Goal: Task Accomplishment & Management: Manage account settings

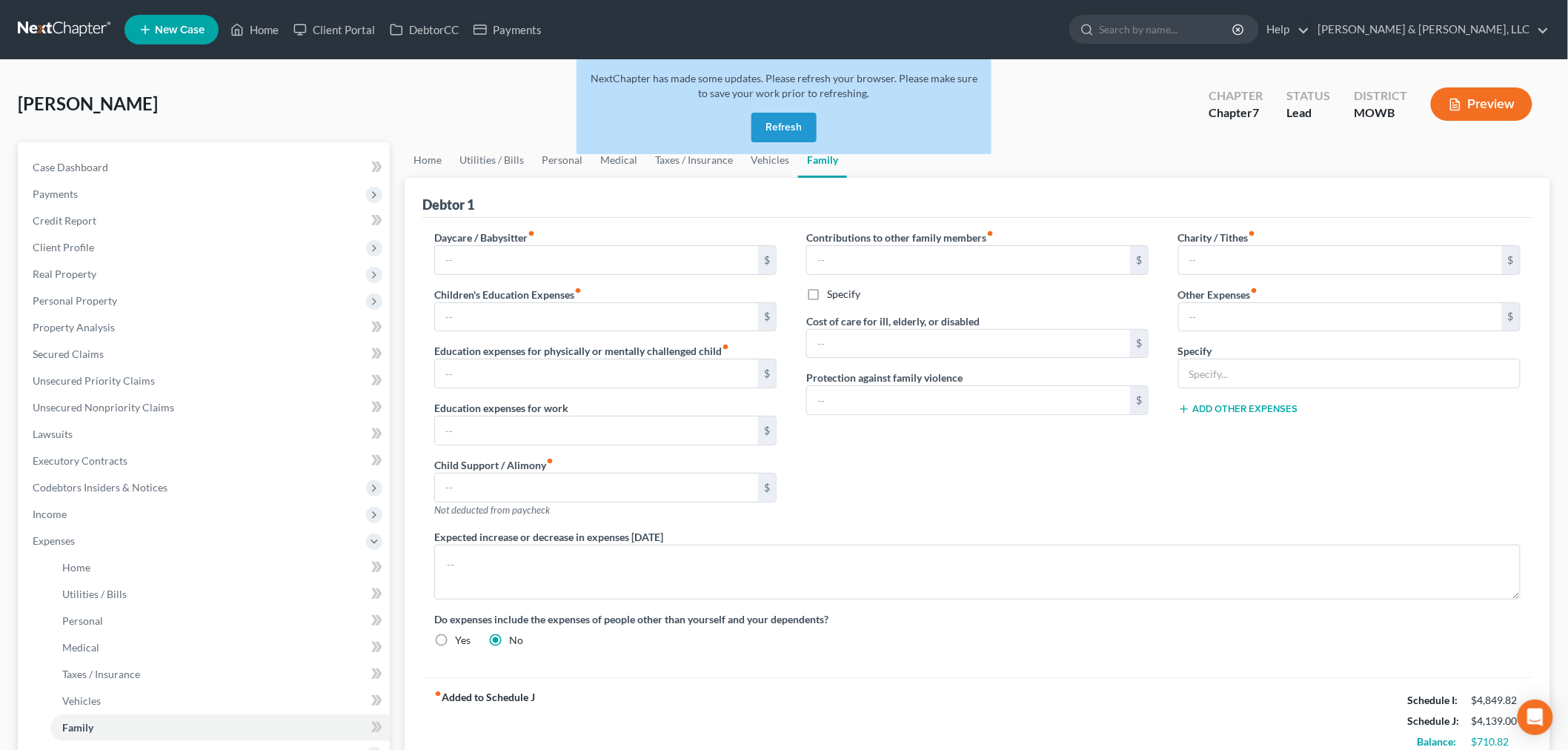
click at [778, 128] on button "Refresh" at bounding box center [784, 127] width 66 height 30
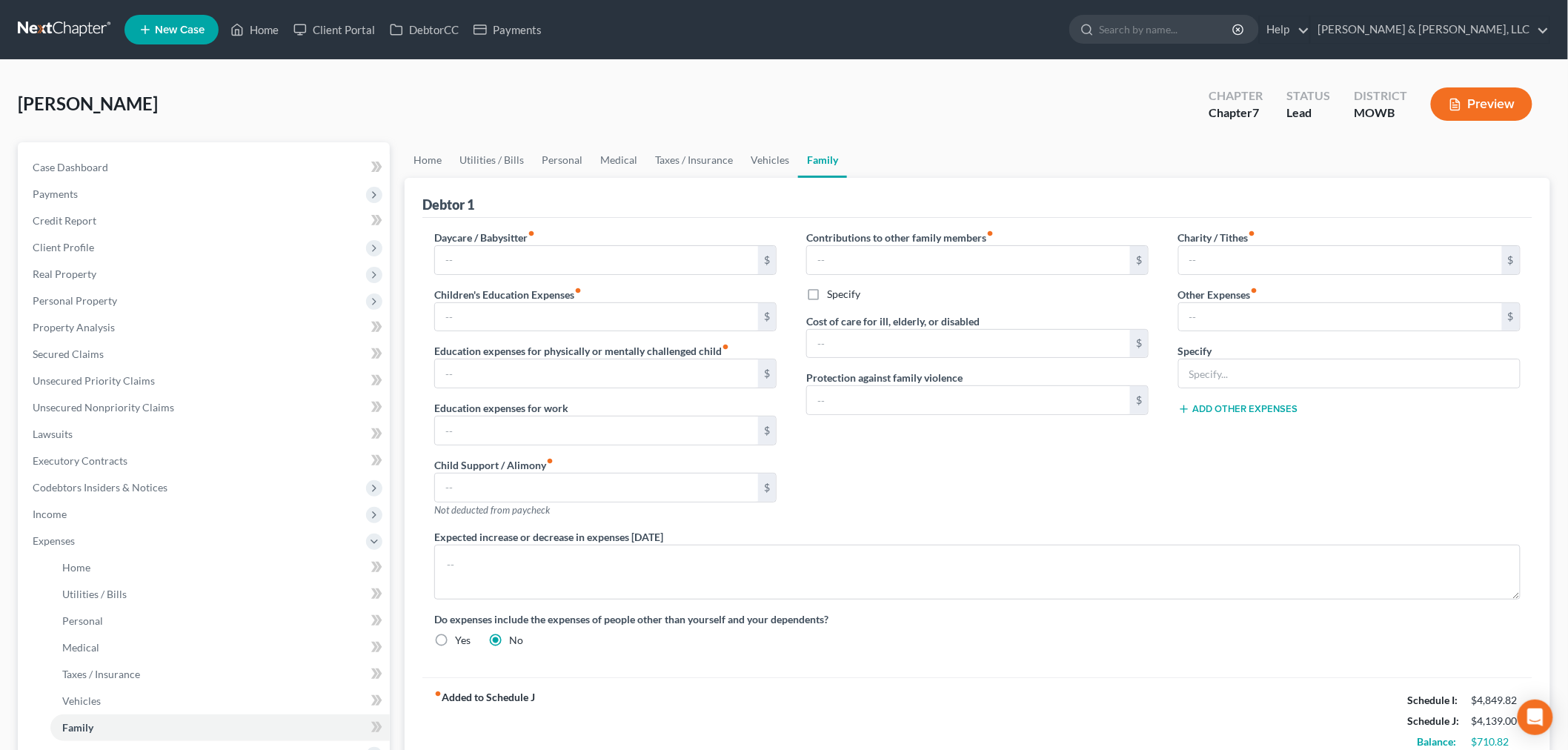
click at [908, 17] on ul "New Case Home Client Portal DebtorCC Payments - No Result - See all results Or …" at bounding box center [837, 30] width 1426 height 39
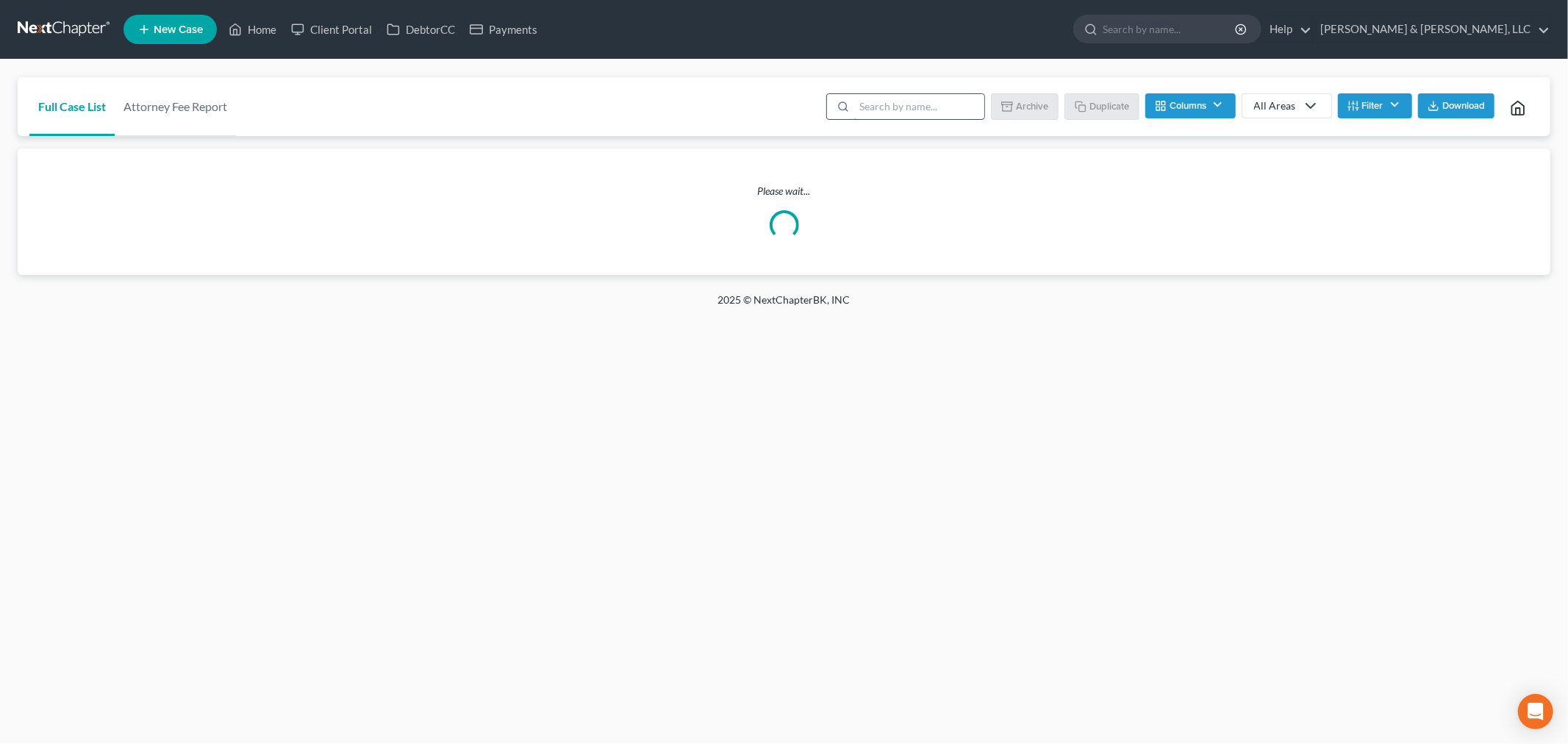
click at [906, 108] on input "search" at bounding box center [919, 107] width 130 height 25
type input "dexter"
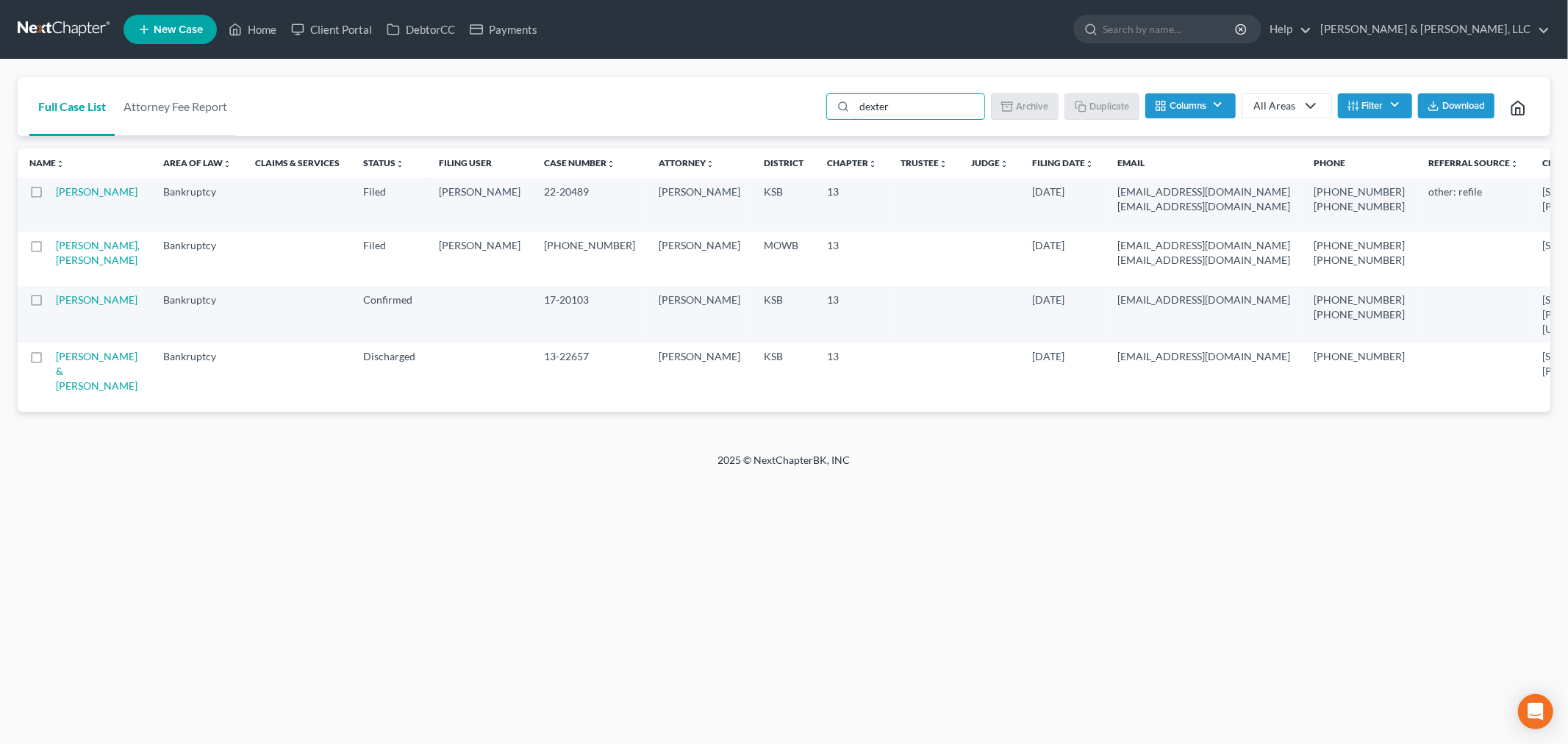
click at [78, 224] on td "[PERSON_NAME]" at bounding box center [103, 204] width 95 height 54
click at [71, 198] on link "Dexter, Kimberly" at bounding box center [96, 191] width 81 height 12
select select "6"
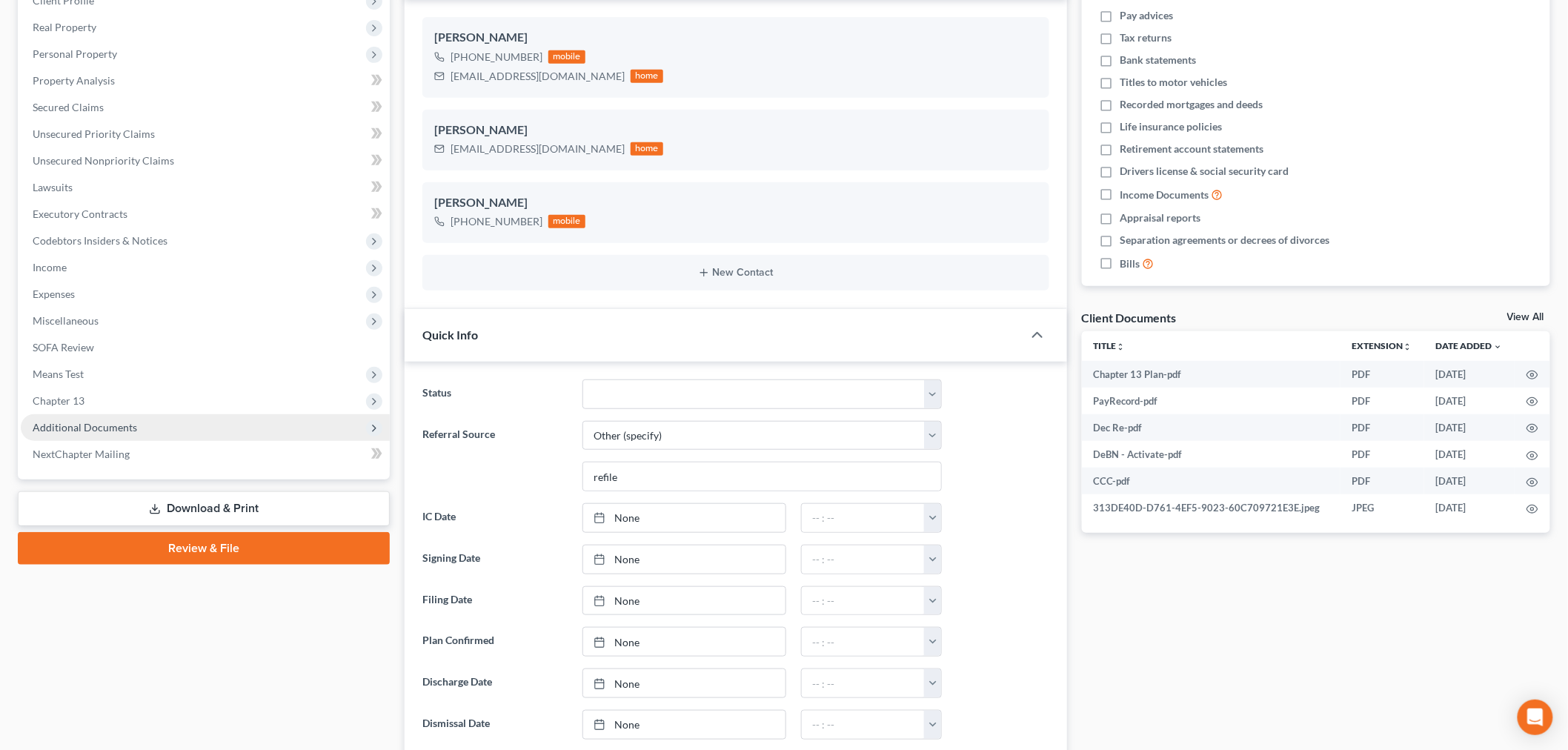
scroll to position [240, 0]
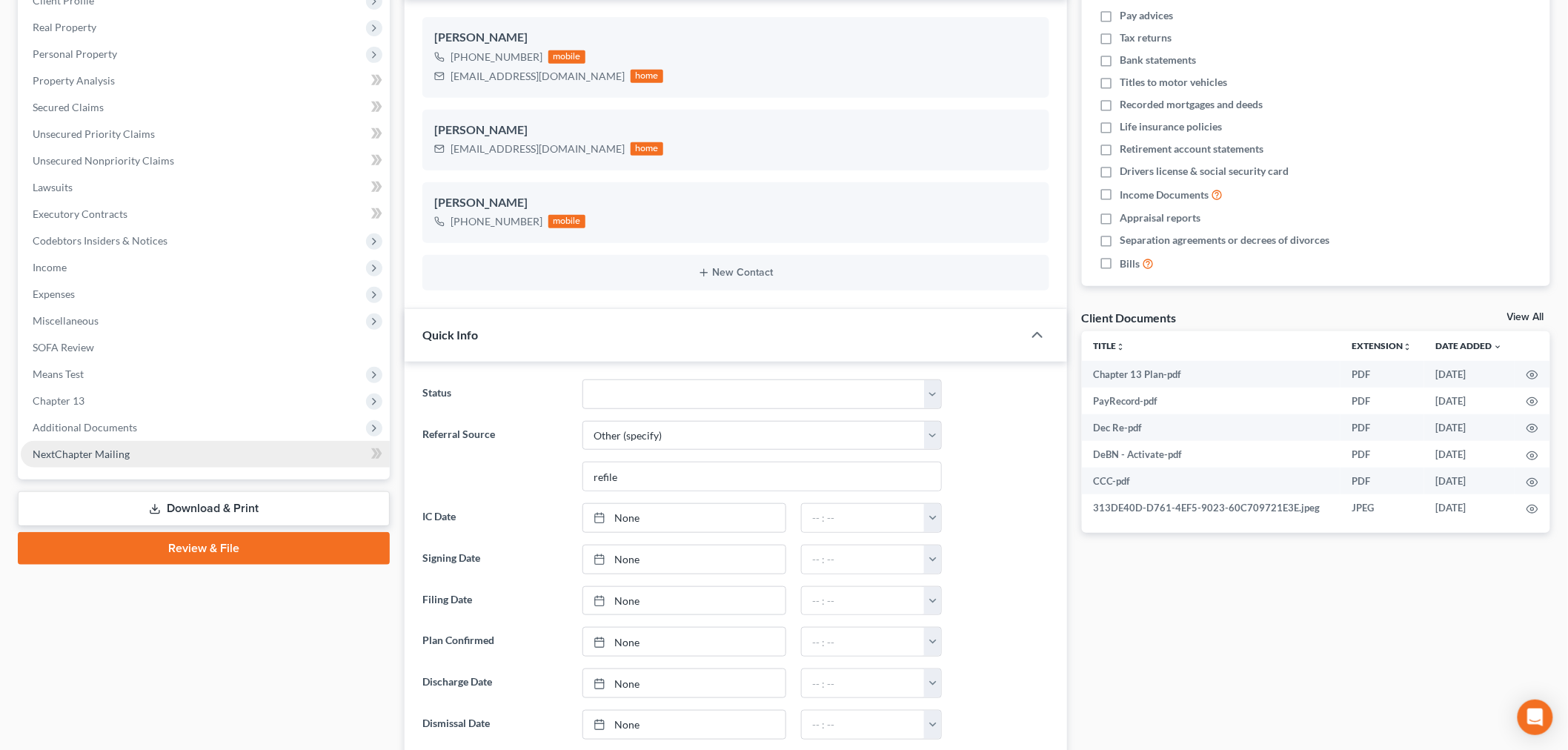
click at [97, 441] on link "NextChapter Mailing" at bounding box center [206, 454] width 369 height 27
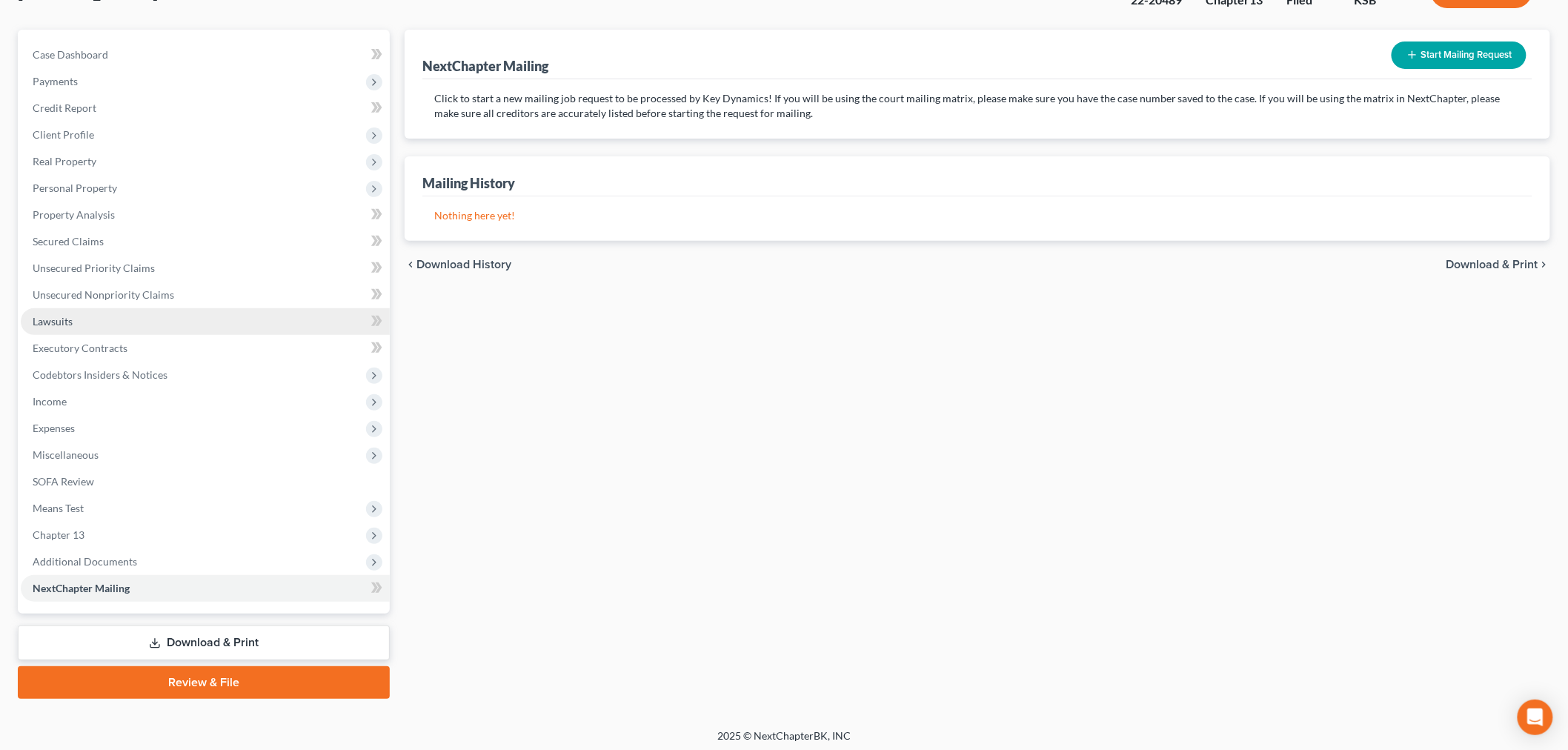
scroll to position [116, 0]
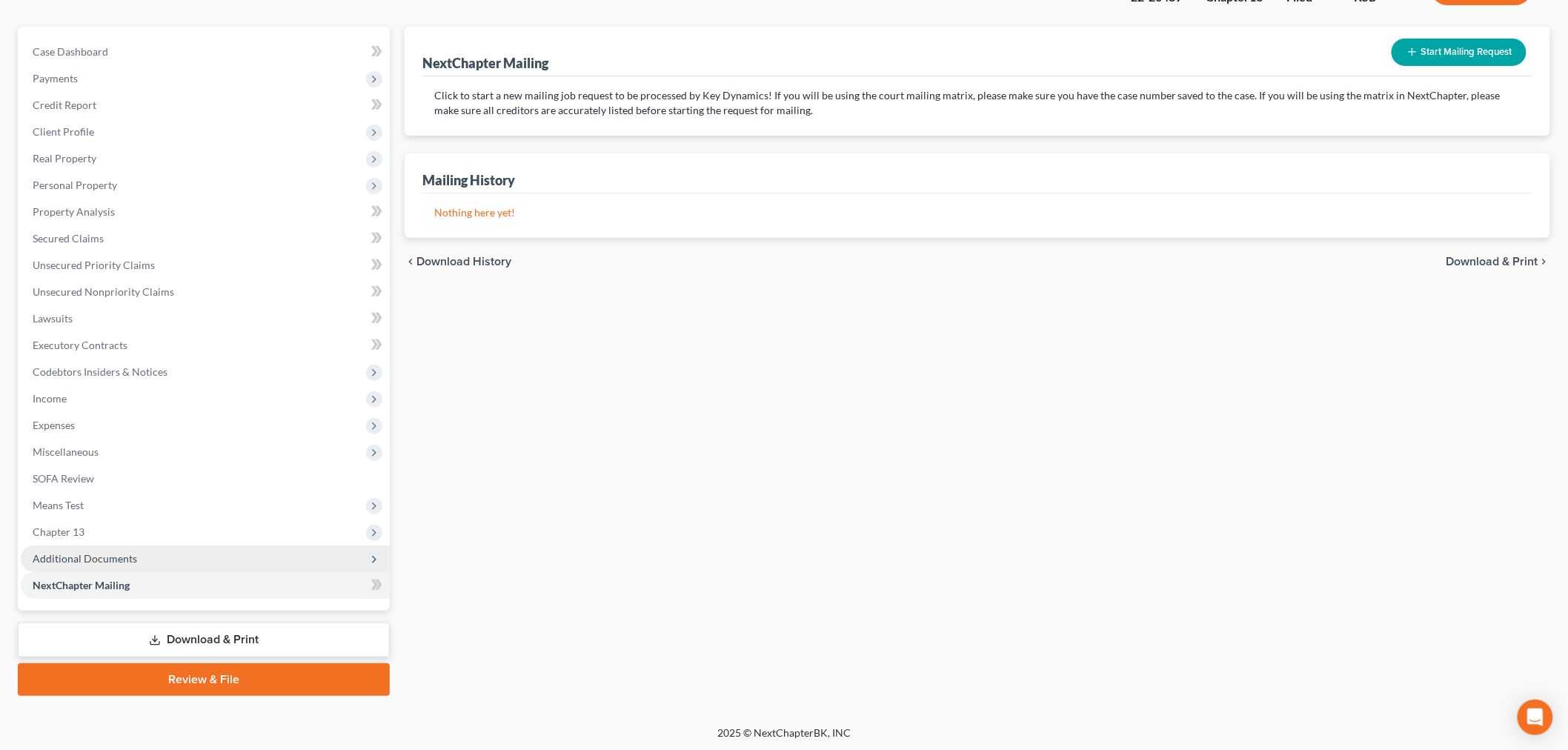
click at [106, 553] on span "Additional Documents" at bounding box center [85, 558] width 105 height 12
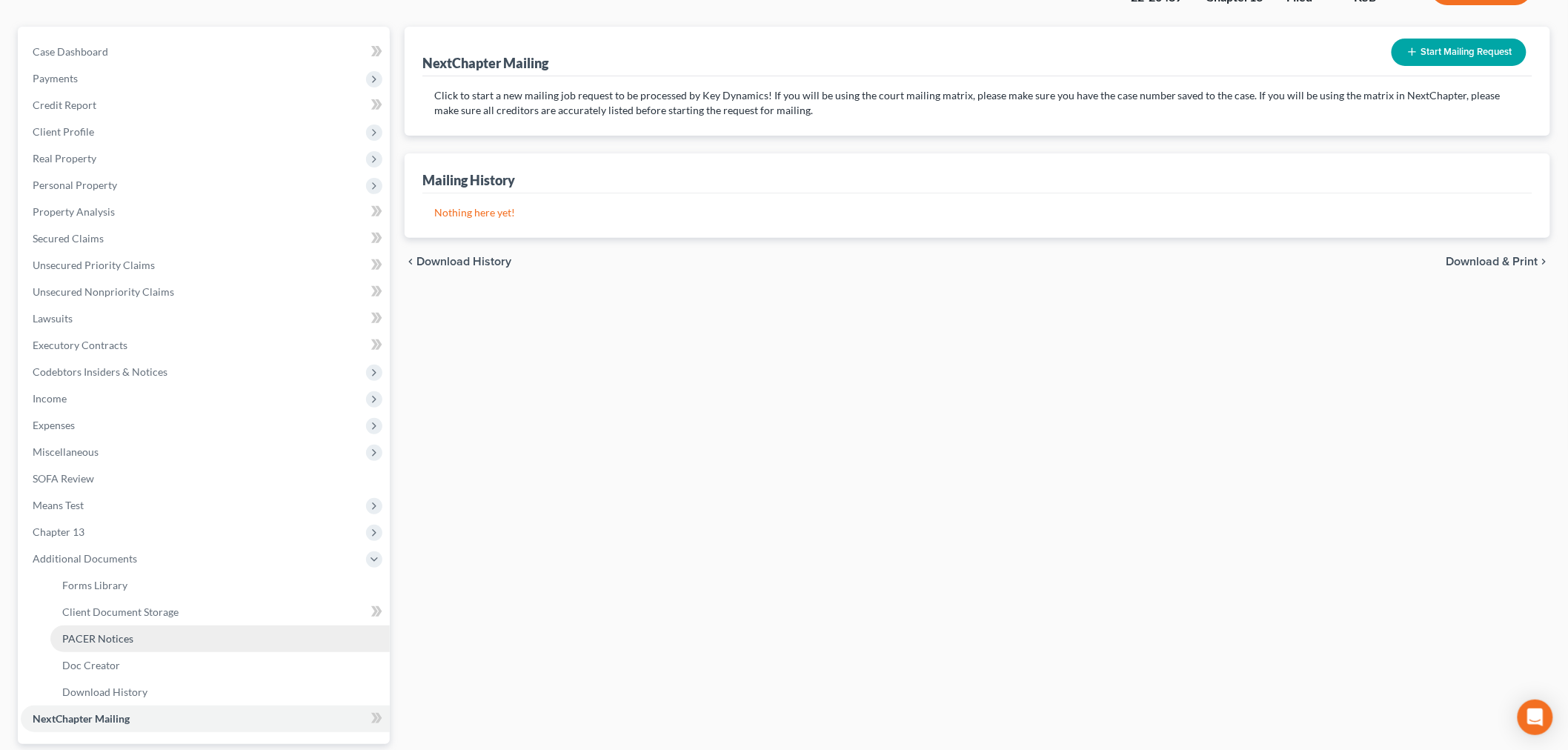
click at [86, 628] on link "PACER Notices" at bounding box center [220, 639] width 340 height 27
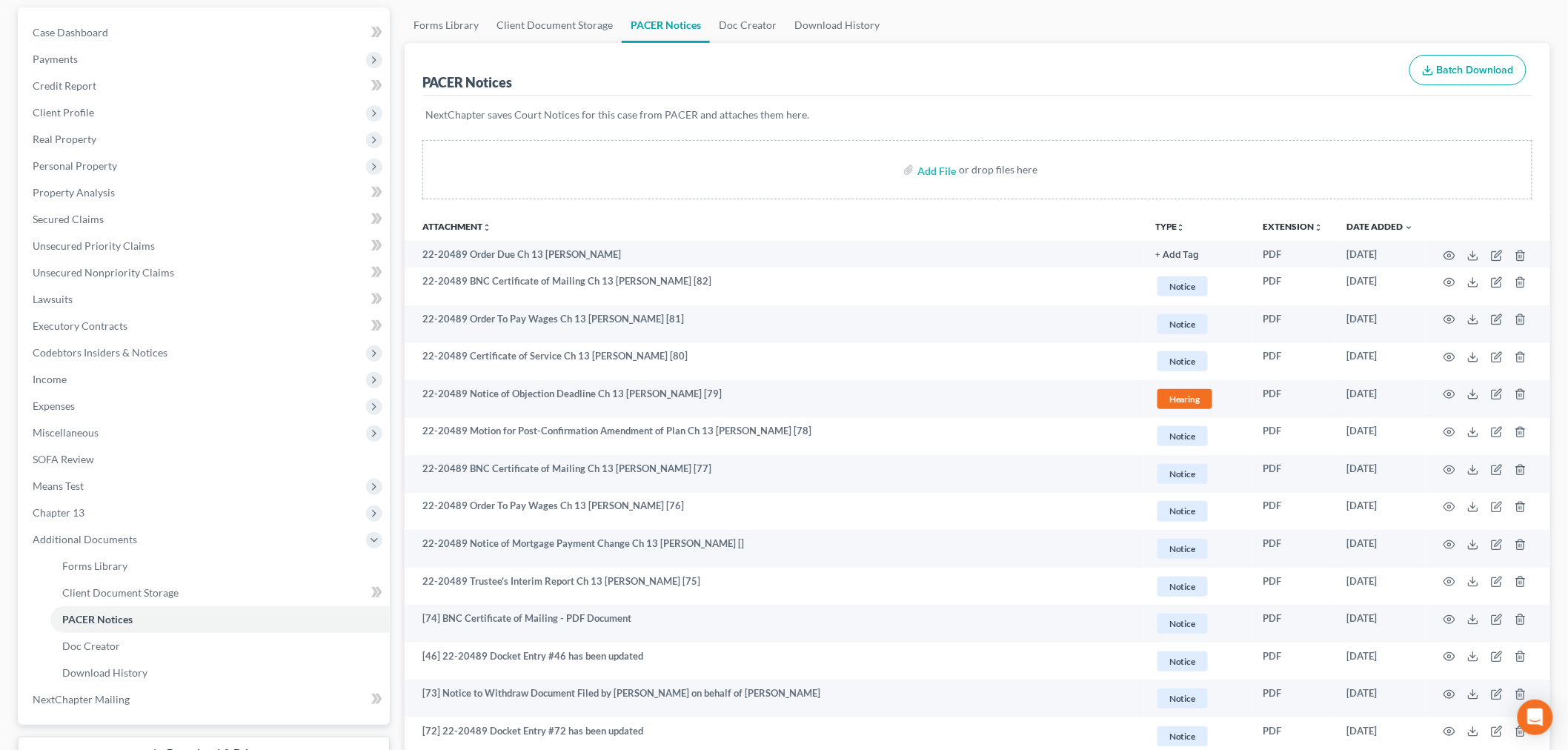
scroll to position [165, 0]
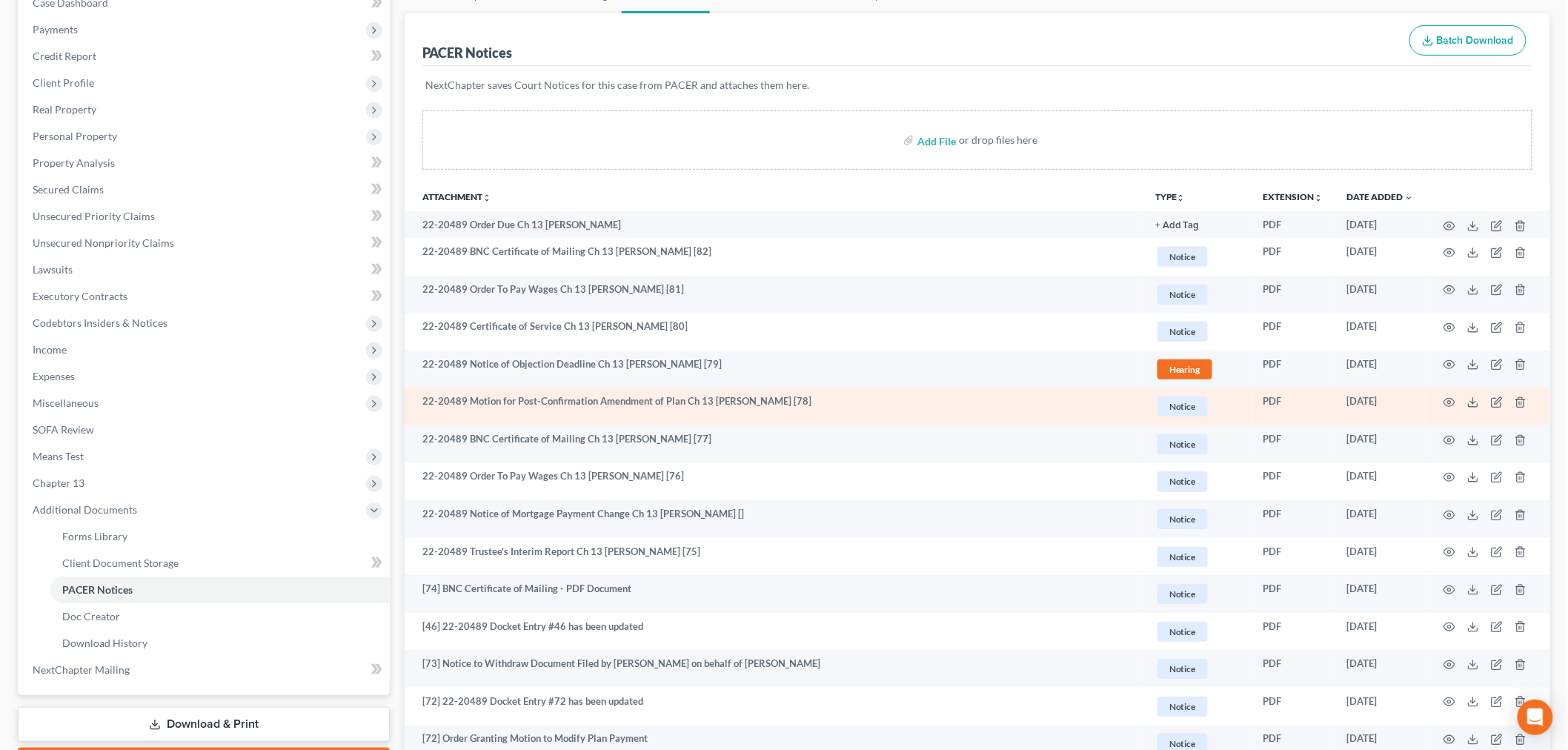
click at [1442, 402] on td at bounding box center [1488, 407] width 125 height 38
click at [1453, 404] on icon "button" at bounding box center [1449, 403] width 11 height 11
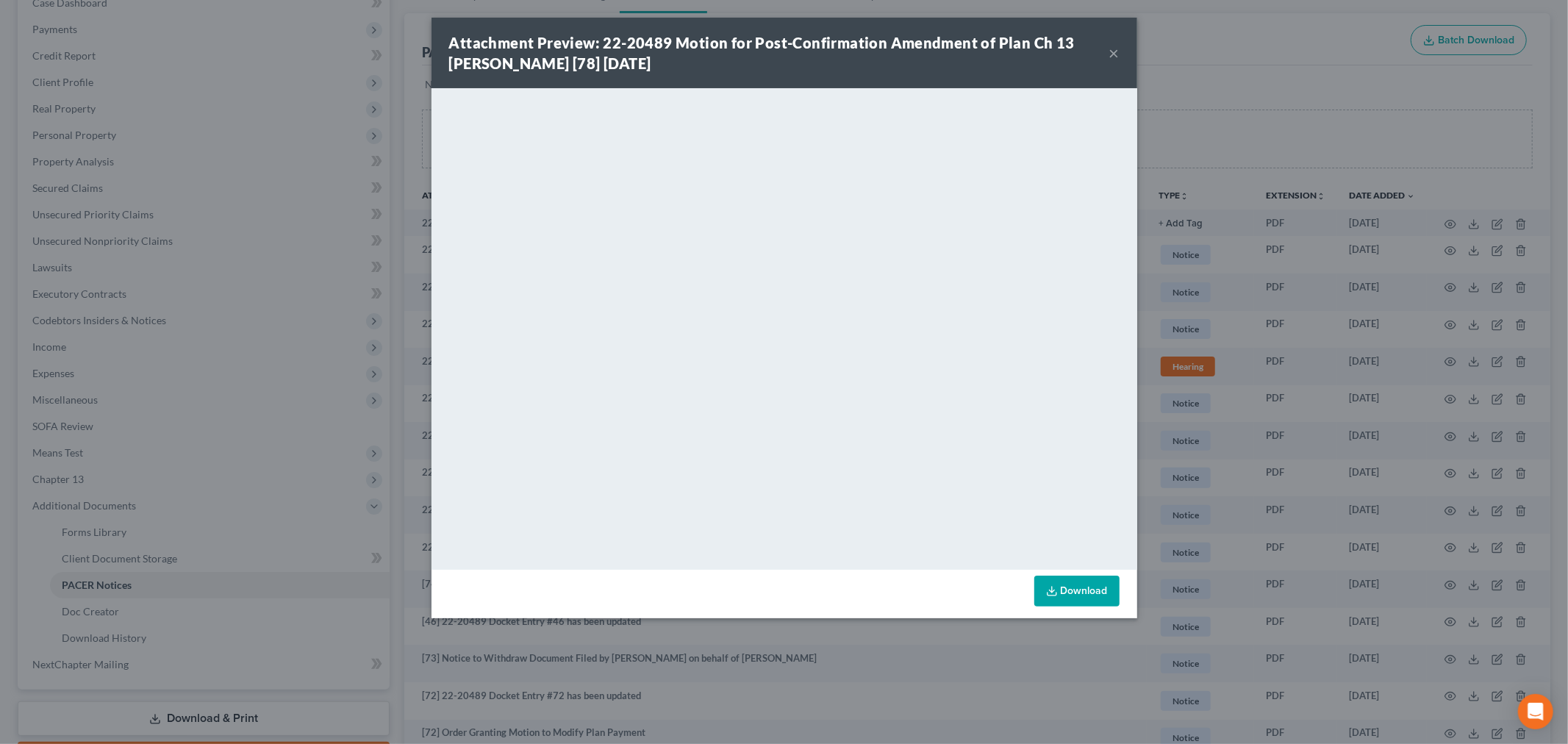
click at [1109, 46] on button "×" at bounding box center [1114, 53] width 10 height 18
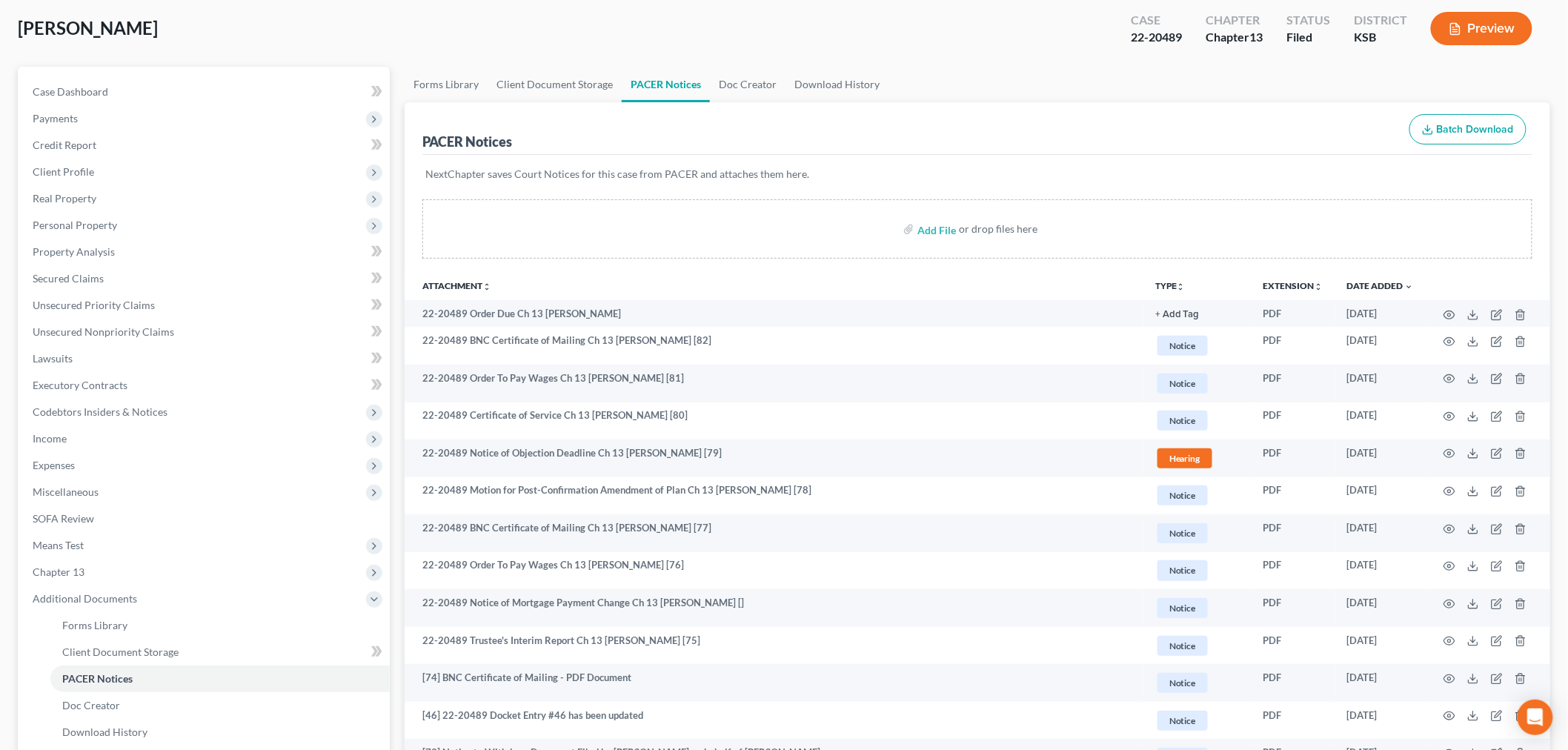
scroll to position [0, 0]
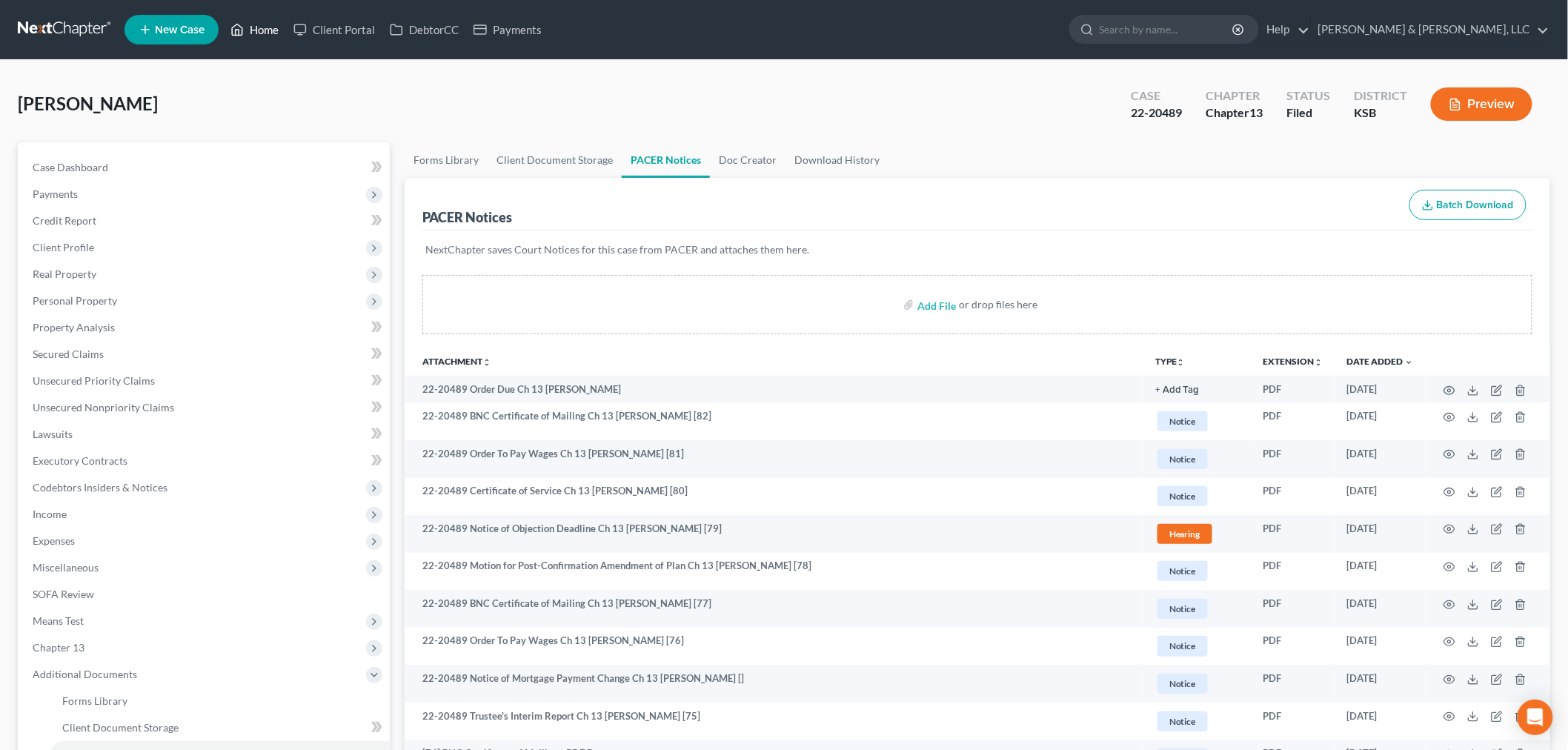
click at [257, 19] on link "Home" at bounding box center [254, 30] width 63 height 27
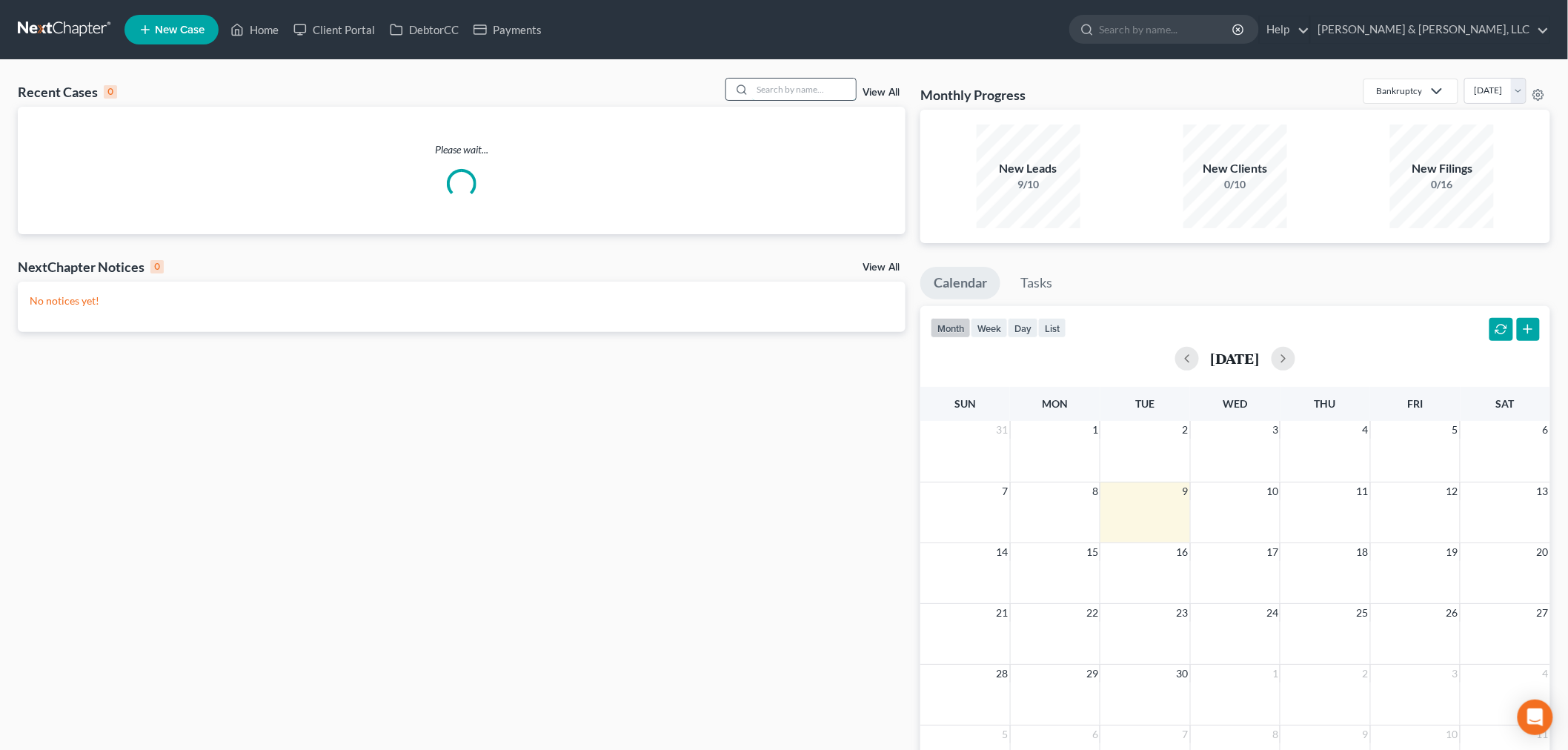
click at [828, 82] on input "search" at bounding box center [804, 89] width 104 height 22
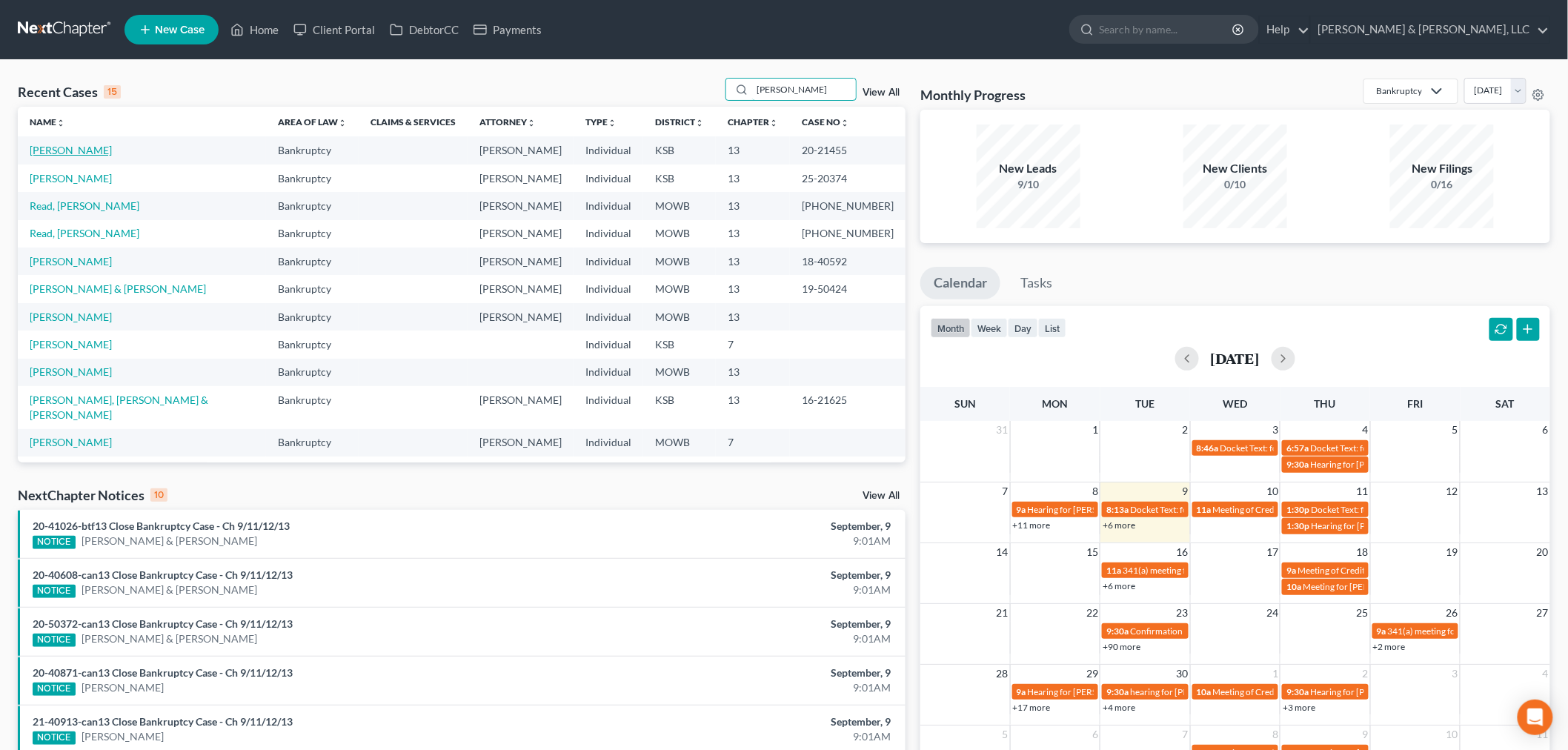
type input "owens"
click at [57, 146] on link "[PERSON_NAME]" at bounding box center [70, 149] width 82 height 12
select select "1"
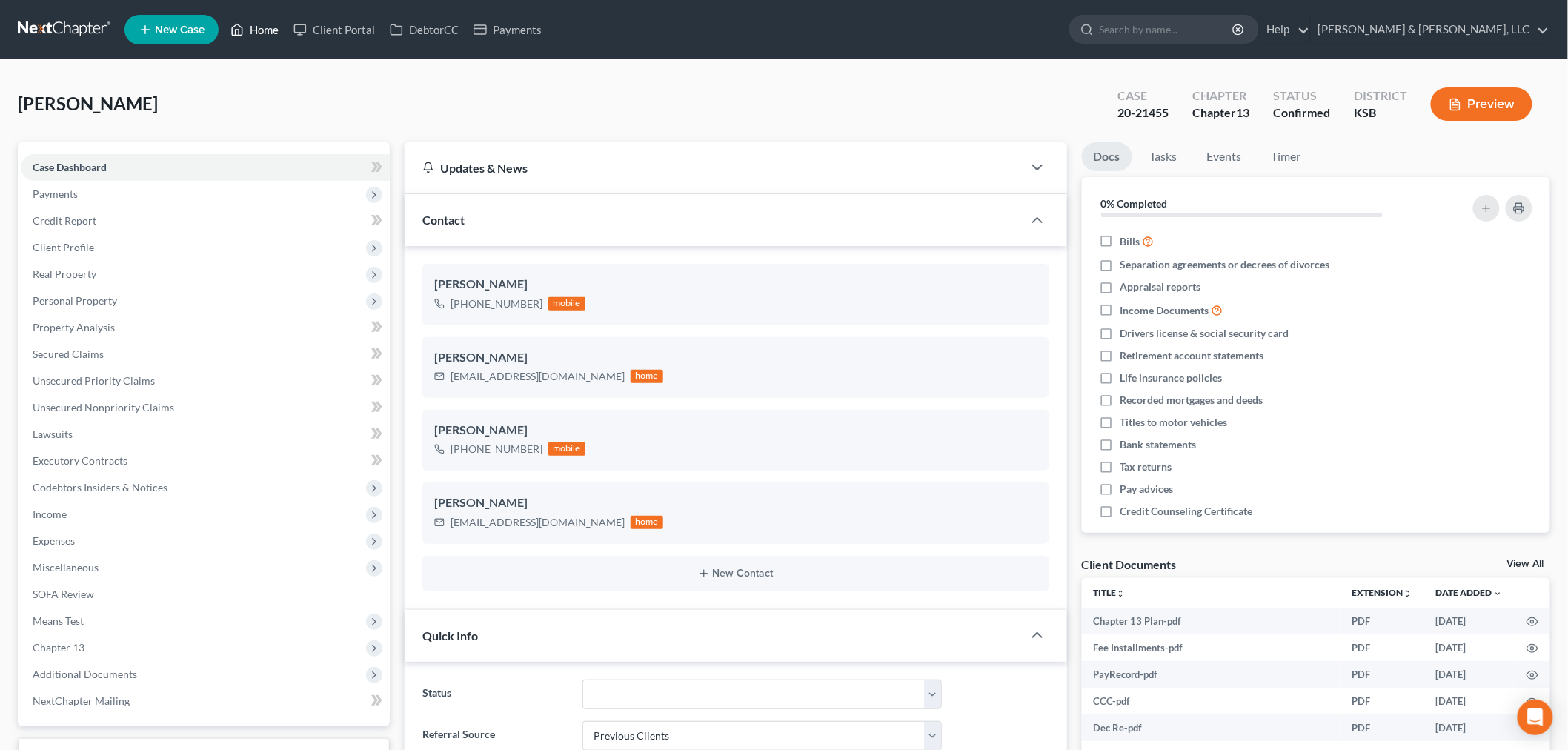
click at [244, 25] on icon at bounding box center [237, 30] width 13 height 18
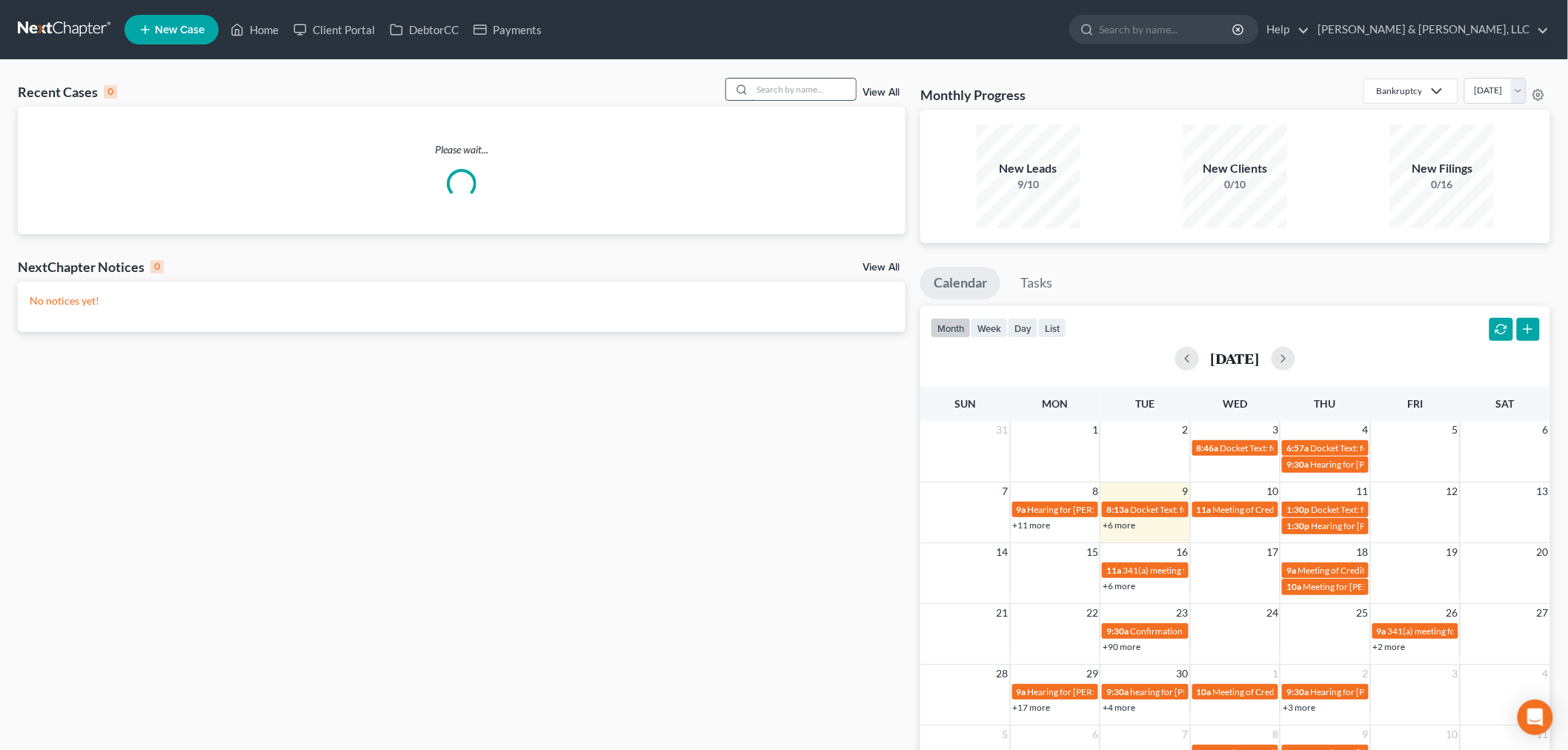
click at [783, 92] on input "search" at bounding box center [804, 89] width 104 height 22
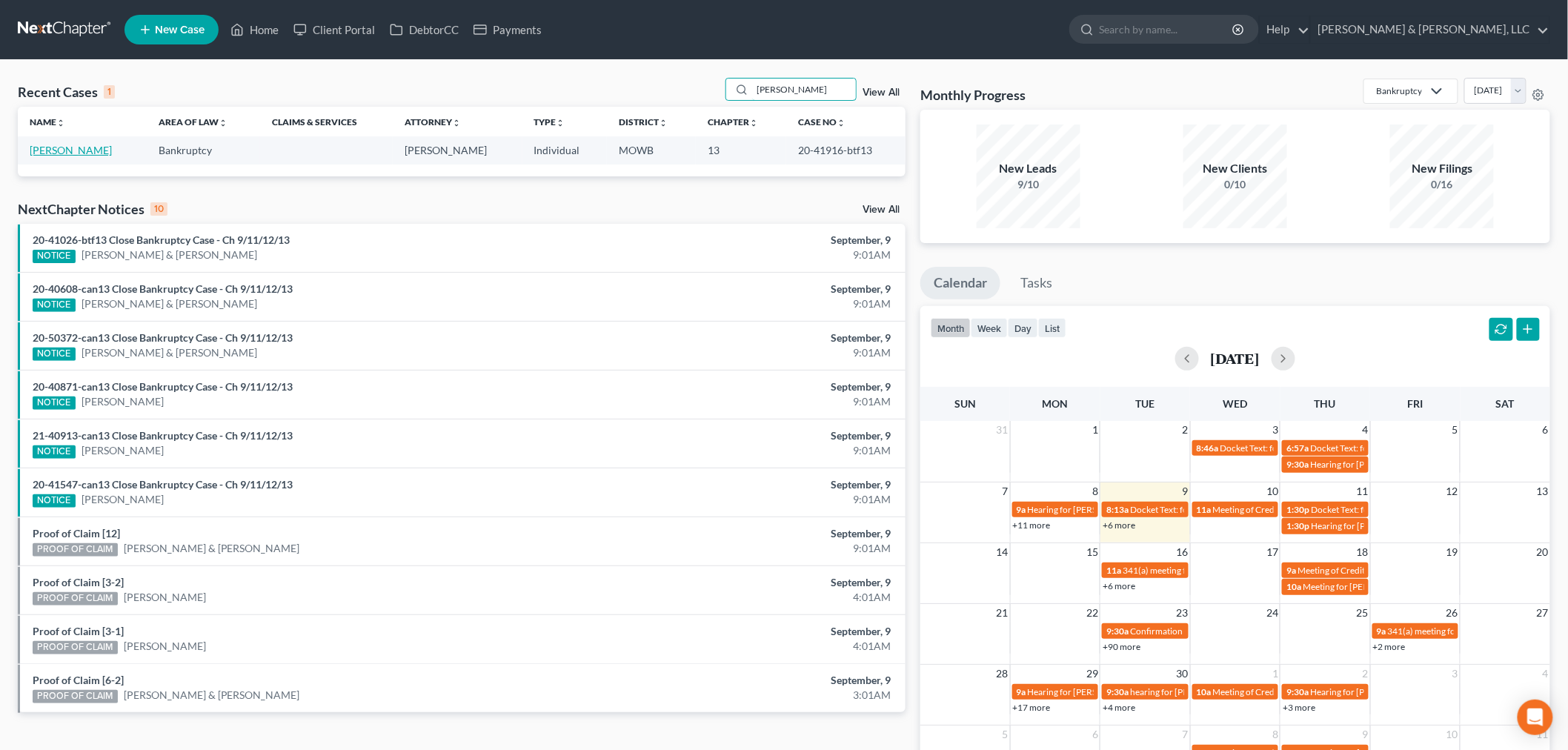
type input "bronston"
click at [47, 149] on link "[PERSON_NAME]" at bounding box center [70, 149] width 82 height 12
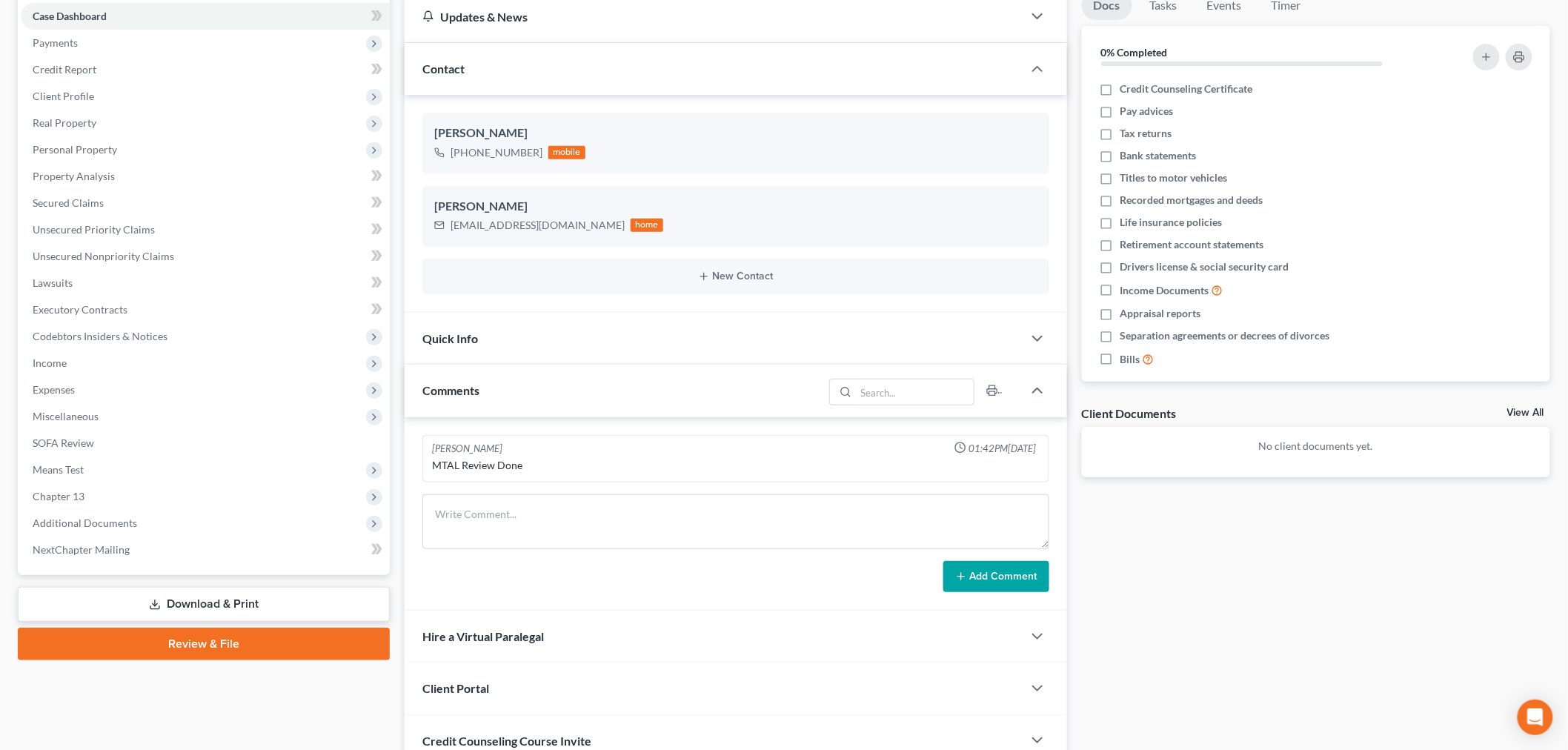
scroll to position [165, 0]
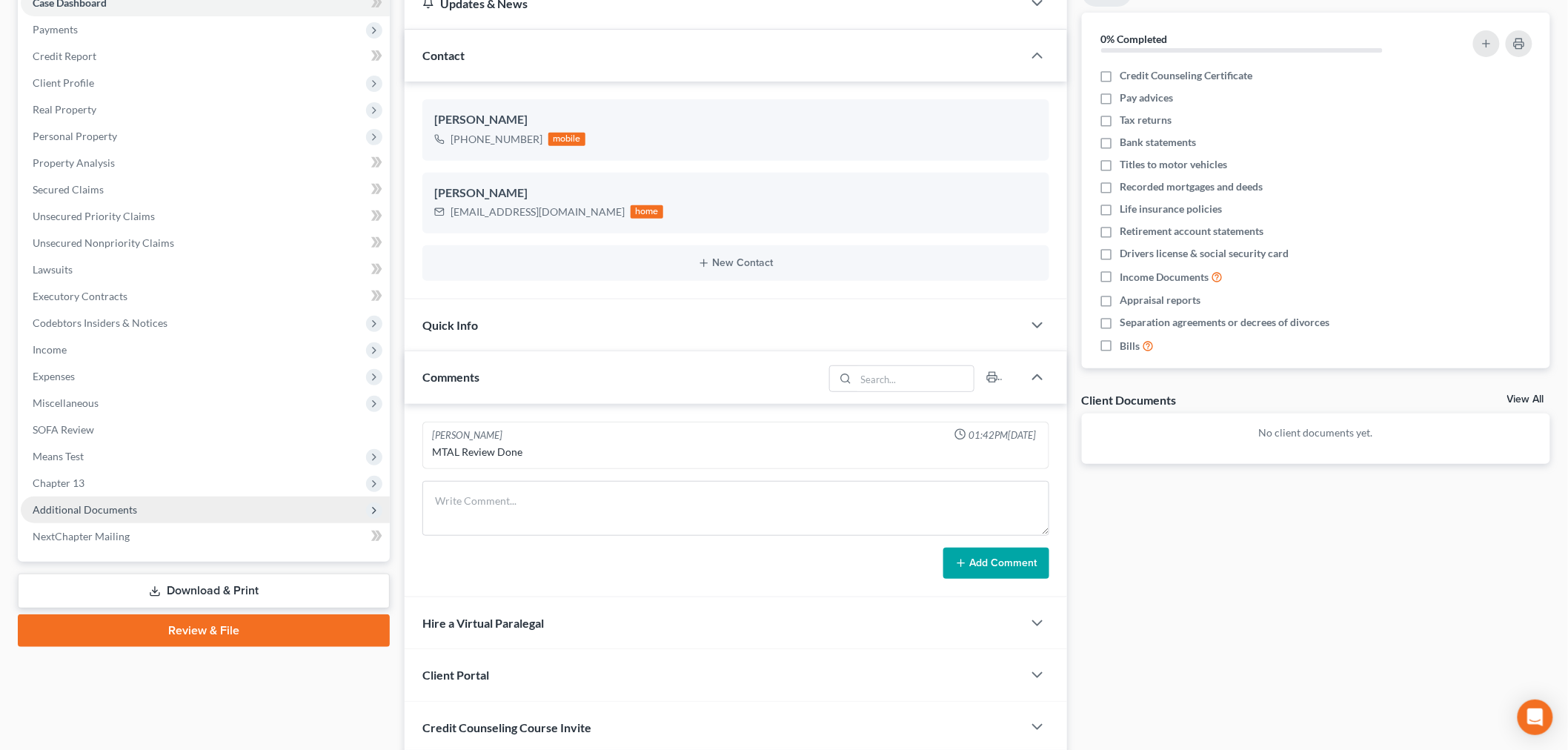
click at [93, 503] on span "Additional Documents" at bounding box center [85, 509] width 105 height 12
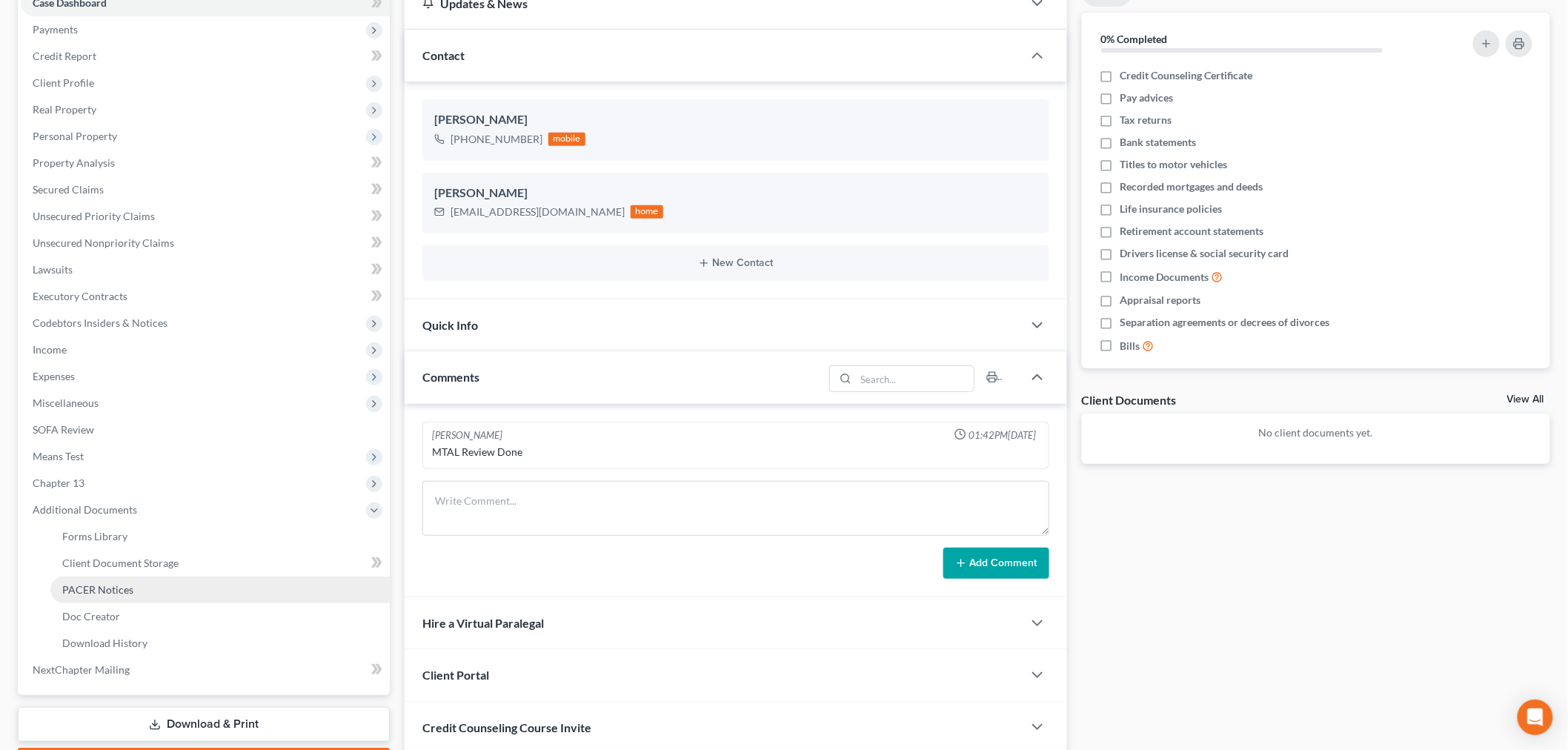
click at [106, 589] on span "PACER Notices" at bounding box center [97, 589] width 71 height 12
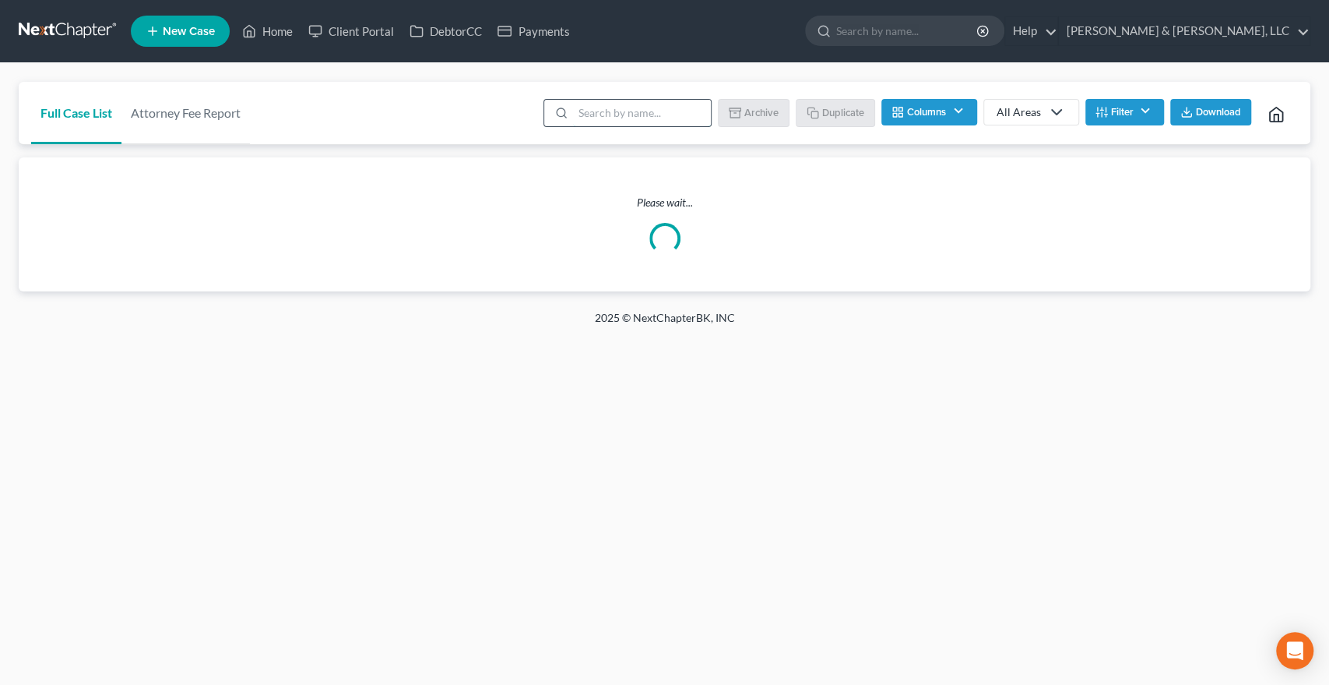
click at [603, 117] on input "search" at bounding box center [642, 113] width 138 height 26
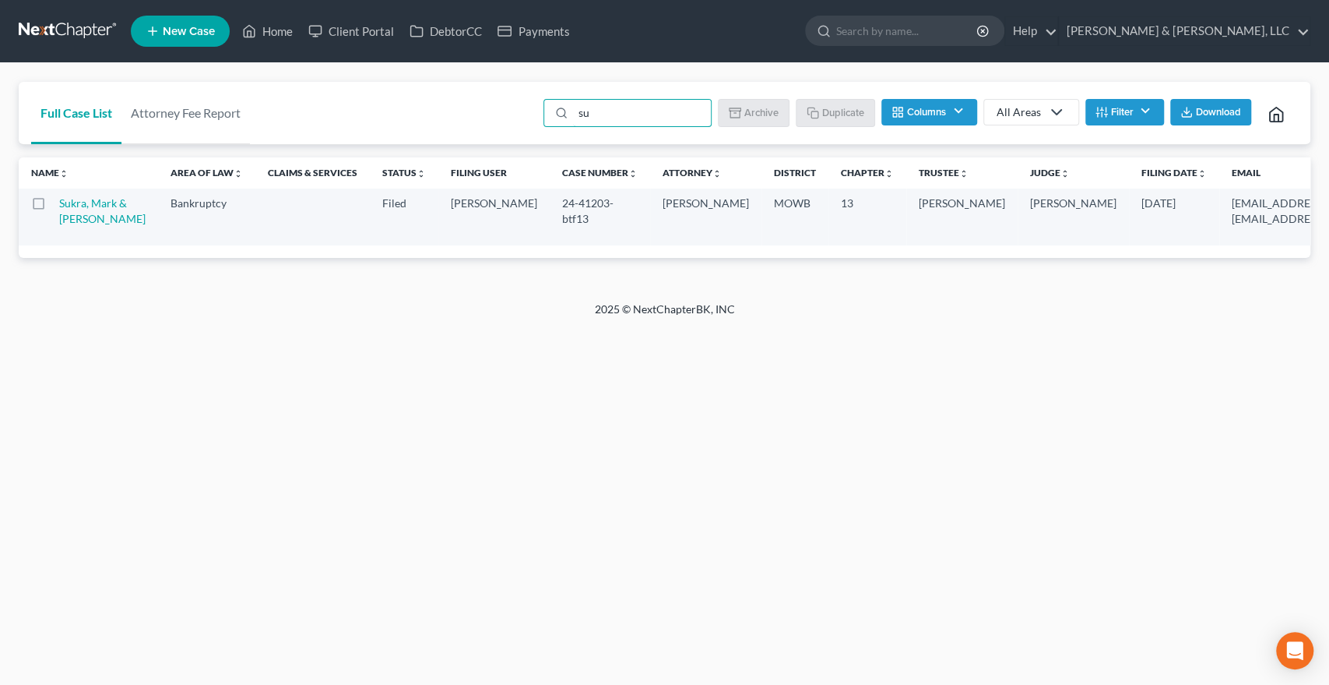
type input "s"
type input "howell"
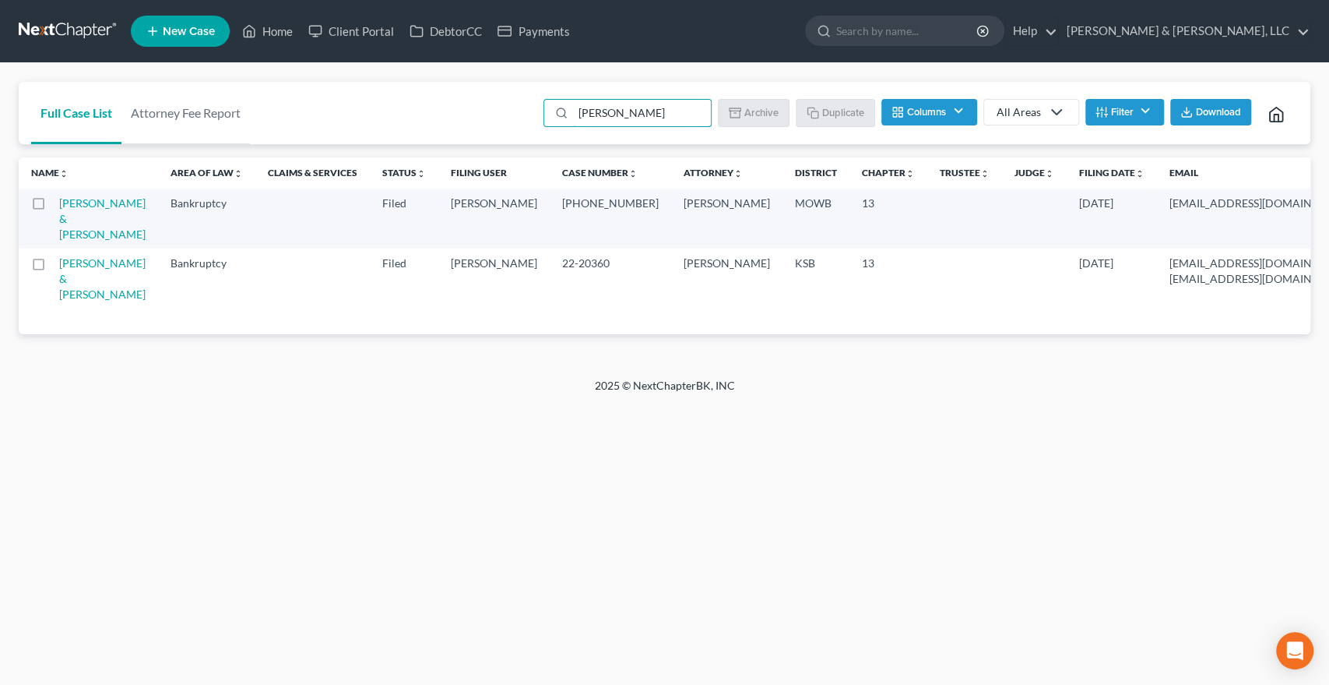
click at [69, 210] on td "[PERSON_NAME] & [PERSON_NAME]" at bounding box center [108, 218] width 99 height 60
click at [72, 212] on link "Howell, Montelle & Delisha" at bounding box center [102, 218] width 86 height 44
select select "6"
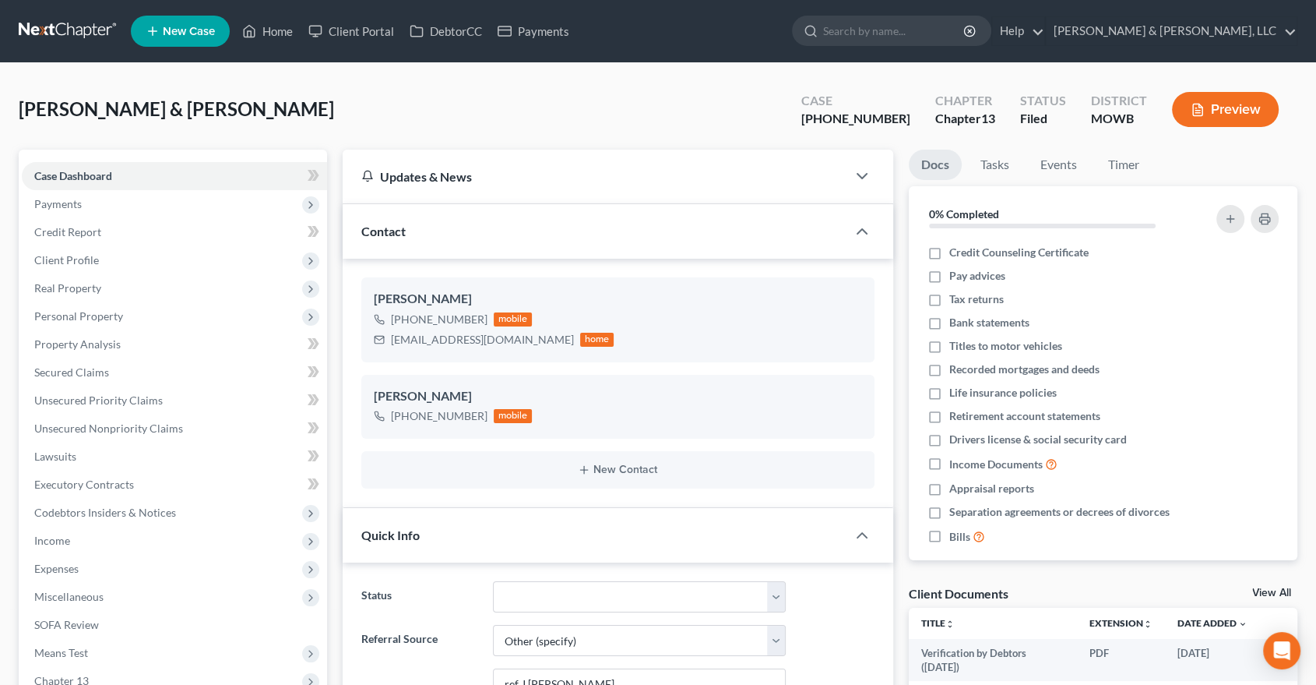
scroll to position [1377, 0]
drag, startPoint x: 484, startPoint y: 339, endPoint x: 384, endPoint y: 345, distance: 100.7
click at [384, 345] on div "delishag@icloud.com home" at bounding box center [494, 339] width 241 height 20
copy div "[EMAIL_ADDRESS][DOMAIN_NAME]"
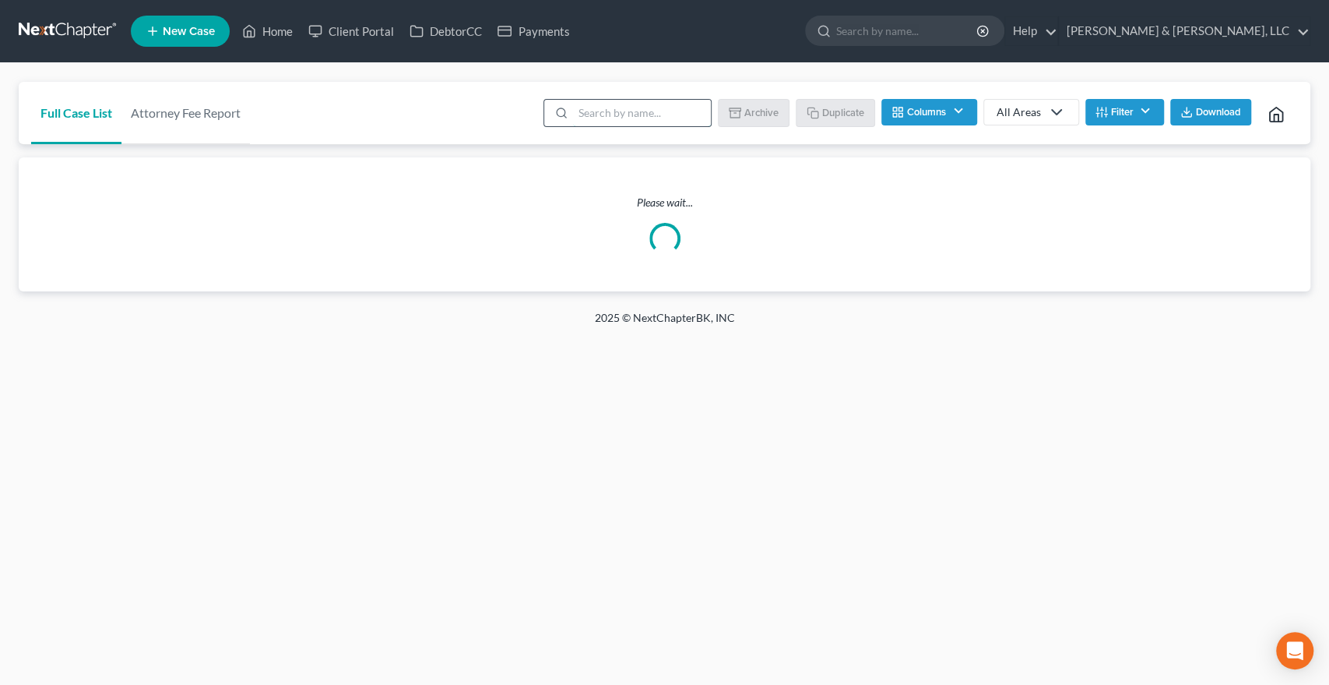
click at [623, 121] on input "search" at bounding box center [642, 113] width 138 height 26
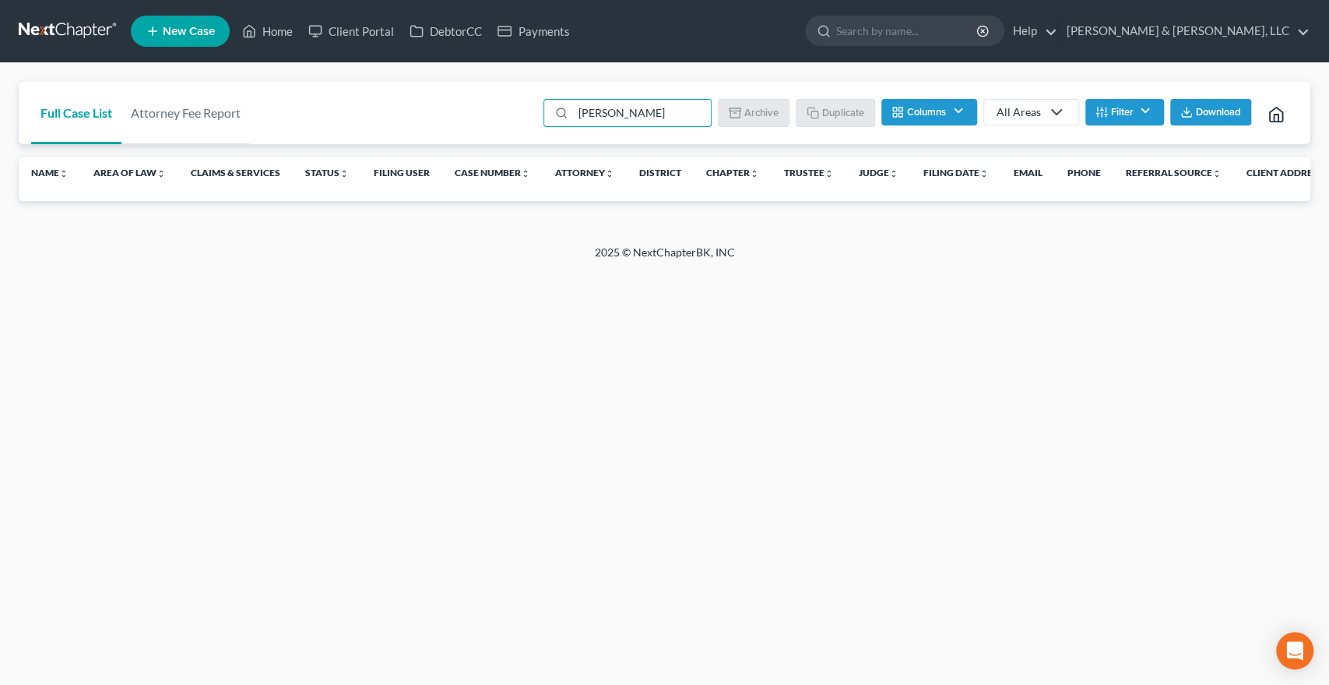
drag, startPoint x: 629, startPoint y: 116, endPoint x: 490, endPoint y: 118, distance: 139.4
click at [491, 120] on div "Full Case List Attorney Fee Report [PERSON_NAME] Batch Download Archive Un-arch…" at bounding box center [665, 113] width 1292 height 63
type input "[PERSON_NAME]"
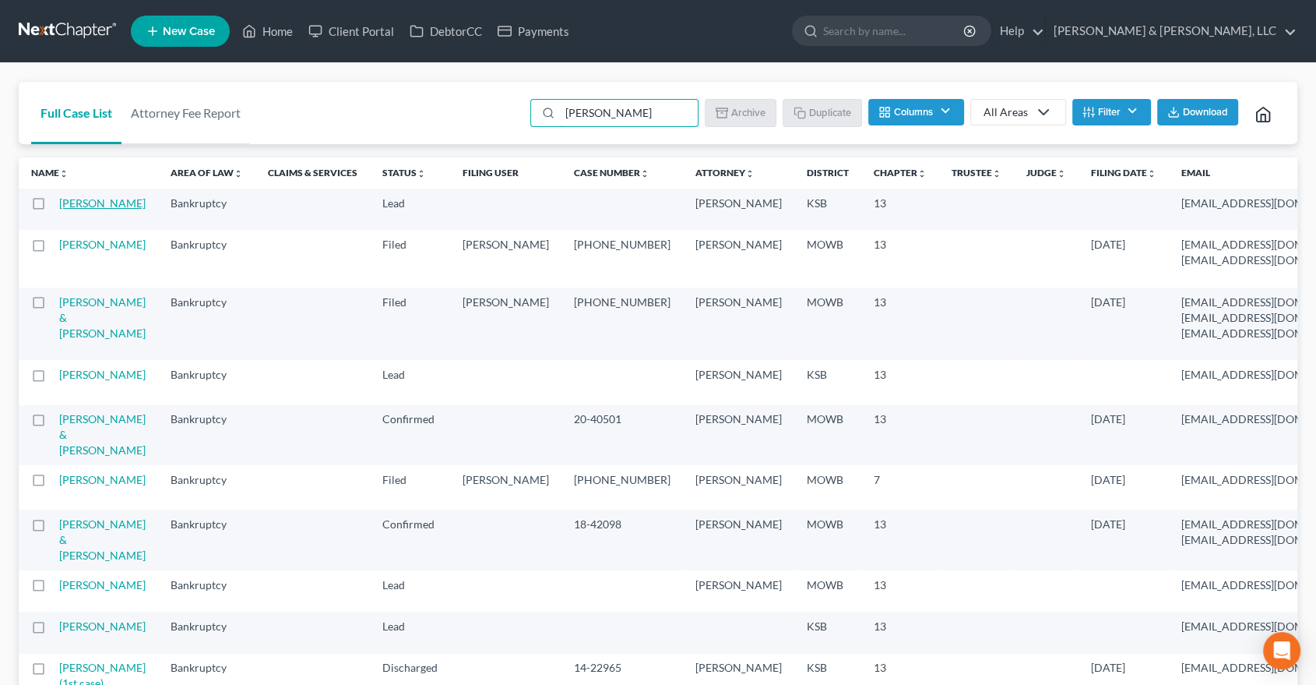
click at [73, 210] on link "[PERSON_NAME]" at bounding box center [102, 202] width 86 height 13
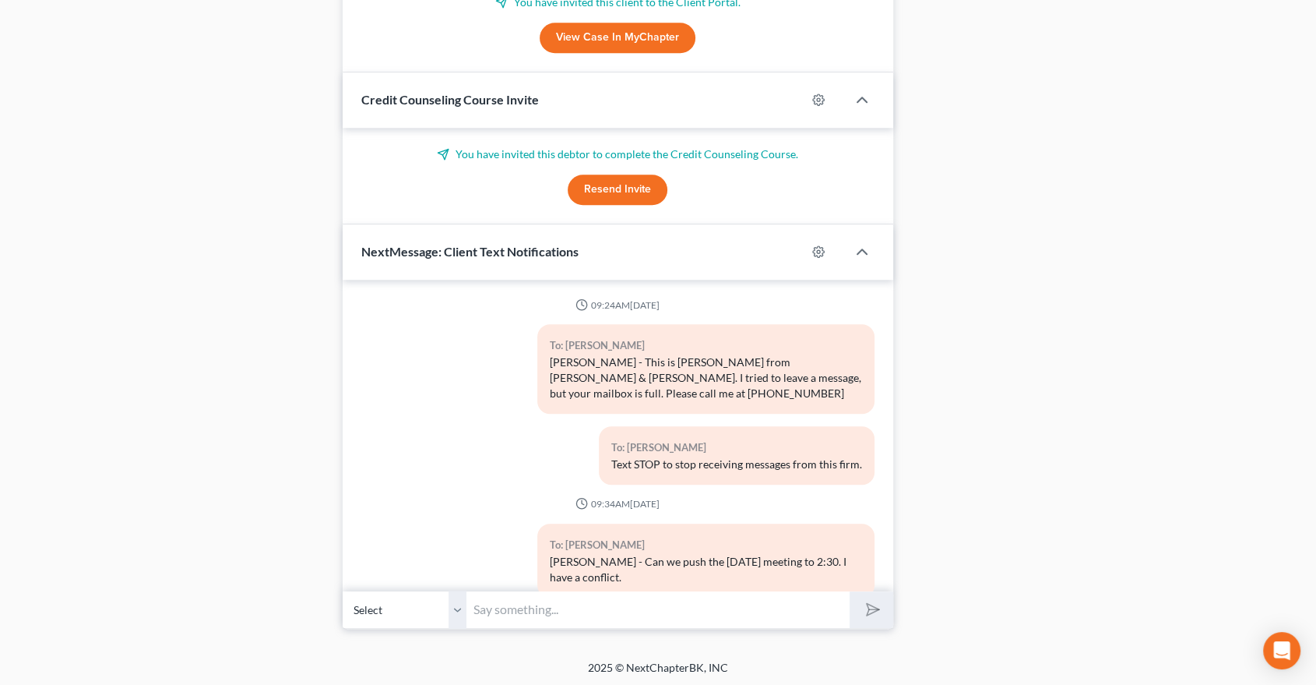
scroll to position [1171, 0]
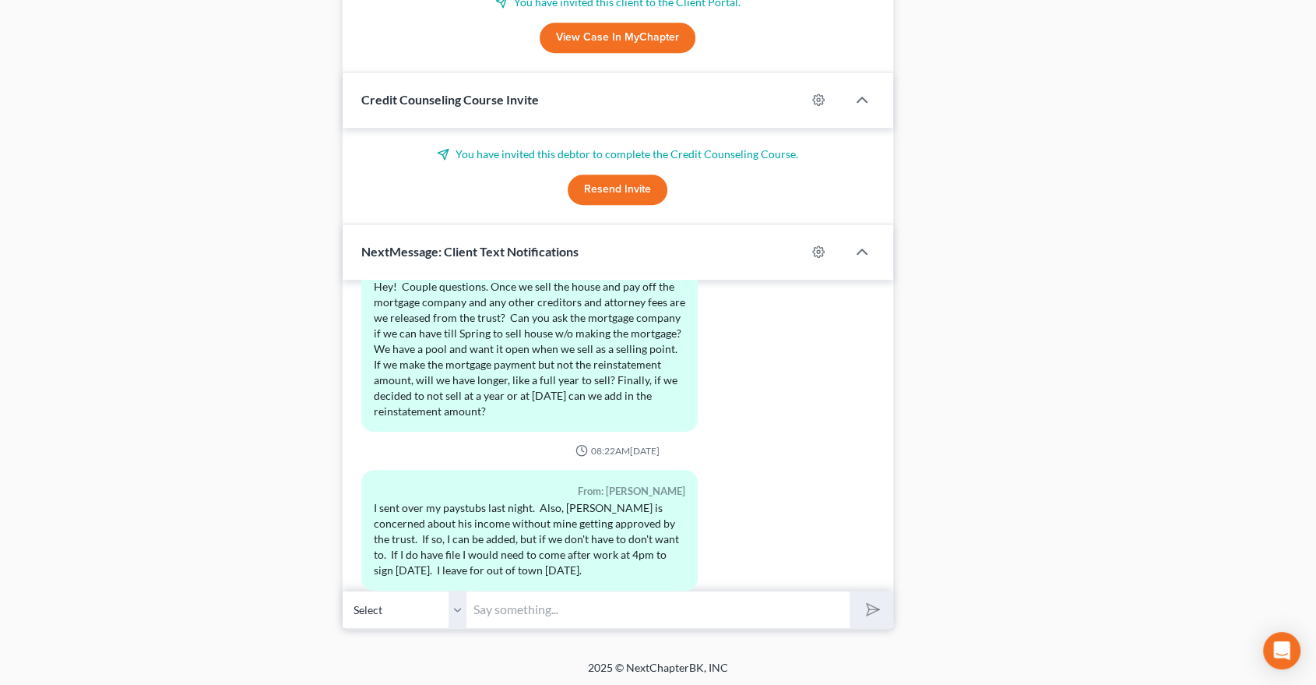
click at [518, 600] on input "text" at bounding box center [658, 609] width 383 height 38
type input "There are many options which we can discuss. Will you be available by telephone…"
click at [850, 591] on button "submit" at bounding box center [871, 609] width 43 height 37
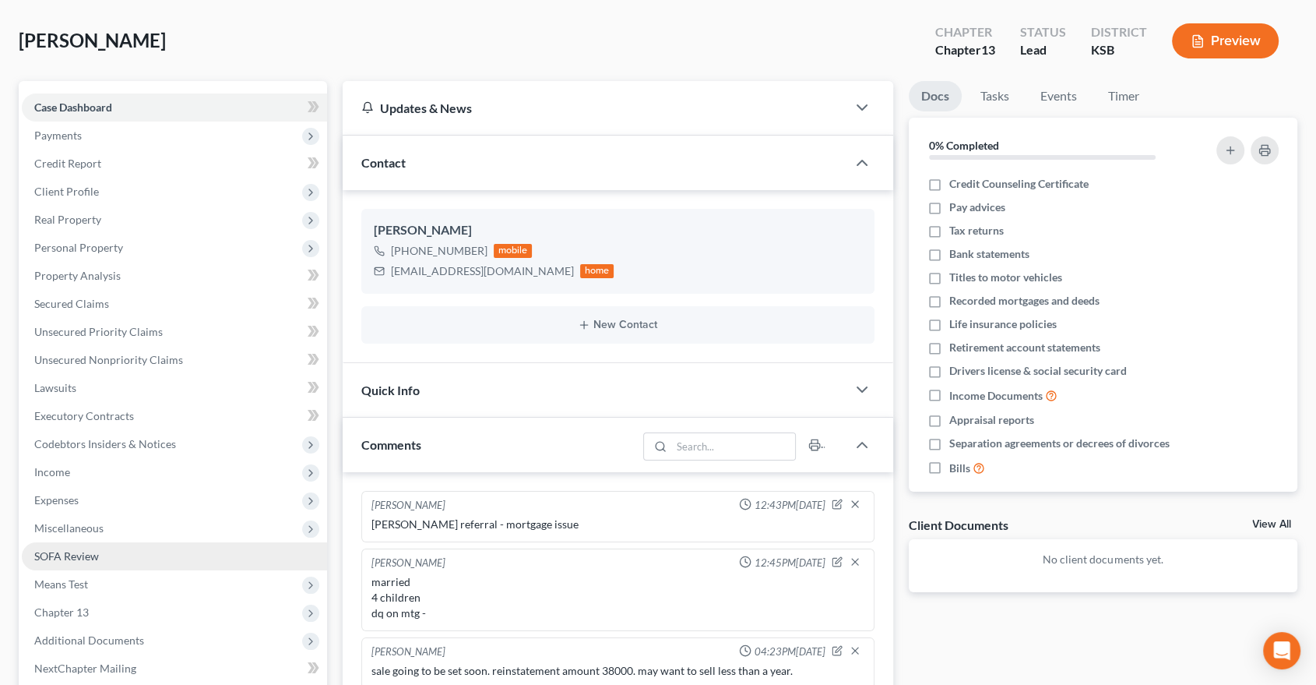
scroll to position [0, 0]
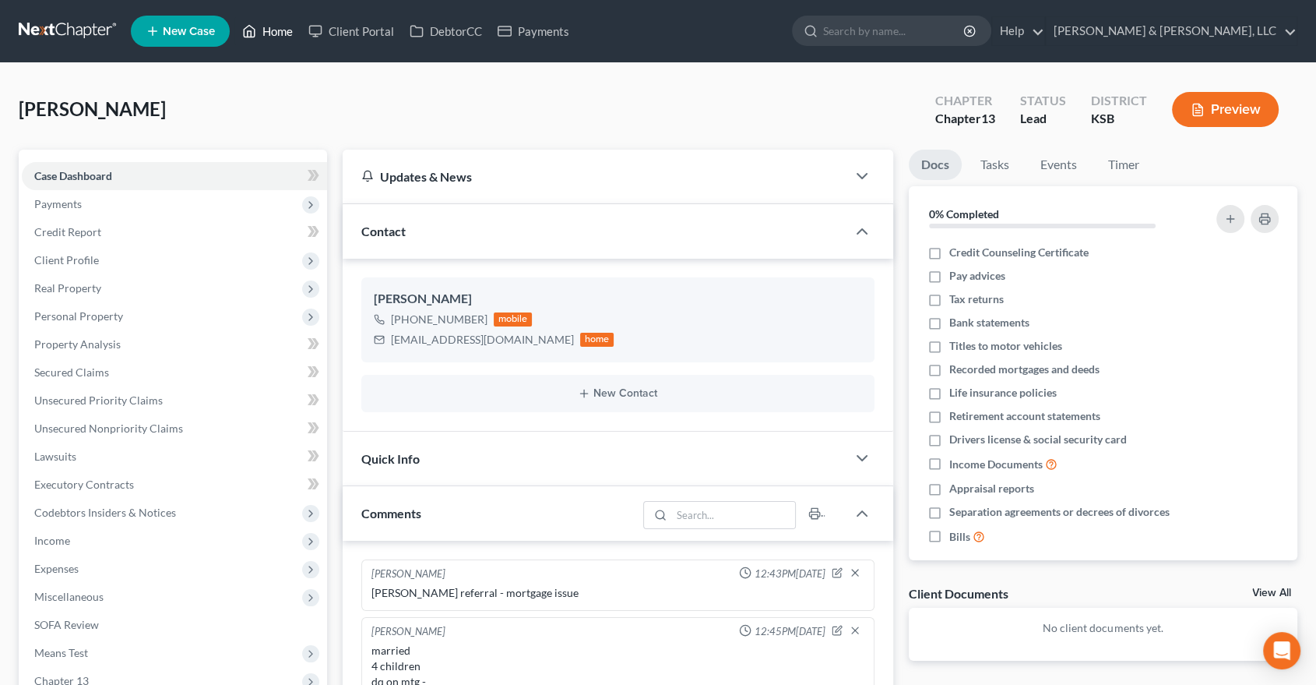
click at [293, 28] on link "Home" at bounding box center [267, 31] width 66 height 28
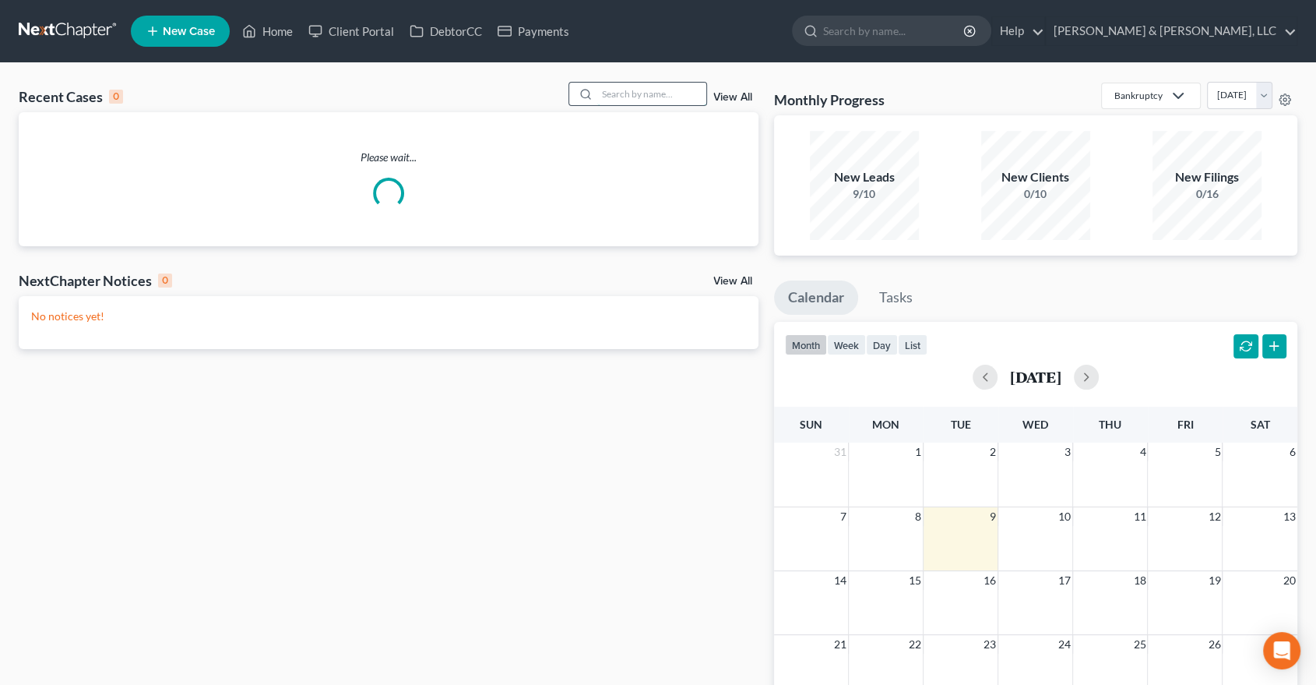
click at [646, 90] on input "search" at bounding box center [651, 94] width 109 height 23
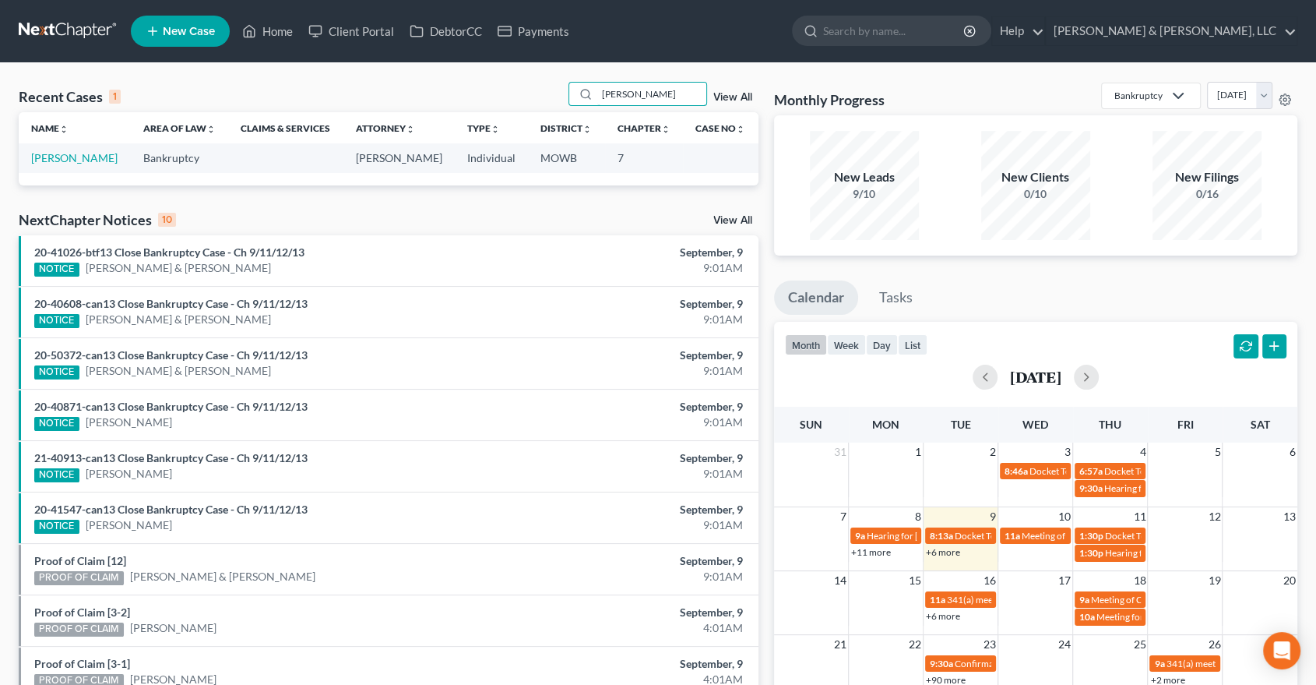
type input "mckinnon"
click at [95, 165] on td "[PERSON_NAME]" at bounding box center [75, 157] width 112 height 29
click at [86, 154] on link "[PERSON_NAME]" at bounding box center [74, 157] width 86 height 13
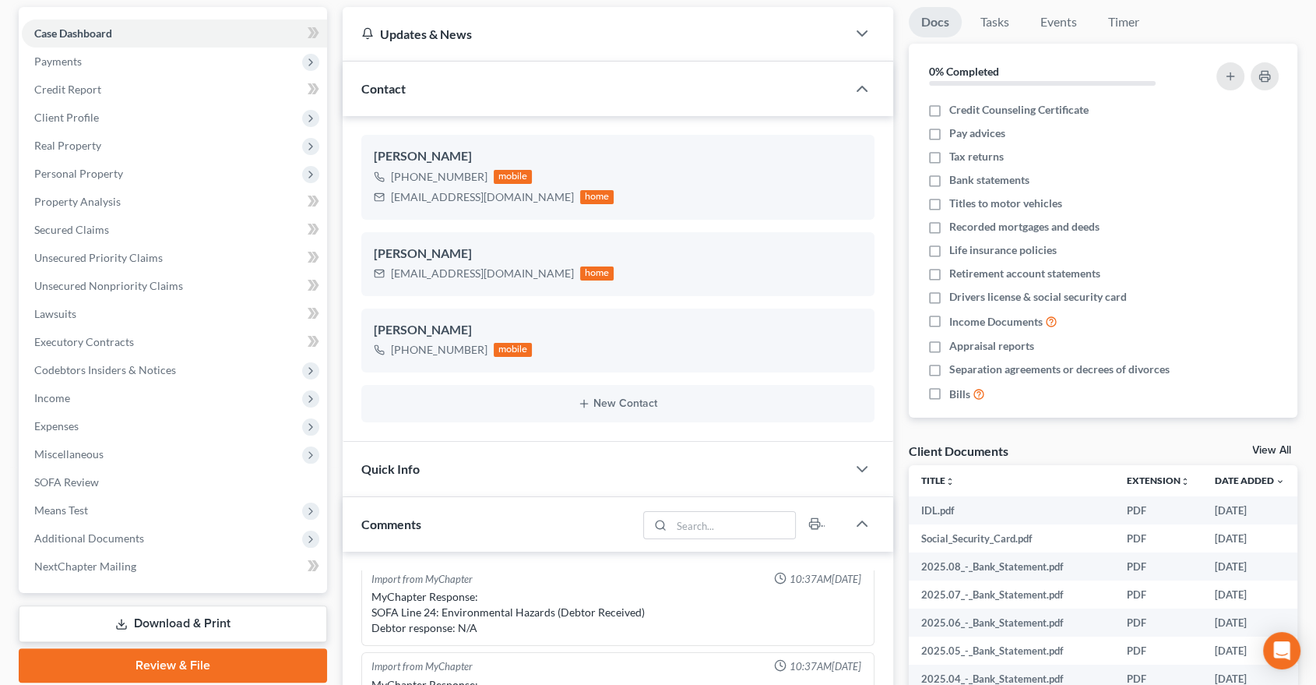
scroll to position [173, 0]
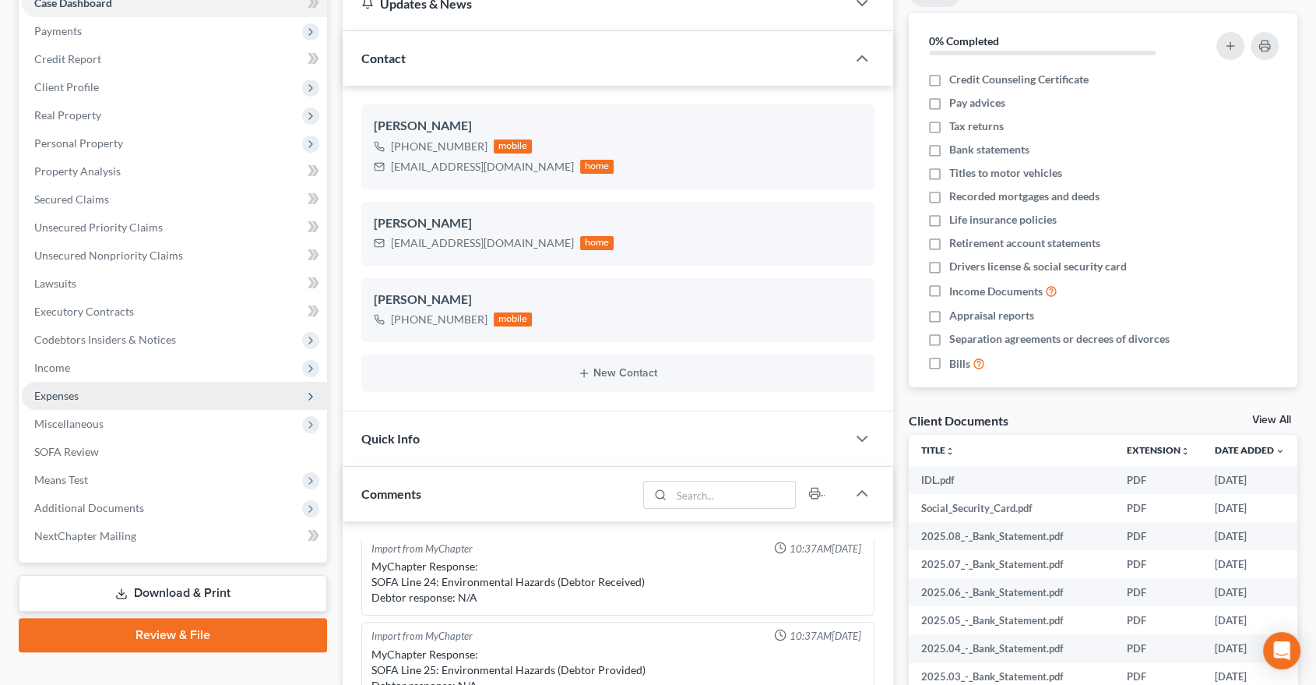
click at [69, 391] on span "Expenses" at bounding box center [56, 395] width 44 height 13
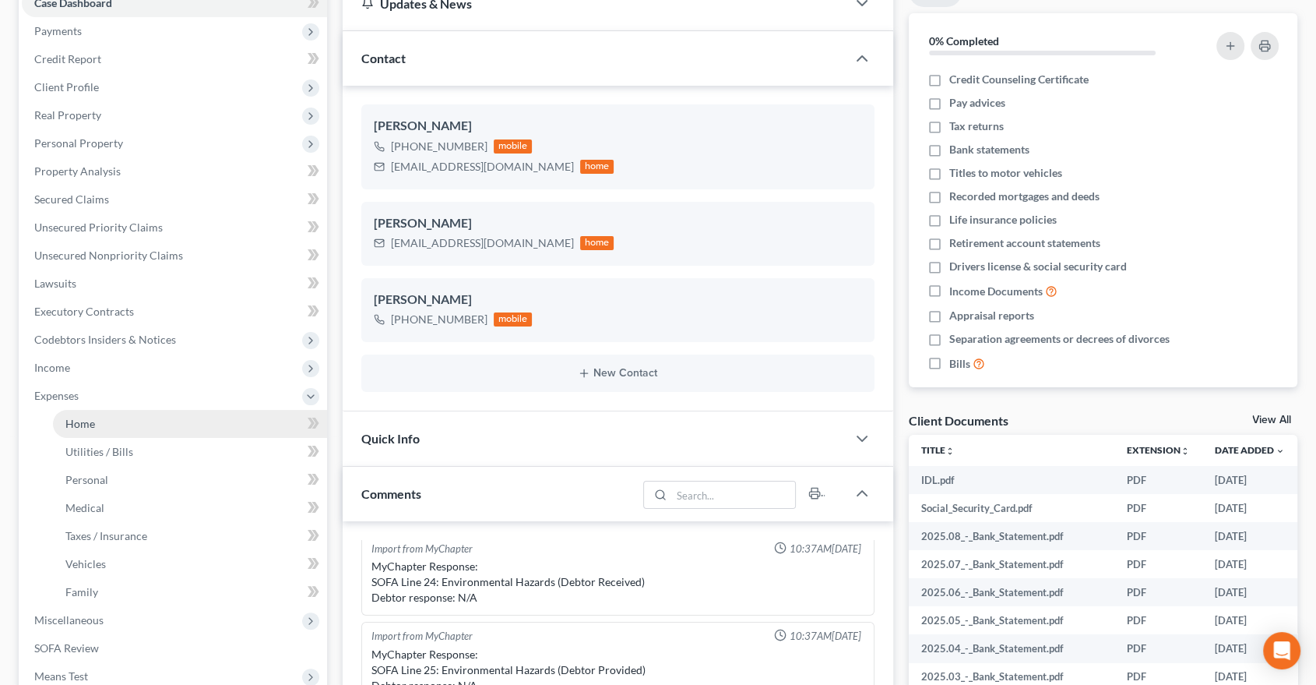
click at [79, 422] on span "Home" at bounding box center [80, 423] width 30 height 13
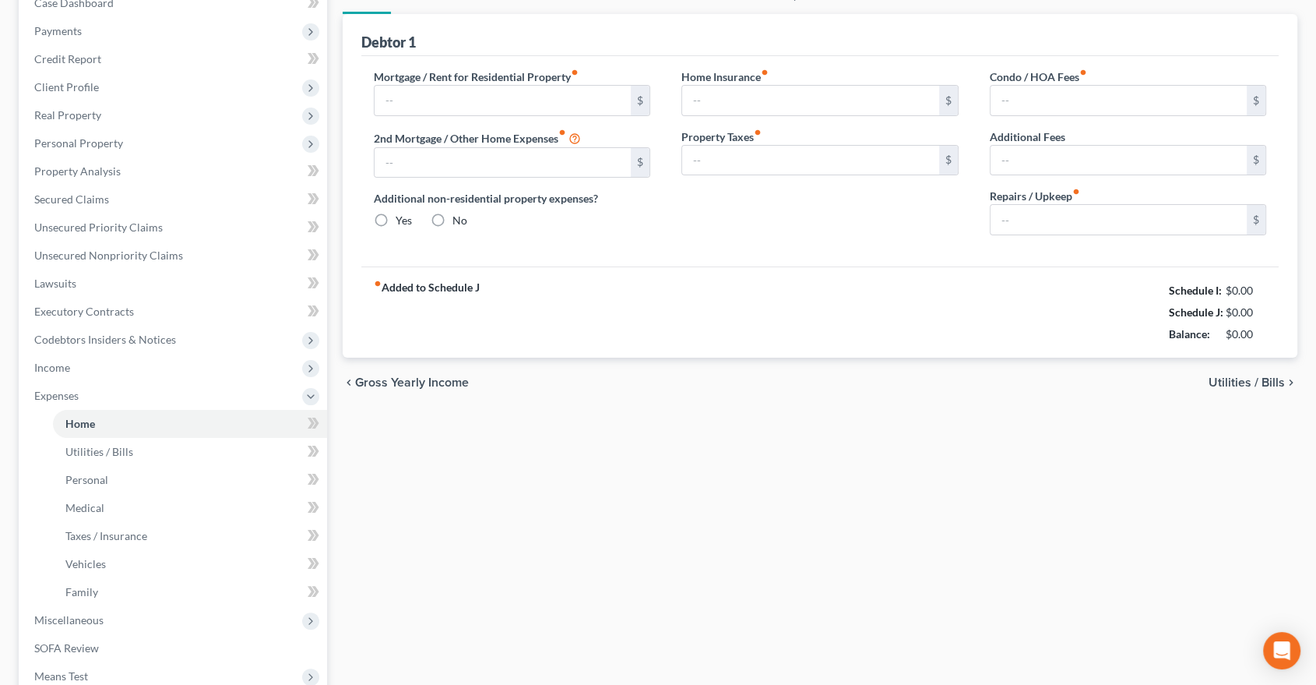
scroll to position [5, 0]
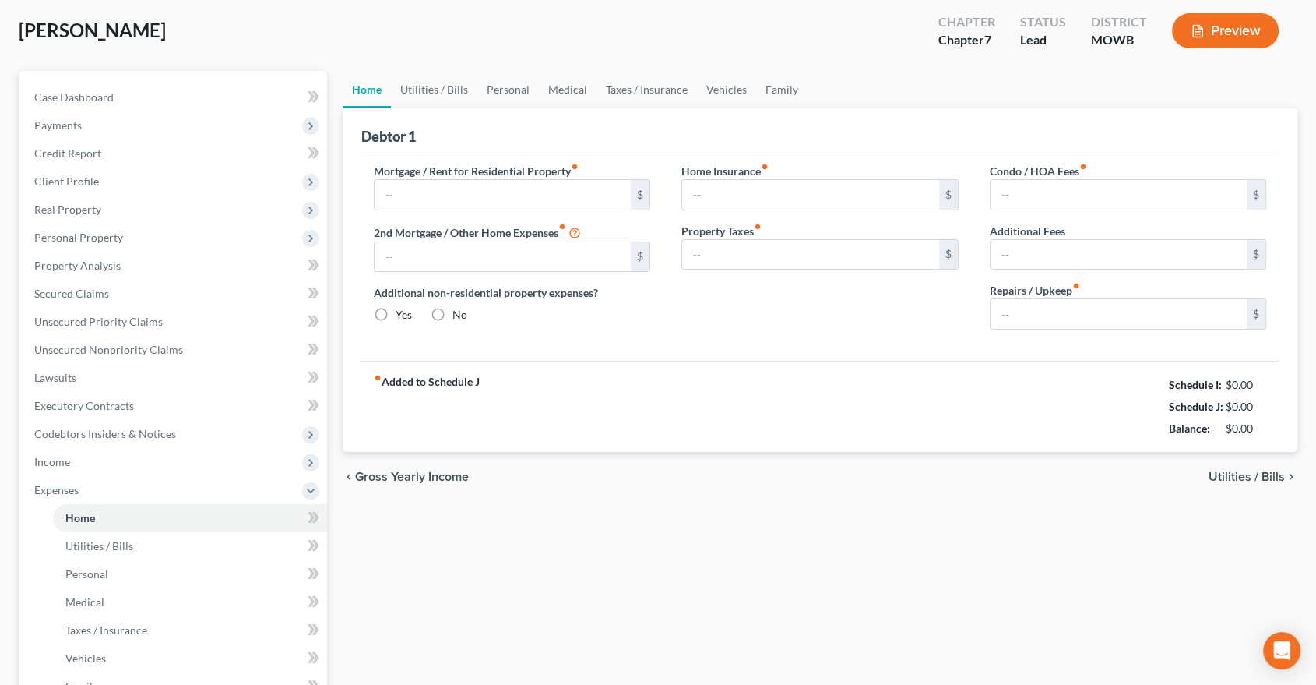
type input "1,606.00"
type input "0.00"
radio input "true"
type input "15.00"
type input "0.00"
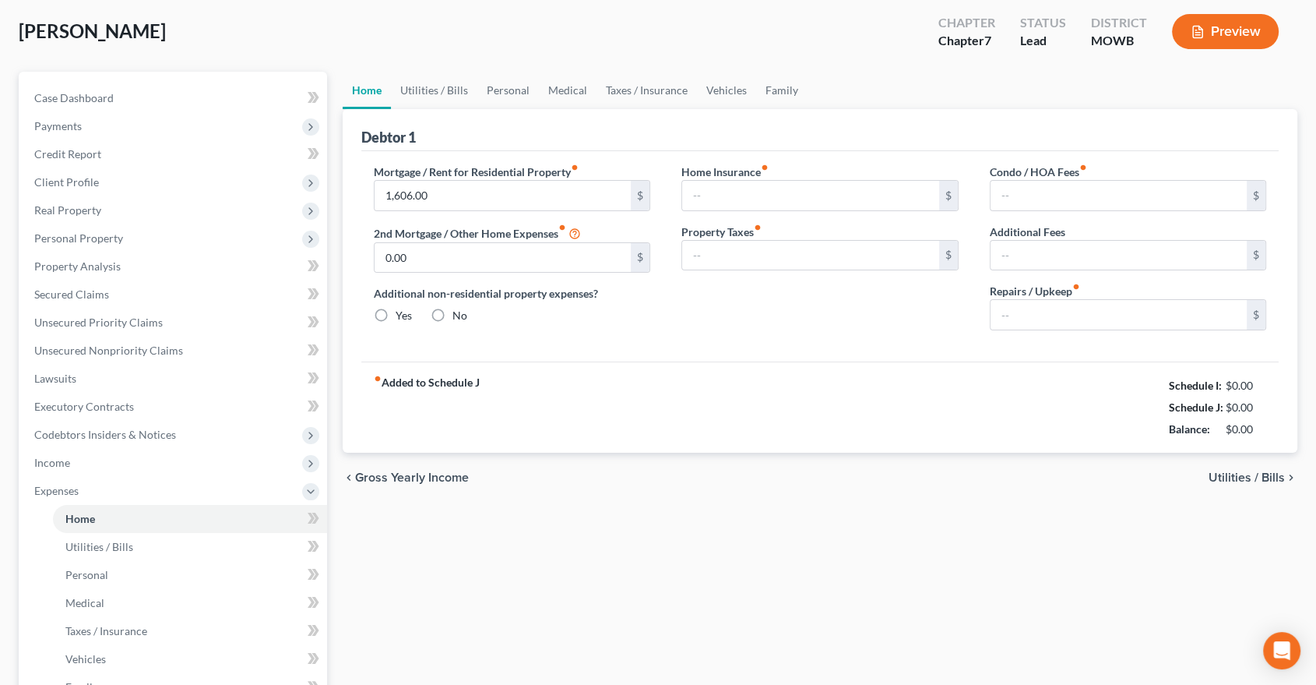
type input "0.00"
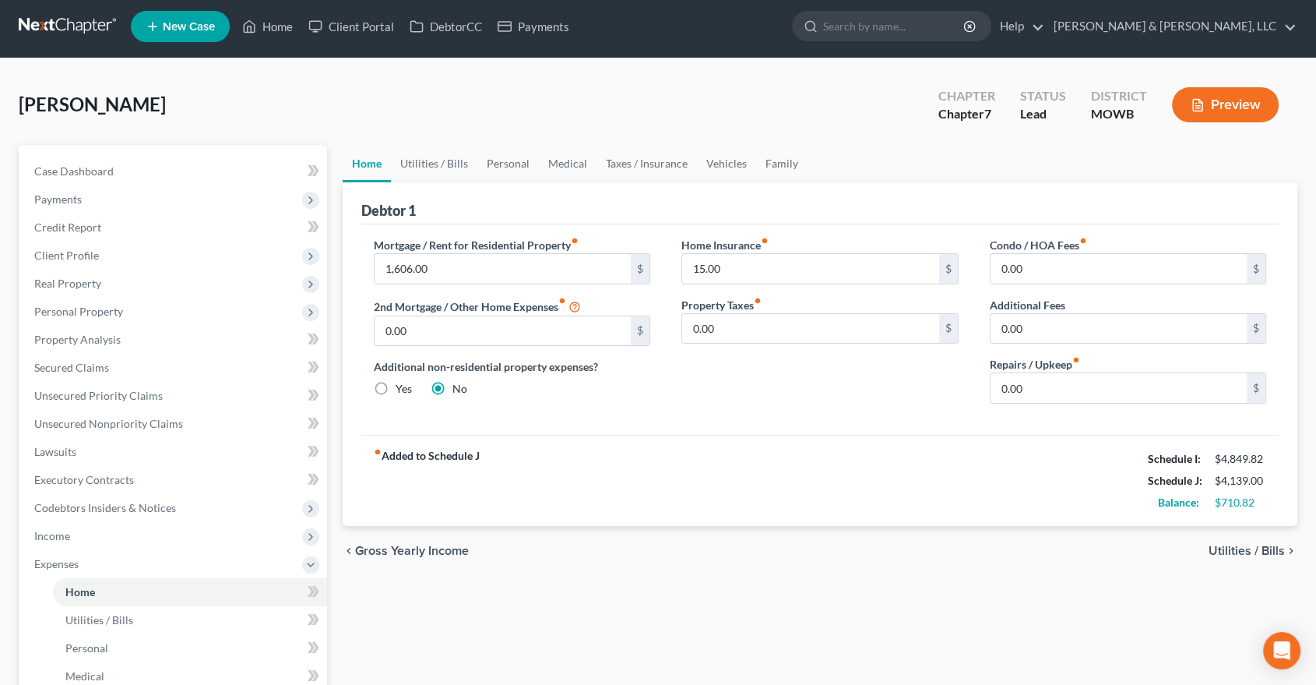
scroll to position [0, 0]
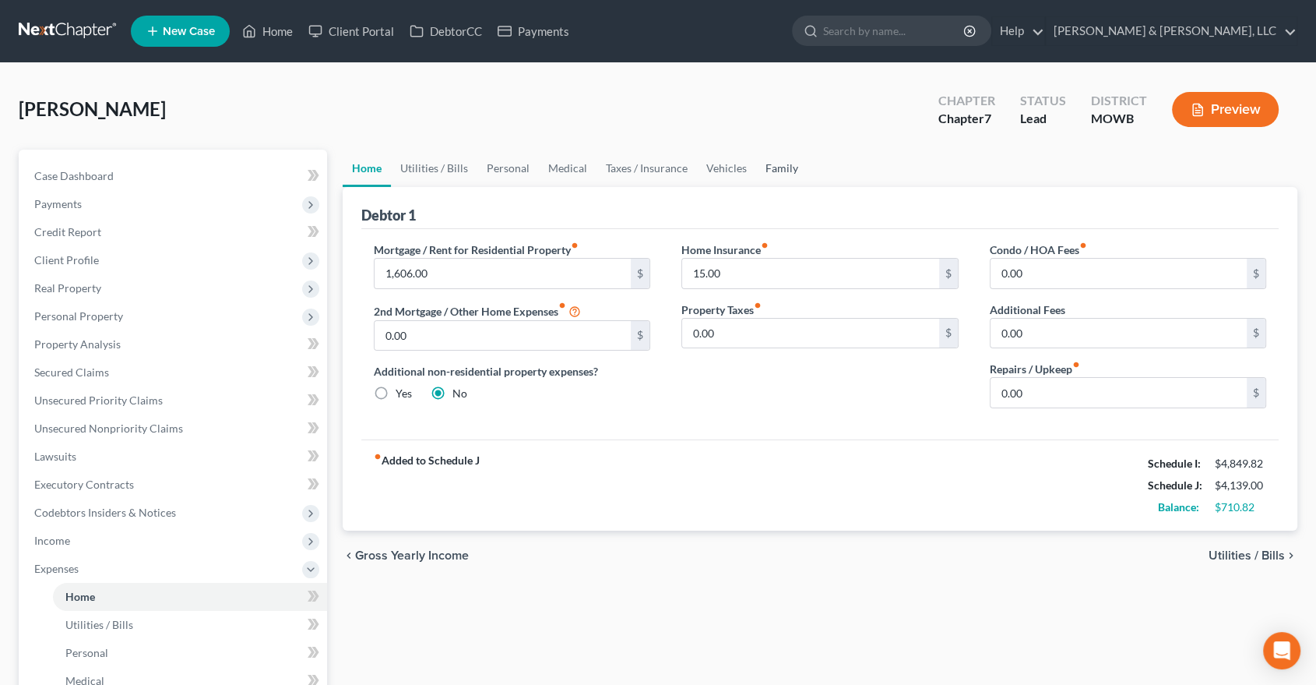
click at [768, 165] on link "Family" at bounding box center [781, 168] width 51 height 37
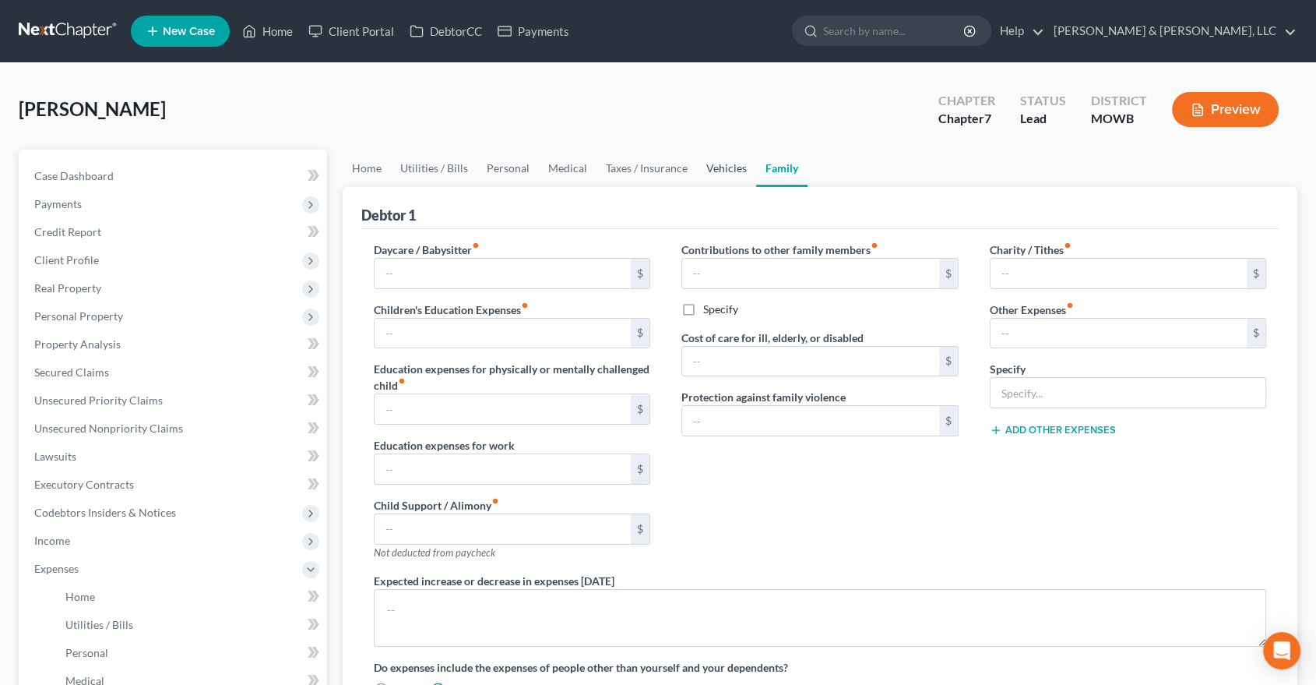
click at [705, 164] on link "Vehicles" at bounding box center [726, 168] width 59 height 37
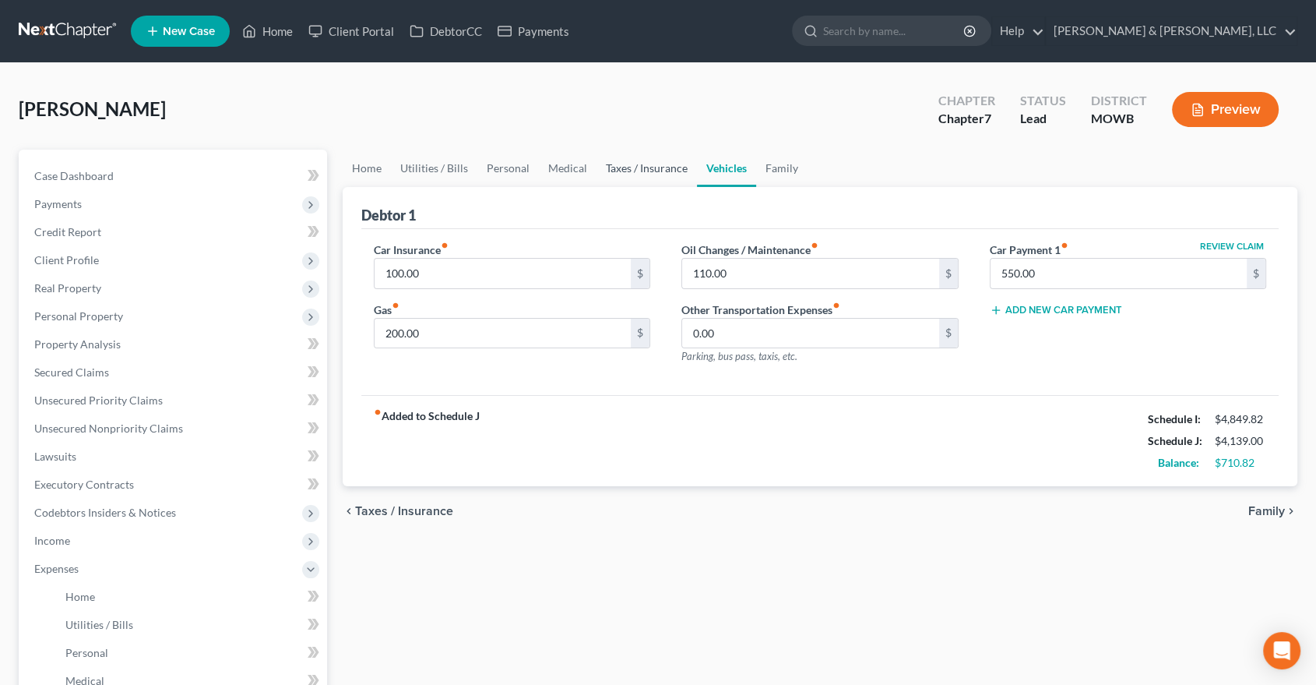
click at [656, 167] on link "Taxes / Insurance" at bounding box center [647, 168] width 100 height 37
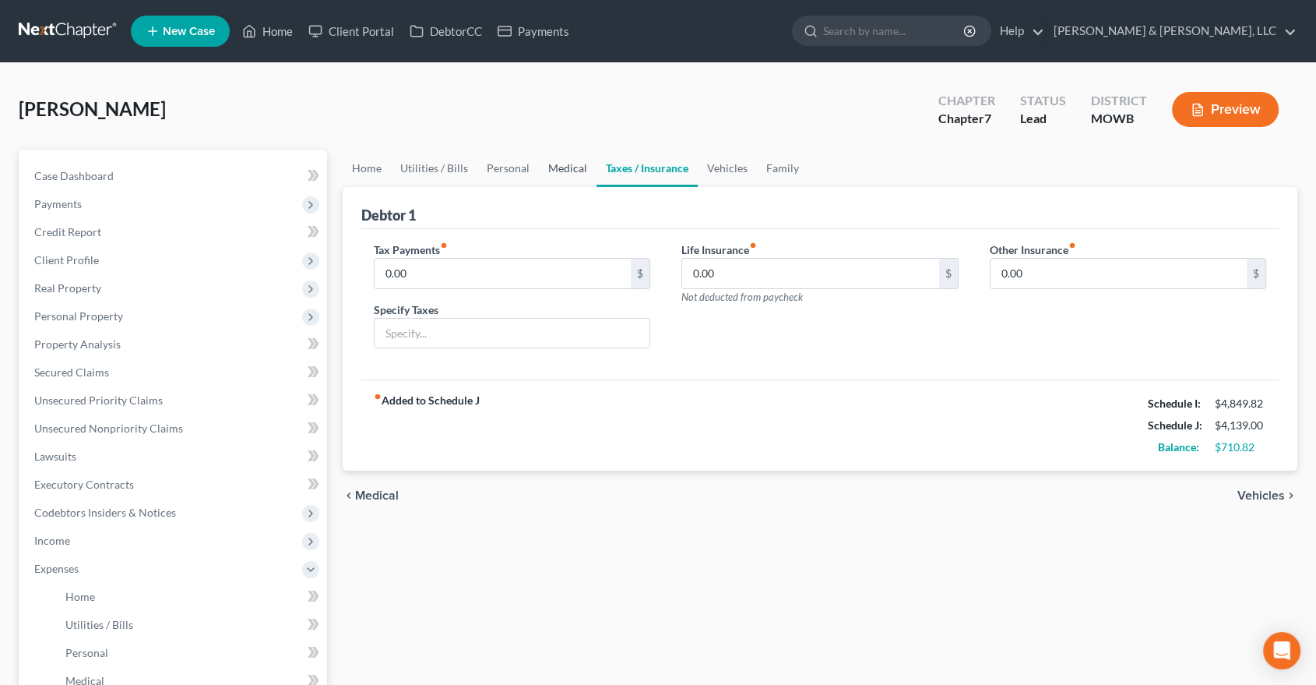
click at [564, 153] on link "Medical" at bounding box center [568, 168] width 58 height 37
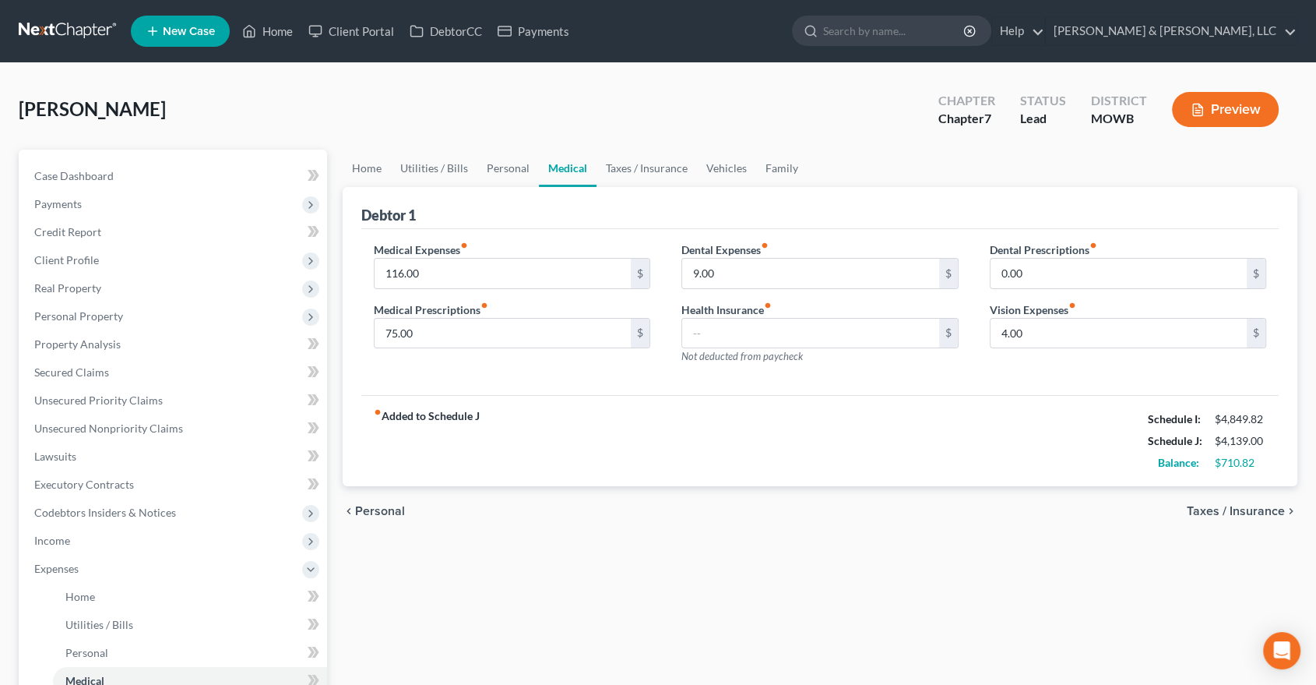
click at [571, 161] on link "Medical" at bounding box center [568, 168] width 58 height 37
click at [490, 170] on link "Personal" at bounding box center [508, 168] width 62 height 37
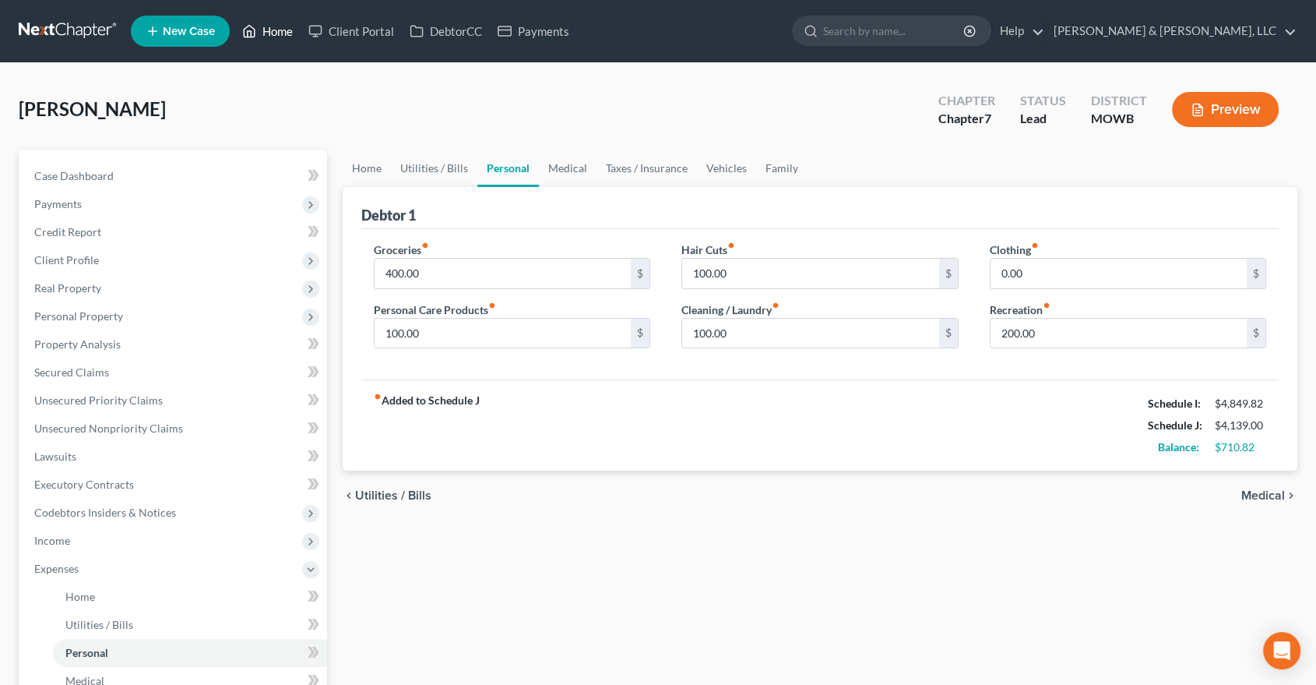
click at [277, 29] on link "Home" at bounding box center [267, 31] width 66 height 28
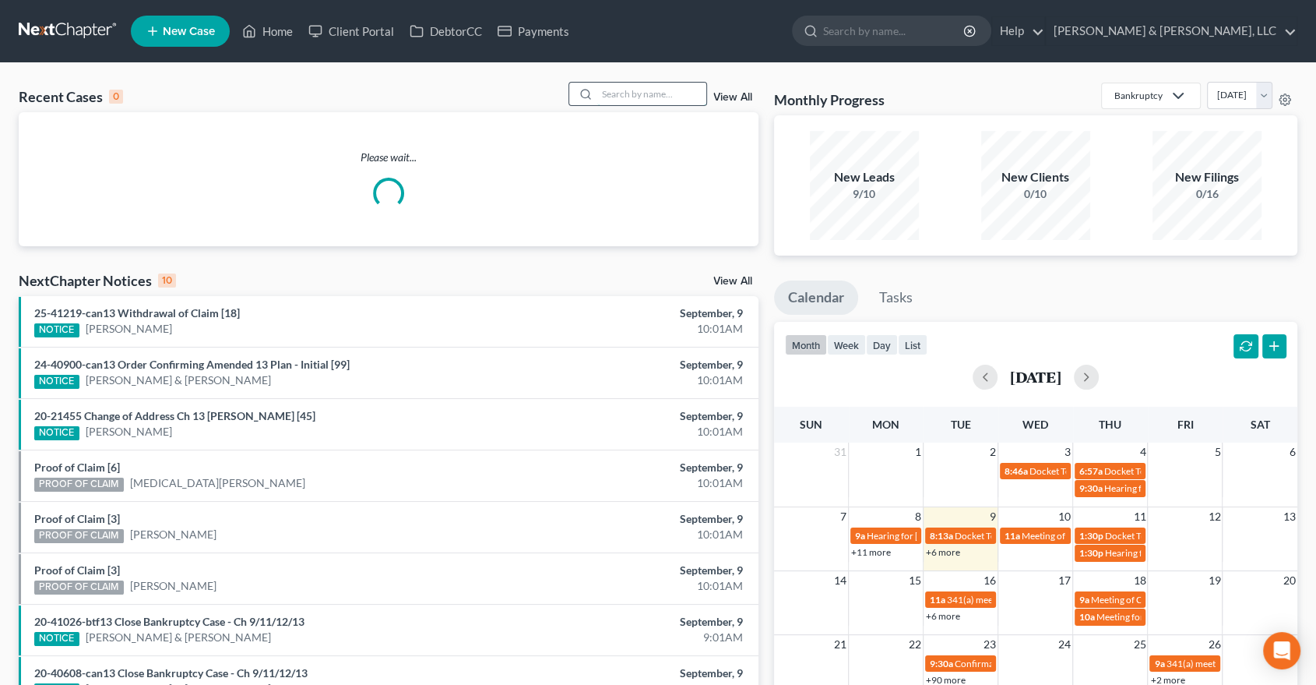
click at [626, 100] on input "search" at bounding box center [651, 94] width 109 height 23
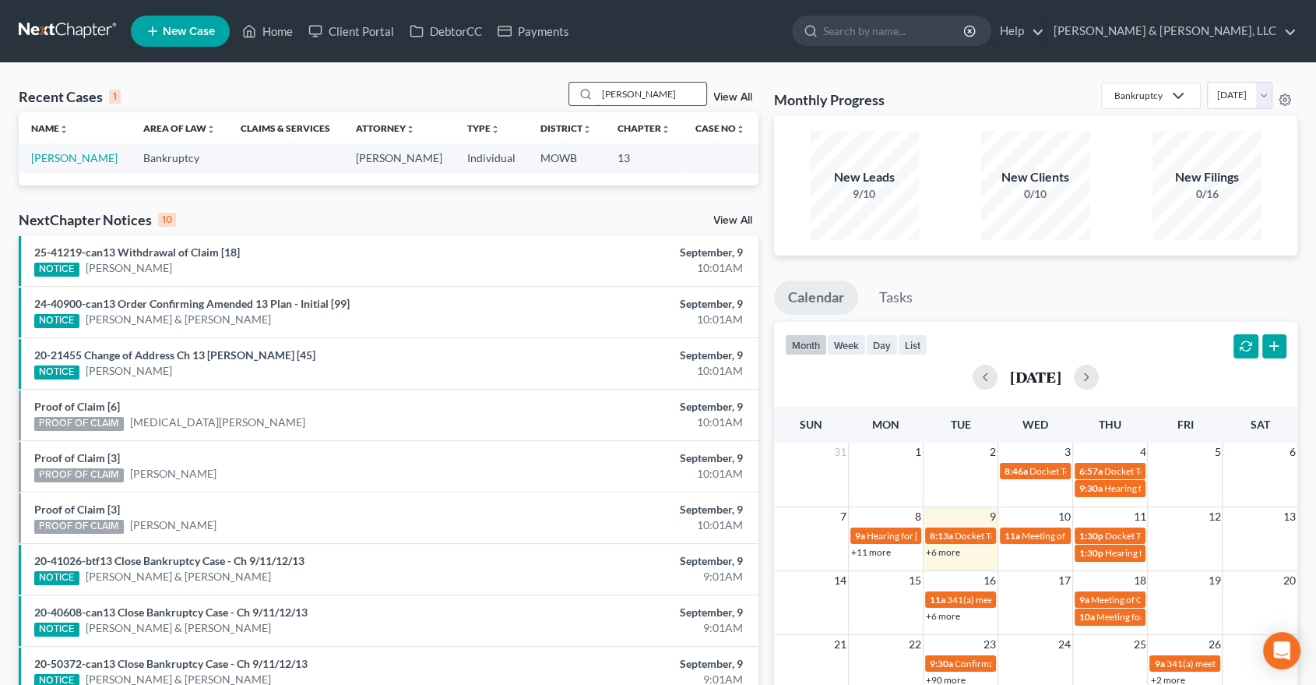
click at [668, 92] on input "revuelta" at bounding box center [651, 94] width 109 height 23
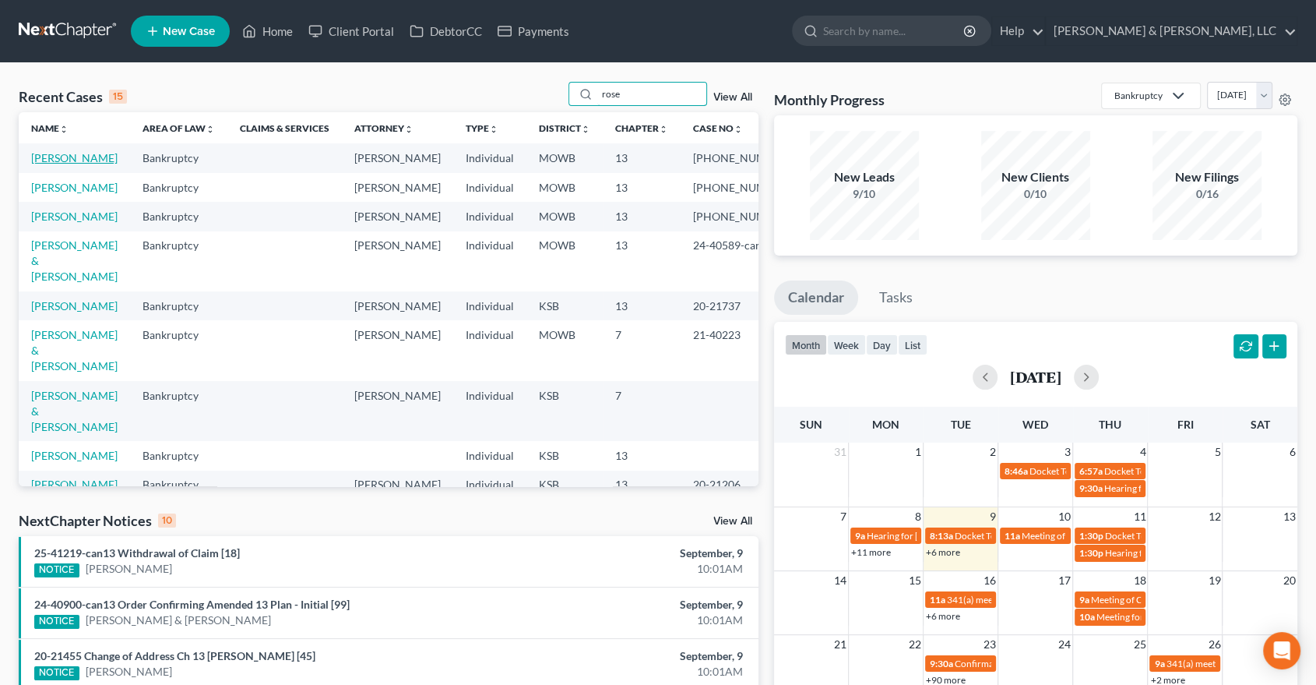
type input "rose"
click at [52, 153] on link "[PERSON_NAME]" at bounding box center [74, 157] width 86 height 13
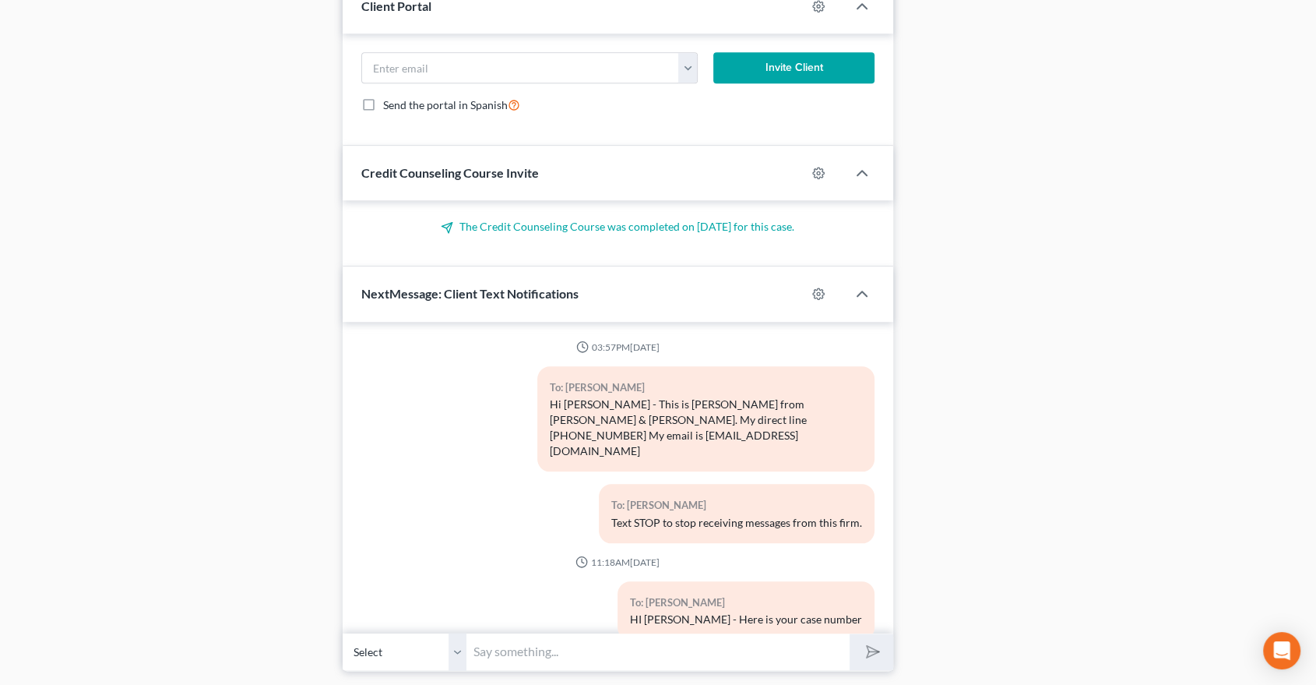
scroll to position [603, 0]
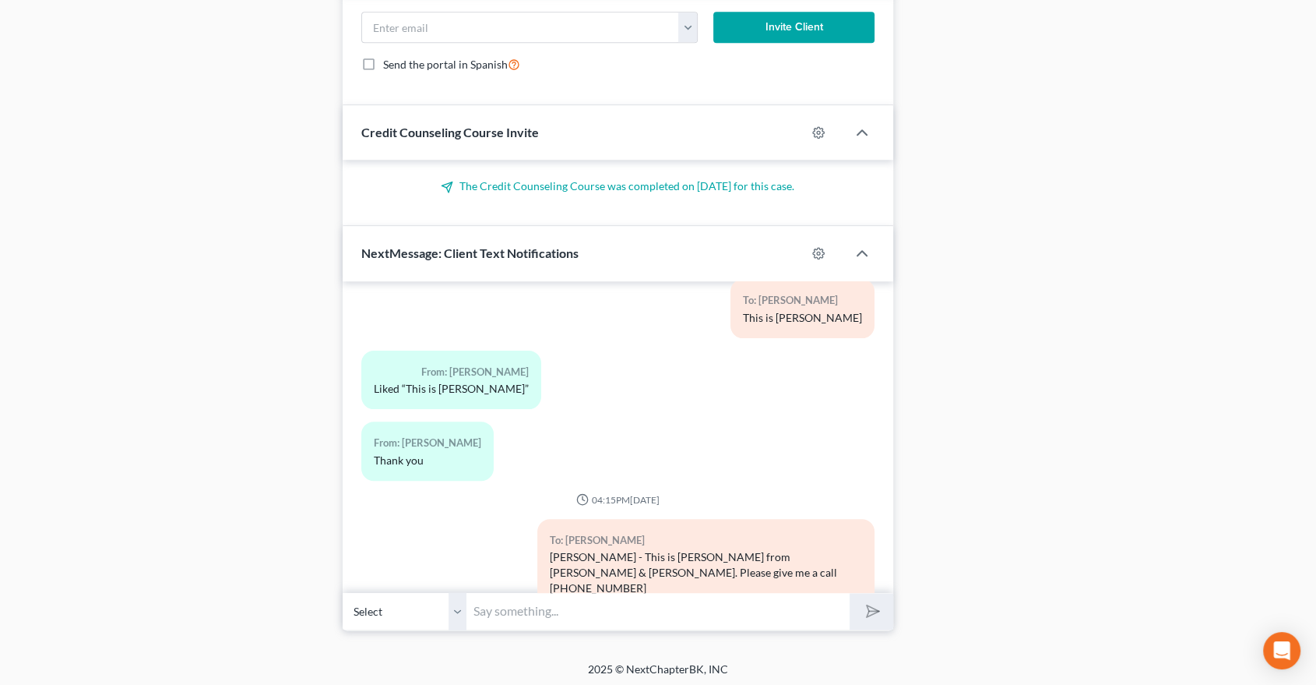
click at [526, 617] on input "text" at bounding box center [658, 611] width 383 height 38
type input "Hi Megan - The 2022 Missouri returns are due tomorrow. Will you have them by th…"
click at [850, 593] on button "submit" at bounding box center [871, 611] width 43 height 37
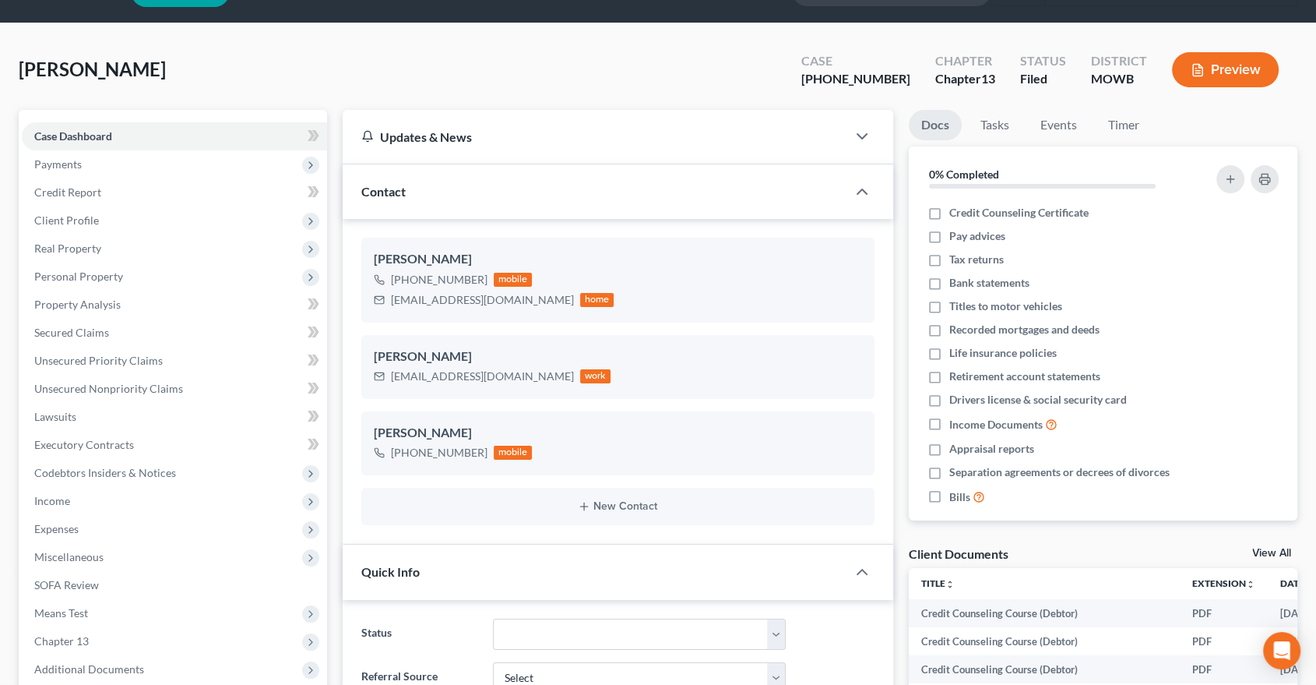
scroll to position [0, 0]
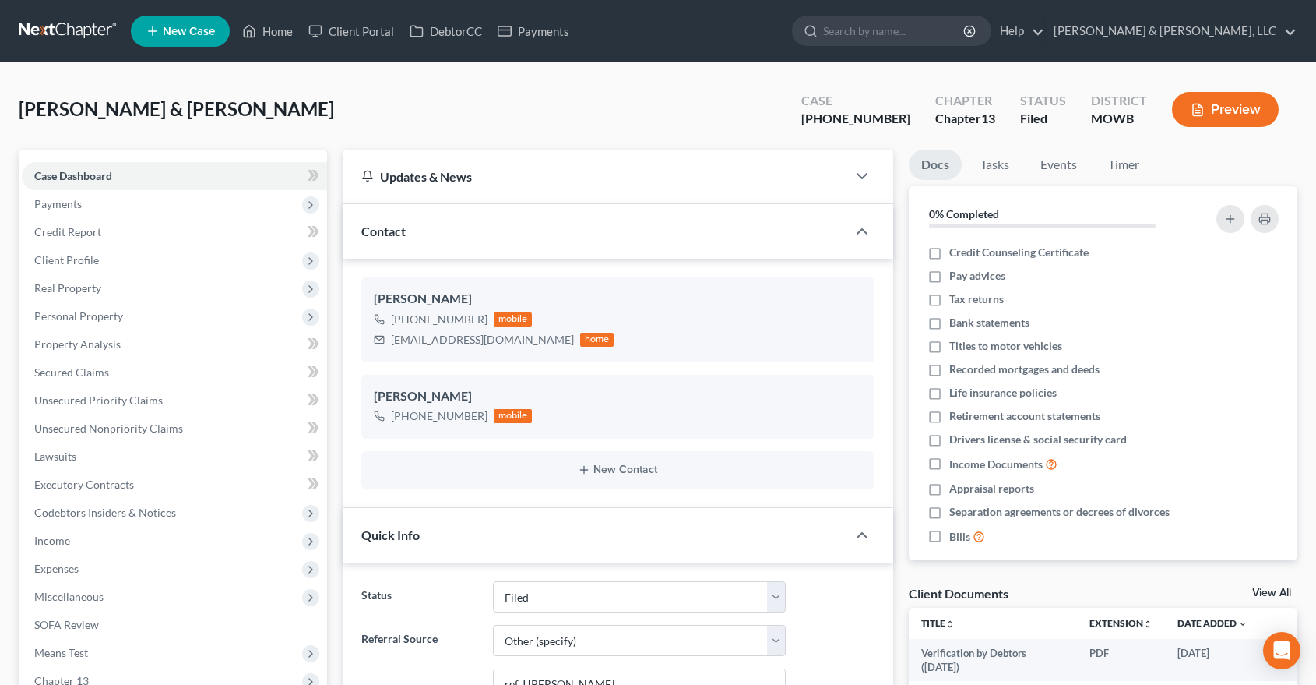
select select "6"
select select "0"
click at [287, 33] on link "Home" at bounding box center [267, 31] width 66 height 28
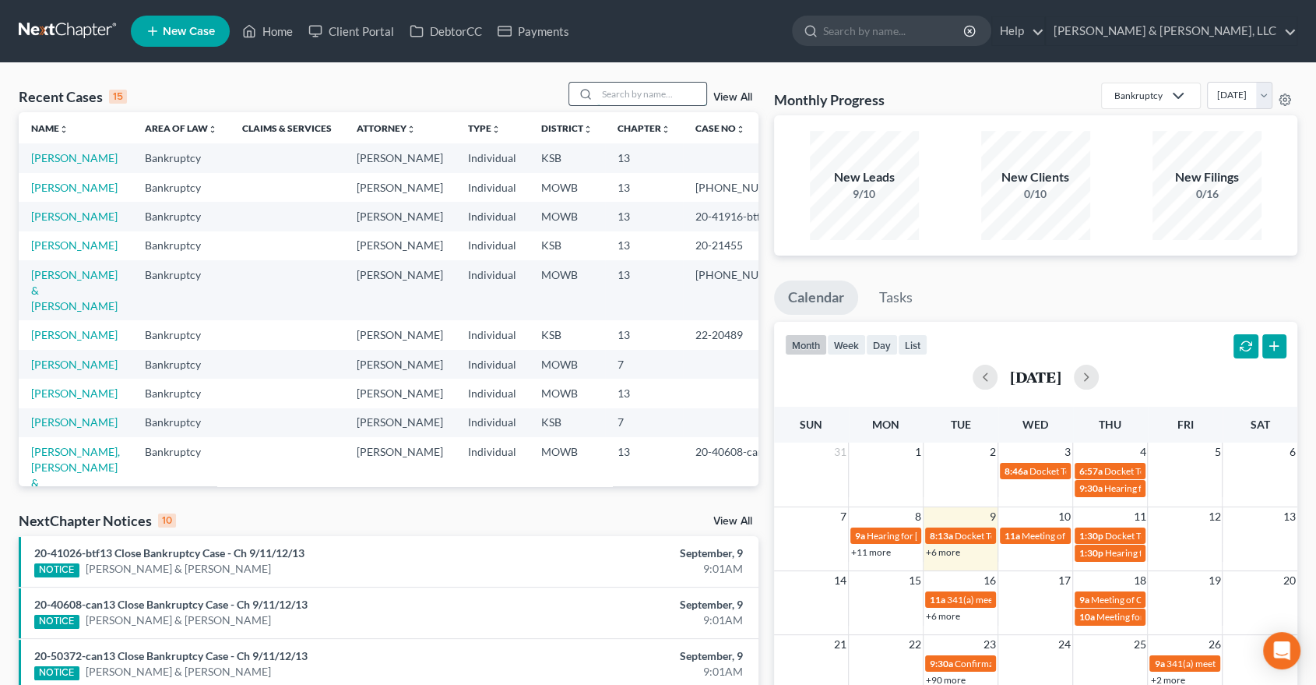
click at [618, 95] on input "search" at bounding box center [651, 94] width 109 height 23
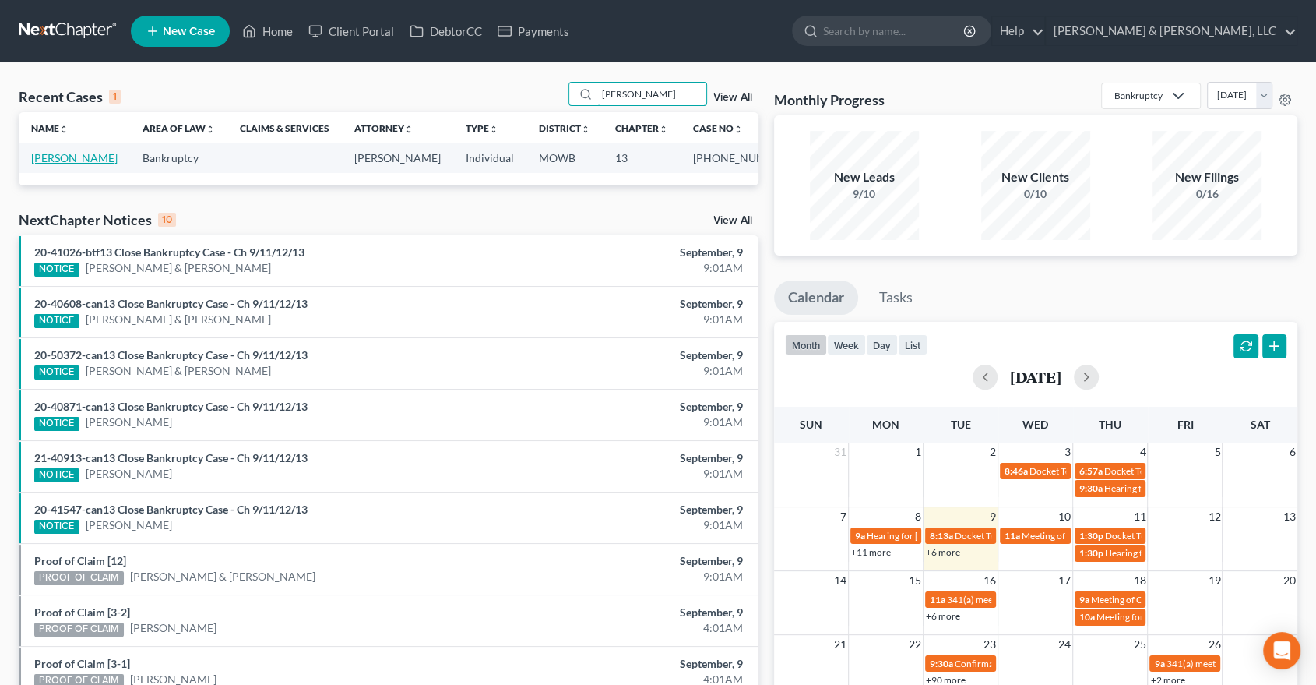
type input "rabideaux"
click at [45, 154] on link "[PERSON_NAME]" at bounding box center [74, 157] width 86 height 13
select select "4"
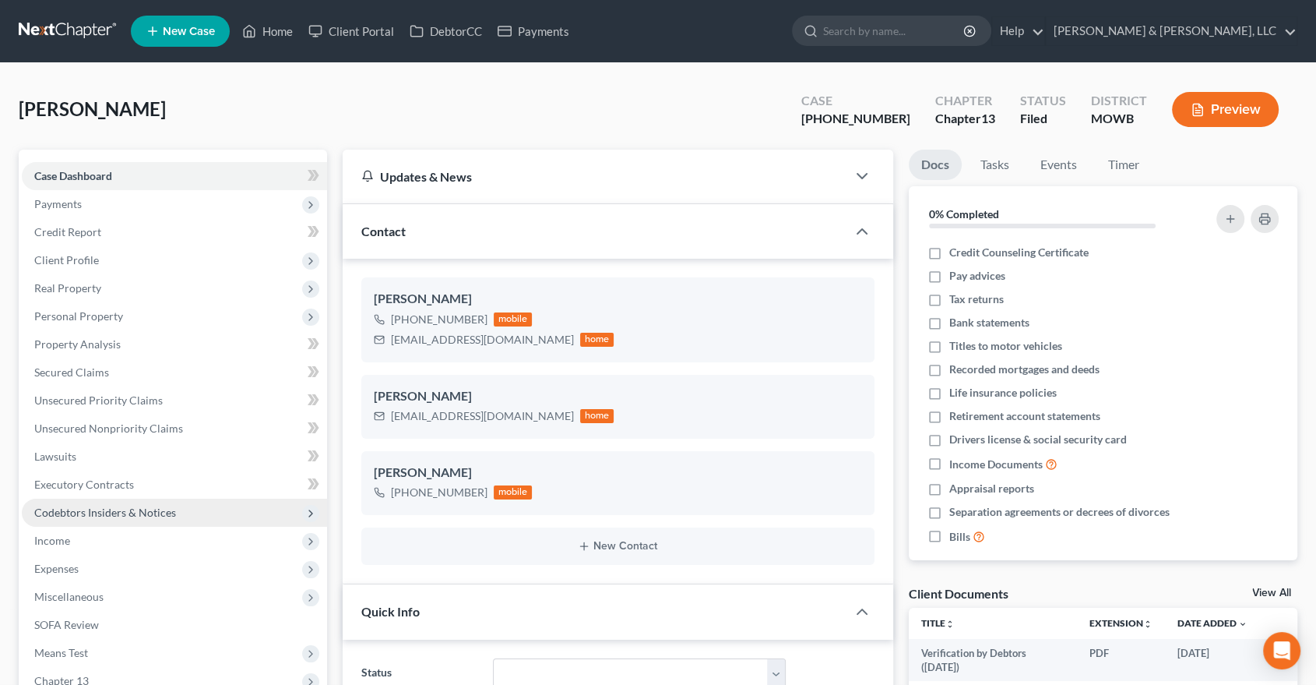
scroll to position [1201, 0]
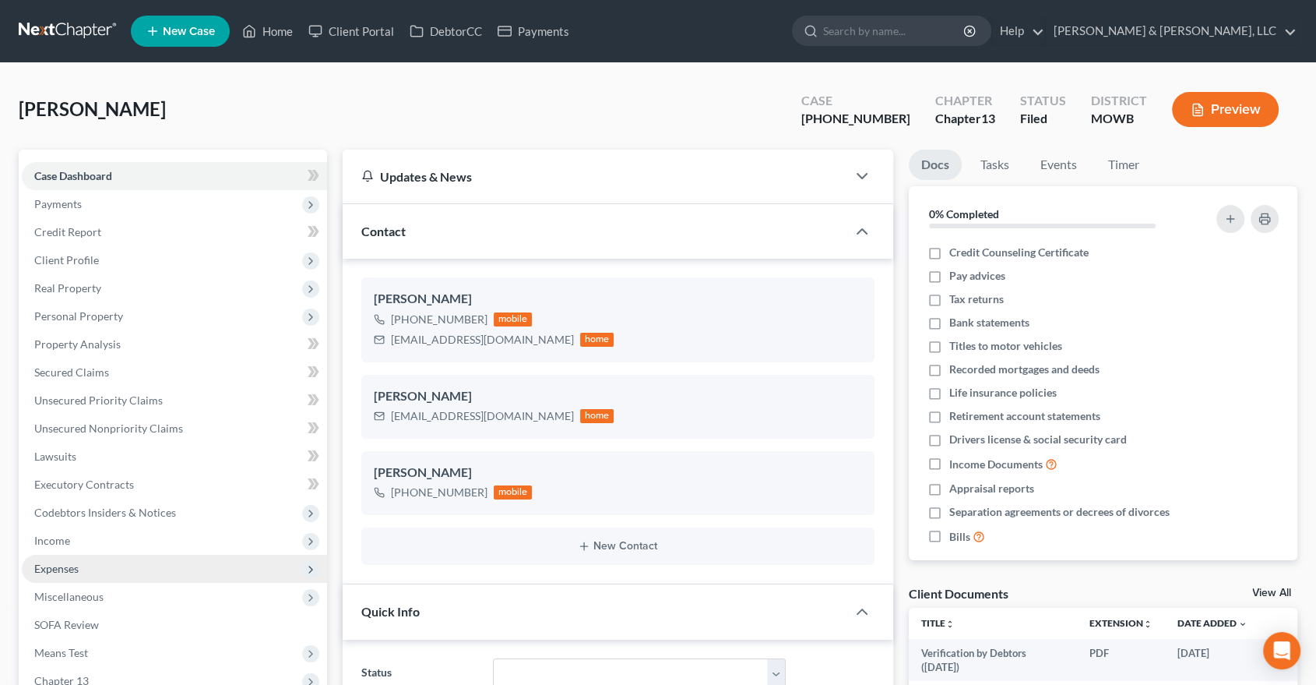
click at [50, 563] on span "Expenses" at bounding box center [56, 568] width 44 height 13
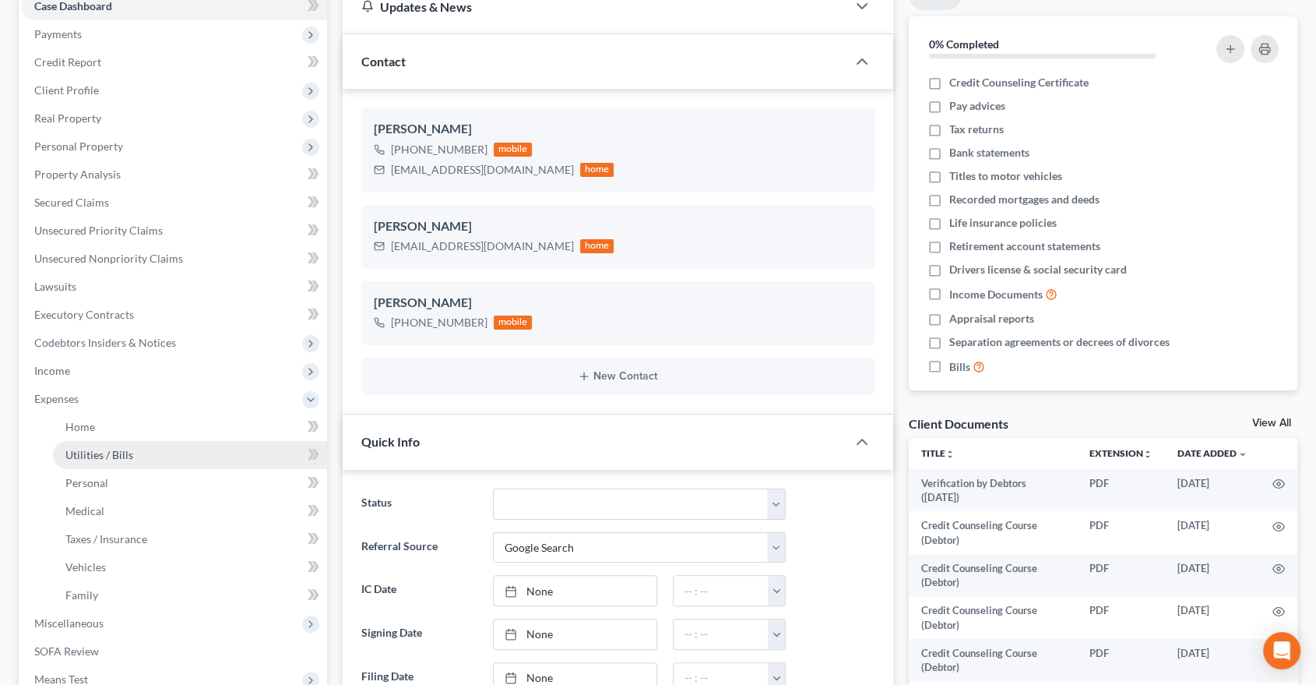
scroll to position [173, 0]
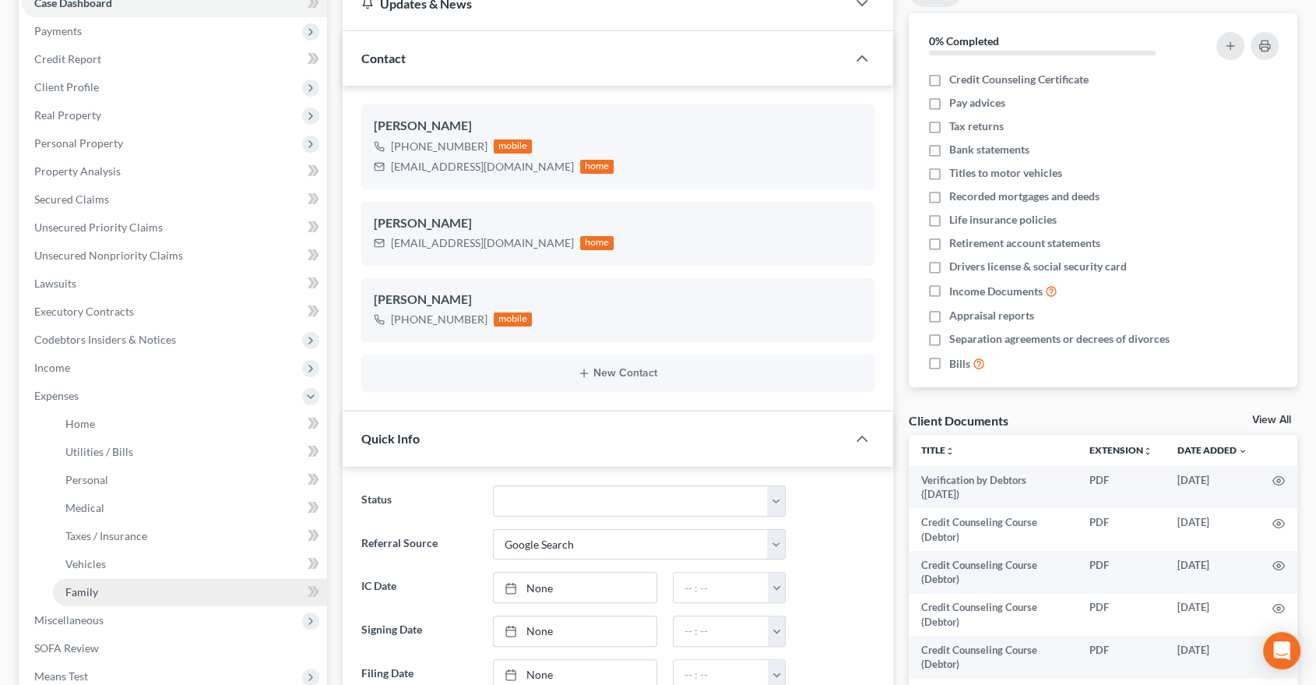
click at [91, 592] on span "Family" at bounding box center [81, 591] width 33 height 13
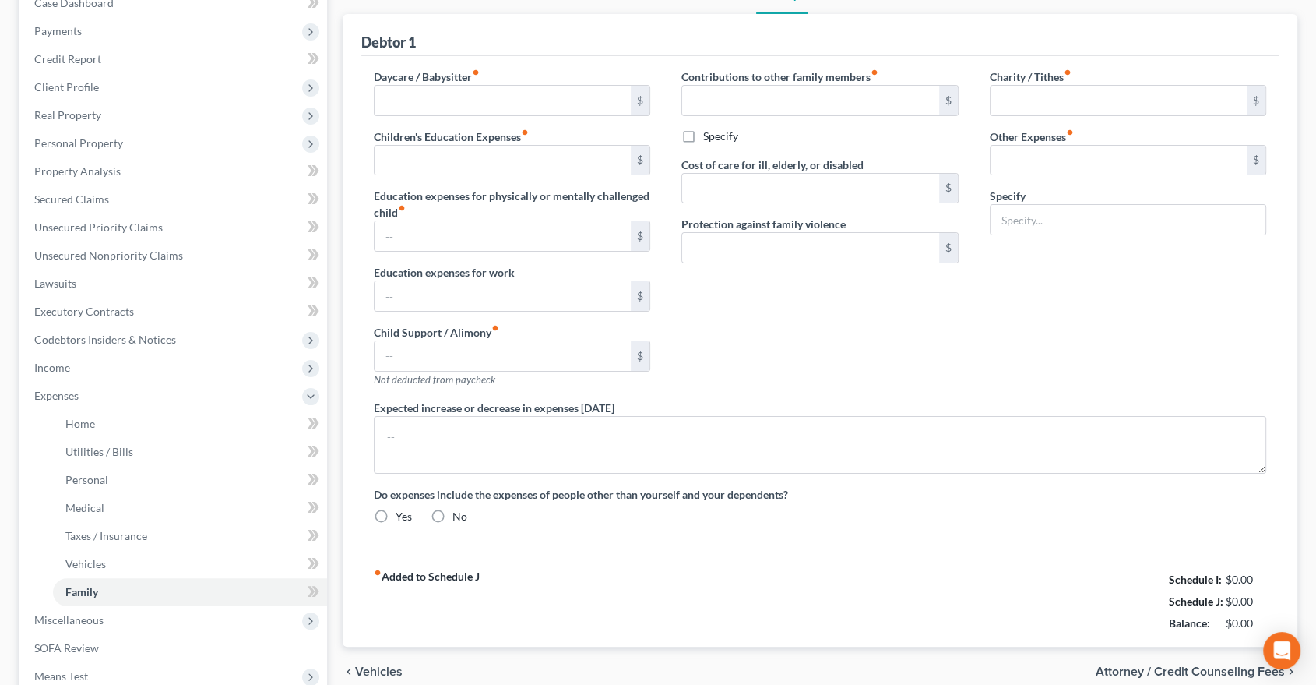
scroll to position [84, 0]
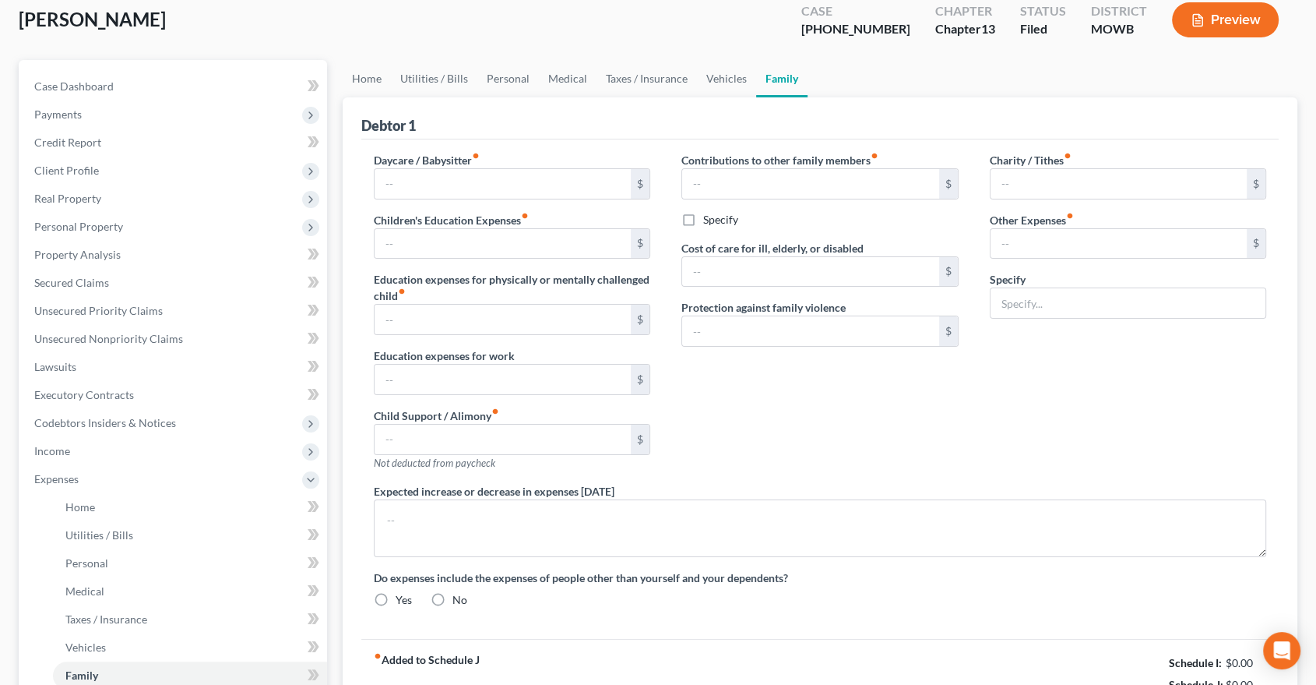
type input "0.00"
type input "200.00"
type input "0.00"
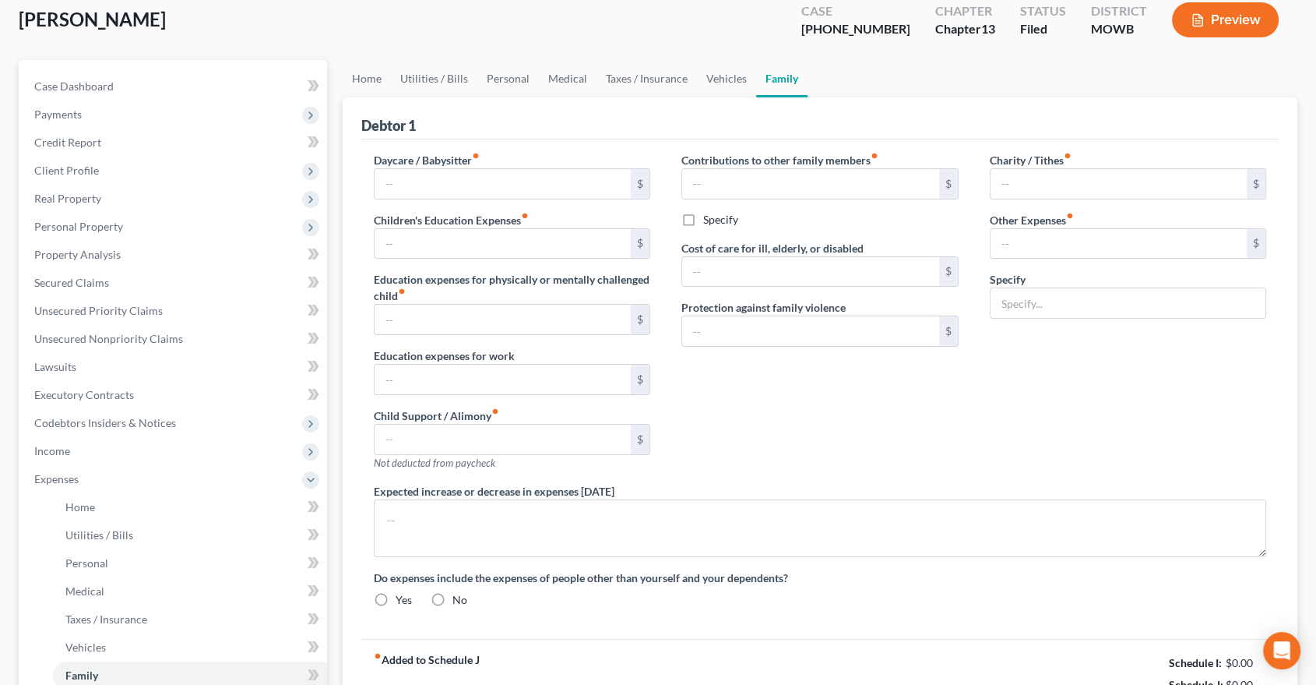
type input "0.00"
type input "35.00"
type input "130.00"
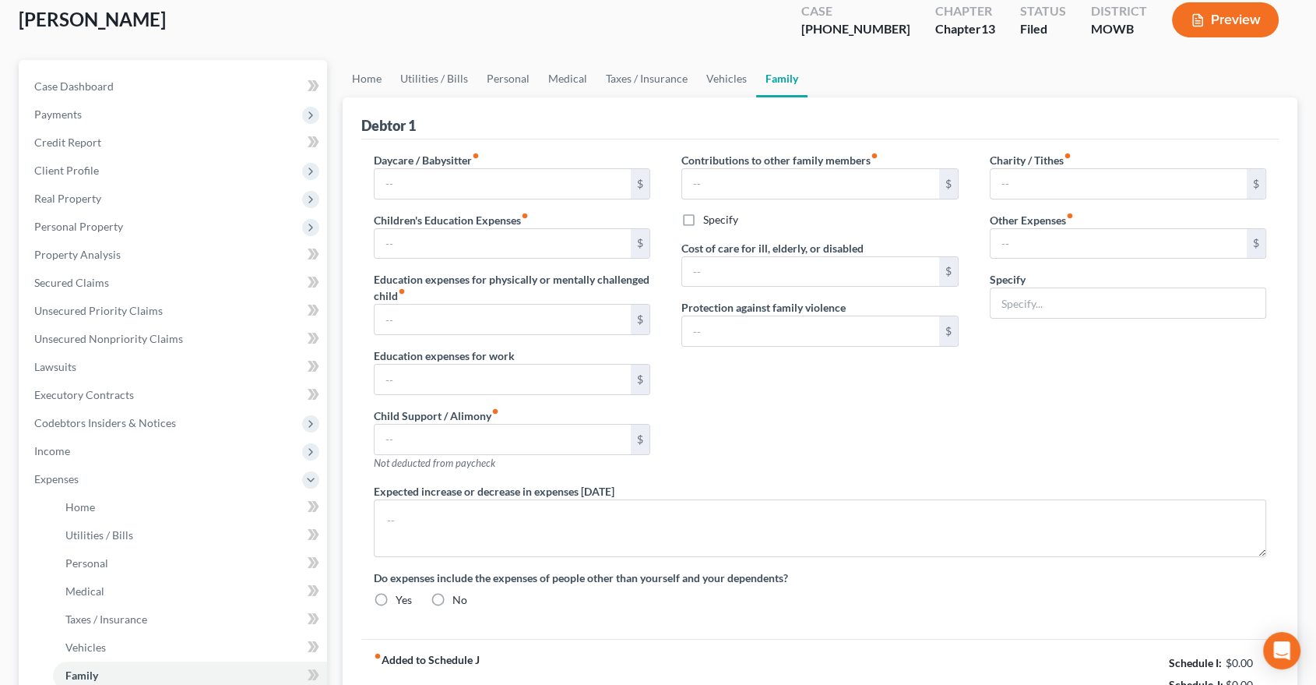
type input "Miscellaneous expenses, gifts, parking, postage, etc."
type textarea "NOTE: Debtor had to relocate to keep her job. Her expenses have increased as a …"
radio input "true"
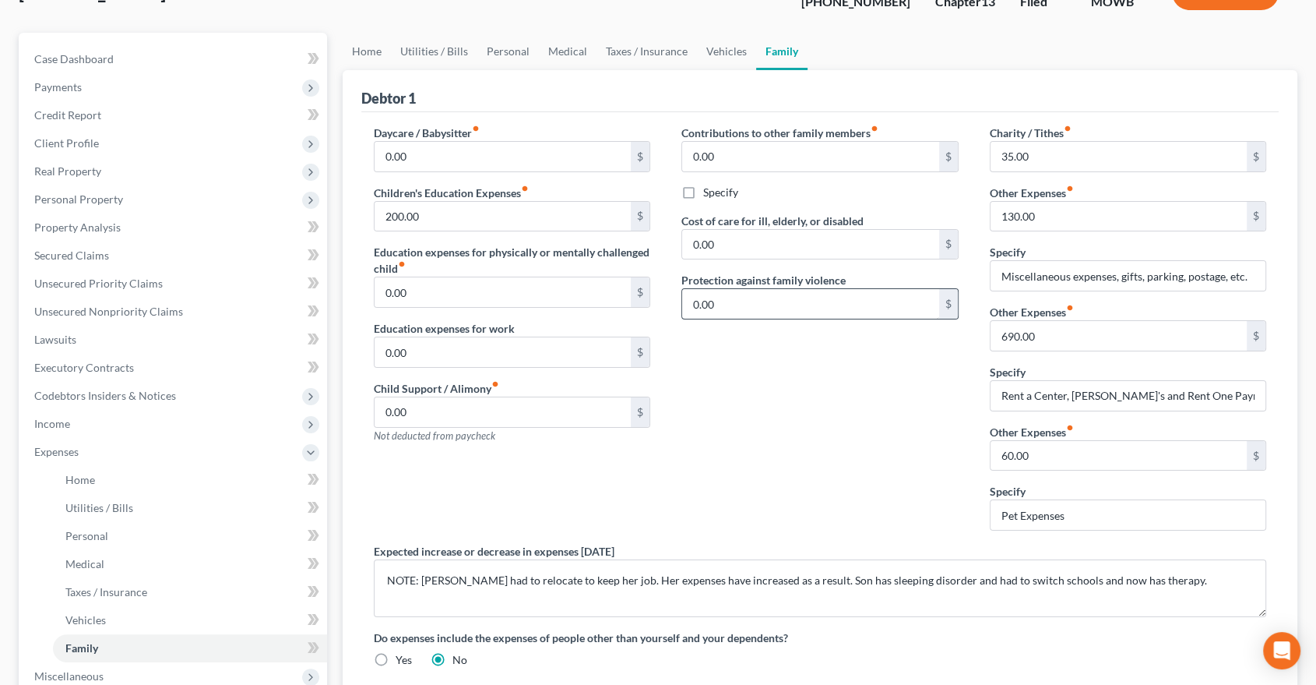
scroll to position [86, 0]
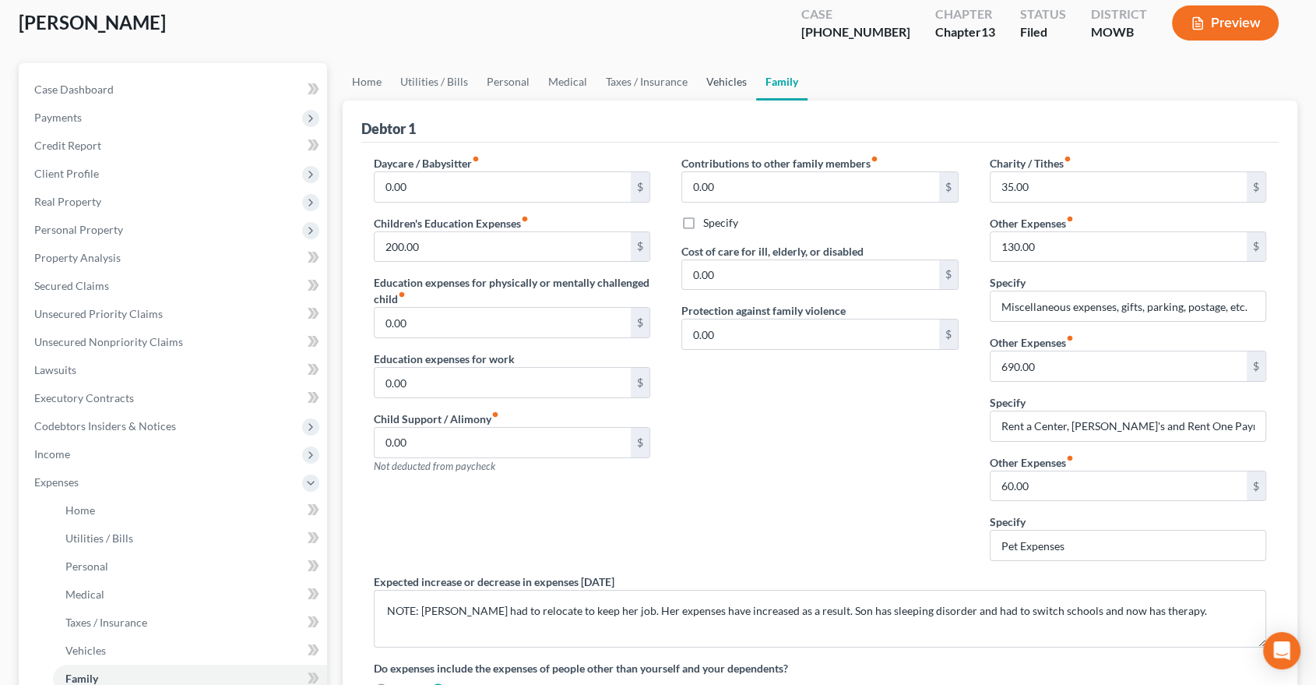
click at [729, 80] on link "Vehicles" at bounding box center [726, 81] width 59 height 37
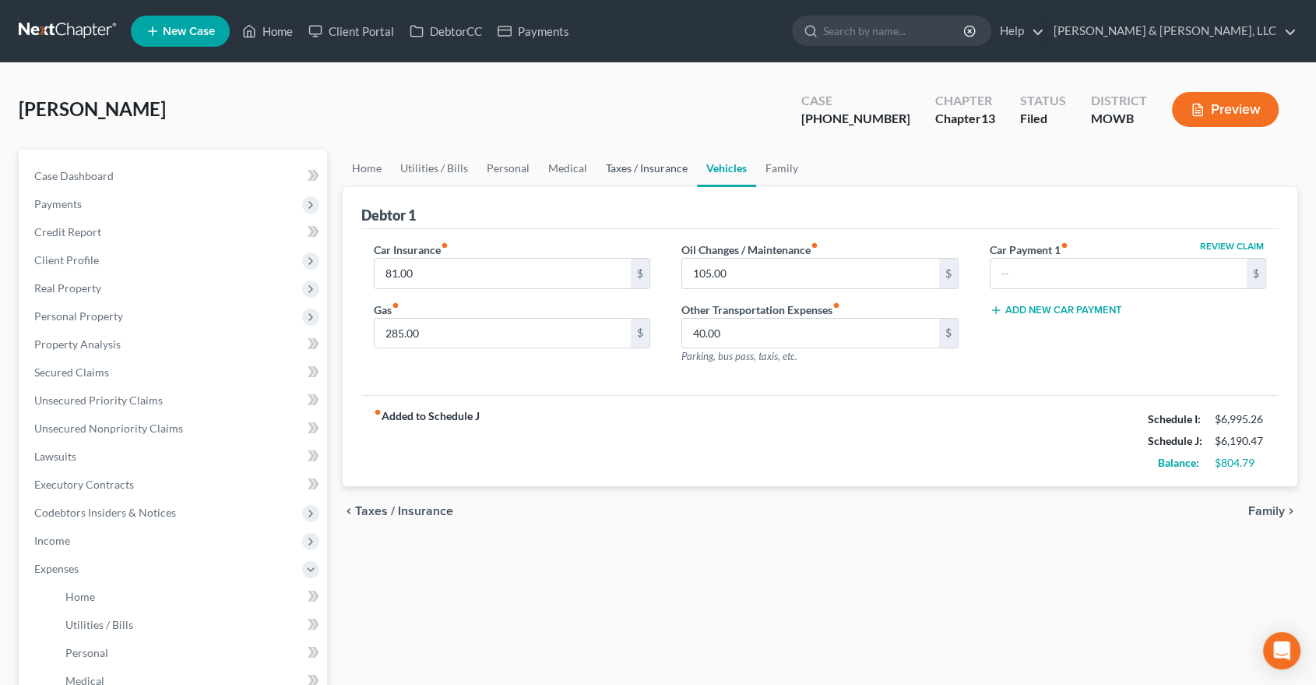
click at [647, 171] on link "Taxes / Insurance" at bounding box center [647, 168] width 100 height 37
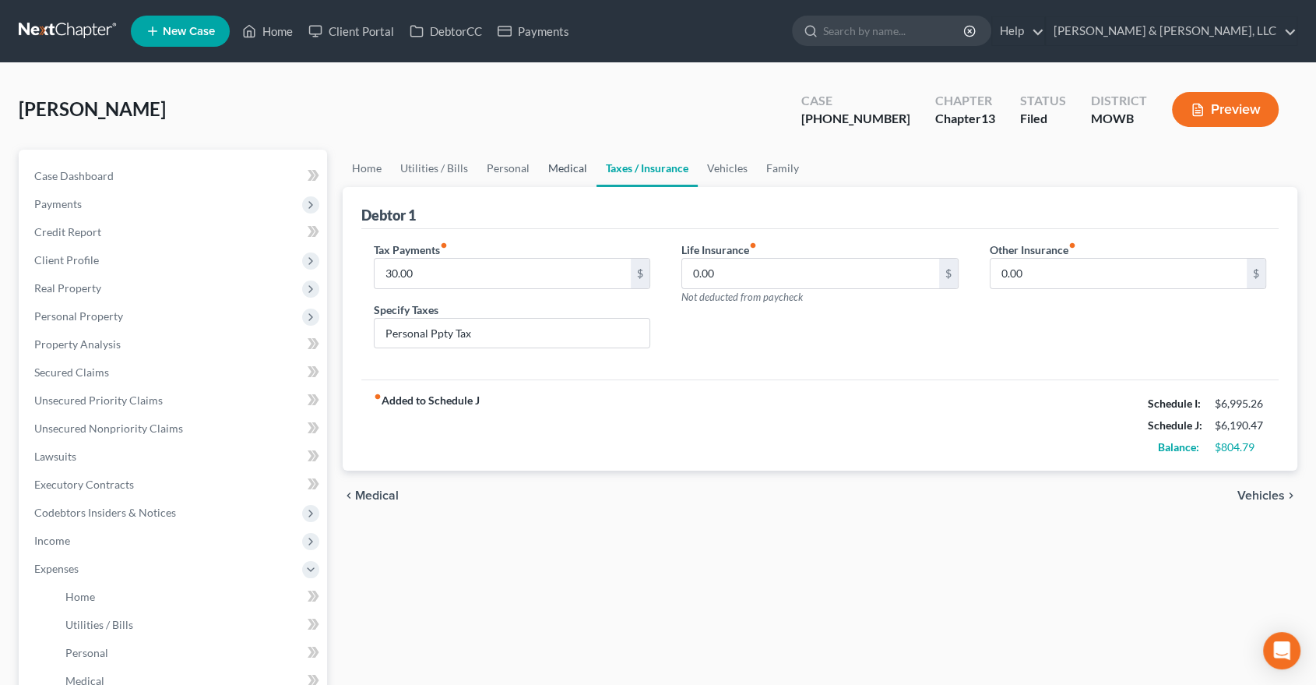
click at [561, 174] on link "Medical" at bounding box center [568, 168] width 58 height 37
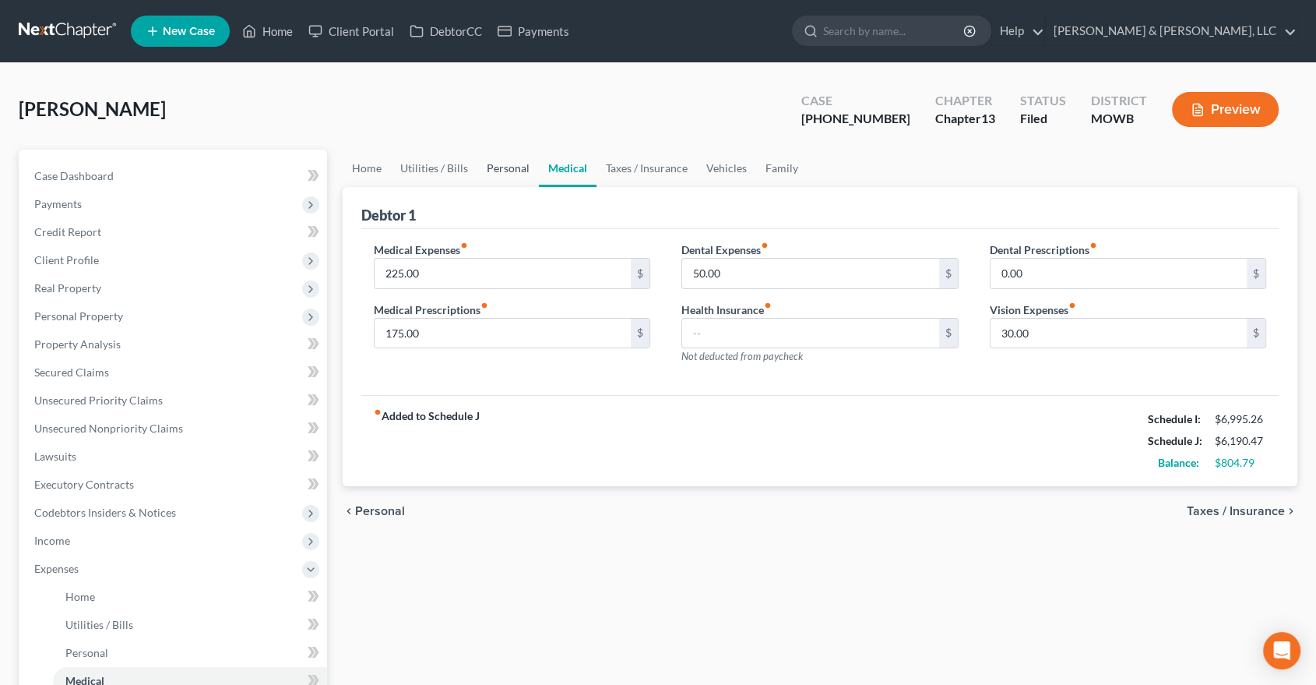
click at [511, 173] on link "Personal" at bounding box center [508, 168] width 62 height 37
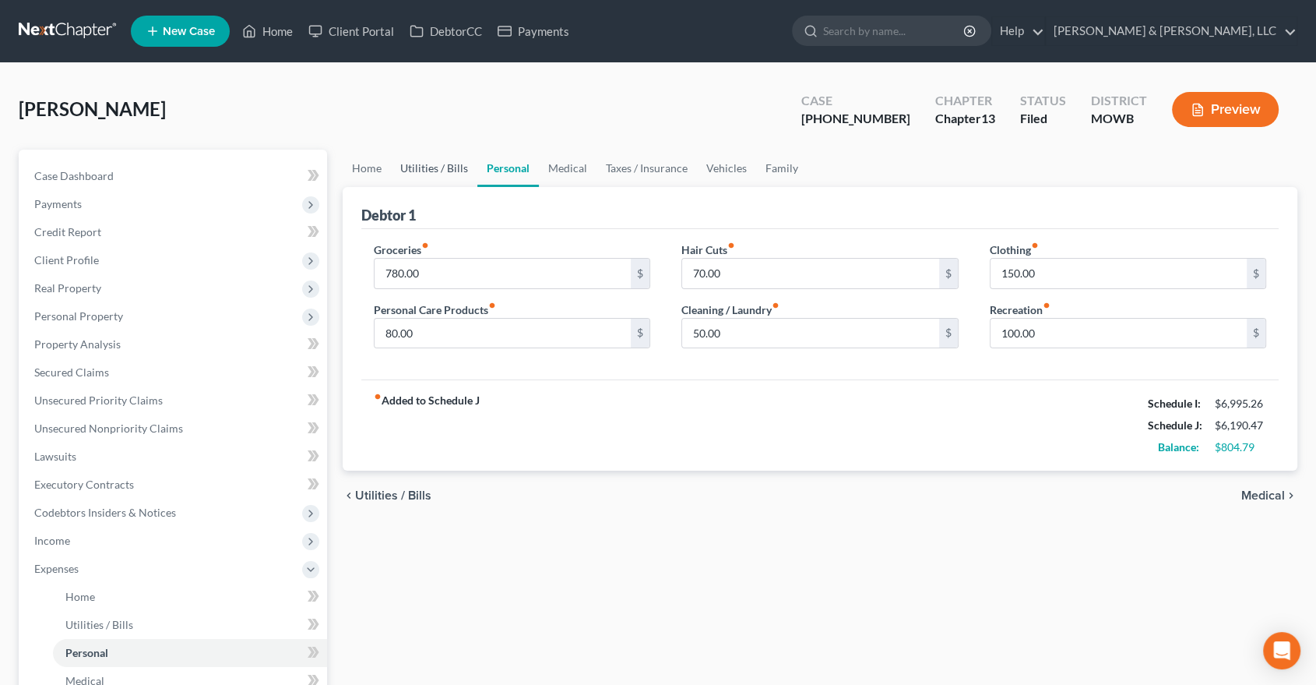
click at [448, 164] on link "Utilities / Bills" at bounding box center [434, 168] width 86 height 37
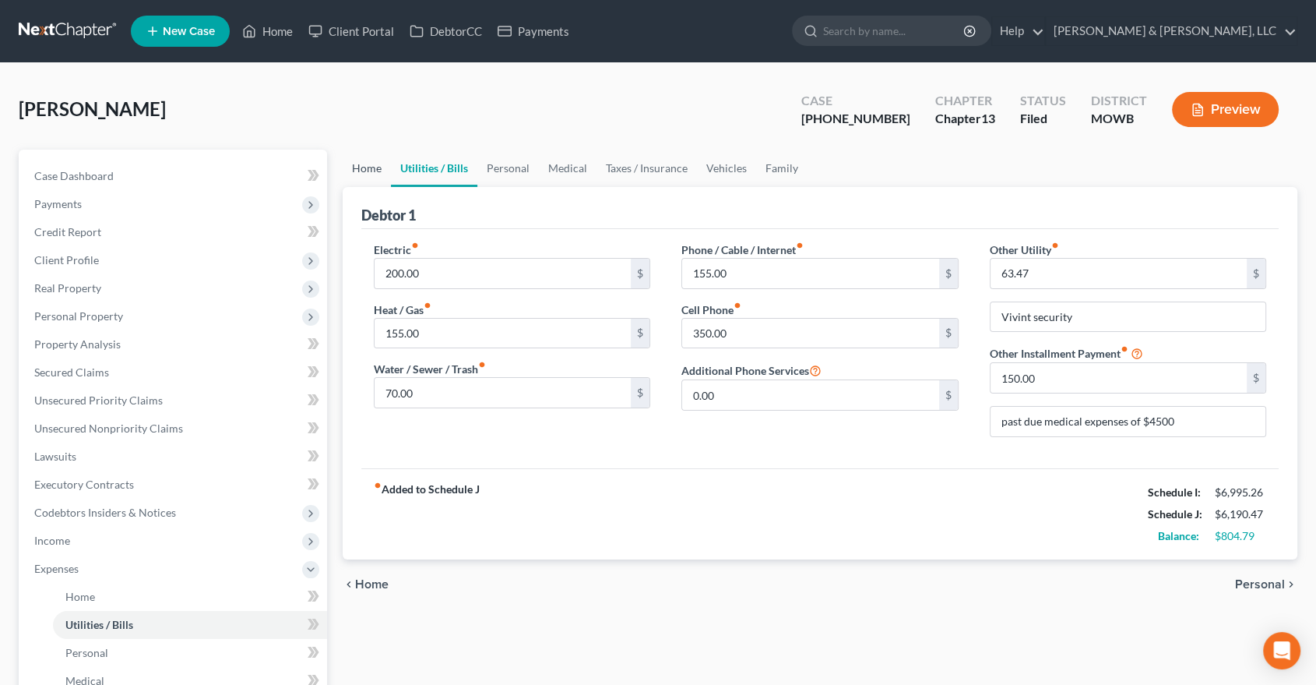
click at [359, 164] on link "Home" at bounding box center [367, 168] width 48 height 37
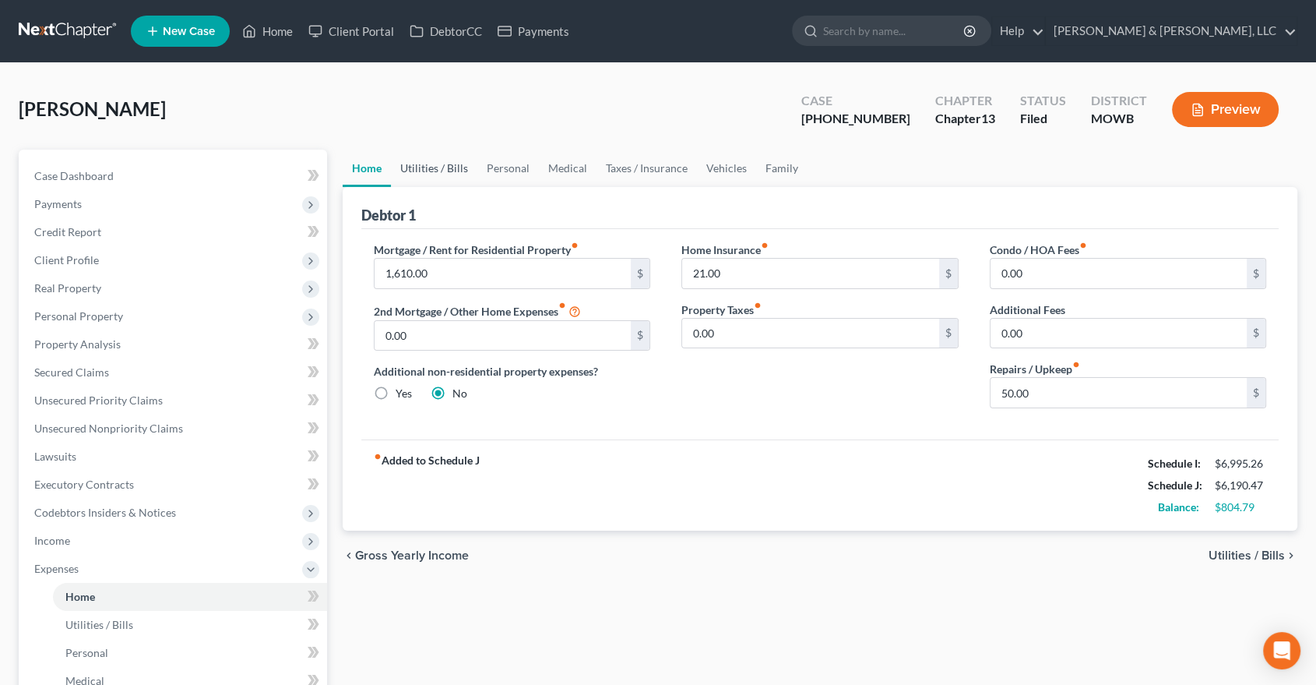
click at [435, 162] on link "Utilities / Bills" at bounding box center [434, 168] width 86 height 37
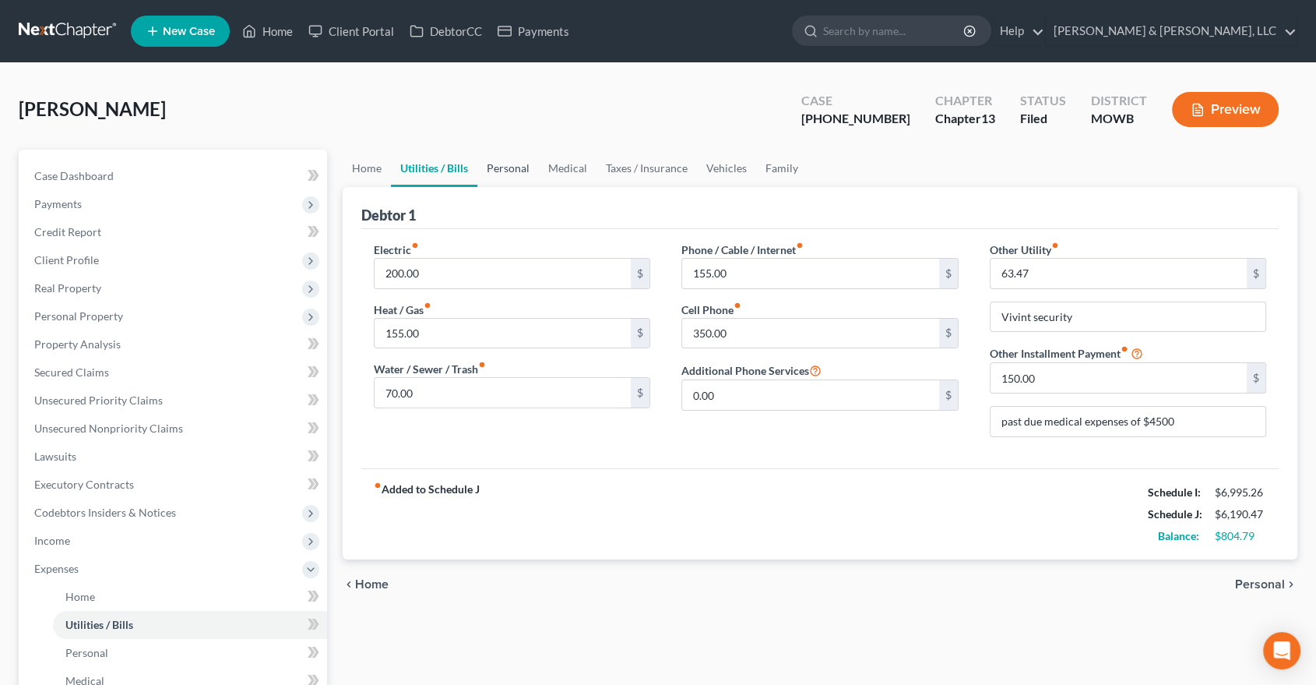
click at [508, 171] on link "Personal" at bounding box center [508, 168] width 62 height 37
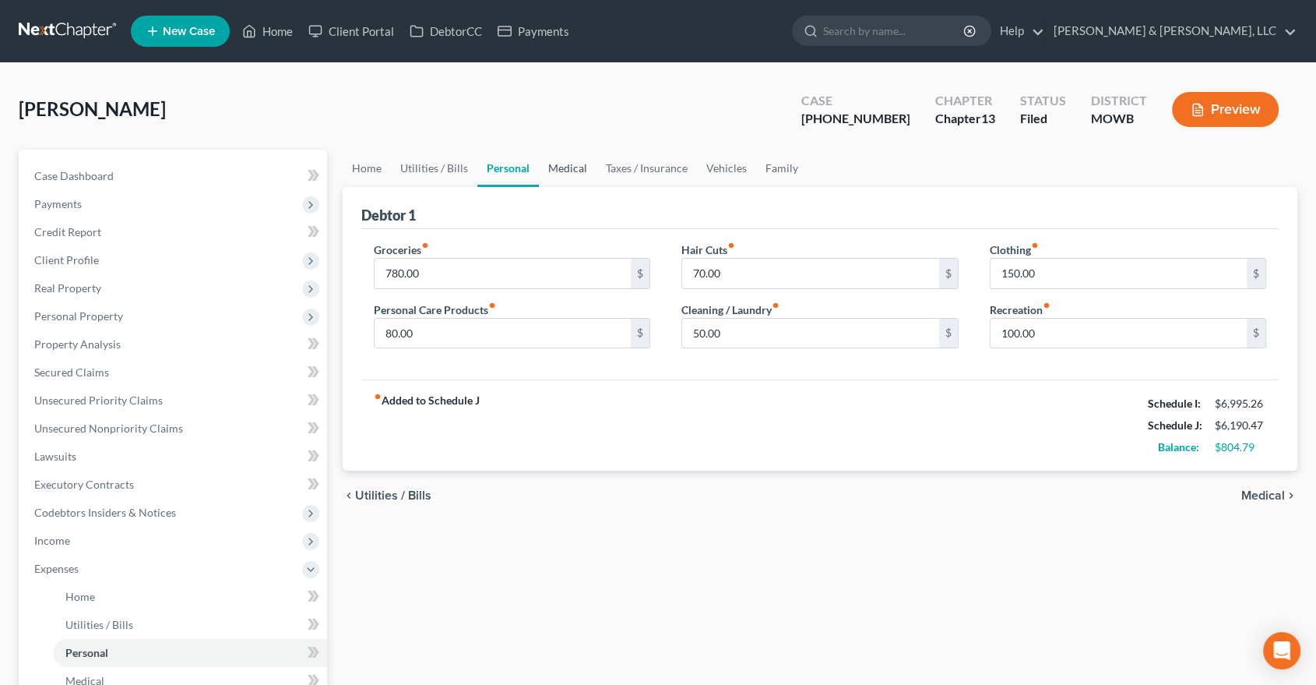
click at [563, 167] on link "Medical" at bounding box center [568, 168] width 58 height 37
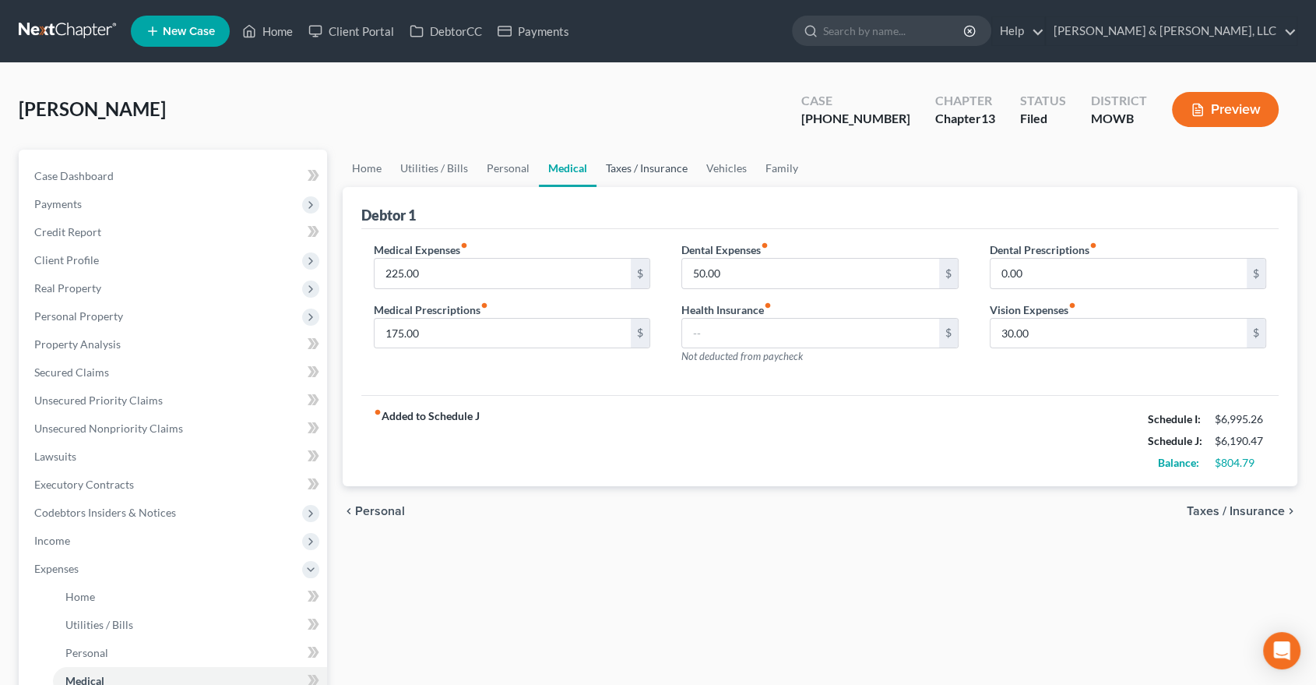
click at [631, 164] on link "Taxes / Insurance" at bounding box center [647, 168] width 100 height 37
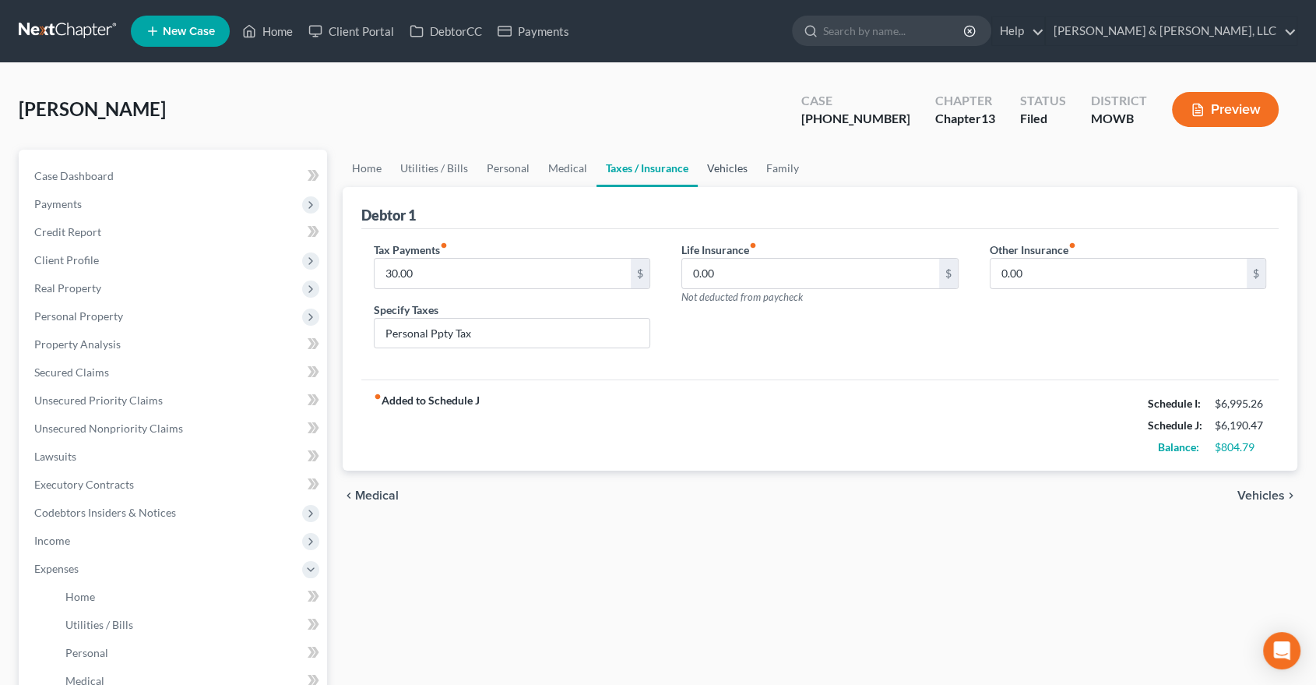
click at [741, 164] on link "Vehicles" at bounding box center [727, 168] width 59 height 37
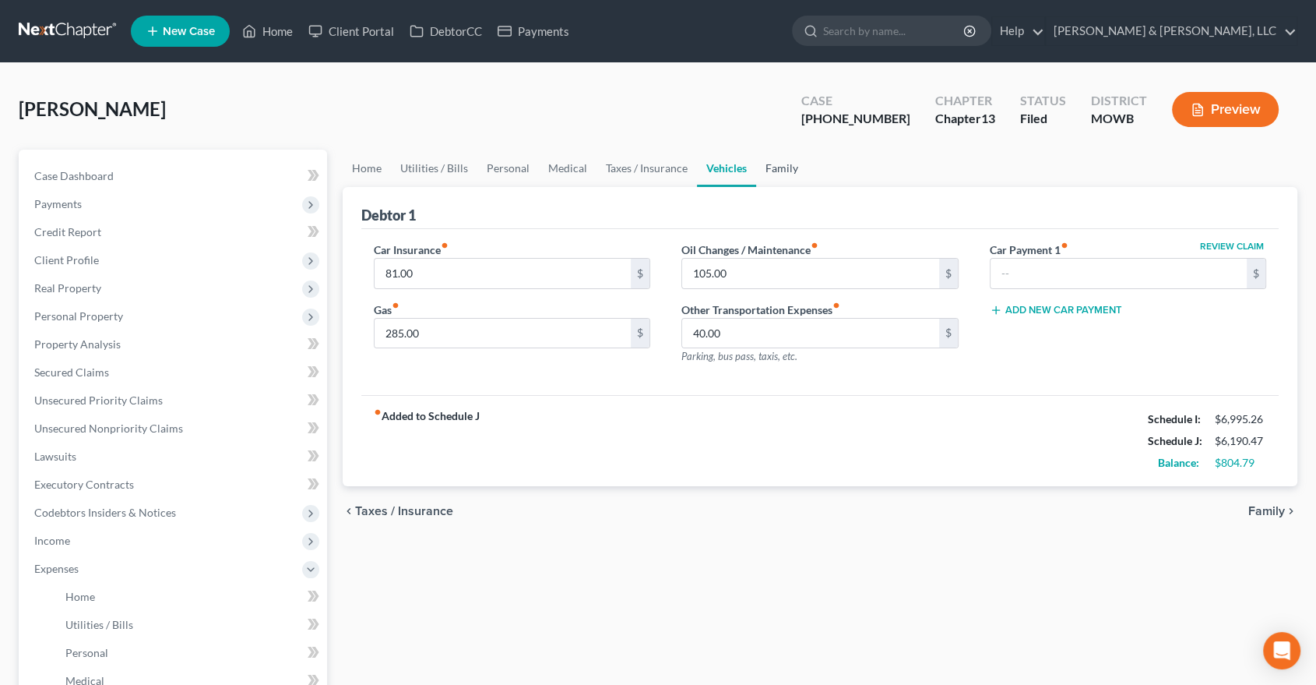
click at [775, 164] on link "Family" at bounding box center [781, 168] width 51 height 37
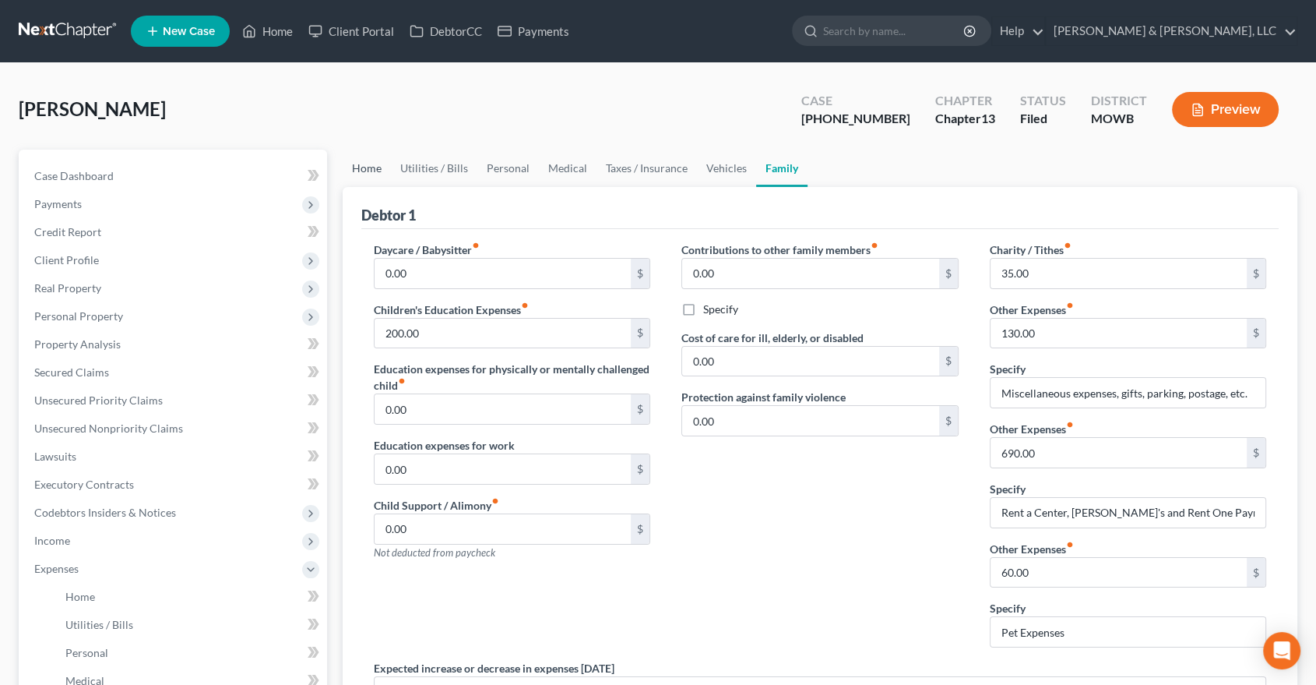
click at [357, 172] on link "Home" at bounding box center [367, 168] width 48 height 37
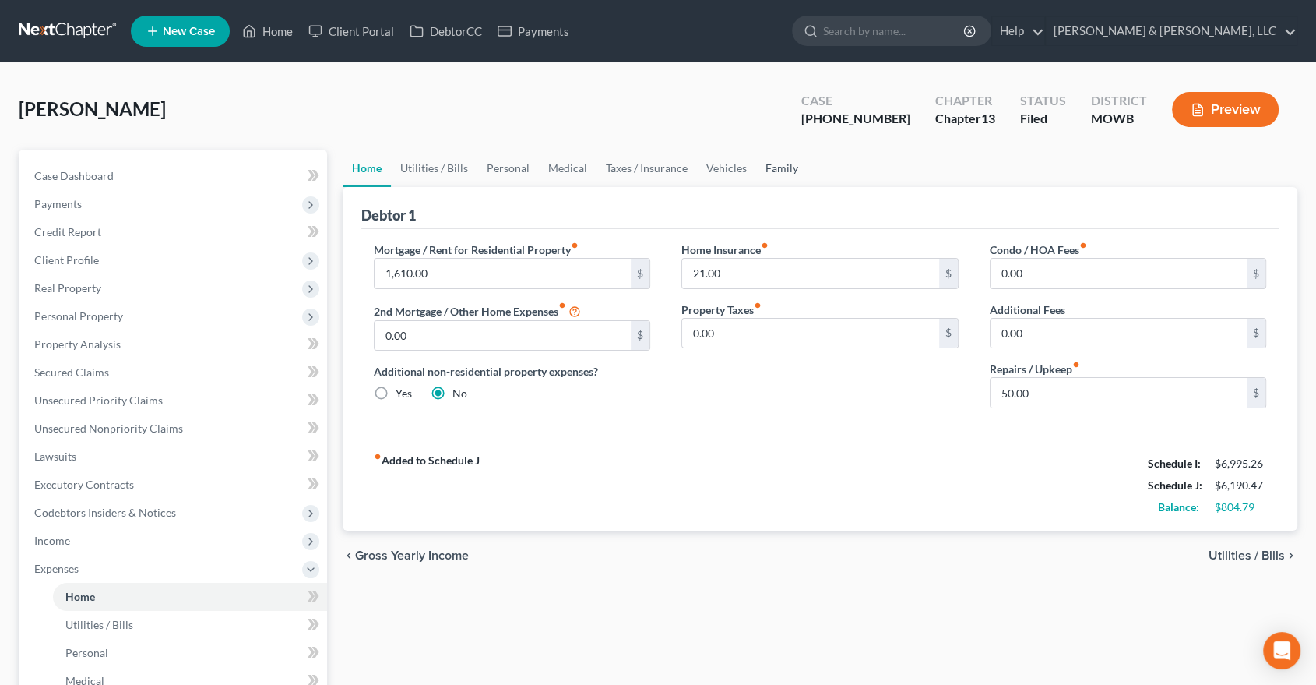
click at [766, 170] on link "Family" at bounding box center [781, 168] width 51 height 37
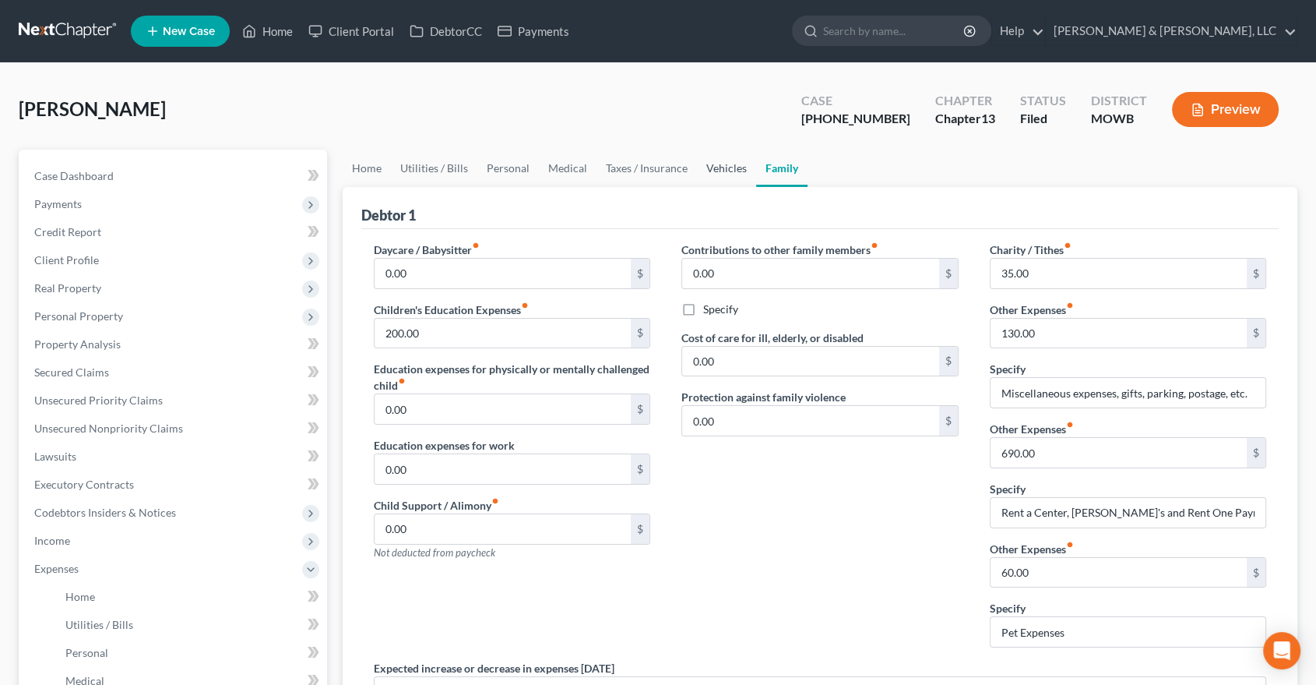
click at [712, 173] on link "Vehicles" at bounding box center [726, 168] width 59 height 37
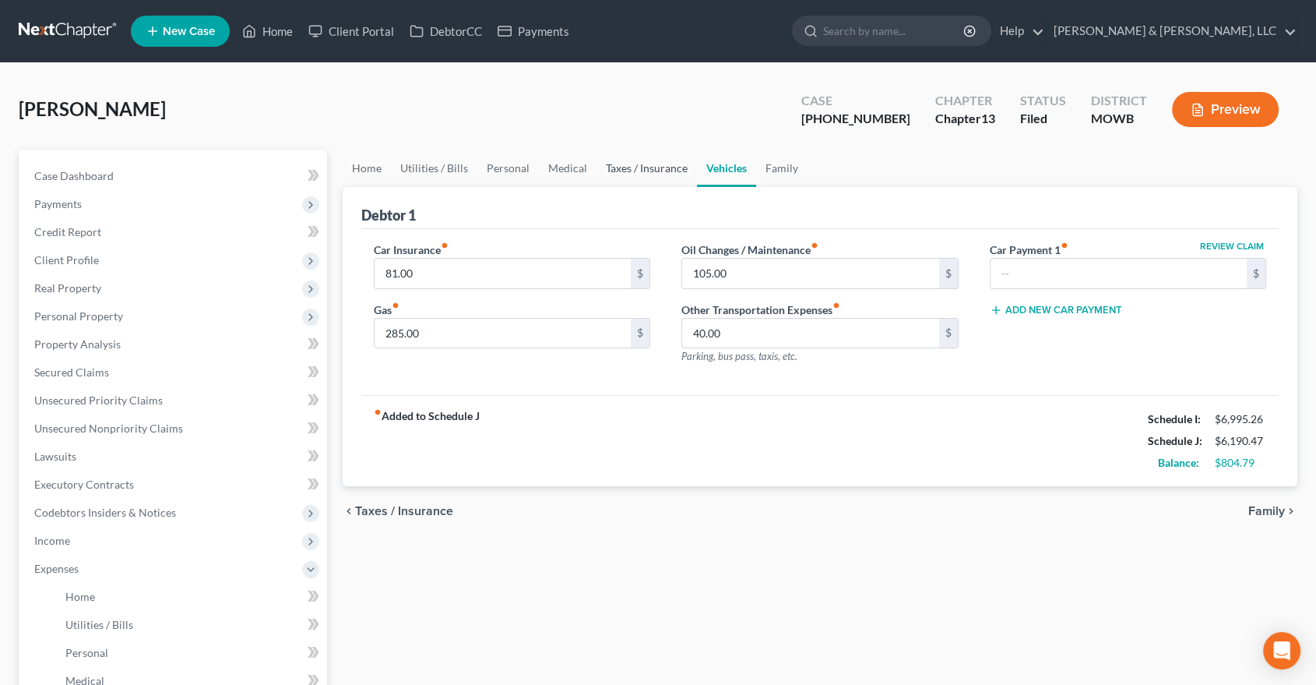
click at [627, 160] on link "Taxes / Insurance" at bounding box center [647, 168] width 100 height 37
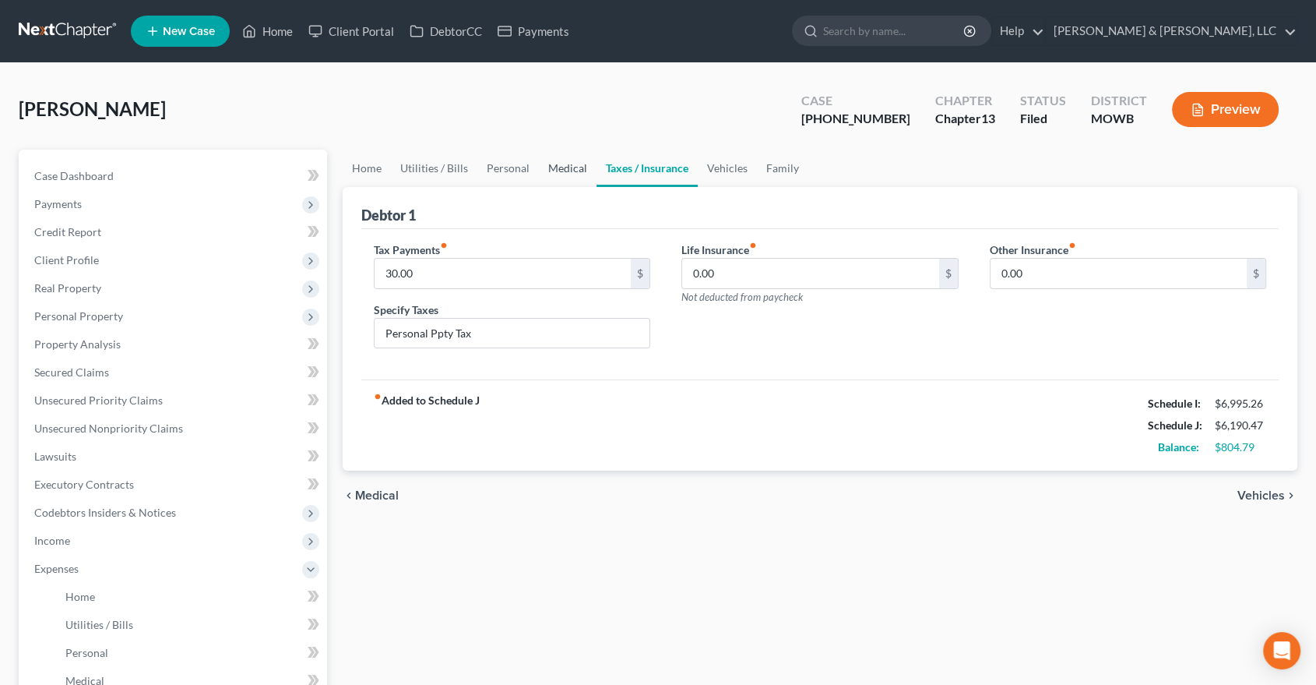
click at [542, 160] on link "Medical" at bounding box center [568, 168] width 58 height 37
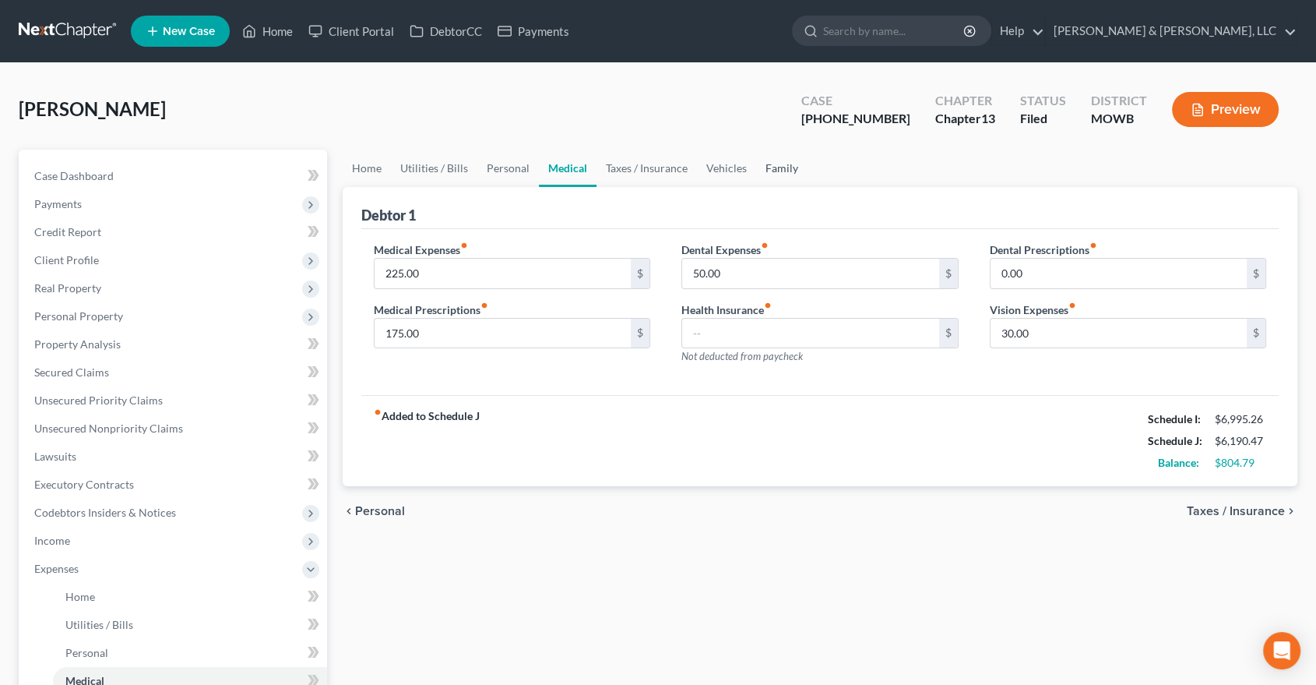
click at [773, 162] on link "Family" at bounding box center [781, 168] width 51 height 37
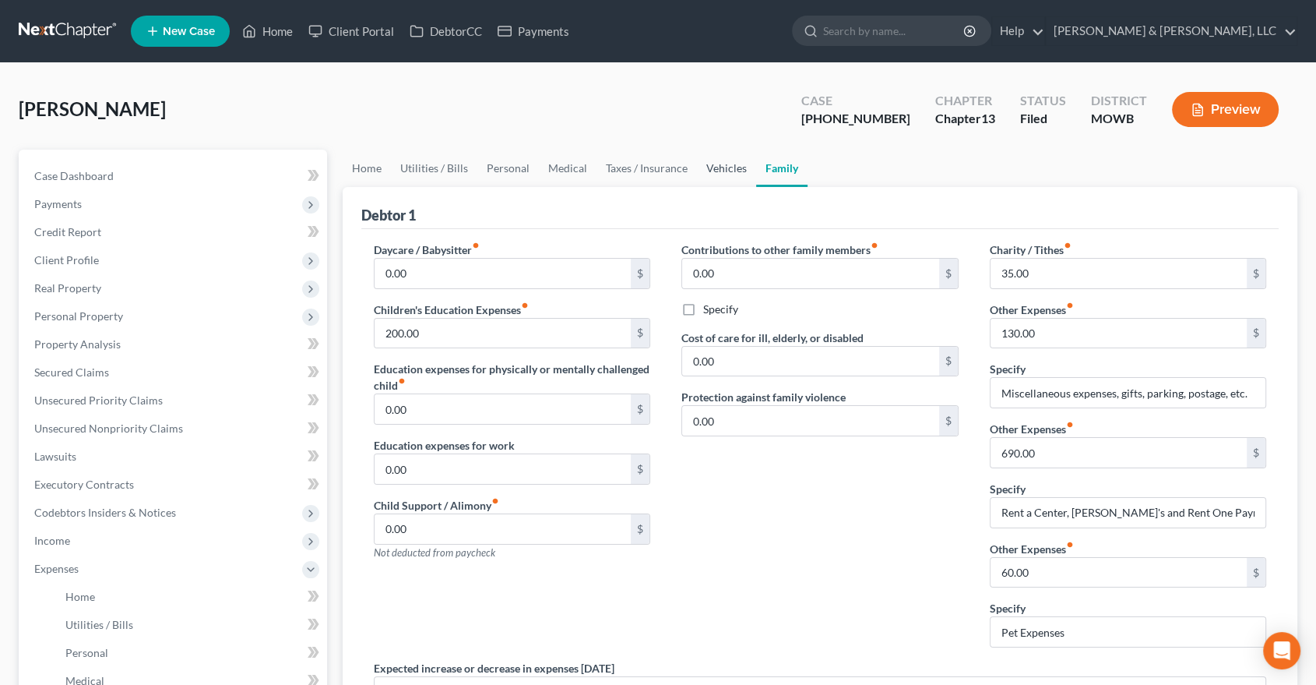
drag, startPoint x: 724, startPoint y: 167, endPoint x: 660, endPoint y: 173, distance: 64.1
click at [723, 167] on link "Vehicles" at bounding box center [726, 168] width 59 height 37
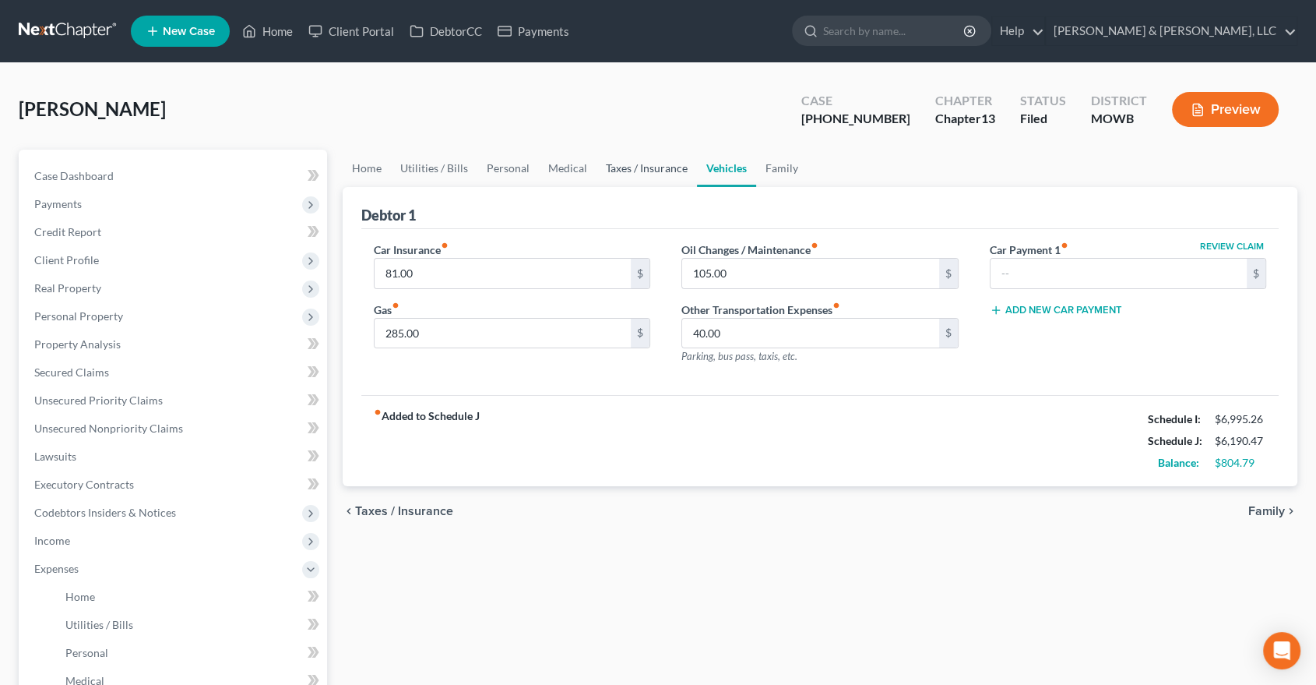
click at [648, 172] on link "Taxes / Insurance" at bounding box center [647, 168] width 100 height 37
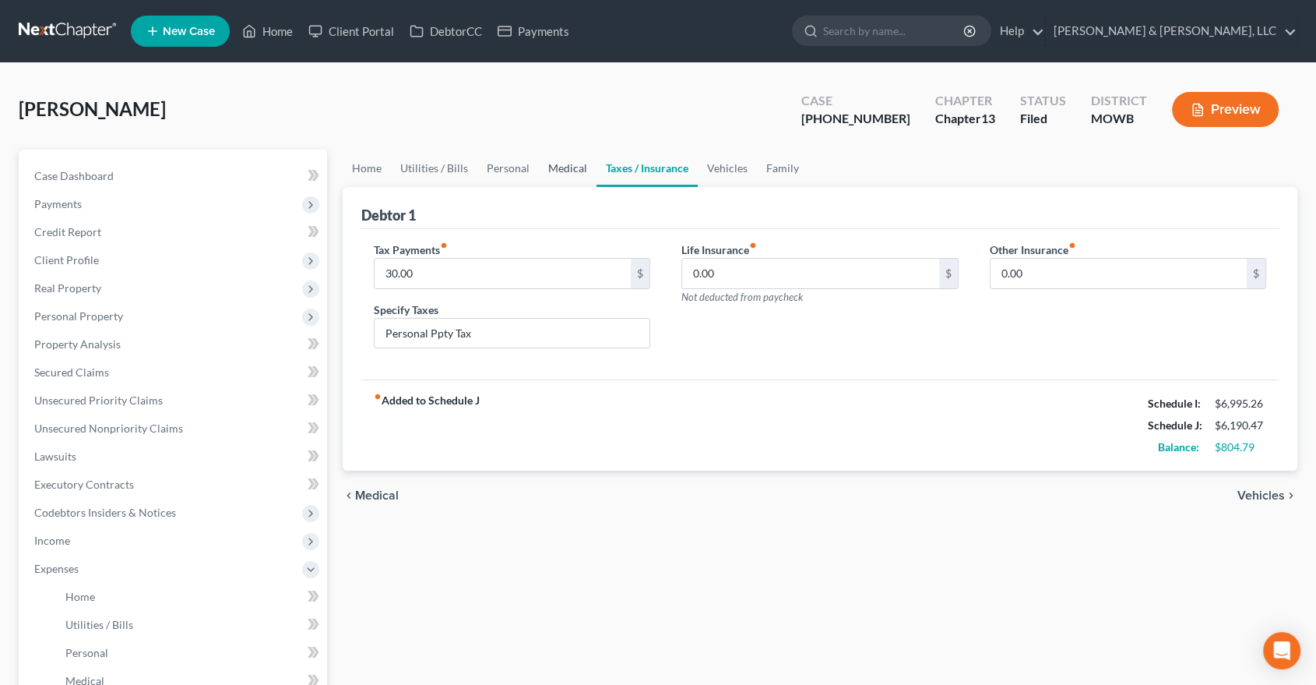
click at [571, 171] on link "Medical" at bounding box center [568, 168] width 58 height 37
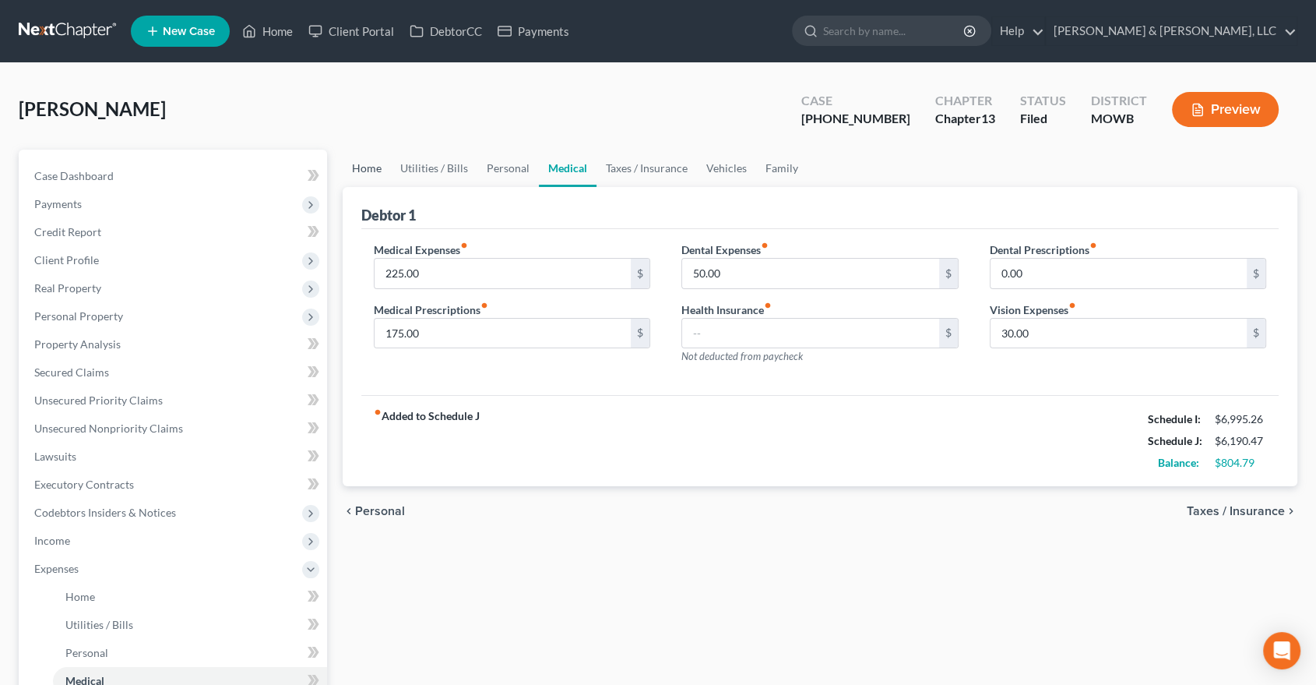
click at [378, 167] on link "Home" at bounding box center [367, 168] width 48 height 37
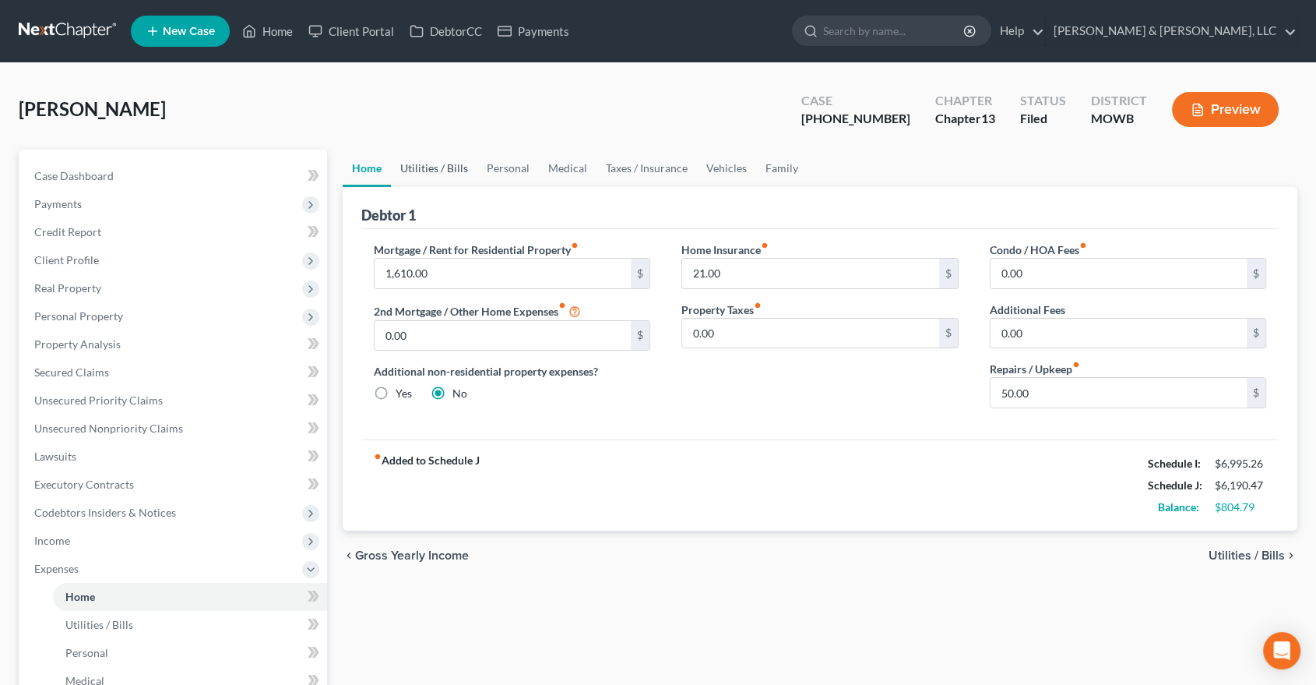
click at [455, 163] on link "Utilities / Bills" at bounding box center [434, 168] width 86 height 37
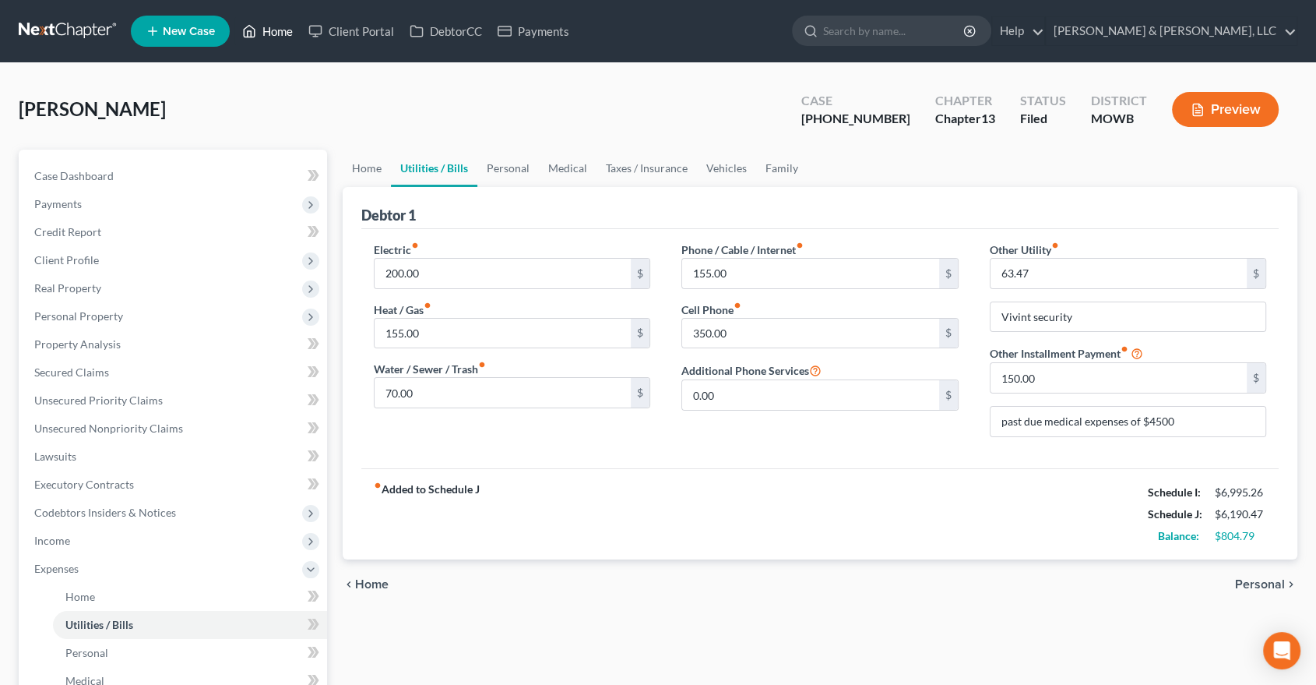
click at [270, 33] on link "Home" at bounding box center [267, 31] width 66 height 28
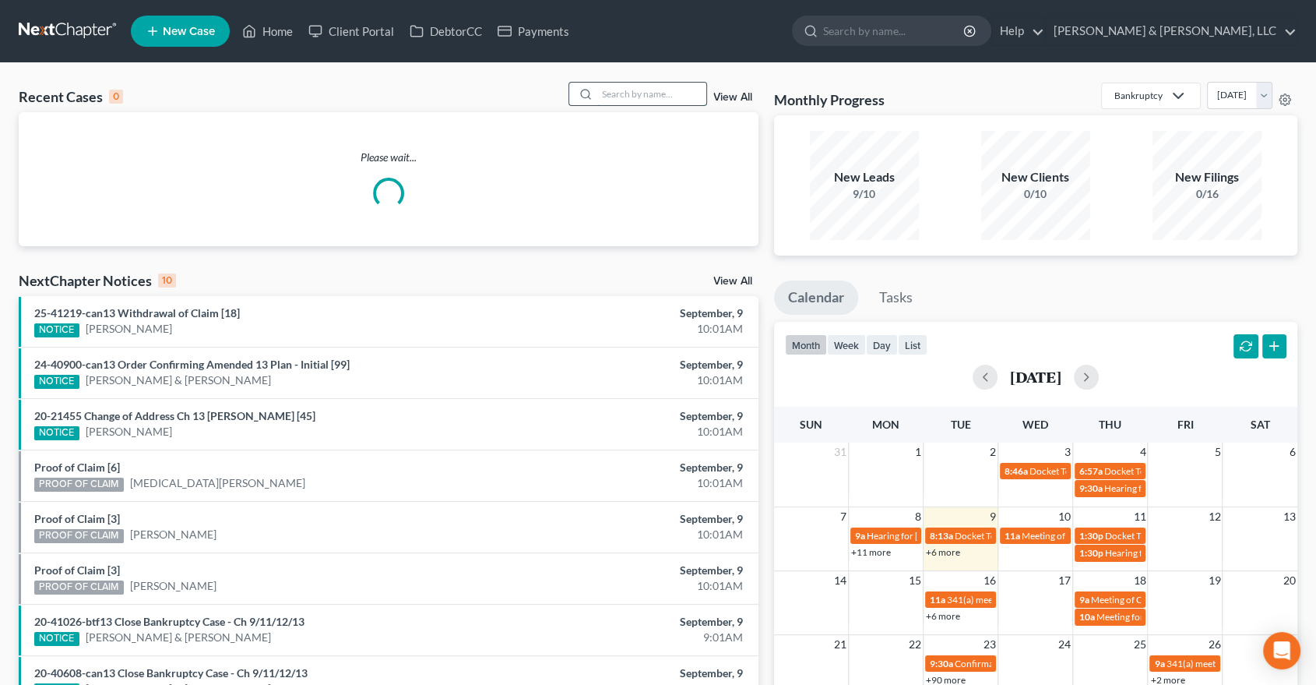
click at [622, 98] on input "search" at bounding box center [651, 94] width 109 height 23
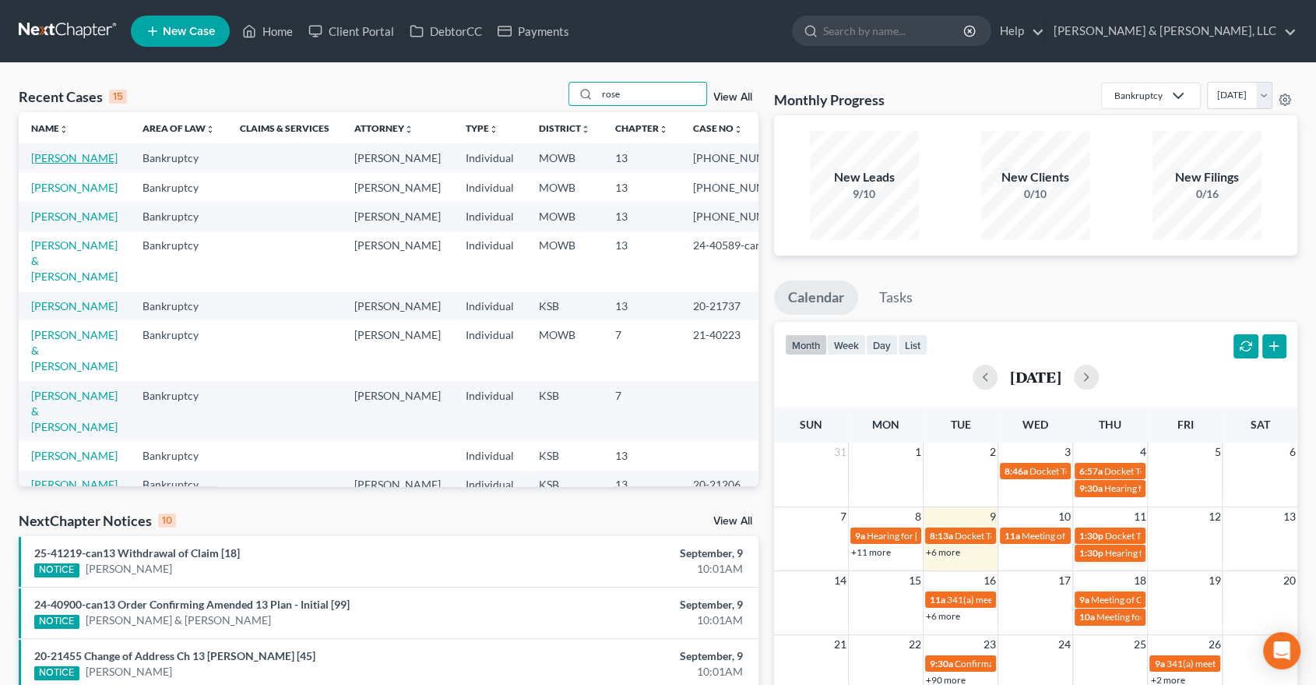
type input "rose"
click at [65, 155] on link "[PERSON_NAME]" at bounding box center [74, 157] width 86 height 13
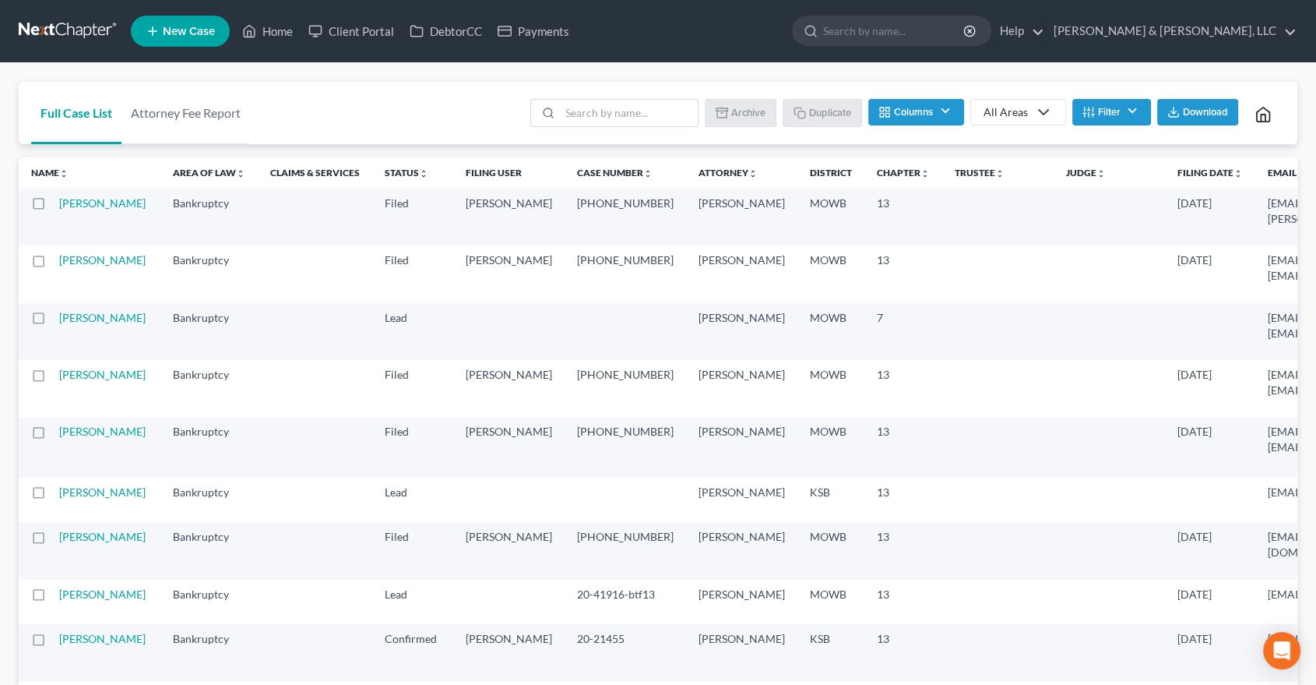
click at [1122, 100] on button "Filter" at bounding box center [1111, 112] width 79 height 26
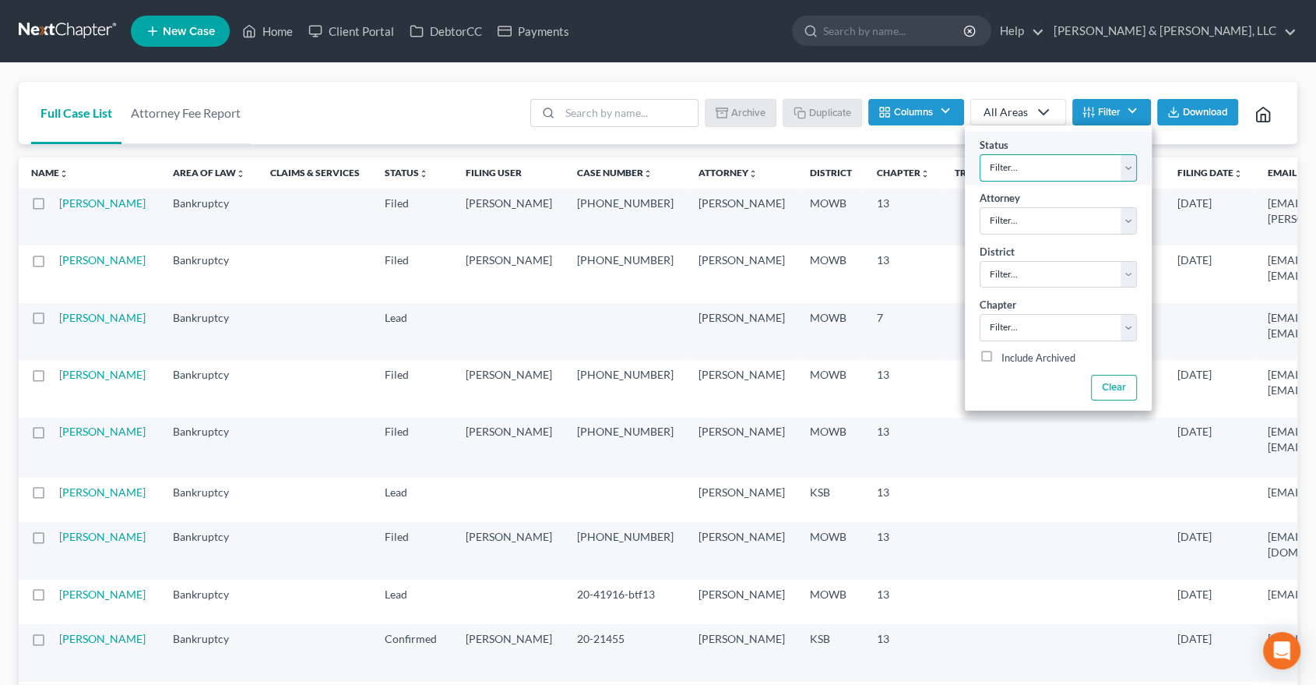
click at [1124, 160] on select "Filter... BK Adv Confirmed Creditor Work or LAP DECLINED REP Discharged Dismiss…" at bounding box center [1058, 167] width 157 height 27
select select "6"
click at [980, 154] on select "Filter... BK Adv Confirmed Creditor Work or LAP DECLINED REP Discharged Dismiss…" at bounding box center [1058, 167] width 157 height 27
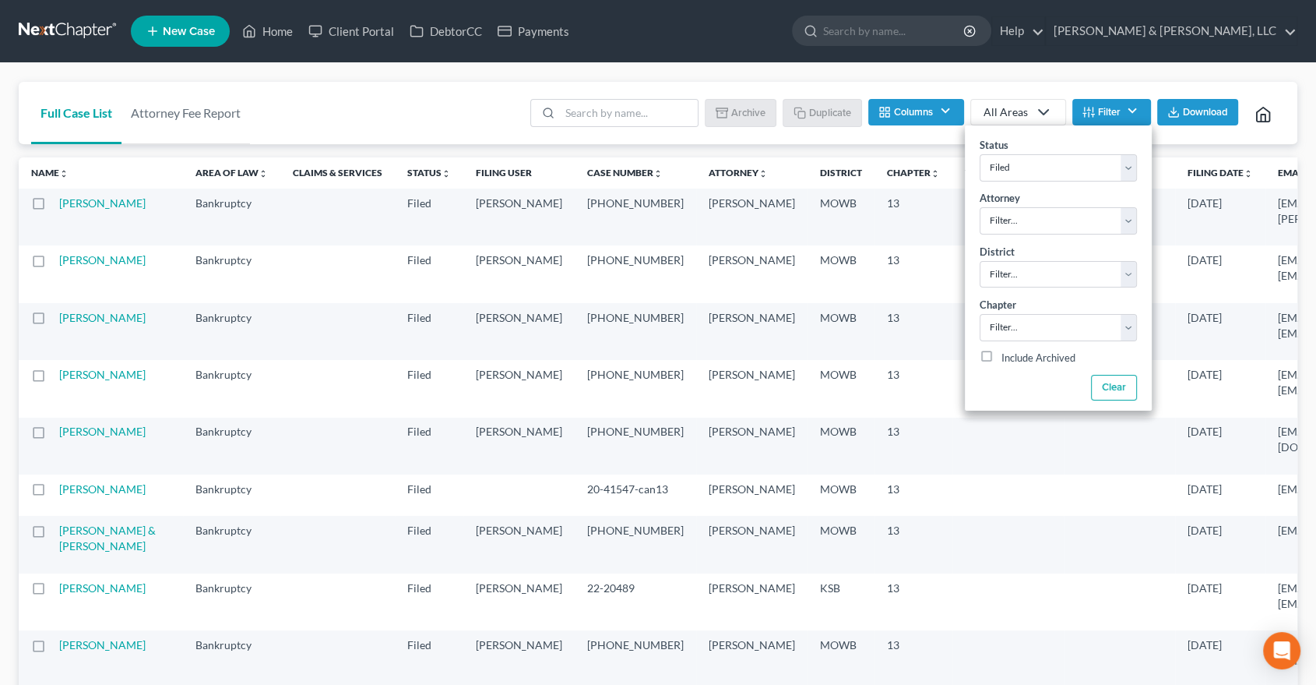
click at [421, 104] on div "Full Case List Attorney Fee Report Batch Download Archive Un-archive Duplicate …" at bounding box center [658, 113] width 1279 height 63
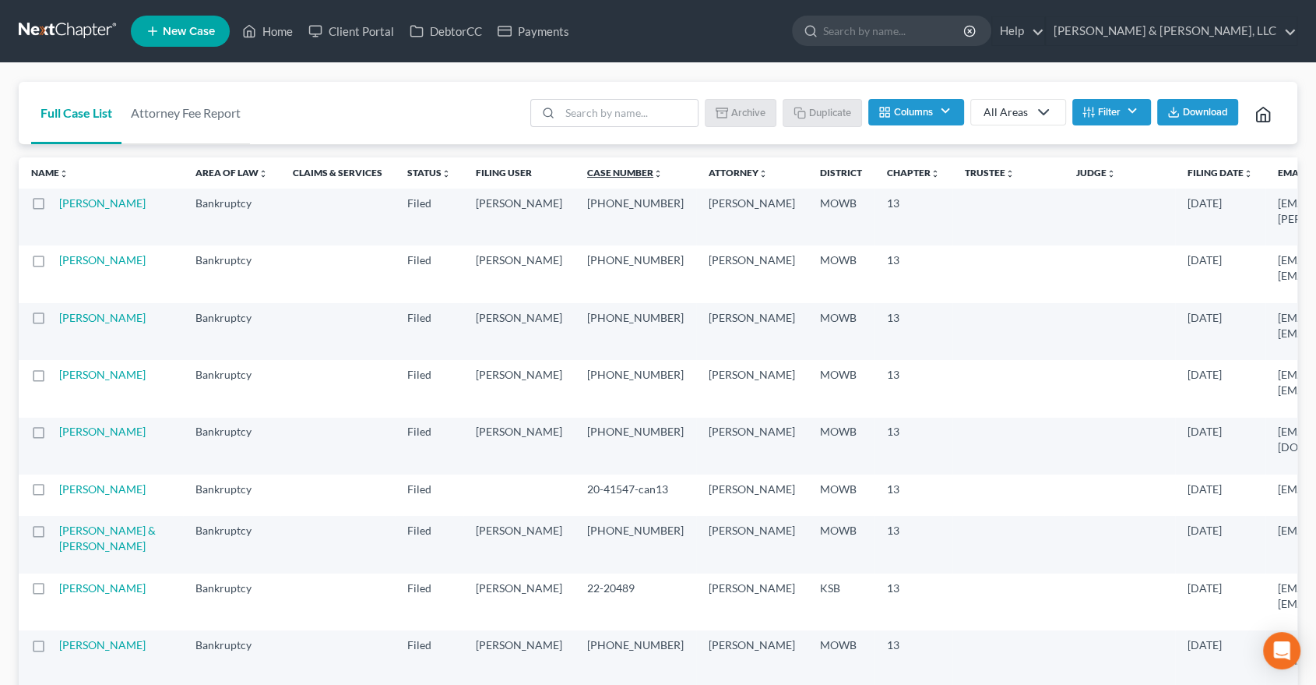
click at [587, 174] on link "Case Number unfold_more expand_more expand_less" at bounding box center [625, 173] width 76 height 12
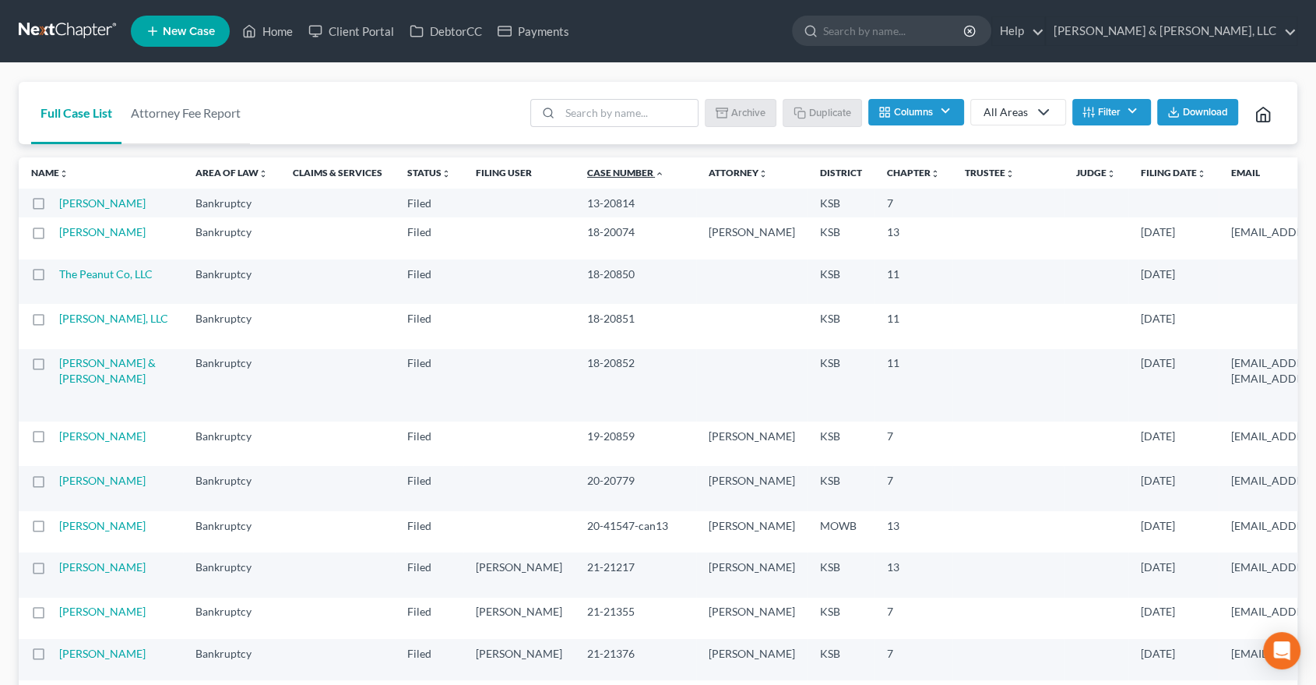
click at [587, 173] on link "Case Number unfold_more expand_more expand_less" at bounding box center [625, 173] width 77 height 12
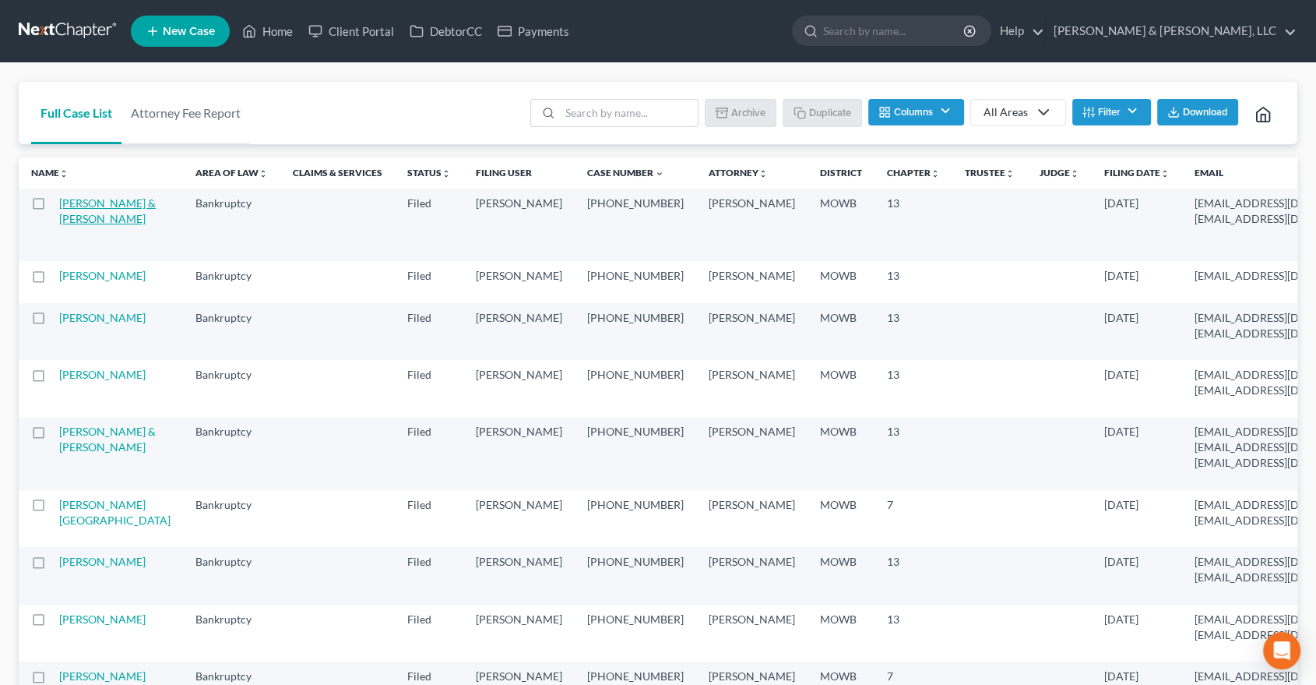
click at [89, 214] on link "[PERSON_NAME] & [PERSON_NAME]" at bounding box center [107, 210] width 97 height 29
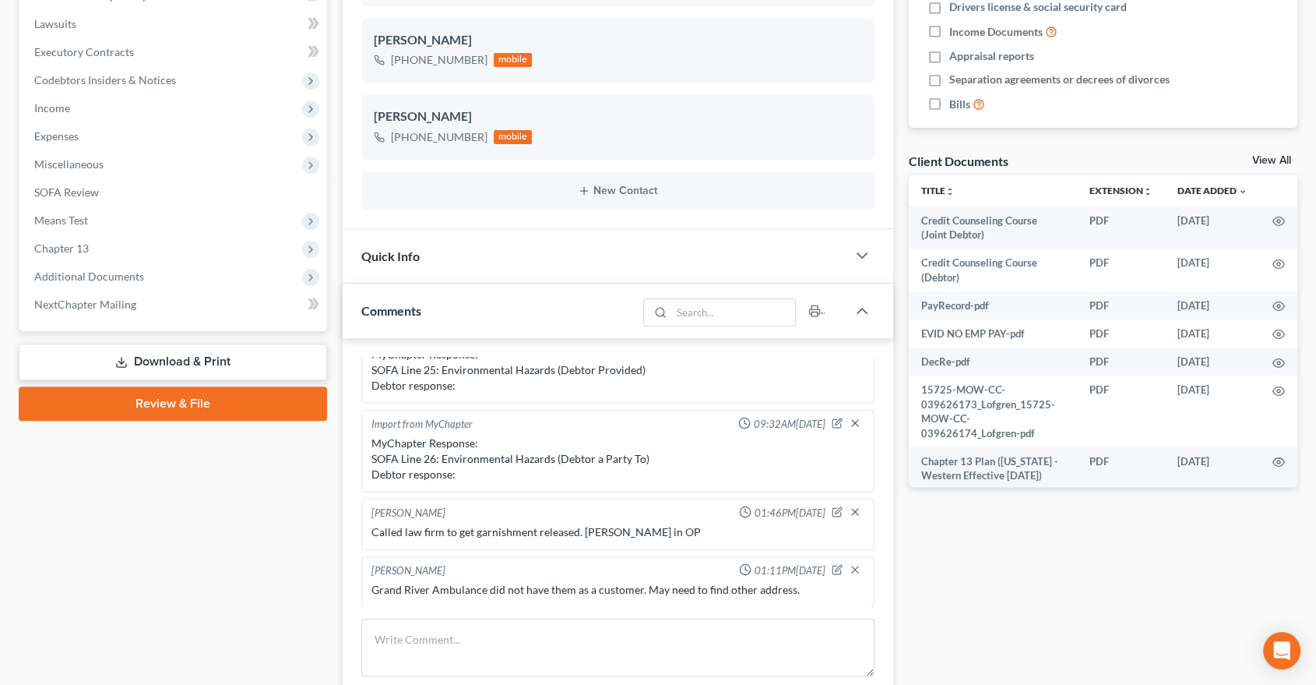
scroll to position [259, 0]
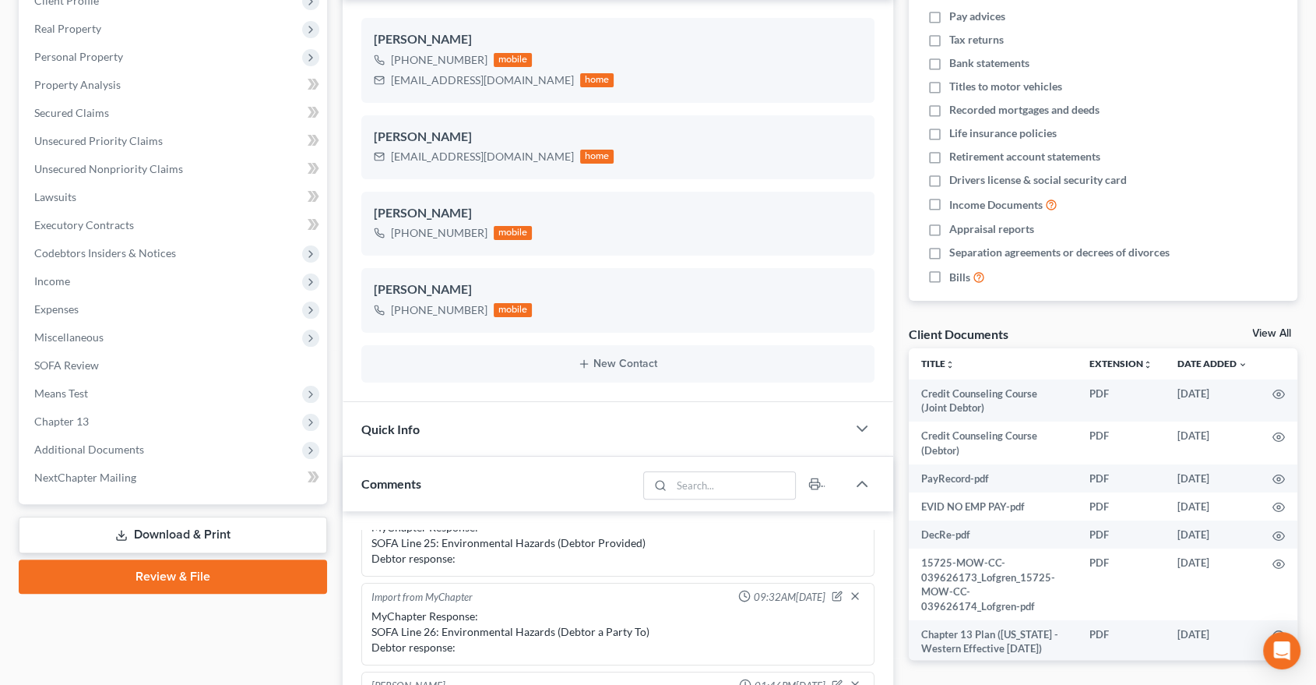
click at [389, 424] on span "Quick Info" at bounding box center [390, 428] width 58 height 15
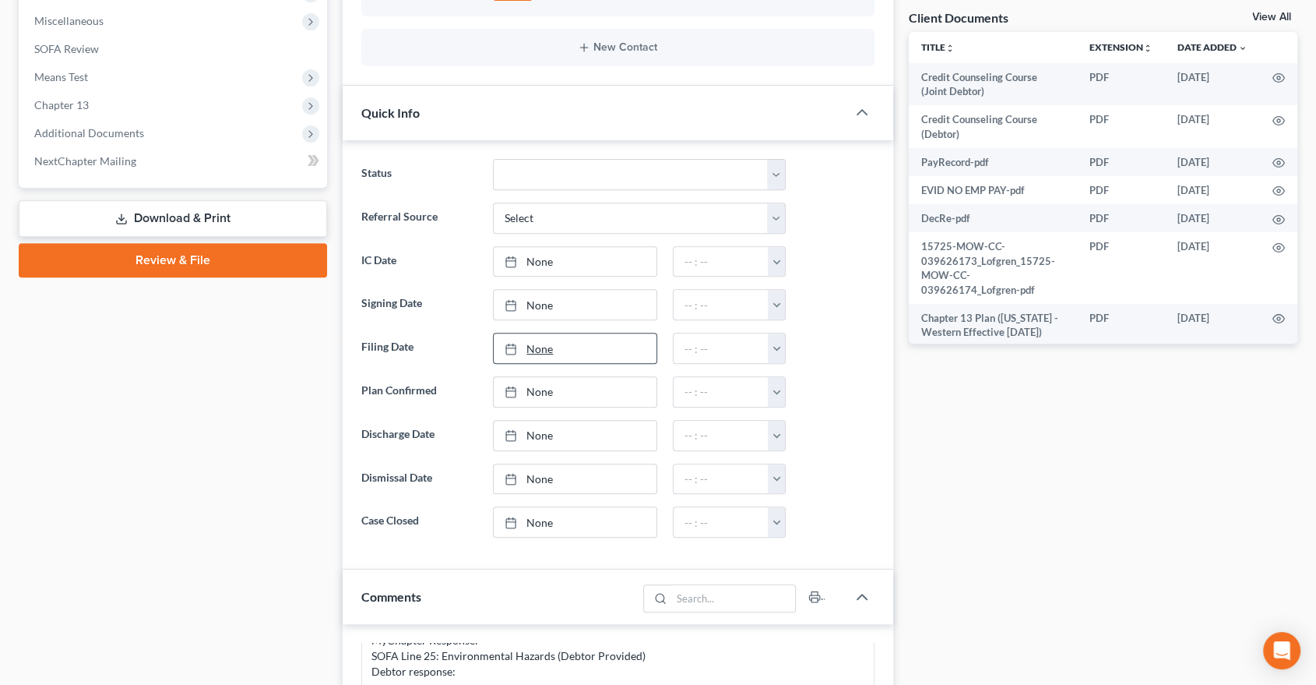
scroll to position [605, 0]
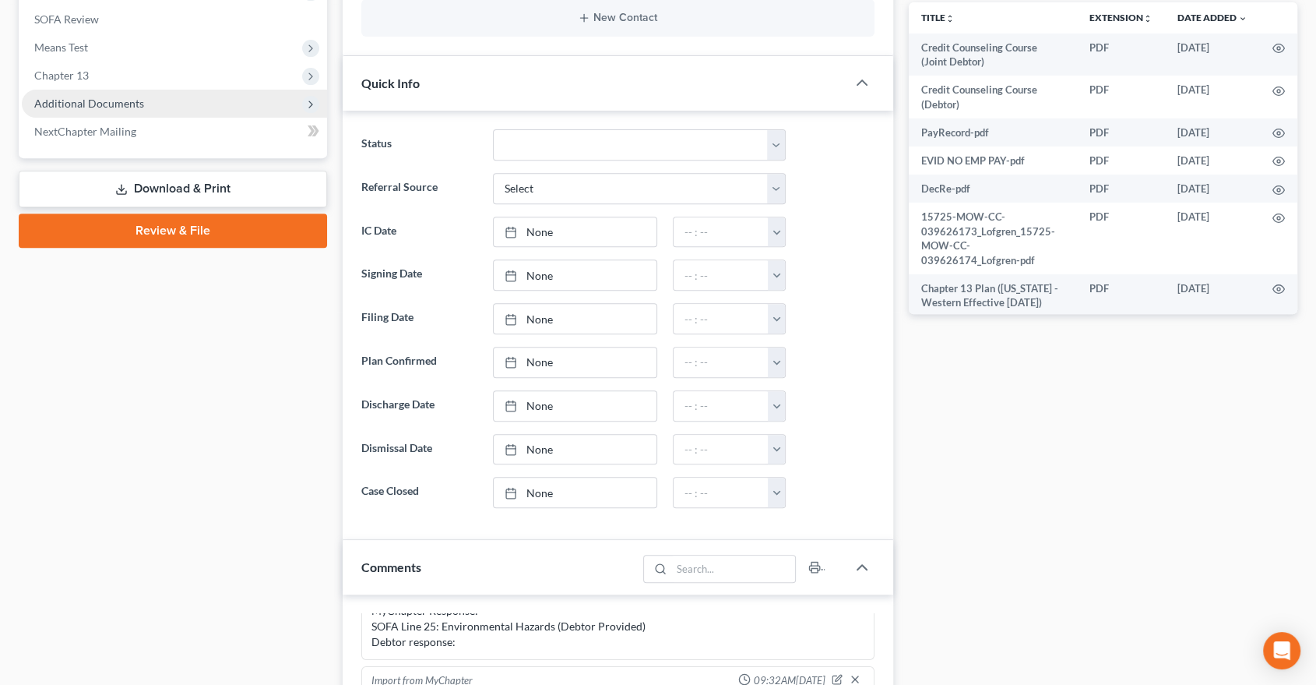
click at [97, 97] on span "Additional Documents" at bounding box center [89, 103] width 110 height 13
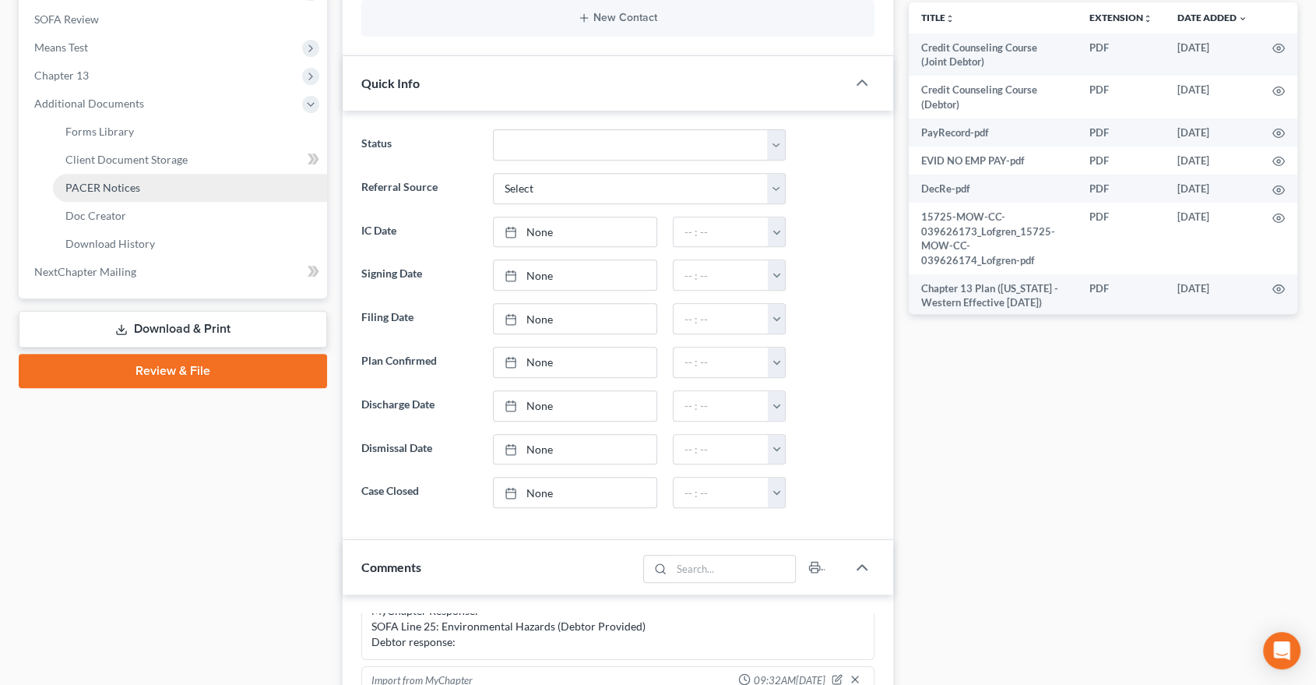
click at [112, 181] on span "PACER Notices" at bounding box center [102, 187] width 75 height 13
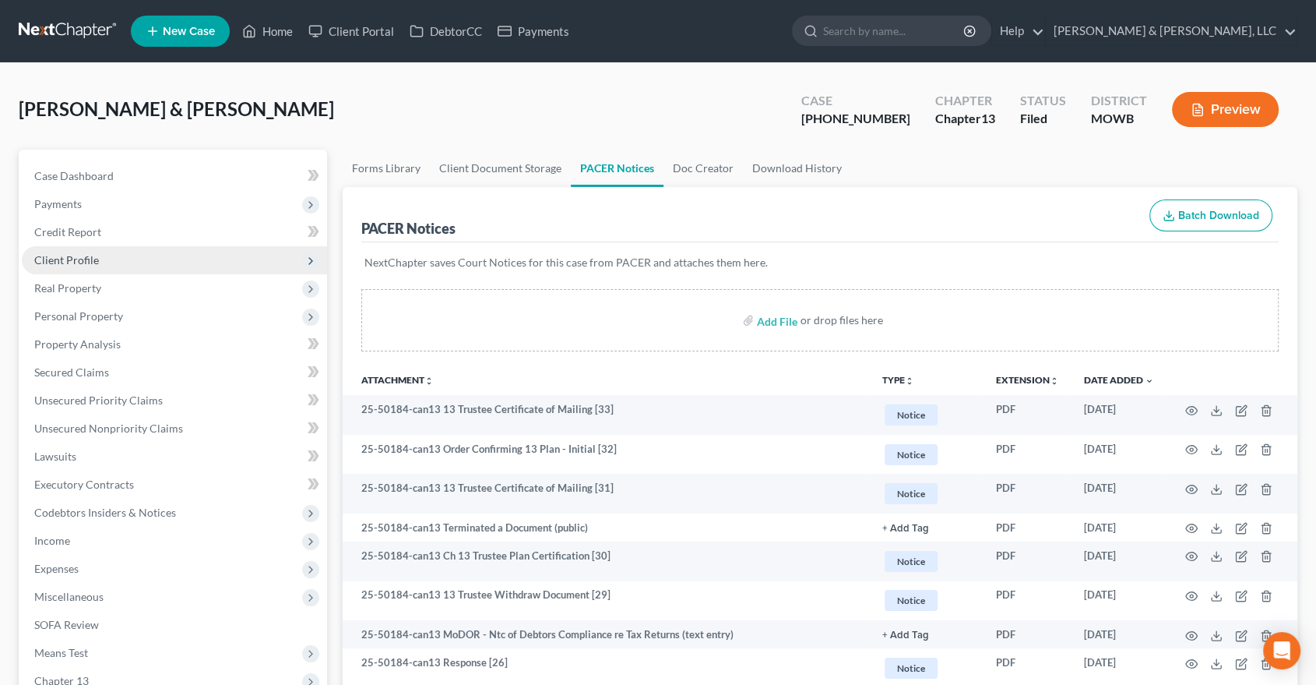
click at [54, 248] on span "Client Profile" at bounding box center [174, 260] width 305 height 28
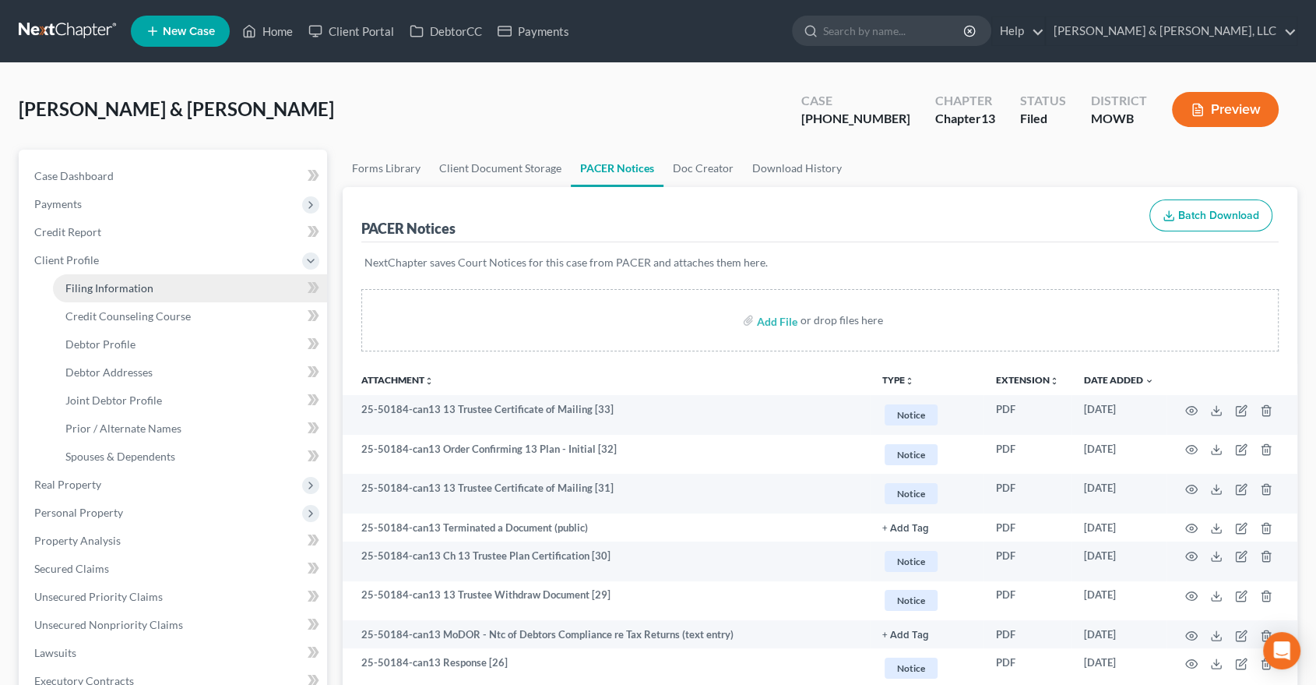
click at [109, 287] on span "Filing Information" at bounding box center [109, 287] width 88 height 13
select select "1"
select select "3"
select select "46"
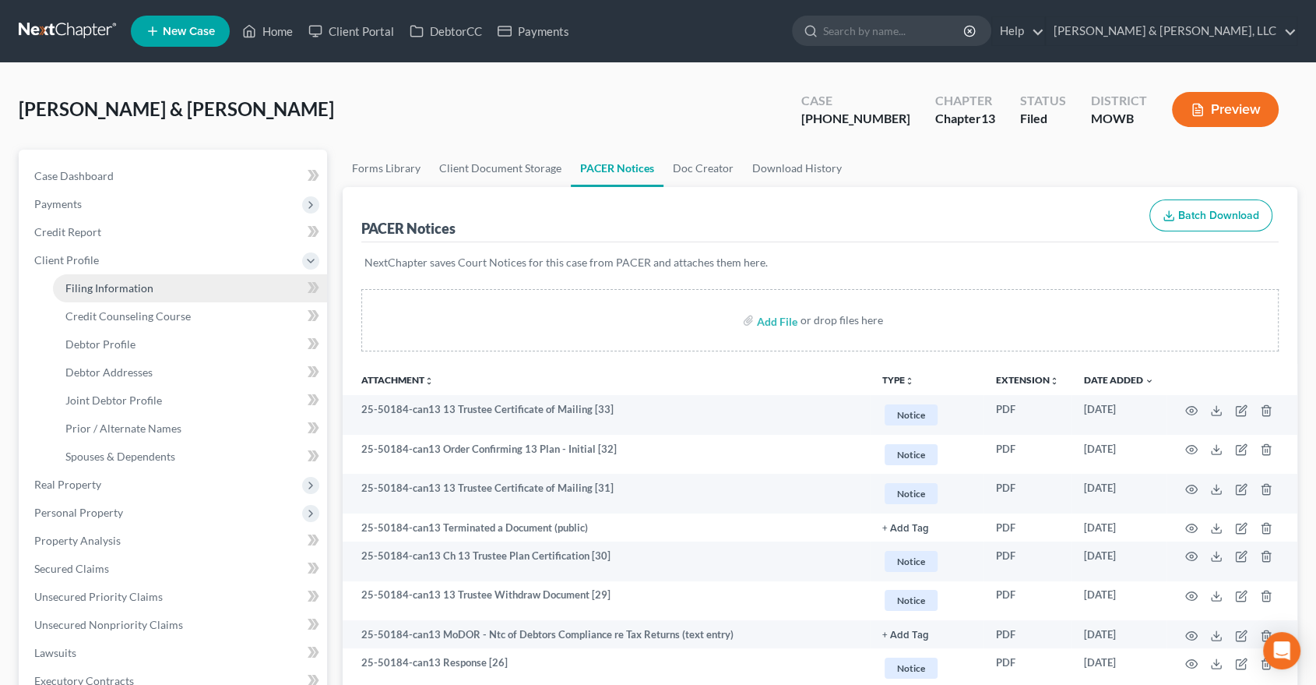
select select "3"
select select "26"
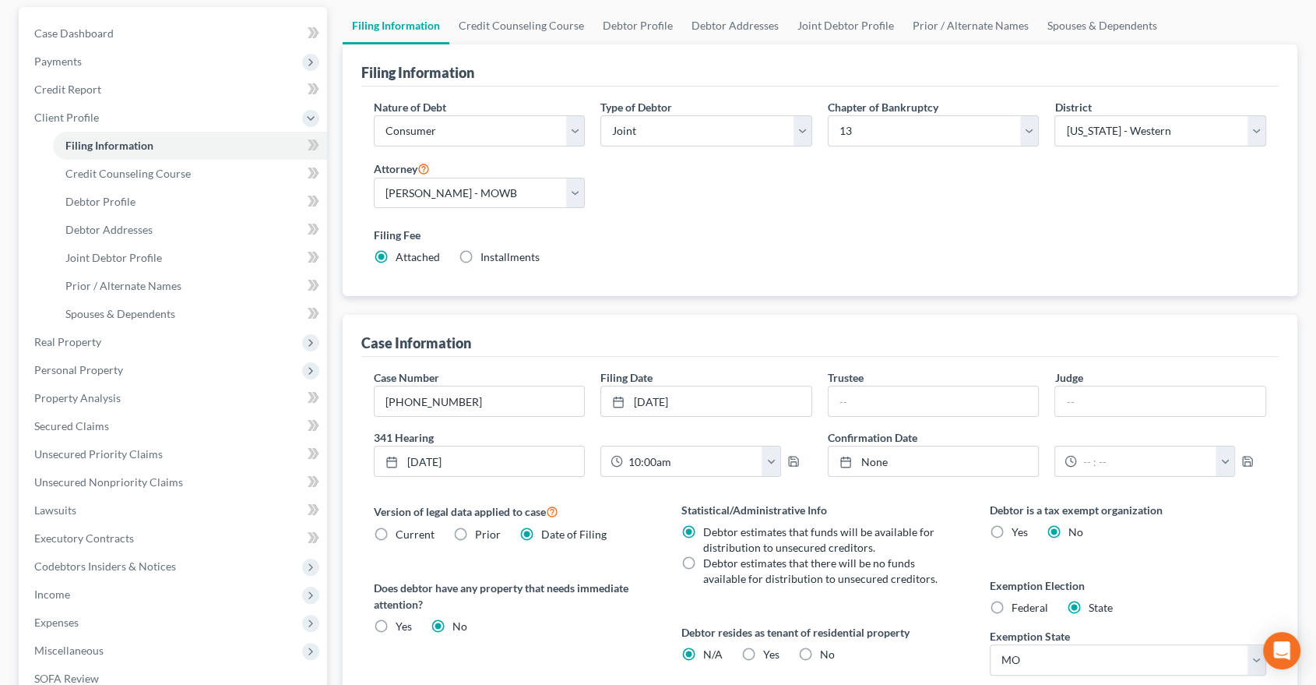
scroll to position [173, 0]
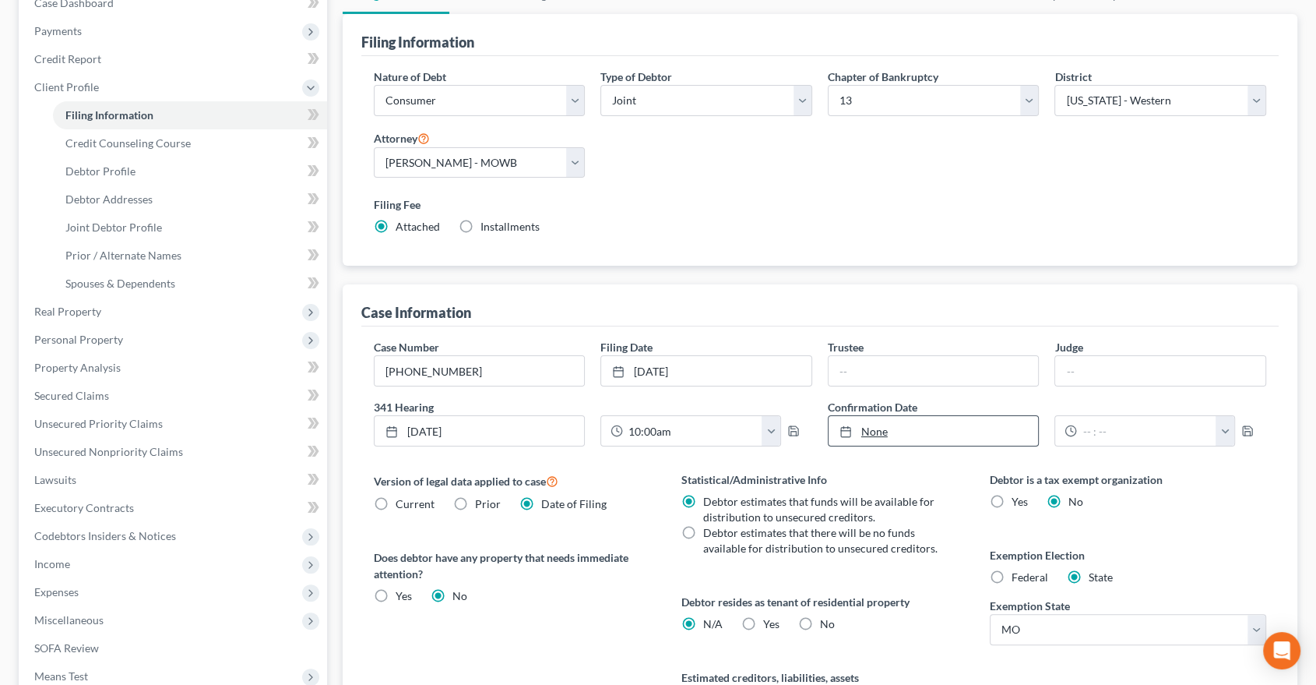
type input "9/9/2025"
click at [868, 425] on link "None" at bounding box center [934, 431] width 210 height 30
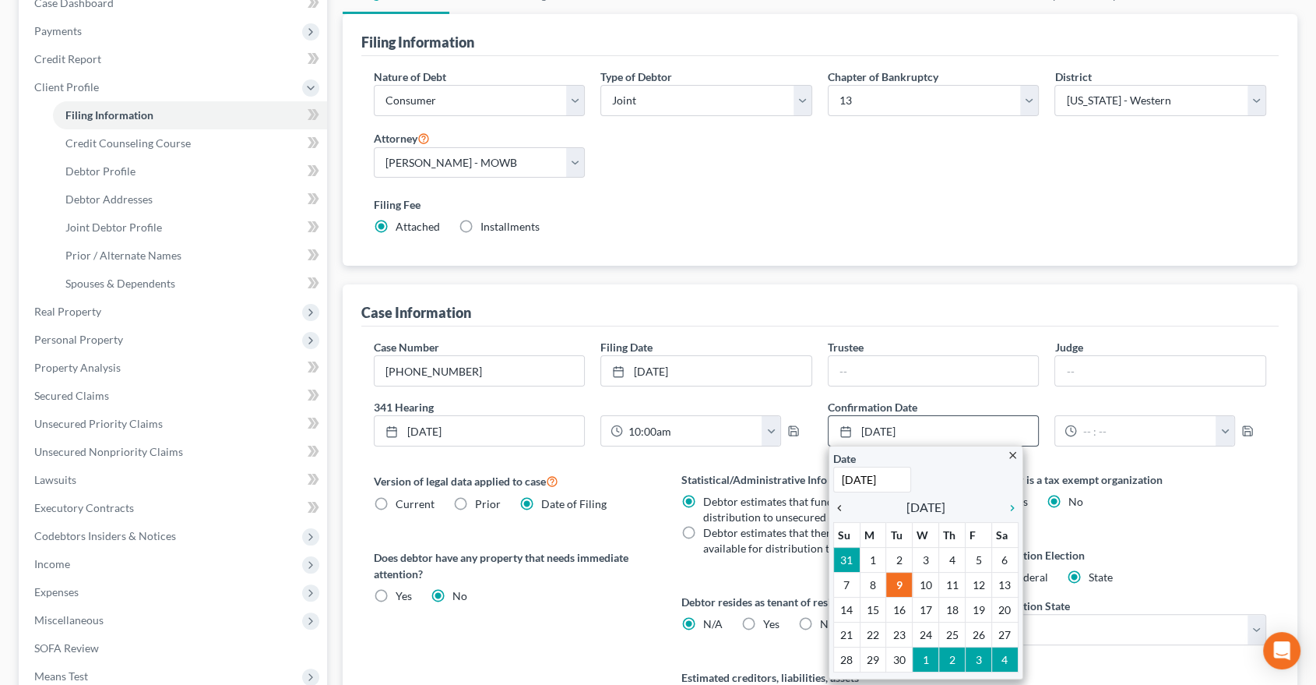
click at [837, 508] on icon "chevron_left" at bounding box center [843, 508] width 20 height 12
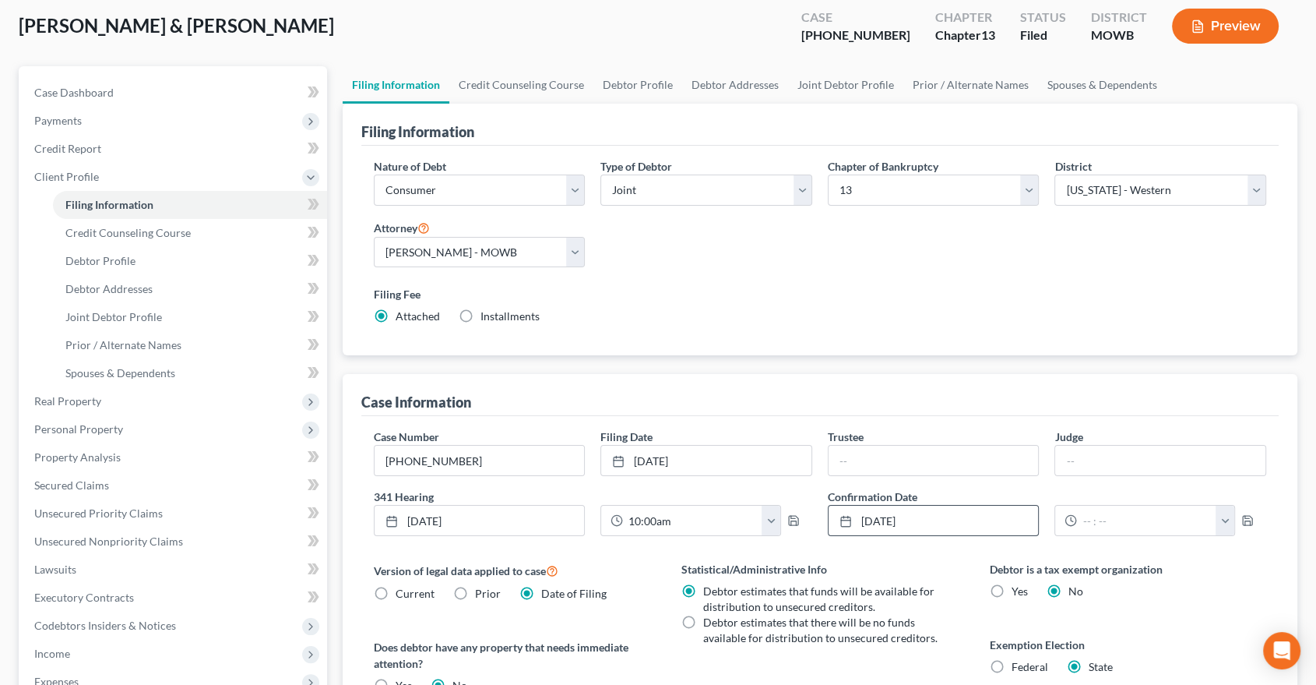
scroll to position [0, 0]
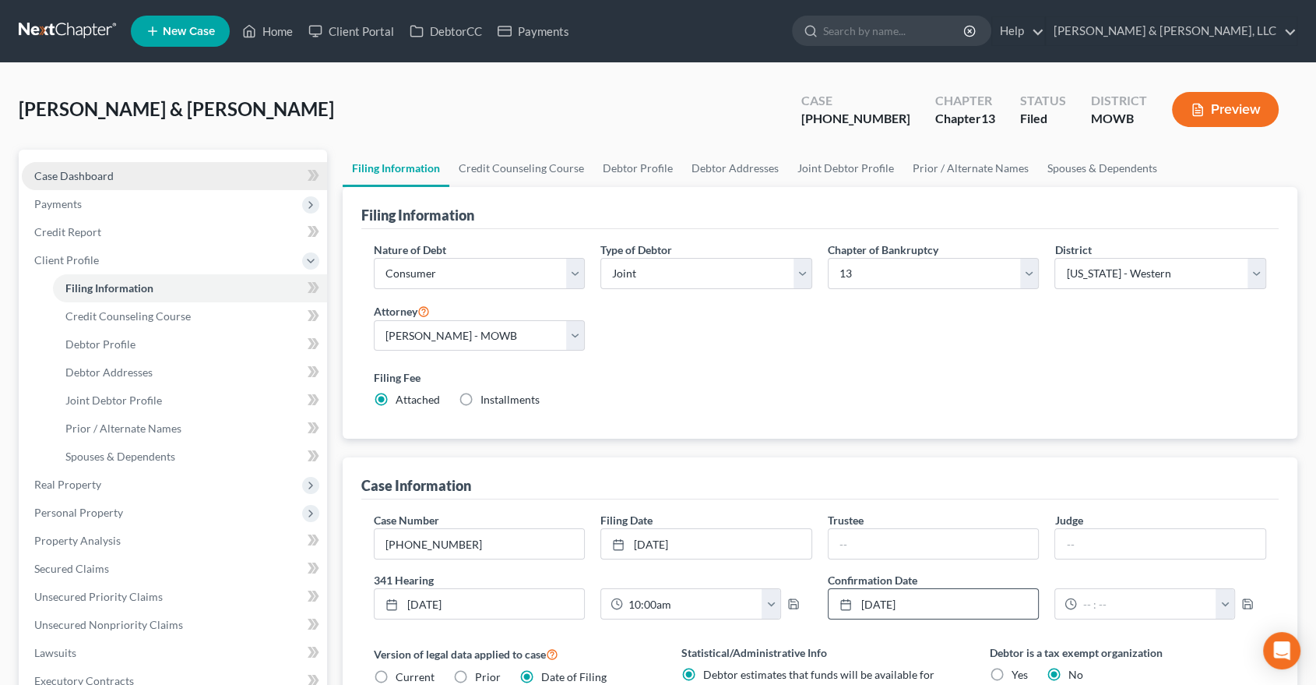
click at [90, 167] on link "Case Dashboard" at bounding box center [174, 176] width 305 height 28
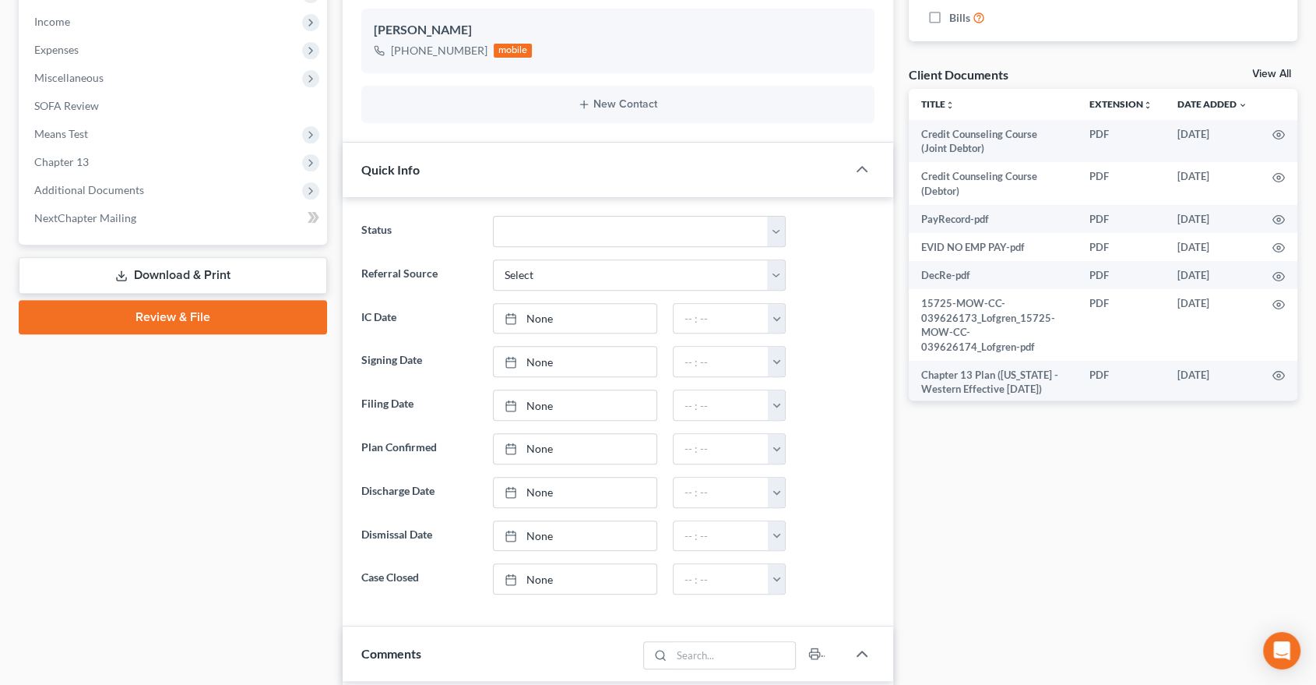
scroll to position [605, 0]
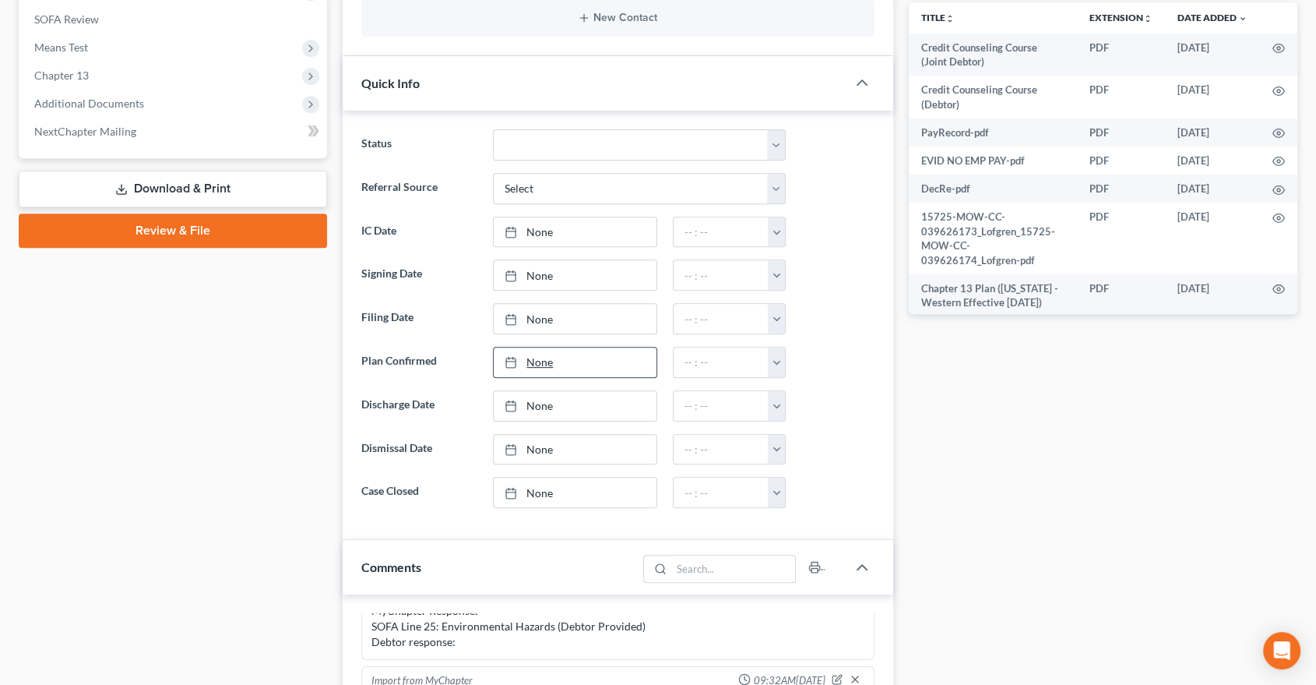
type input "[DATE]"
click at [547, 354] on link "None" at bounding box center [575, 362] width 163 height 30
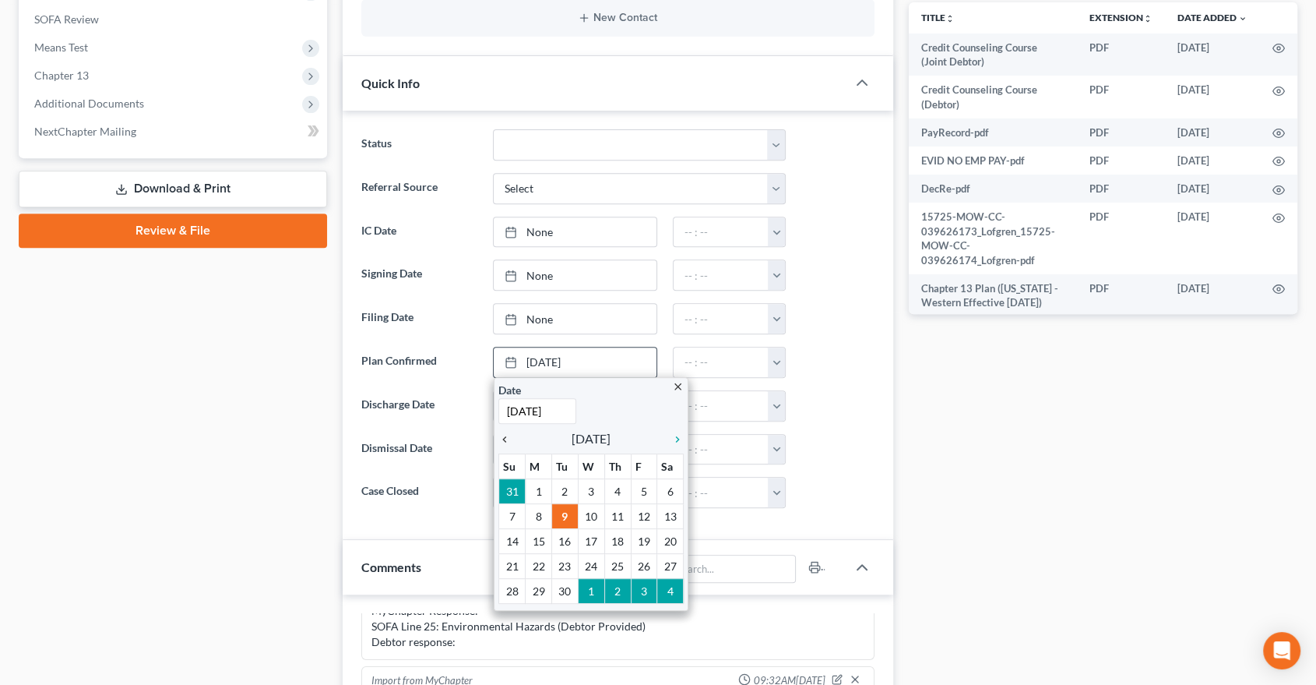
click at [503, 434] on icon "chevron_left" at bounding box center [508, 439] width 20 height 12
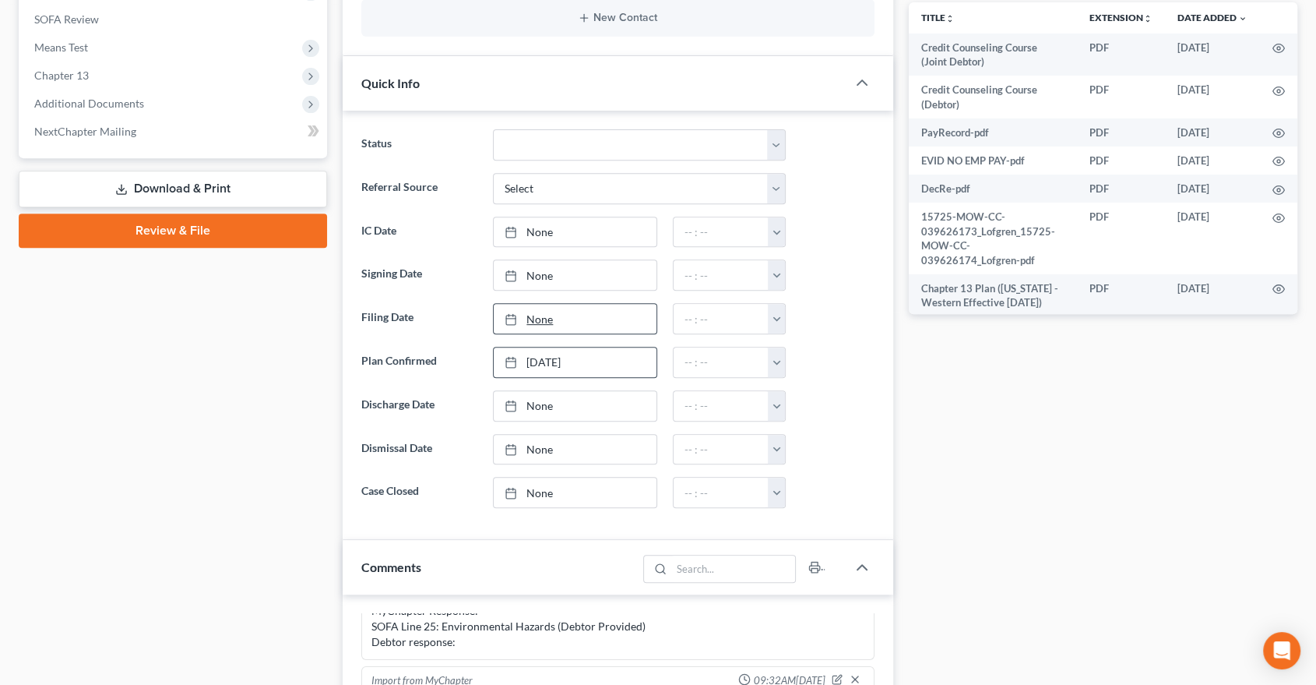
click at [531, 312] on link "None" at bounding box center [575, 319] width 163 height 30
type input "9/9/2025"
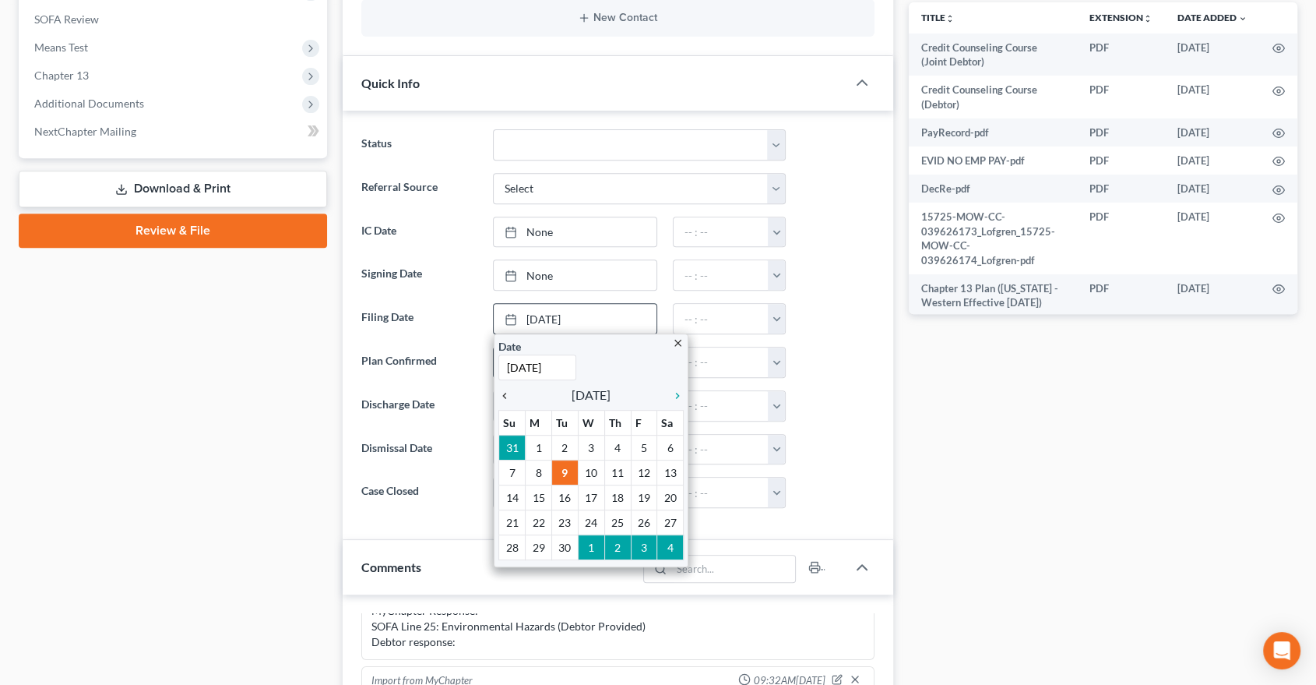
click at [507, 391] on icon "chevron_left" at bounding box center [508, 395] width 20 height 12
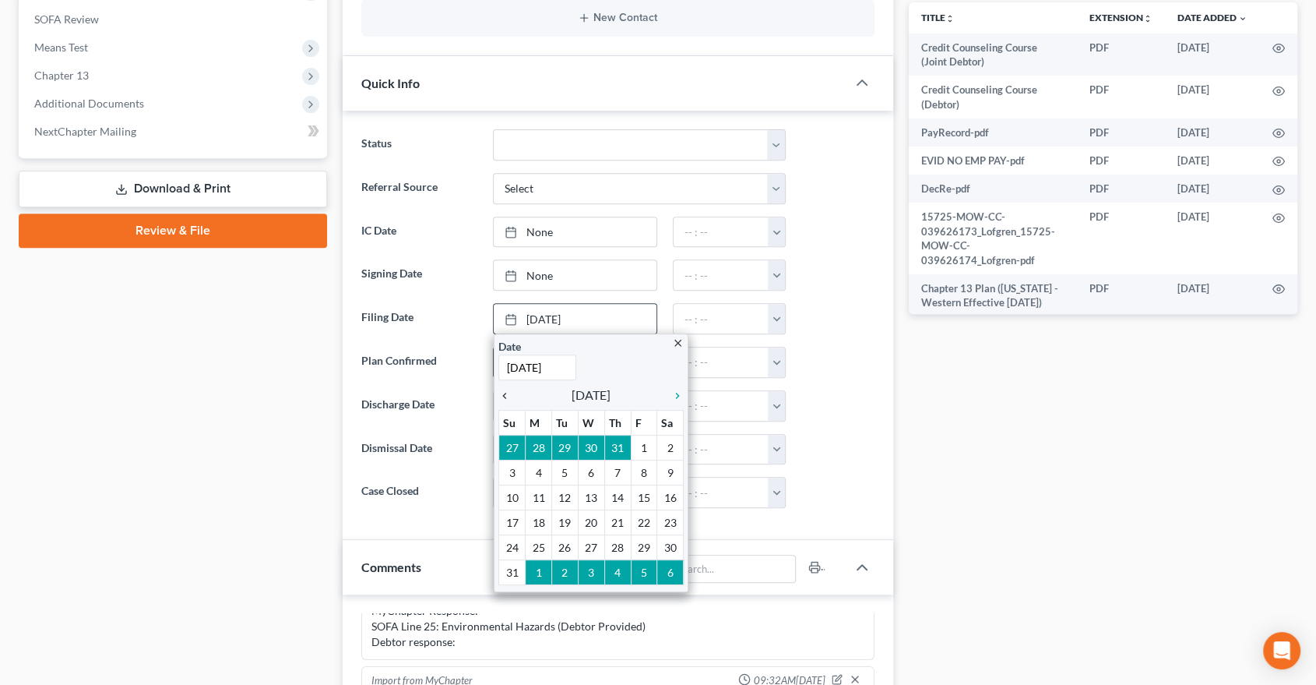
click at [507, 391] on icon "chevron_left" at bounding box center [508, 395] width 20 height 12
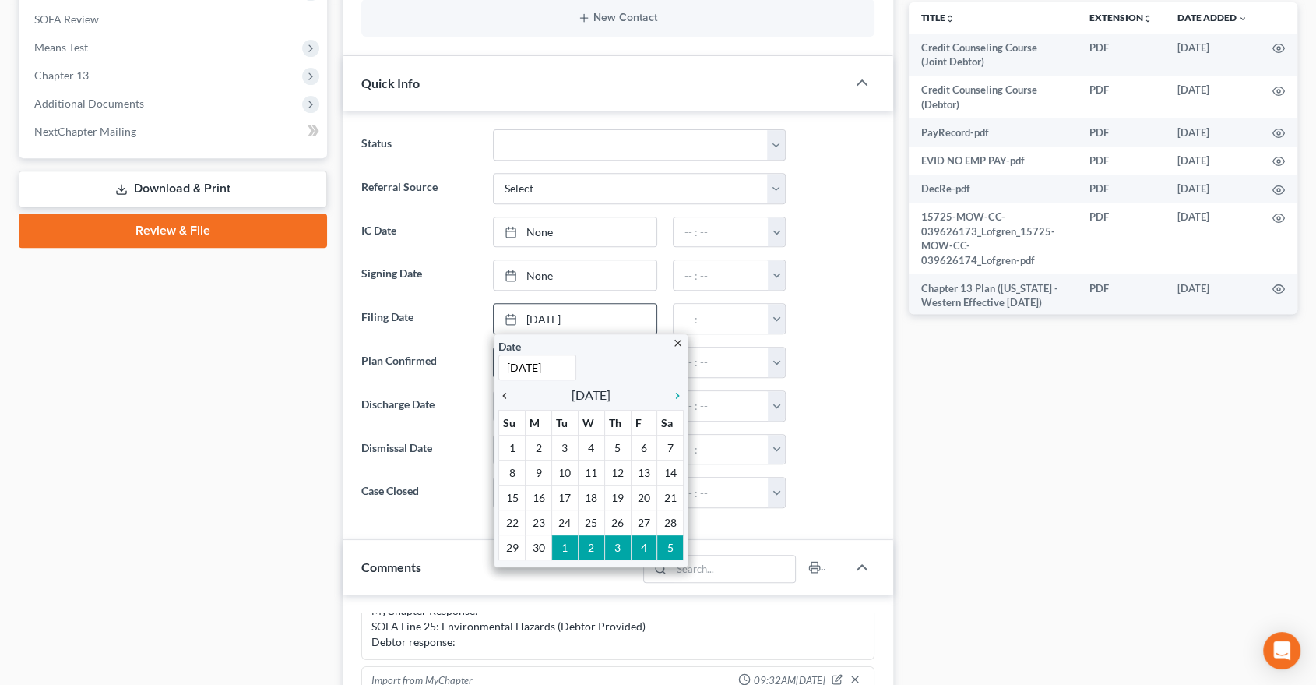
click at [507, 391] on icon "chevron_left" at bounding box center [508, 395] width 20 height 12
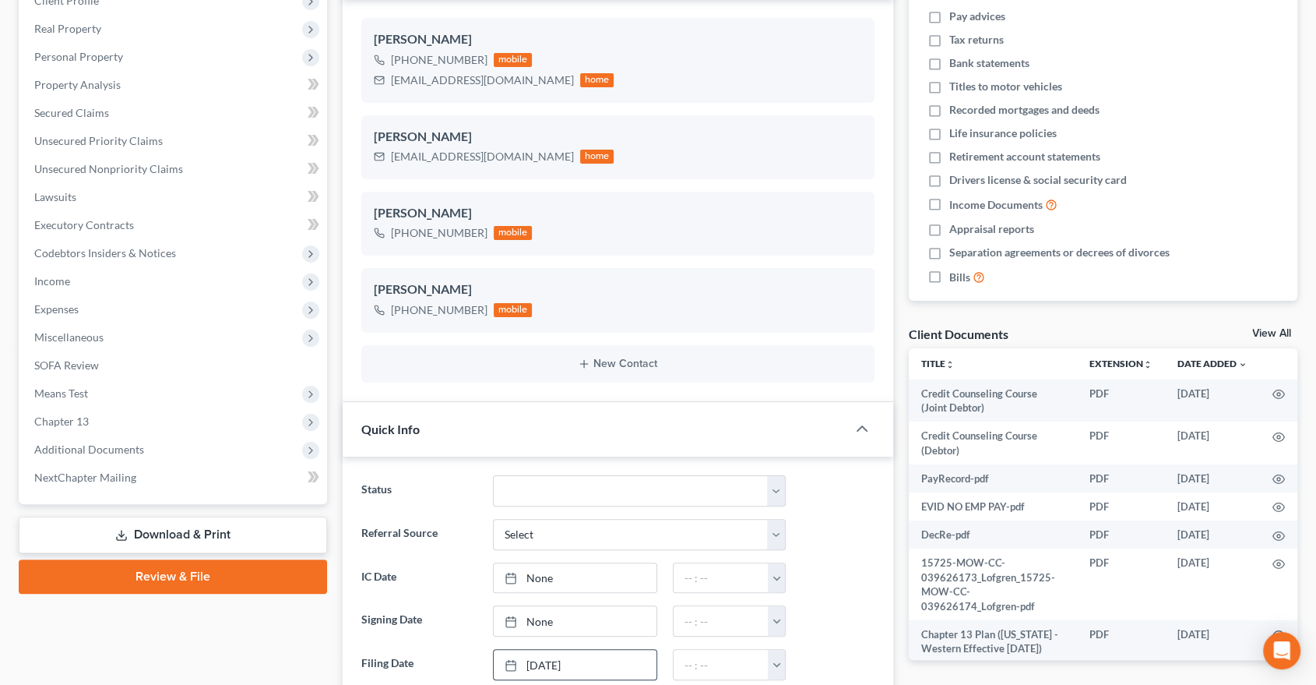
scroll to position [0, 0]
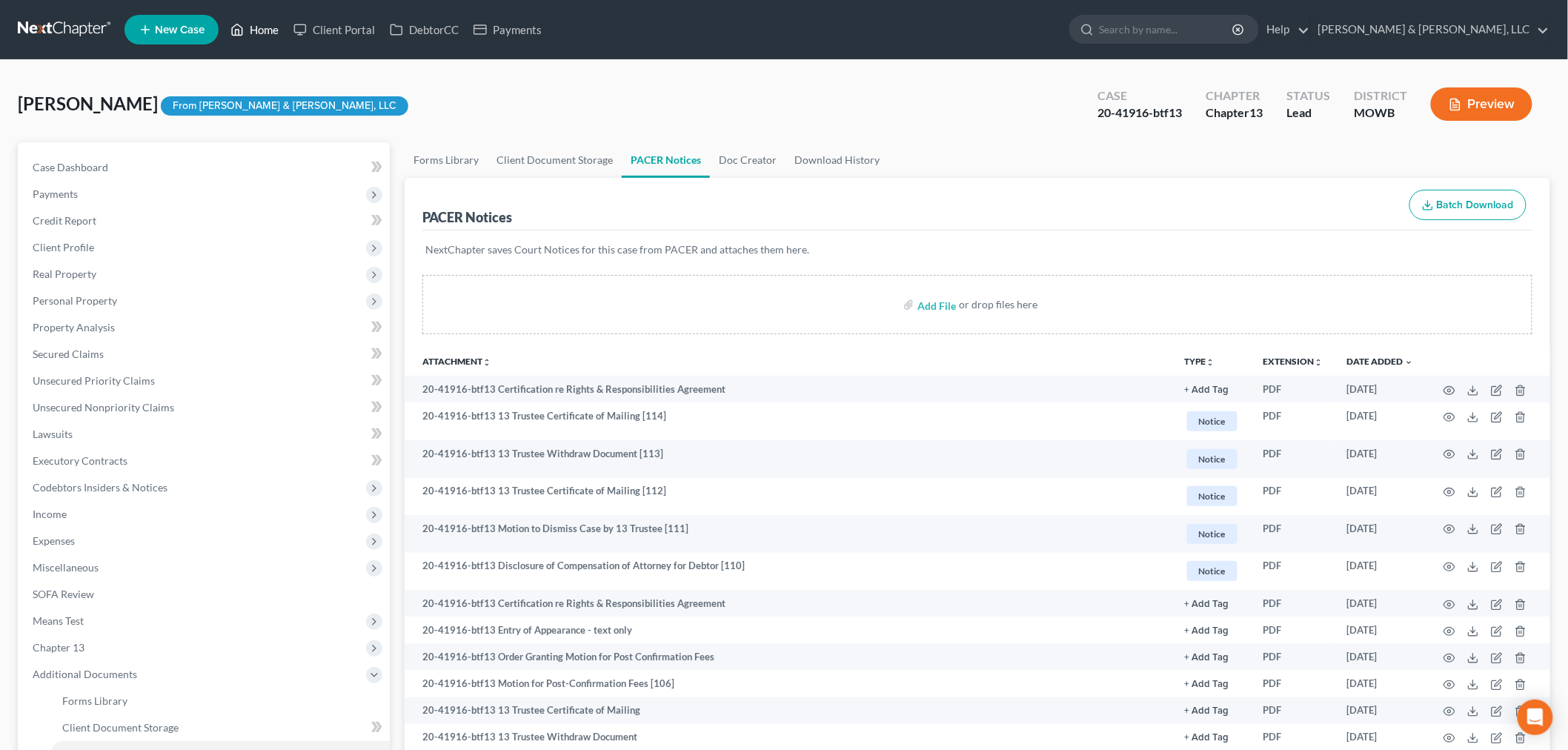
click at [263, 25] on link "Home" at bounding box center [254, 30] width 63 height 27
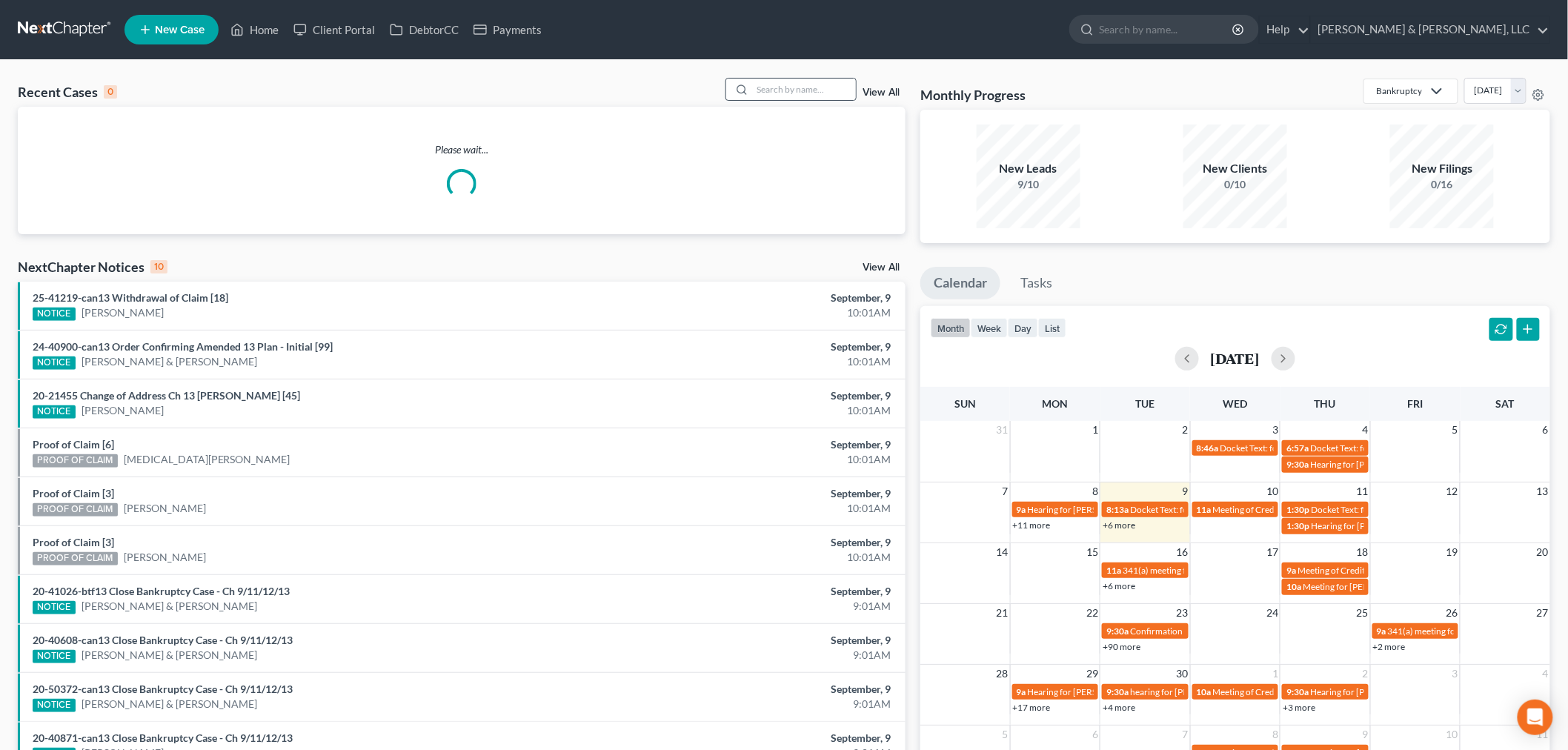
click at [802, 100] on div at bounding box center [791, 89] width 132 height 23
click at [801, 92] on input "search" at bounding box center [804, 89] width 104 height 22
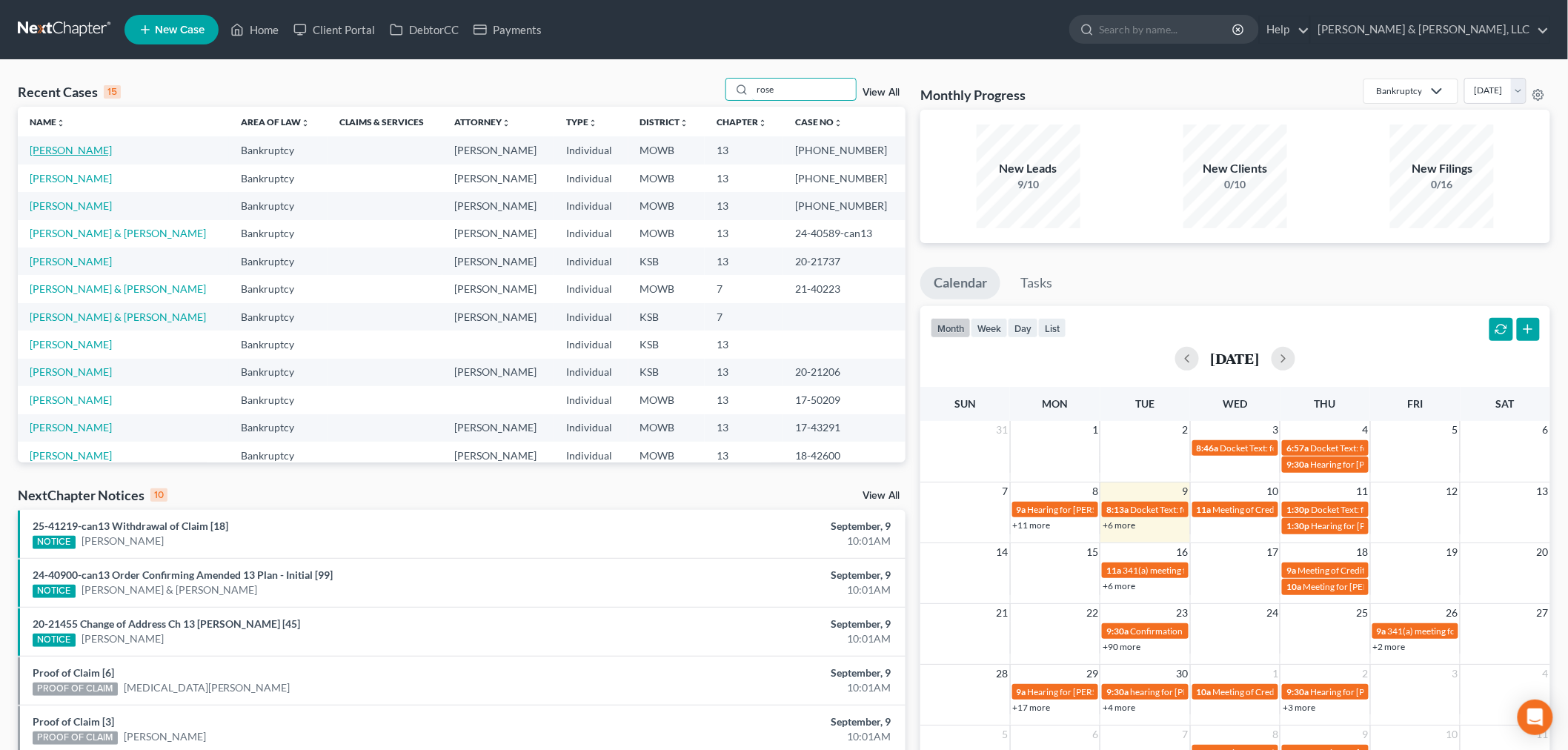
type input "rose"
click at [43, 144] on link "[PERSON_NAME]" at bounding box center [70, 149] width 82 height 12
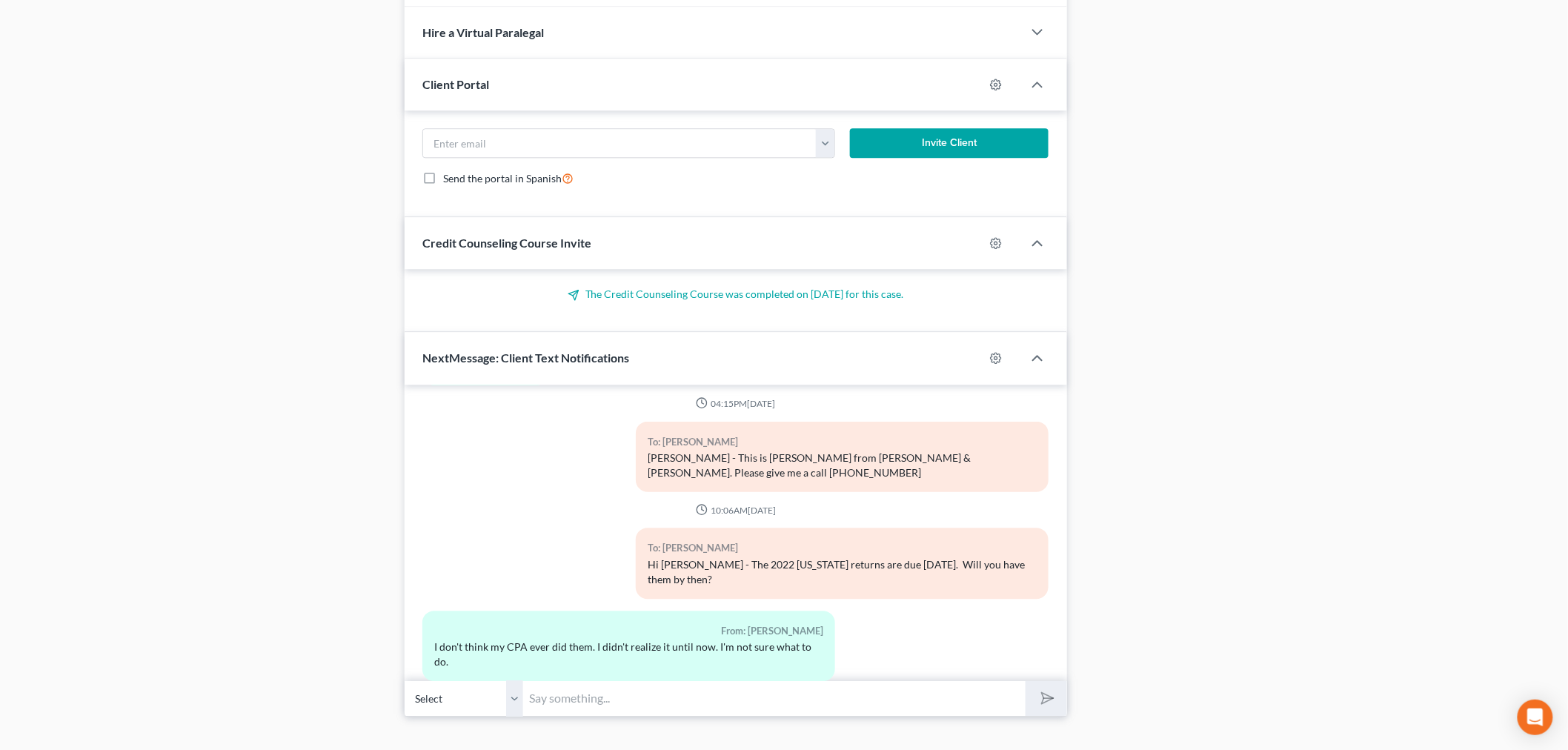
scroll to position [1470, 0]
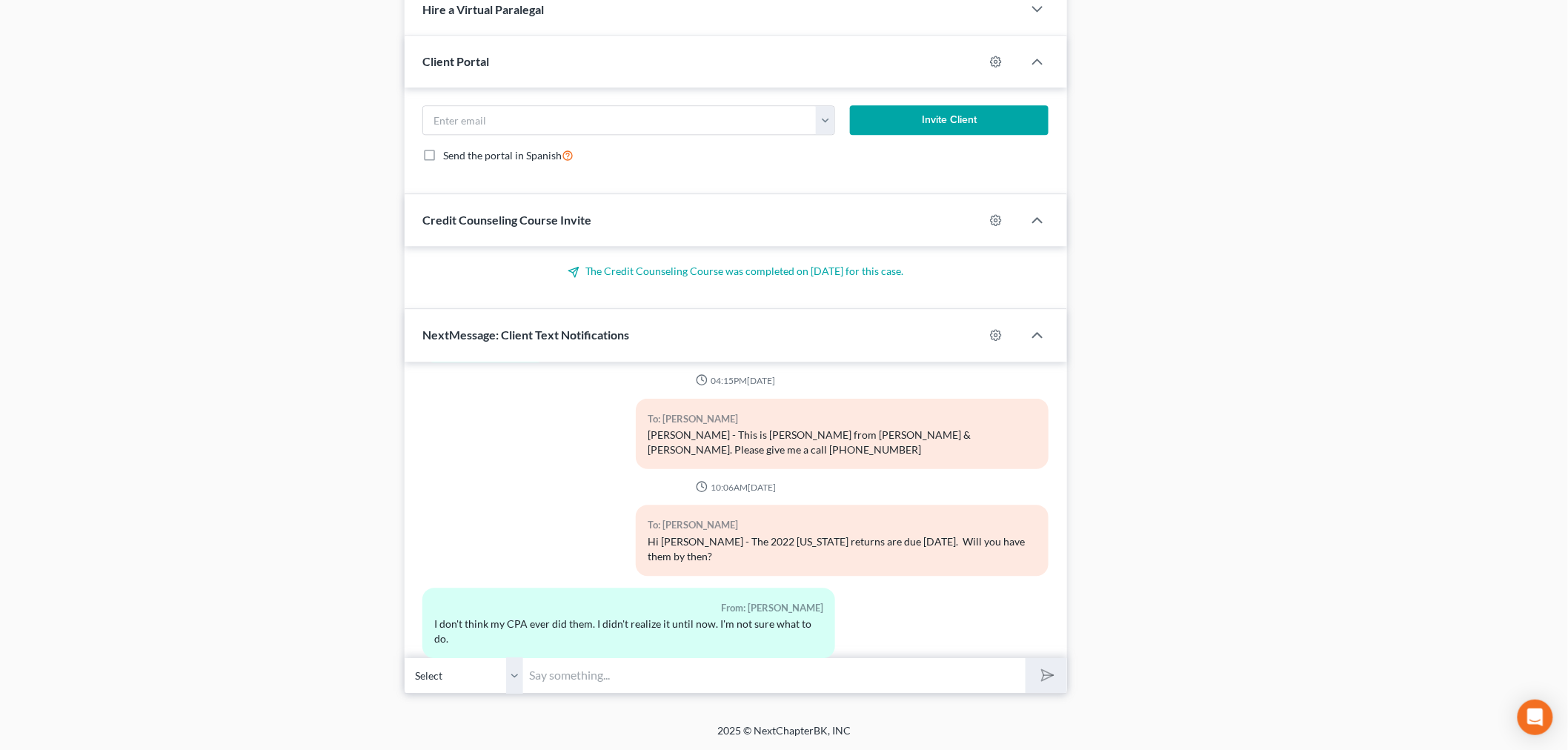
click at [594, 680] on input "text" at bounding box center [774, 676] width 502 height 36
type input "How quickly can your CPA get them done?"
click at [1026, 659] on button "submit" at bounding box center [1046, 676] width 41 height 35
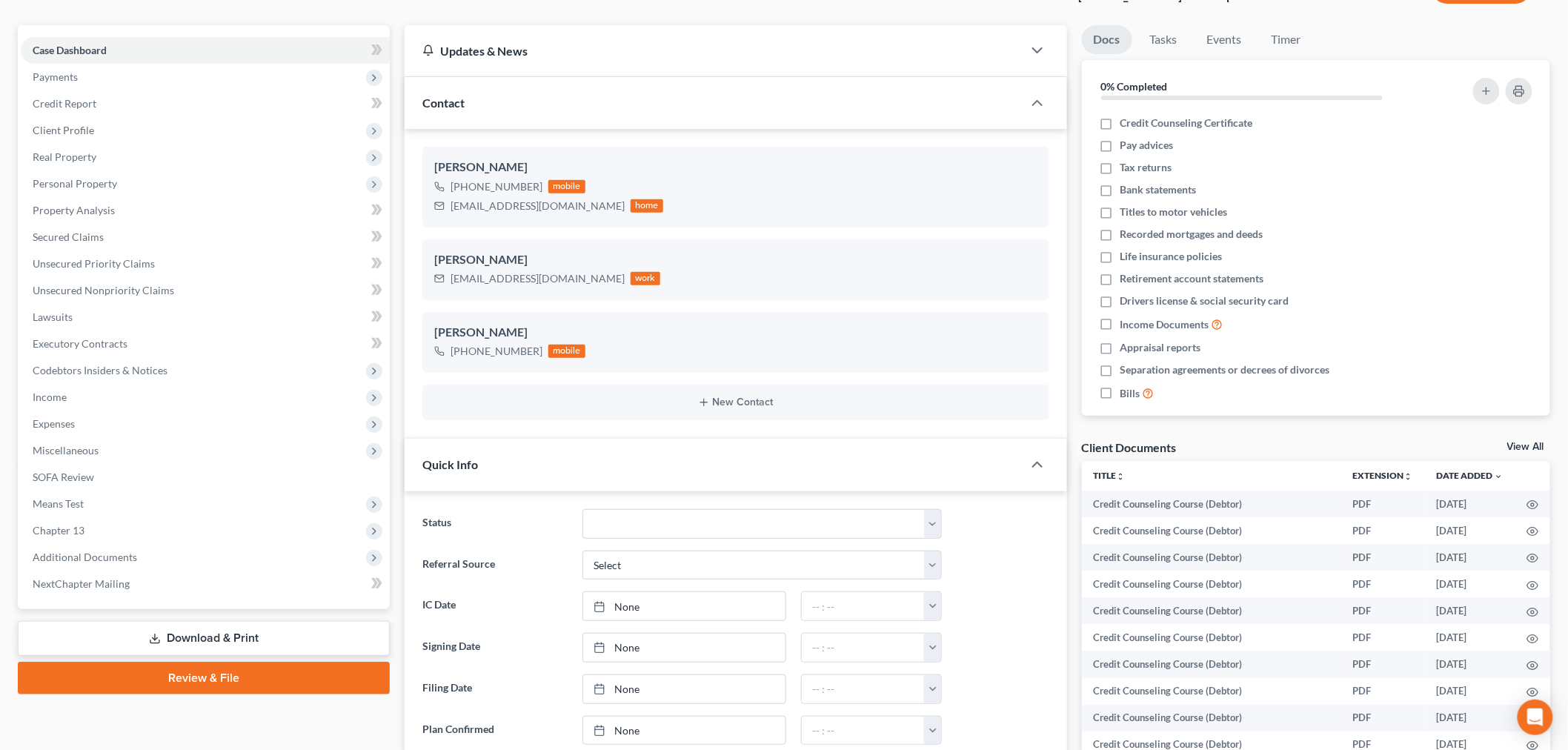
scroll to position [0, 0]
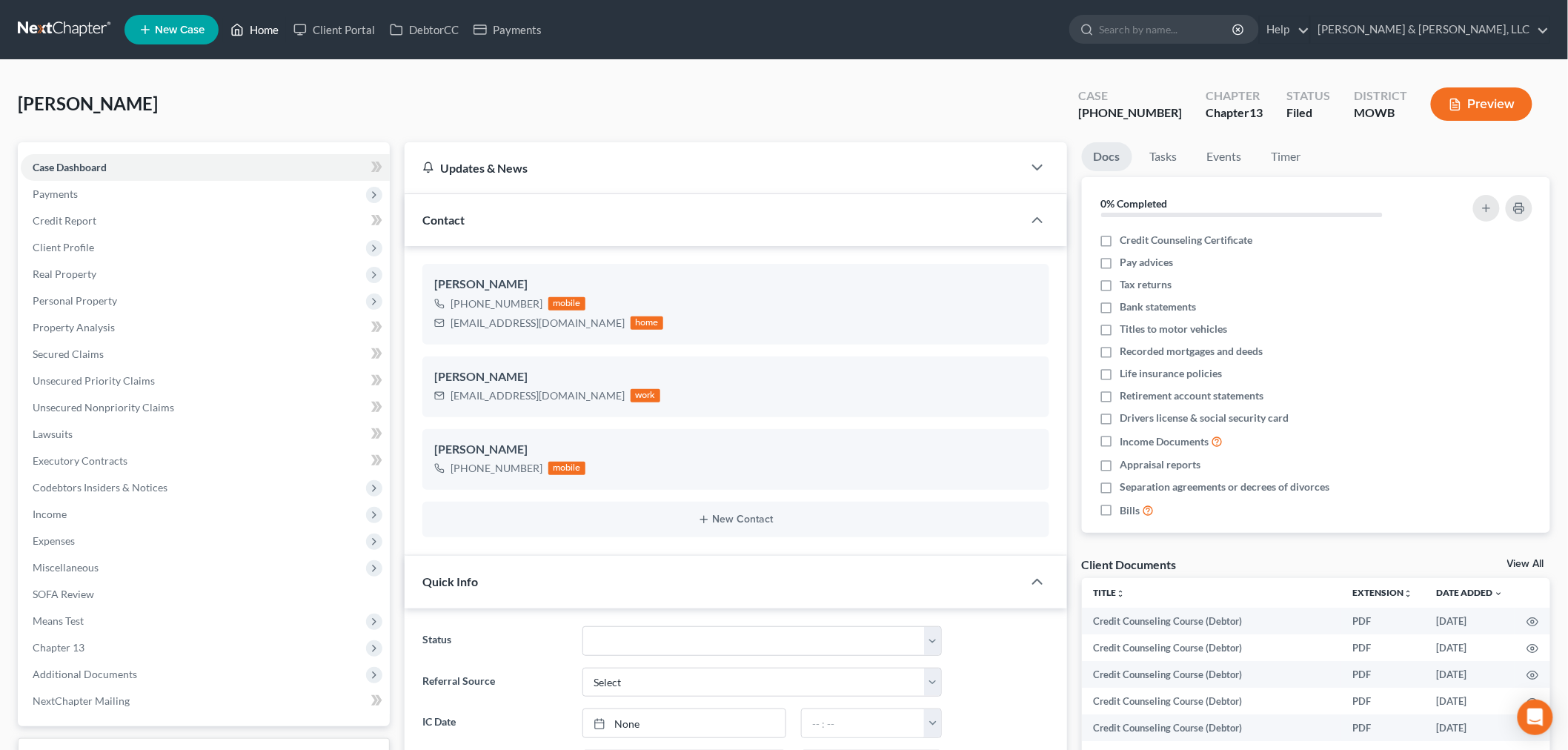
click at [261, 30] on link "Home" at bounding box center [254, 30] width 63 height 27
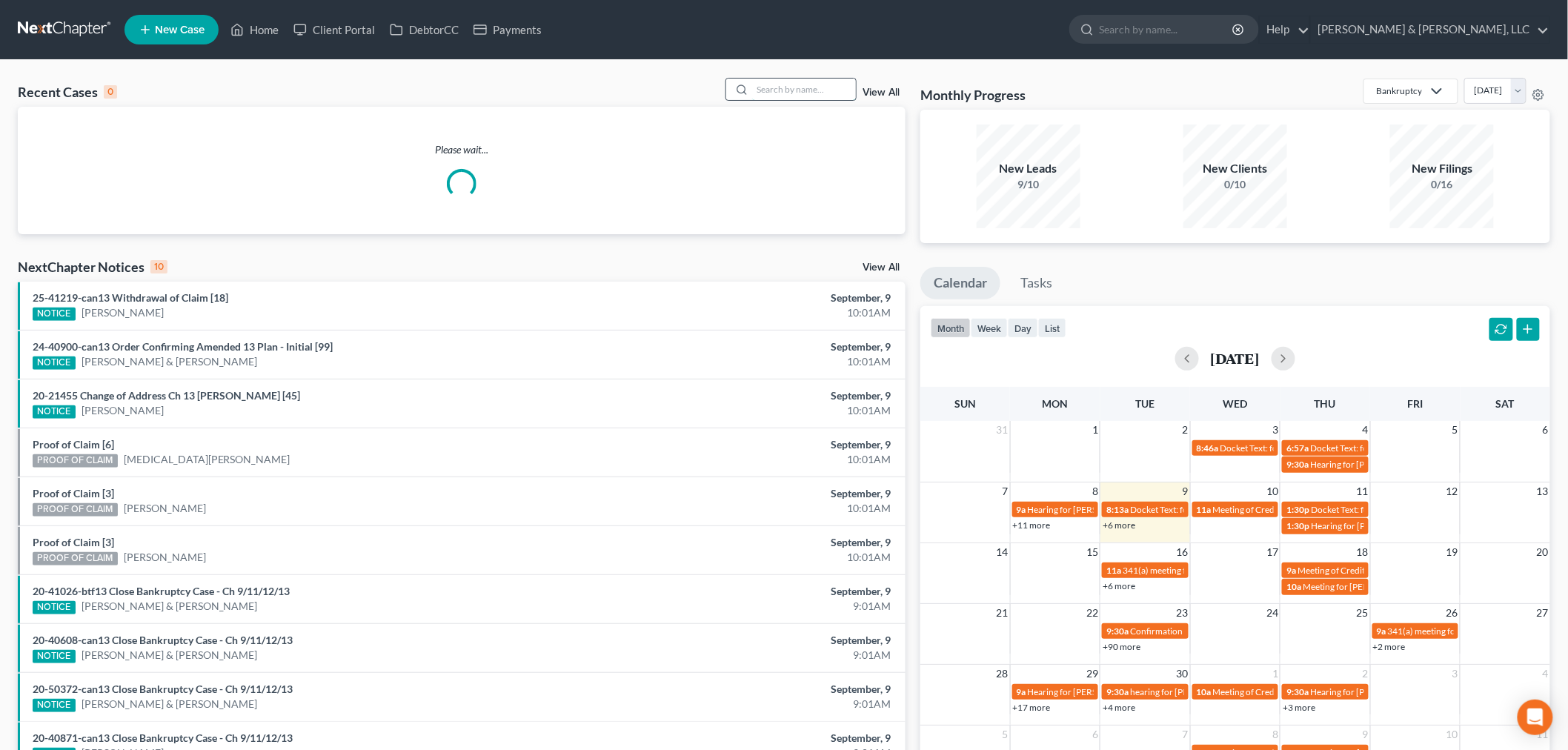
click at [788, 96] on input "search" at bounding box center [804, 89] width 104 height 22
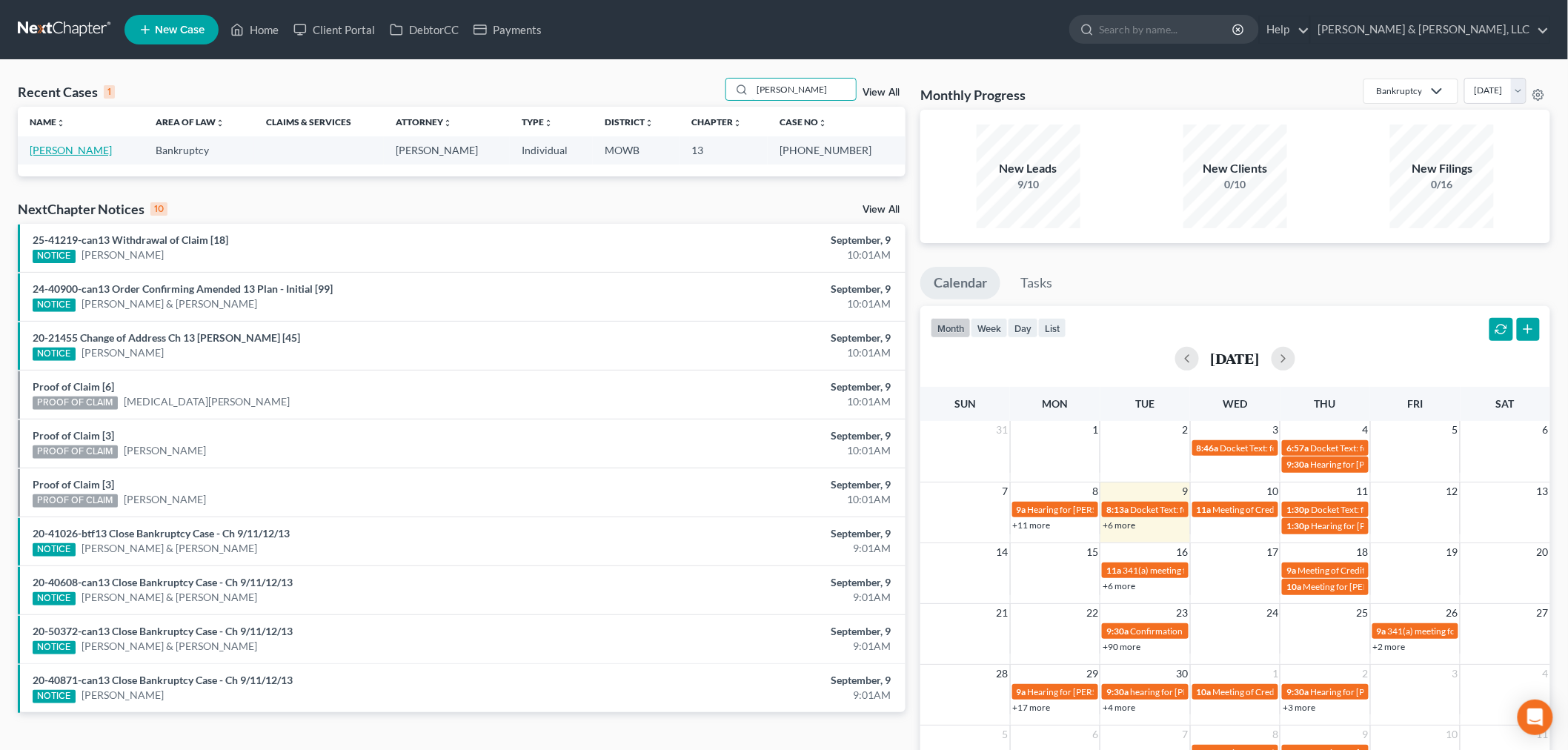
type input "tryon"
click at [58, 145] on link "[PERSON_NAME]" at bounding box center [70, 149] width 82 height 12
select select "2"
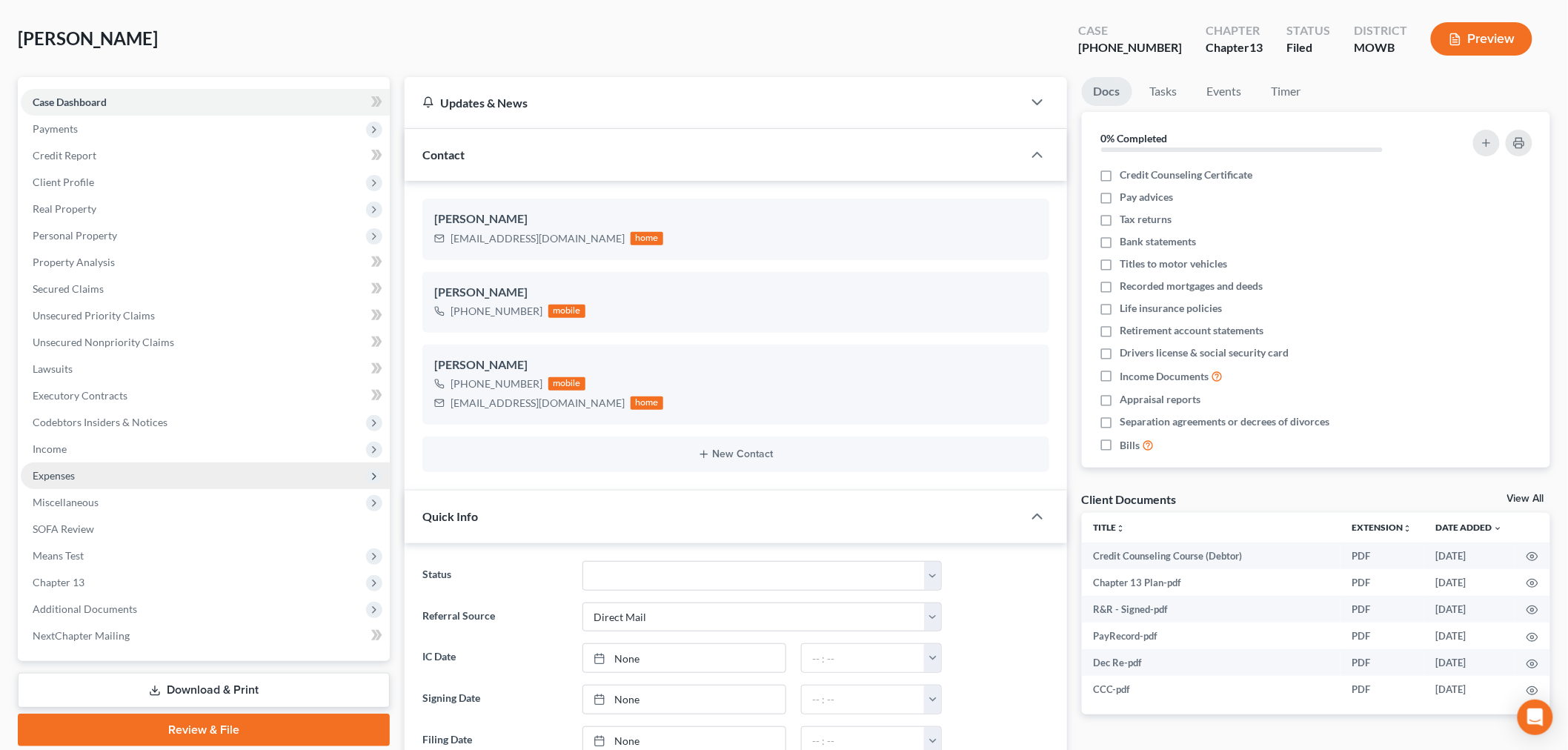
scroll to position [247, 0]
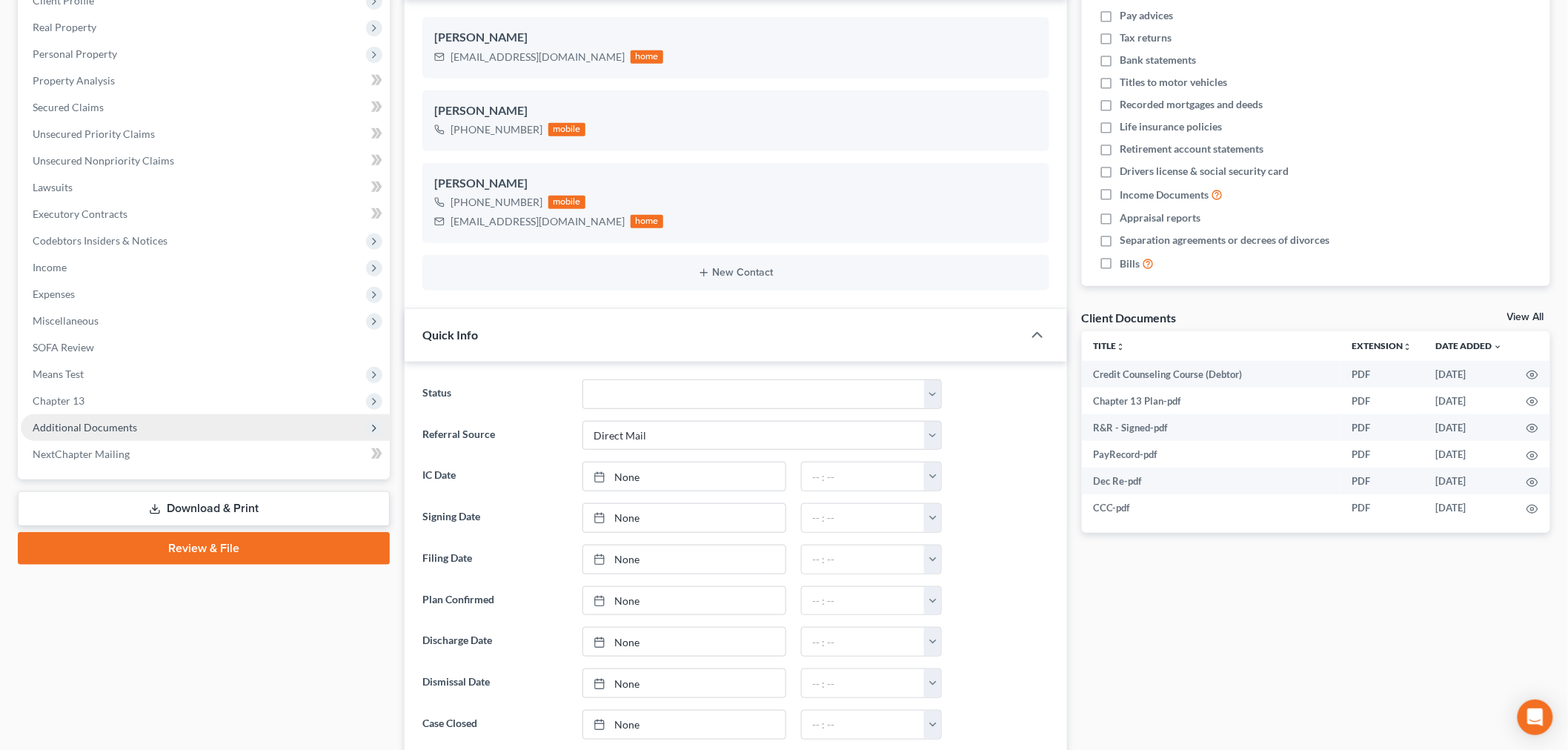
click at [83, 417] on span "Additional Documents" at bounding box center [206, 427] width 369 height 27
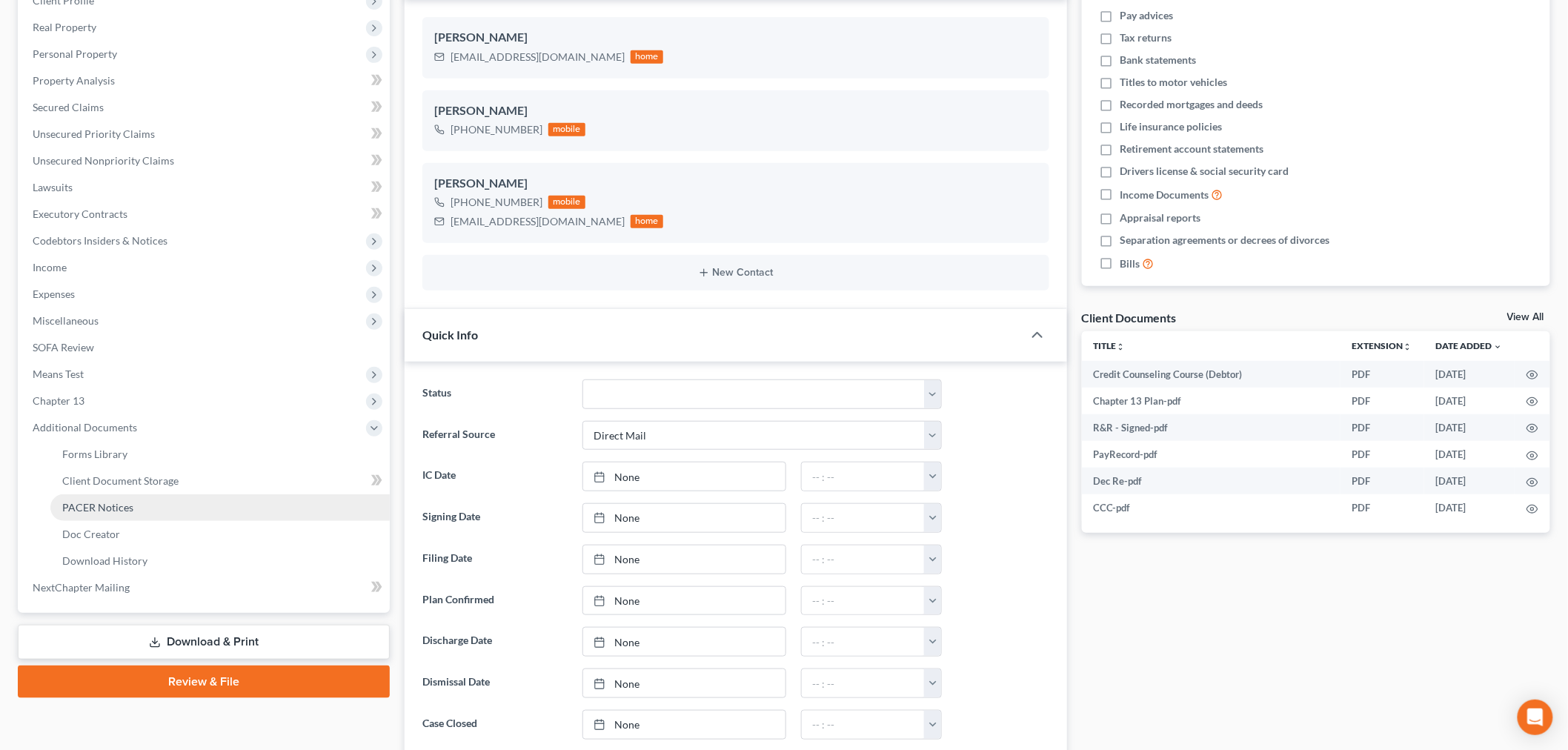
click at [92, 508] on span "PACER Notices" at bounding box center [97, 507] width 71 height 12
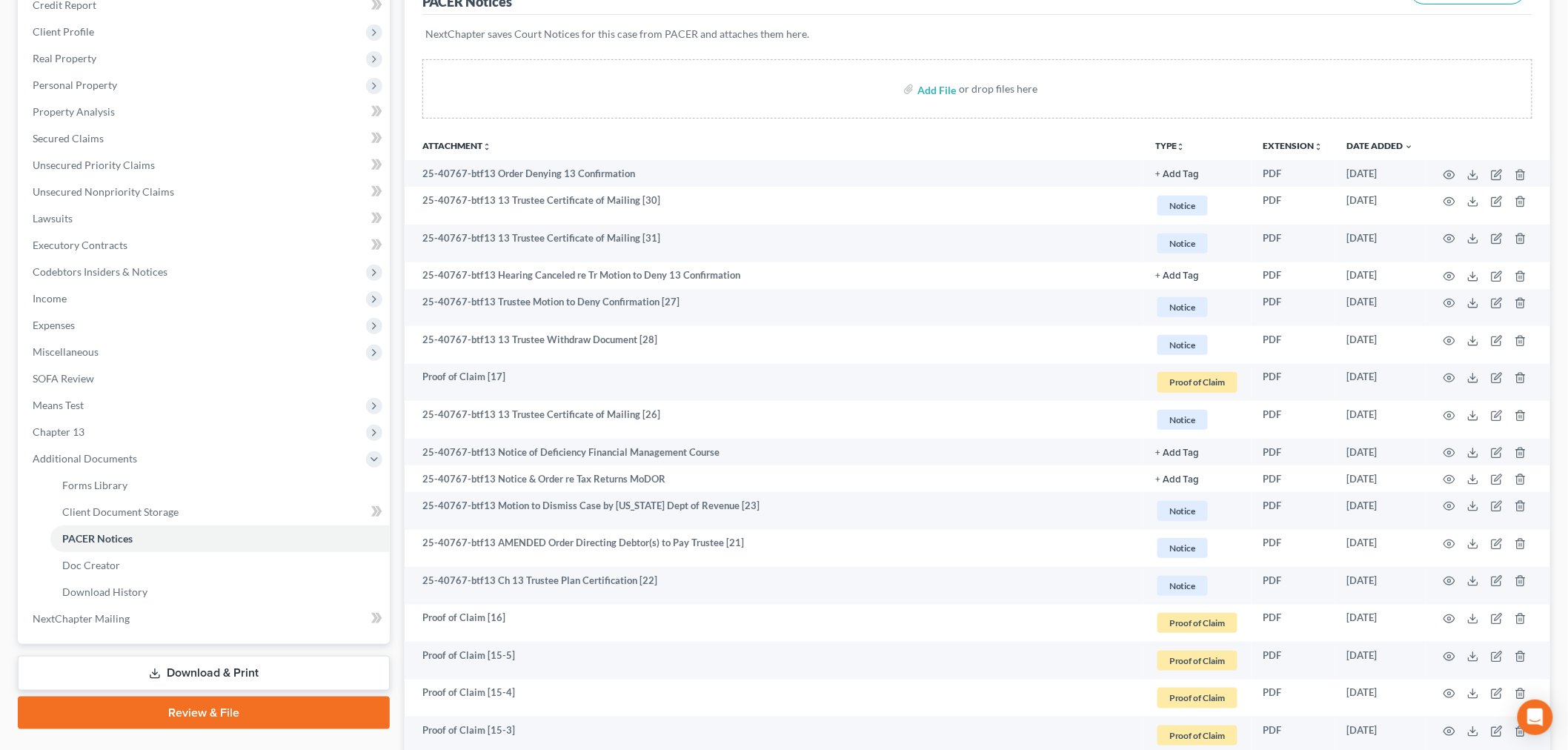
scroll to position [411, 0]
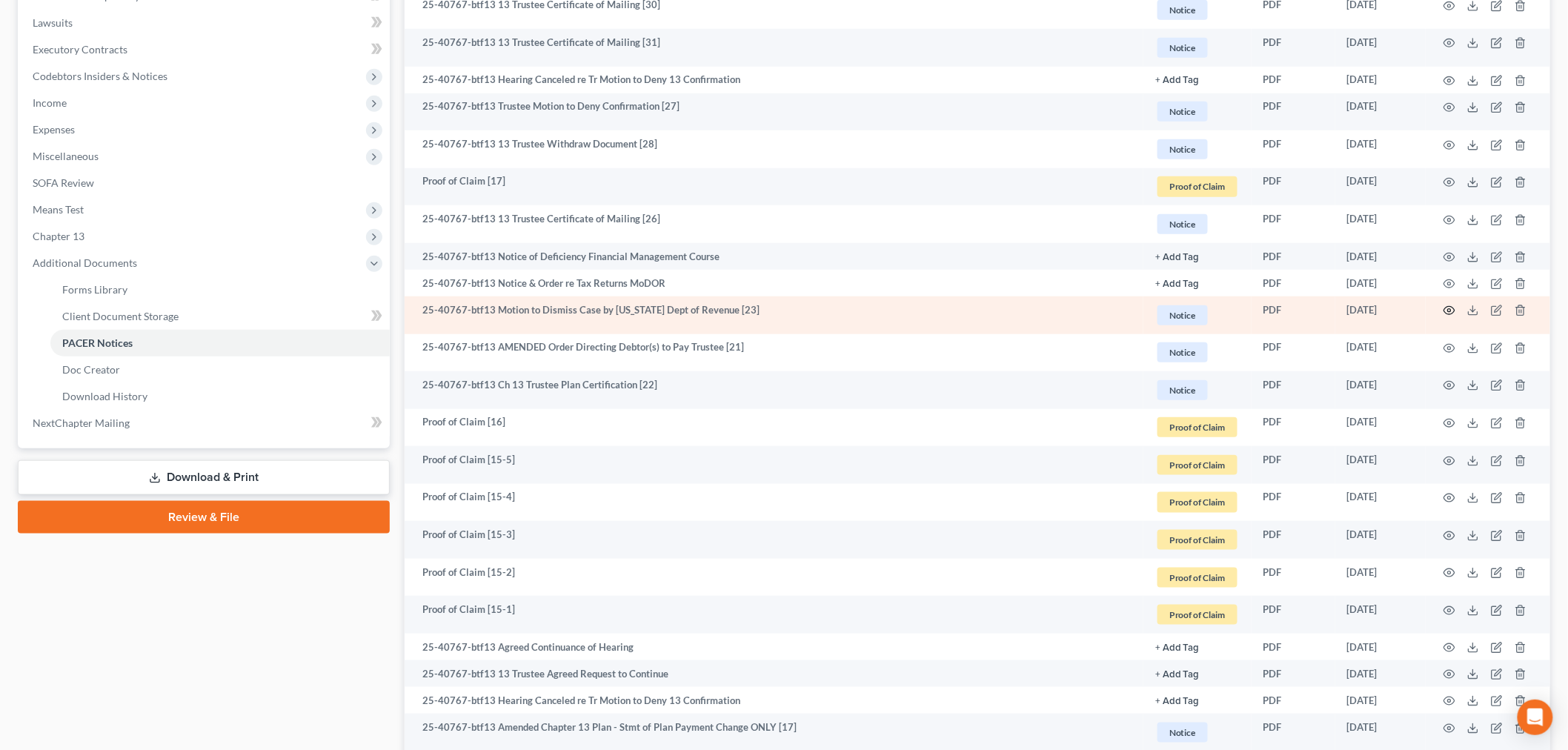
click at [1446, 306] on icon "button" at bounding box center [1449, 310] width 11 height 11
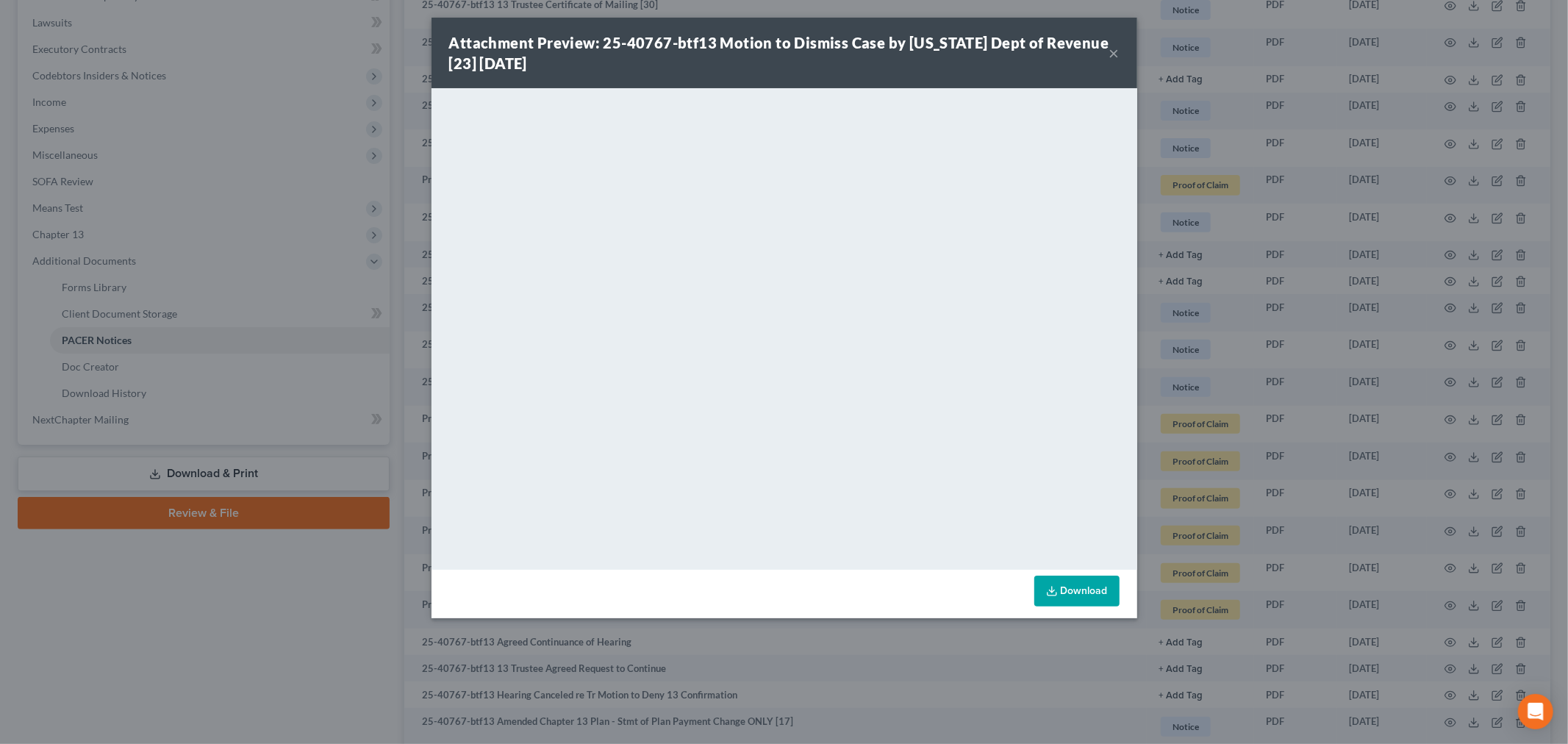
click at [1120, 48] on div "Attachment Preview: 25-40767-btf13 Motion to Dismiss Case by Missouri Dept of R…" at bounding box center [784, 53] width 706 height 71
click at [1118, 49] on button "×" at bounding box center [1114, 53] width 10 height 18
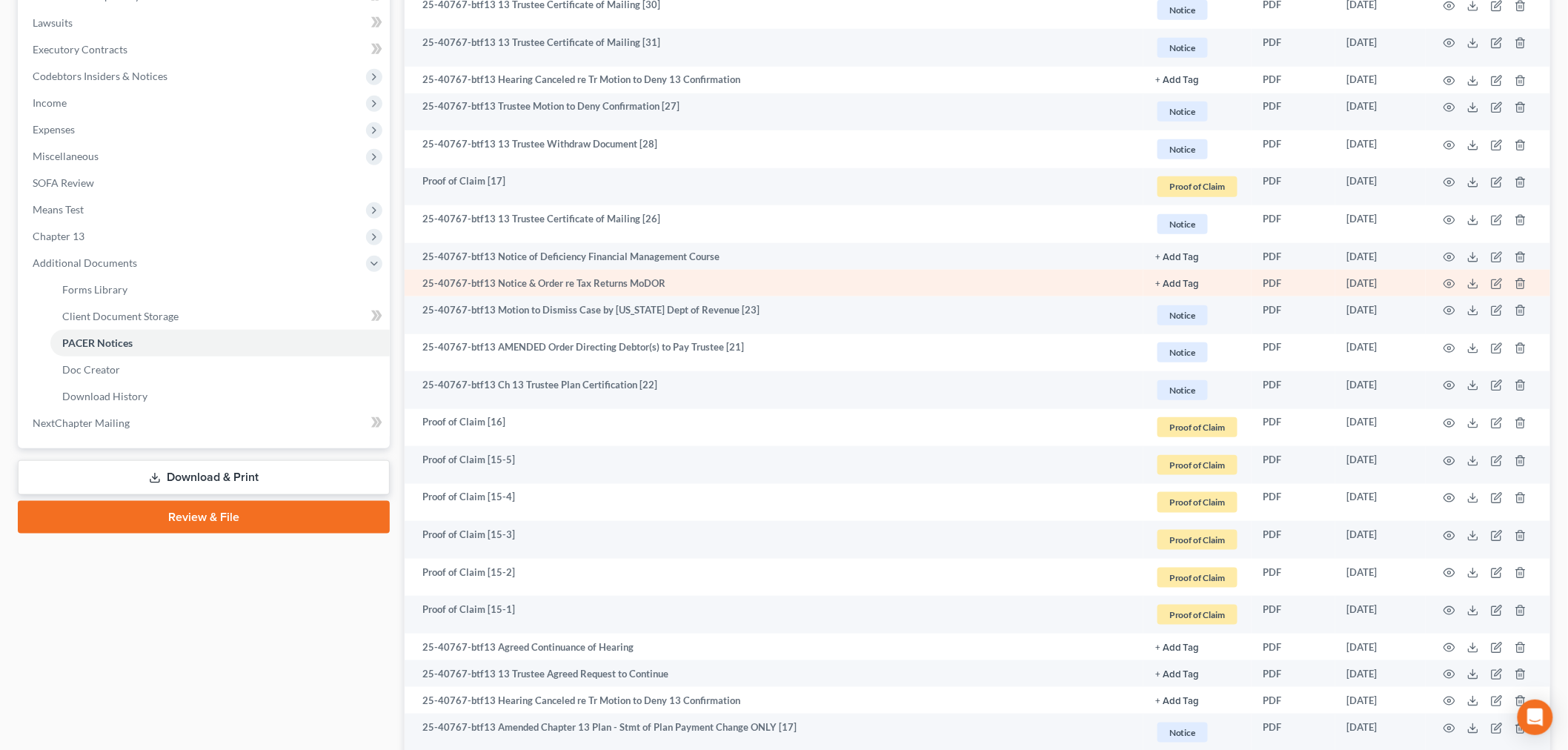
click at [694, 284] on td "25-40767-btf13 Notice & Order re Tax Returns MoDOR" at bounding box center [774, 284] width 739 height 27
click at [1449, 283] on icon "button" at bounding box center [1449, 284] width 11 height 11
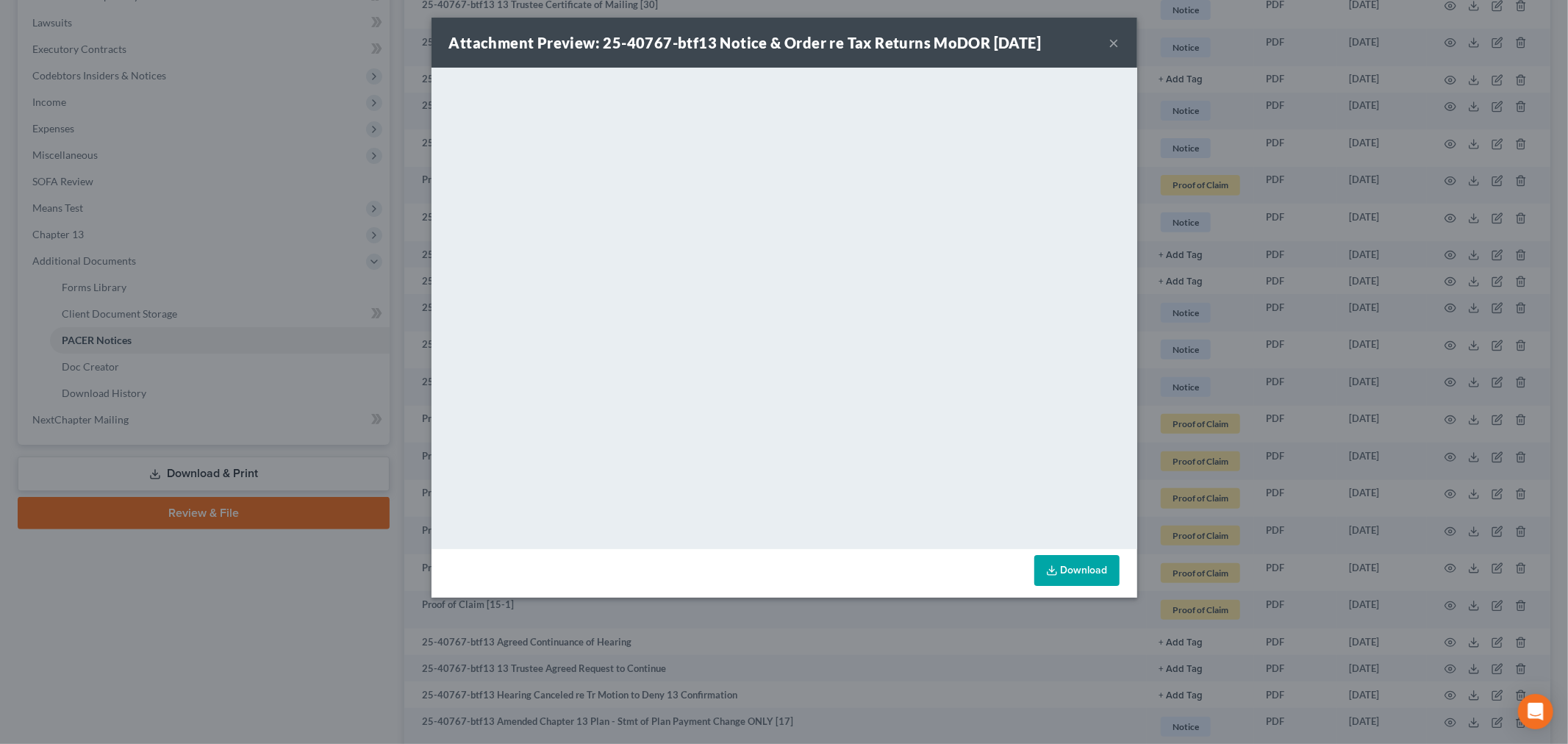
click at [1105, 42] on div "Attachment Preview: 25-40767-btf13 Notice & Order re Tax Returns MoDOR 07/26/20…" at bounding box center [784, 42] width 706 height 50
click at [1111, 39] on button "×" at bounding box center [1114, 42] width 10 height 18
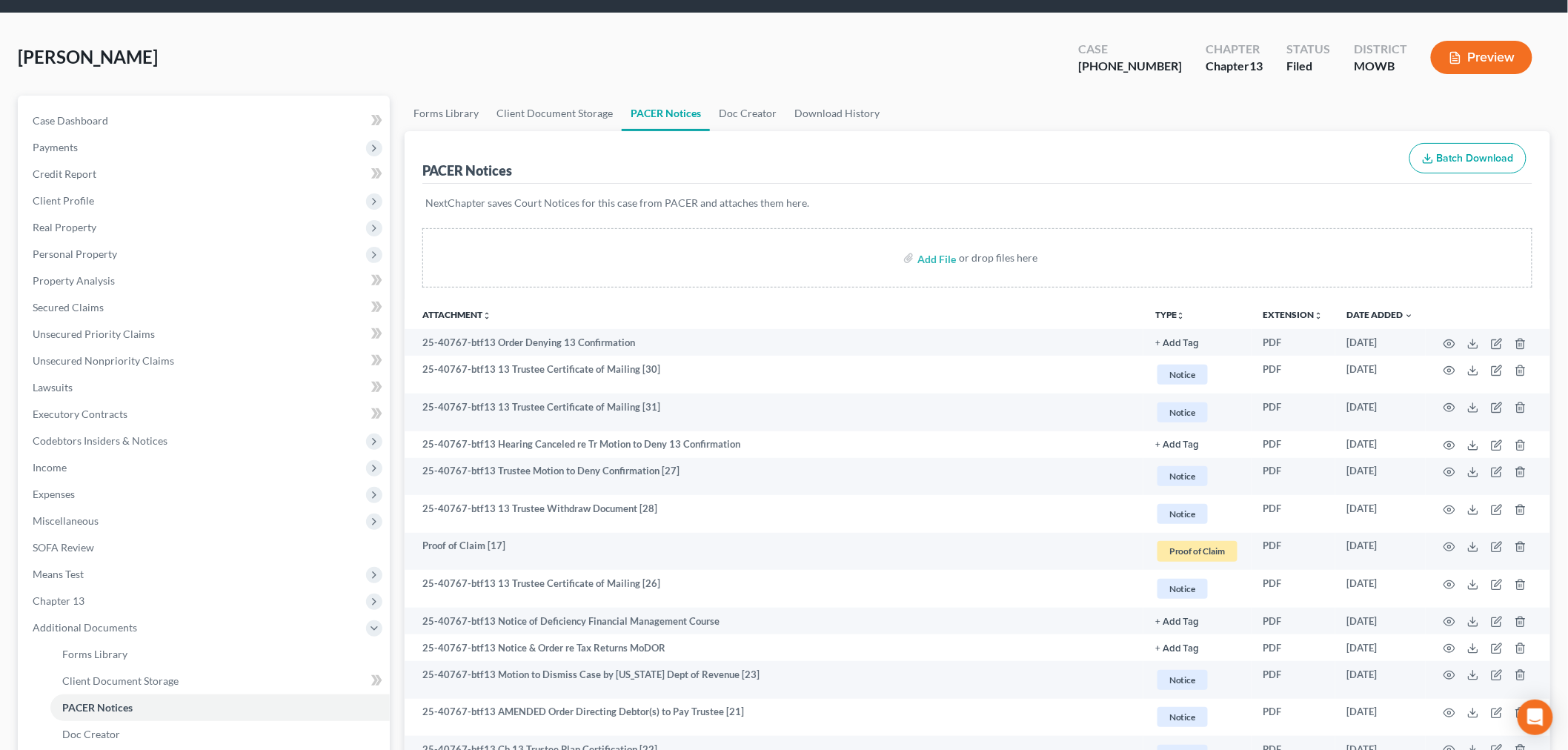
scroll to position [0, 0]
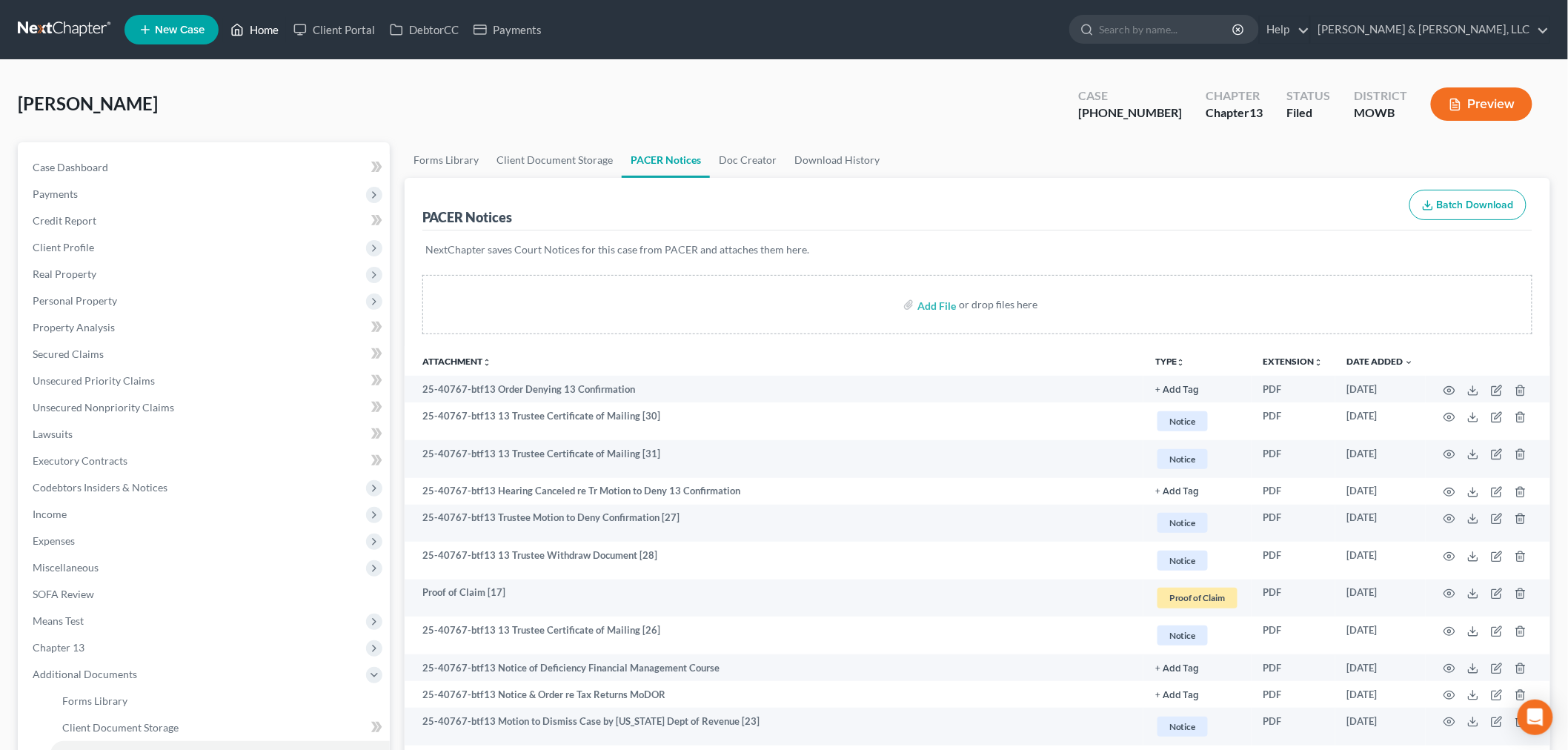
drag, startPoint x: 252, startPoint y: 26, endPoint x: 260, endPoint y: 27, distance: 8.1
click at [252, 26] on link "Home" at bounding box center [254, 30] width 63 height 27
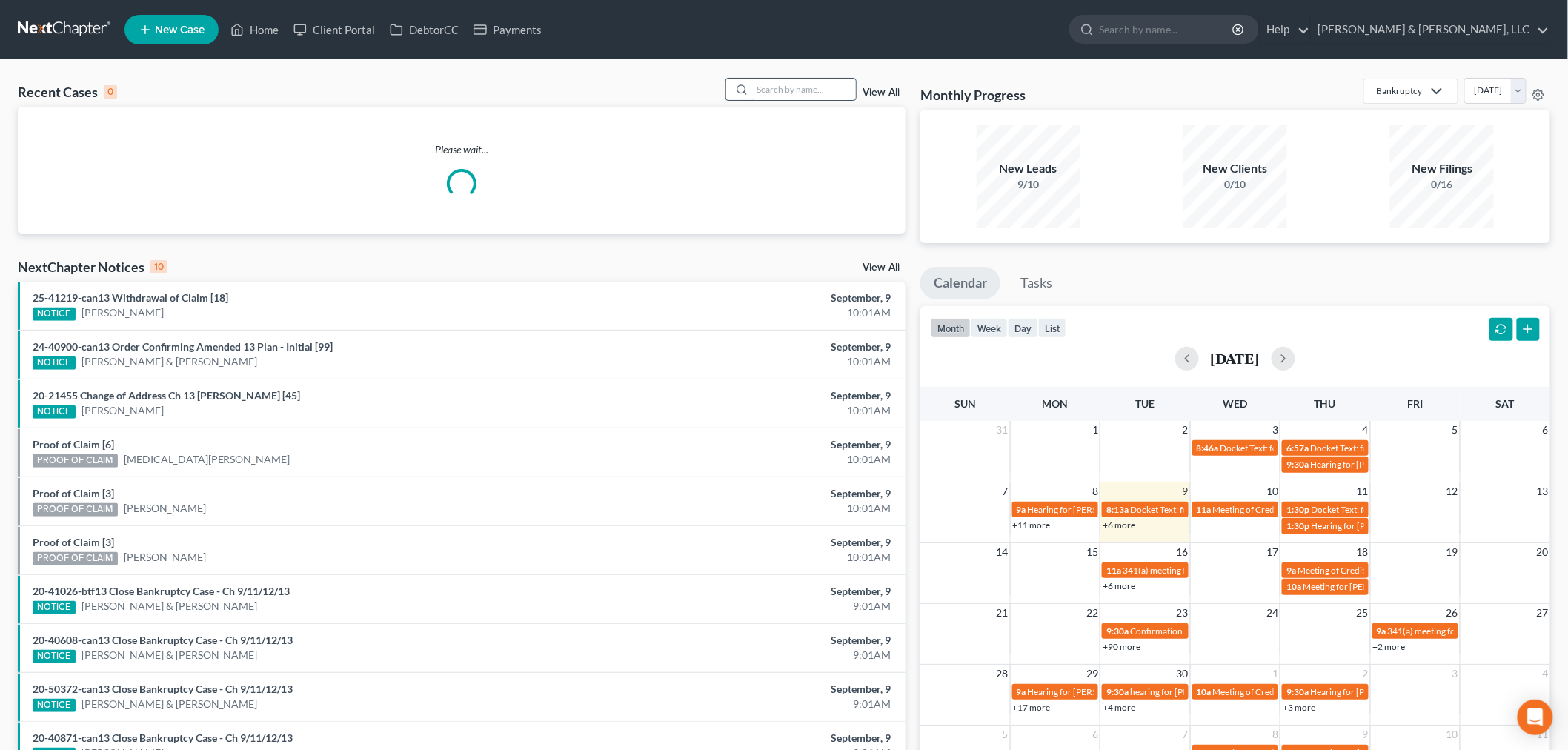
click at [776, 90] on input "search" at bounding box center [804, 89] width 104 height 22
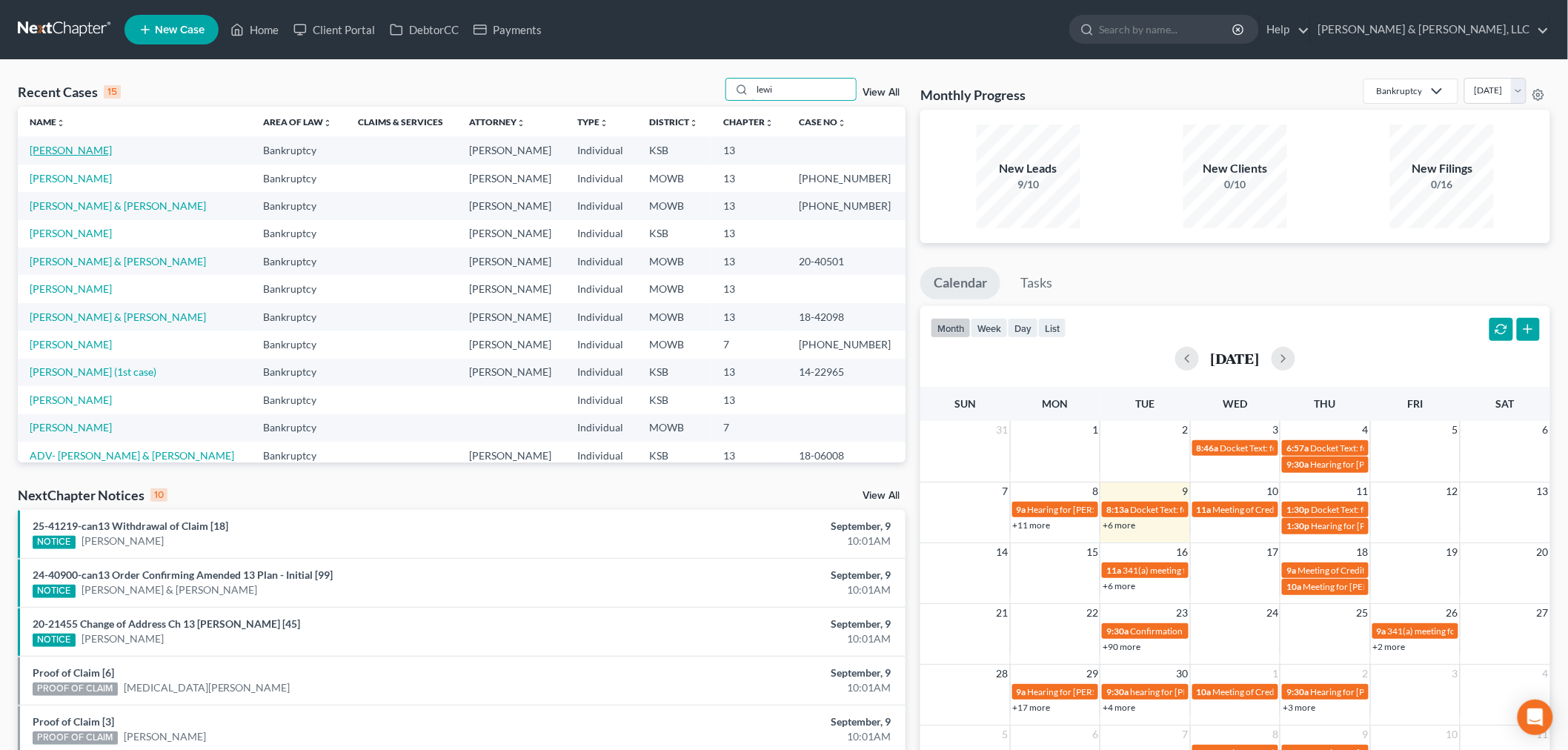
type input "lewi"
click at [50, 152] on link "[PERSON_NAME]" at bounding box center [70, 149] width 82 height 12
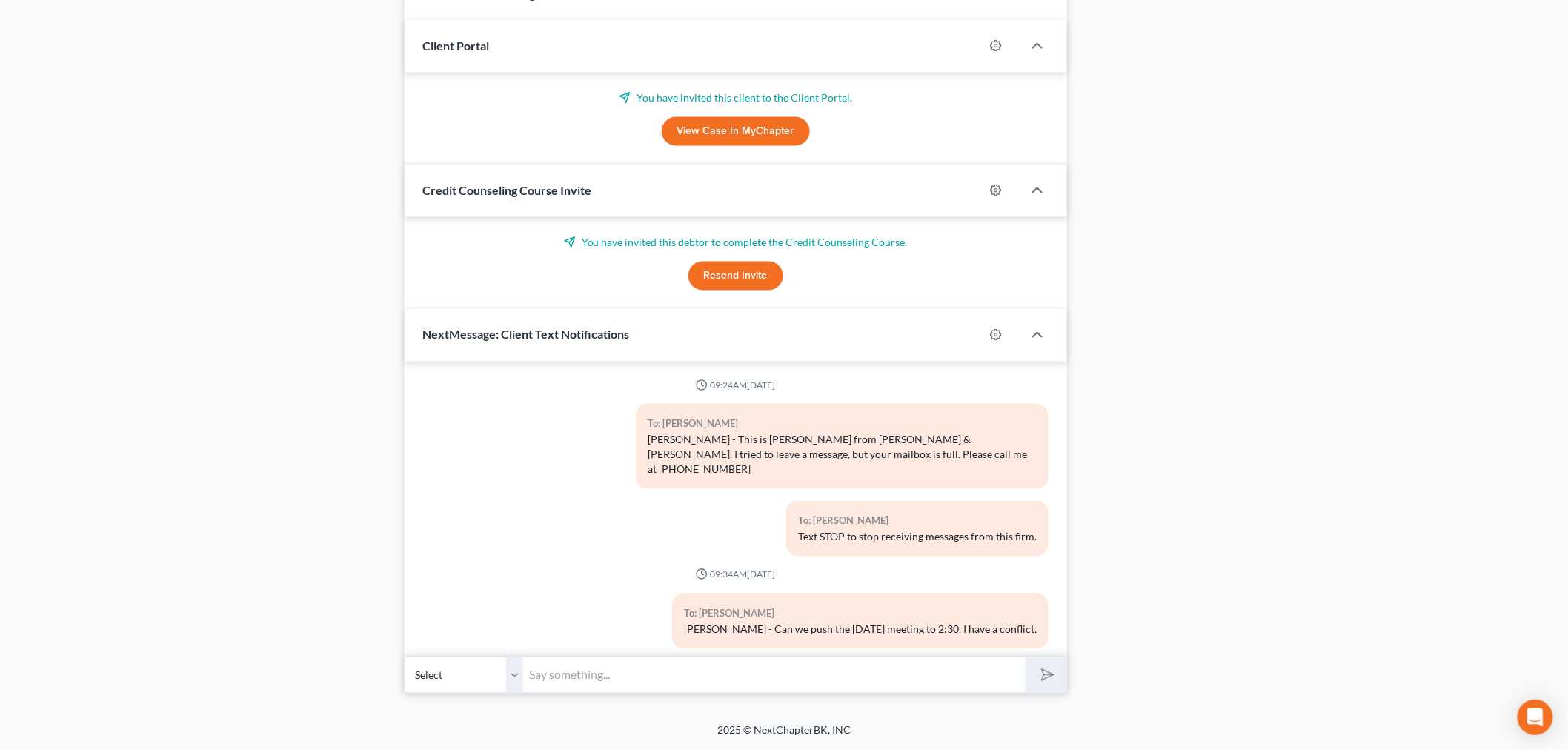
scroll to position [1209, 0]
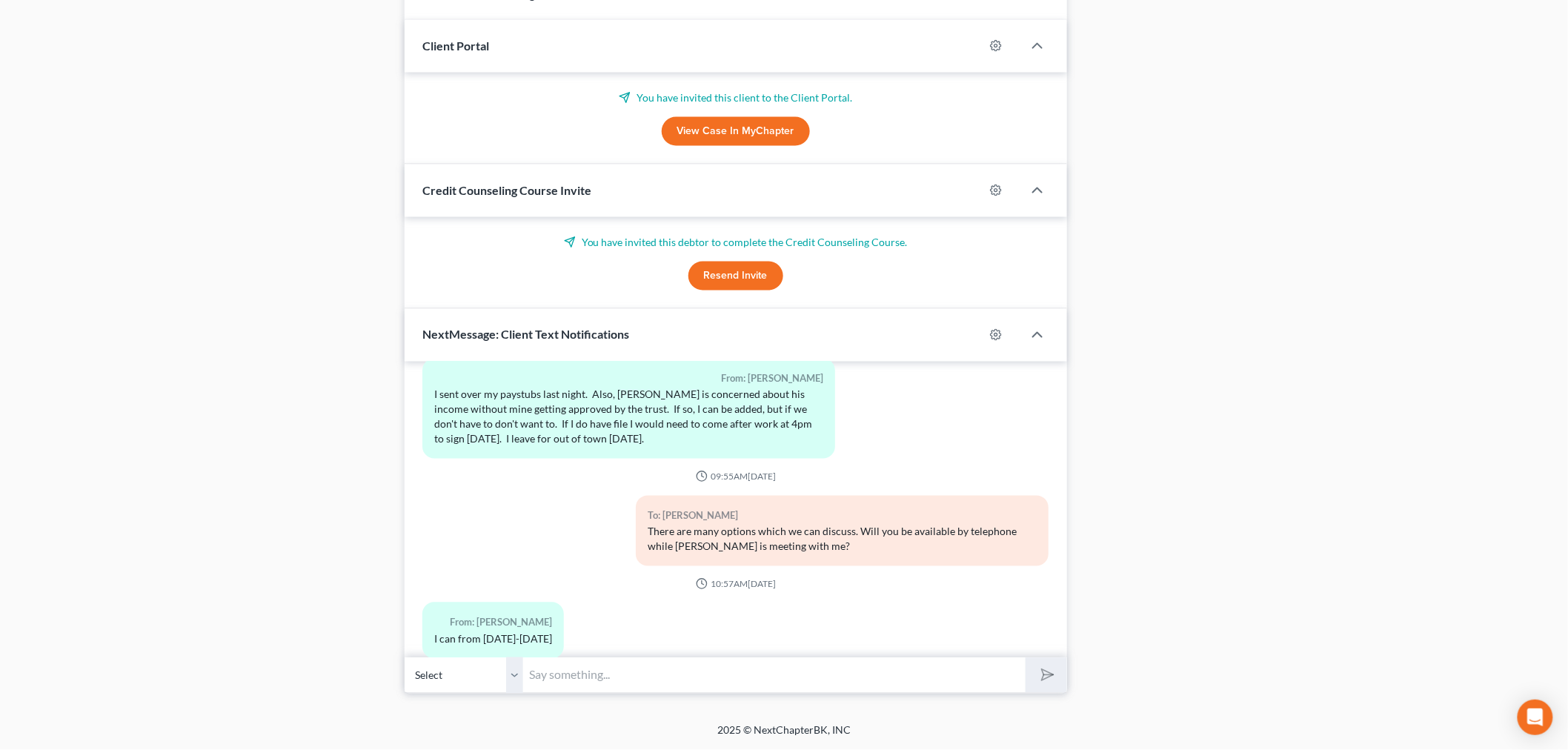
click at [555, 676] on input "text" at bounding box center [774, 676] width 502 height 36
type input "OK. We'll give you a call at that time."
click at [1038, 682] on icon "submit" at bounding box center [1045, 676] width 15 height 15
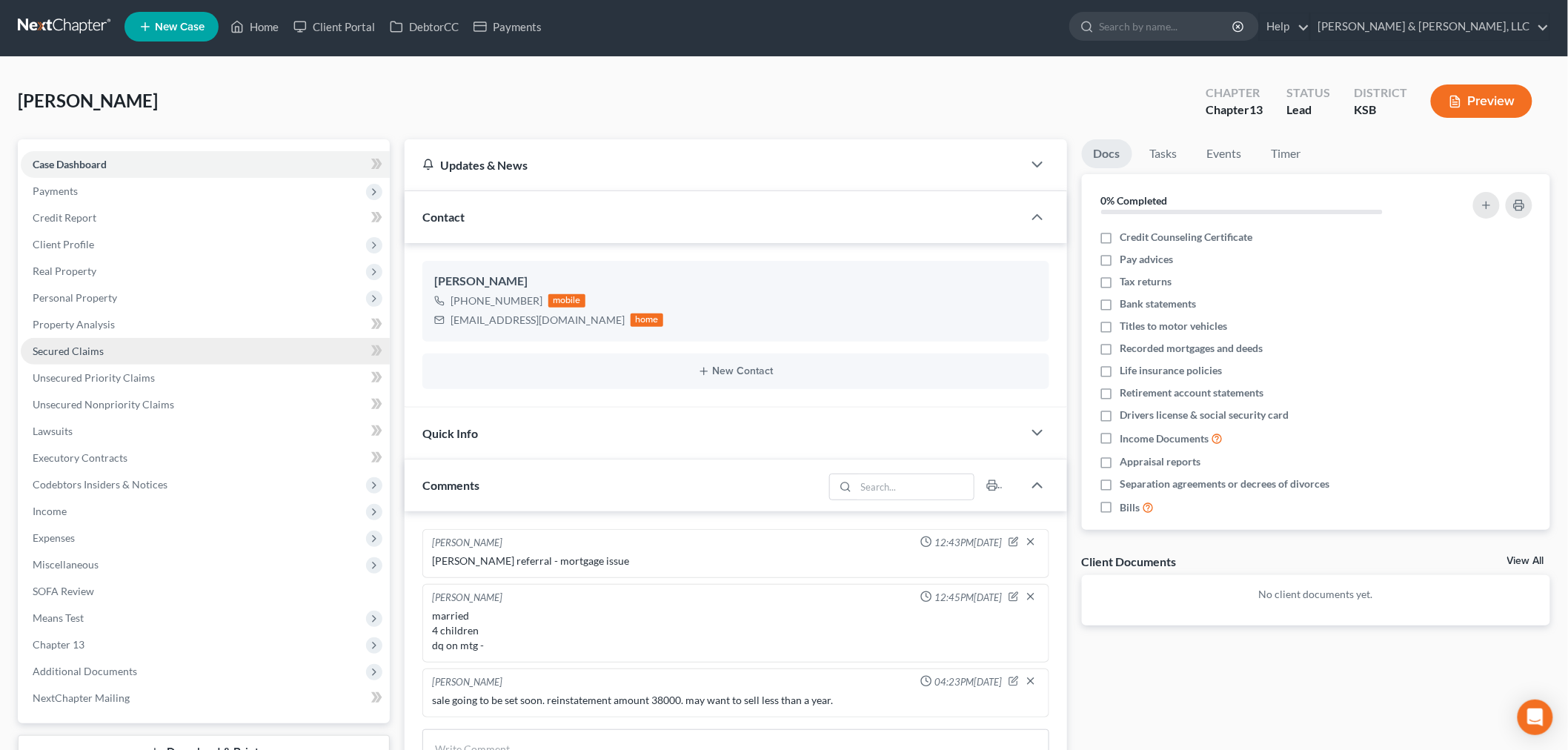
scroll to position [0, 0]
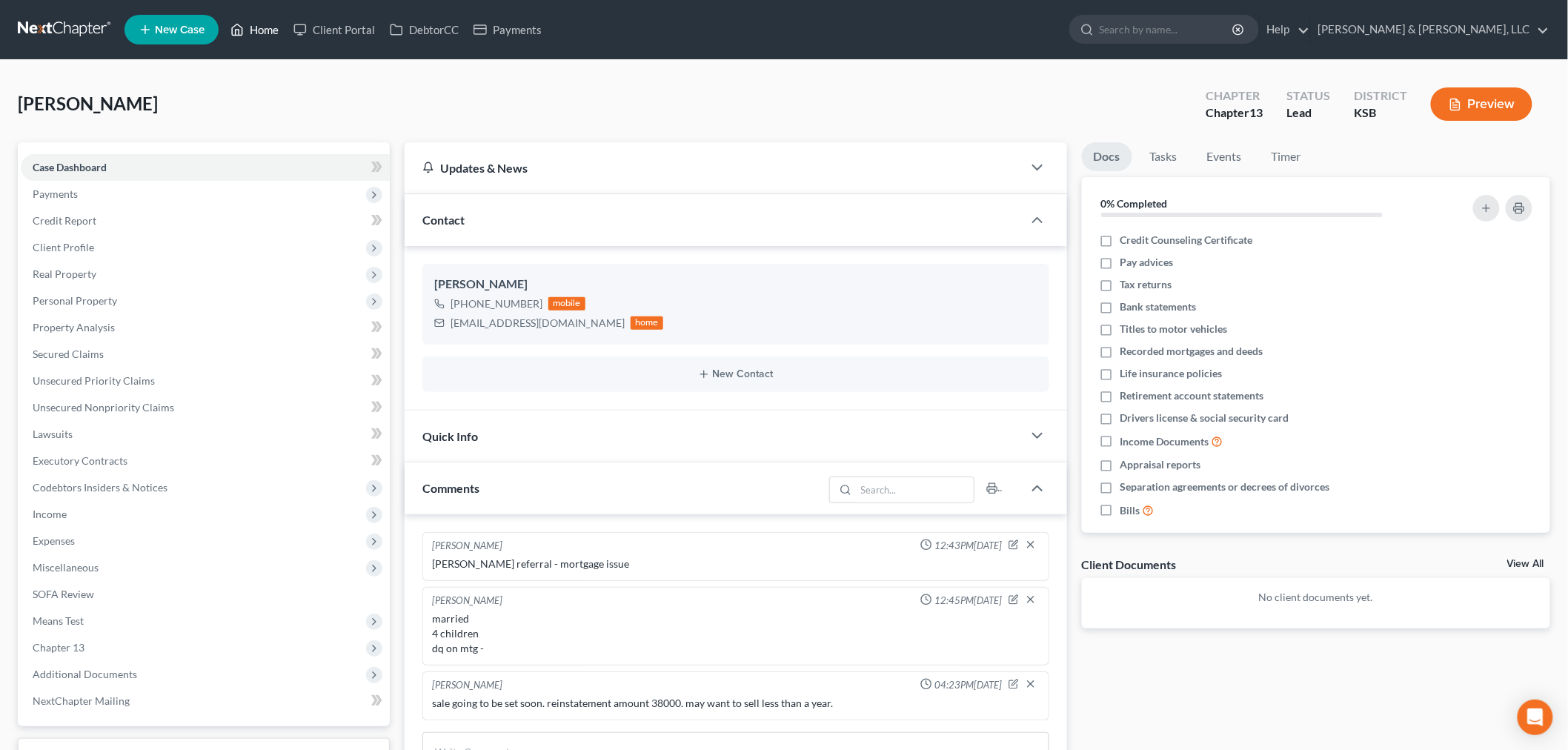
drag, startPoint x: 265, startPoint y: 24, endPoint x: 434, endPoint y: 50, distance: 171.0
click at [265, 24] on link "Home" at bounding box center [254, 30] width 63 height 27
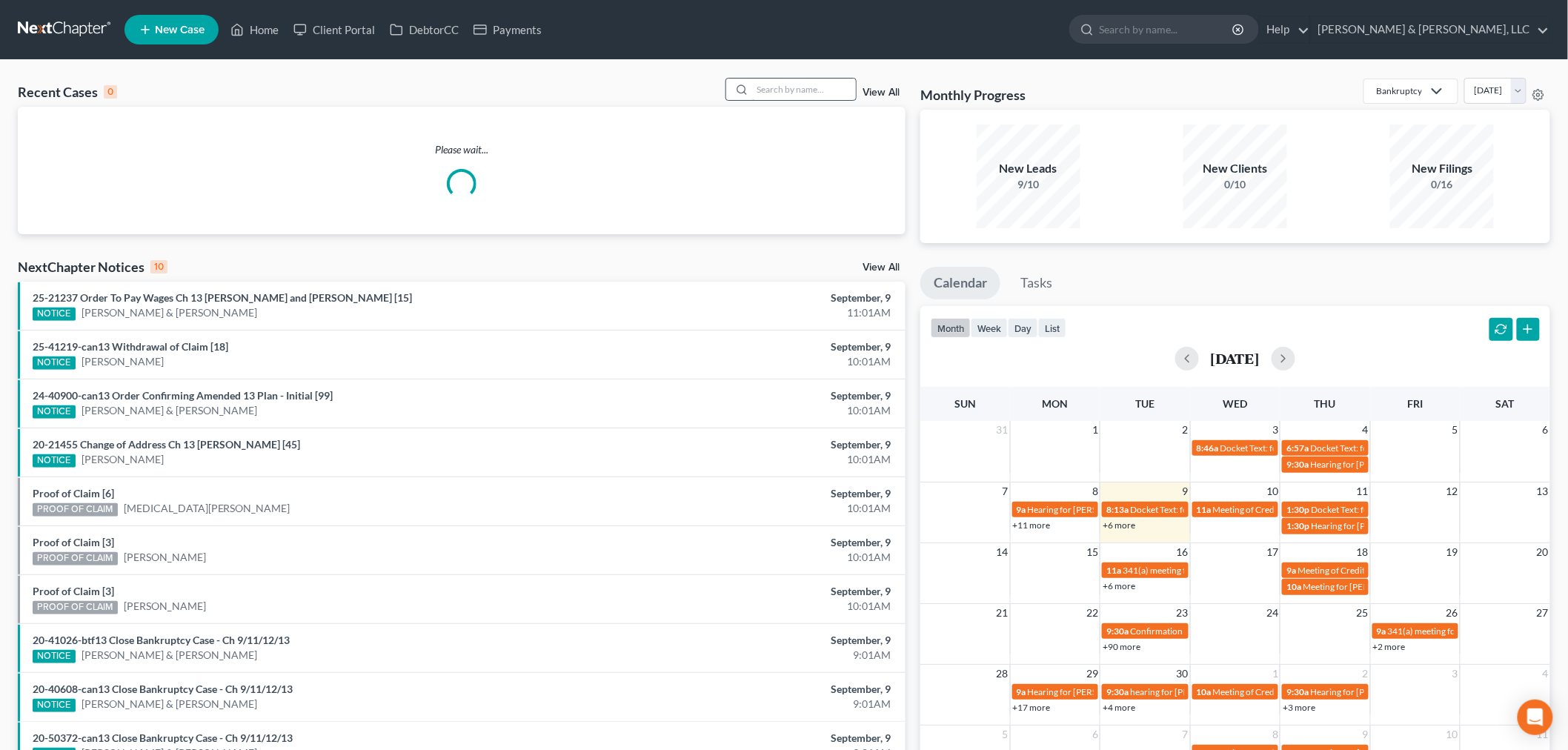
click at [774, 88] on input "search" at bounding box center [804, 89] width 104 height 22
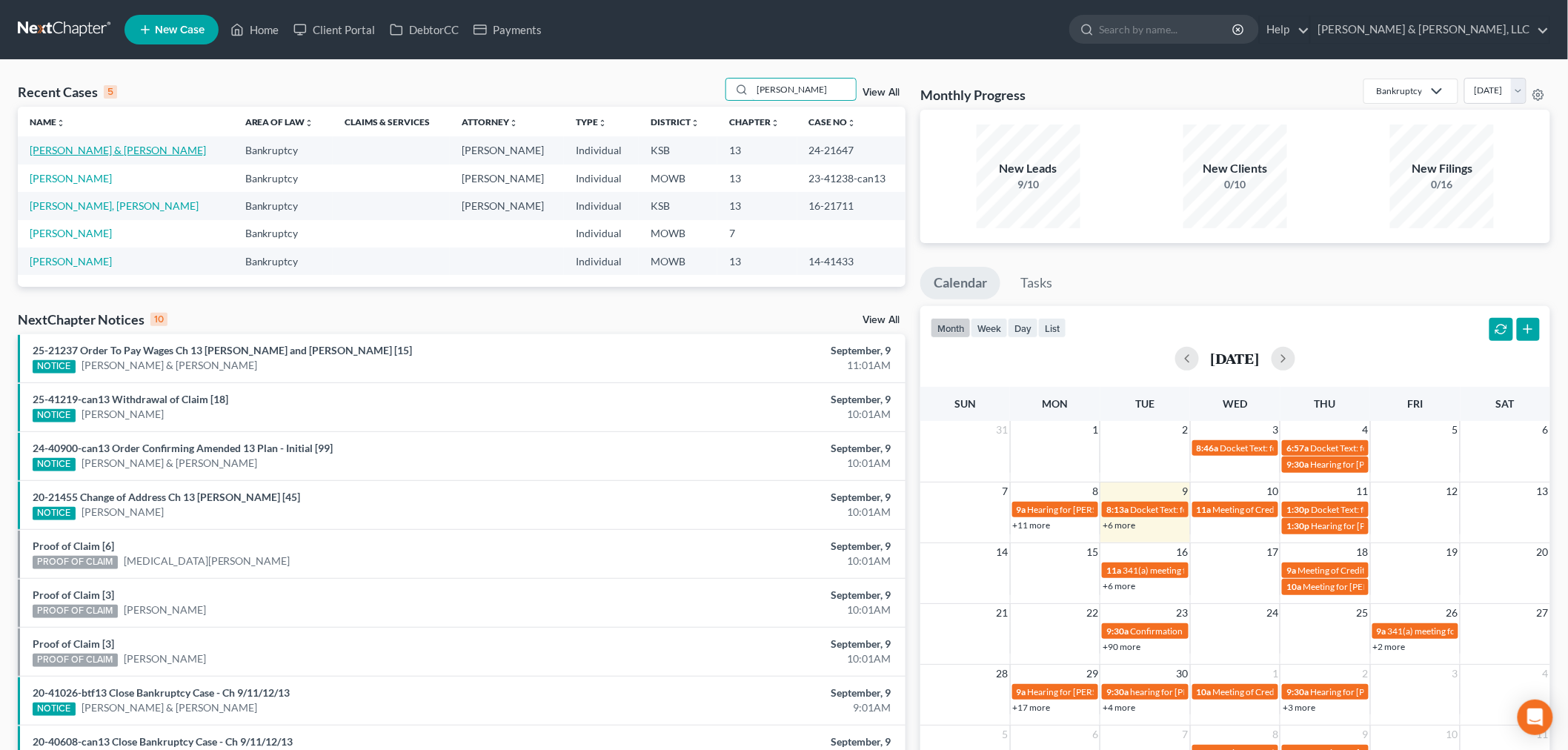
type input "cooper"
click at [75, 152] on link "[PERSON_NAME] & [PERSON_NAME]" at bounding box center [117, 149] width 176 height 12
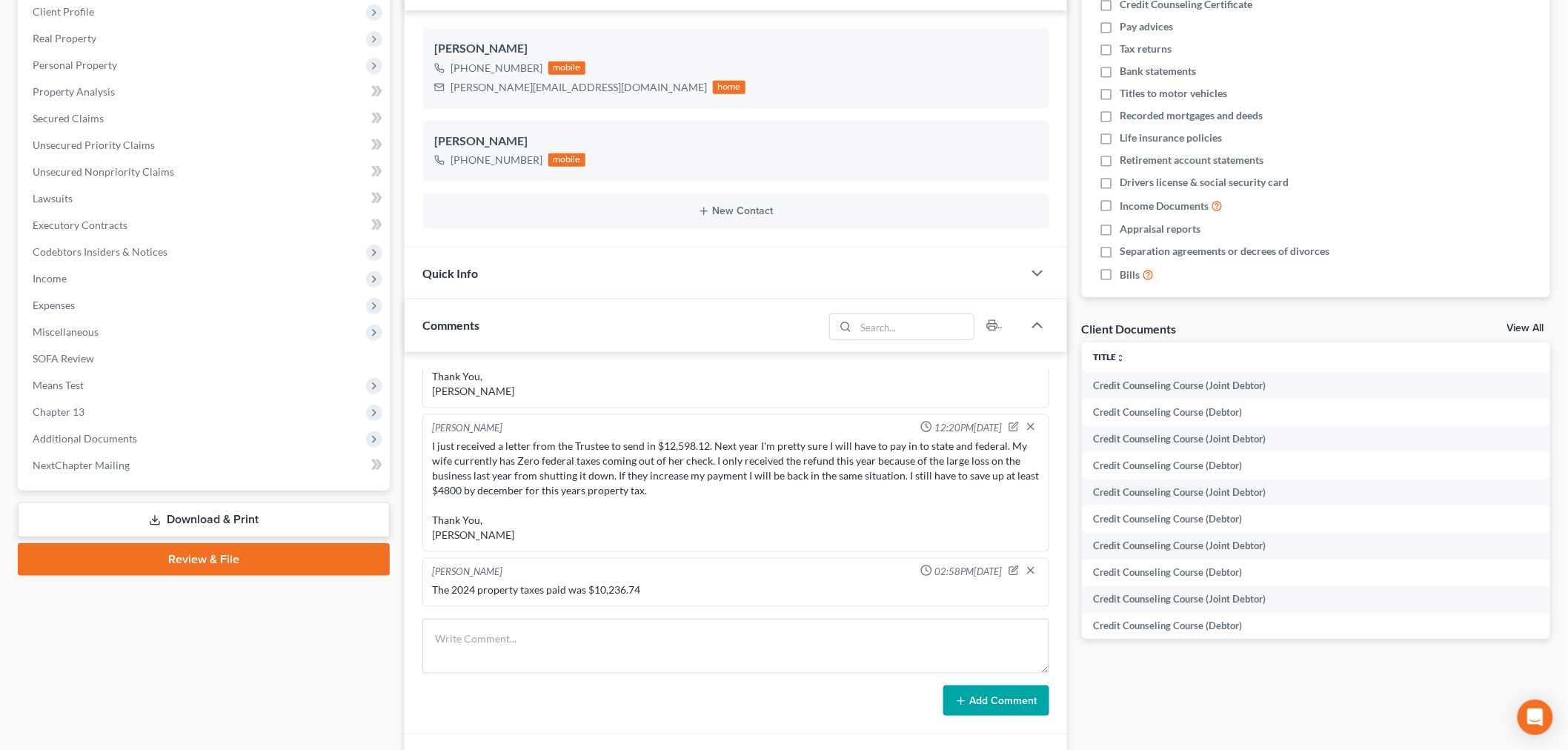
scroll to position [165, 0]
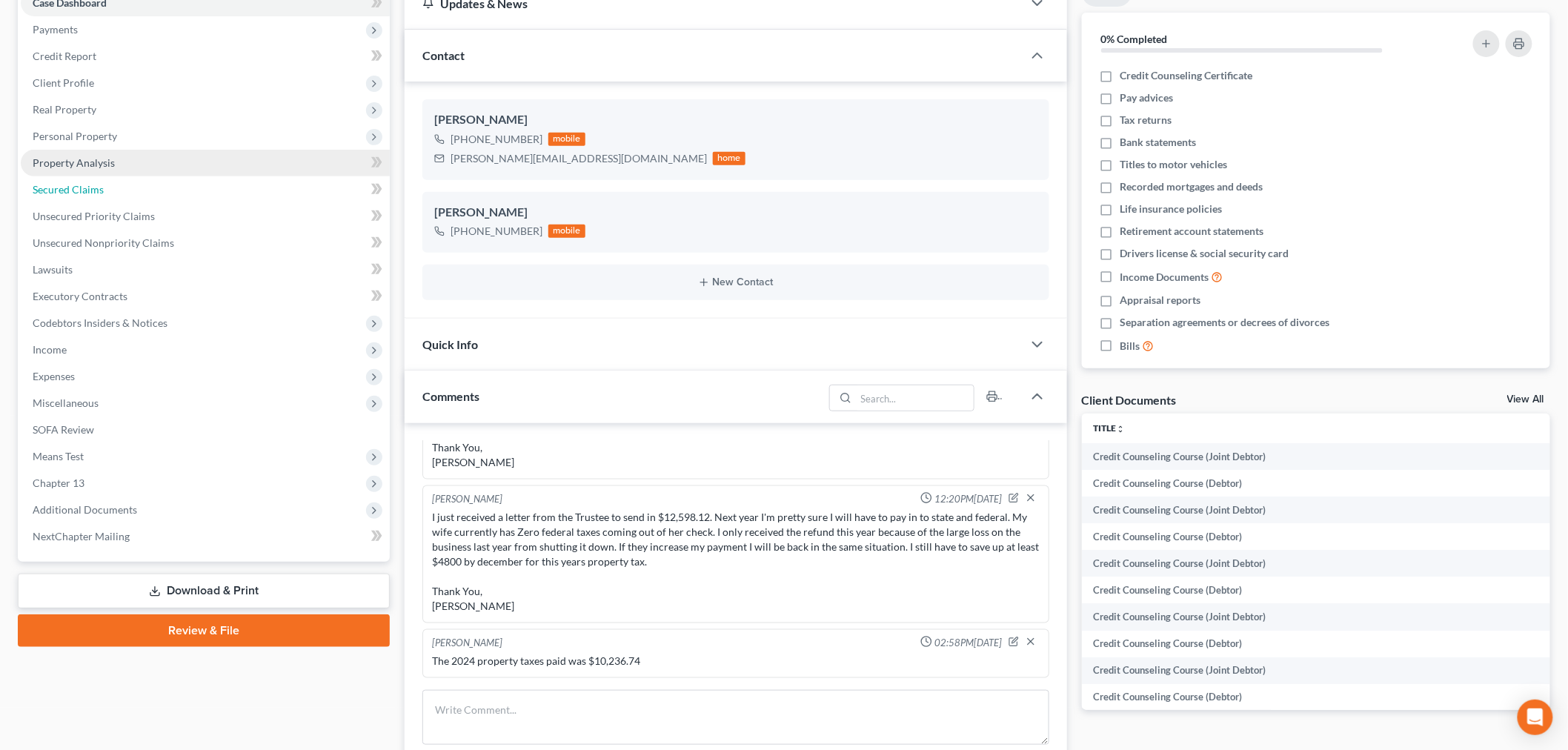
drag, startPoint x: 76, startPoint y: 186, endPoint x: 342, endPoint y: 158, distance: 267.5
click at [76, 186] on span "Secured Claims" at bounding box center [68, 188] width 71 height 12
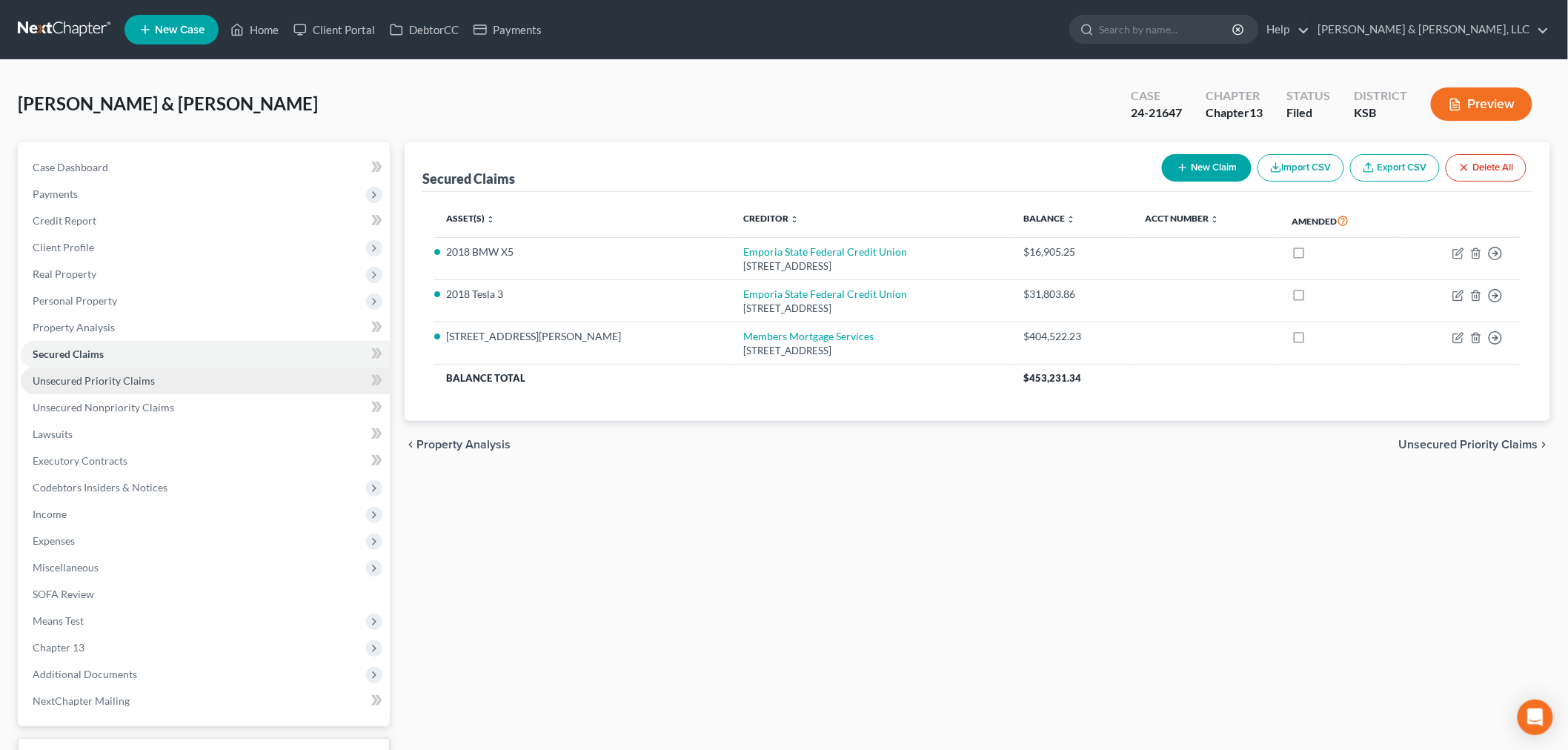
click at [114, 378] on span "Unsecured Priority Claims" at bounding box center [93, 380] width 123 height 12
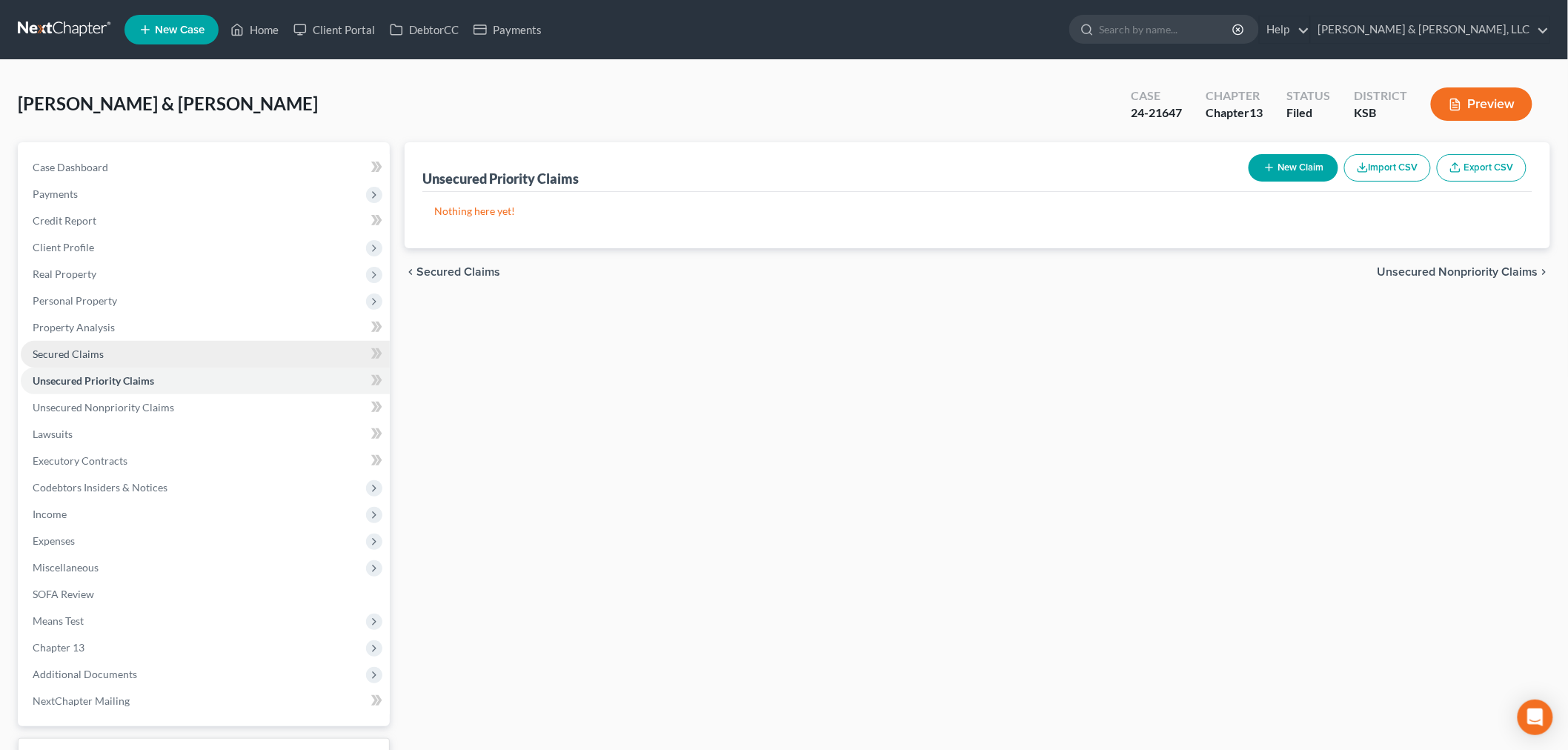
click at [54, 350] on span "Secured Claims" at bounding box center [68, 353] width 71 height 12
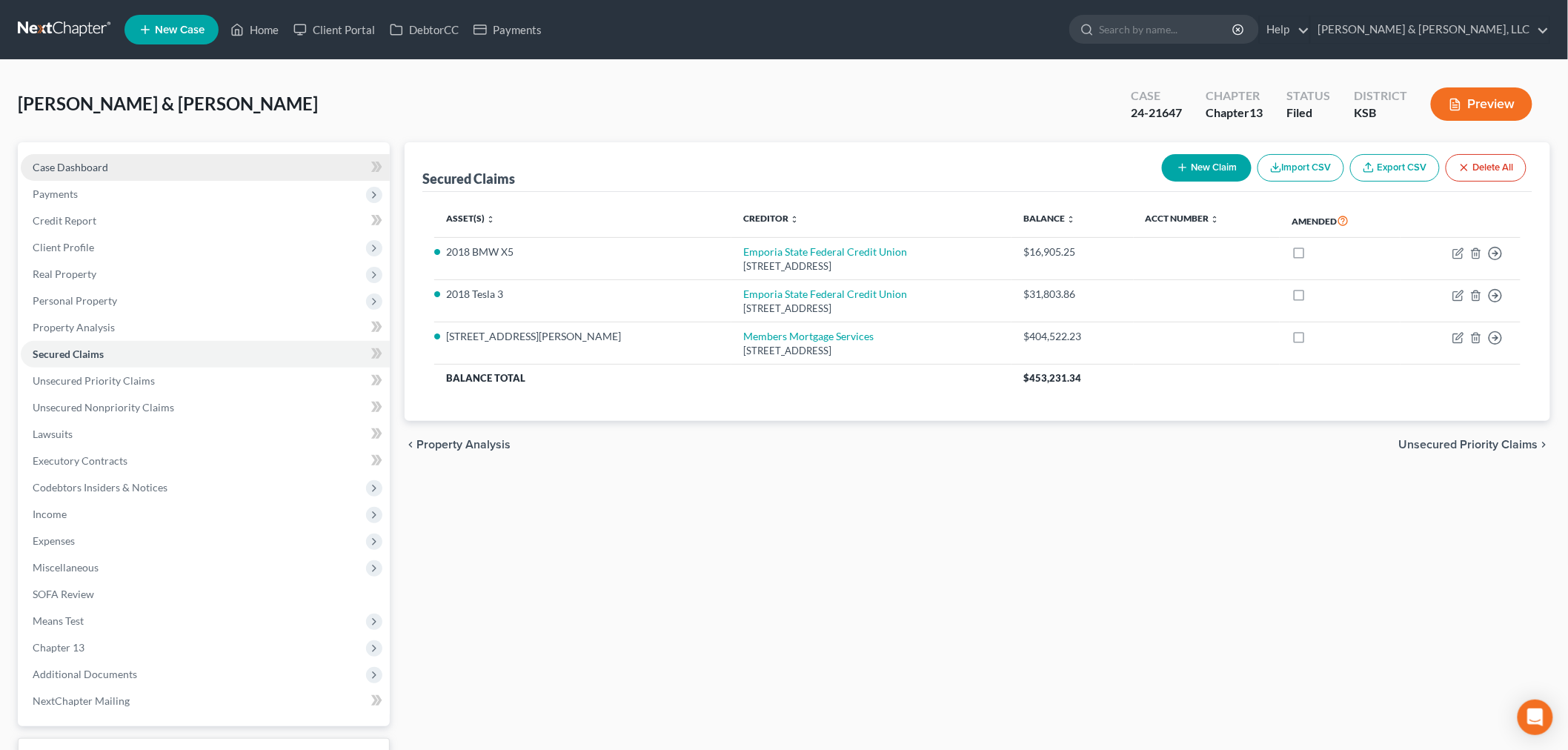
click at [112, 163] on link "Case Dashboard" at bounding box center [206, 168] width 369 height 27
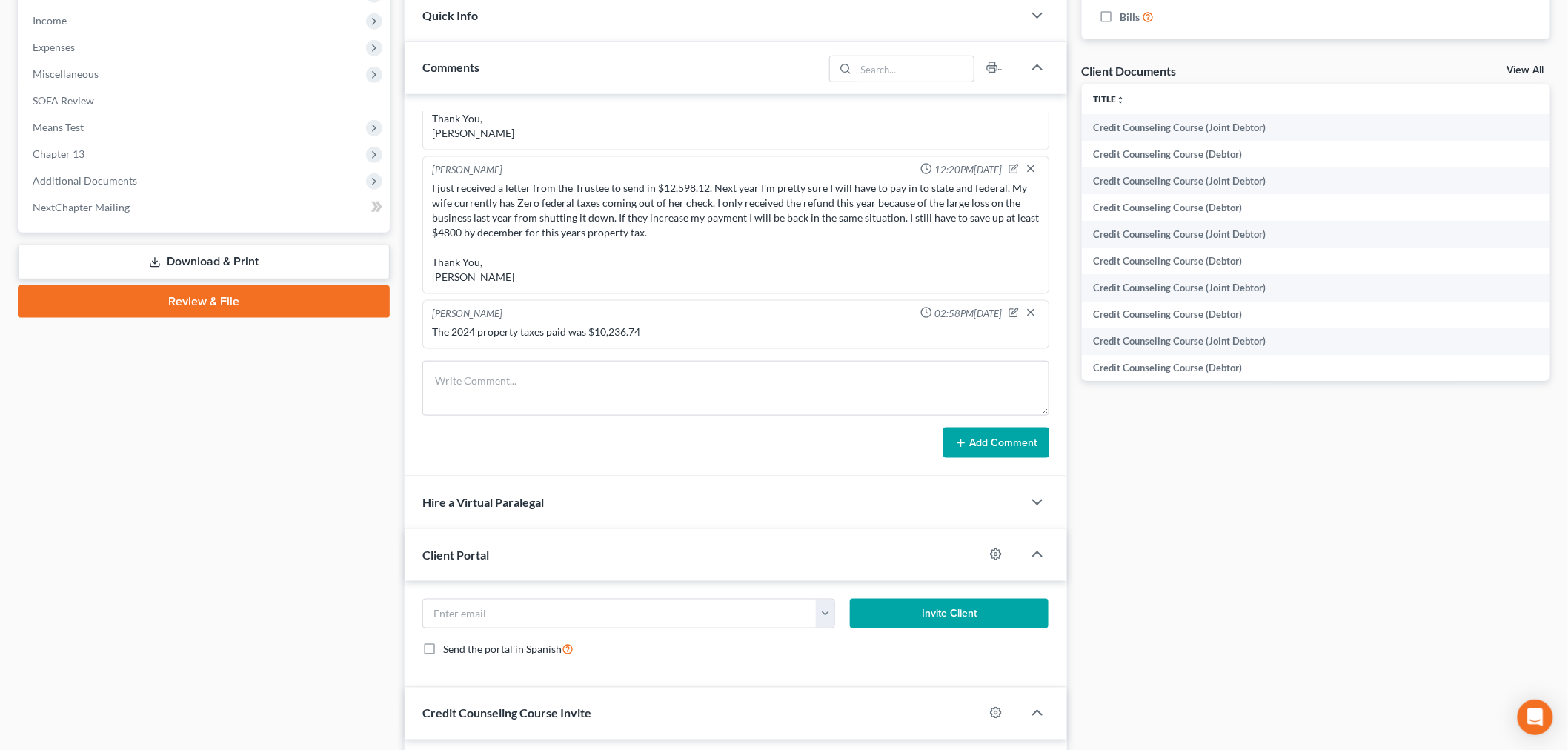
scroll to position [2733, 0]
click at [125, 176] on span "Additional Documents" at bounding box center [85, 180] width 105 height 12
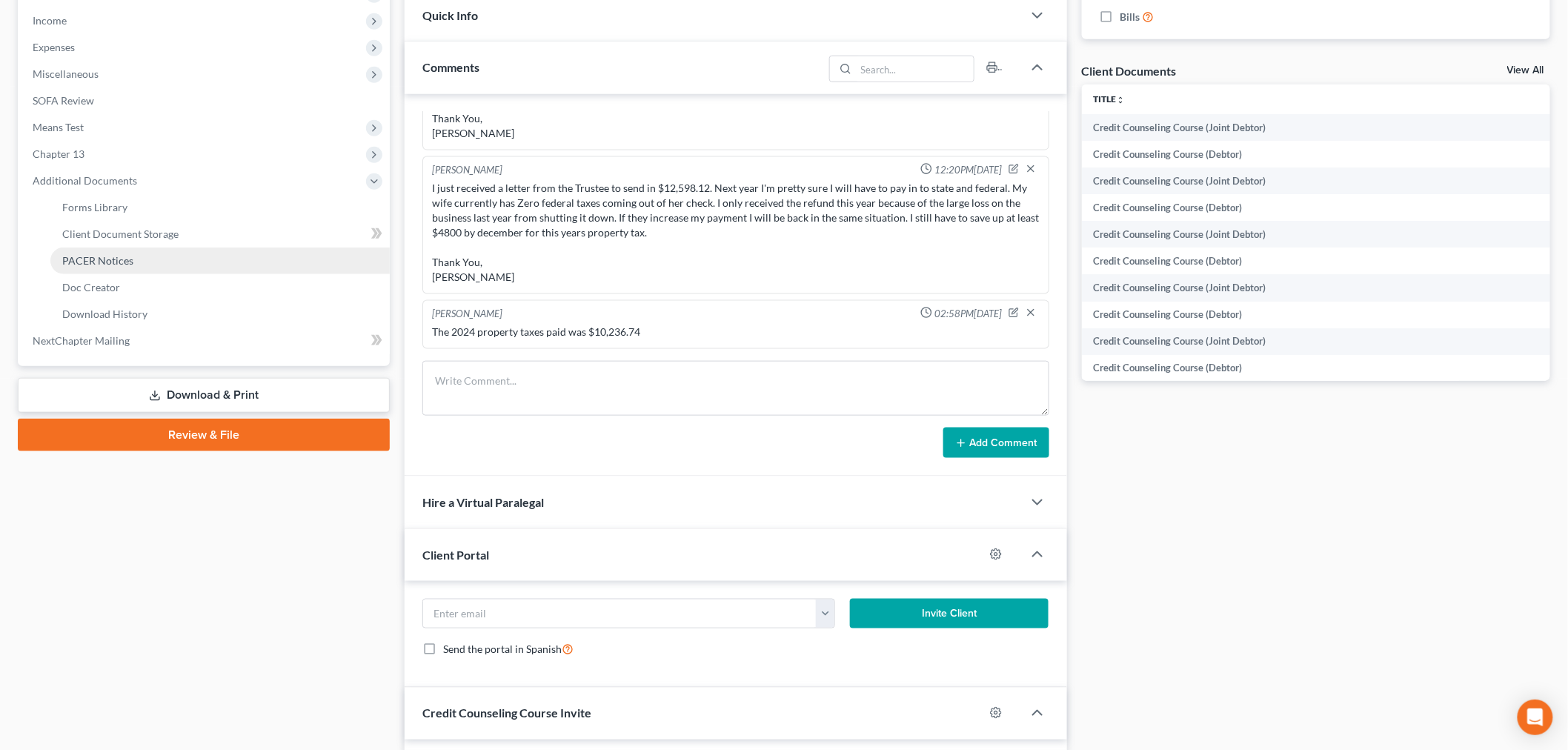
click at [125, 260] on span "PACER Notices" at bounding box center [97, 260] width 71 height 12
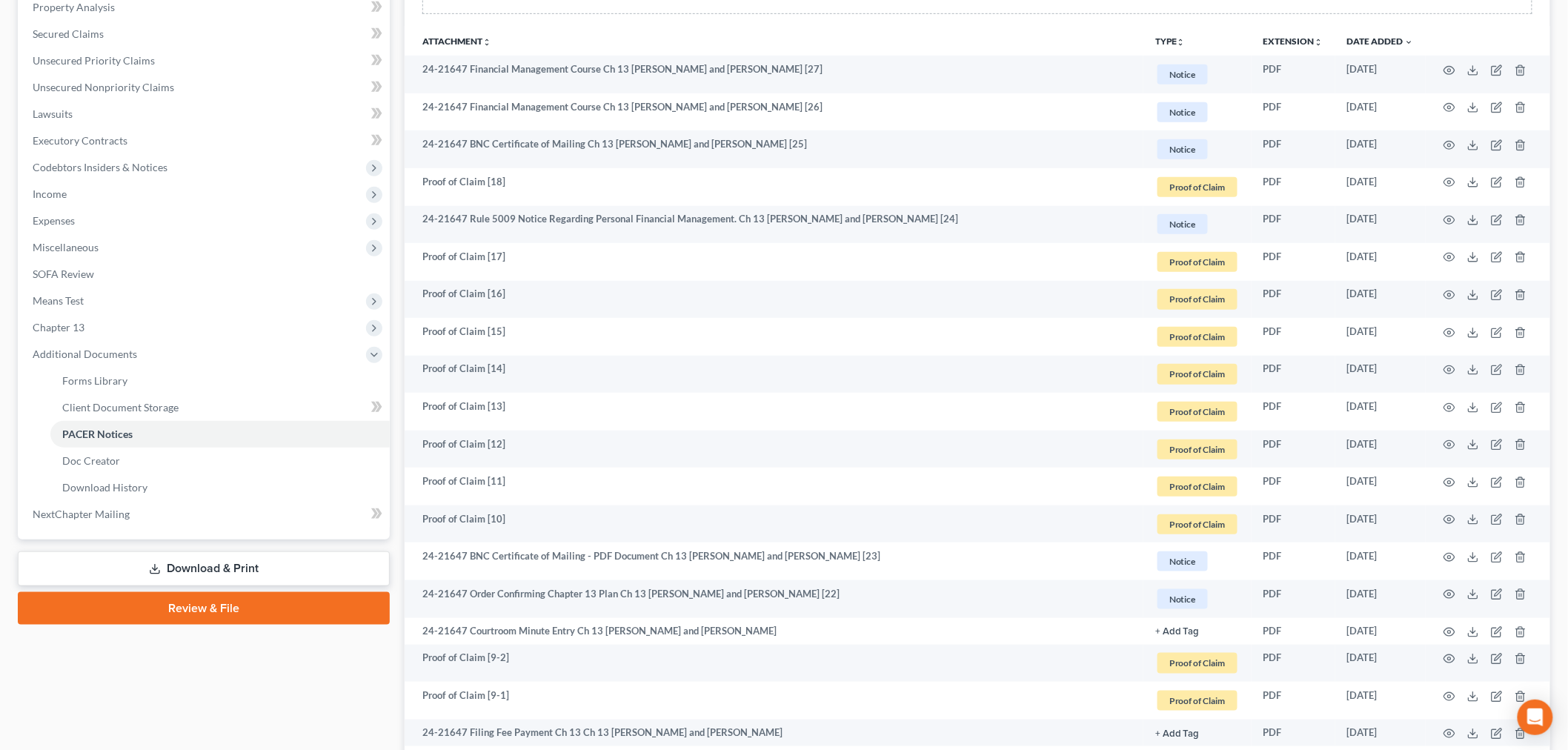
scroll to position [223, 0]
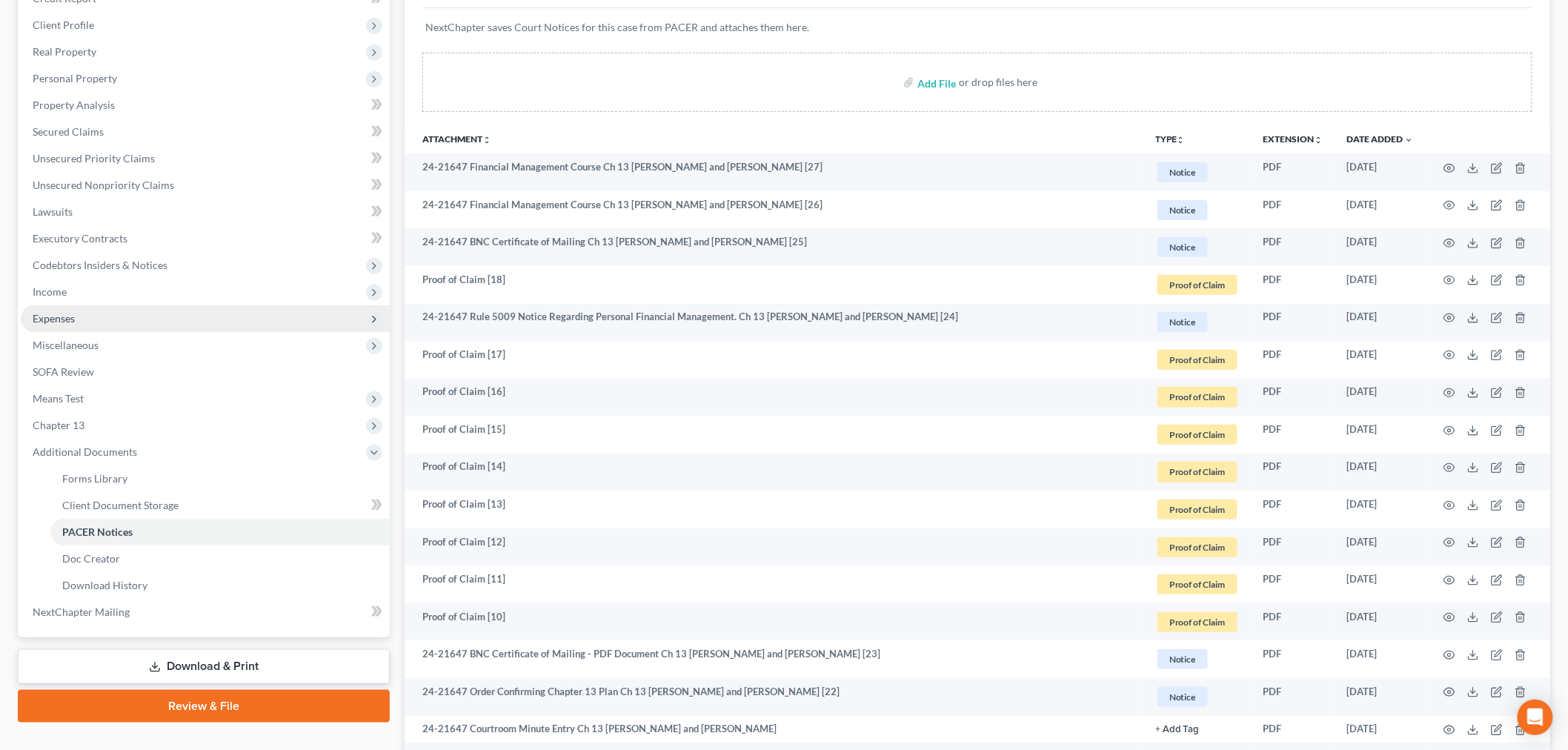
click at [72, 312] on span "Expenses" at bounding box center [53, 318] width 42 height 12
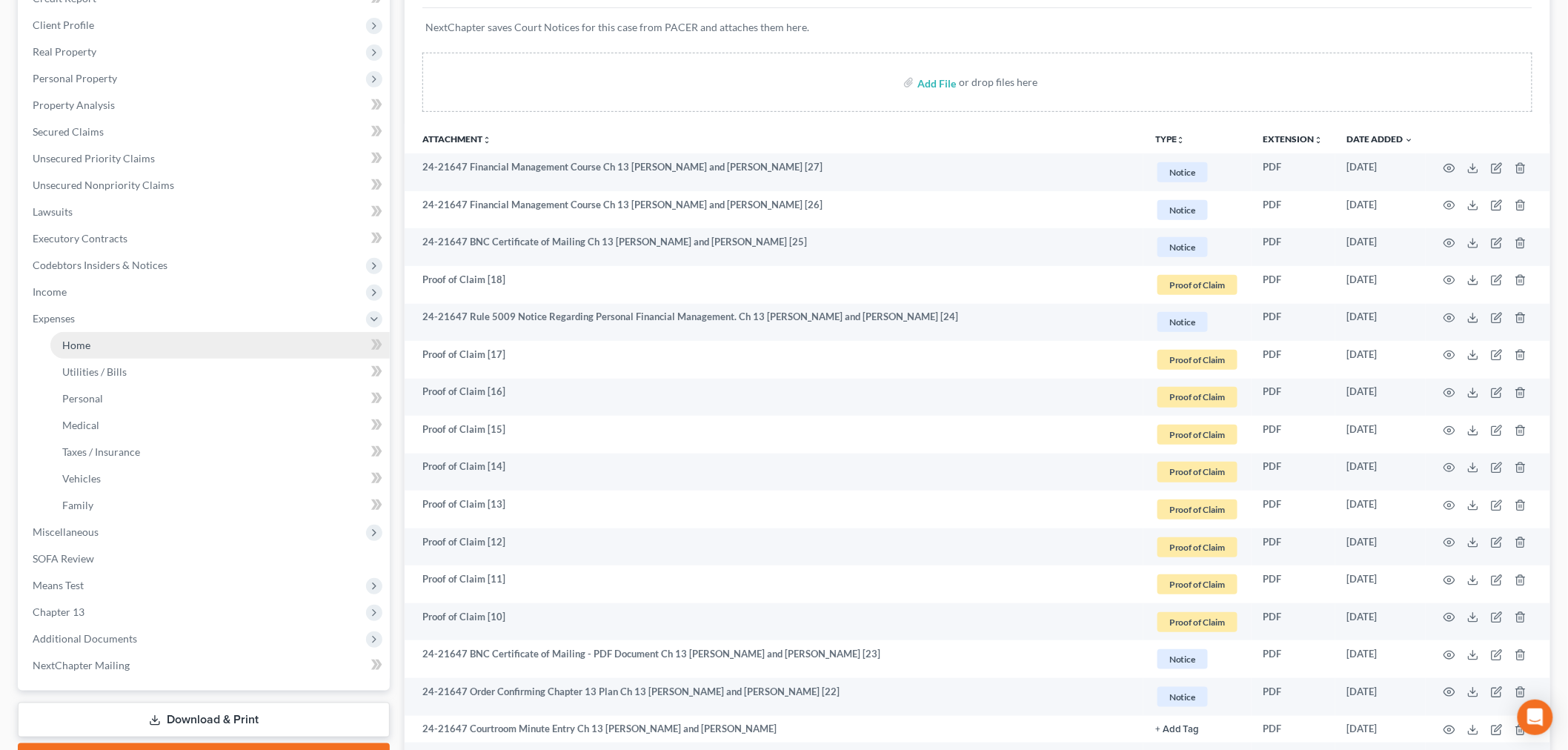
click at [122, 344] on link "Home" at bounding box center [220, 345] width 340 height 27
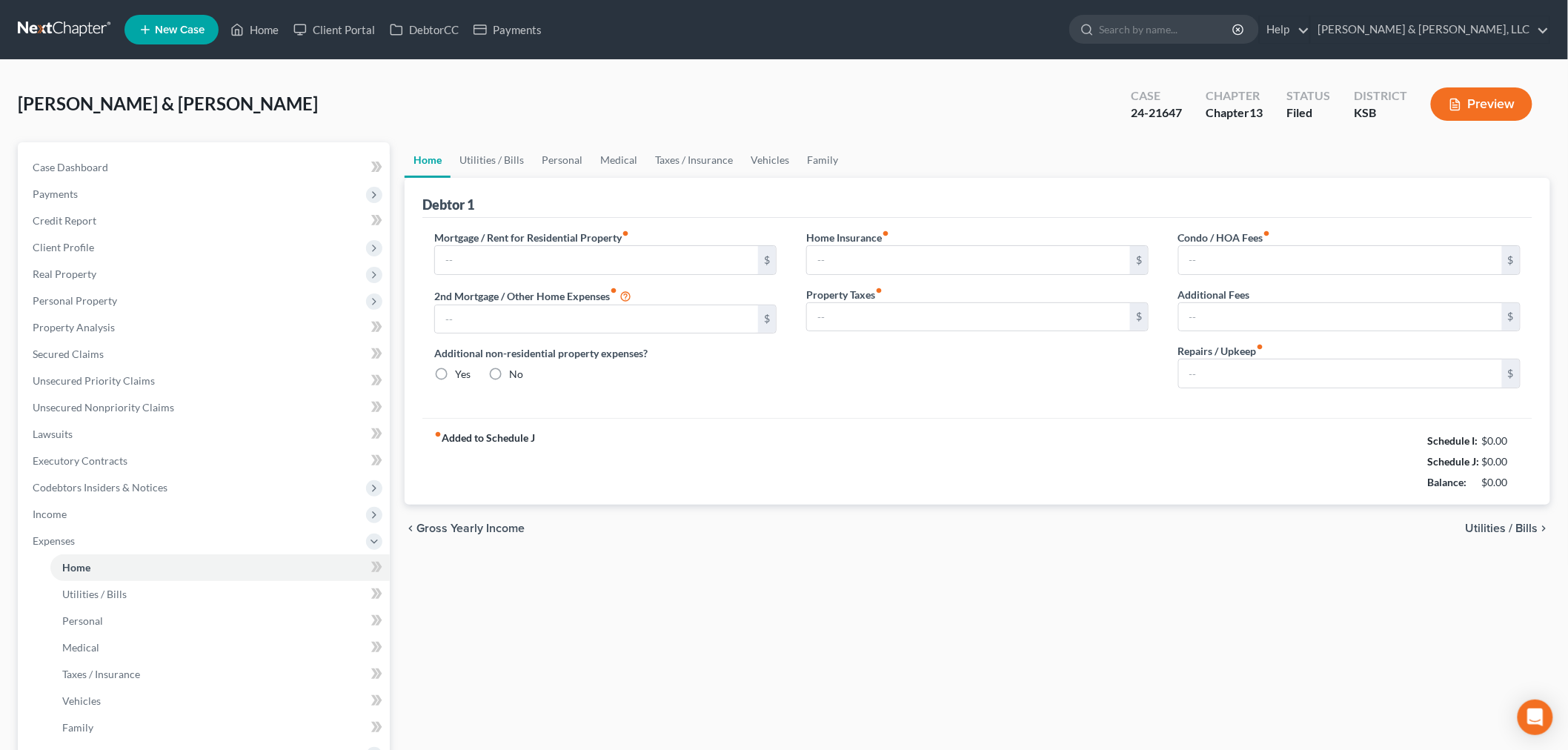
type input "3,567.03"
type input "0.00"
radio input "true"
type input "383.21"
type input "833.00"
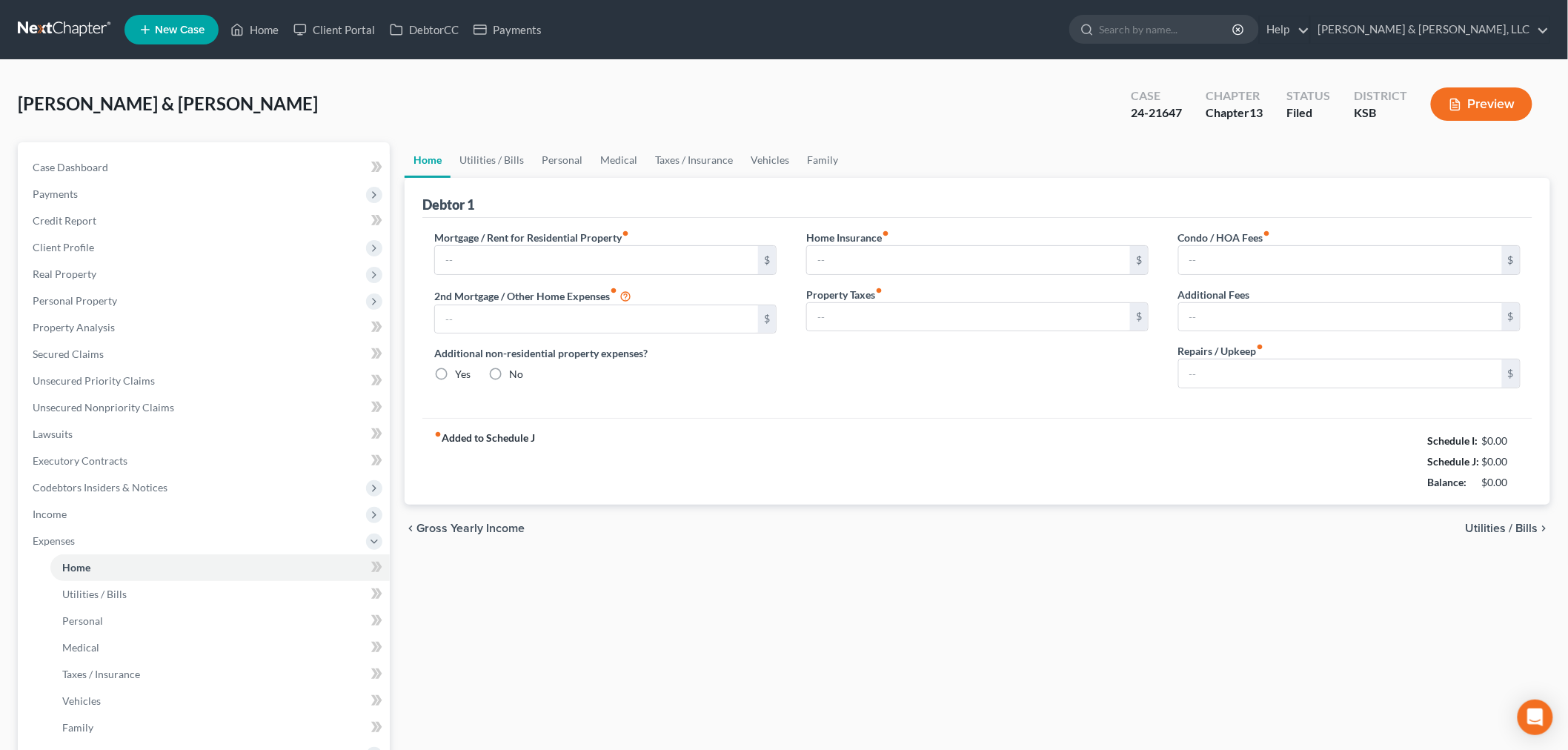
type input "0.00"
type input "150.00"
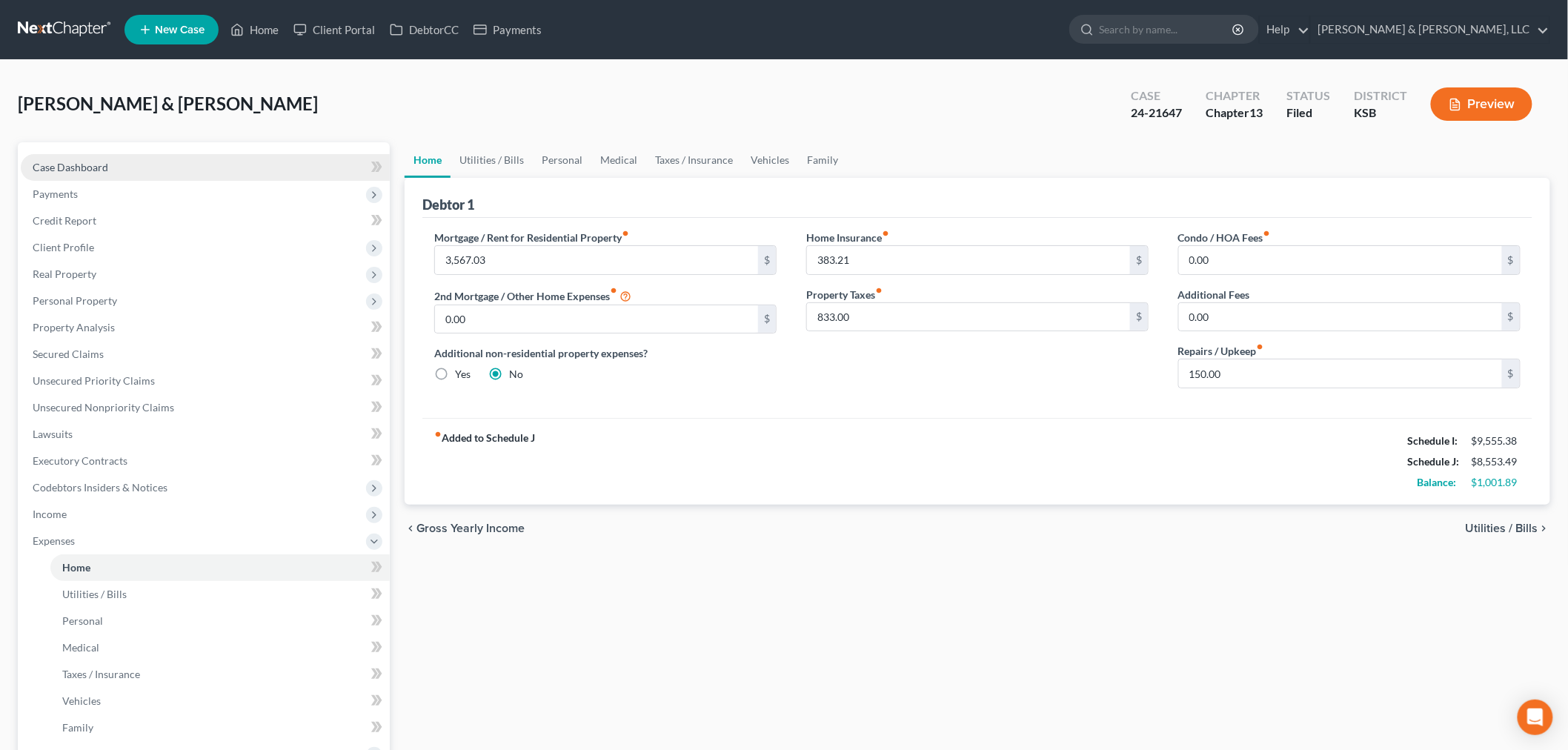
click at [67, 165] on span "Case Dashboard" at bounding box center [69, 167] width 75 height 12
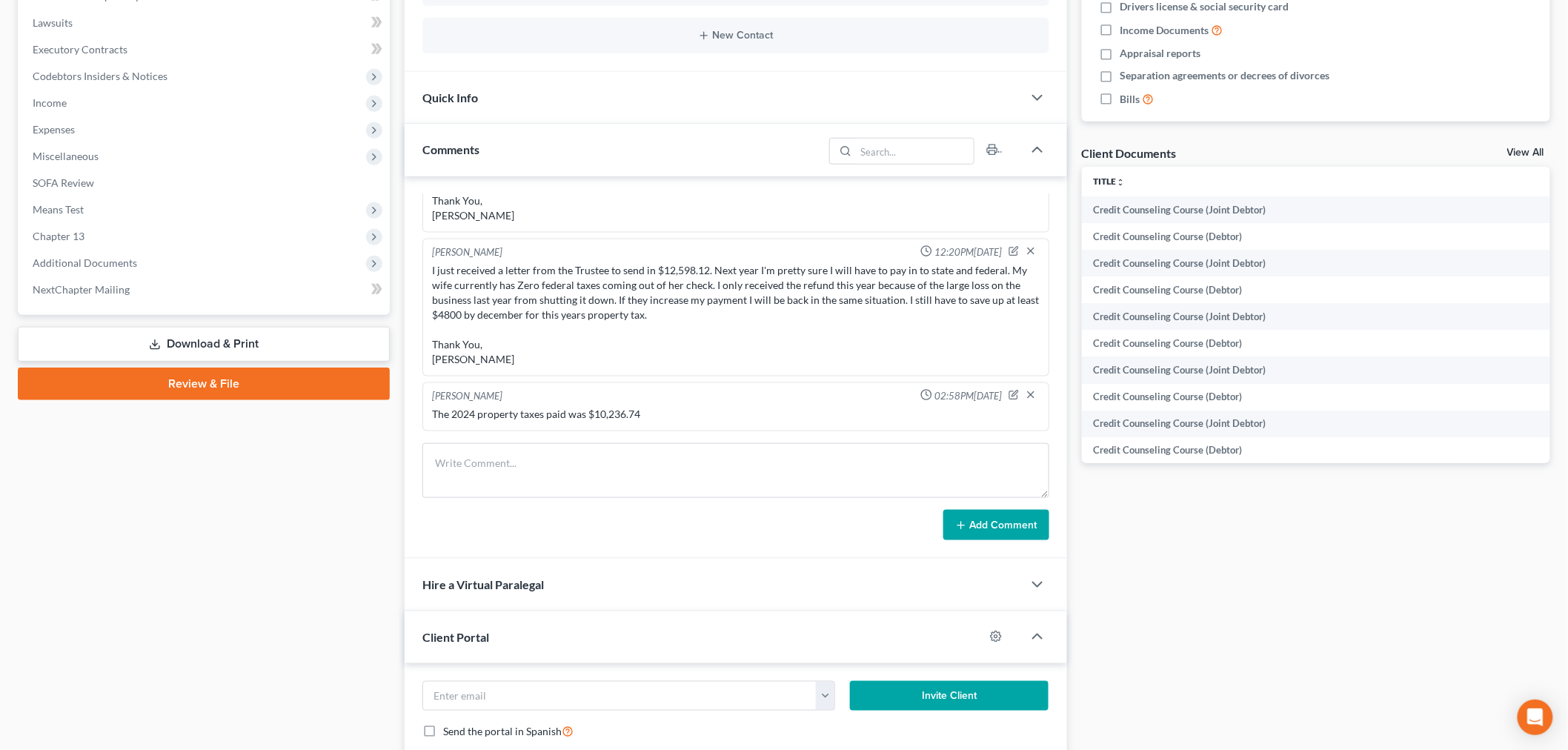
scroll to position [494, 0]
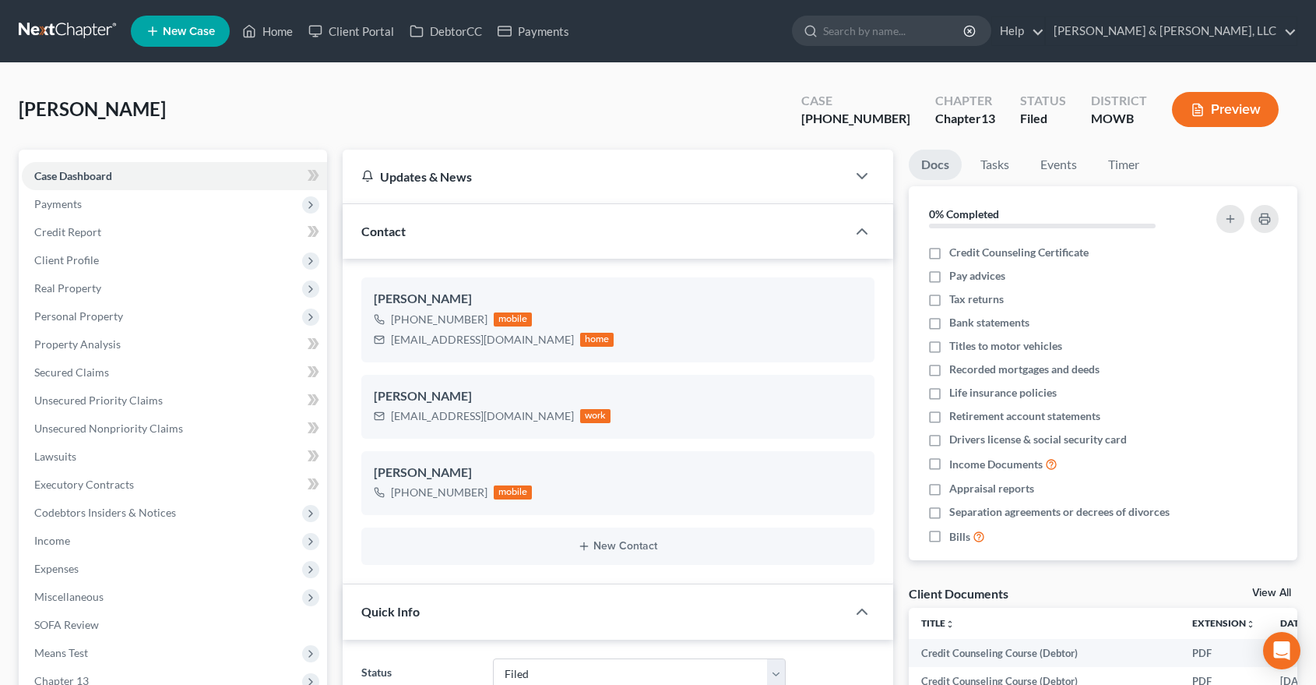
select select "6"
select select "0"
click at [269, 27] on link "Home" at bounding box center [267, 31] width 66 height 28
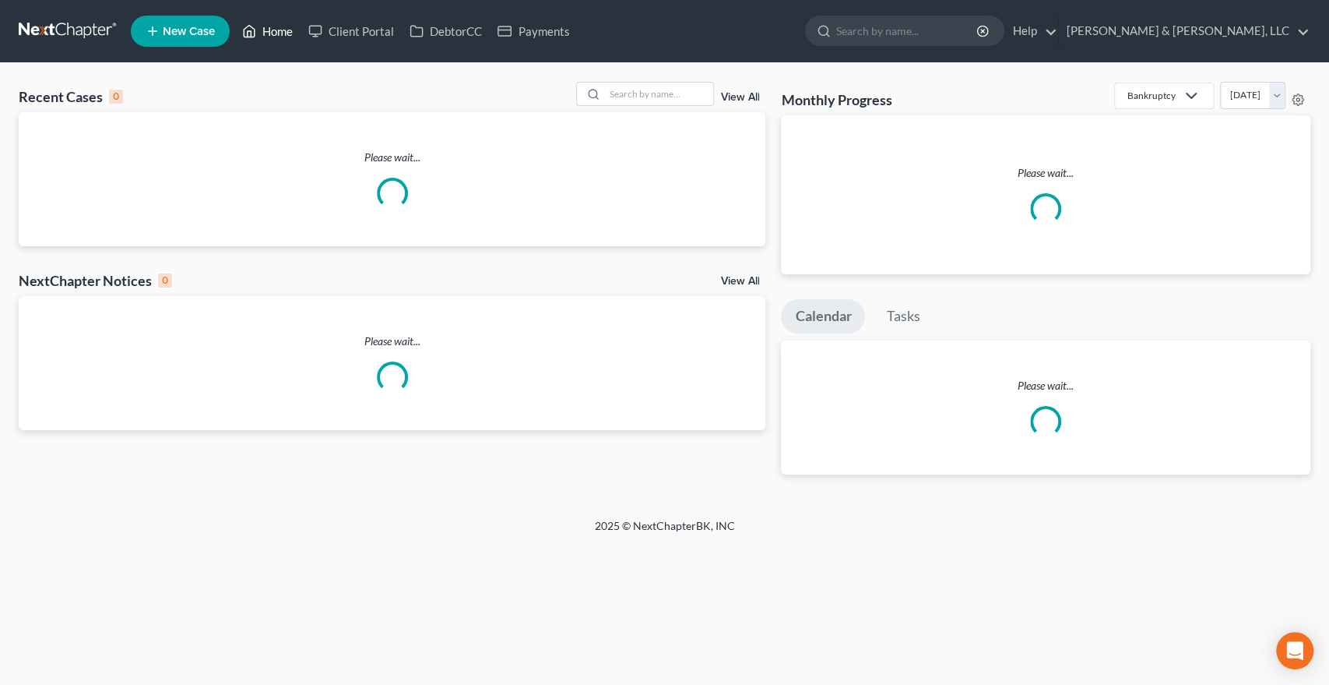
click at [274, 28] on link "Home" at bounding box center [267, 31] width 66 height 28
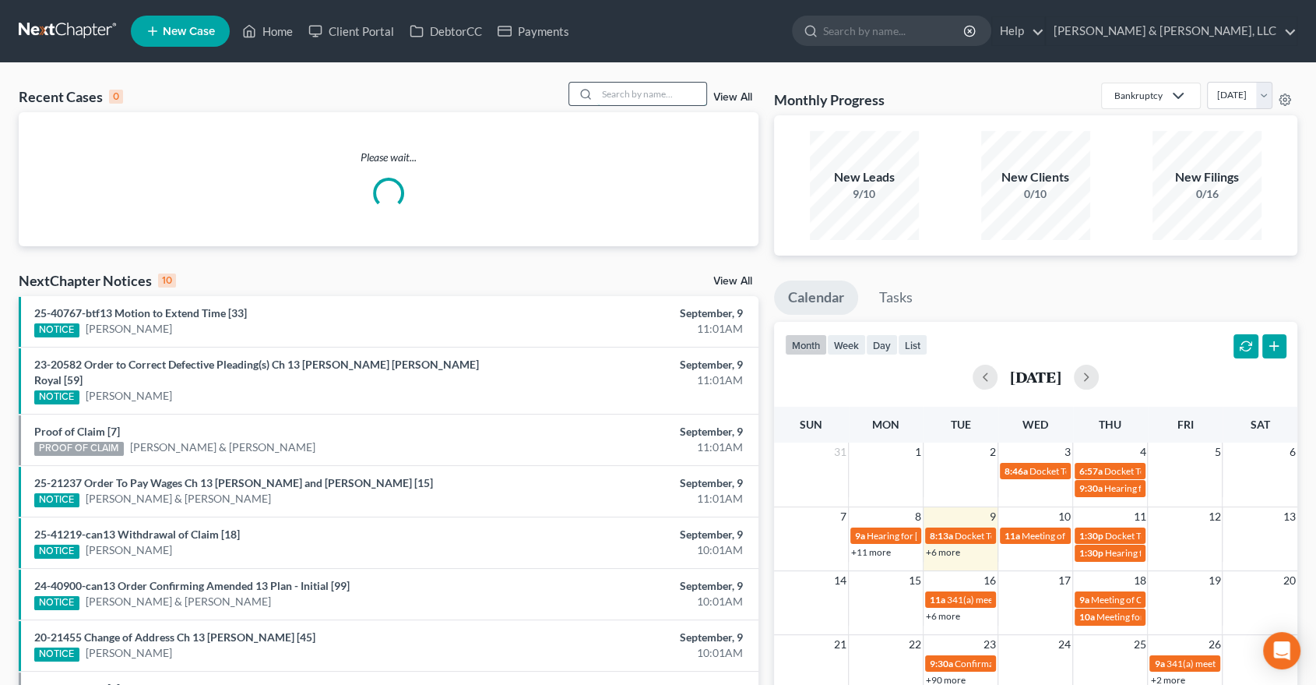
click at [638, 97] on input "search" at bounding box center [651, 94] width 109 height 23
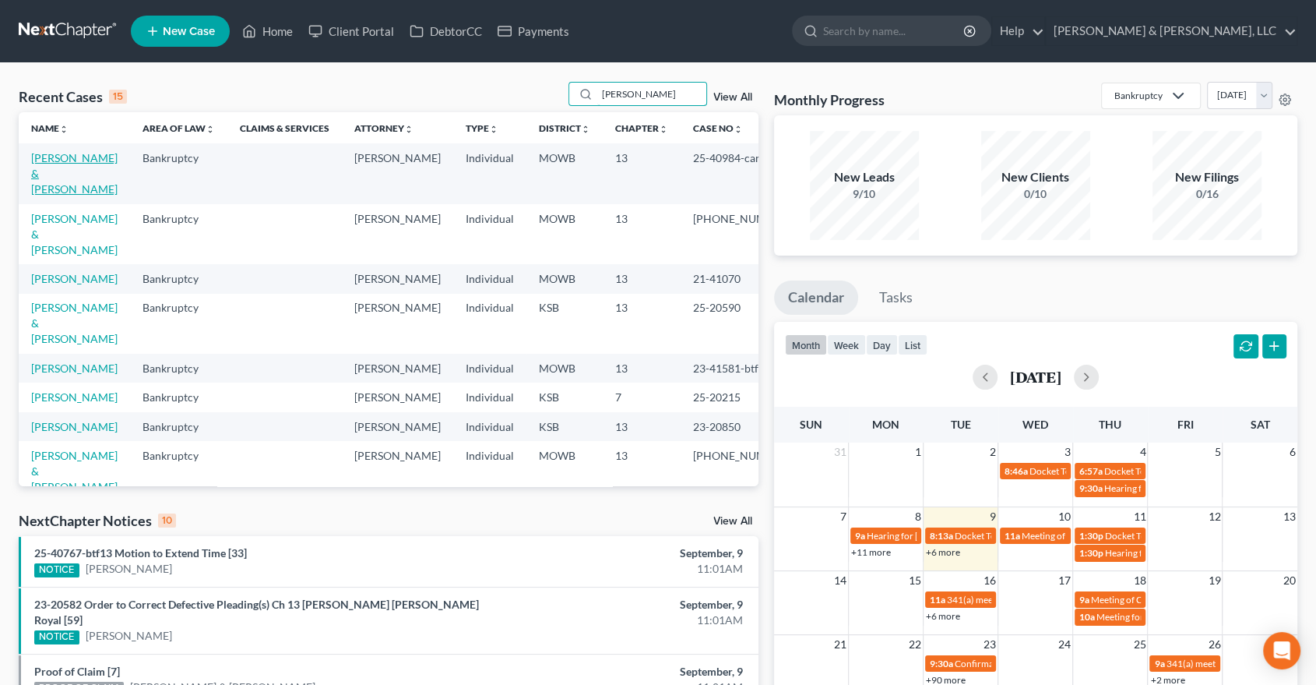
type input "[PERSON_NAME]"
click at [53, 156] on link "[PERSON_NAME] & [PERSON_NAME]" at bounding box center [74, 173] width 86 height 44
select select "2"
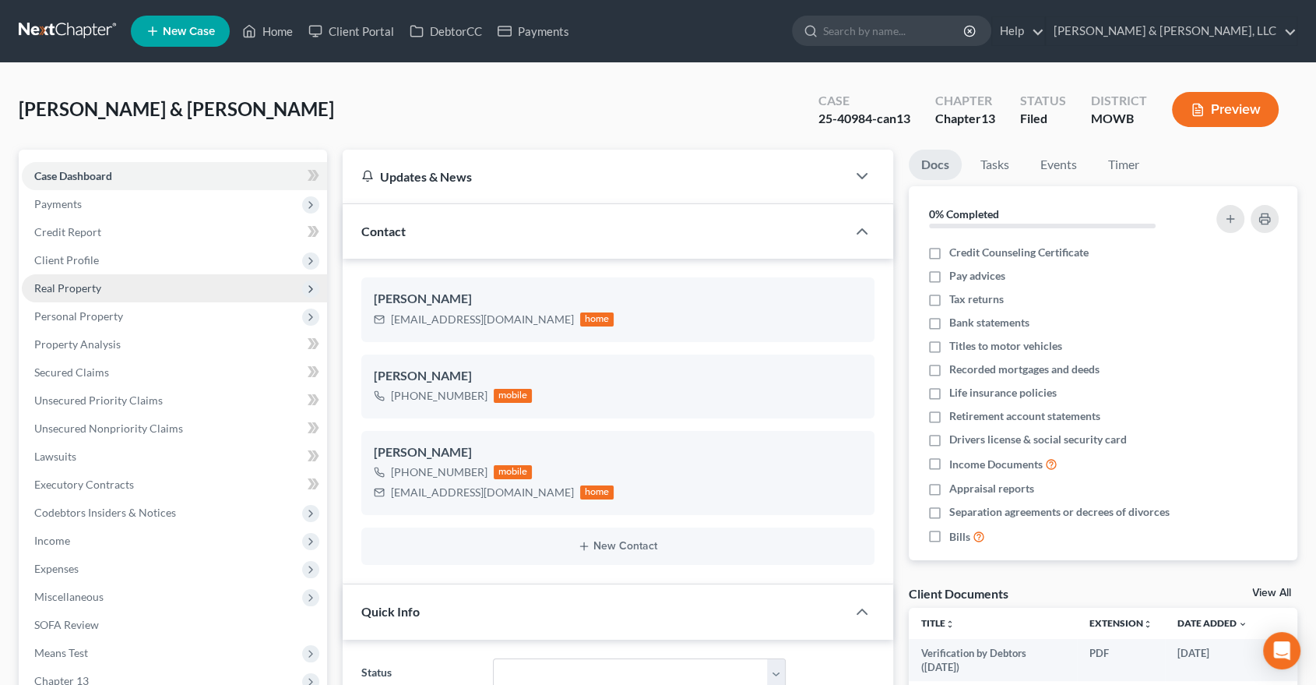
drag, startPoint x: 69, startPoint y: 291, endPoint x: 76, endPoint y: 297, distance: 8.3
click at [69, 291] on span "Real Property" at bounding box center [67, 287] width 67 height 13
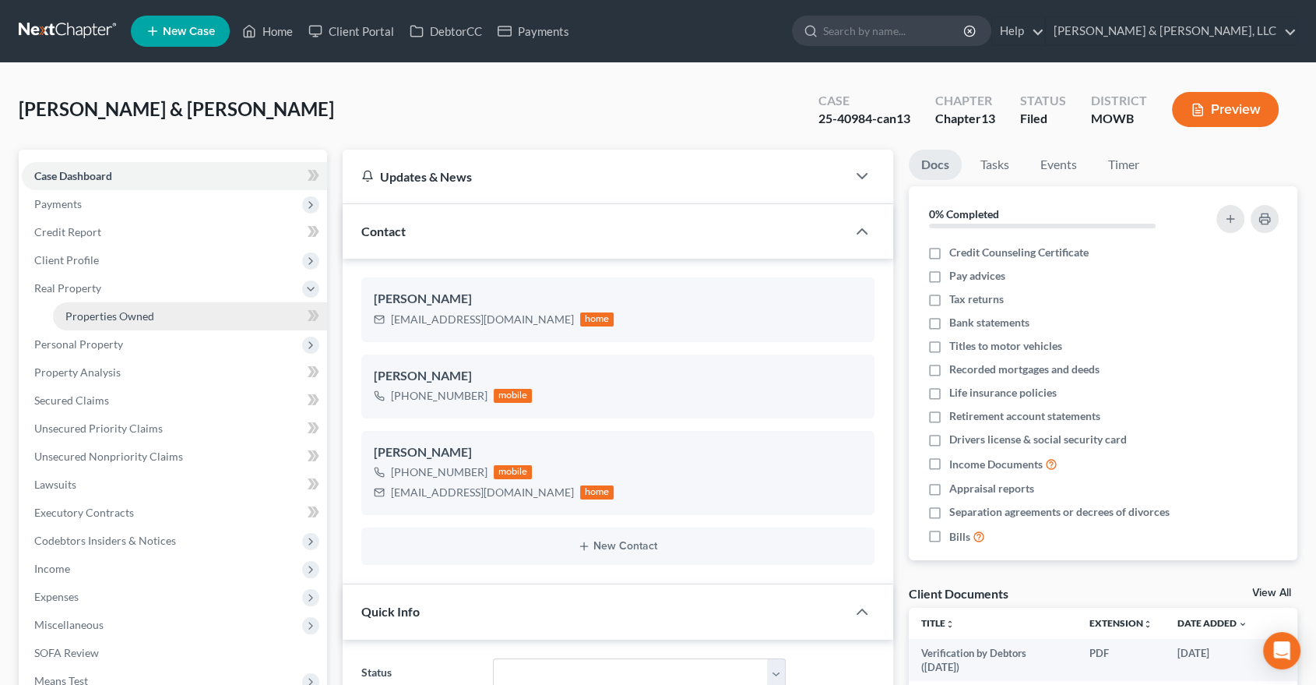
click at [90, 314] on span "Properties Owned" at bounding box center [109, 315] width 89 height 13
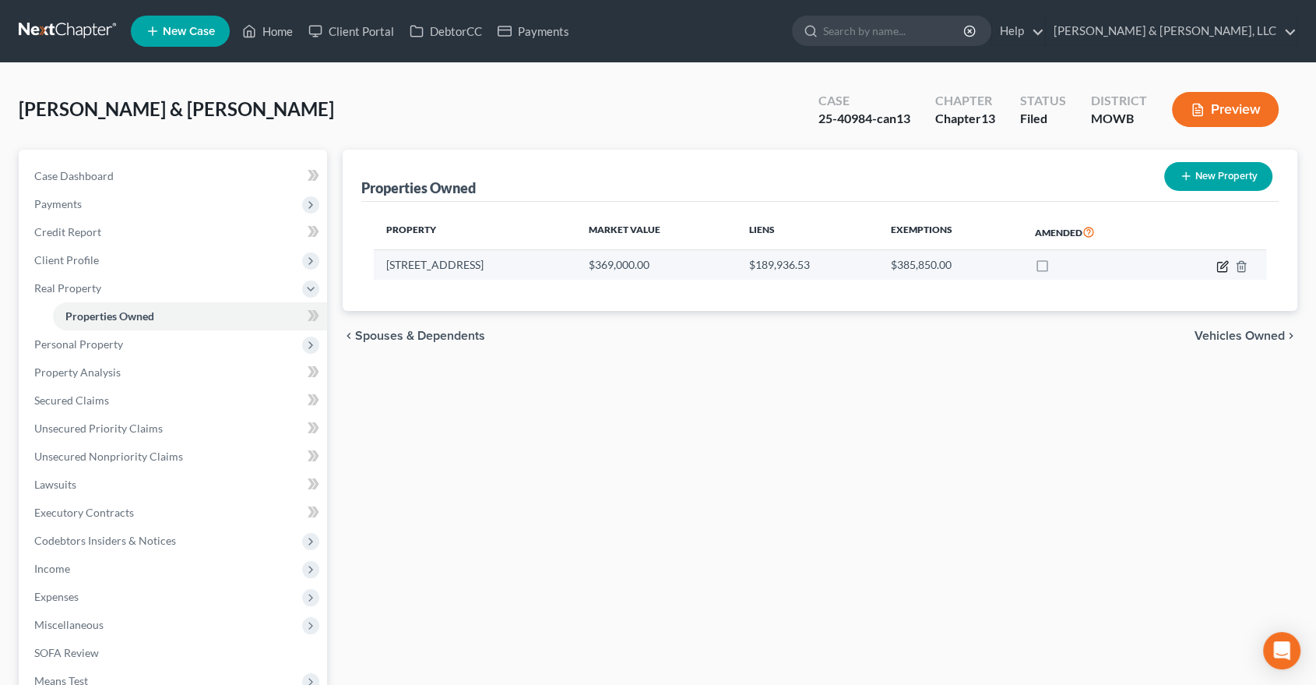
click at [1221, 263] on icon "button" at bounding box center [1223, 266] width 12 height 12
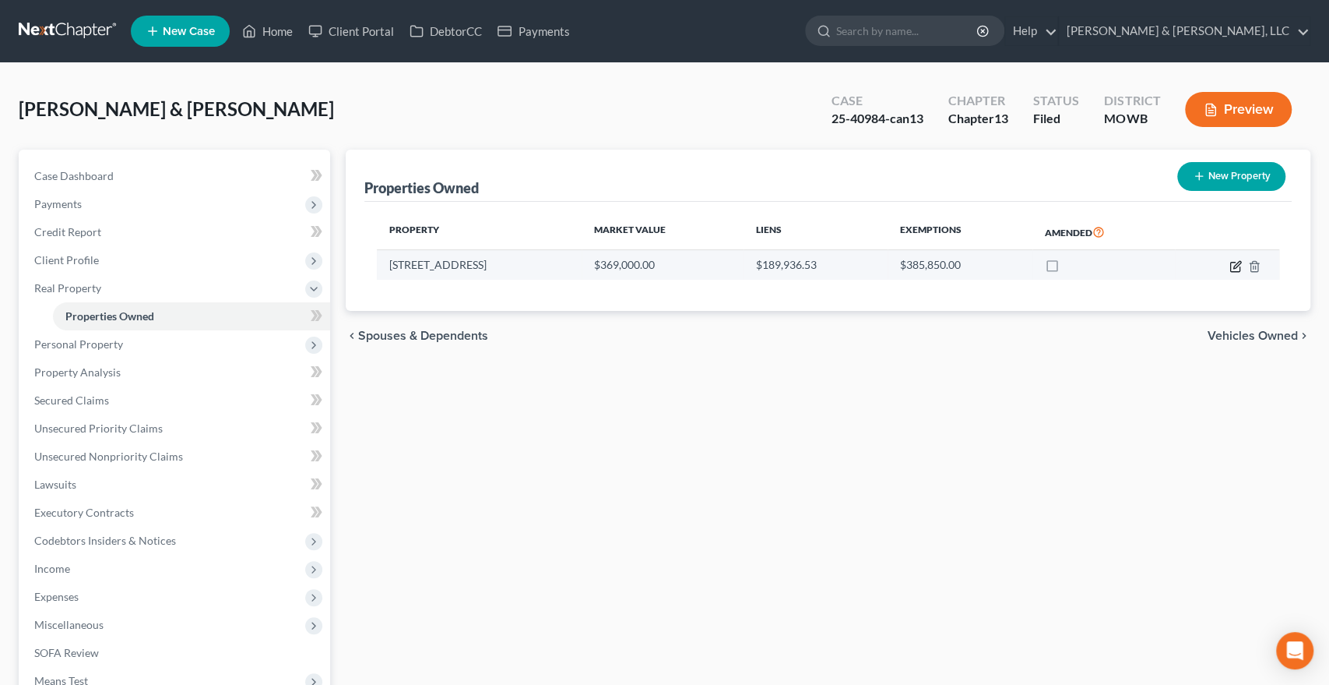
select select "26"
select select "2"
select select "5"
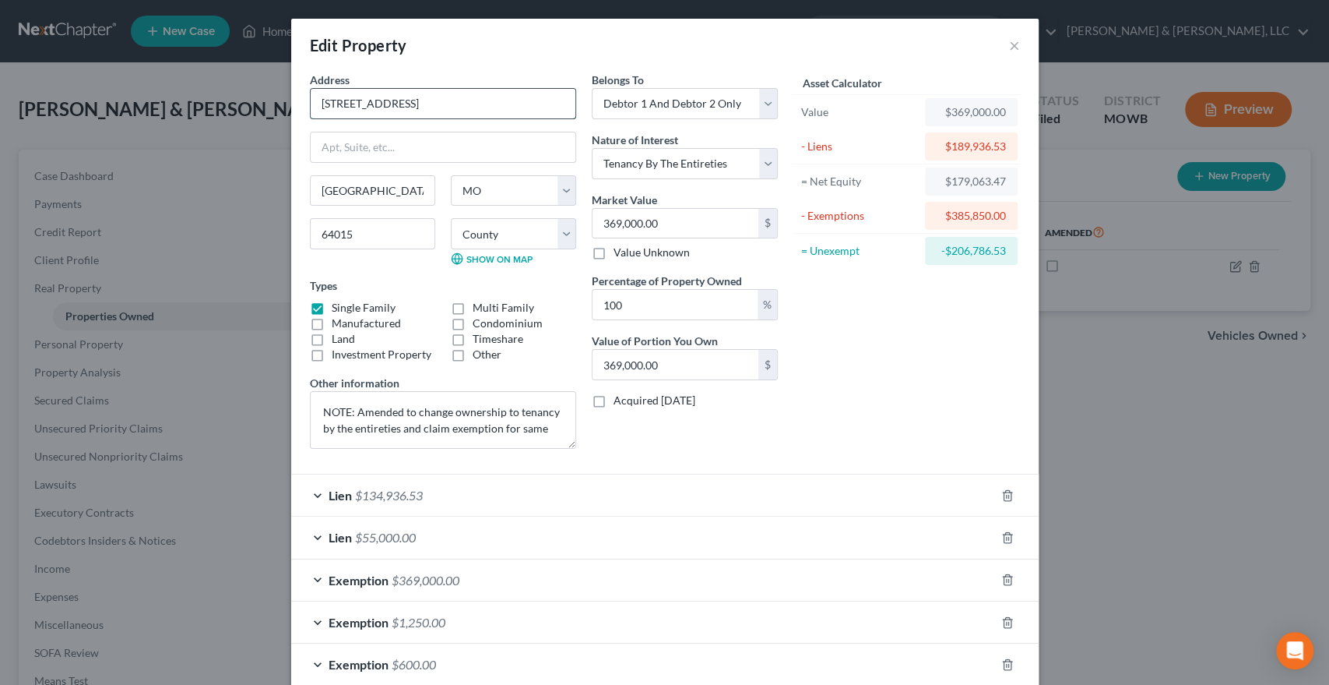
click at [445, 110] on input "[STREET_ADDRESS]" at bounding box center [443, 104] width 265 height 30
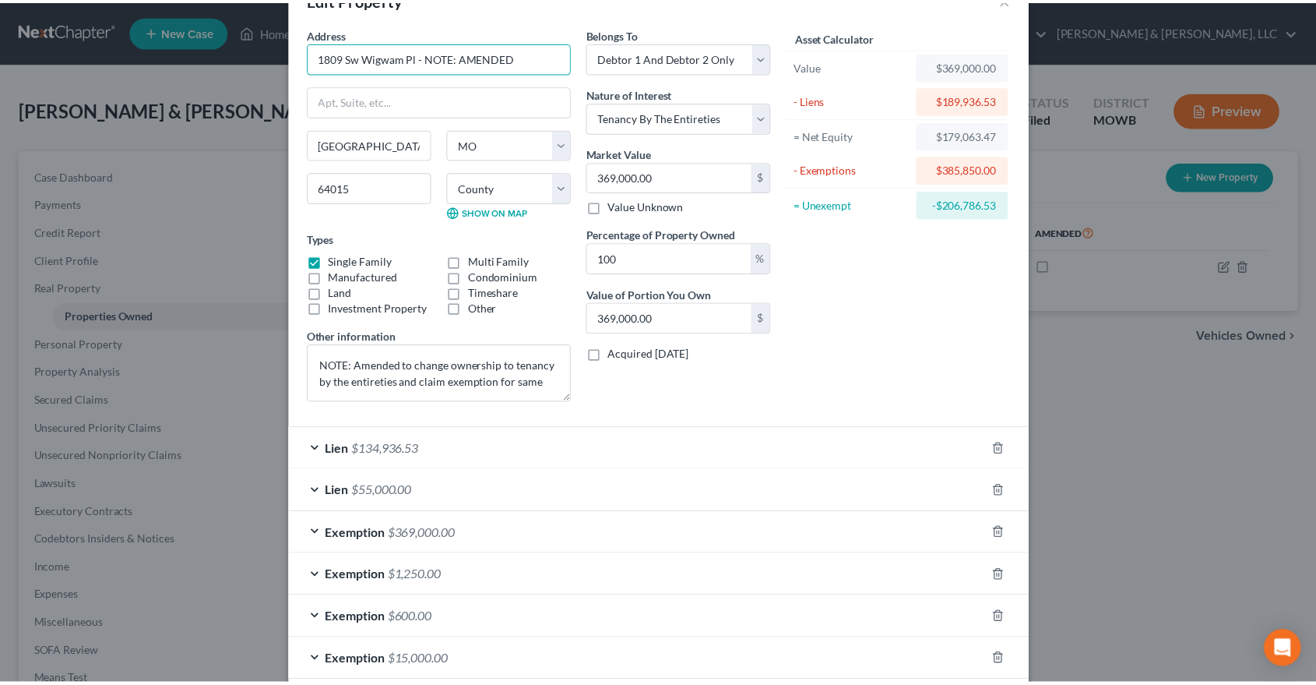
scroll to position [127, 0]
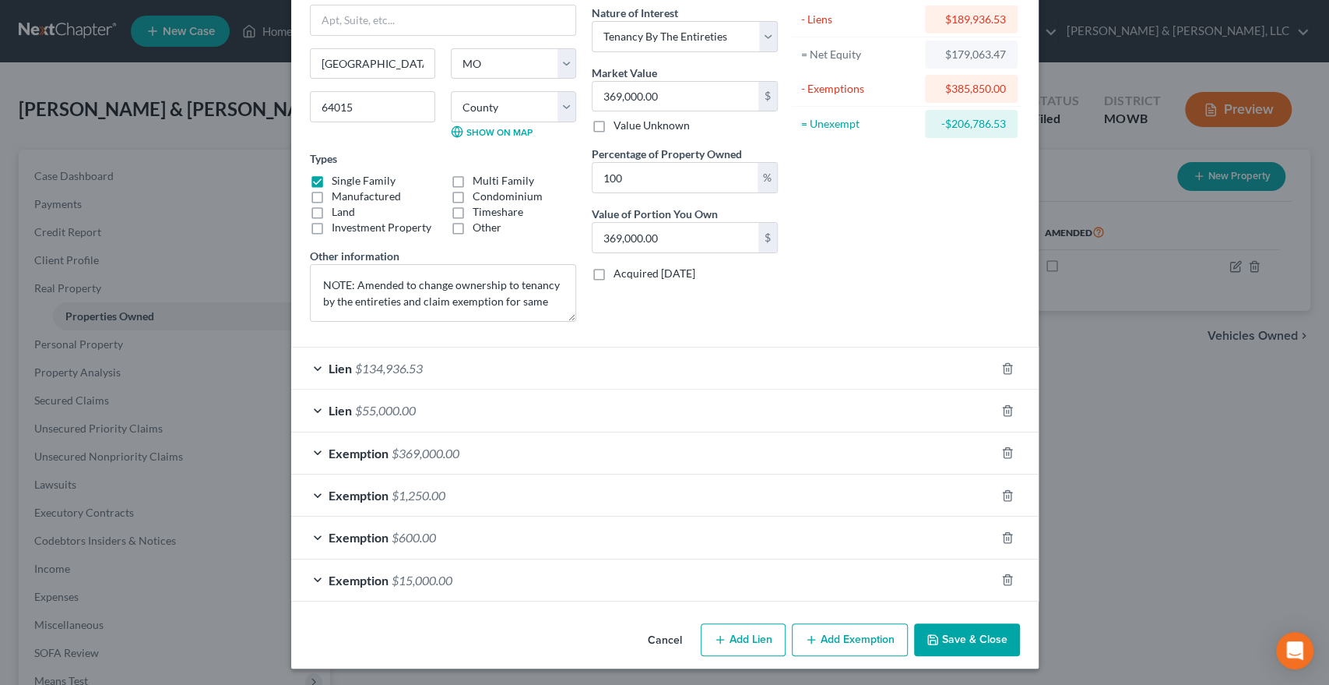
type input "1809 Sw Wigwam Pl - NOTE: AMENDED"
click at [959, 639] on button "Save & Close" at bounding box center [967, 639] width 106 height 33
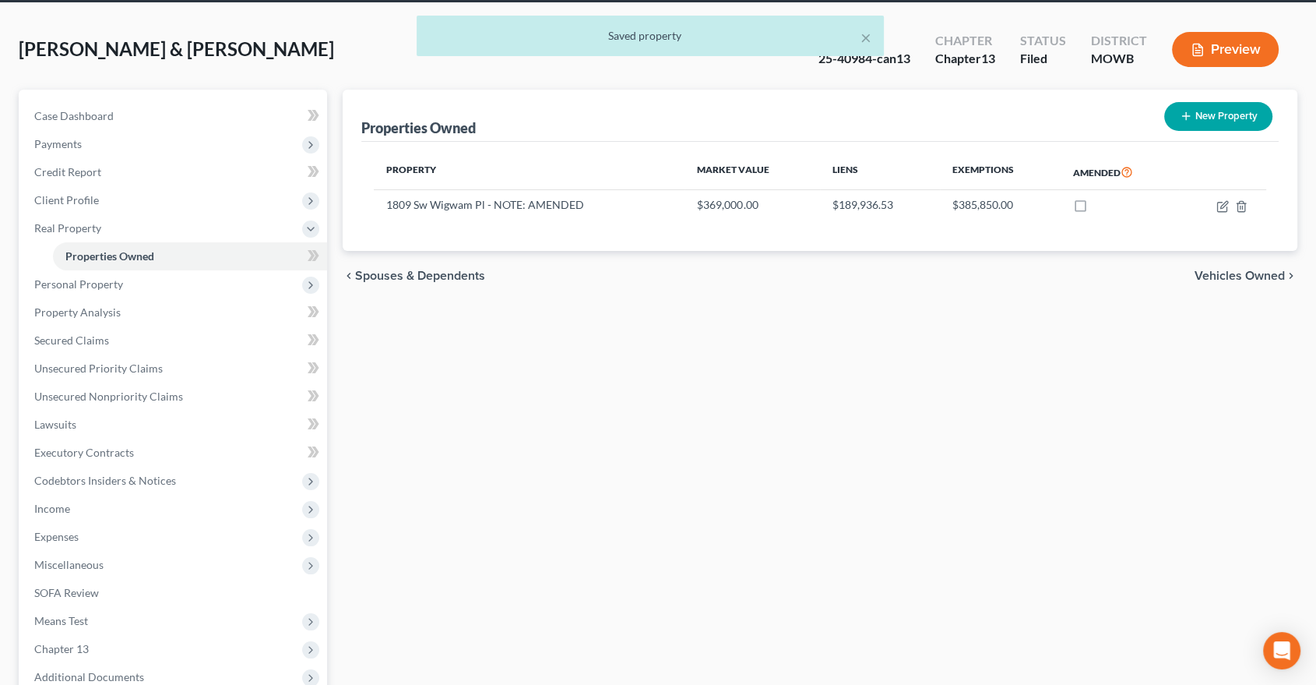
scroll to position [255, 0]
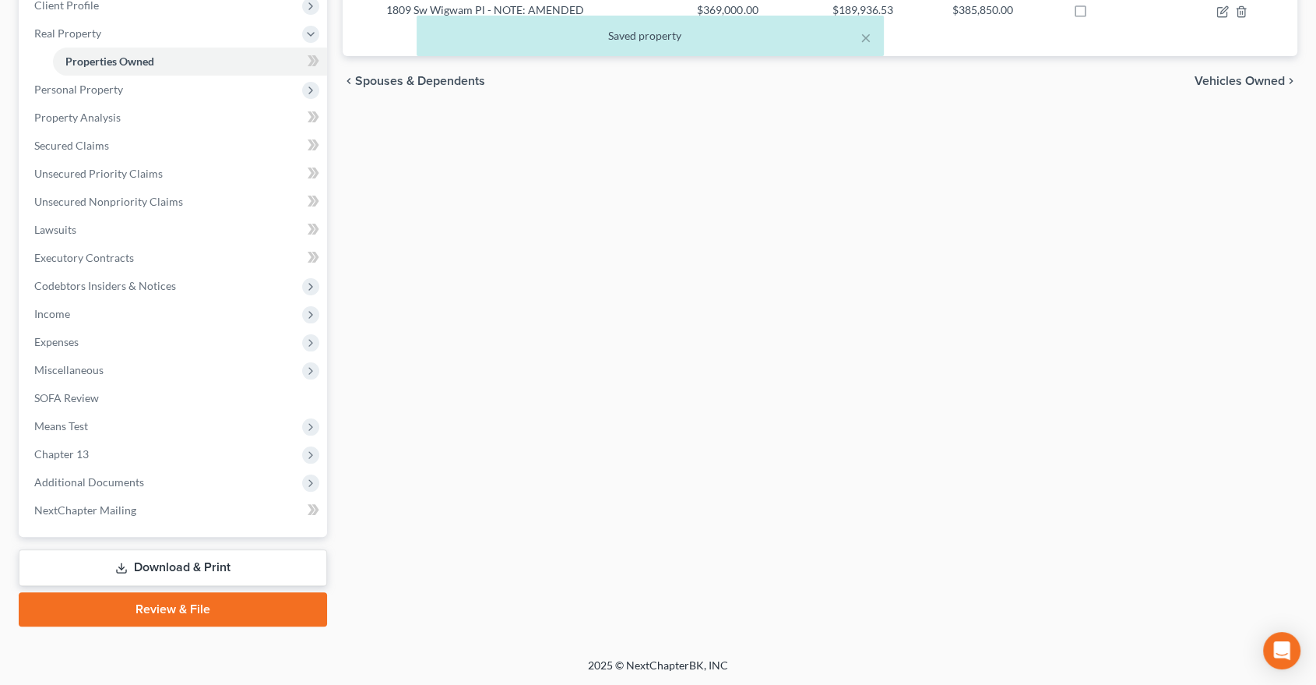
drag, startPoint x: 72, startPoint y: 570, endPoint x: 150, endPoint y: 538, distance: 83.5
click at [72, 571] on link "Download & Print" at bounding box center [173, 567] width 308 height 37
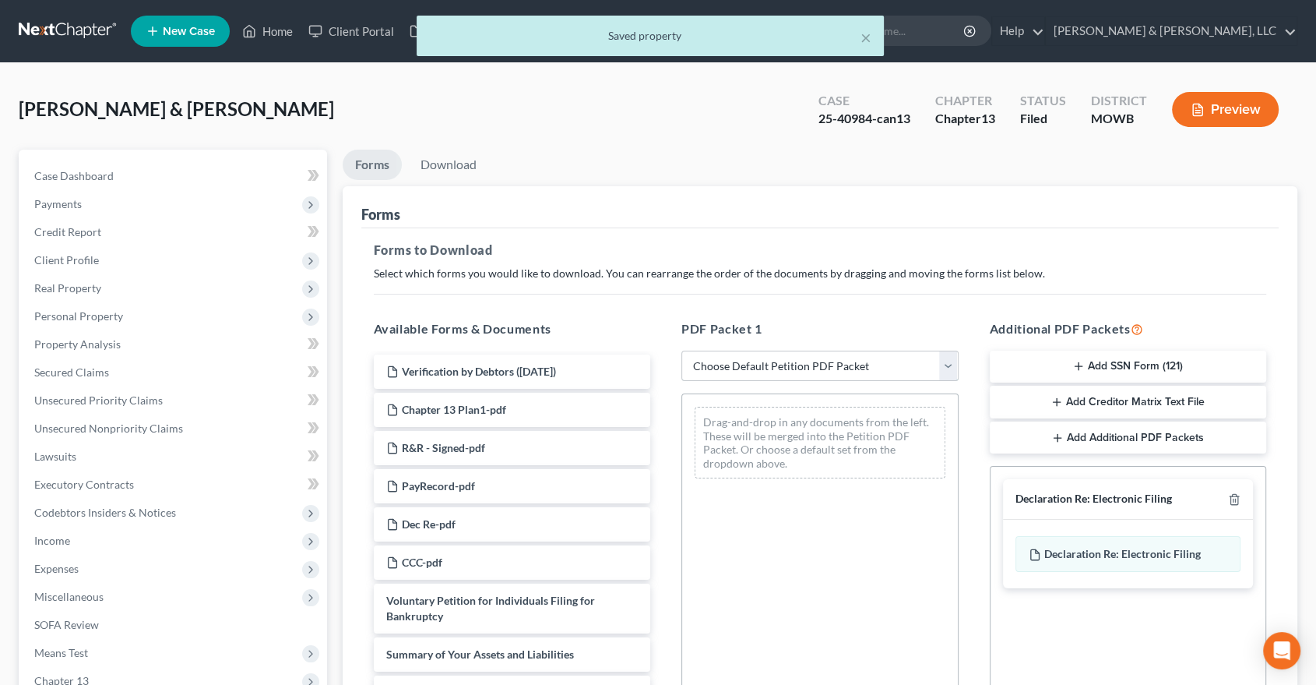
click at [742, 369] on select "Choose Default Petition PDF Packet Complete Bankruptcy Petition (all forms and …" at bounding box center [819, 365] width 277 height 31
select select "2"
click at [681, 350] on select "Choose Default Petition PDF Packet Complete Bankruptcy Petition (all forms and …" at bounding box center [819, 365] width 277 height 31
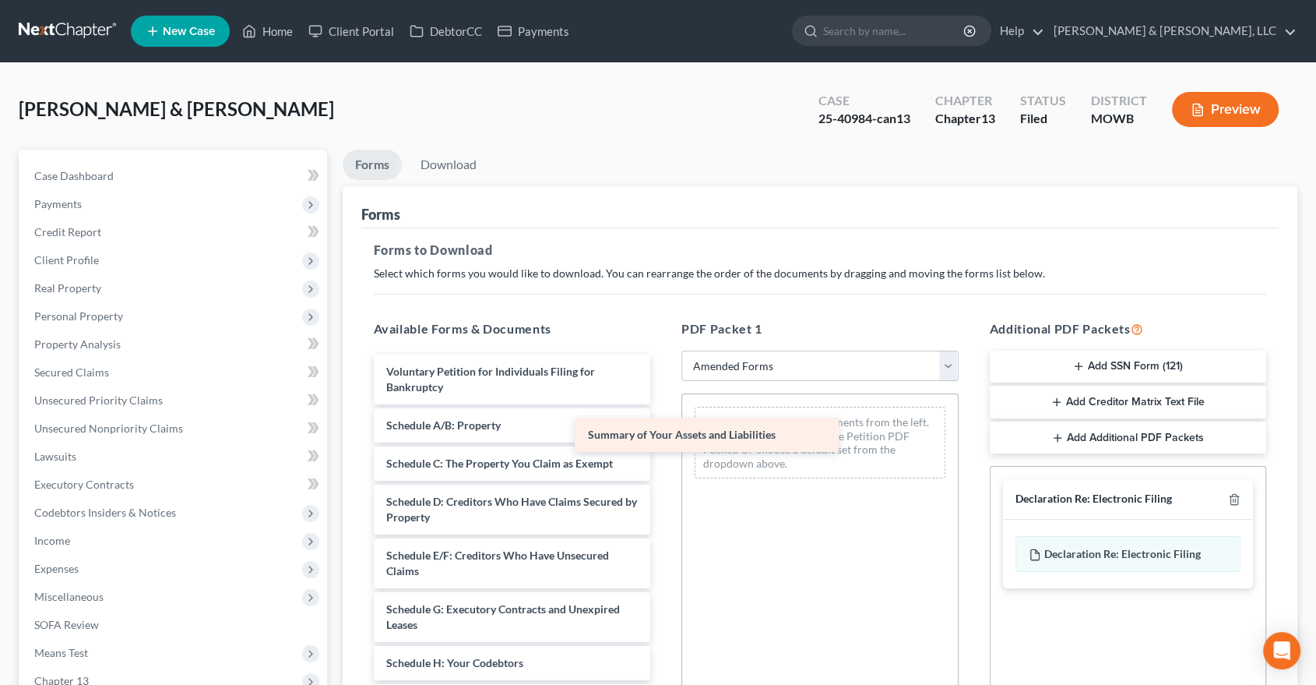
drag, startPoint x: 488, startPoint y: 422, endPoint x: 759, endPoint y: 417, distance: 271.9
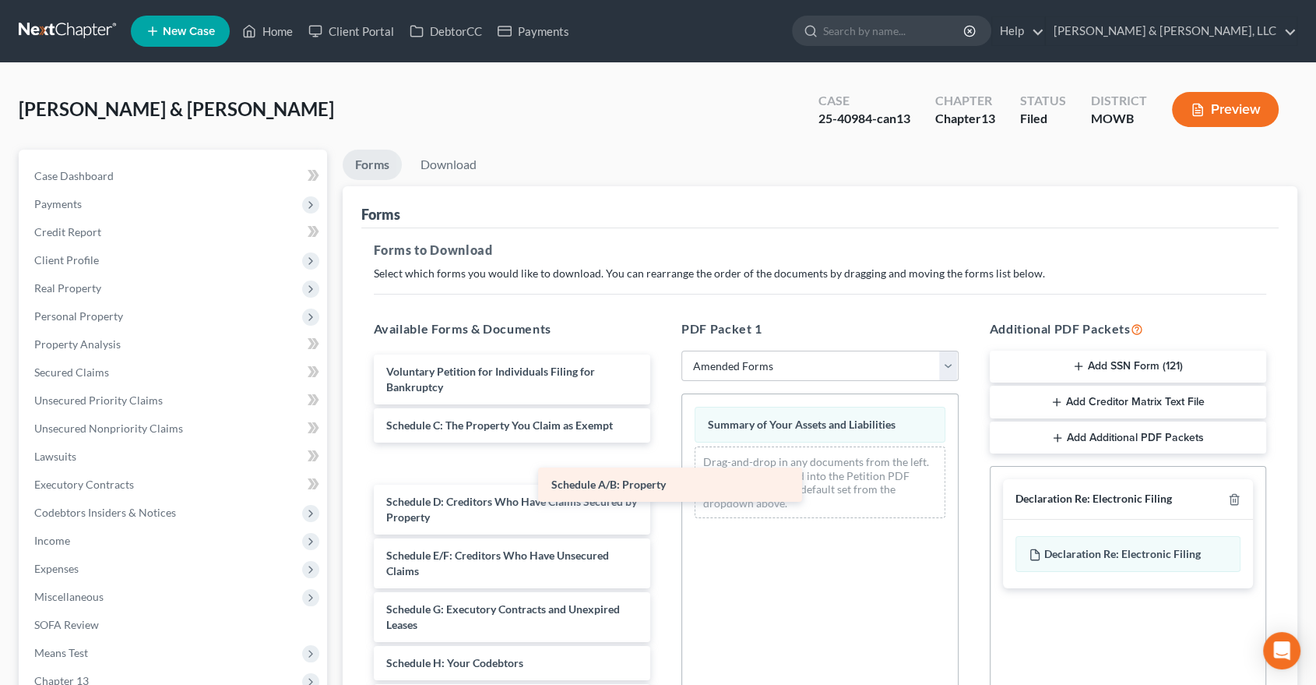
drag, startPoint x: 462, startPoint y: 428, endPoint x: 748, endPoint y: 477, distance: 290.8
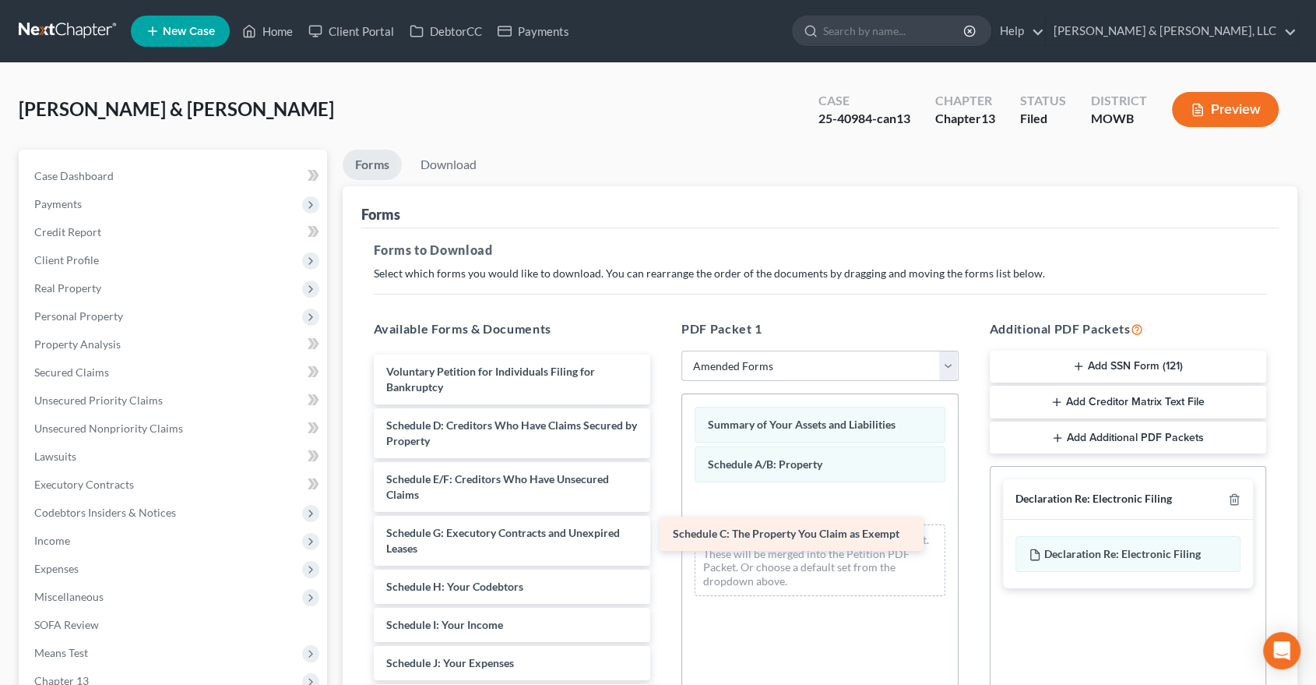
drag, startPoint x: 451, startPoint y: 428, endPoint x: 741, endPoint y: 534, distance: 309.5
click at [664, 537] on div "Schedule C: The Property You Claim as Exempt Voluntary Petition for Individuals…" at bounding box center [512, 673] width 302 height 639
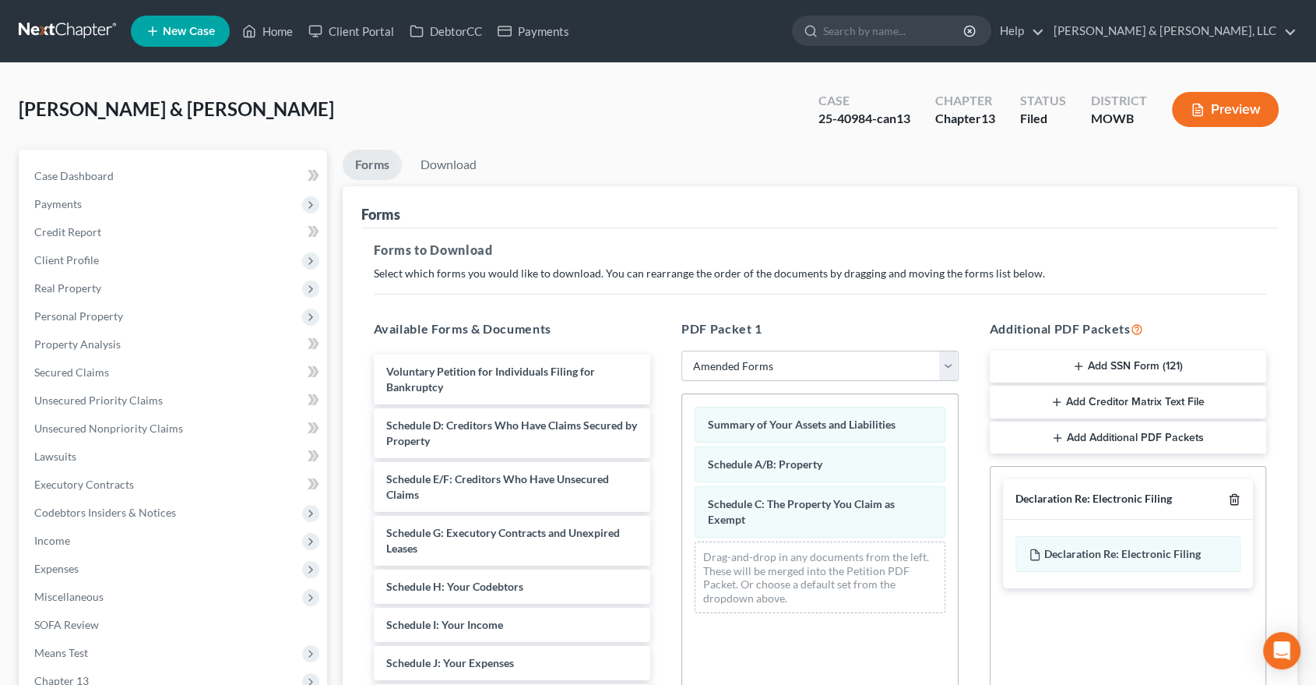
click at [1236, 497] on icon "button" at bounding box center [1234, 499] width 12 height 12
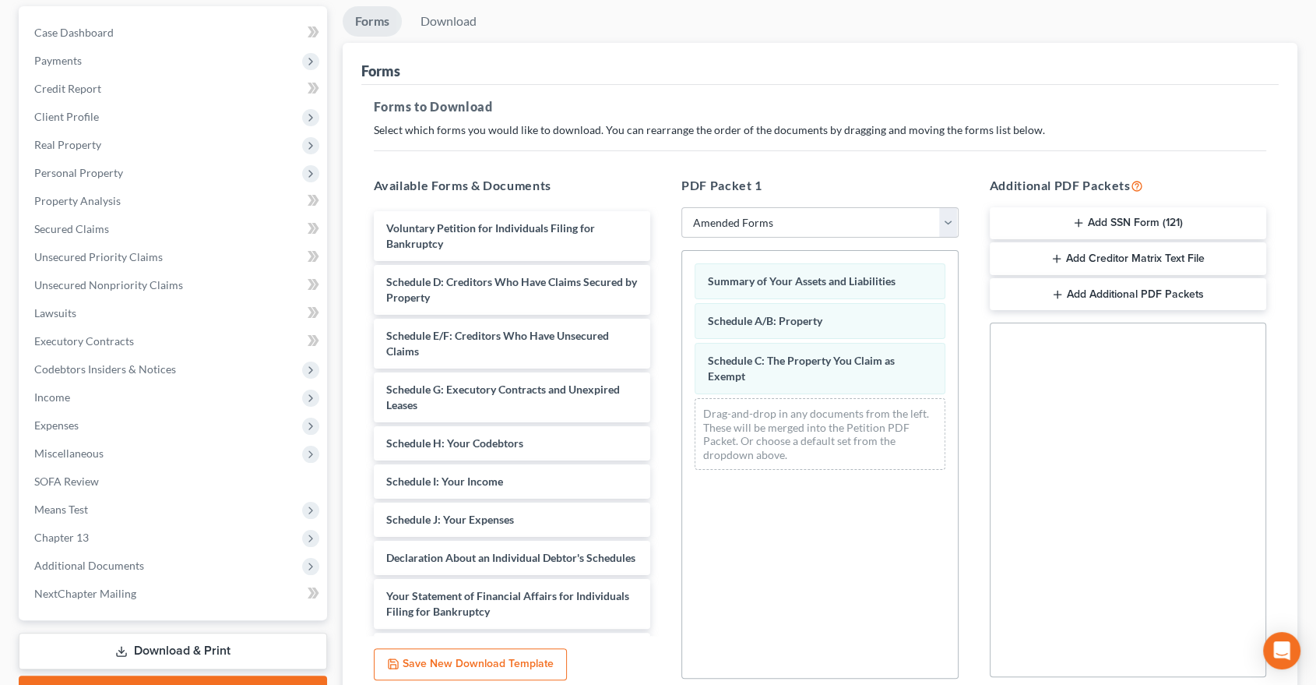
scroll to position [276, 0]
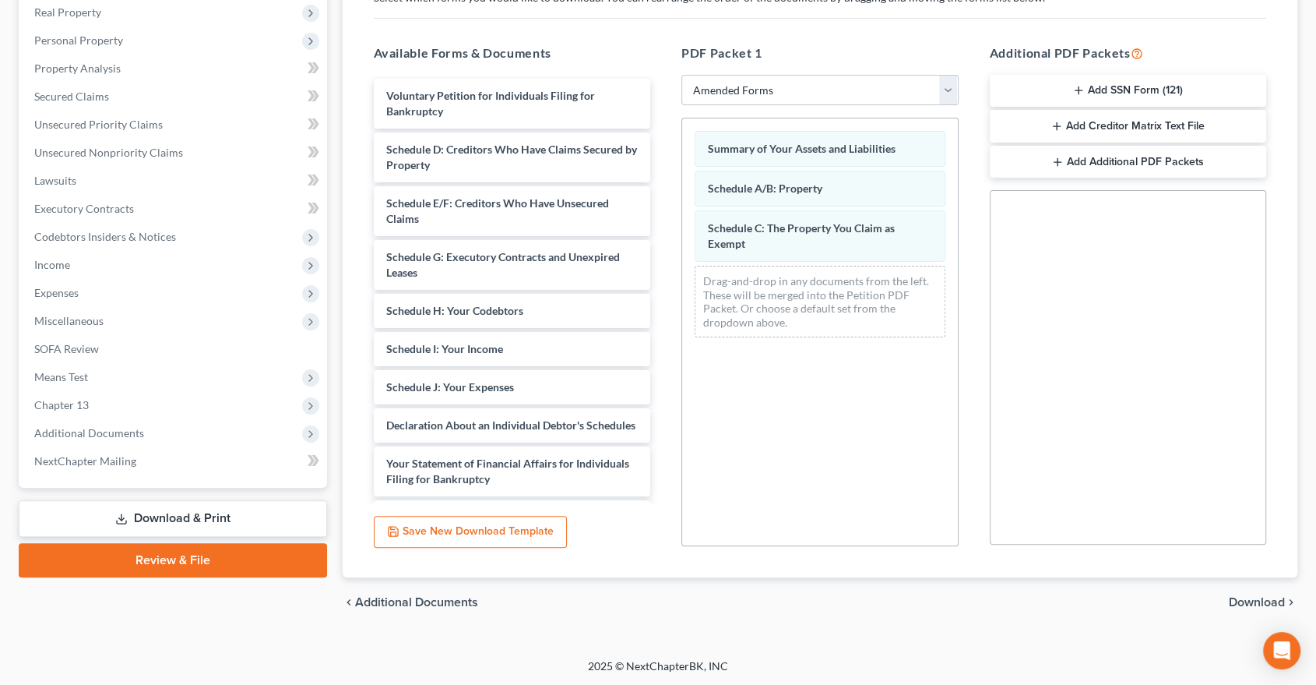
click at [1258, 600] on span "Download" at bounding box center [1257, 602] width 56 height 12
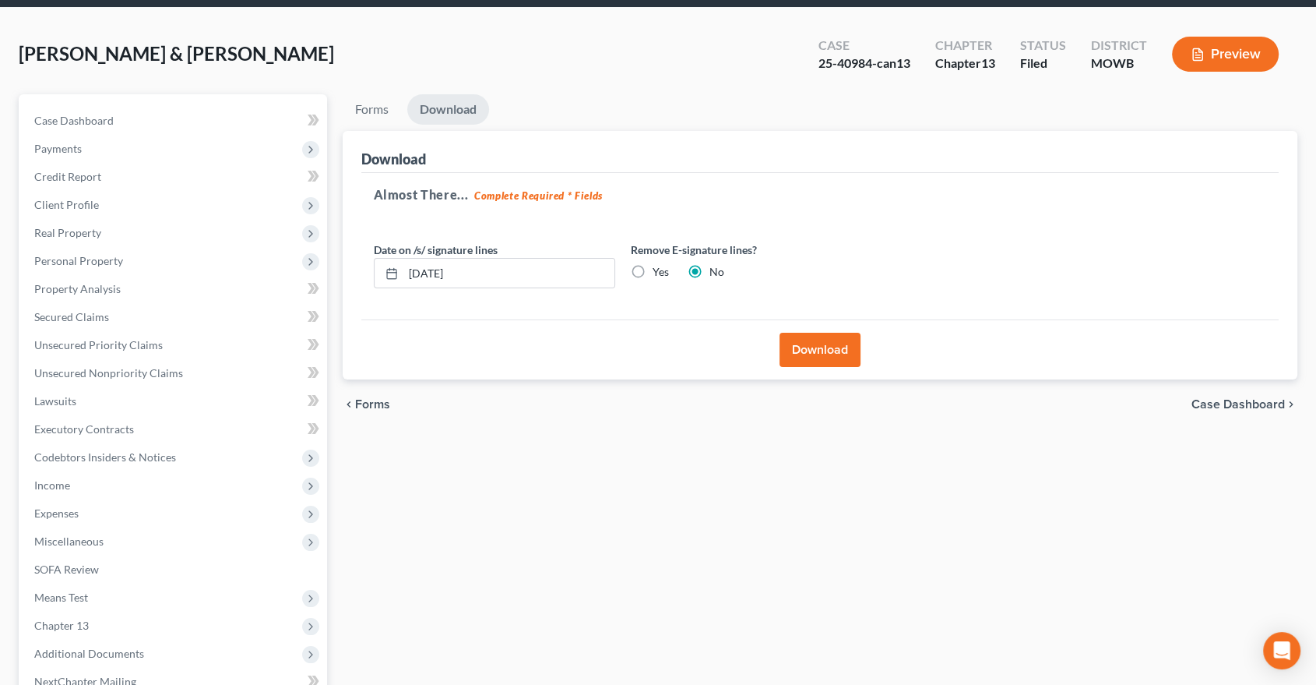
scroll to position [53, 0]
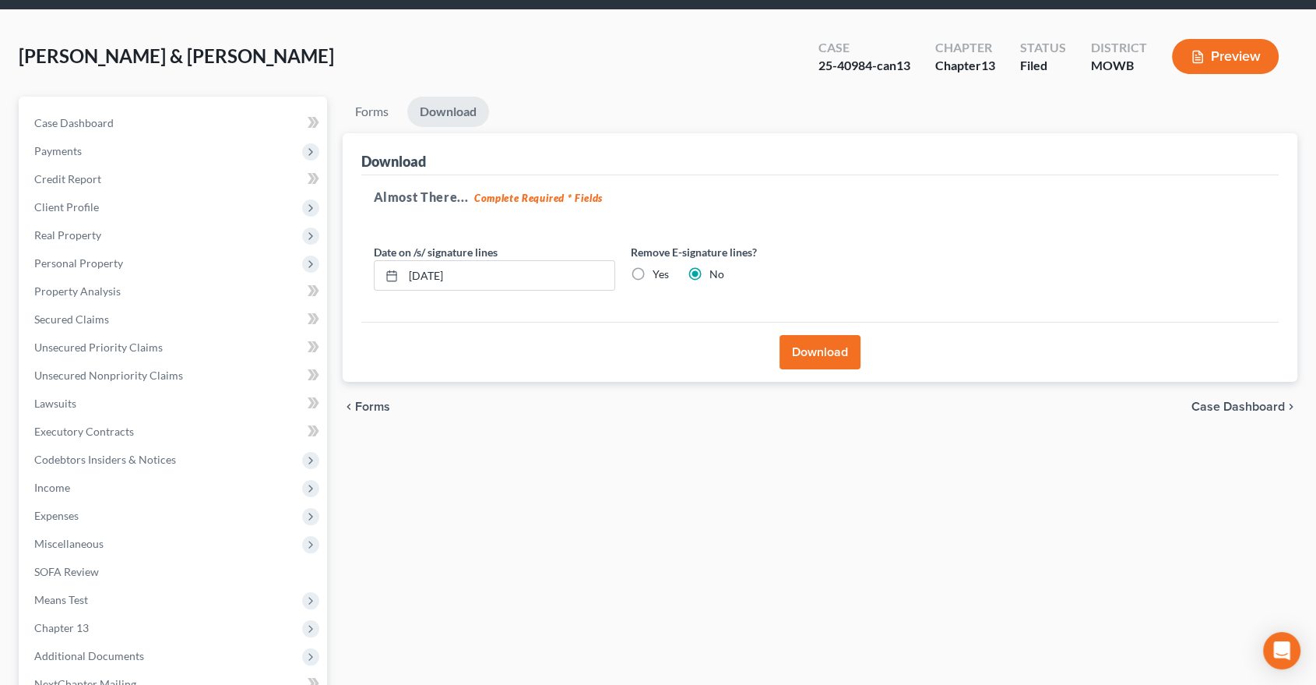
click at [818, 343] on button "Download" at bounding box center [820, 352] width 81 height 34
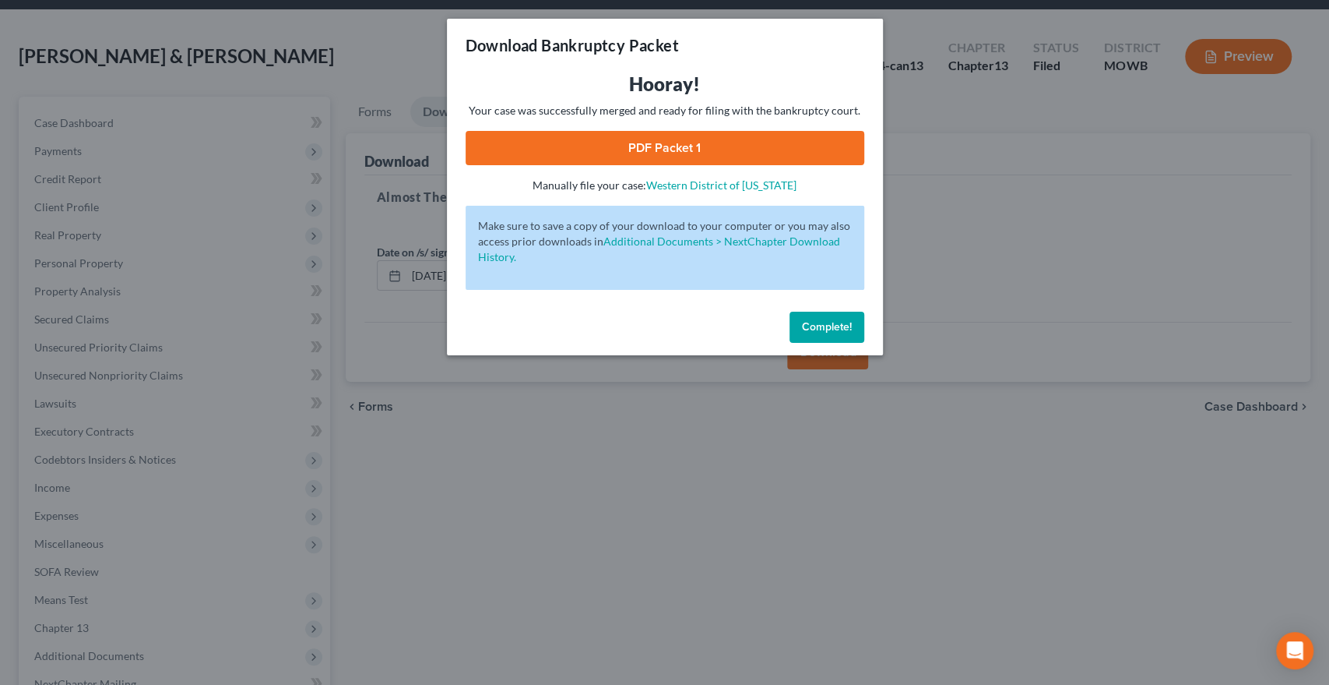
click at [653, 142] on link "PDF Packet 1" at bounding box center [665, 148] width 399 height 34
drag, startPoint x: 822, startPoint y: 323, endPoint x: 765, endPoint y: 335, distance: 58.0
click at [822, 323] on span "Complete!" at bounding box center [827, 326] width 50 height 13
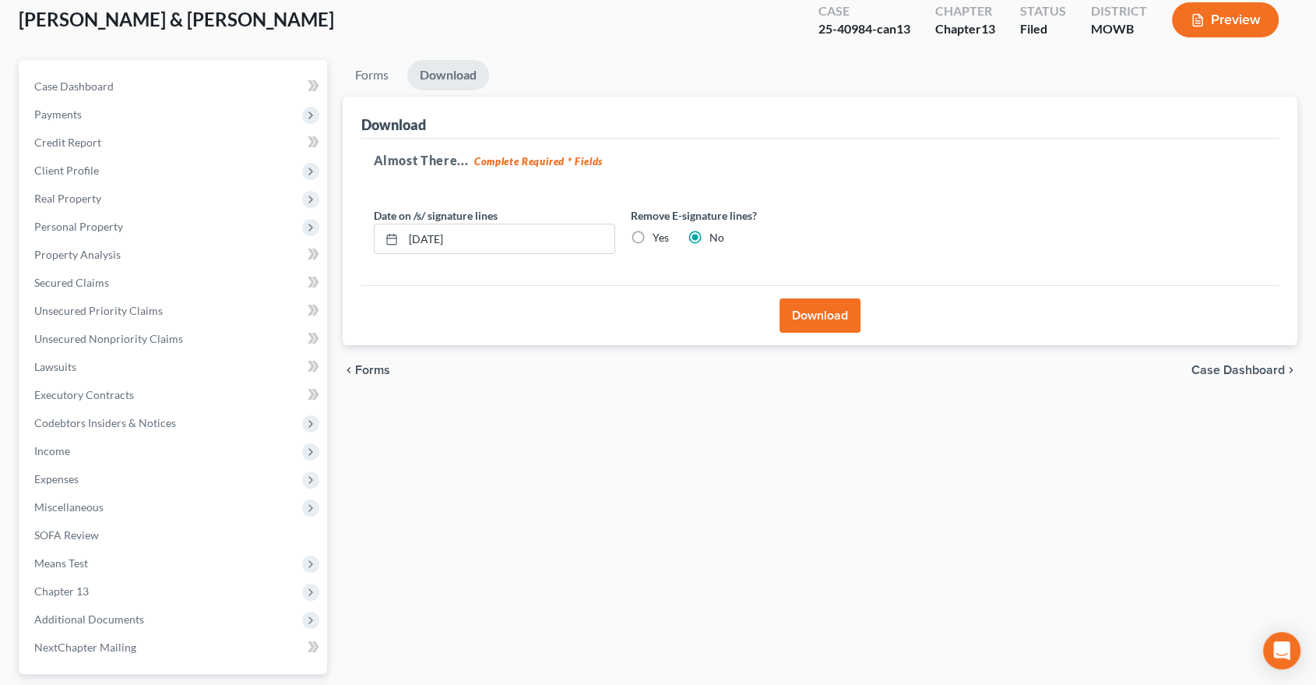
scroll to position [0, 0]
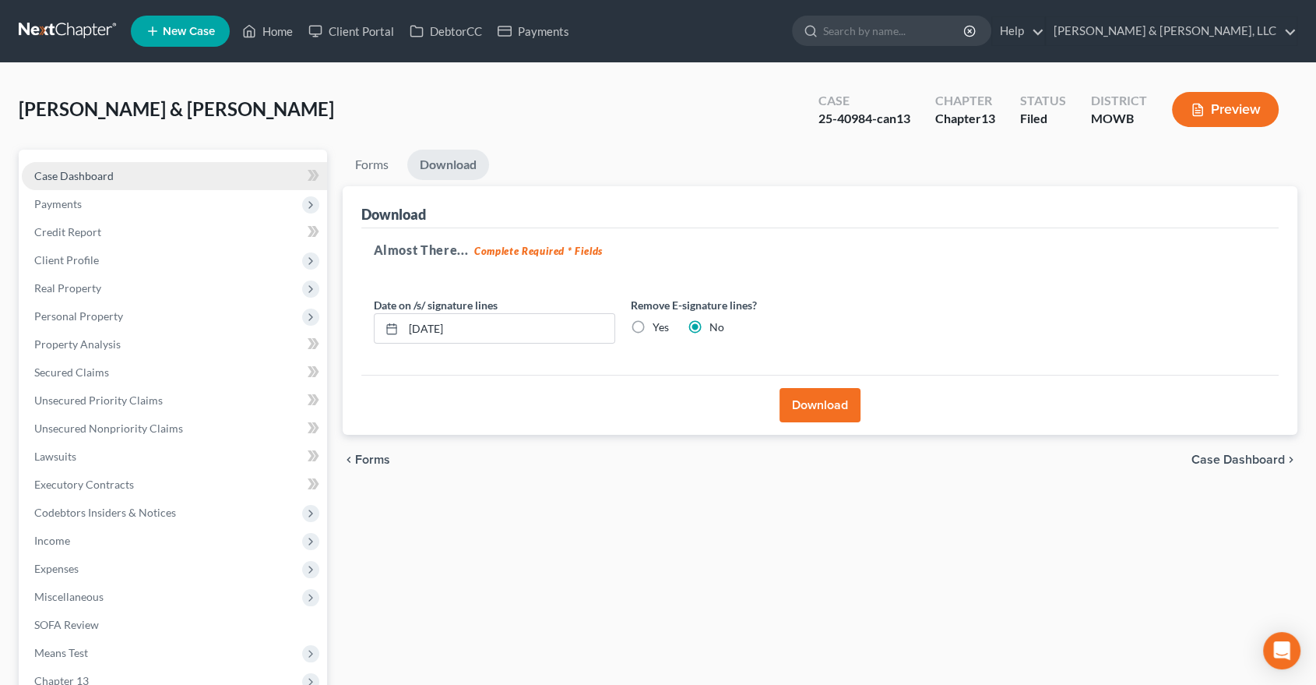
click at [111, 177] on span "Case Dashboard" at bounding box center [73, 175] width 79 height 13
select select "2"
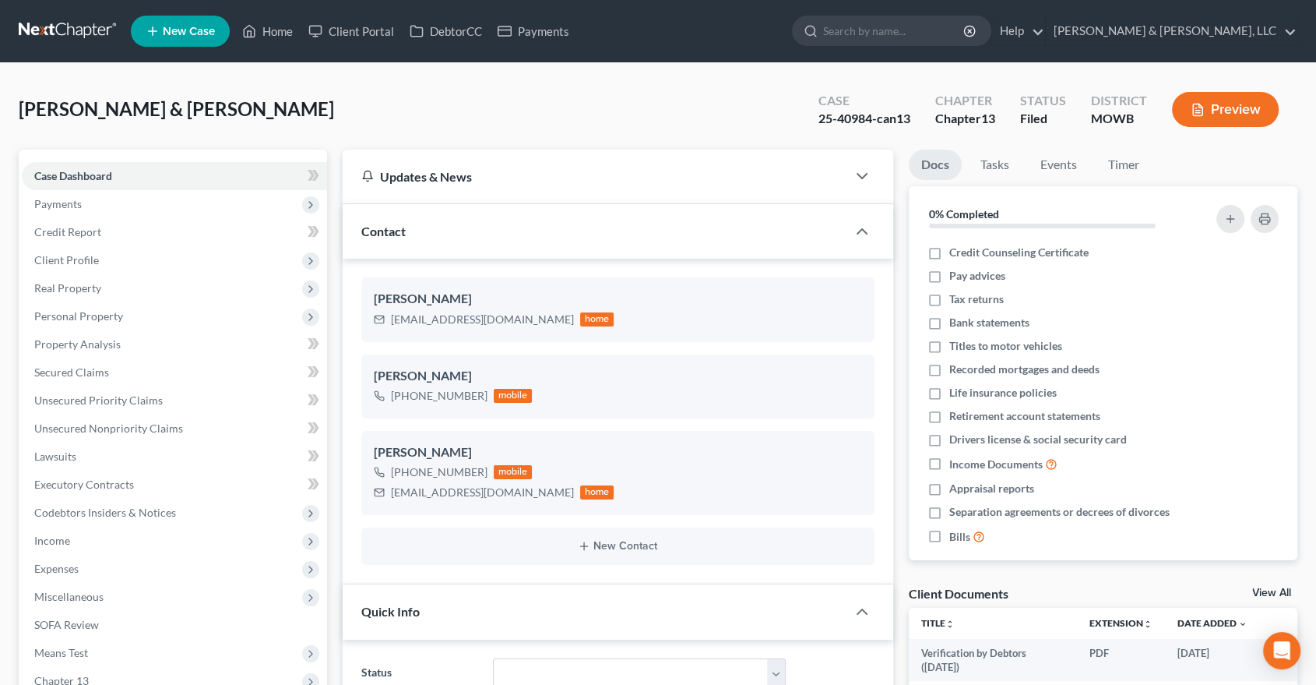
scroll to position [446, 0]
click at [281, 26] on link "Home" at bounding box center [267, 31] width 66 height 28
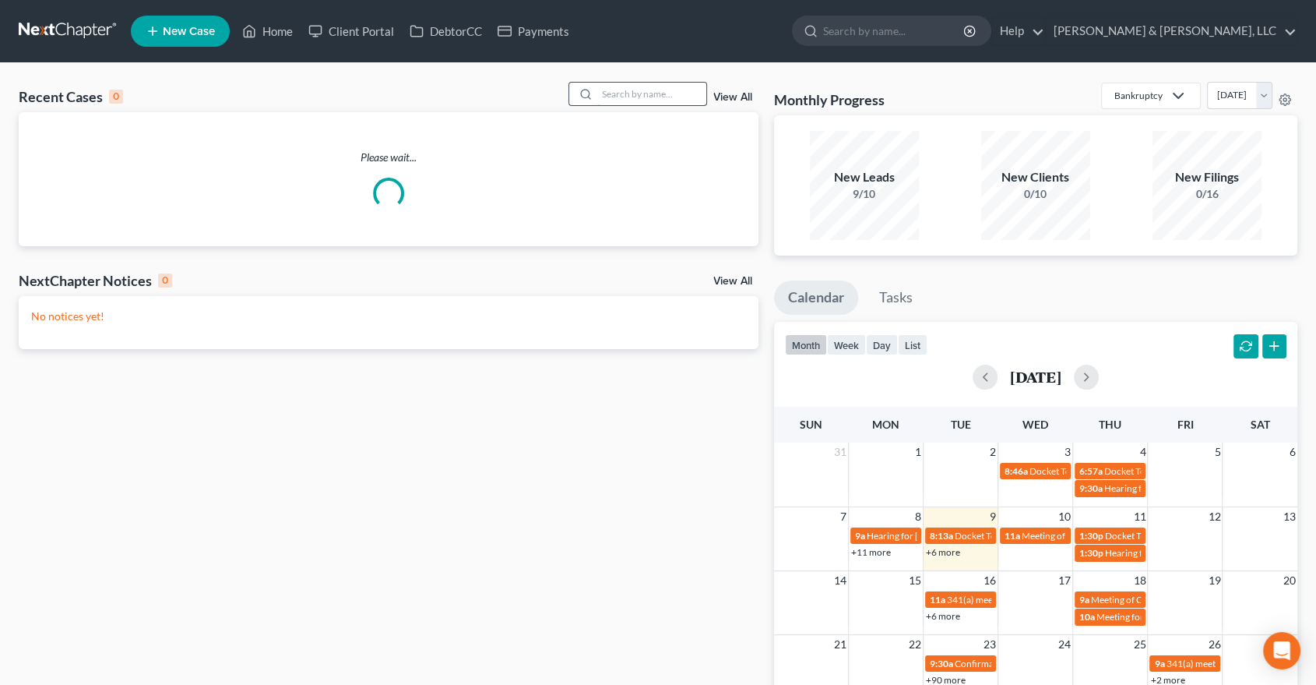
click at [648, 91] on input "search" at bounding box center [651, 94] width 109 height 23
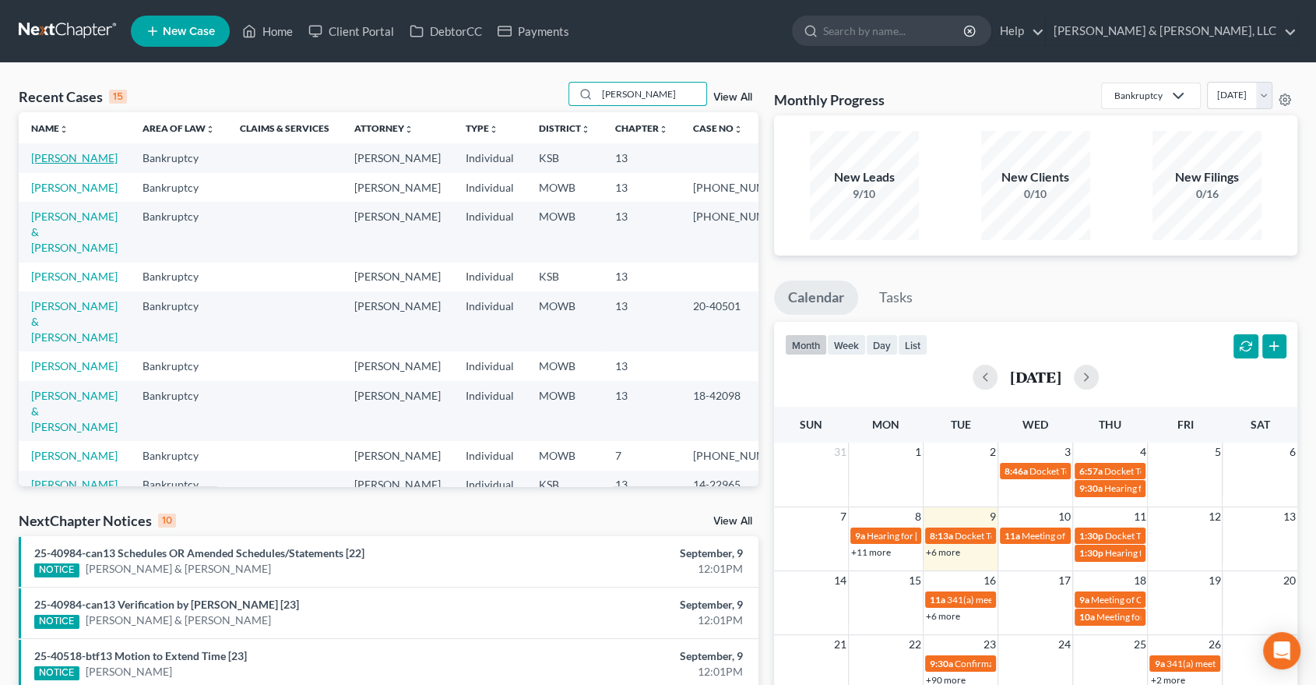
type input "lewis"
click at [66, 155] on link "[PERSON_NAME]" at bounding box center [74, 157] width 86 height 13
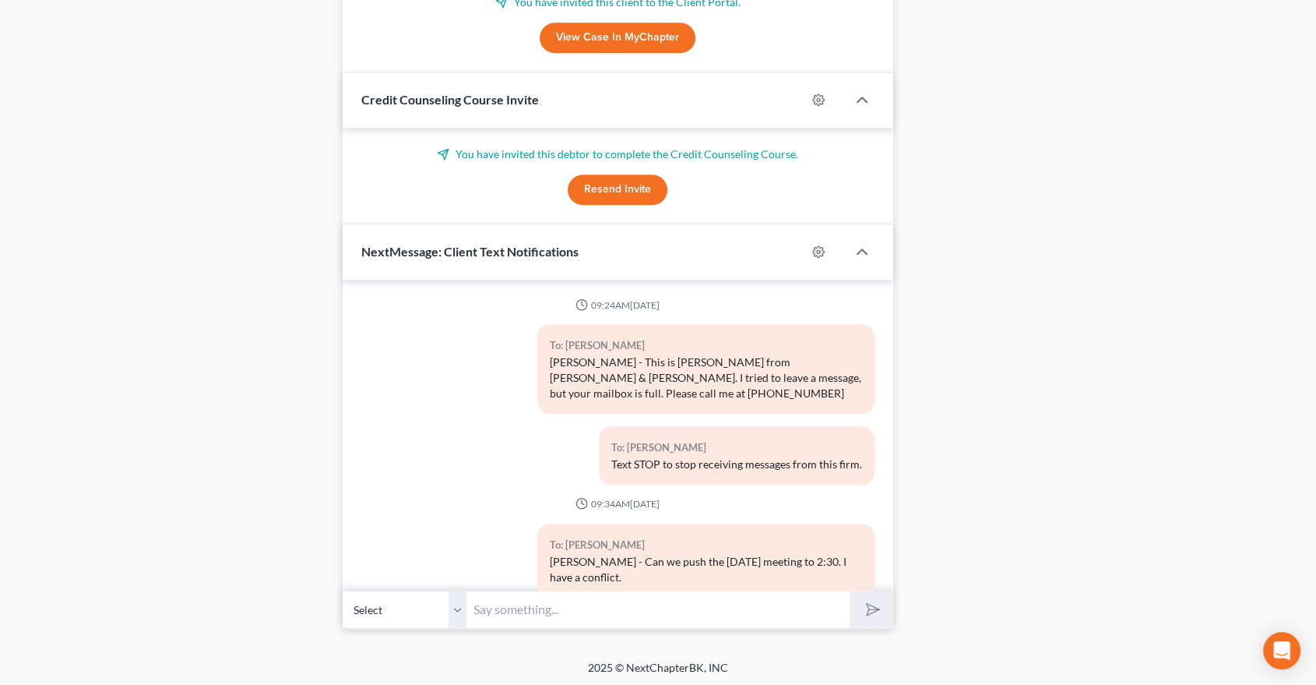
scroll to position [1716, 0]
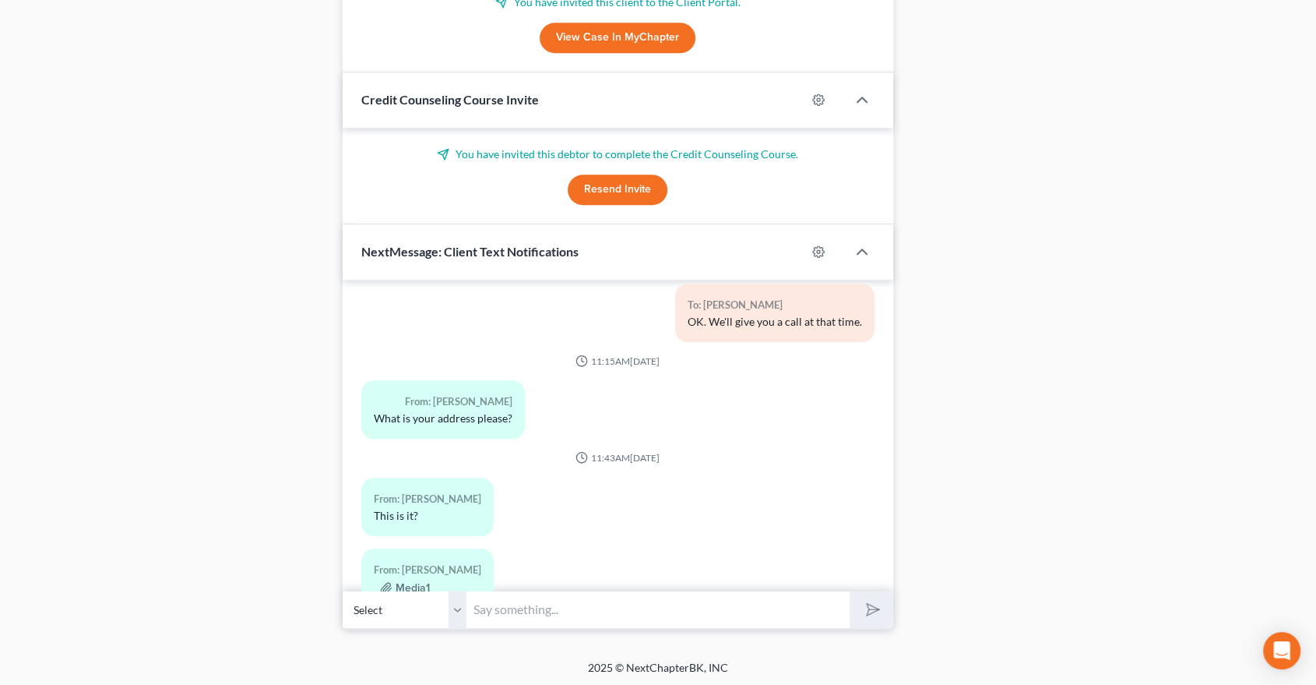
click at [522, 600] on input "text" at bounding box center [658, 609] width 383 height 38
type input "8643 Hauser Ct. Ste. 235, Lenexa KS 66215"
click at [874, 618] on button "submit" at bounding box center [871, 609] width 43 height 37
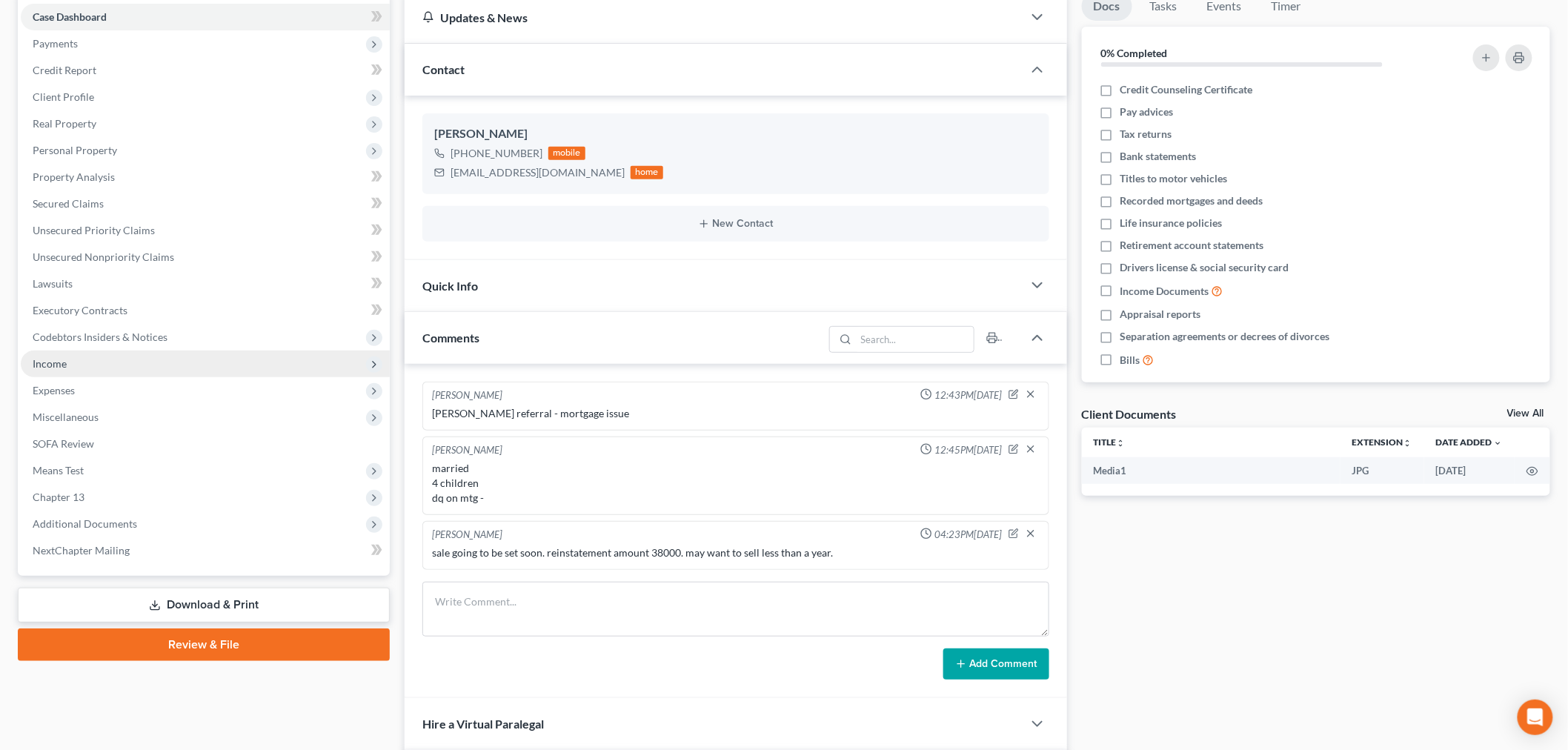
scroll to position [0, 0]
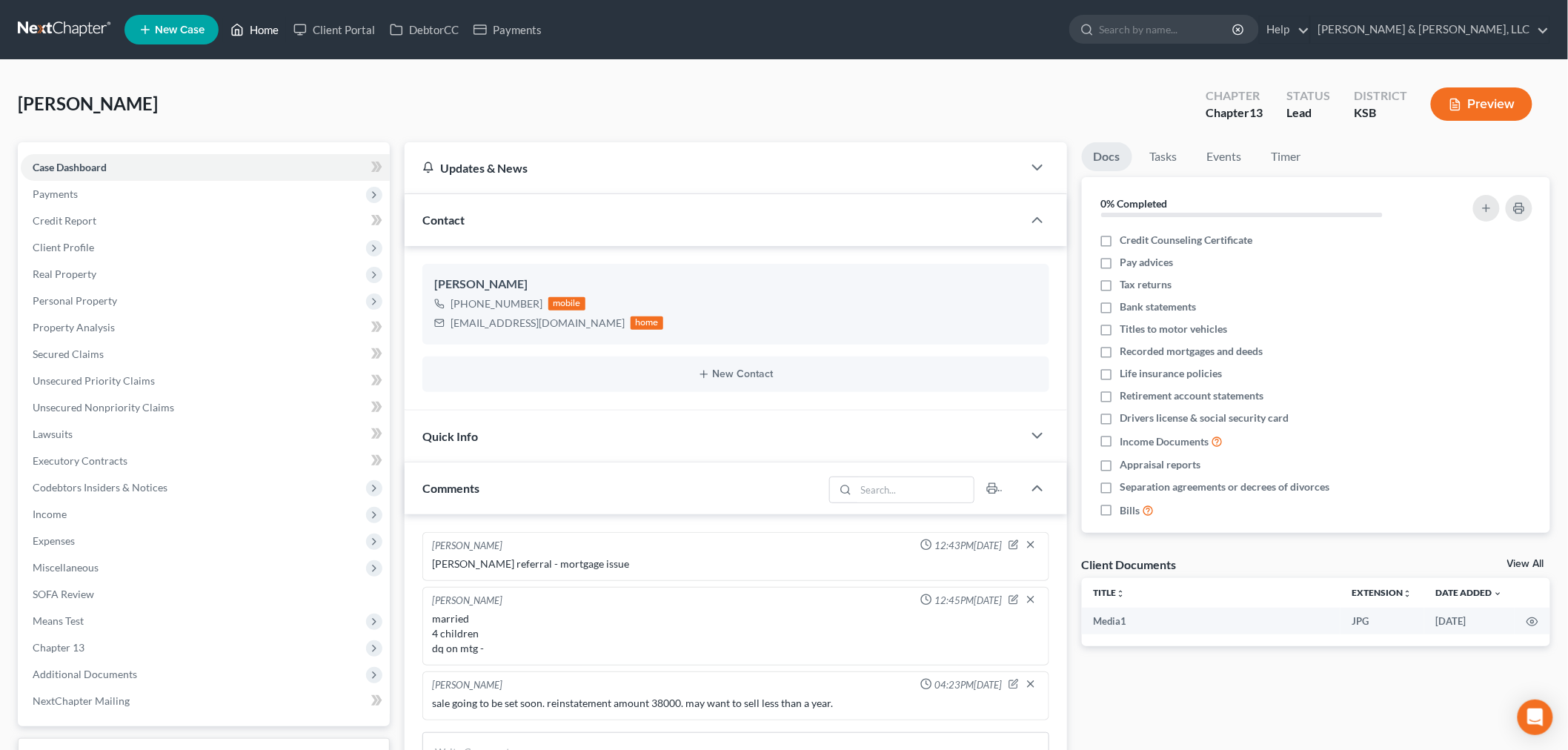
click at [249, 31] on link "Home" at bounding box center [254, 30] width 63 height 27
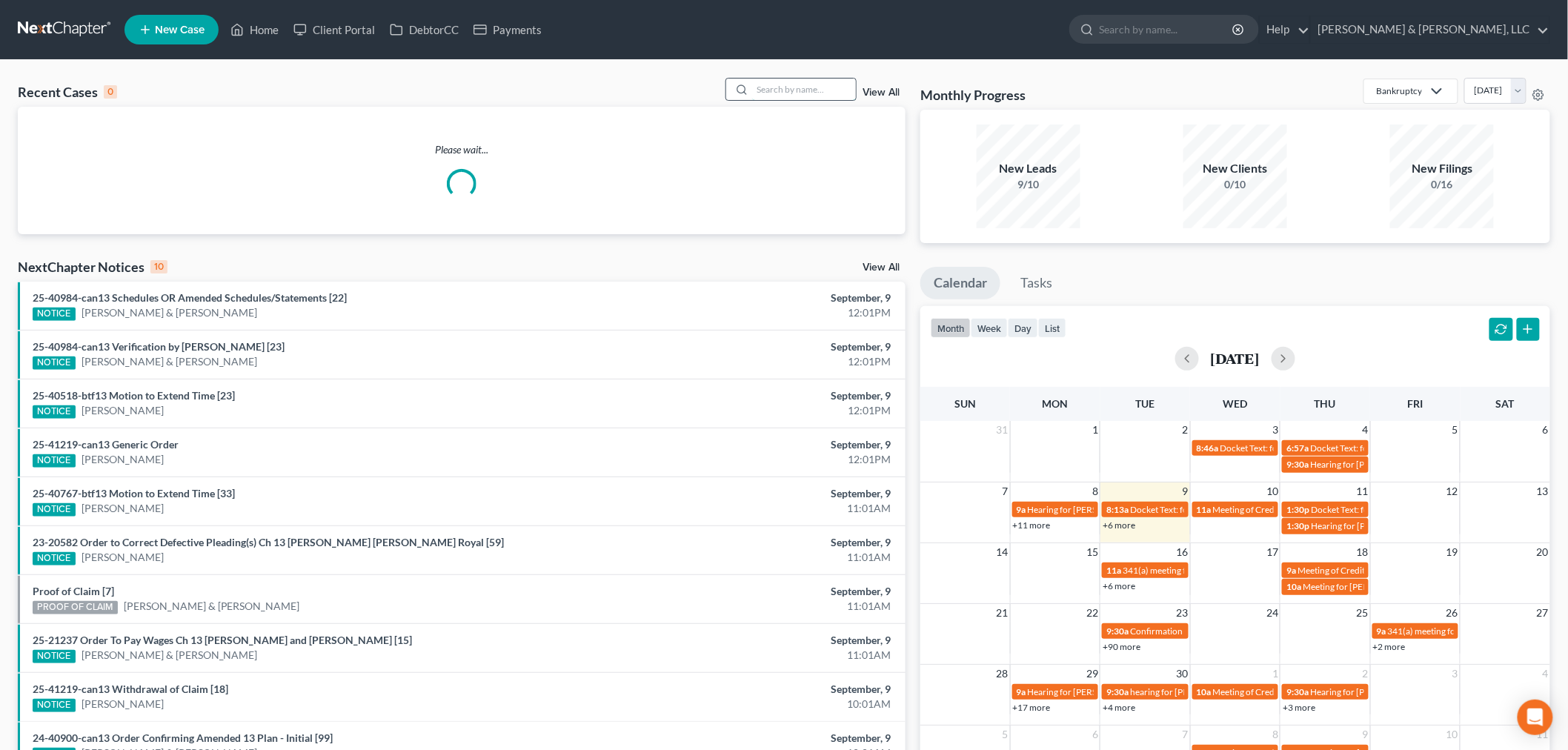
click at [767, 96] on input "search" at bounding box center [804, 89] width 104 height 22
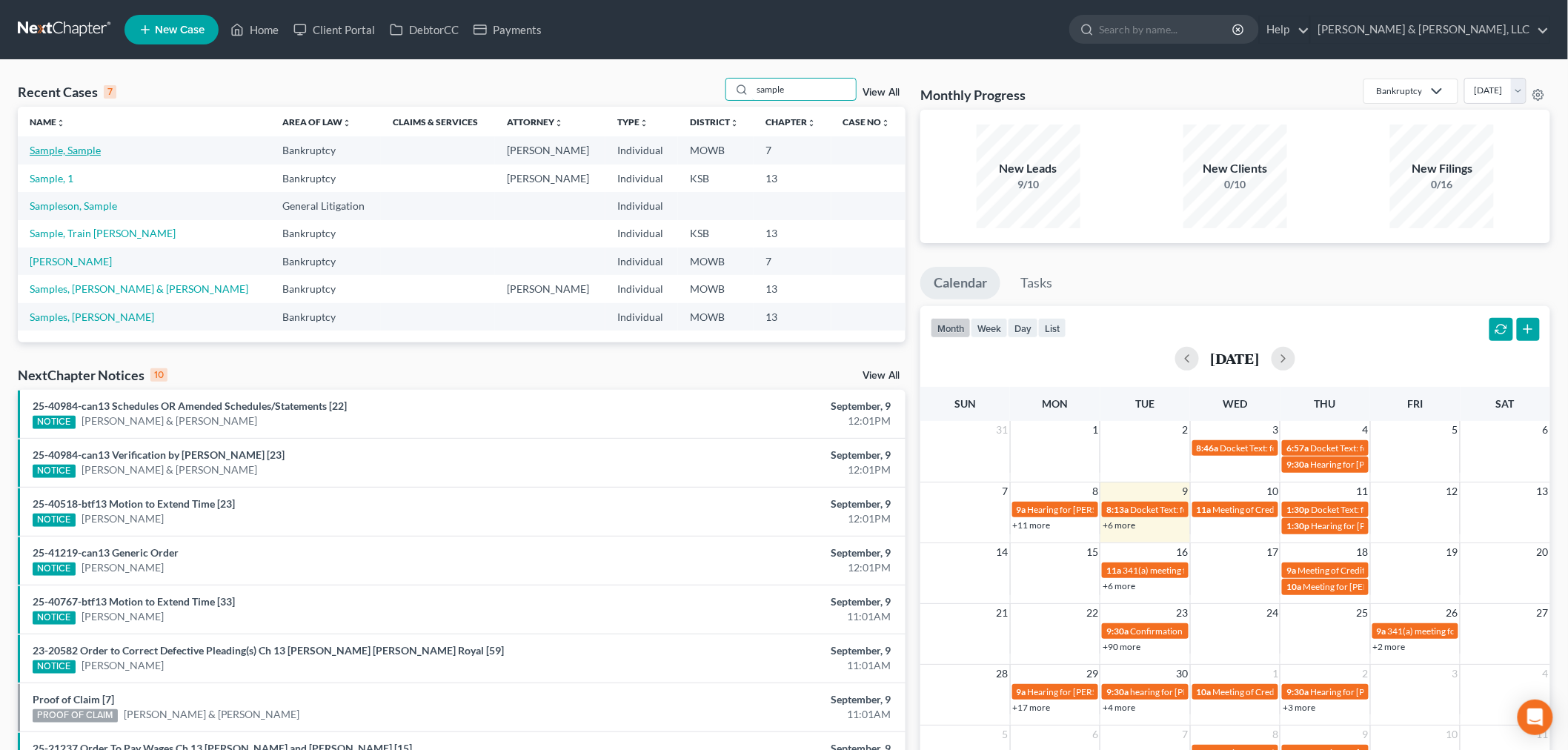
type input "sample"
click at [49, 144] on link "Sample, Sample" at bounding box center [65, 149] width 71 height 12
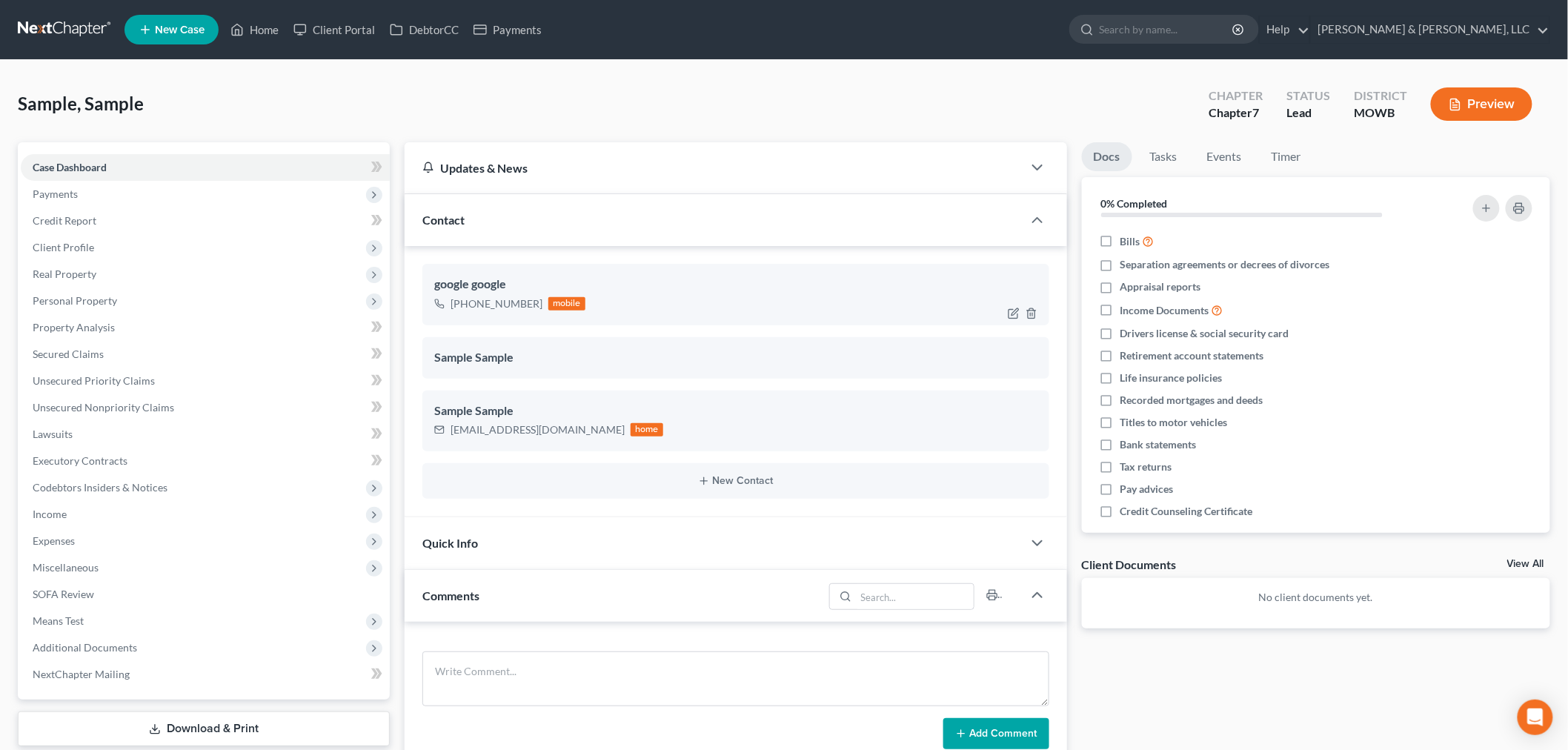
scroll to position [8950, 0]
click at [1007, 312] on div at bounding box center [1026, 313] width 48 height 24
click at [1010, 312] on icon "button" at bounding box center [1013, 313] width 11 height 11
select select "0"
select select "1"
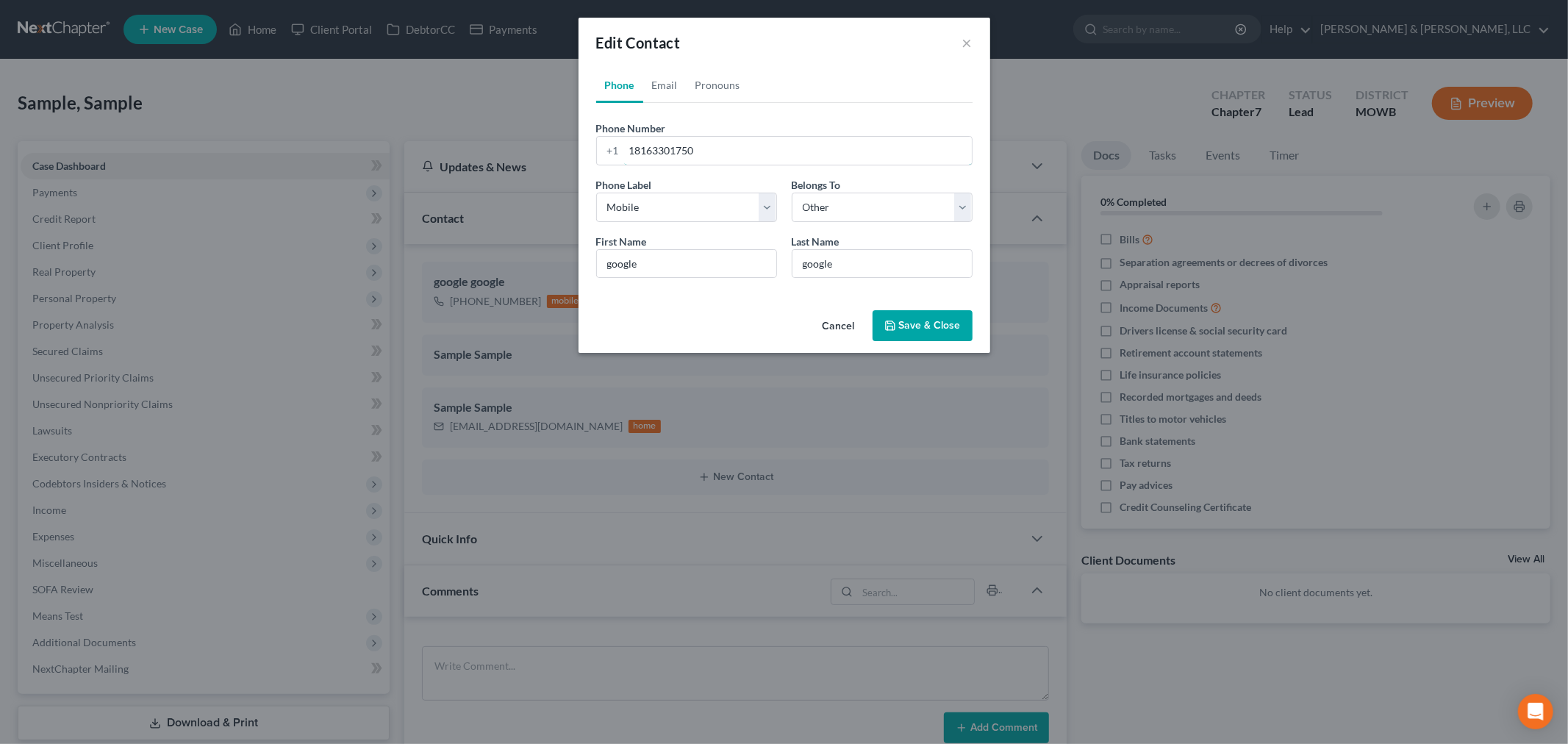
drag, startPoint x: 757, startPoint y: 148, endPoint x: 457, endPoint y: 180, distance: 301.7
click at [457, 168] on div "Edit Contact × Phone Email Pronouns Phone Number * +1 18163301750 Ext. Phone La…" at bounding box center [784, 372] width 1568 height 744
type input "8169150024"
click at [889, 339] on button "Save & Close" at bounding box center [922, 326] width 100 height 31
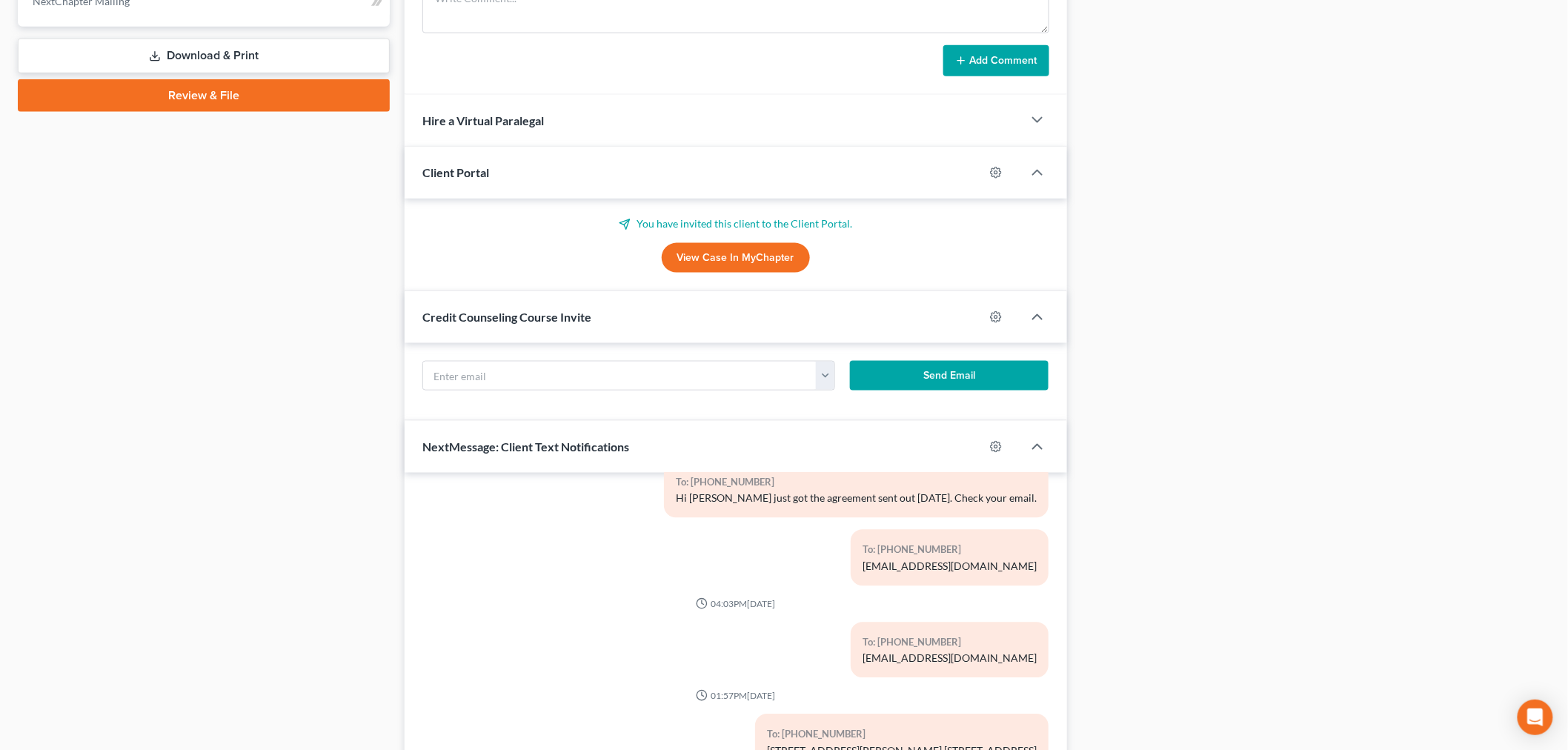
scroll to position [784, 0]
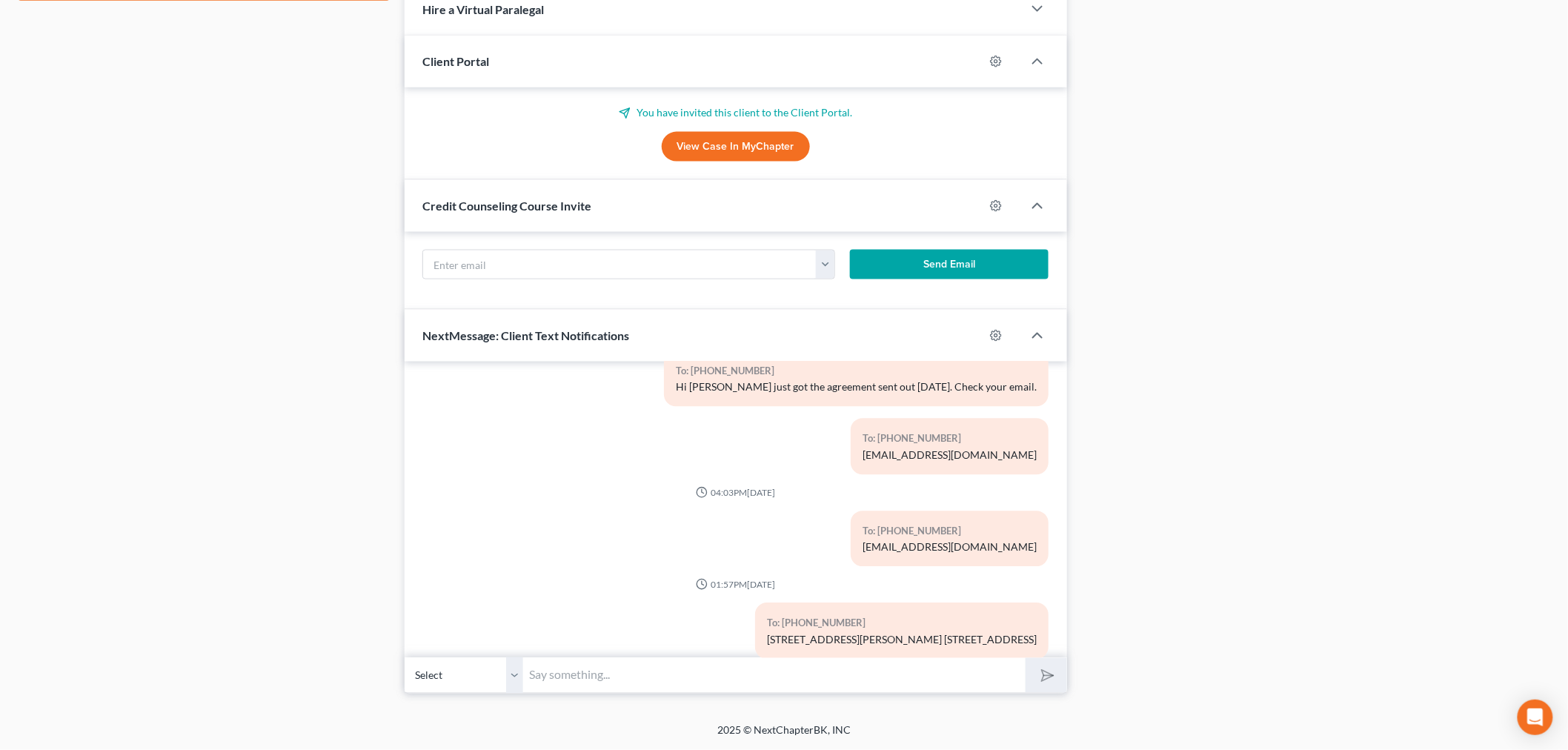
click at [678, 651] on input "text" at bounding box center [774, 676] width 502 height 36
paste input "(314) 644-5200"
type input "To set up payment call [PHONE_NUMBER]"
click at [1047, 651] on polygon "submit" at bounding box center [1046, 676] width 18 height 18
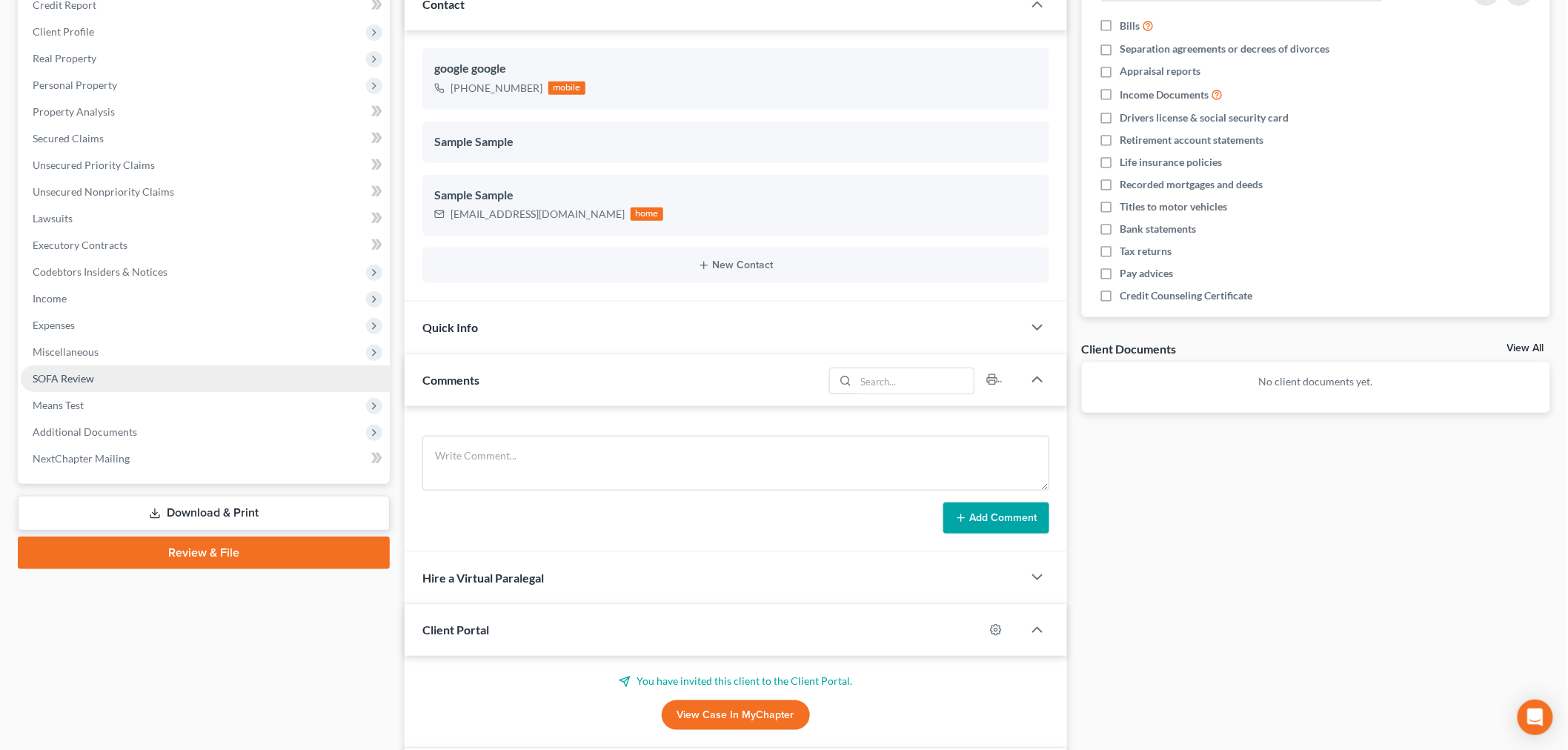
scroll to position [0, 0]
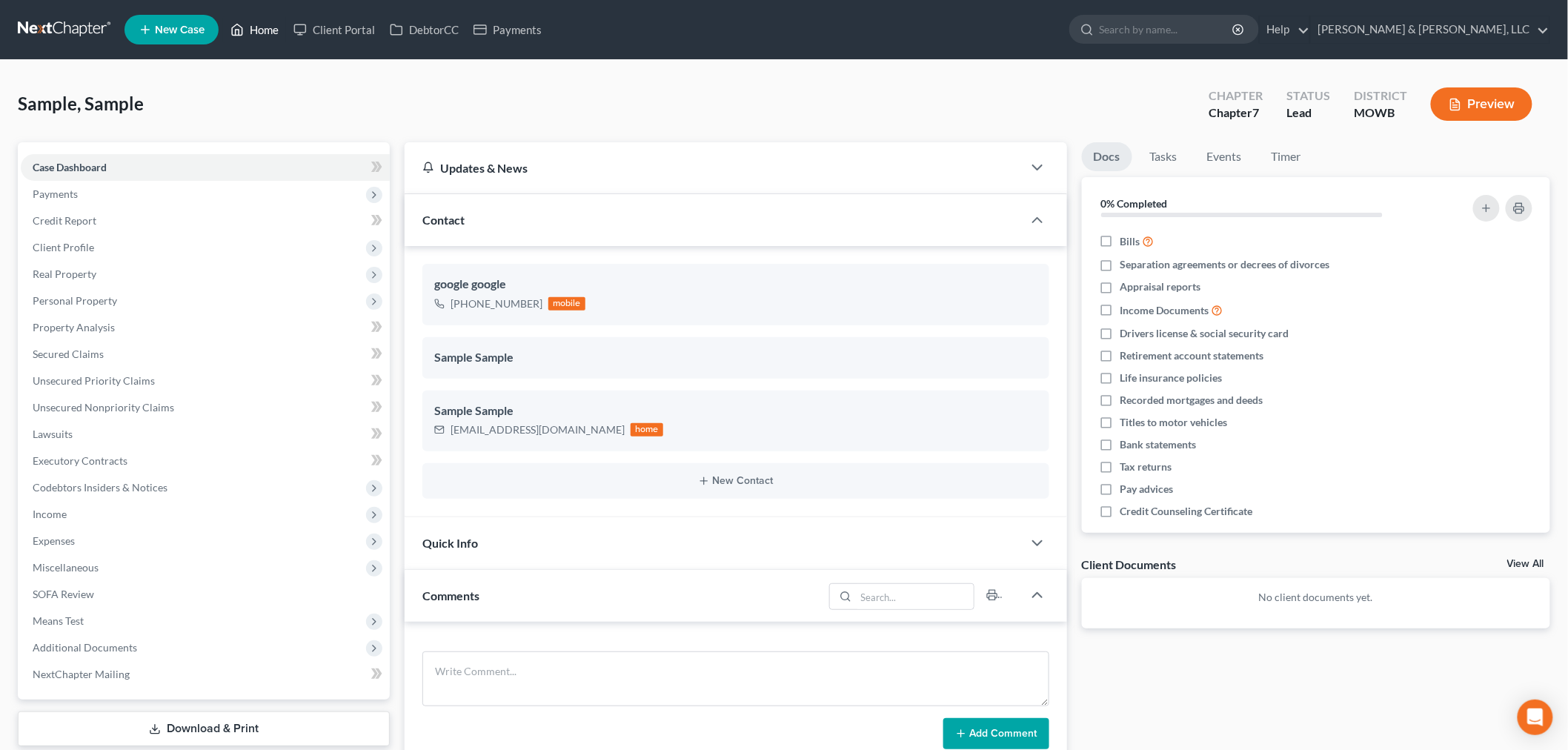
click at [255, 22] on link "Home" at bounding box center [254, 30] width 63 height 27
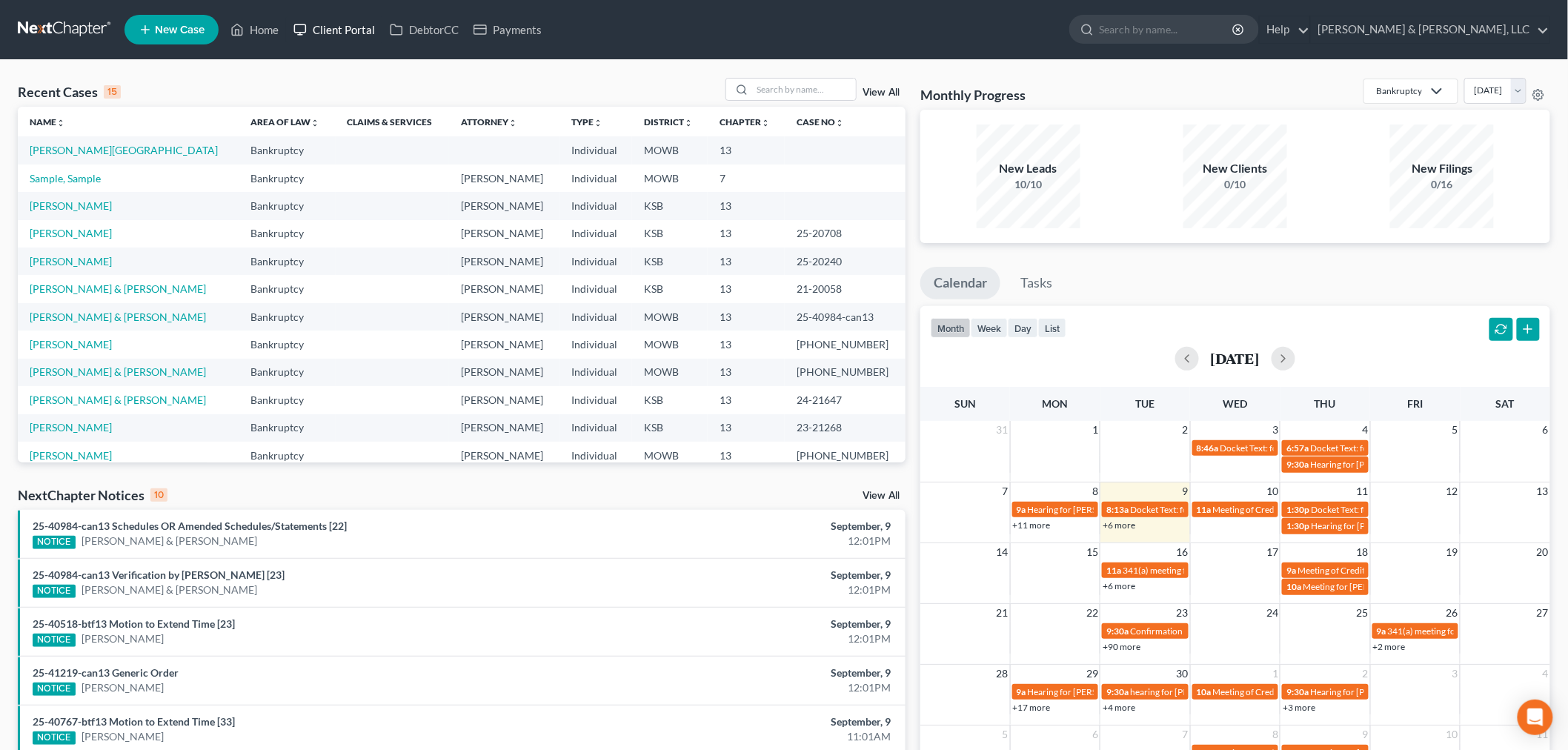
click at [348, 23] on link "Client Portal" at bounding box center [334, 30] width 96 height 27
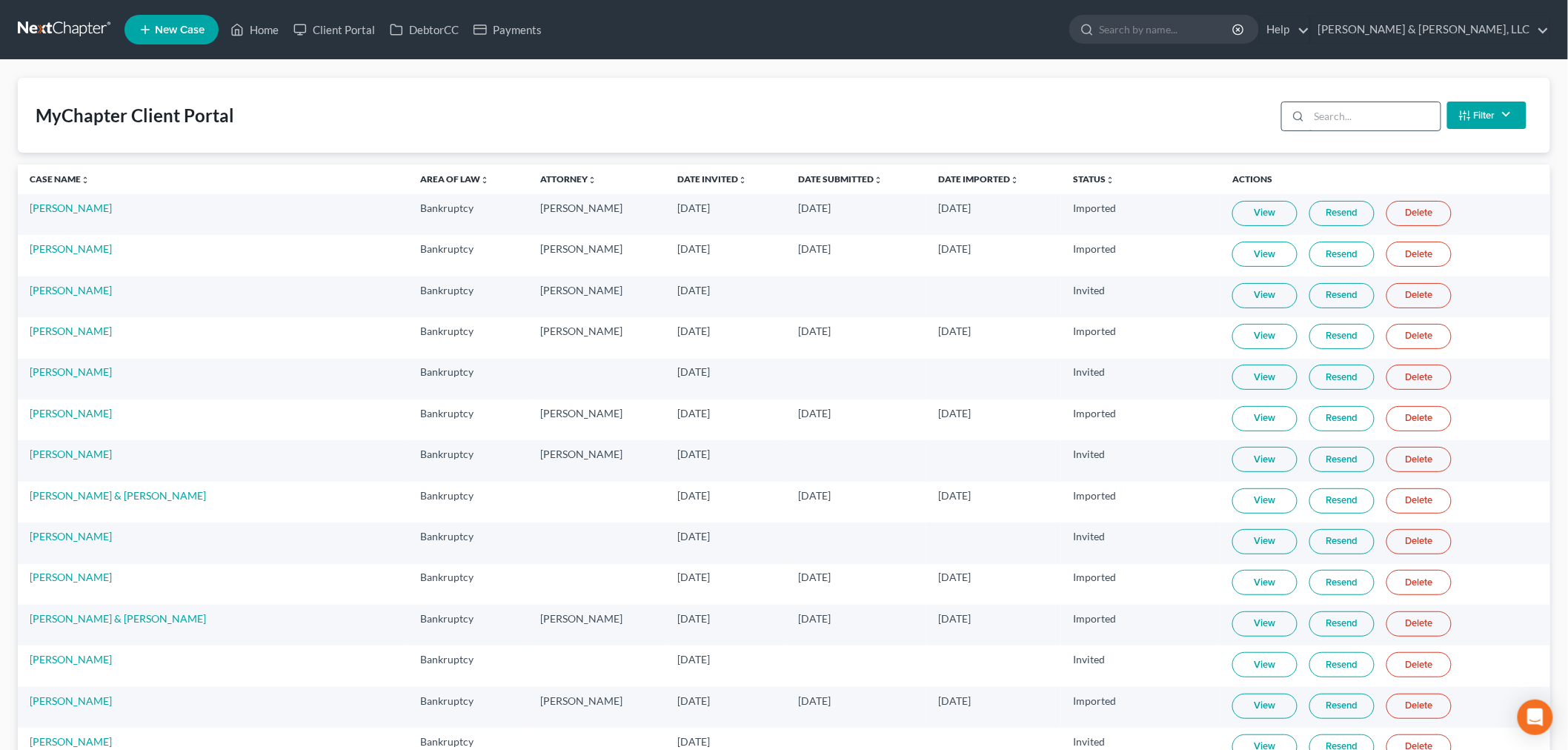
click at [1251, 112] on input "search" at bounding box center [1375, 116] width 131 height 29
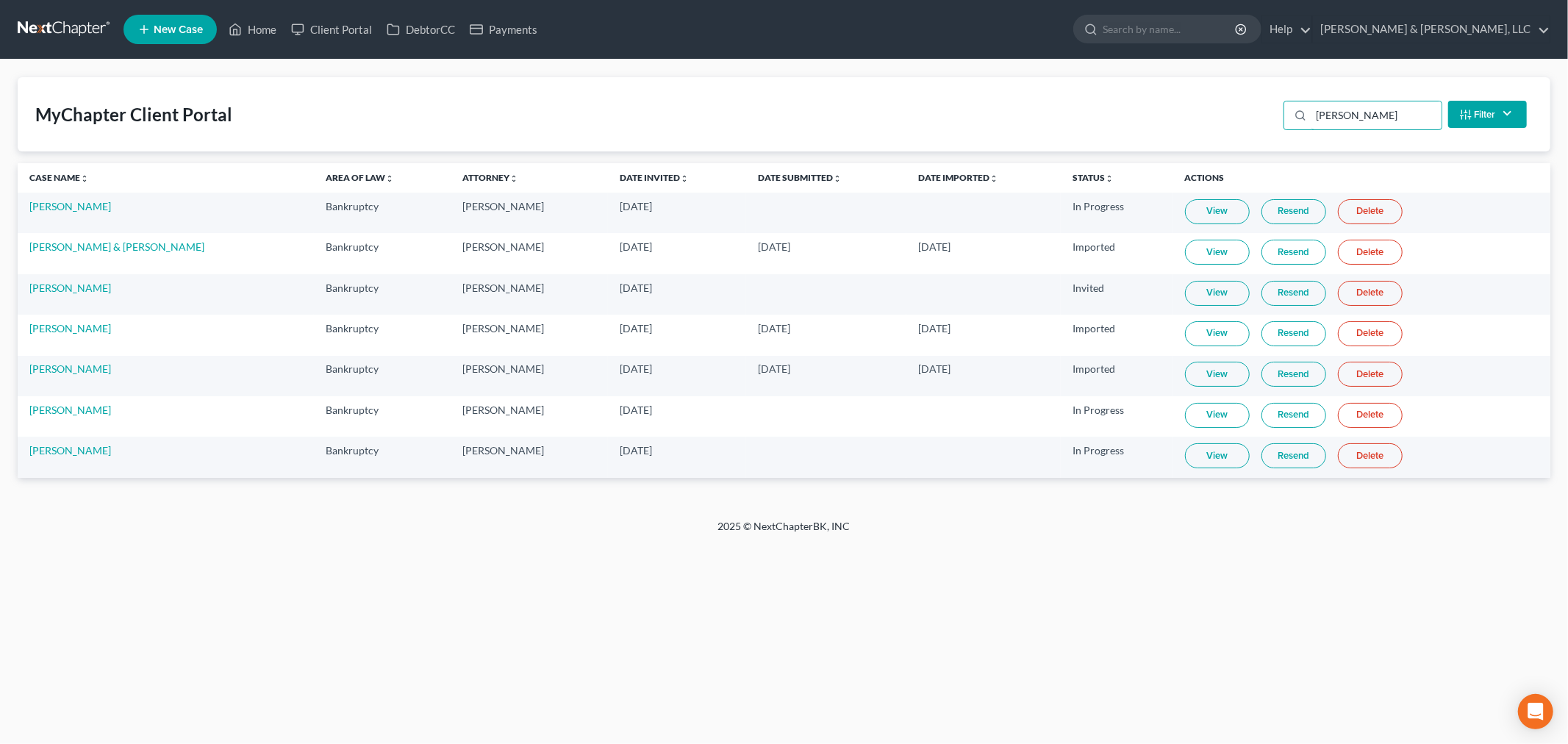
type input "lewis"
click at [1186, 456] on link "View" at bounding box center [1218, 456] width 65 height 25
click at [62, 454] on link "Jennifer Lewis" at bounding box center [70, 449] width 81 height 12
click at [49, 450] on link "Jennifer Lewis" at bounding box center [70, 449] width 81 height 12
click at [52, 452] on link "Jennifer Lewis" at bounding box center [70, 449] width 81 height 12
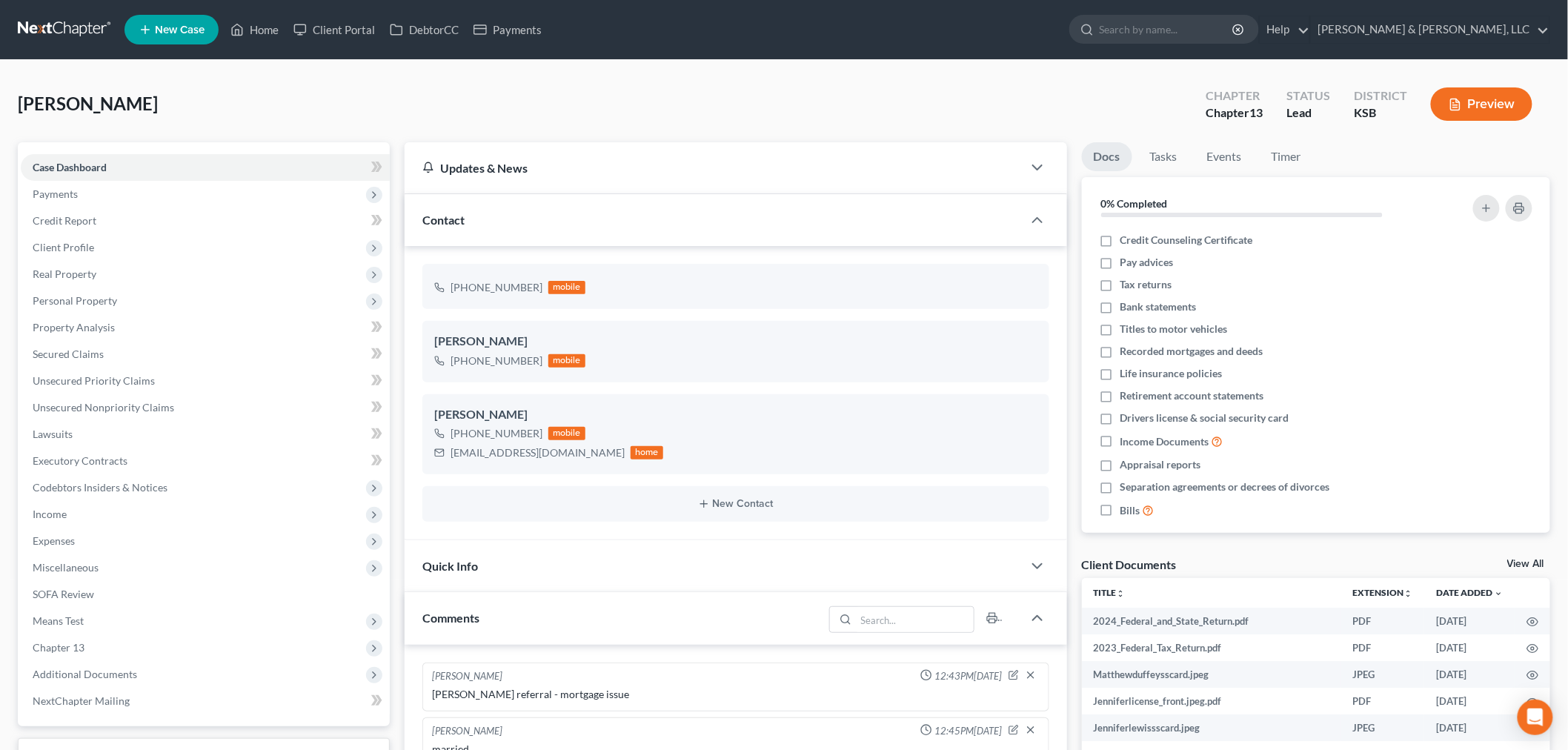
scroll to position [1688, 0]
click at [82, 247] on span "Client Profile" at bounding box center [63, 247] width 62 height 12
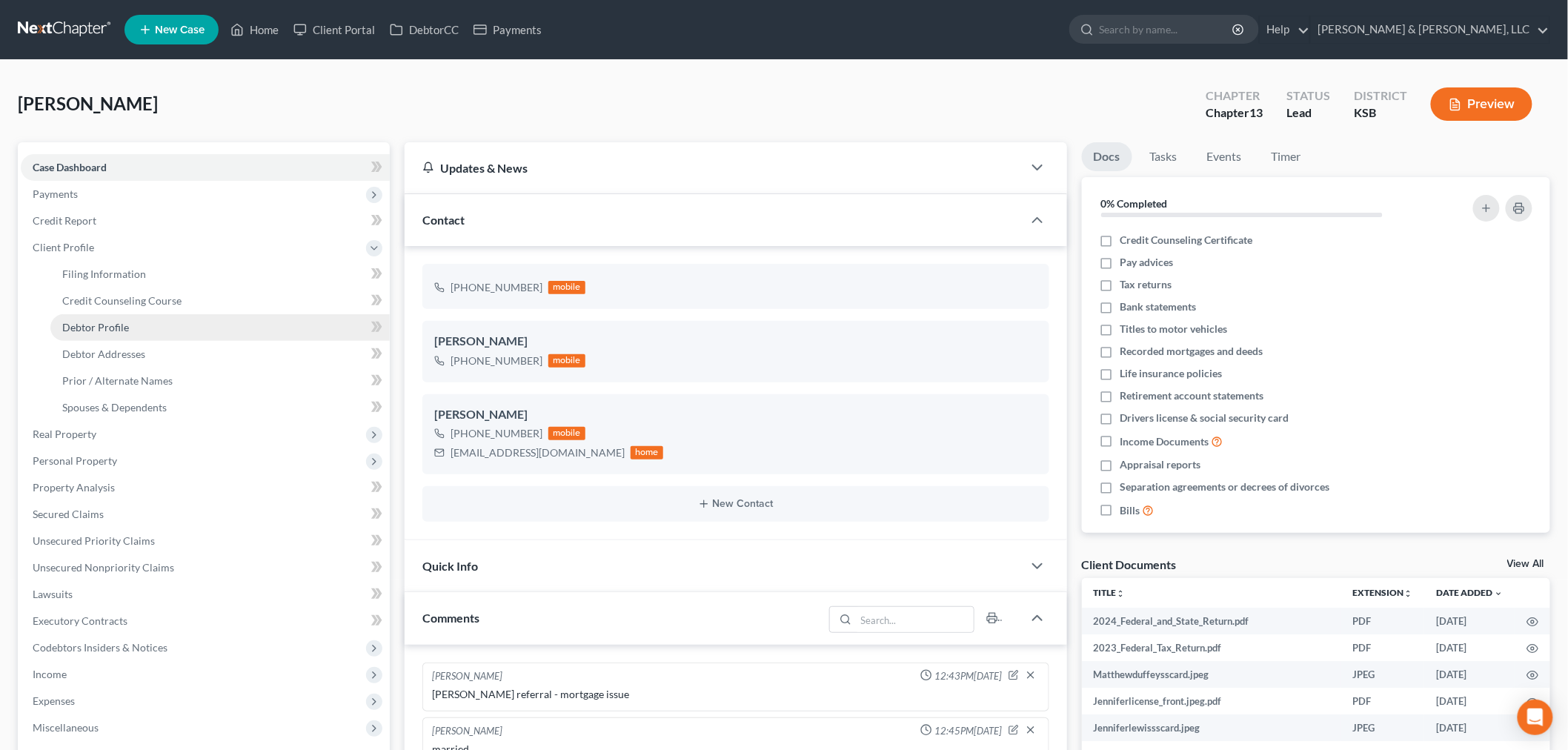
click at [117, 321] on span "Debtor Profile" at bounding box center [95, 326] width 67 height 12
select select "0"
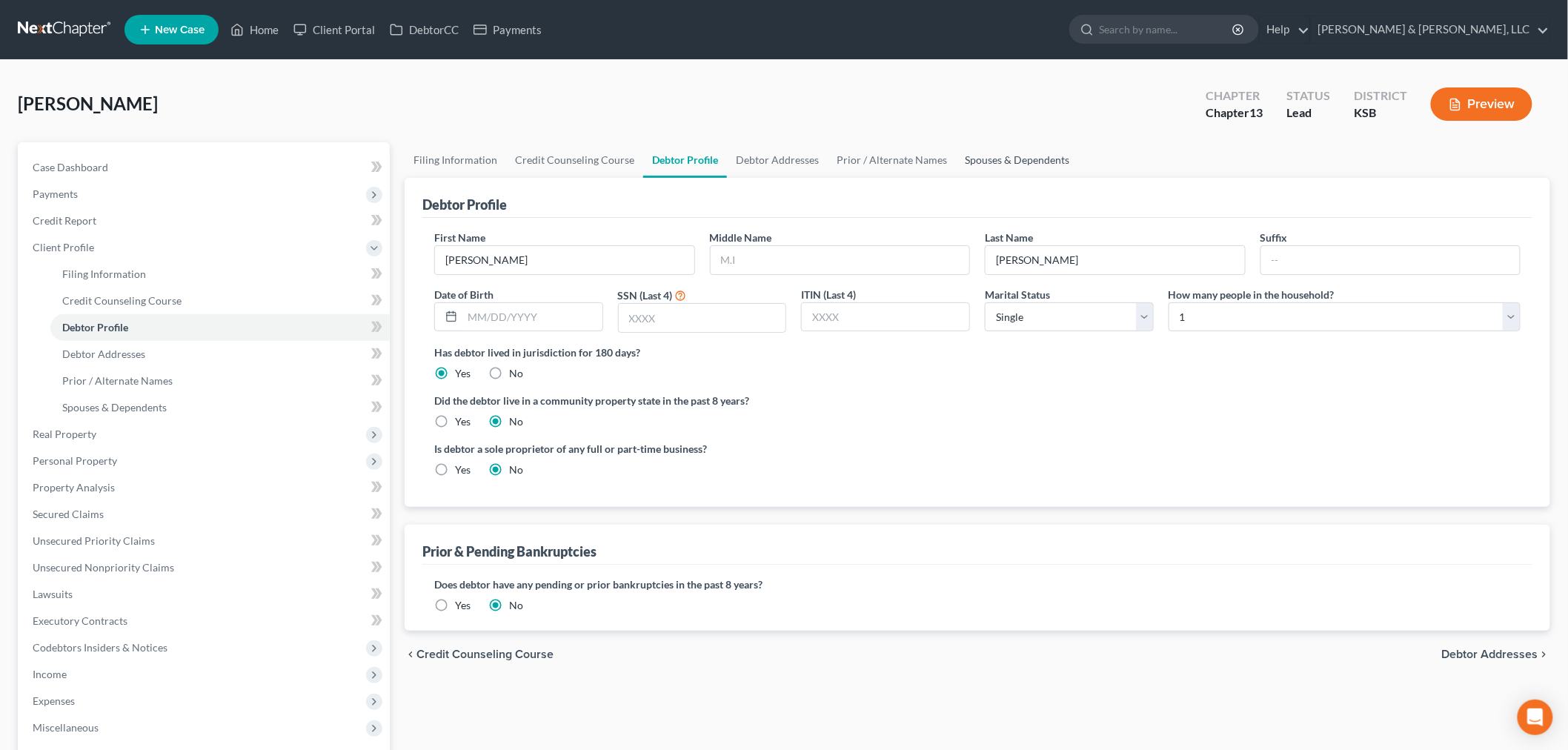
click at [999, 159] on link "Spouses & Dependents" at bounding box center [1017, 160] width 123 height 35
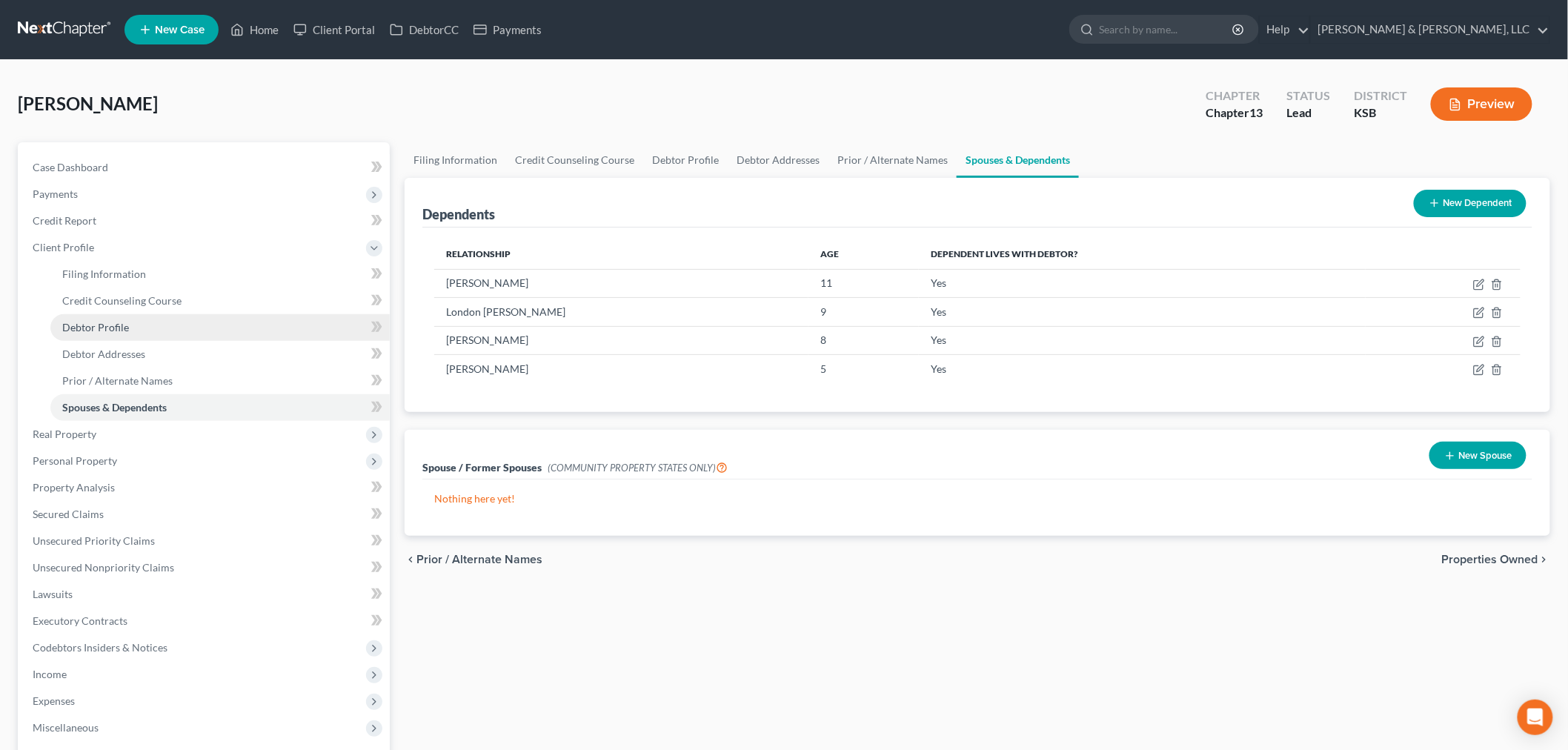
click at [123, 327] on span "Debtor Profile" at bounding box center [95, 326] width 67 height 12
select select "0"
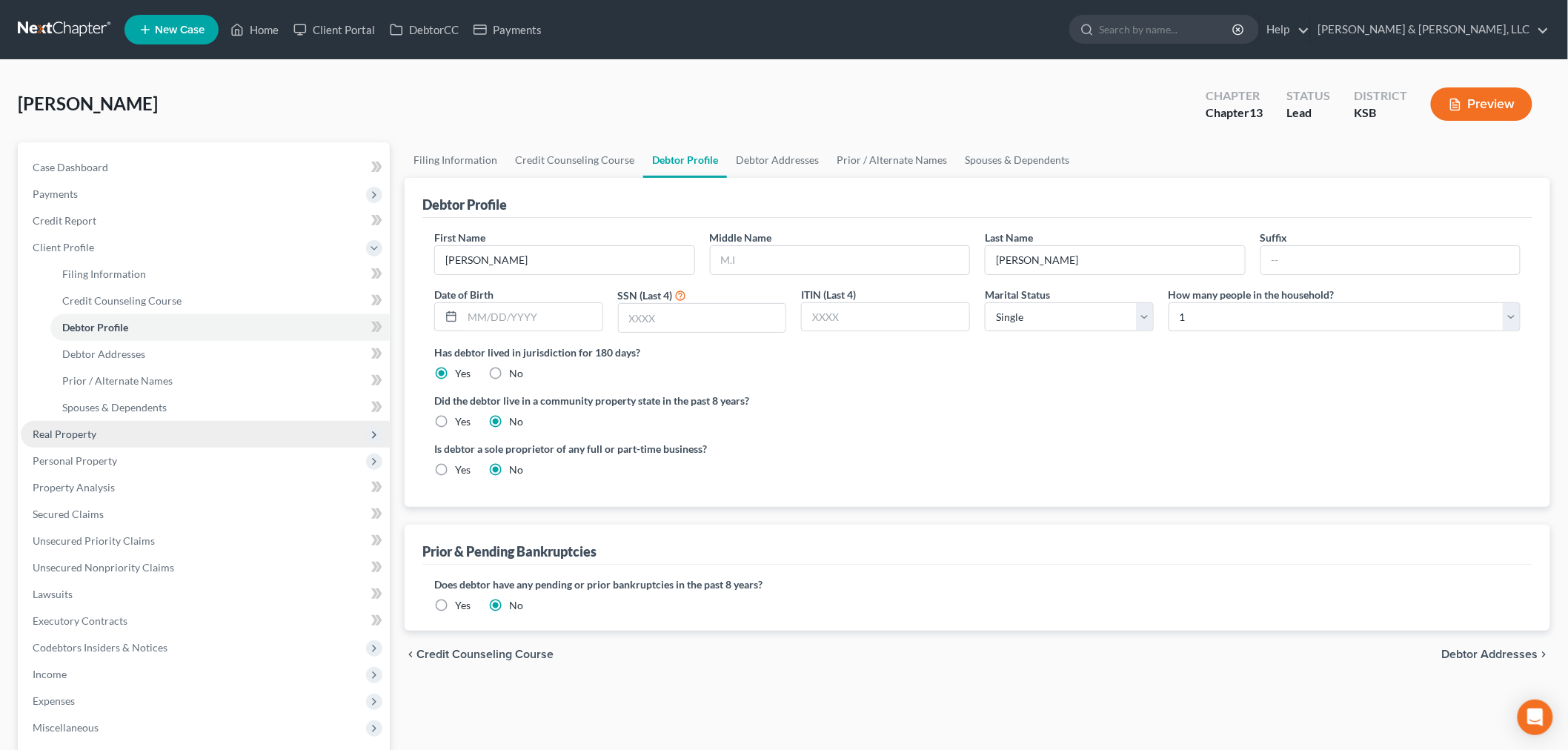
click at [99, 421] on span "Real Property" at bounding box center [206, 434] width 369 height 27
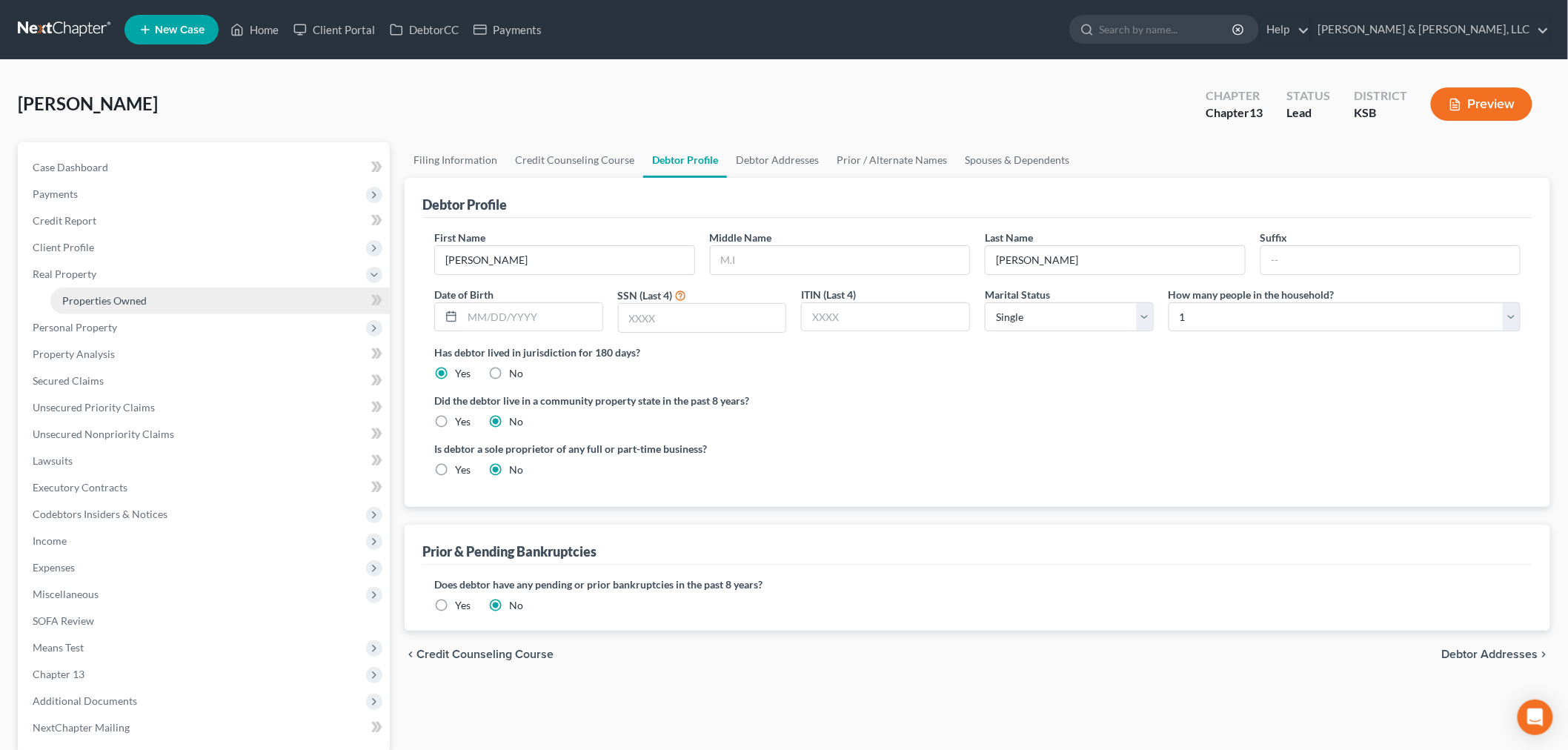
click at [117, 294] on span "Properties Owned" at bounding box center [104, 300] width 85 height 12
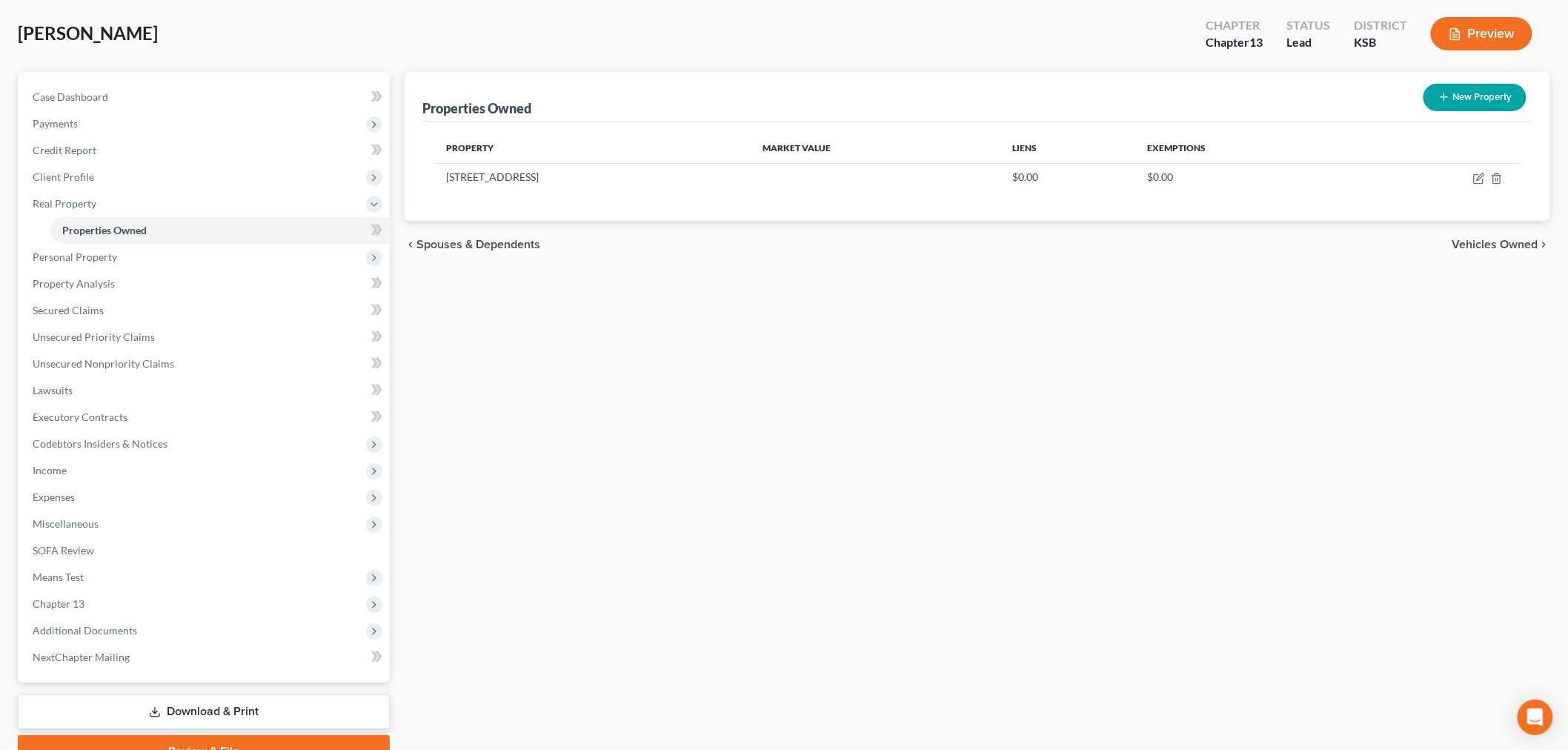
scroll to position [143, 0]
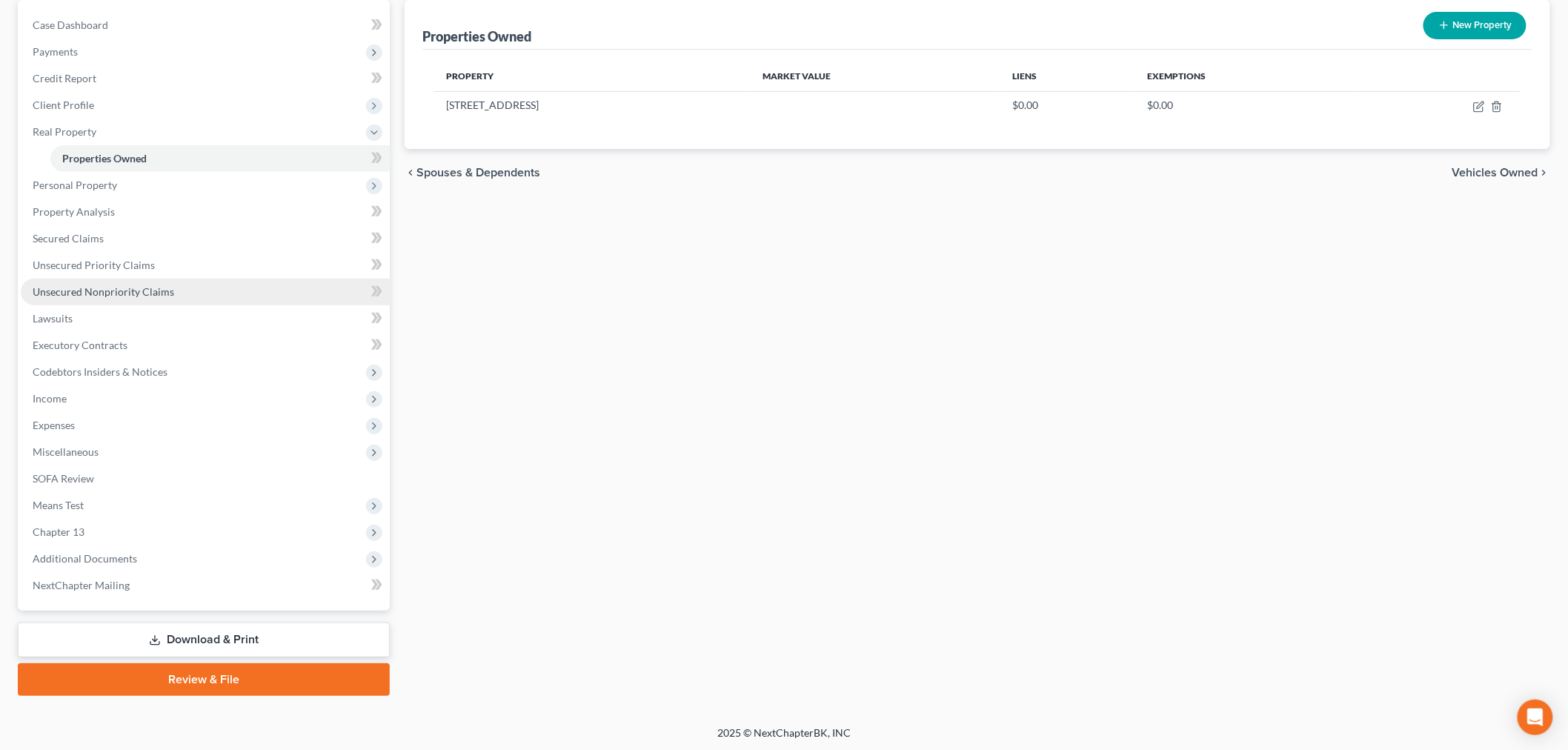
click at [102, 286] on span "Unsecured Nonpriority Claims" at bounding box center [103, 291] width 142 height 12
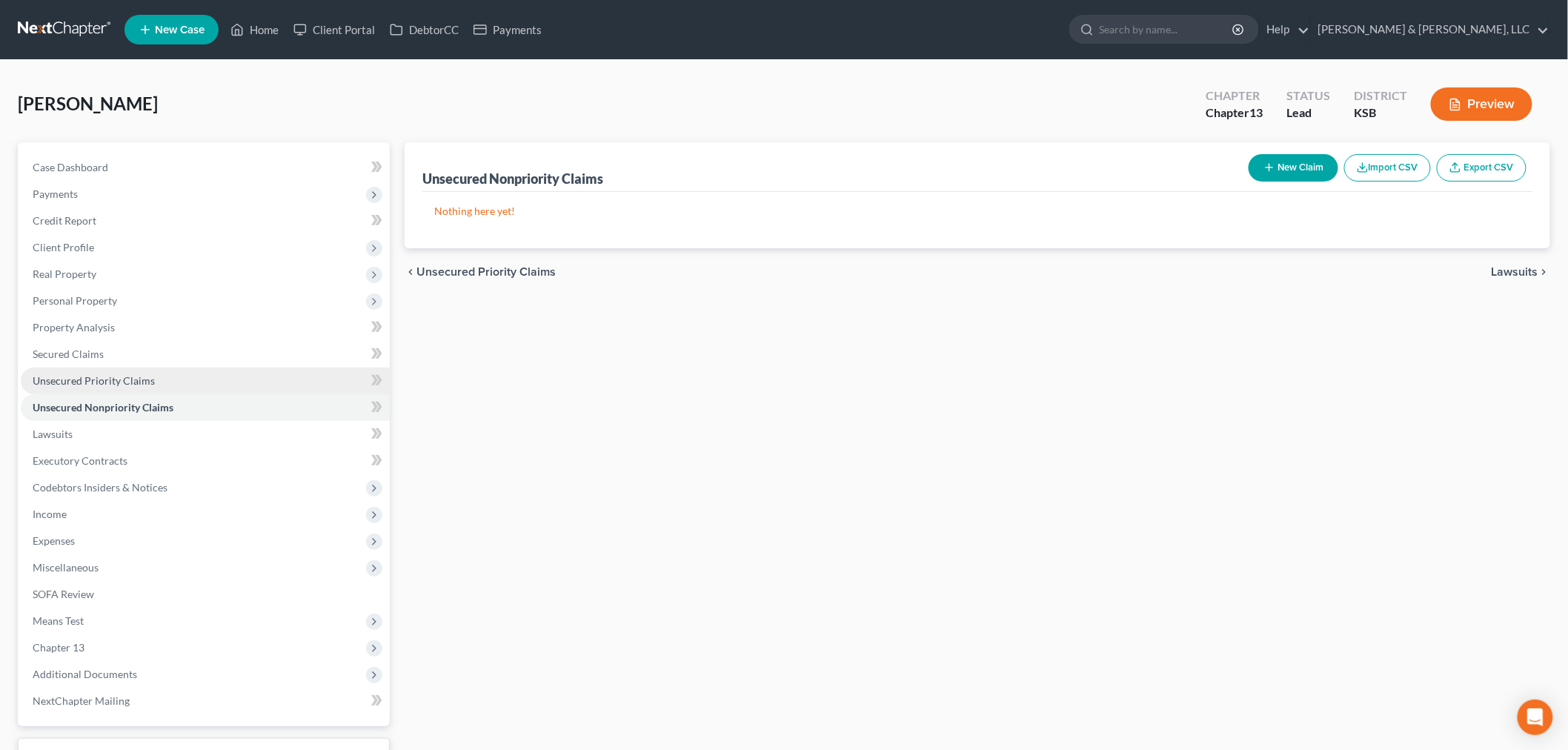
click at [125, 388] on link "Unsecured Priority Claims" at bounding box center [206, 381] width 369 height 27
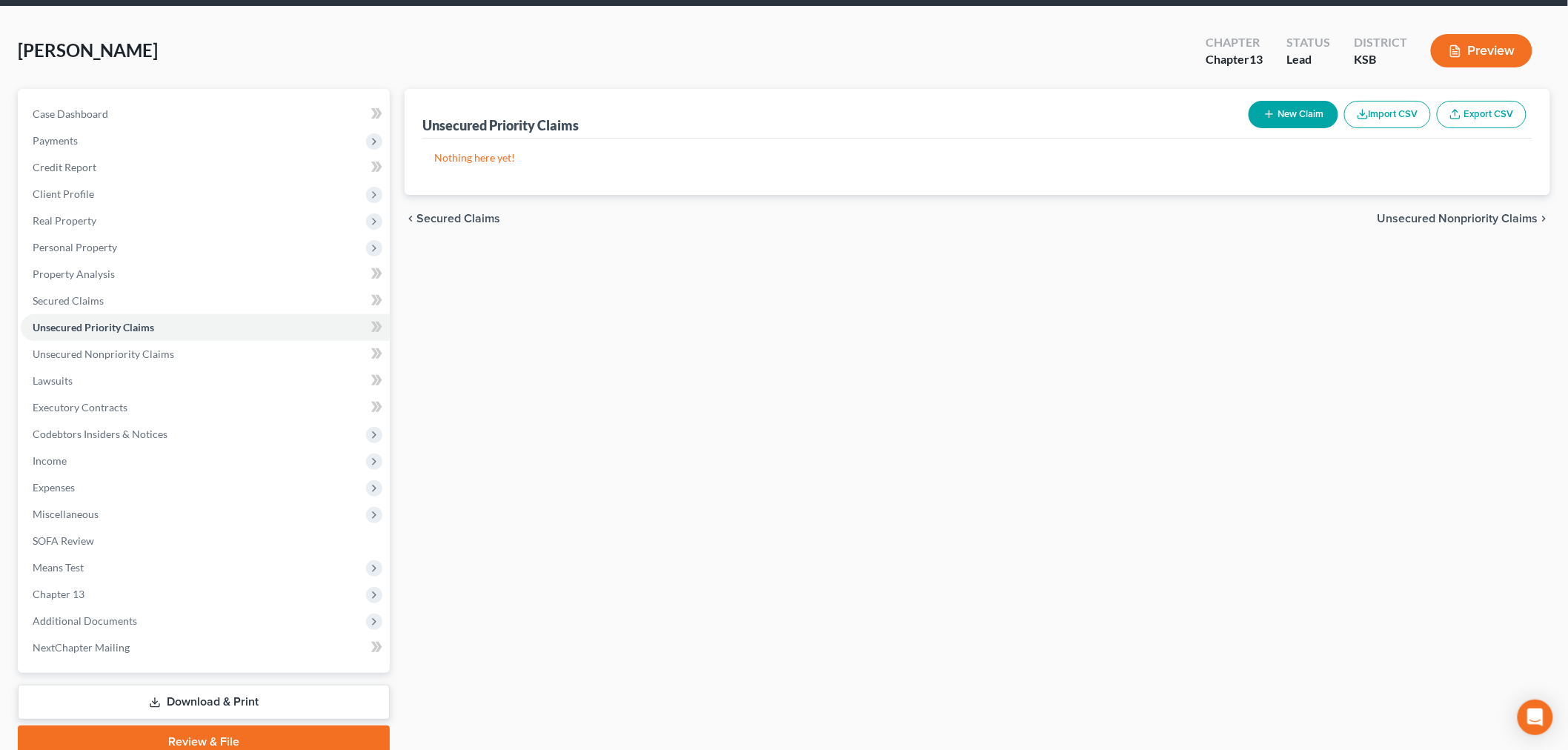
scroll to position [116, 0]
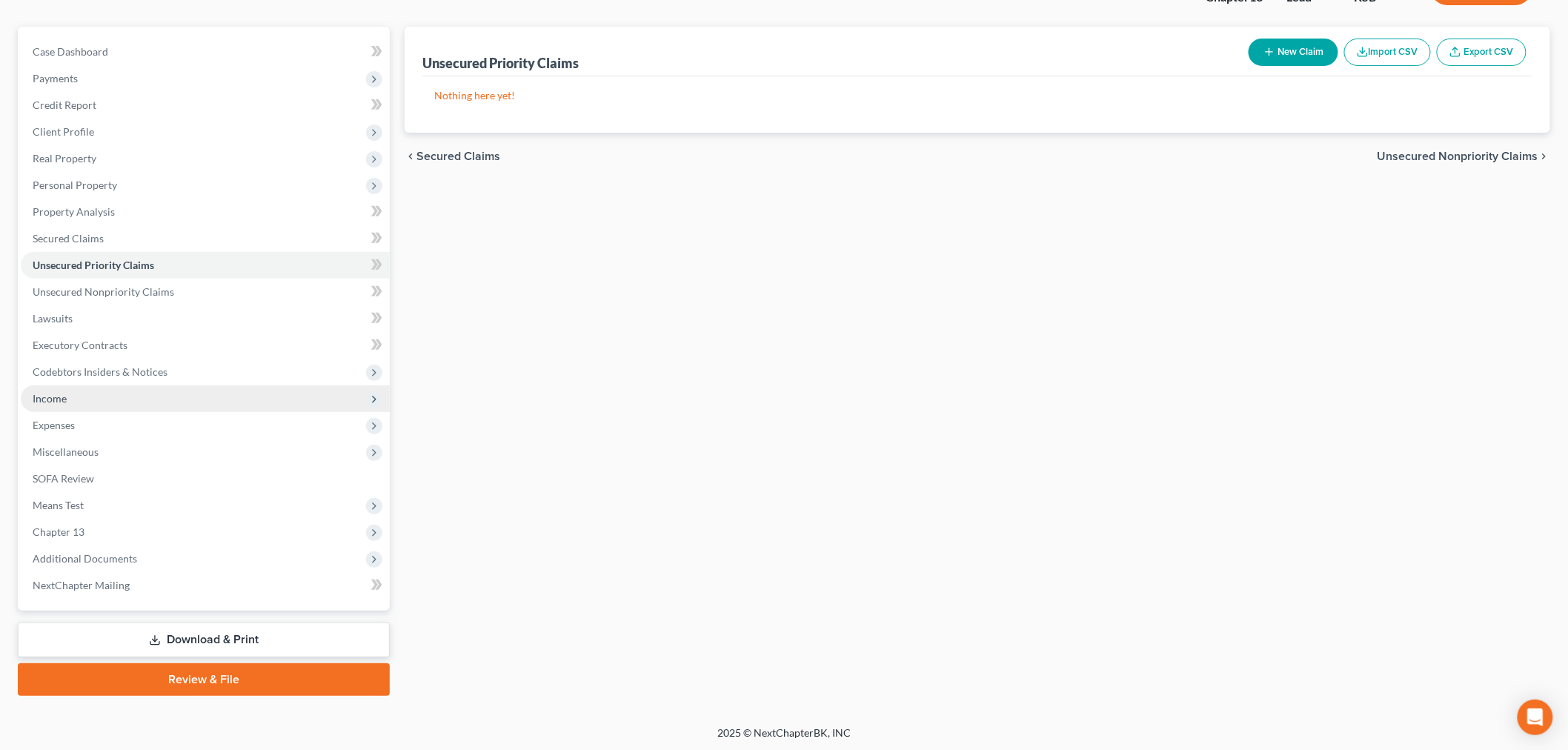
click at [70, 395] on span "Income" at bounding box center [206, 399] width 369 height 27
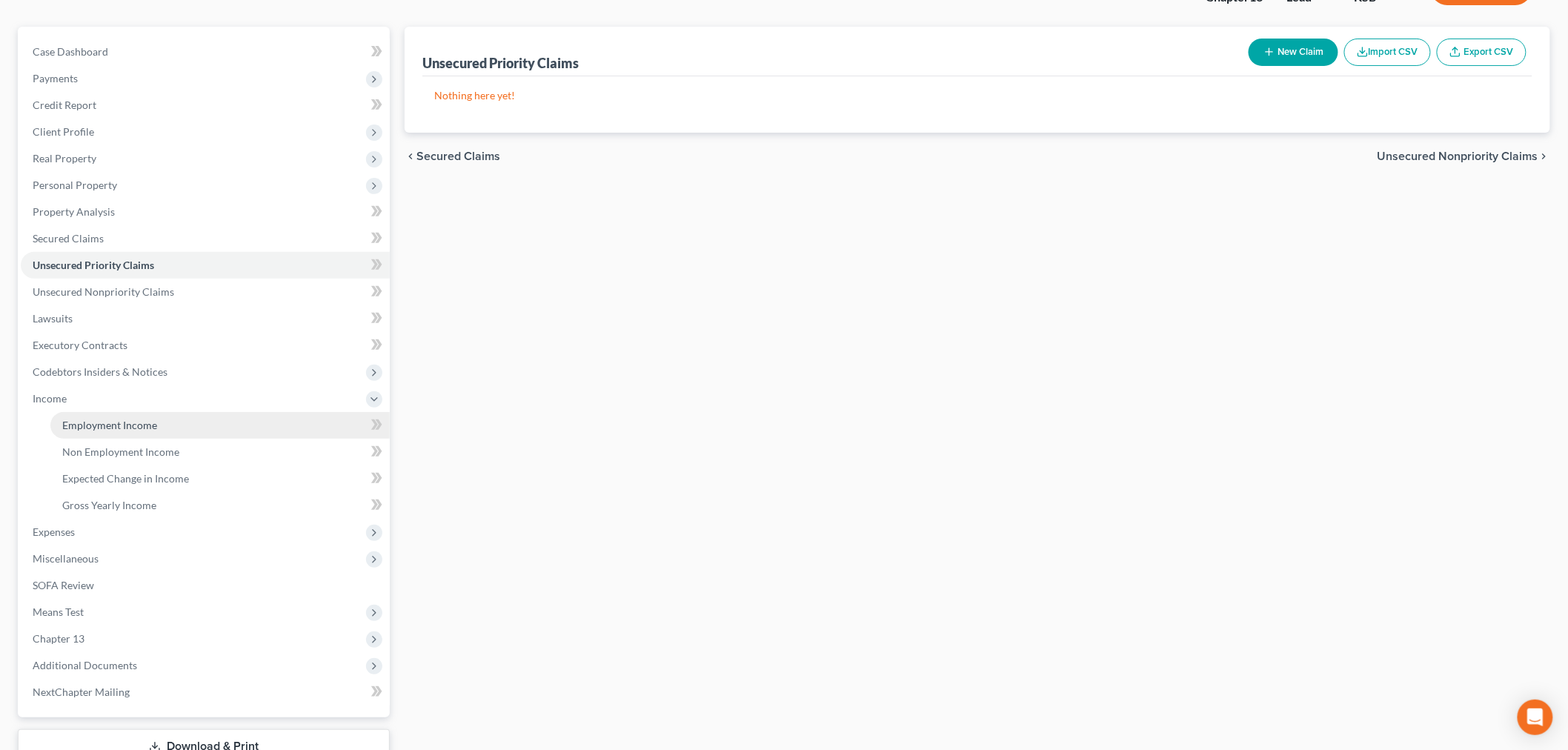
click at [86, 423] on span "Employment Income" at bounding box center [109, 424] width 95 height 12
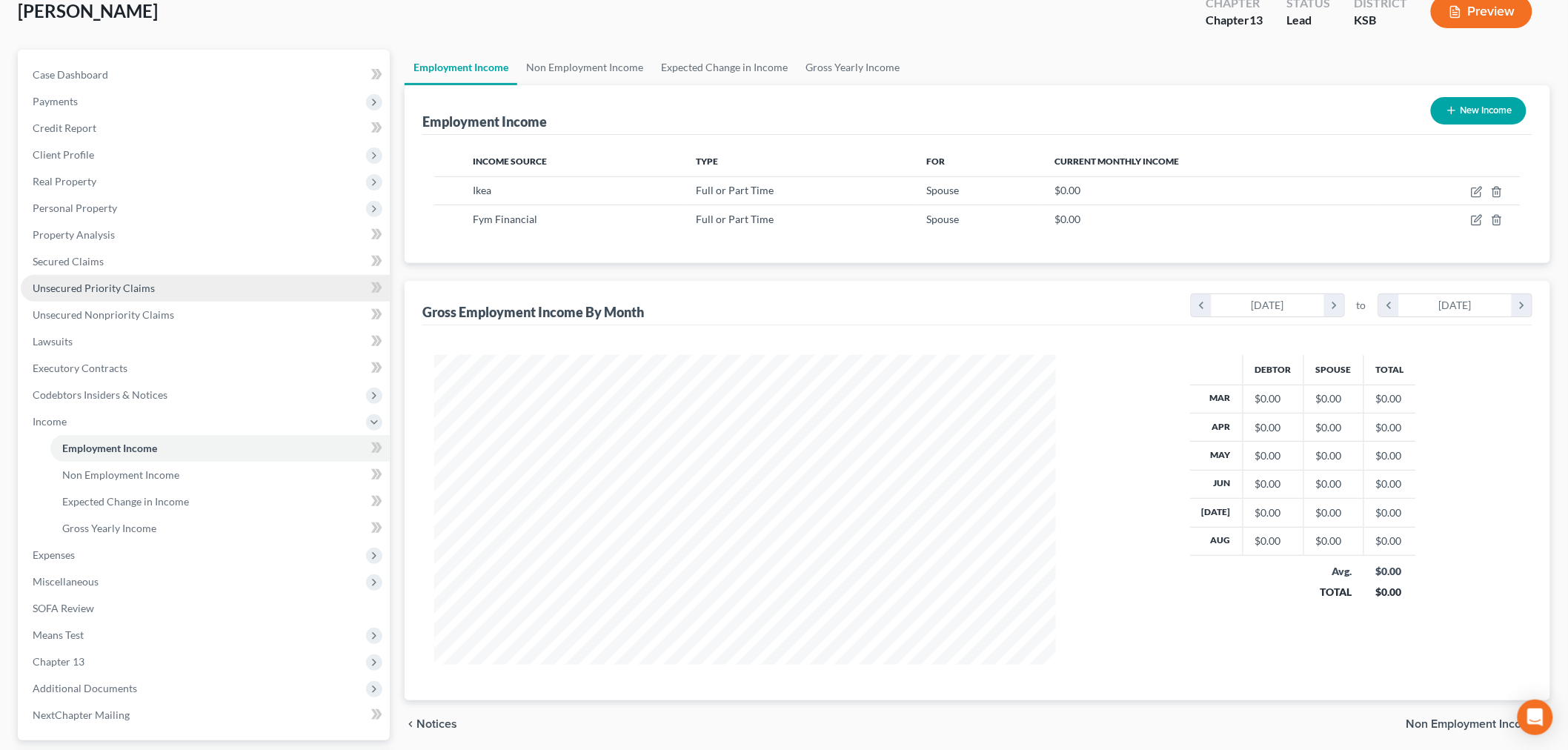
scroll to position [223, 0]
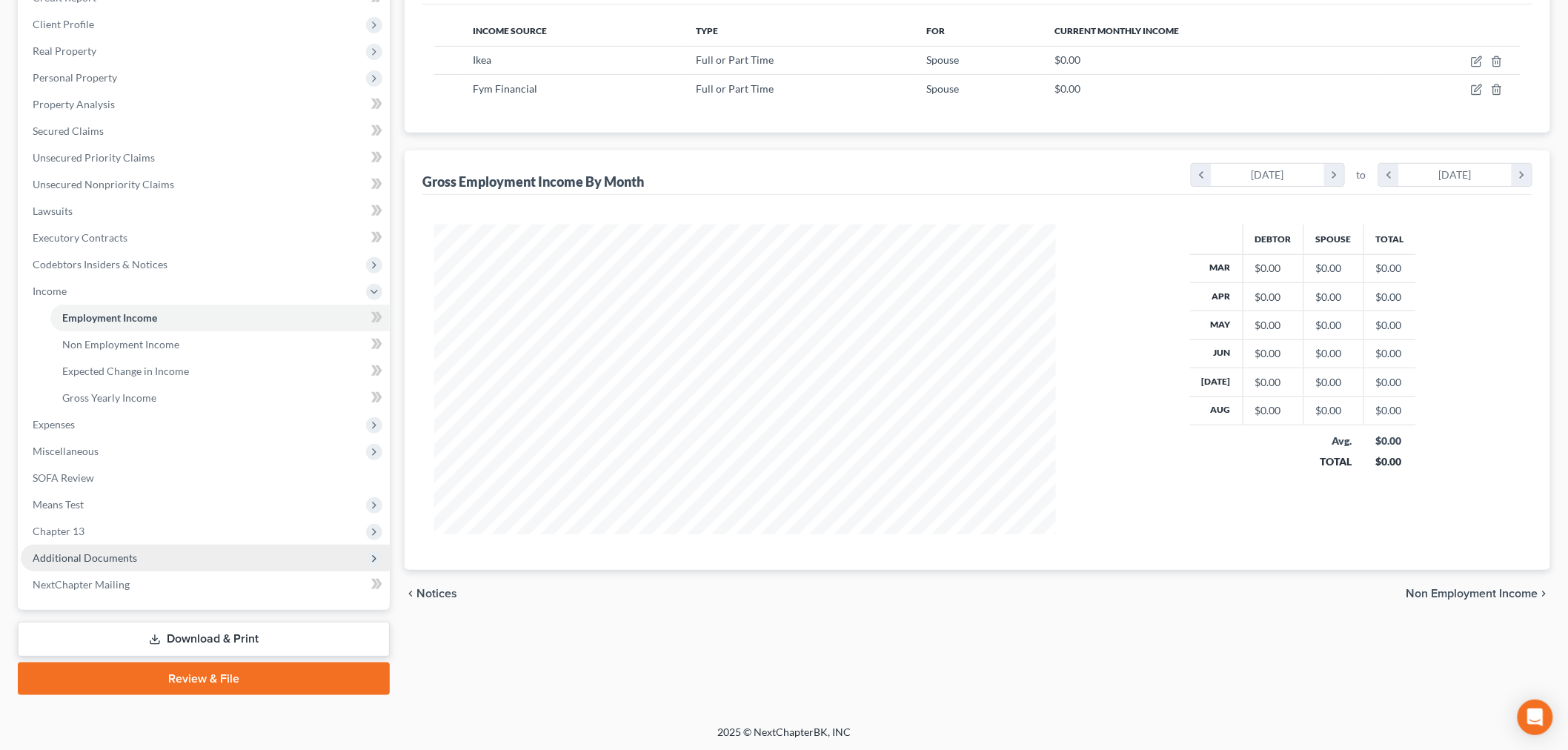
click at [86, 548] on span "Additional Documents" at bounding box center [206, 558] width 369 height 27
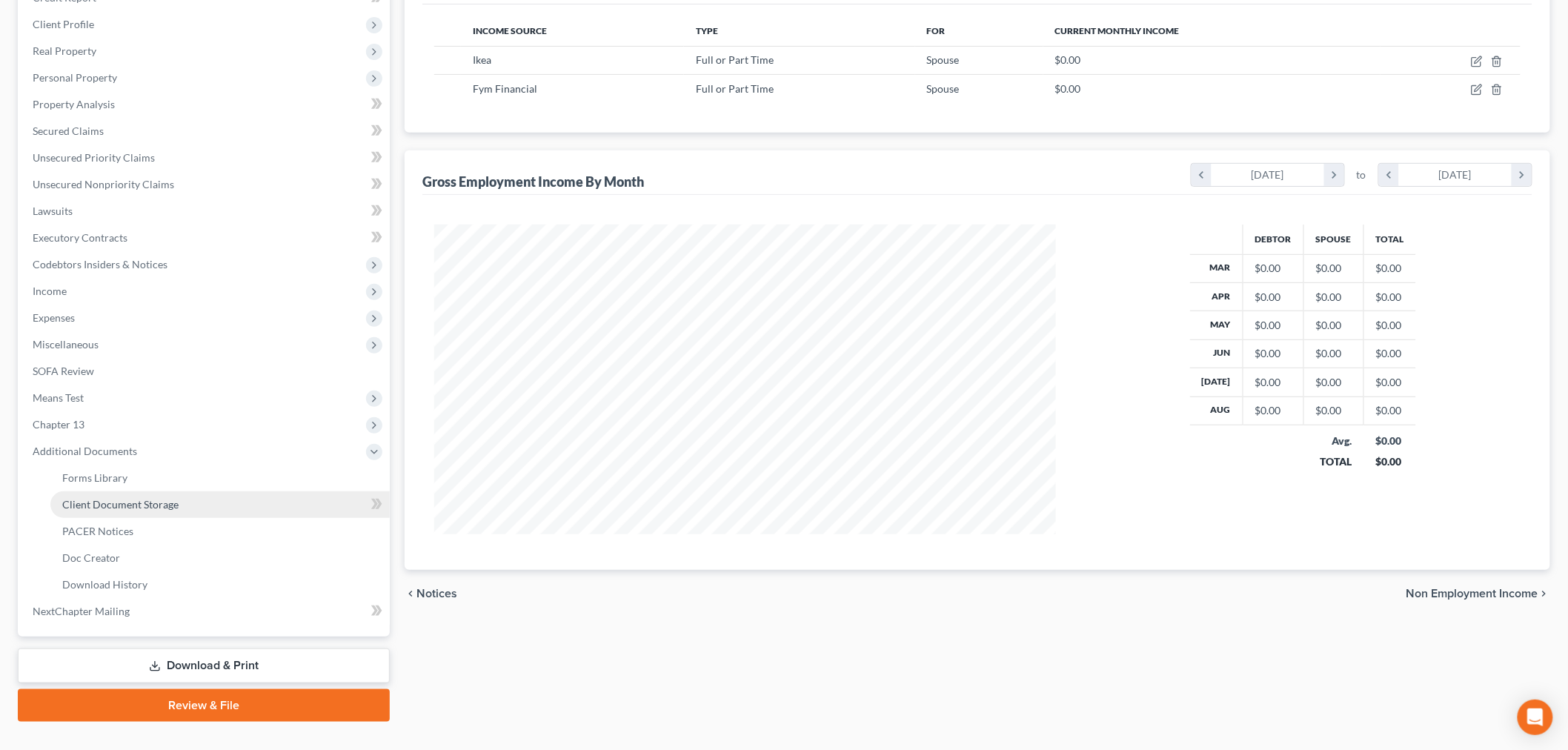
click at [119, 498] on span "Client Document Storage" at bounding box center [120, 503] width 116 height 12
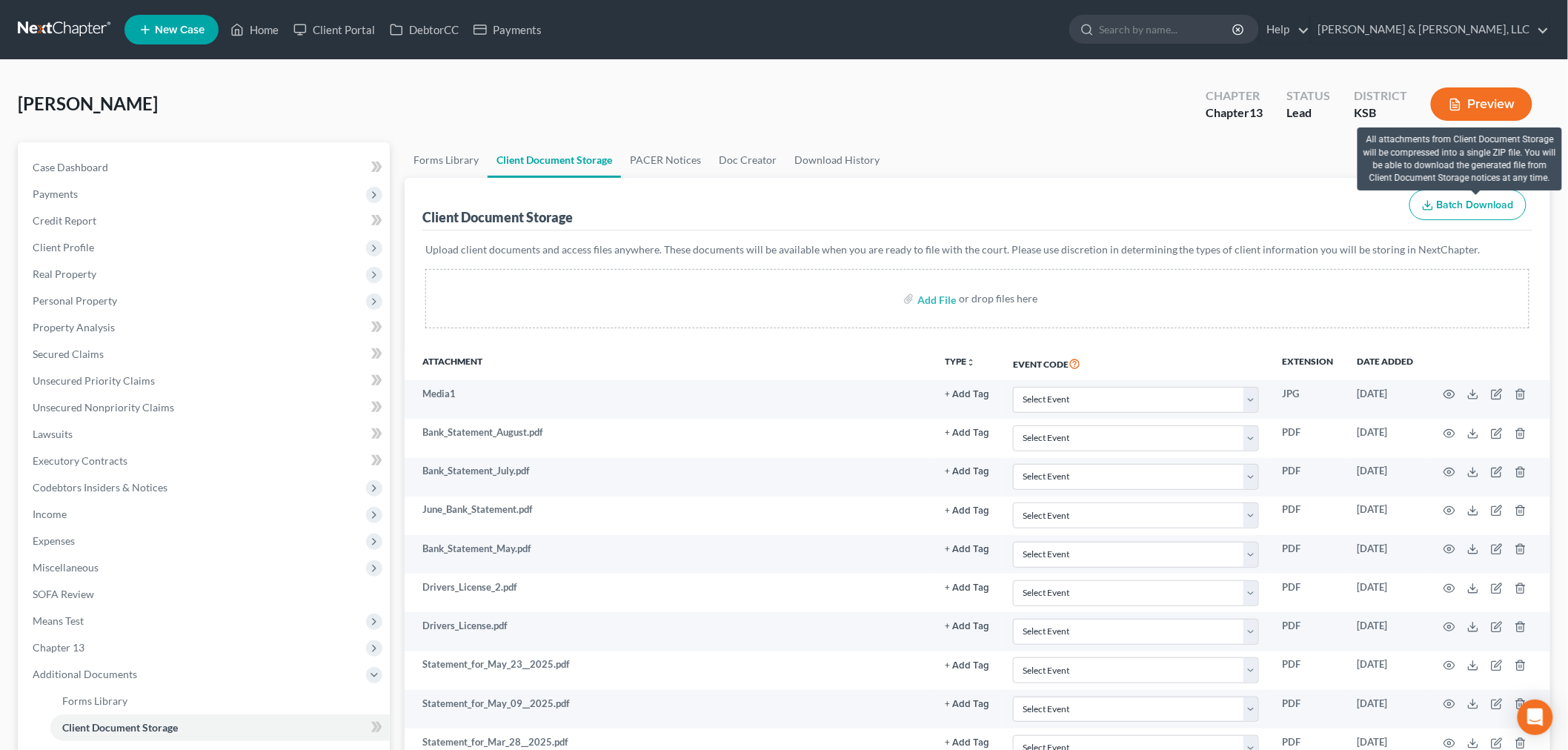
click at [1251, 205] on span "Batch Download" at bounding box center [1475, 205] width 77 height 12
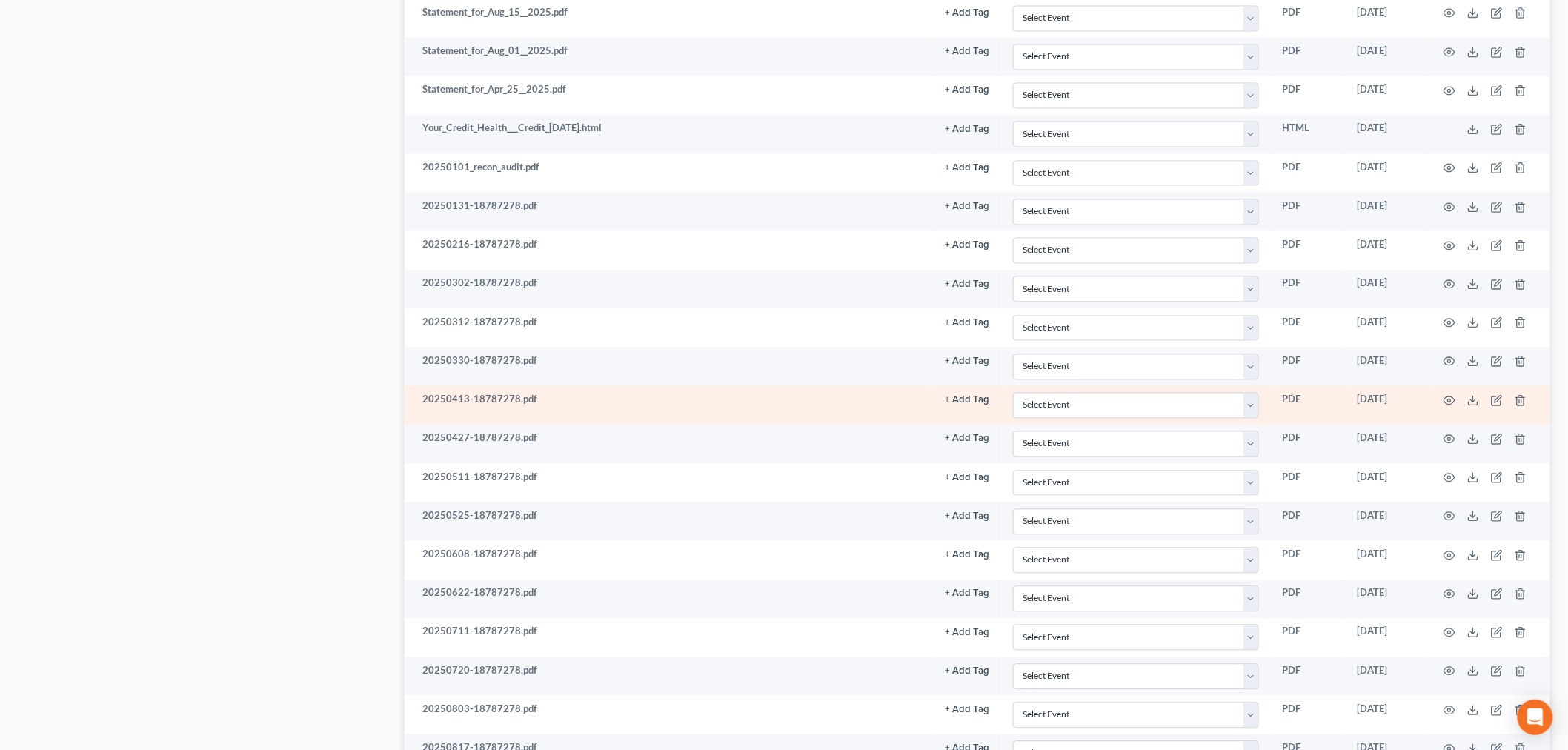
scroll to position [1611, 0]
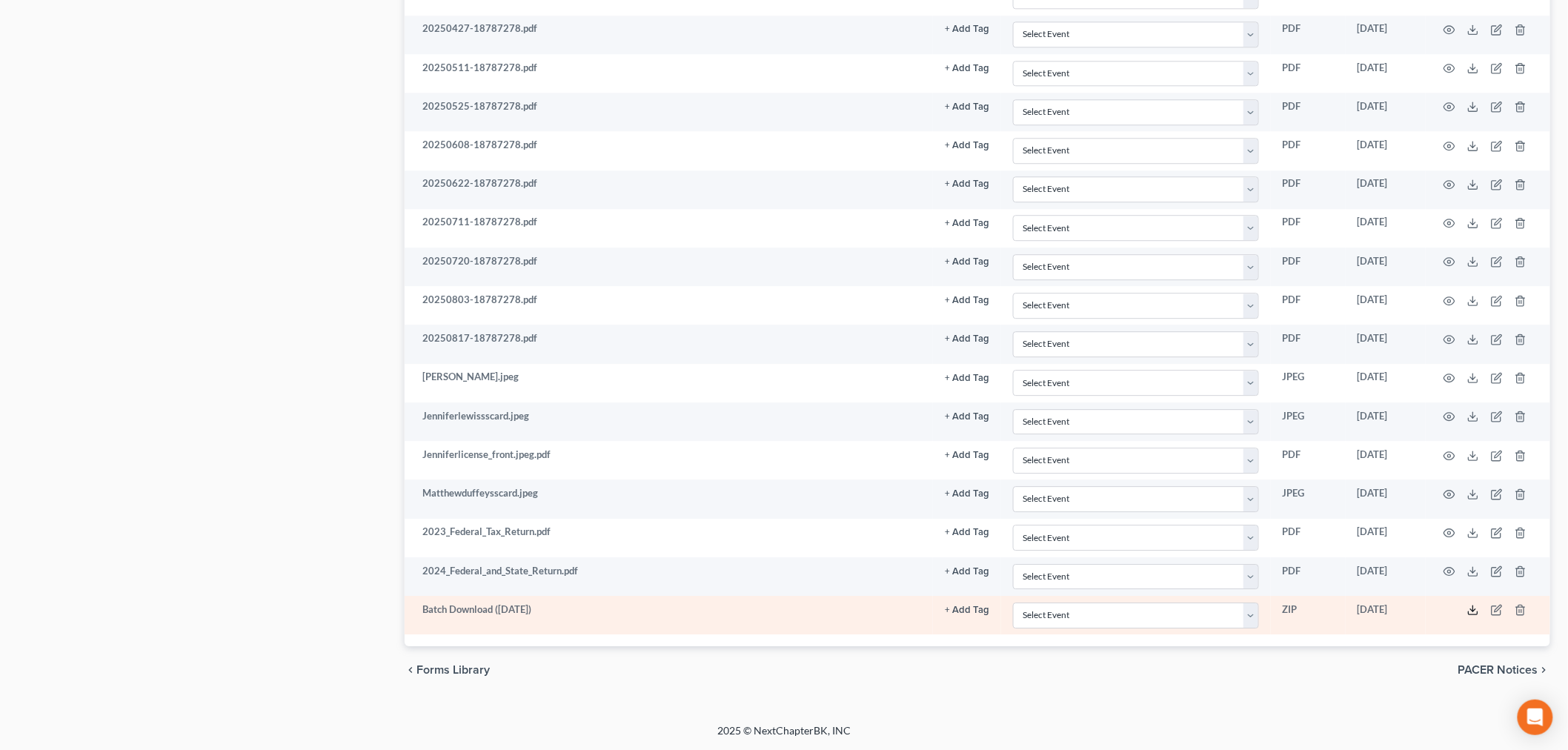
click at [1251, 612] on icon at bounding box center [1473, 610] width 11 height 11
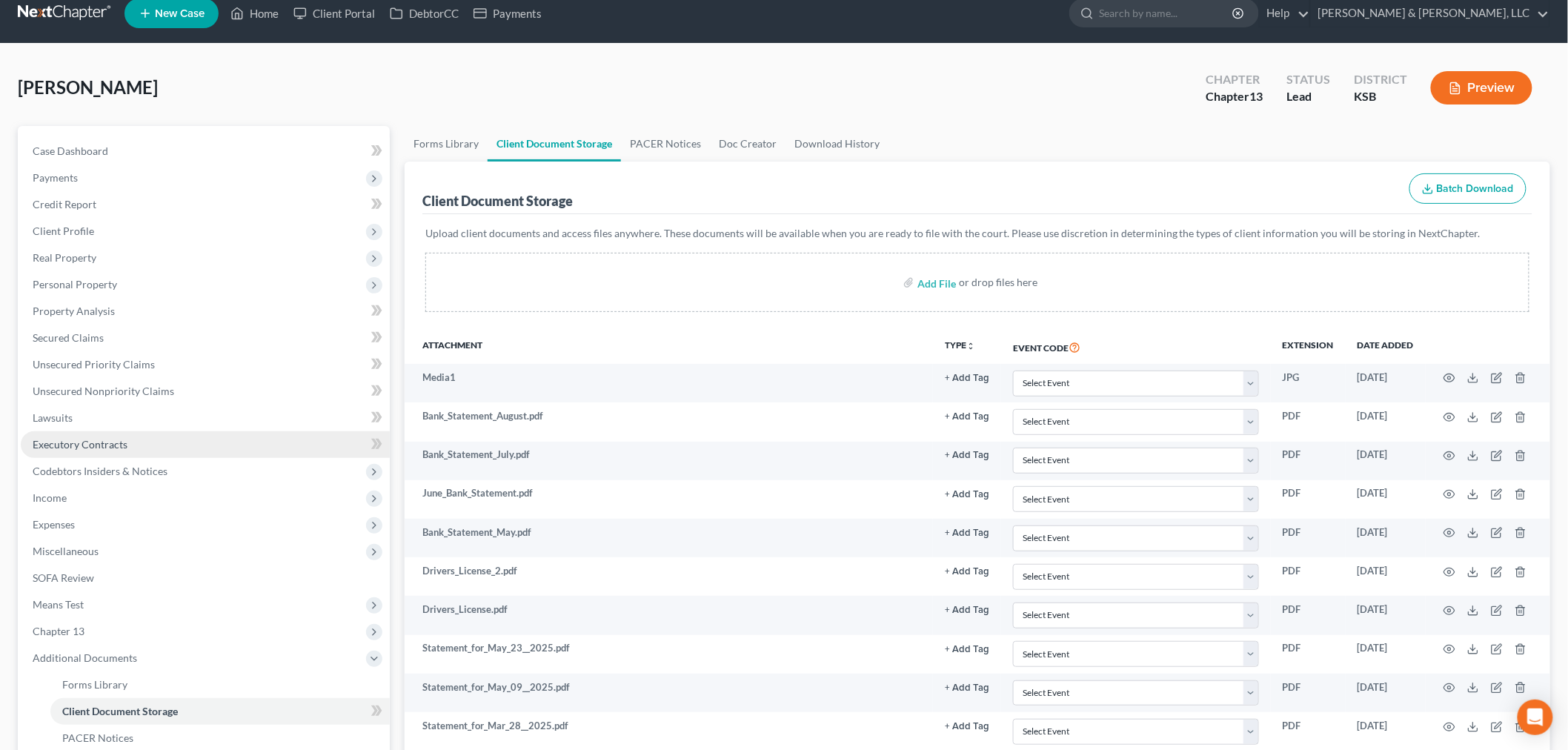
scroll to position [0, 0]
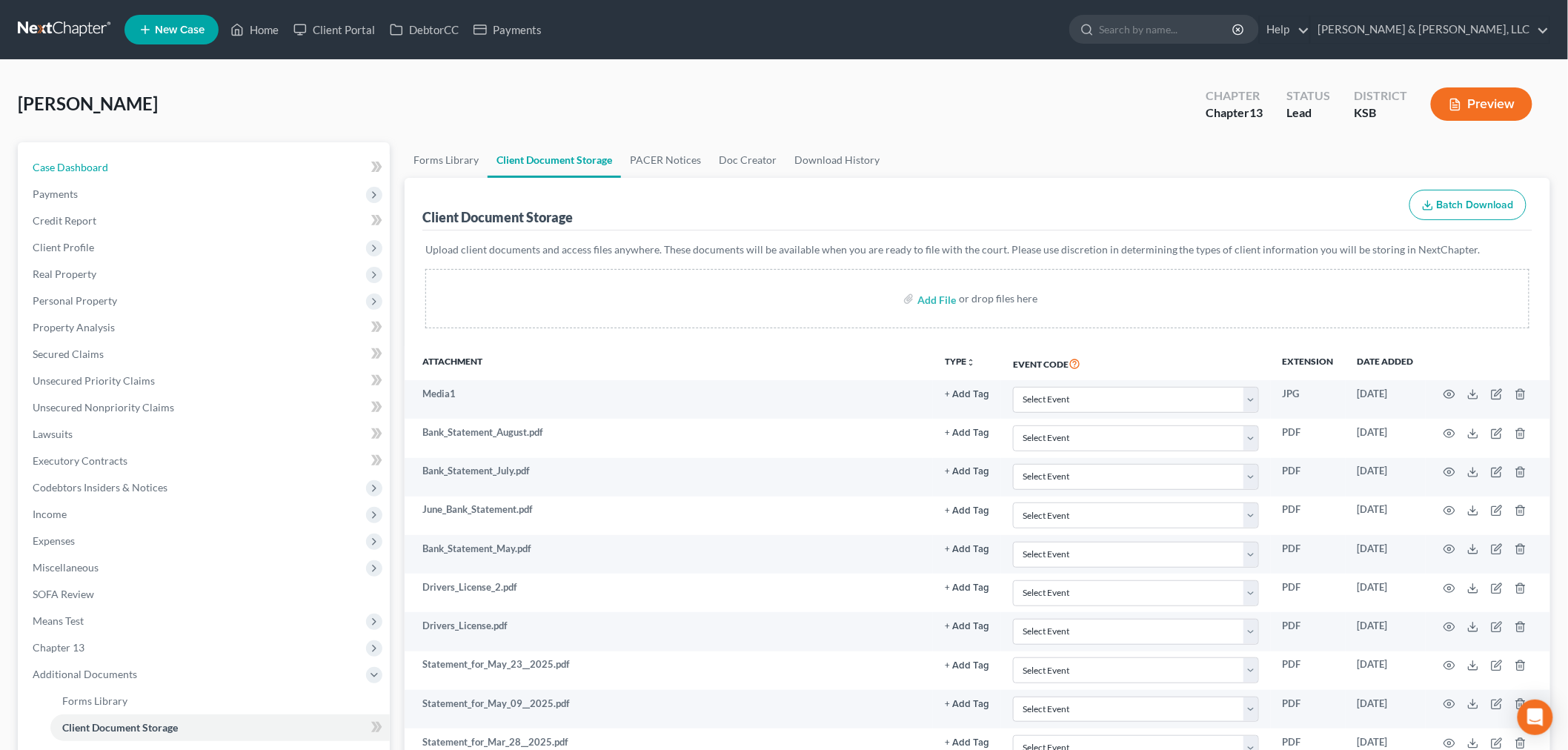
drag, startPoint x: 85, startPoint y: 159, endPoint x: 602, endPoint y: 190, distance: 517.9
click at [85, 159] on link "Case Dashboard" at bounding box center [206, 168] width 369 height 27
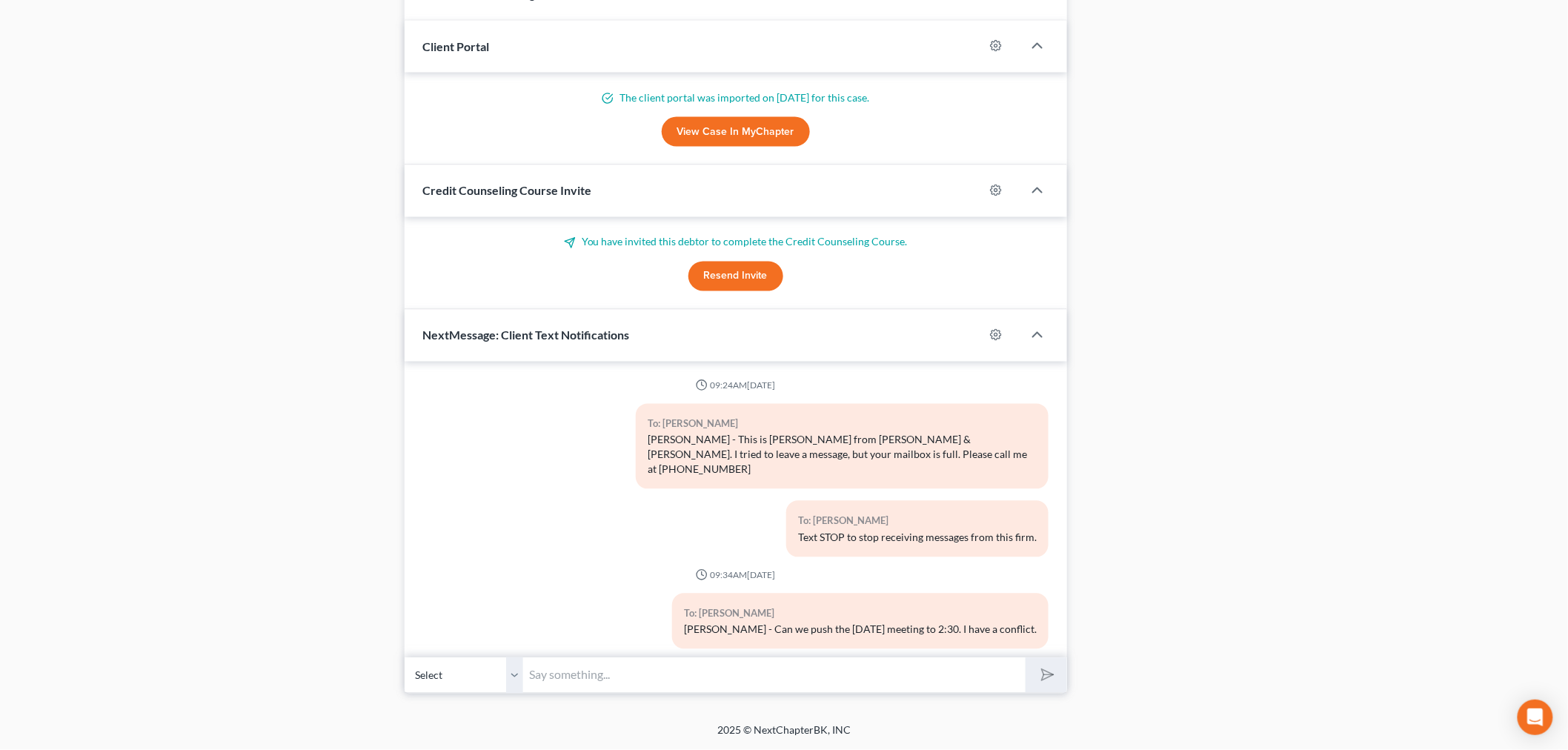
scroll to position [1688, 0]
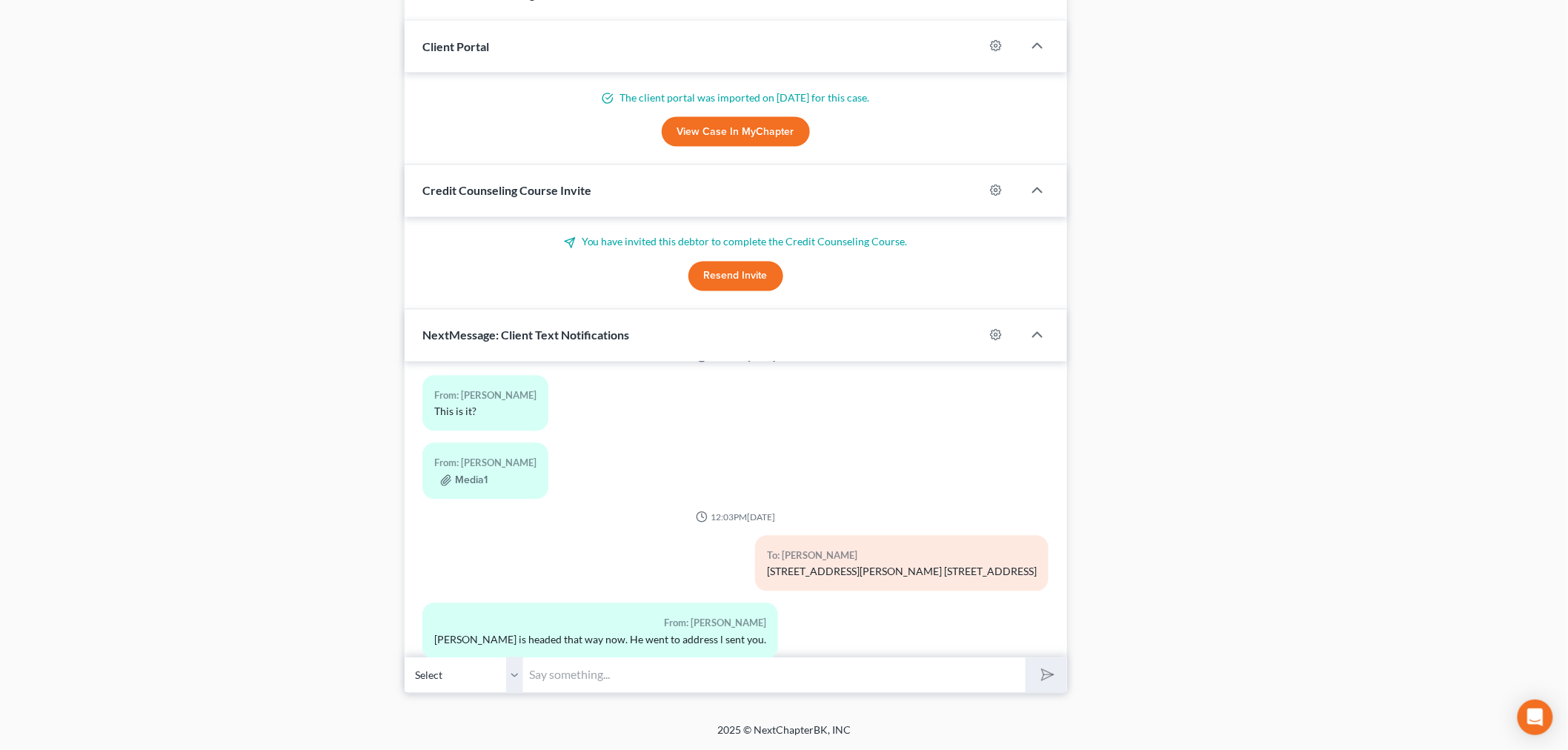
click at [601, 651] on input "text" at bounding box center [774, 676] width 502 height 36
type input "I'll call you at 12:30"
click at [1026, 651] on button "submit" at bounding box center [1046, 676] width 41 height 35
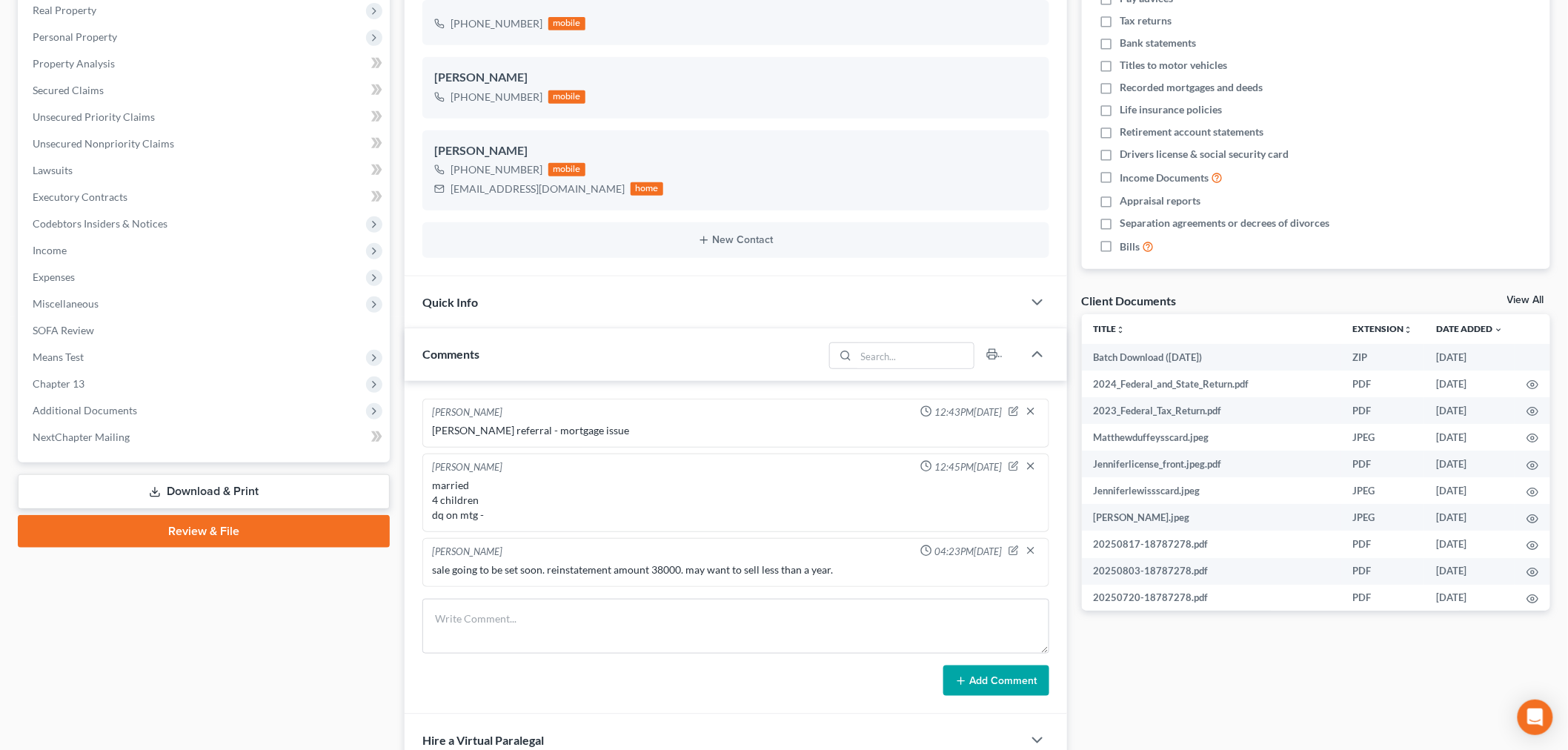
scroll to position [247, 0]
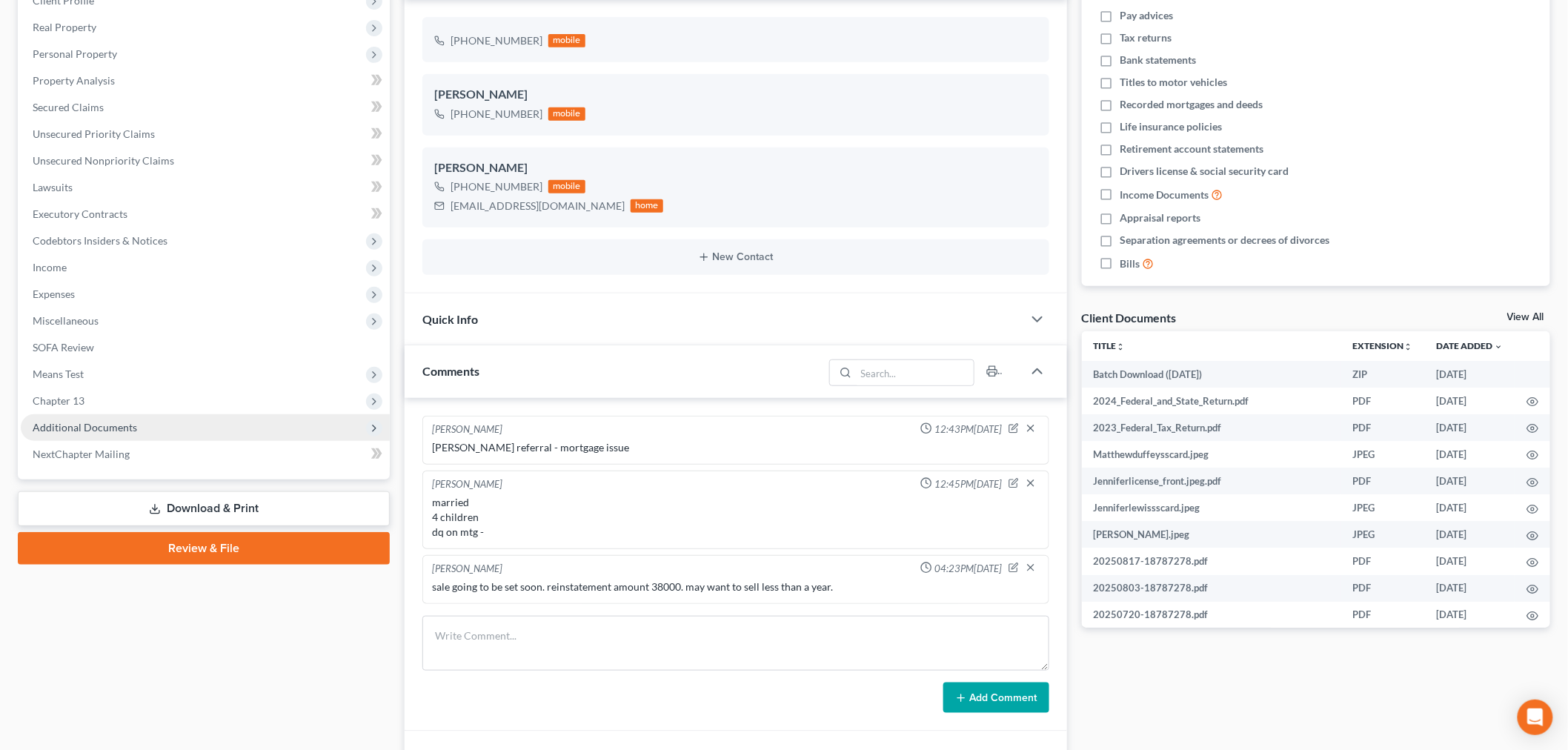
click at [79, 424] on span "Additional Documents" at bounding box center [85, 426] width 105 height 12
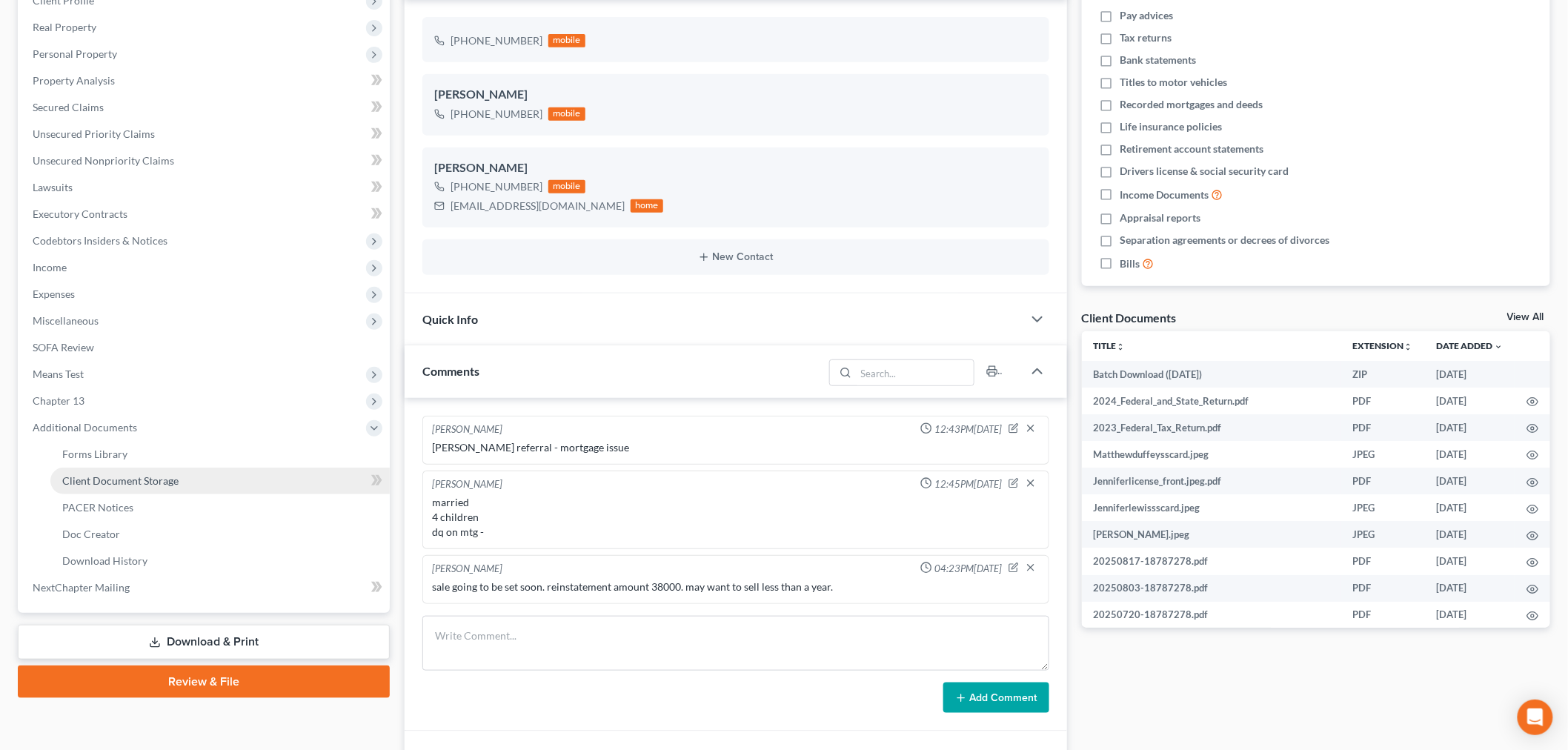
click at [102, 484] on span "Client Document Storage" at bounding box center [120, 480] width 116 height 12
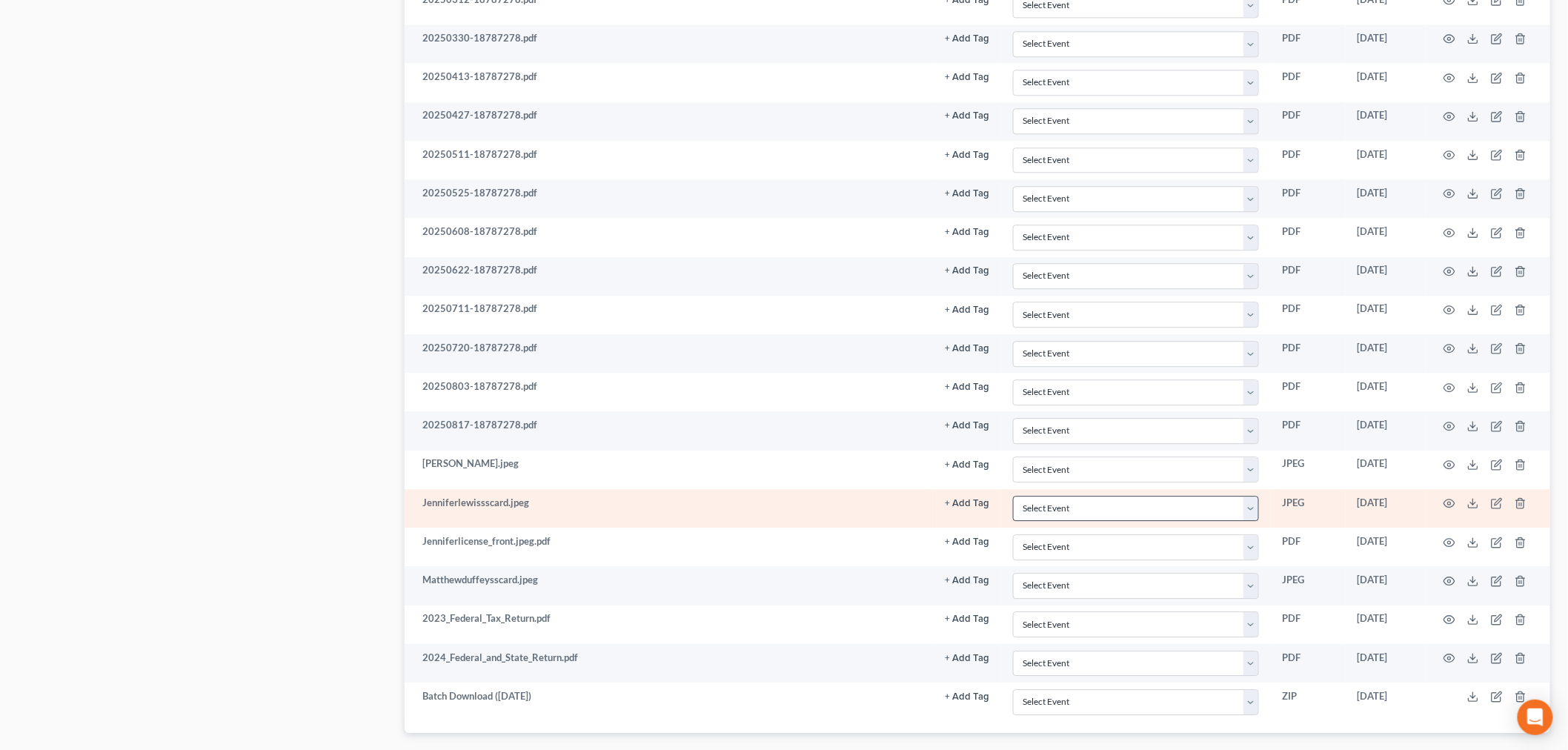
scroll to position [1611, 0]
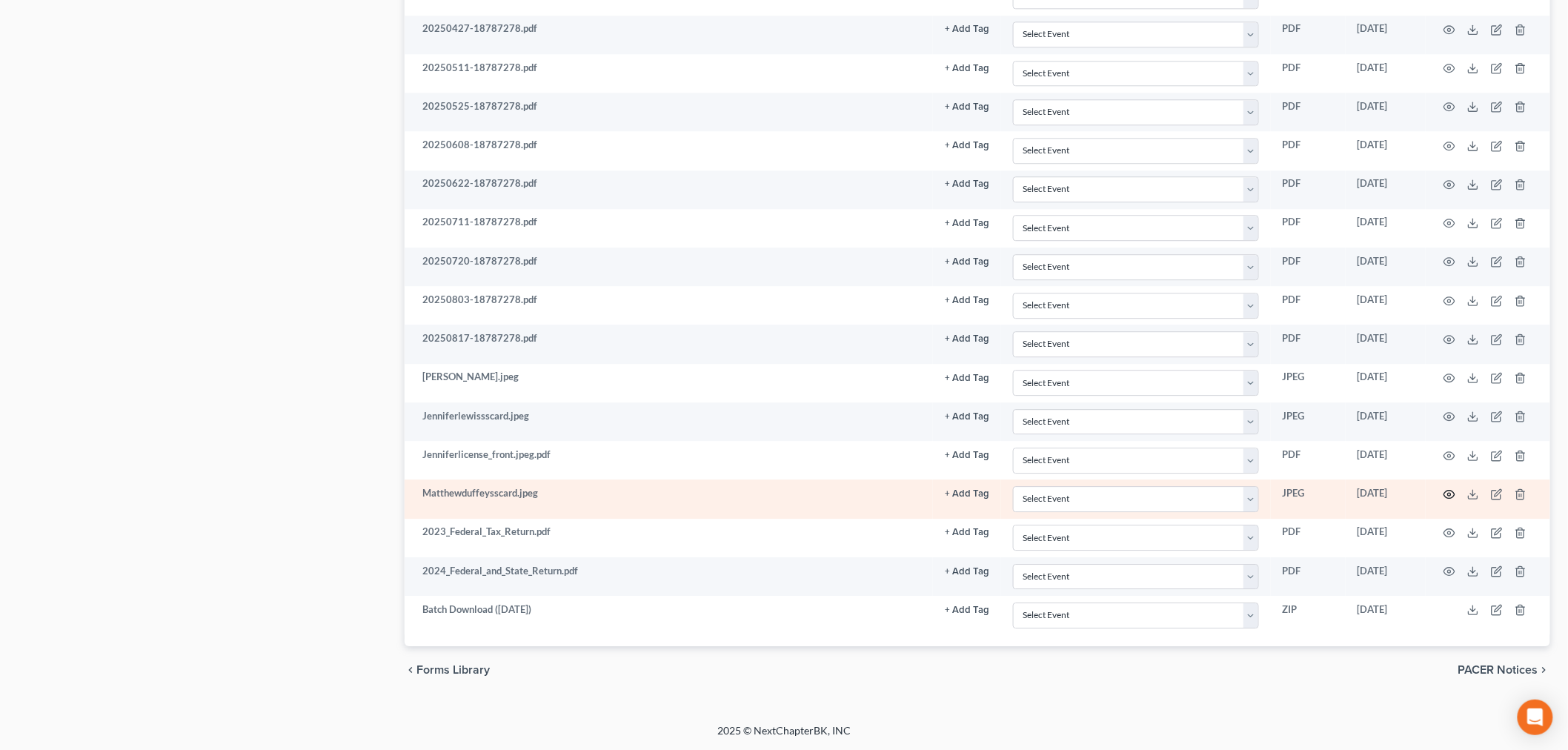
click at [1251, 494] on icon "button" at bounding box center [1449, 494] width 11 height 11
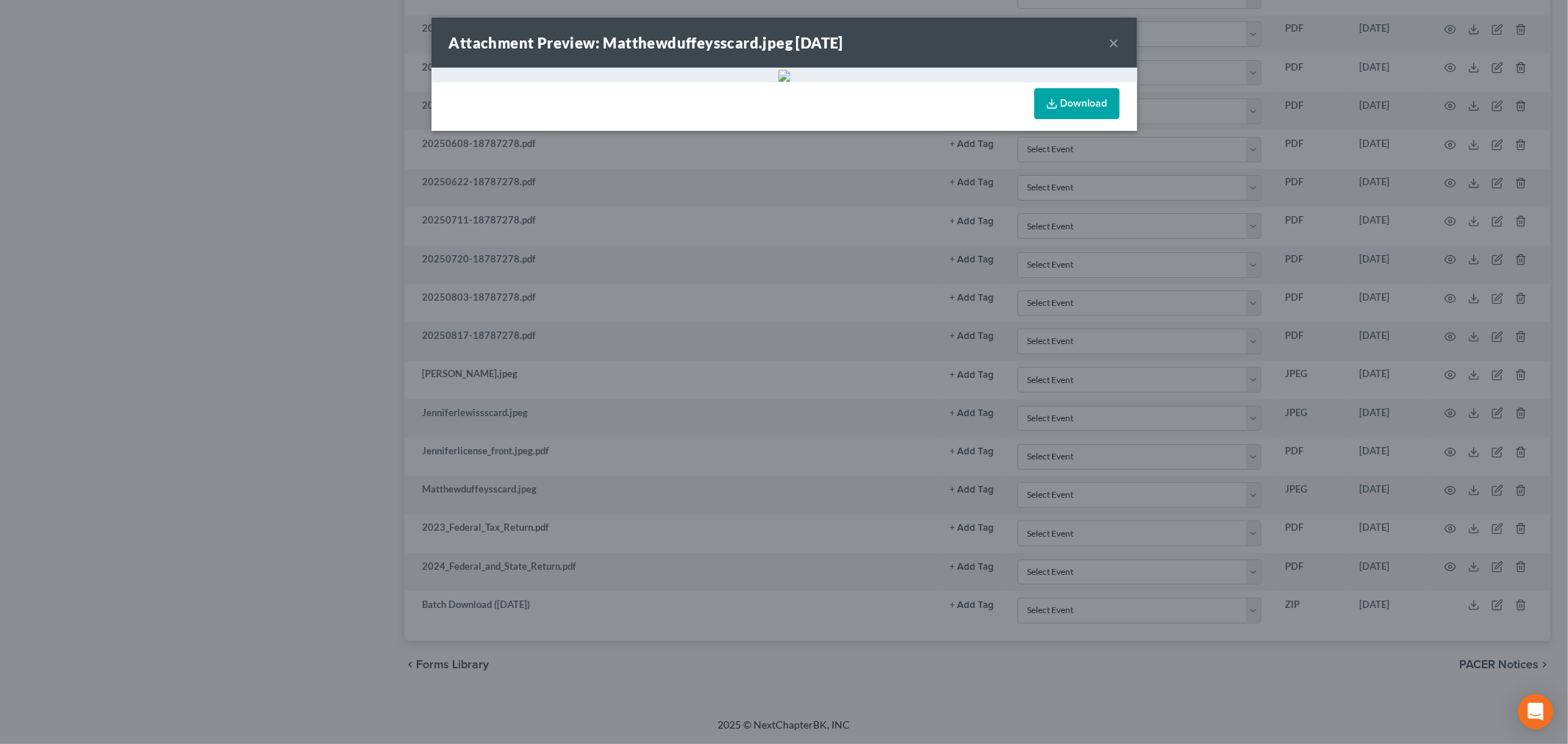
click at [1072, 93] on link "Download" at bounding box center [1077, 103] width 85 height 31
click at [1119, 42] on div "Attachment Preview: Matthewduffeysscard.jpeg 09/09/2025 ×" at bounding box center [784, 42] width 706 height 50
drag, startPoint x: 1116, startPoint y: 40, endPoint x: 468, endPoint y: 265, distance: 686.0
click at [1116, 40] on button "×" at bounding box center [1114, 42] width 10 height 18
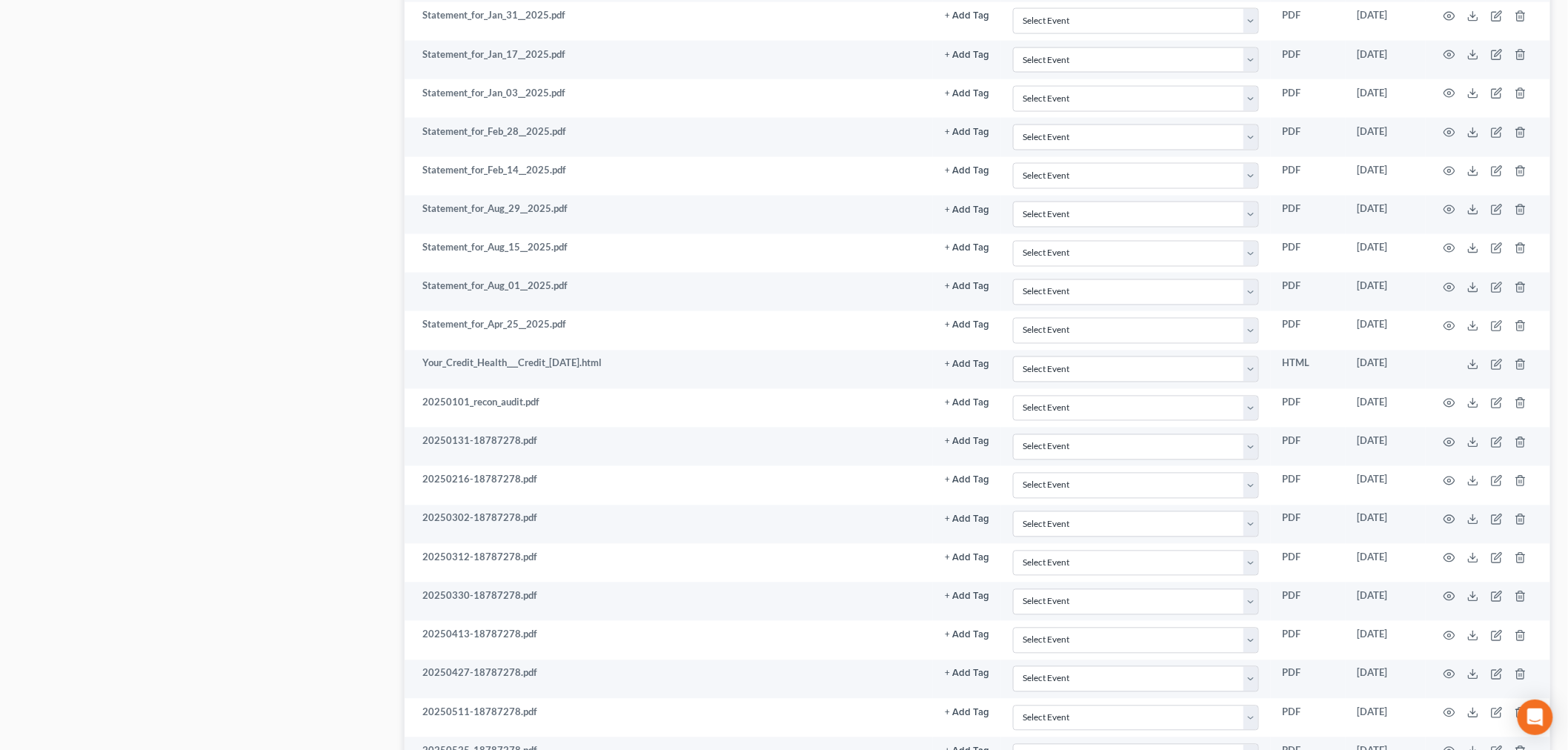
scroll to position [953, 0]
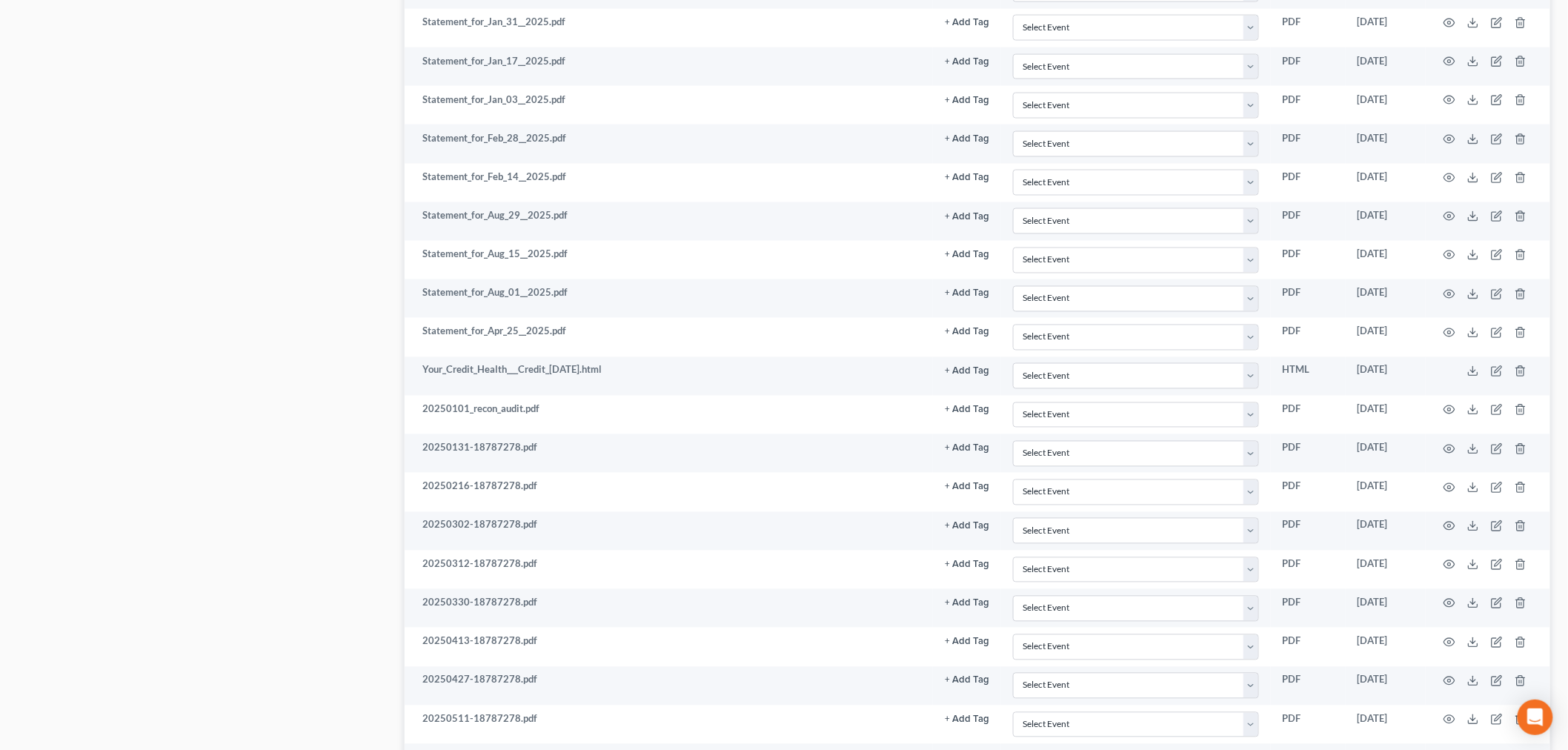
drag, startPoint x: 343, startPoint y: 114, endPoint x: 306, endPoint y: 203, distance: 96.4
click at [304, 190] on div "Case Dashboard Payments Invoices Payments Payments Credit Report Client Profile" at bounding box center [204, 268] width 387 height 2157
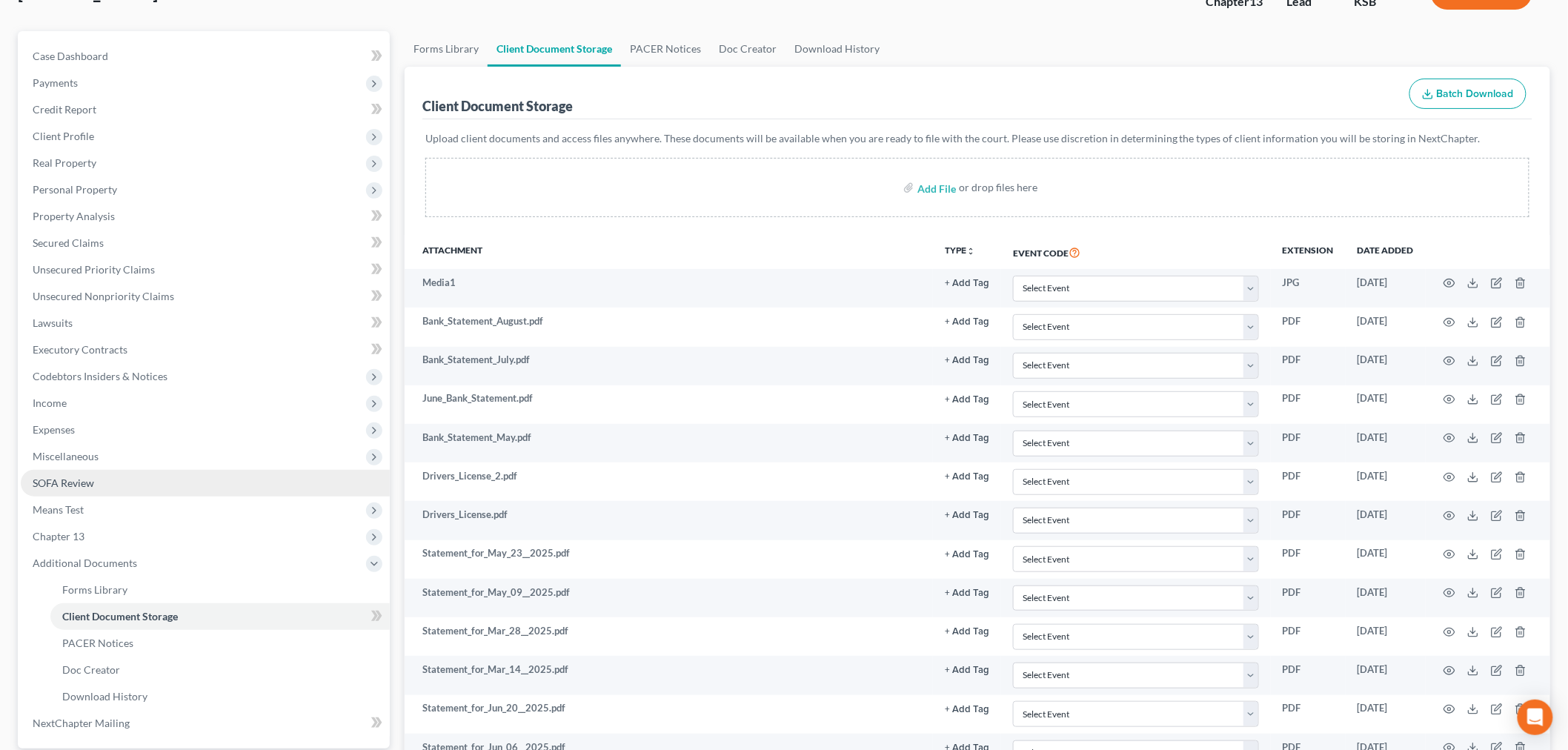
scroll to position [0, 0]
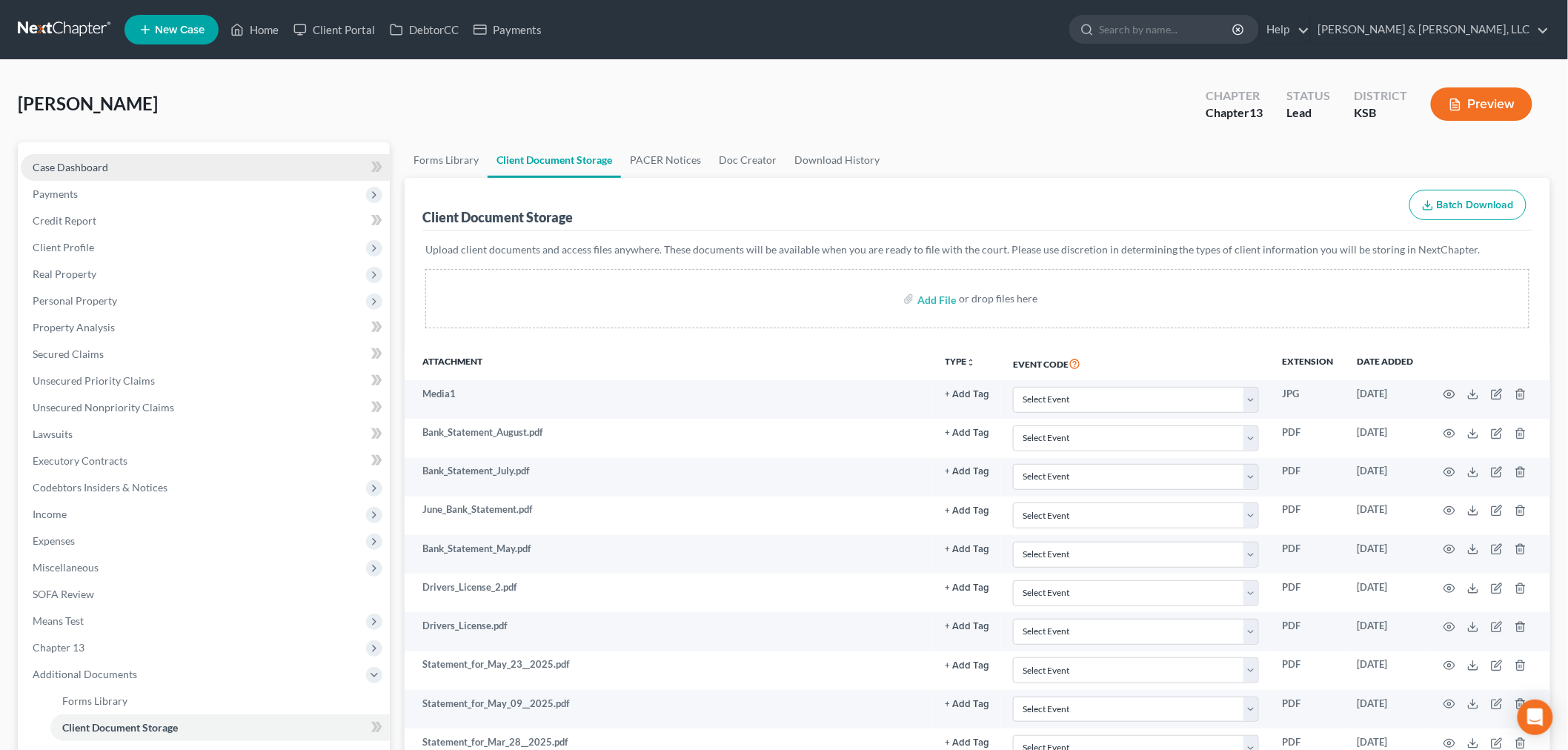
click at [86, 165] on span "Case Dashboard" at bounding box center [69, 167] width 75 height 12
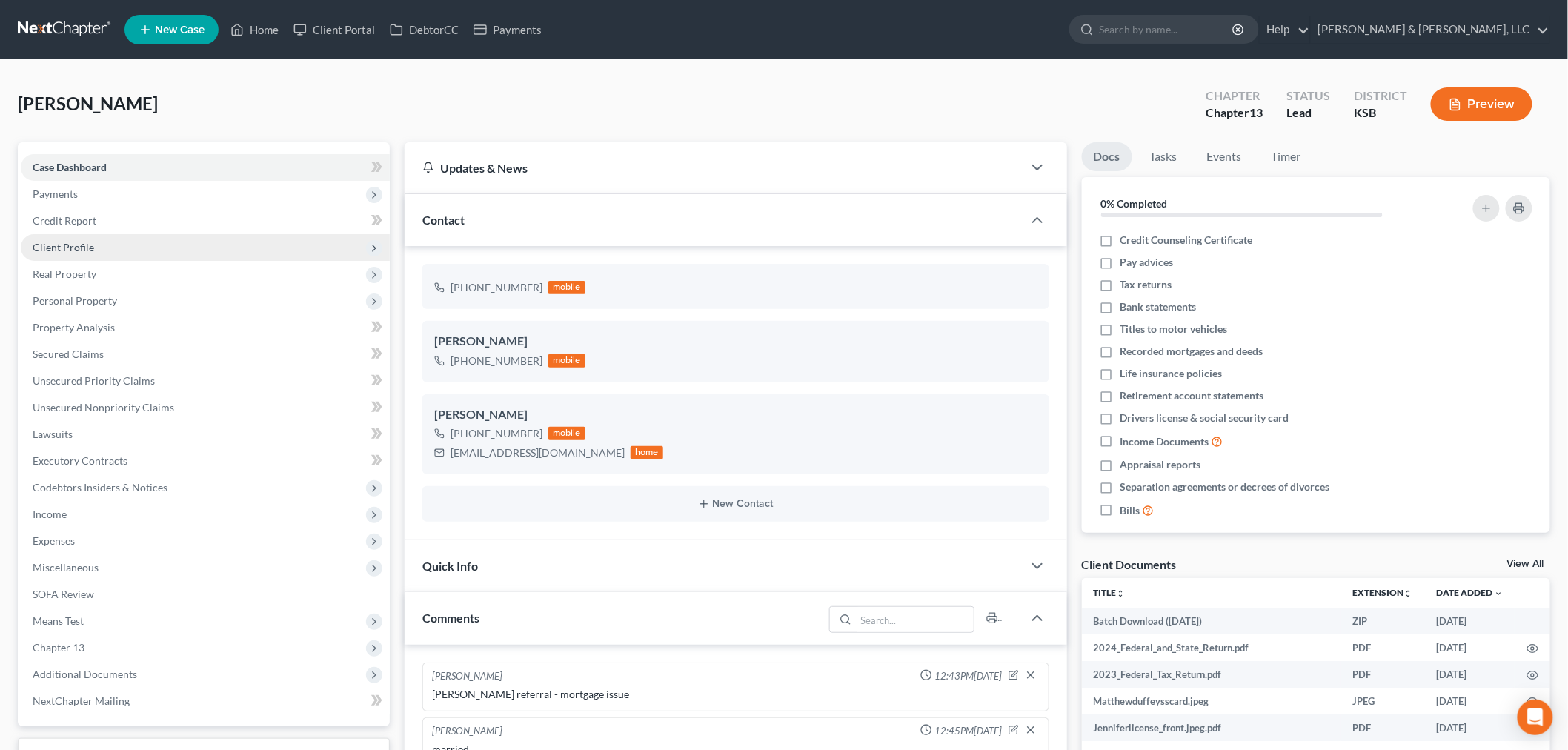
drag, startPoint x: 52, startPoint y: 239, endPoint x: 71, endPoint y: 256, distance: 25.5
click at [52, 239] on span "Client Profile" at bounding box center [206, 247] width 369 height 27
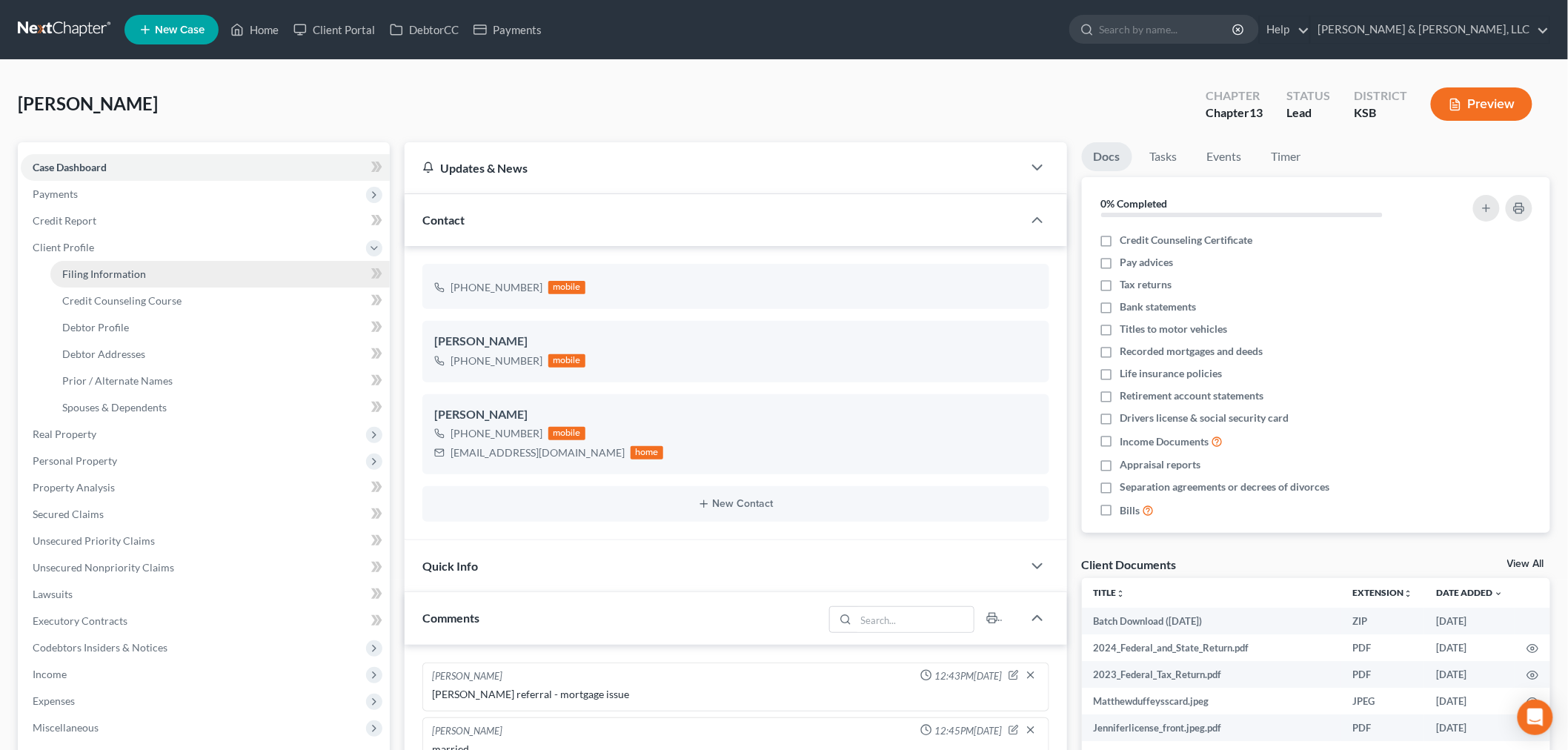
click at [84, 264] on link "Filing Information" at bounding box center [220, 274] width 340 height 27
select select "1"
select select "0"
select select "3"
select select "31"
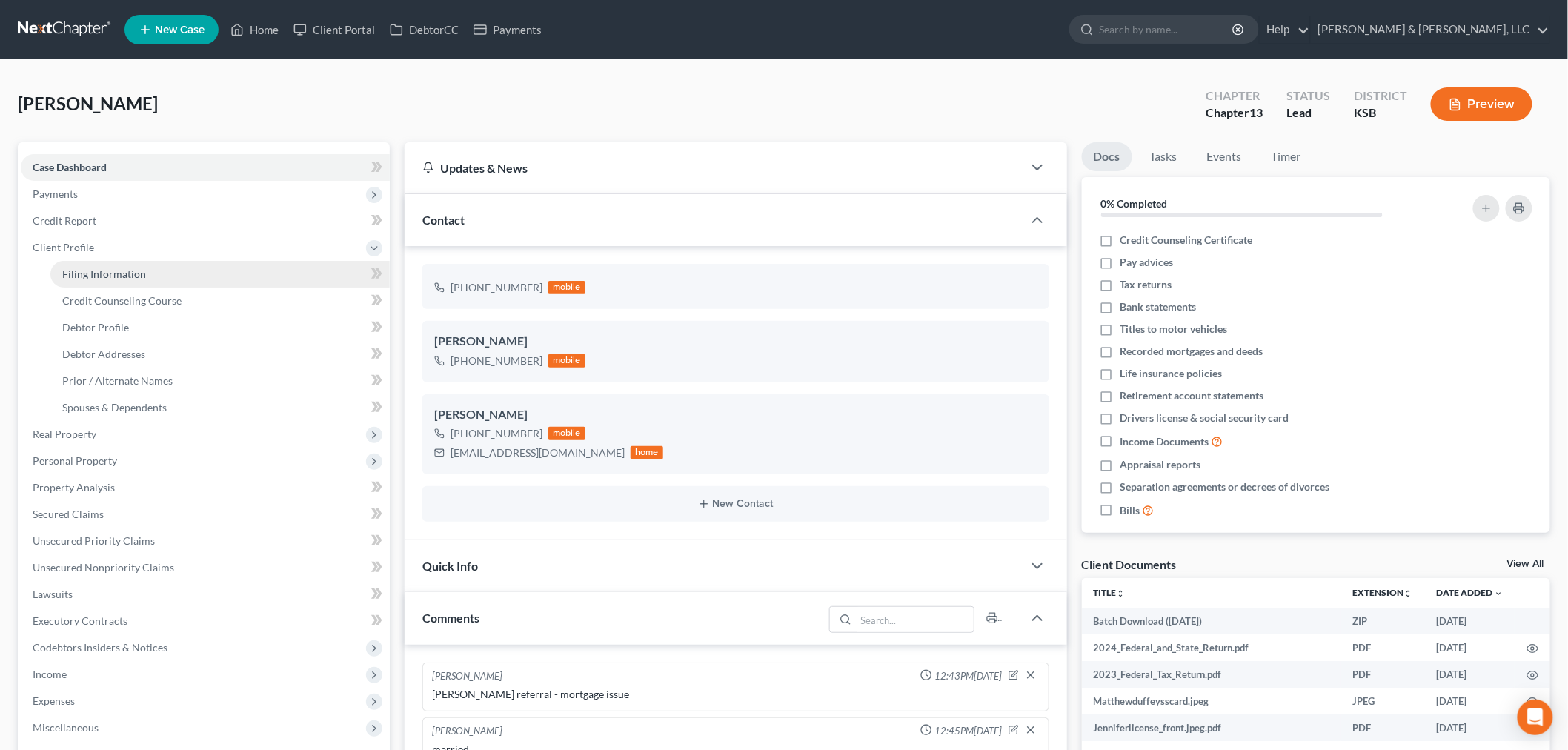
select select "2"
select select "17"
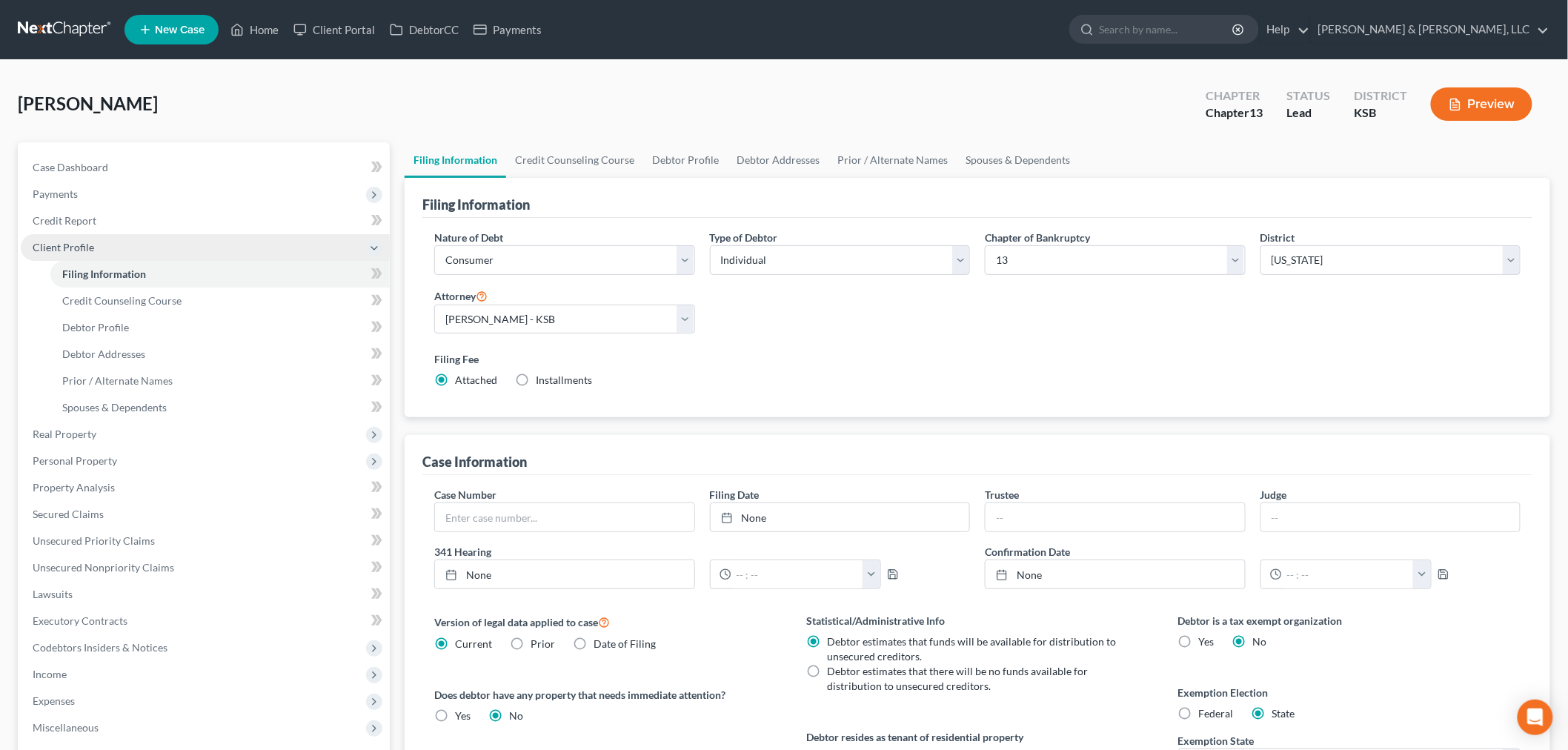
click at [58, 250] on span "Client Profile" at bounding box center [63, 247] width 62 height 12
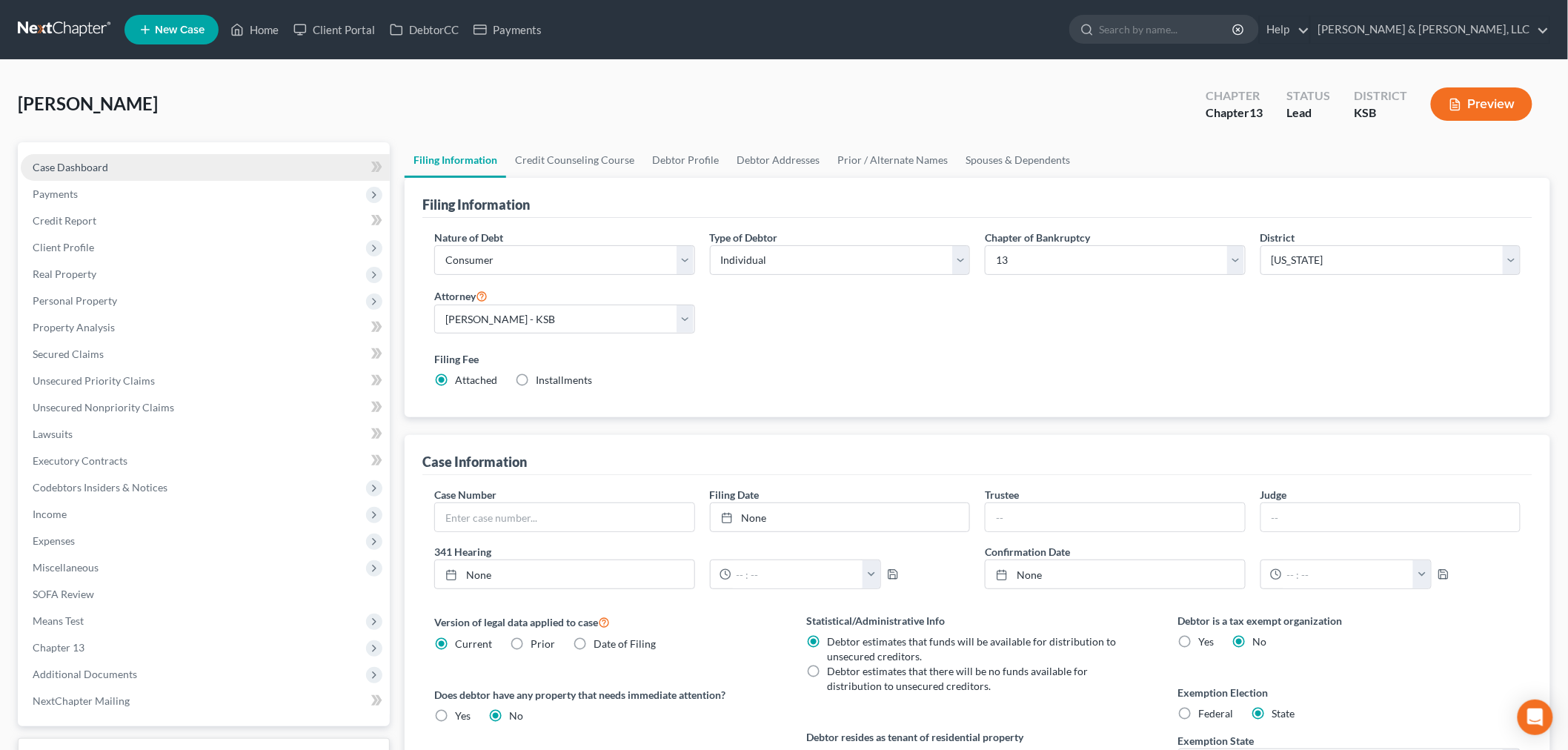
click at [52, 176] on link "Case Dashboard" at bounding box center [206, 168] width 369 height 27
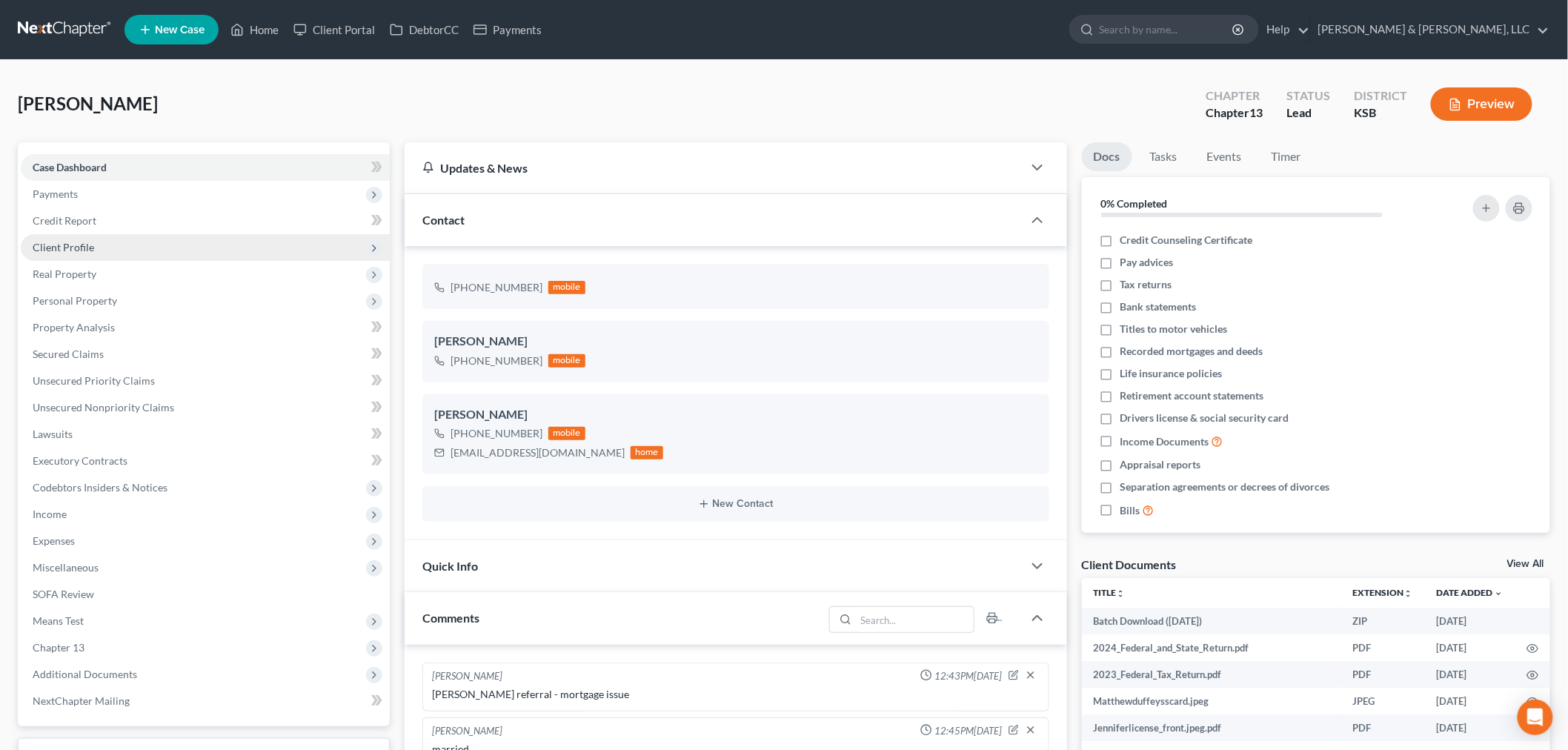
click at [56, 248] on span "Client Profile" at bounding box center [63, 247] width 62 height 12
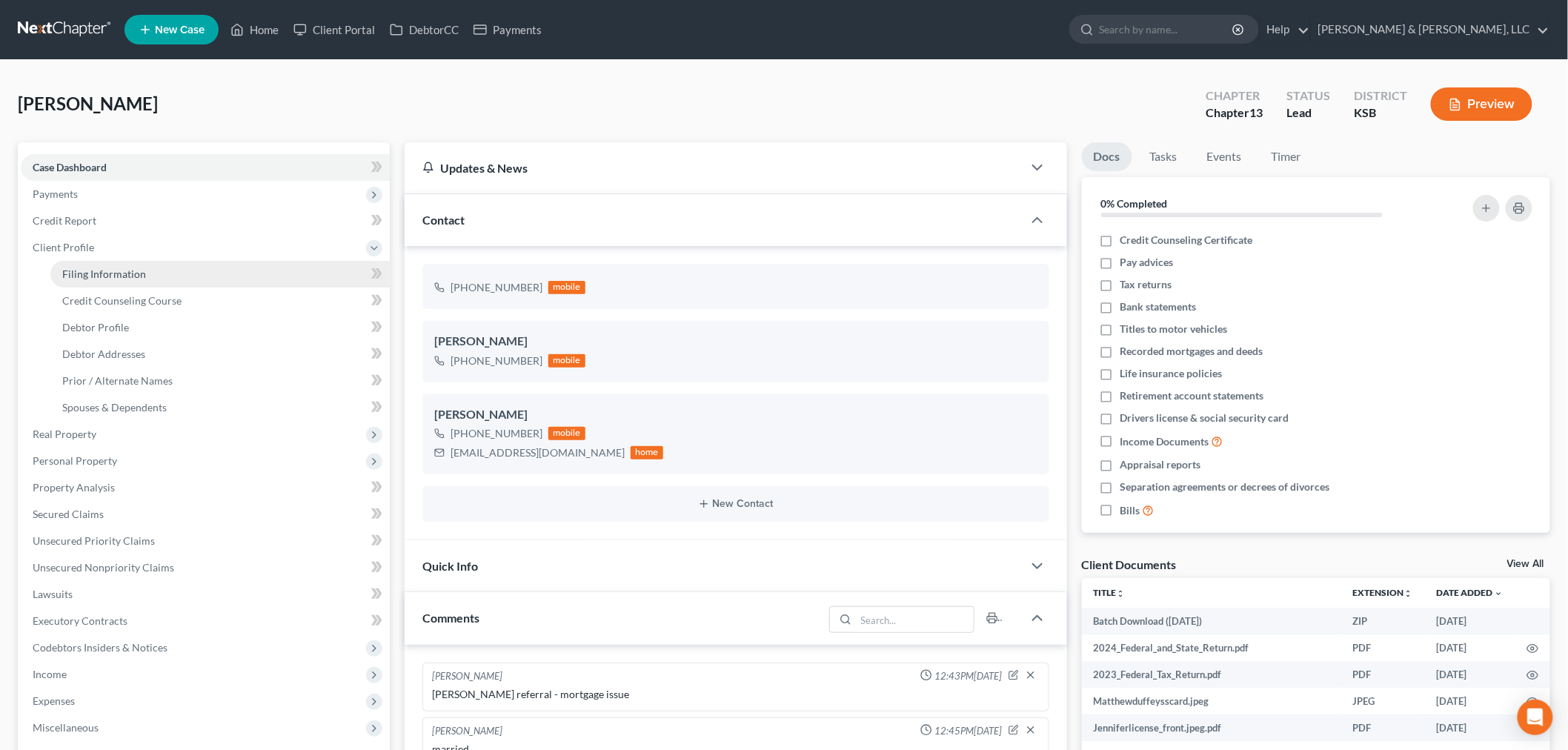
click at [105, 268] on span "Filing Information" at bounding box center [104, 273] width 84 height 12
select select "1"
select select "0"
select select "3"
select select "31"
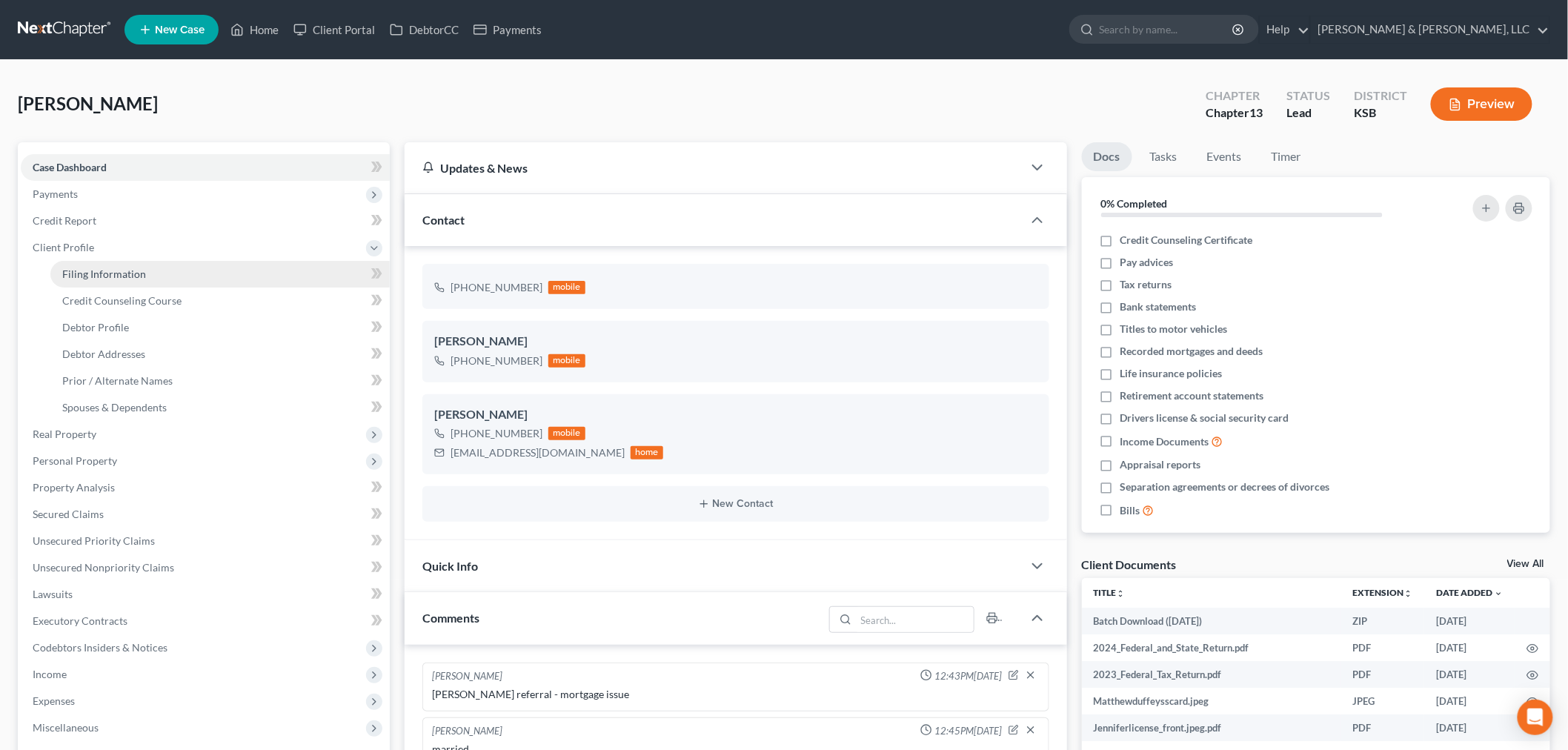
select select "2"
select select "17"
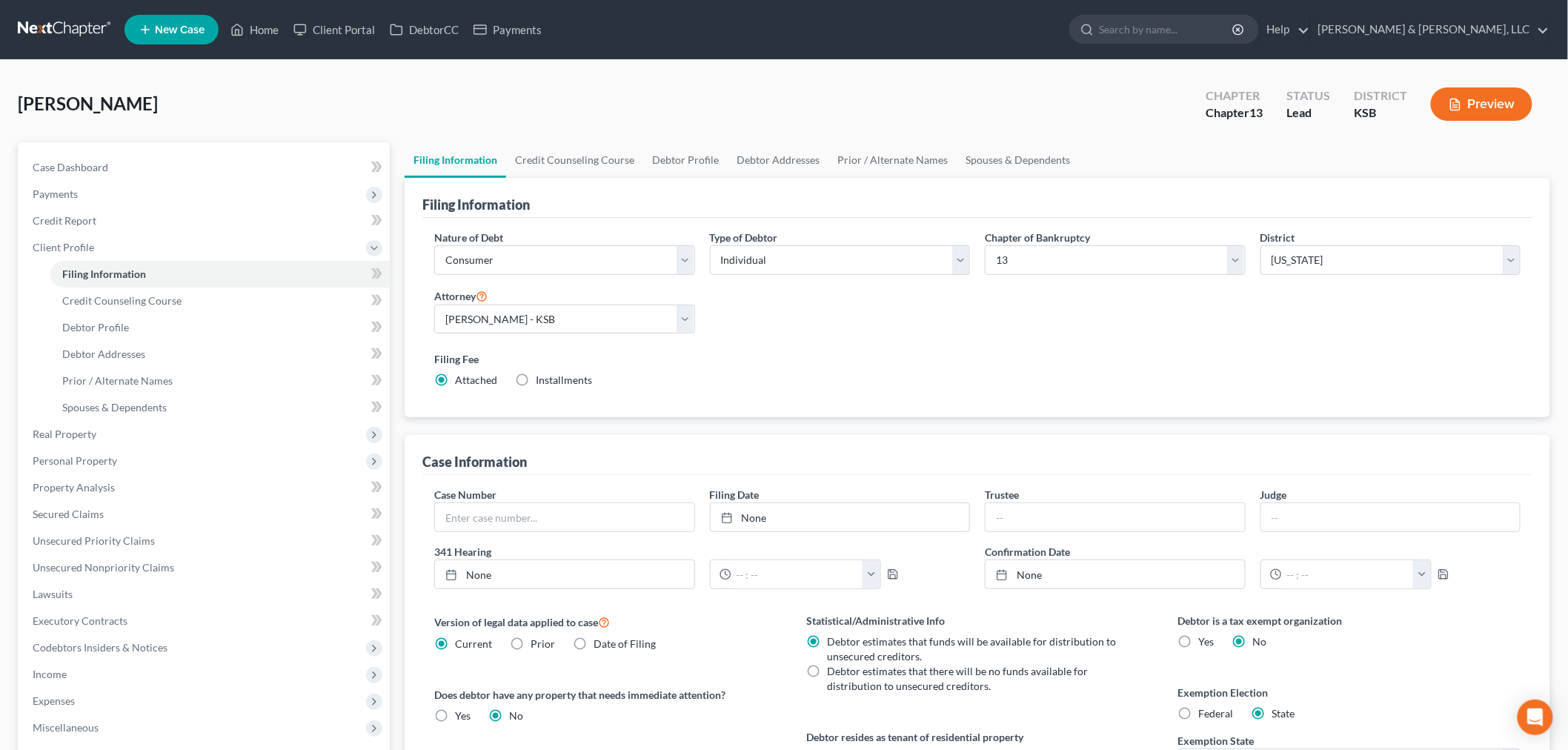
click at [536, 380] on label "Installments Installments" at bounding box center [563, 381] width 56 height 15
click at [541, 380] on input "Installments Installments" at bounding box center [546, 378] width 10 height 10
radio input "true"
radio input "false"
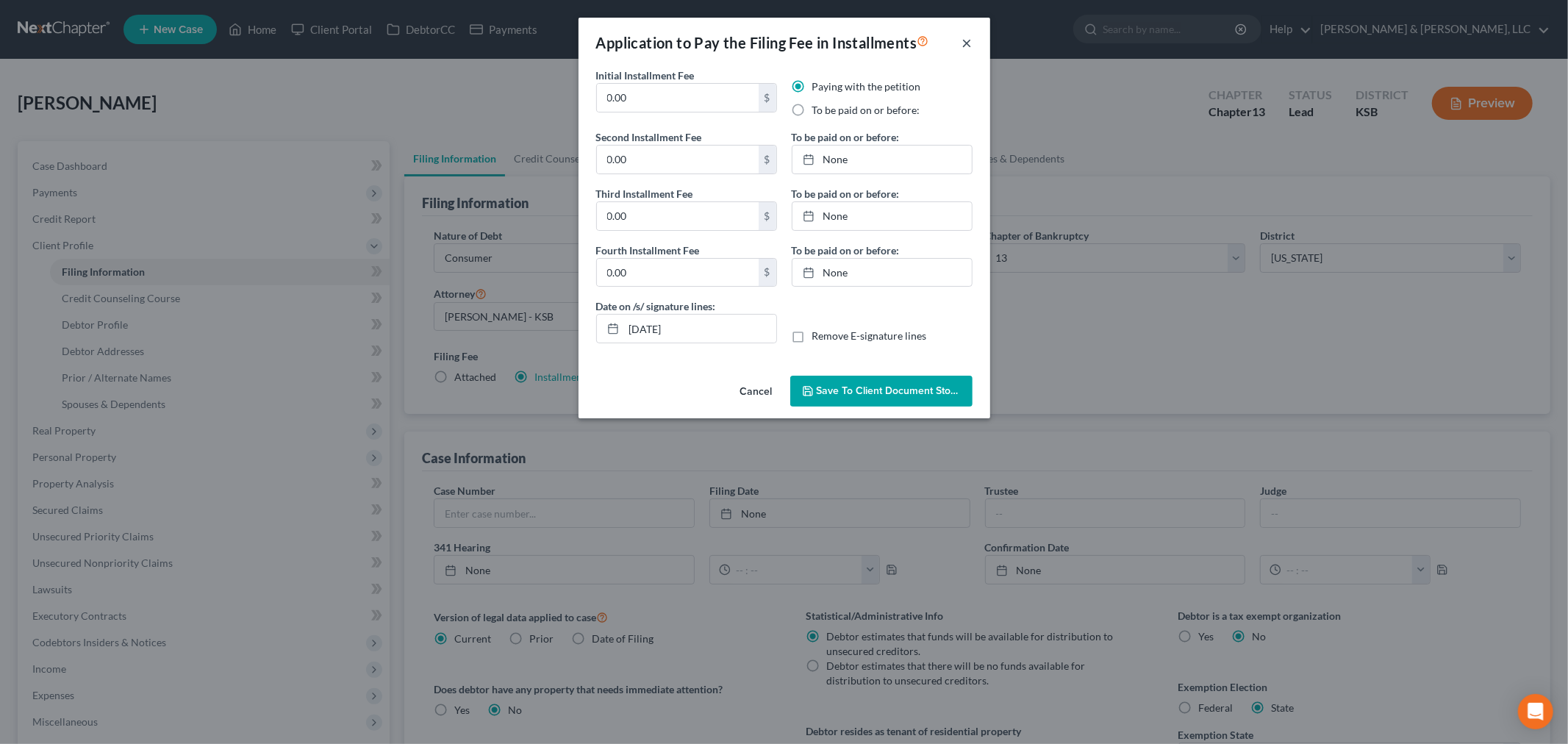
click at [969, 40] on button "×" at bounding box center [968, 42] width 10 height 18
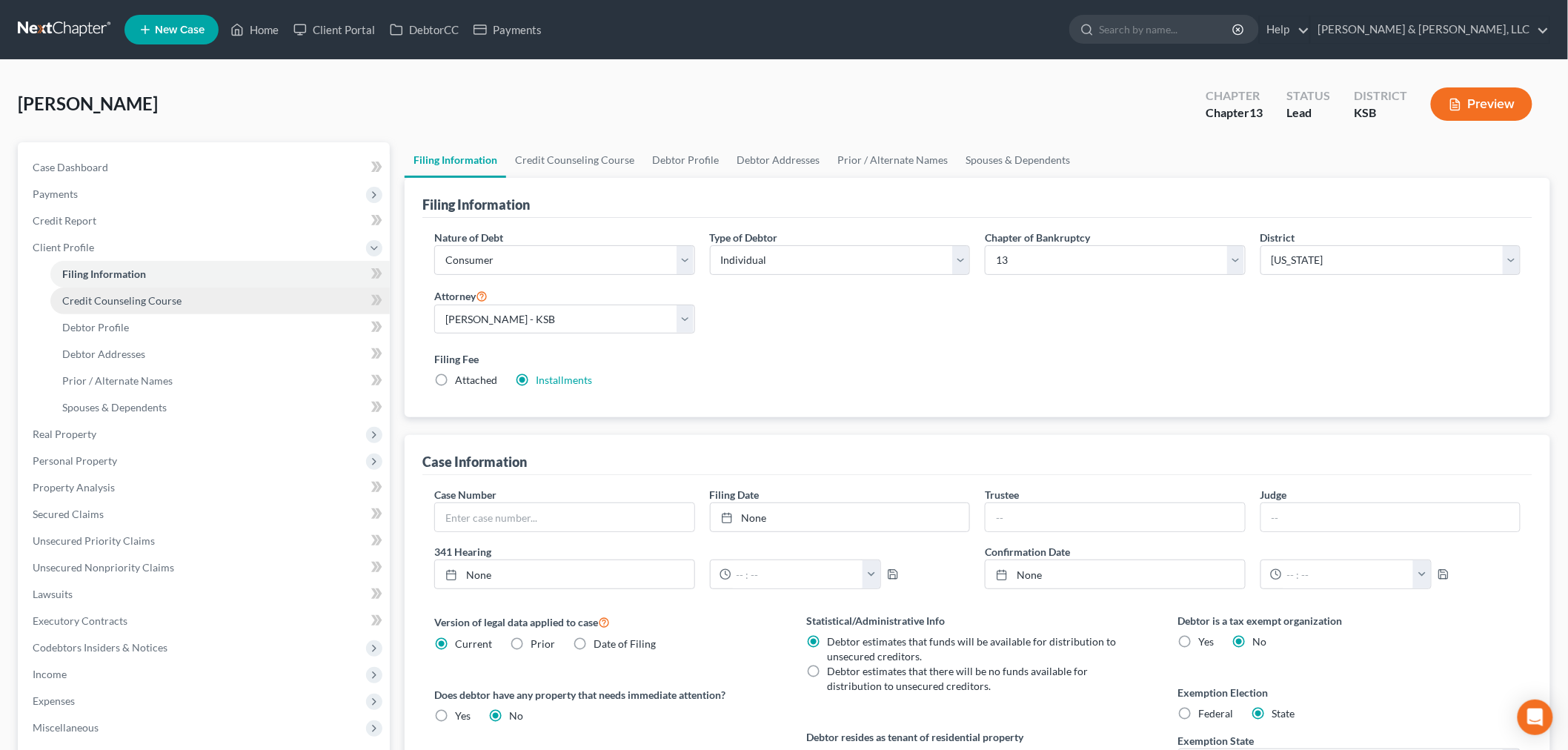
click at [101, 303] on span "Credit Counseling Course" at bounding box center [121, 300] width 119 height 12
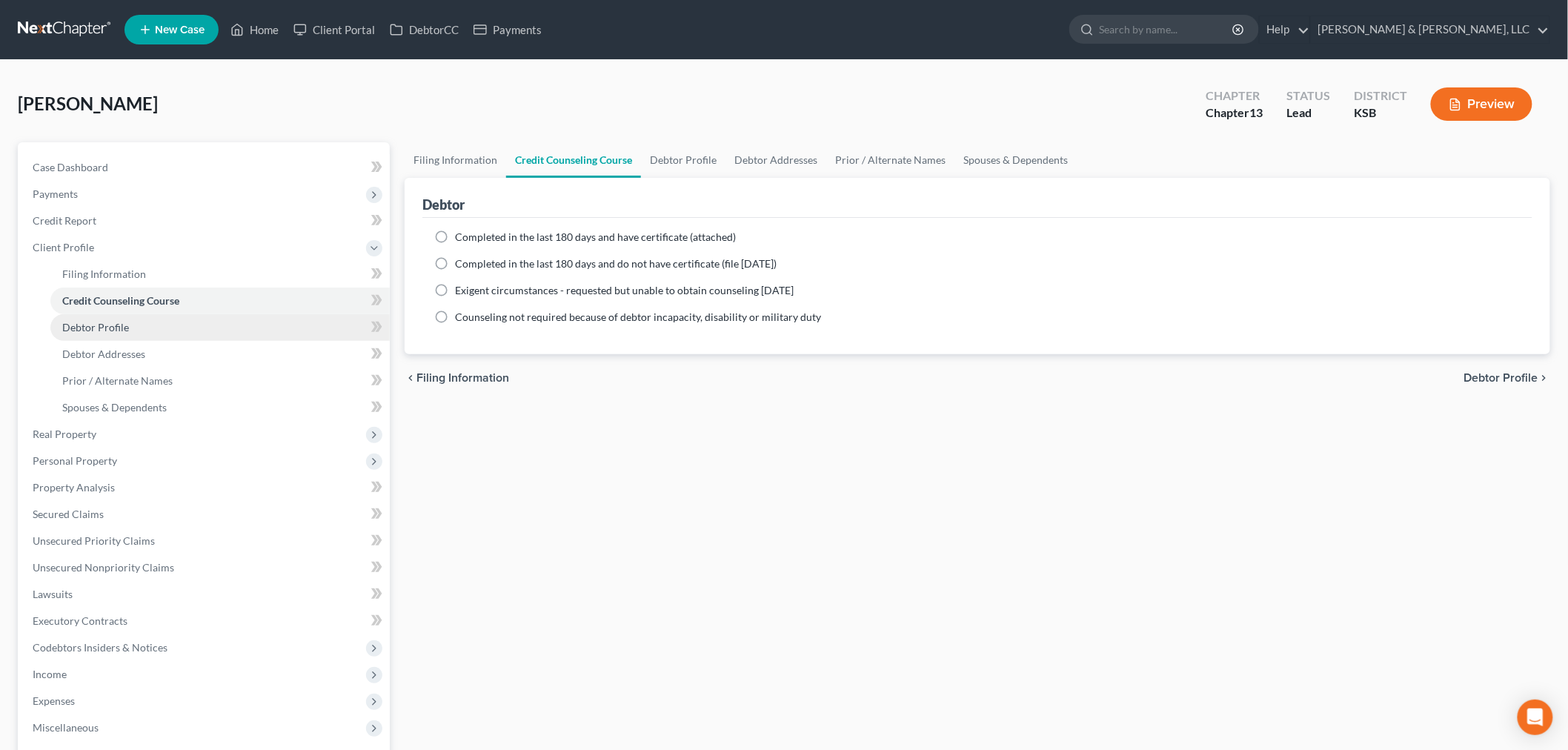
click at [92, 324] on span "Debtor Profile" at bounding box center [95, 326] width 67 height 12
select select "0"
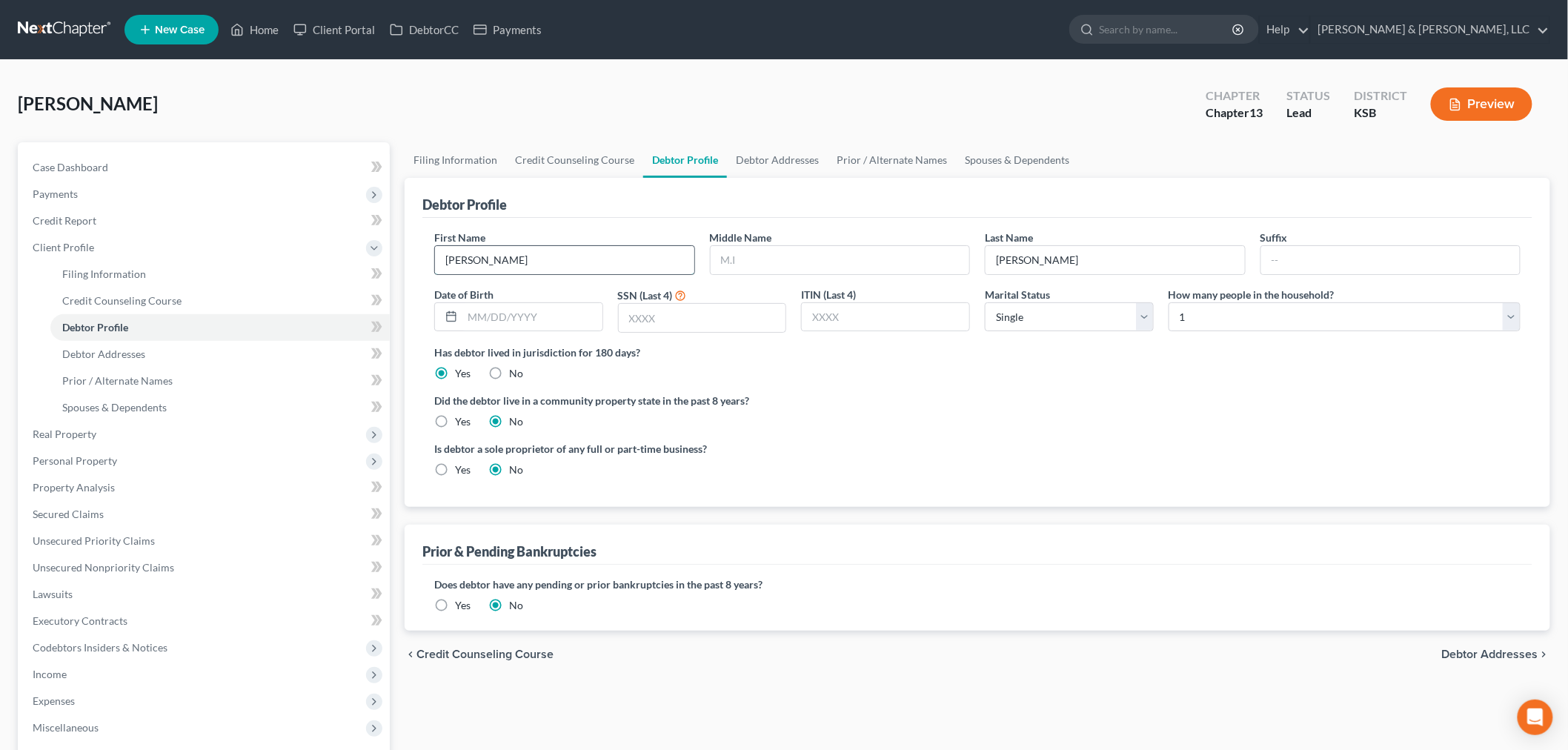
click at [528, 254] on input "[PERSON_NAME]" at bounding box center [564, 261] width 260 height 29
type input "[PERSON_NAME]"
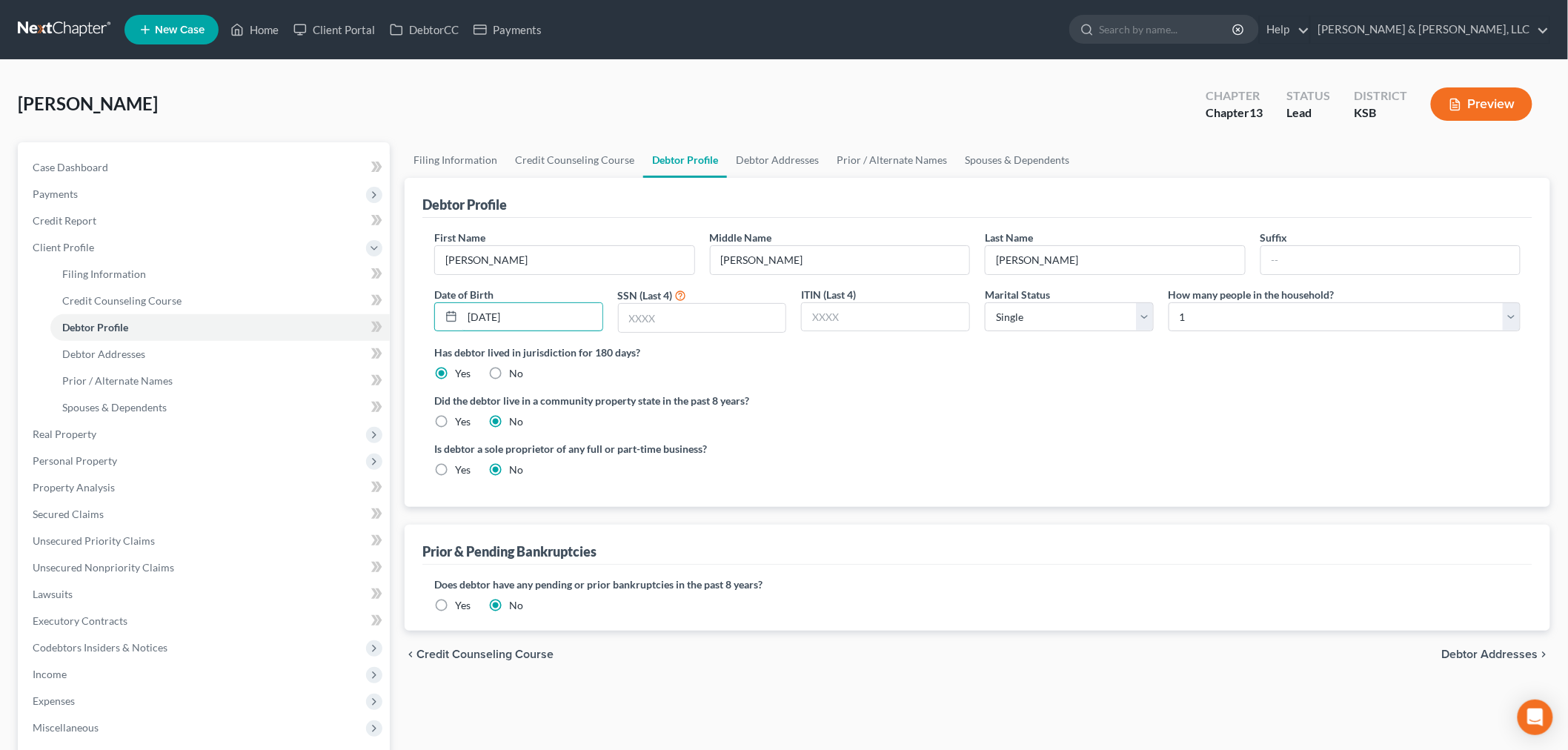
type input "[DATE]"
type input "0563"
select select "1"
select select "5"
drag, startPoint x: 64, startPoint y: 158, endPoint x: 447, endPoint y: 83, distance: 390.3
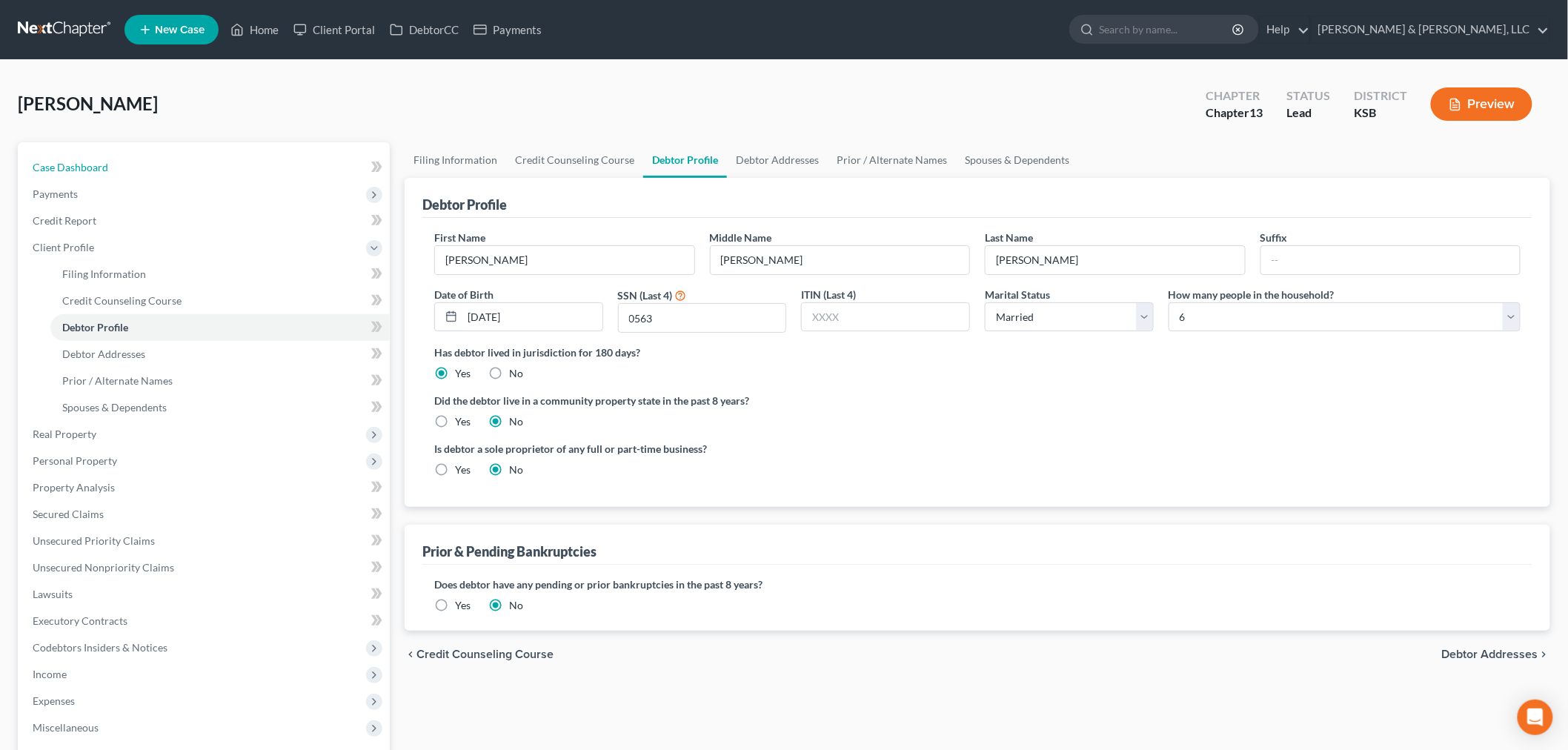
click at [64, 158] on link "Case Dashboard" at bounding box center [206, 168] width 369 height 27
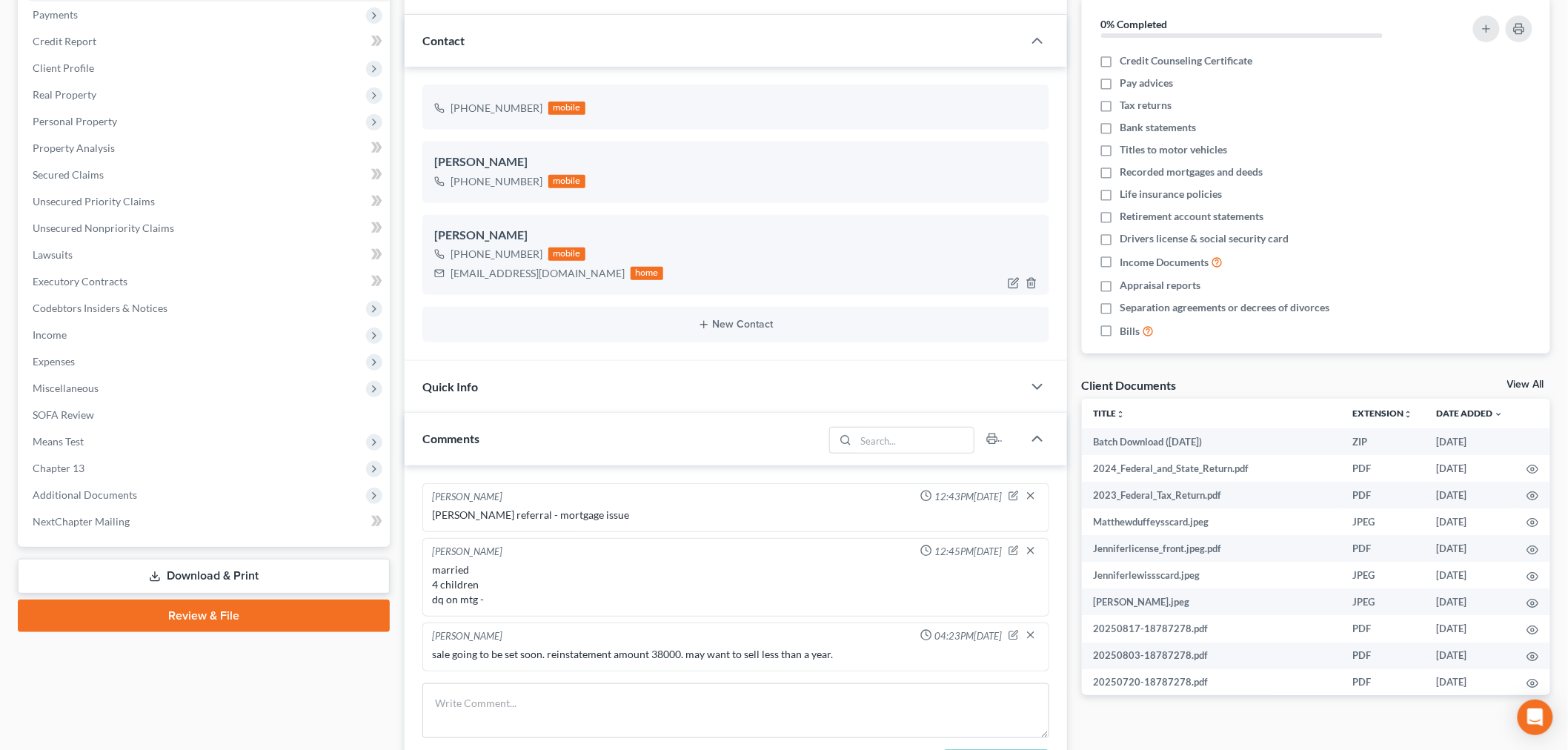
scroll to position [329, 0]
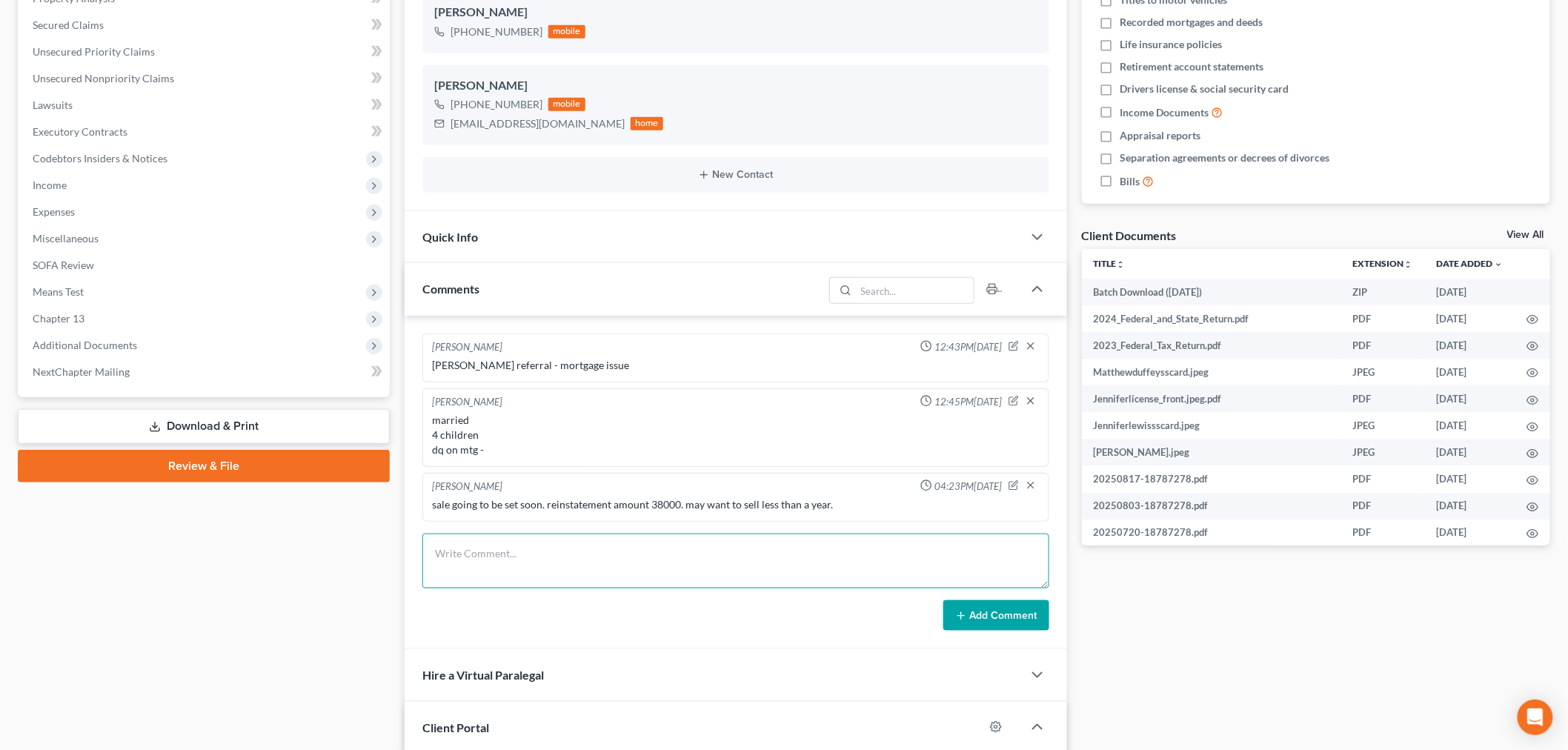
click at [536, 577] on textarea at bounding box center [735, 562] width 627 height 55
paste textarea "[PERSON_NAME] (db) 2:2012bk22519 [PERSON_NAME] and [PERSON_NAME] [PERSON_NAME] …"
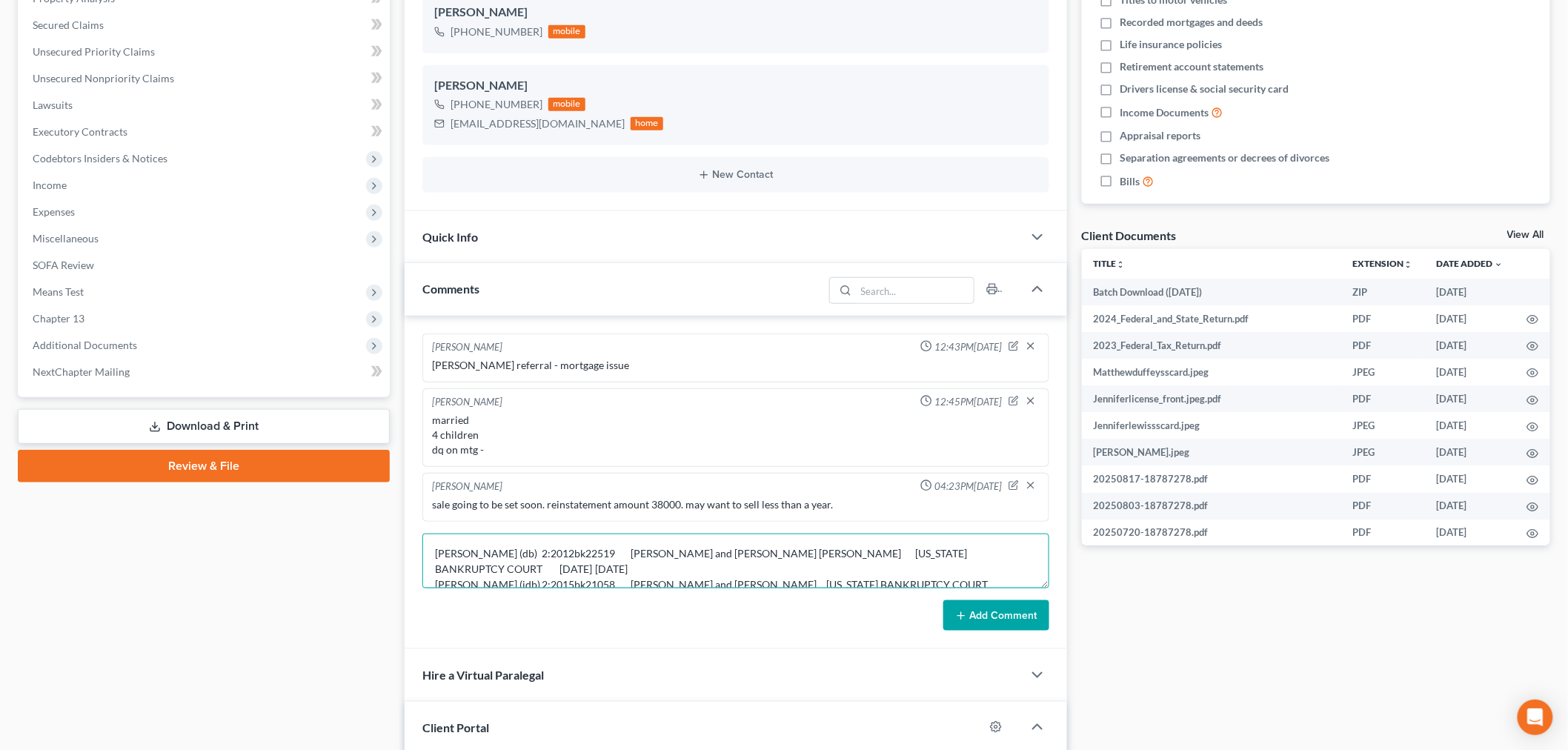
scroll to position [33, 0]
type textarea "[PERSON_NAME] (db) 2:2012bk22519 [PERSON_NAME] and [PERSON_NAME] [PERSON_NAME] …"
click at [984, 613] on button "Add Comment" at bounding box center [995, 616] width 106 height 31
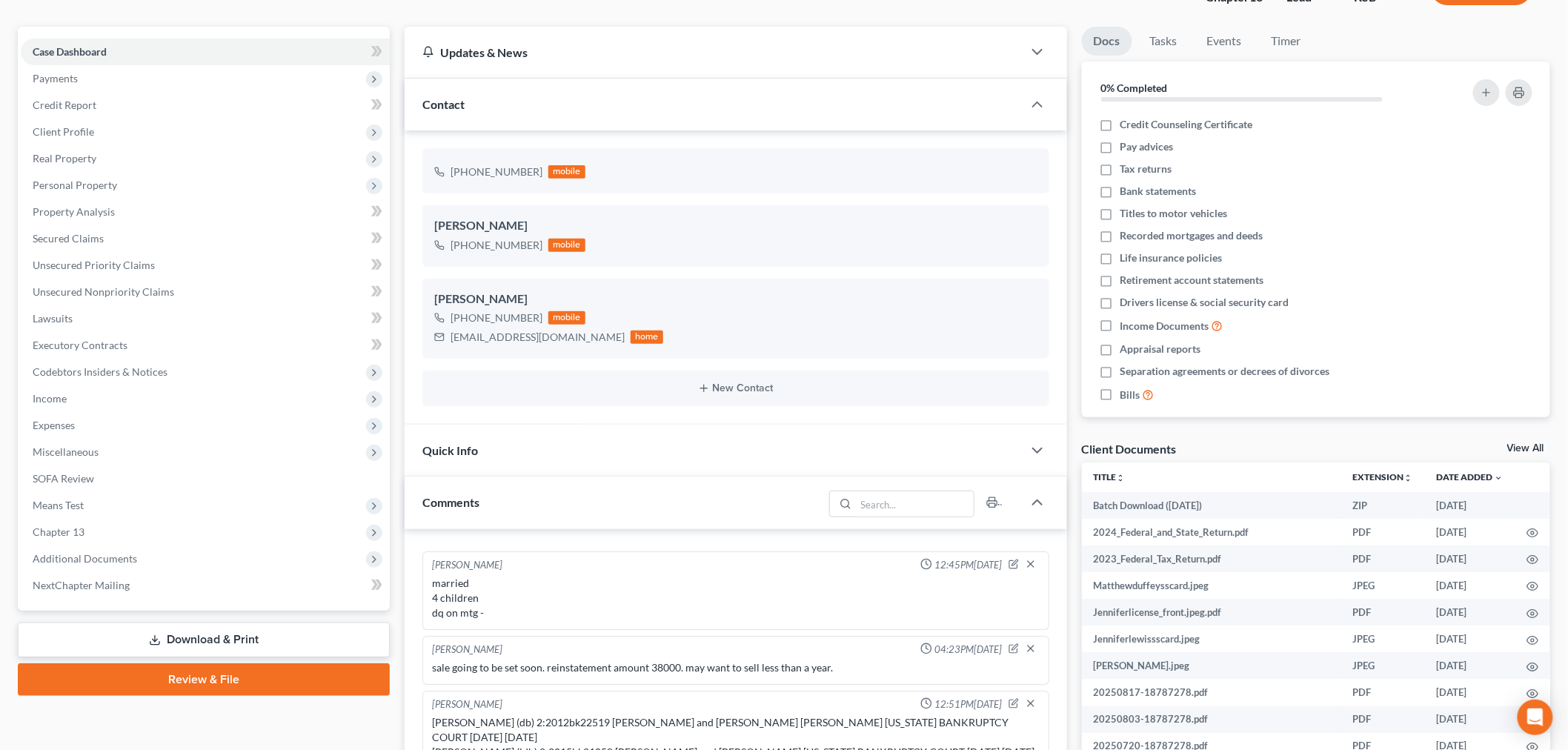
scroll to position [70, 0]
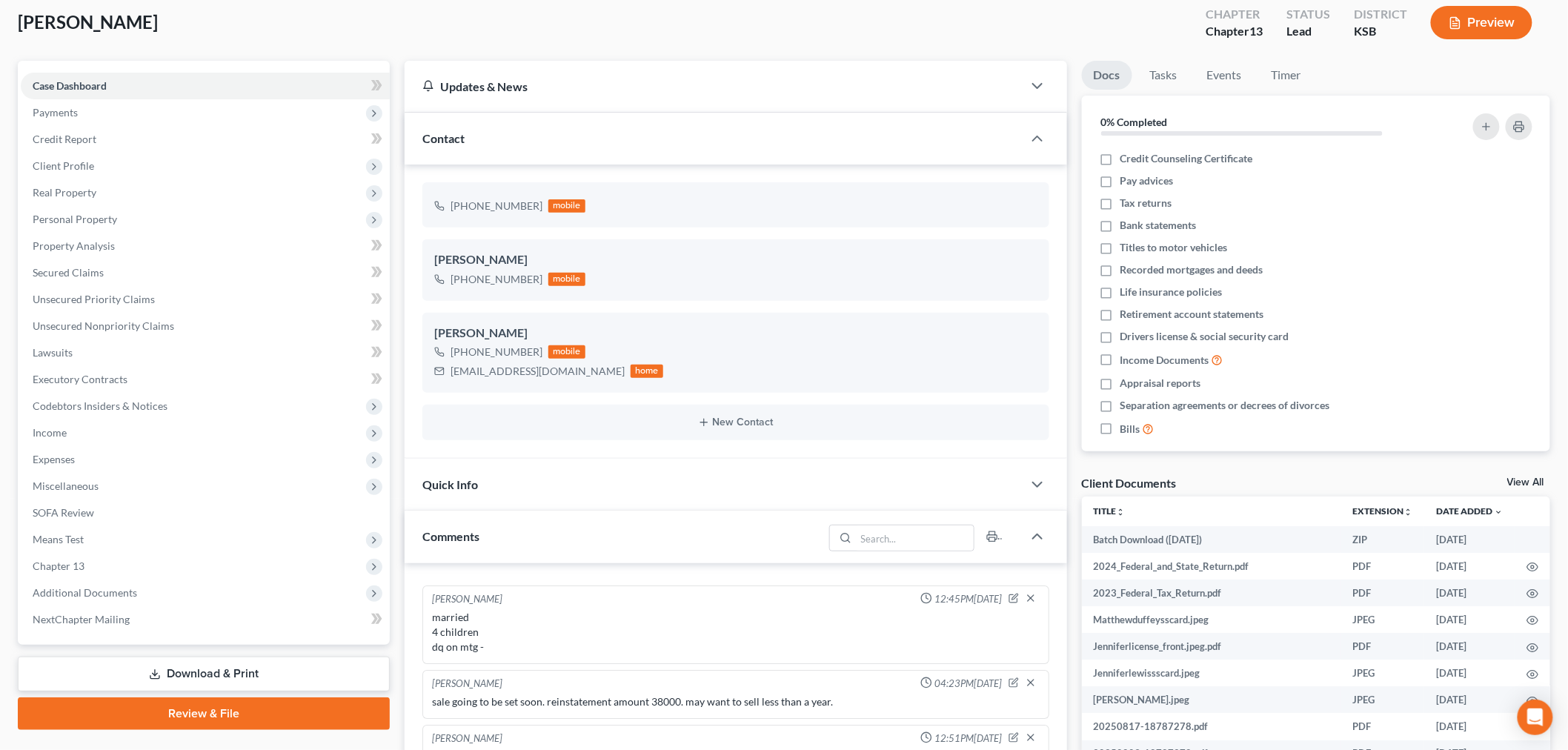
scroll to position [82, 0]
click at [92, 152] on span "Client Profile" at bounding box center [206, 166] width 369 height 27
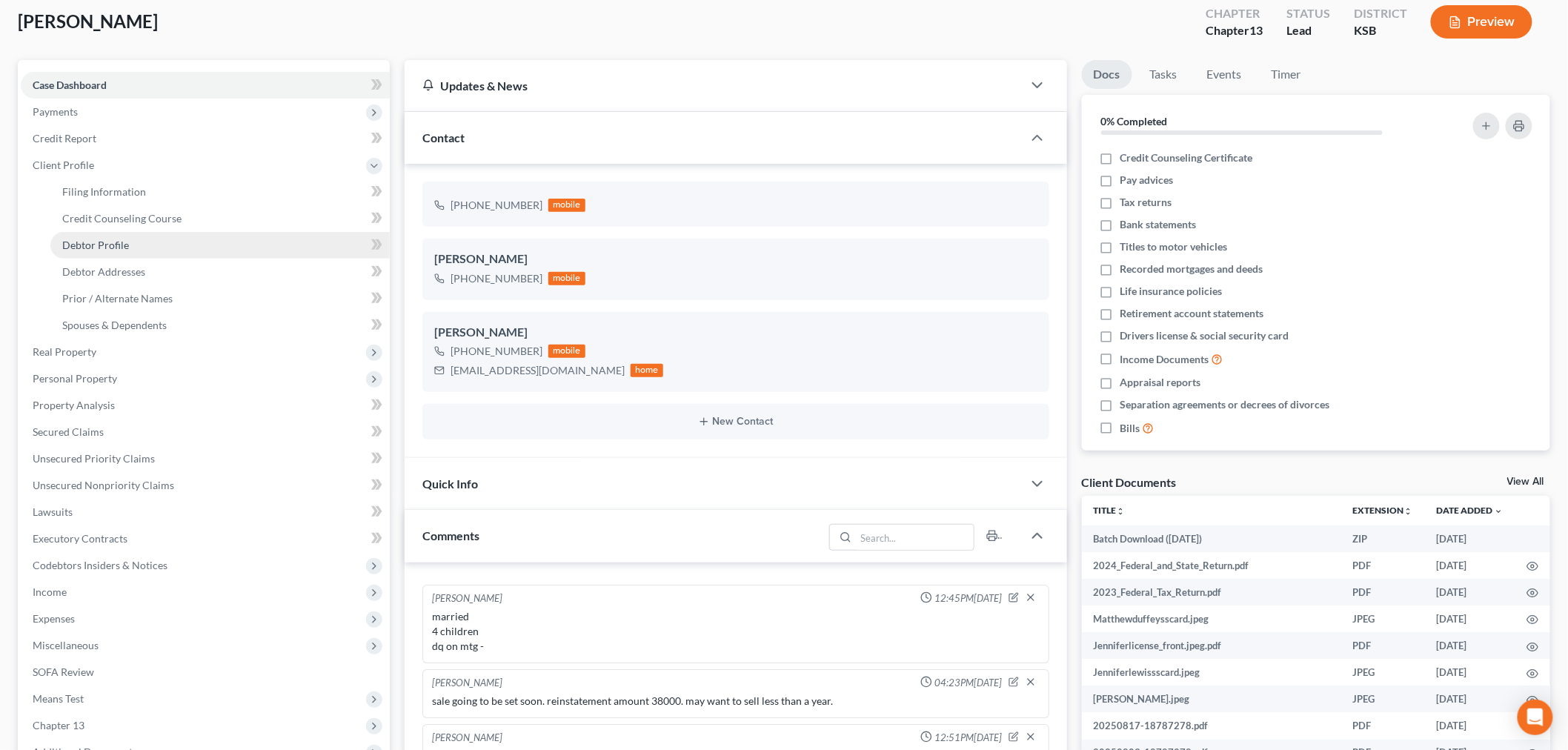
click at [124, 241] on span "Debtor Profile" at bounding box center [95, 245] width 67 height 12
select select "1"
select select "5"
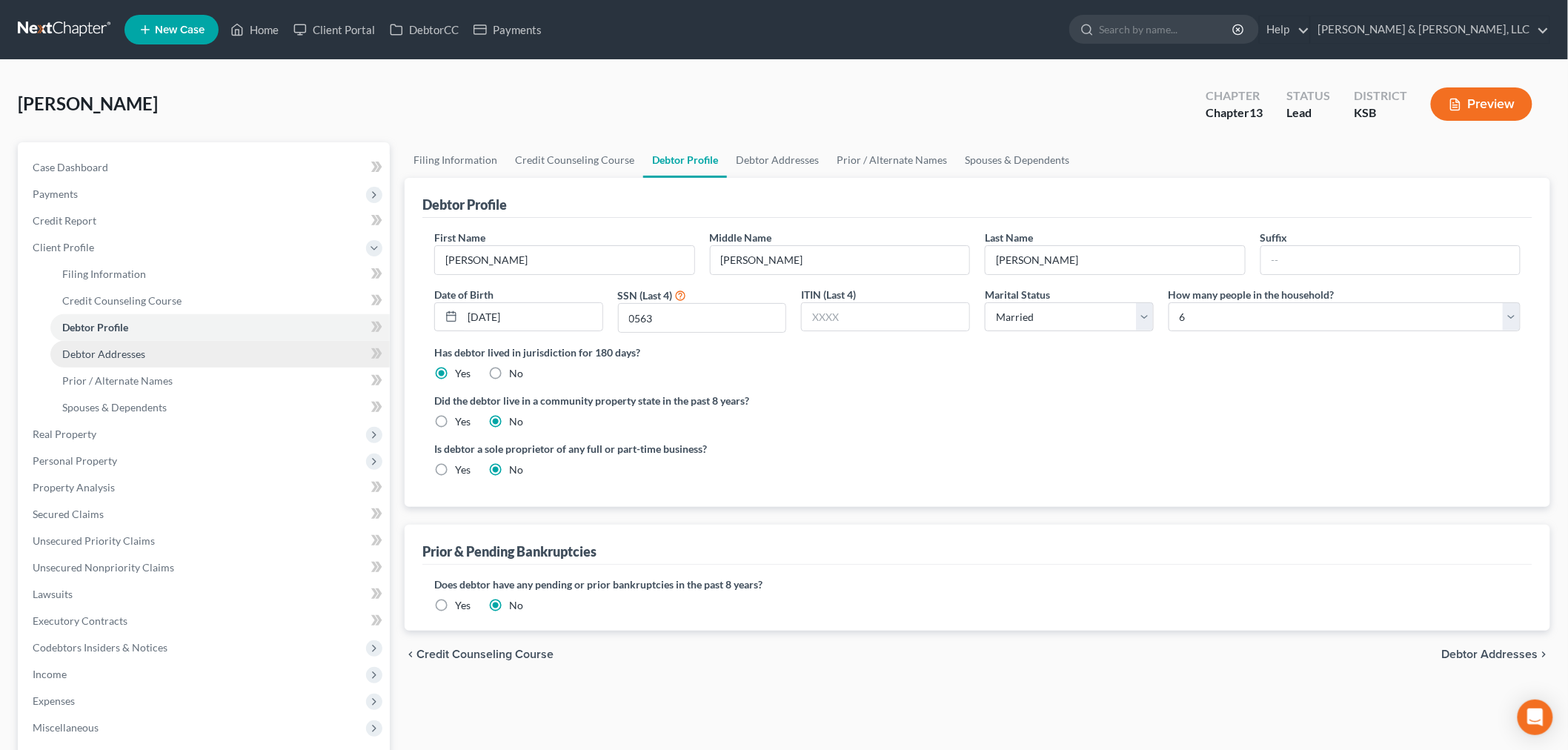
click at [156, 346] on link "Debtor Addresses" at bounding box center [220, 354] width 340 height 27
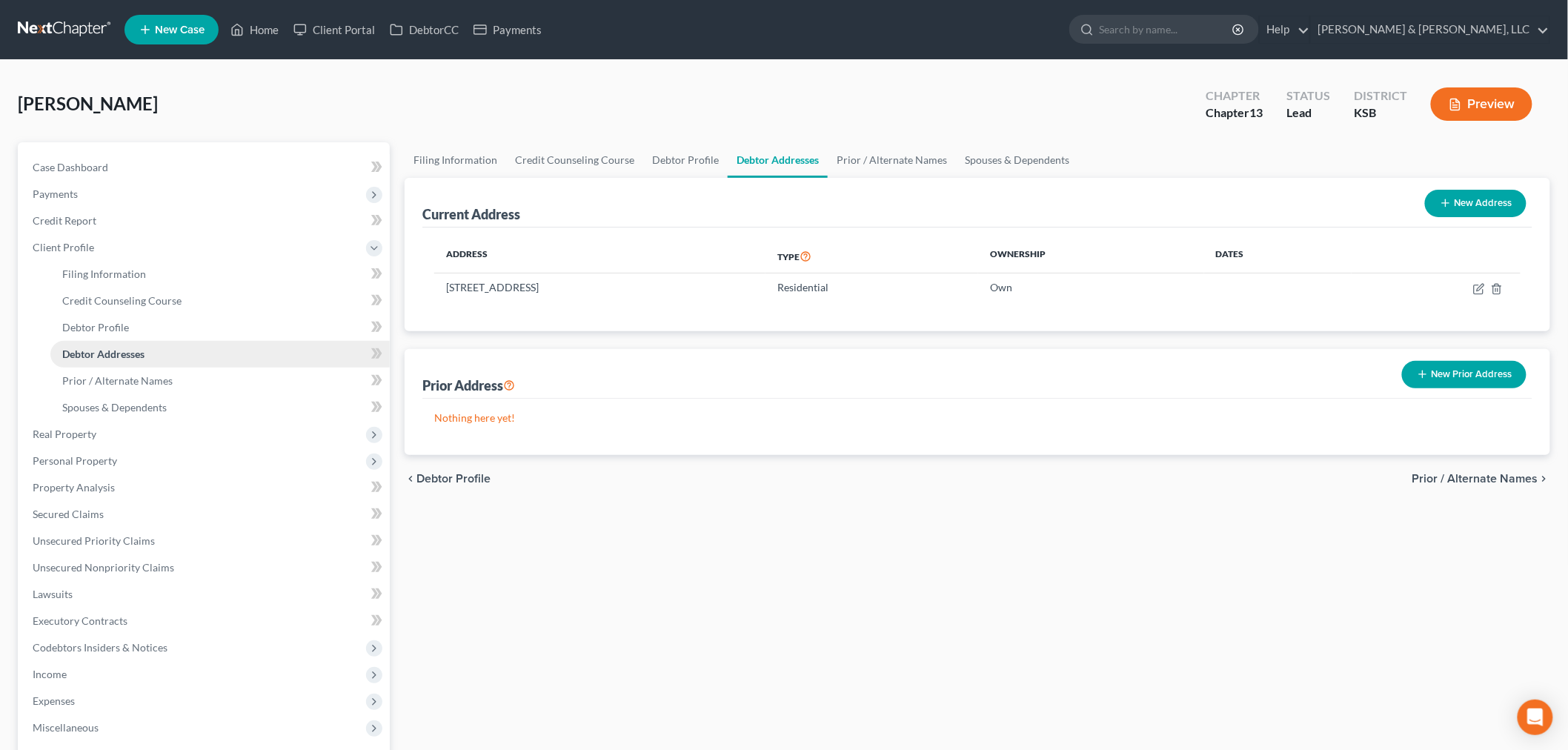
click at [156, 346] on link "Debtor Addresses" at bounding box center [220, 354] width 340 height 27
click at [77, 164] on span "Case Dashboard" at bounding box center [69, 167] width 75 height 12
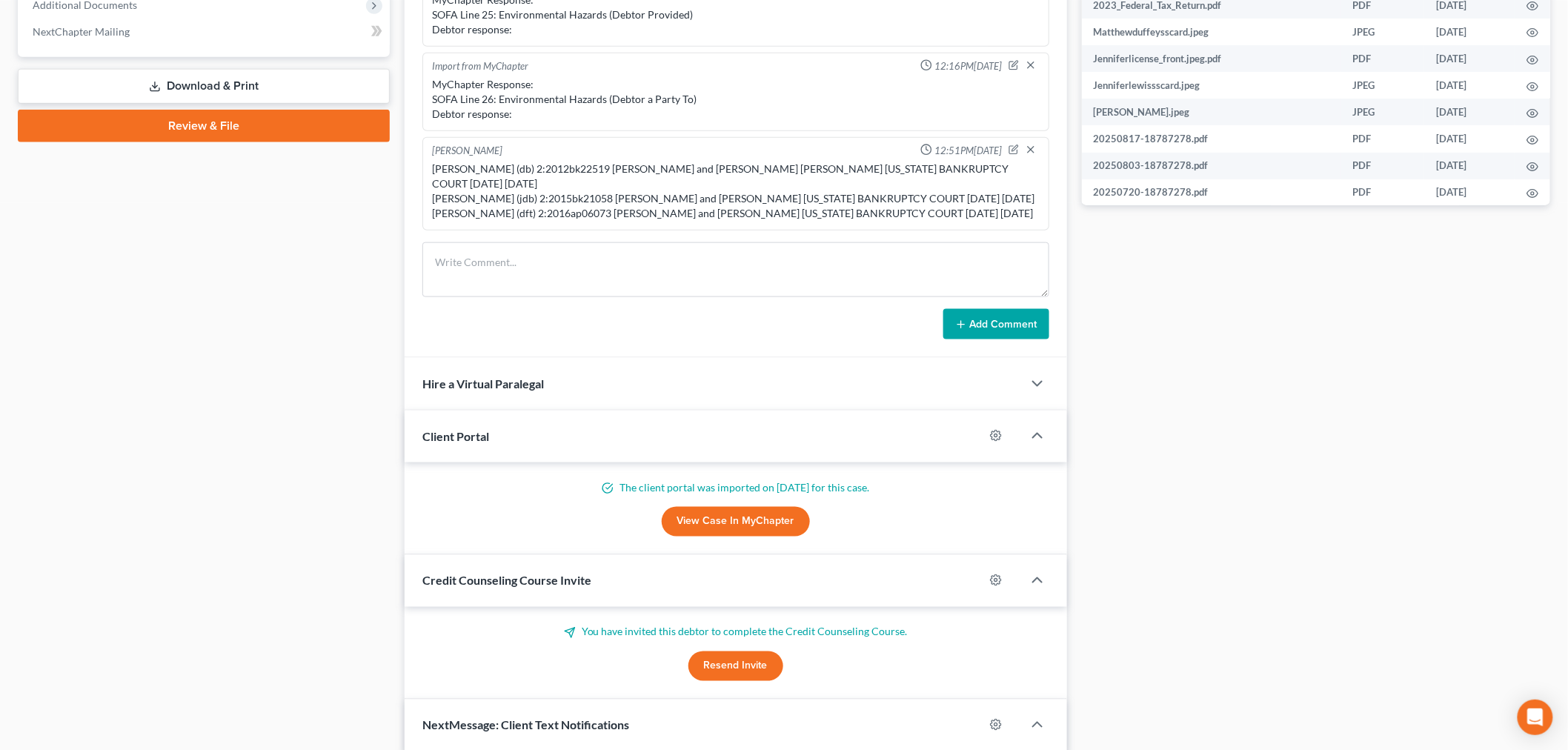
scroll to position [741, 0]
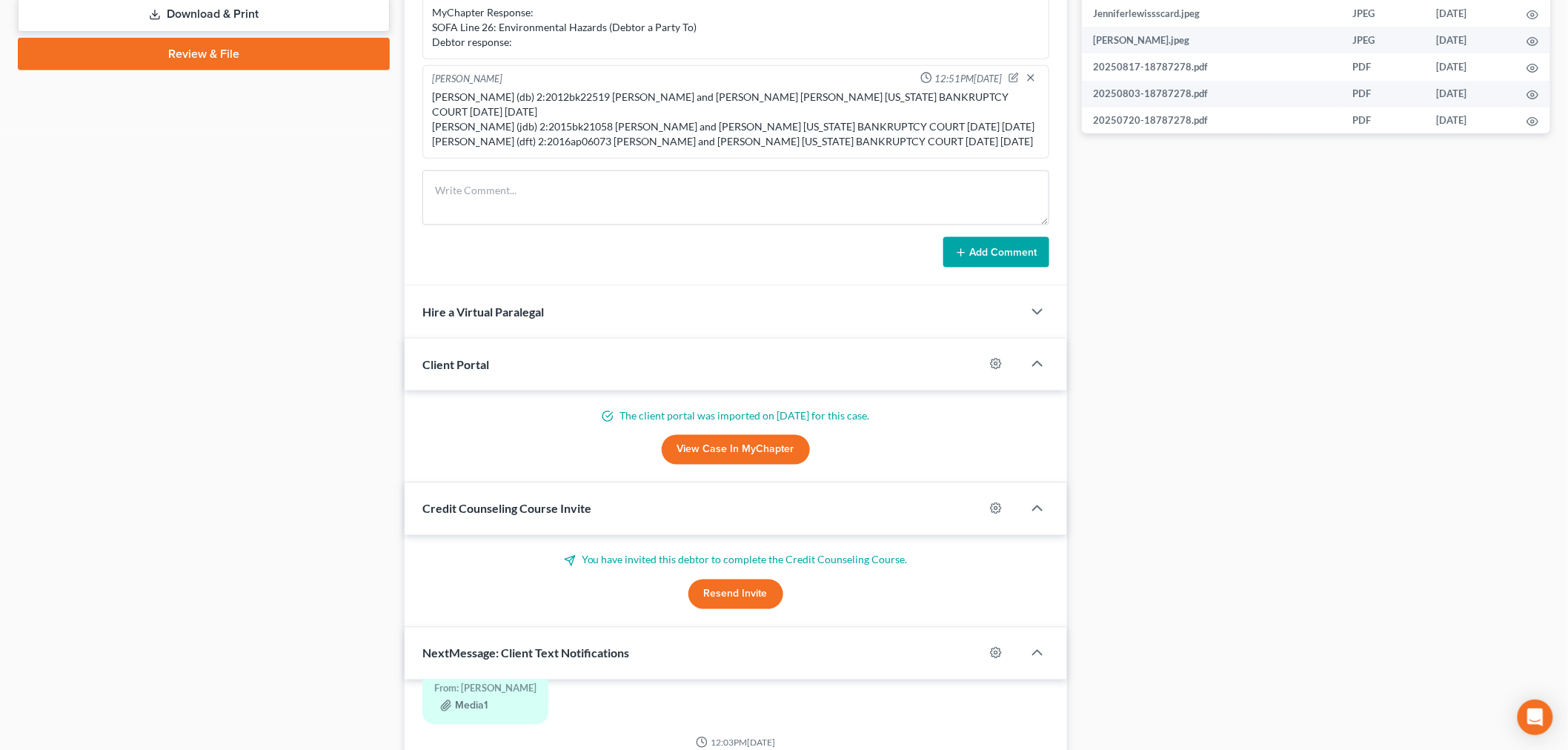
click at [736, 589] on button "Resend Invite" at bounding box center [736, 594] width 95 height 30
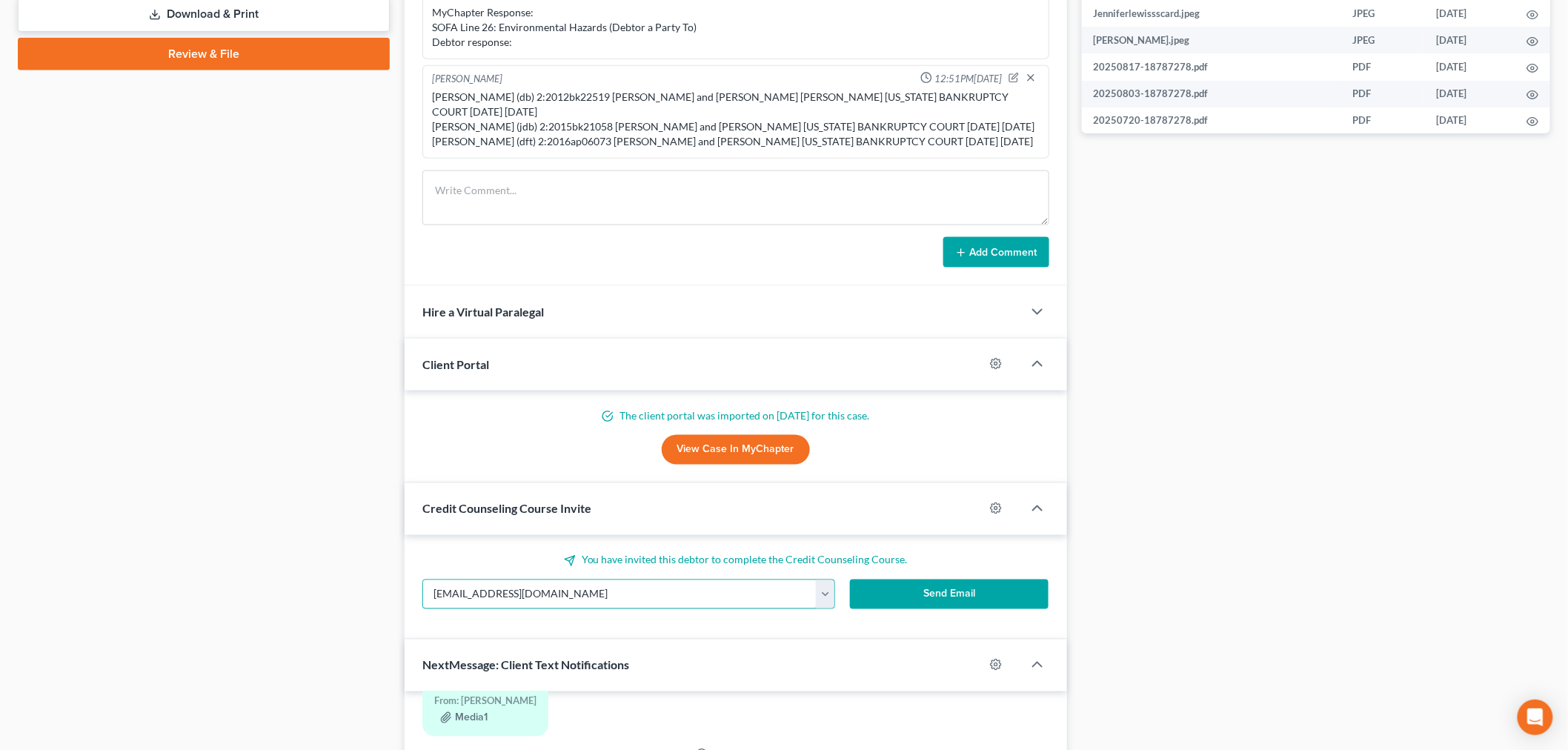
drag, startPoint x: 648, startPoint y: 592, endPoint x: 412, endPoint y: 467, distance: 267.1
click at [646, 591] on input "[EMAIL_ADDRESS][DOMAIN_NAME]" at bounding box center [620, 595] width 394 height 29
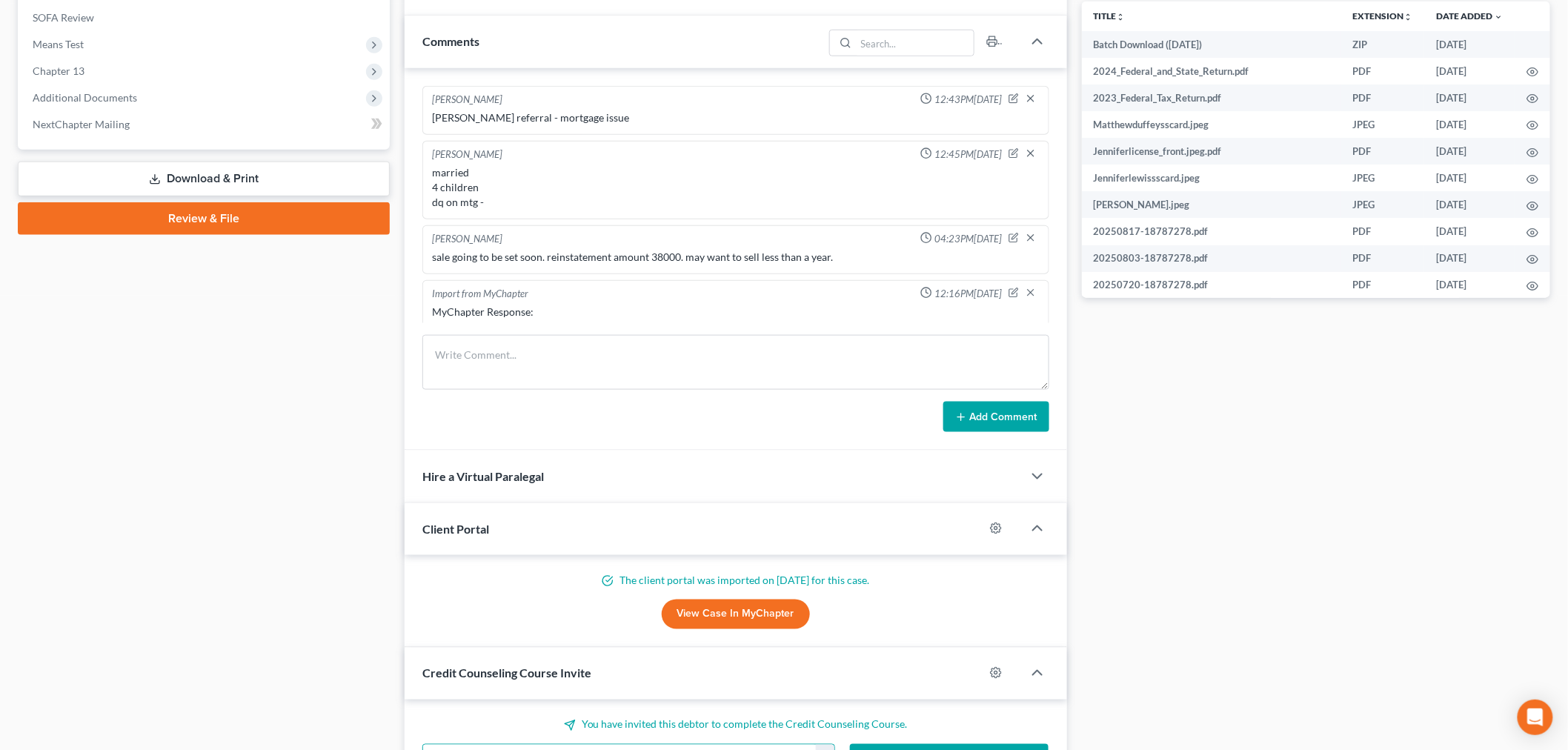
scroll to position [1071, 0]
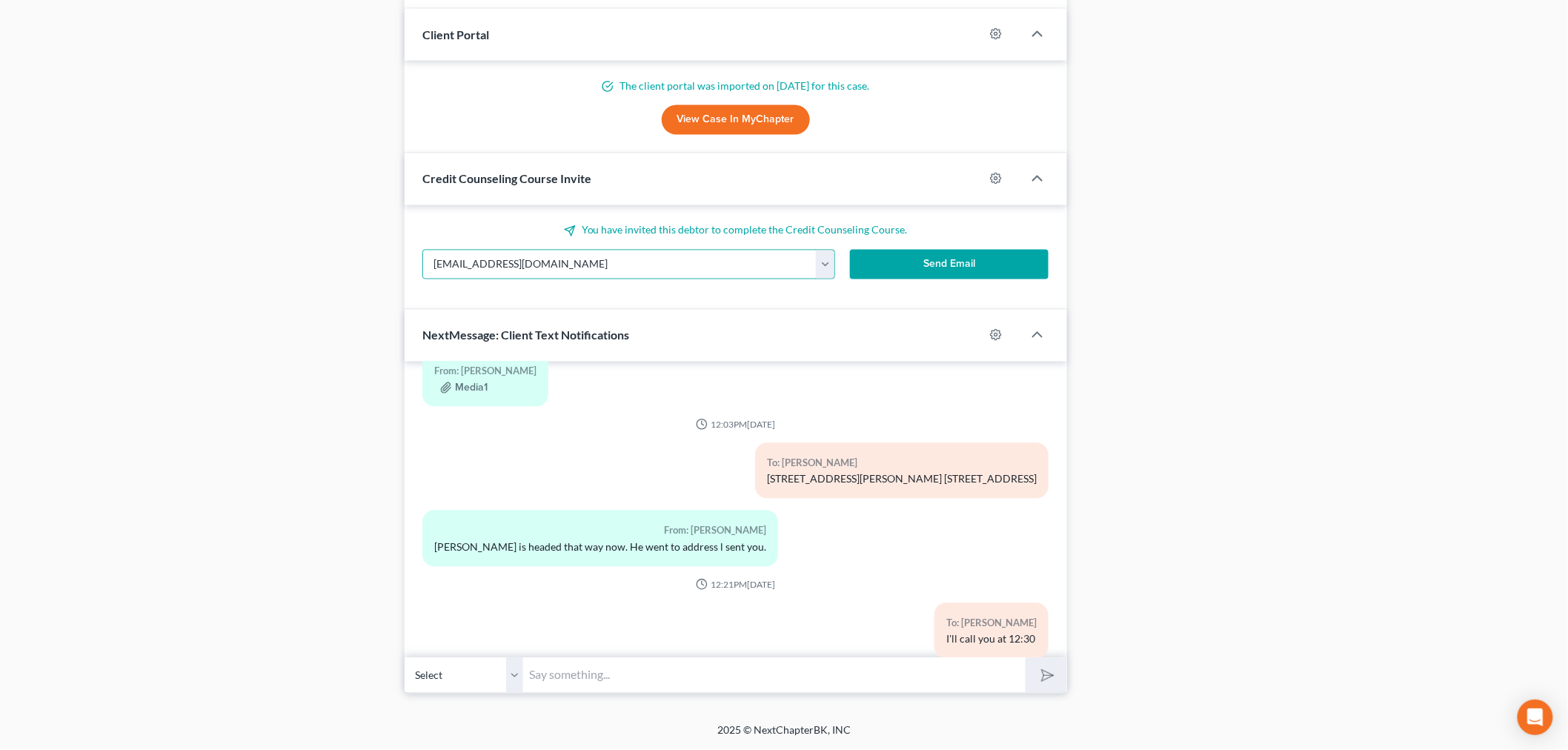
click at [521, 651] on select "Select +1 (913) 952-6356 - Jennifer Lewis" at bounding box center [463, 676] width 119 height 36
drag, startPoint x: 516, startPoint y: 676, endPoint x: 402, endPoint y: 330, distance: 364.3
click at [516, 651] on select "Select +1 (913) 952-6356 - Jennifer Lewis" at bounding box center [463, 676] width 119 height 36
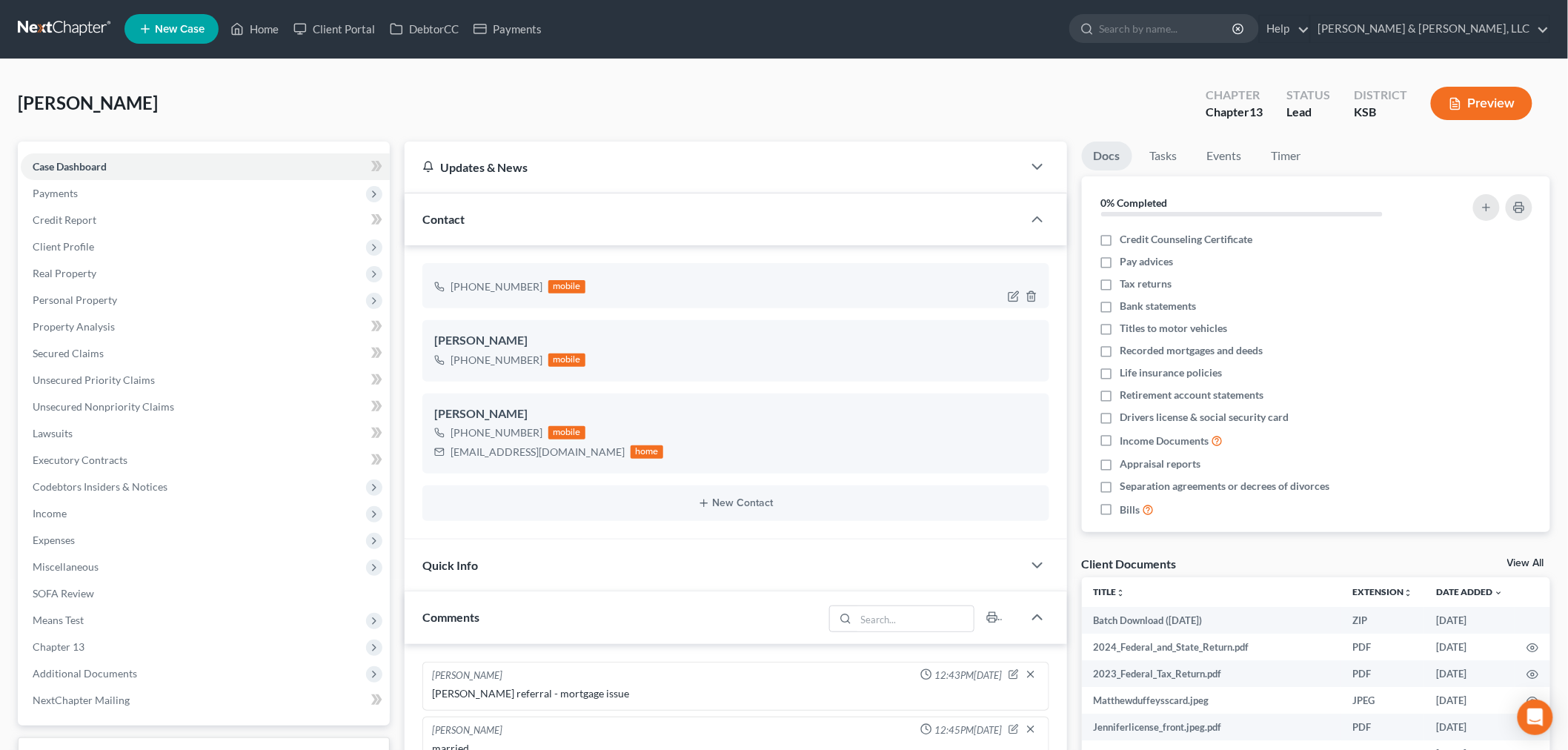
scroll to position [0, 0]
click at [1009, 297] on icon "button" at bounding box center [1013, 297] width 11 height 11
select select "0"
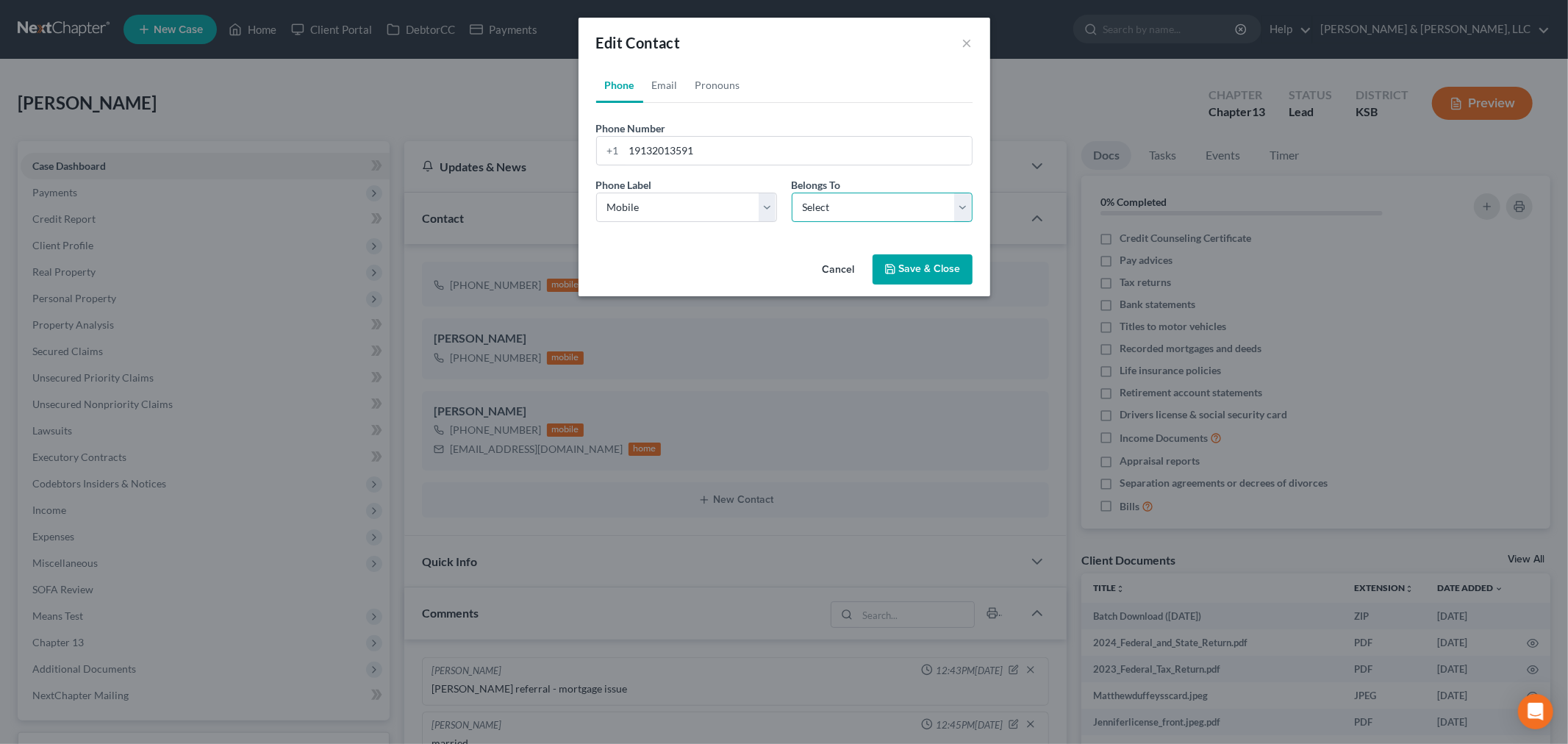
drag, startPoint x: 819, startPoint y: 211, endPoint x: 824, endPoint y: 221, distance: 11.2
click at [819, 211] on select "Select Client Other" at bounding box center [883, 207] width 181 height 29
select select "0"
click at [792, 193] on select "Select Client Other" at bounding box center [883, 207] width 181 height 29
click at [929, 283] on button "Save & Close" at bounding box center [922, 269] width 100 height 31
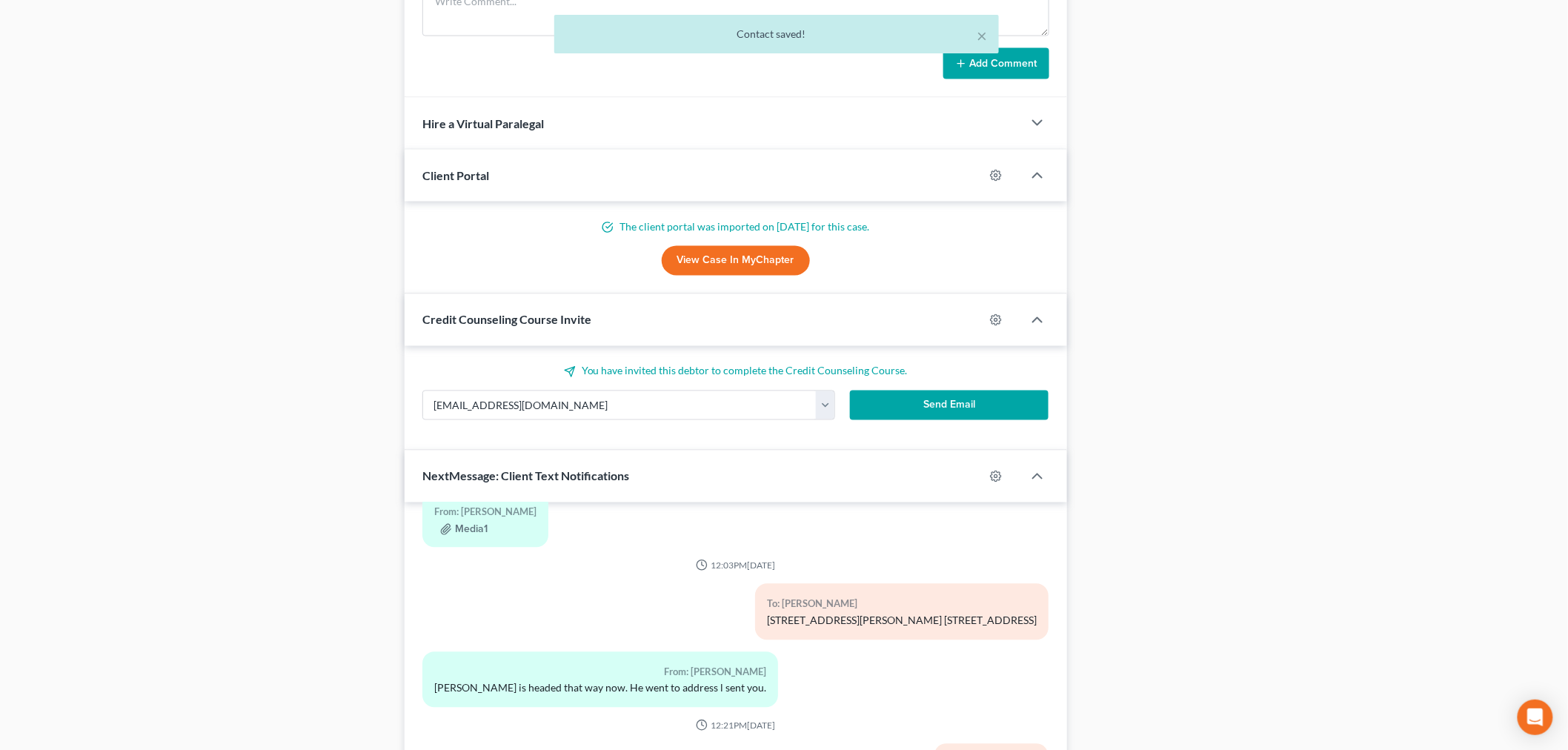
scroll to position [1087, 0]
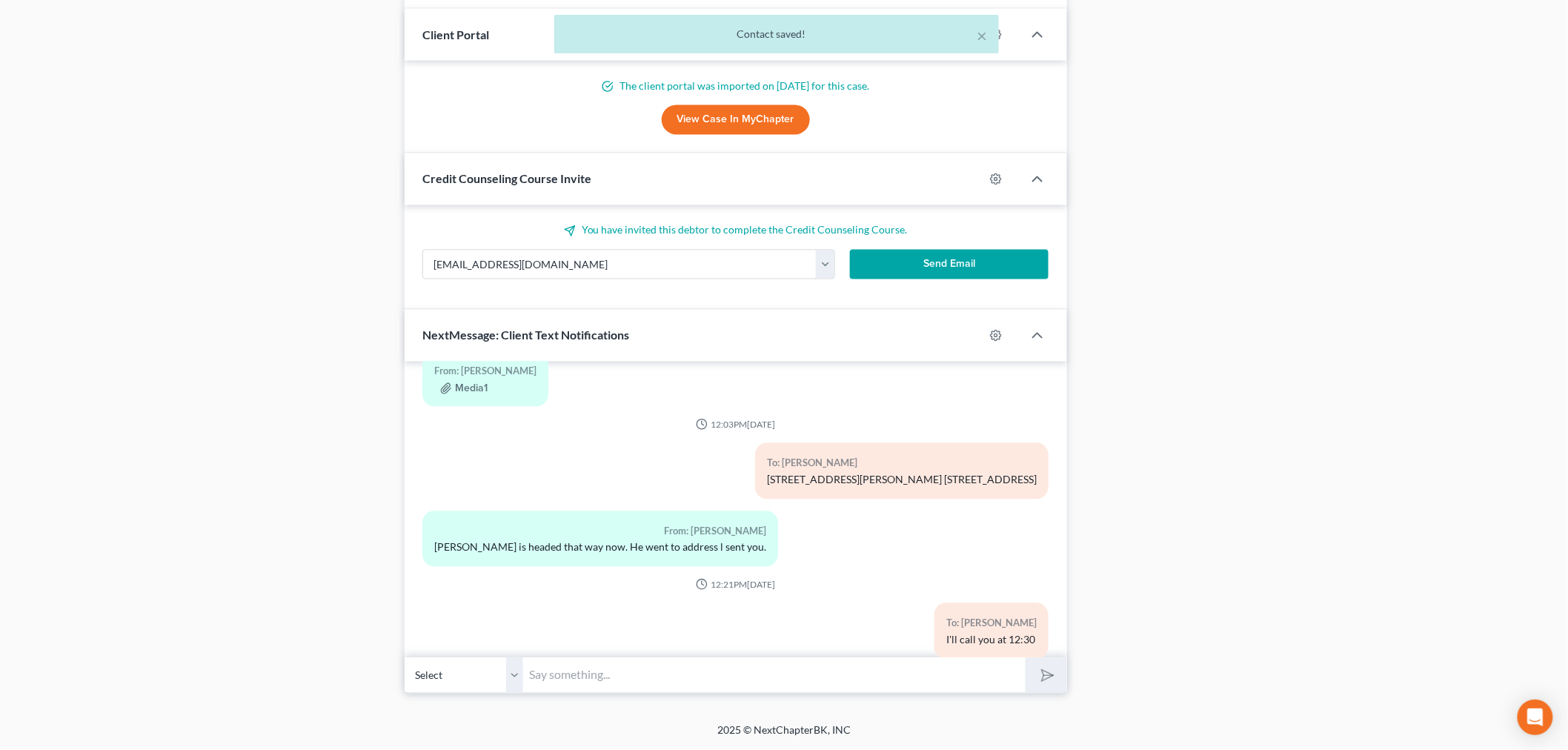
click at [586, 651] on input "text" at bounding box center [774, 676] width 502 height 36
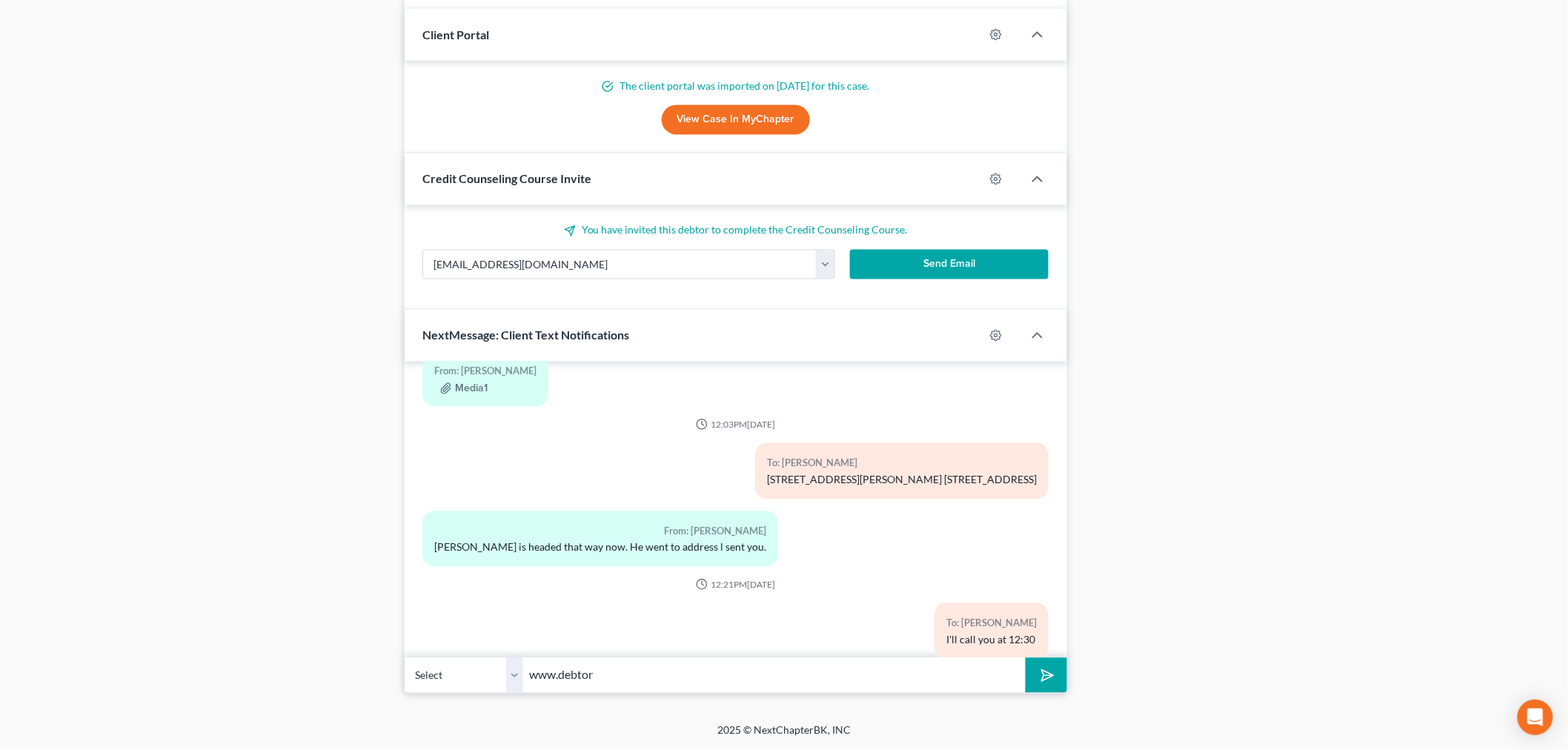
type input "[DOMAIN_NAME]"
click at [1054, 651] on button "submit" at bounding box center [1046, 676] width 41 height 35
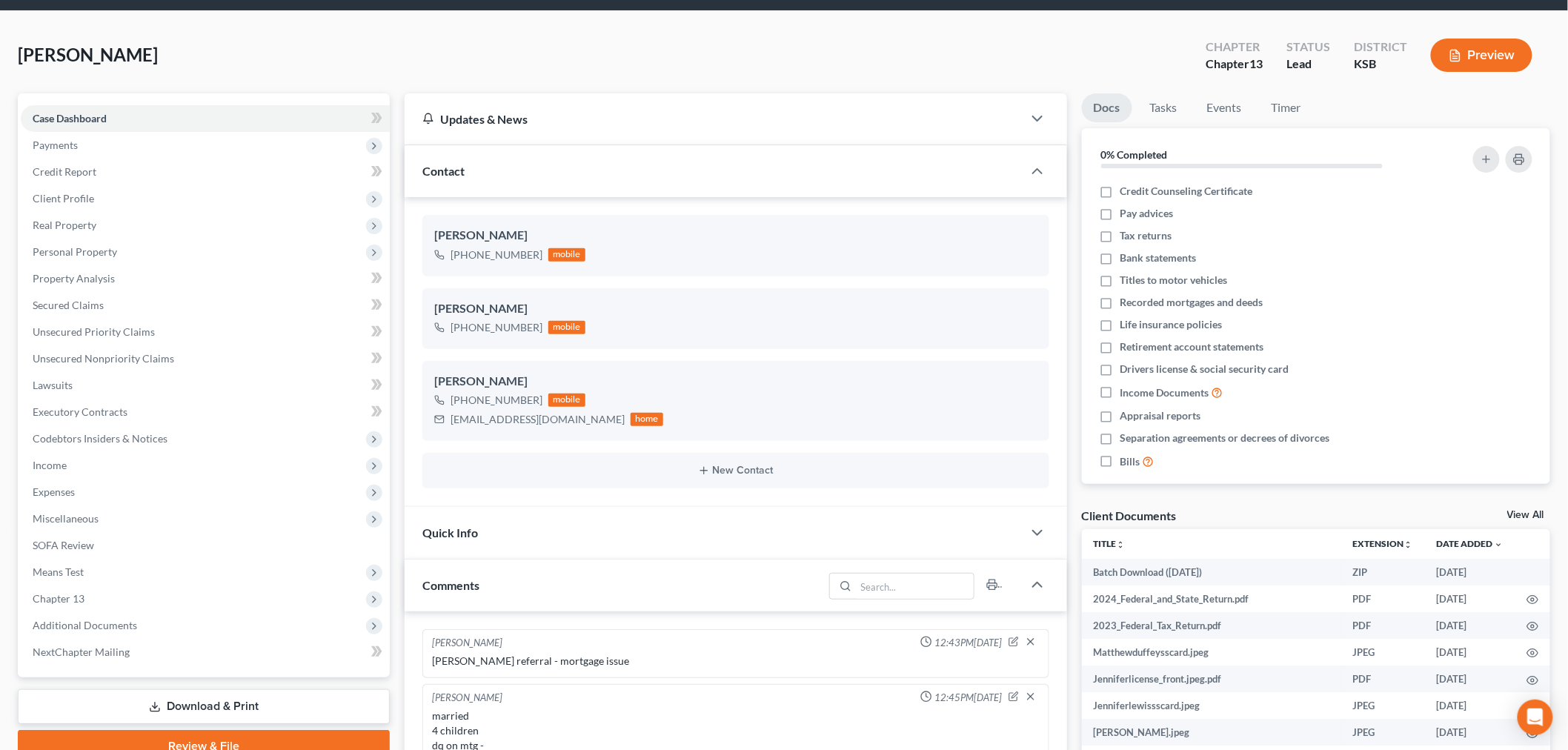
scroll to position [0, 0]
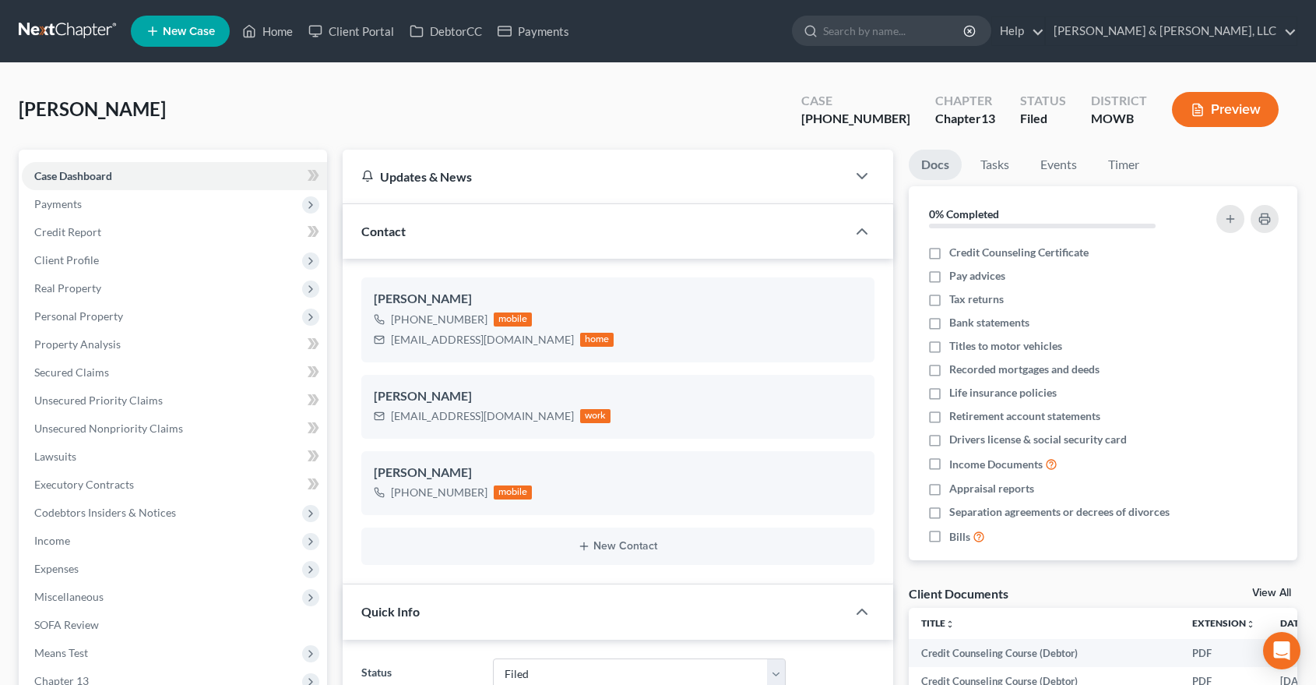
select select "6"
select select "0"
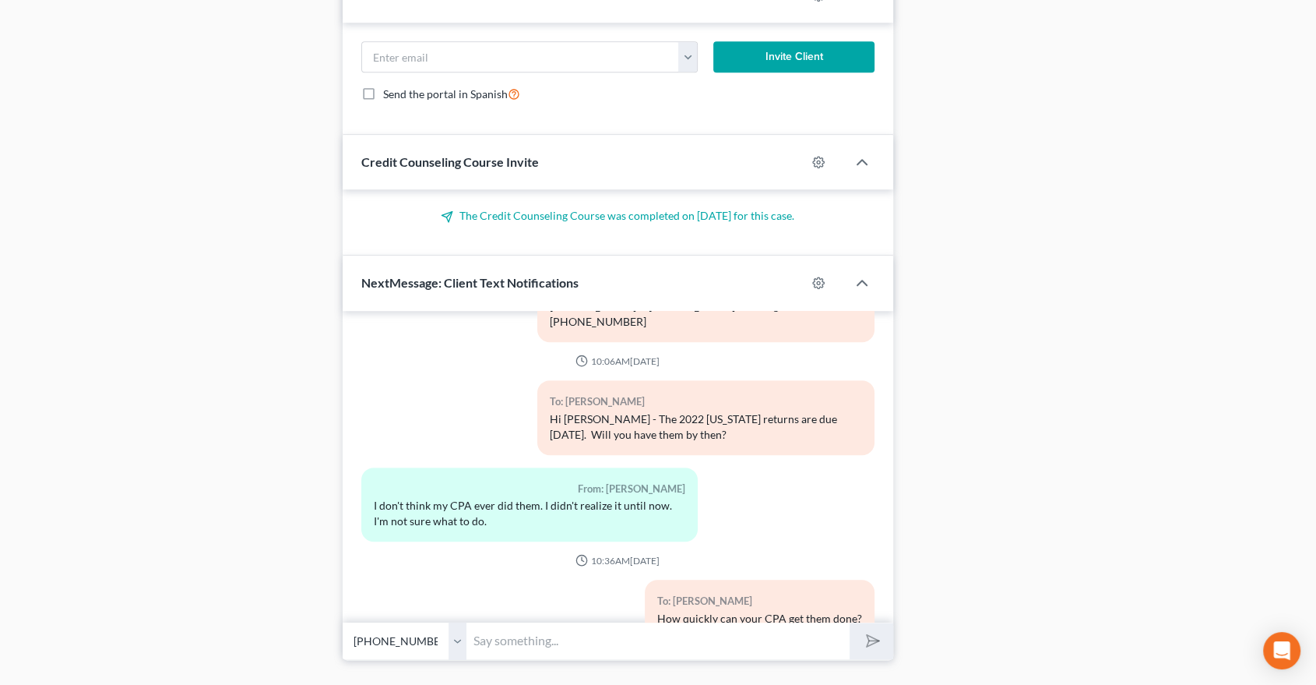
scroll to position [1642, 0]
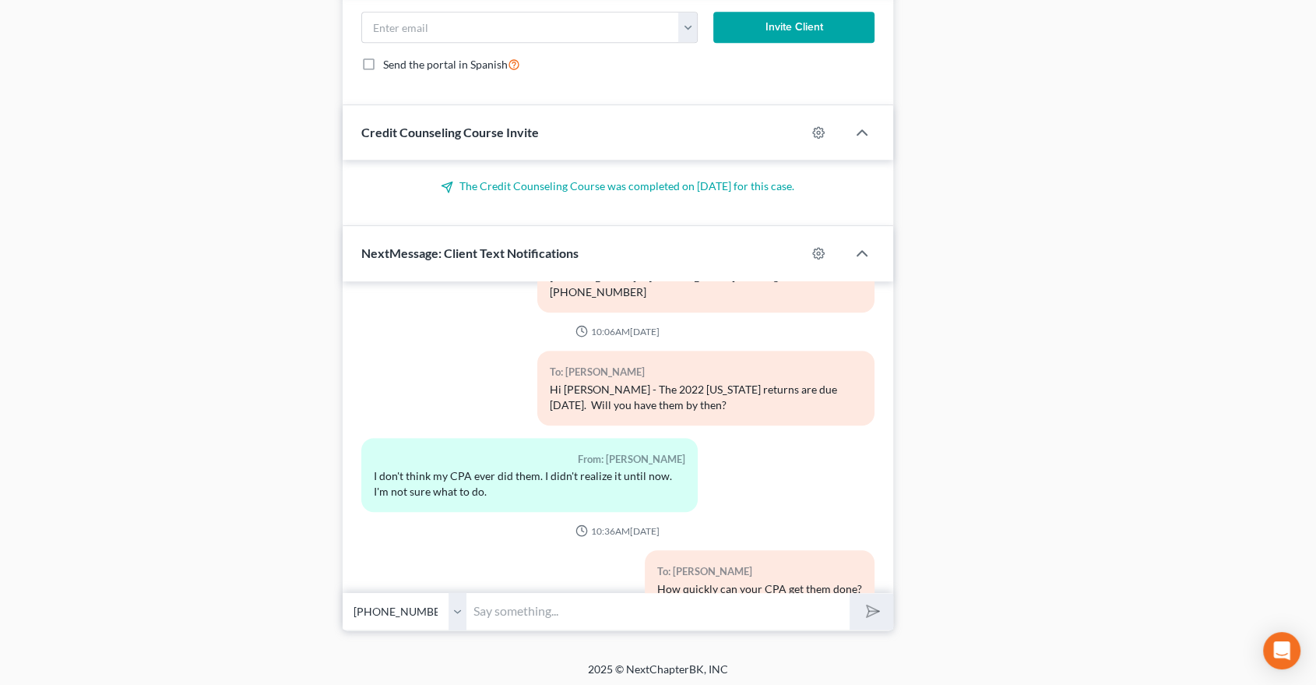
click at [517, 613] on input "text" at bounding box center [658, 611] width 383 height 38
type input "I've requested an extension from [US_STATE] Department of Revenue"
click at [850, 593] on button "submit" at bounding box center [871, 611] width 43 height 37
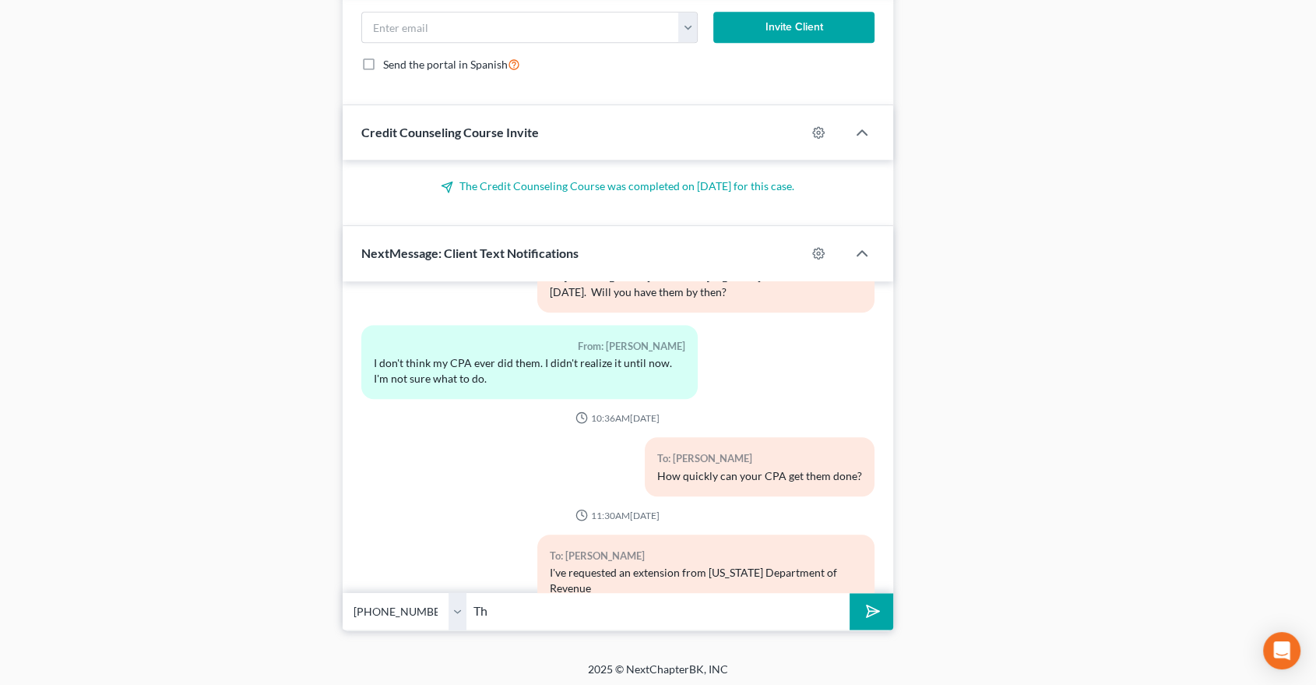
type input "T"
type input "We have 30 days to get them in now"
click at [850, 593] on button "submit" at bounding box center [871, 611] width 43 height 37
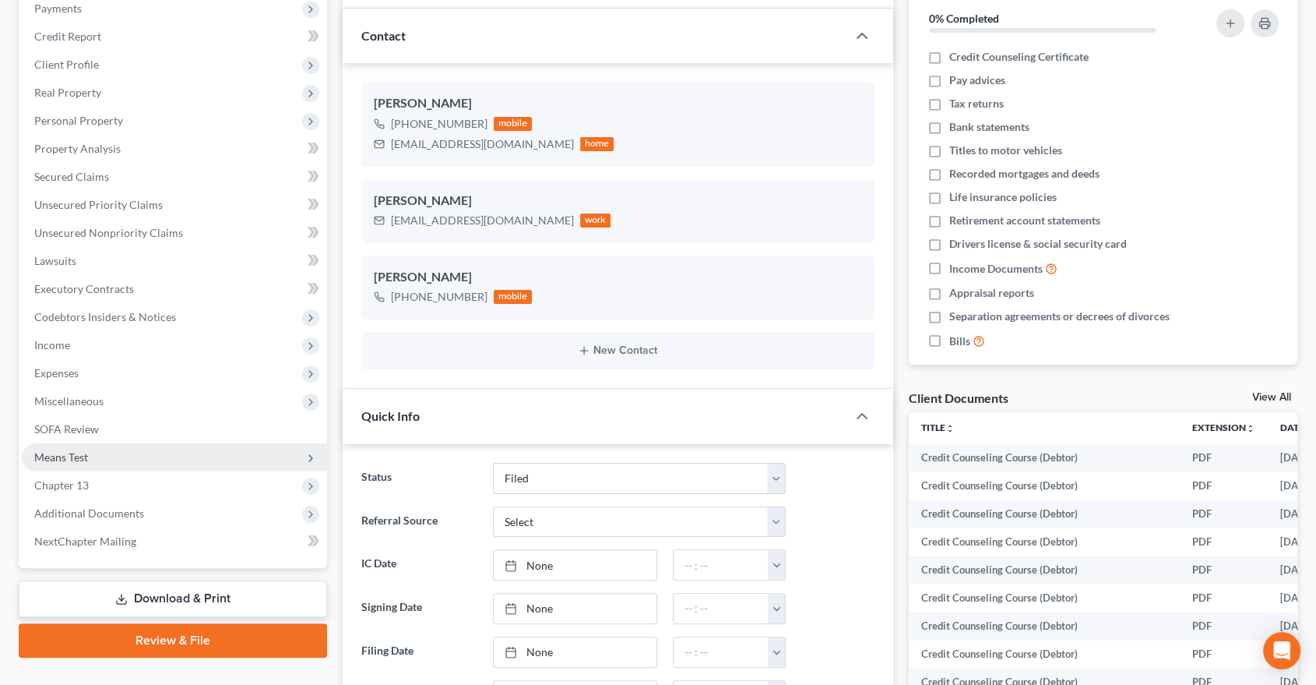
scroll to position [0, 0]
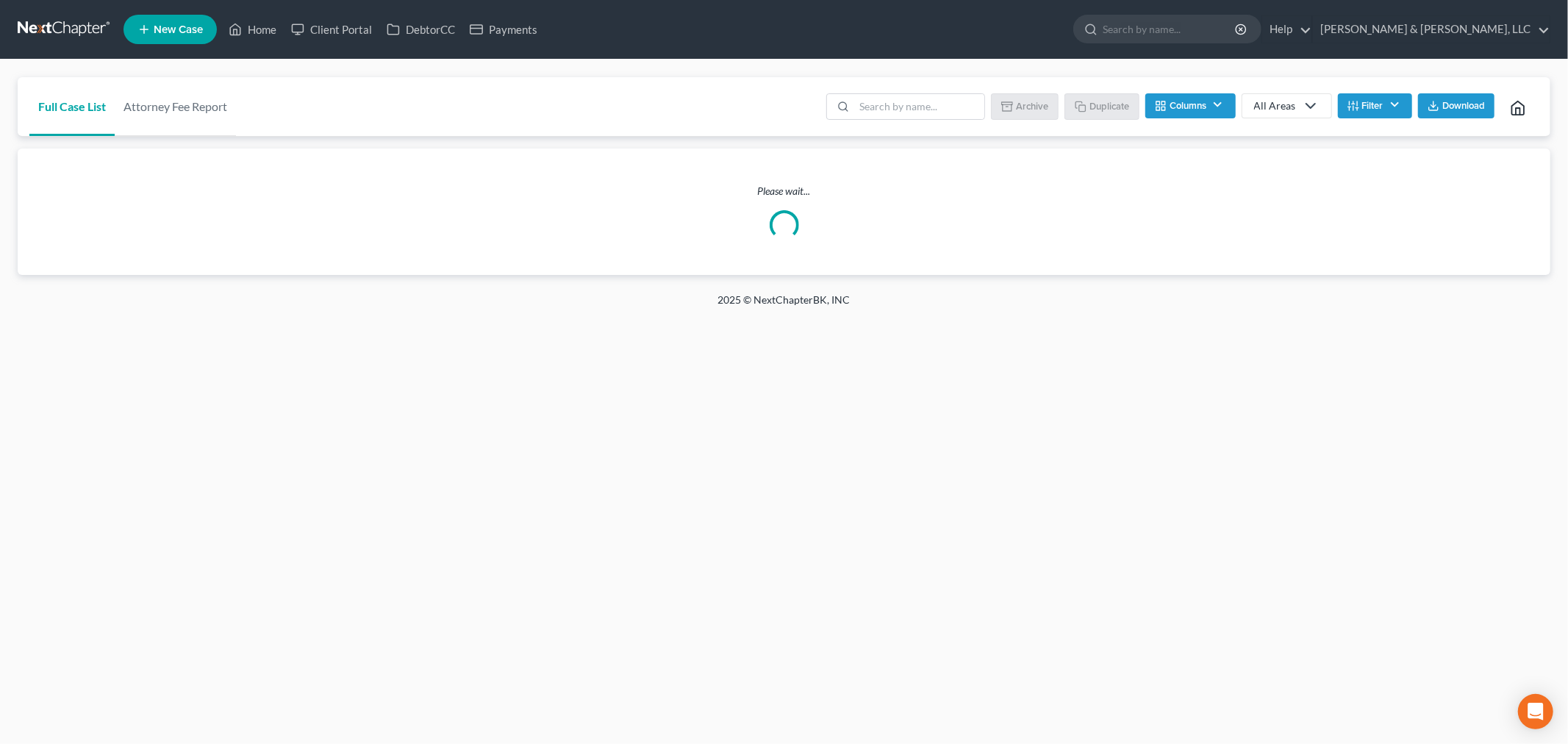
click at [173, 31] on span "New Case" at bounding box center [178, 30] width 49 height 11
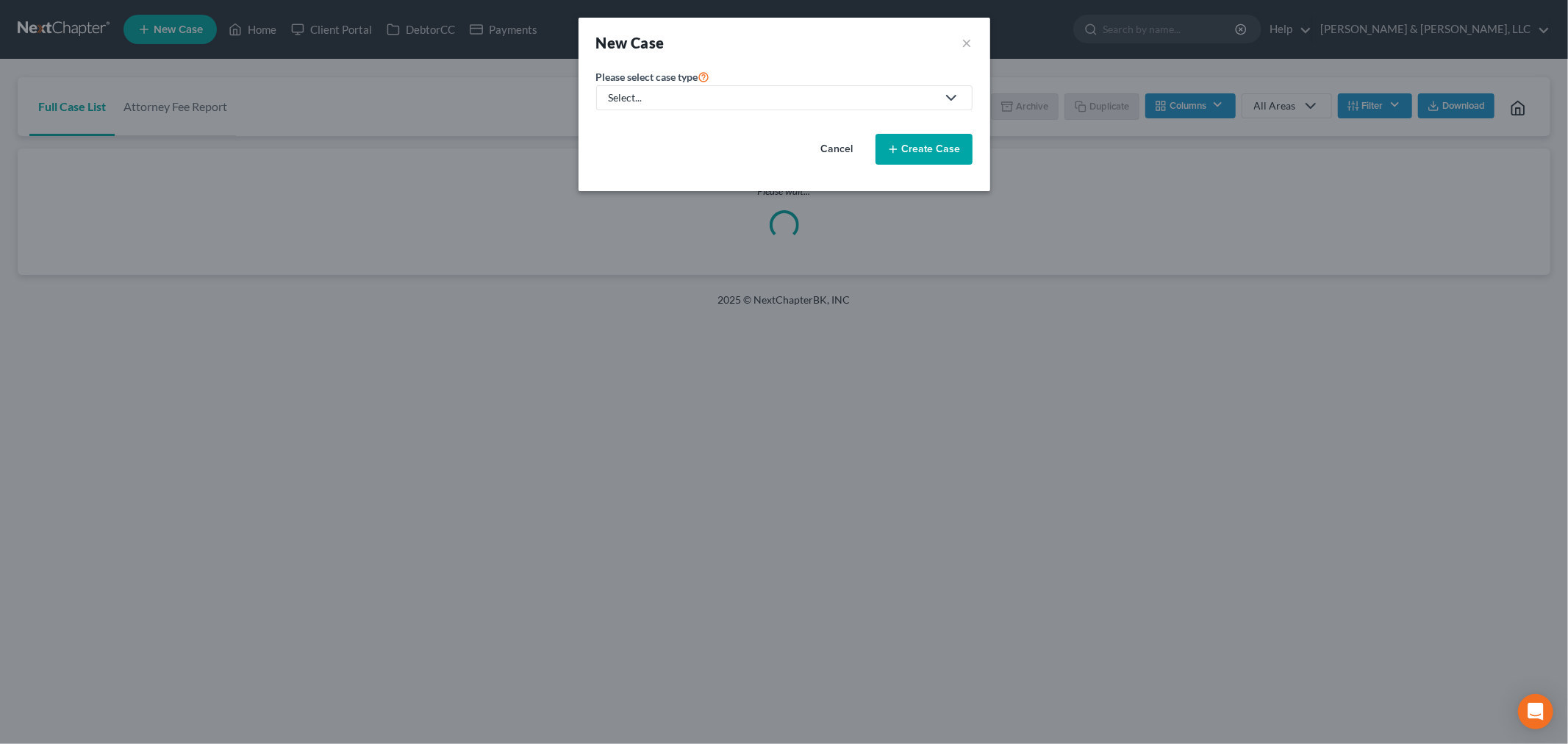
click at [675, 97] on div "Select..." at bounding box center [772, 98] width 328 height 15
click at [673, 119] on link "Bankruptcy" at bounding box center [681, 127] width 168 height 23
select select "46"
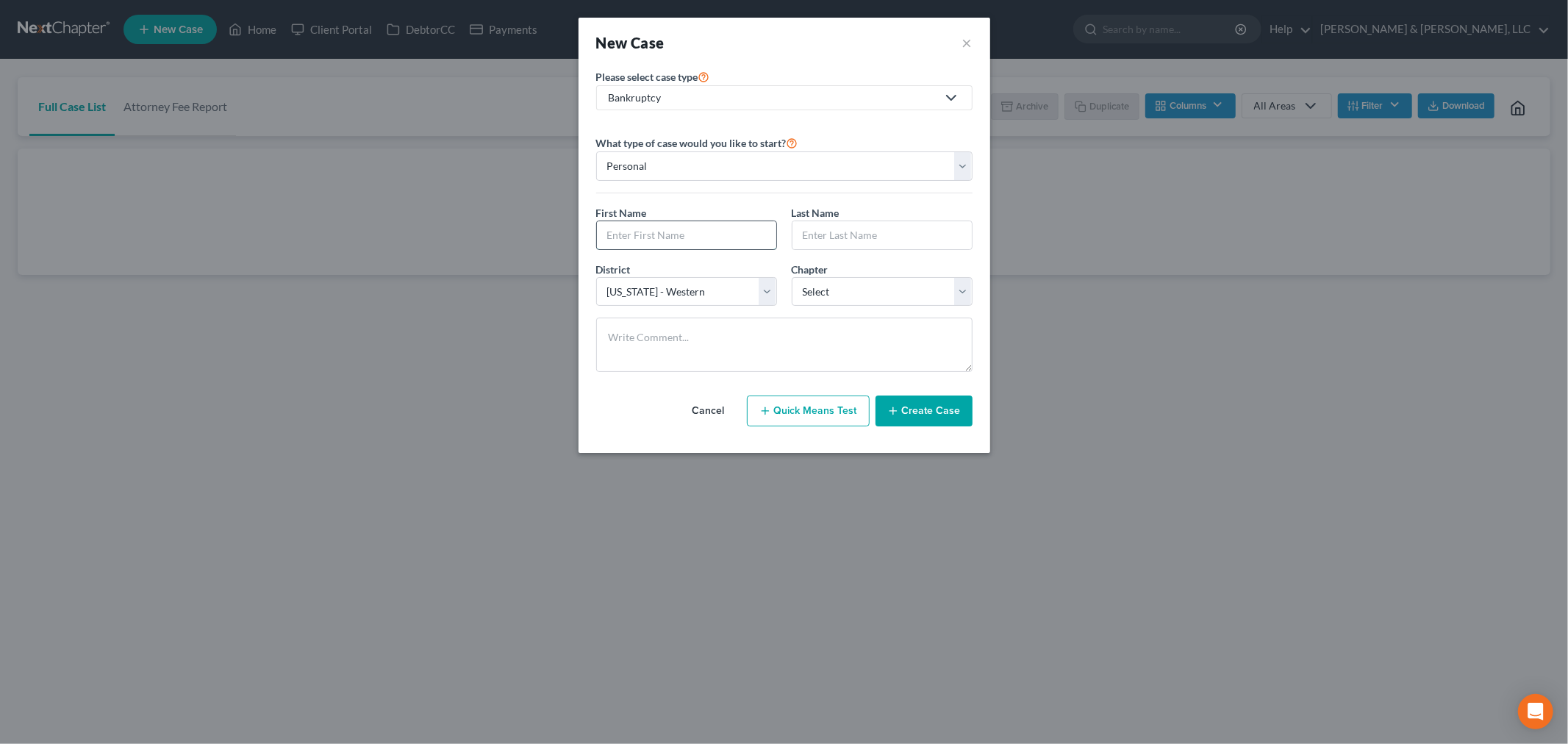
click at [654, 231] on input "text" at bounding box center [686, 235] width 179 height 28
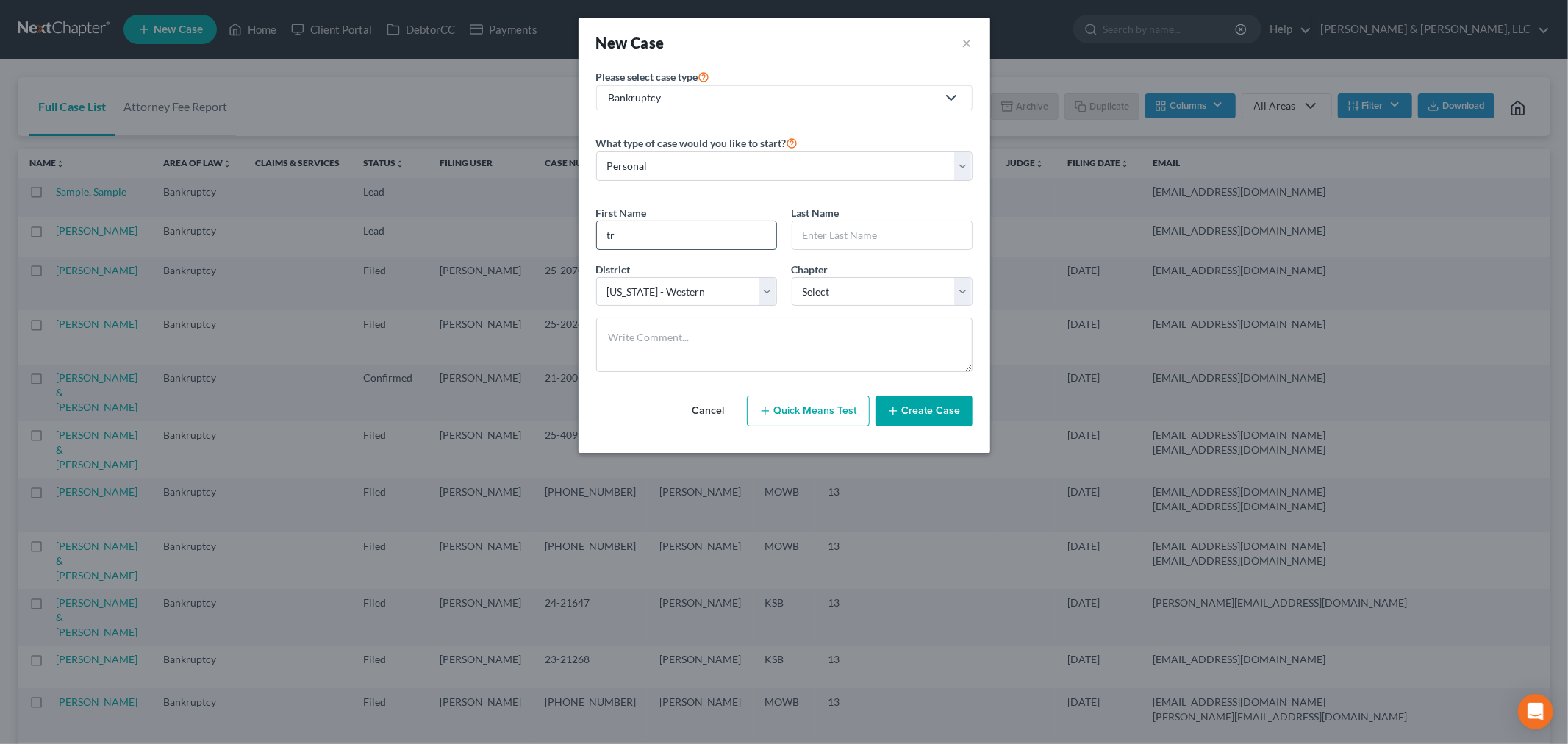
type input "t"
type input "[PERSON_NAME]"
select select "3"
click at [919, 411] on button "Create Case" at bounding box center [924, 411] width 97 height 31
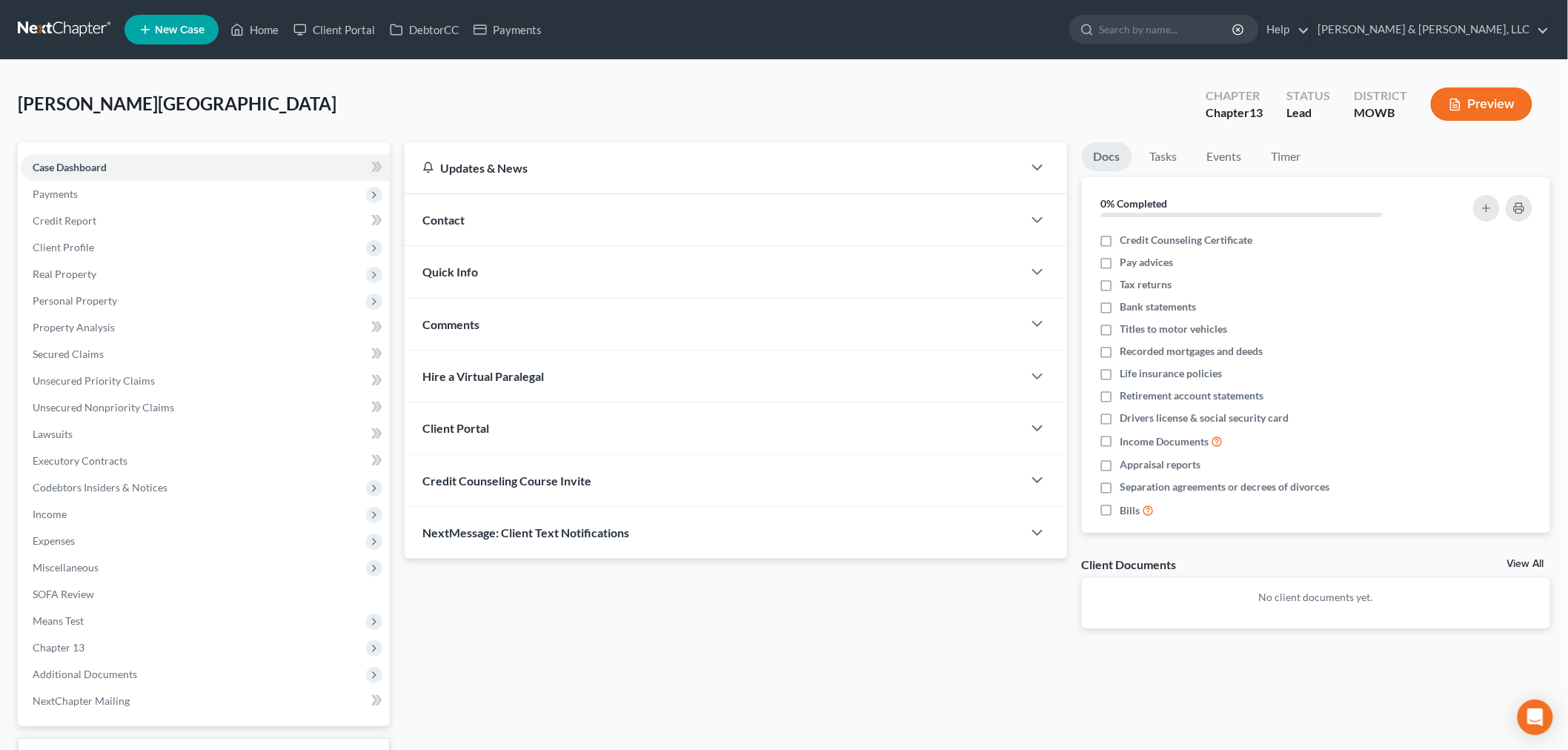
click at [430, 225] on span "Contact" at bounding box center [443, 220] width 42 height 14
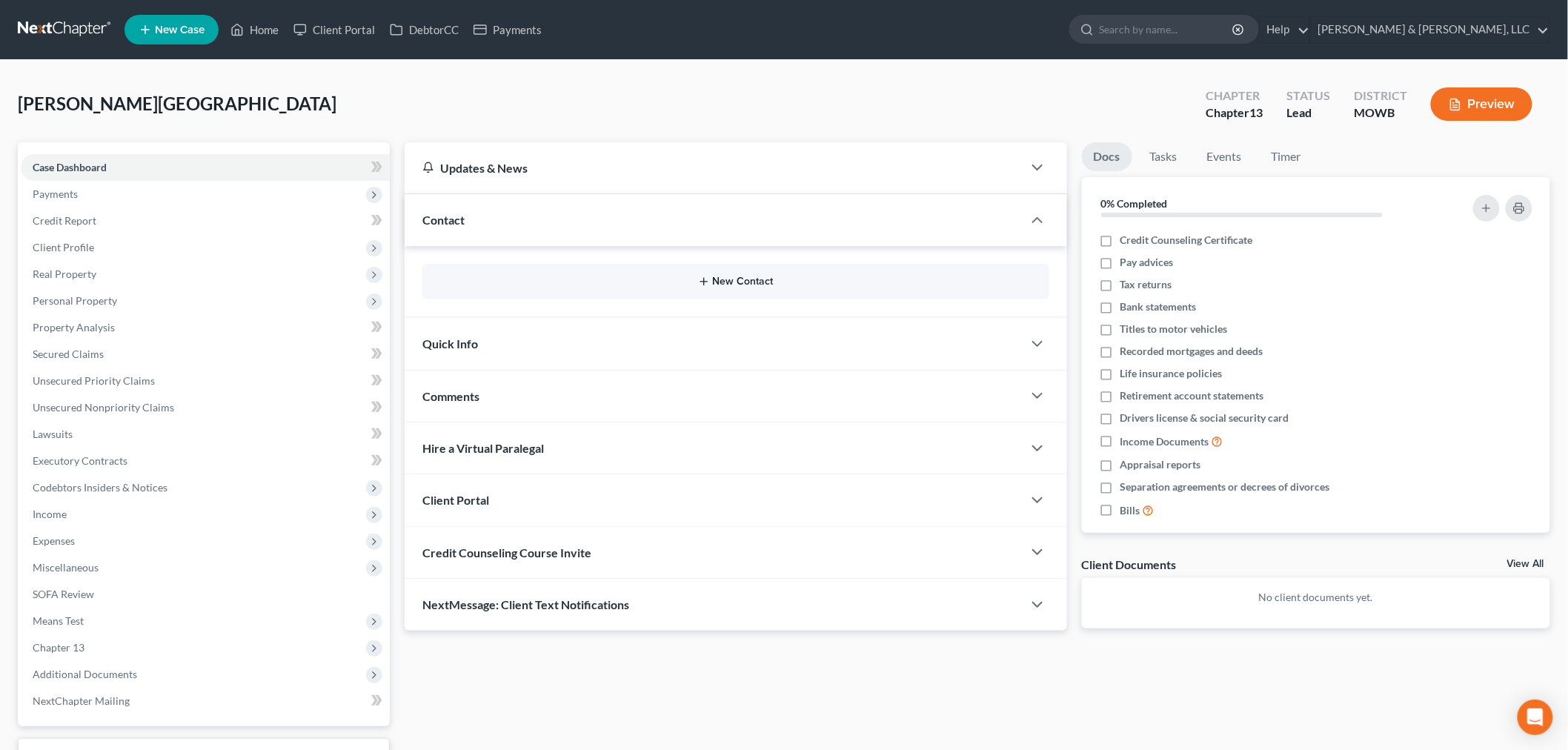
click at [706, 280] on icon "button" at bounding box center [704, 282] width 11 height 11
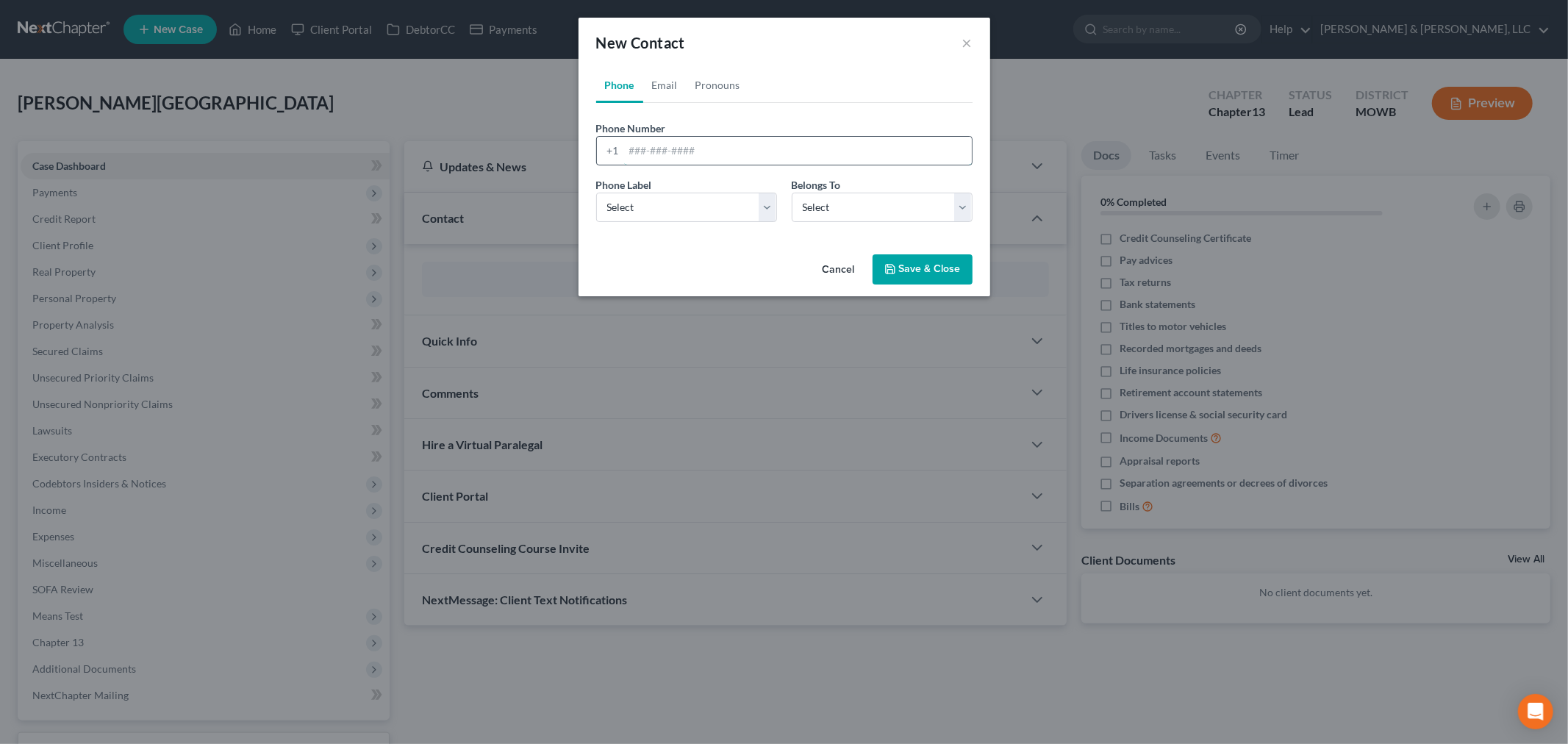
click at [681, 158] on input "tel" at bounding box center [798, 151] width 347 height 28
type input "8169150024"
click at [677, 211] on select "Select Mobile Home Work Other" at bounding box center [687, 207] width 181 height 29
select select "0"
click at [597, 193] on select "Select Mobile Home Work Other" at bounding box center [687, 207] width 181 height 29
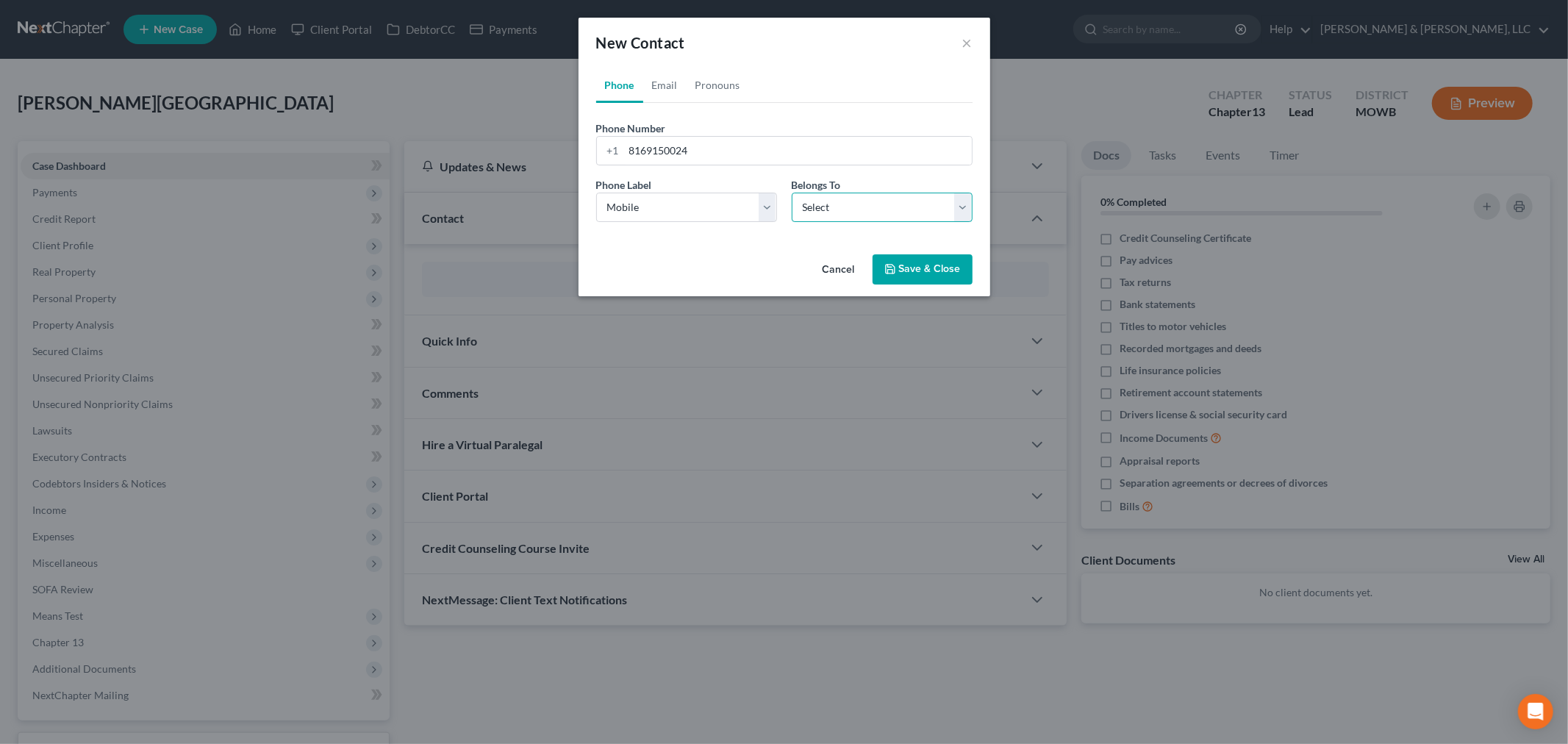
click at [810, 215] on select "Select Client Other" at bounding box center [883, 207] width 181 height 29
select select "0"
click at [792, 193] on select "Select Client Other" at bounding box center [883, 207] width 181 height 29
select select "0"
click at [656, 83] on link "Email" at bounding box center [665, 85] width 43 height 35
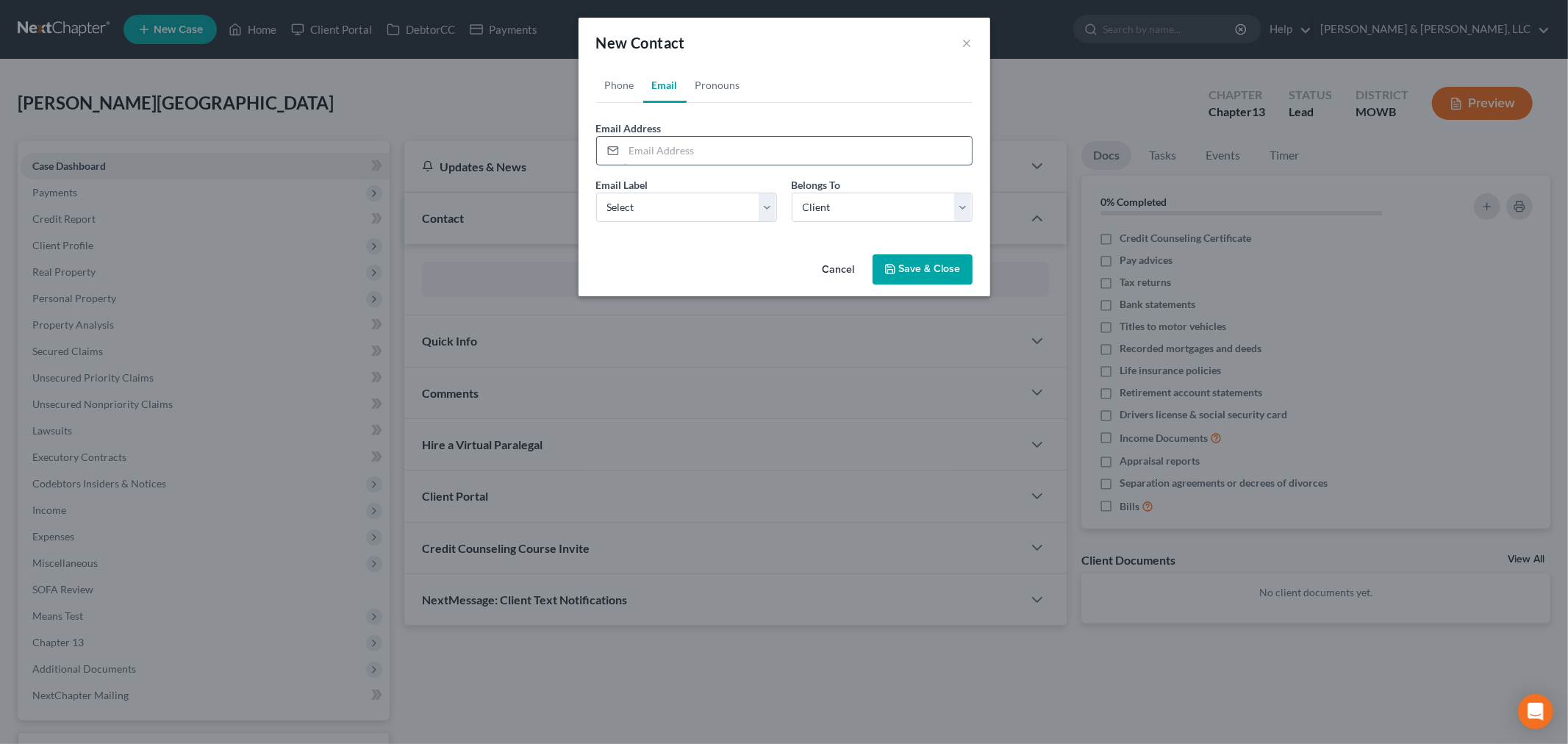
click at [666, 144] on input "email" at bounding box center [798, 151] width 347 height 28
type input "[EMAIL_ADDRESS][DOMAIN_NAME]"
click at [697, 205] on select "Select Home Work Other" at bounding box center [687, 207] width 181 height 29
select select "0"
click at [597, 193] on select "Select Home Work Other" at bounding box center [687, 207] width 181 height 29
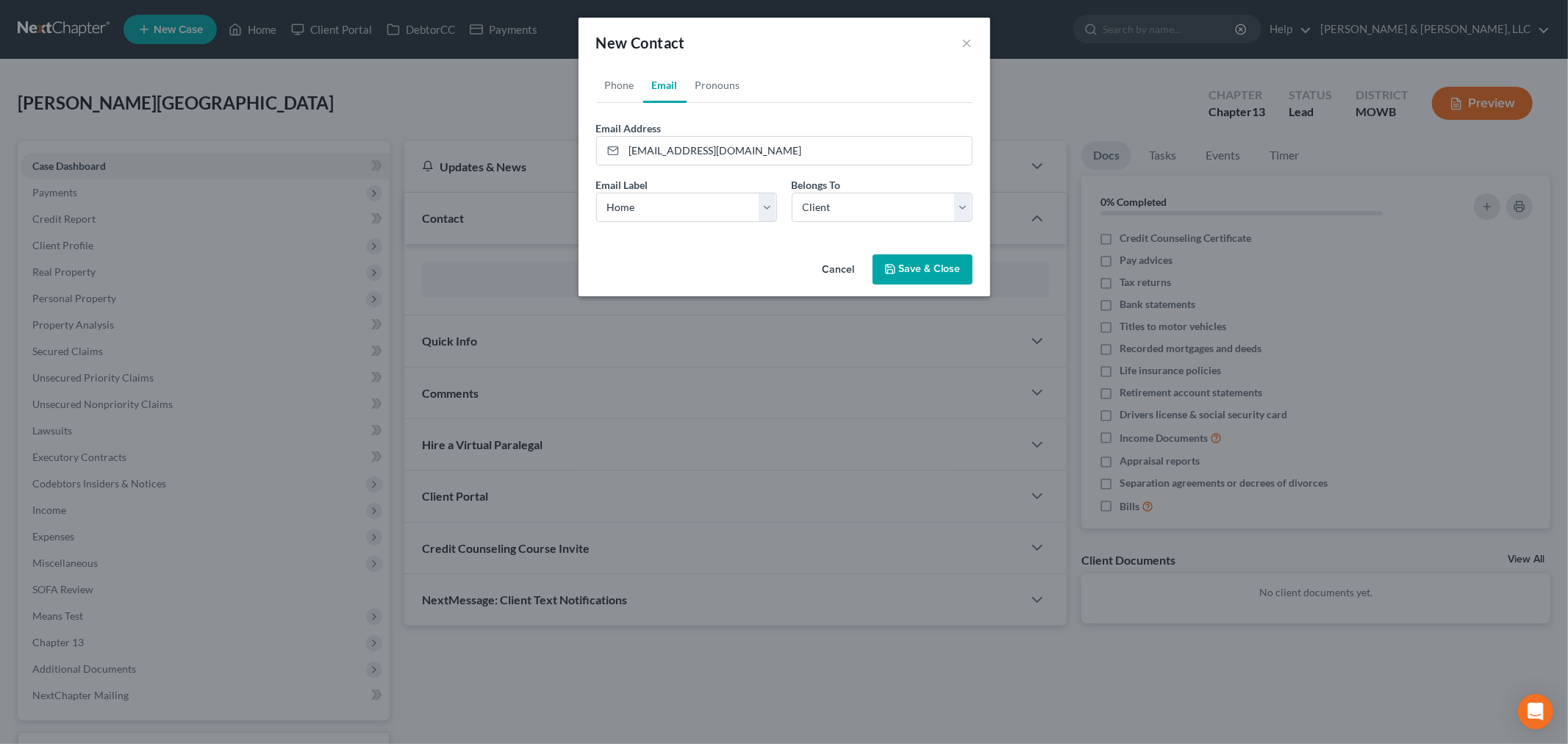
click at [916, 265] on button "Save & Close" at bounding box center [922, 269] width 100 height 31
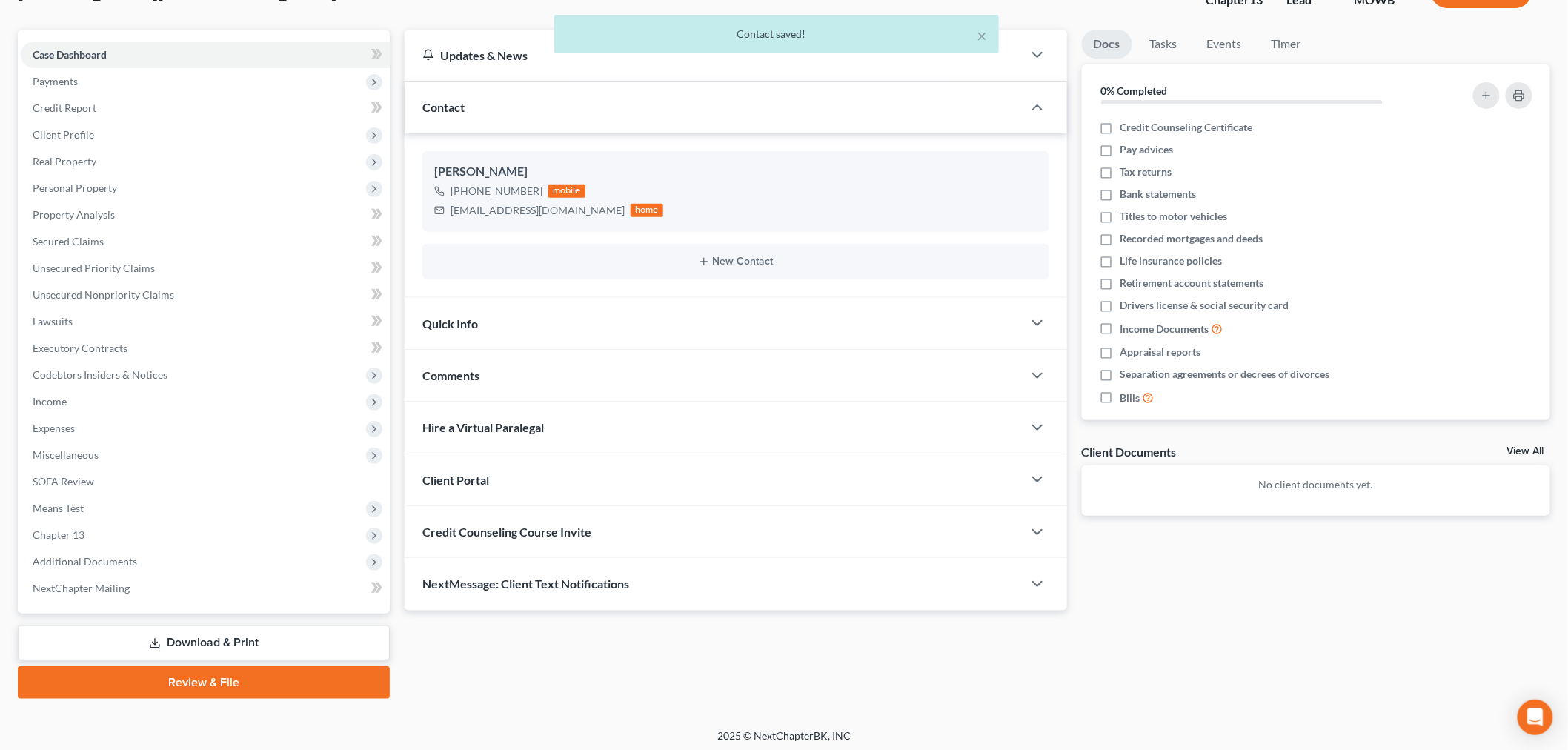
scroll to position [116, 0]
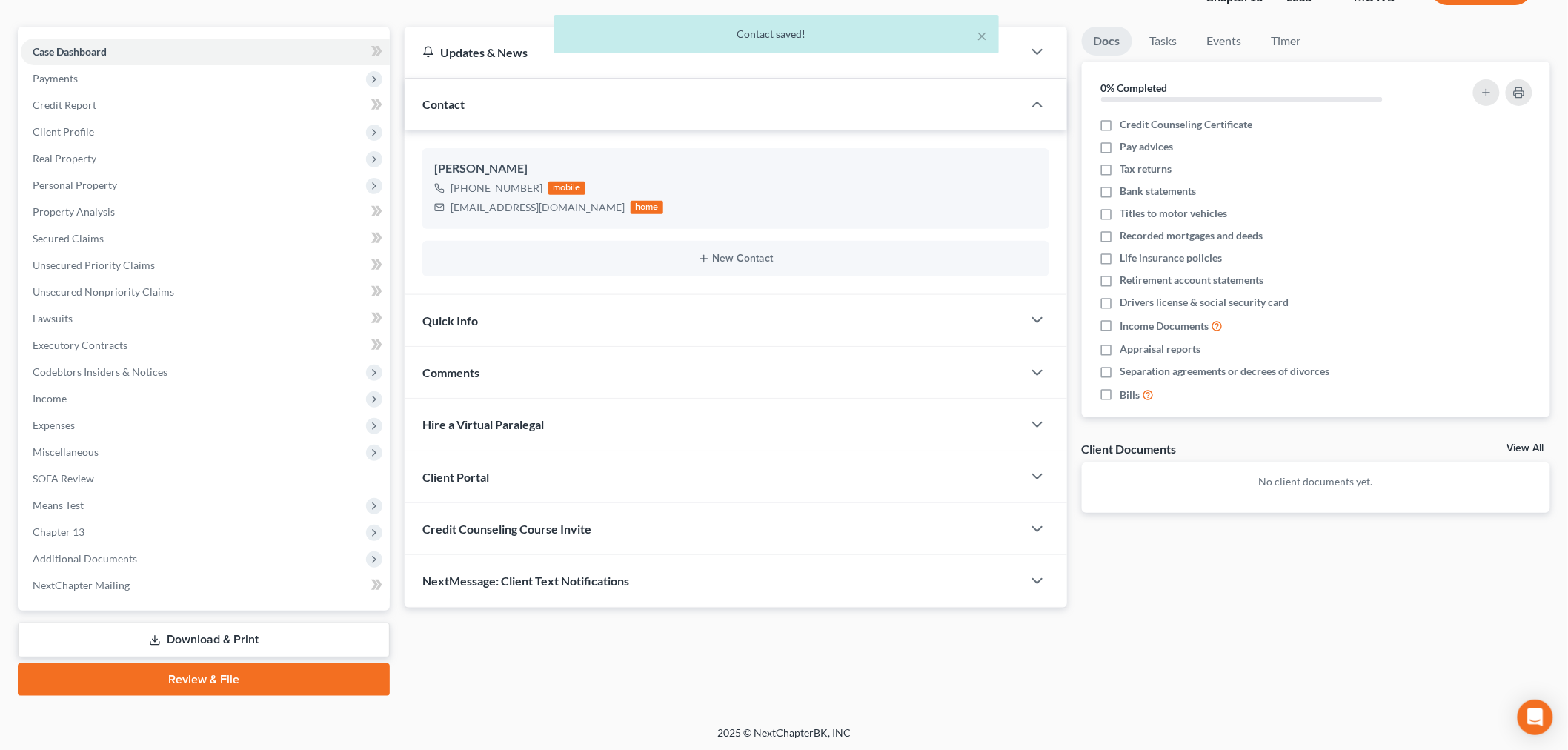
click at [484, 464] on div "Client Portal" at bounding box center [714, 477] width 618 height 51
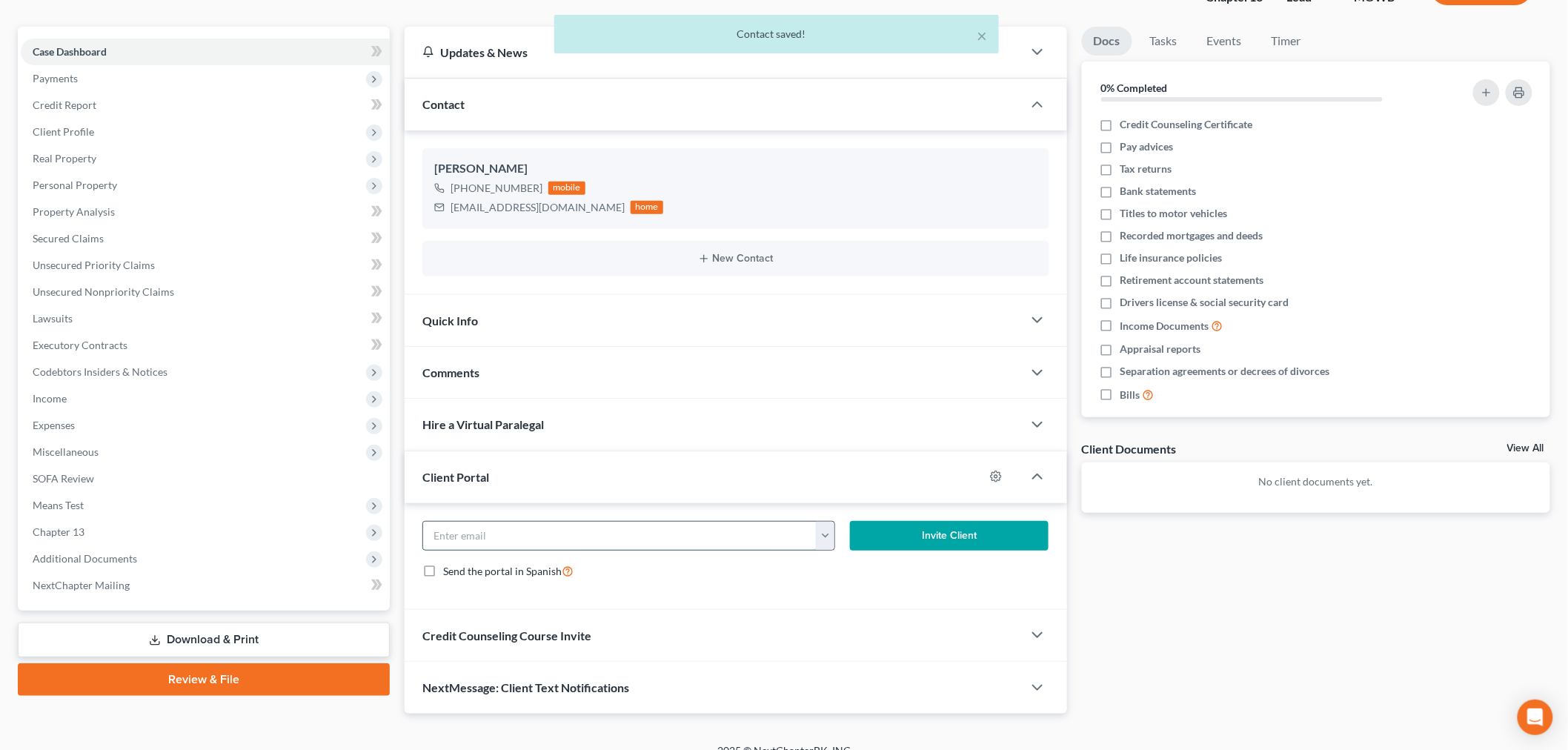
click at [816, 540] on div "tacklin420@gmail.com" at bounding box center [629, 536] width 413 height 30
click at [820, 542] on button "button" at bounding box center [825, 536] width 18 height 29
click at [845, 575] on link "tacklin420@gmail.com" at bounding box center [917, 568] width 203 height 25
type input "tacklin420@gmail.com"
click at [923, 529] on button "Invite Client" at bounding box center [949, 536] width 199 height 30
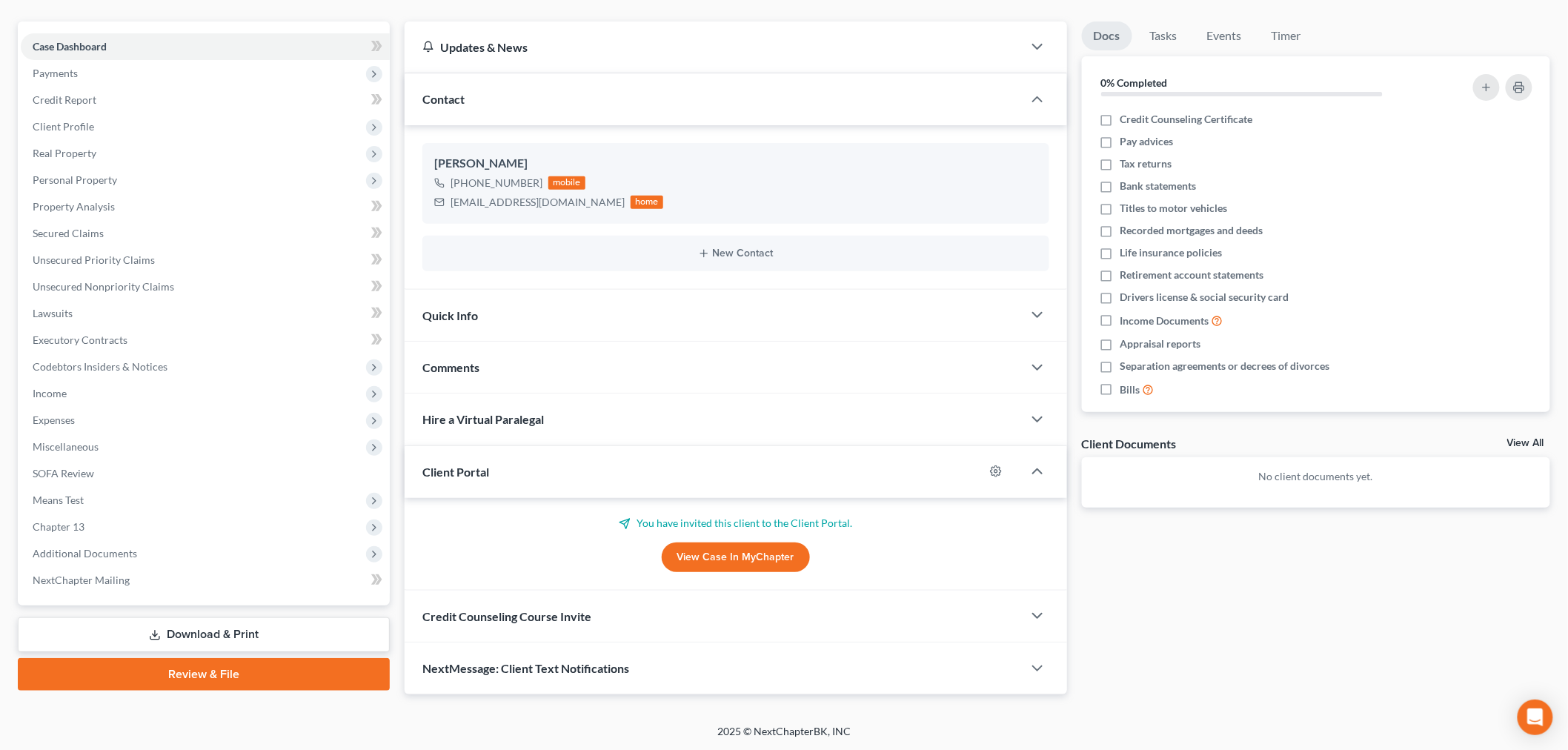
scroll to position [122, 0]
click at [575, 613] on span "Credit Counseling Course Invite" at bounding box center [507, 615] width 169 height 14
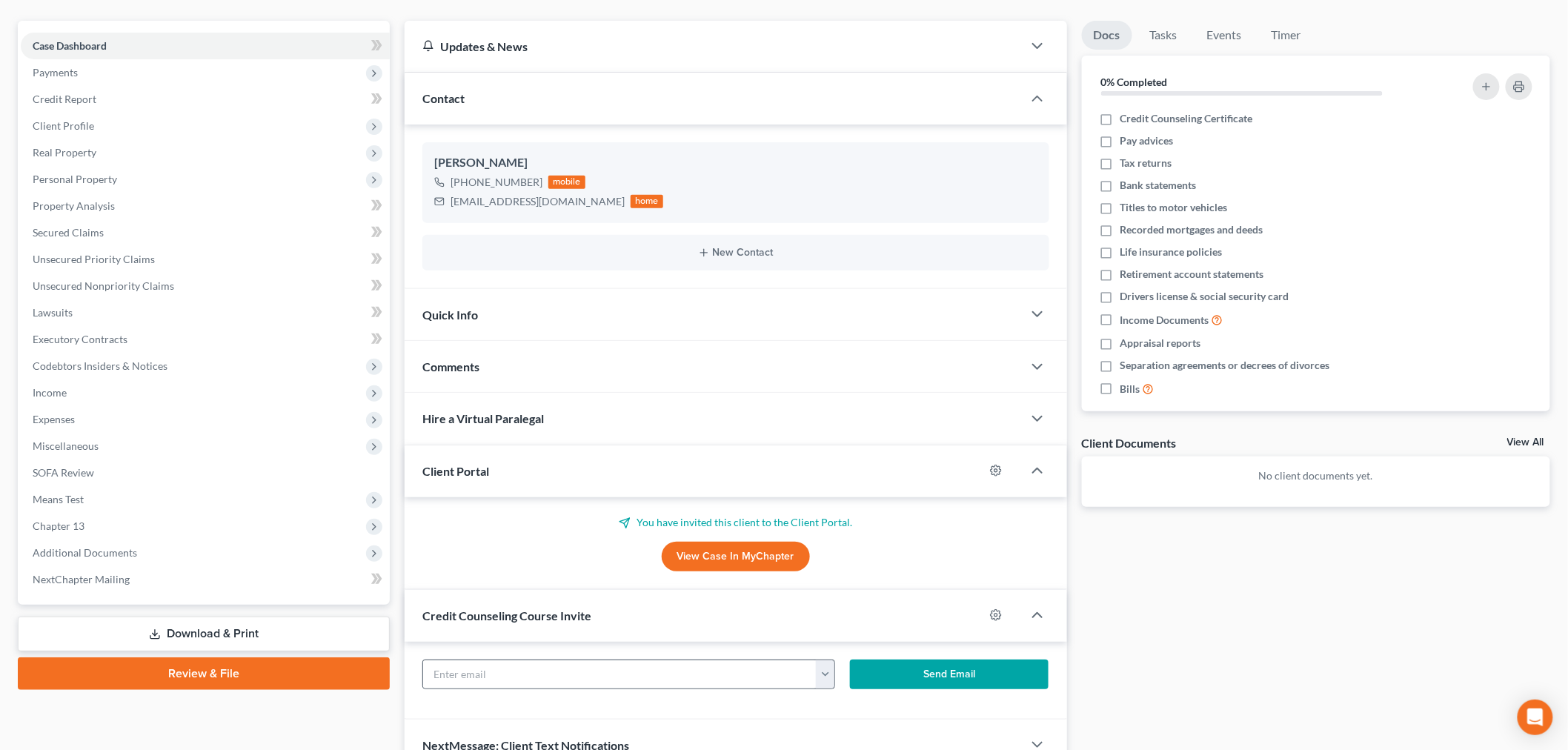
click at [830, 685] on button "button" at bounding box center [825, 675] width 18 height 29
click at [868, 706] on link "tacklin420@gmail.com" at bounding box center [917, 707] width 203 height 25
type input "tacklin420@gmail.com"
click at [913, 667] on button "Send Email" at bounding box center [949, 674] width 199 height 30
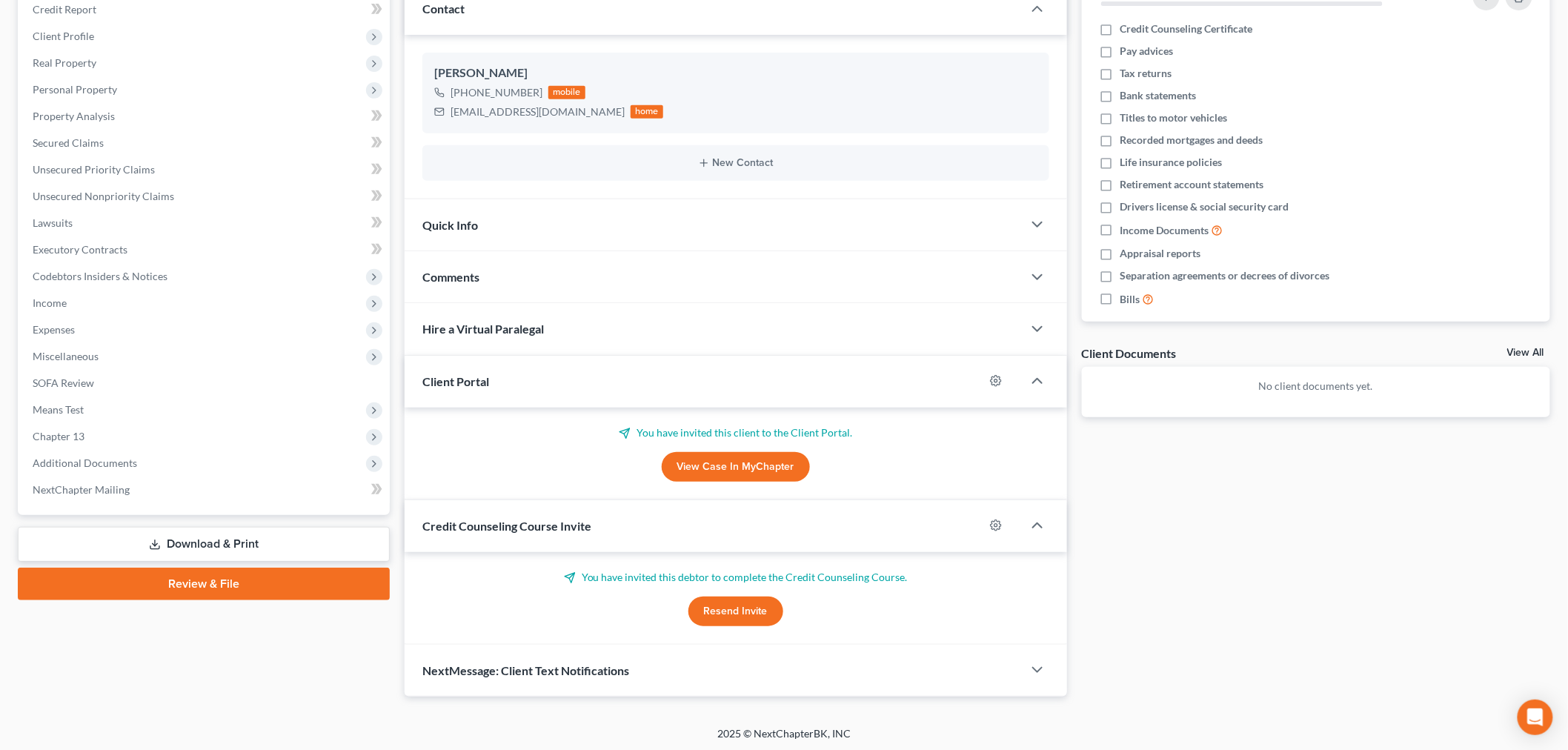
scroll to position [213, 0]
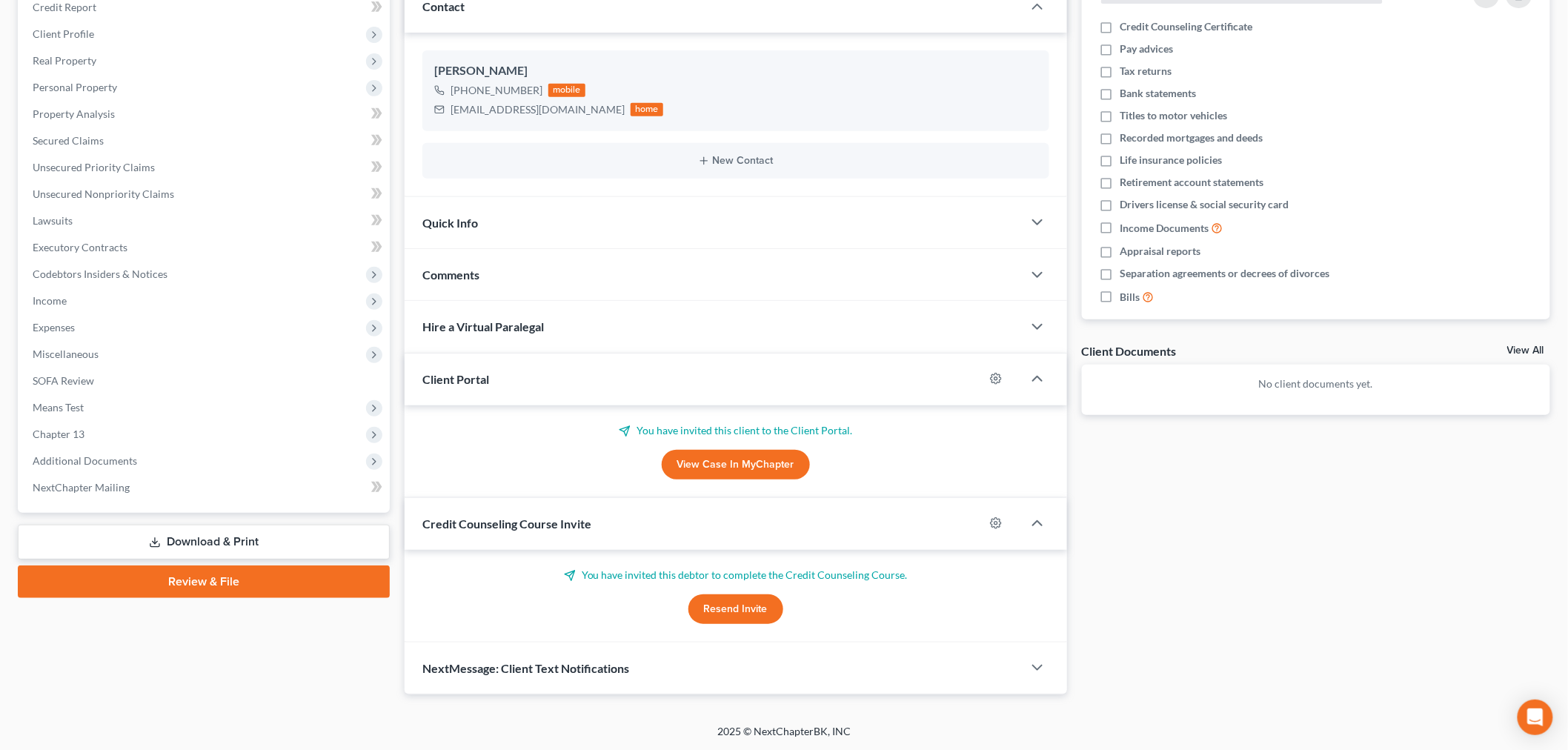
click at [489, 266] on div "Comments" at bounding box center [714, 275] width 618 height 51
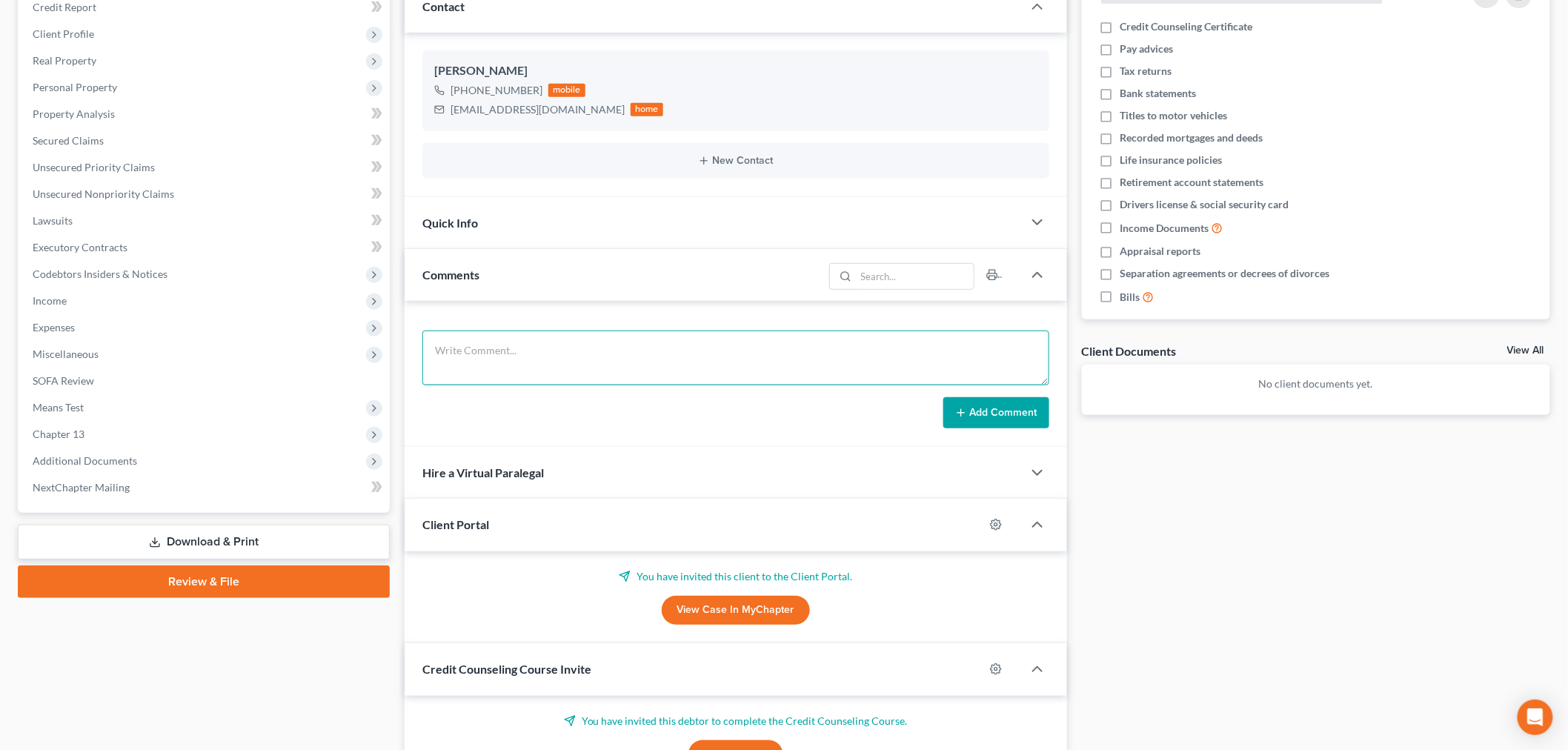
drag, startPoint x: 483, startPoint y: 334, endPoint x: 478, endPoint y: 350, distance: 16.8
click at [478, 350] on textarea at bounding box center [735, 358] width 627 height 55
paste textarea "Filed 15-20 years ago 15-20k with car note 16,000 – 450 per month Works at a wa…"
click at [432, 345] on textarea "Filed 15-20 years ago 15-20k with car note 16,000 – 450 per month Works at a wa…" at bounding box center [735, 358] width 627 height 55
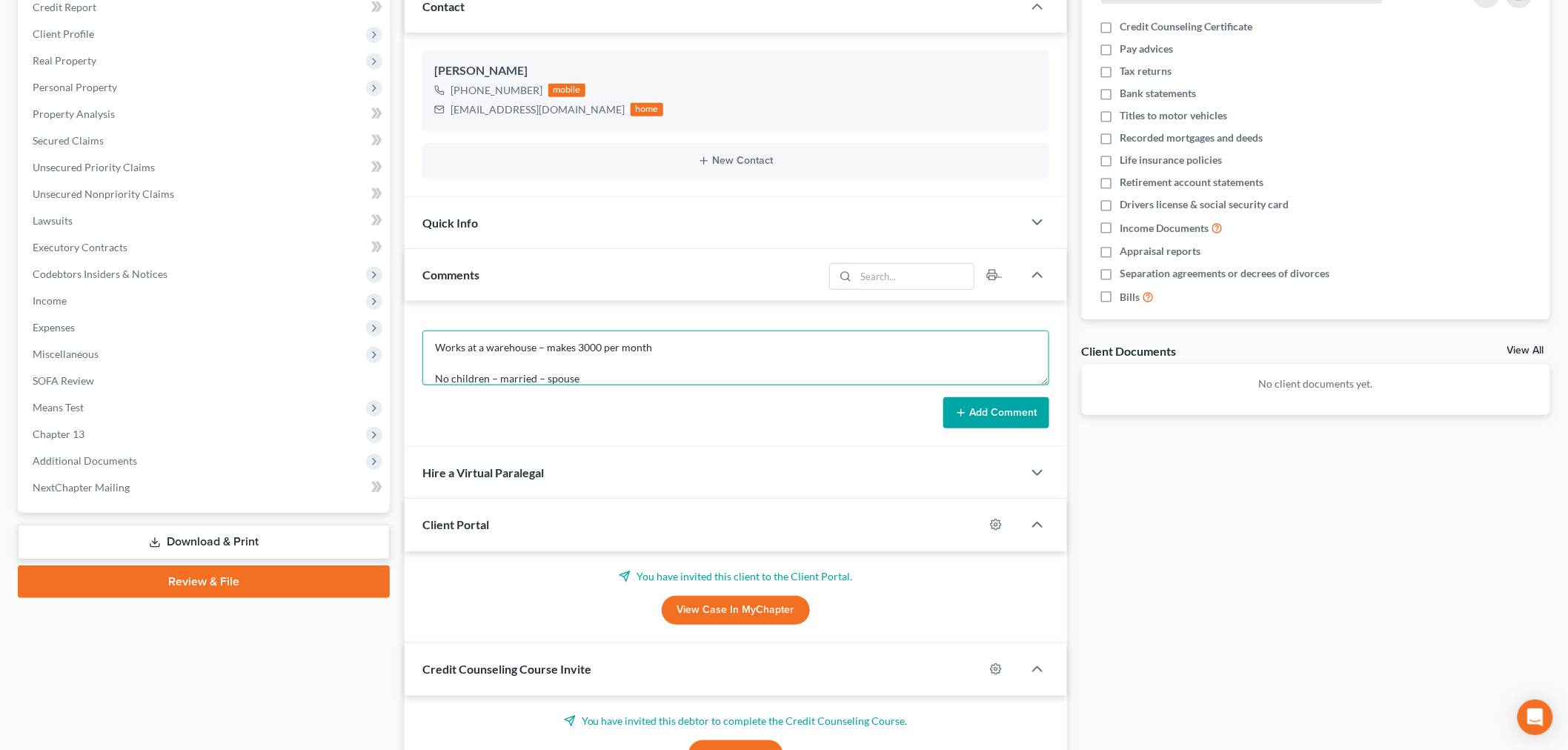
scroll to position [77, 0]
click at [608, 347] on textarea "Filed 15-20 years ago 15-20k with car note 16,000 – 450 per month Works at a wa…" at bounding box center [735, 358] width 627 height 55
type textarea "Filed 15-20 years ago 15-20k with car note 16,000 – 450 per month Works at a wa…"
click at [996, 412] on button "Add Comment" at bounding box center [995, 412] width 106 height 31
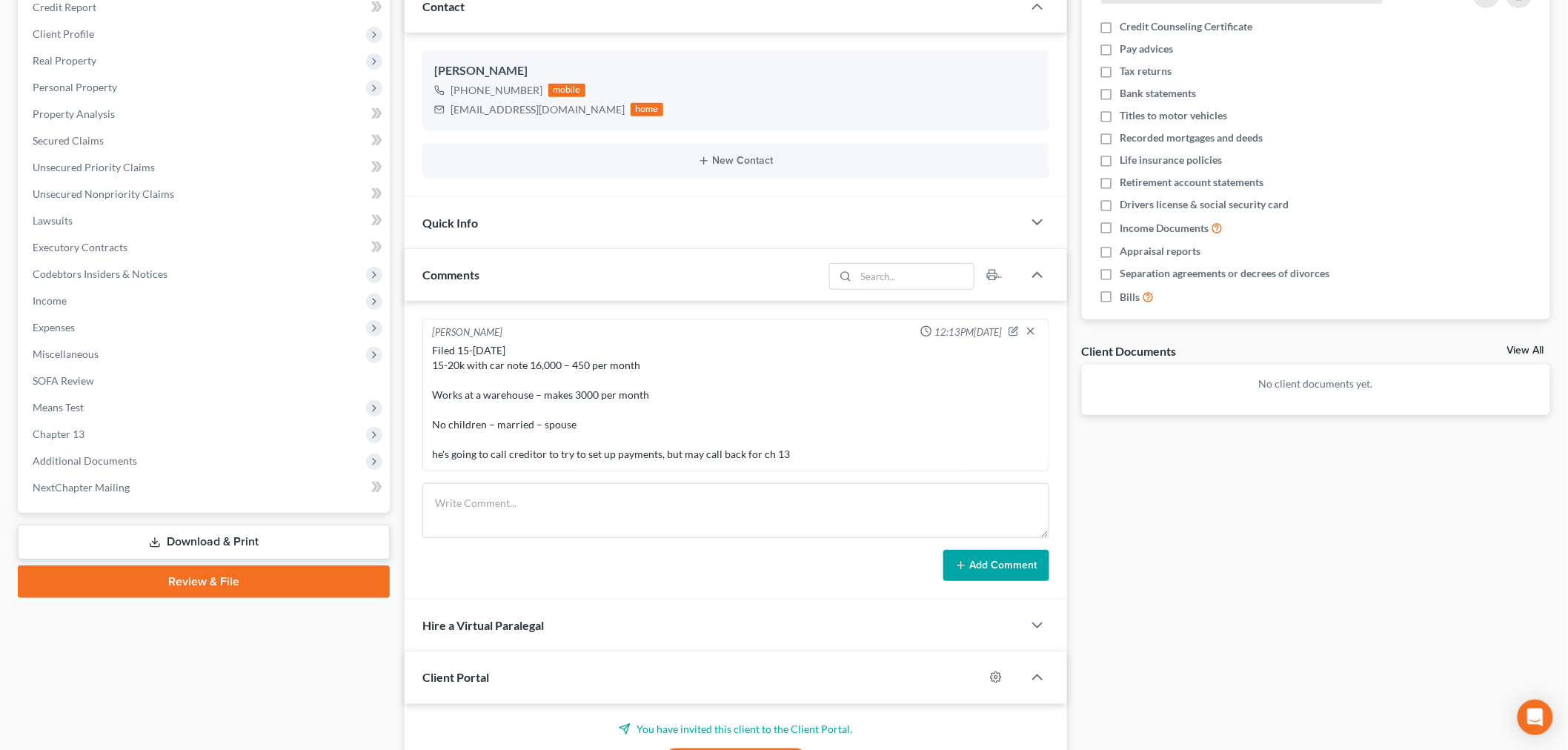
scroll to position [0, 0]
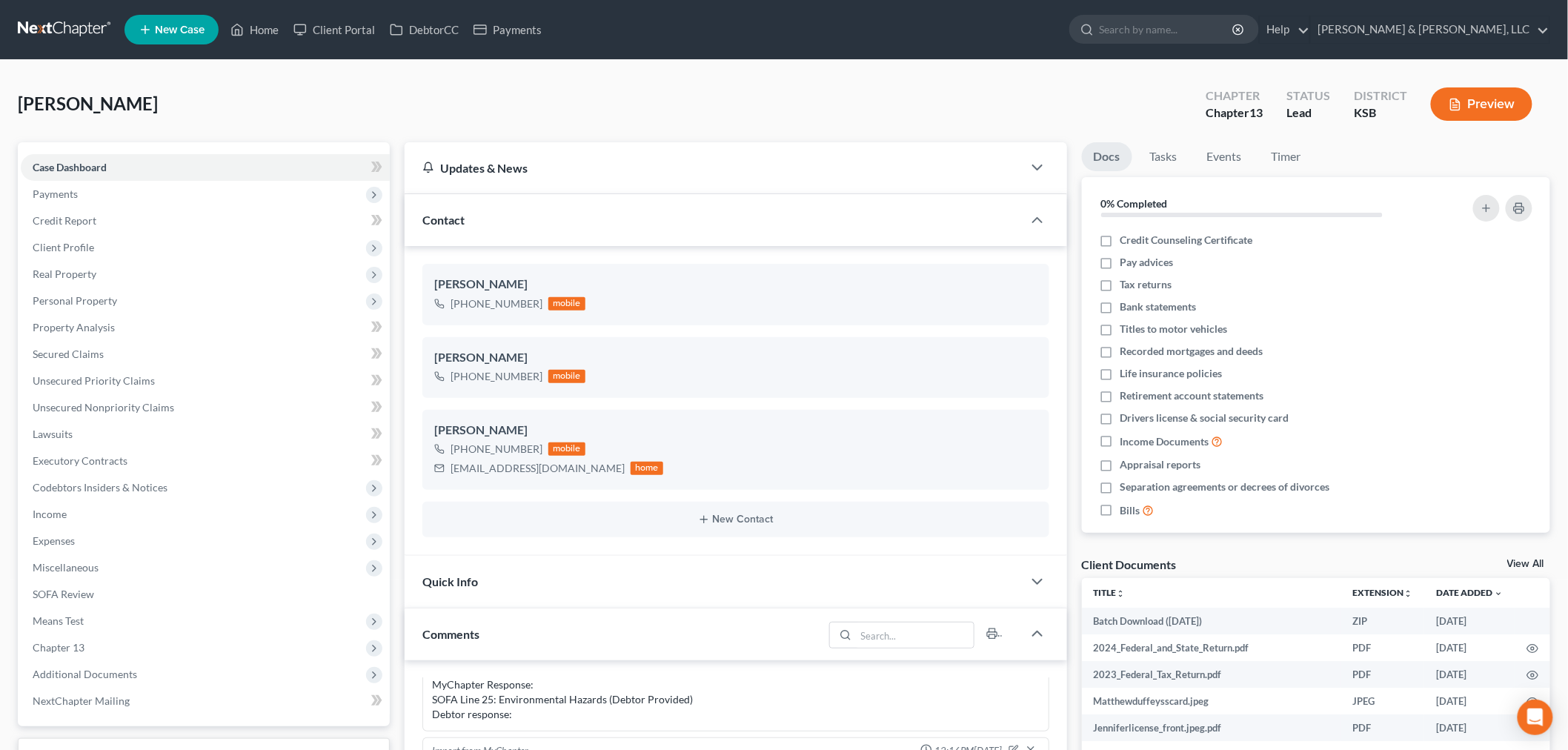
scroll to position [1873, 0]
click at [1010, 383] on icon "button" at bounding box center [1013, 386] width 11 height 11
select select "0"
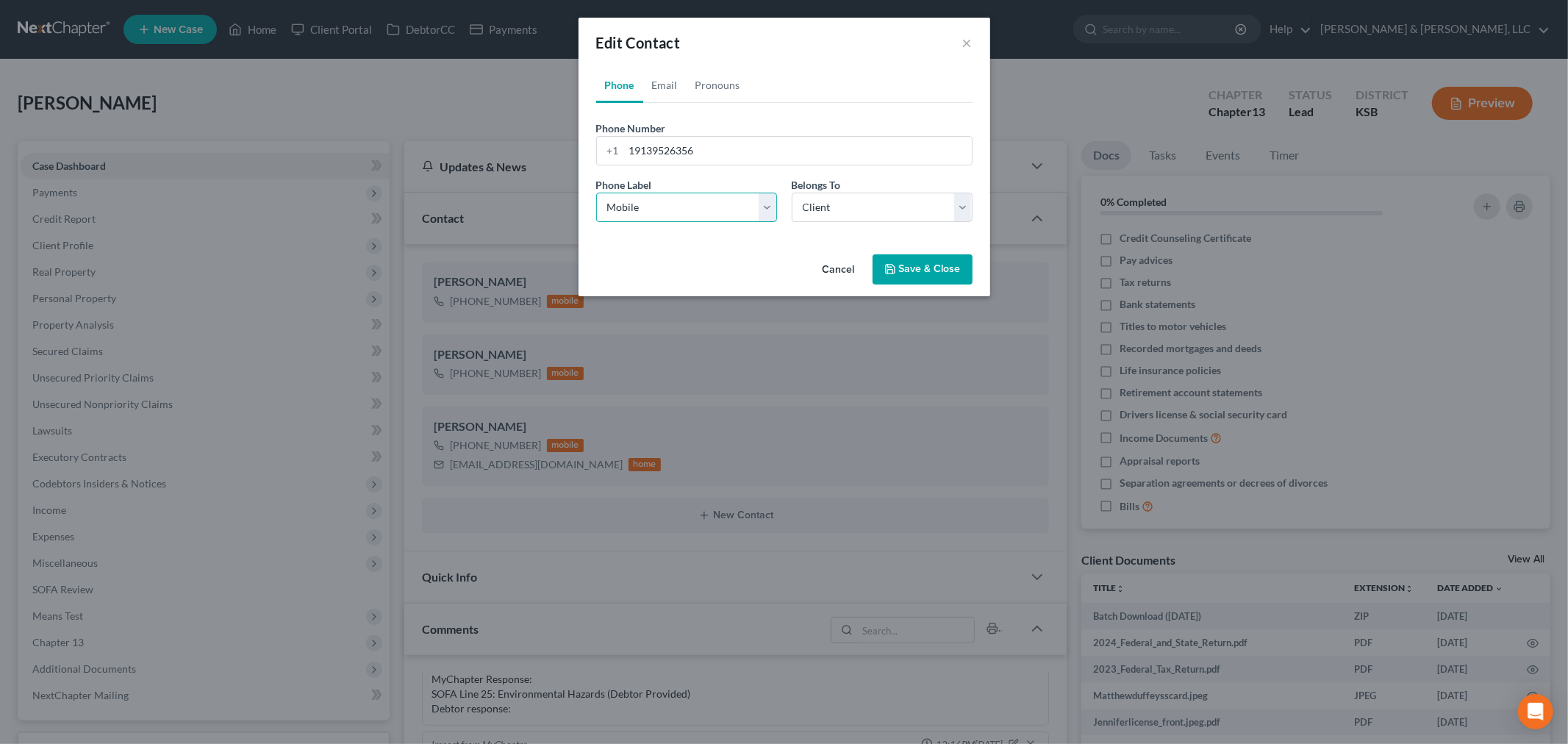
click at [691, 210] on select "Select Mobile Home Work Other" at bounding box center [687, 207] width 181 height 29
drag, startPoint x: 835, startPoint y: 228, endPoint x: 833, endPoint y: 210, distance: 18.1
click at [834, 227] on div "Phone Label * Select Mobile Home Work Other Belongs To * Select Client Other" at bounding box center [784, 206] width 391 height 57
click at [833, 210] on select "Select Client Other" at bounding box center [883, 207] width 181 height 29
select select "1"
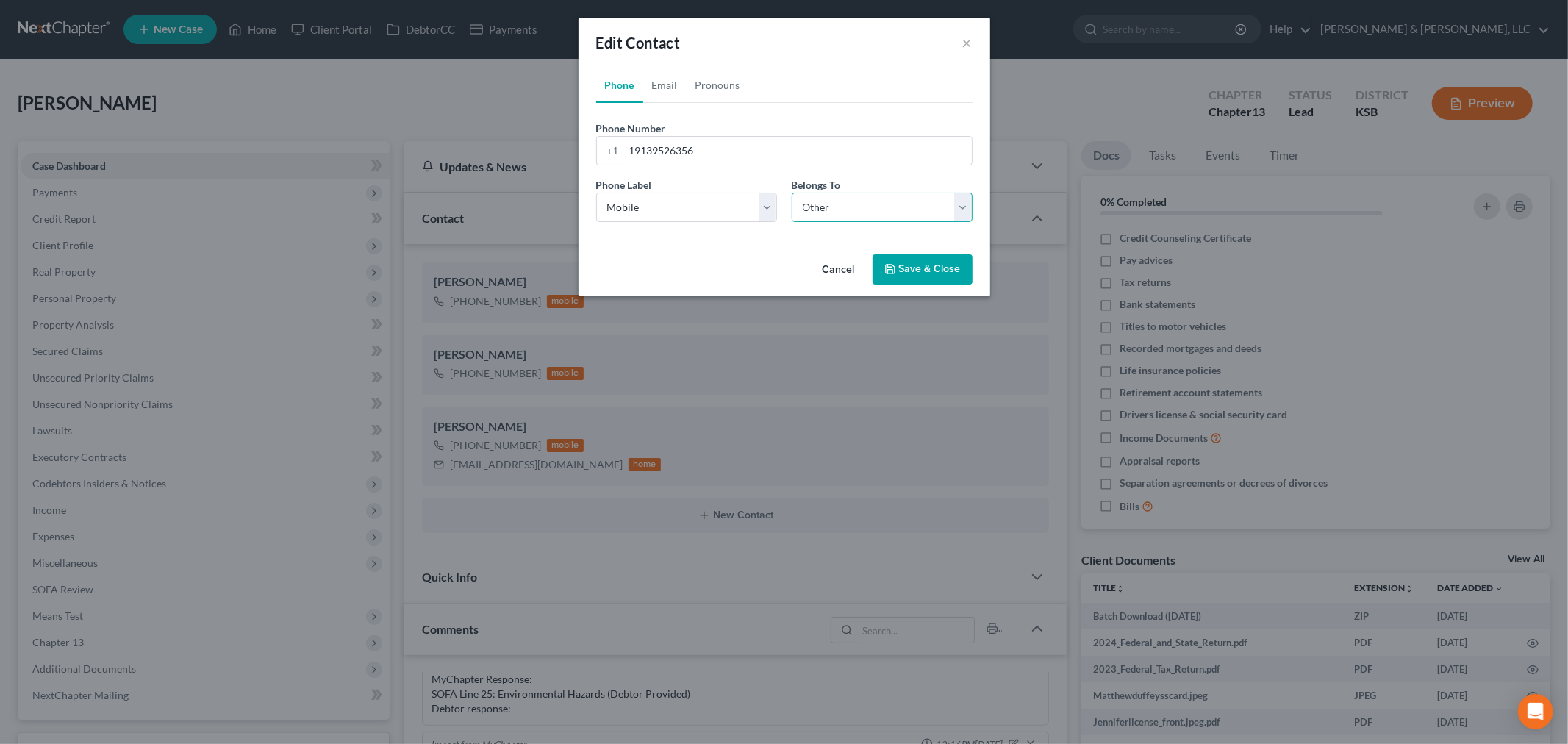
click at [792, 193] on select "Select Client Other" at bounding box center [883, 207] width 181 height 29
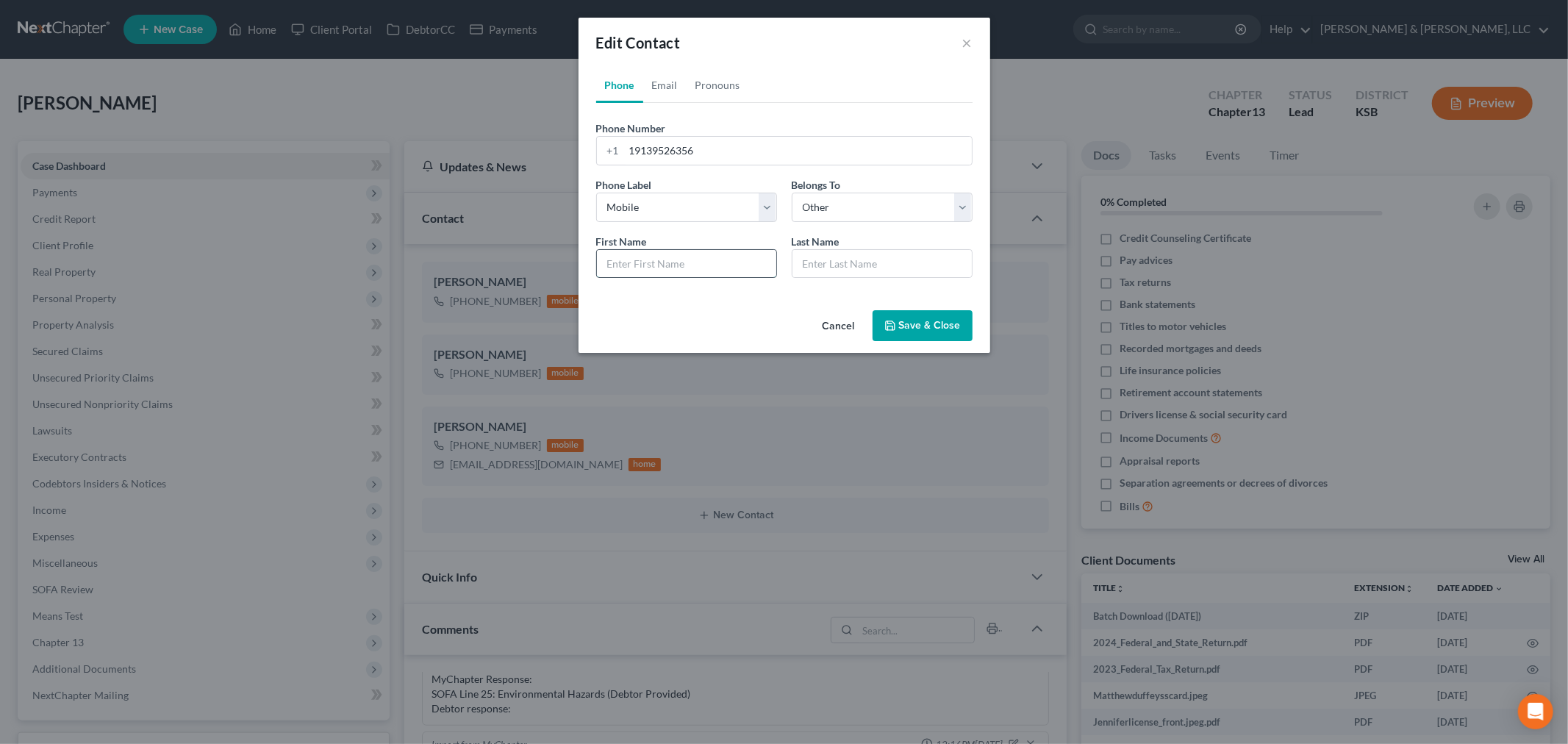
click at [673, 265] on input "text" at bounding box center [686, 264] width 179 height 28
type input "[PERSON_NAME]"
click at [902, 321] on button "Save & Close" at bounding box center [922, 326] width 100 height 31
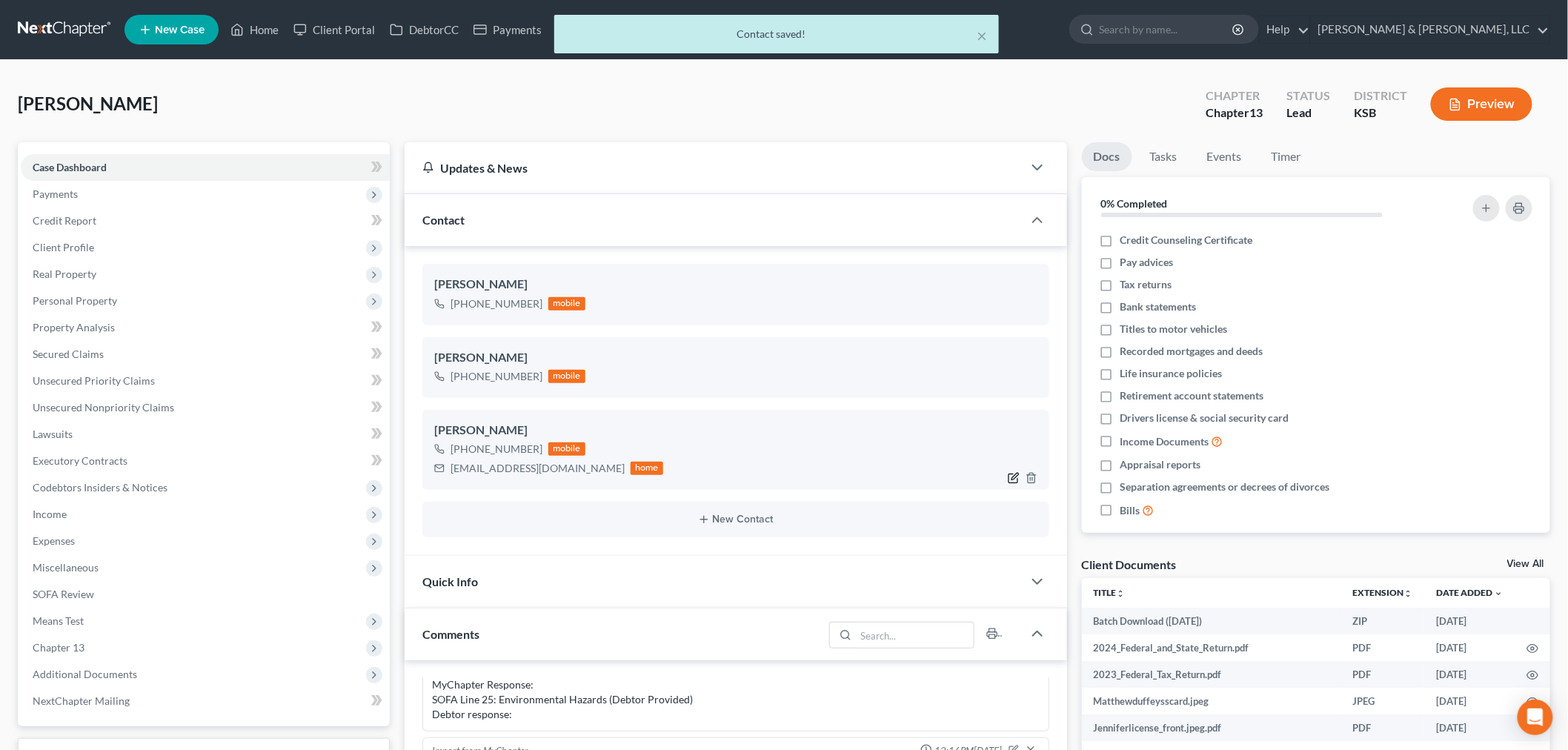
click at [1010, 480] on icon "button" at bounding box center [1013, 478] width 11 height 11
select select "0"
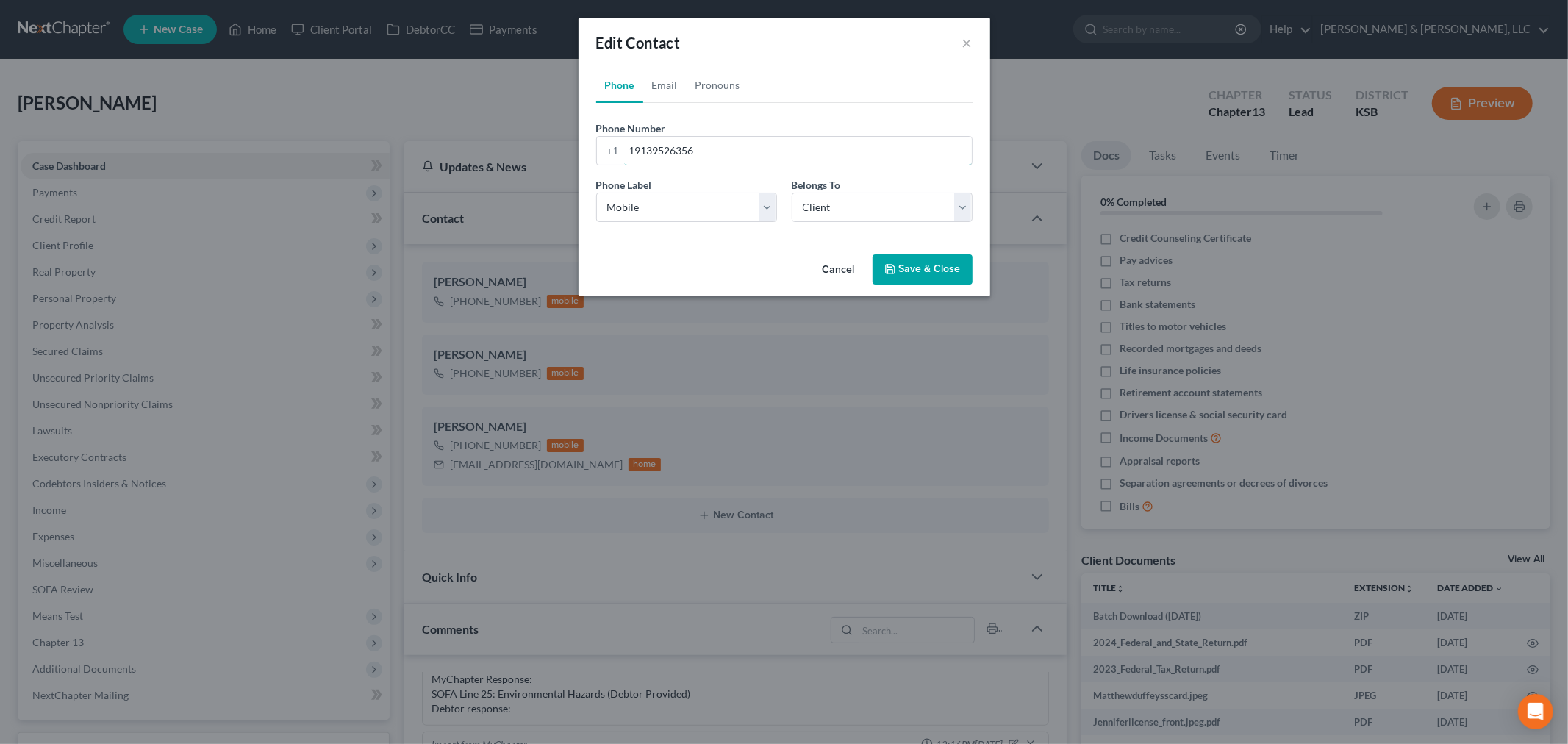
drag, startPoint x: 729, startPoint y: 155, endPoint x: 518, endPoint y: 190, distance: 213.9
click at [518, 190] on div "Edit Contact × Phone Email Pronouns Phone Number * [PHONE_NUMBER] Ext. Phone La…" at bounding box center [784, 372] width 1568 height 744
click at [934, 267] on button "Save & Close" at bounding box center [922, 269] width 100 height 31
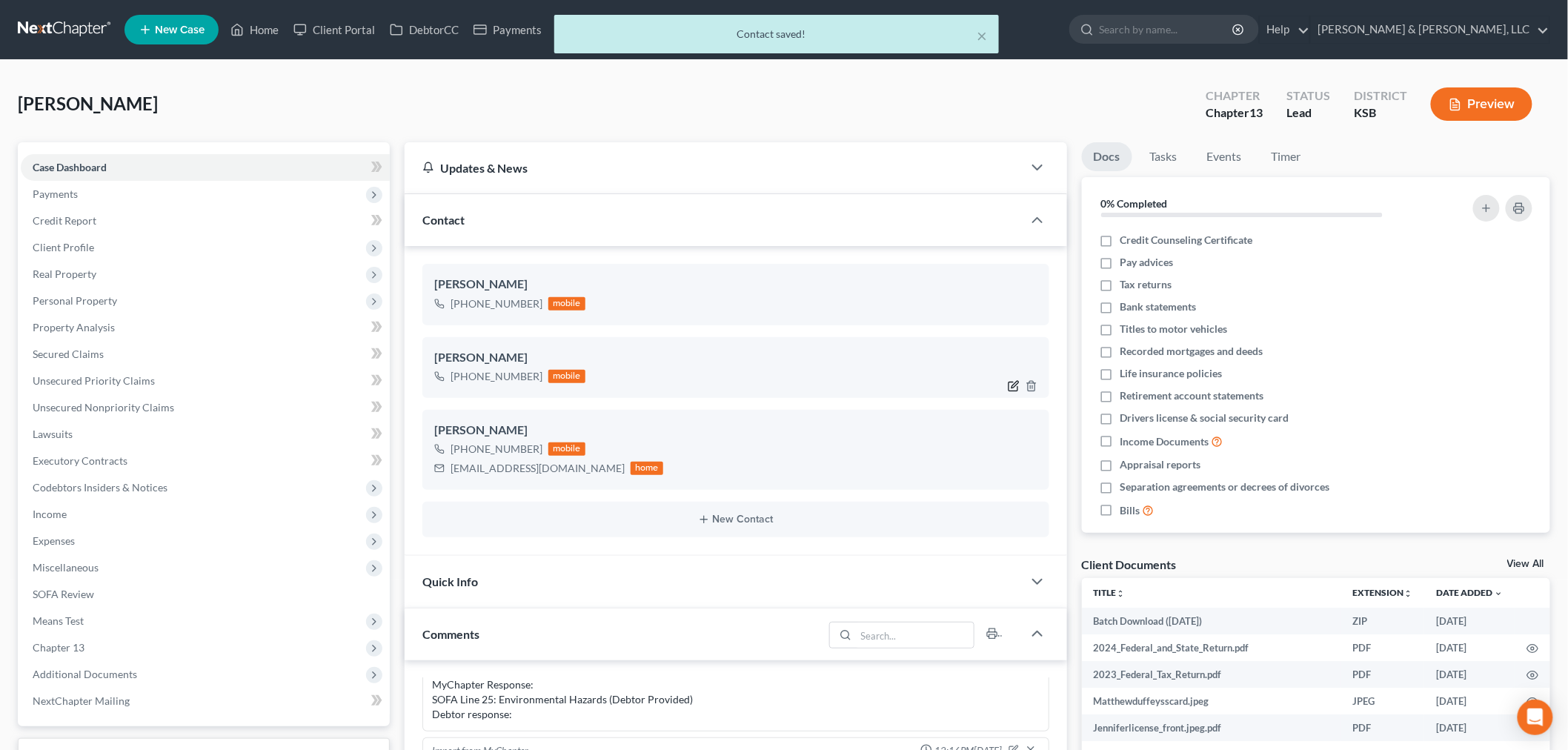
click at [1009, 389] on div at bounding box center [1026, 385] width 48 height 24
click at [1012, 384] on icon "button" at bounding box center [1013, 386] width 11 height 11
select select "0"
select select "1"
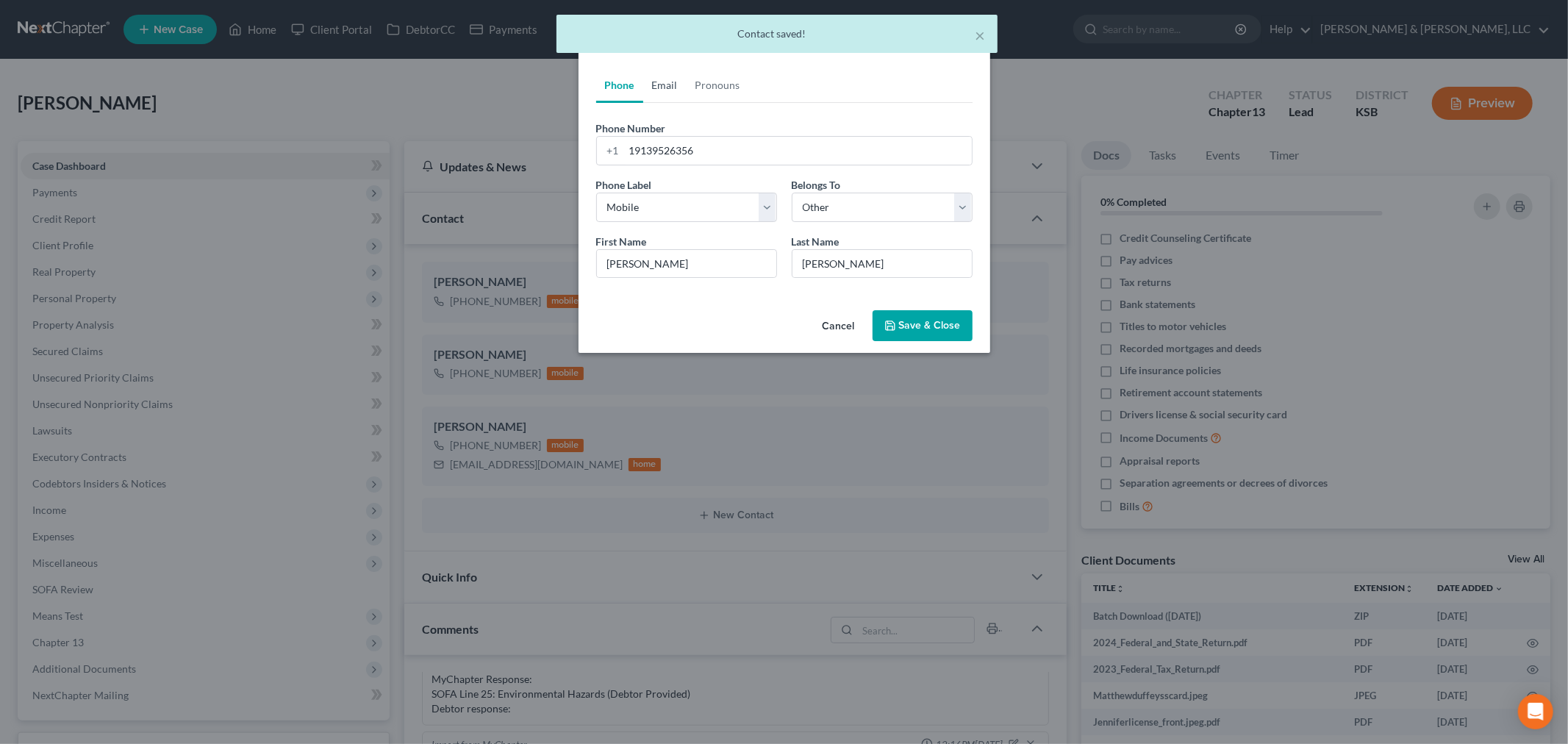
click at [654, 75] on link "Email" at bounding box center [665, 85] width 43 height 35
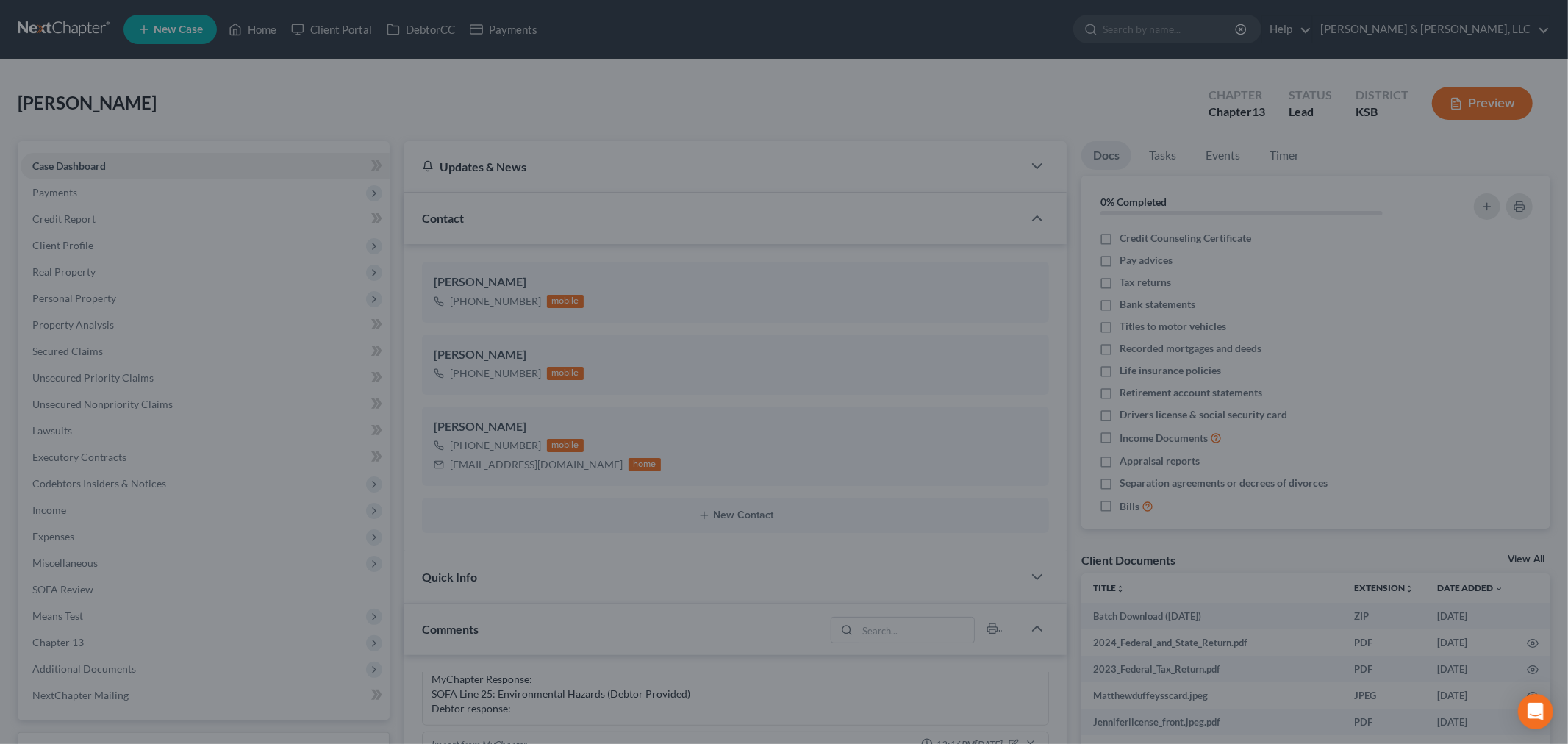
click at [572, 465] on div "Edit Contact × Phone Email Pronouns Phone Number * [PHONE_NUMBER] Ext. Phone La…" at bounding box center [784, 372] width 1568 height 744
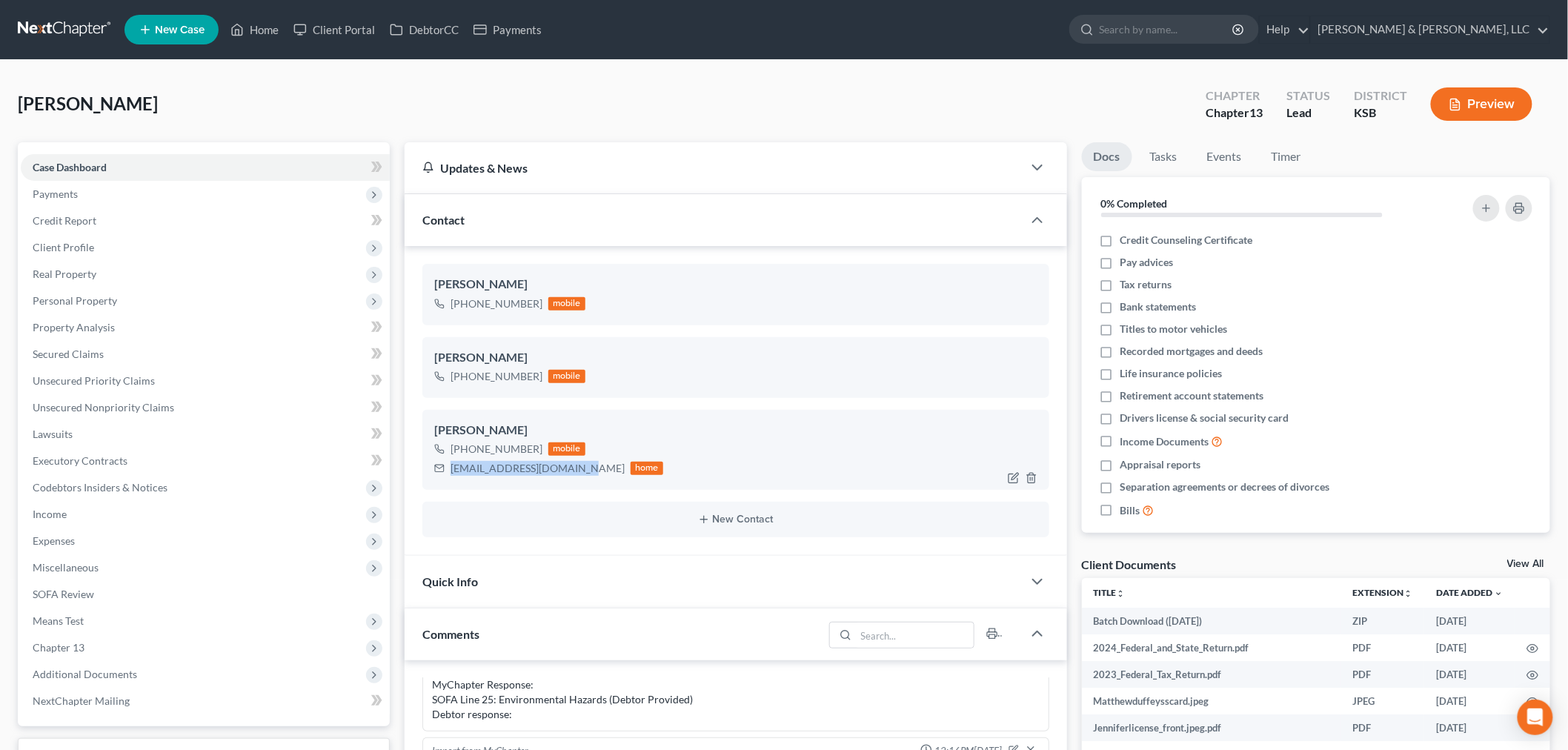
drag, startPoint x: 578, startPoint y: 467, endPoint x: 462, endPoint y: 471, distance: 116.1
click at [445, 465] on div "[EMAIL_ADDRESS][DOMAIN_NAME] home" at bounding box center [548, 468] width 229 height 19
copy div "[EMAIL_ADDRESS][DOMAIN_NAME]"
click at [1012, 385] on icon "button" at bounding box center [1014, 384] width 7 height 7
select select "0"
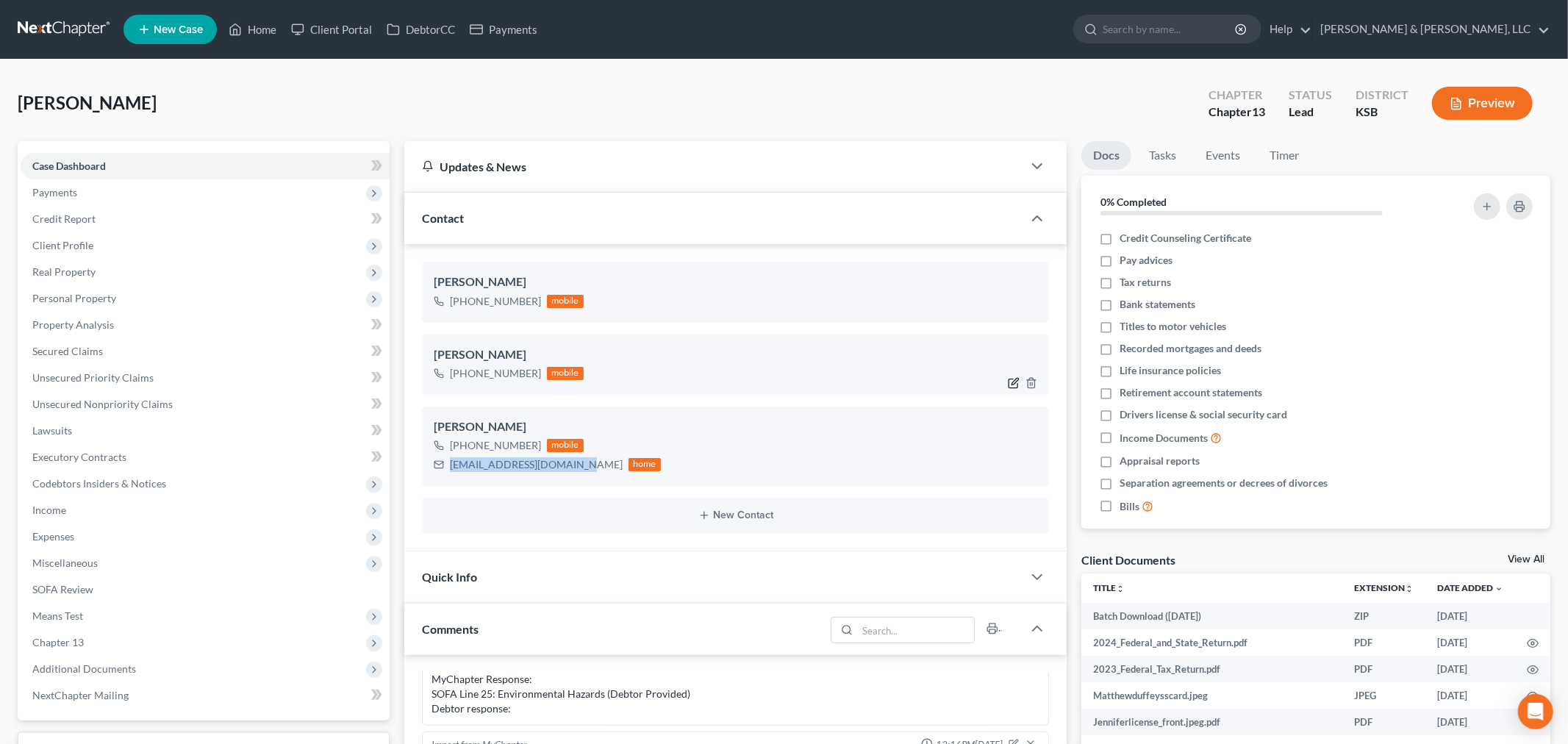
select select "1"
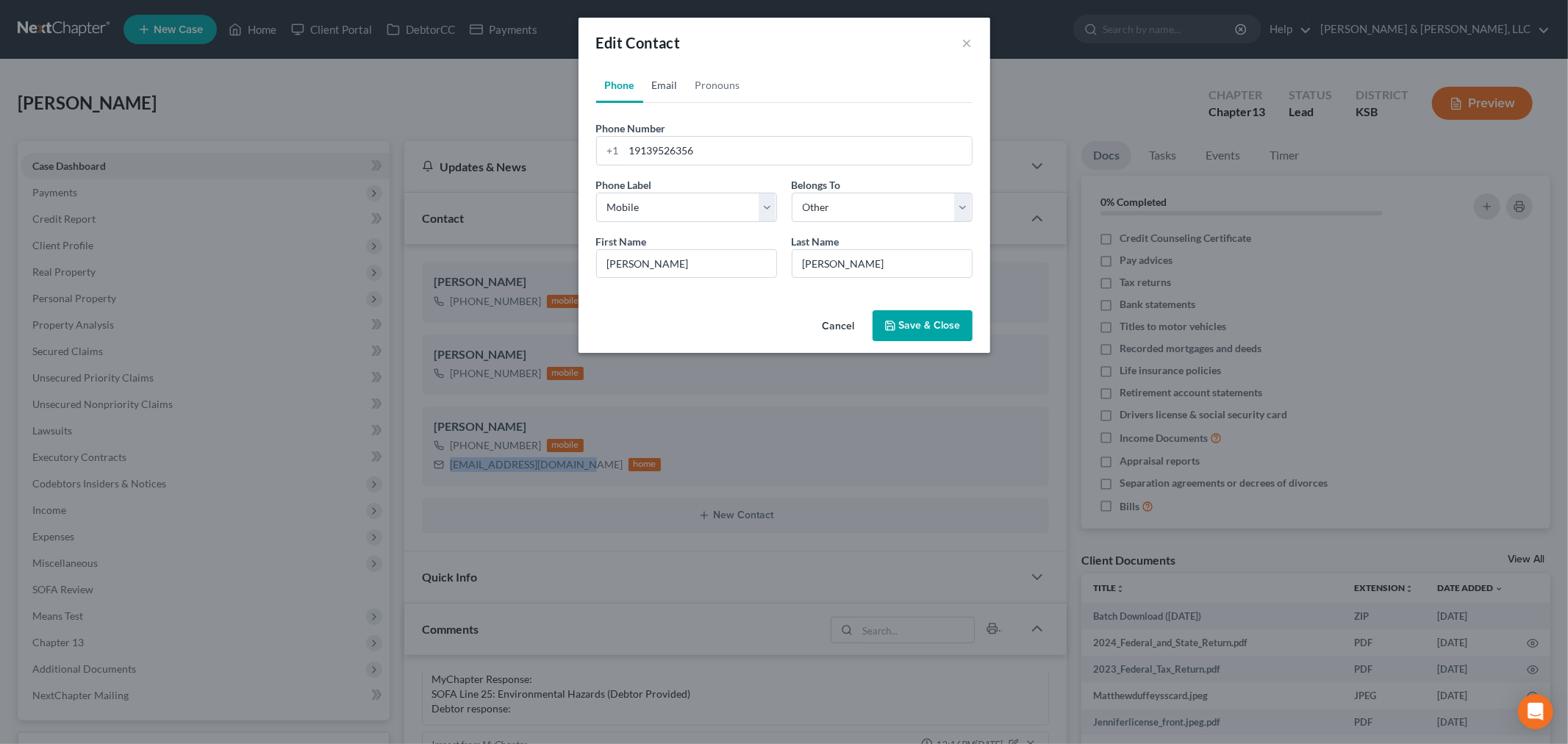
click at [665, 81] on link "Email" at bounding box center [665, 85] width 43 height 35
click at [666, 156] on input "email" at bounding box center [798, 151] width 347 height 28
paste input "[EMAIL_ADDRESS][DOMAIN_NAME]"
type input "[EMAIL_ADDRESS][DOMAIN_NAME]"
click at [659, 205] on select "Select Home Work Other" at bounding box center [687, 207] width 181 height 29
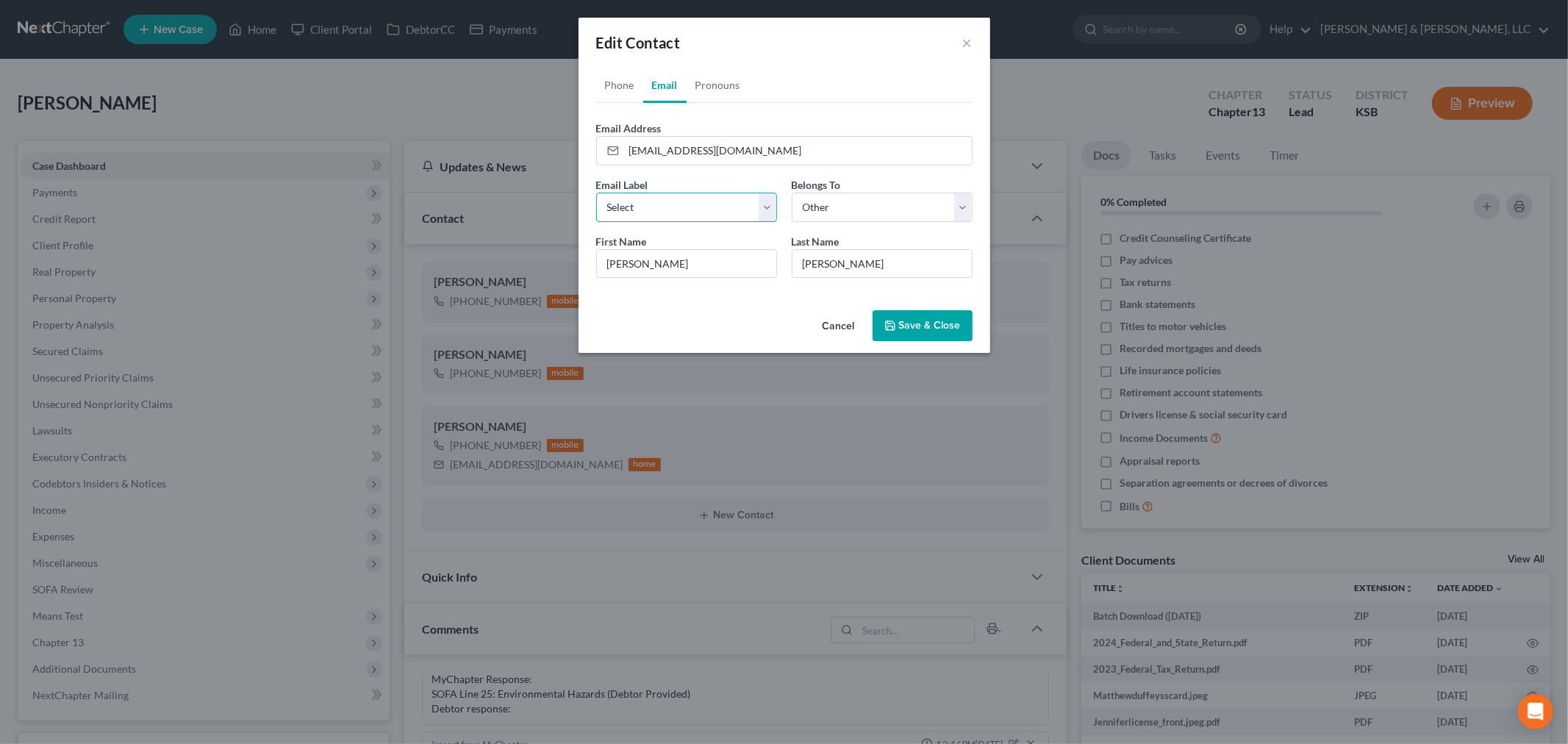
select select "0"
click at [597, 193] on select "Select Home Work Other" at bounding box center [687, 207] width 181 height 29
click at [938, 330] on button "Save & Close" at bounding box center [922, 326] width 100 height 31
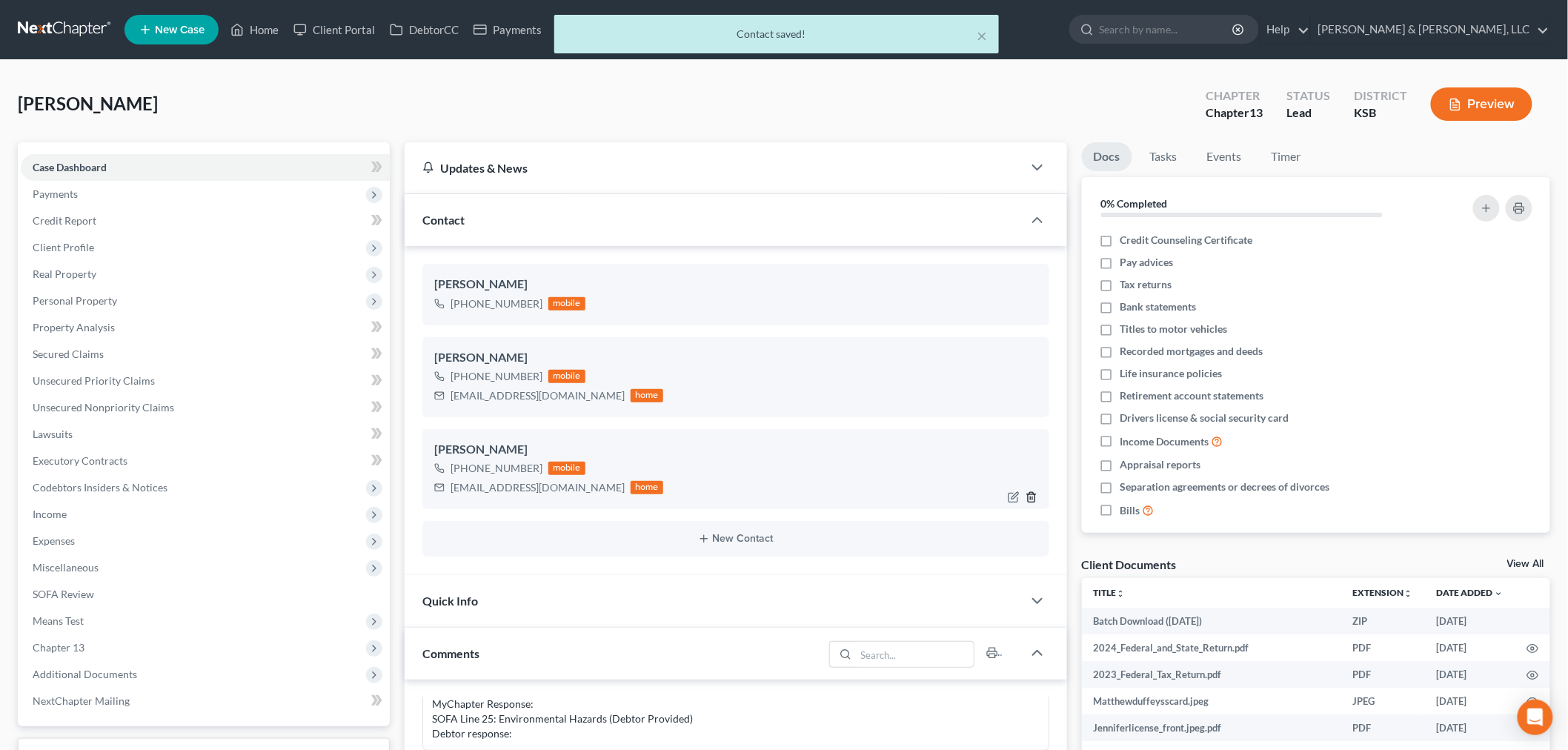
click at [1034, 495] on icon "button" at bounding box center [1030, 498] width 7 height 10
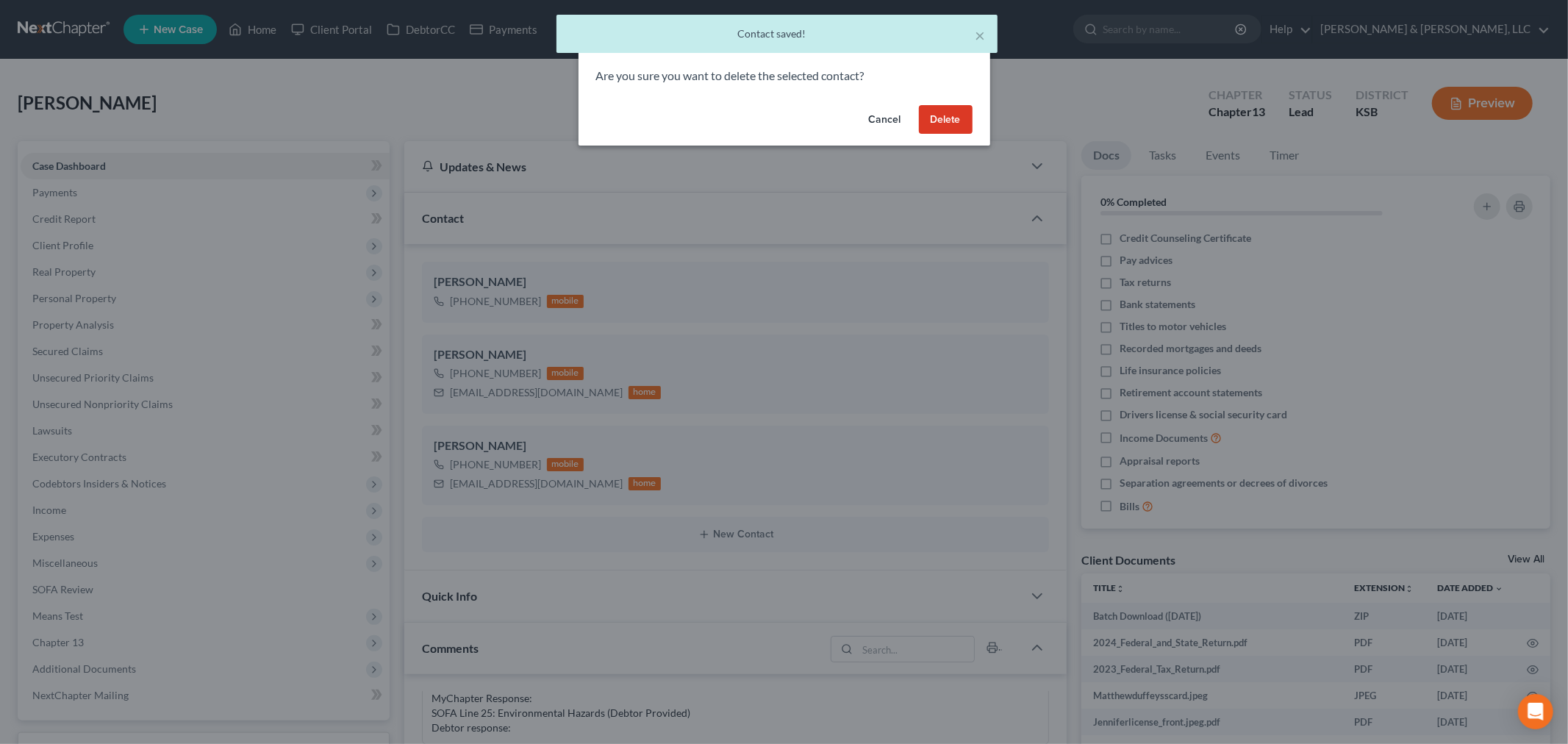
click at [937, 107] on button "Delete" at bounding box center [946, 119] width 54 height 29
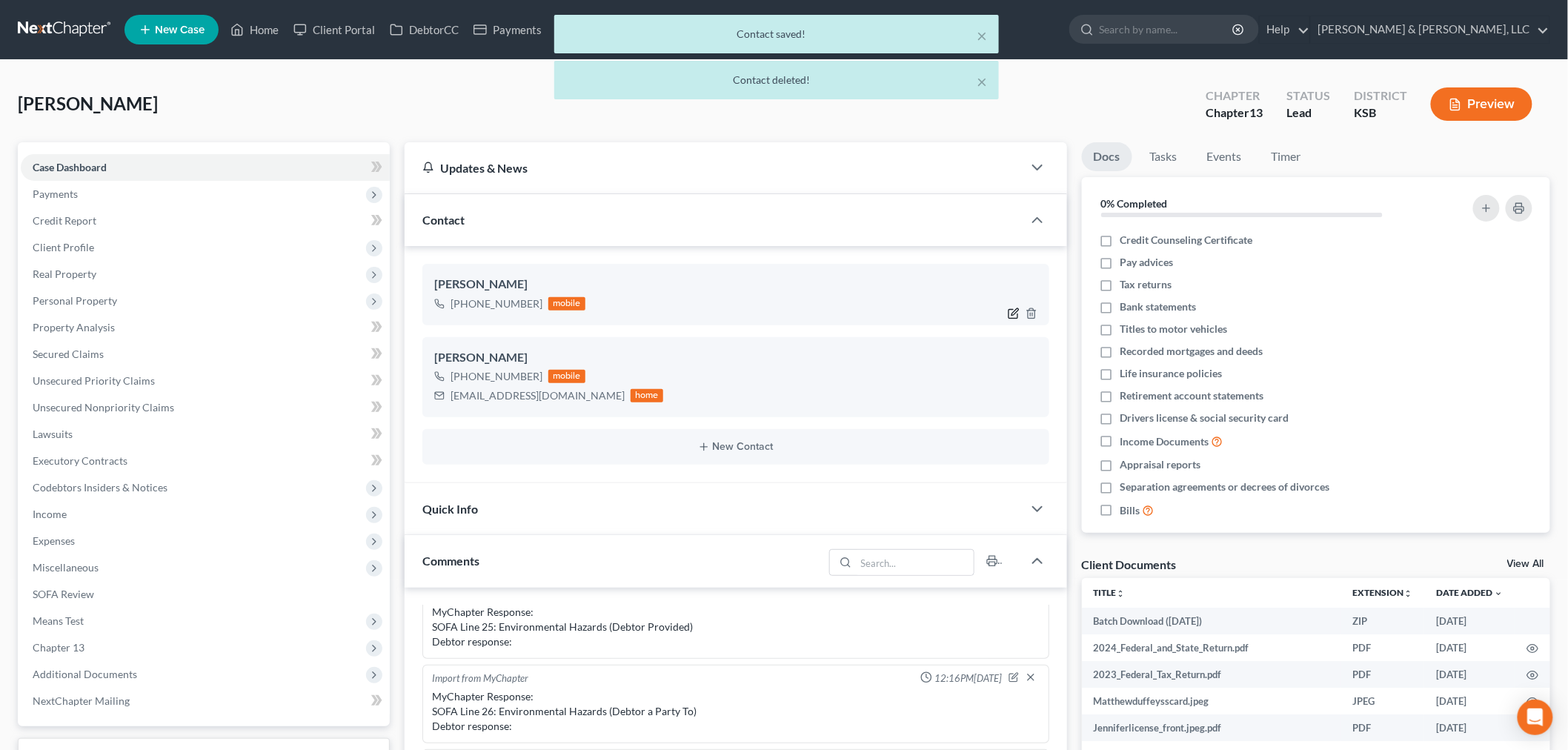
click at [1011, 314] on icon "button" at bounding box center [1014, 311] width 7 height 7
select select "0"
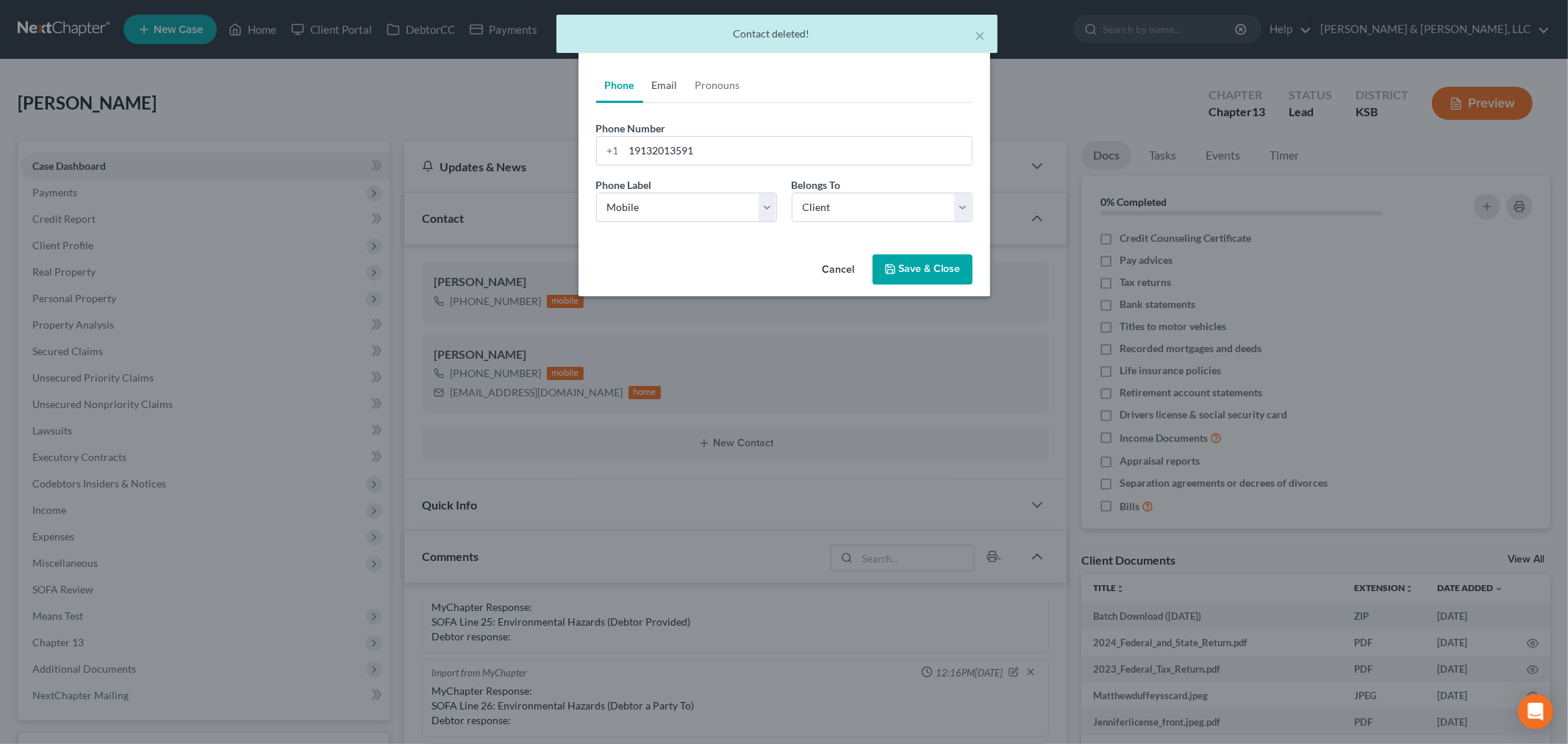
click at [665, 86] on link "Email" at bounding box center [665, 85] width 43 height 35
click at [642, 149] on input "email" at bounding box center [798, 151] width 347 height 28
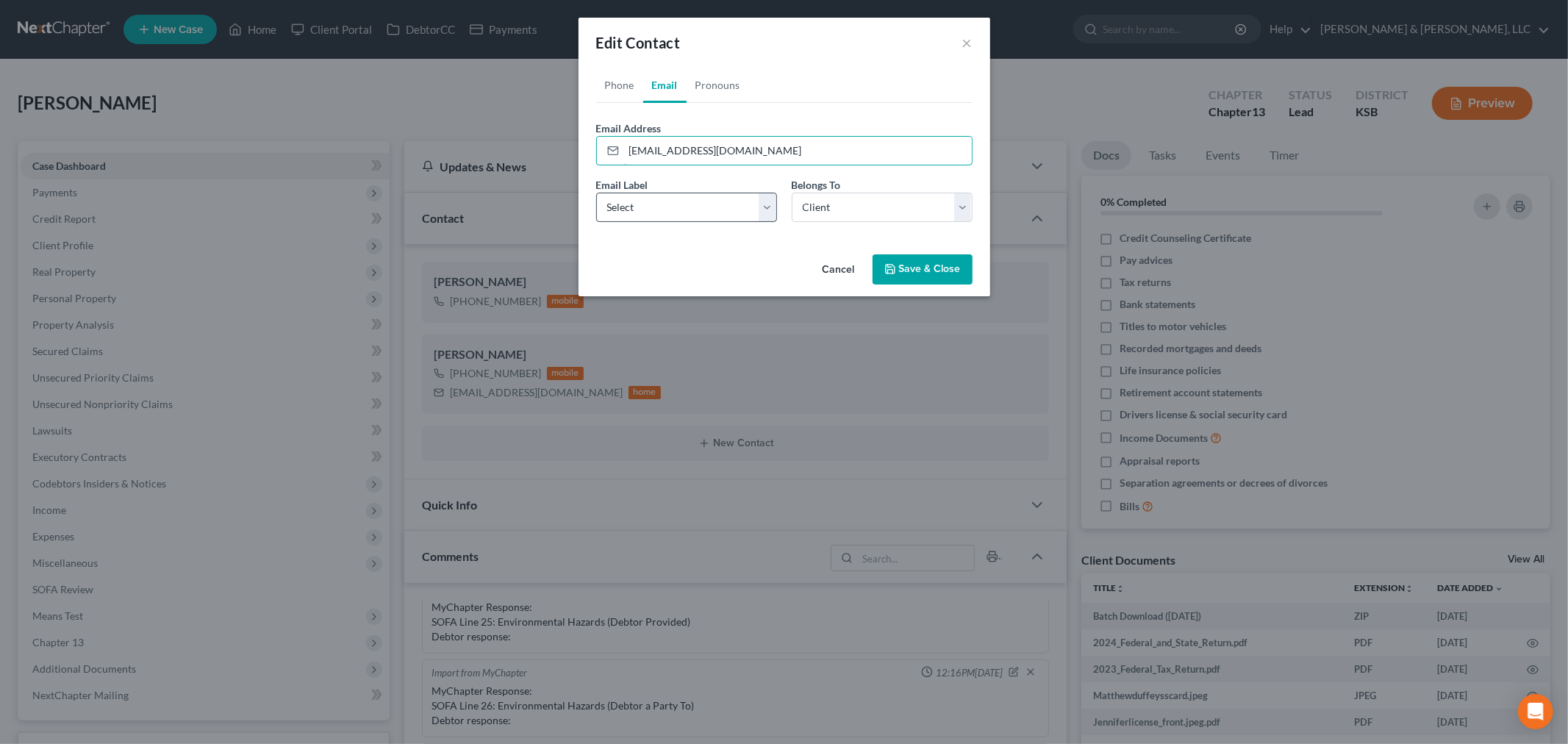
type input "[EMAIL_ADDRESS][DOMAIN_NAME]"
click at [656, 200] on select "Select Home Work Other" at bounding box center [687, 207] width 181 height 29
select select "0"
click at [597, 193] on select "Select Home Work Other" at bounding box center [687, 207] width 181 height 29
click at [915, 271] on button "Save & Close" at bounding box center [922, 269] width 100 height 31
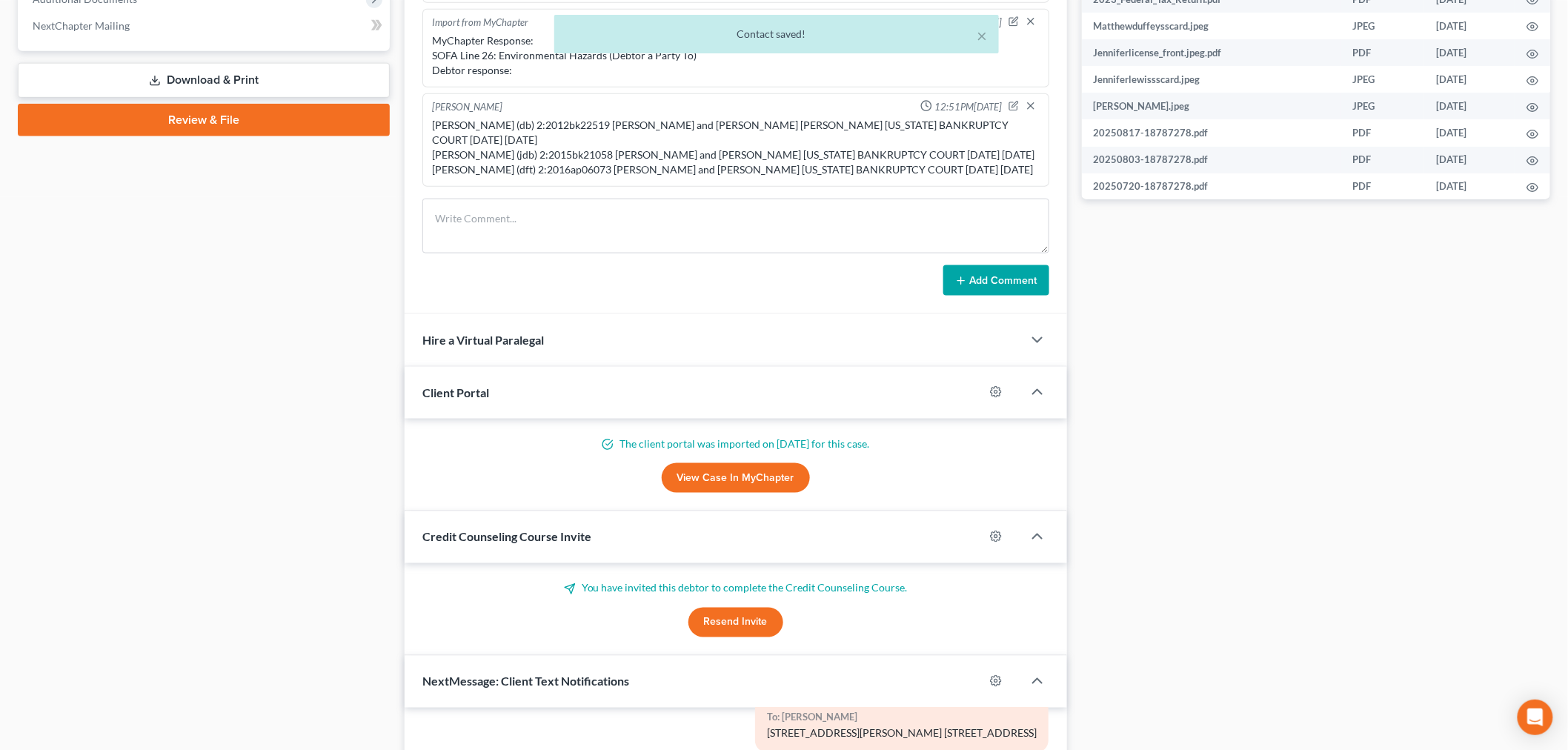
scroll to position [741, 0]
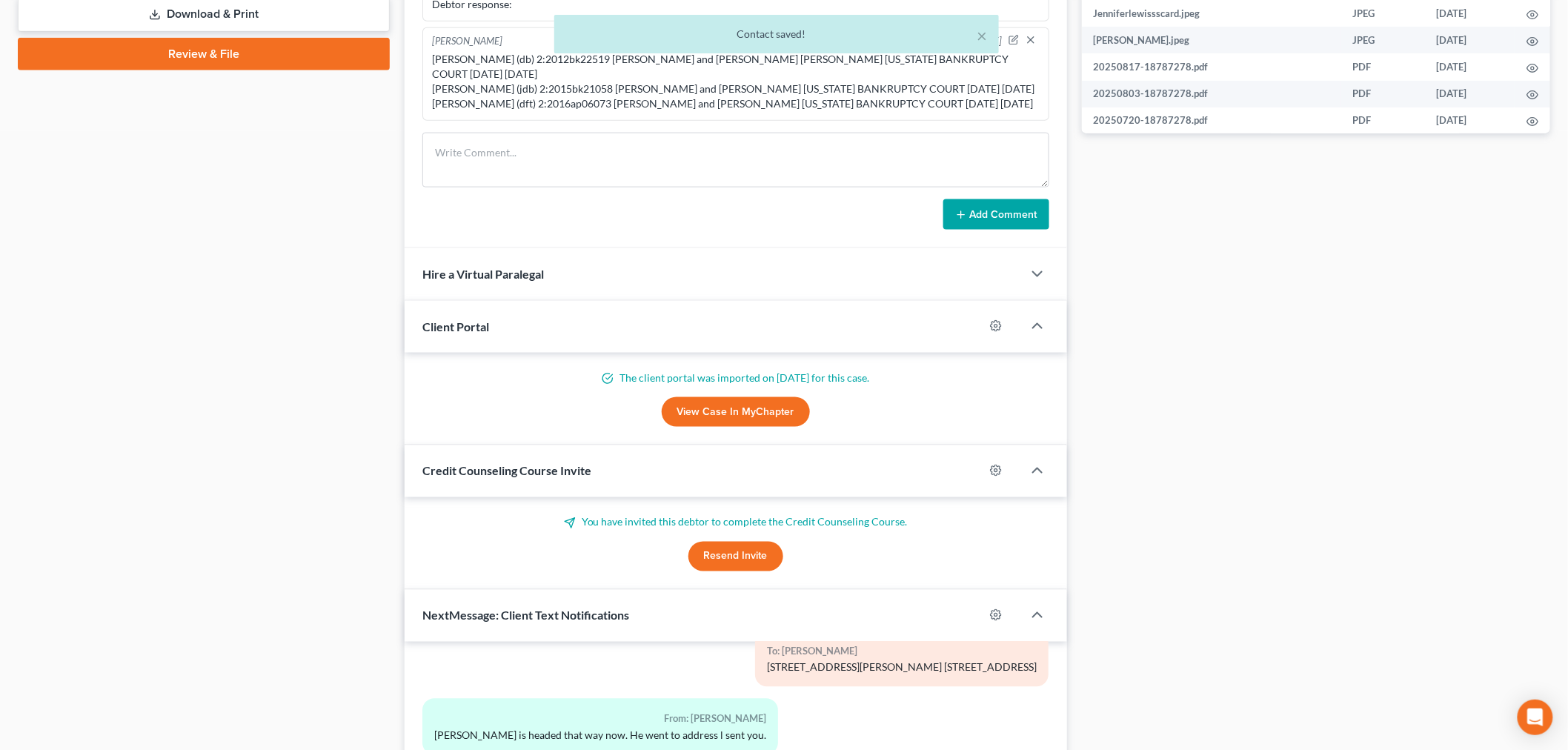
click at [735, 554] on button "Resend Invite" at bounding box center [736, 556] width 95 height 30
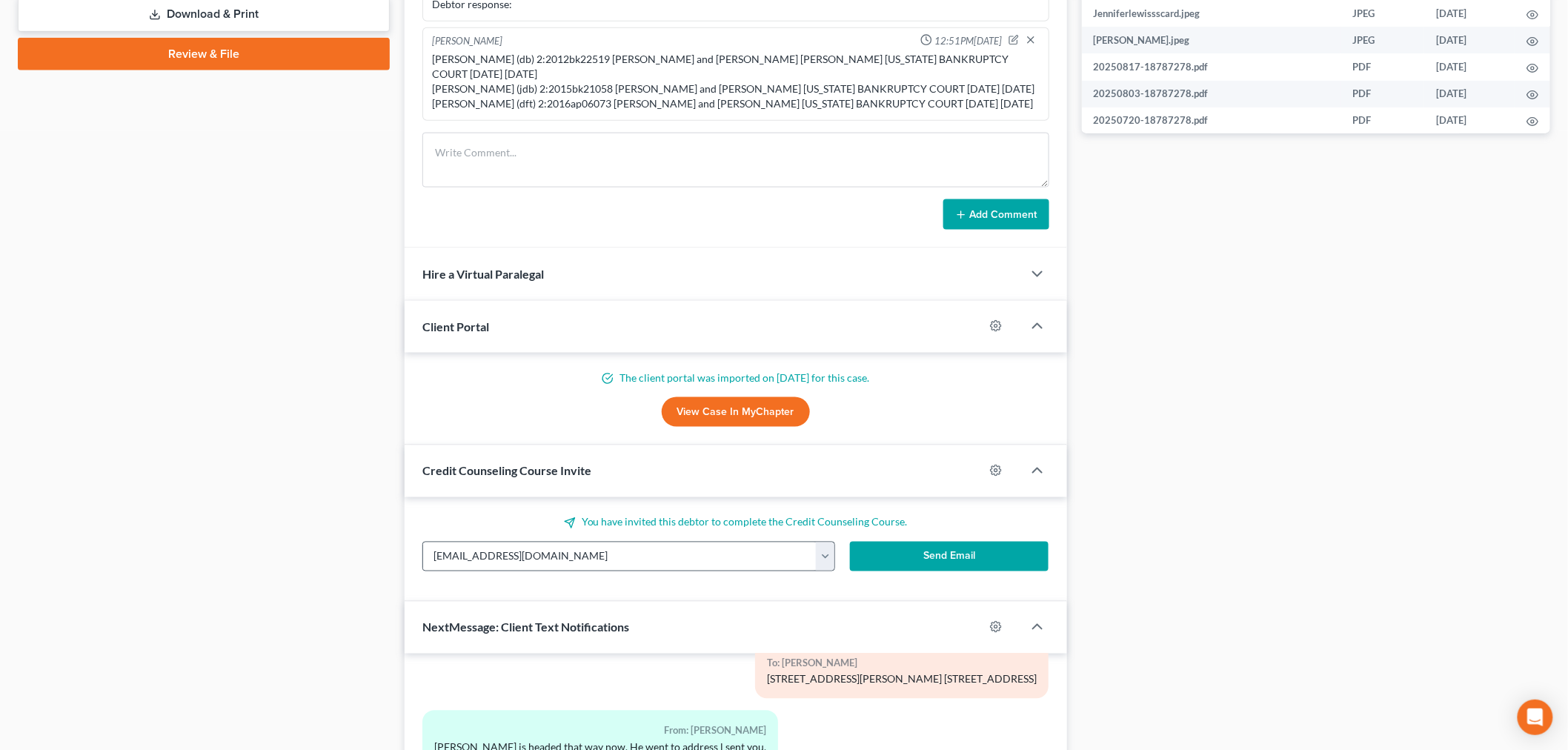
click at [827, 558] on button "button" at bounding box center [825, 557] width 18 height 29
click at [851, 612] on link "[EMAIL_ADDRESS][DOMAIN_NAME]" at bounding box center [917, 614] width 203 height 25
type input "[EMAIL_ADDRESS][DOMAIN_NAME]"
click at [943, 551] on button "Send Email" at bounding box center [949, 556] width 199 height 30
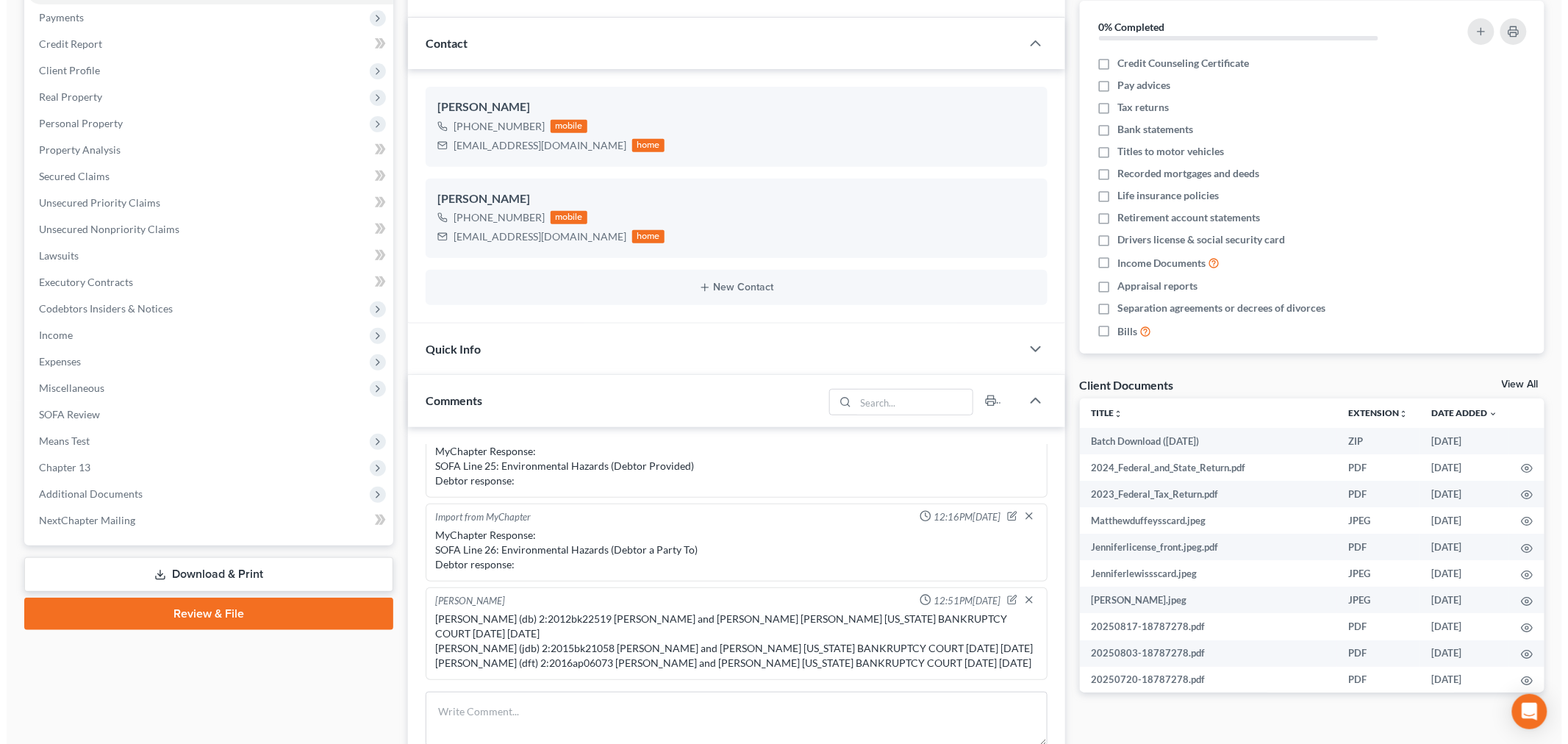
scroll to position [0, 0]
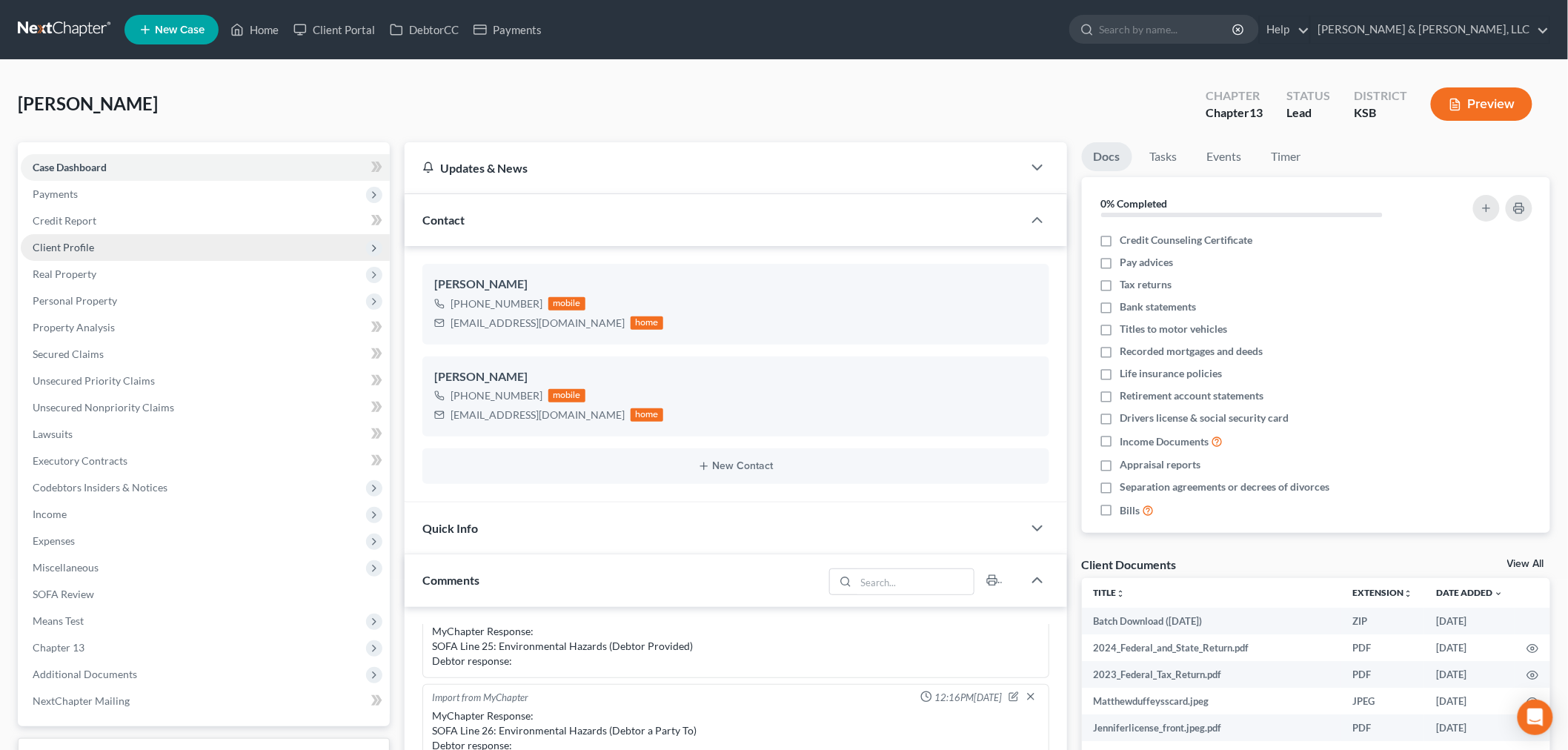
click at [56, 245] on span "Client Profile" at bounding box center [63, 247] width 62 height 12
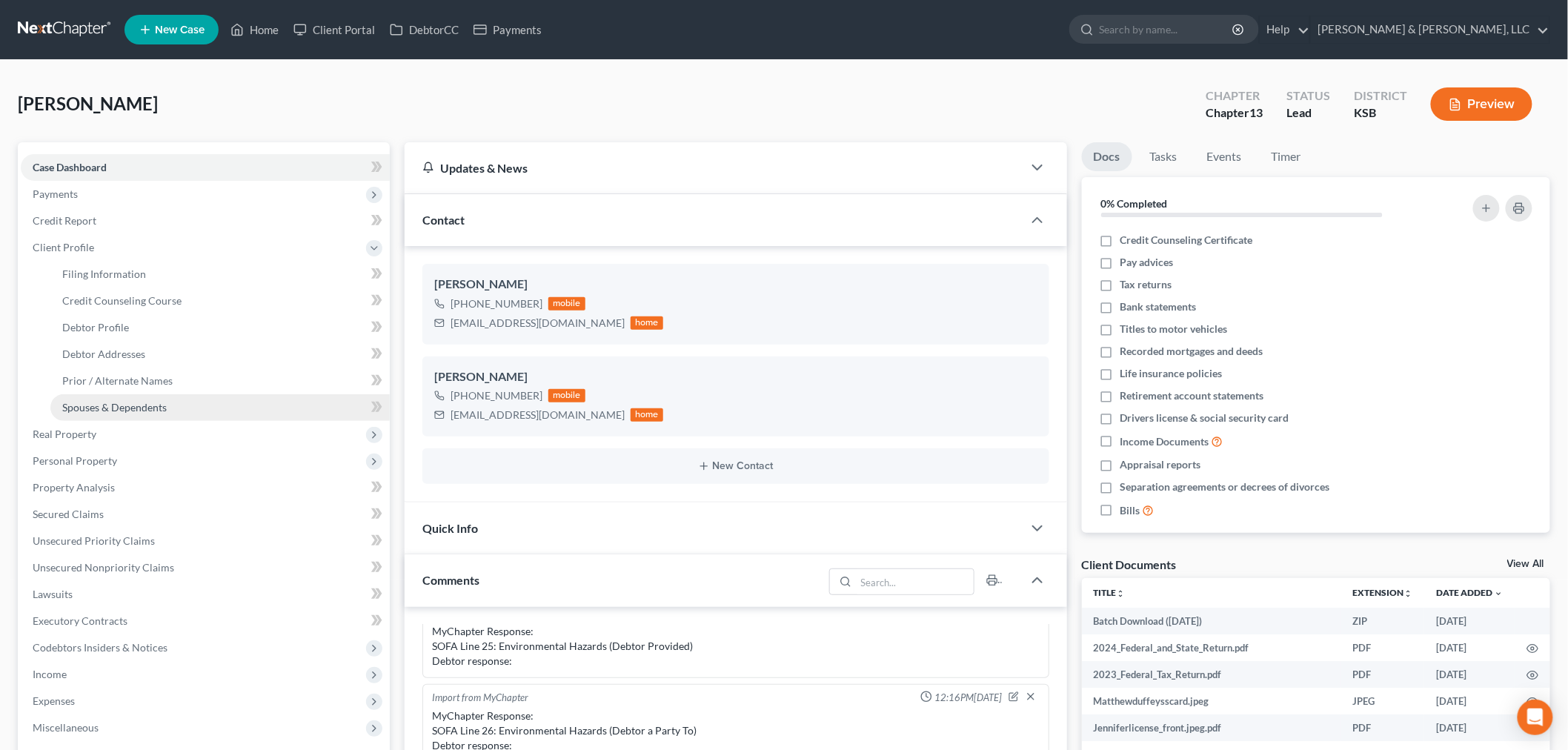
click at [112, 411] on span "Spouses & Dependents" at bounding box center [114, 406] width 105 height 12
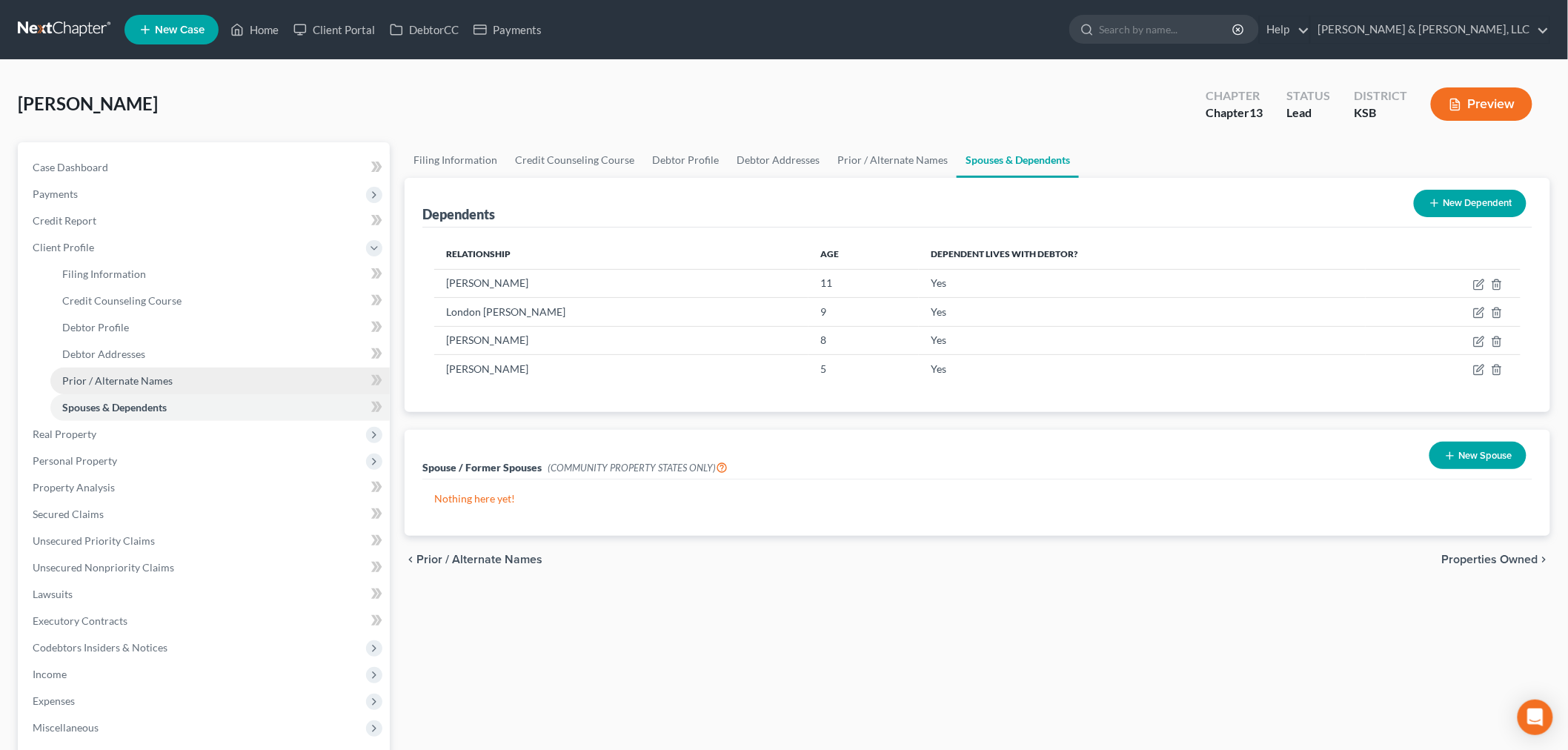
click at [129, 369] on link "Prior / Alternate Names" at bounding box center [220, 381] width 340 height 27
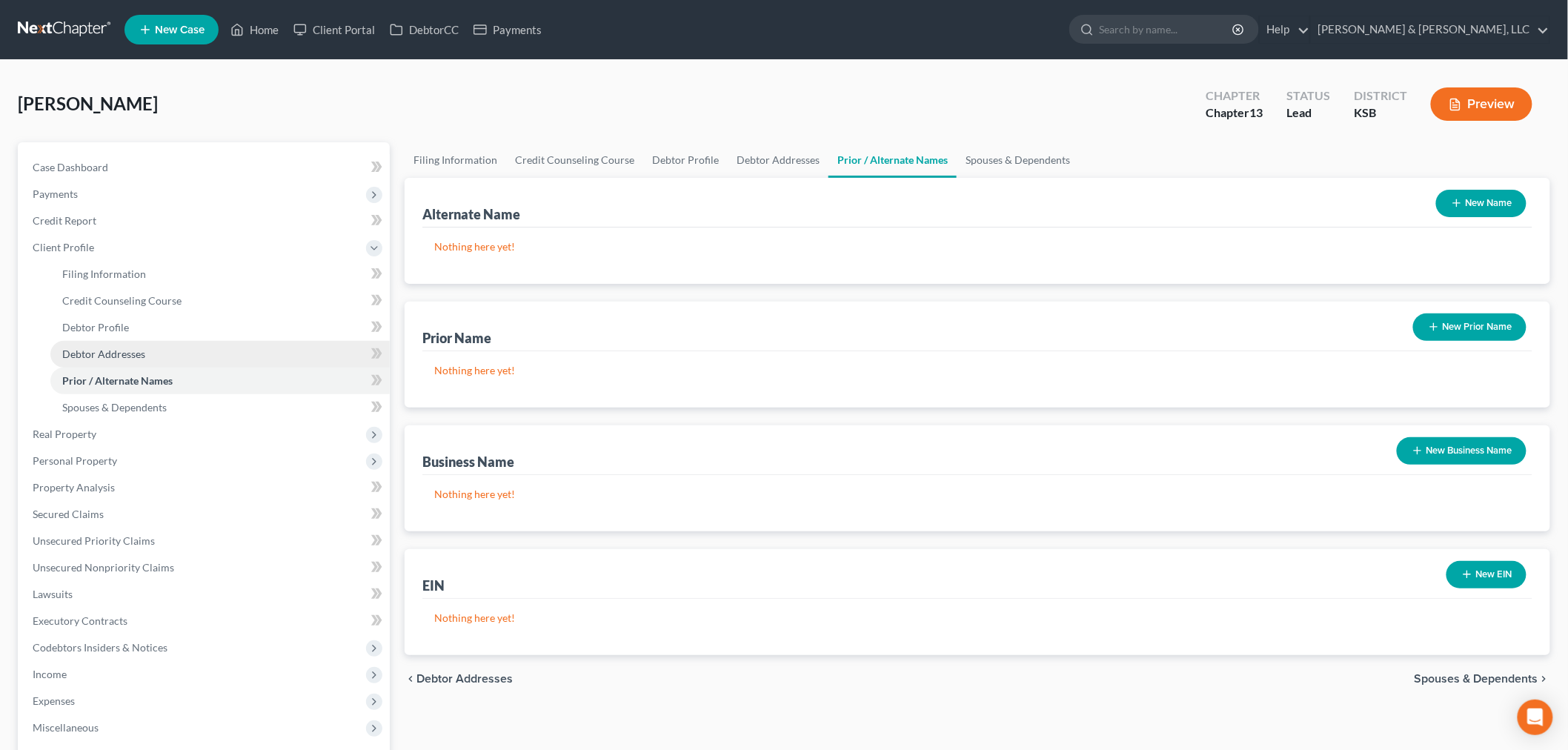
click at [129, 345] on link "Debtor Addresses" at bounding box center [220, 354] width 340 height 27
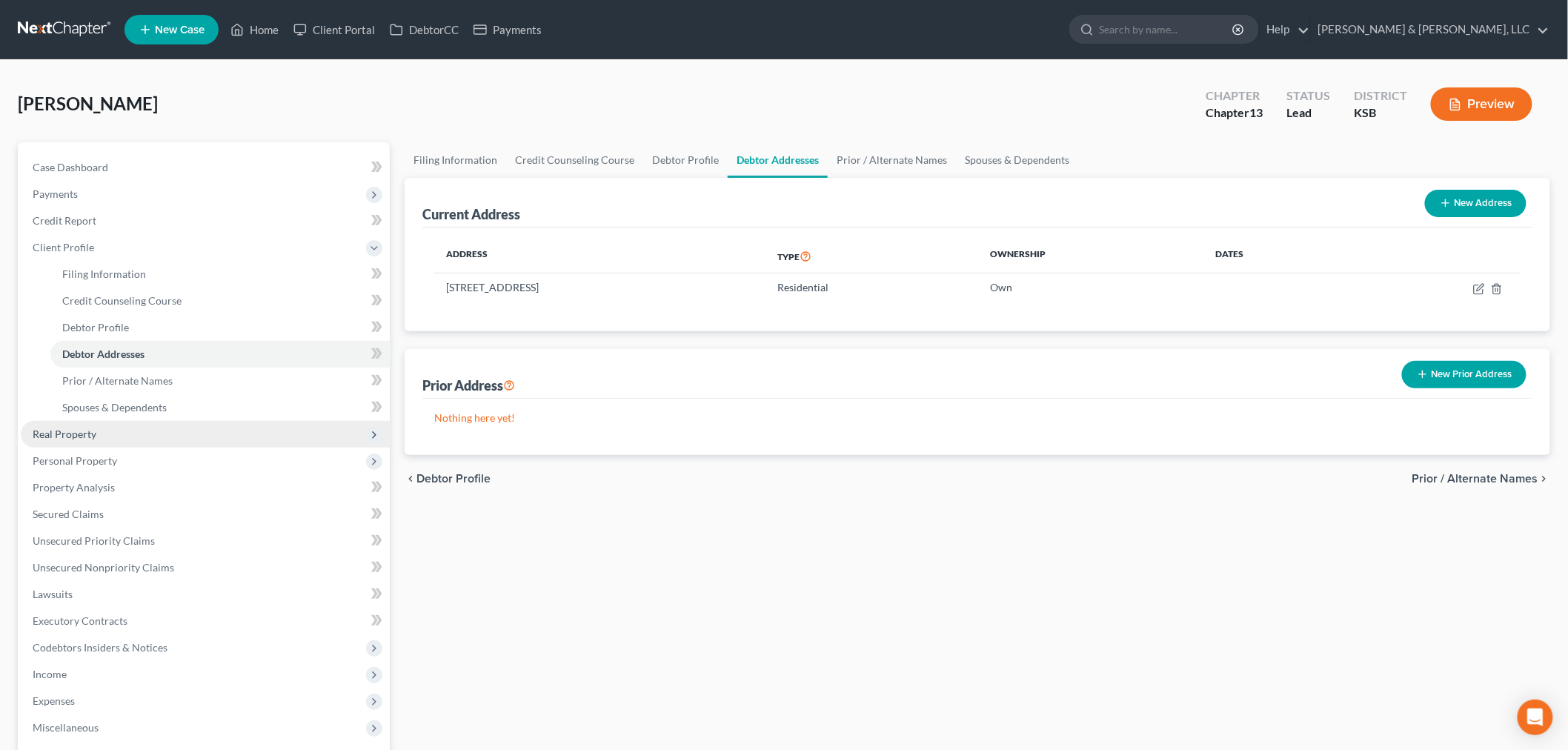
click at [82, 430] on span "Real Property" at bounding box center [64, 433] width 64 height 12
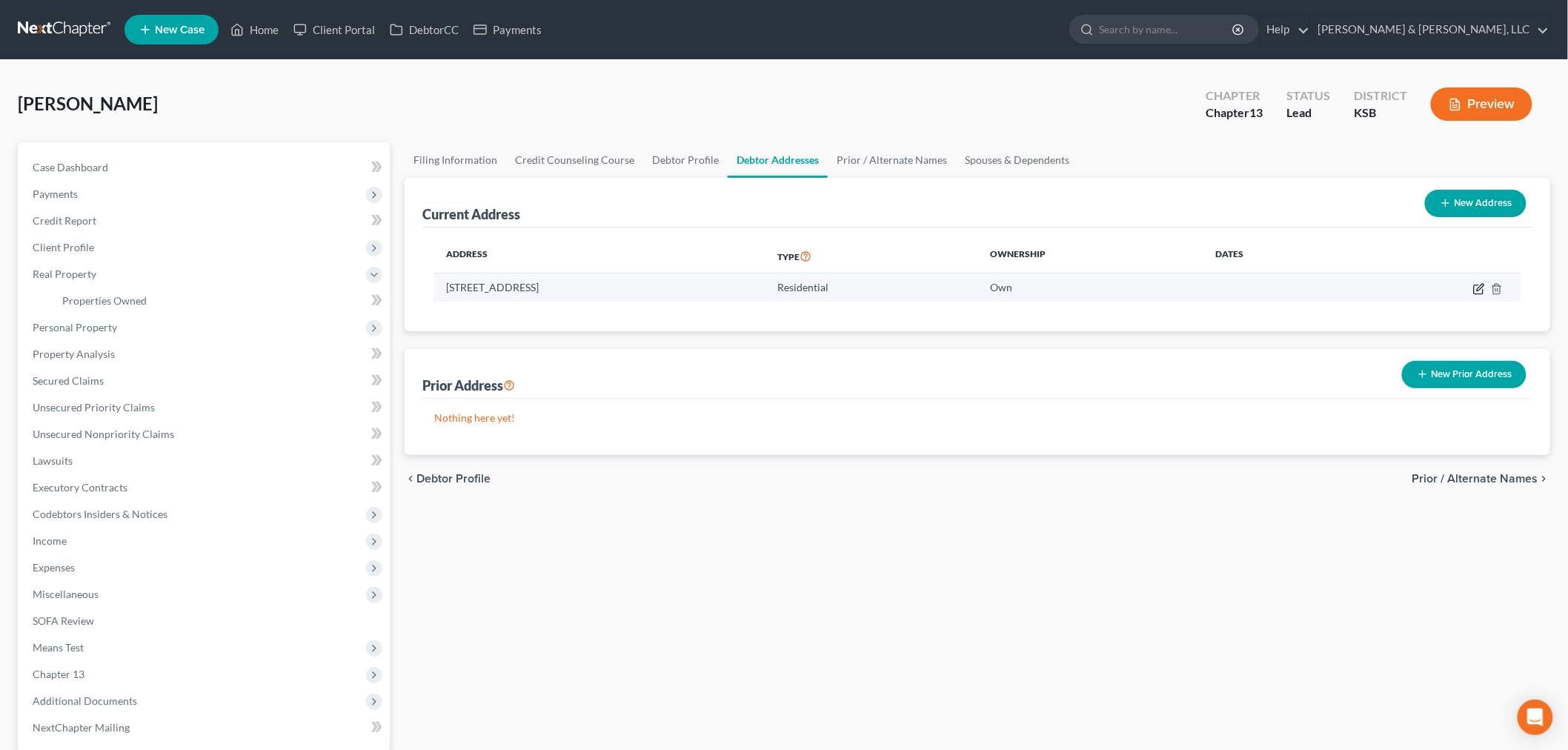
click at [1482, 289] on icon "button" at bounding box center [1479, 289] width 11 height 11
select select "17"
select select "0"
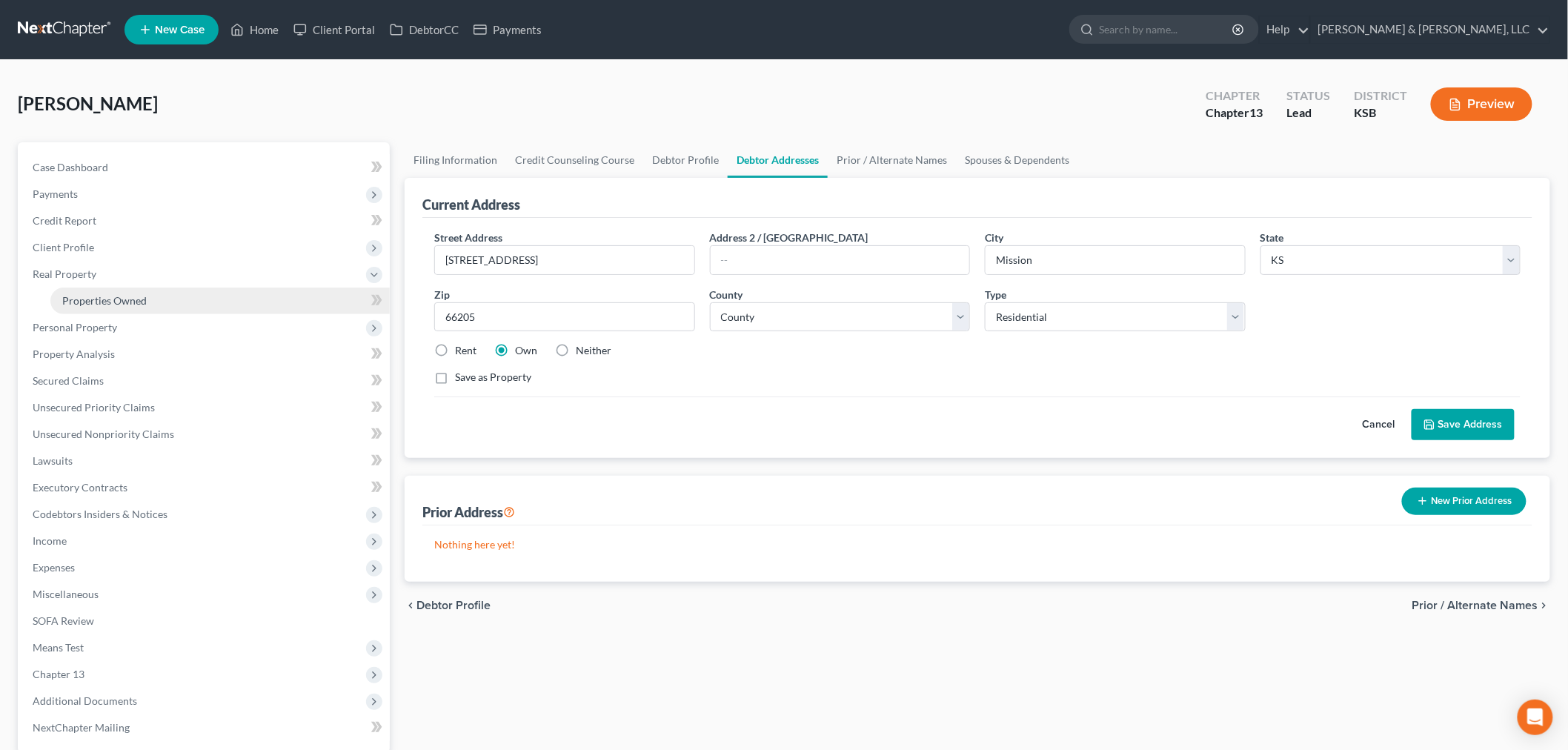
click at [108, 300] on span "Properties Owned" at bounding box center [104, 300] width 85 height 12
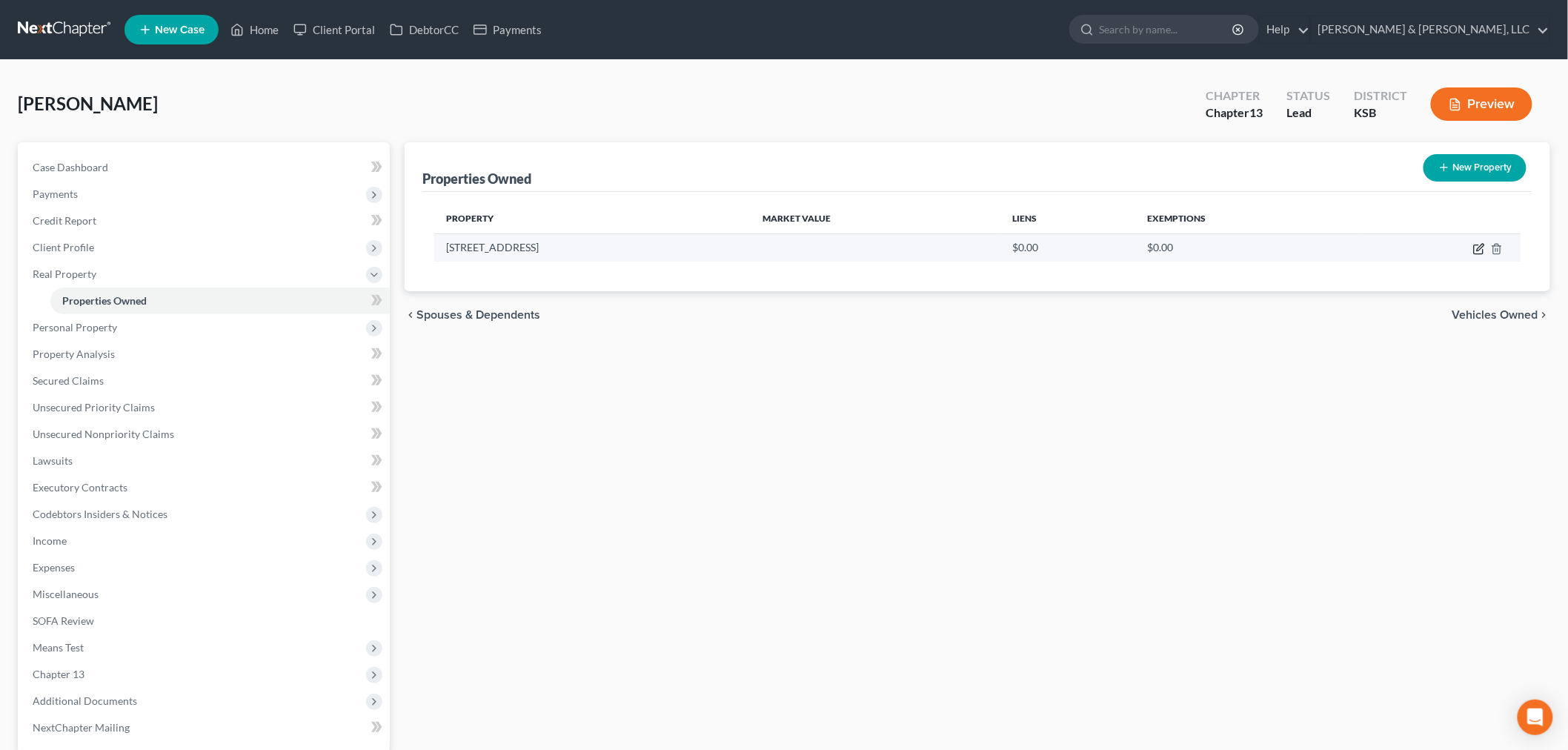
click at [1476, 249] on icon "button" at bounding box center [1479, 248] width 11 height 11
select select "17"
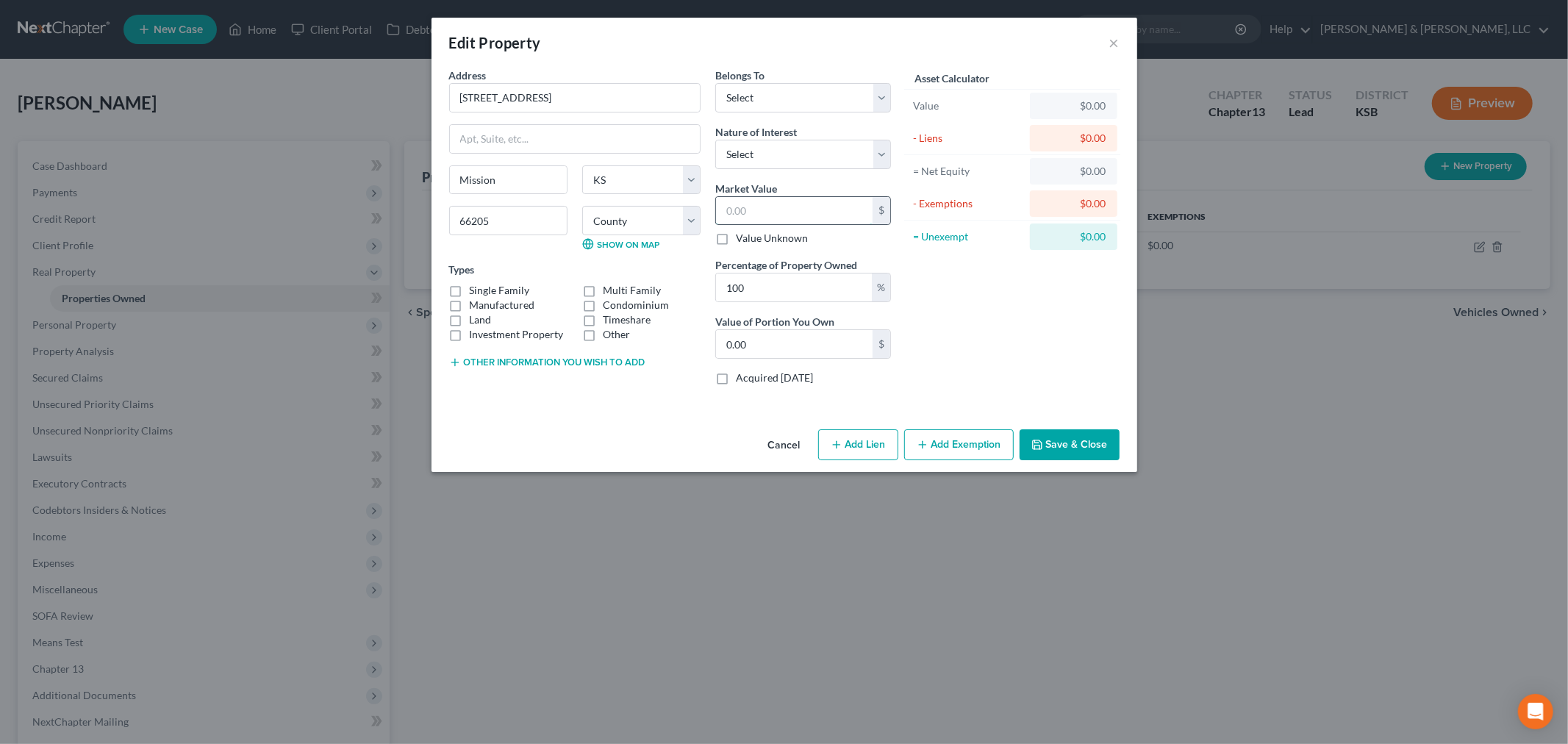
click at [763, 213] on input "text" at bounding box center [795, 211] width 157 height 28
type input "4"
type input "4.00"
type input "43"
type input "43.00"
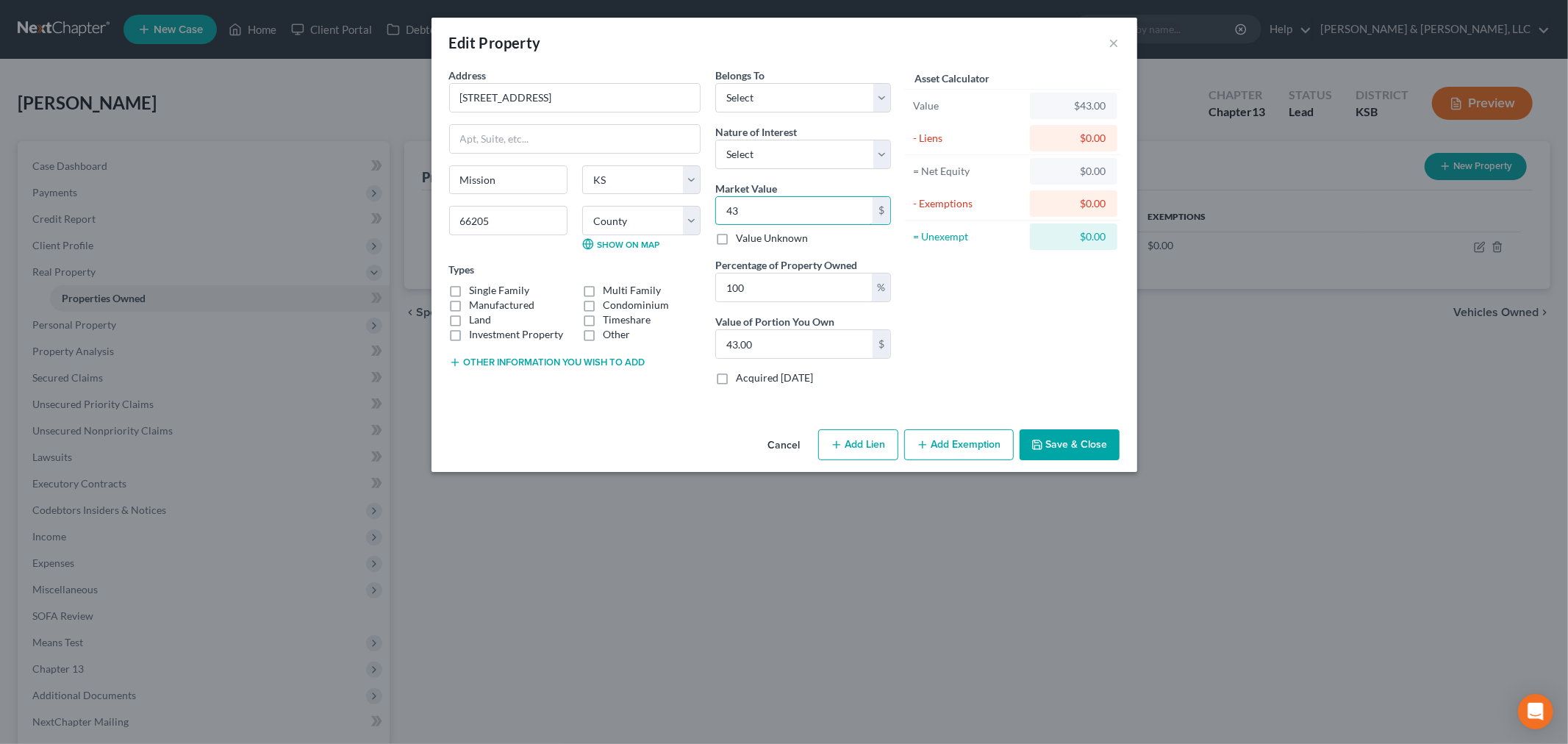
type input "435"
type input "435.00"
type input "4350"
type input "4,350.00"
type input "4,3500"
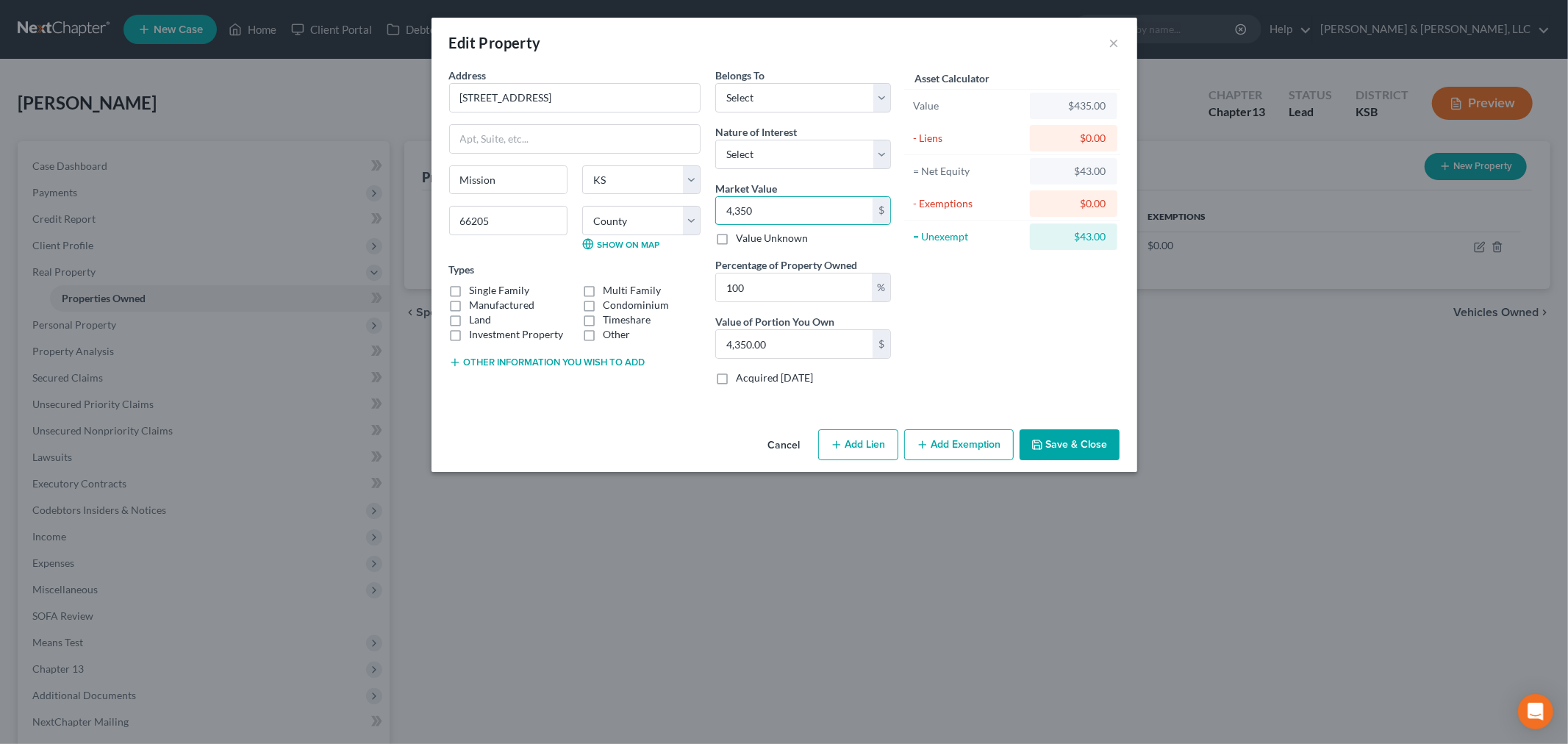
type input "43,500.00"
type input "43,5000"
type input "435,000.00"
type input "435,000"
click at [774, 95] on select "Select Debtor 1 Only Debtor 2 Only Debtor 1 And Debtor 2 Only At Least One Of T…" at bounding box center [803, 97] width 176 height 29
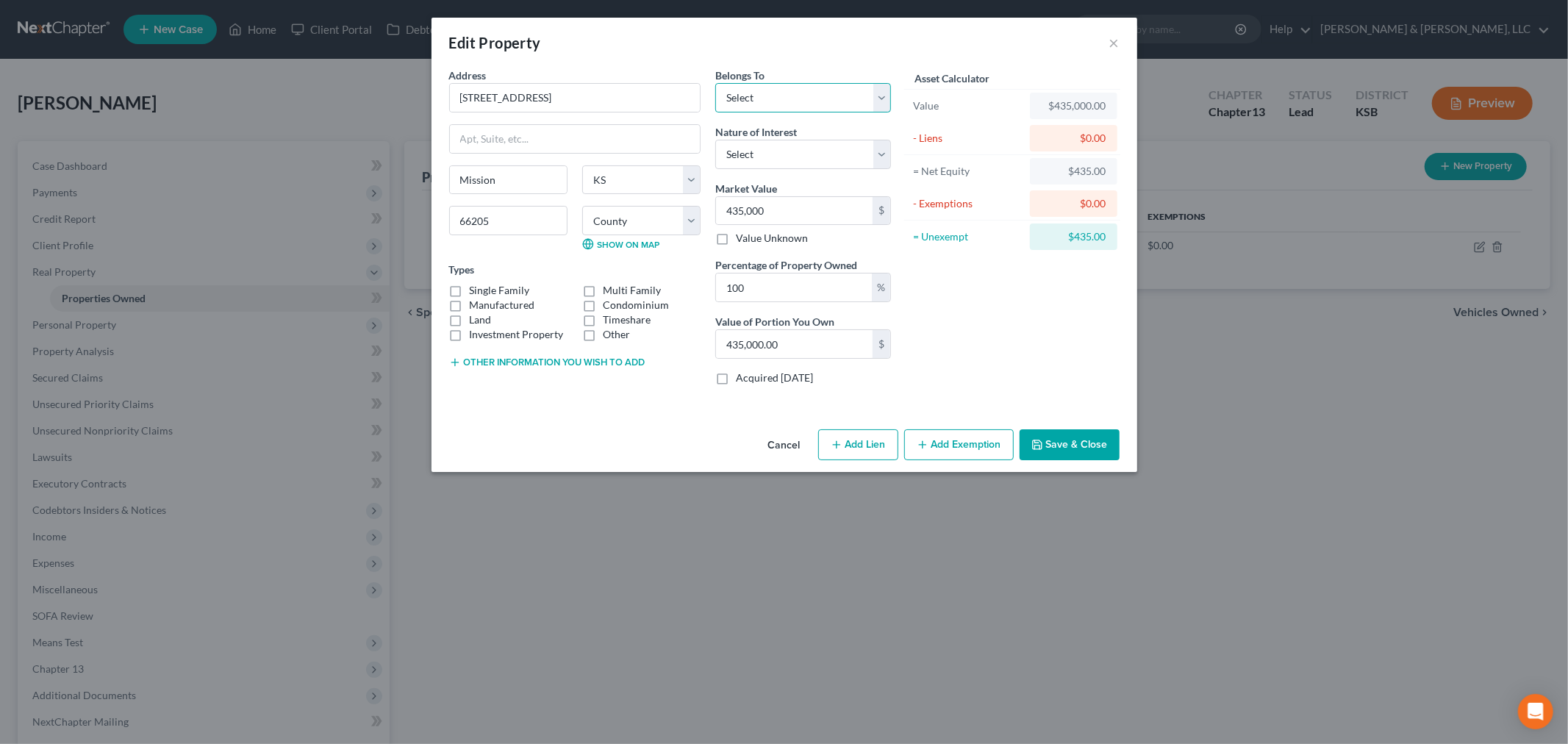
select select "2"
click at [716, 83] on select "Select Debtor 1 Only Debtor 2 Only Debtor 1 And Debtor 2 Only At Least One Of T…" at bounding box center [803, 97] width 176 height 29
click at [769, 150] on select "Select Fee Simple Joint Tenant Life Estate Equitable Interest Future Interest T…" at bounding box center [803, 154] width 176 height 29
select select "1"
click at [716, 140] on select "Select Fee Simple Joint Tenant Life Estate Equitable Interest Future Interest T…" at bounding box center [803, 154] width 176 height 29
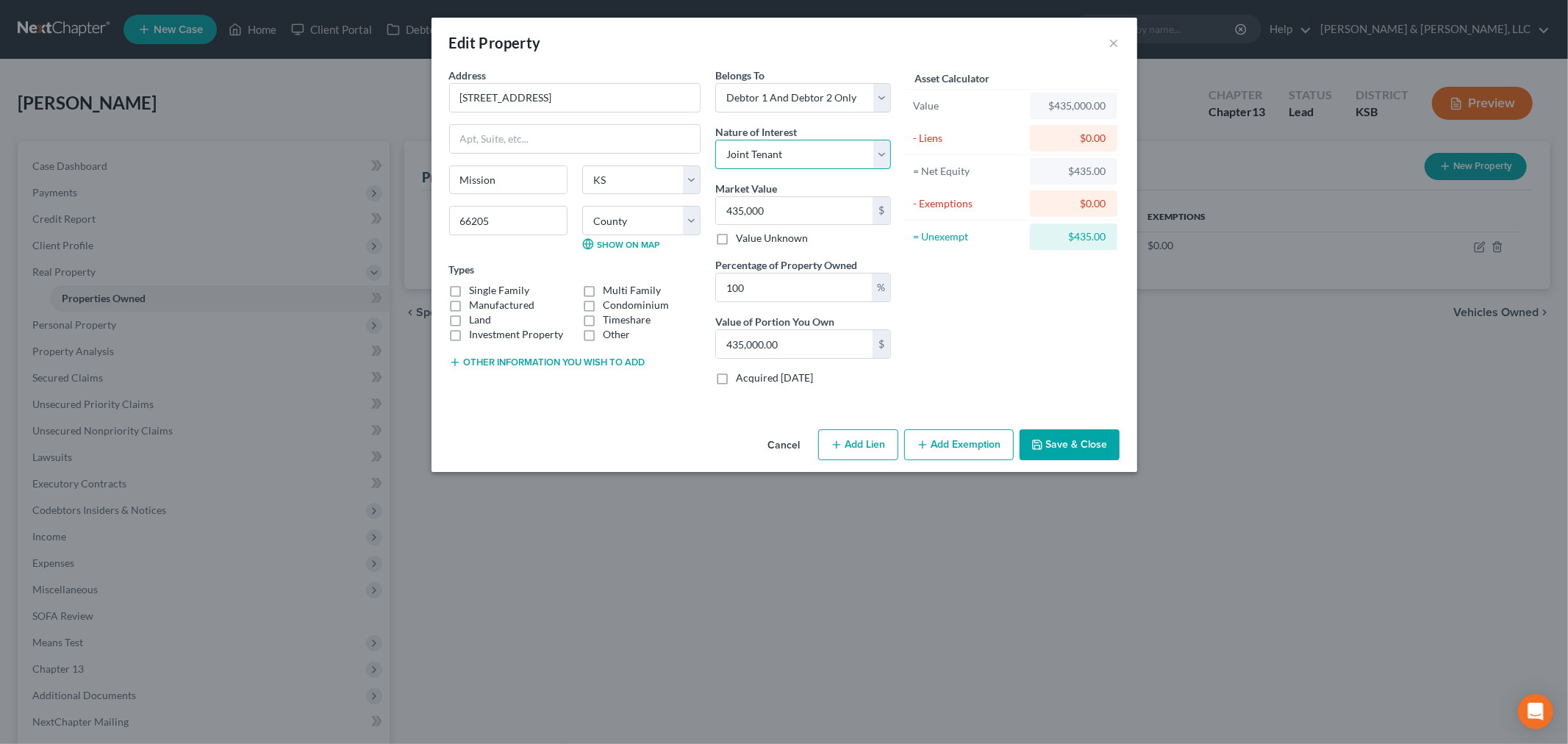
click at [884, 151] on select "Select Fee Simple Joint Tenant Life Estate Equitable Interest Future Interest T…" at bounding box center [803, 154] width 176 height 29
click at [716, 140] on select "Select Fee Simple Joint Tenant Life Estate Equitable Interest Future Interest T…" at bounding box center [803, 154] width 176 height 29
click at [863, 447] on button "Add Lien" at bounding box center [858, 445] width 80 height 31
select select "2"
select select "0"
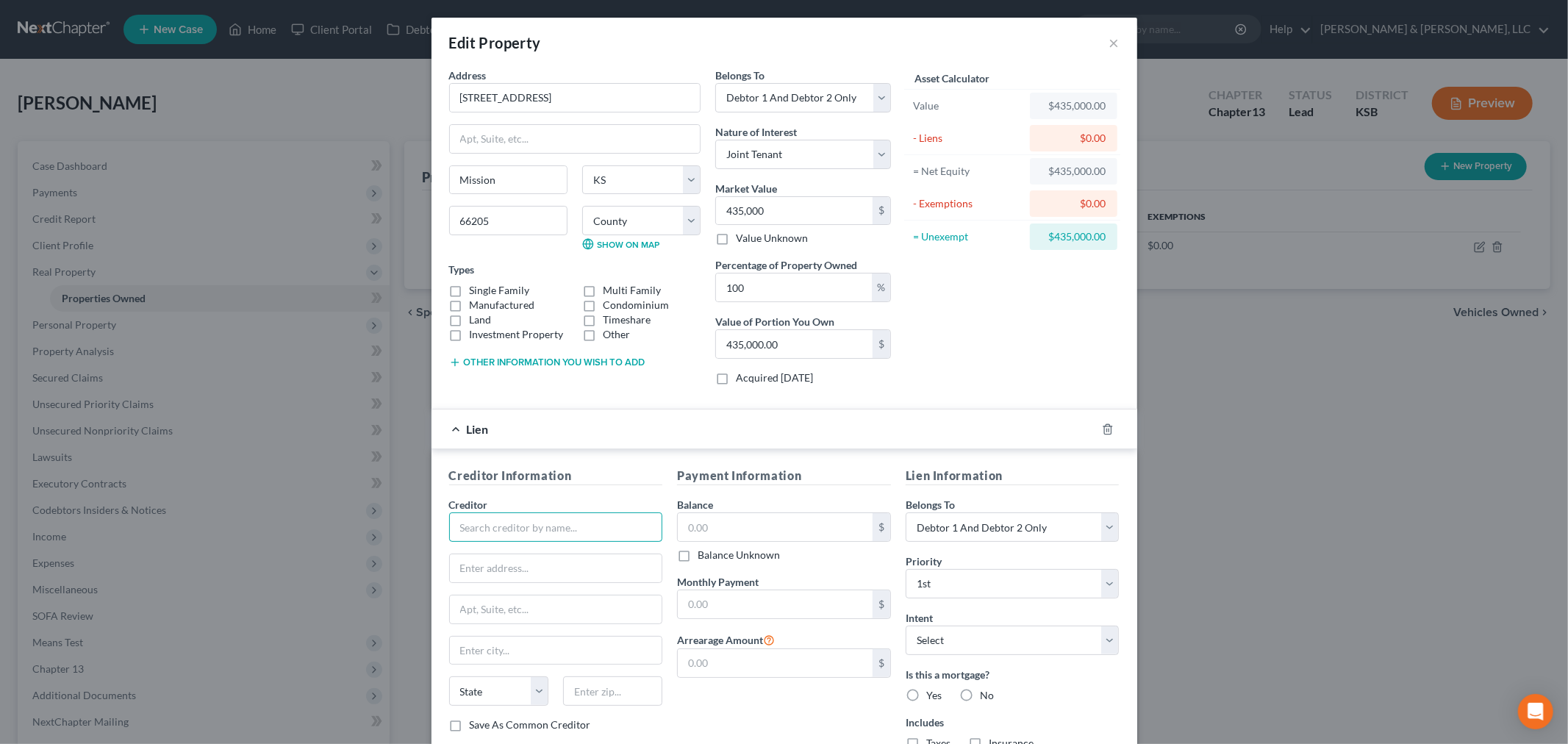
click at [488, 527] on input "text" at bounding box center [556, 527] width 214 height 29
type input "[PERSON_NAME]"
type input "PO Box 814609"
type input "75381"
type input "[GEOGRAPHIC_DATA]"
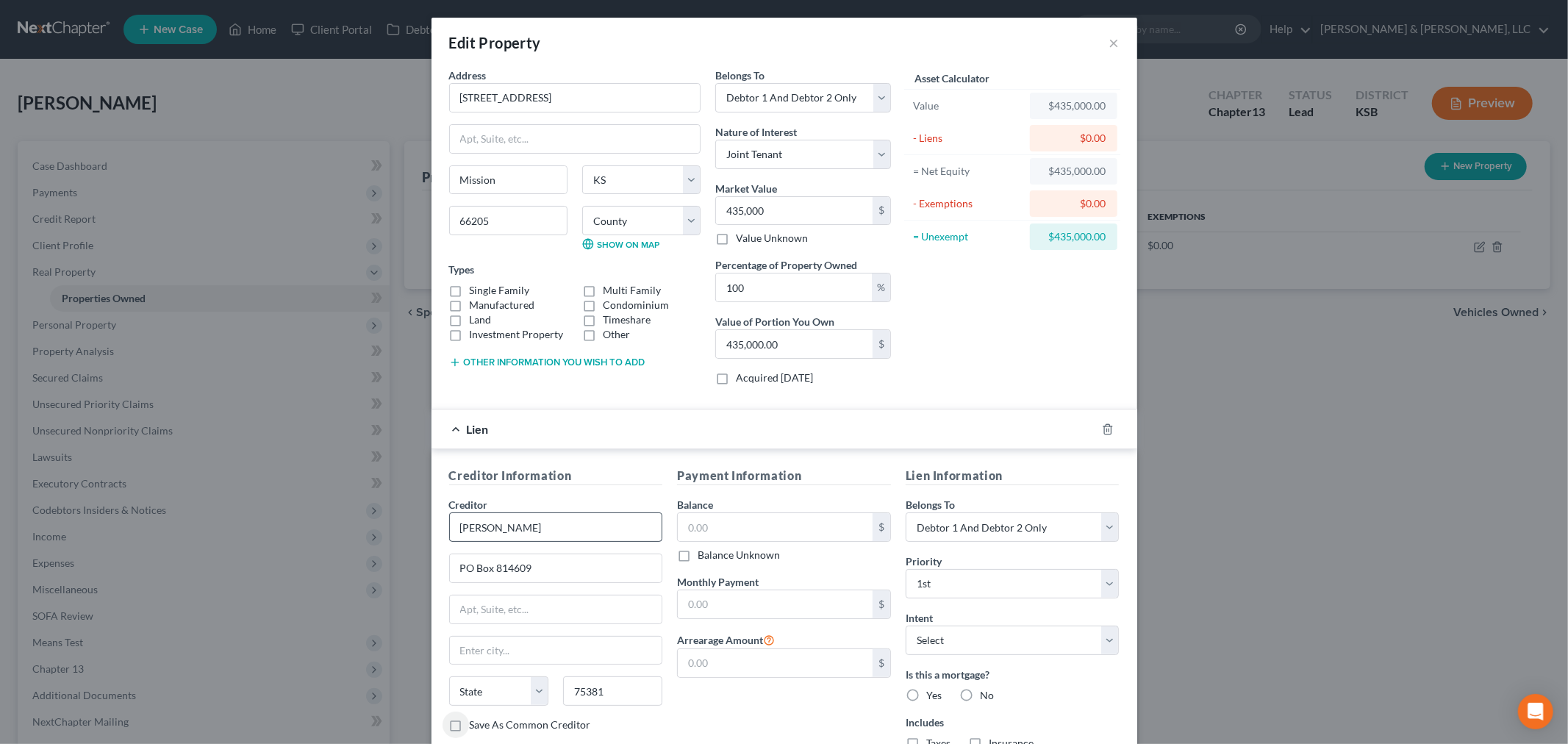
select select "45"
click at [716, 530] on input "text" at bounding box center [775, 528] width 194 height 28
type input "187,000"
type input "1,867"
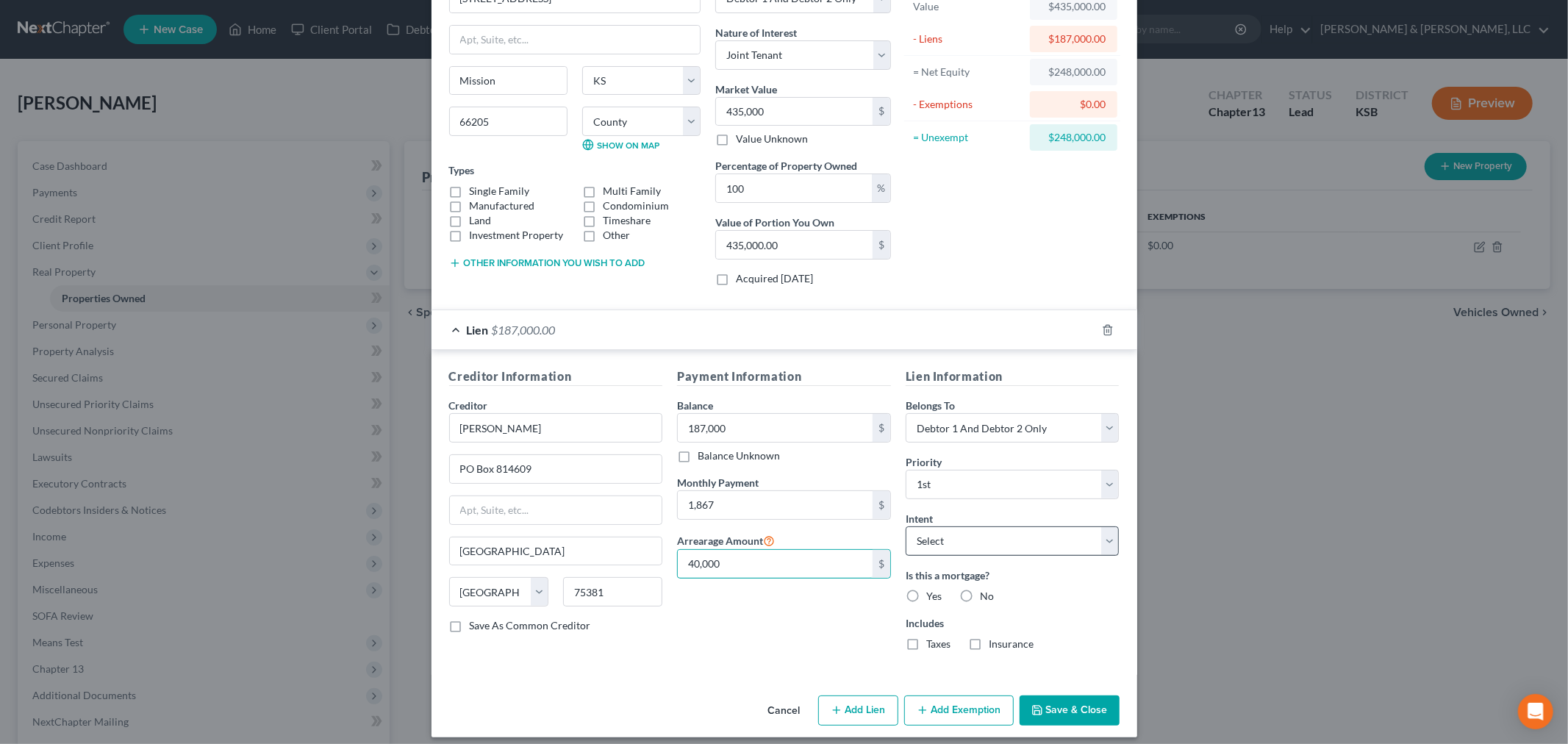
scroll to position [111, 0]
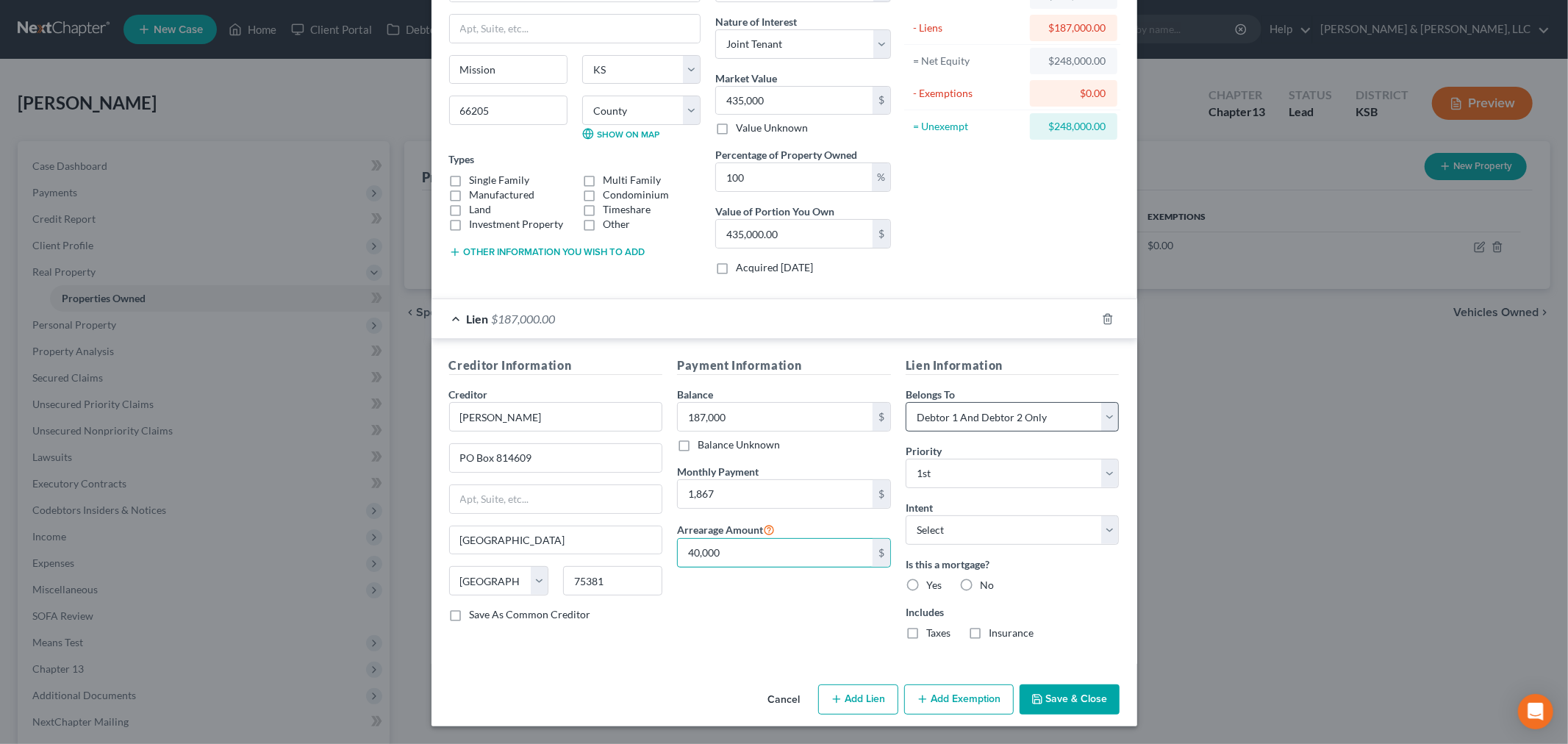
type input "40,000"
click at [967, 409] on select "Select Debtor 1 Only Debtor 2 Only Debtor 1 And Debtor 2 Only At Least One Of T…" at bounding box center [1013, 416] width 214 height 29
select select "0"
click at [906, 402] on select "Select Debtor 1 Only Debtor 2 Only Debtor 1 And Debtor 2 Only At Least One Of T…" at bounding box center [1013, 416] width 214 height 29
click at [969, 527] on select "Select Surrender Redeem Reaffirm Avoid Other" at bounding box center [1013, 530] width 214 height 29
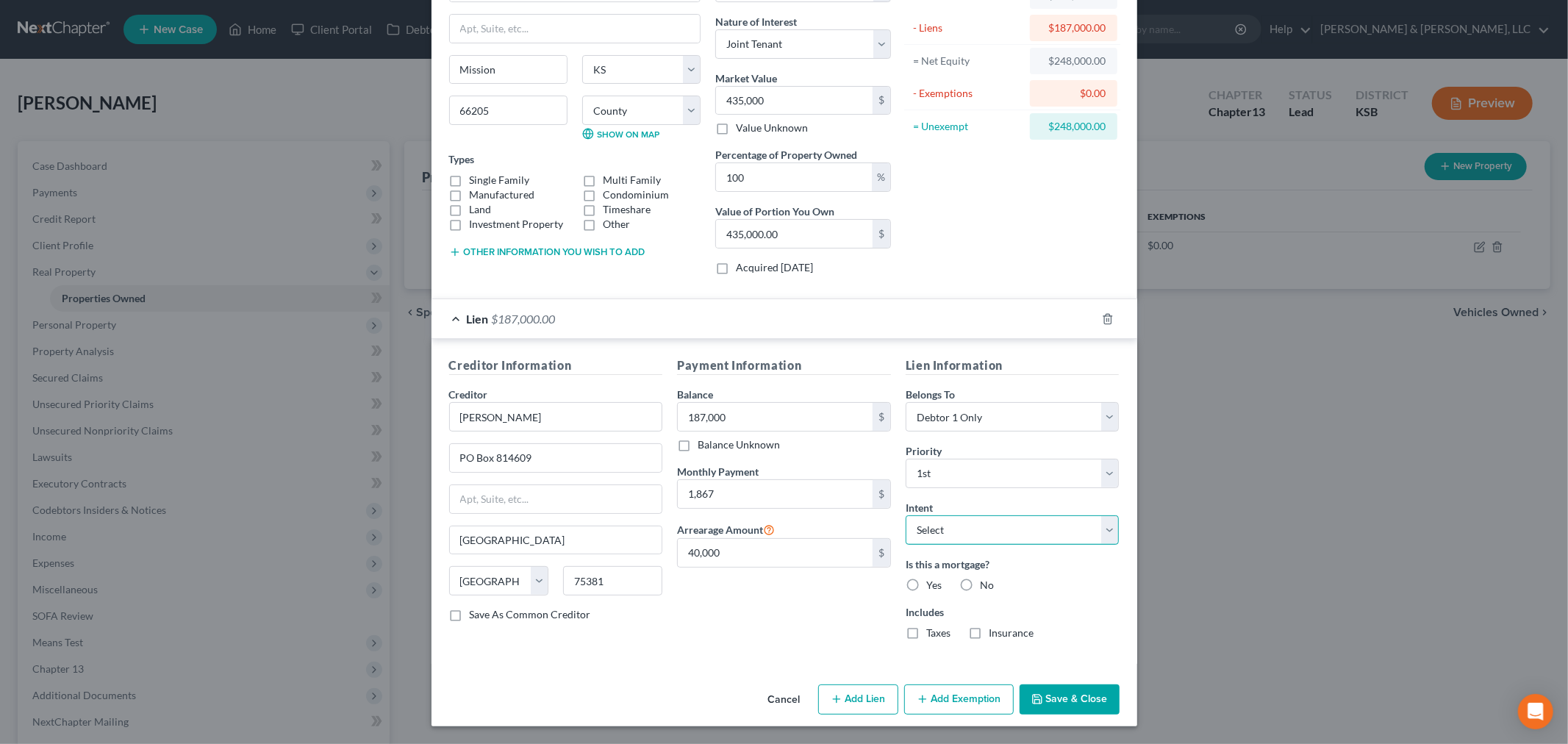
select select "2"
click at [906, 516] on select "Select Surrender Redeem Reaffirm Avoid Other" at bounding box center [1013, 530] width 214 height 29
click at [926, 583] on label "Yes" at bounding box center [934, 585] width 15 height 15
click at [933, 583] on input "Yes" at bounding box center [937, 583] width 9 height 9
radio input "true"
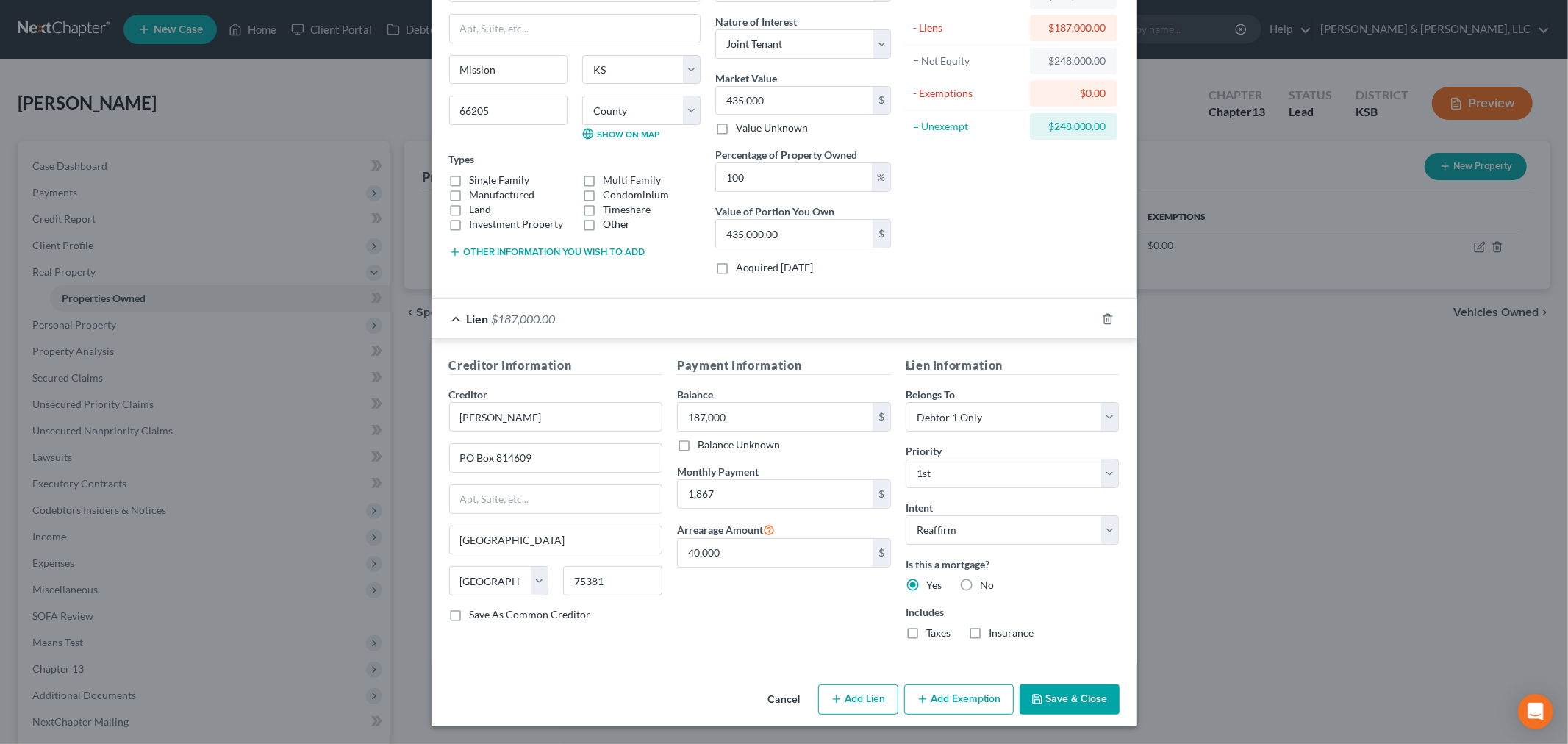
click at [926, 636] on label "Taxes" at bounding box center [938, 634] width 25 height 15
click at [933, 635] on input "Taxes" at bounding box center [937, 631] width 9 height 9
checkbox input "true"
click at [989, 630] on label "Insurance" at bounding box center [1012, 634] width 45 height 15
click at [995, 630] on input "Insurance" at bounding box center [1000, 631] width 9 height 9
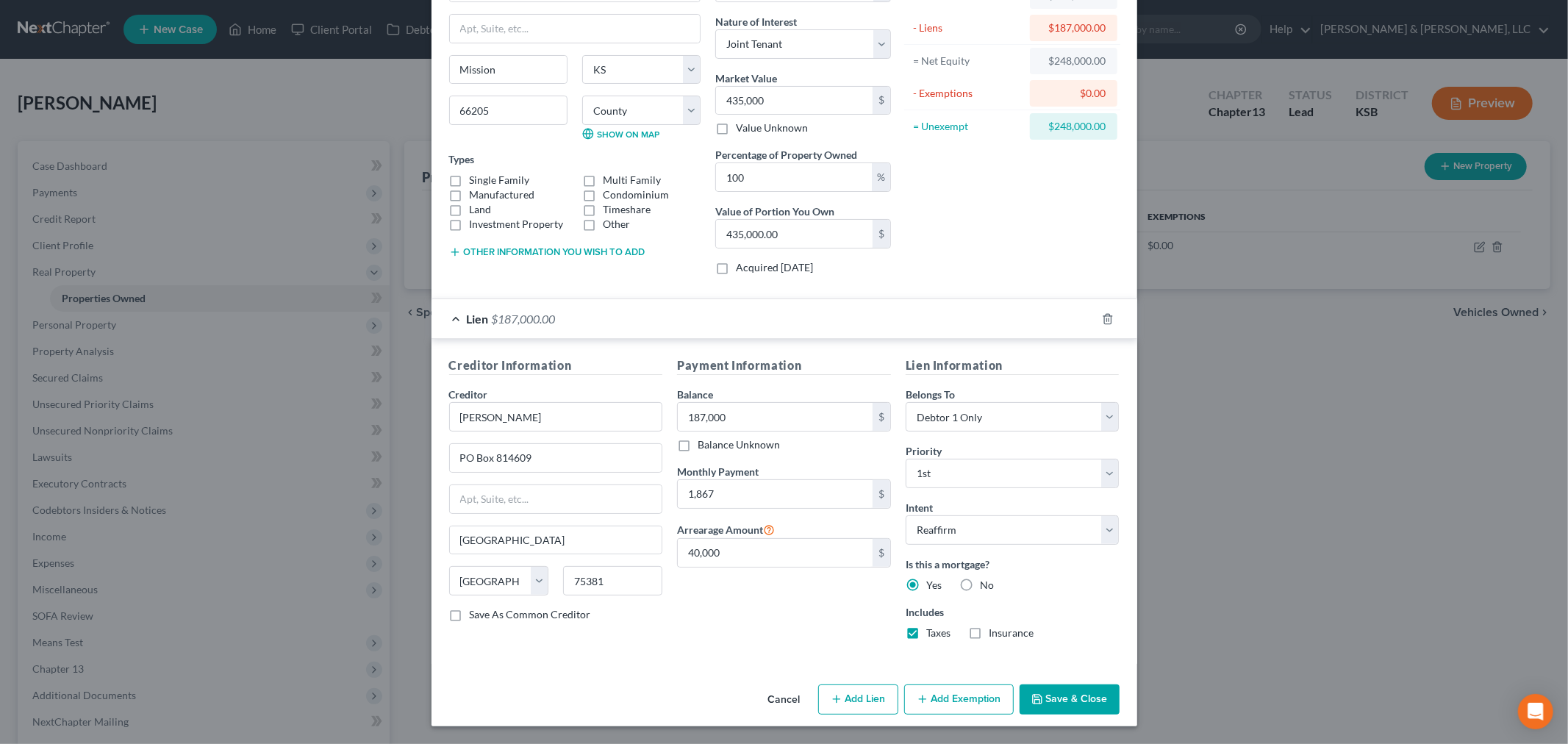
checkbox input "true"
click at [1057, 697] on button "Save & Close" at bounding box center [1070, 700] width 100 height 31
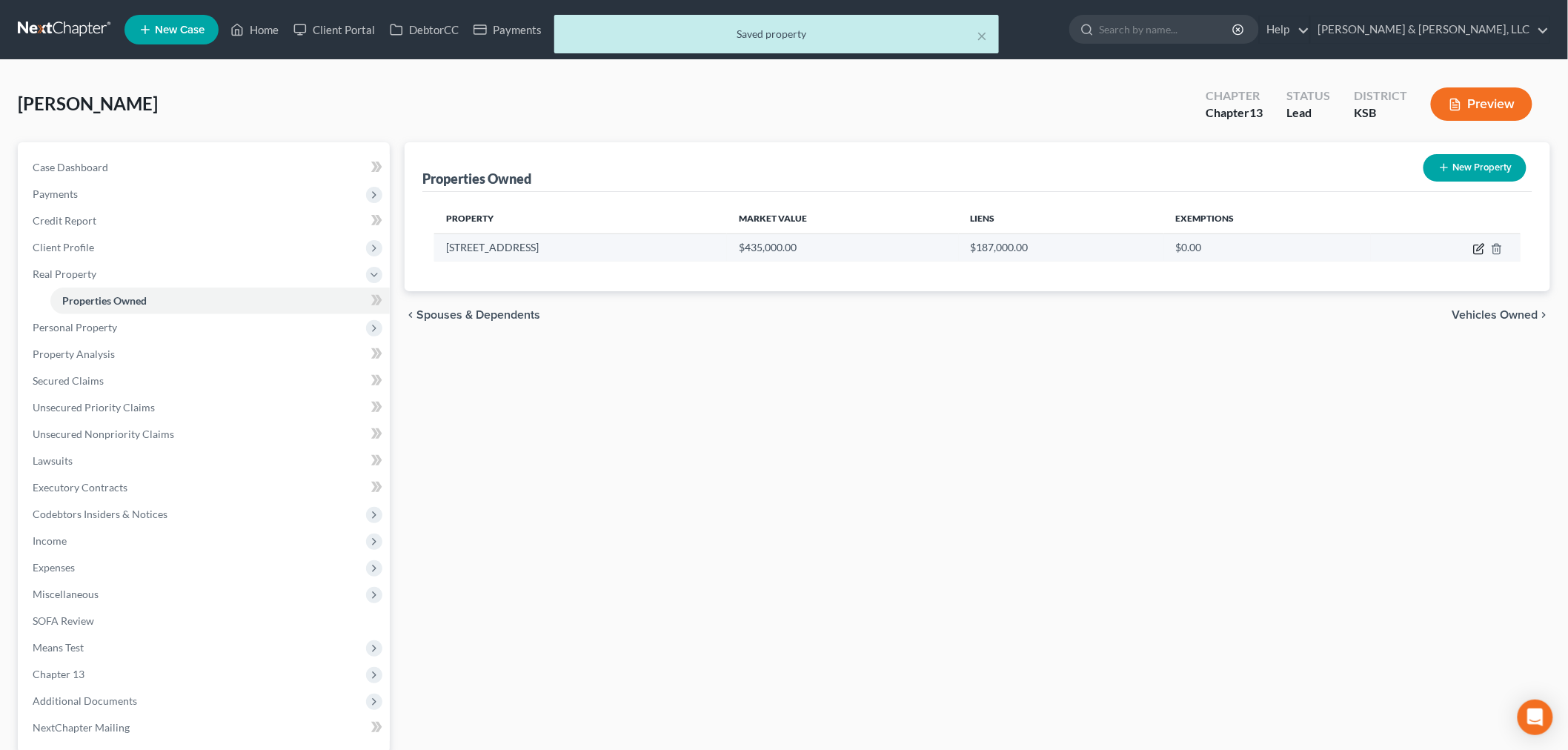
click at [1473, 253] on icon "button" at bounding box center [1479, 248] width 11 height 11
select select "17"
select select "2"
select select "1"
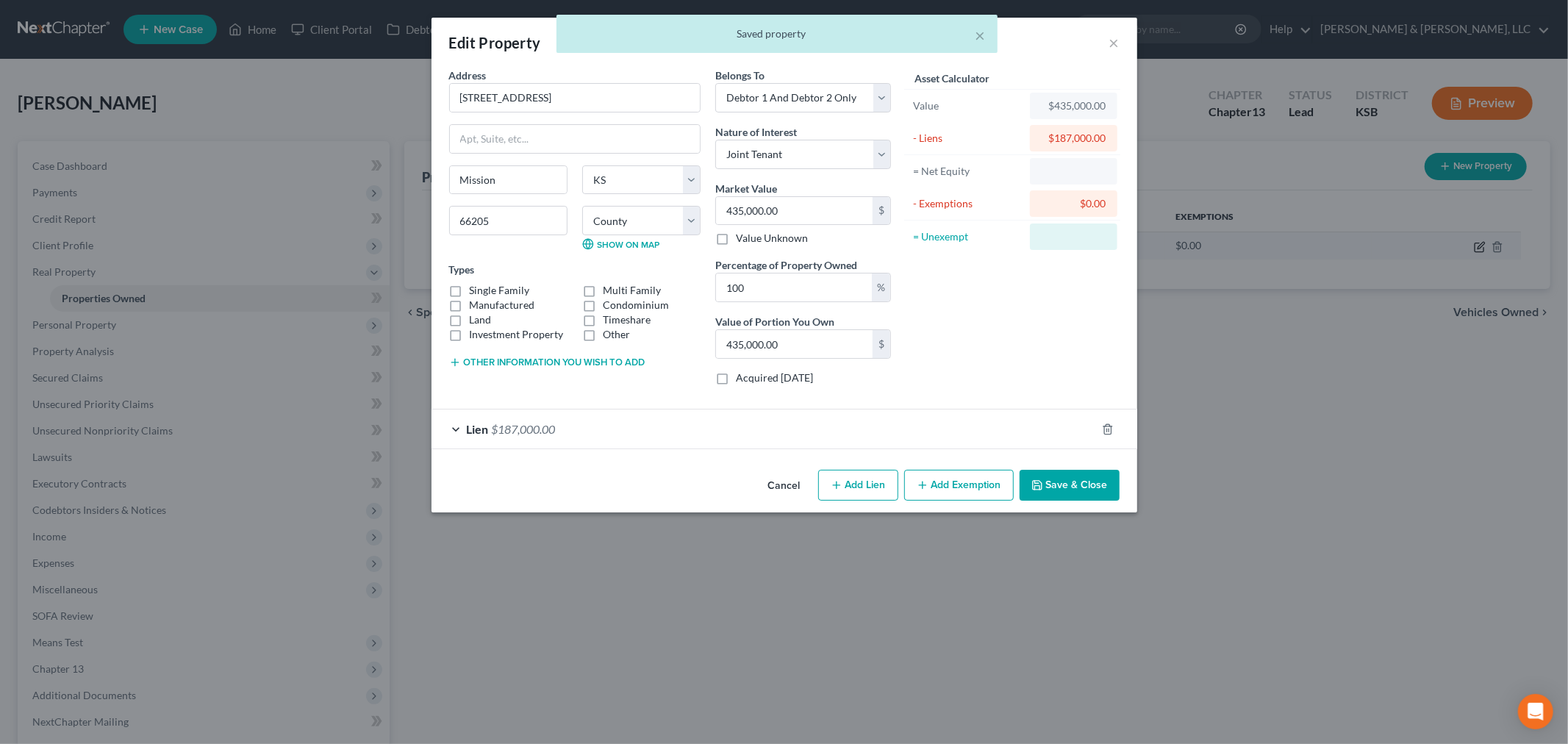
click at [1461, 247] on div "Edit Property × Address * [GEOGRAPHIC_DATA] [GEOGRAPHIC_DATA] [US_STATE][GEOGRA…" at bounding box center [784, 372] width 1568 height 744
click at [965, 478] on button "Add Exemption" at bounding box center [959, 485] width 110 height 31
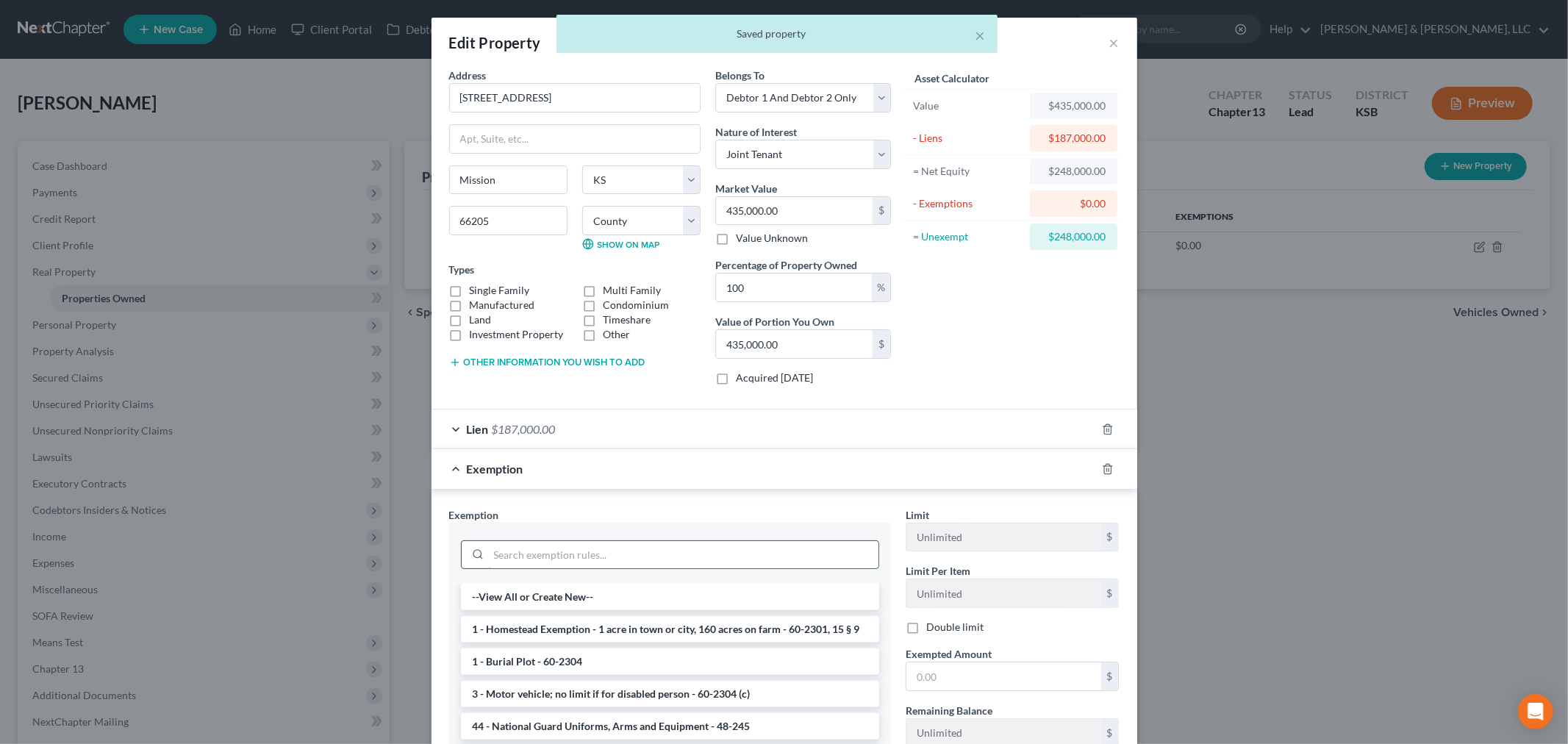
click at [628, 548] on input "search" at bounding box center [683, 555] width 390 height 28
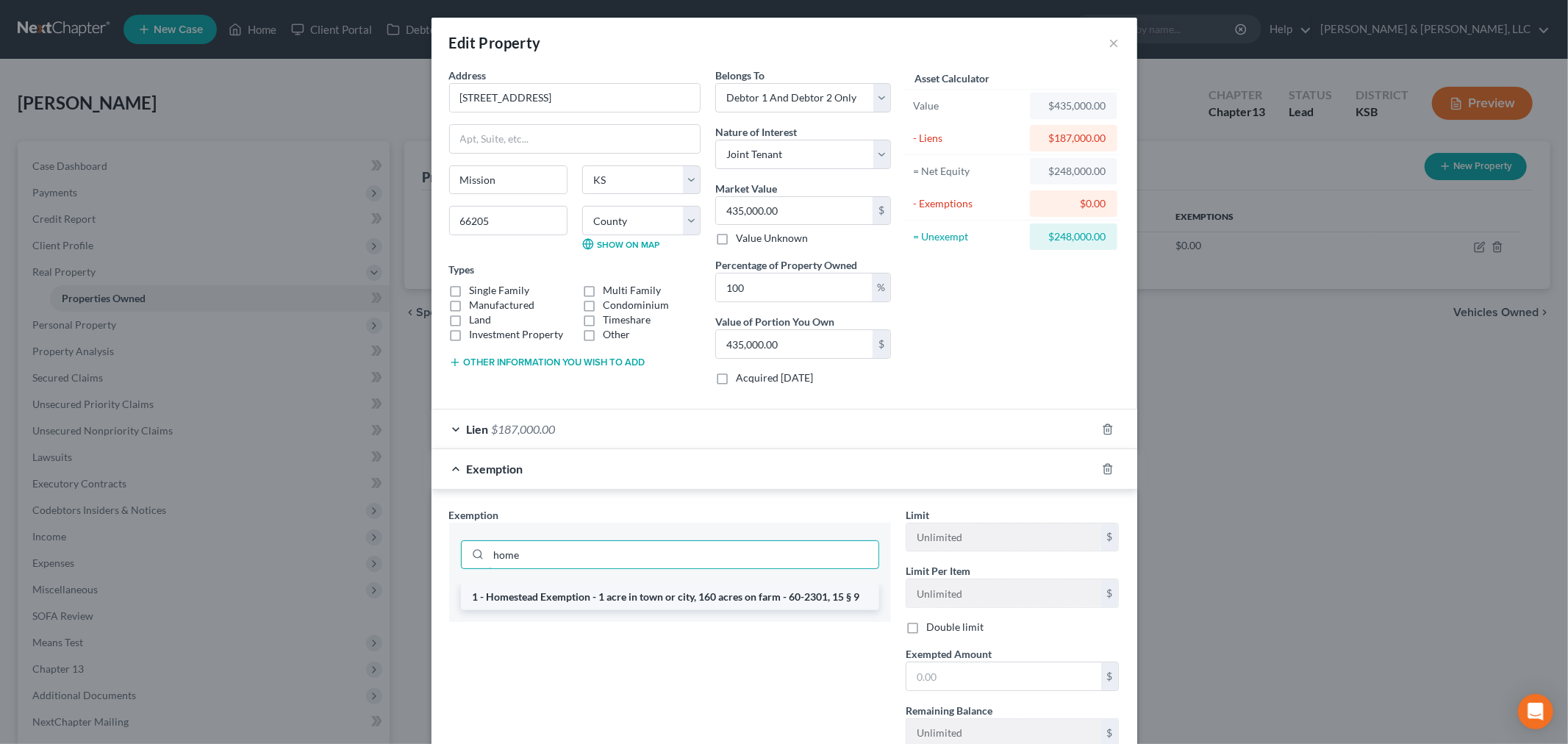
type input "home"
click at [603, 597] on li "1 - Homestead Exemption - 1 acre in town or city, 160 acres on farm - 60-2301, …" at bounding box center [669, 597] width 418 height 26
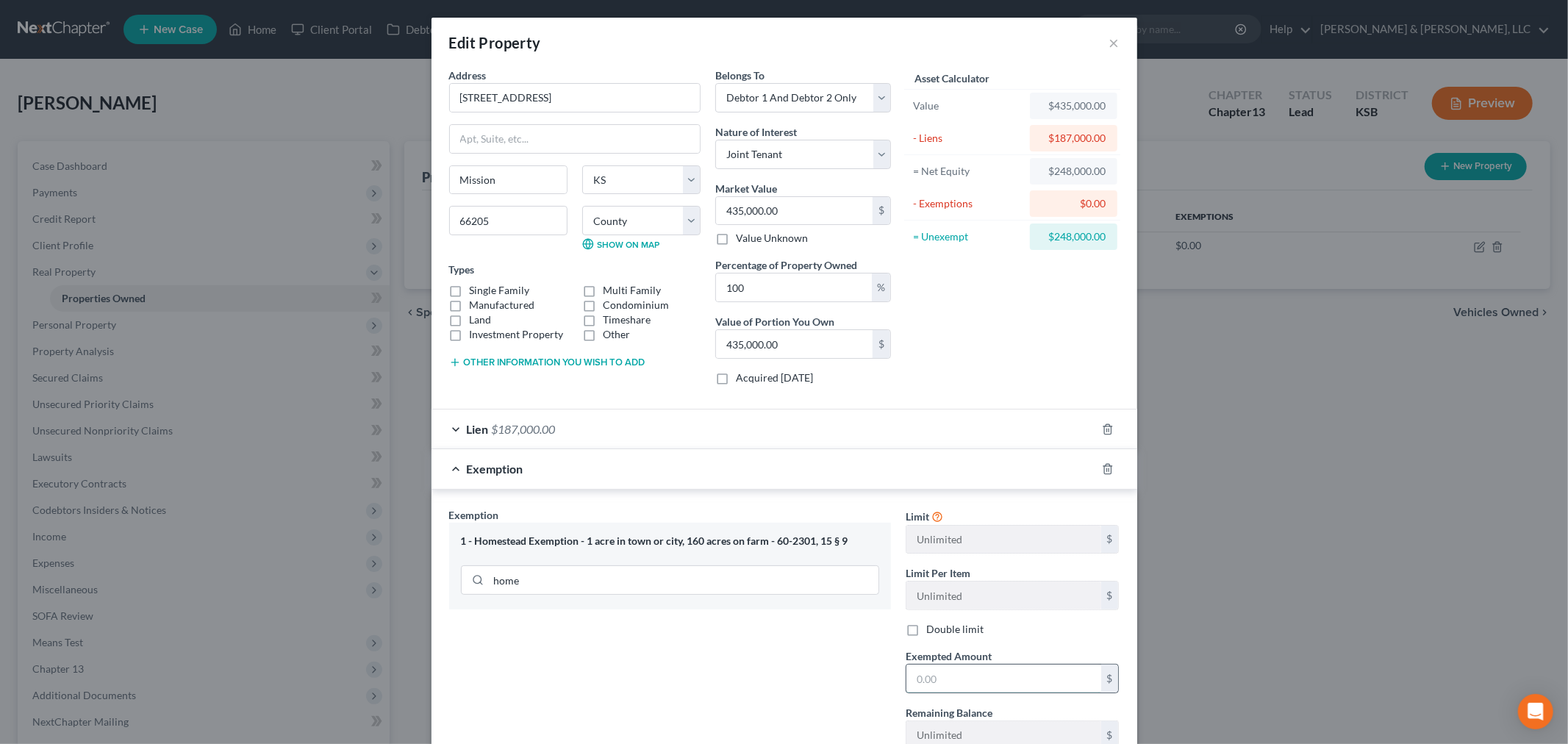
click at [968, 686] on input "text" at bounding box center [1003, 679] width 194 height 28
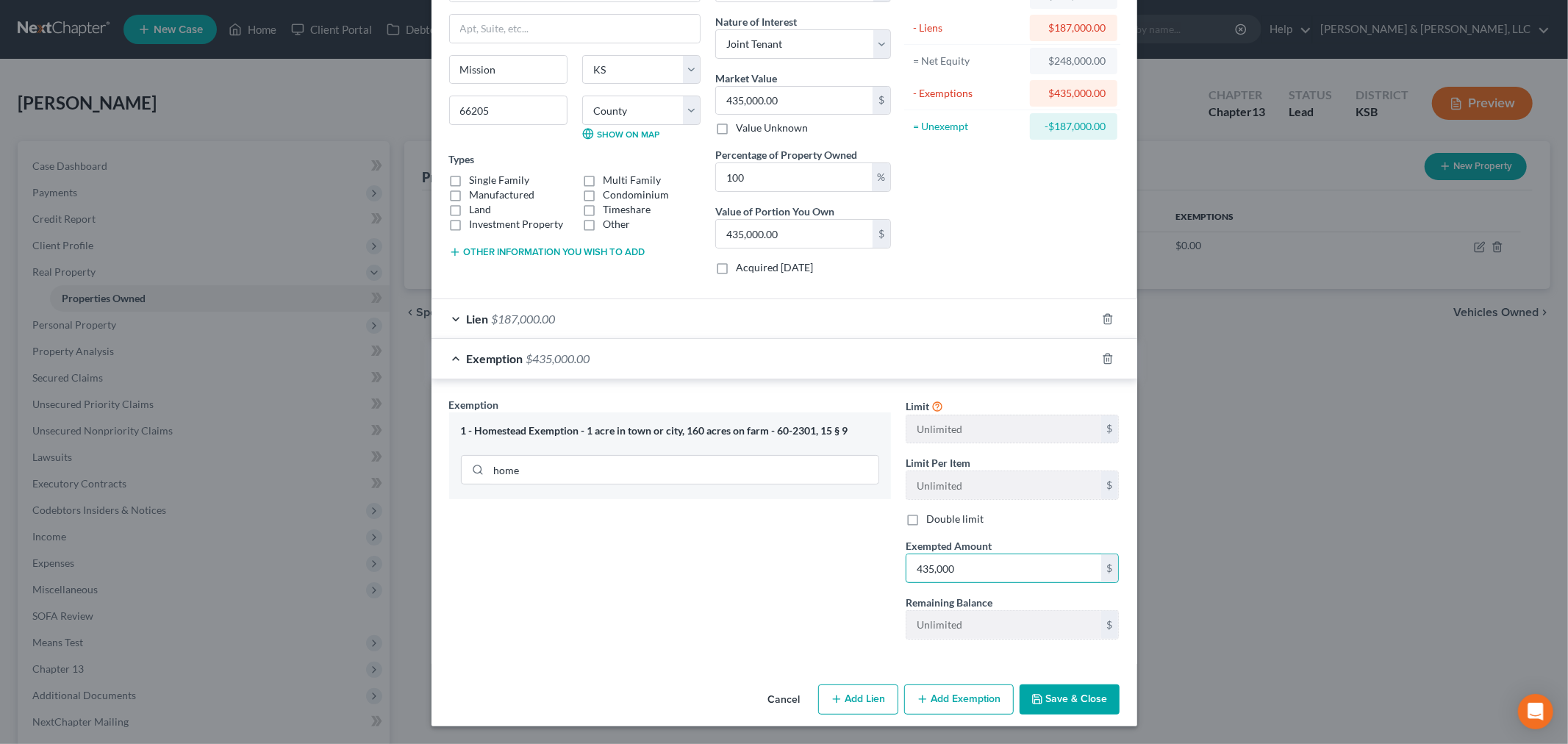
type input "435,000"
click at [1095, 693] on button "Save & Close" at bounding box center [1070, 700] width 100 height 31
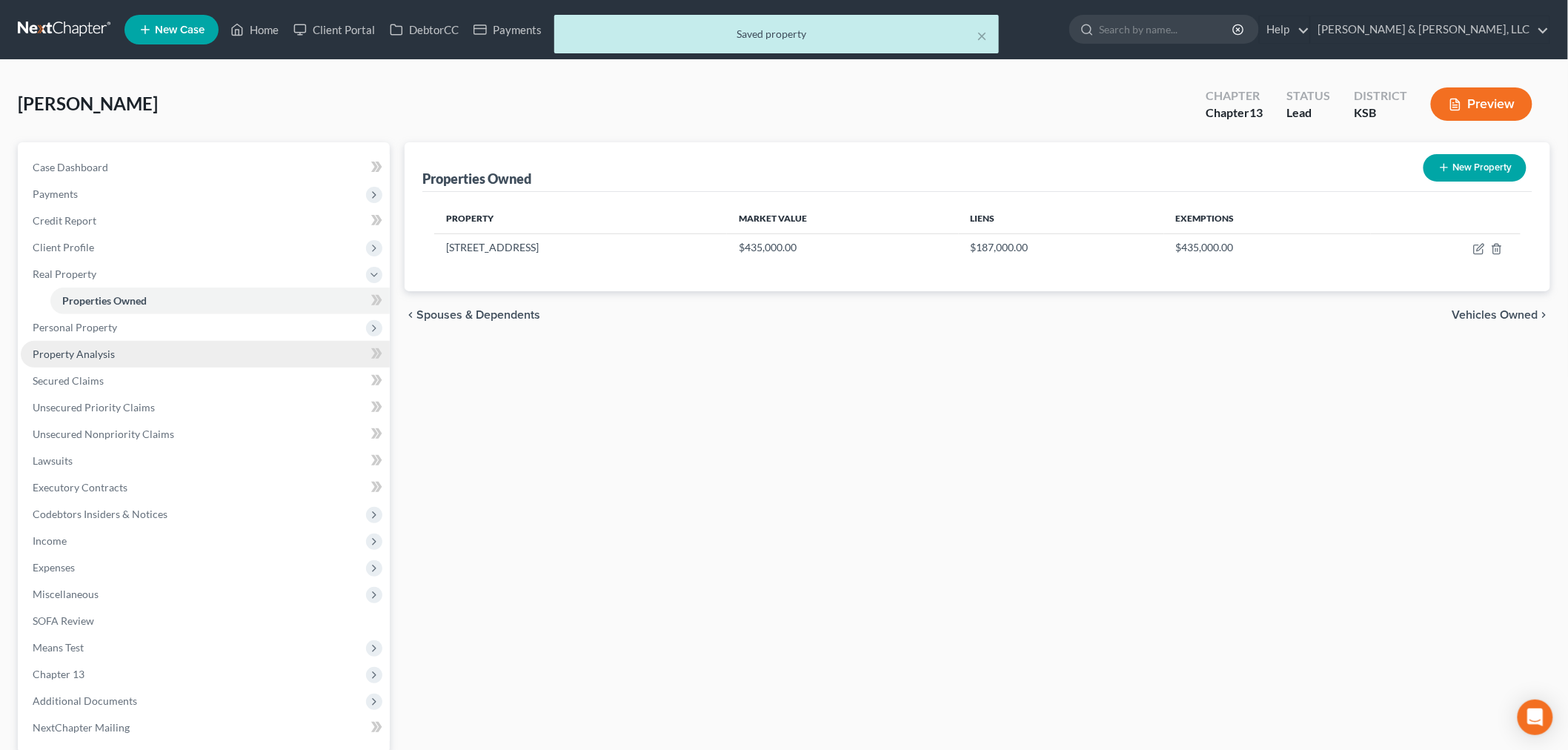
click at [53, 352] on span "Property Analysis" at bounding box center [73, 353] width 82 height 12
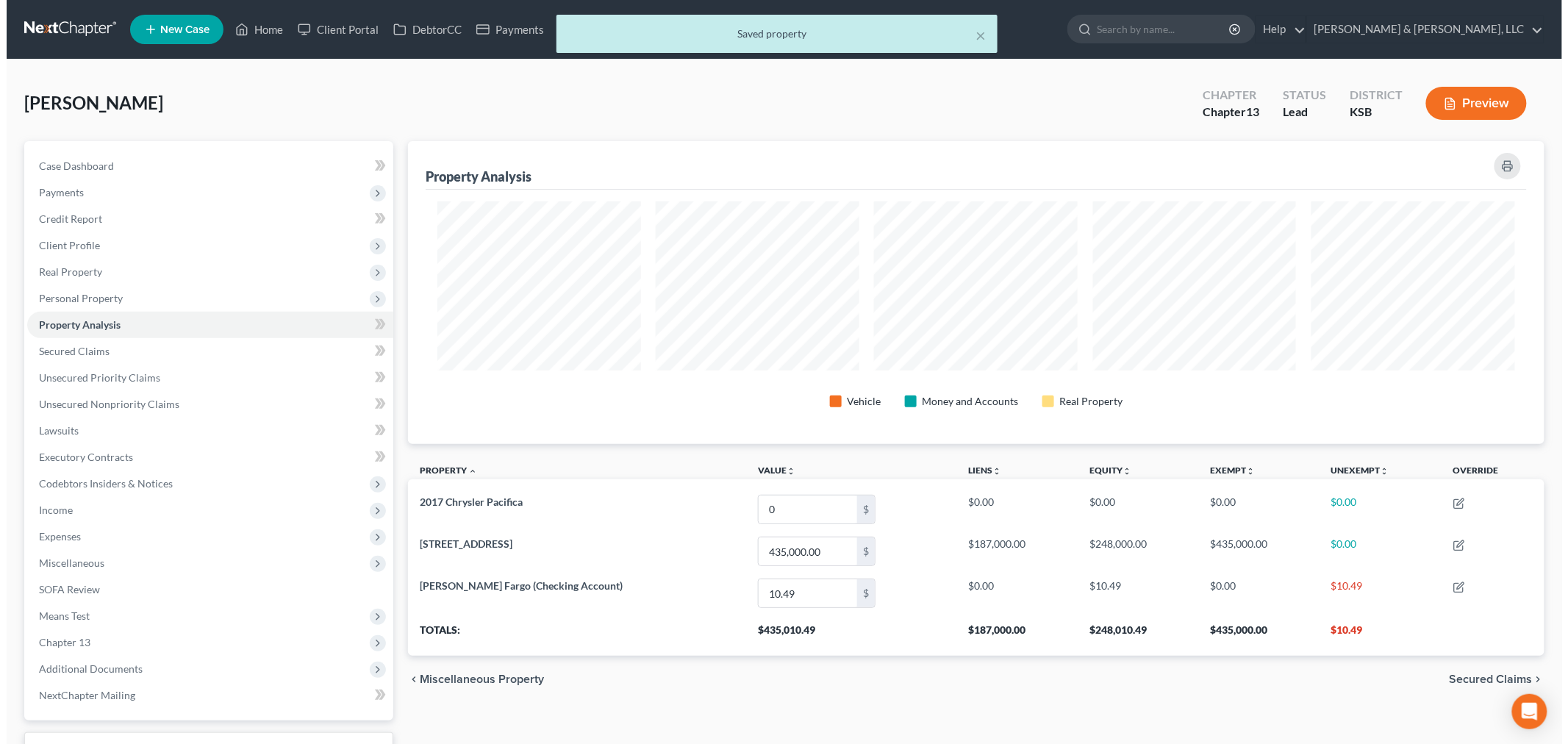
scroll to position [303, 1137]
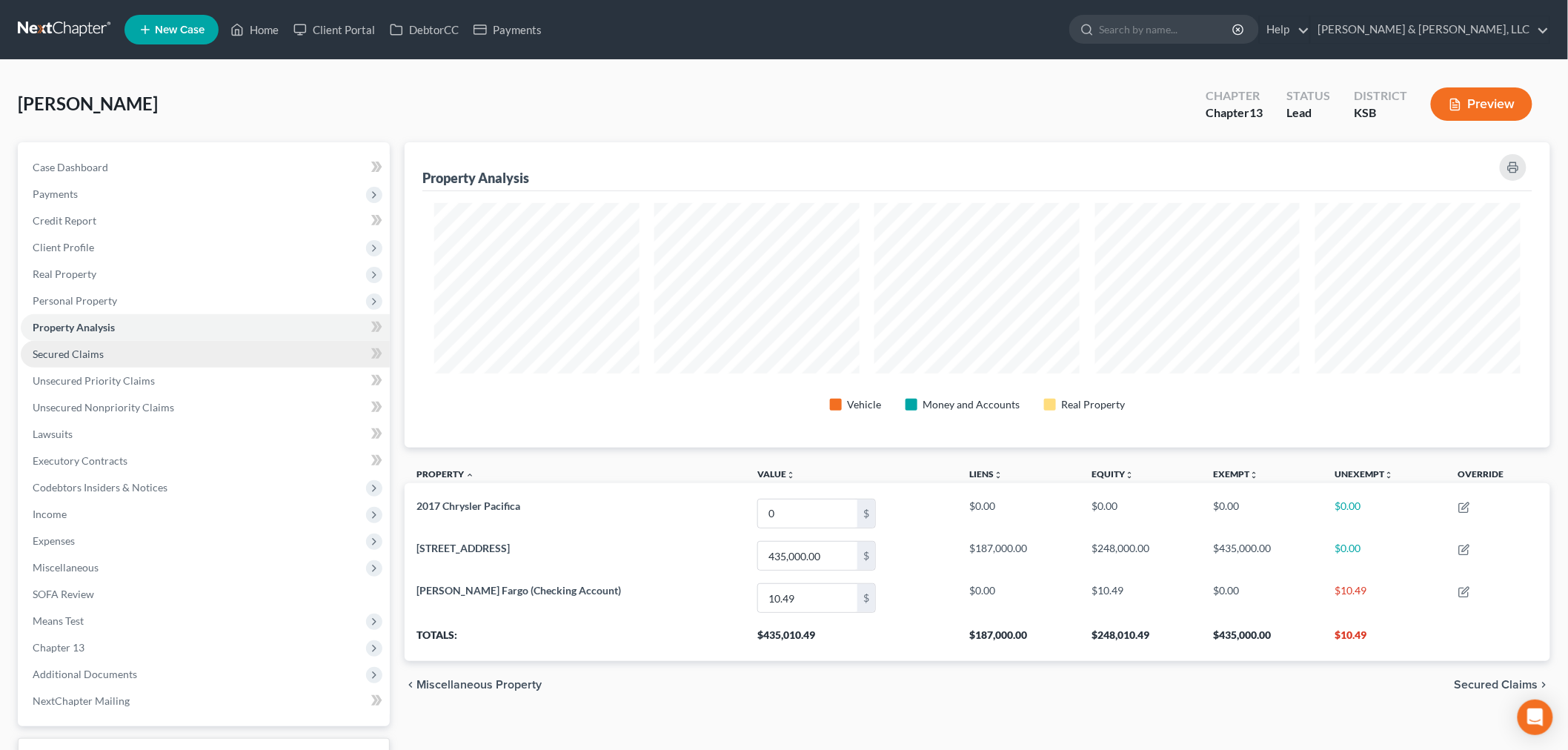
click at [66, 347] on span "Secured Claims" at bounding box center [68, 353] width 71 height 12
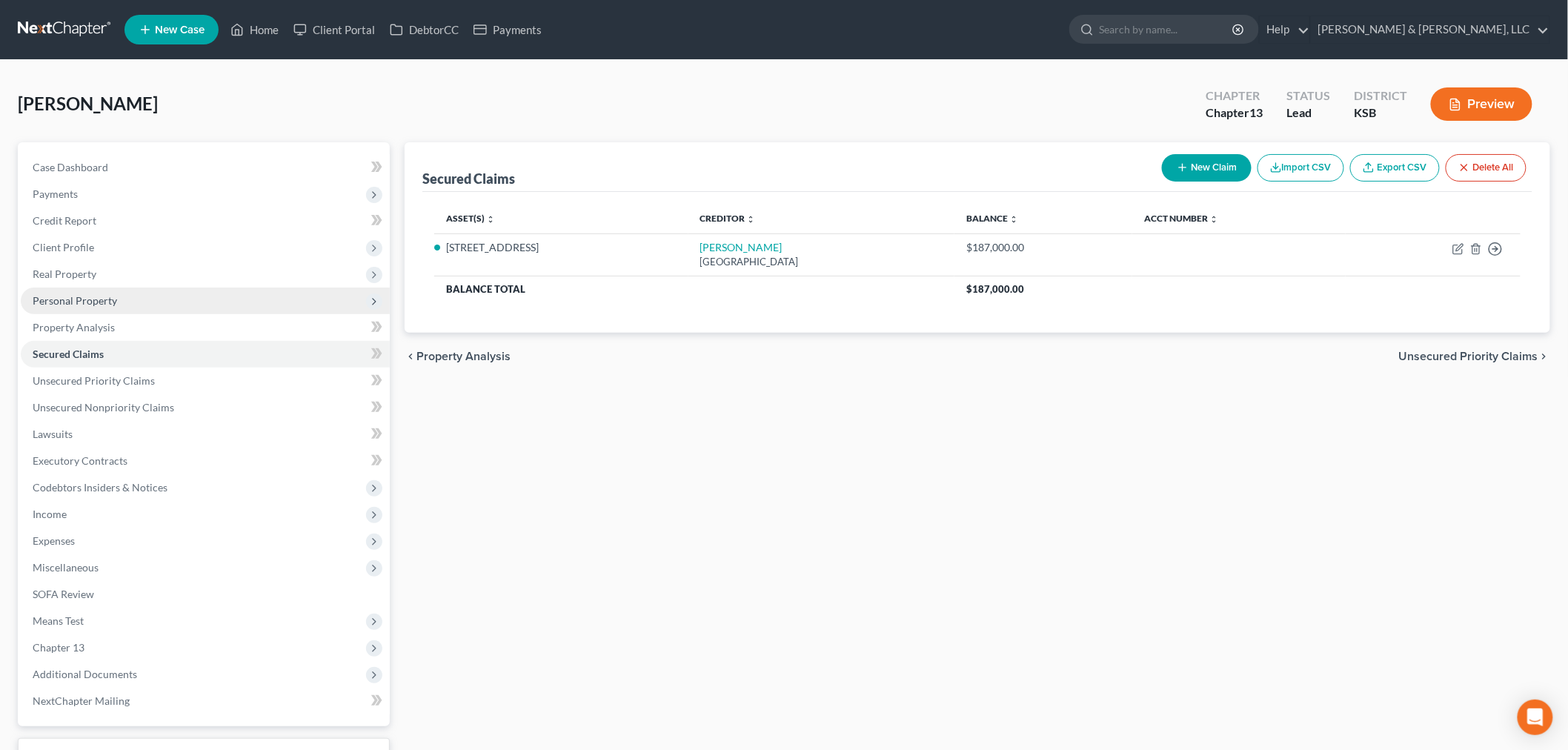
click at [68, 300] on span "Personal Property" at bounding box center [74, 300] width 85 height 12
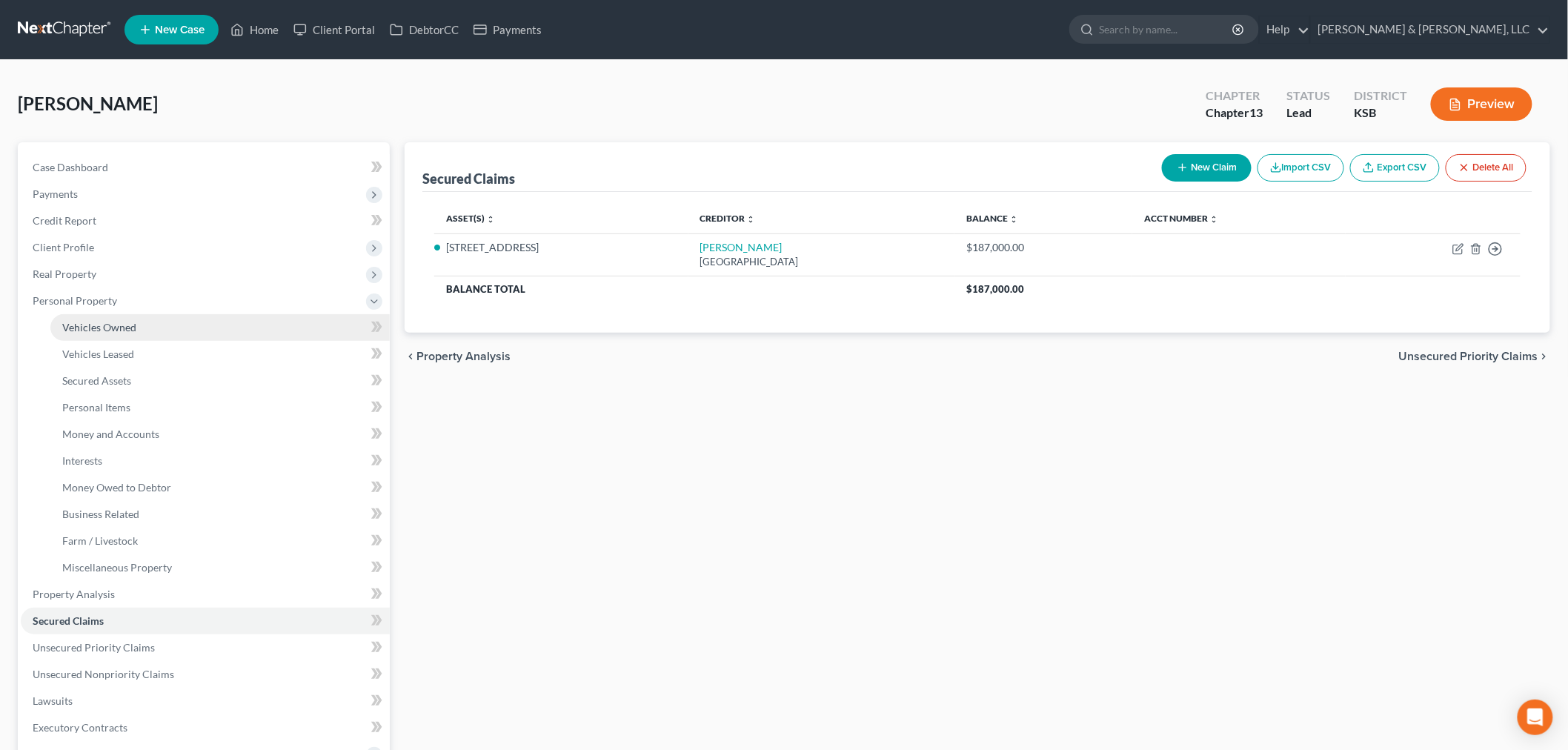
click at [105, 328] on span "Vehicles Owned" at bounding box center [99, 326] width 74 height 12
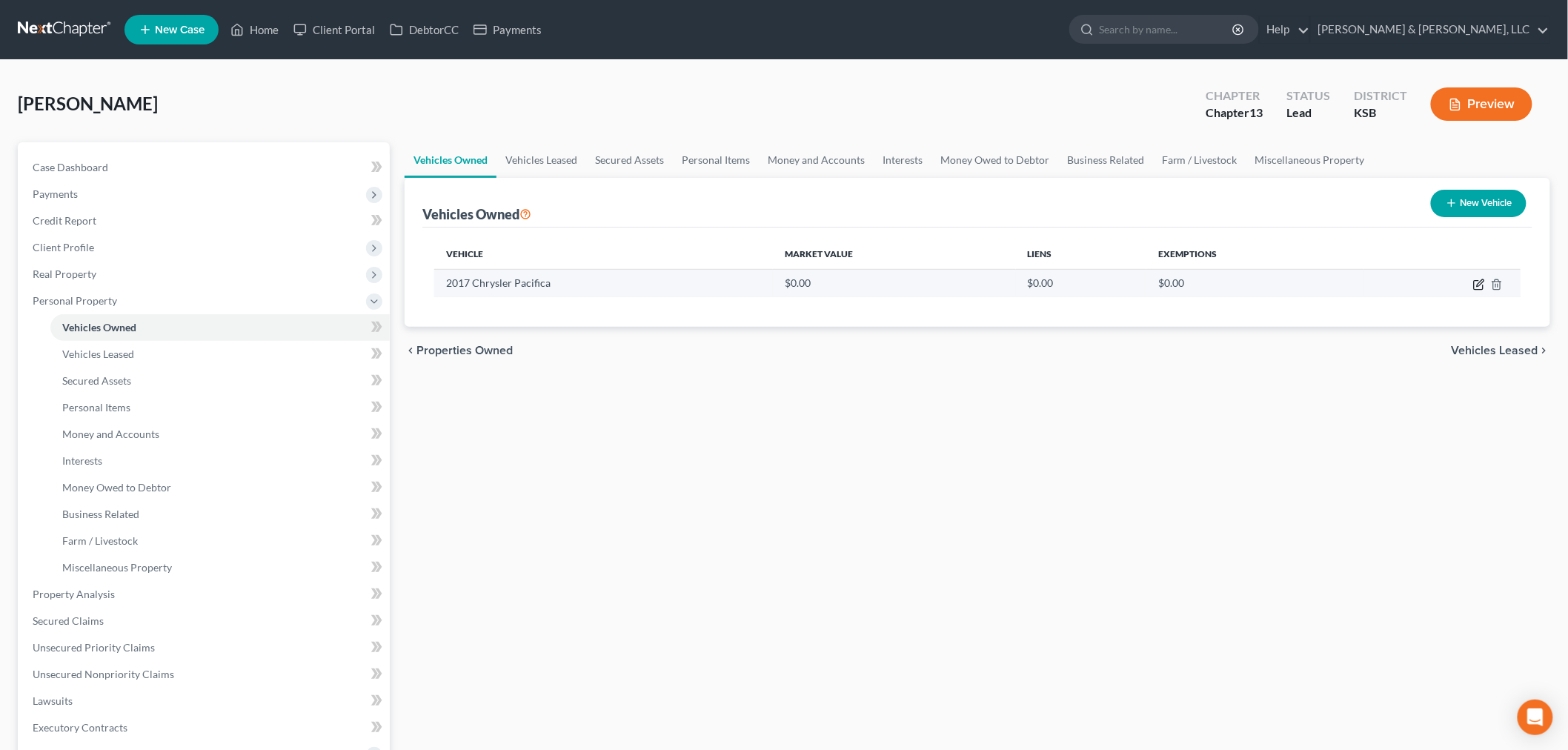
click at [1480, 284] on icon "button" at bounding box center [1479, 285] width 11 height 11
select select "0"
select select "9"
select select "3"
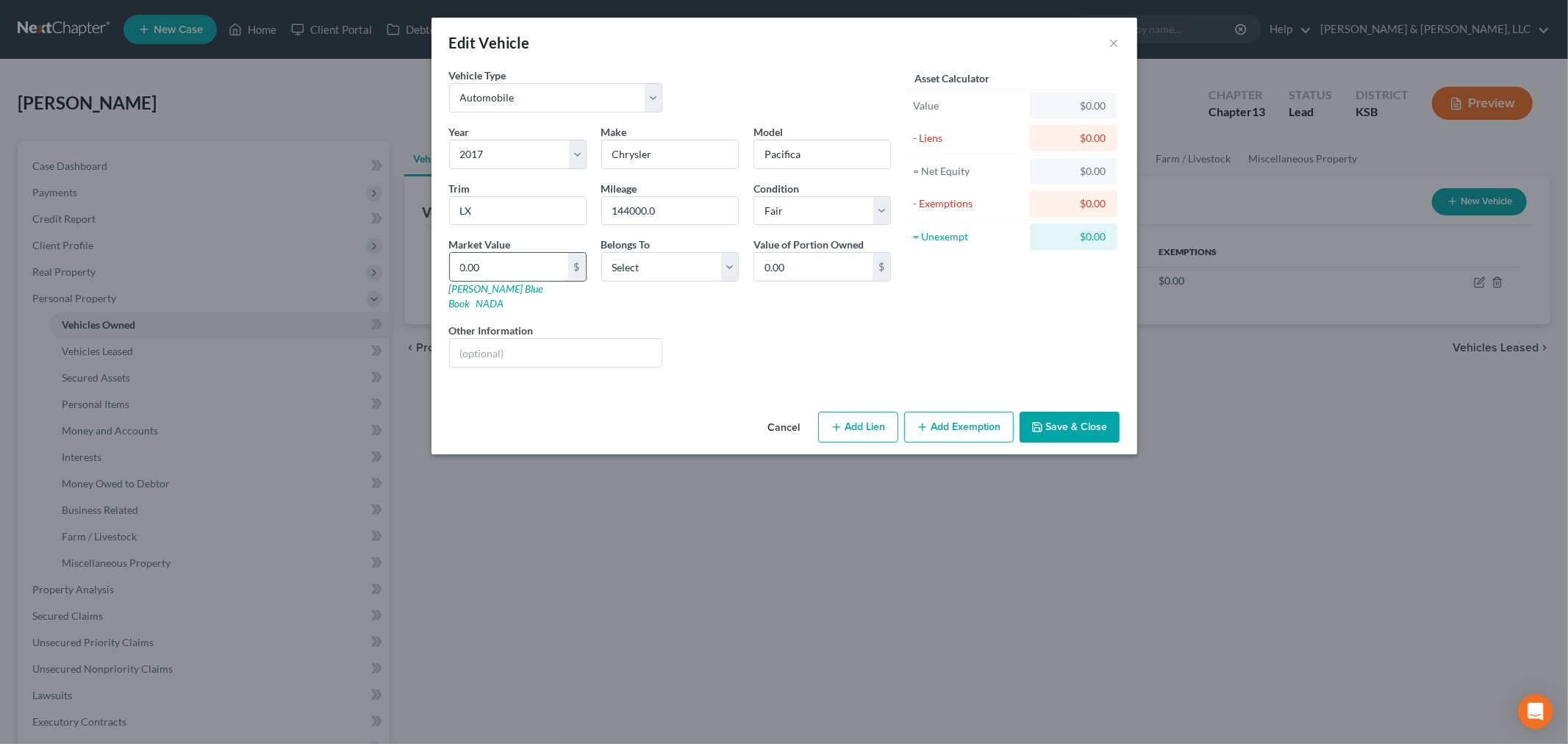
click at [528, 271] on input "0.00" at bounding box center [509, 267] width 118 height 28
type input "6"
type input "6.00"
type input "60"
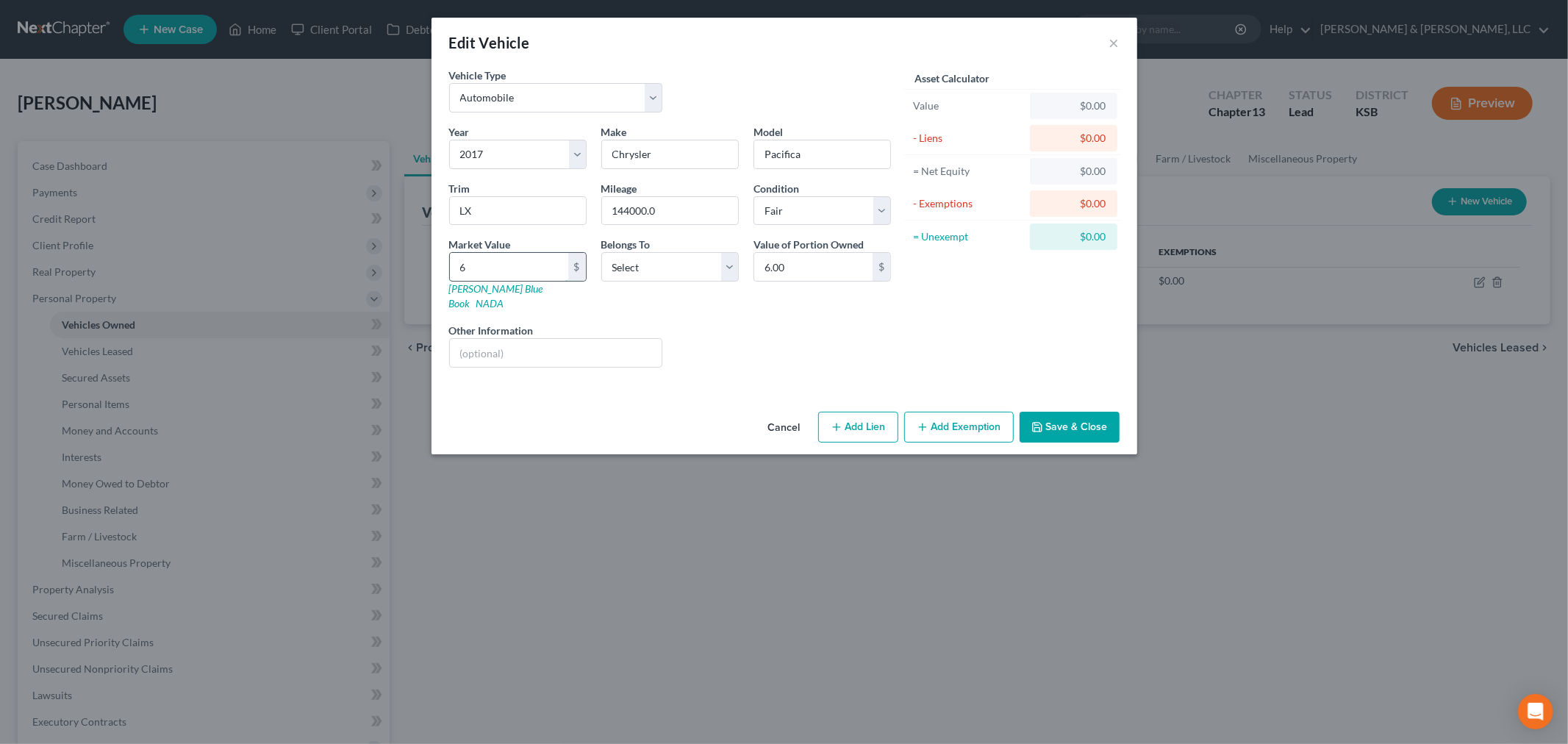
type input "60.00"
type input "600"
type input "600.00"
type input "6000"
type input "6,000.00"
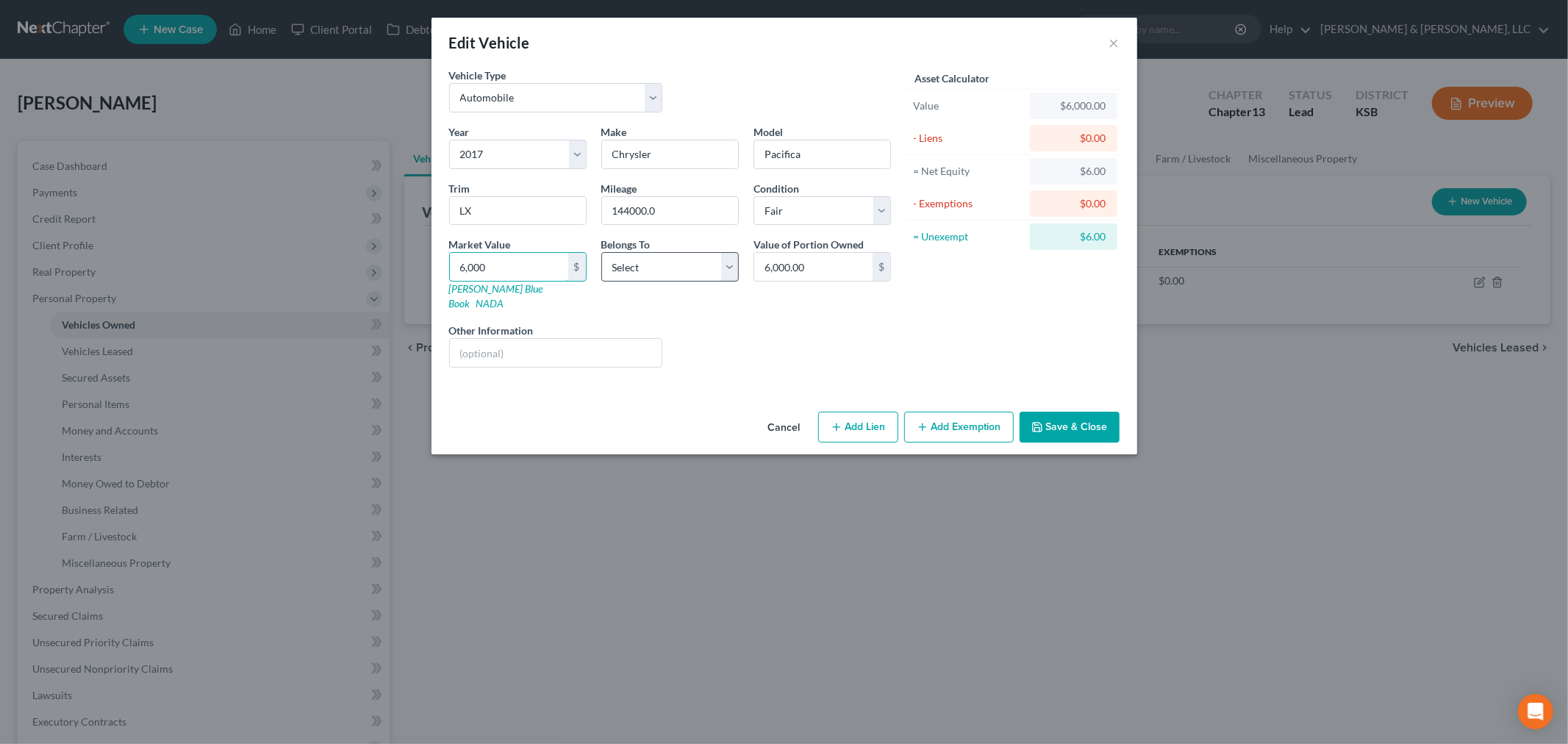
type input "6,000"
click at [727, 265] on select "Select Debtor 1 Only Debtor 2 Only Debtor 1 And Debtor 2 Only At Least One Of T…" at bounding box center [670, 266] width 138 height 29
select select "0"
click at [601, 252] on select "Select Debtor 1 Only Debtor 2 Only Debtor 1 And Debtor 2 Only At Least One Of T…" at bounding box center [670, 266] width 138 height 29
click at [506, 266] on input "6,000" at bounding box center [509, 267] width 118 height 28
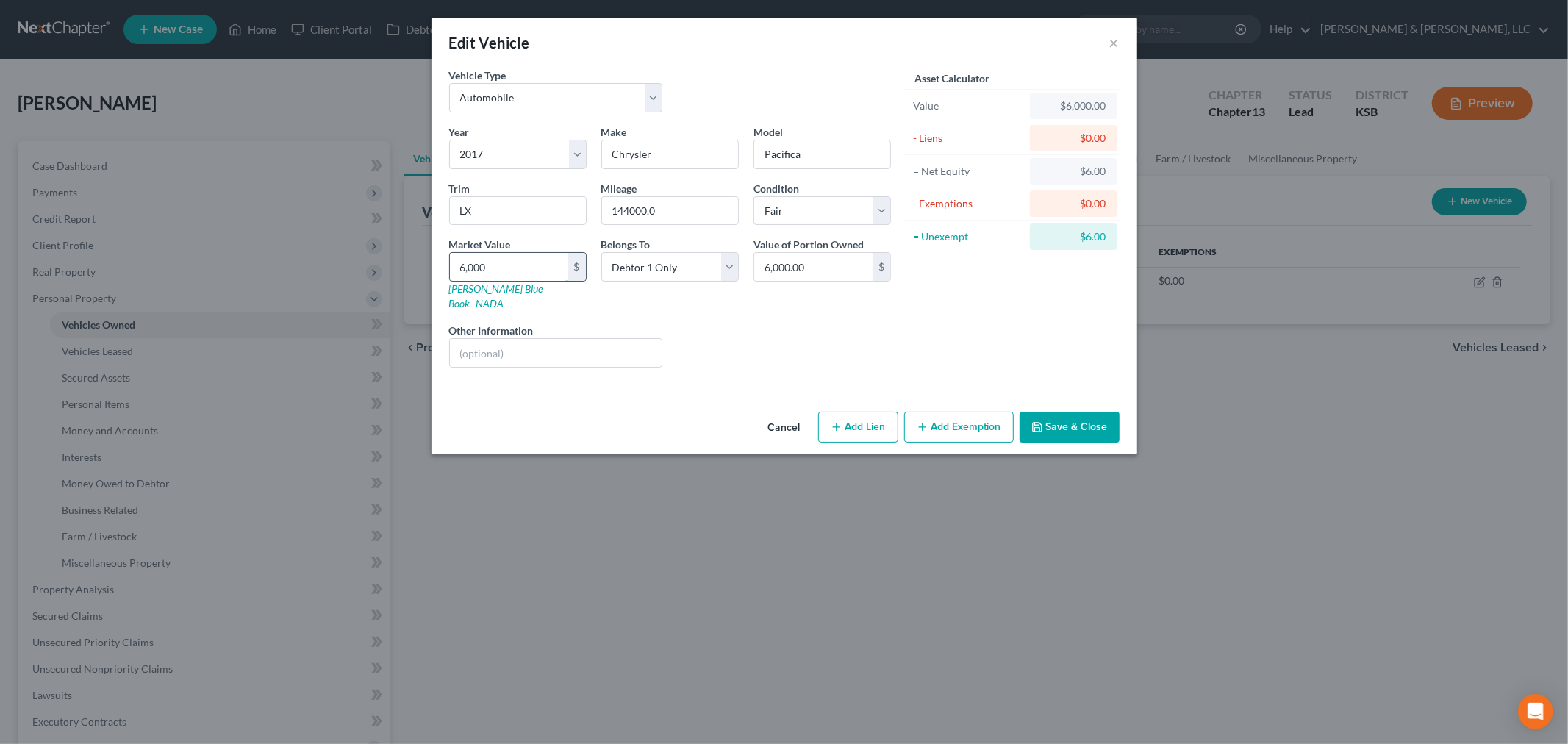
click at [506, 266] on input "6,000" at bounding box center [509, 267] width 118 height 28
type input "6"
type input "6.00"
type input "67"
type input "67.00"
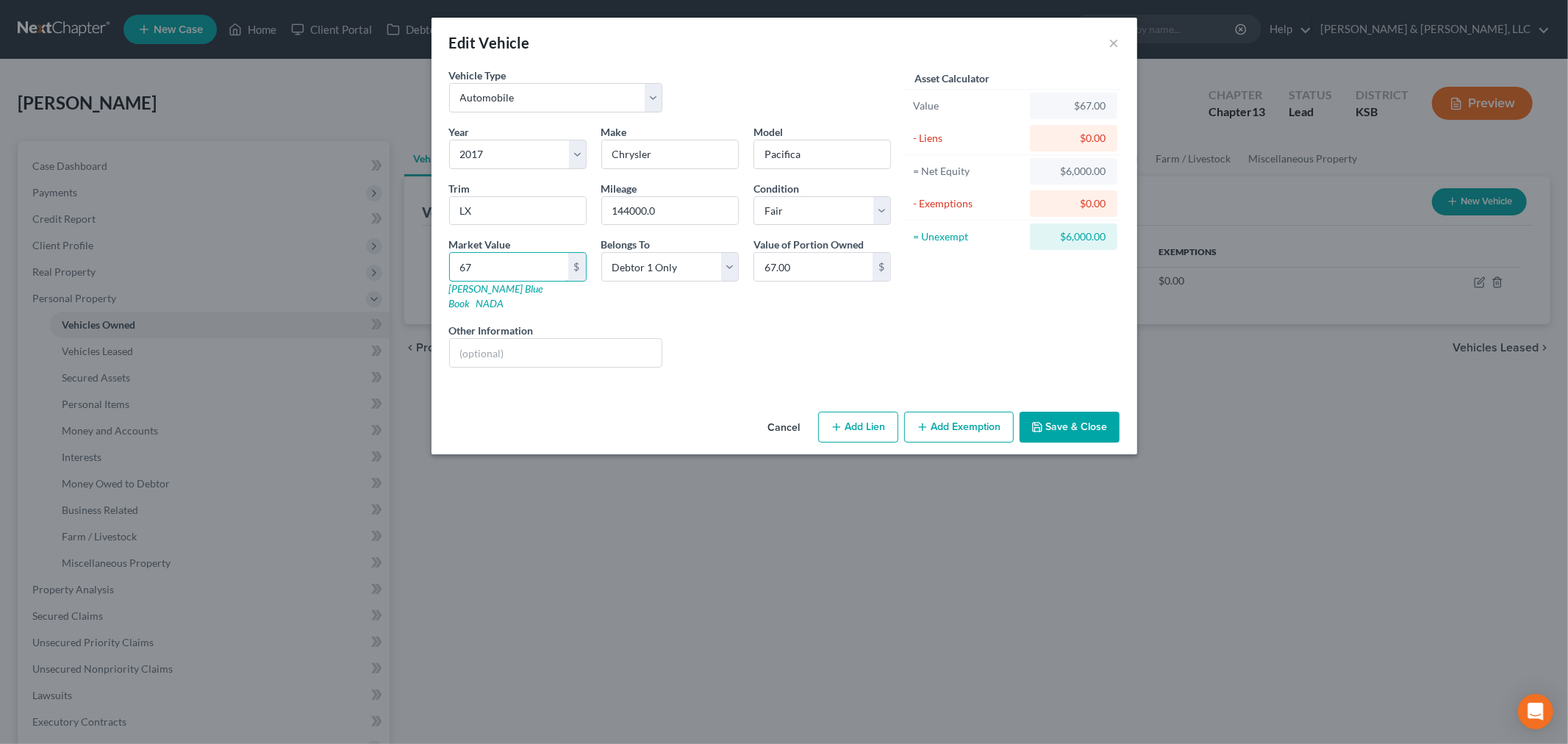
type input "670"
type input "670.00"
type input "6700"
type input "6,700.00"
type input "6,700"
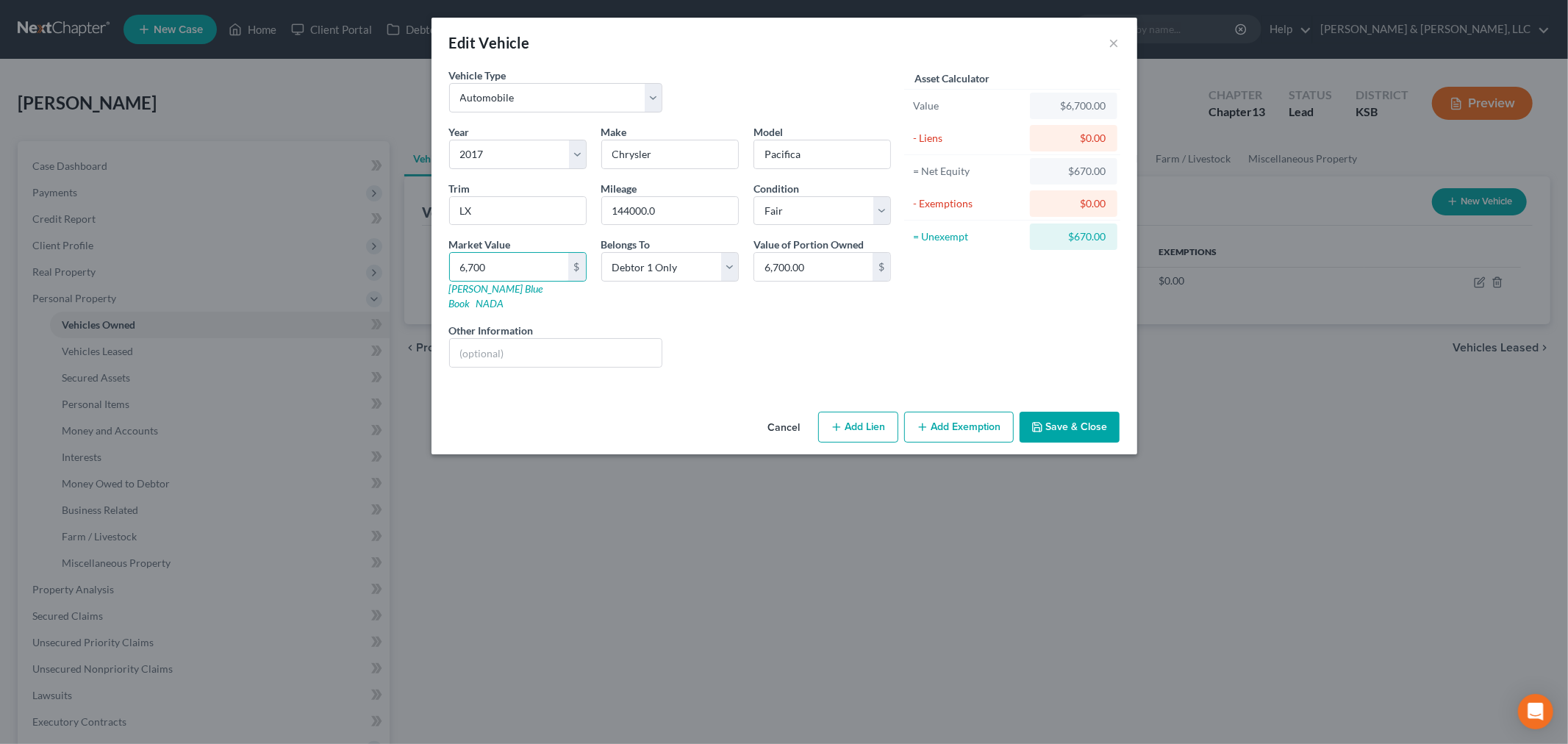
click at [965, 412] on button "Add Exemption" at bounding box center [959, 427] width 110 height 31
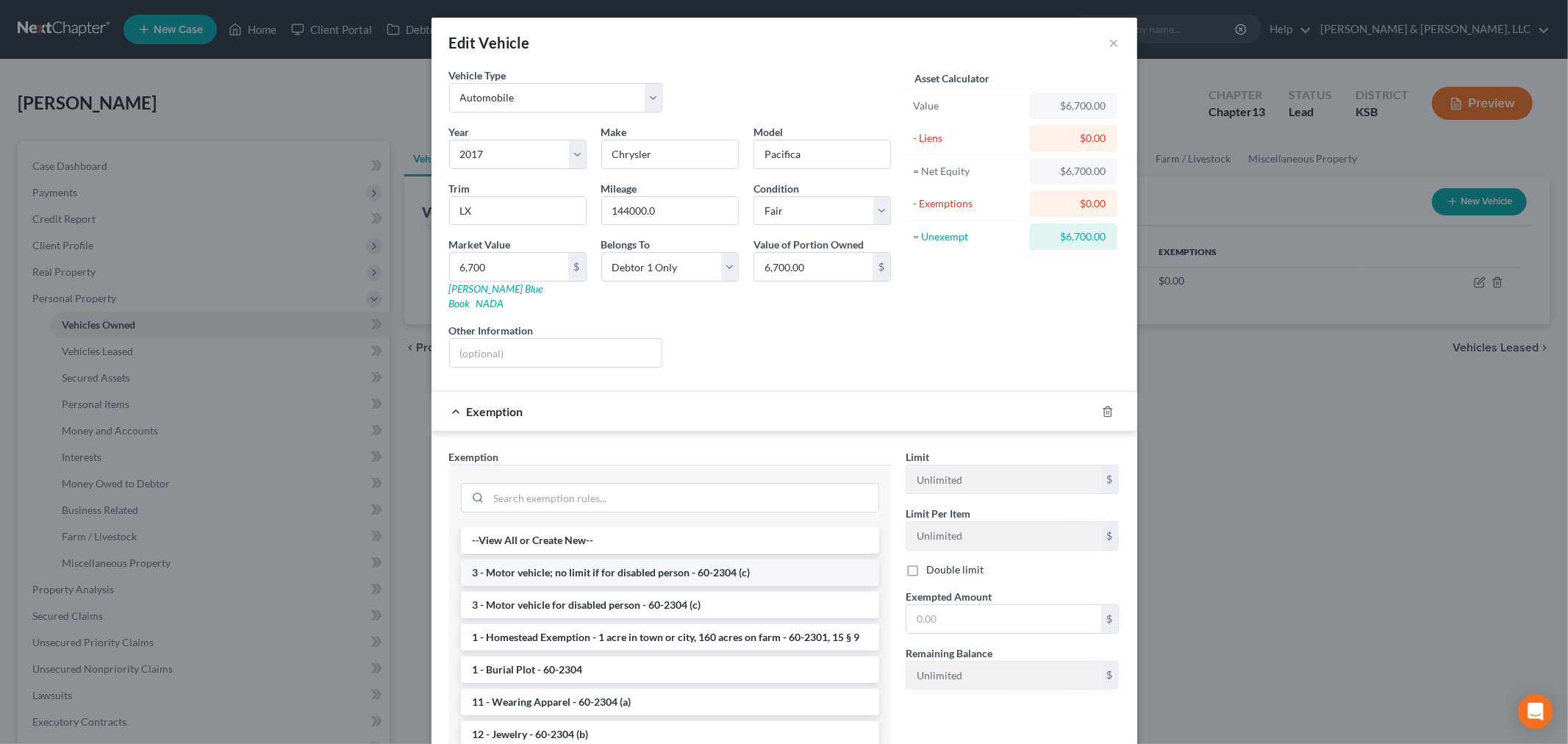
click at [562, 560] on li "3 - Motor vehicle; no limit if for disabled person - 60-2304 (c)" at bounding box center [669, 573] width 418 height 26
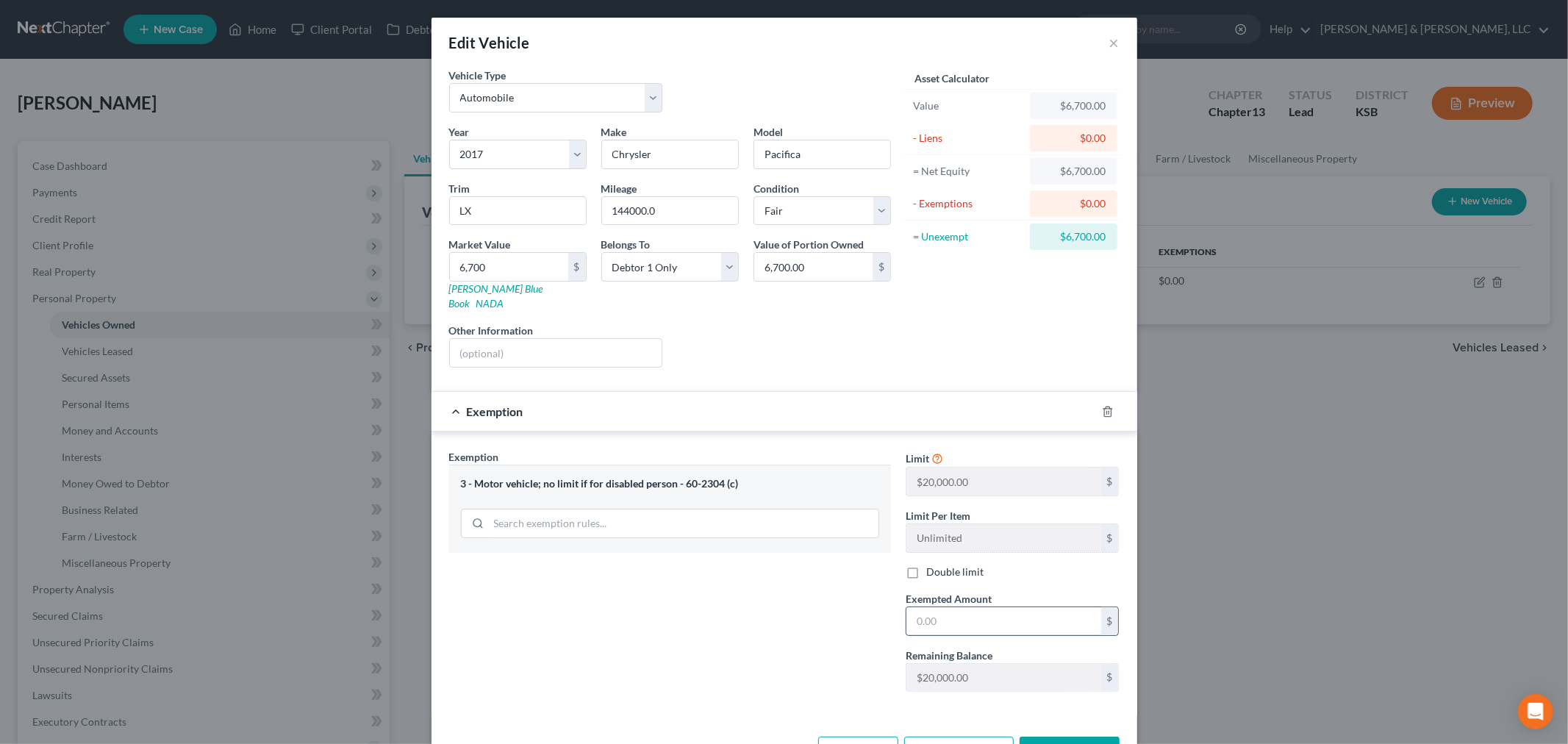
click at [922, 613] on input "text" at bounding box center [1003, 621] width 194 height 28
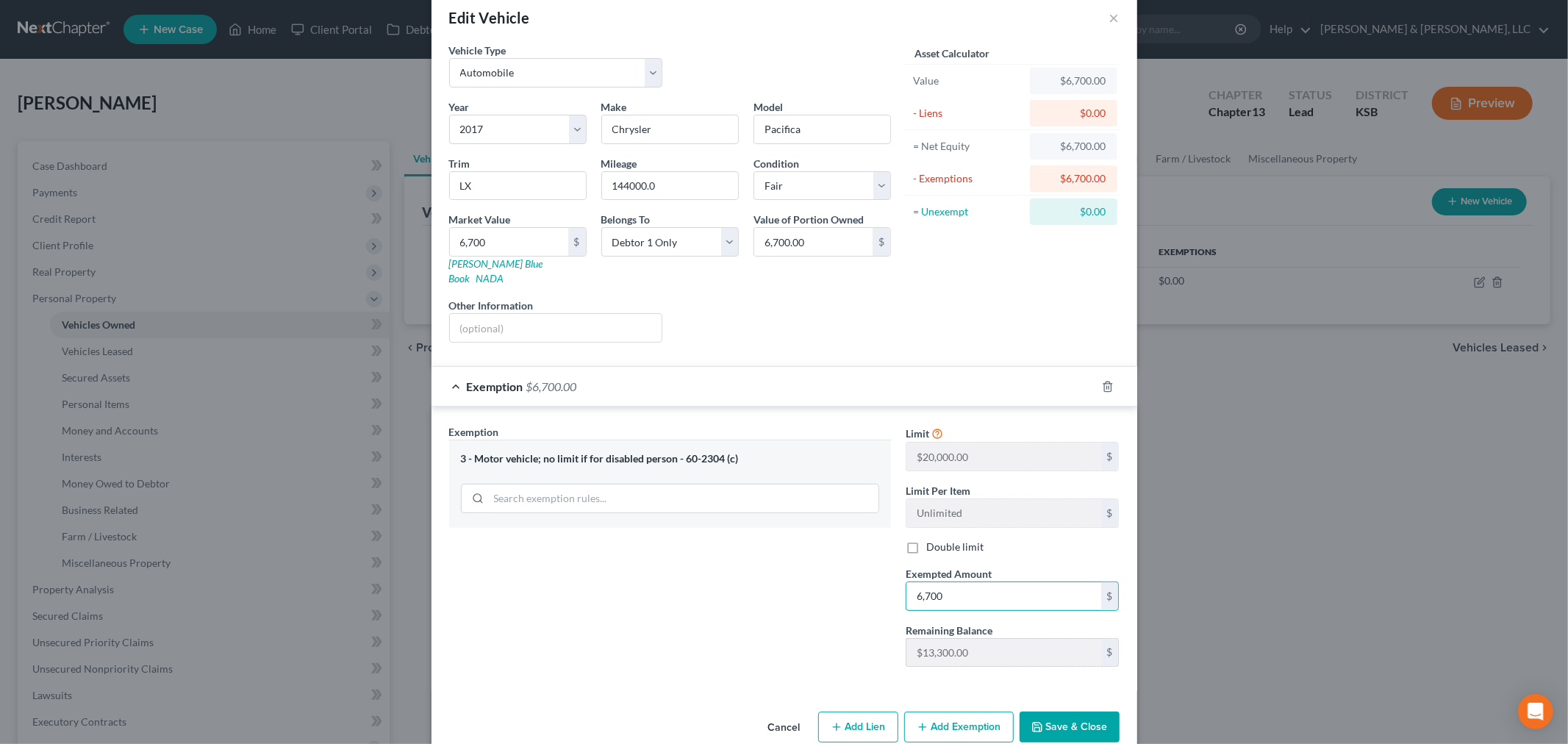
scroll to position [40, 0]
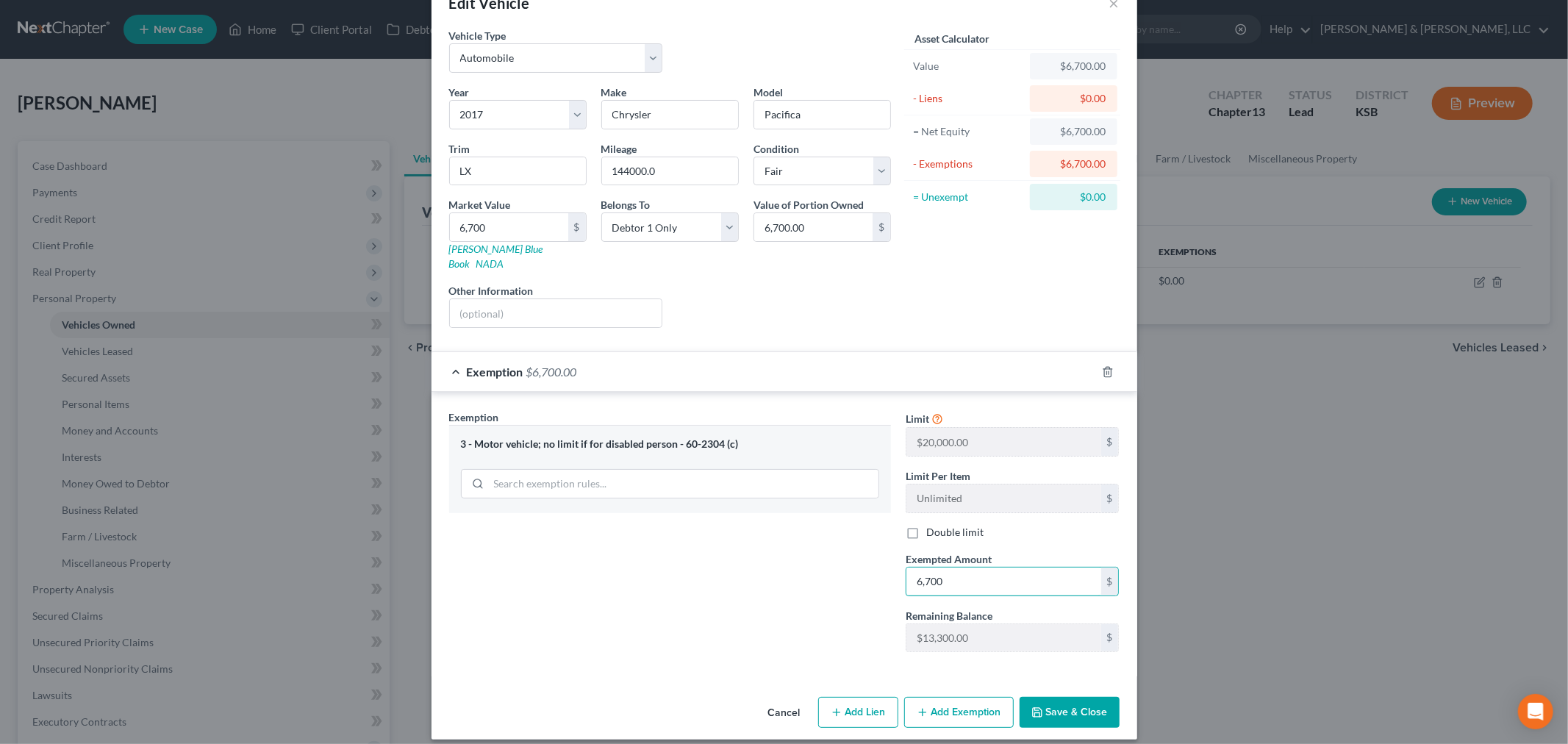
type input "6,700"
click at [1059, 701] on button "Save & Close" at bounding box center [1070, 712] width 100 height 31
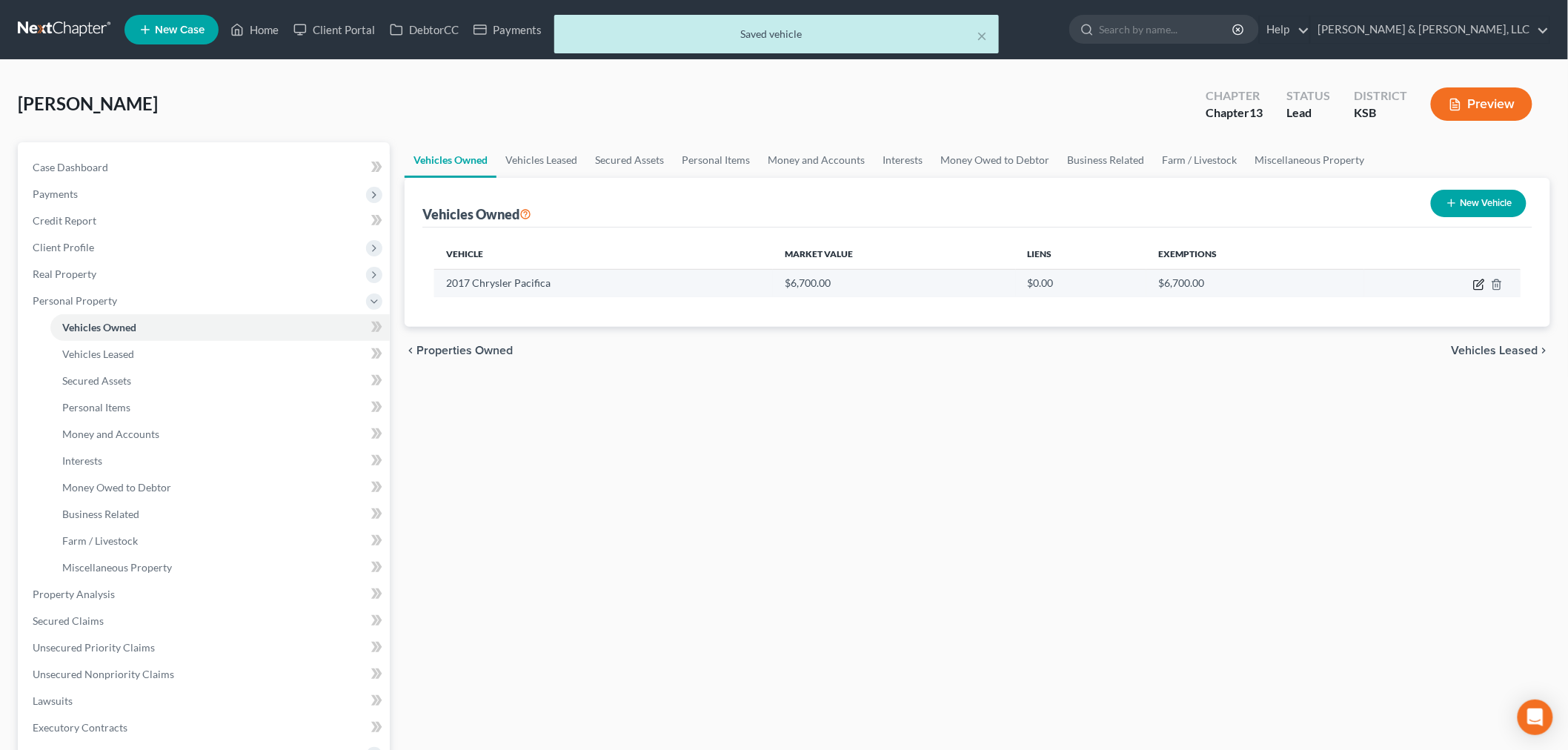
click at [1480, 284] on icon "button" at bounding box center [1479, 285] width 11 height 11
select select "0"
select select "9"
select select "3"
select select "0"
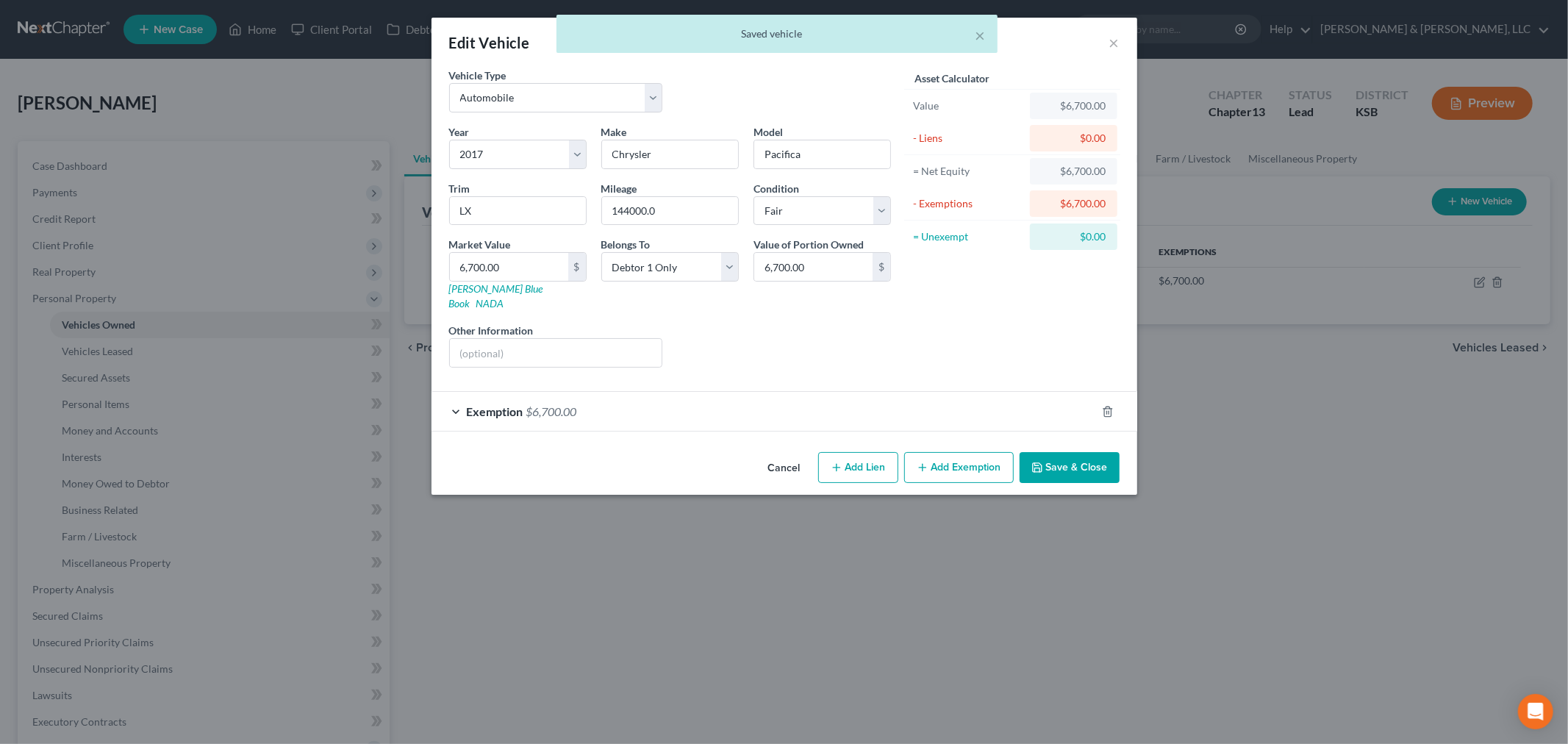
click at [544, 392] on div "Exemption $6,700.00" at bounding box center [764, 411] width 665 height 39
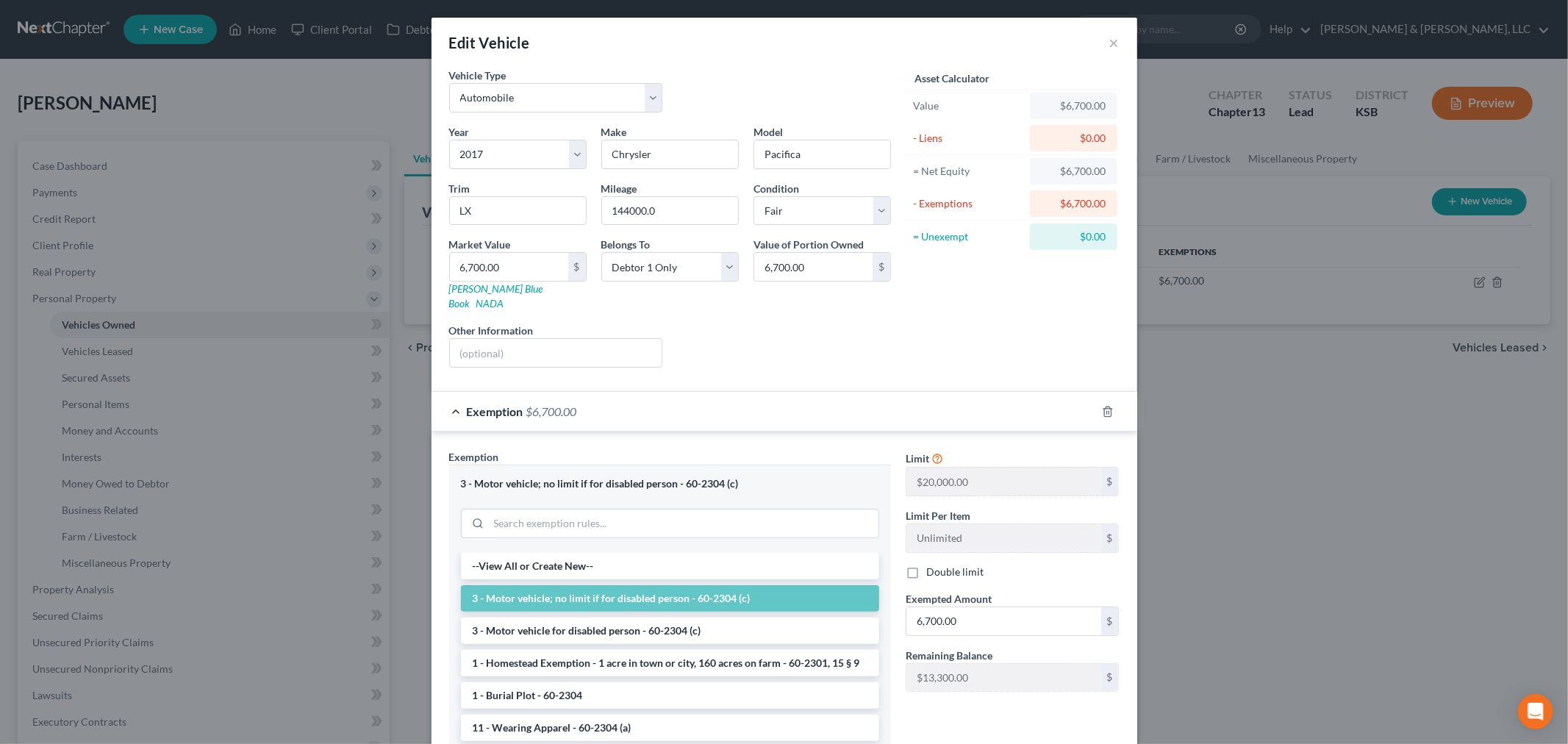
scroll to position [135, 0]
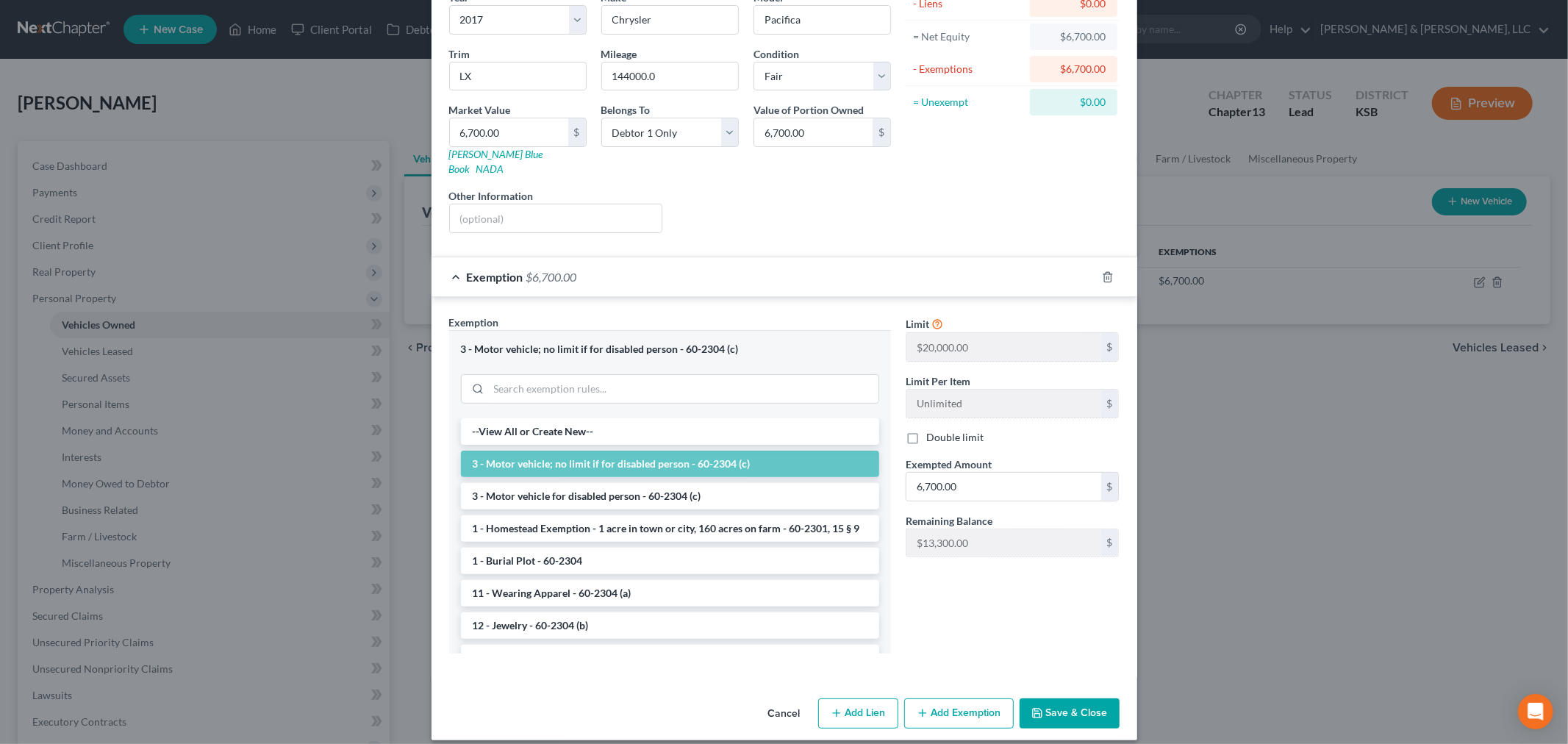
click at [851, 710] on button "Add Lien" at bounding box center [858, 714] width 80 height 31
select select "0"
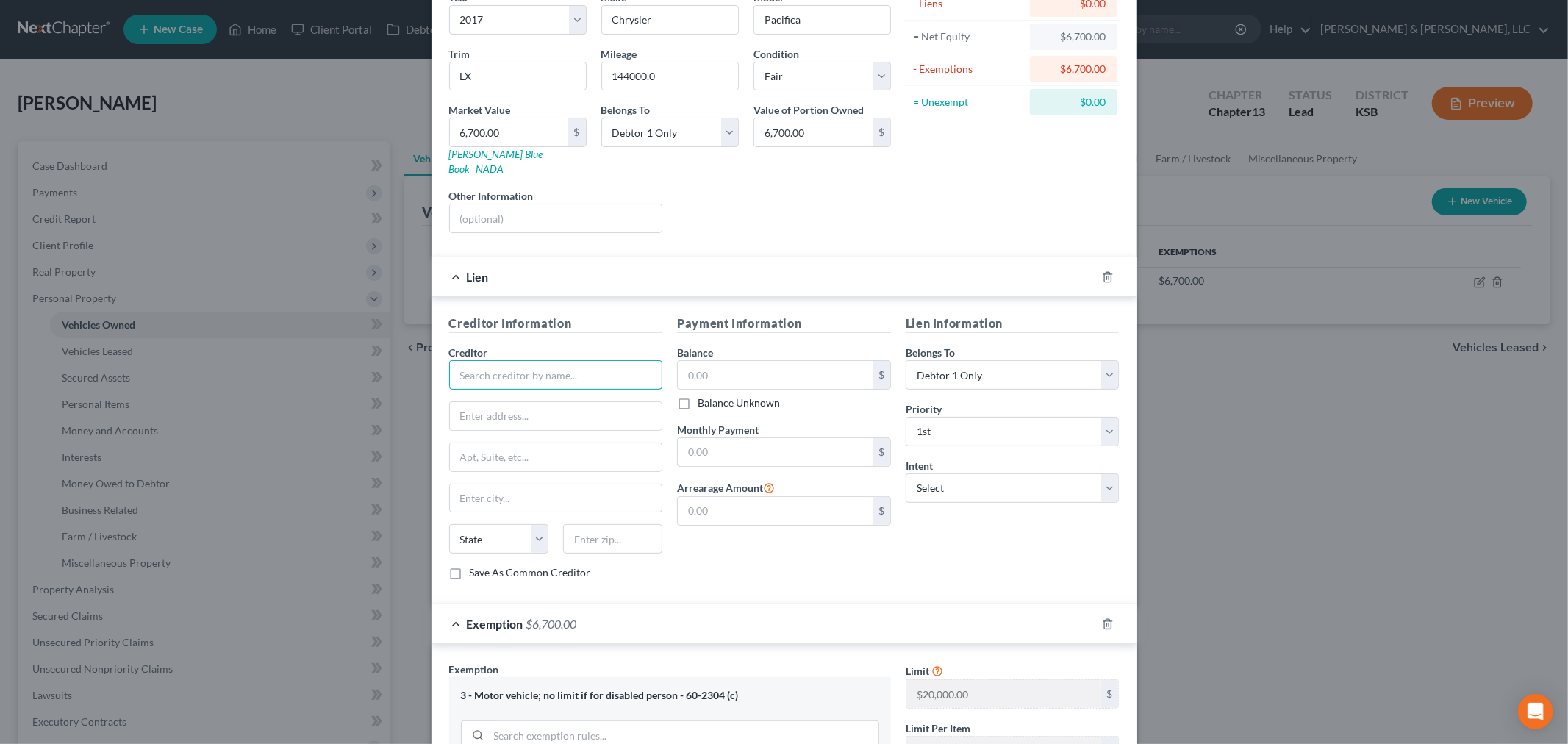
click at [524, 361] on input "text" at bounding box center [556, 375] width 214 height 29
click at [508, 394] on div "Chase Auto Finance" at bounding box center [537, 401] width 153 height 15
type input "Chase Auto Finance"
type input "PO Box 901076"
type input "Fort Worth"
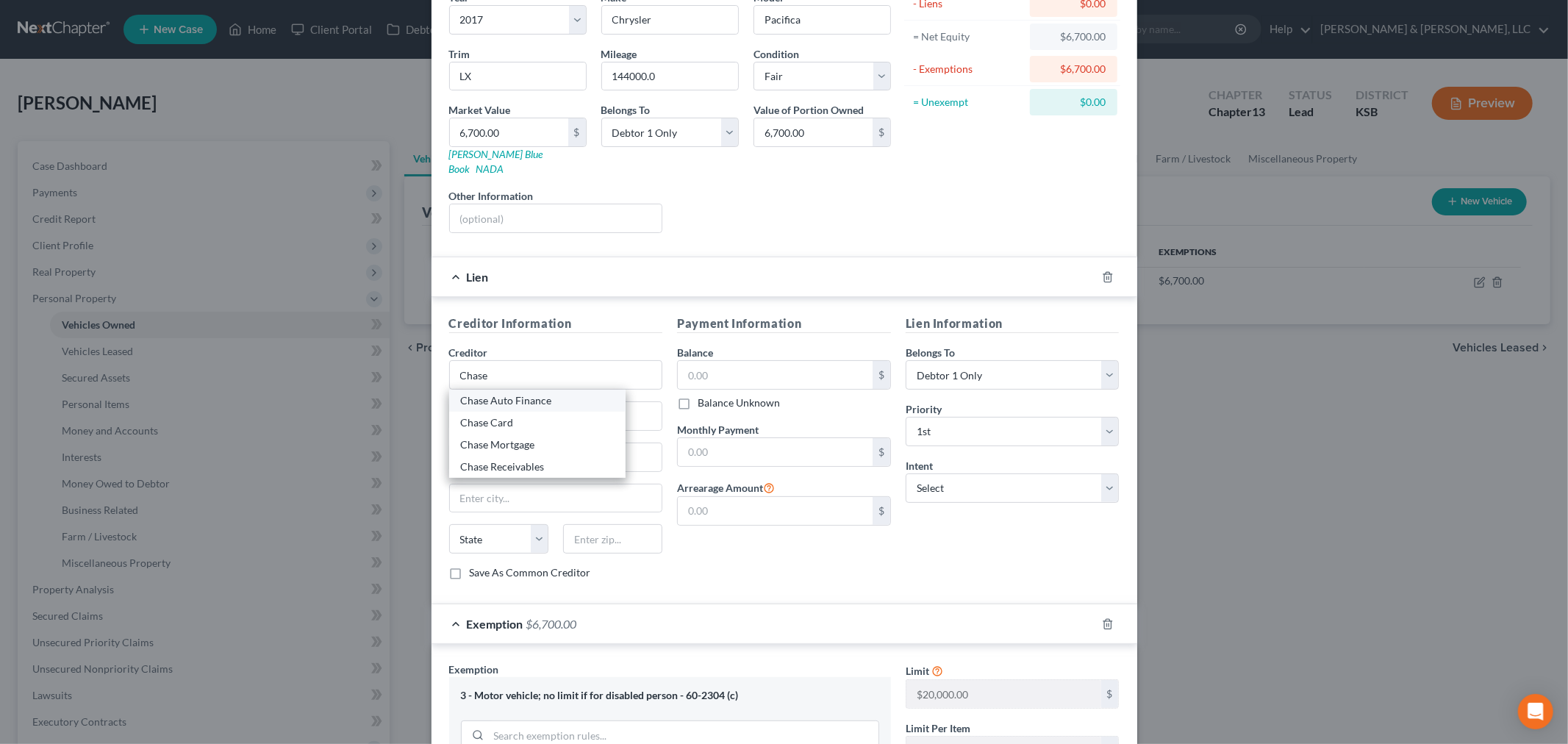
select select "45"
type input "76101"
click at [780, 366] on input "text" at bounding box center [775, 375] width 194 height 28
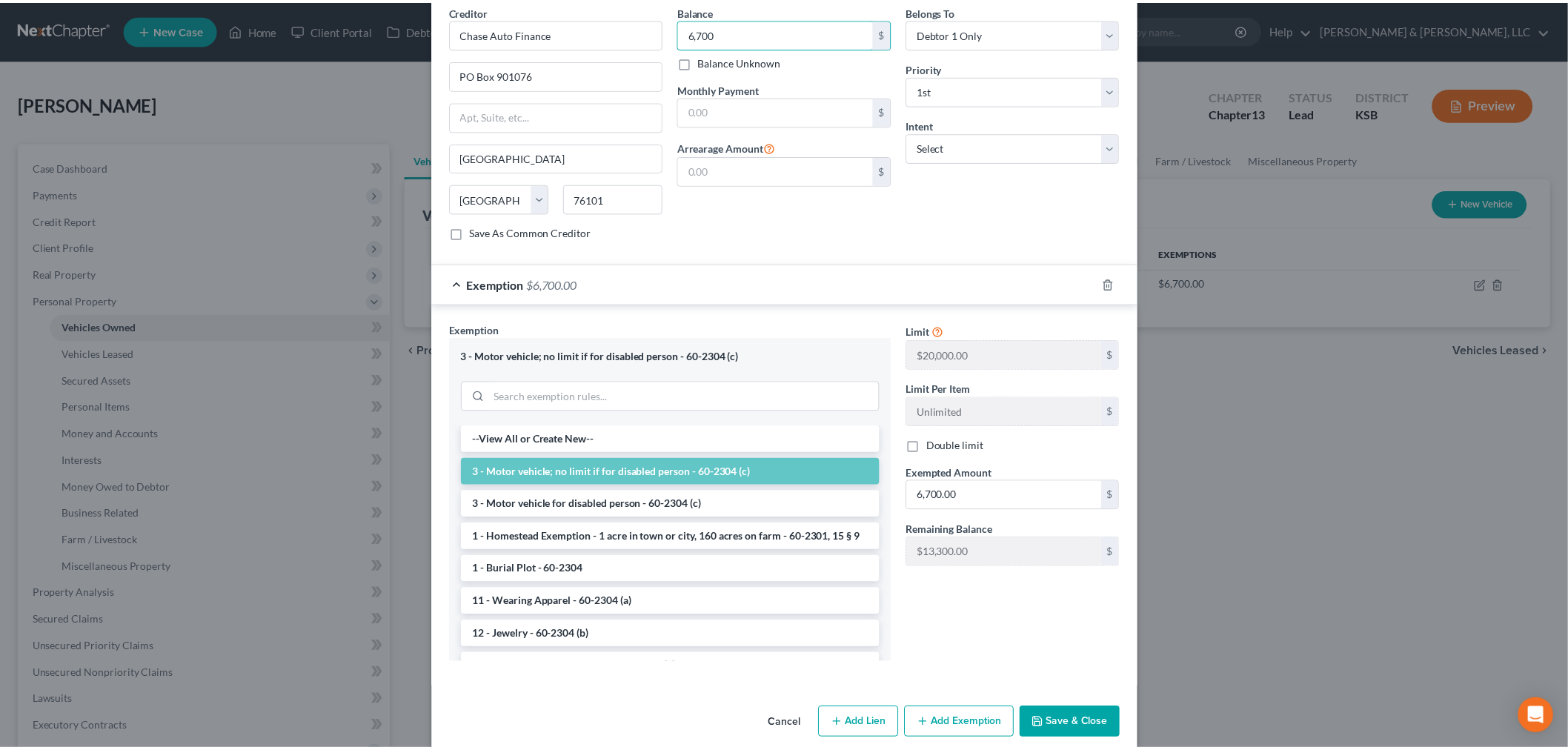
scroll to position [485, 0]
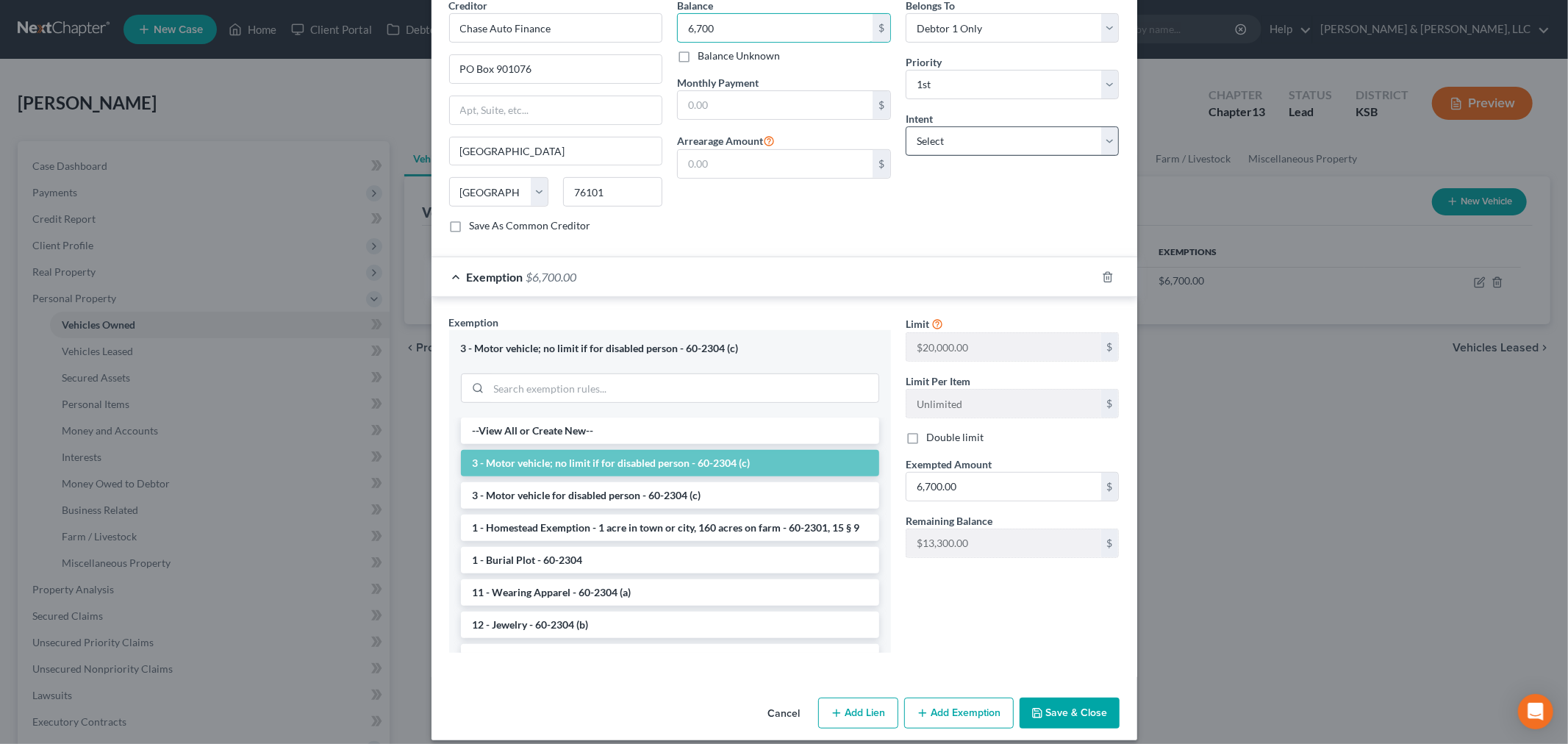
type input "6,700"
click at [953, 127] on select "Select Surrender Redeem Reaffirm Avoid Other" at bounding box center [1013, 141] width 214 height 29
select select "2"
click at [906, 127] on select "Select Surrender Redeem Reaffirm Avoid Other" at bounding box center [1013, 141] width 214 height 29
click at [1069, 710] on button "Save & Close" at bounding box center [1070, 713] width 100 height 31
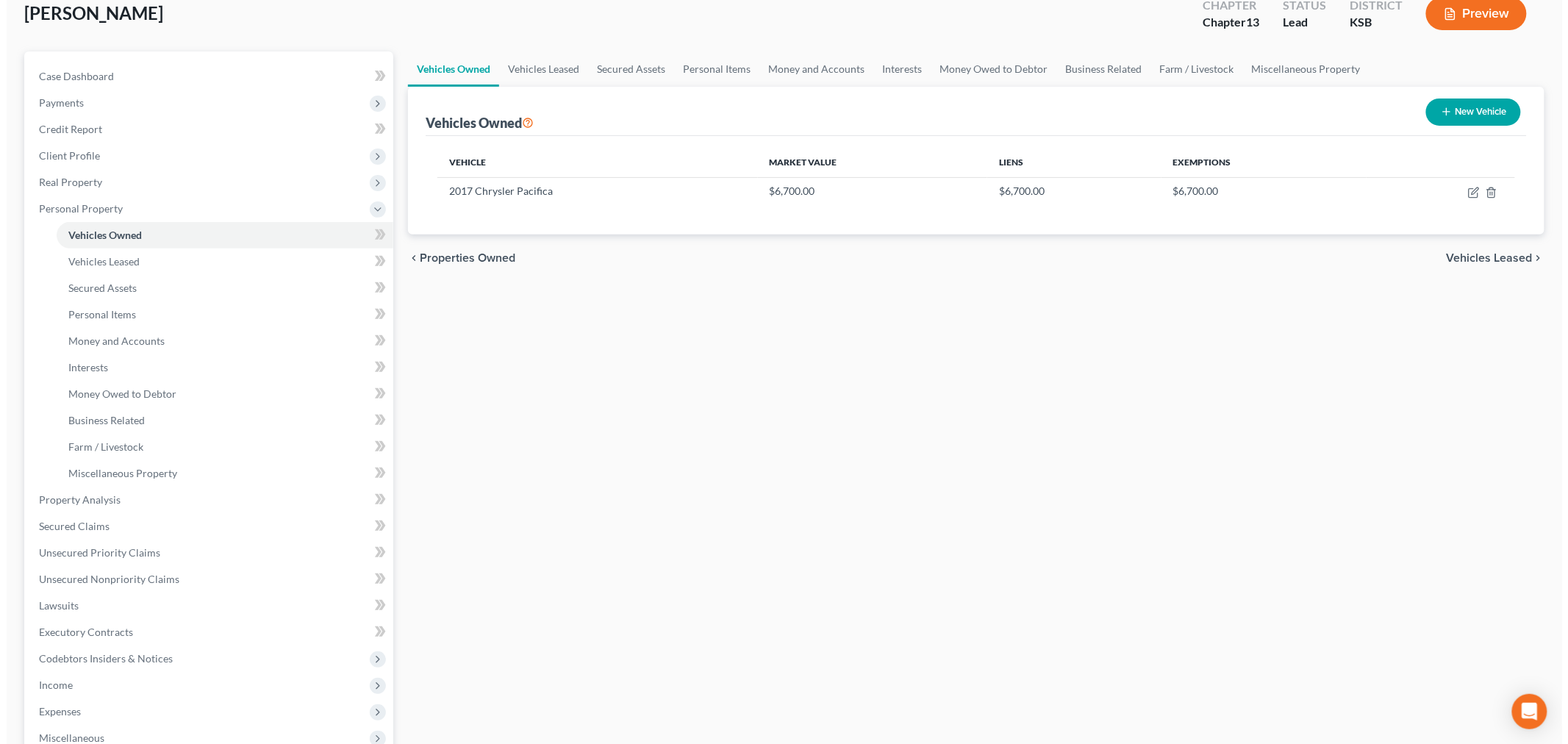
scroll to position [0, 0]
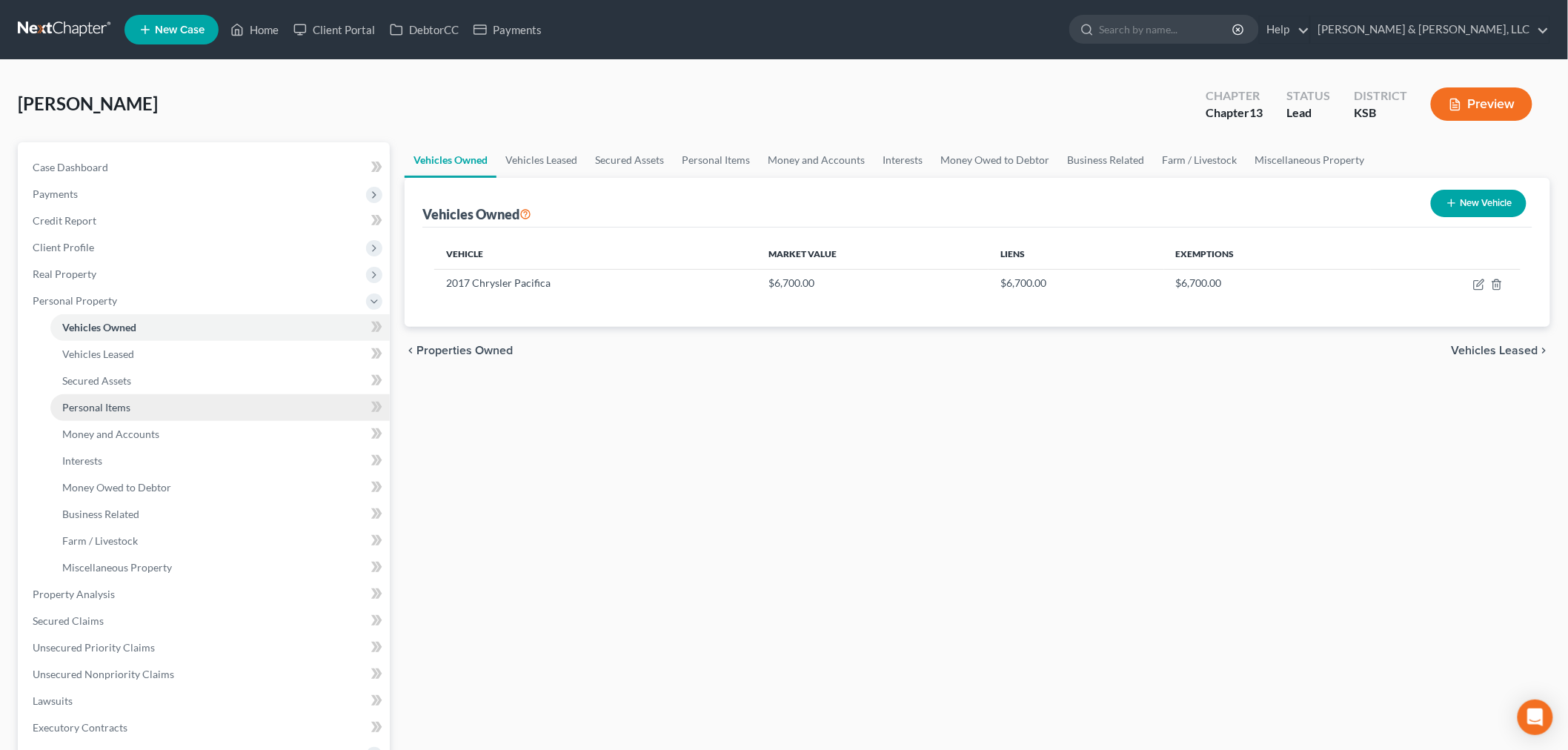
click at [107, 412] on link "Personal Items" at bounding box center [220, 407] width 340 height 27
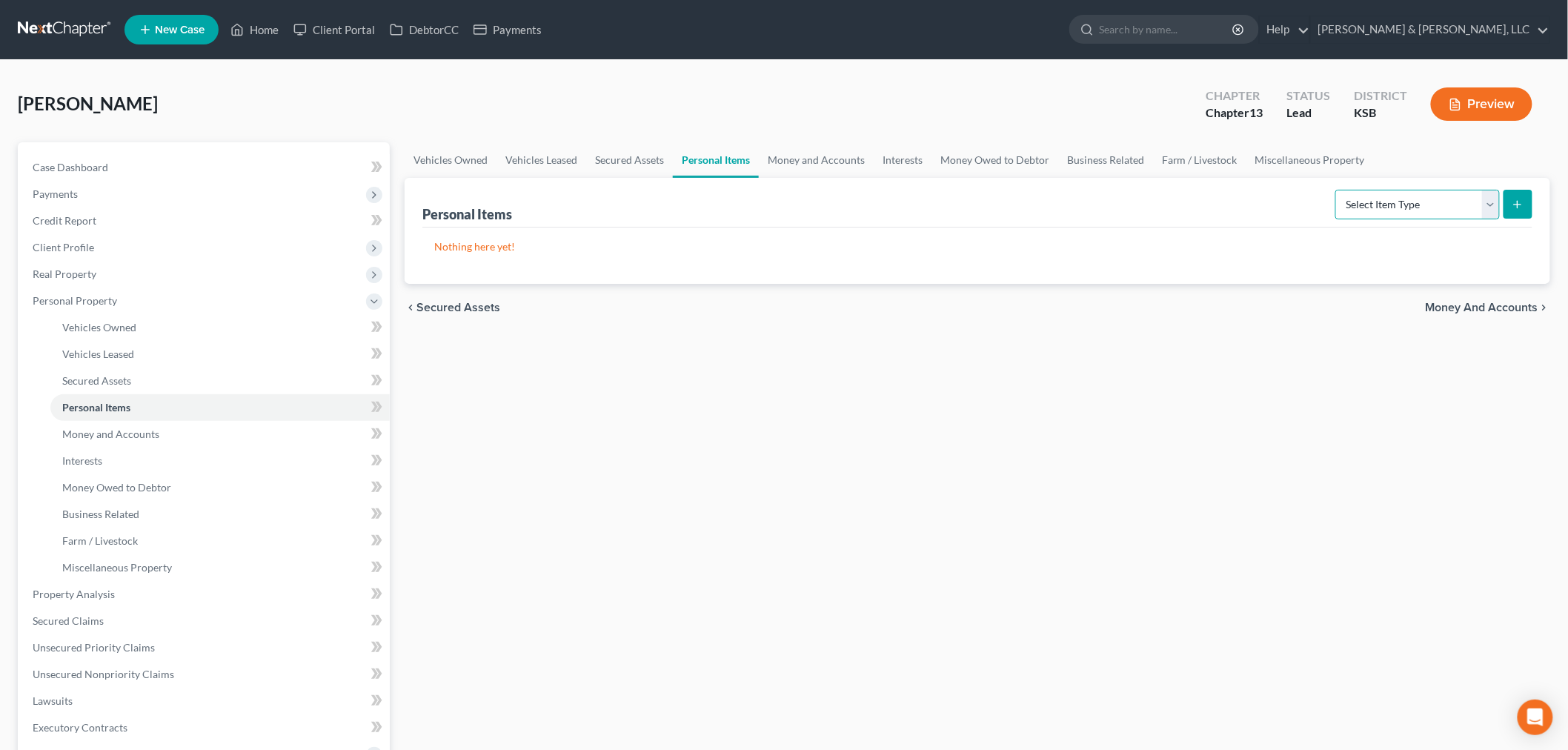
click at [1488, 204] on select "Select Item Type Clothing Collectibles Of Value Electronics Firearms Household …" at bounding box center [1417, 204] width 165 height 30
select select "clothing"
click at [1337, 189] on select "Select Item Type Clothing Collectibles Of Value Electronics Firearms Household …" at bounding box center [1417, 204] width 165 height 30
click at [1525, 196] on button "submit" at bounding box center [1518, 204] width 29 height 29
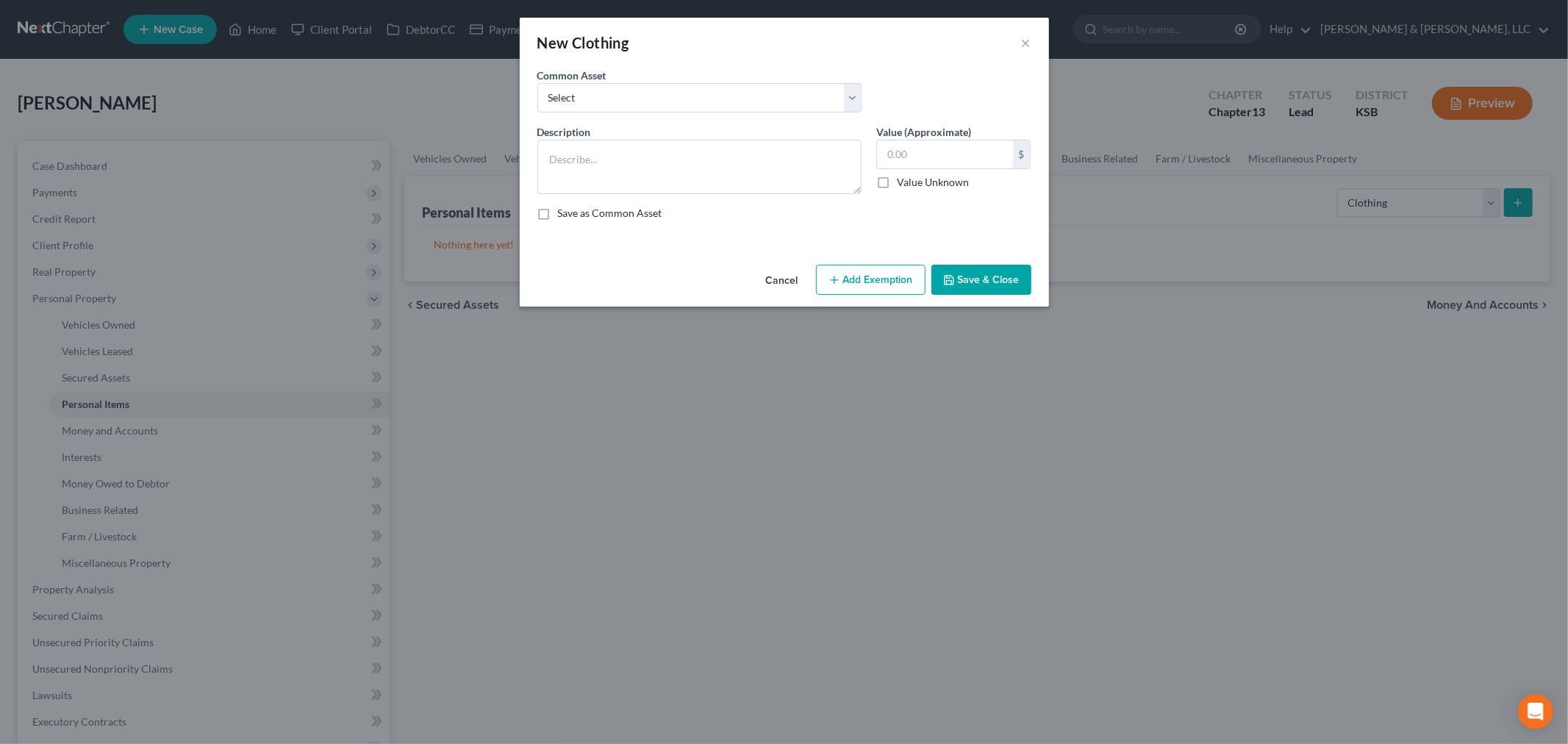
click at [582, 59] on div "New Clothing ×" at bounding box center [784, 42] width 530 height 50
click at [580, 89] on select "Select Clothing & shoes Clothing & shoes" at bounding box center [699, 97] width 324 height 29
select select "0"
click at [537, 83] on select "Select Clothing & shoes Clothing & shoes" at bounding box center [699, 97] width 324 height 29
type textarea "Clothing & shoes"
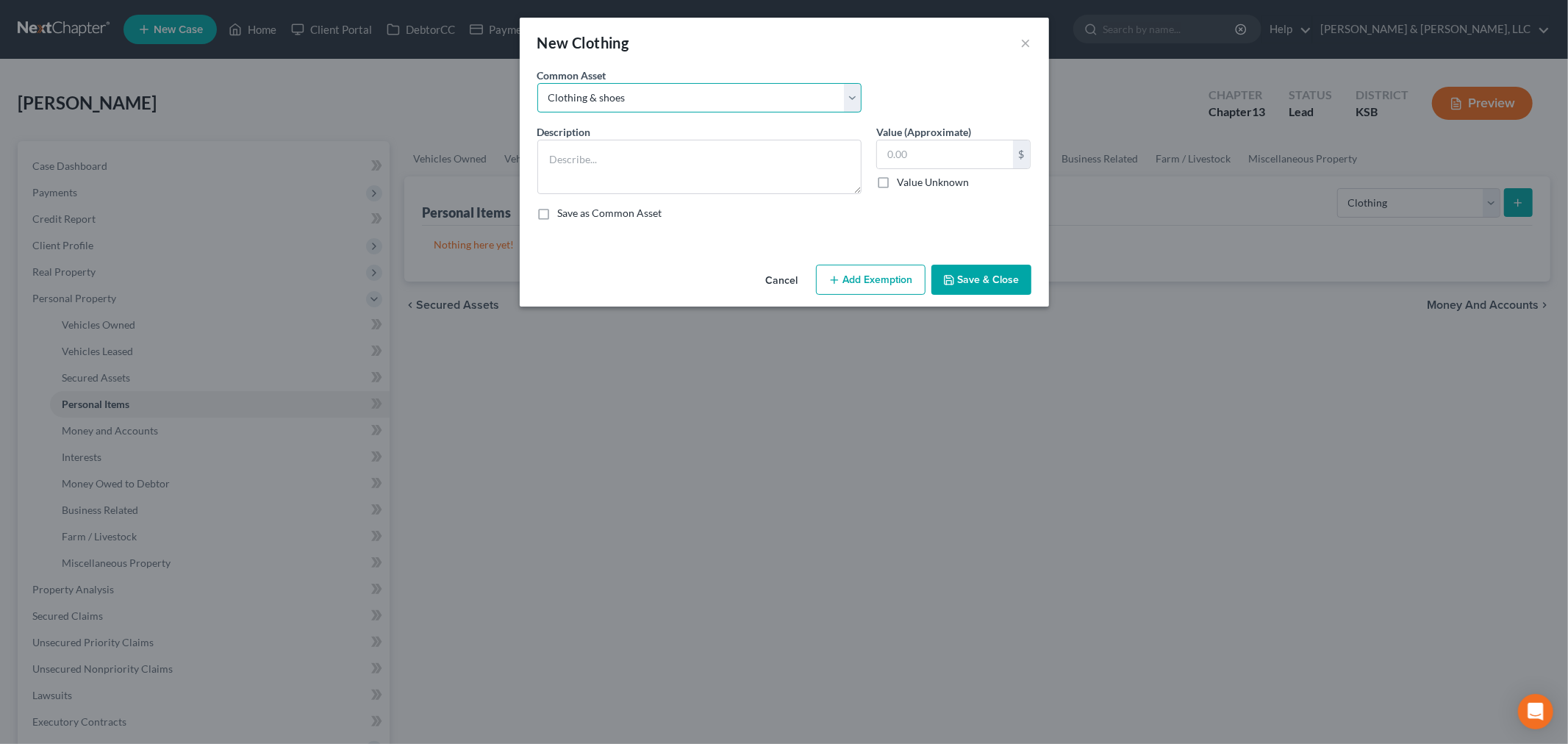
type input "500.00"
type textarea "Clothing & shoes"
click at [923, 160] on input "text" at bounding box center [945, 155] width 136 height 28
type input "500"
click at [850, 280] on button "Add Exemption" at bounding box center [871, 279] width 110 height 31
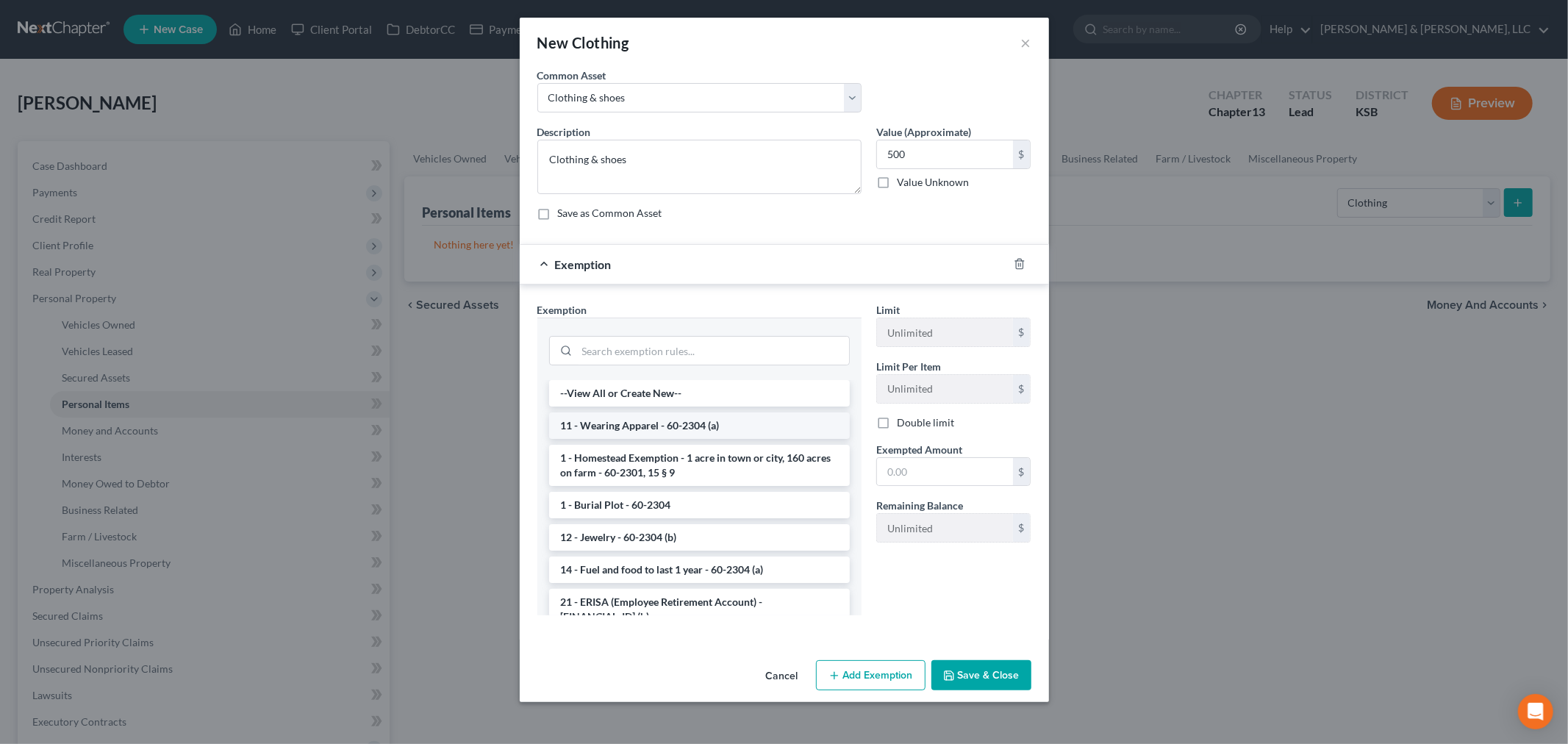
click at [697, 427] on li "11 - Wearing Apparel - 60-2304 (a)" at bounding box center [700, 426] width 301 height 26
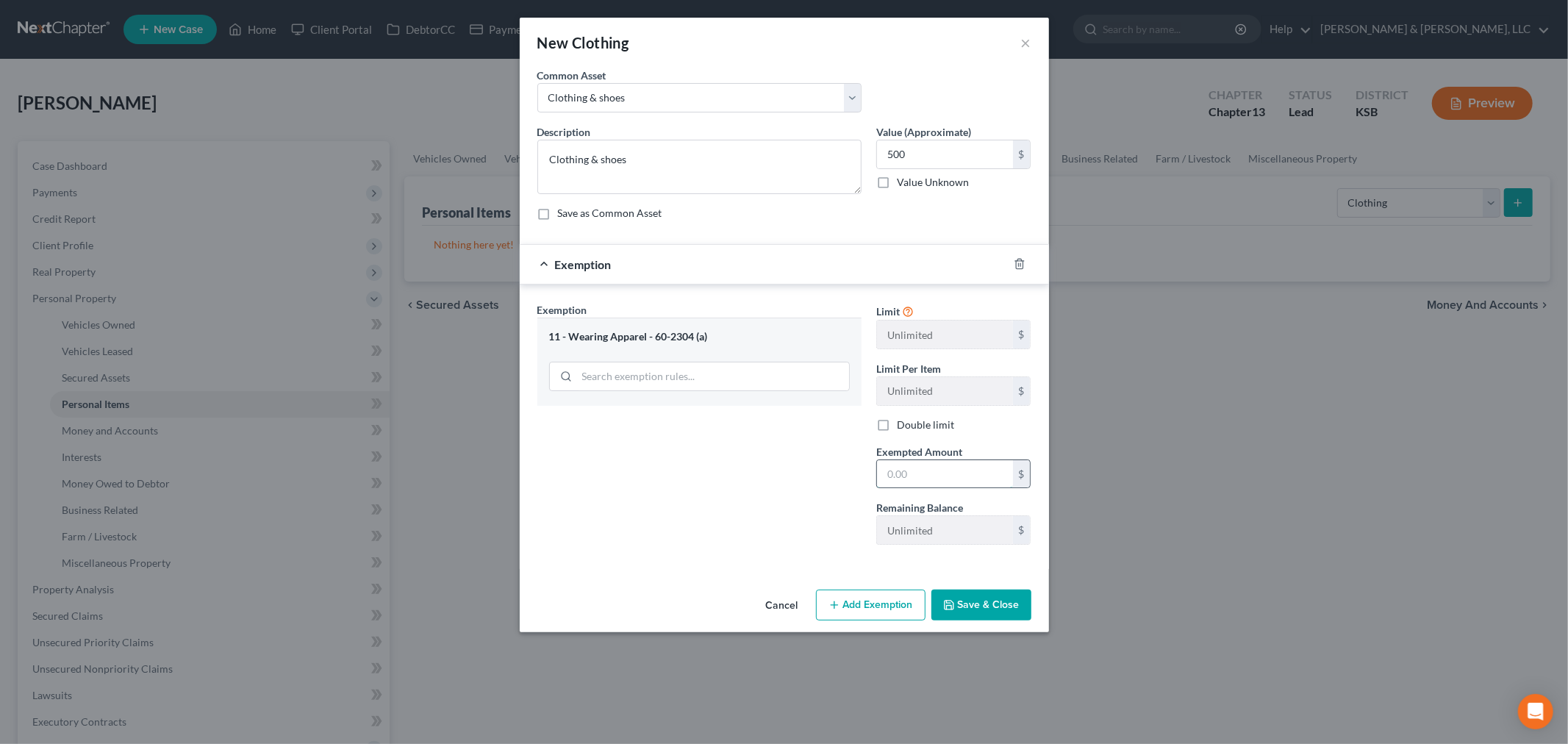
click at [909, 467] on input "text" at bounding box center [945, 475] width 136 height 28
type input "500"
click at [993, 600] on button "Save & Close" at bounding box center [982, 605] width 100 height 31
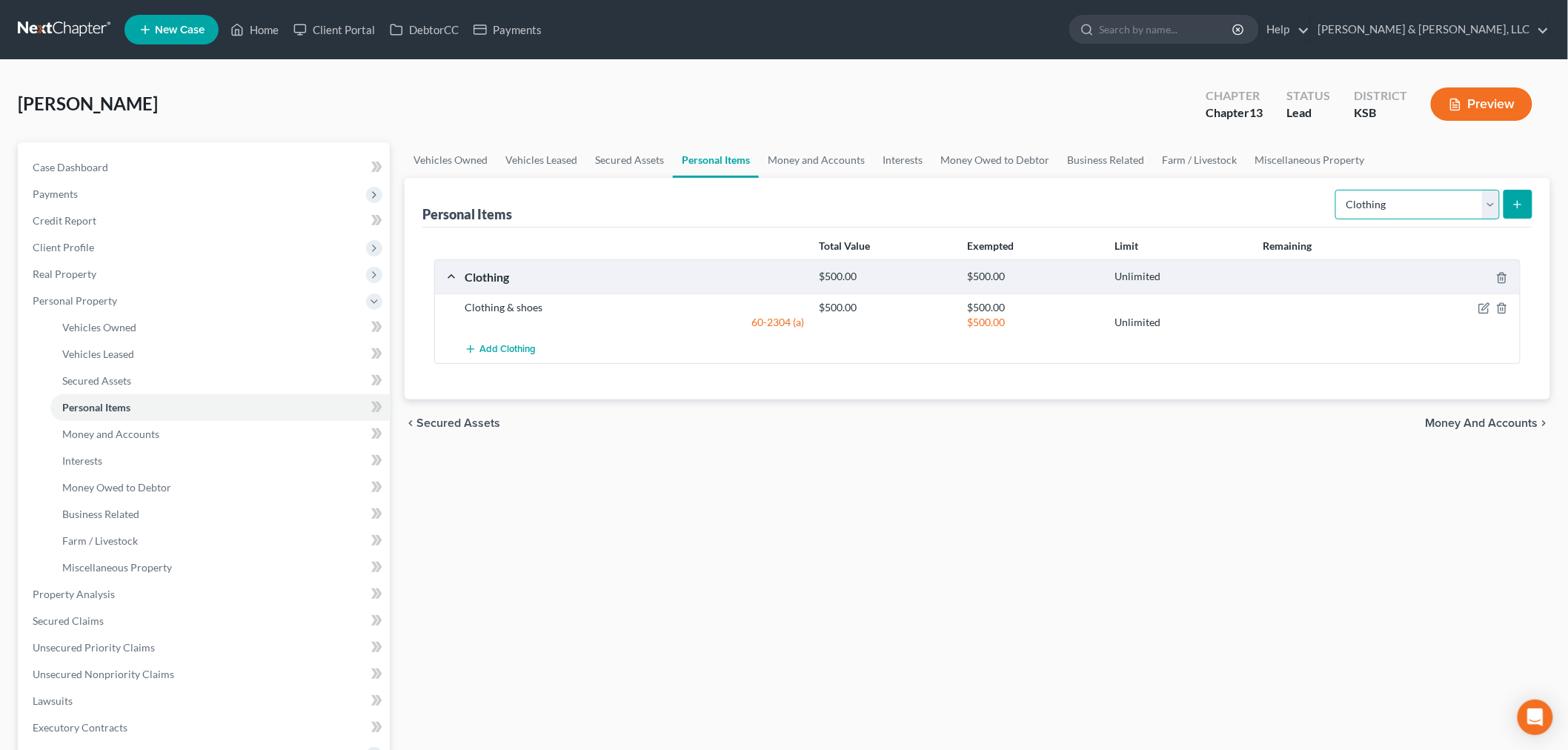
click at [1493, 210] on select "Select Item Type Clothing Collectibles Of Value Electronics Firearms Household …" at bounding box center [1417, 204] width 165 height 30
select select "electronics"
click at [1337, 189] on select "Select Item Type Clothing Collectibles Of Value Electronics Firearms Household …" at bounding box center [1417, 204] width 165 height 30
click at [1515, 211] on button "submit" at bounding box center [1518, 204] width 29 height 29
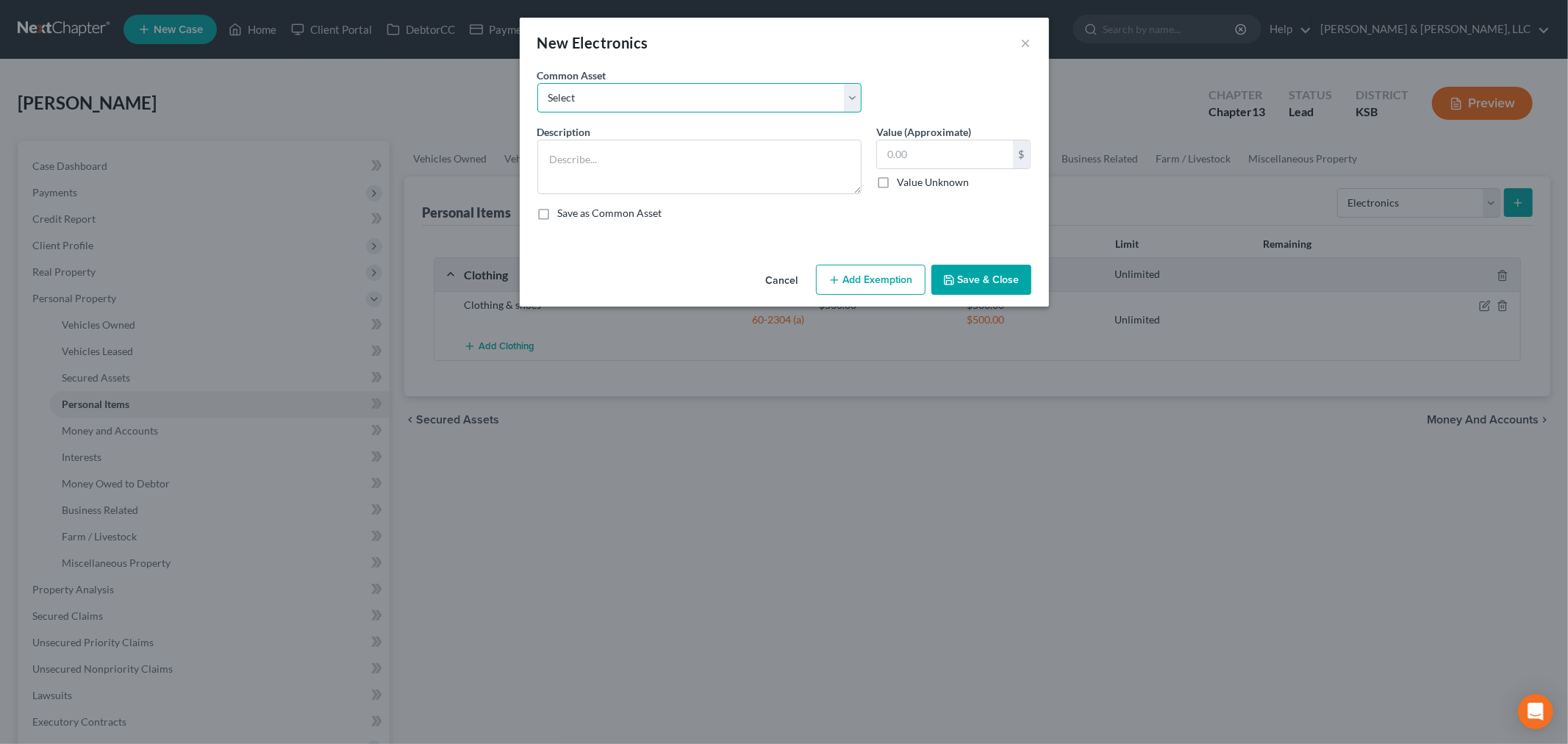
click at [673, 85] on select "Select TVs, Videos, Computer, Tablet" at bounding box center [699, 97] width 324 height 29
select select "0"
click at [537, 83] on select "Select TVs, Videos, Computer, Tablet" at bounding box center [699, 97] width 324 height 29
type textarea "TVs, Videos, Computer, Tablet"
click at [927, 153] on input "475.00" at bounding box center [945, 155] width 136 height 28
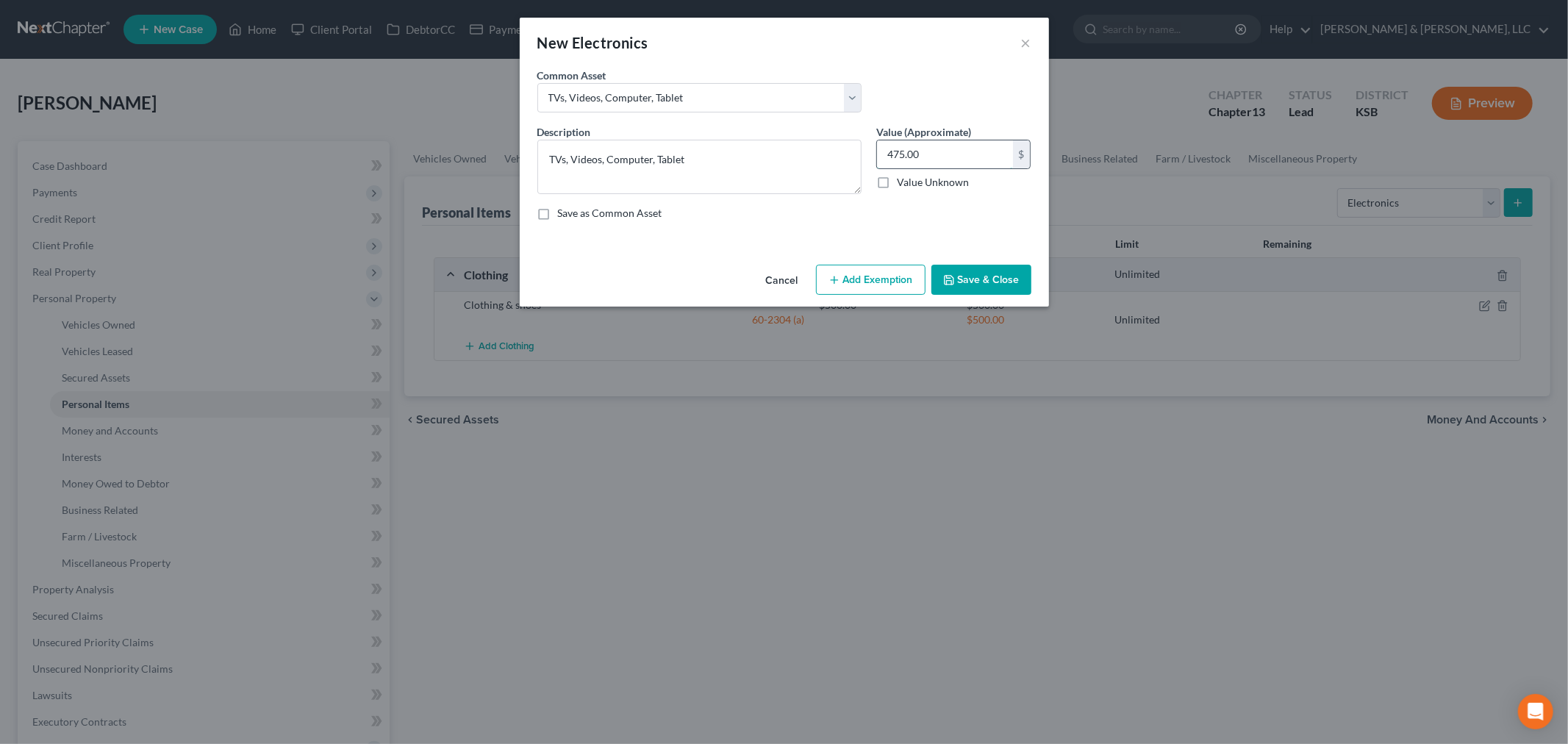
click at [927, 153] on input "475.00" at bounding box center [945, 155] width 136 height 28
type input "500"
click at [848, 276] on button "Add Exemption" at bounding box center [871, 279] width 110 height 31
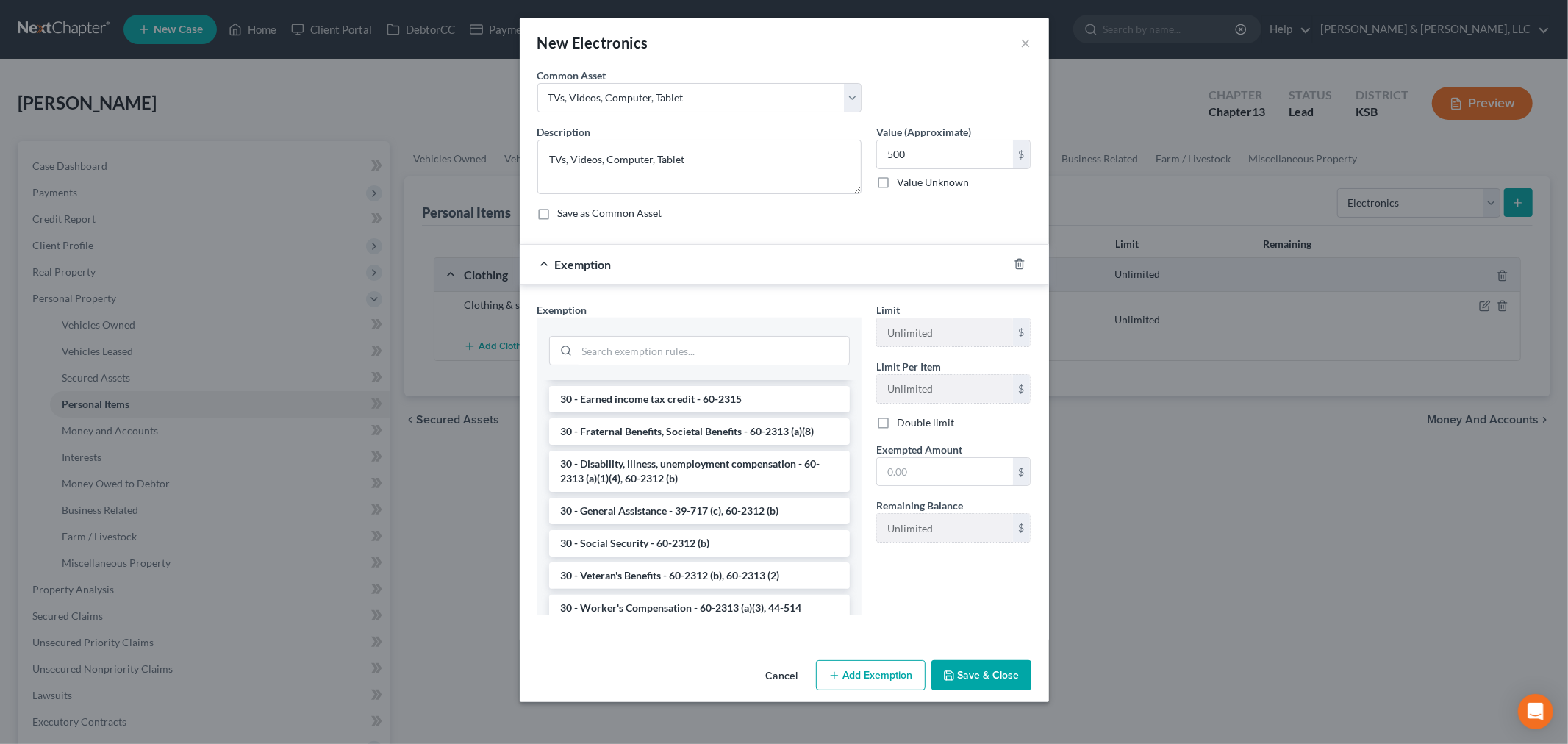
scroll to position [1101, 0]
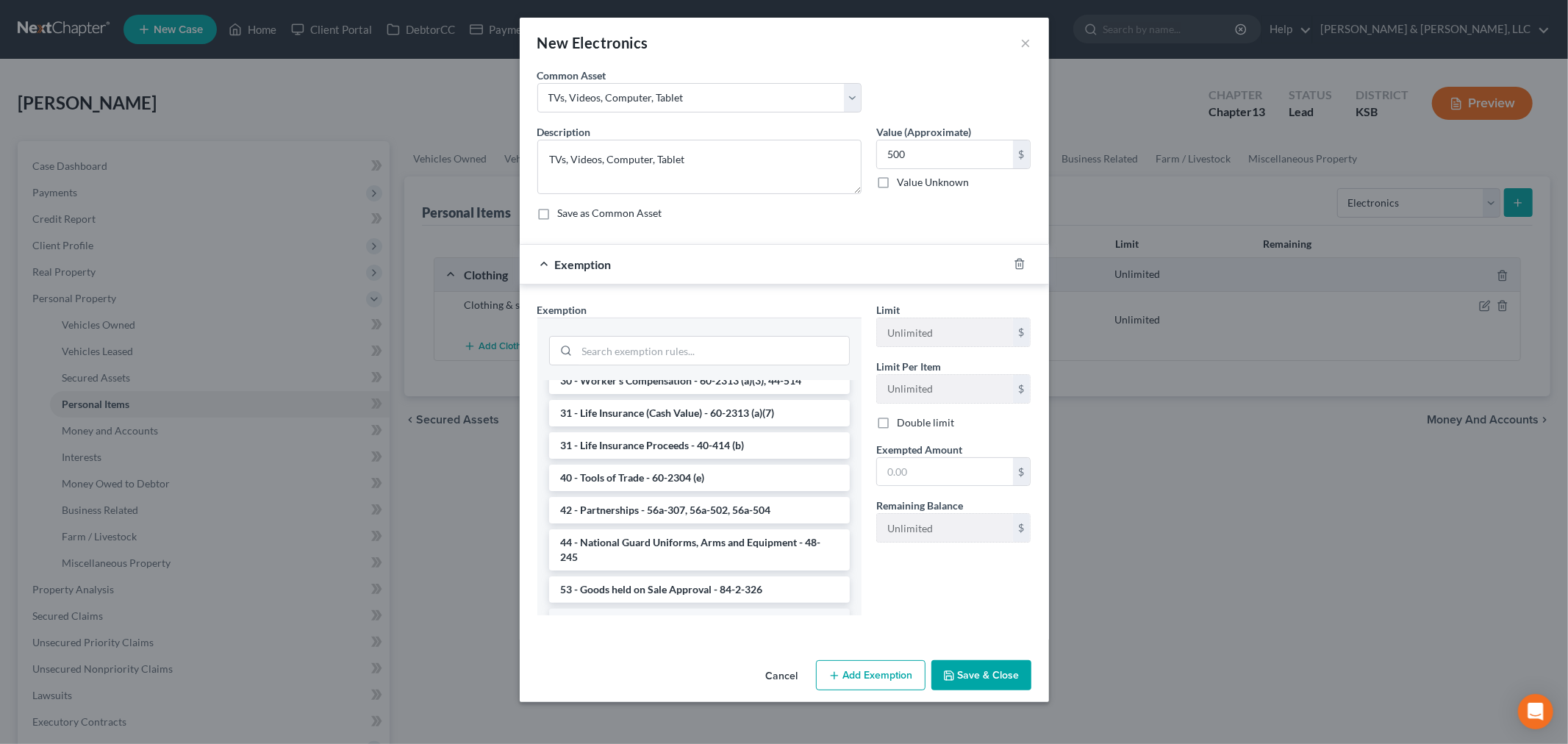
click at [653, 609] on li "6 - Household Goods and Furnishings - 60-2304 (a)" at bounding box center [700, 622] width 301 height 26
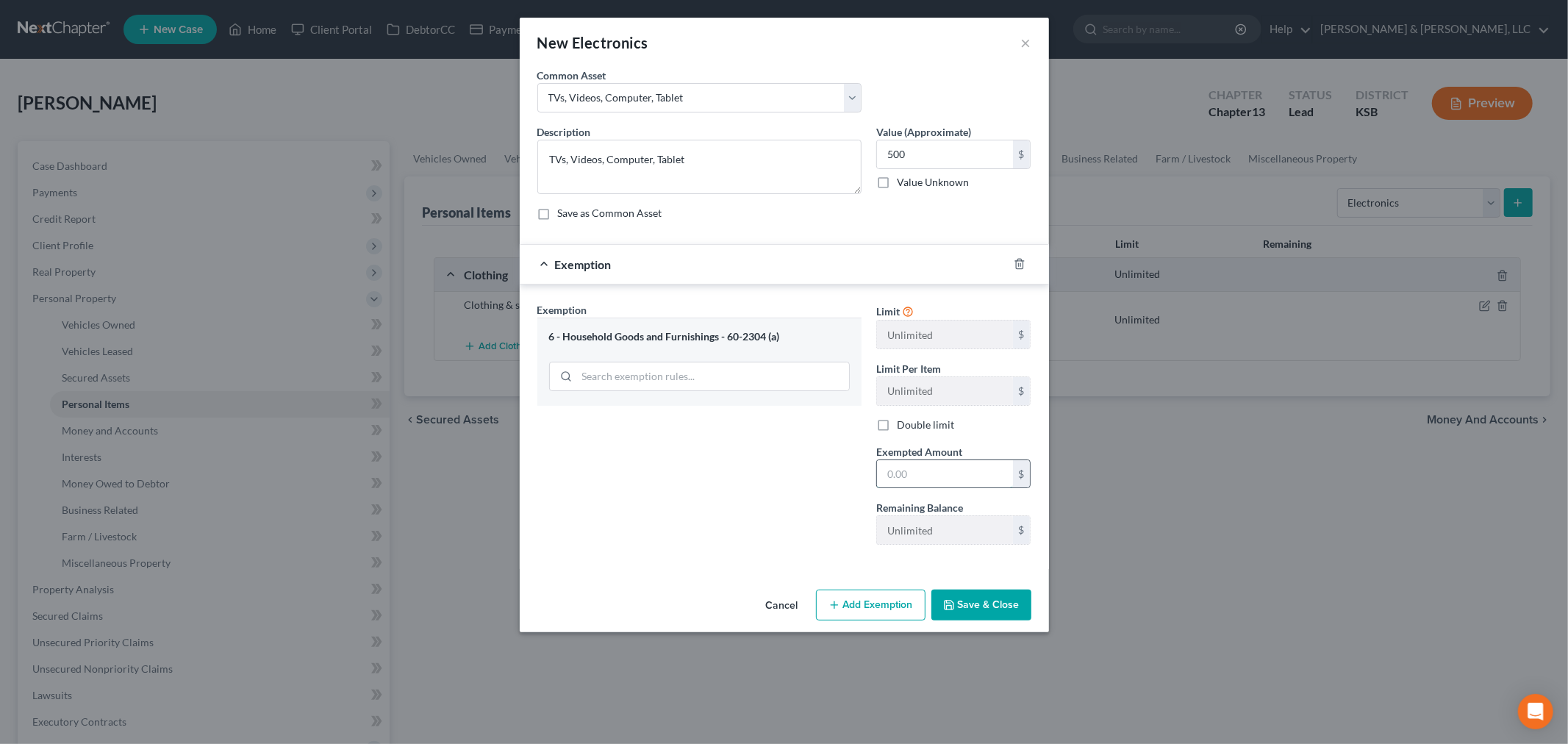
click at [932, 483] on input "text" at bounding box center [945, 475] width 136 height 28
type input "500"
click at [971, 606] on button "Save & Close" at bounding box center [982, 605] width 100 height 31
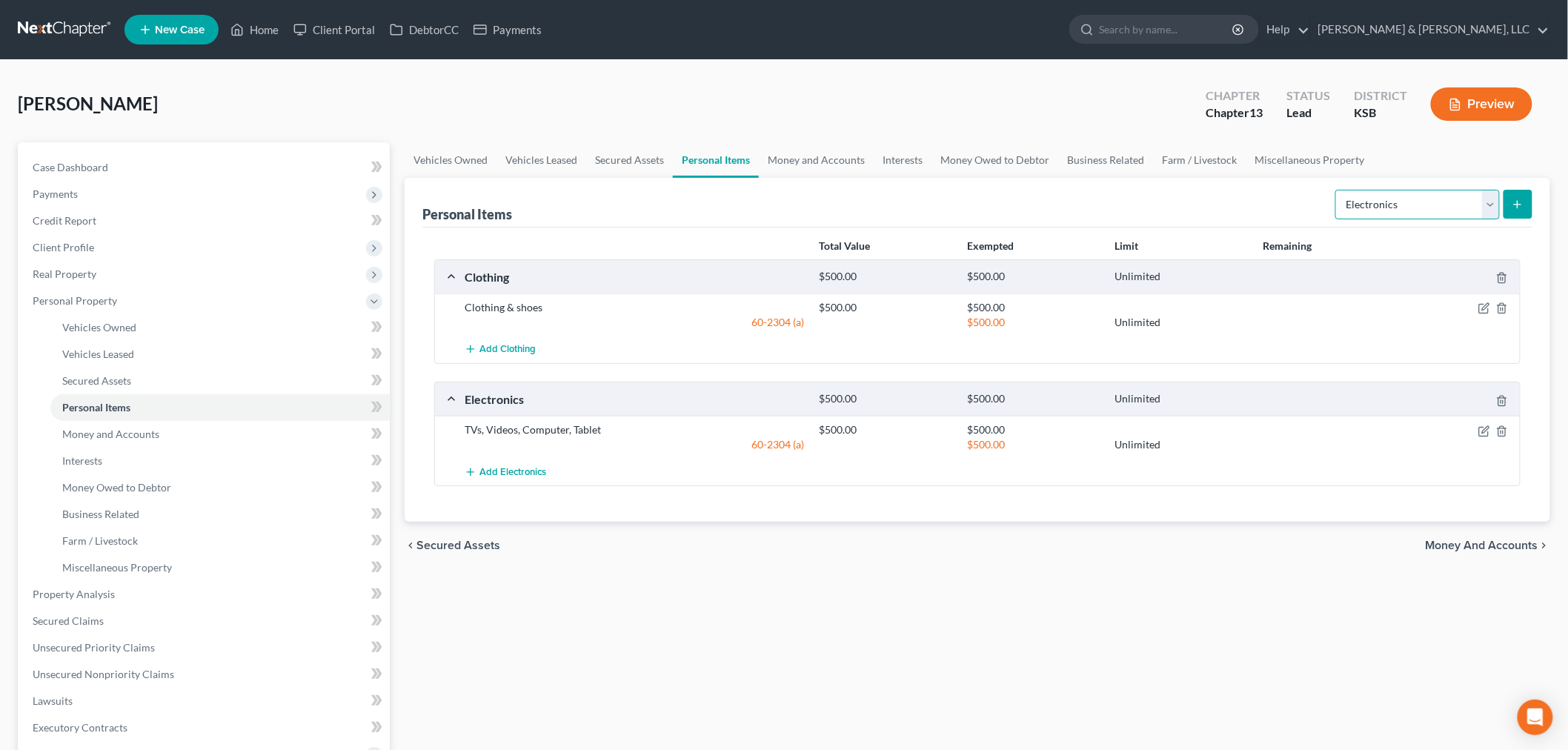
click at [1488, 205] on select "Select Item Type Clothing Collectibles Of Value Electronics Firearms Household …" at bounding box center [1417, 204] width 165 height 30
select select "household_goods"
click at [1337, 189] on select "Select Item Type Clothing Collectibles Of Value Electronics Firearms Household …" at bounding box center [1417, 204] width 165 height 30
click at [1520, 199] on icon "submit" at bounding box center [1518, 205] width 11 height 11
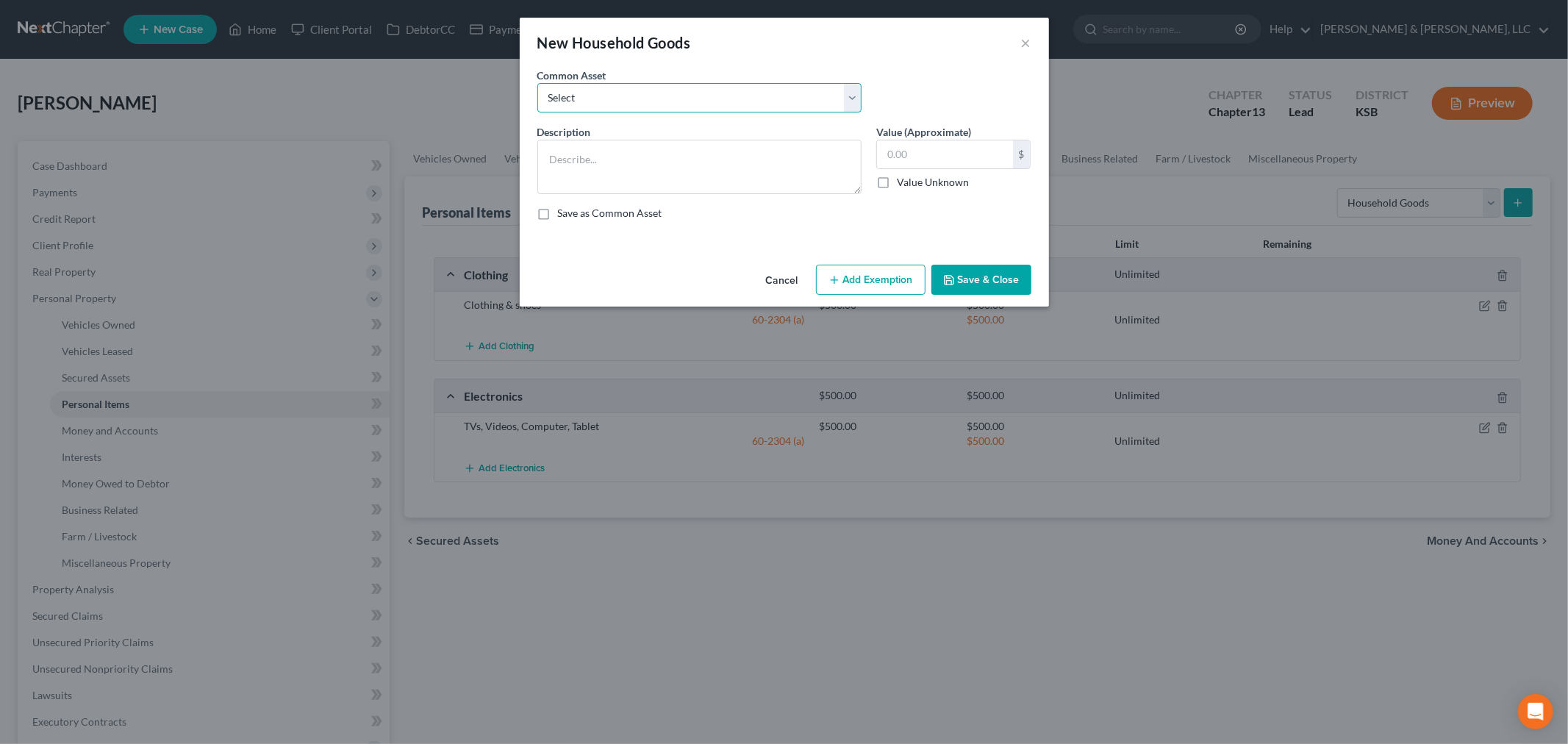
click at [670, 100] on select "Select Furniture, small appliances, basic tools, bedding, towels, knick knacks,…" at bounding box center [699, 97] width 324 height 29
select select "0"
click at [537, 83] on select "Select Furniture, small appliances, basic tools, bedding, towels, knick knacks,…" at bounding box center [699, 97] width 324 height 29
type textarea "Furniture, small appliances, basic tools, bedding, towels, knick knacks, & asso…"
click at [923, 151] on input "500.00" at bounding box center [945, 155] width 136 height 28
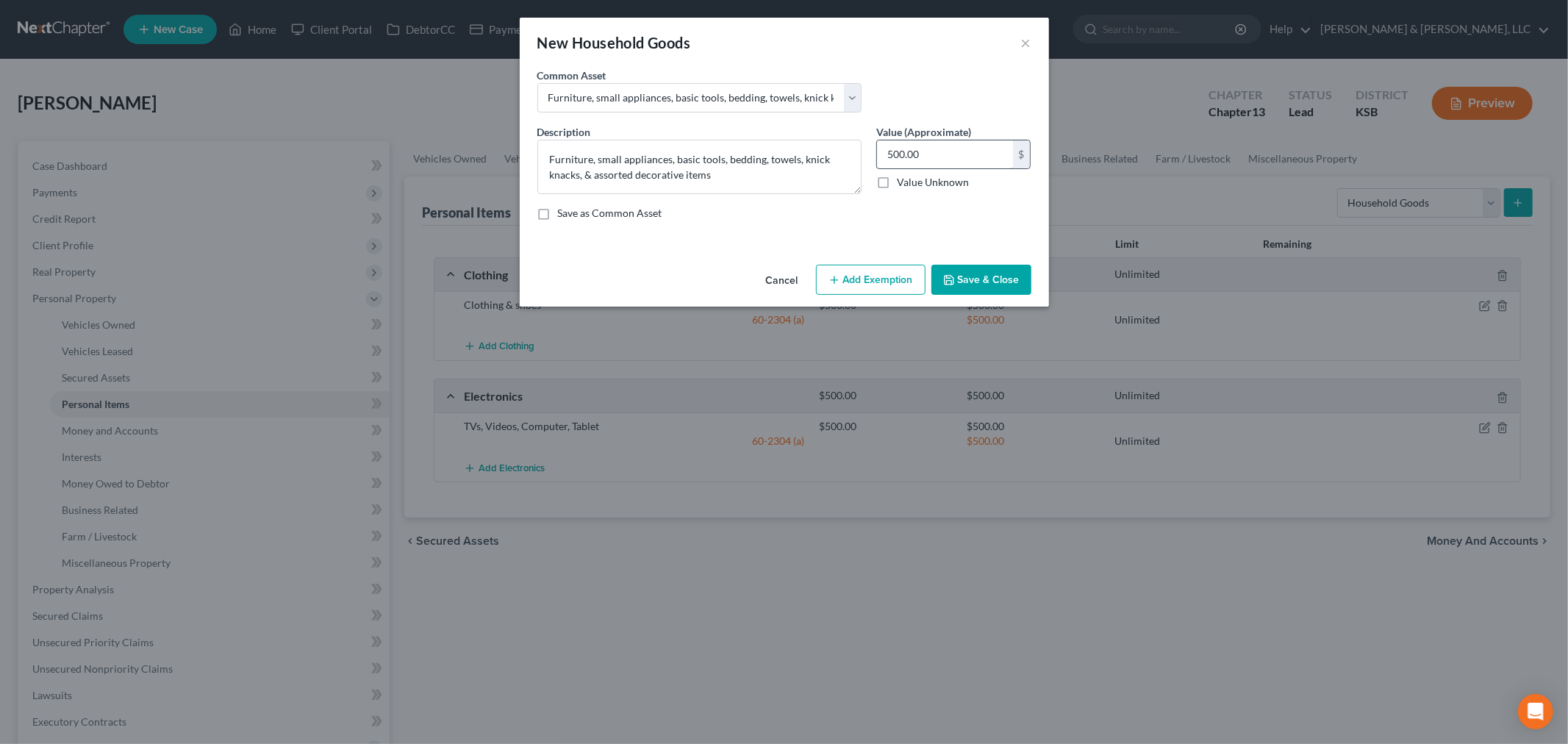
click at [923, 151] on input "500.00" at bounding box center [945, 155] width 136 height 28
type input "1,000"
click at [857, 280] on button "Add Exemption" at bounding box center [871, 279] width 110 height 31
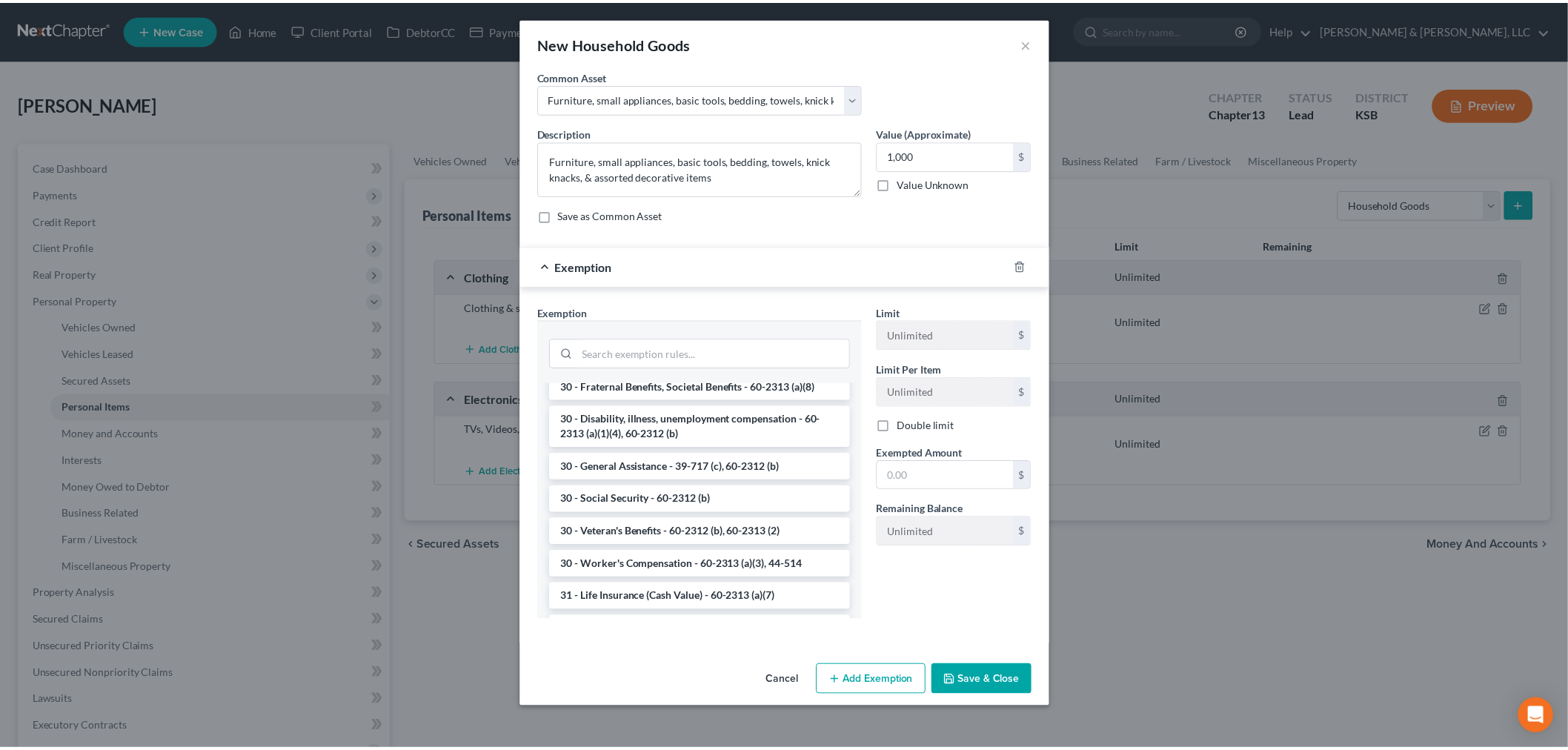
scroll to position [1174, 0]
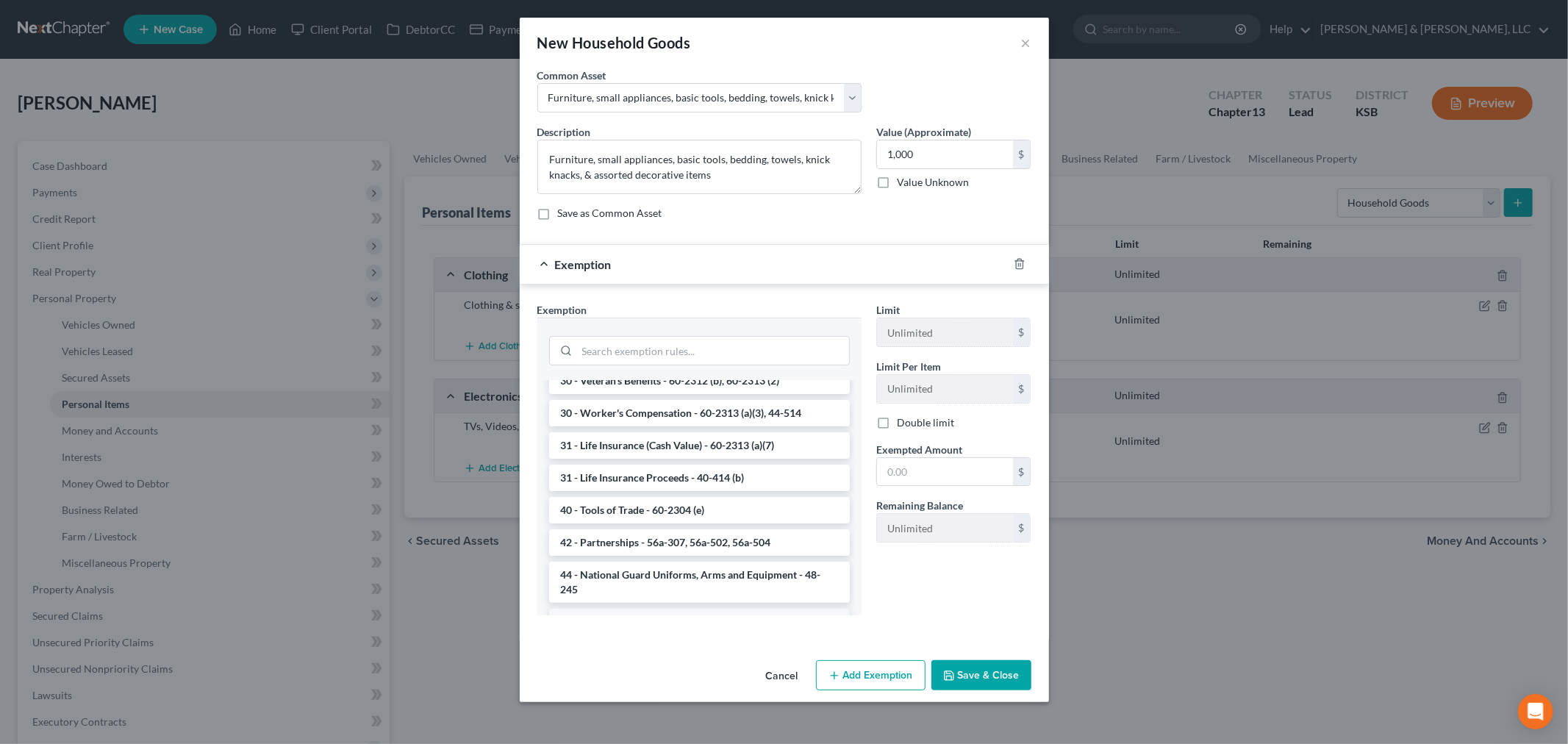
click at [664, 609] on li "6 - Household Goods and Furnishings - 60-2304 (a)" at bounding box center [700, 622] width 301 height 26
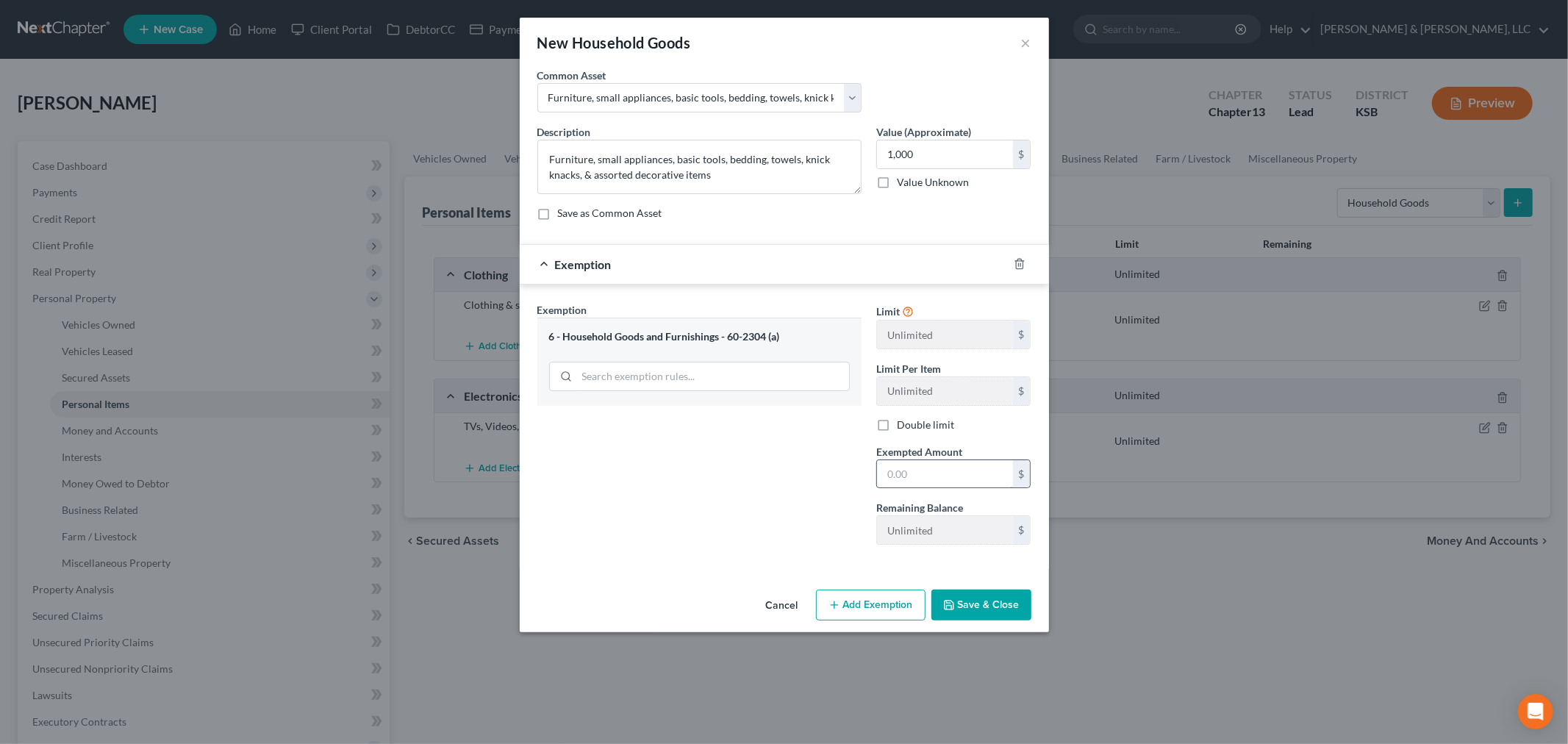
click at [941, 481] on input "text" at bounding box center [945, 475] width 136 height 28
type input "1,000"
click at [1003, 627] on div "Cancel Add Exemption Save & Close" at bounding box center [784, 607] width 530 height 48
click at [1005, 603] on button "Save & Close" at bounding box center [982, 605] width 100 height 31
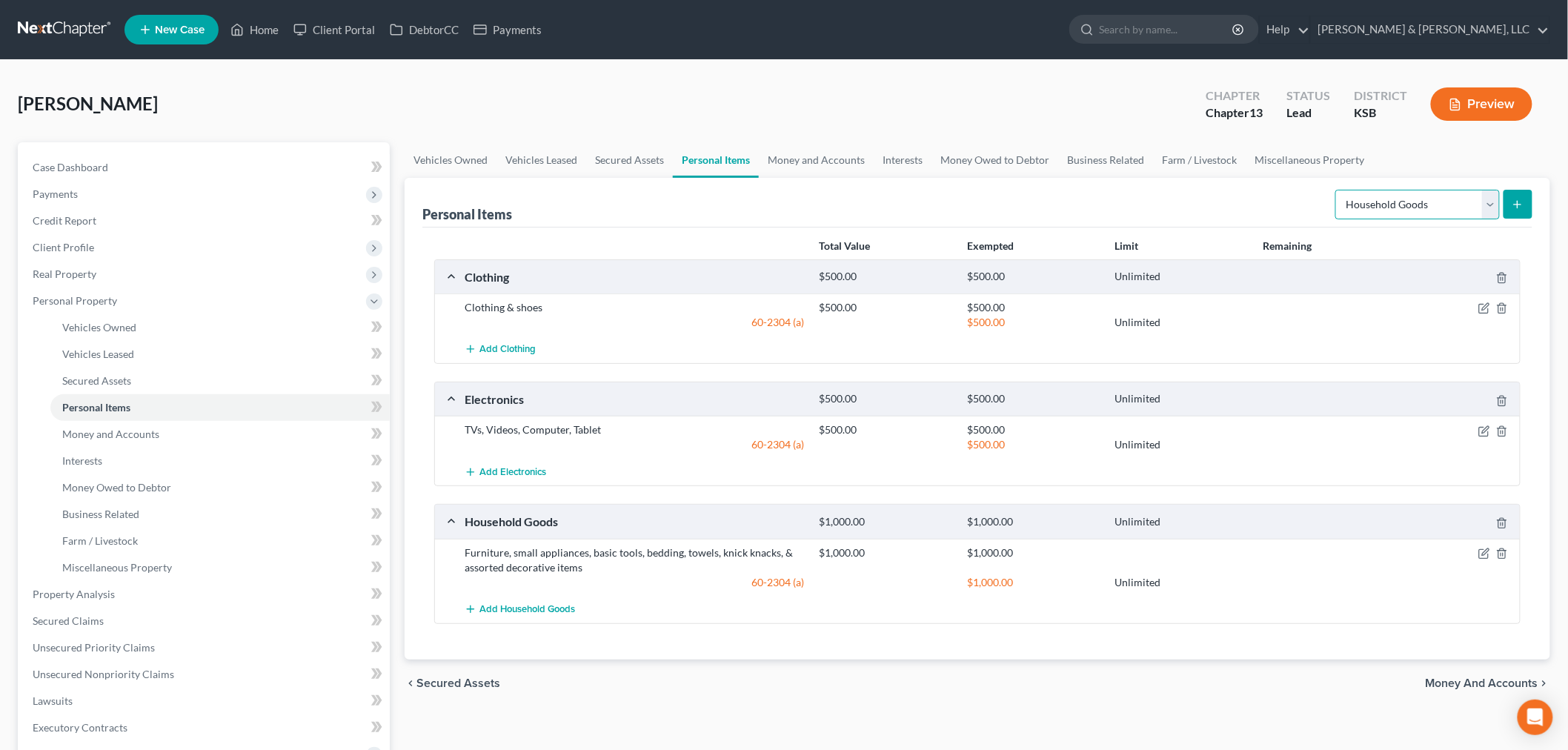
click at [1487, 204] on select "Select Item Type Clothing Collectibles Of Value Electronics Firearms Household …" at bounding box center [1417, 204] width 165 height 30
select select "pets"
click at [1337, 189] on select "Select Item Type Clothing Collectibles Of Value Electronics Firearms Household …" at bounding box center [1417, 204] width 165 height 30
click at [1519, 207] on icon "submit" at bounding box center [1518, 205] width 11 height 11
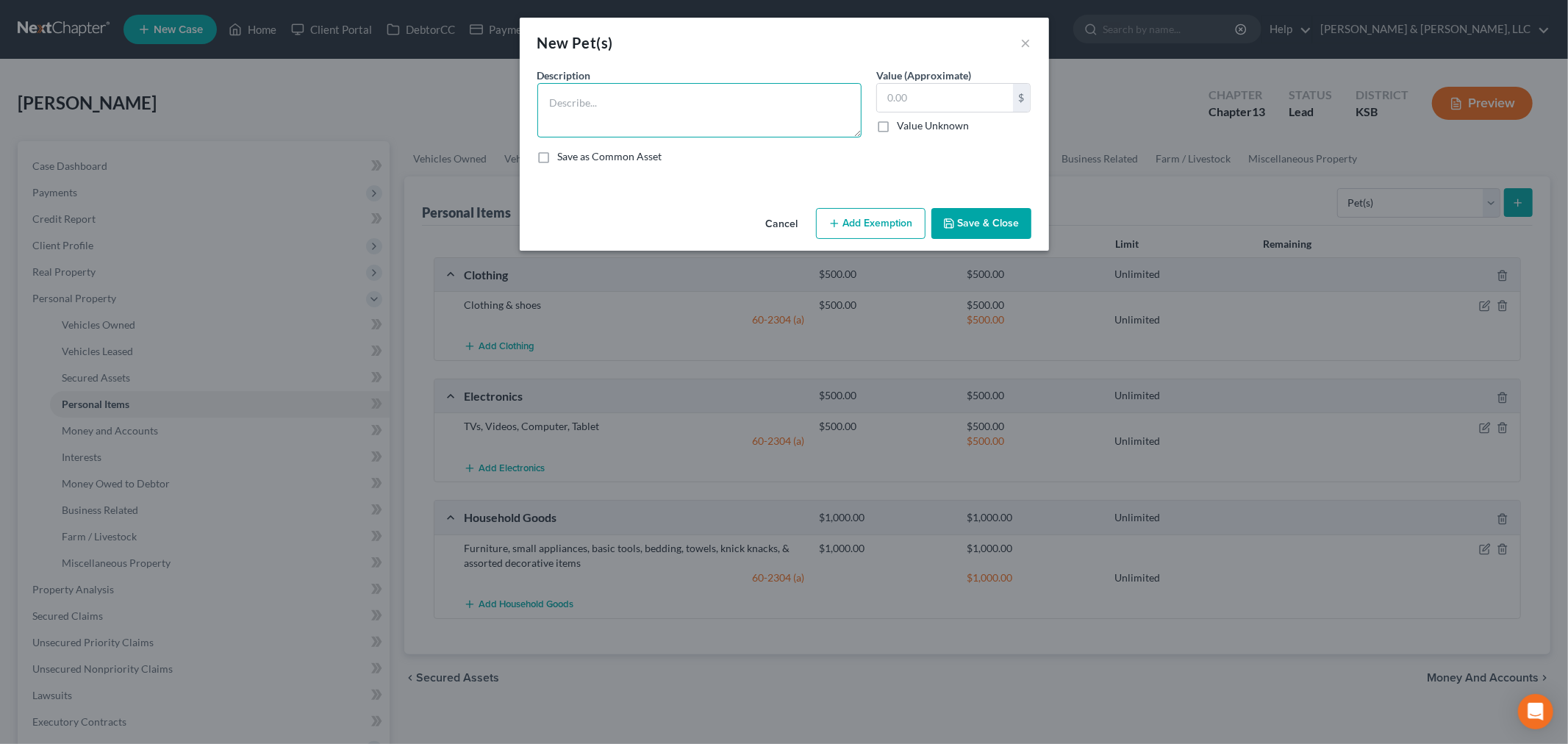
click at [637, 113] on textarea at bounding box center [699, 110] width 324 height 55
type textarea "2 pet dogs"
click at [938, 95] on input "text" at bounding box center [945, 98] width 136 height 28
type input "0"
click at [995, 228] on button "Save & Close" at bounding box center [982, 223] width 100 height 31
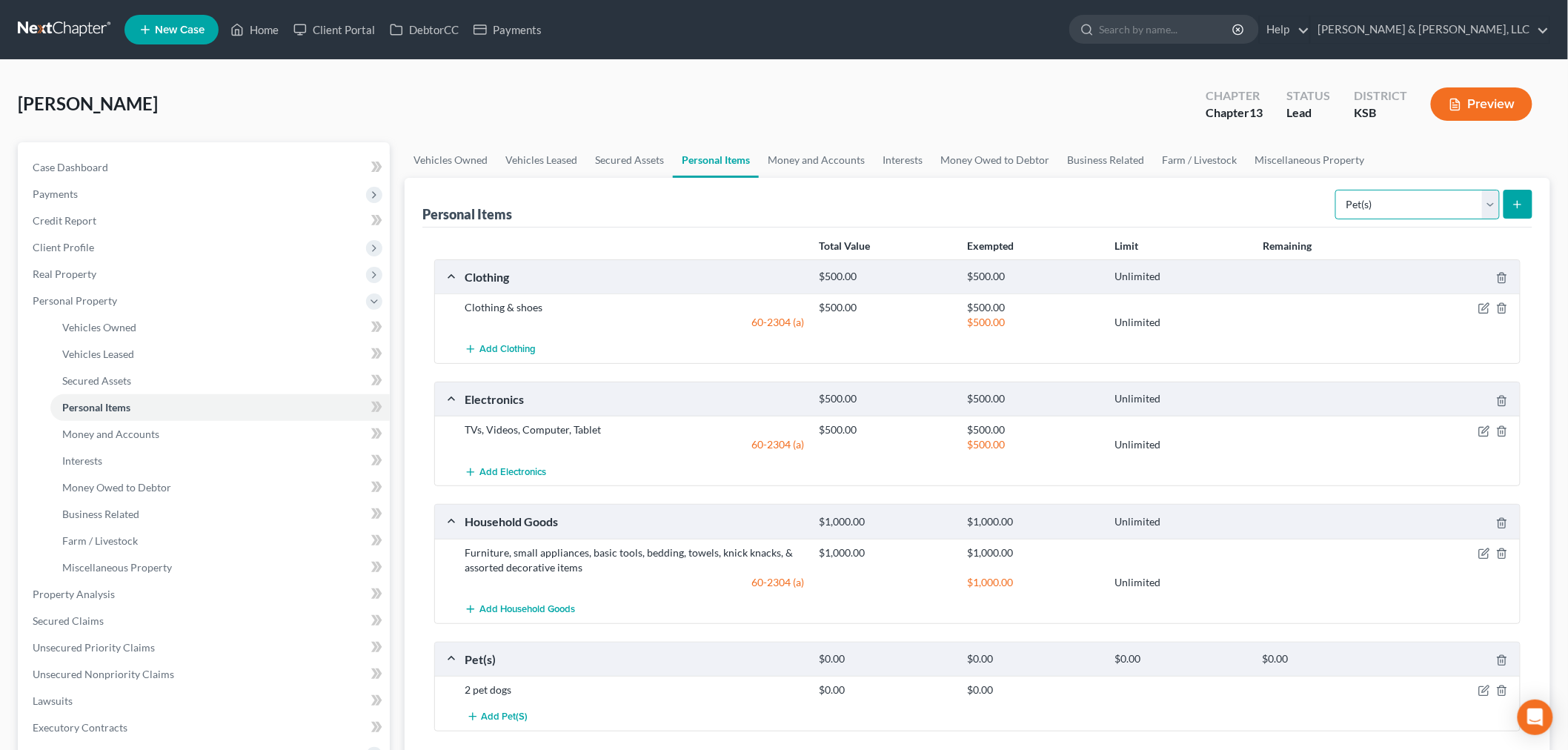
click at [1495, 203] on select "Select Item Type Clothing Collectibles Of Value Electronics Firearms Household …" at bounding box center [1417, 204] width 165 height 30
click at [1337, 189] on select "Select Item Type Clothing Collectibles Of Value Electronics Firearms Household …" at bounding box center [1417, 204] width 165 height 30
click at [1486, 201] on select "Select Item Type Clothing Collectibles Of Value Electronics Firearms Household …" at bounding box center [1417, 204] width 165 height 30
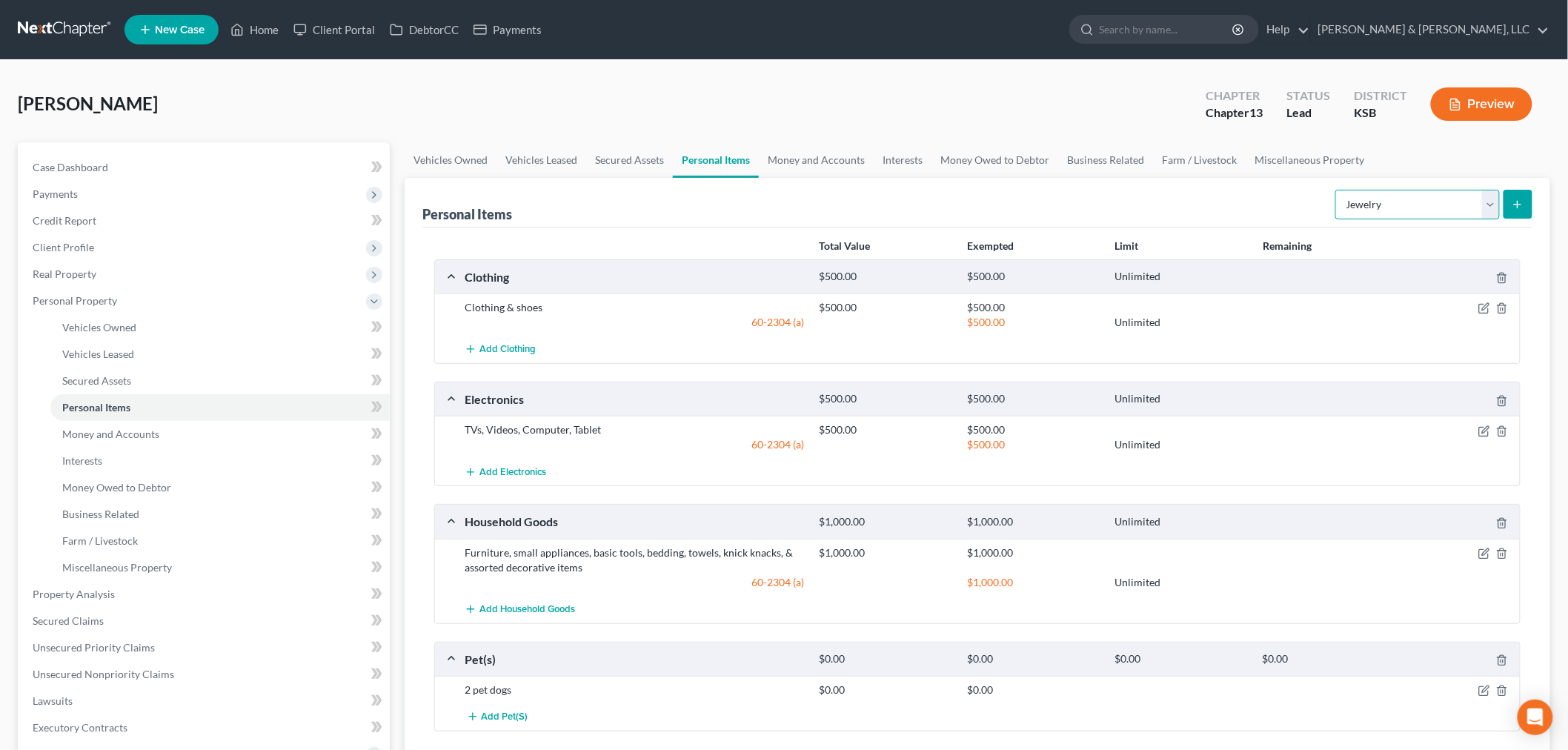
select select "firearms"
click at [1337, 189] on select "Select Item Type Clothing Collectibles Of Value Electronics Firearms Household …" at bounding box center [1417, 204] width 165 height 30
click at [1526, 195] on button "submit" at bounding box center [1518, 204] width 29 height 29
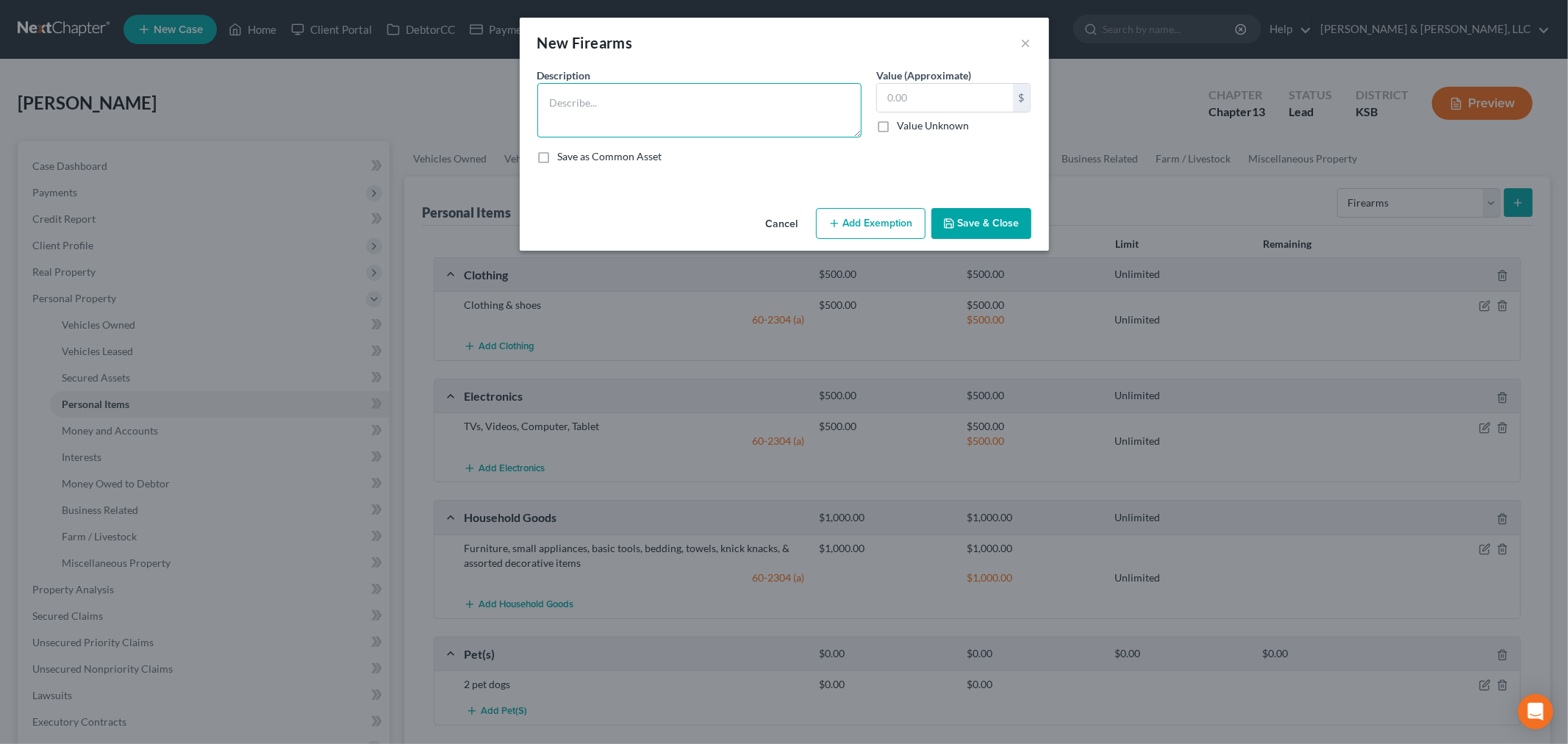
click at [747, 112] on textarea at bounding box center [699, 110] width 324 height 55
click at [583, 104] on textarea "AR 556, 9 mm handgun" at bounding box center [699, 110] width 324 height 55
type textarea "AR 556 and 9 mm handgun"
click at [897, 84] on input "text" at bounding box center [945, 98] width 136 height 28
type input "1,000"
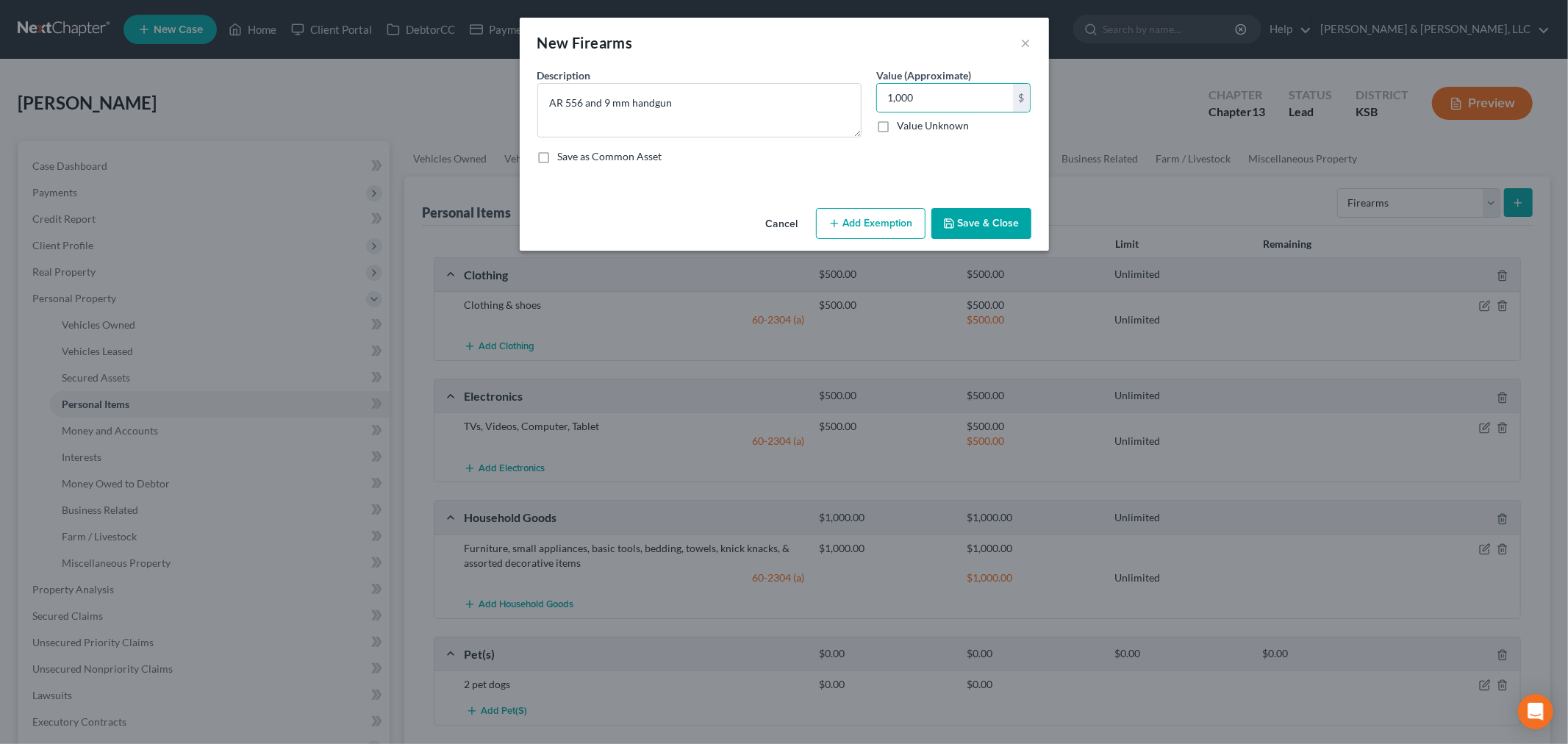
click at [986, 222] on button "Save & Close" at bounding box center [982, 223] width 100 height 31
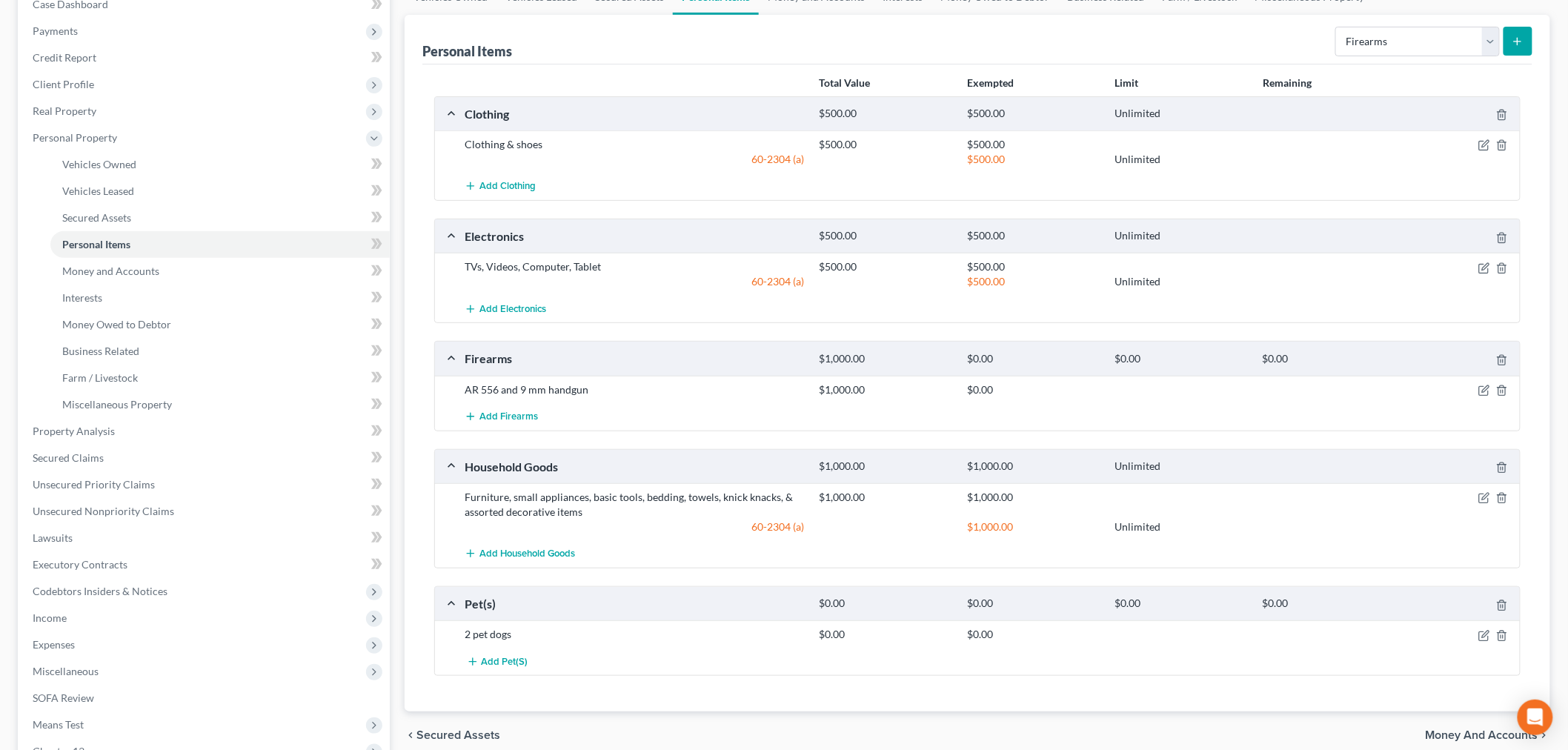
scroll to position [165, 0]
click at [127, 267] on span "Money and Accounts" at bounding box center [110, 268] width 97 height 12
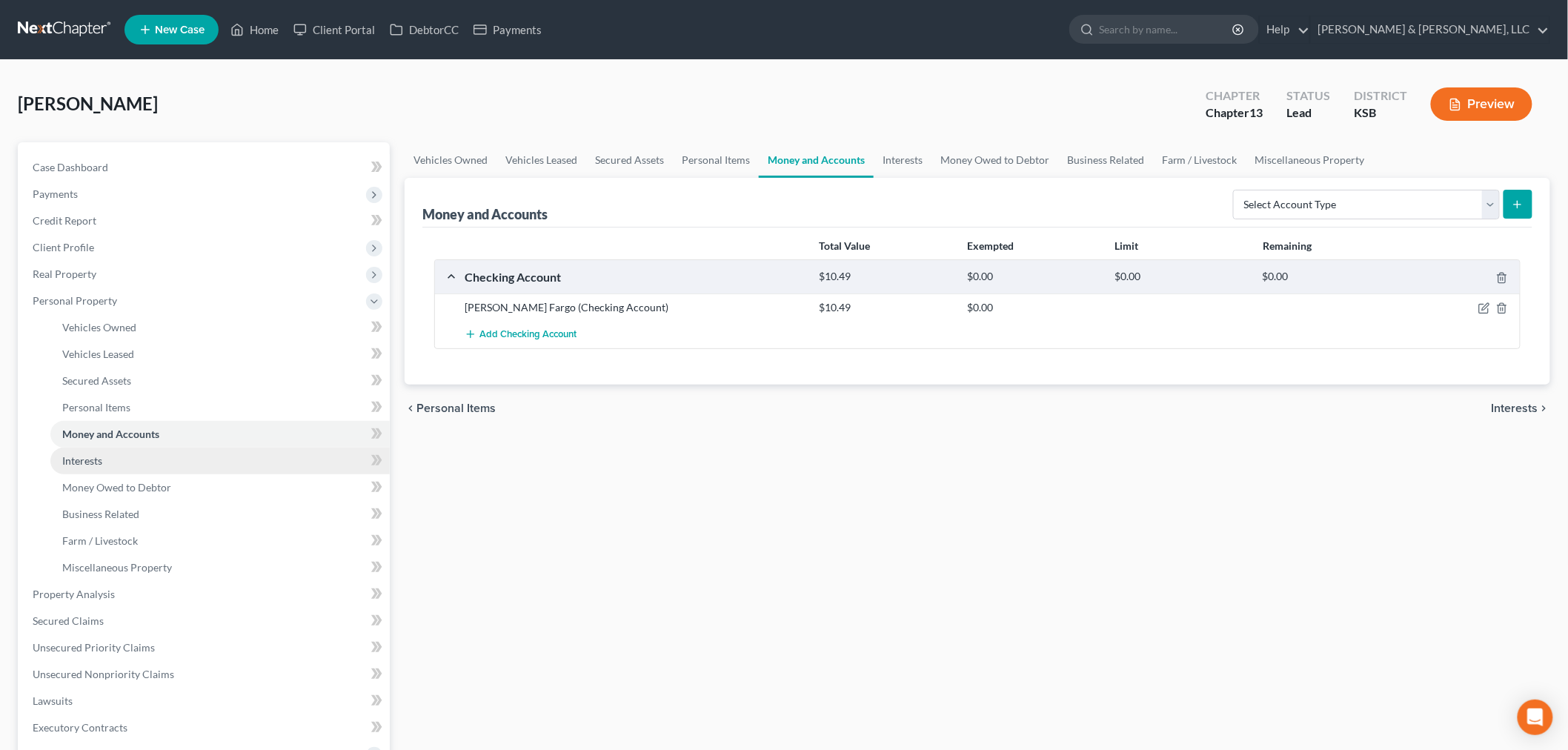
click at [86, 458] on span "Interests" at bounding box center [82, 460] width 40 height 12
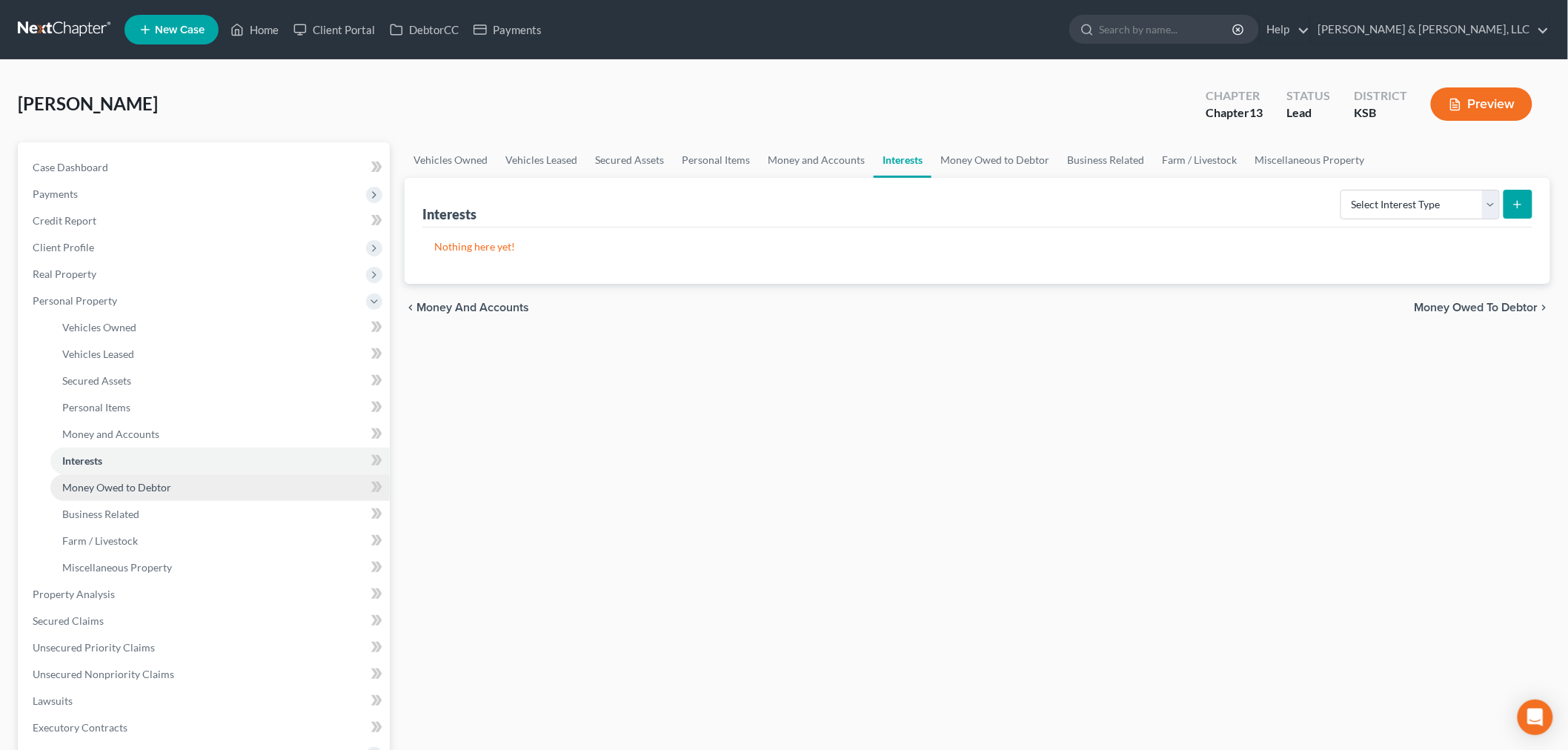
click at [109, 487] on span "Money Owed to Debtor" at bounding box center [116, 486] width 108 height 12
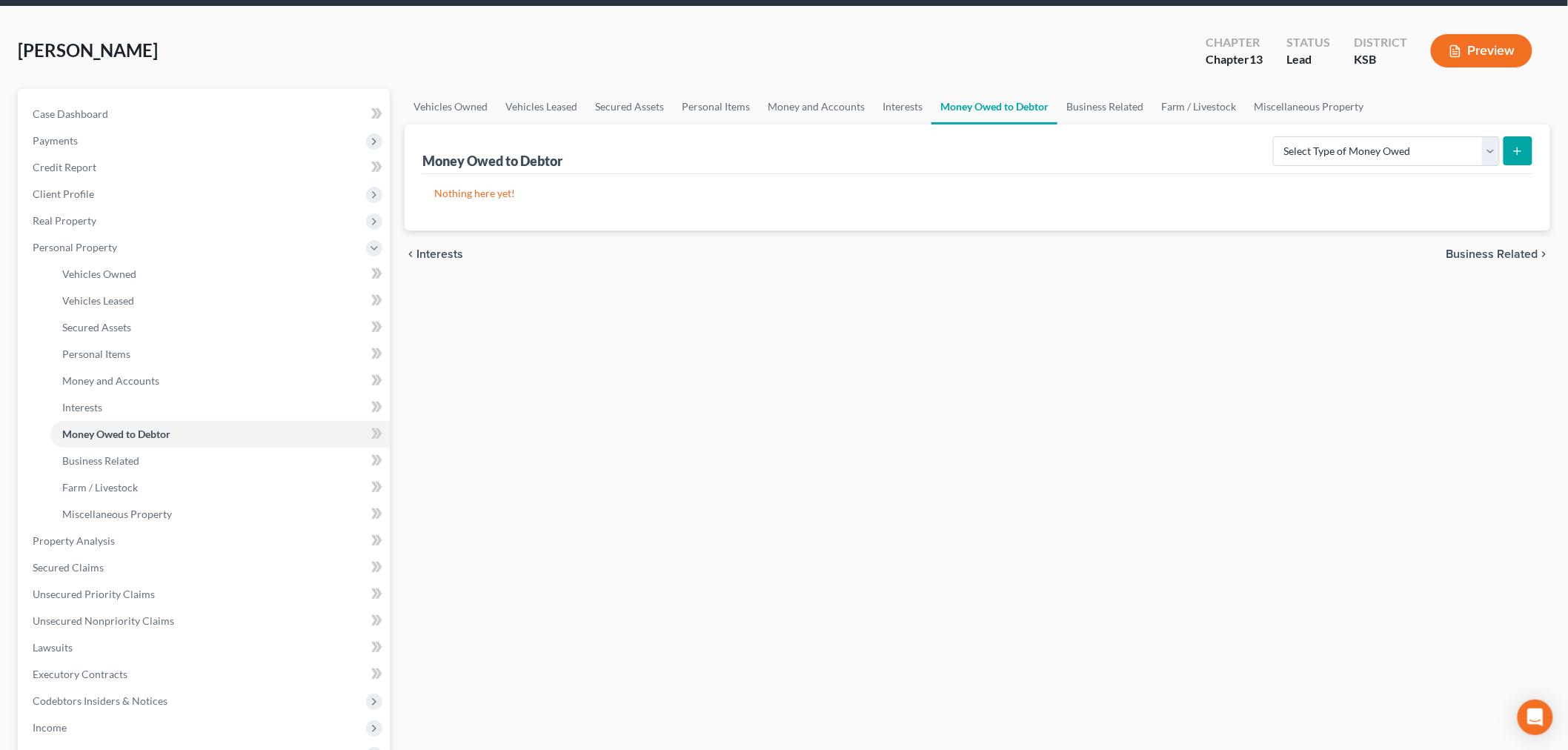
scroll to position [247, 0]
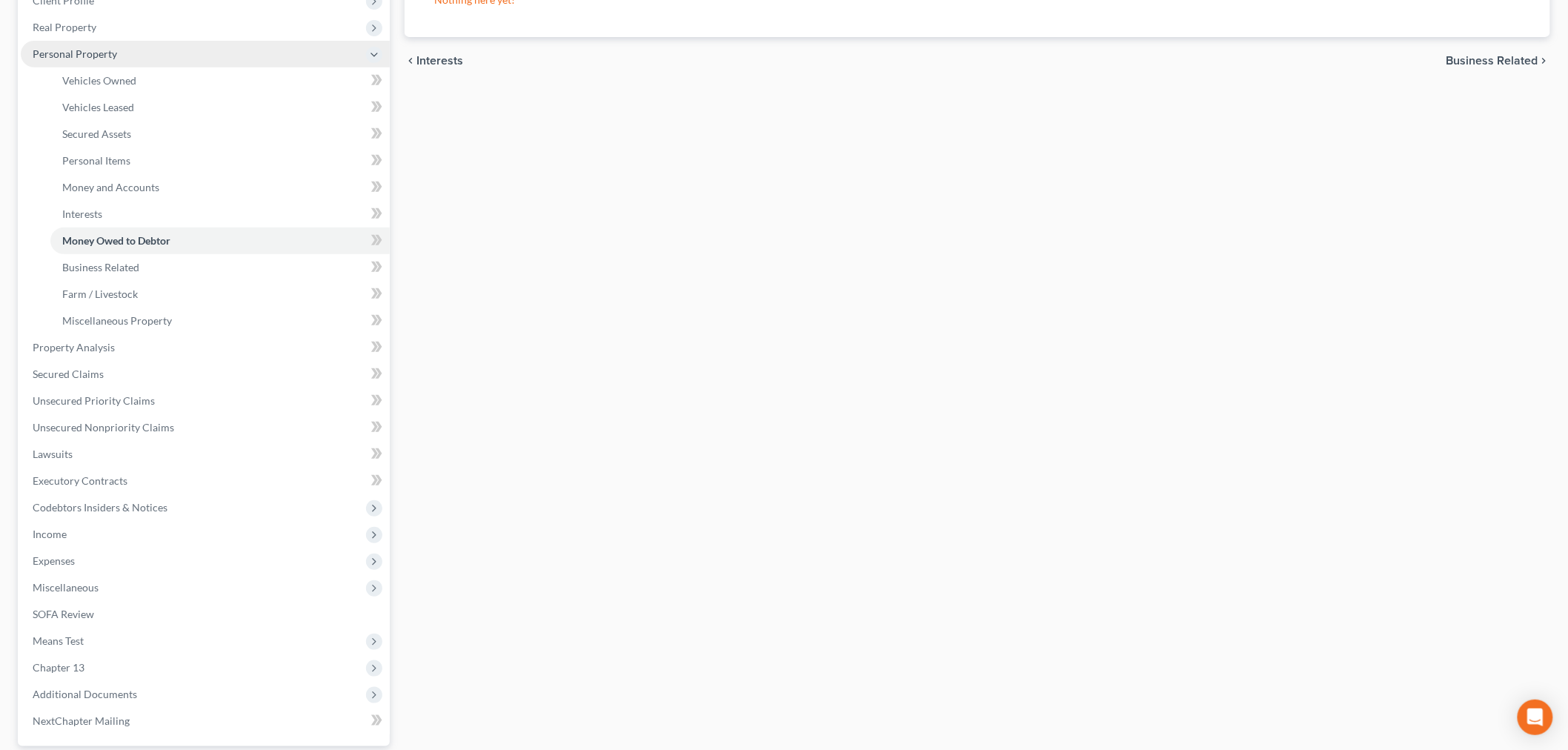
click at [104, 62] on span "Personal Property" at bounding box center [206, 54] width 369 height 27
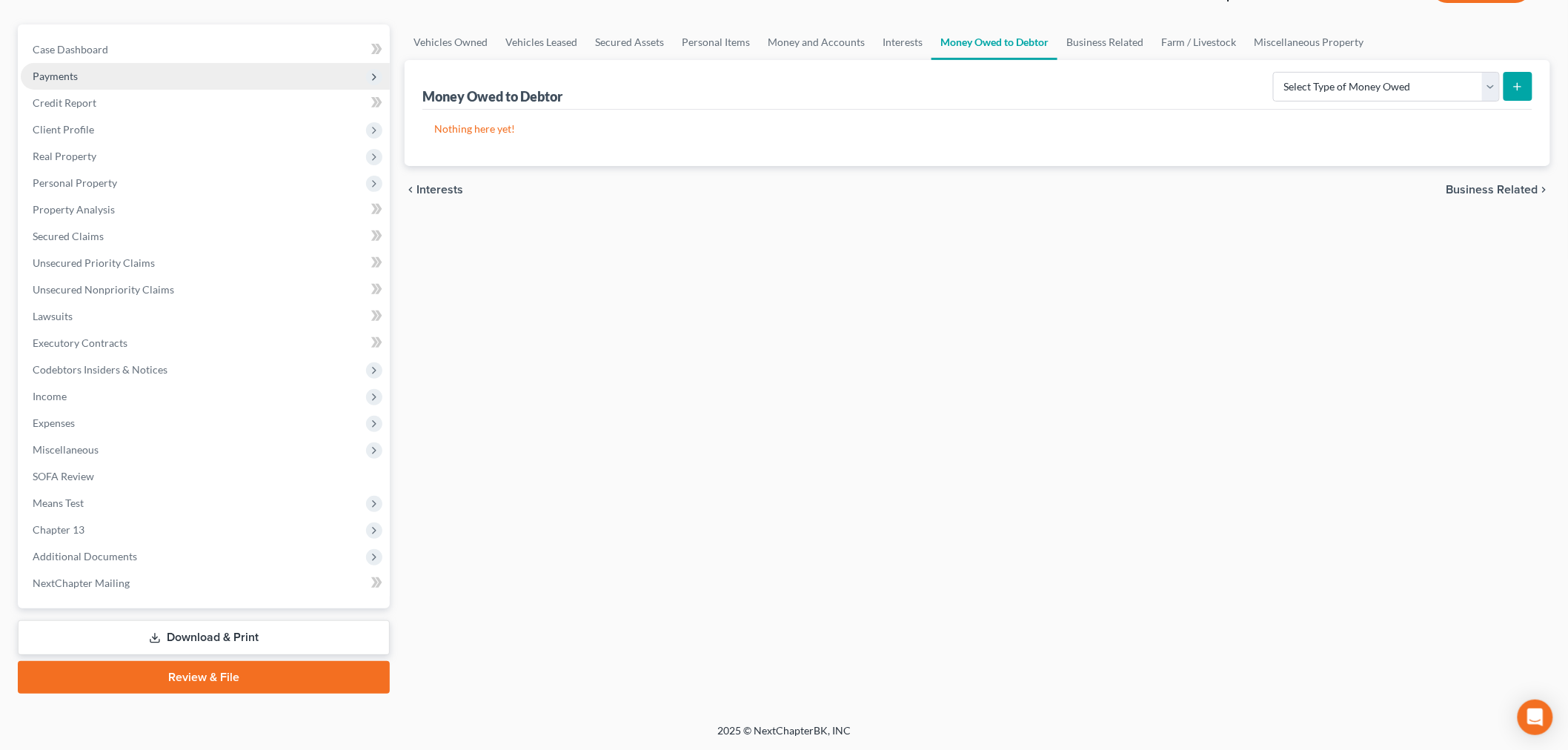
scroll to position [116, 0]
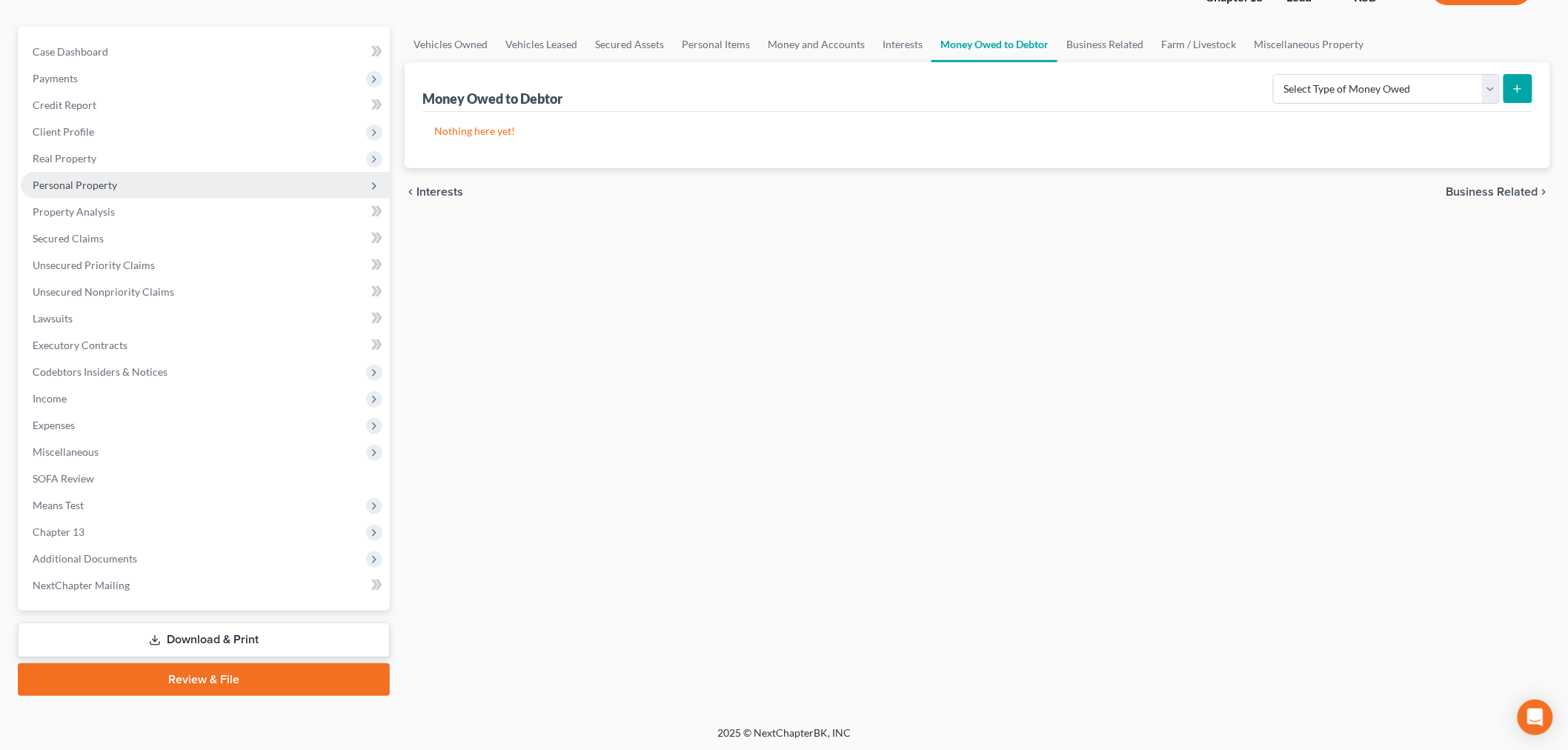
click at [43, 175] on span "Personal Property" at bounding box center [206, 186] width 369 height 27
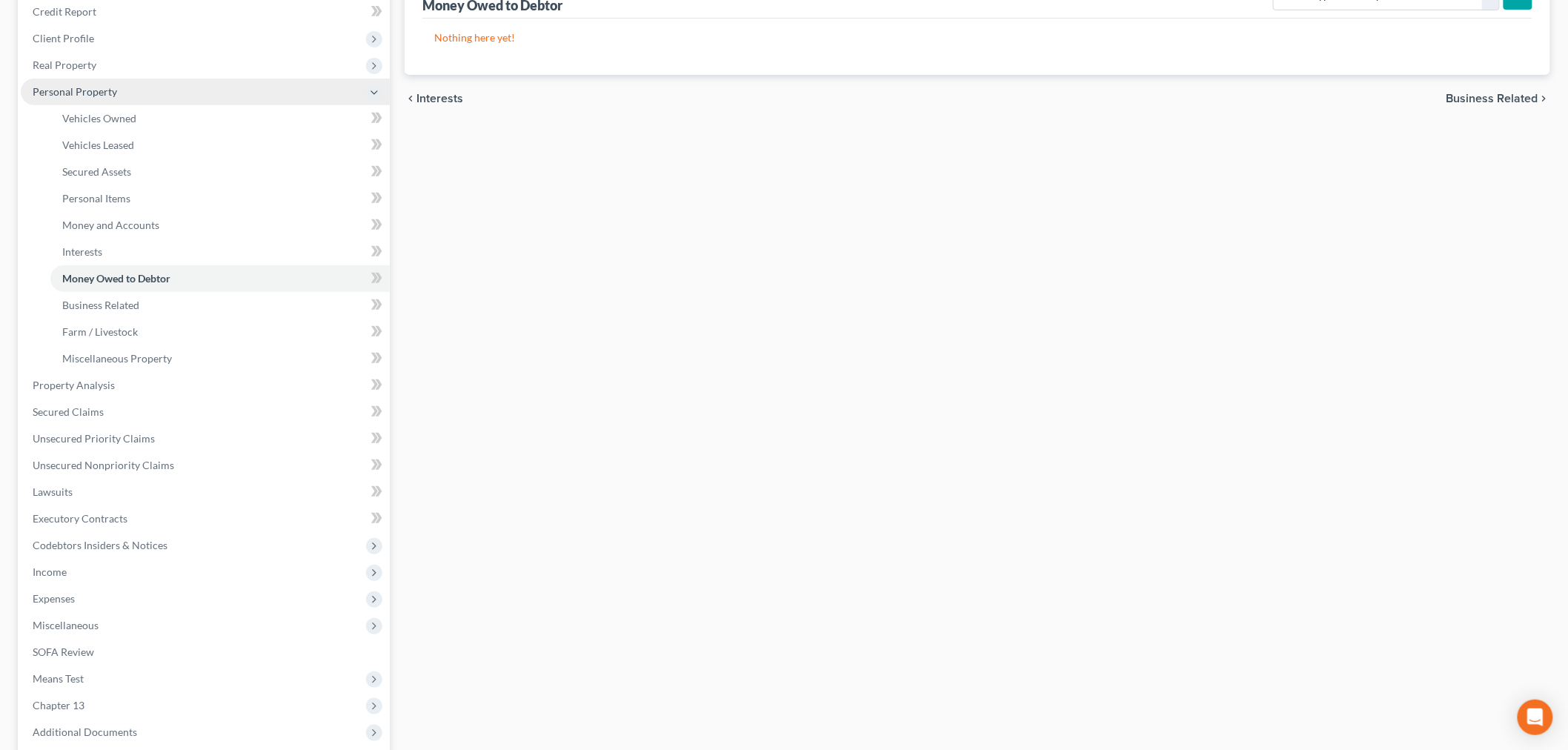
scroll to position [247, 0]
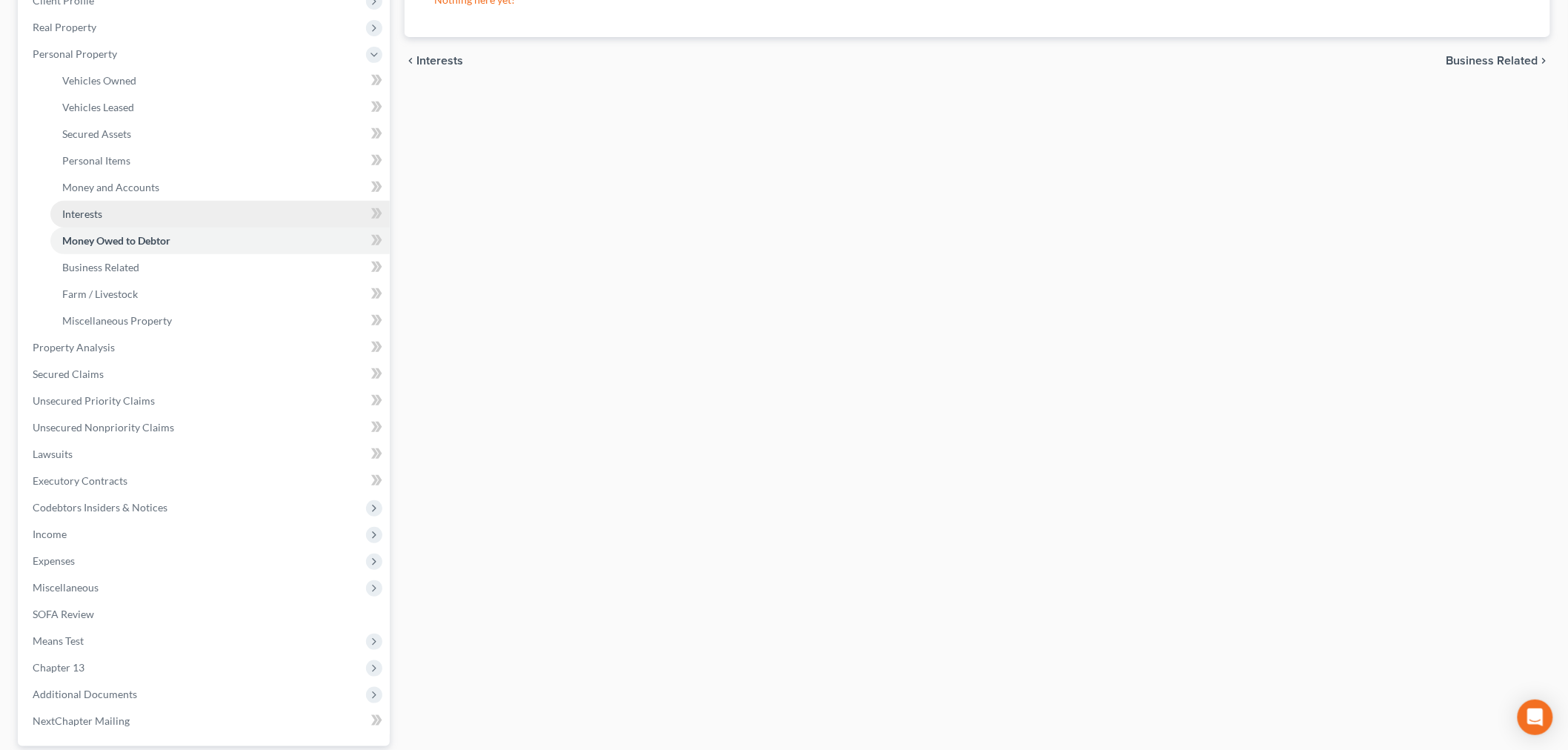
click at [87, 218] on link "Interests" at bounding box center [220, 214] width 340 height 27
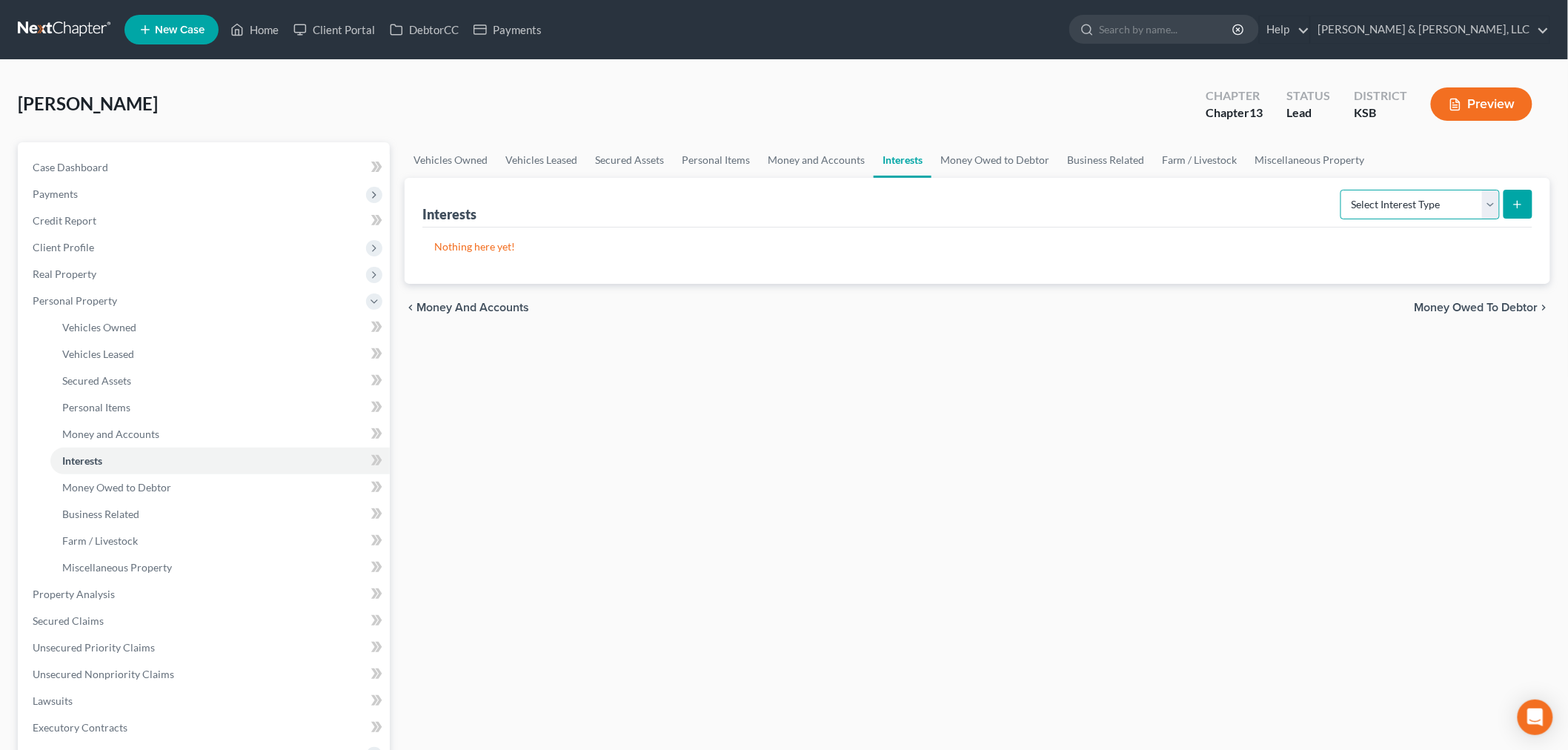
click at [1494, 196] on select "Select Interest Type 401K Annuity Bond Education IRA Government Bond Government…" at bounding box center [1420, 204] width 159 height 30
select select "401k"
click at [1343, 189] on select "Select Interest Type 401K Annuity Bond Education IRA Government Bond Government…" at bounding box center [1420, 204] width 159 height 30
click at [1519, 211] on button "submit" at bounding box center [1518, 204] width 29 height 29
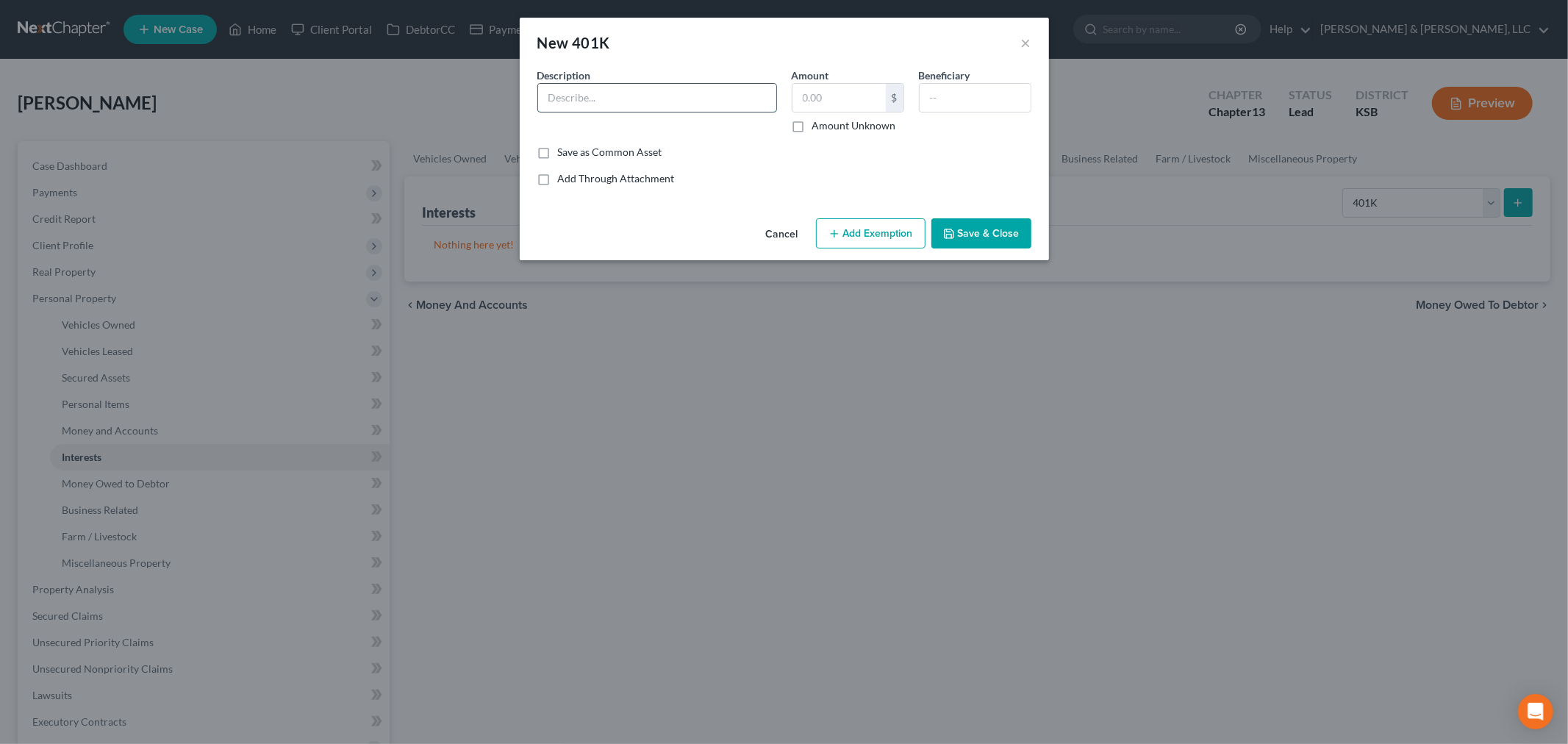
click at [603, 92] on input "text" at bounding box center [657, 98] width 238 height 28
type input "Fidelity 401k"
click at [826, 98] on input "text" at bounding box center [839, 98] width 93 height 28
click at [813, 129] on label "Amount Unknown" at bounding box center [854, 126] width 84 height 15
click at [818, 128] on input "Amount Unknown" at bounding box center [823, 123] width 9 height 9
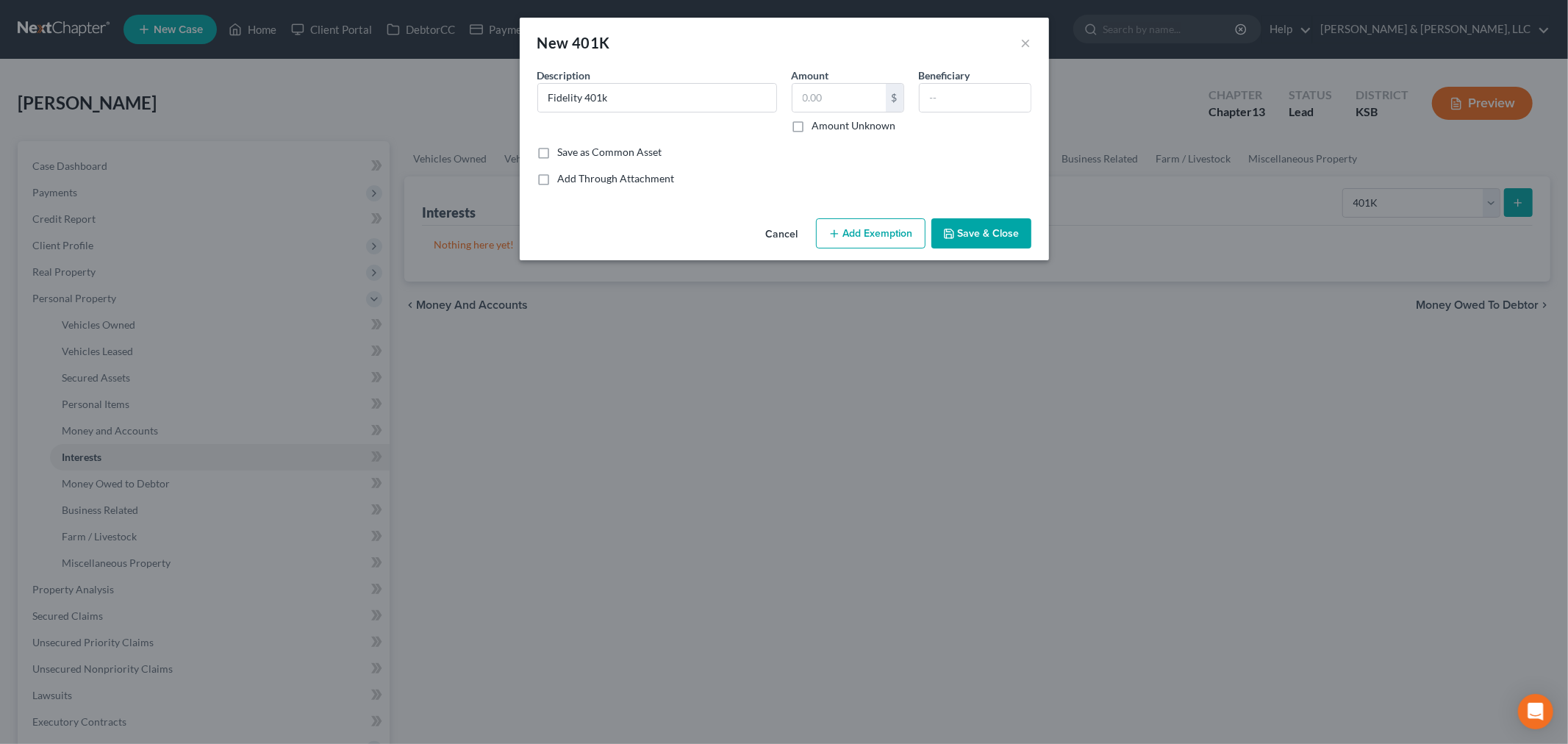
checkbox input "true"
click at [860, 237] on button "Add Exemption" at bounding box center [871, 233] width 110 height 31
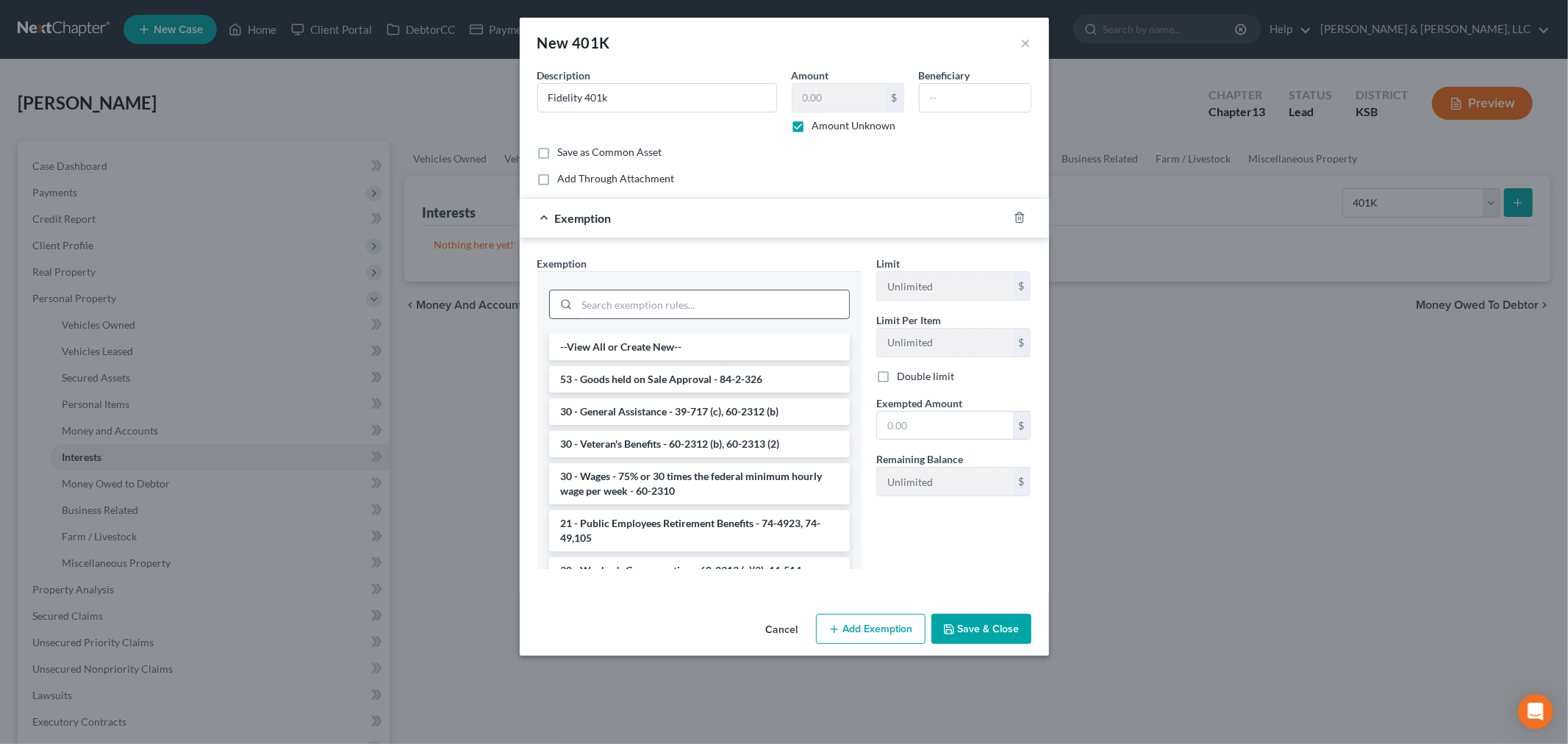
click at [636, 304] on input "search" at bounding box center [713, 305] width 272 height 28
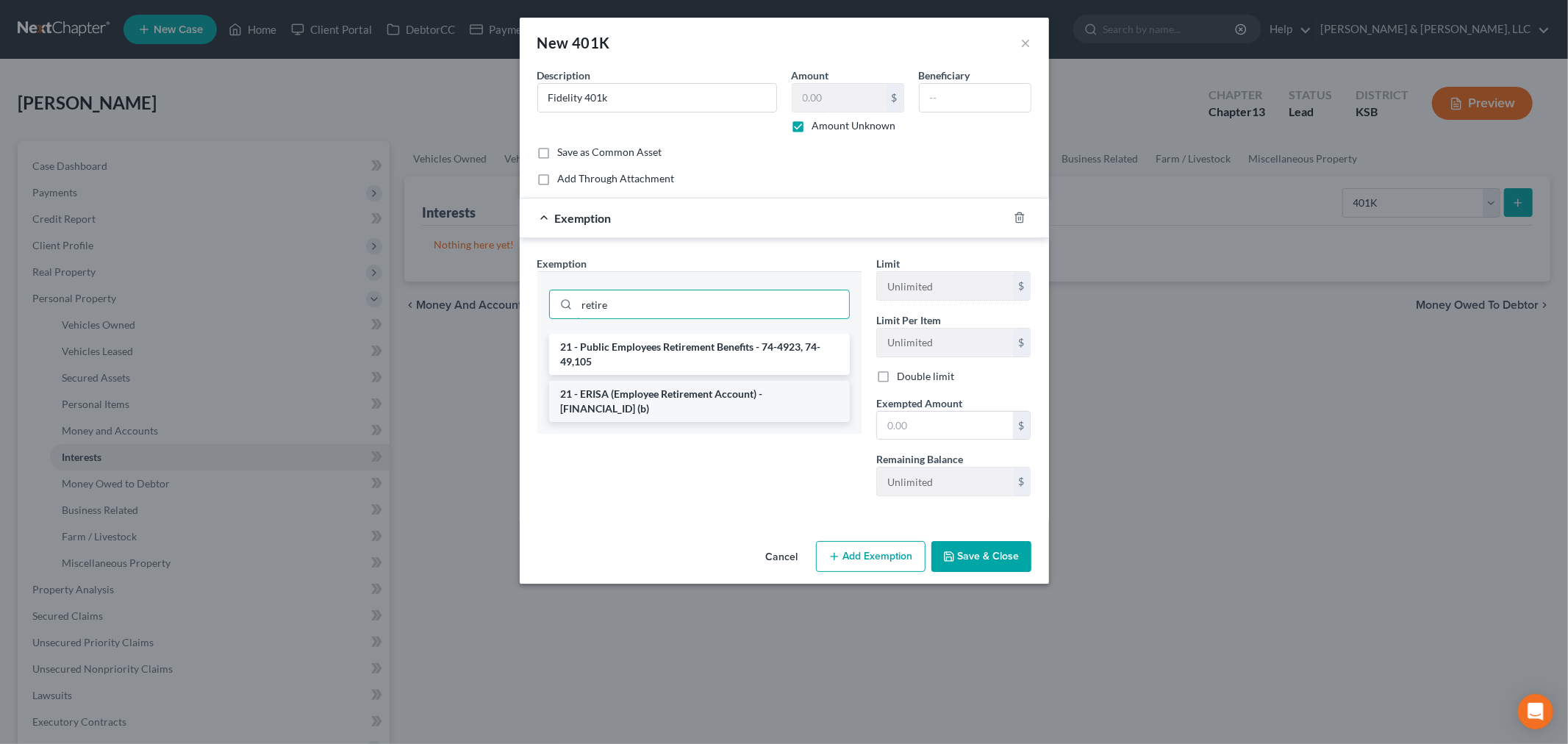
type input "retire"
click at [630, 398] on li "21 - ERISA (Employee Retirement Account) - 60-2308 (b)" at bounding box center [700, 401] width 301 height 42
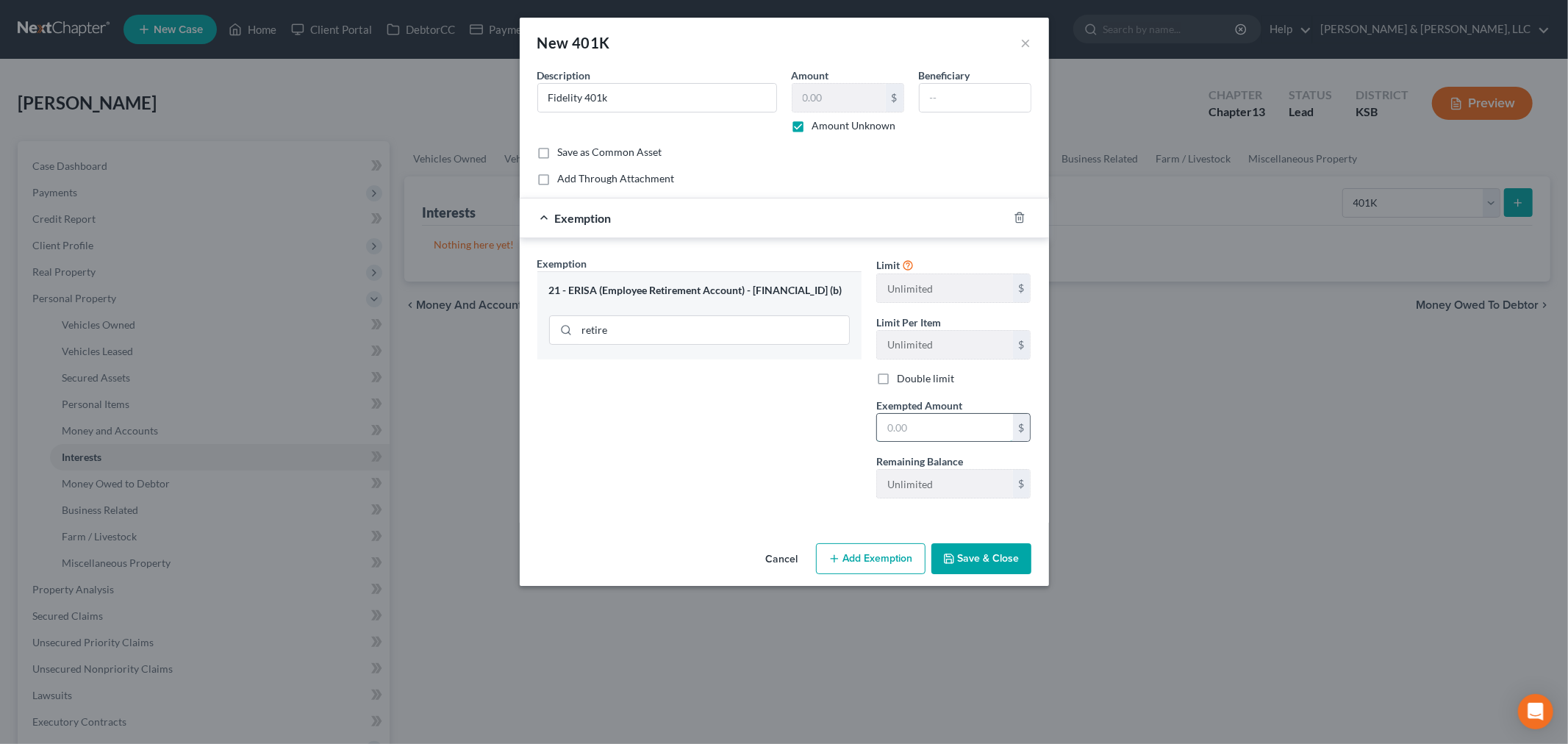
click at [920, 424] on input "text" at bounding box center [945, 428] width 136 height 28
type input "1"
click at [777, 490] on div "Exemption Set must be selected for CA. Exemption * 21 - ERISA (Employee Retirem…" at bounding box center [700, 382] width 339 height 254
click at [971, 557] on button "Save & Close" at bounding box center [982, 559] width 100 height 31
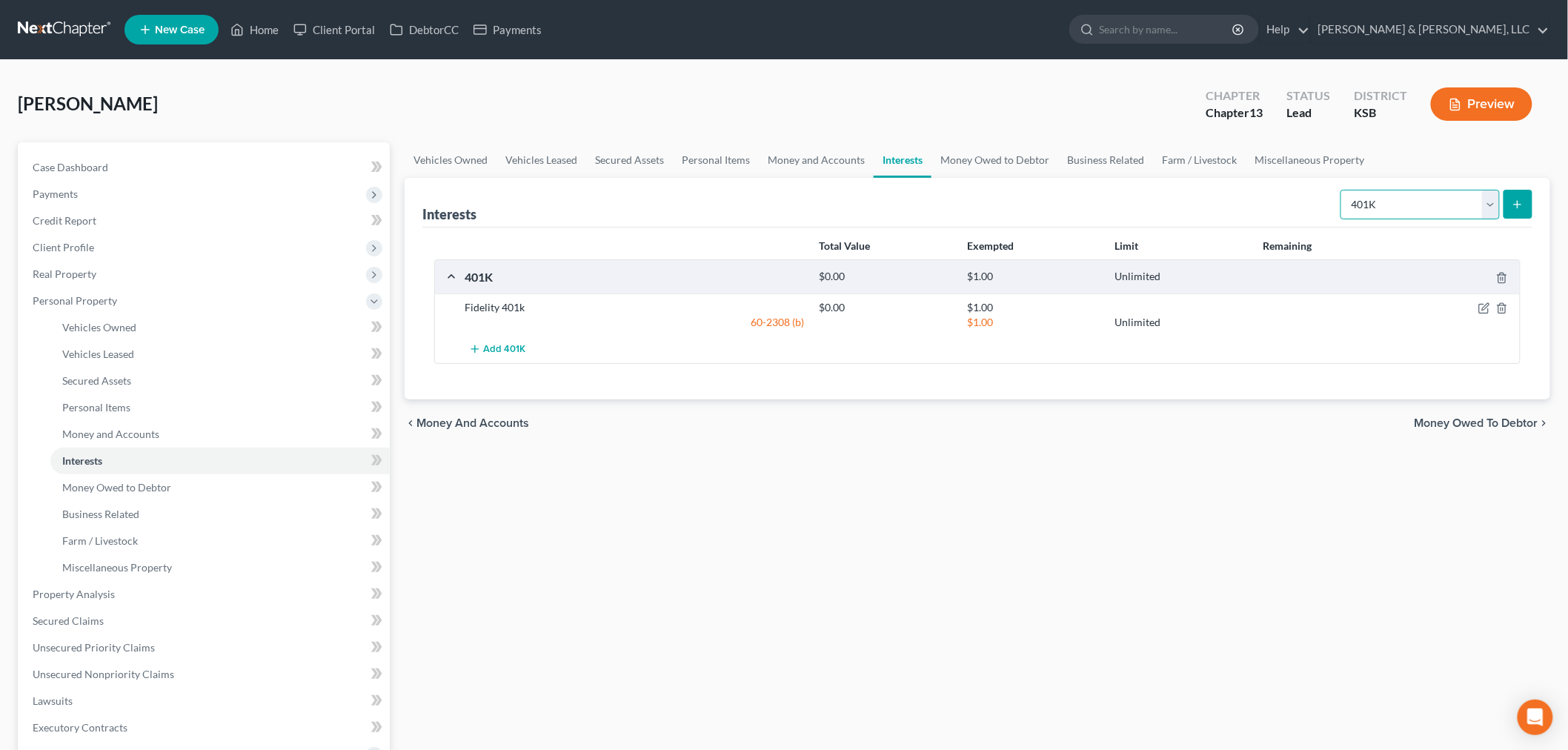
drag, startPoint x: 1493, startPoint y: 217, endPoint x: 1497, endPoint y: 209, distance: 8.9
click at [1497, 209] on select "Select Interest Type 401K Annuity Bond Education IRA Government Bond Government…" at bounding box center [1420, 204] width 159 height 30
select select "term_life_insurance"
click at [1343, 189] on select "Select Interest Type 401K Annuity Bond Education IRA Government Bond Government…" at bounding box center [1420, 204] width 159 height 30
click at [1523, 203] on icon "submit" at bounding box center [1518, 205] width 11 height 11
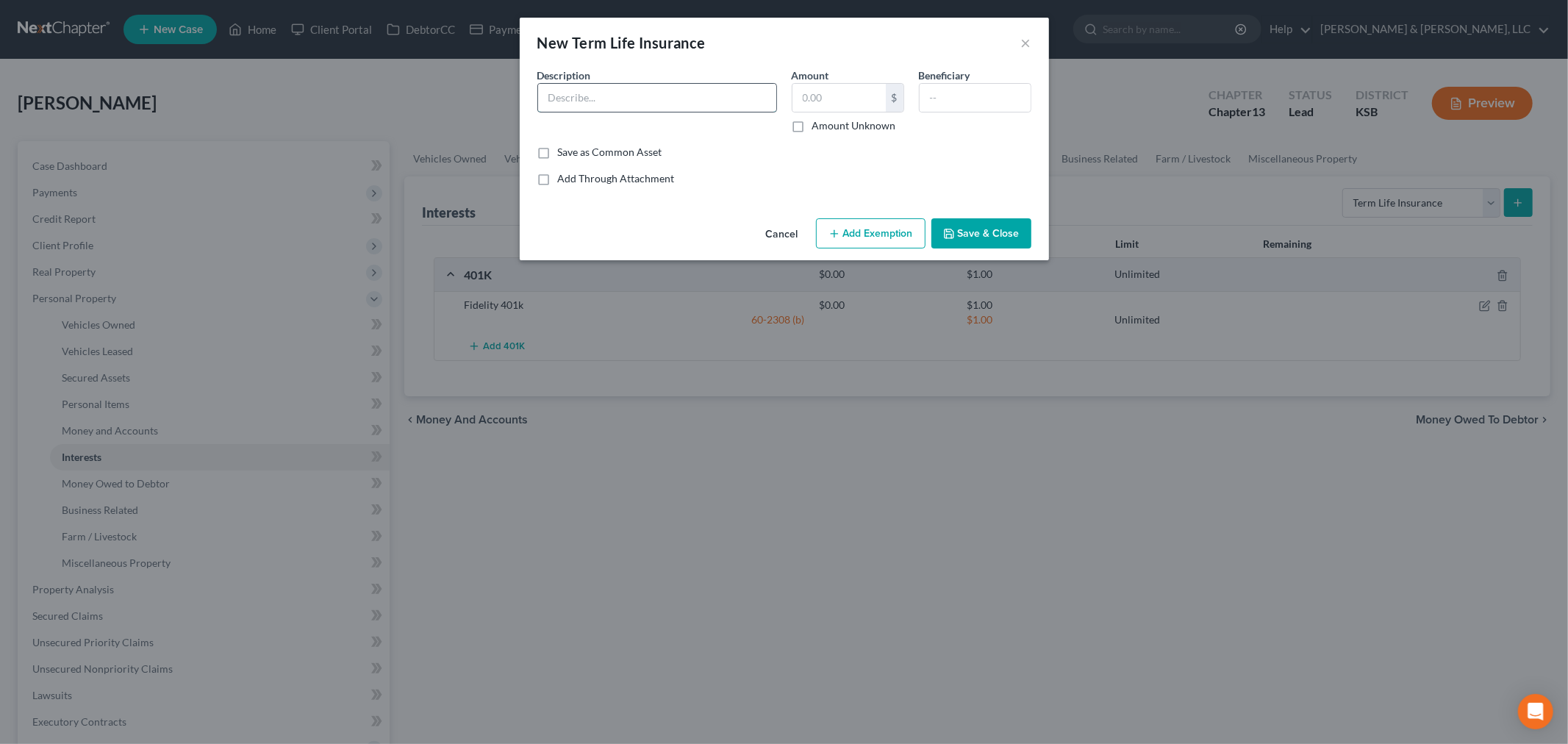
click at [607, 89] on input "text" at bounding box center [657, 98] width 238 height 28
type input "Term Life Insurance through Employer"
click at [813, 122] on label "Amount Unknown" at bounding box center [854, 126] width 84 height 15
click at [818, 122] on input "Amount Unknown" at bounding box center [823, 123] width 9 height 9
checkbox input "true"
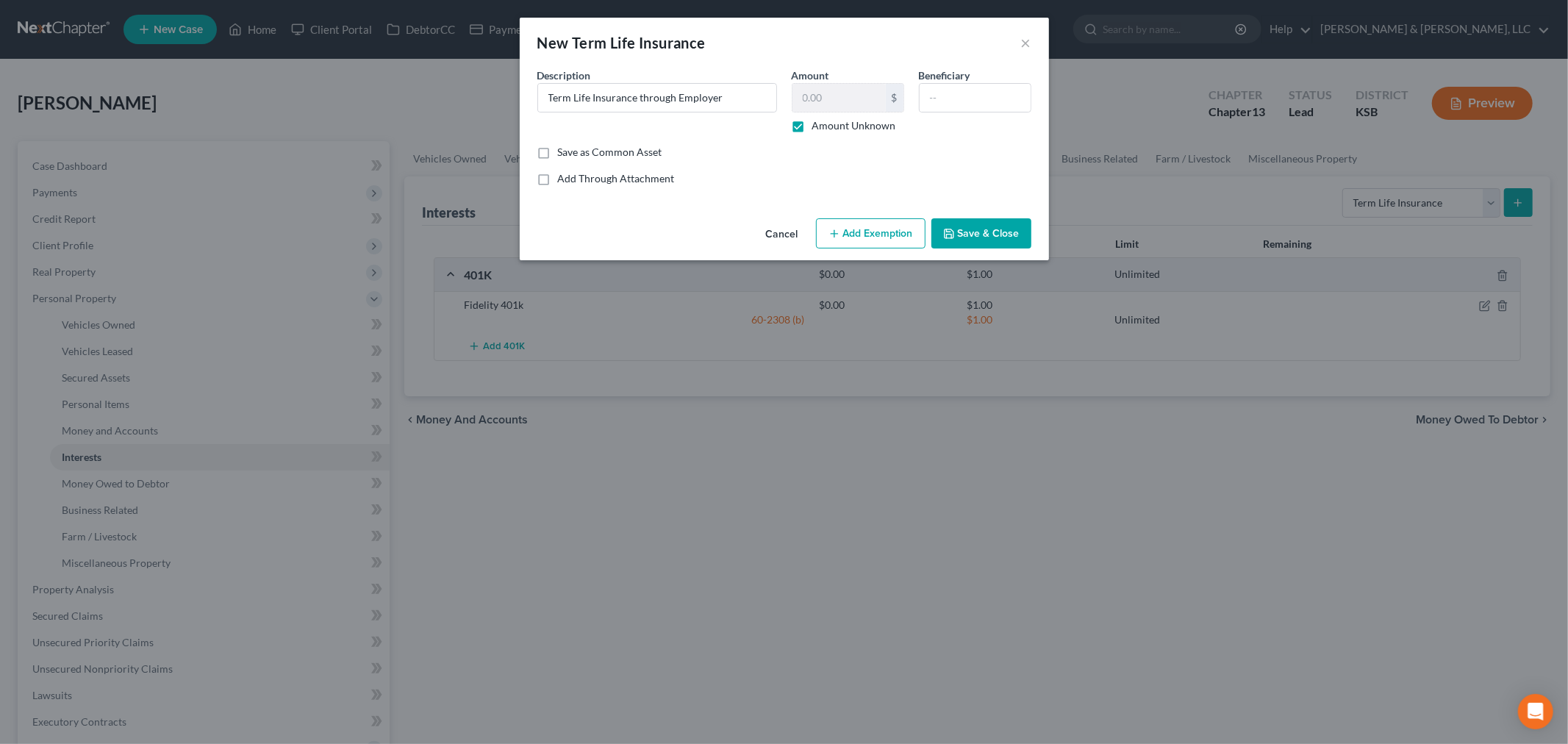
click at [987, 228] on button "Save & Close" at bounding box center [982, 233] width 100 height 31
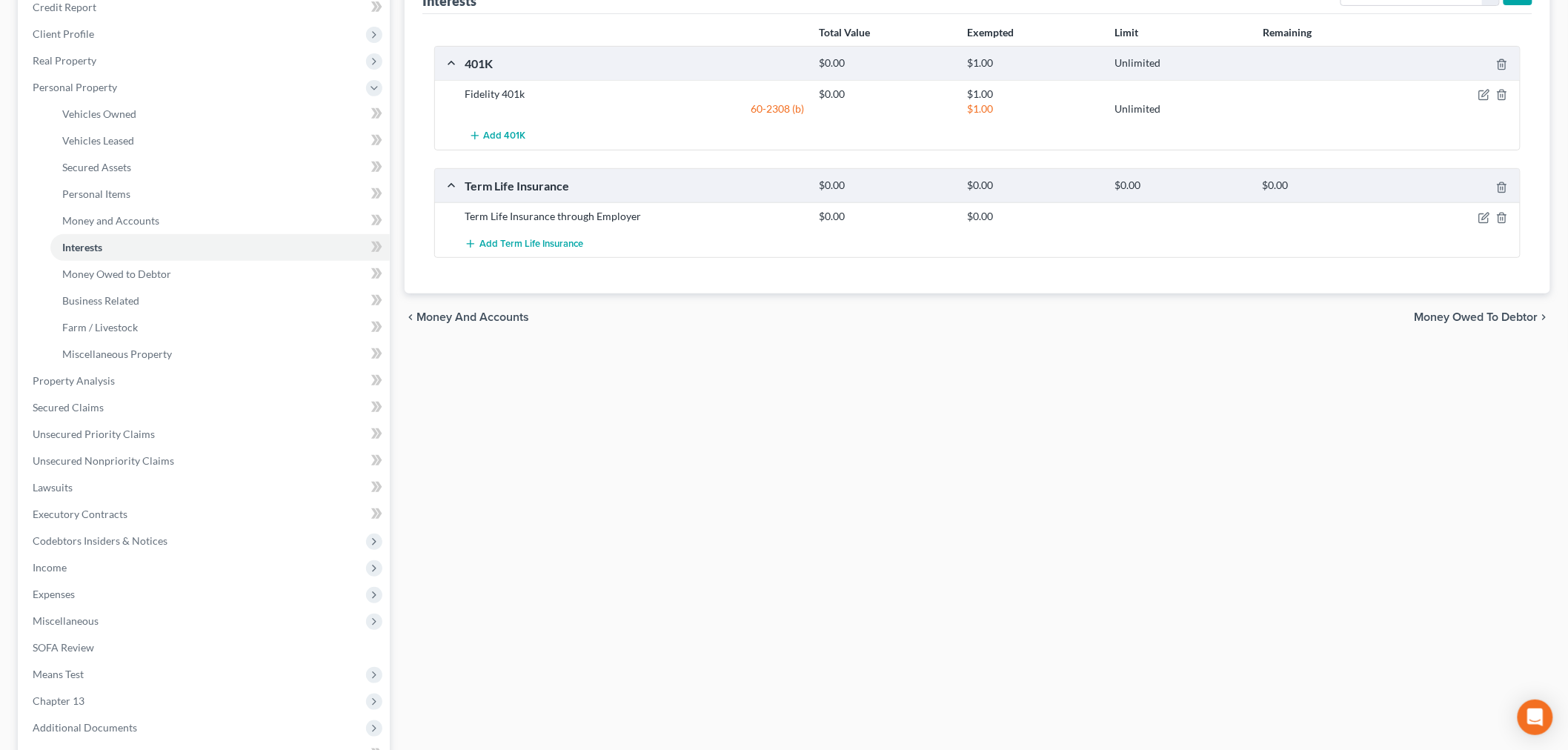
scroll to position [383, 0]
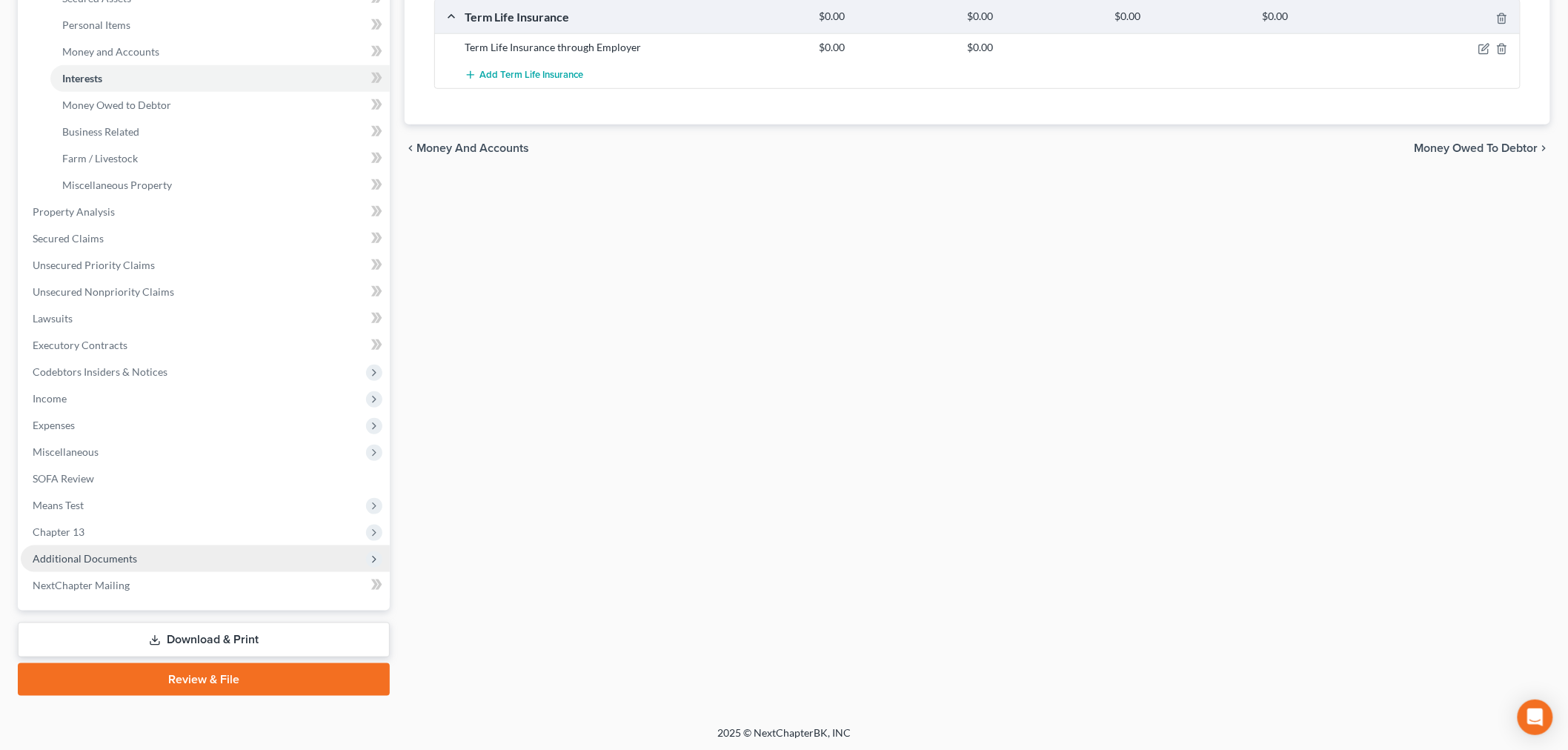
click at [50, 558] on span "Additional Documents" at bounding box center [85, 558] width 105 height 12
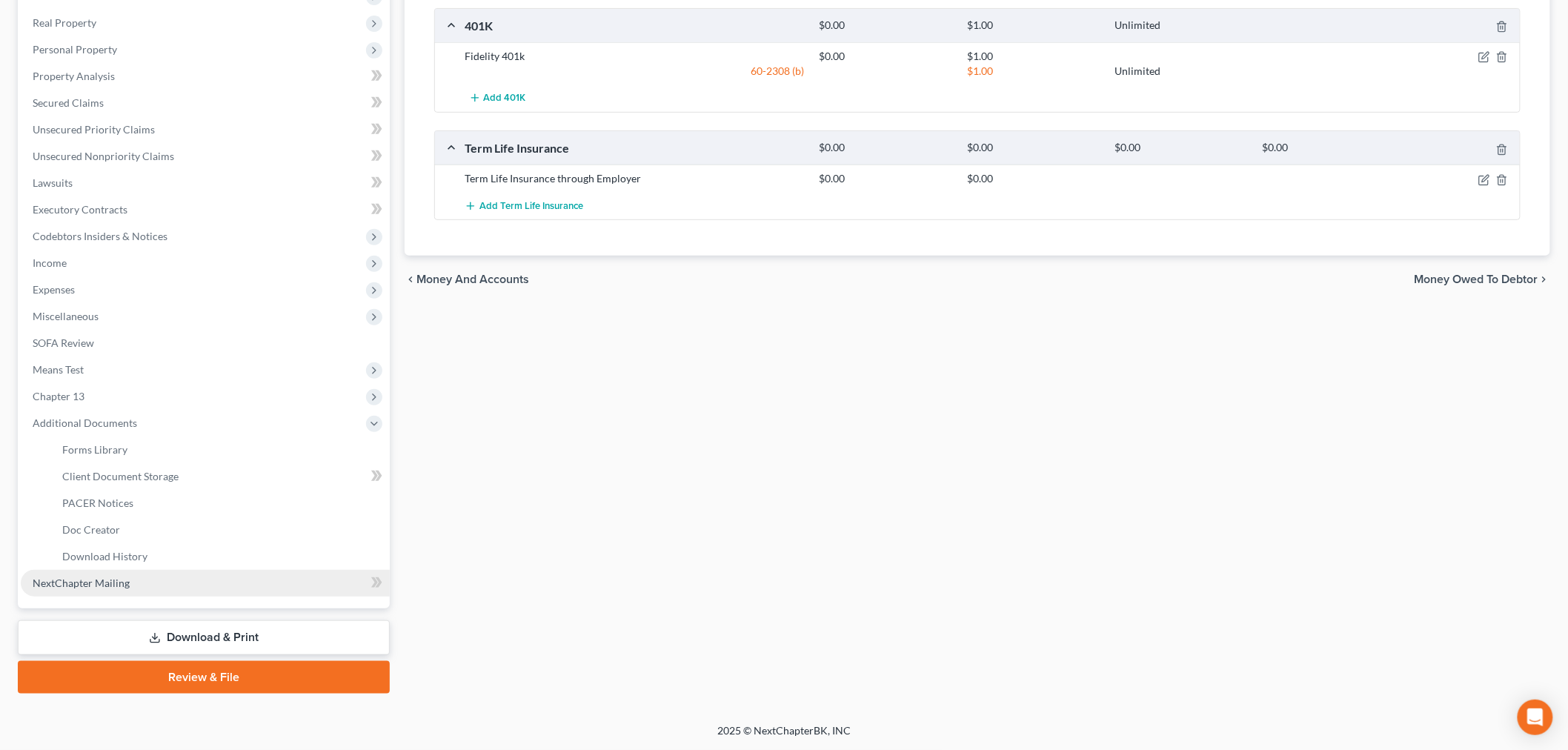
scroll to position [249, 0]
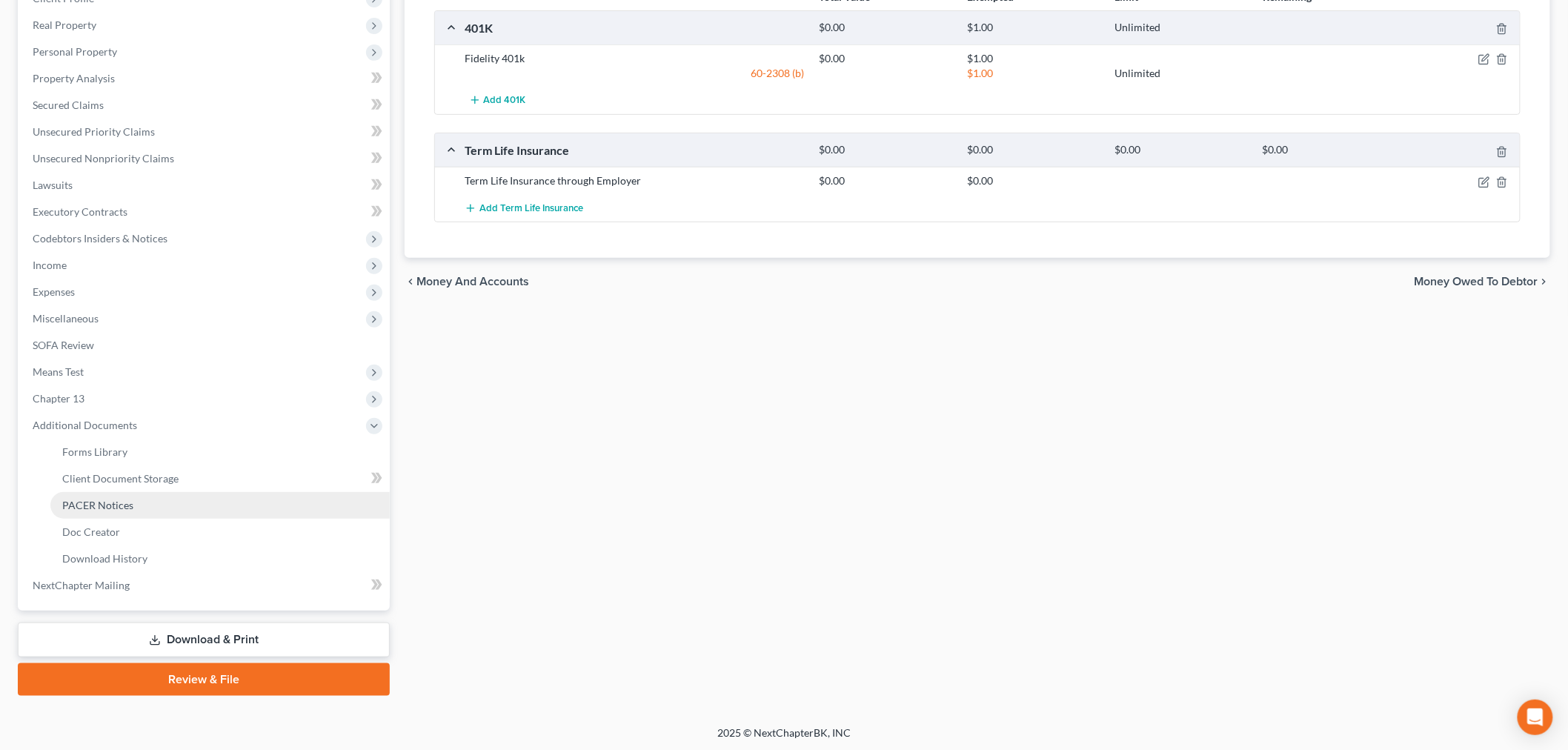
click at [98, 505] on span "PACER Notices" at bounding box center [97, 504] width 71 height 12
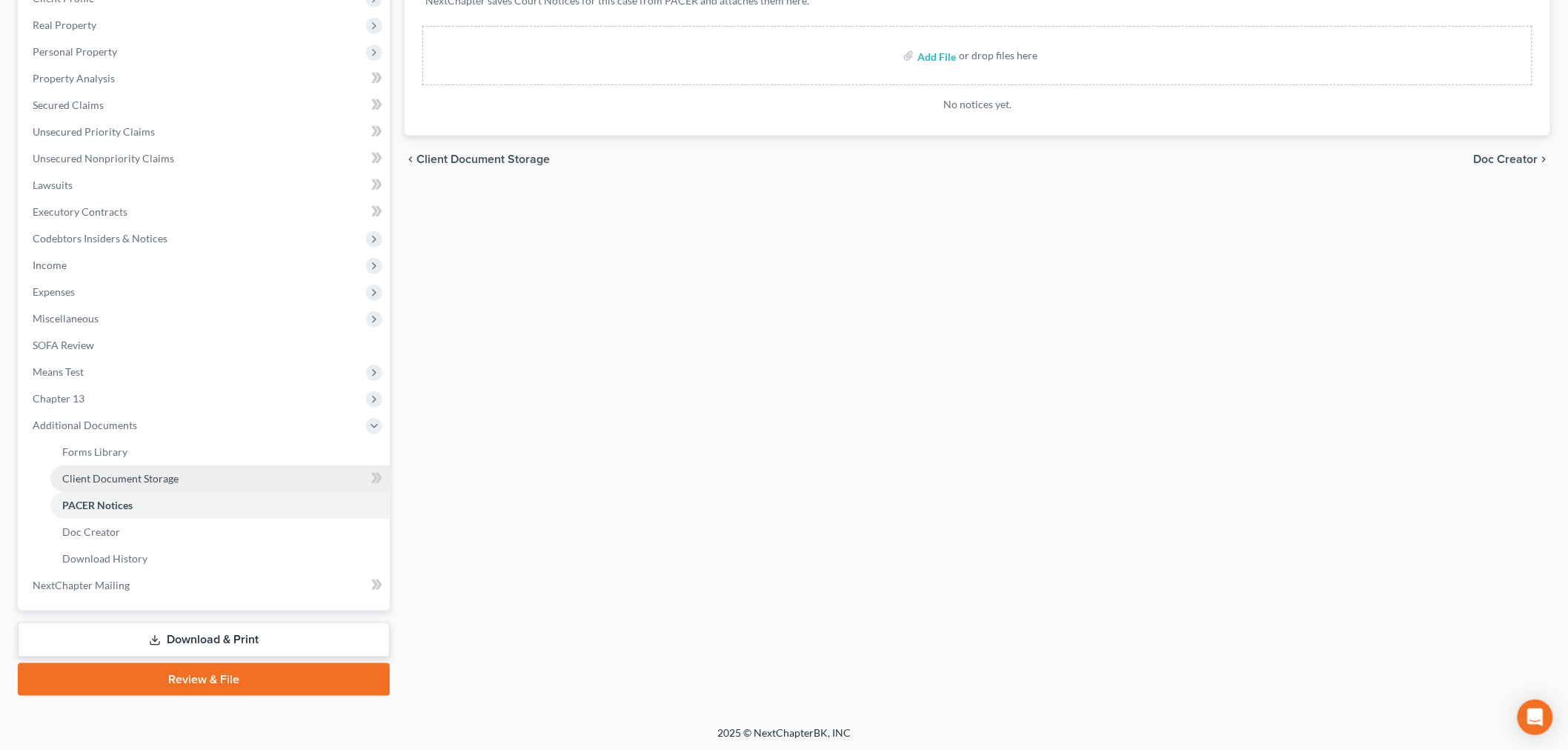
click at [167, 478] on span "Client Document Storage" at bounding box center [120, 478] width 116 height 12
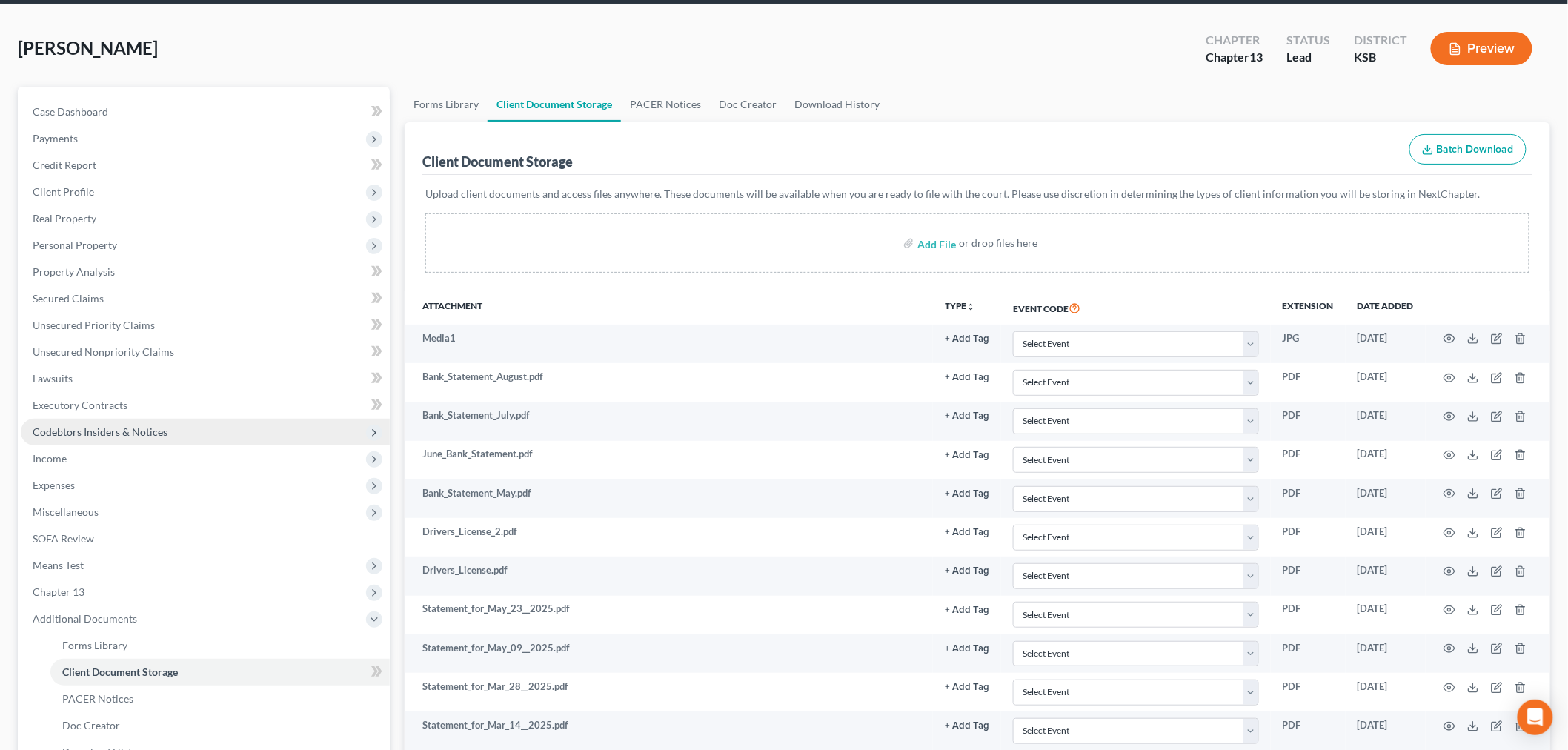
scroll to position [165, 0]
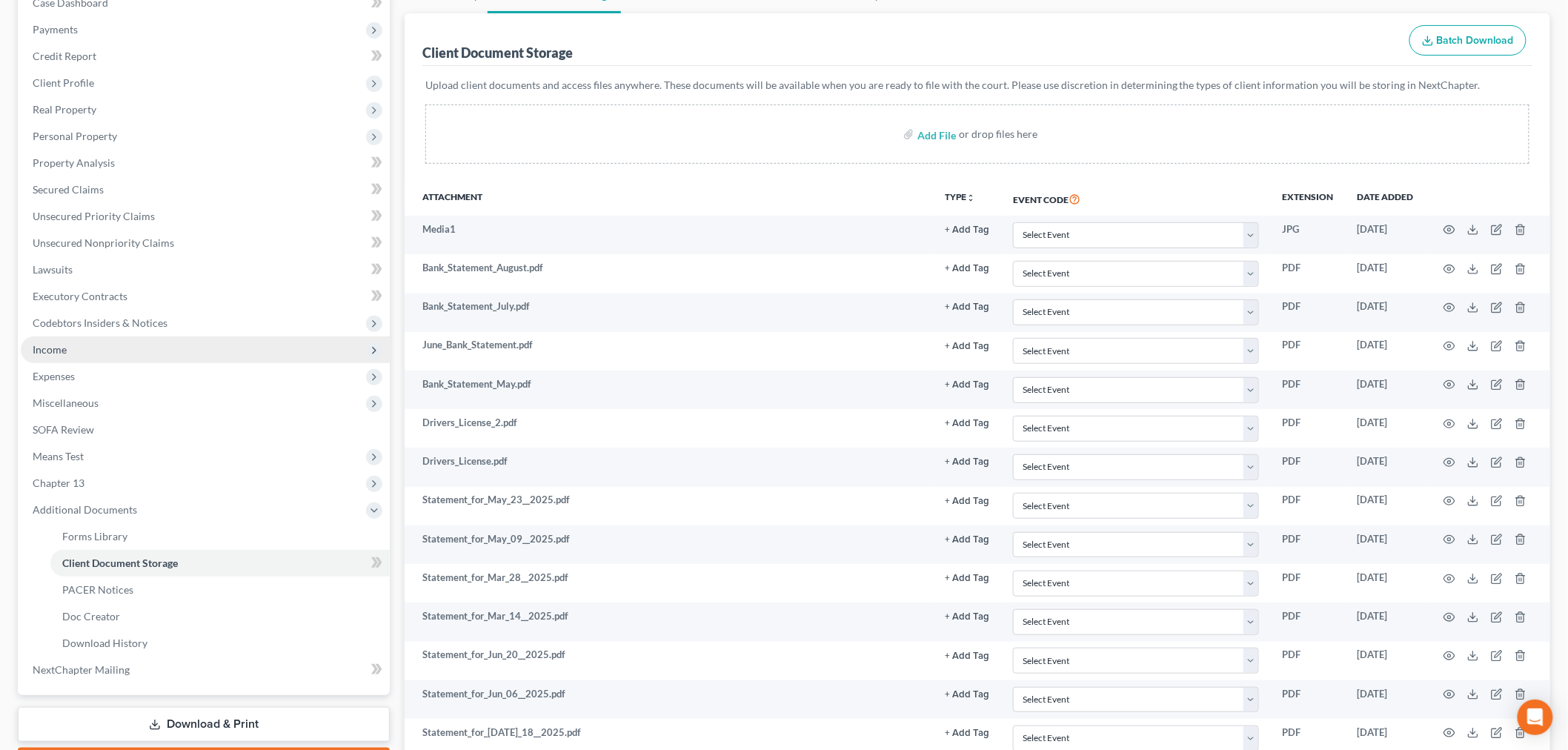
click at [42, 339] on span "Income" at bounding box center [206, 350] width 369 height 27
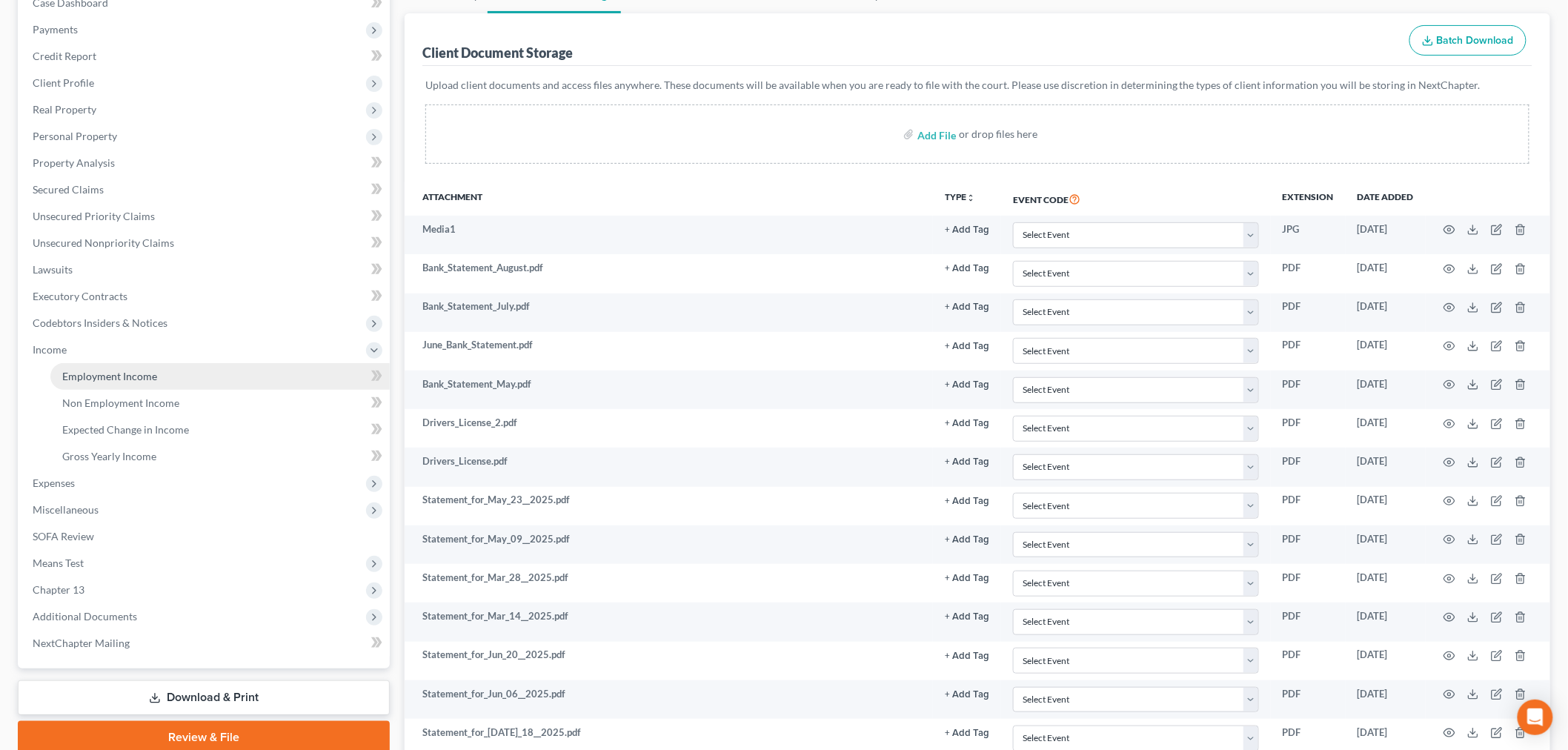
click at [84, 365] on link "Employment Income" at bounding box center [220, 377] width 340 height 27
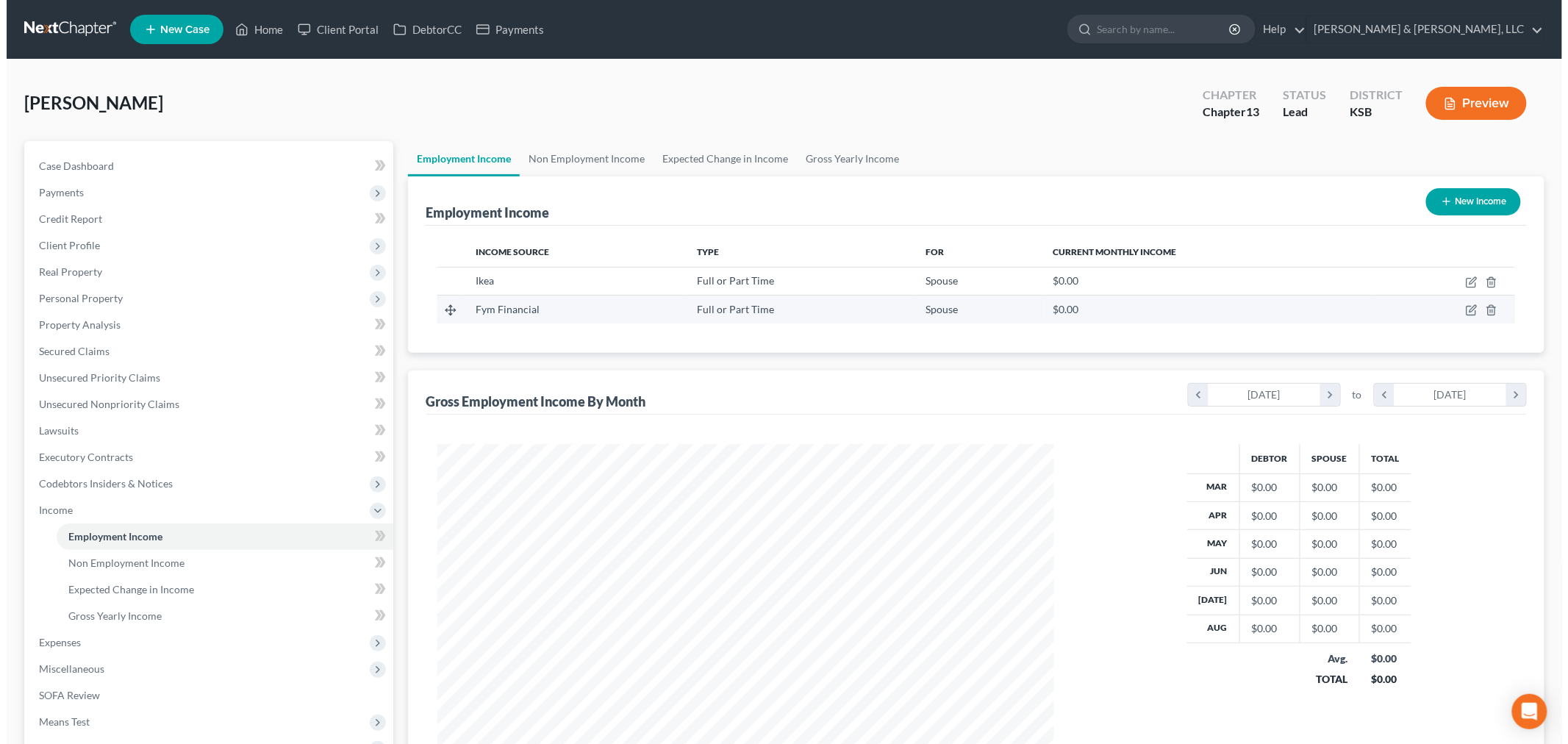
scroll to position [308, 646]
click at [1465, 310] on icon "button" at bounding box center [1466, 309] width 7 height 7
select select "0"
select select "53"
select select "2"
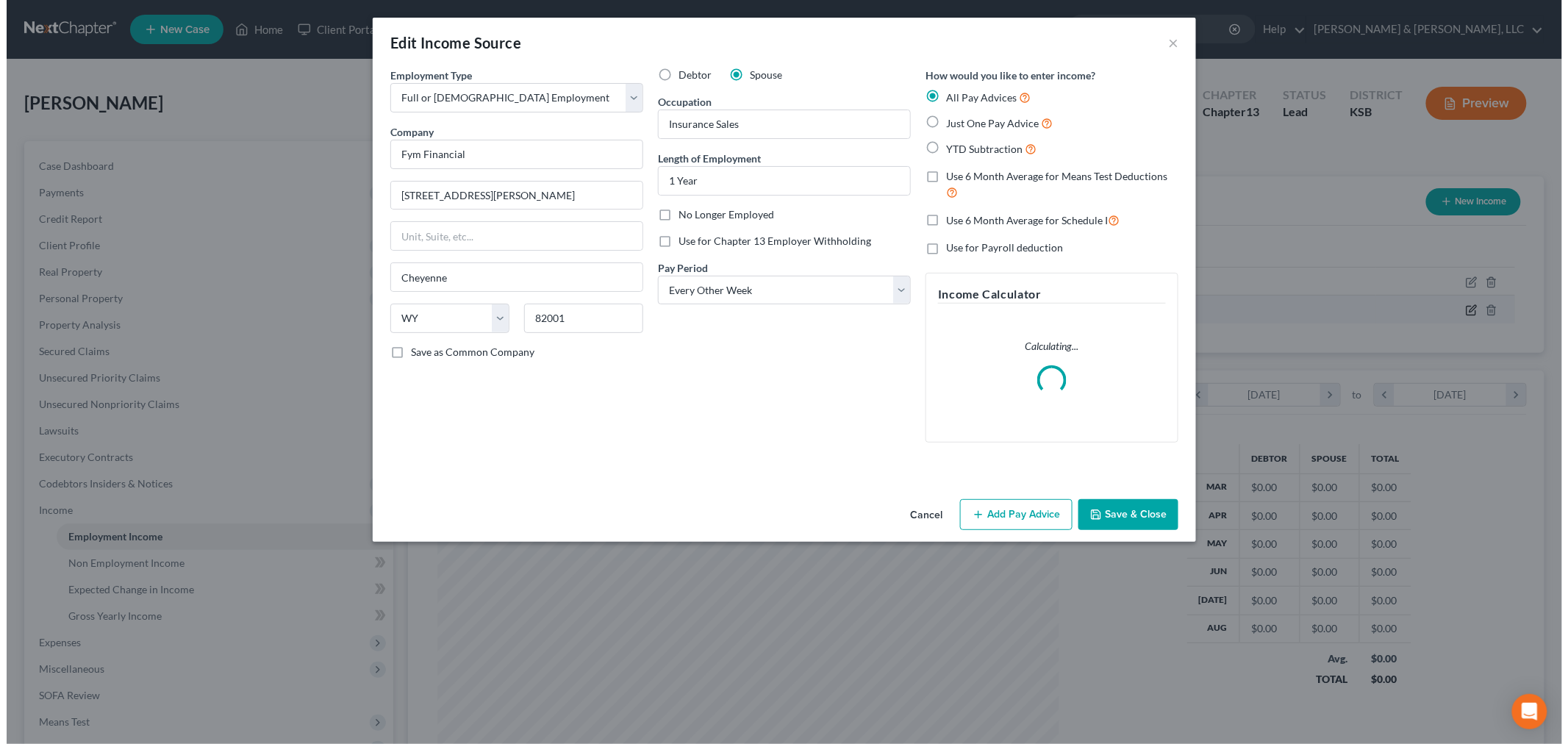
scroll to position [311, 651]
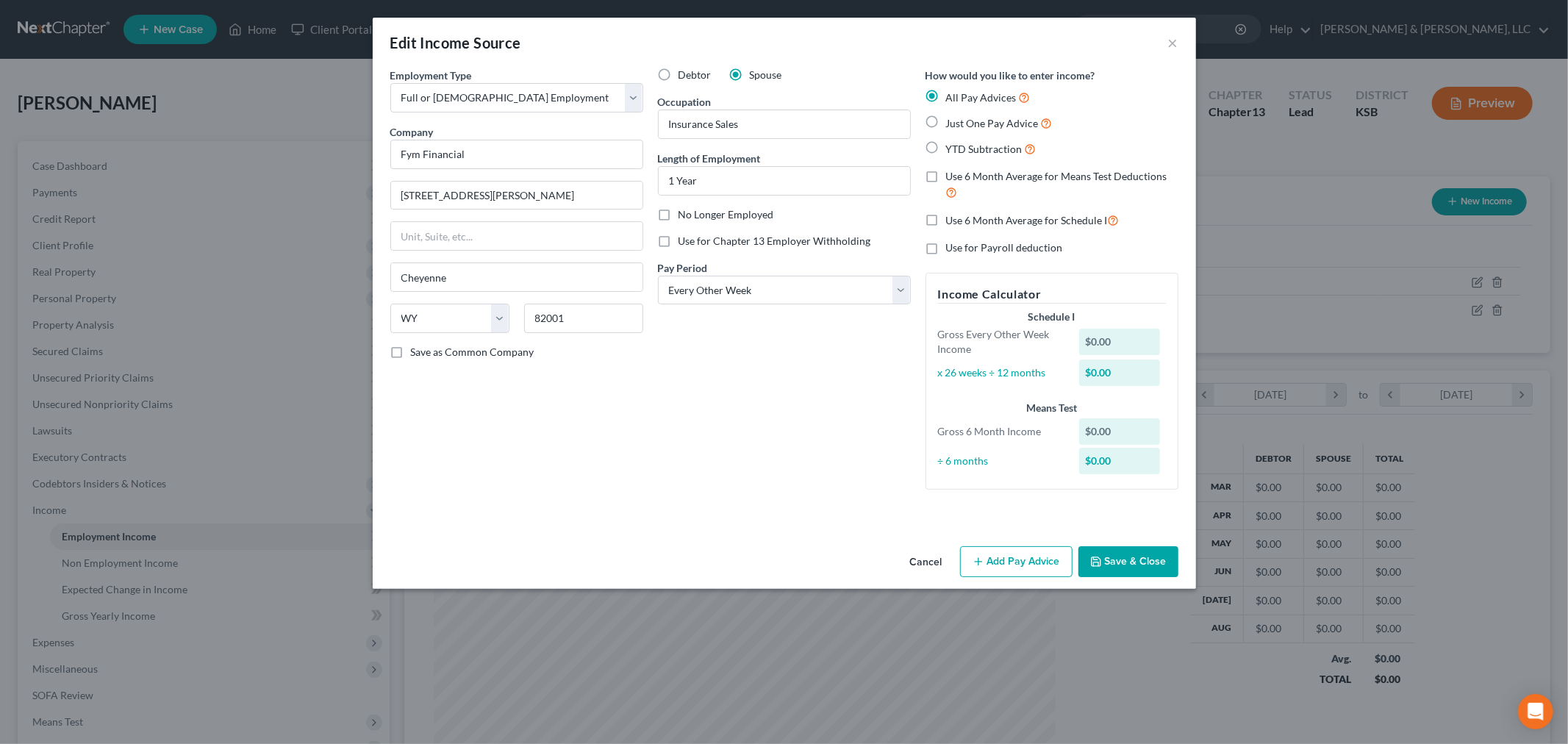
click at [679, 75] on label "Debtor" at bounding box center [695, 76] width 33 height 15
click at [684, 75] on input "Debtor" at bounding box center [689, 73] width 9 height 9
radio input "true"
click at [946, 148] on label "YTD Subtraction" at bounding box center [991, 149] width 91 height 17
click at [953, 148] on input "YTD Subtraction" at bounding box center [957, 145] width 9 height 9
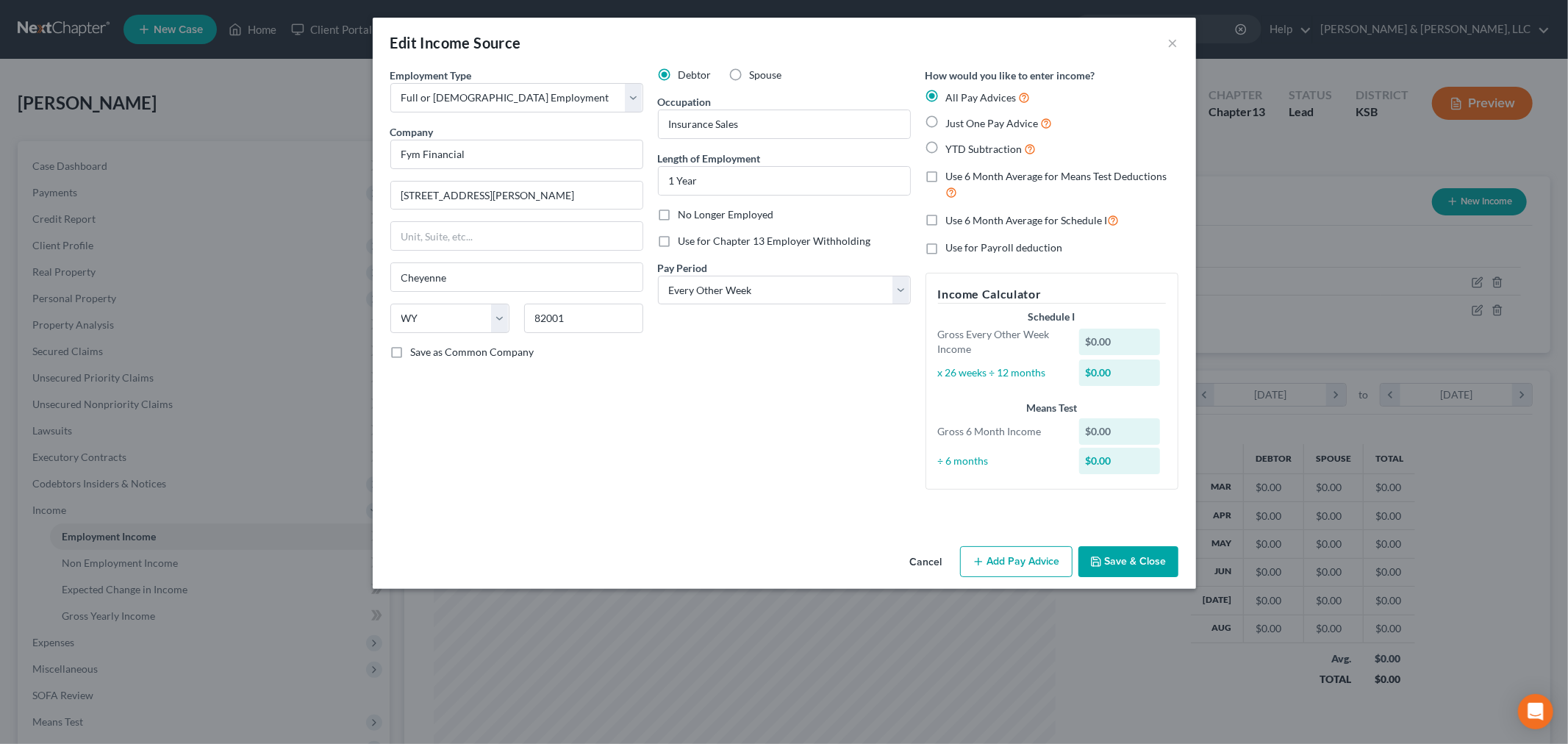
radio input "true"
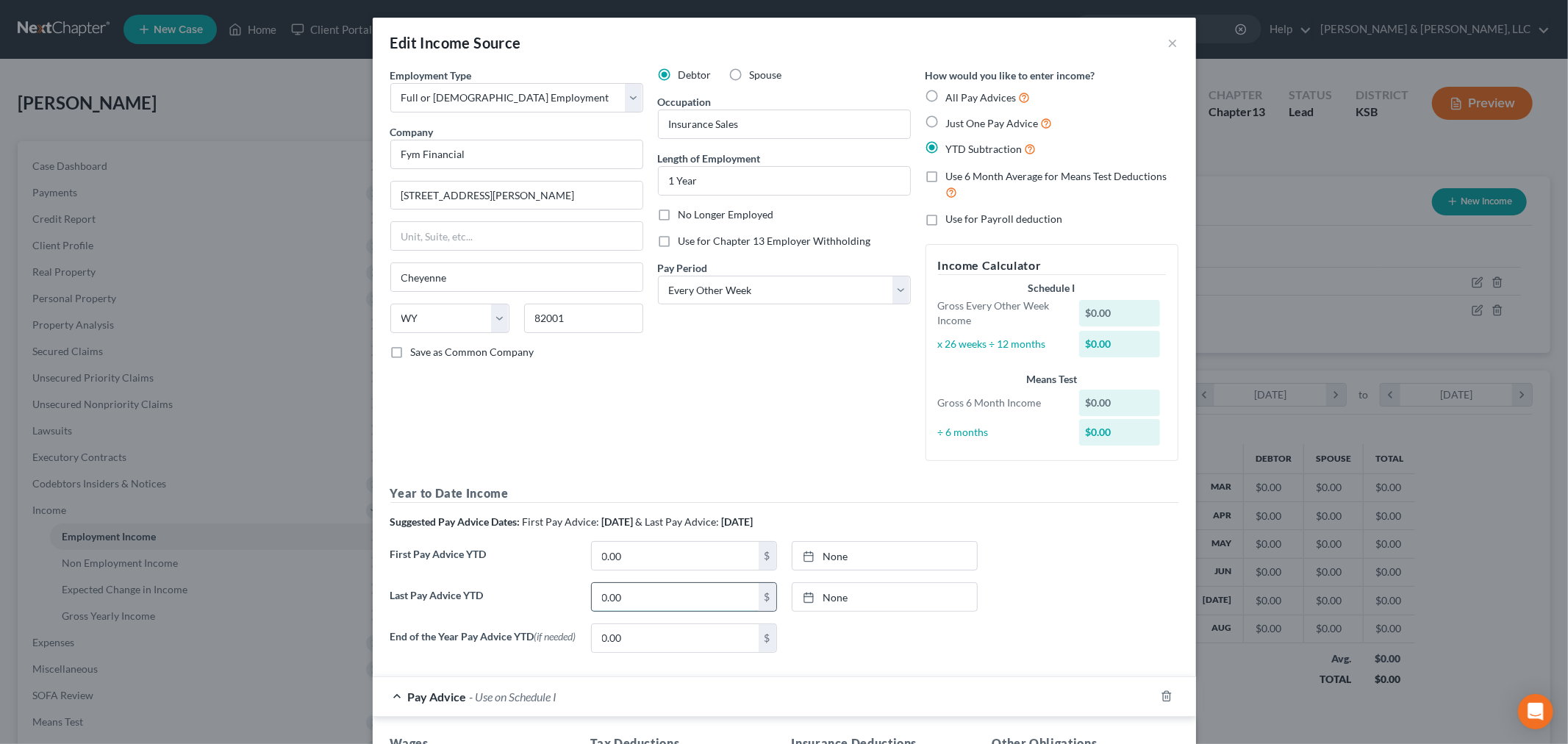
click at [631, 594] on input "0.00" at bounding box center [675, 598] width 167 height 28
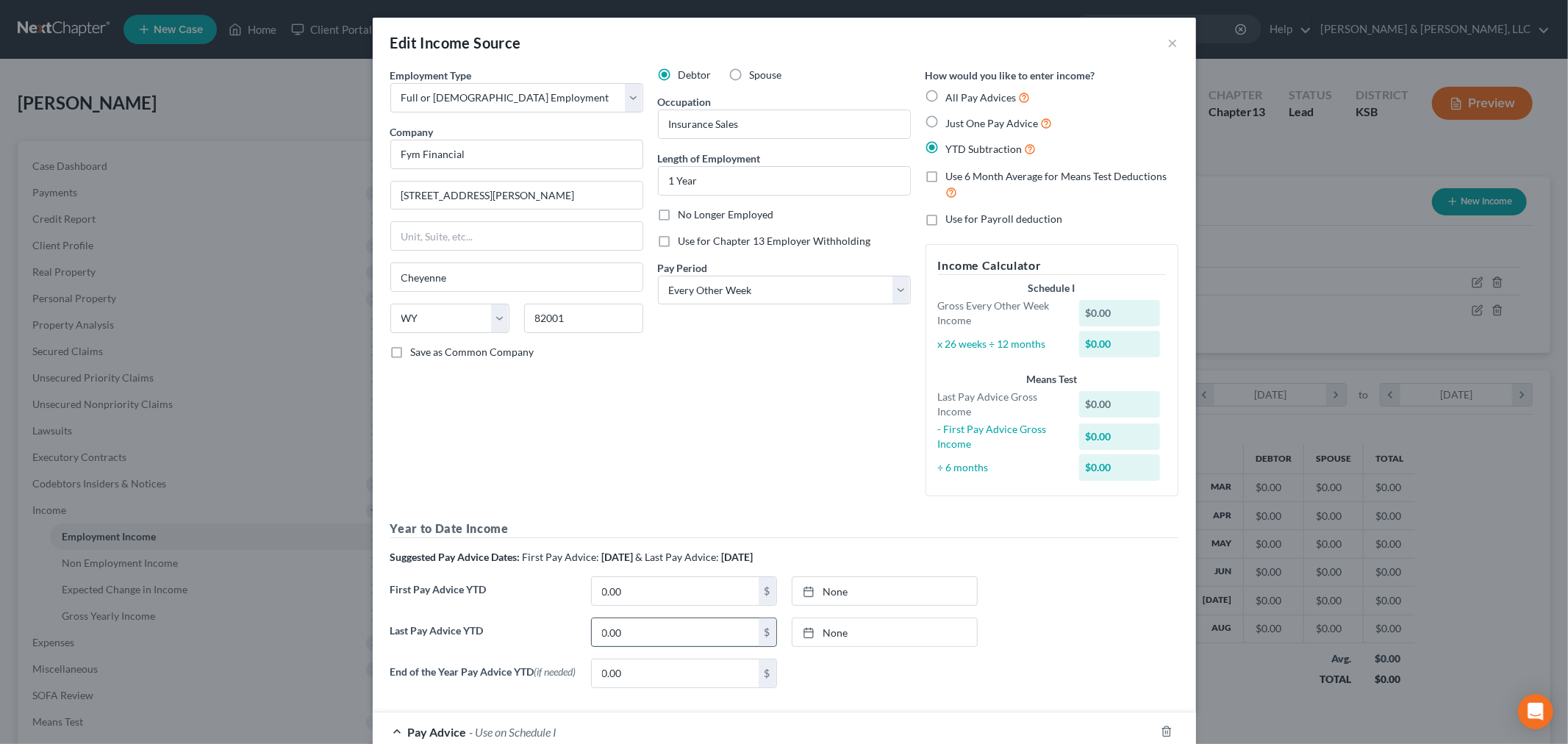
click at [666, 621] on input "0.00" at bounding box center [675, 633] width 167 height 28
drag, startPoint x: 634, startPoint y: 634, endPoint x: 583, endPoint y: 629, distance: 51.2
click at [591, 629] on div "0.00 $" at bounding box center [683, 632] width 186 height 29
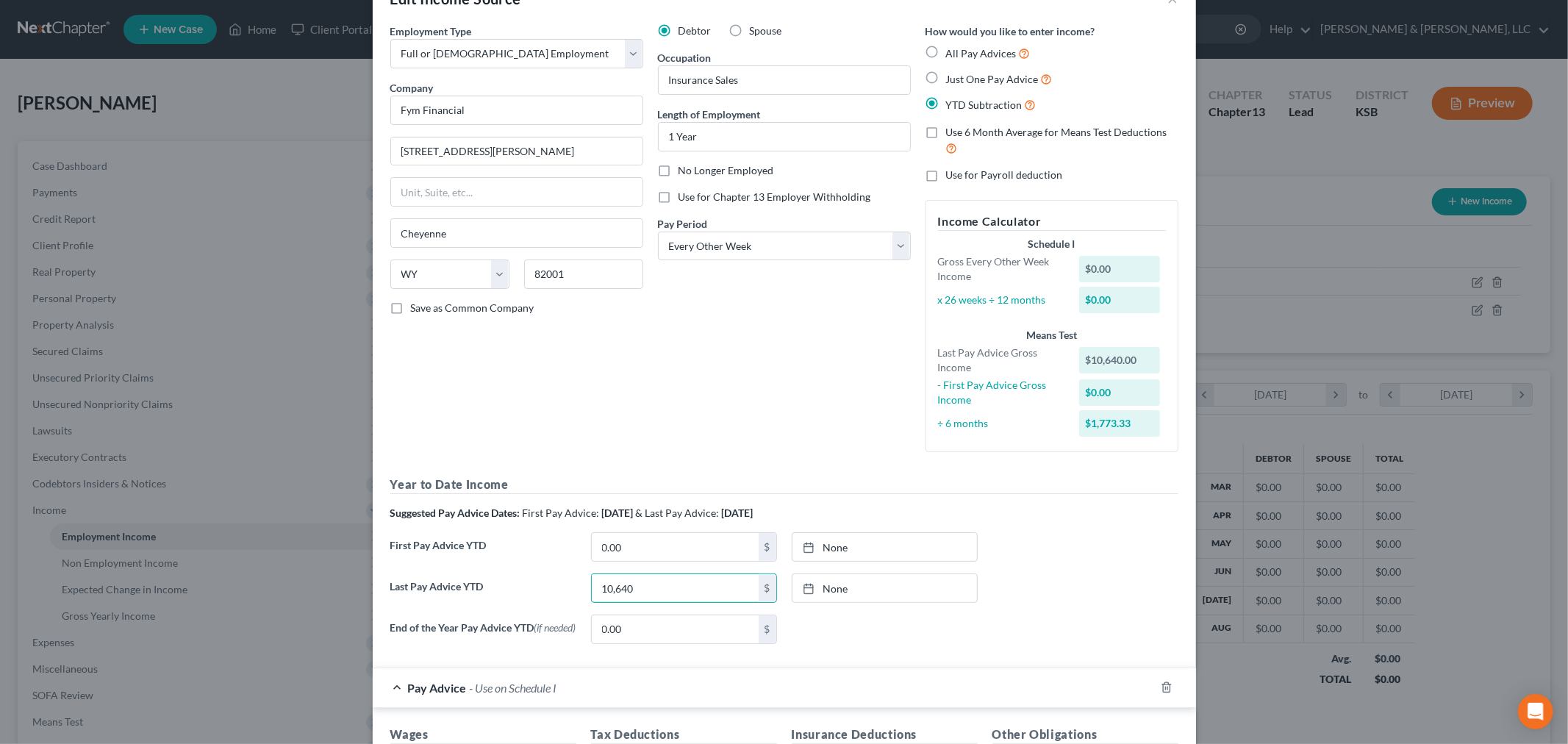
scroll to position [208, 0]
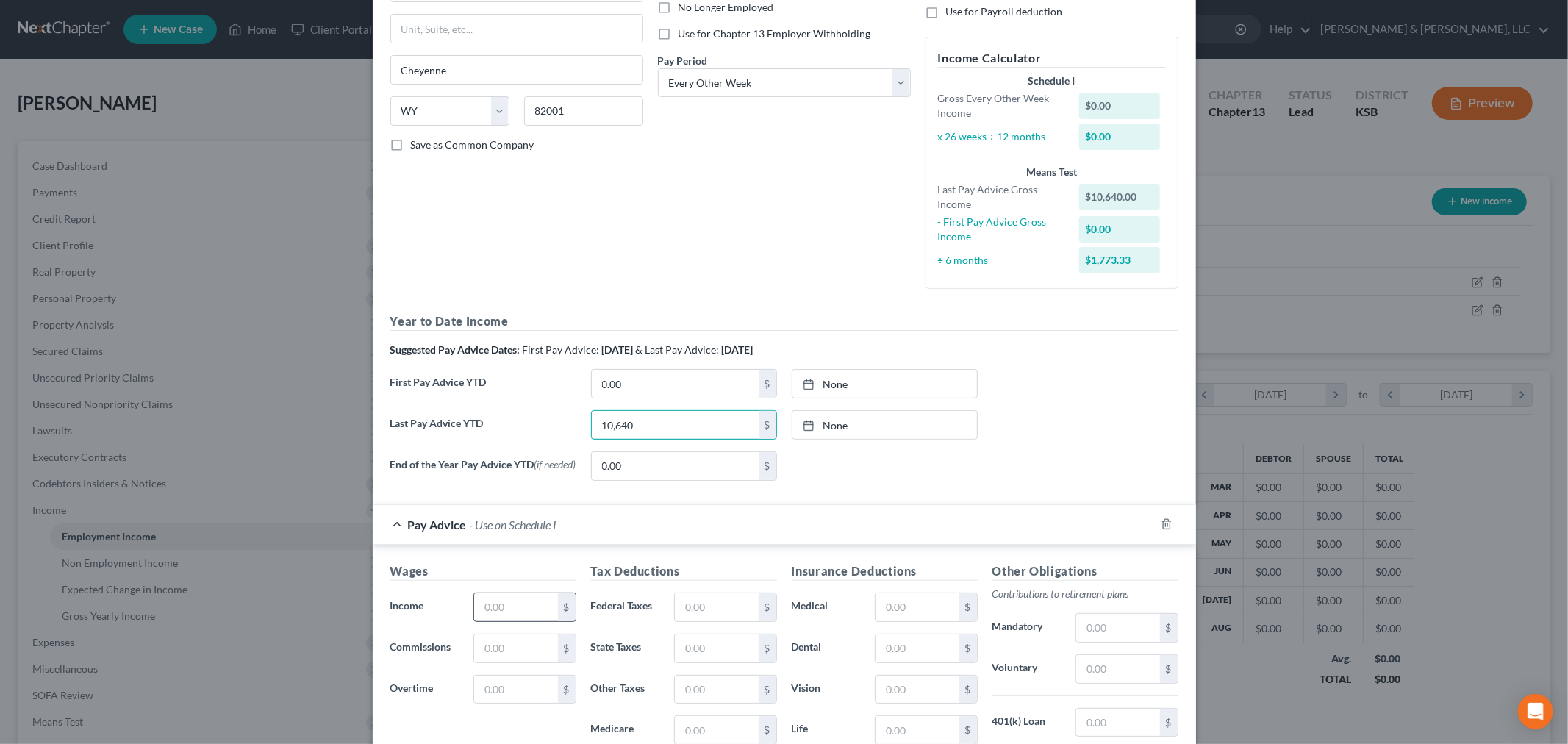
type input "10,640"
click at [514, 619] on input "text" at bounding box center [515, 608] width 83 height 28
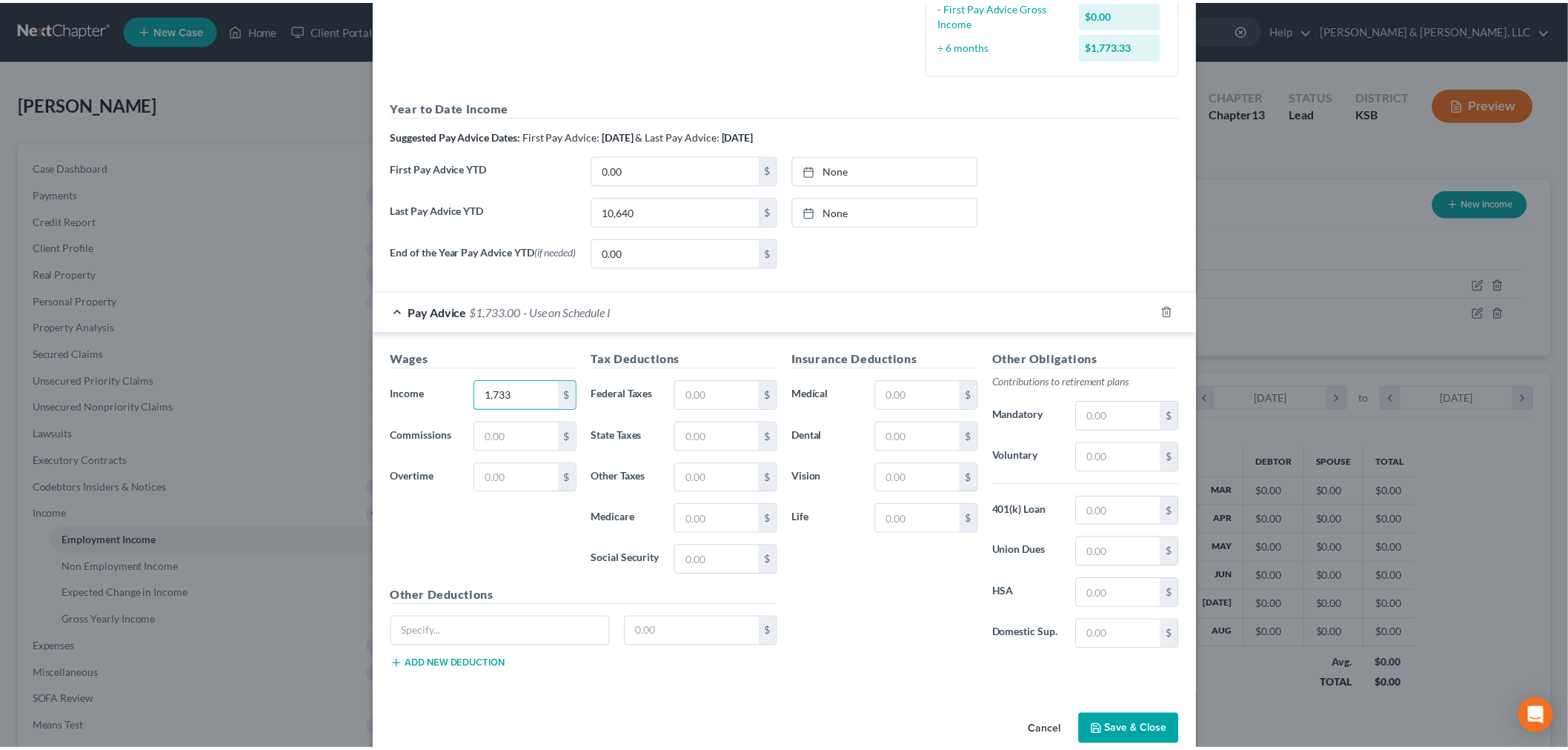
scroll to position [456, 0]
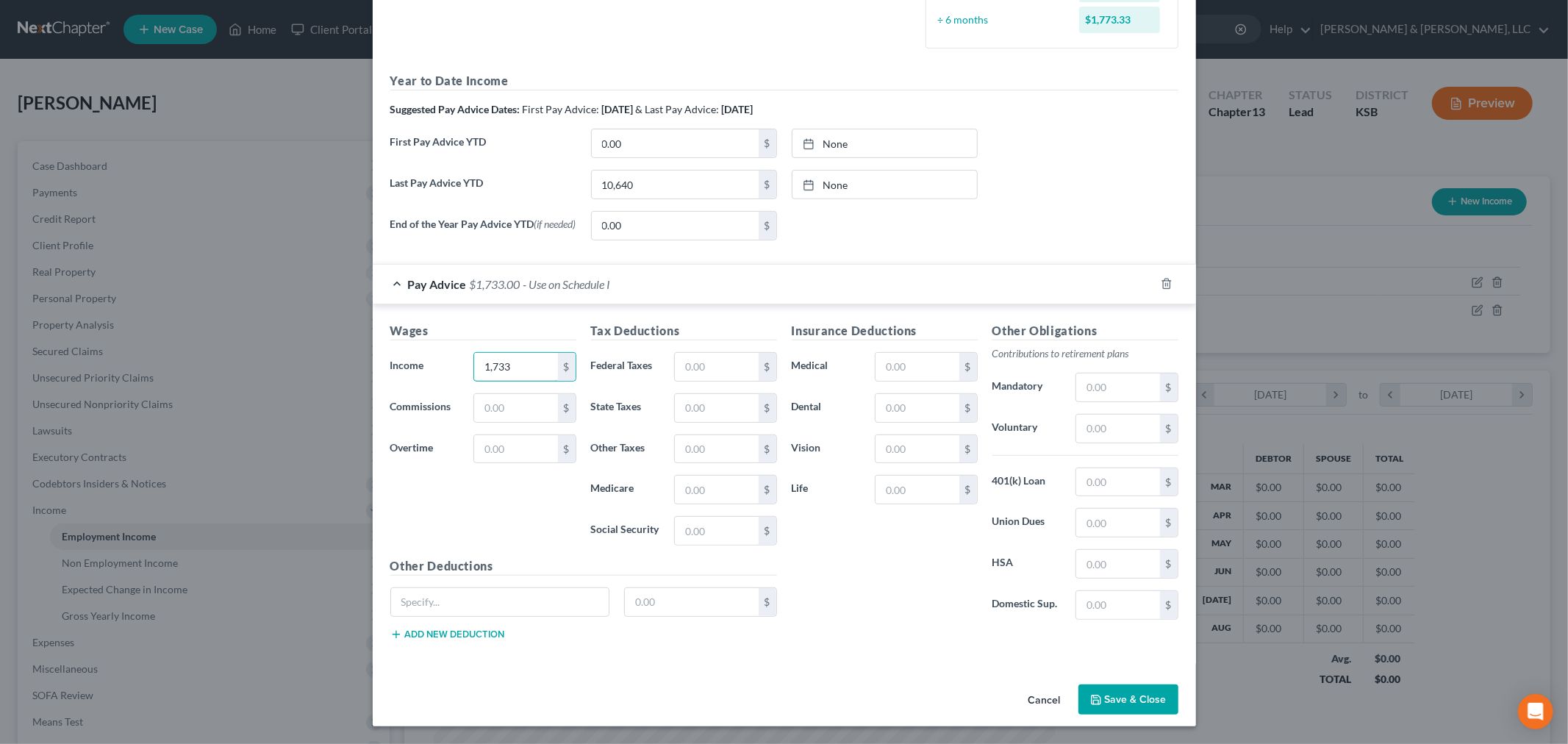
type input "1,733"
click at [1122, 703] on button "Save & Close" at bounding box center [1129, 700] width 100 height 31
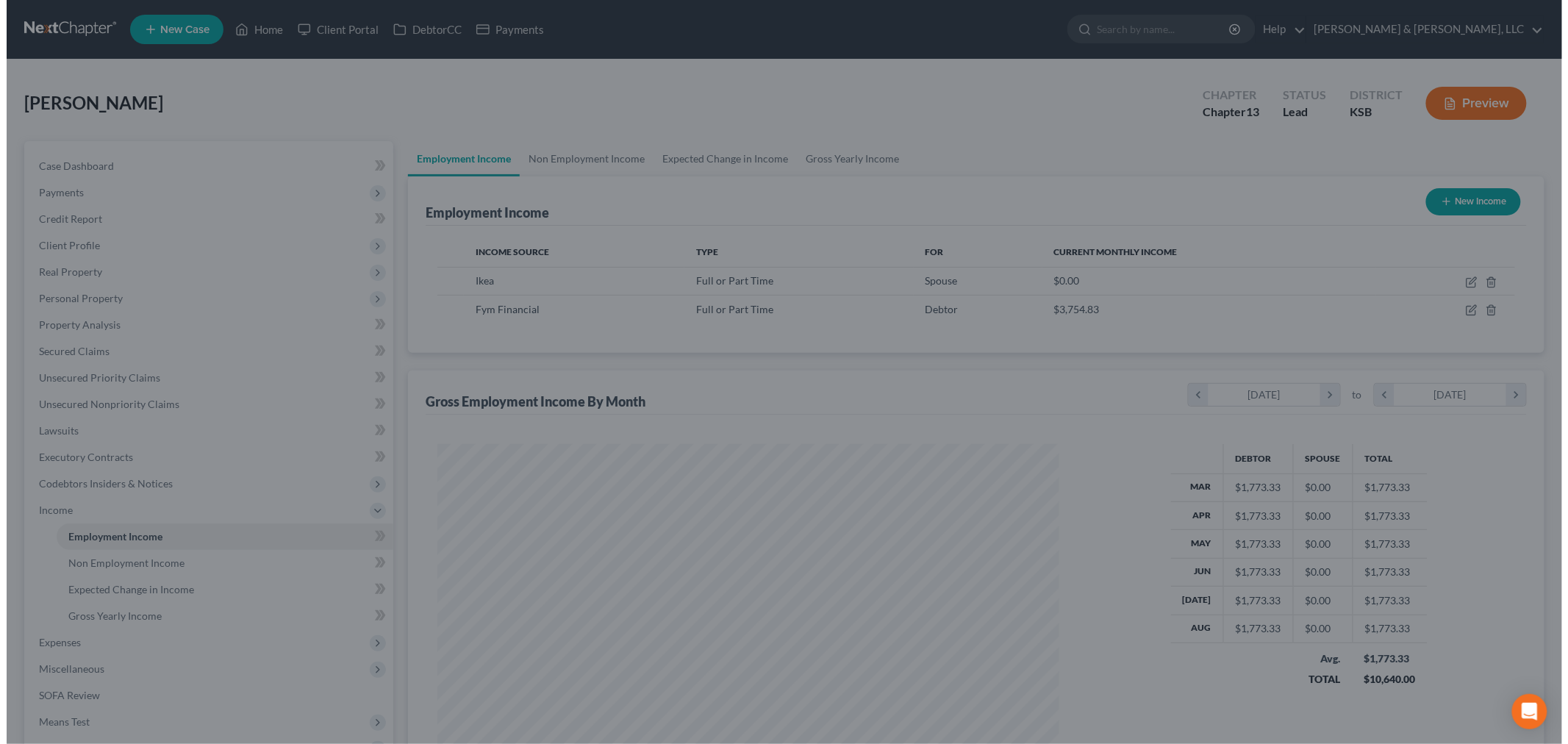
scroll to position [735053, 734596]
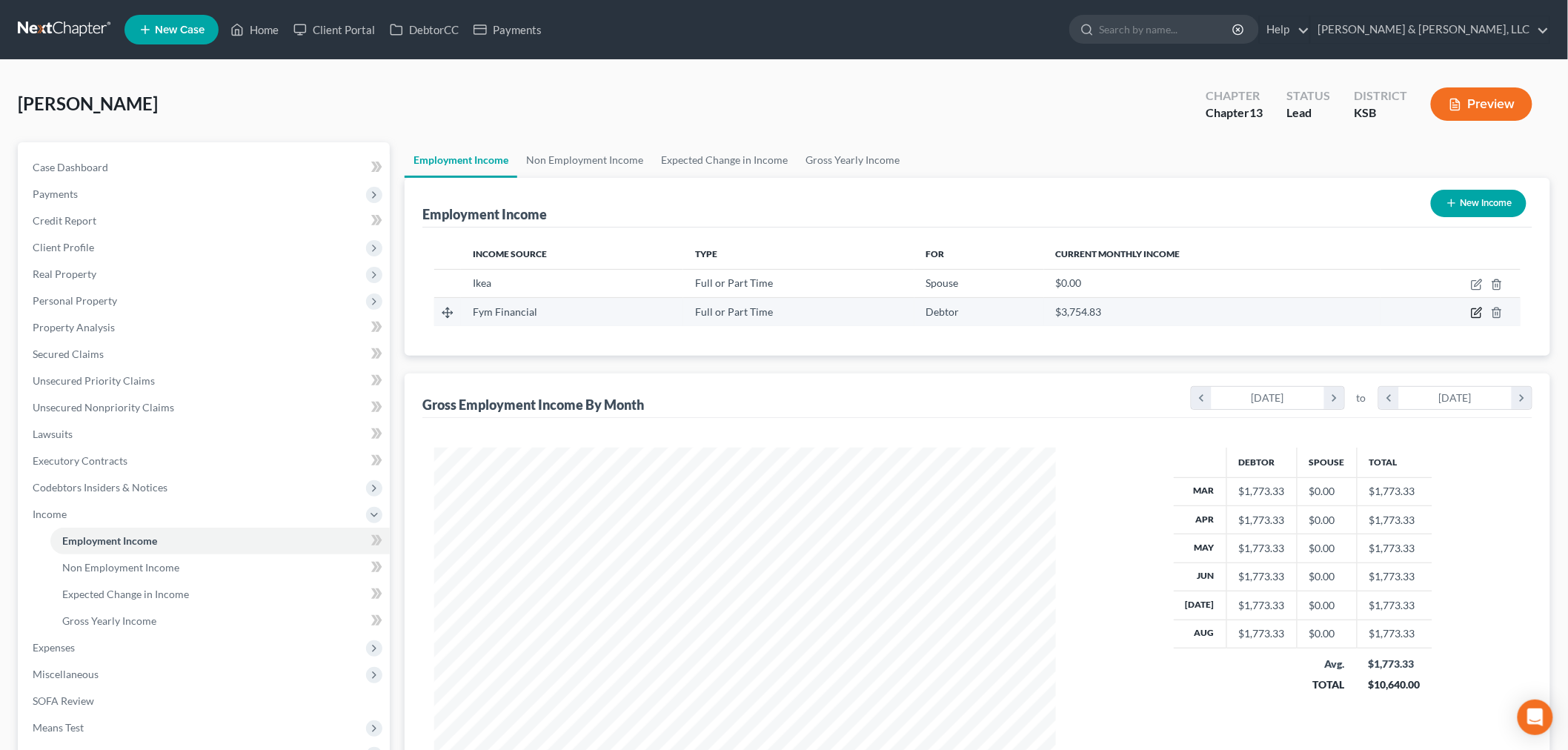
click at [1473, 306] on icon "button" at bounding box center [1477, 312] width 11 height 11
select select "0"
select select "53"
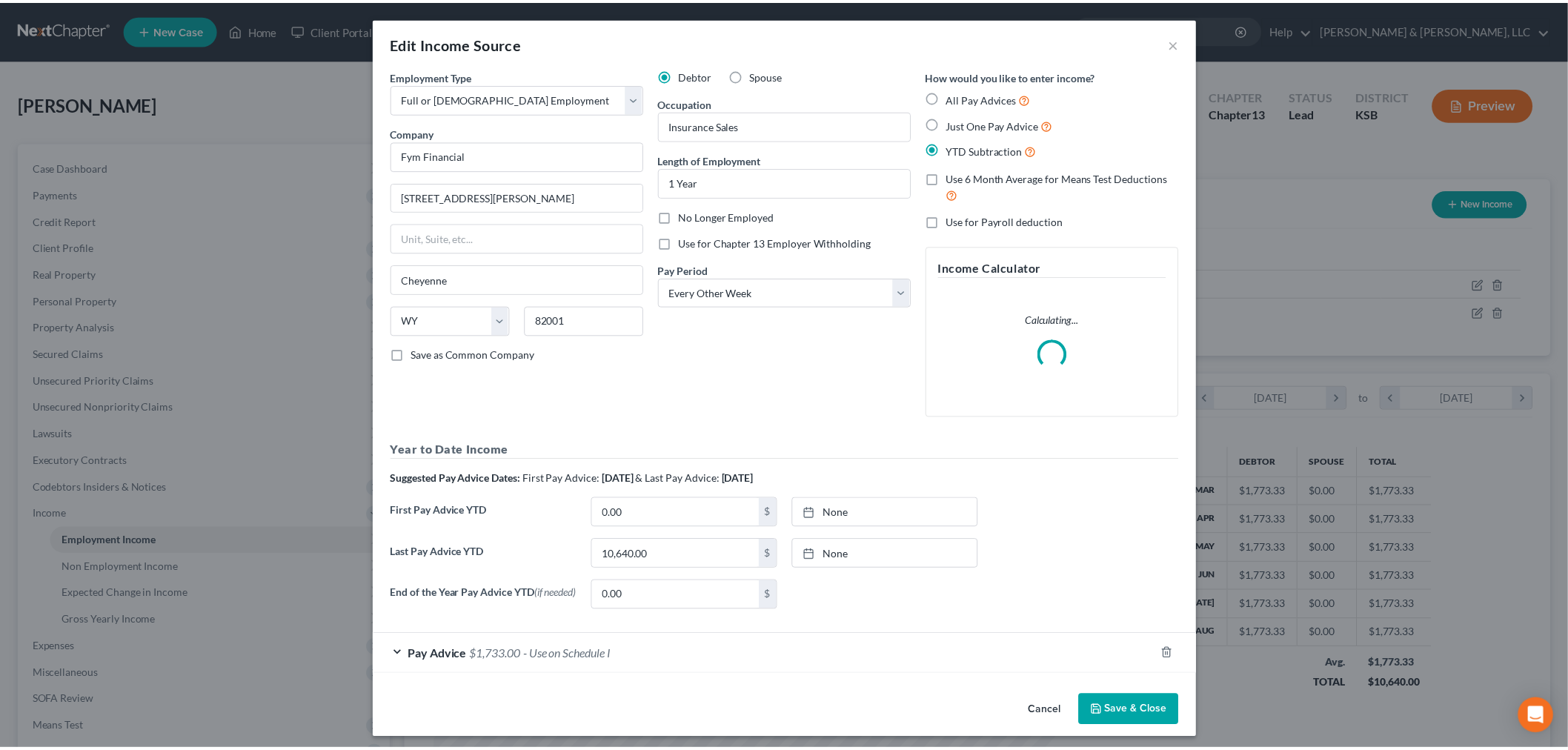
scroll to position [313, 657]
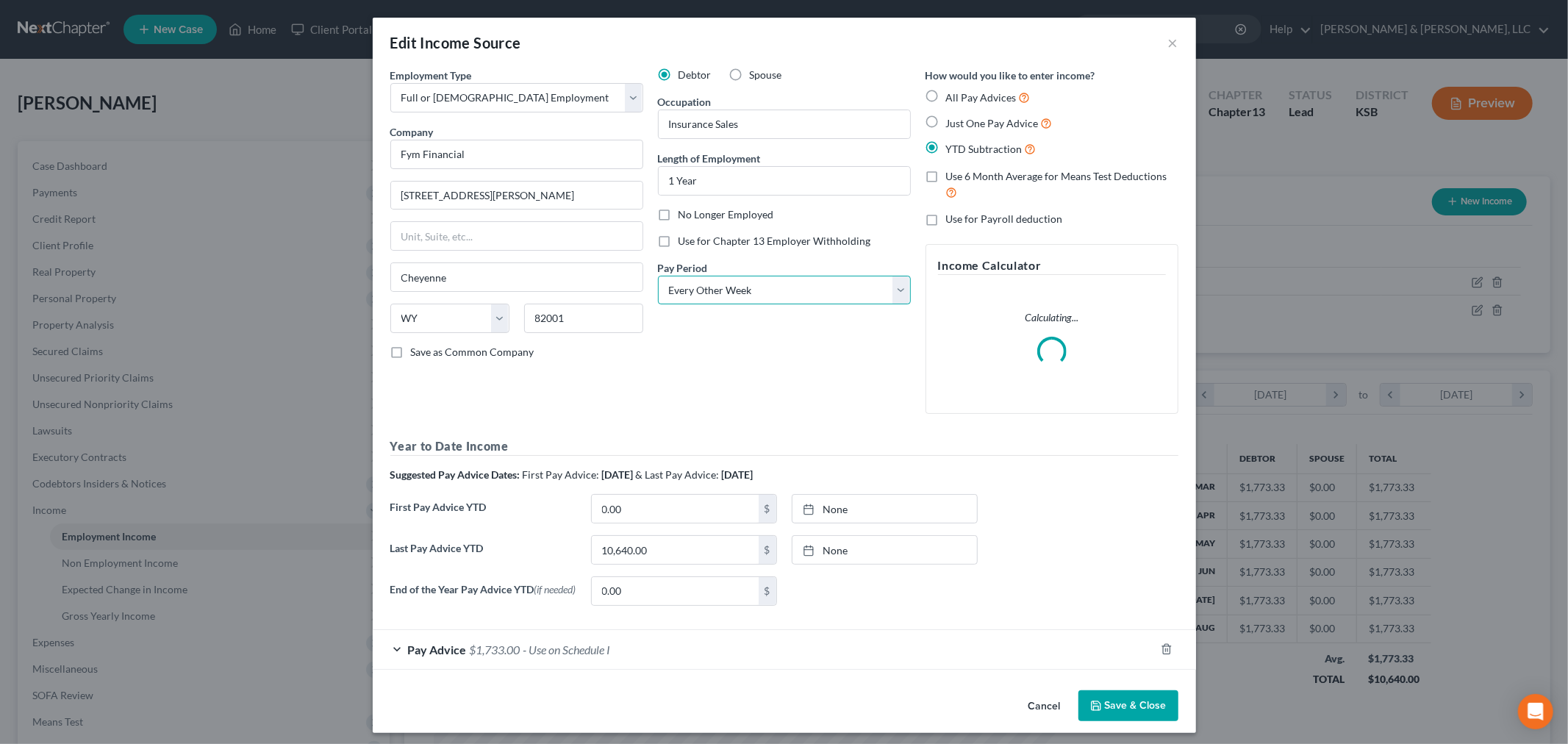
click at [766, 280] on select "Select Monthly Twice Monthly Every Other Week Weekly" at bounding box center [784, 290] width 253 height 29
select select "0"
click at [658, 276] on select "Select Monthly Twice Monthly Every Other Week Weekly" at bounding box center [784, 290] width 253 height 29
drag, startPoint x: 1143, startPoint y: 715, endPoint x: 1125, endPoint y: 693, distance: 28.4
click at [1142, 715] on button "Save & Close" at bounding box center [1129, 705] width 100 height 31
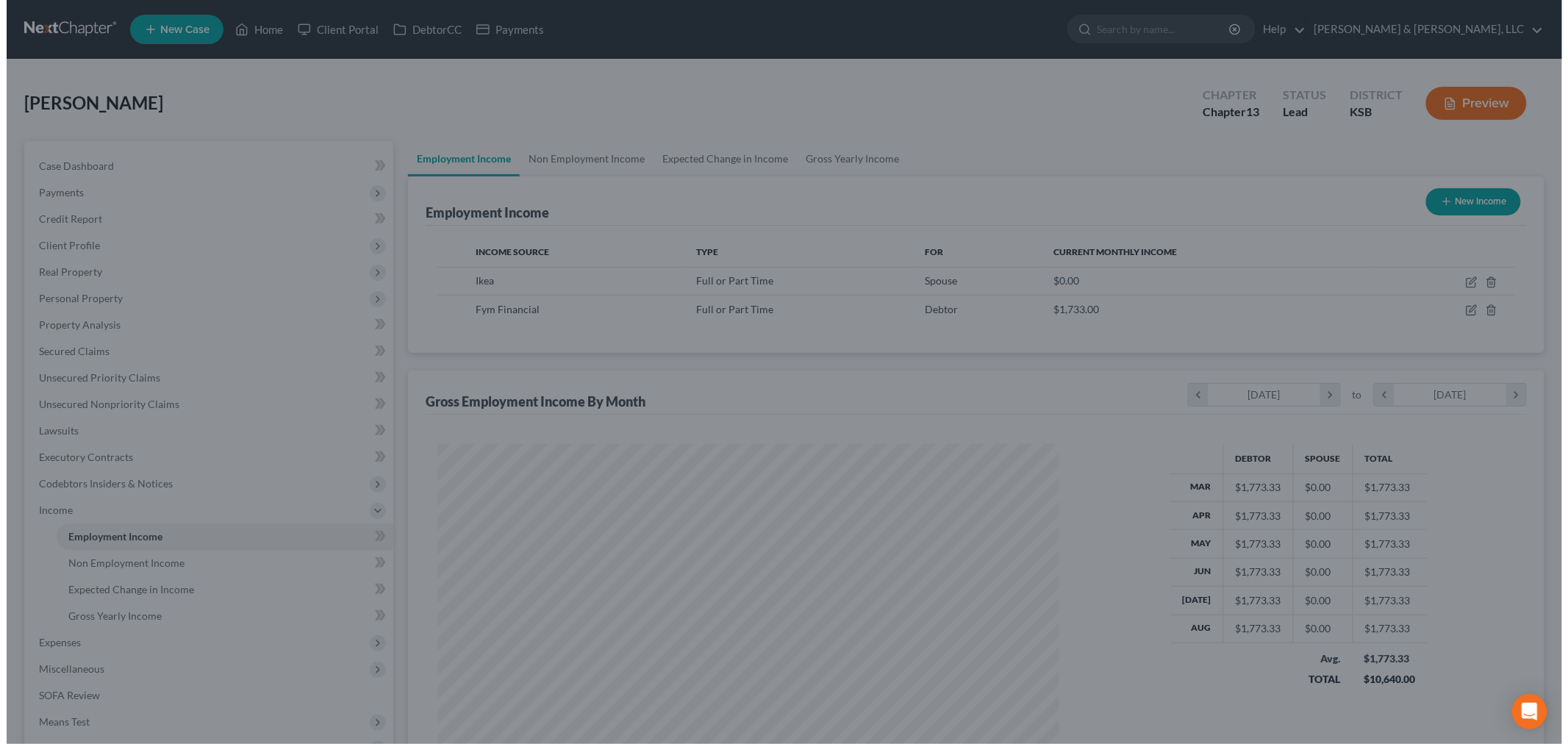
scroll to position [735053, 734596]
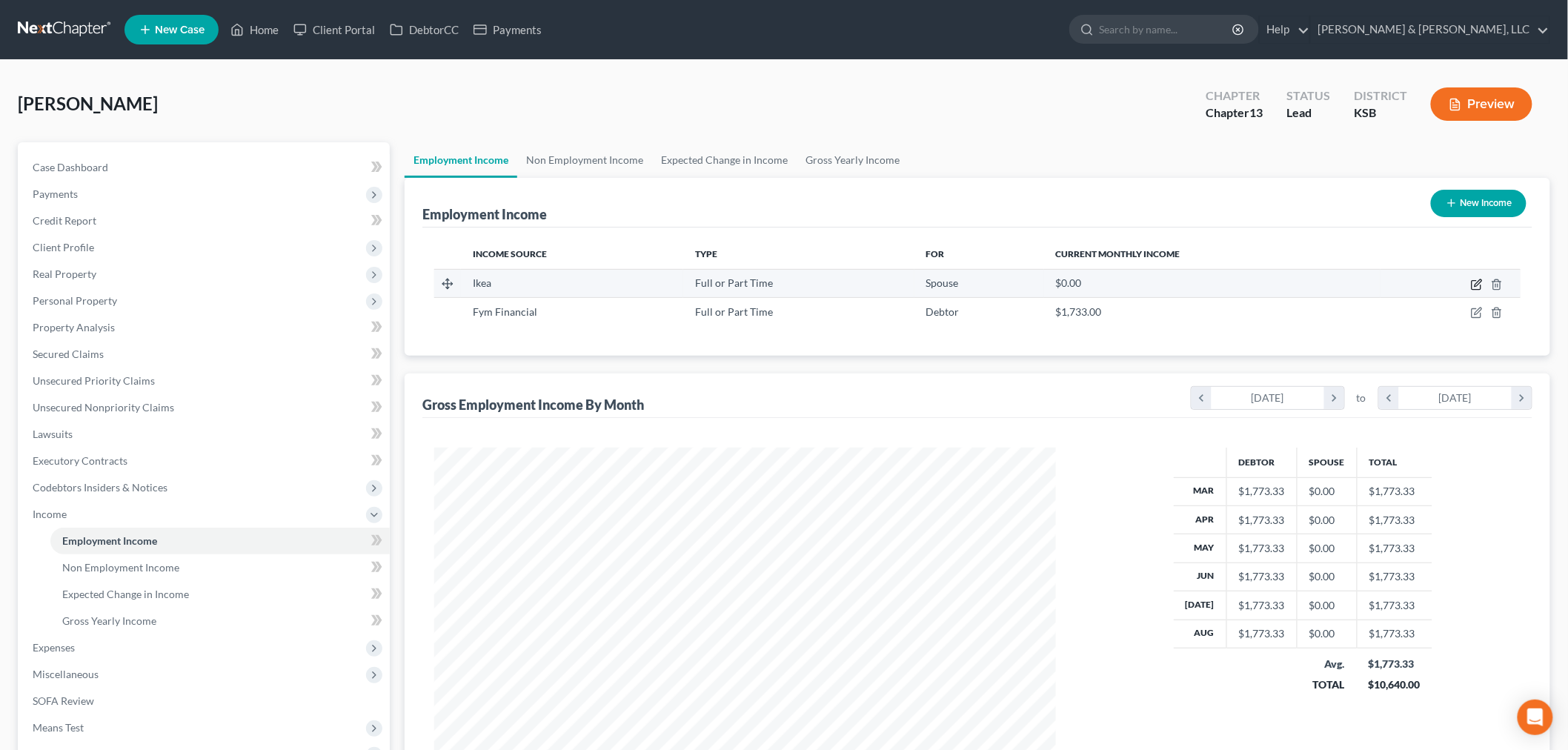
click at [1471, 282] on icon "button" at bounding box center [1477, 285] width 11 height 11
select select "0"
select select "17"
select select "2"
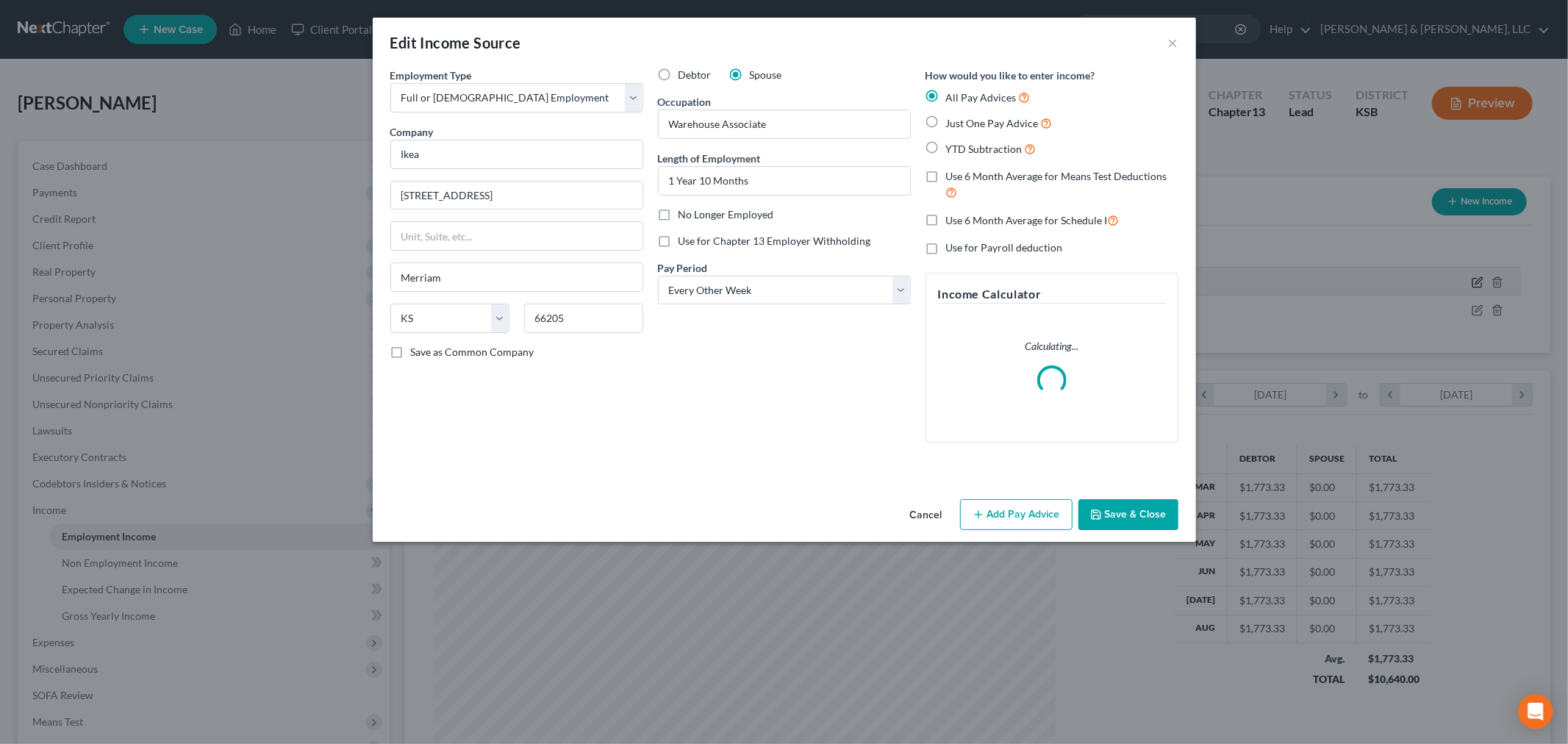
scroll to position [311, 651]
click at [679, 72] on label "Debtor" at bounding box center [695, 76] width 33 height 15
click at [684, 72] on input "Debtor" at bounding box center [689, 73] width 9 height 9
radio input "true"
click at [946, 151] on label "YTD Subtraction" at bounding box center [991, 149] width 91 height 17
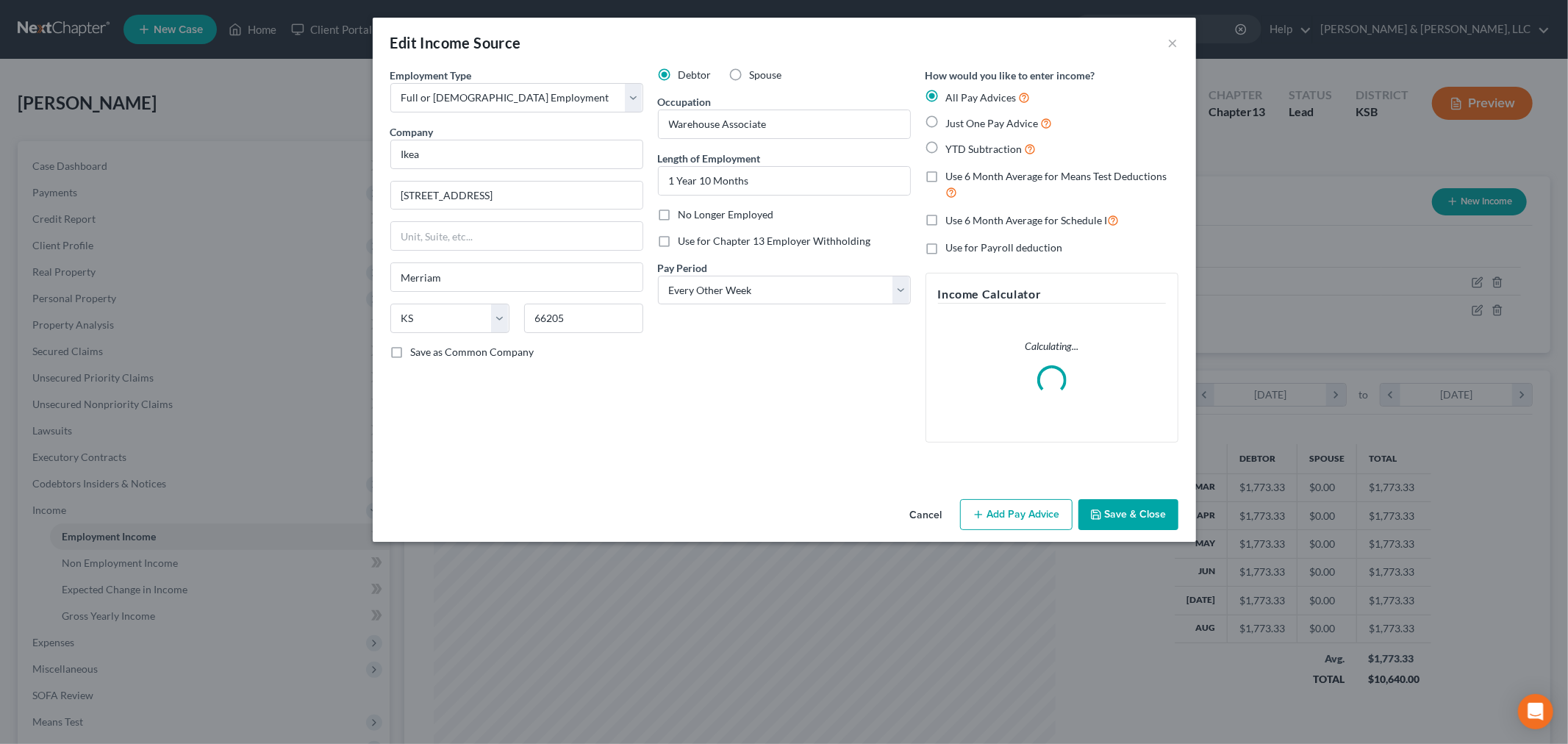
click at [953, 150] on input "YTD Subtraction" at bounding box center [957, 145] width 9 height 9
radio input "true"
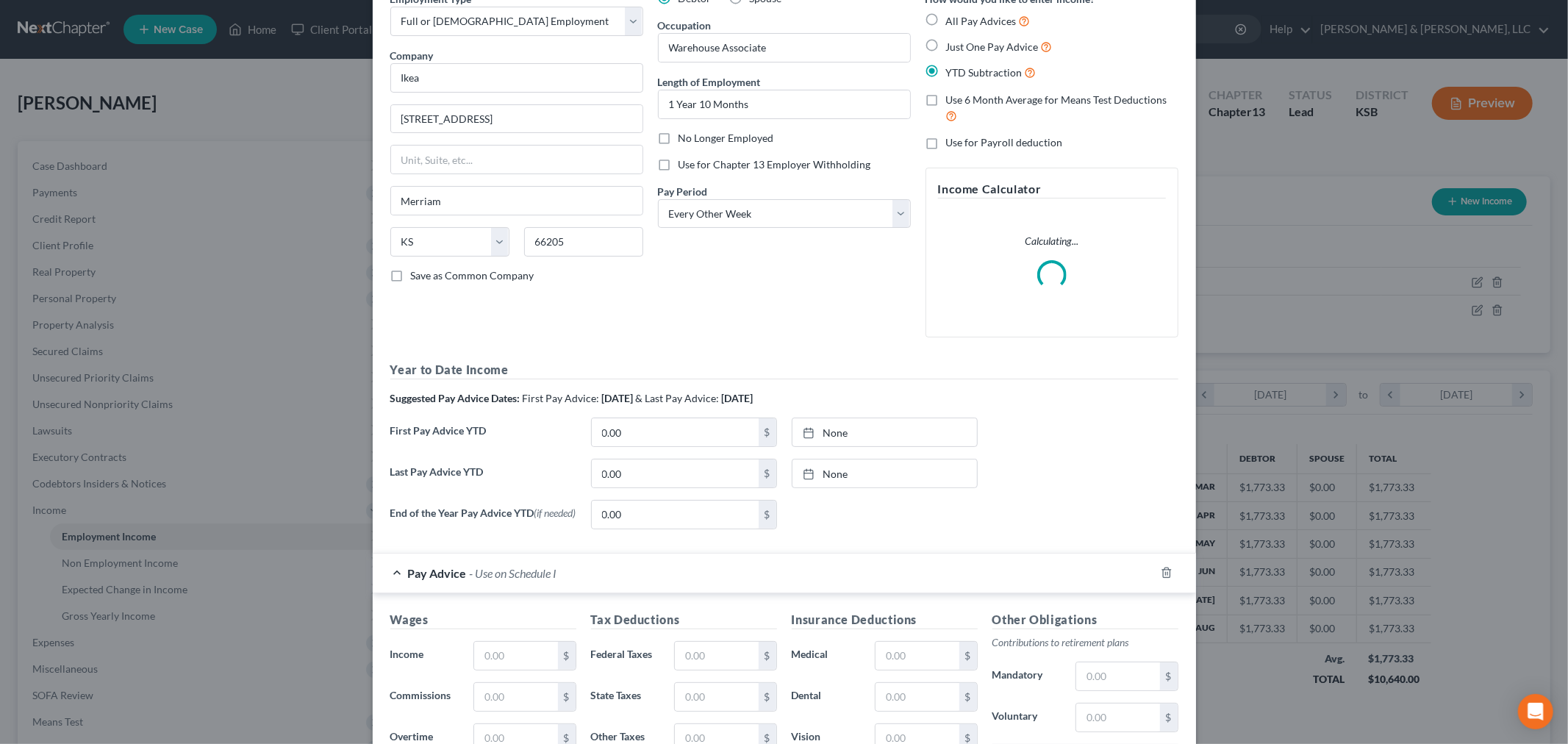
scroll to position [163, 0]
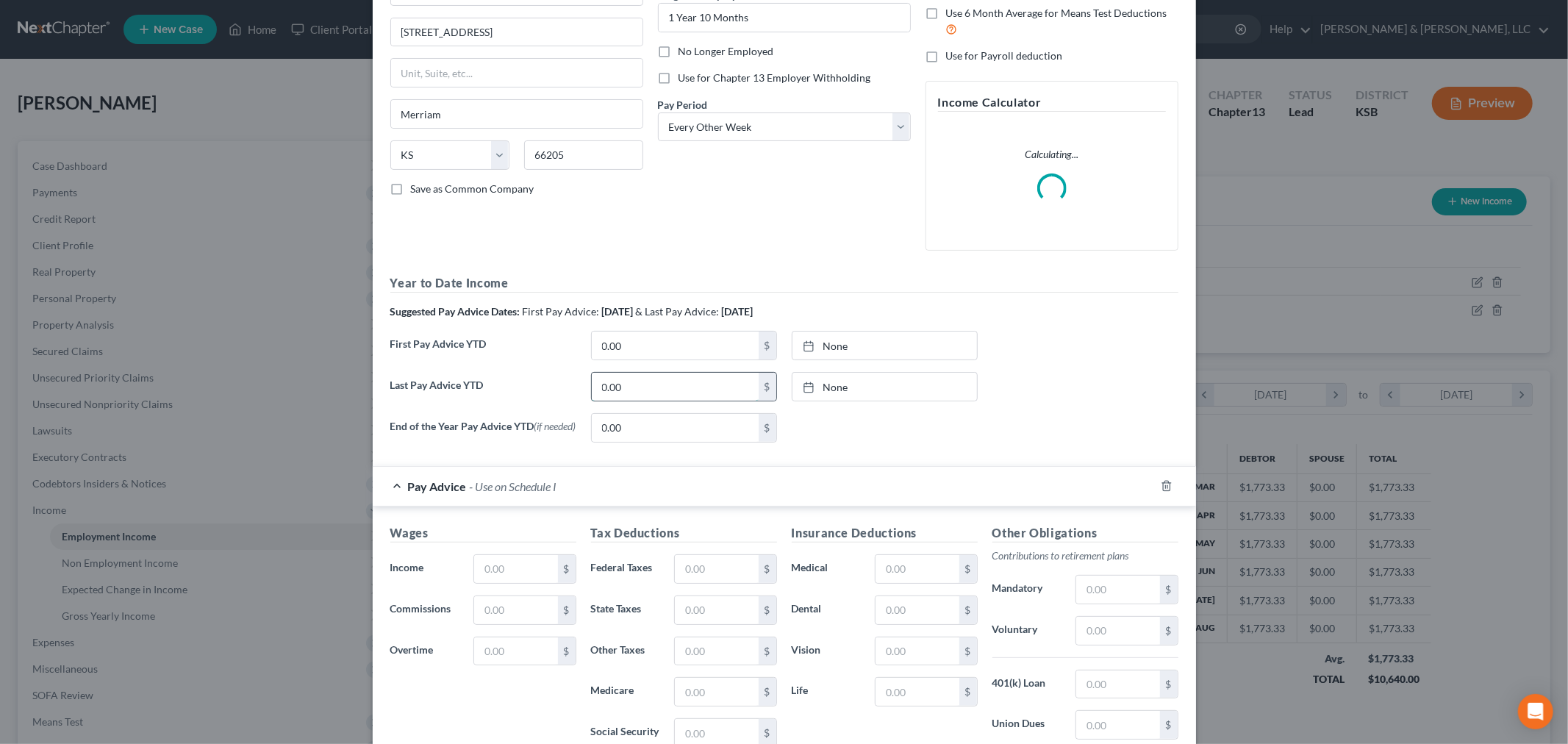
click at [641, 384] on input "0.00" at bounding box center [675, 387] width 167 height 28
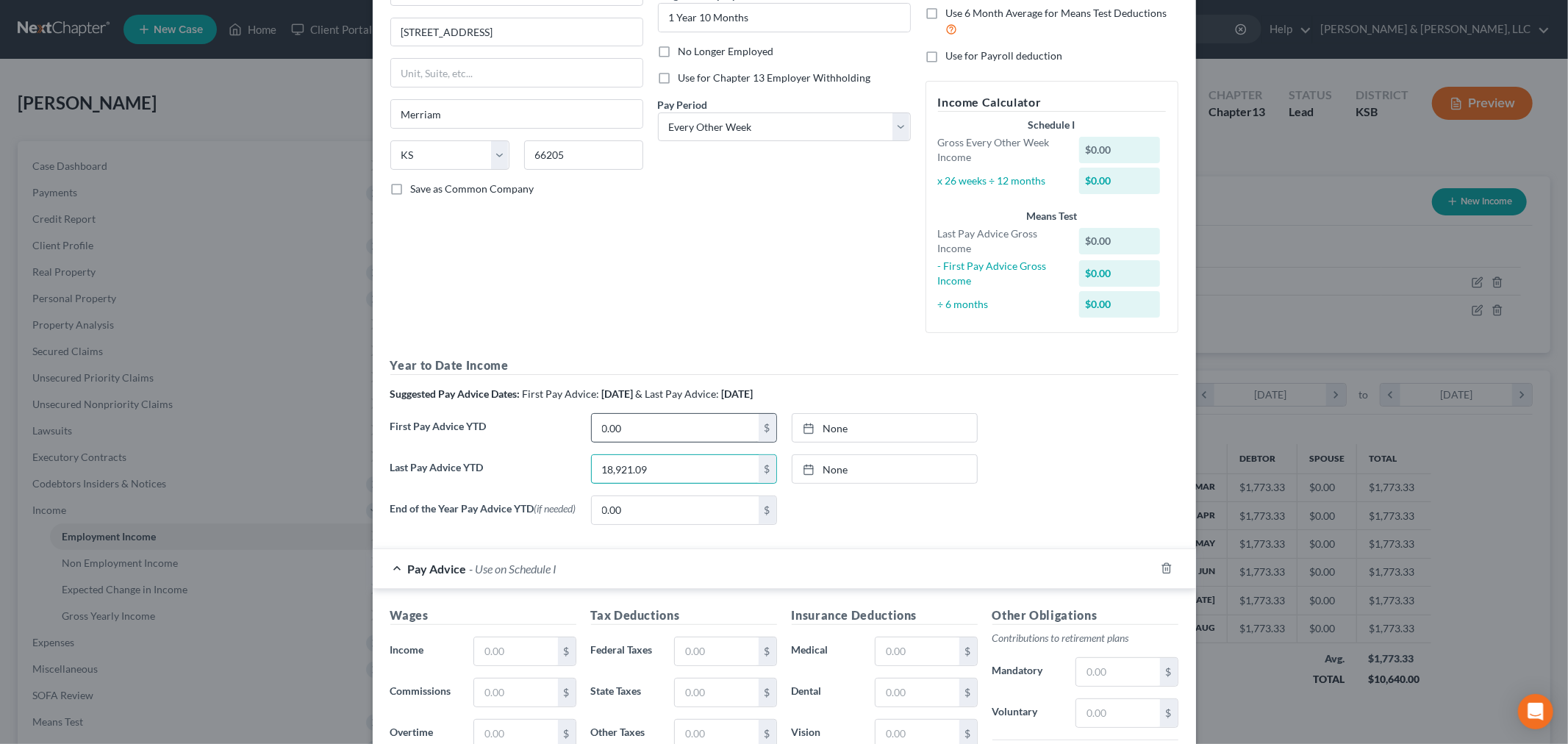
type input "18,921.09"
click at [618, 437] on input "0.00" at bounding box center [675, 428] width 167 height 28
type input "5,500"
click at [503, 655] on input "text" at bounding box center [515, 651] width 83 height 28
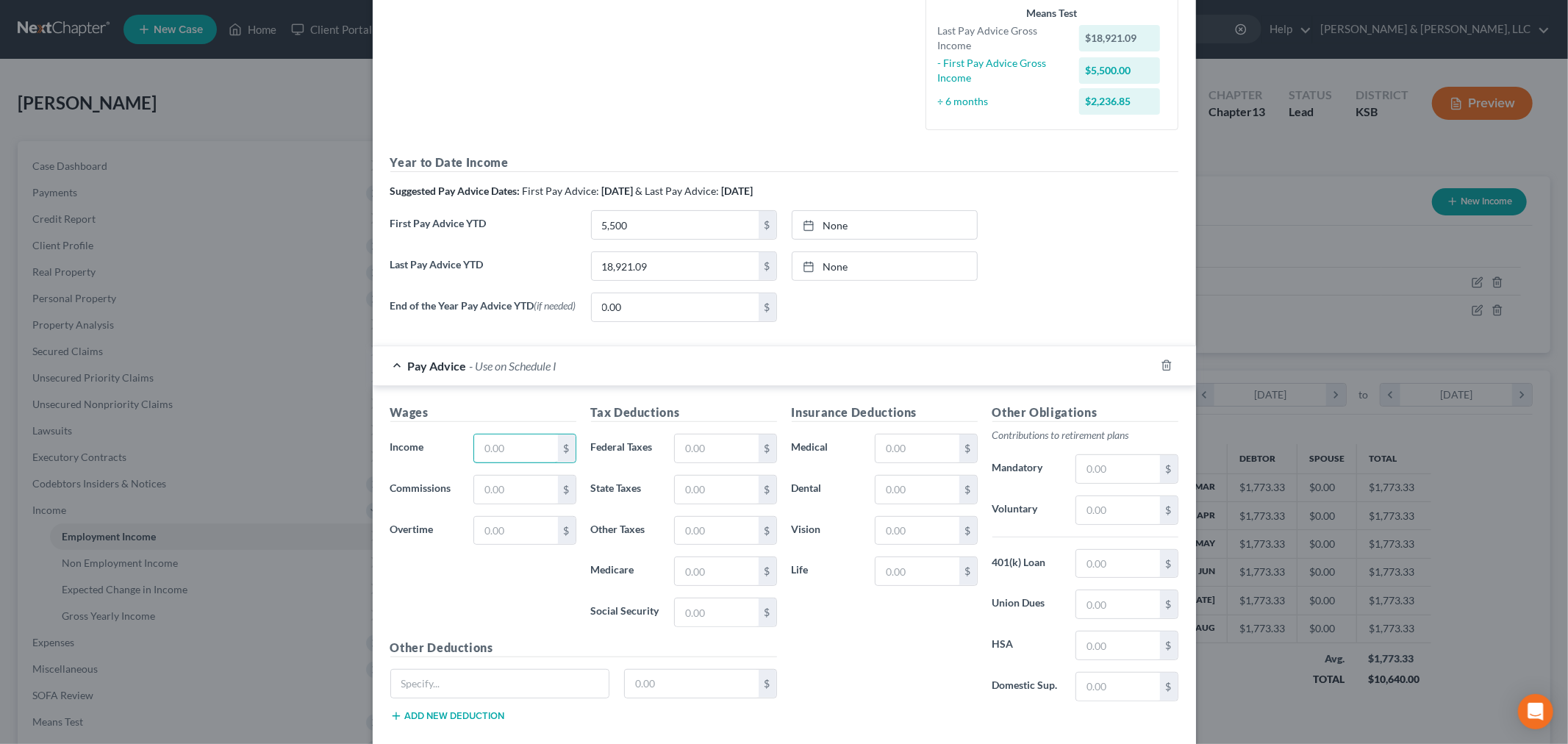
scroll to position [408, 0]
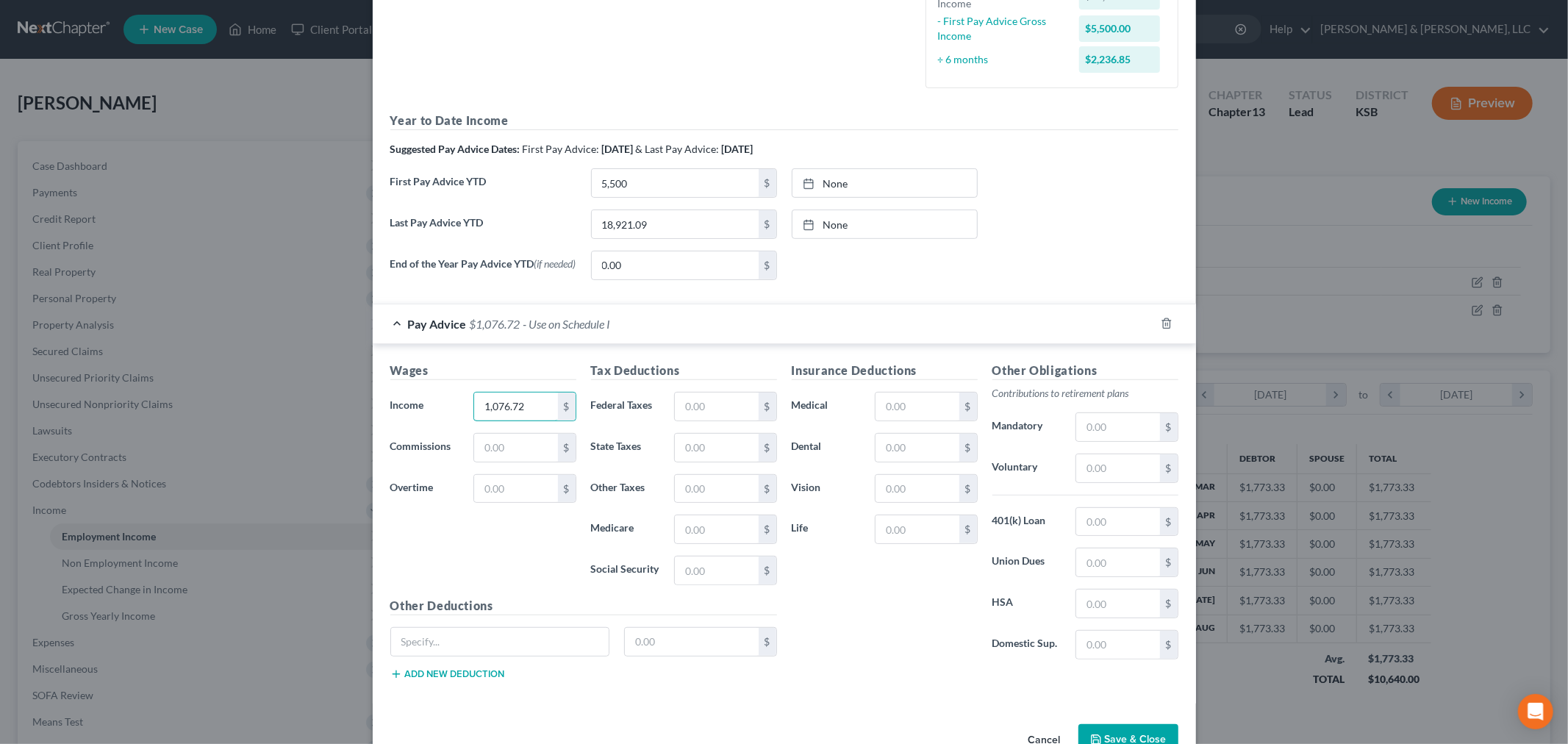
type input "1,076.72"
click at [686, 575] on input "text" at bounding box center [717, 571] width 83 height 28
type input "43.03"
click at [913, 414] on input "text" at bounding box center [918, 407] width 83 height 28
type input "346"
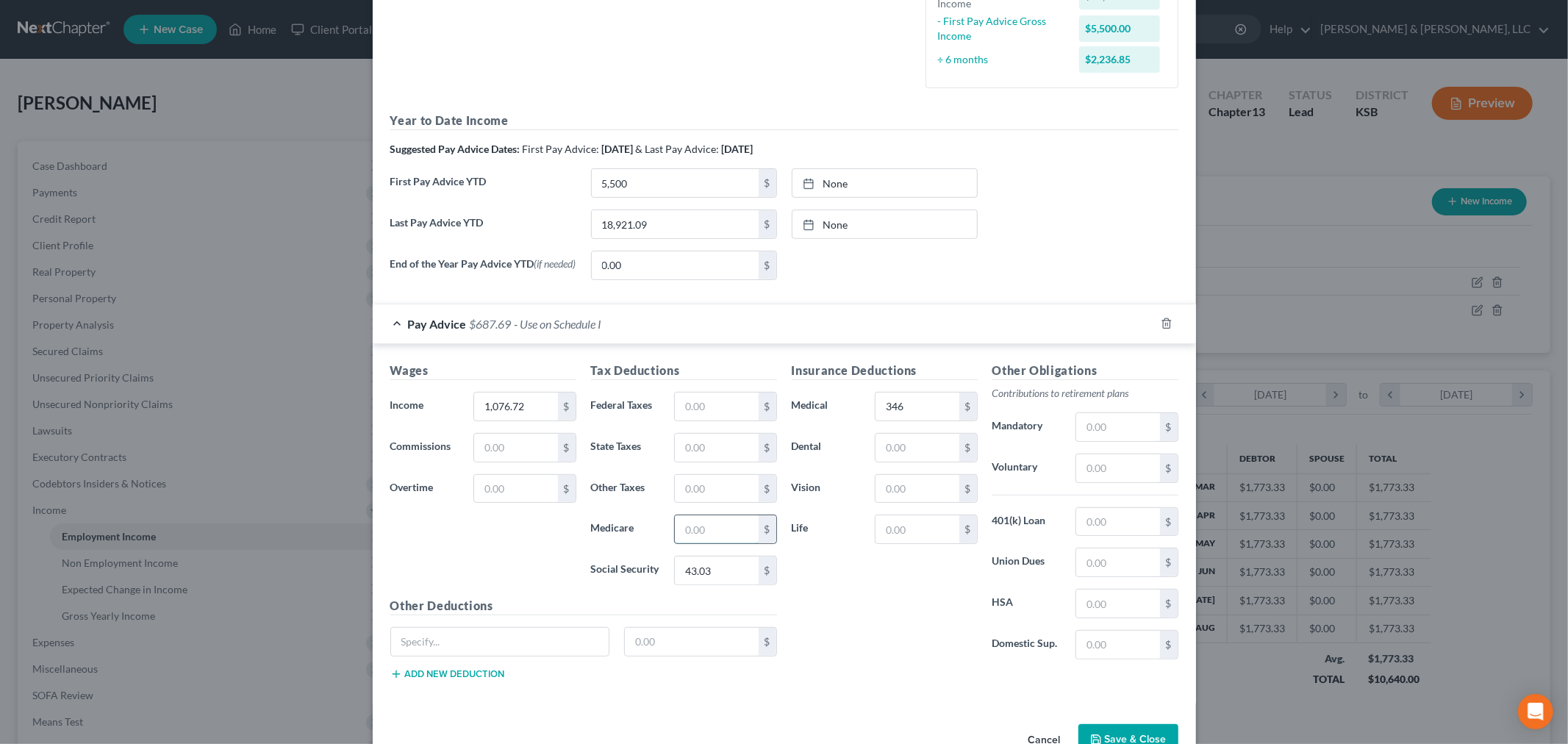
click at [706, 534] on input "text" at bounding box center [717, 530] width 83 height 28
type input "10.06"
click at [703, 454] on input "text" at bounding box center [717, 448] width 83 height 28
type input "21.65"
click at [895, 450] on input "text" at bounding box center [918, 448] width 83 height 28
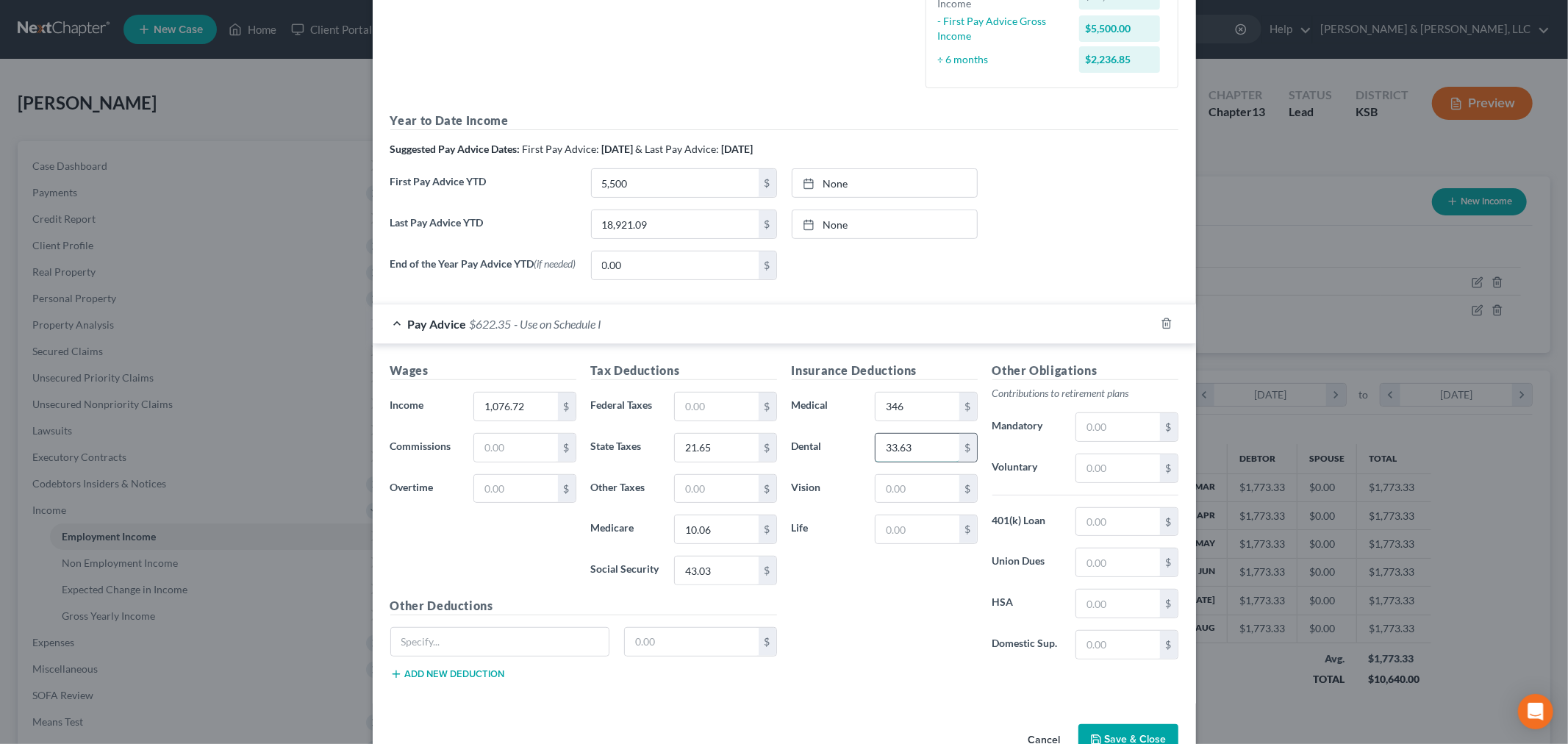
type input "33.63"
type input "3.19"
click at [1110, 467] on input "text" at bounding box center [1118, 468] width 83 height 28
type input "138.95"
click at [904, 533] on input "text" at bounding box center [918, 530] width 83 height 28
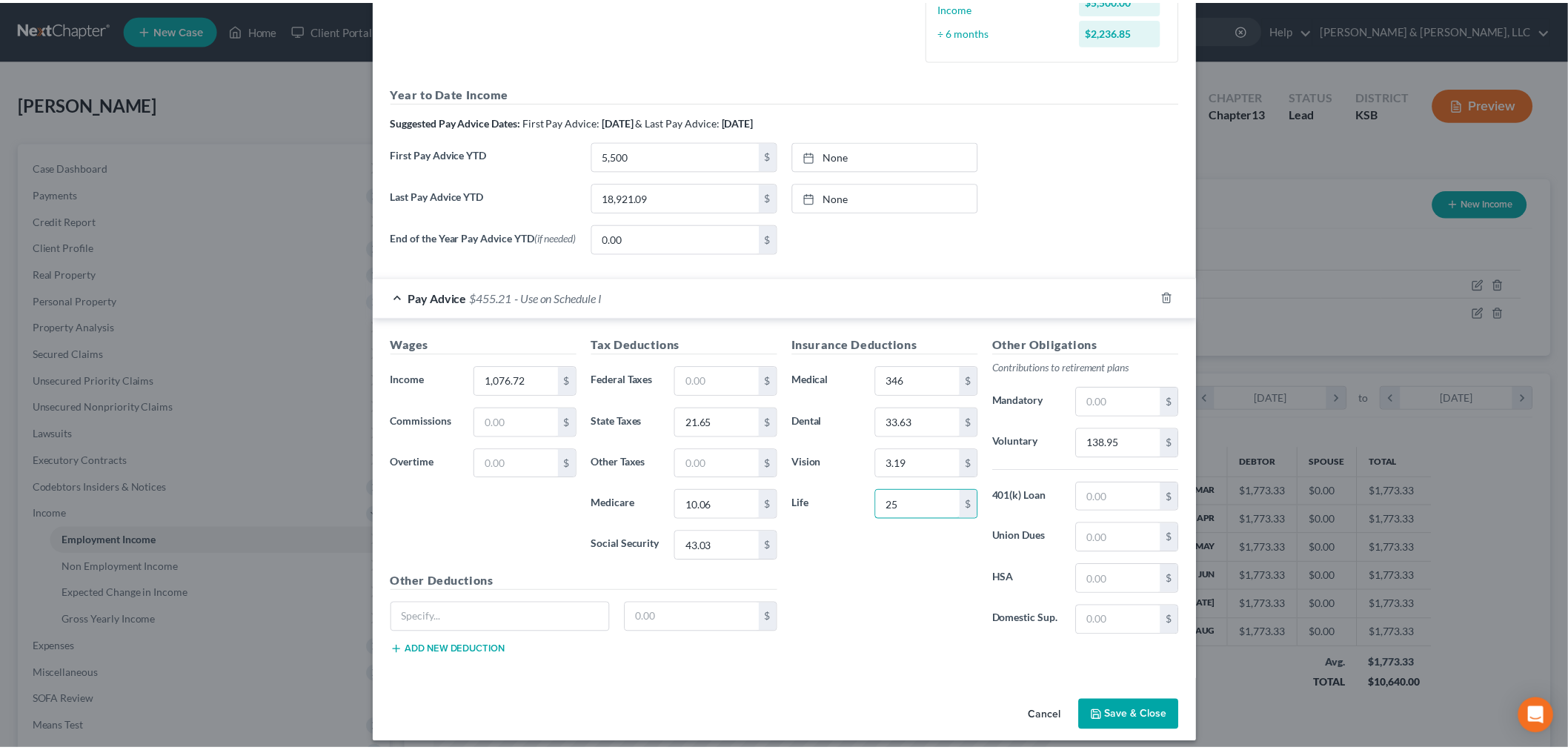
scroll to position [456, 0]
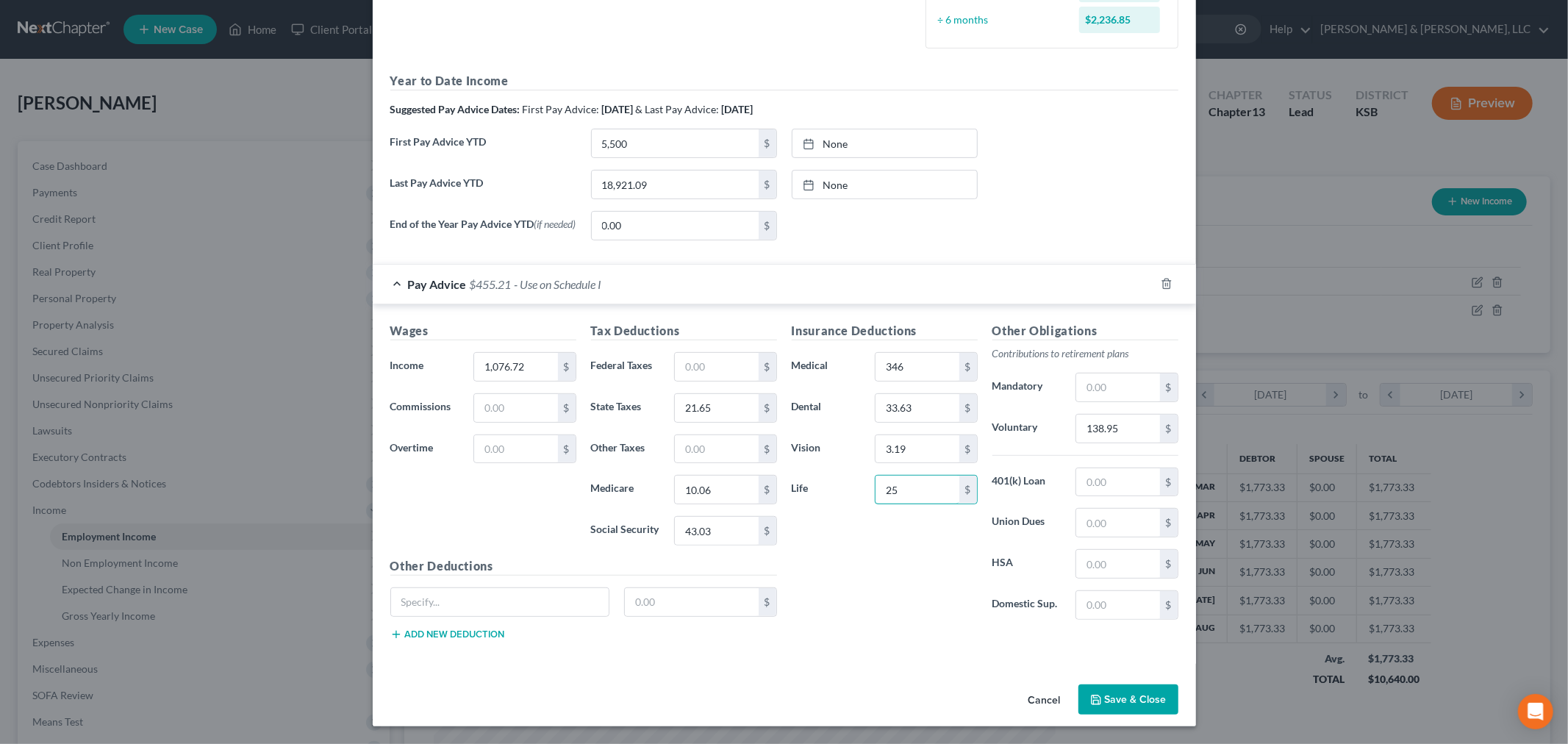
type input "25"
click at [1126, 710] on button "Save & Close" at bounding box center [1129, 700] width 100 height 31
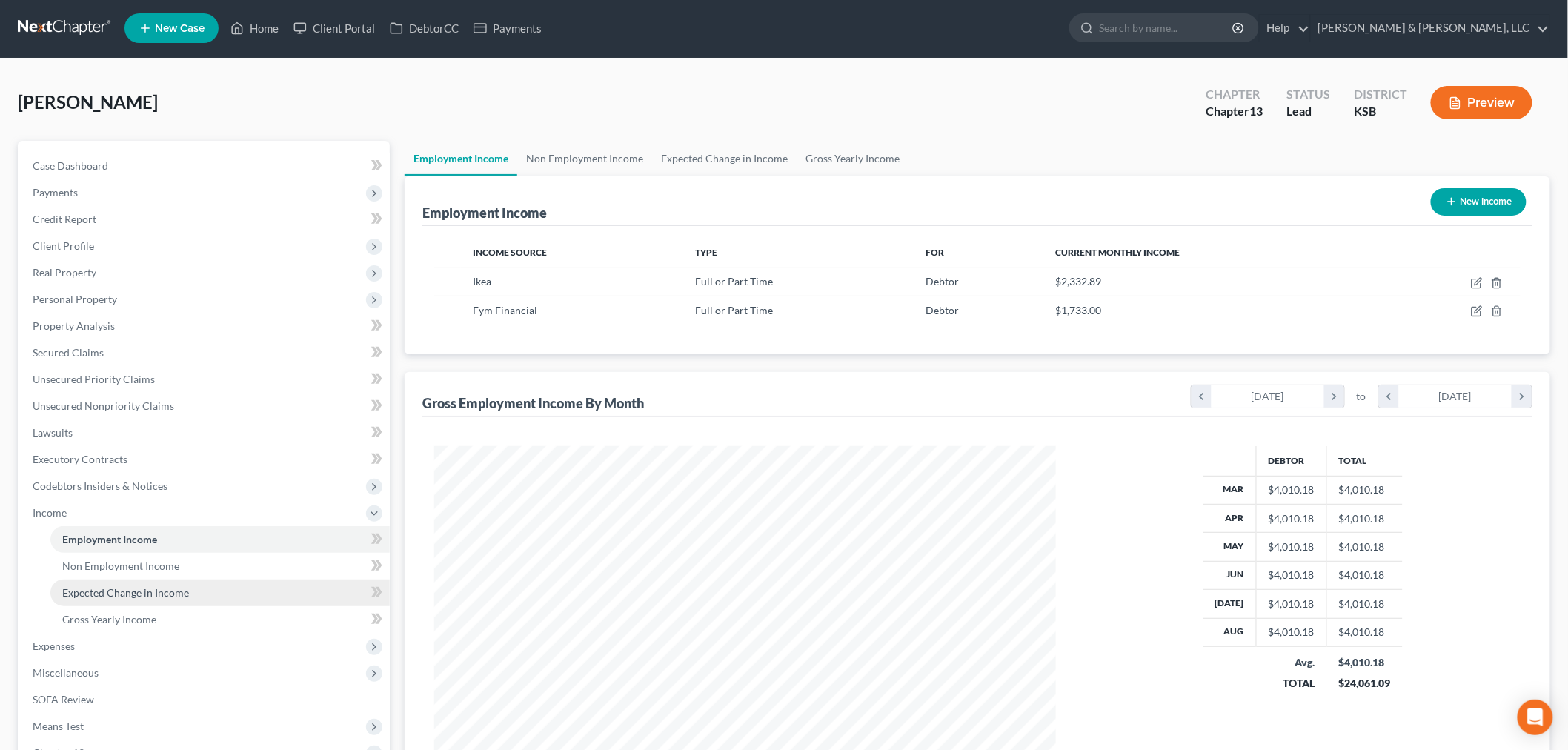
scroll to position [0, 0]
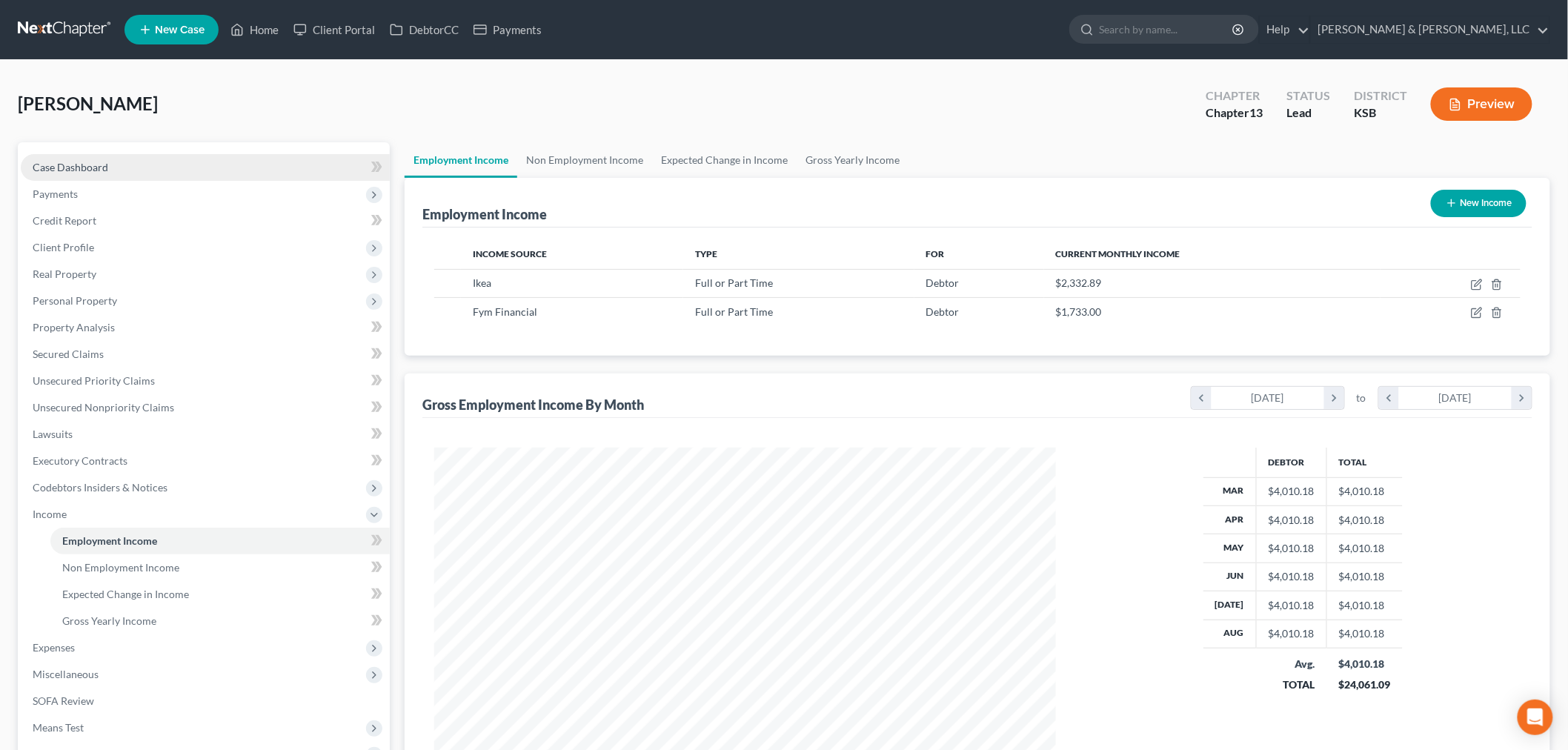
click at [69, 171] on span "Case Dashboard" at bounding box center [69, 167] width 75 height 12
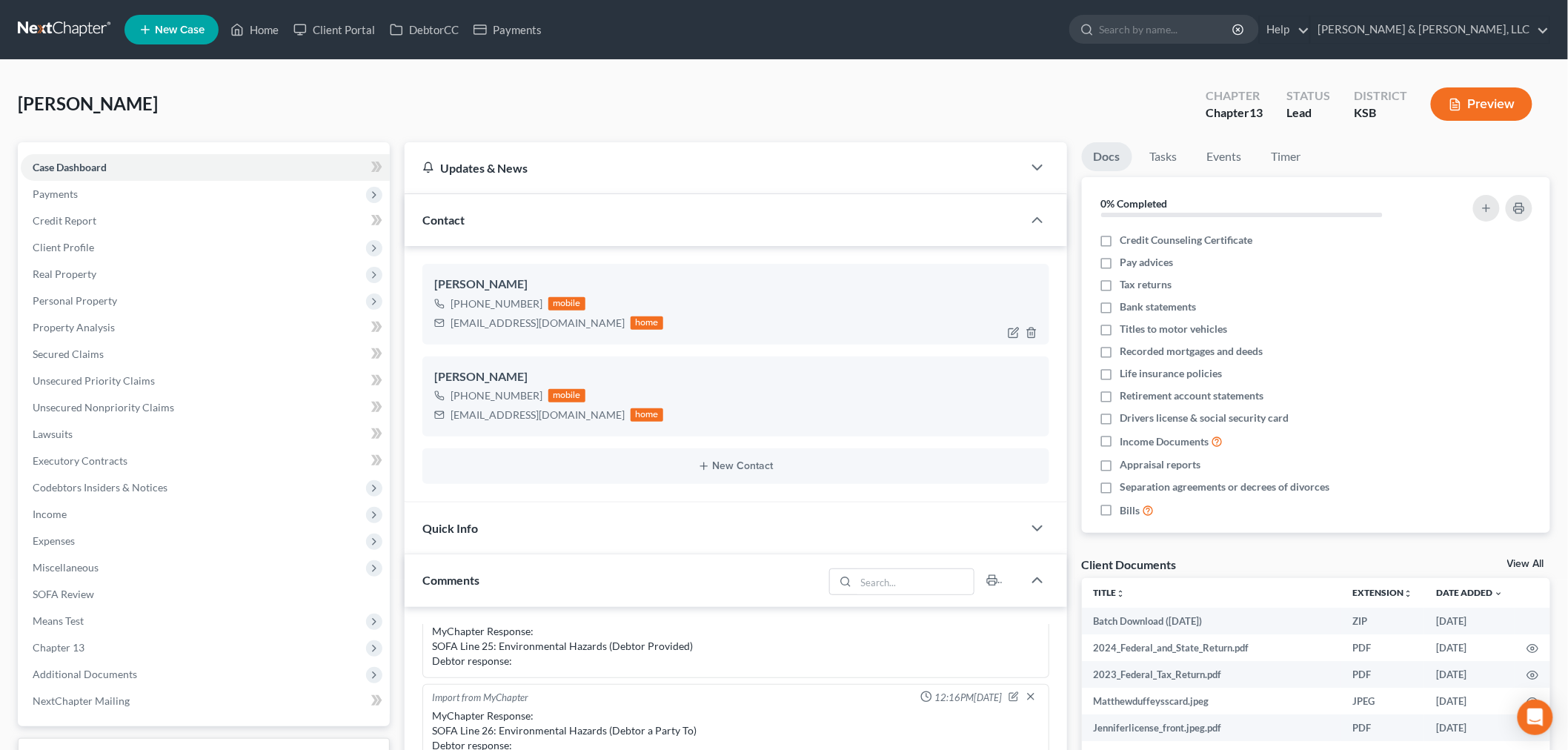
scroll to position [1873, 0]
drag, startPoint x: 556, startPoint y: 324, endPoint x: 530, endPoint y: 323, distance: 26.0
click at [530, 323] on div "mduf7541@gmail.com home" at bounding box center [548, 323] width 229 height 19
drag, startPoint x: 577, startPoint y: 416, endPoint x: 500, endPoint y: 411, distance: 77.2
click at [442, 427] on div "Jennifer Lewis +1 (913) 952-6356 mobile petalspearls21@yahoo.com home" at bounding box center [735, 397] width 627 height 80
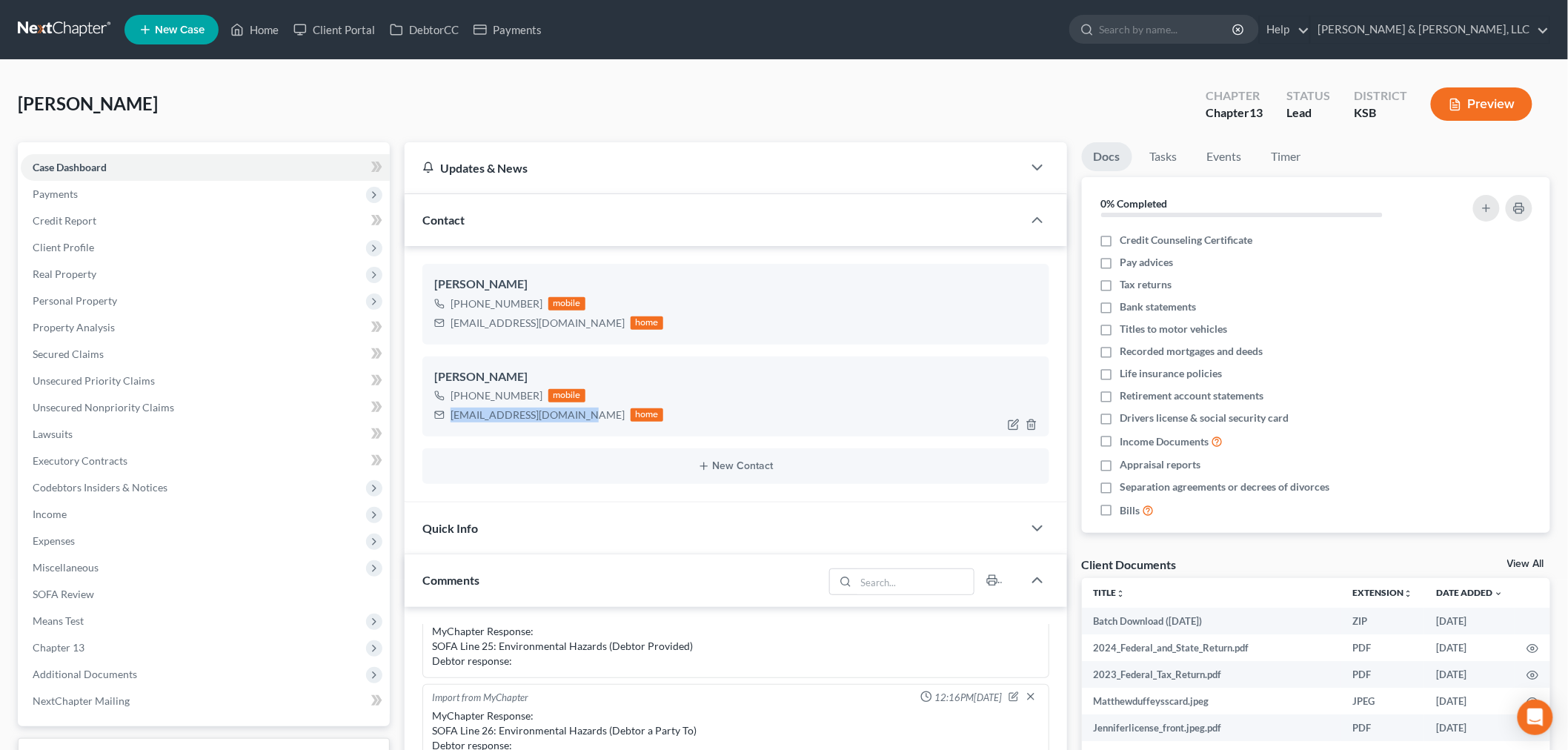
copy div "[EMAIL_ADDRESS][DOMAIN_NAME]"
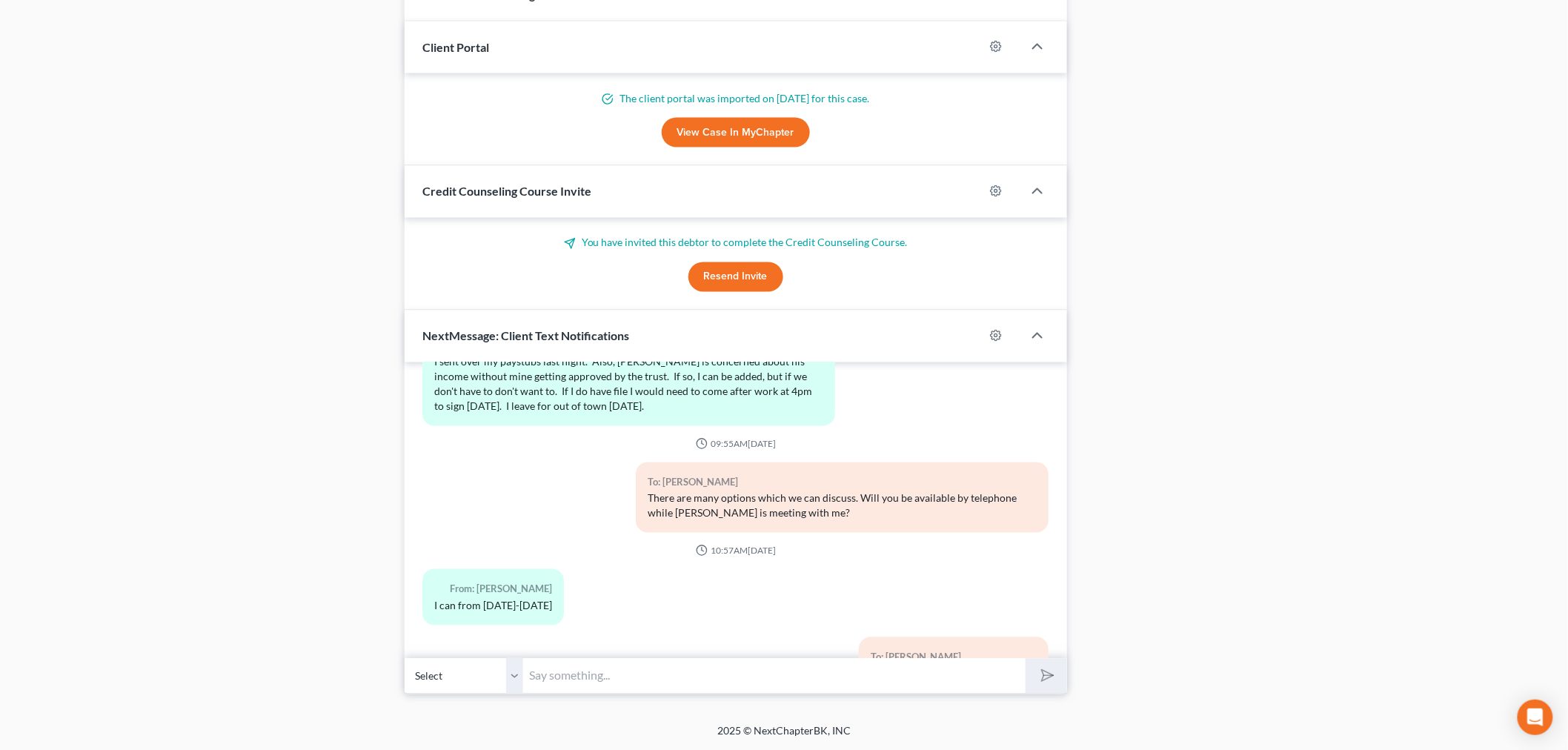
scroll to position [1297, 0]
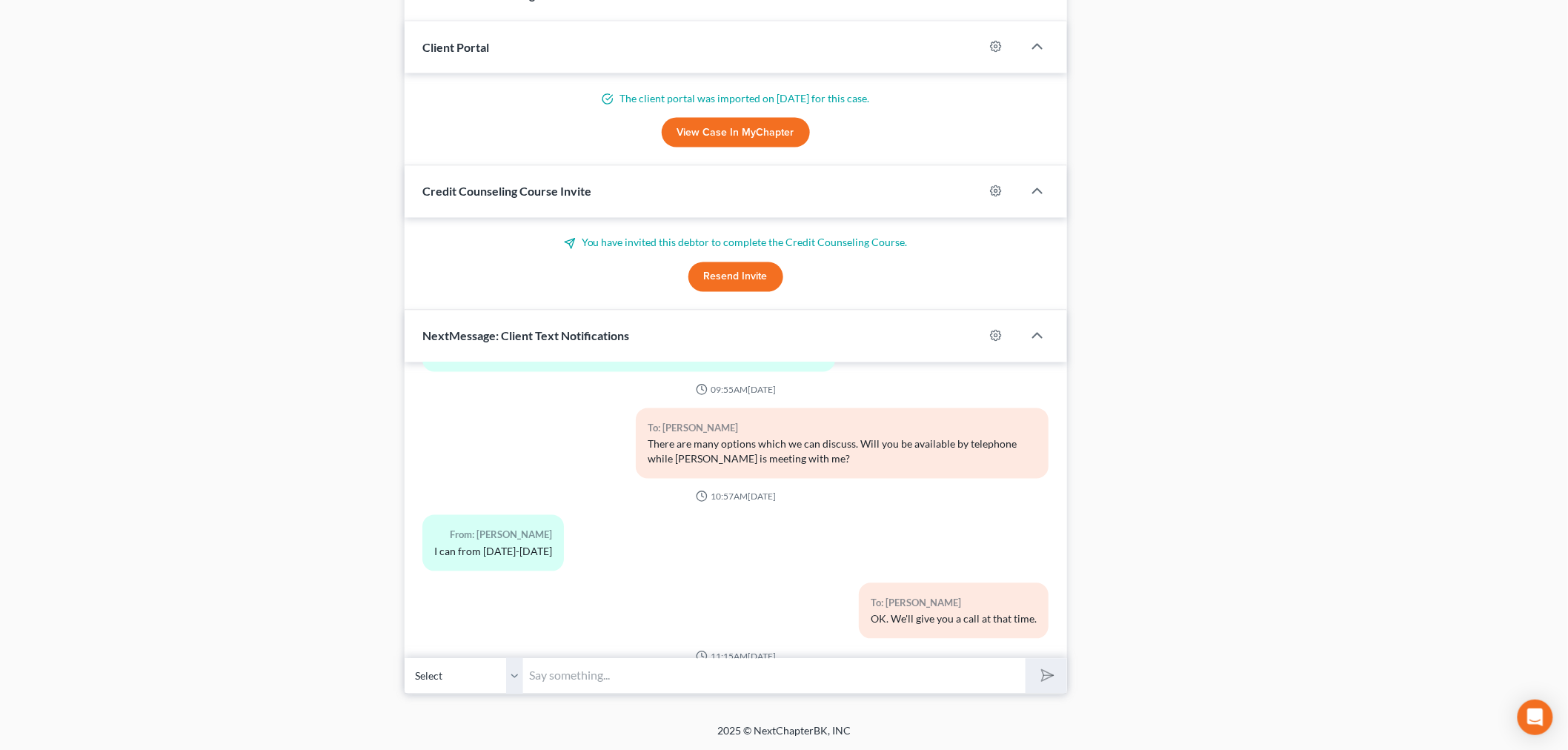
click at [513, 673] on select "Select +1 (913) 201-3591 - Matthew Duffey +1 (913) 952-6356 - Jennifer Lewis" at bounding box center [463, 677] width 119 height 36
select select "1"
click at [404, 659] on select "Select +1 (913) 201-3591 - Matthew Duffey +1 (913) 952-6356 - Jennifer Lewis" at bounding box center [463, 677] width 119 height 36
click at [610, 685] on input "text" at bounding box center [774, 677] width 502 height 36
type input "please forward email to [EMAIL_ADDRESS][DOMAIN_NAME]"
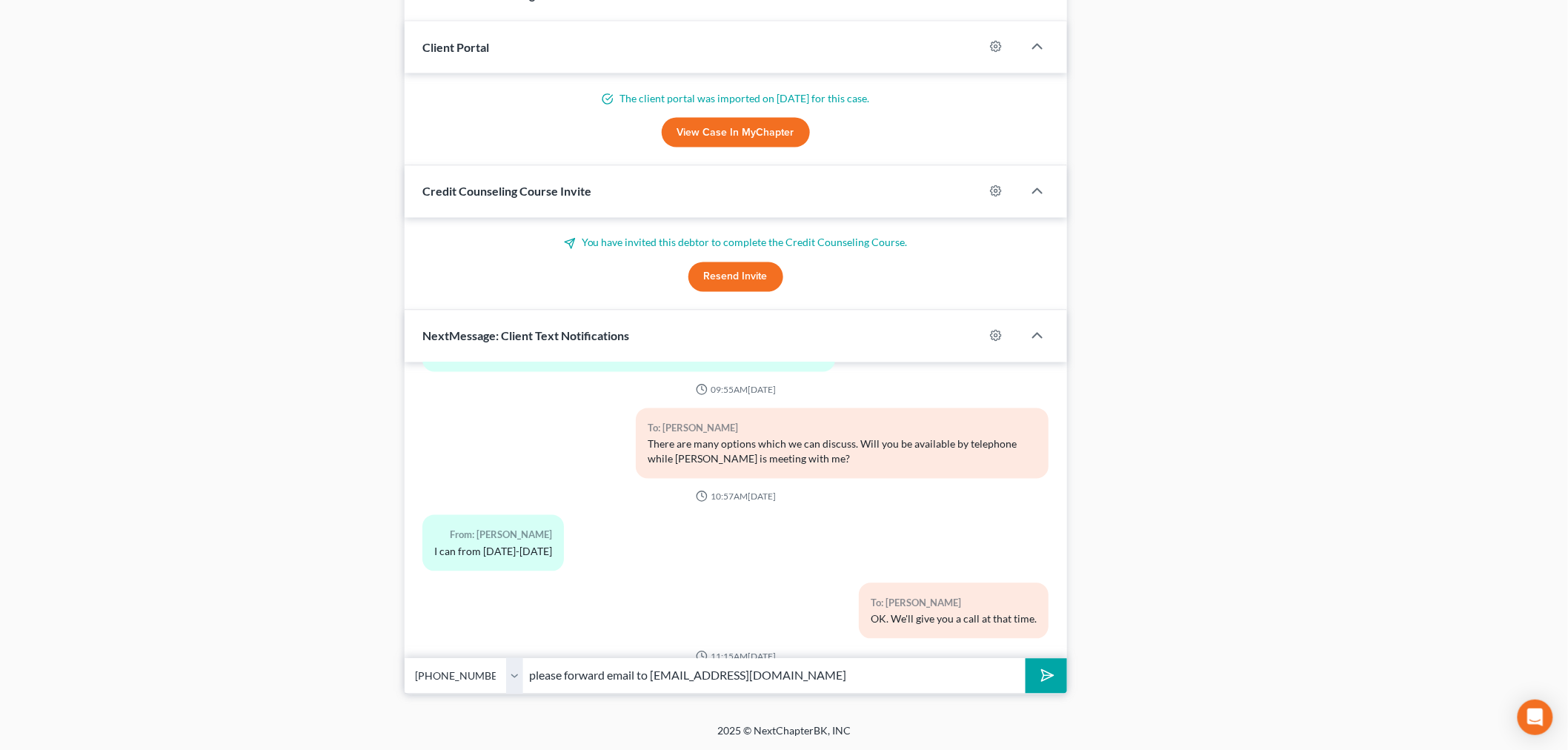
click at [1026, 659] on button "submit" at bounding box center [1046, 676] width 41 height 35
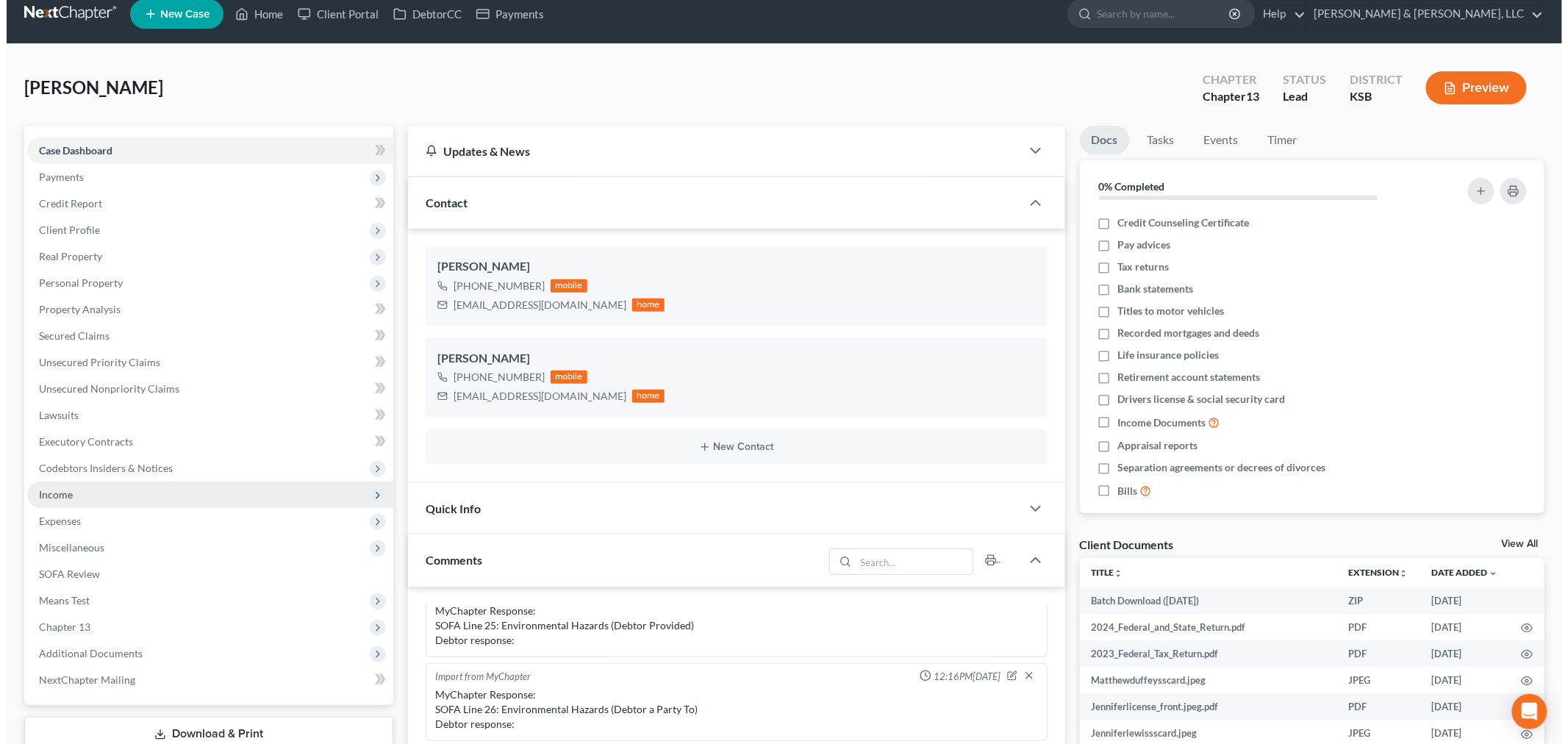
scroll to position [0, 0]
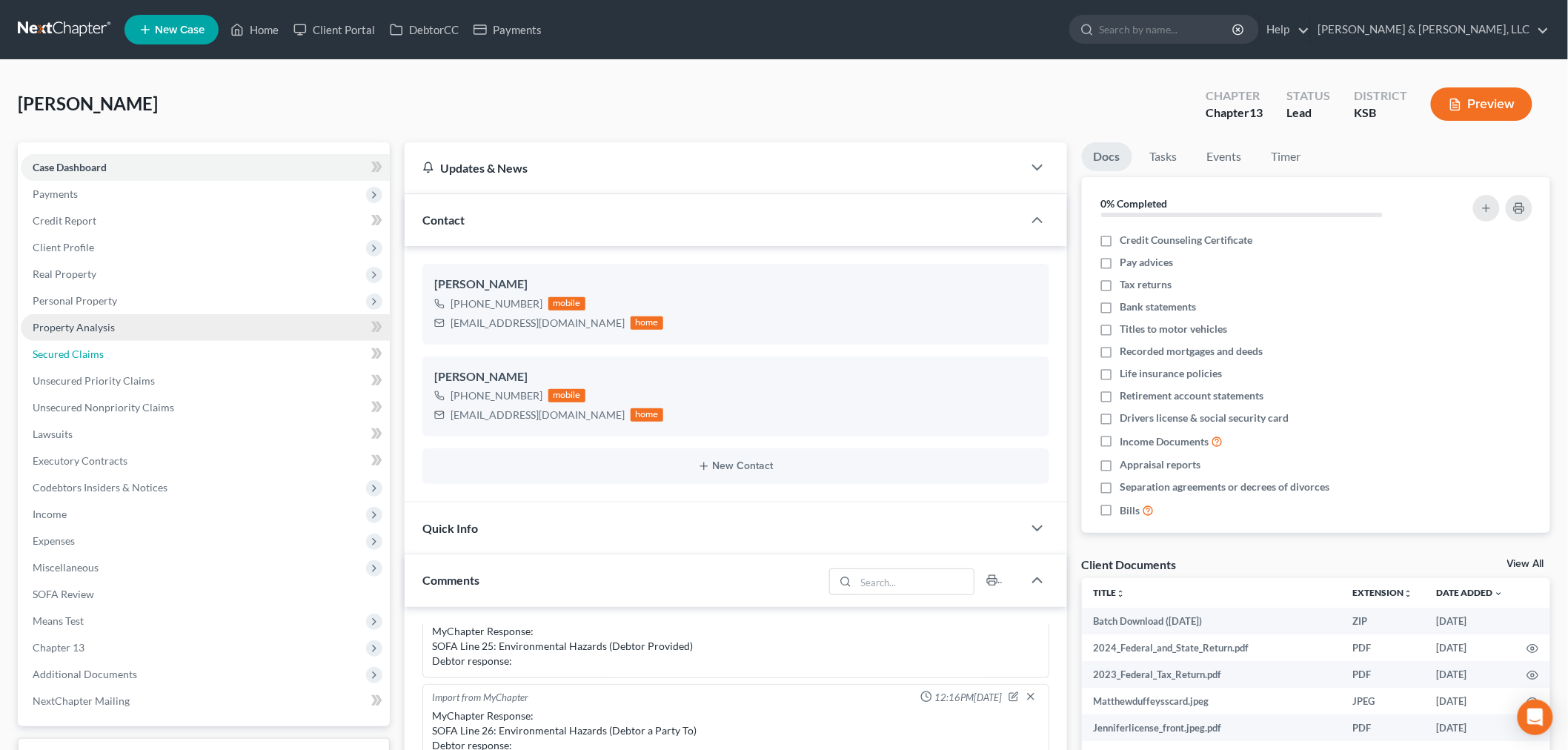
drag, startPoint x: 52, startPoint y: 357, endPoint x: 168, endPoint y: 332, distance: 118.7
click at [52, 357] on span "Secured Claims" at bounding box center [68, 353] width 71 height 12
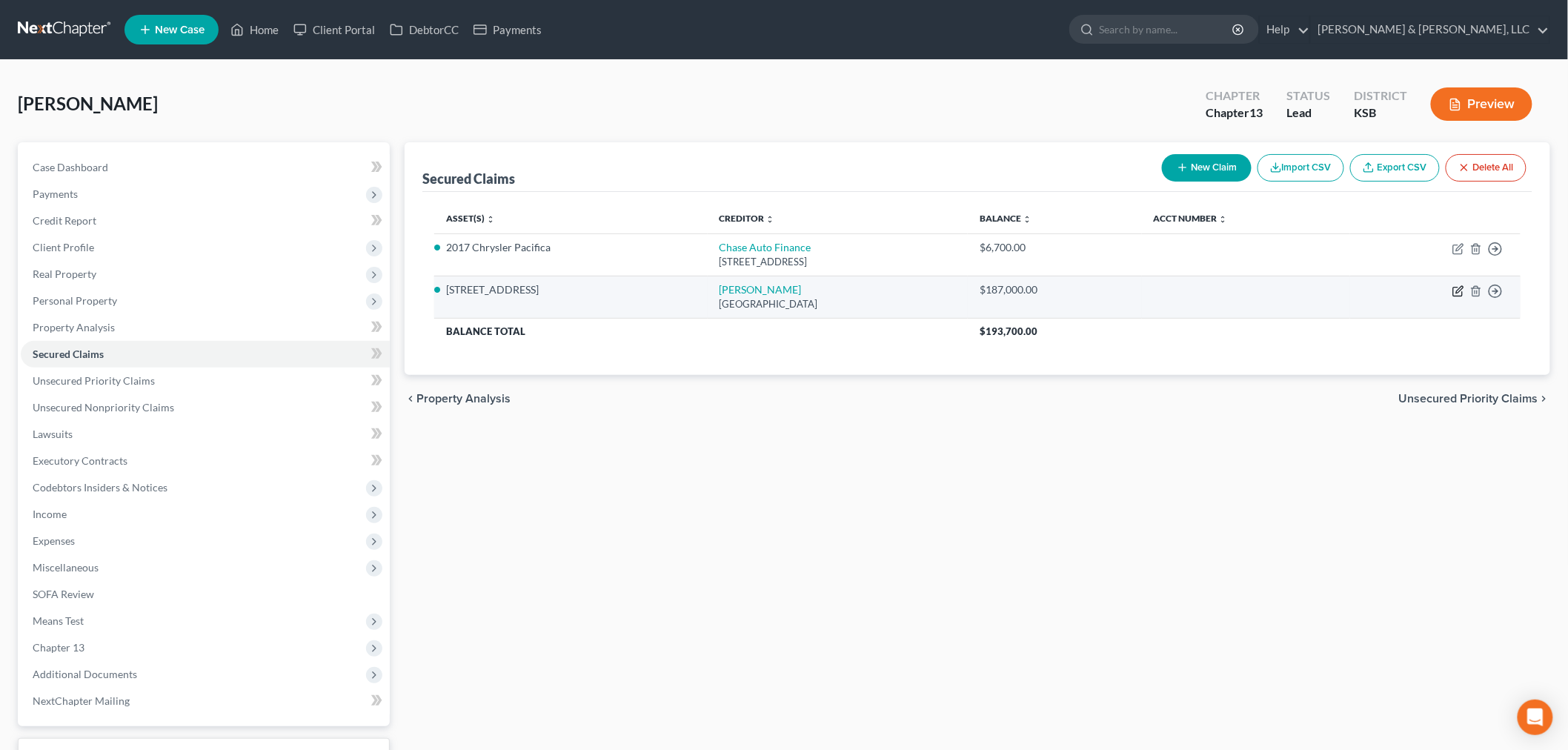
click at [1455, 290] on icon "button" at bounding box center [1459, 291] width 11 height 11
select select "45"
select select "2"
select select "0"
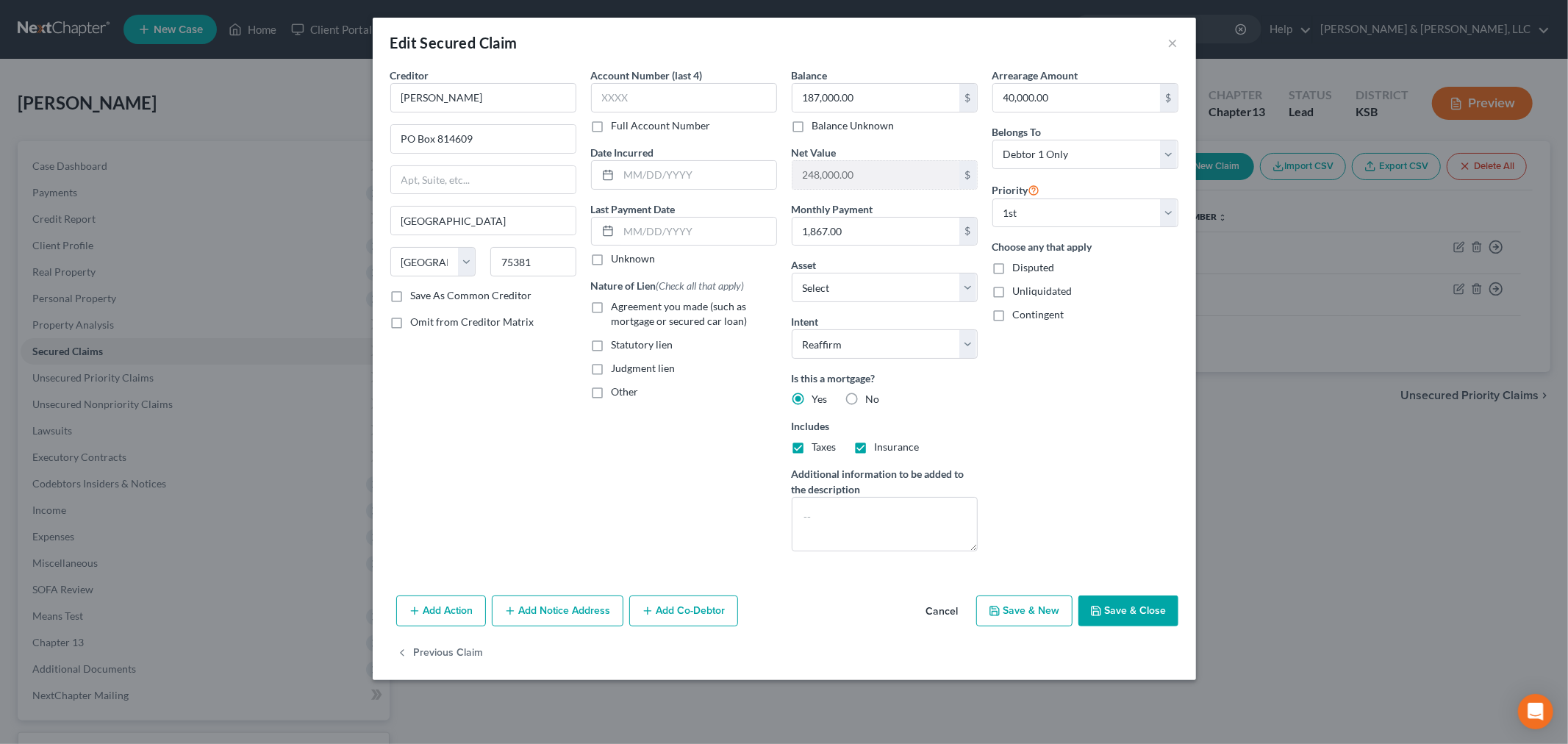
click at [553, 600] on button "Add Notice Address" at bounding box center [557, 611] width 131 height 31
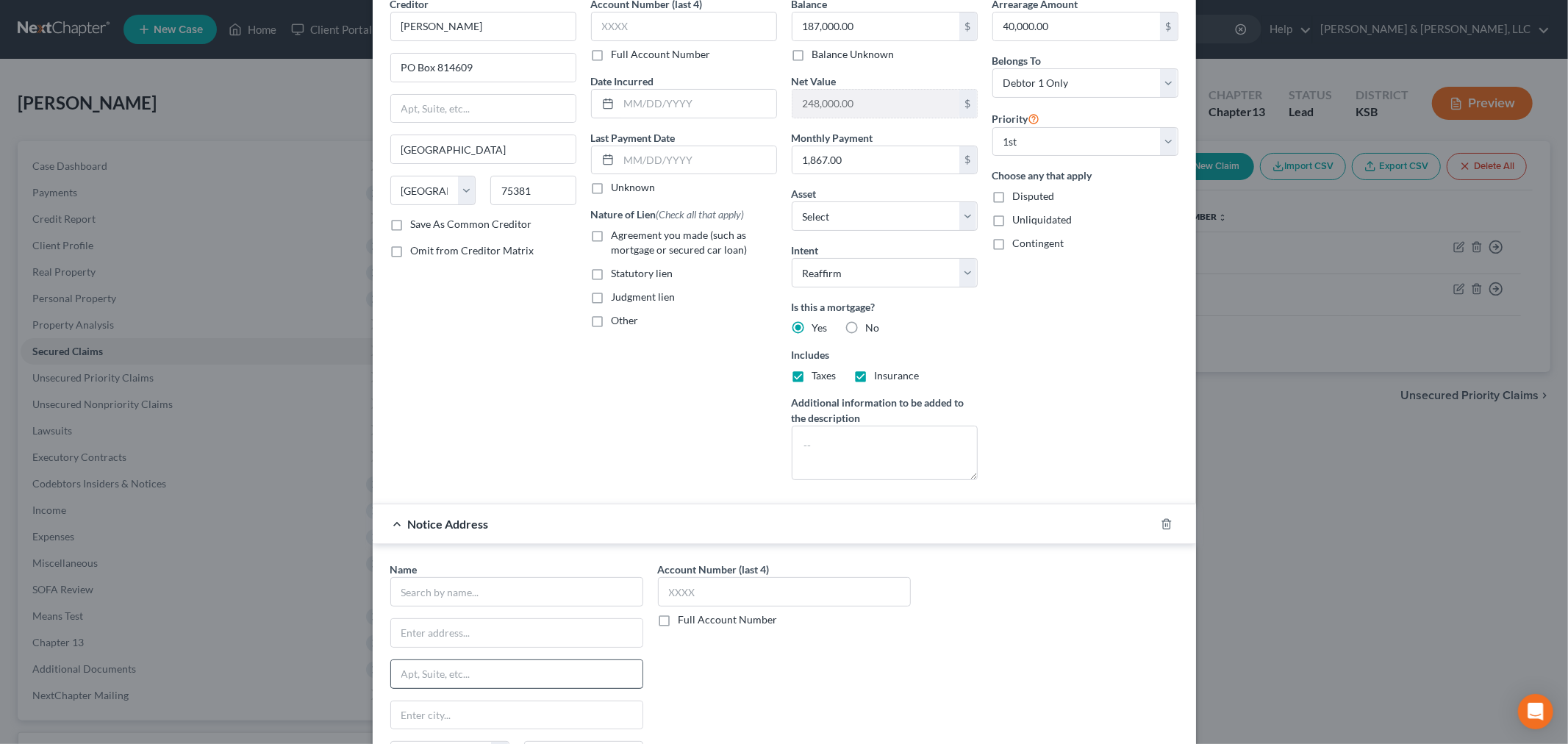
scroll to position [163, 0]
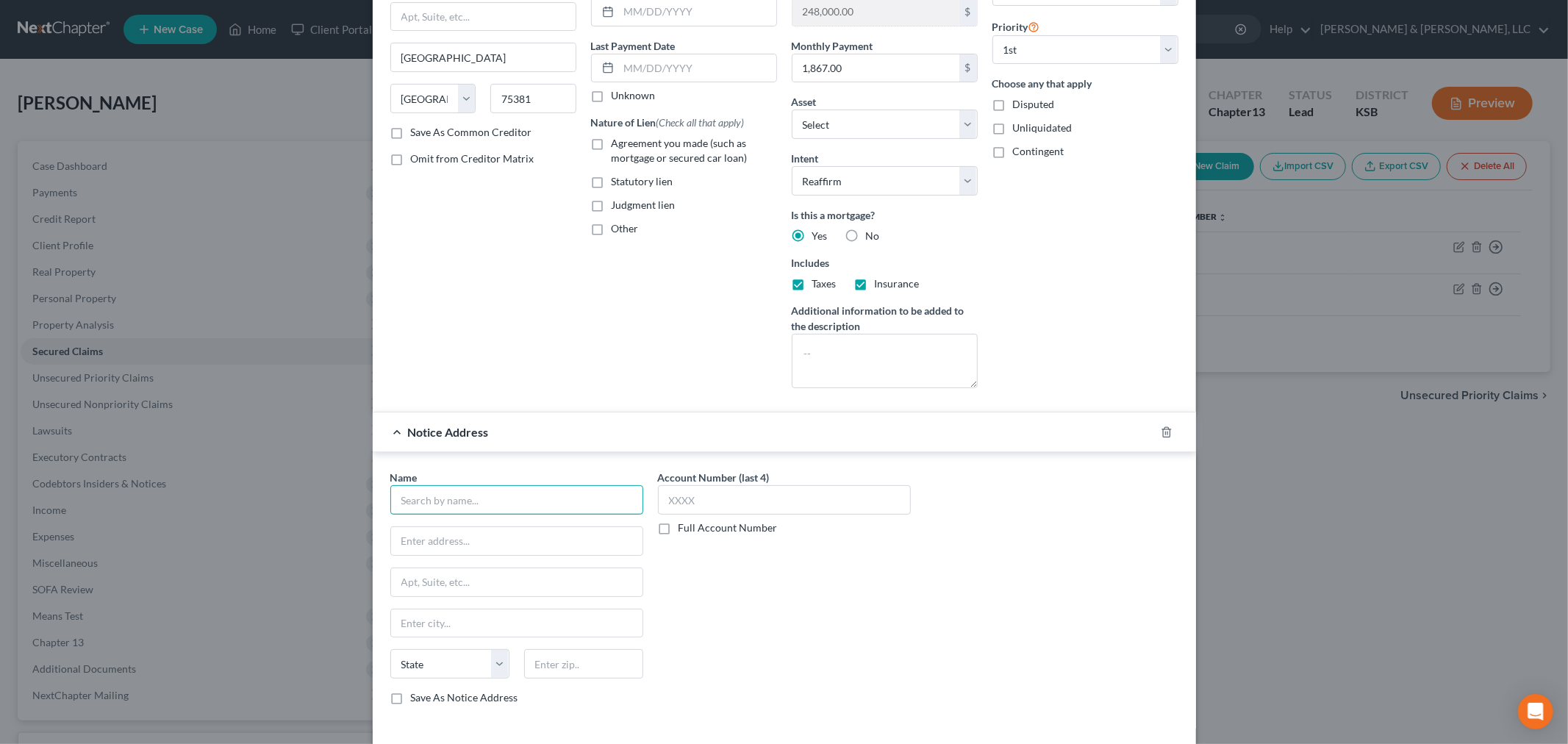
click at [478, 498] on input "text" at bounding box center [517, 499] width 253 height 29
click at [430, 537] on div "612 Spirit Drive, Chesterfield, MO 63005" at bounding box center [479, 539] width 153 height 12
type input "Millsap & Singer, PC"
type input "612 Spirit Drive"
type input "Chesterfield"
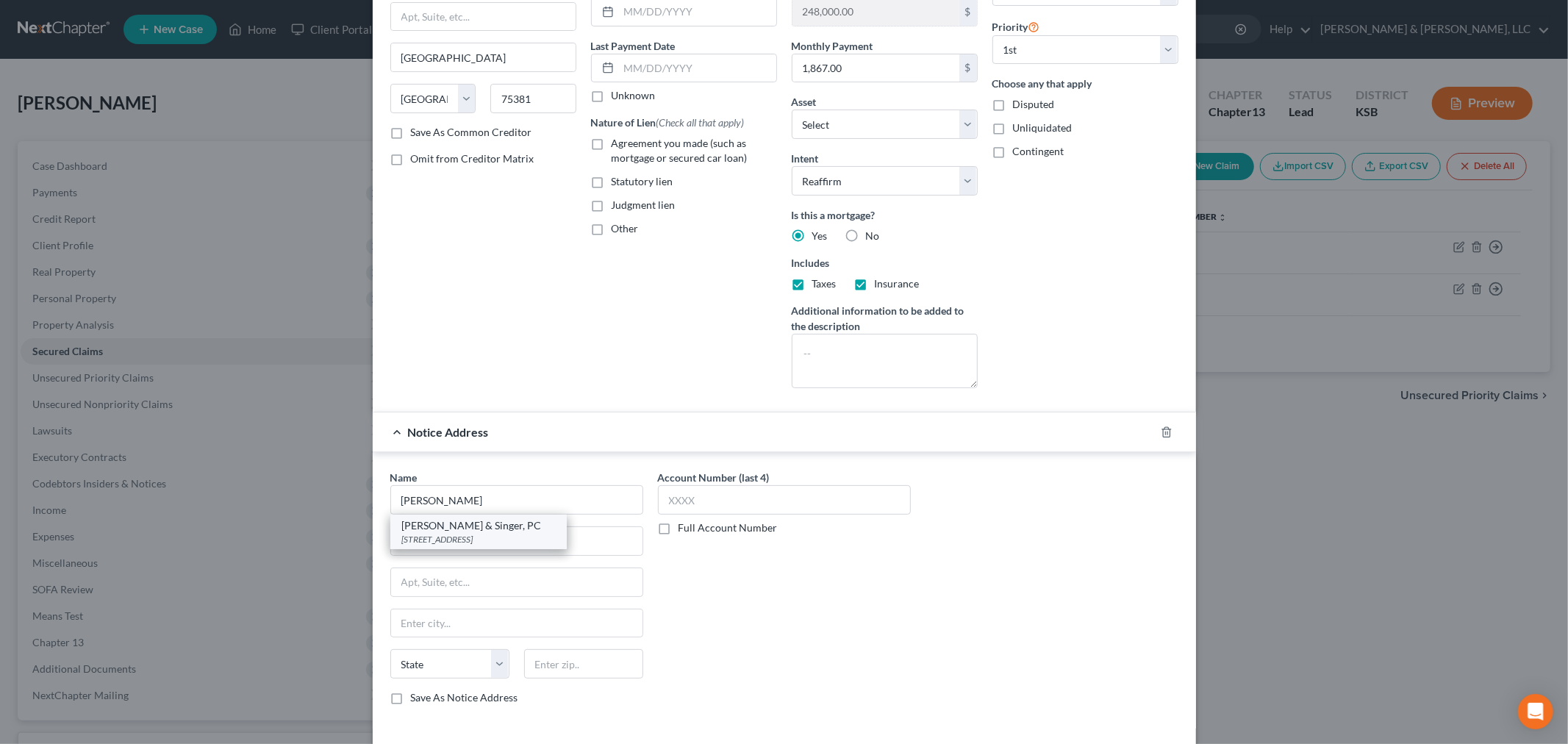
select select "26"
type input "63005"
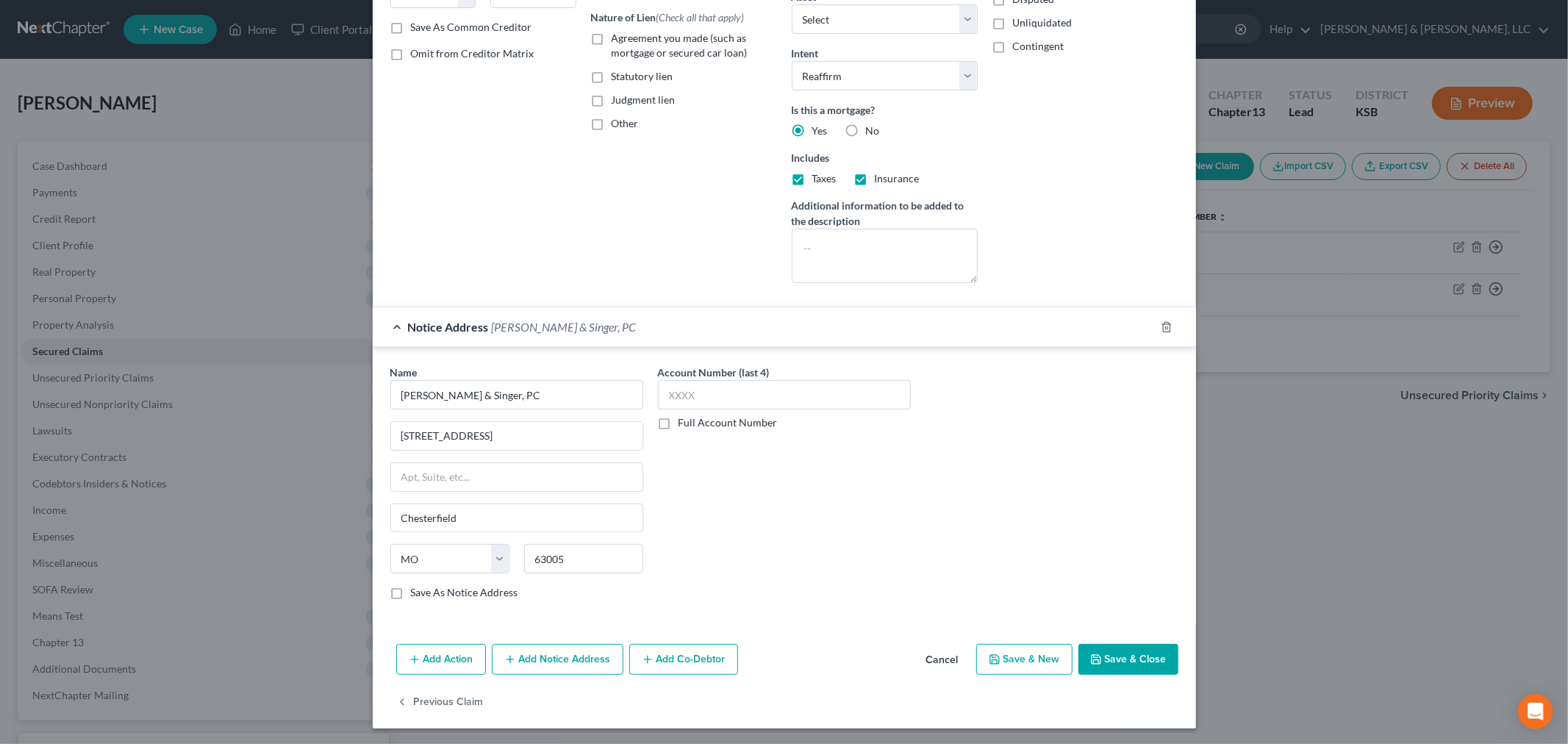
scroll to position [272, 0]
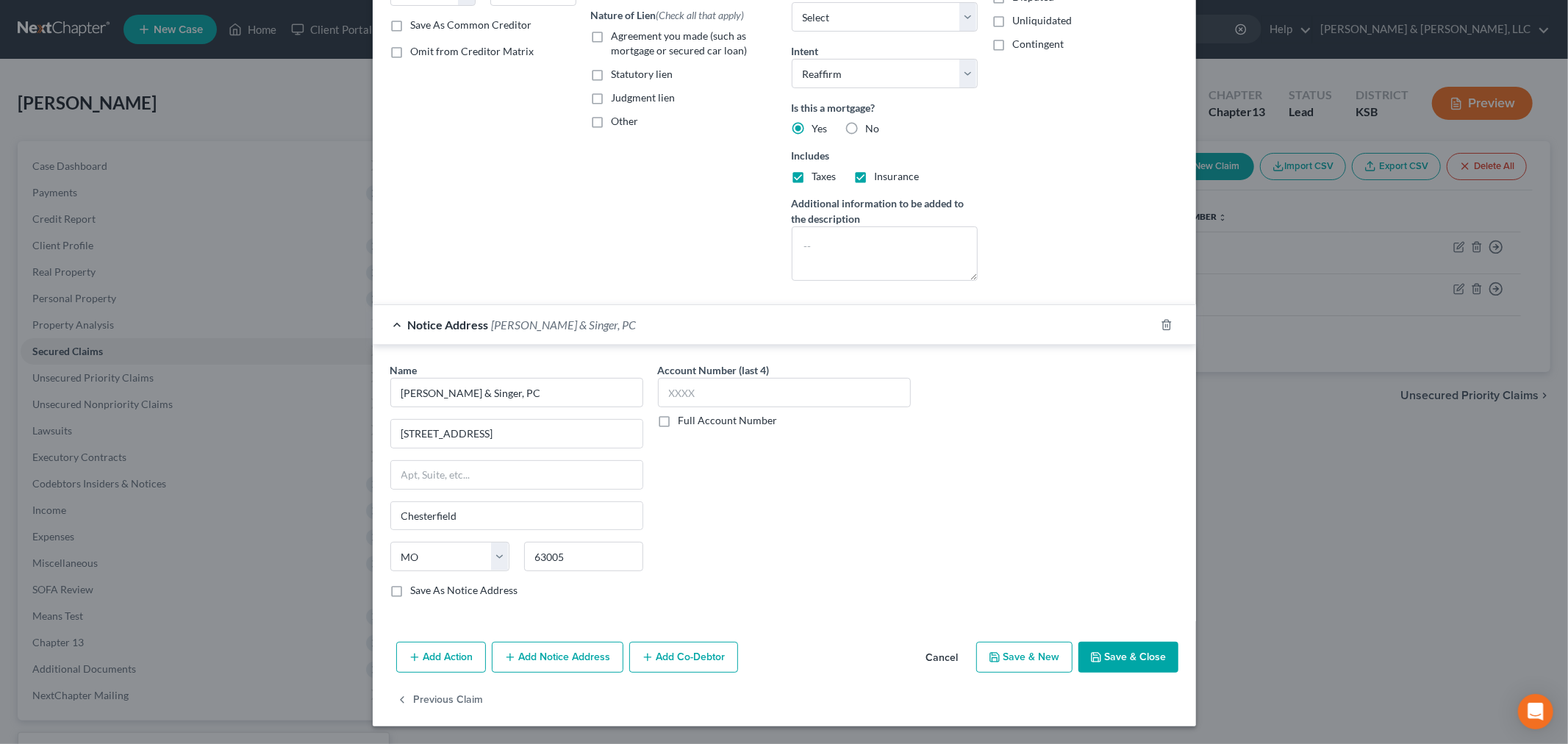
click at [512, 671] on button "Add Notice Address" at bounding box center [557, 657] width 131 height 31
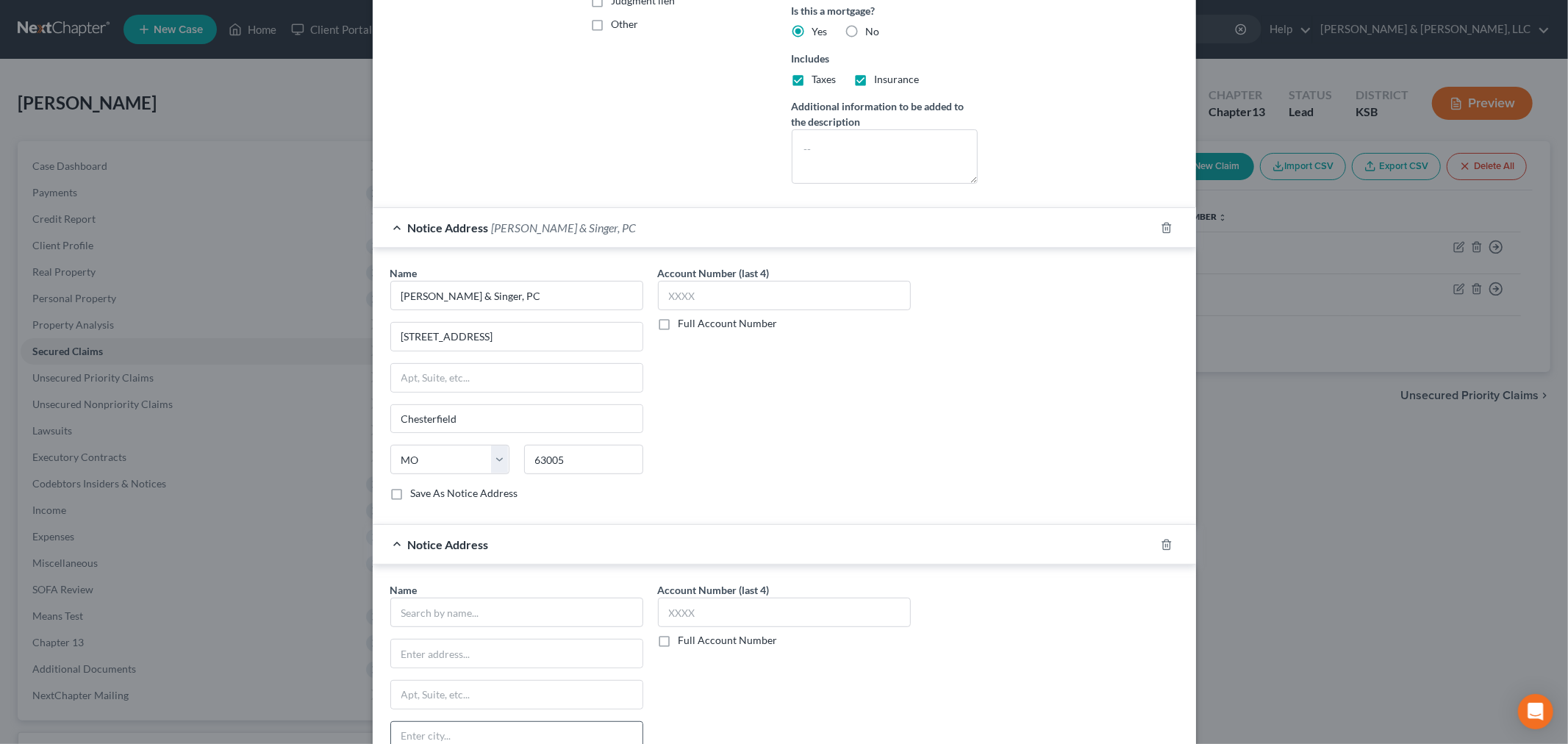
scroll to position [517, 0]
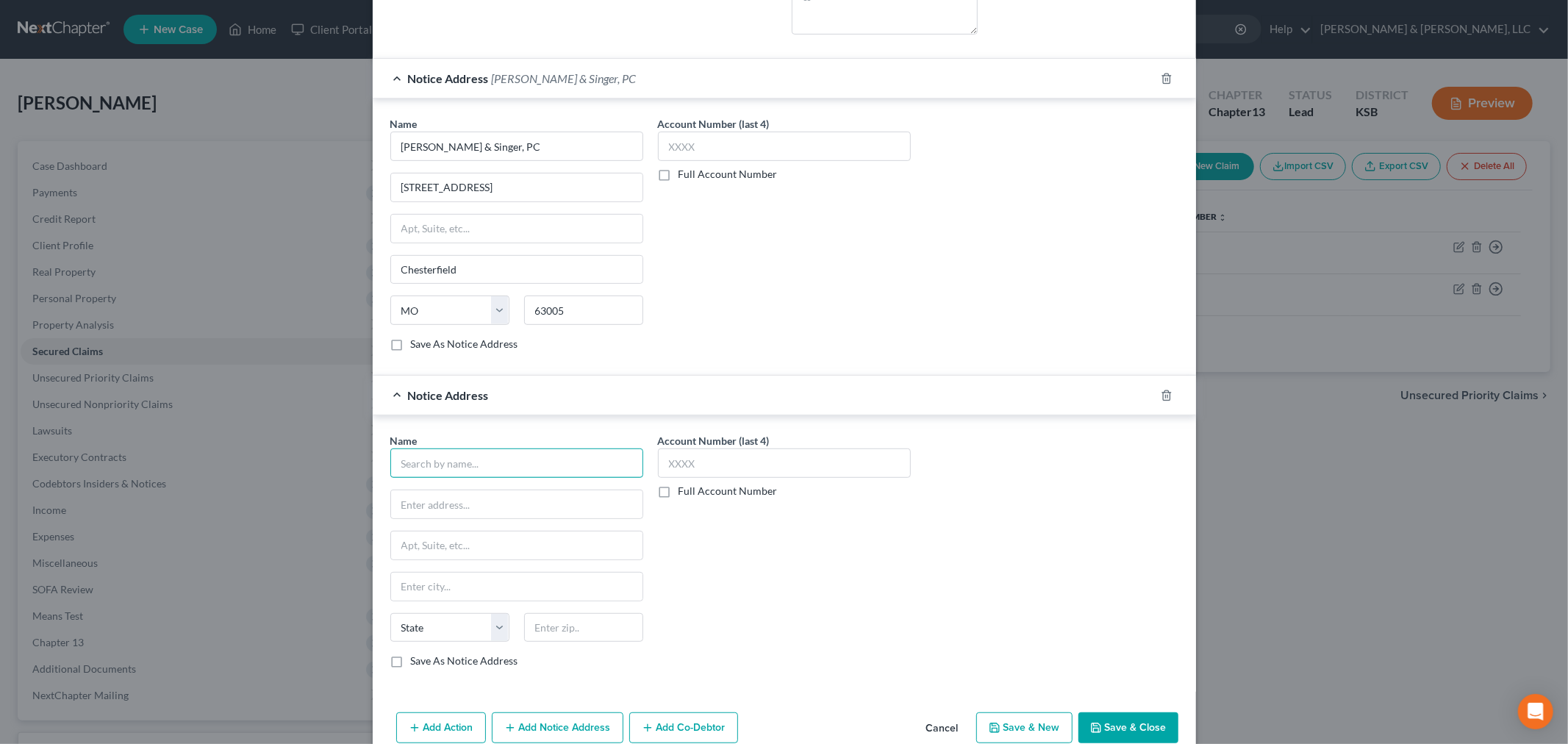
click at [445, 475] on input "text" at bounding box center [517, 463] width 253 height 29
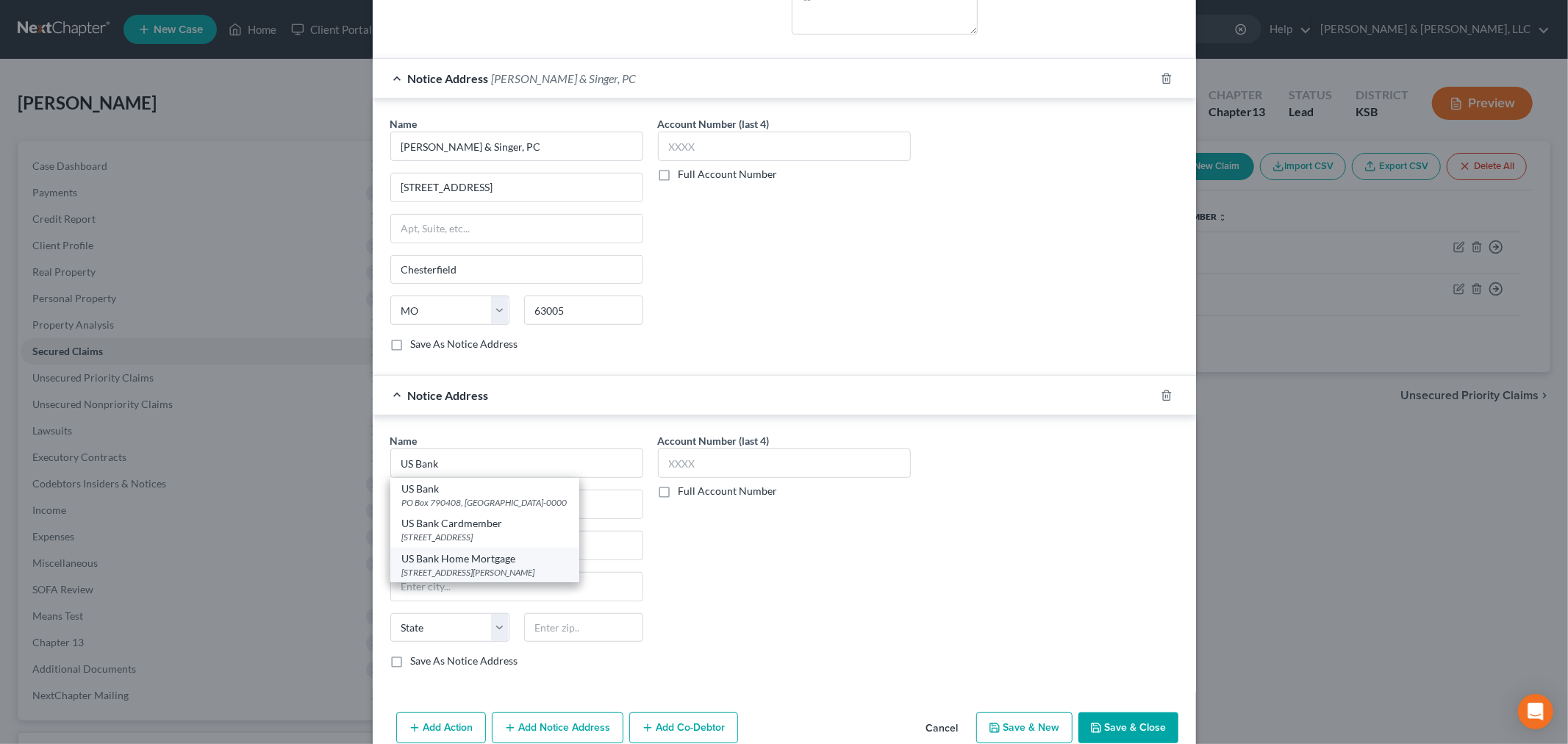
click at [467, 569] on div "6000 Lombardo Ctr Ste 100, Seven Hills, OH 44131" at bounding box center [484, 572] width 165 height 12
type input "US Bank Home Mortgage"
type input "6000 Lombardo Ctr"
type input "Ste 100"
type input "Seven Hills"
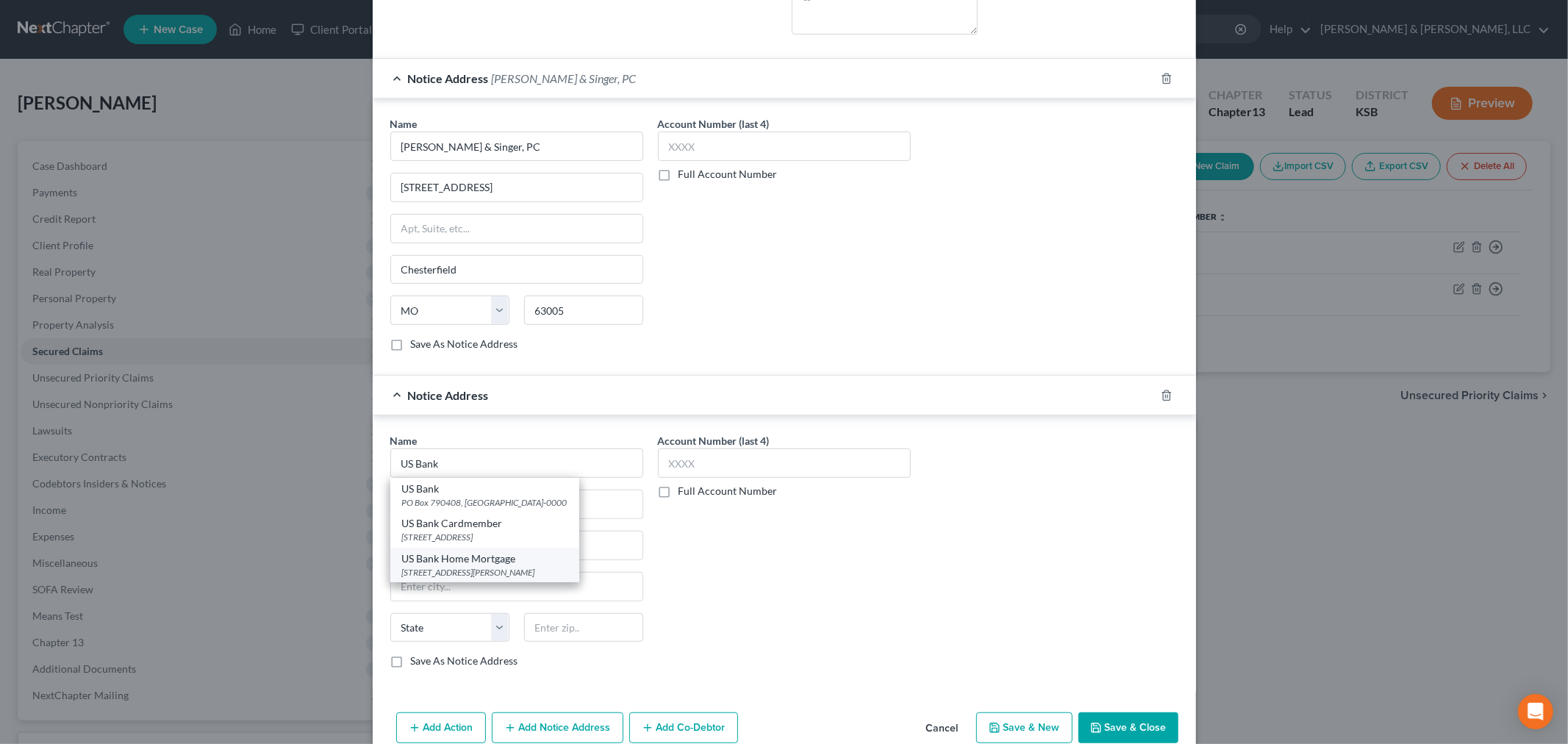
select select "36"
type input "44131"
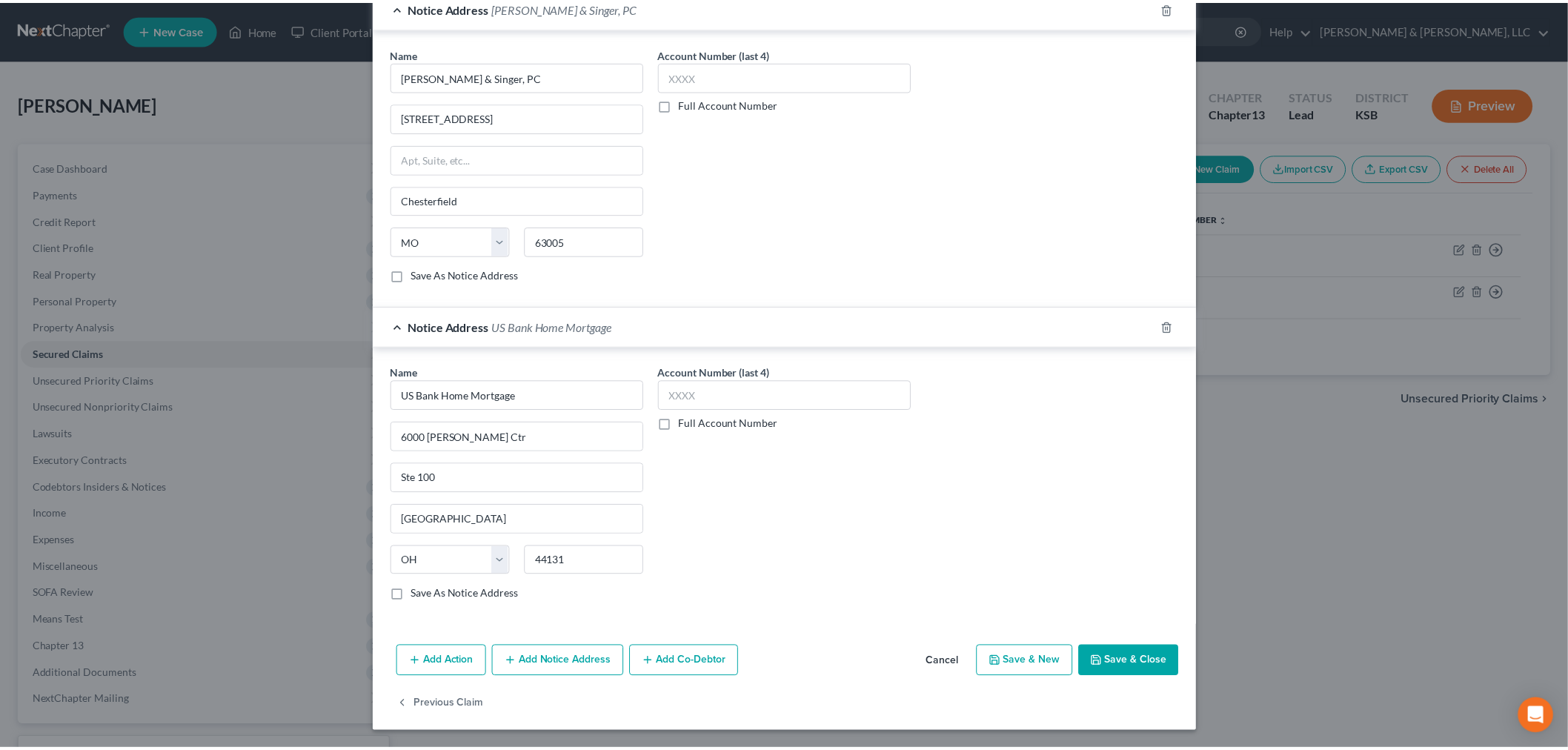
scroll to position [595, 0]
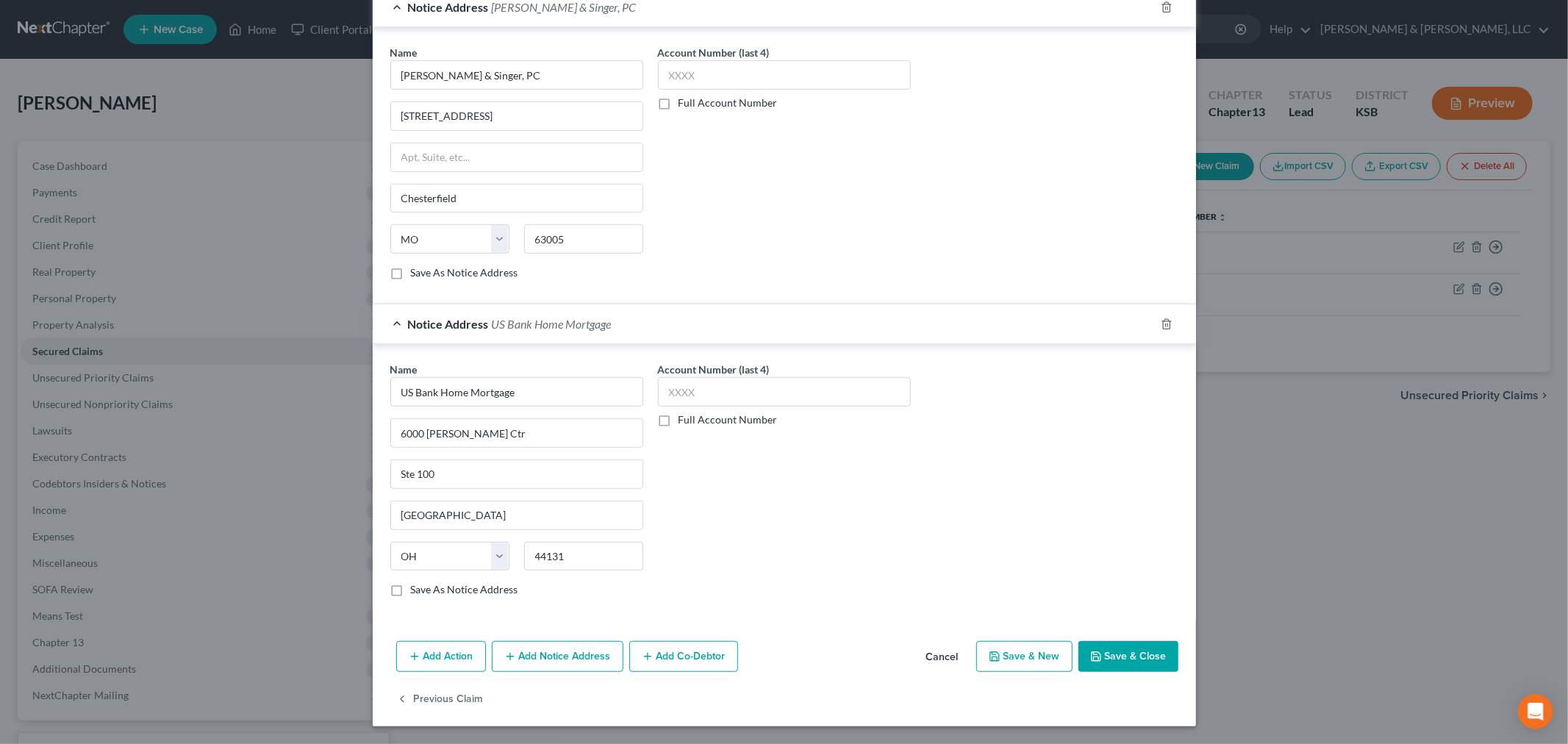
click at [1137, 646] on button "Save & Close" at bounding box center [1129, 656] width 100 height 31
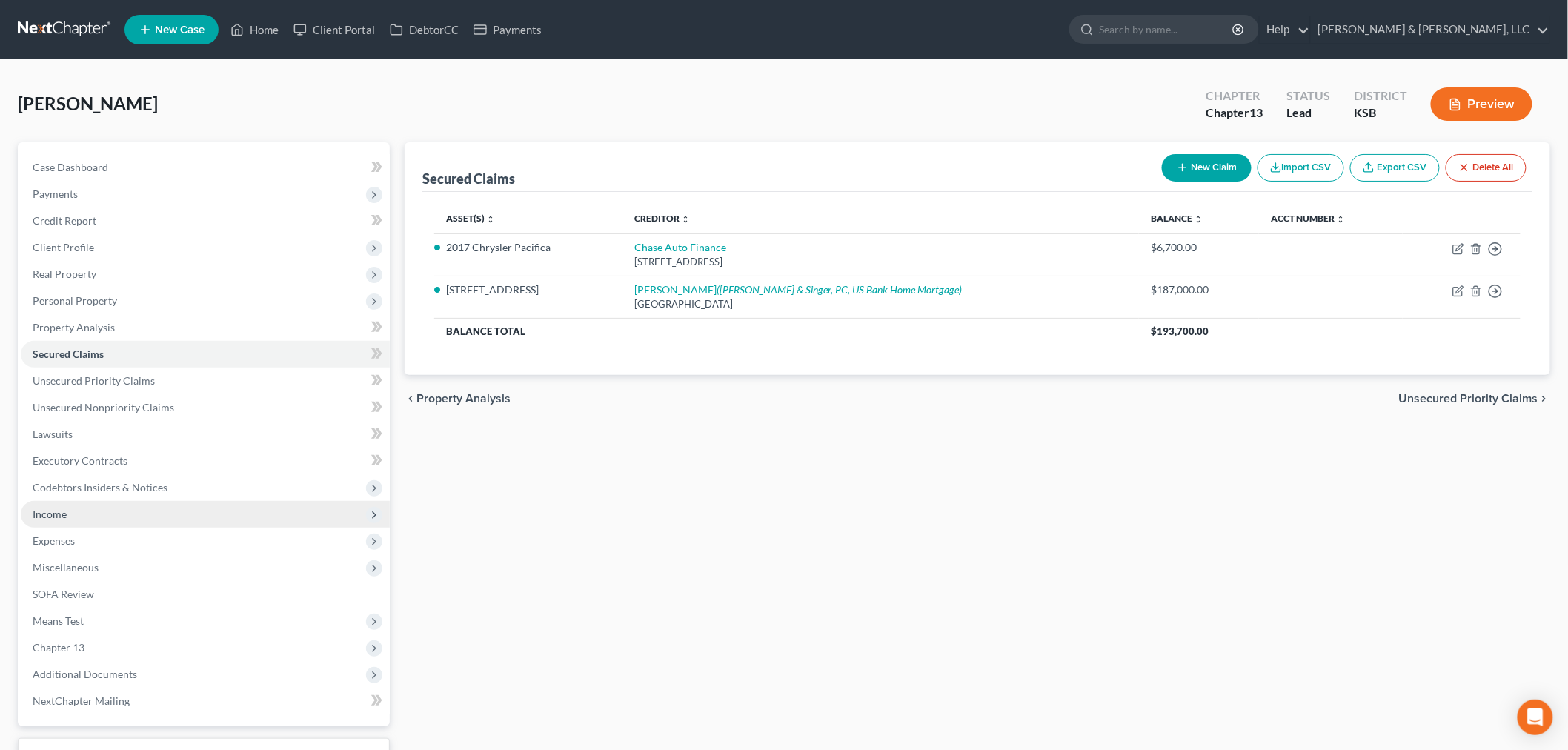
click at [69, 512] on span "Income" at bounding box center [206, 515] width 369 height 27
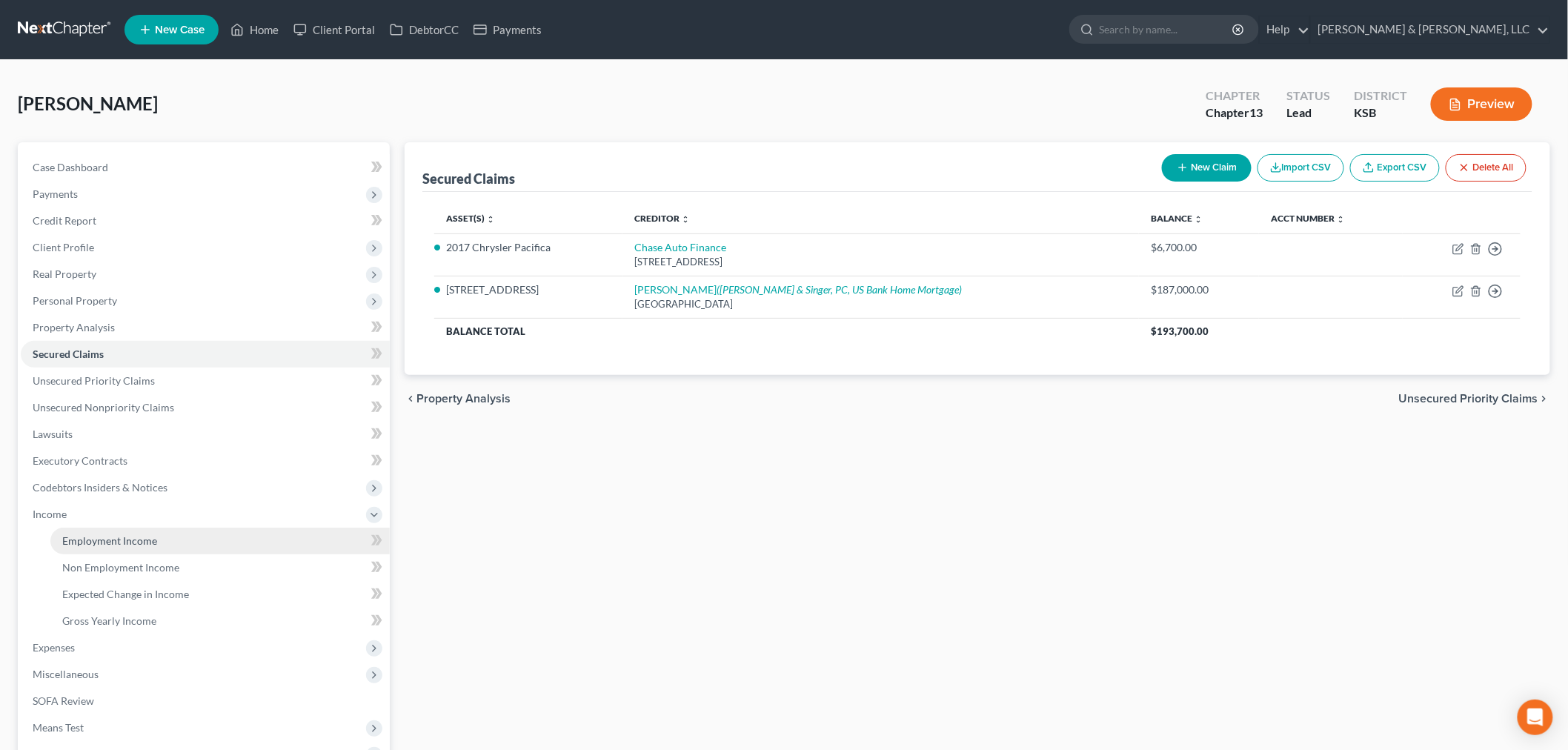
click at [75, 535] on span "Employment Income" at bounding box center [109, 541] width 95 height 12
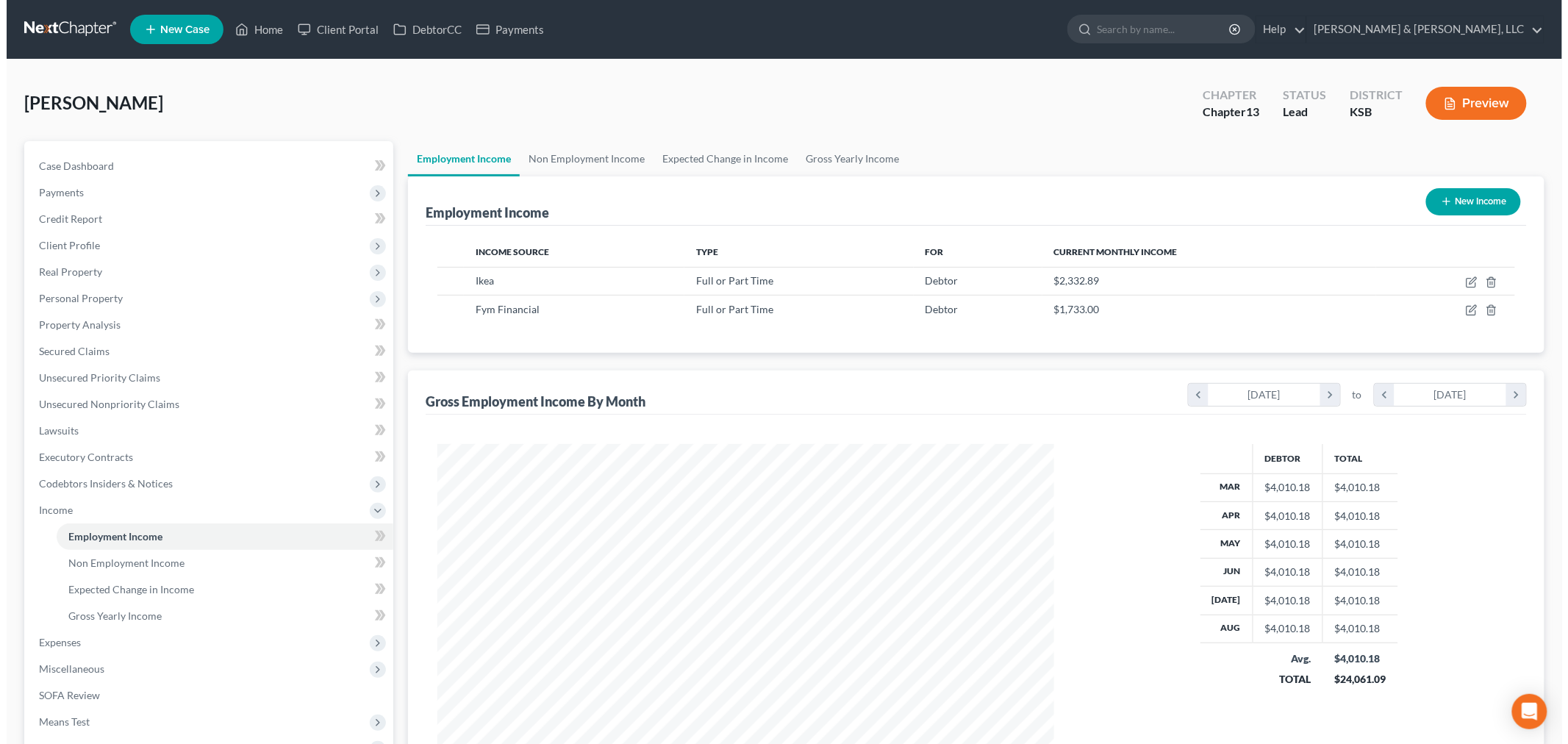
scroll to position [308, 646]
click at [1475, 205] on button "New Income" at bounding box center [1467, 201] width 94 height 27
select select "0"
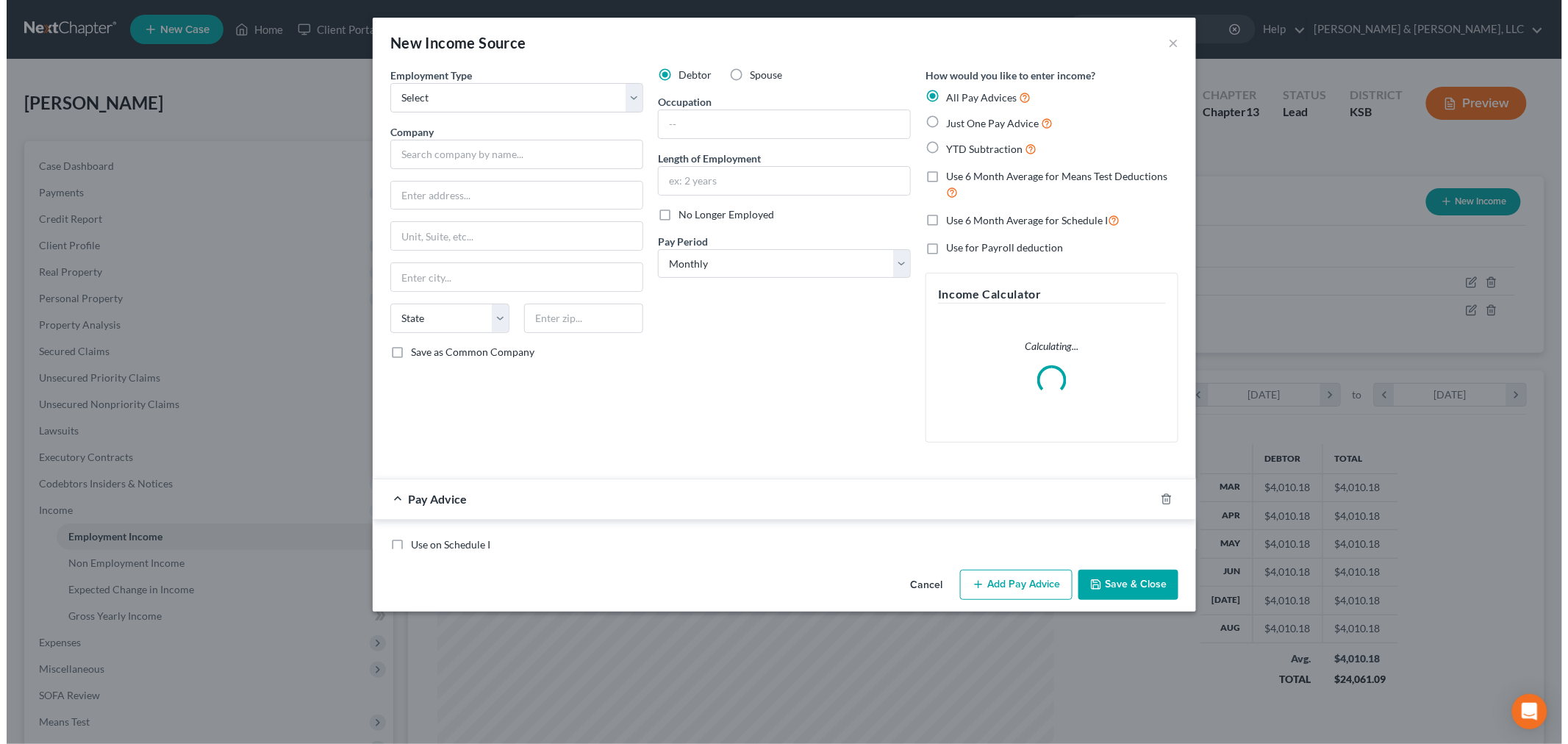
scroll to position [311, 651]
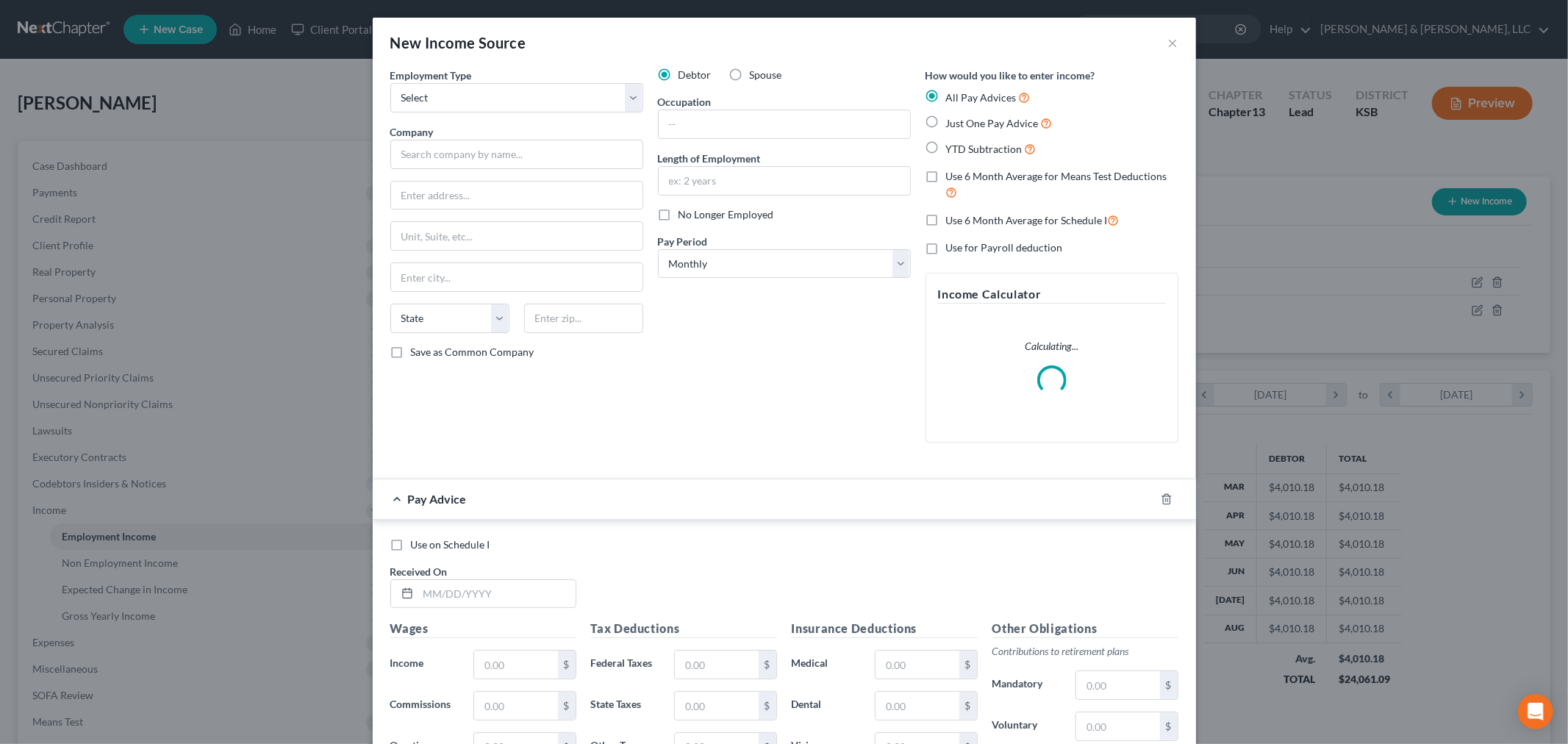
click at [750, 68] on label "Spouse" at bounding box center [766, 76] width 32 height 15
click at [756, 68] on input "Spouse" at bounding box center [761, 73] width 9 height 9
radio input "true"
click at [630, 94] on select "Select Full or Part Time Employment Self Employment" at bounding box center [517, 97] width 253 height 29
select select "0"
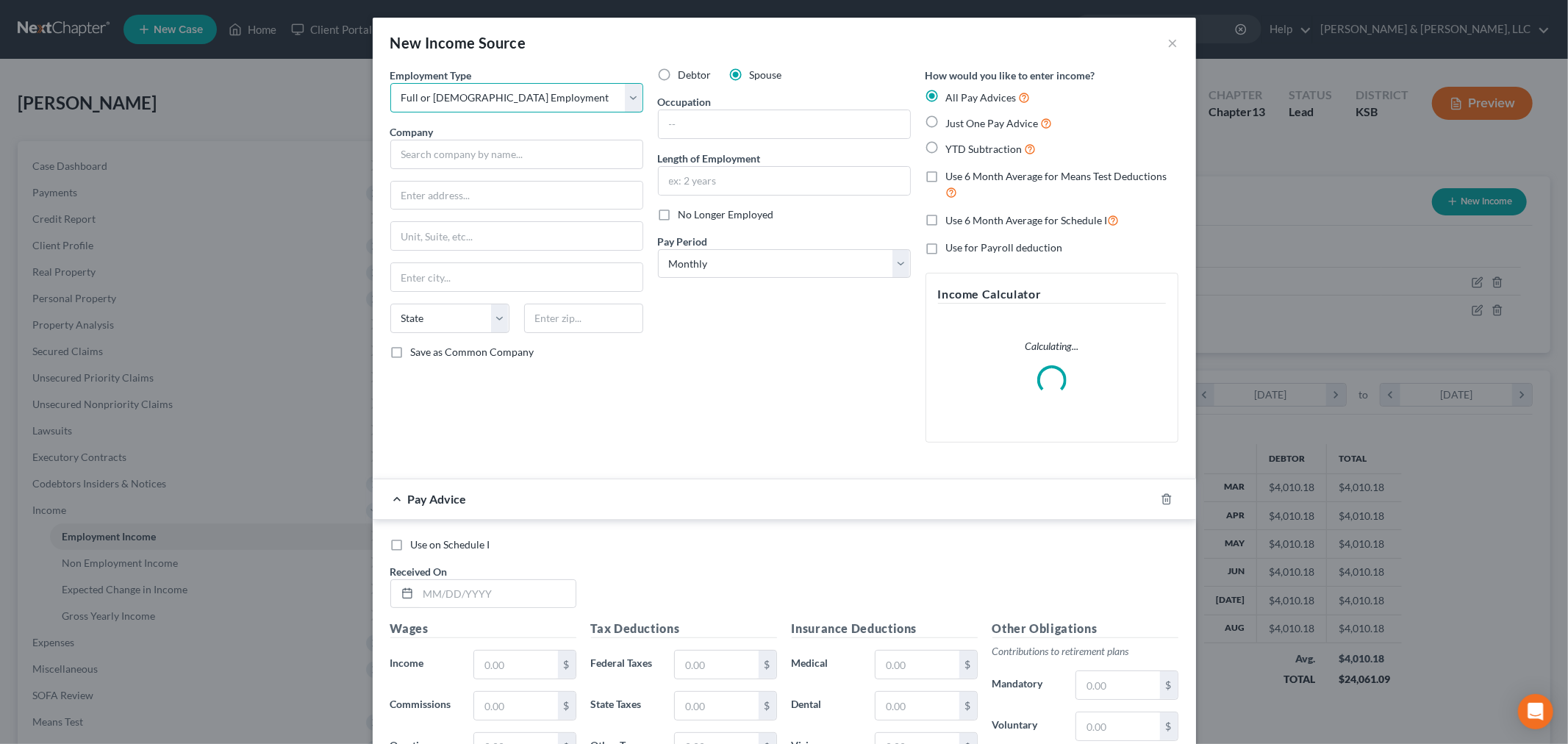
click at [391, 83] on select "Select Full or Part Time Employment Self Employment" at bounding box center [517, 97] width 253 height 29
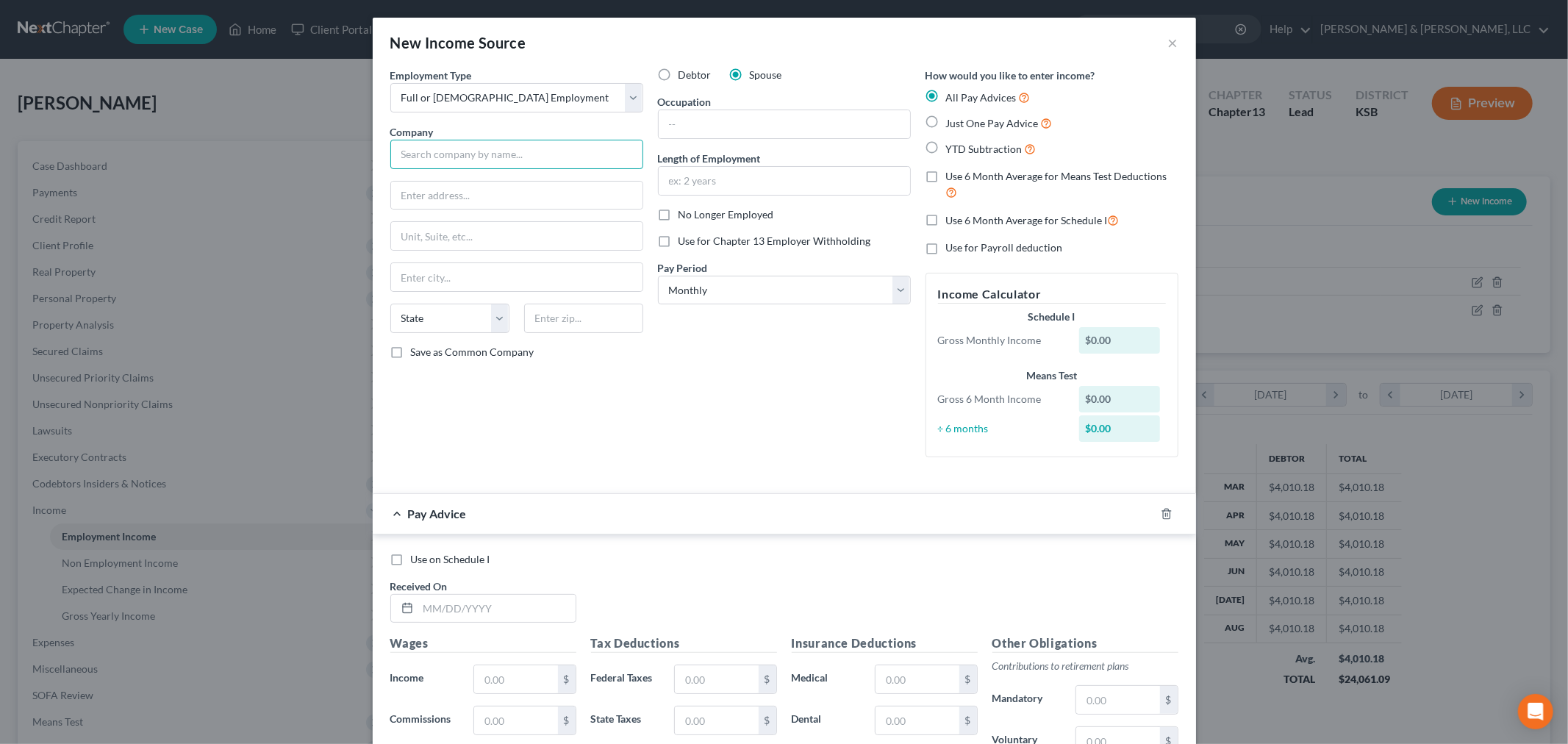
click at [422, 151] on input "text" at bounding box center [517, 154] width 253 height 29
type input "Acumen Fiscal"
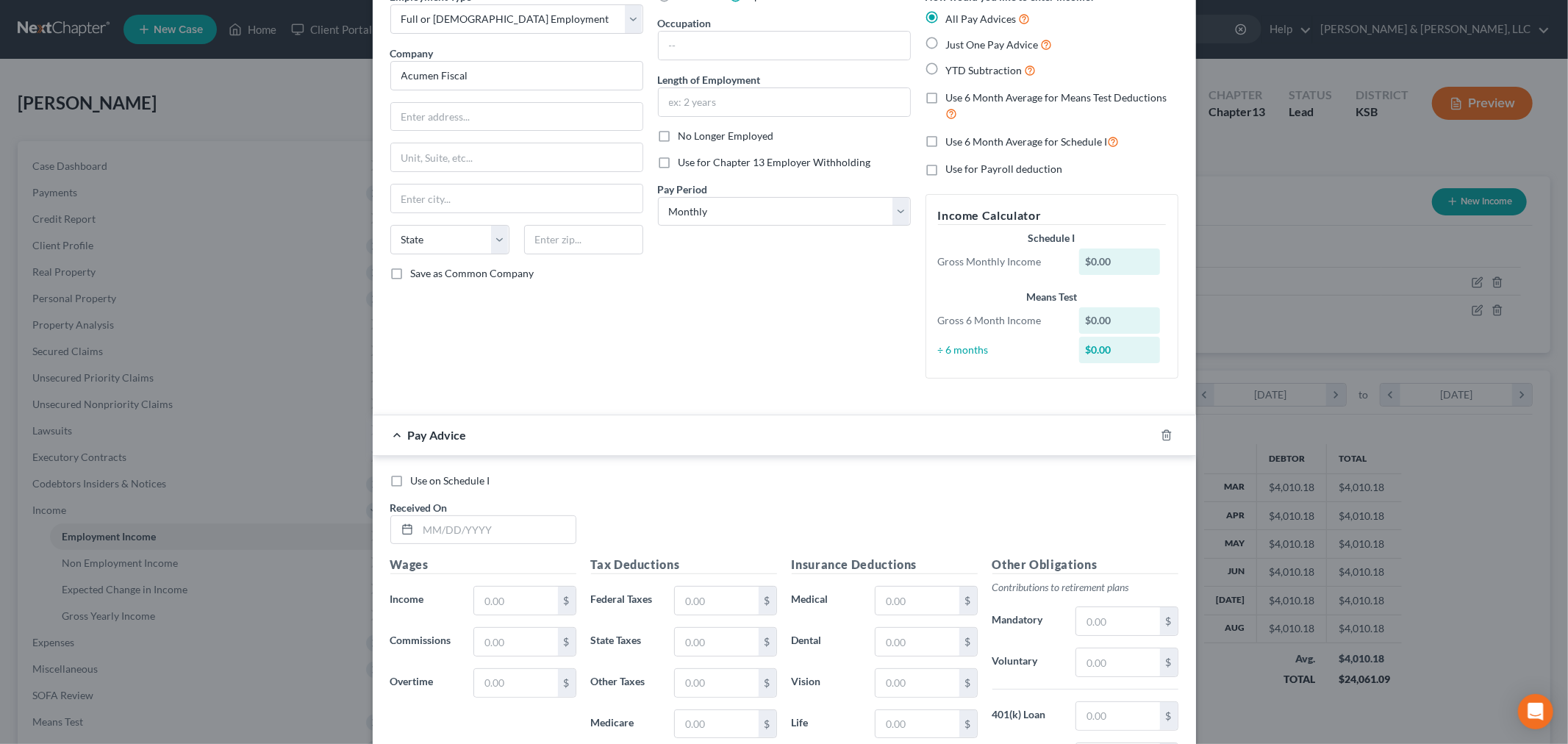
scroll to position [0, 0]
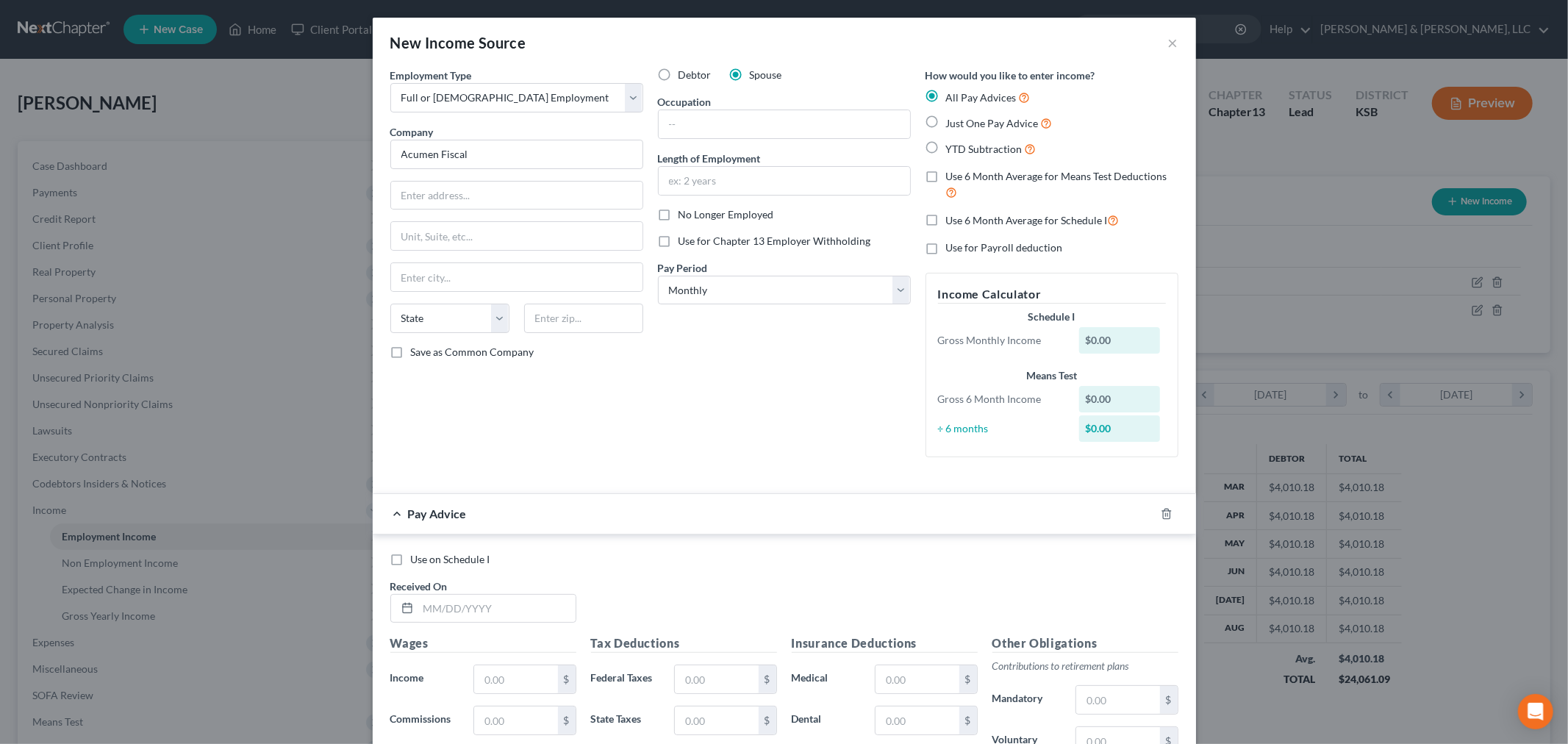
click at [946, 144] on label "YTD Subtraction" at bounding box center [991, 149] width 91 height 17
click at [953, 144] on input "YTD Subtraction" at bounding box center [957, 145] width 9 height 9
radio input "true"
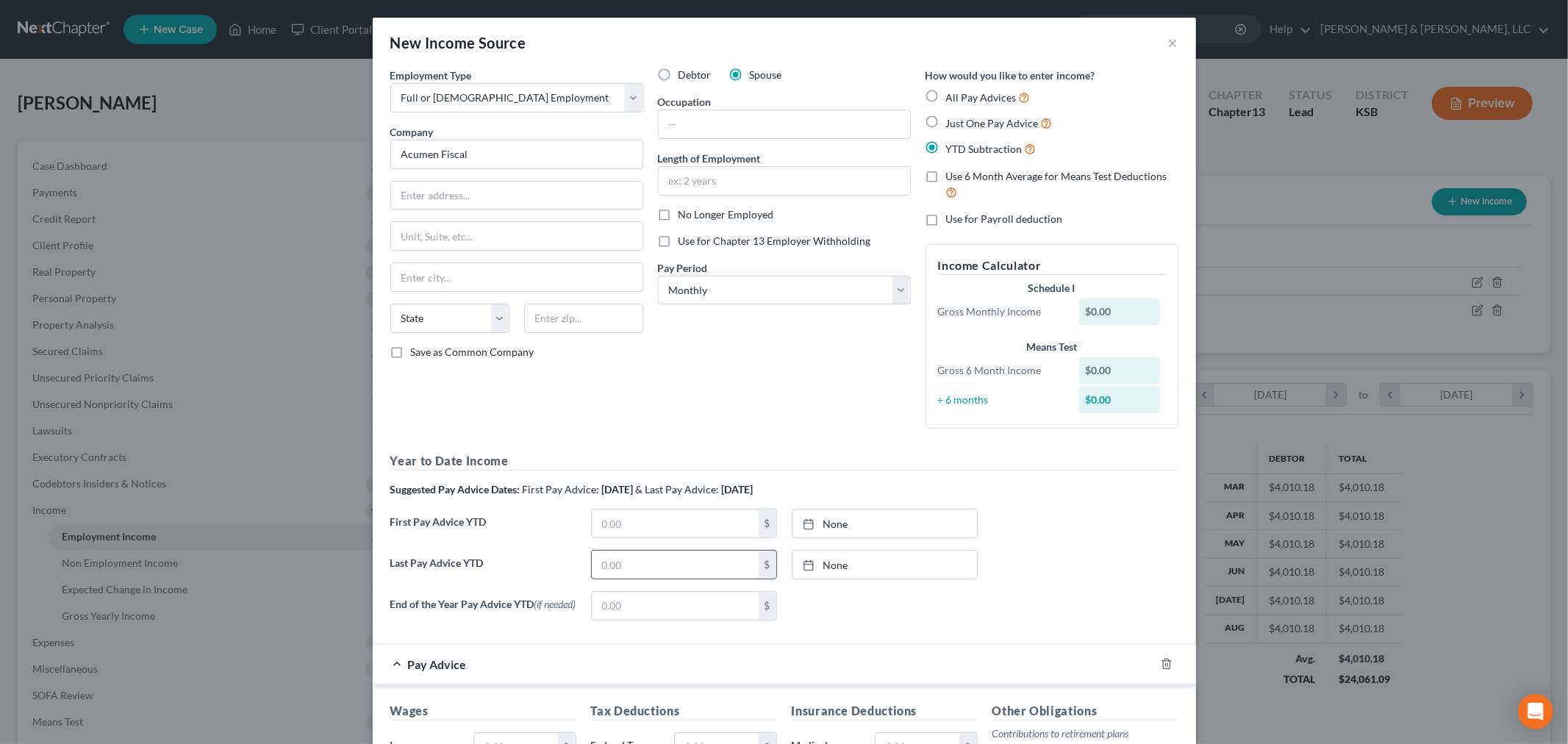
click at [635, 570] on input "text" at bounding box center [675, 565] width 167 height 28
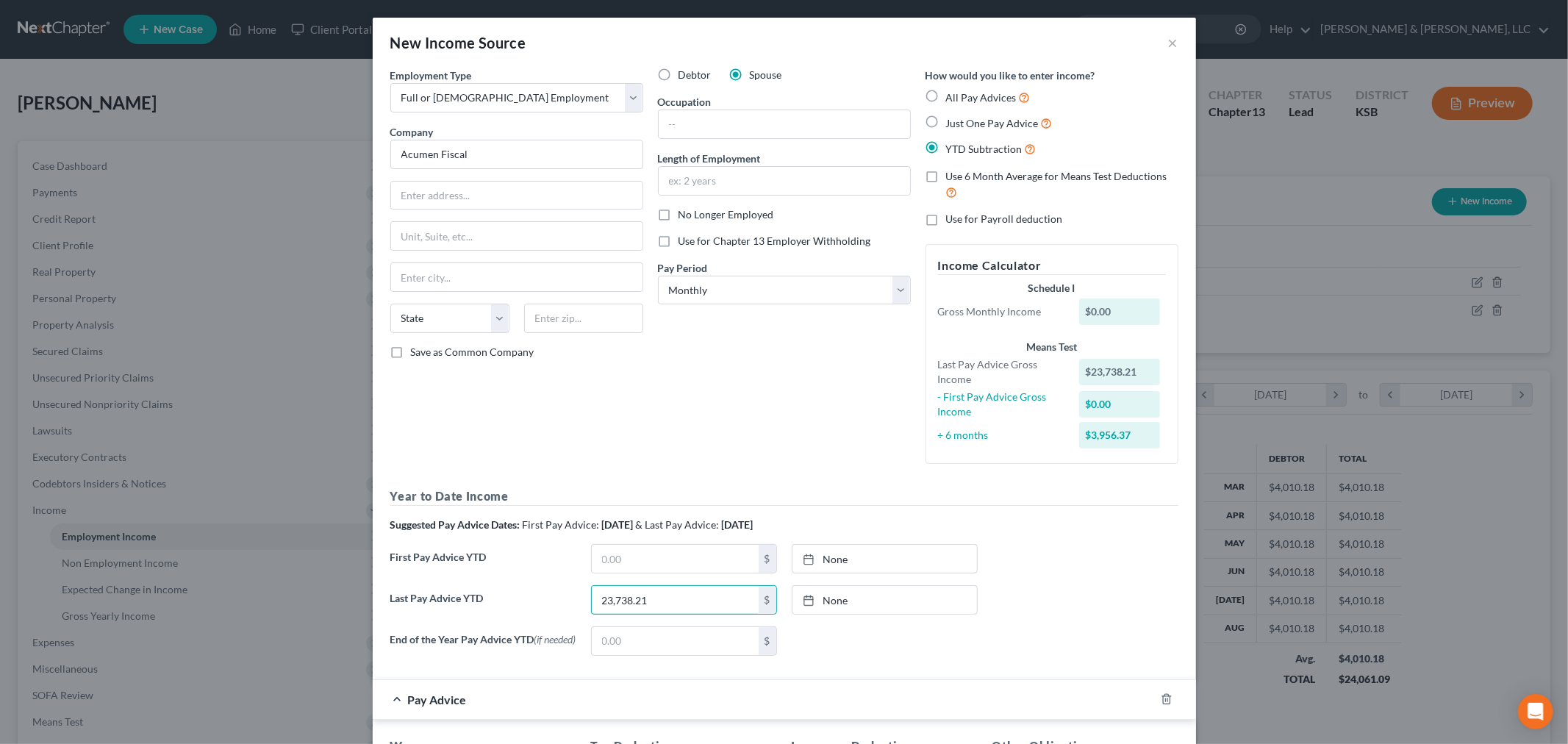
type input "23,738.21"
click at [622, 569] on input "text" at bounding box center [675, 559] width 167 height 28
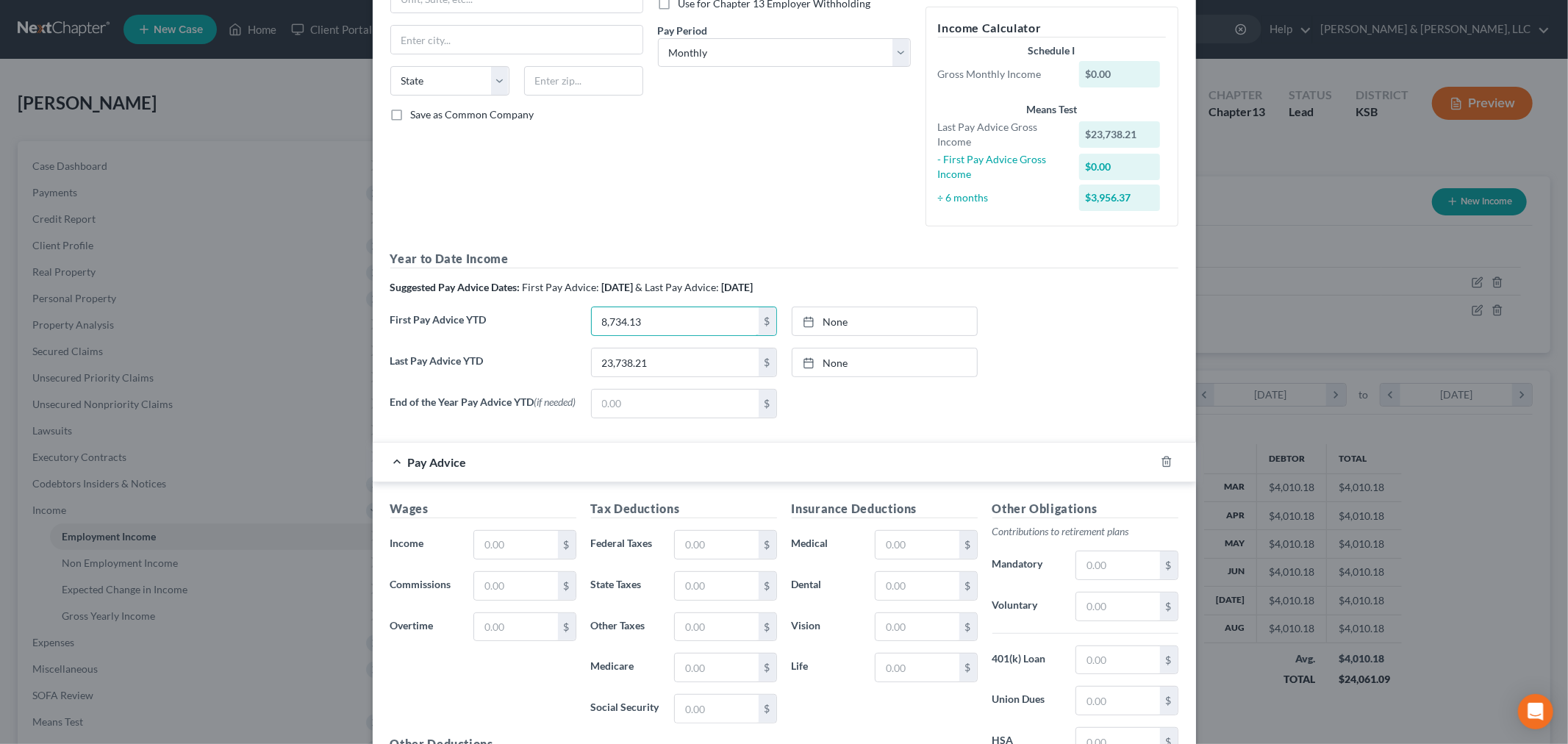
scroll to position [245, 0]
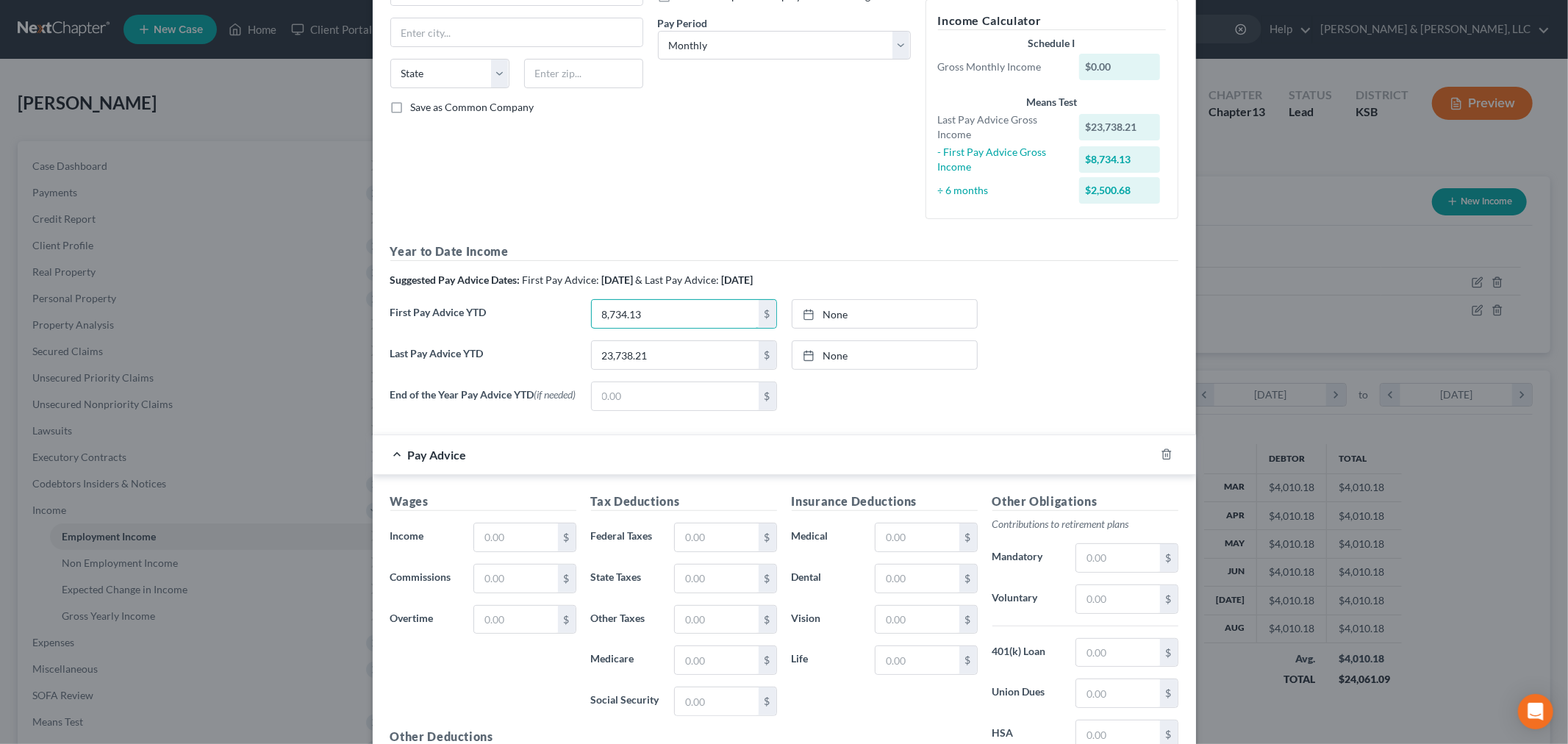
type input "8,734.13"
click at [703, 584] on input "text" at bounding box center [717, 579] width 83 height 28
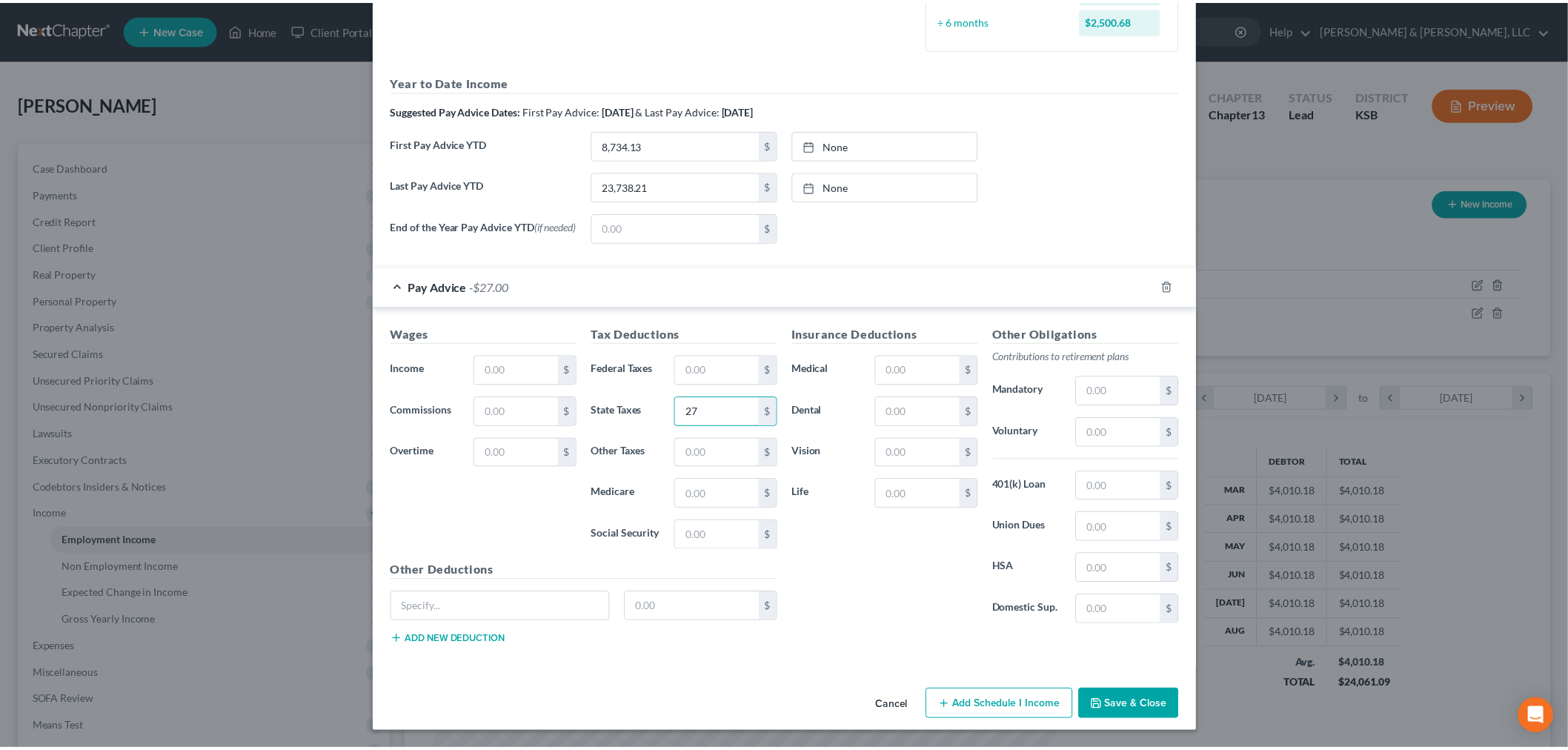
scroll to position [424, 0]
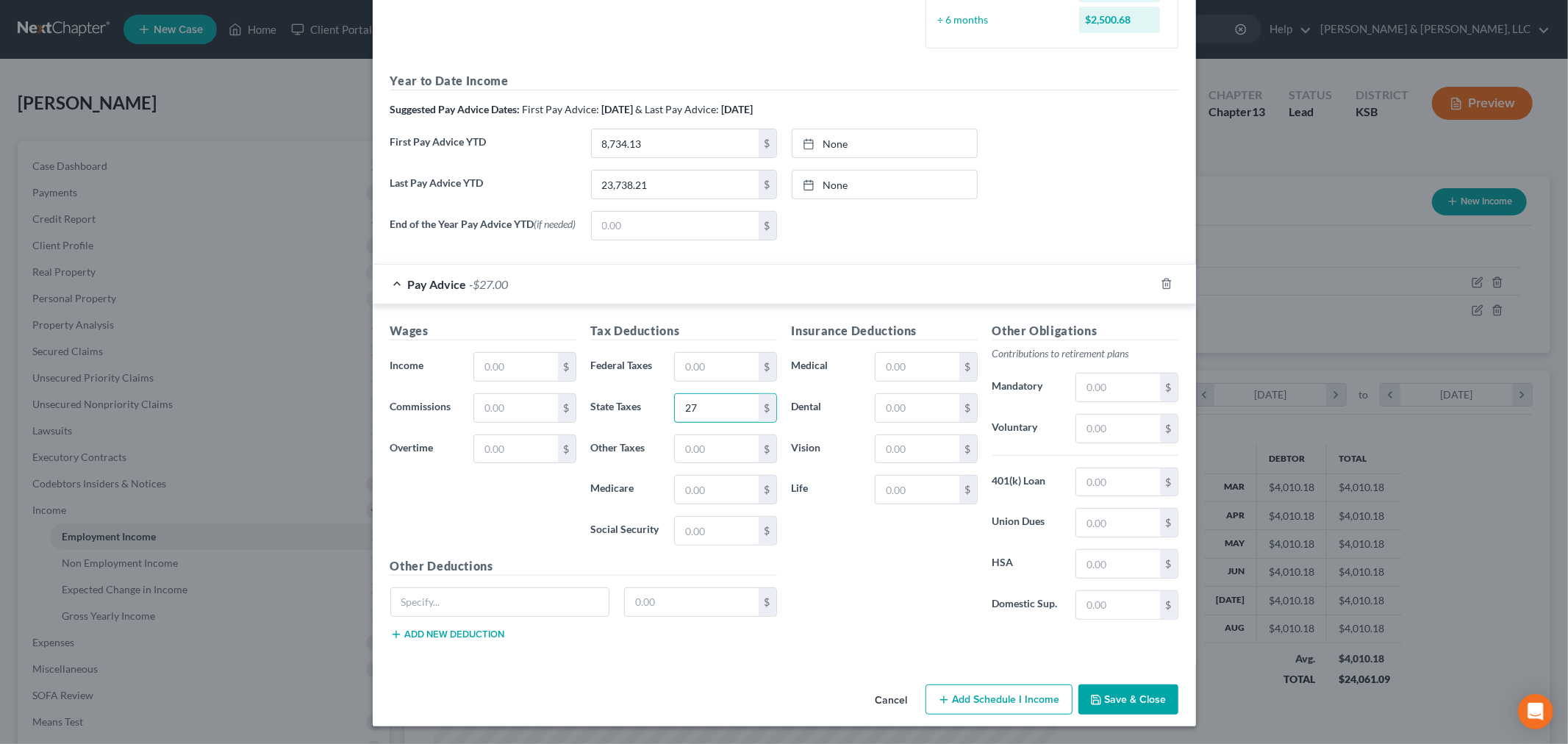
type input "27"
click at [1147, 710] on button "Save & Close" at bounding box center [1129, 700] width 100 height 31
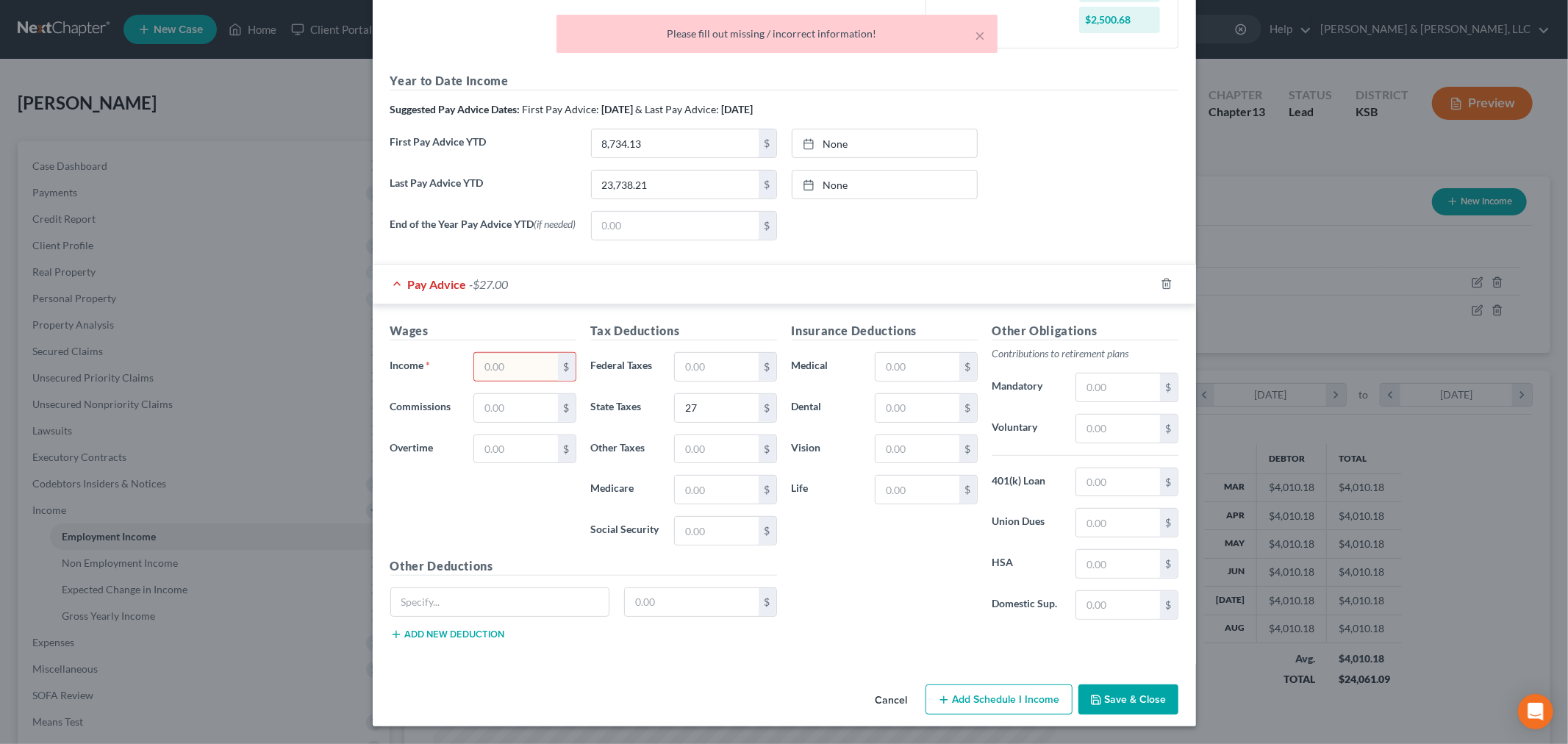
click at [533, 361] on input "text" at bounding box center [515, 367] width 83 height 28
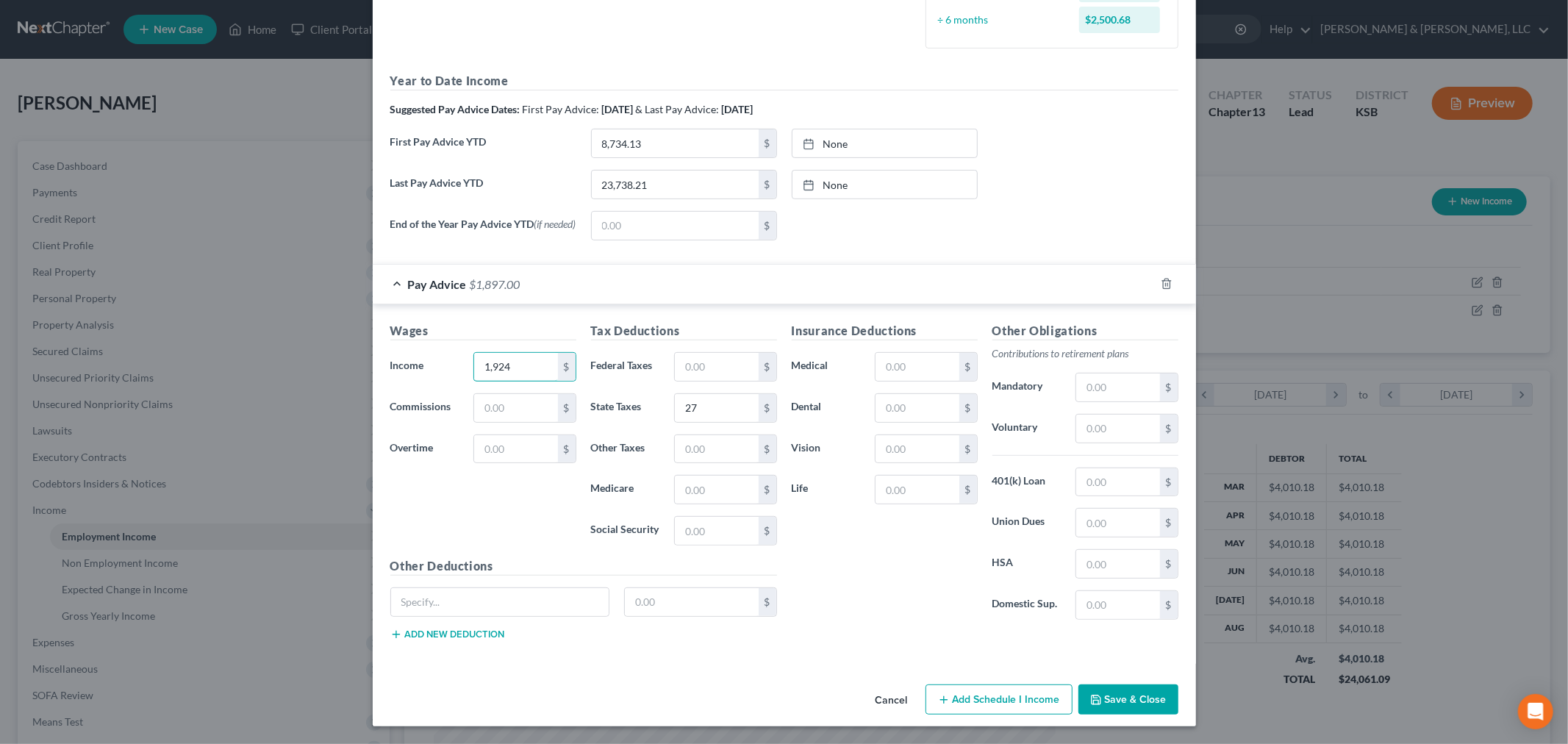
type input "1,924"
drag, startPoint x: 1118, startPoint y: 710, endPoint x: 1110, endPoint y: 703, distance: 10.6
click at [1116, 710] on button "Save & Close" at bounding box center [1129, 700] width 100 height 31
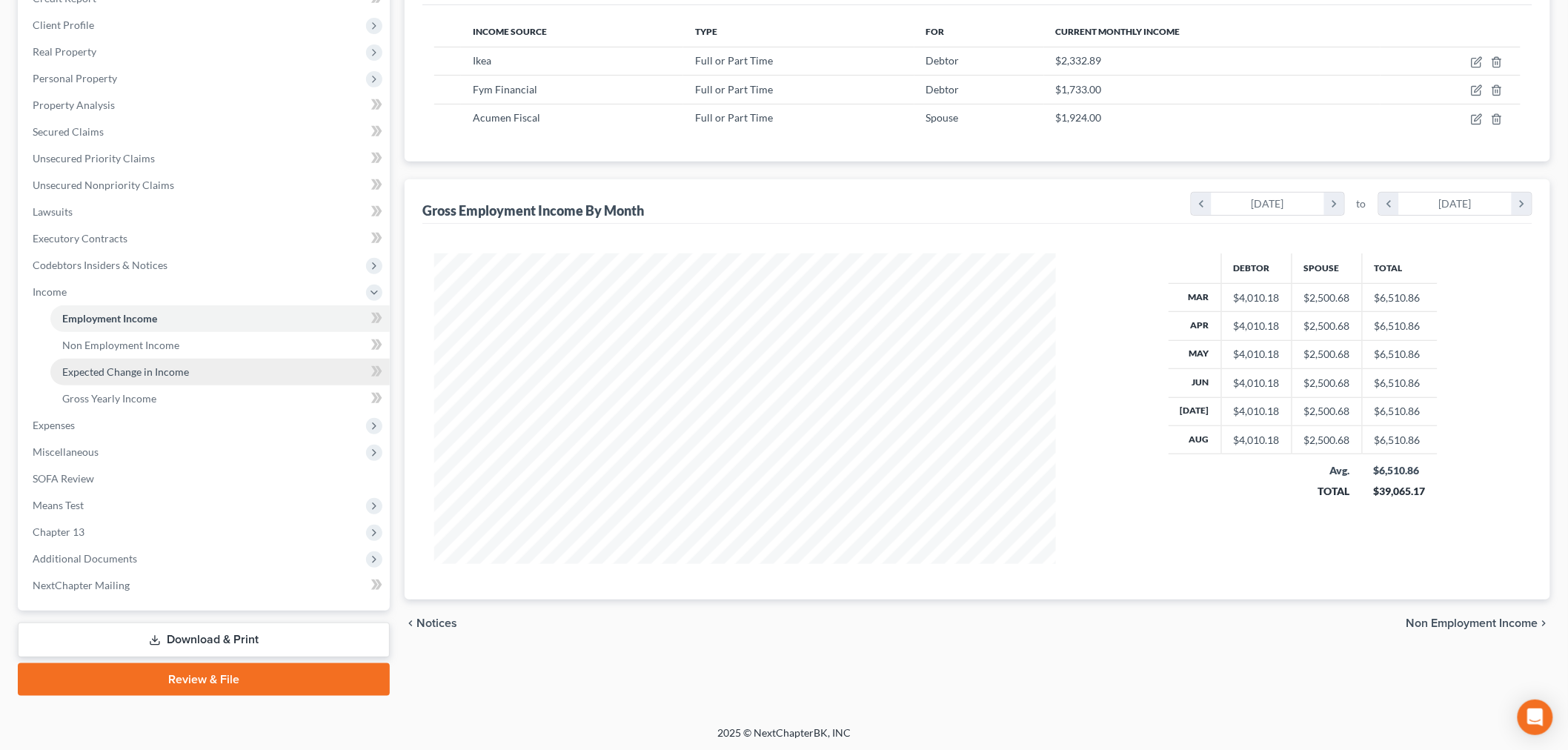
scroll to position [223, 0]
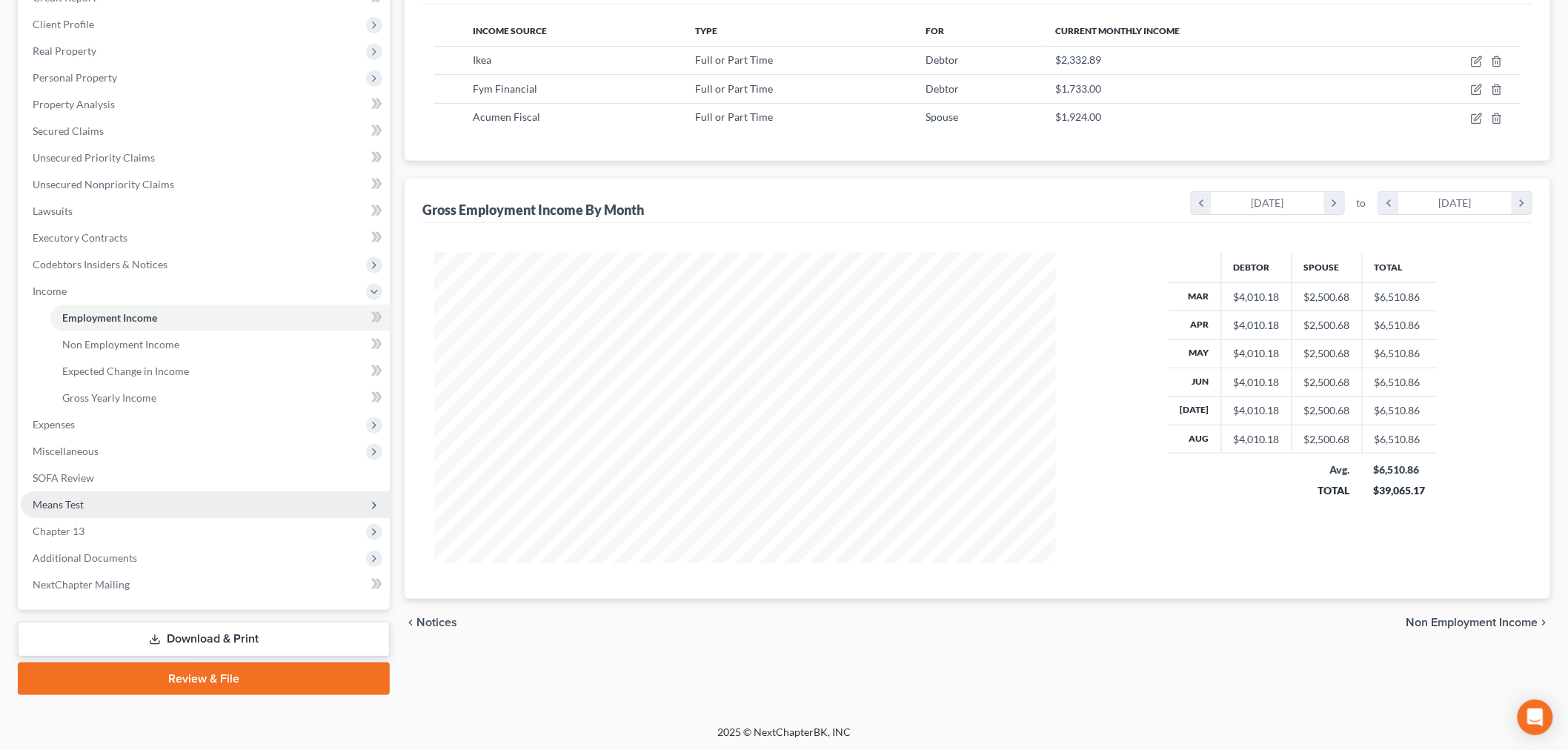
click at [49, 504] on span "Means Test" at bounding box center [58, 503] width 51 height 12
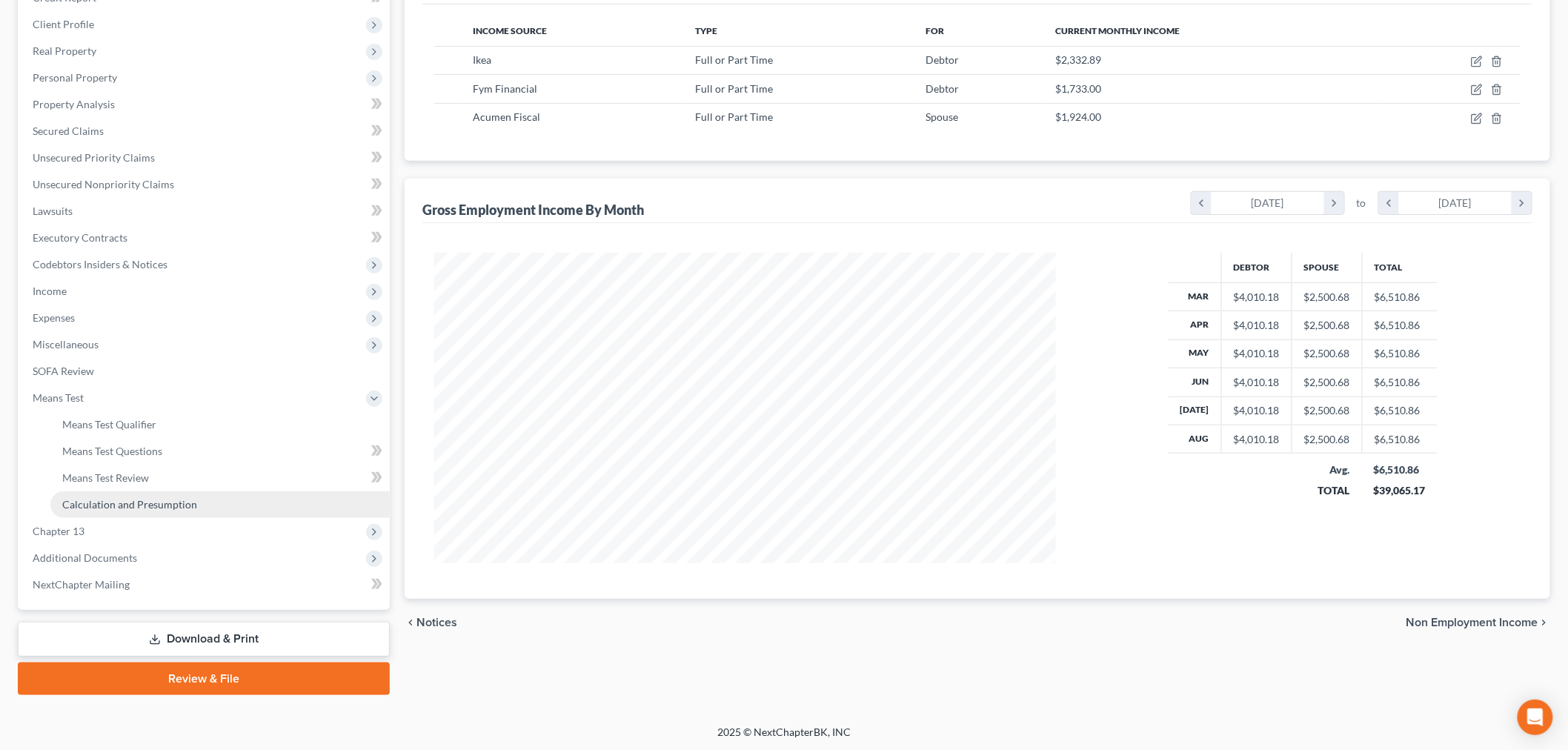
click at [129, 492] on link "Calculation and Presumption" at bounding box center [220, 504] width 340 height 27
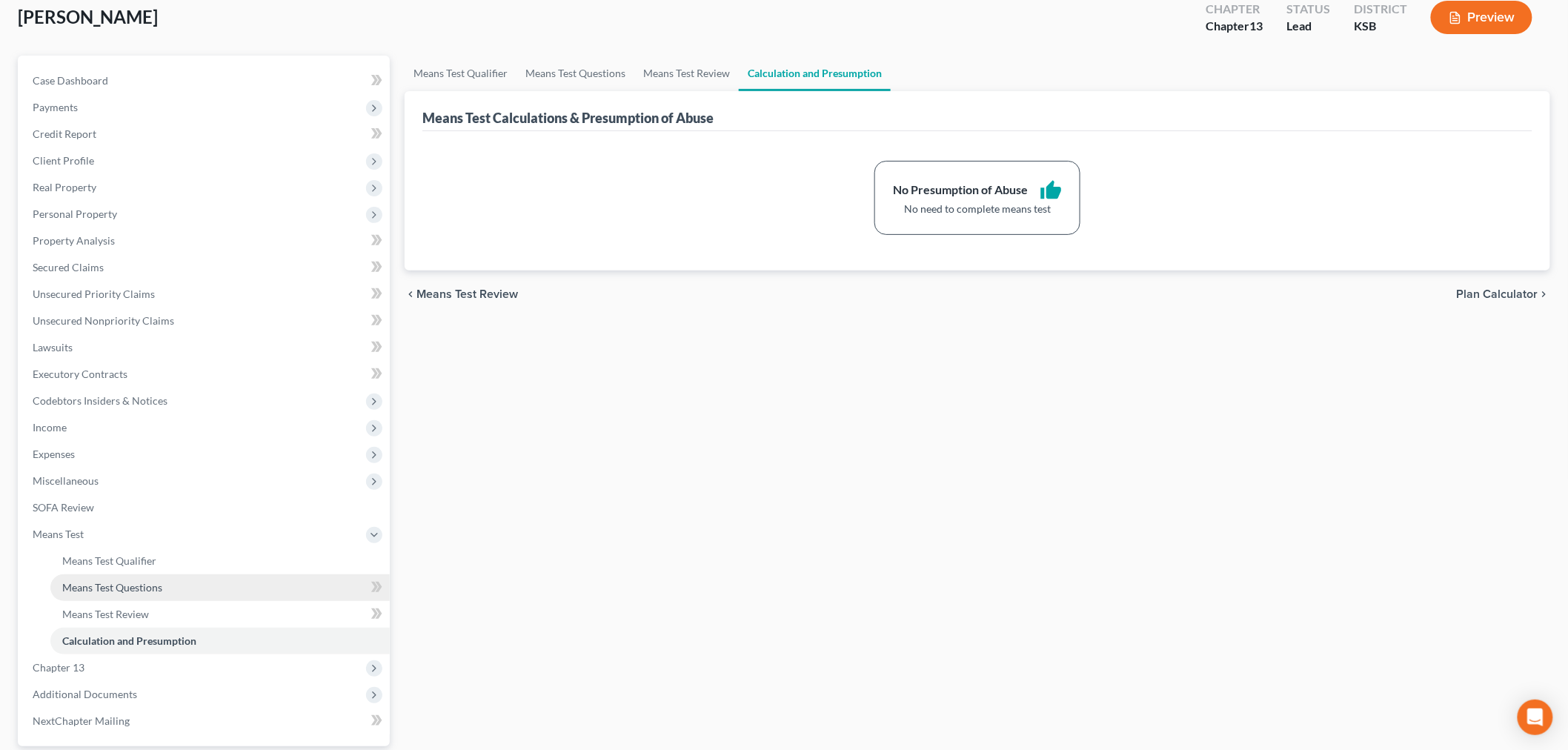
scroll to position [223, 0]
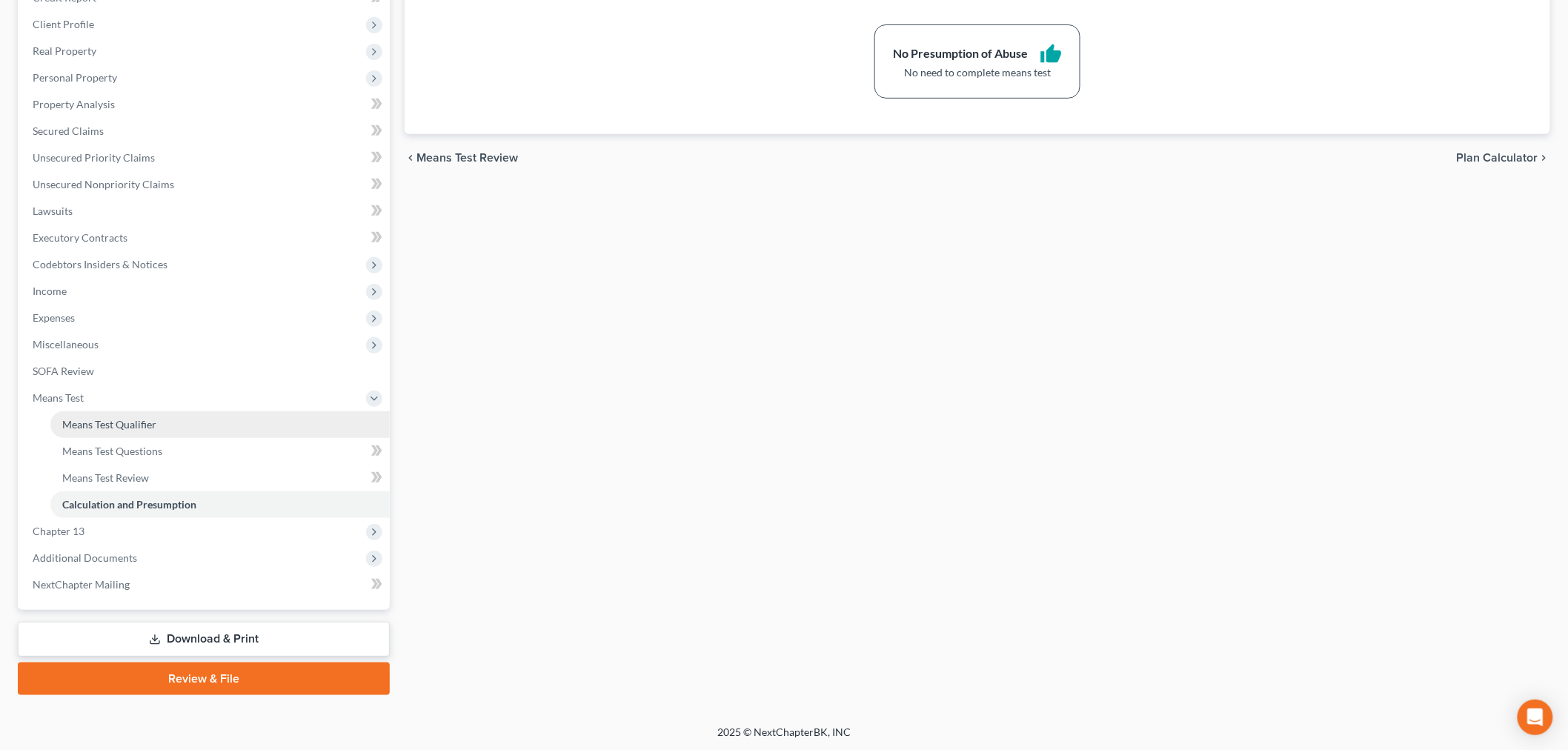
click at [106, 421] on span "Means Test Qualifier" at bounding box center [108, 424] width 94 height 12
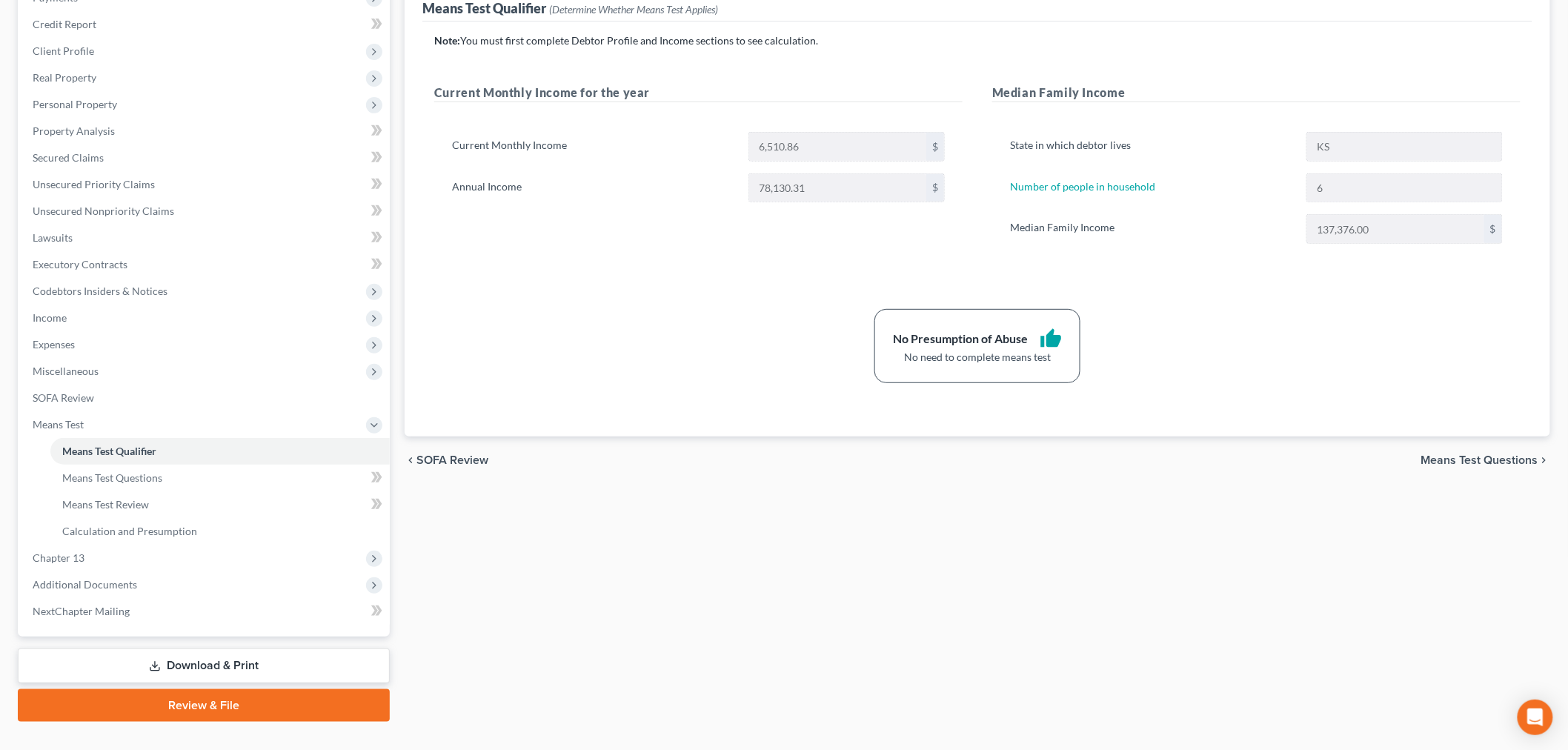
scroll to position [223, 0]
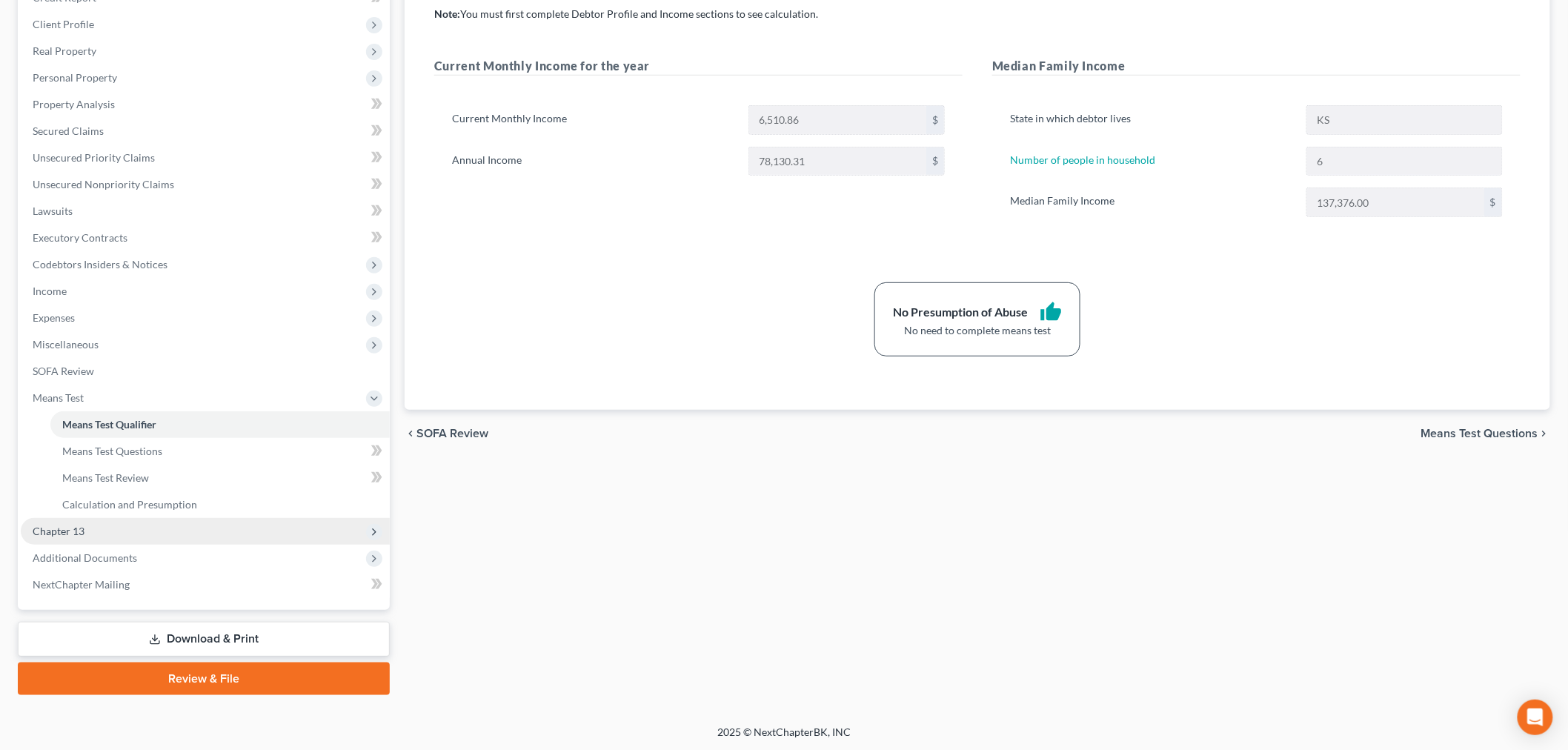
click at [76, 531] on span "Chapter 13" at bounding box center [58, 530] width 52 height 12
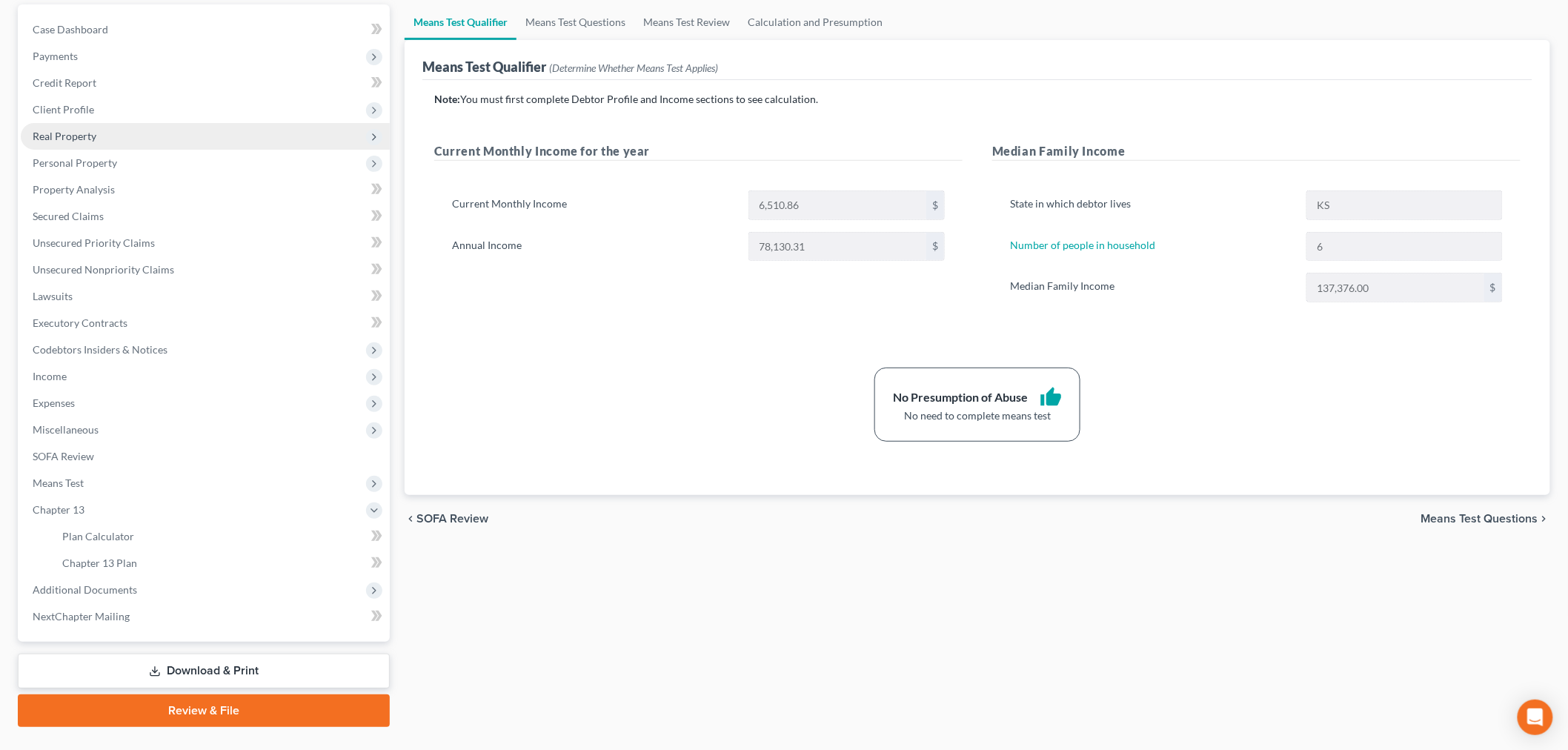
scroll to position [87, 0]
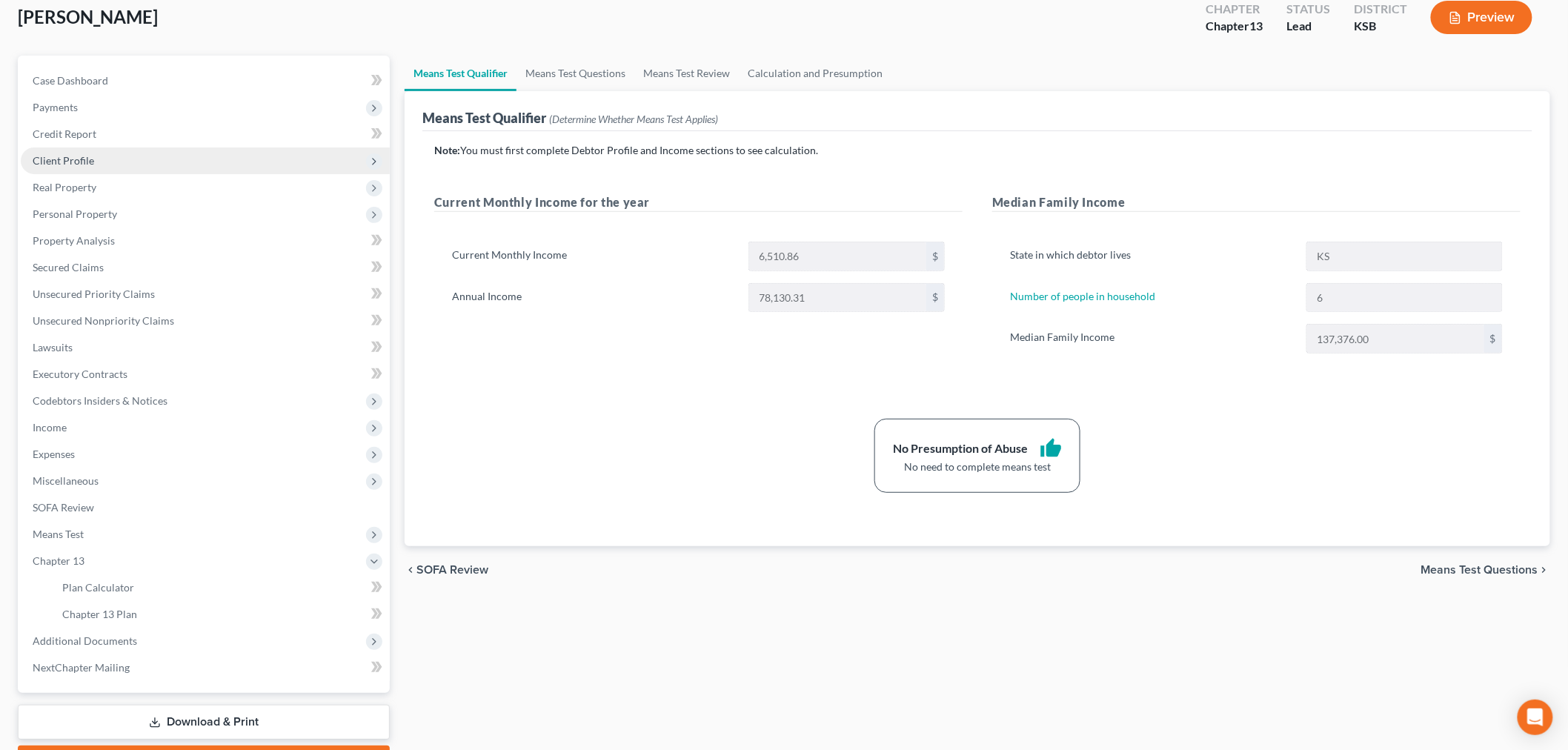
click at [69, 160] on span "Client Profile" at bounding box center [63, 160] width 62 height 12
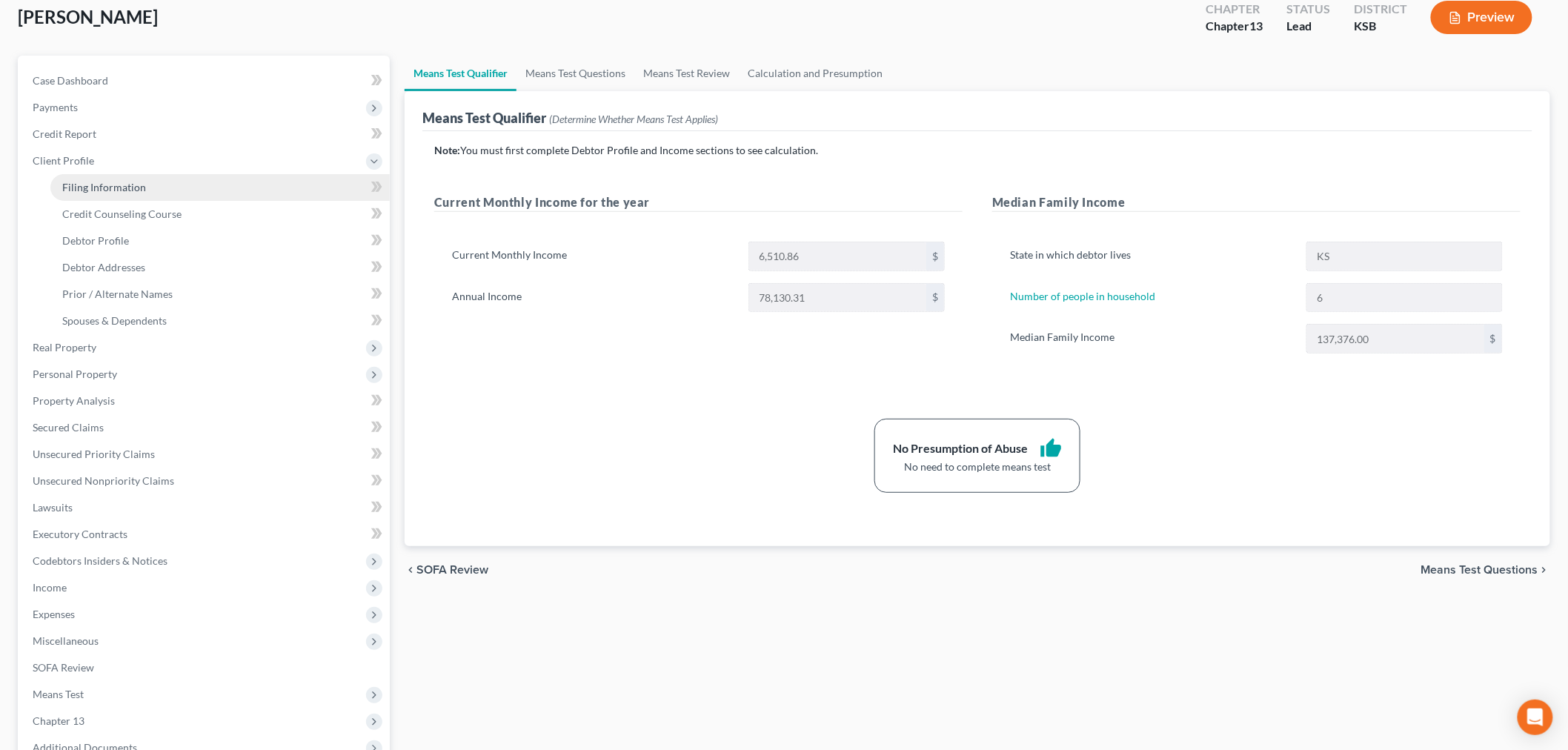
click at [99, 183] on span "Filing Information" at bounding box center [104, 187] width 84 height 12
select select "1"
select select "0"
select select "3"
select select "17"
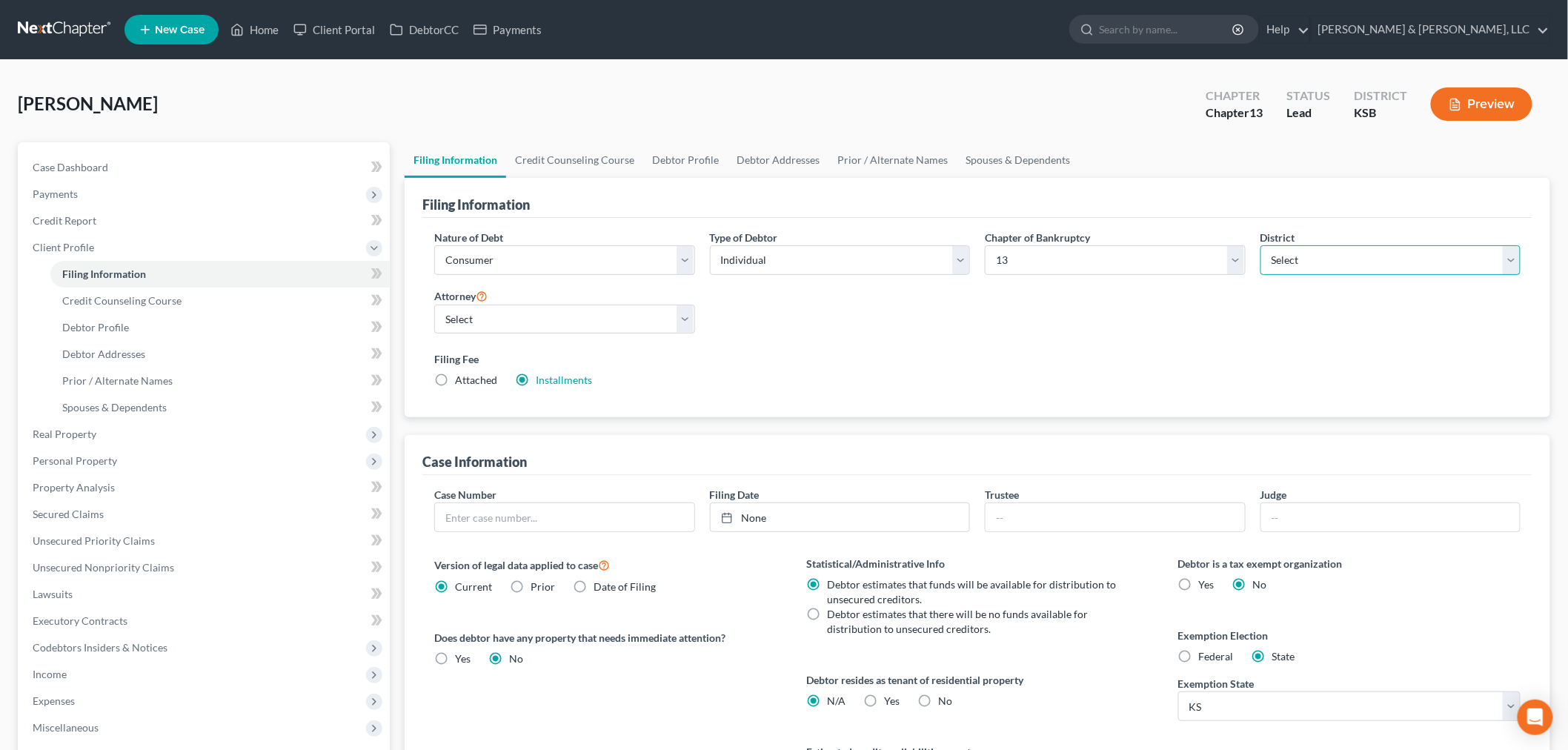
click at [1313, 257] on select "Select" at bounding box center [1391, 260] width 261 height 30
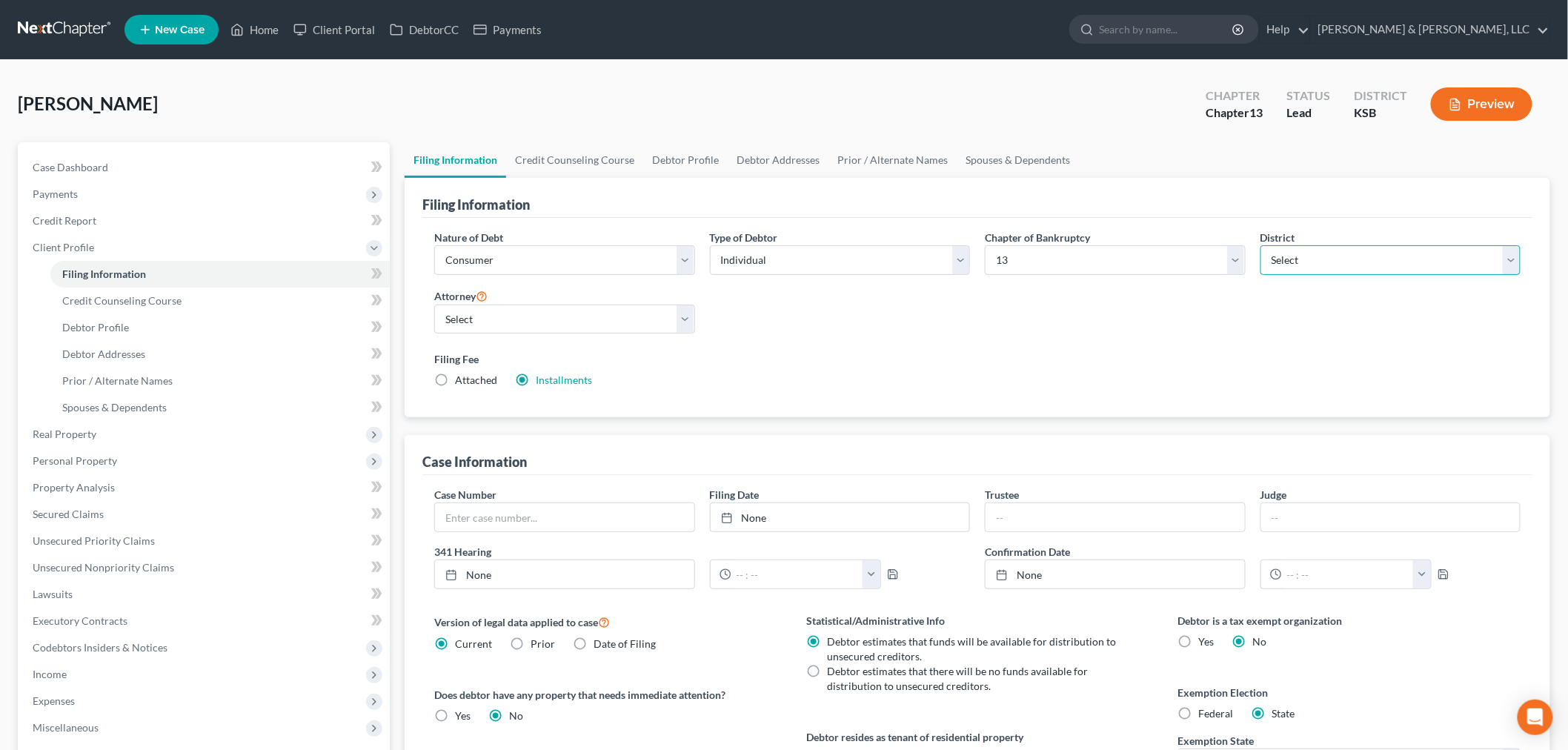
click at [1313, 257] on select "Select Alabama - Middle Alabama - Northern Alabama - Southern Alaska Arizona Ar…" at bounding box center [1391, 260] width 261 height 30
click at [958, 324] on div "Nature of Debt Select Business Consumer Other Nature of Business Select Clearin…" at bounding box center [977, 314] width 1101 height 170
drag, startPoint x: 125, startPoint y: 302, endPoint x: 121, endPoint y: 308, distance: 7.2
click at [125, 301] on span "Credit Counseling Course" at bounding box center [121, 300] width 119 height 12
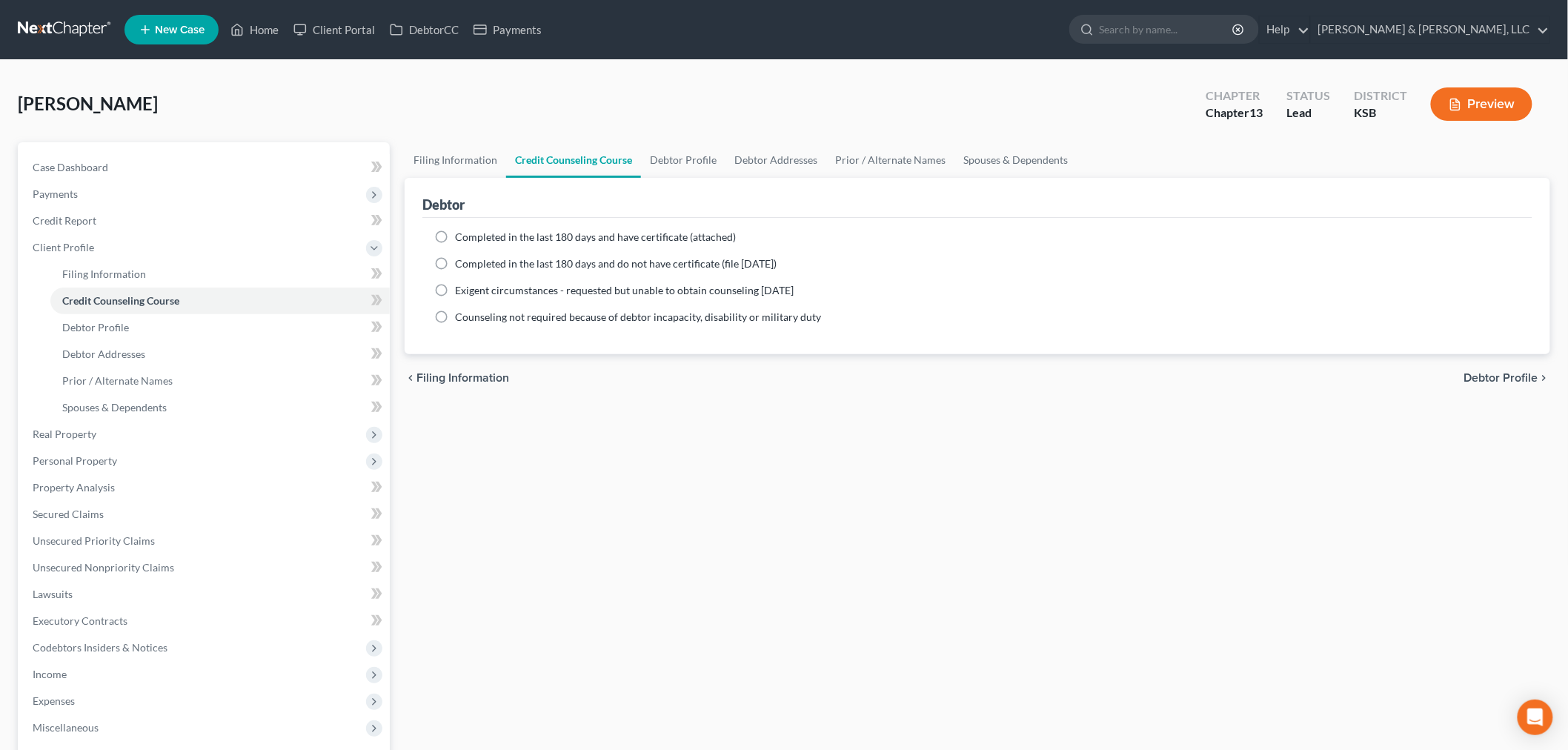
click at [455, 240] on label "Completed in the last 180 days and have certificate (attached)" at bounding box center [595, 237] width 281 height 15
click at [461, 240] on input "Completed in the last 180 days and have certificate (attached)" at bounding box center [465, 234] width 10 height 10
radio input "true"
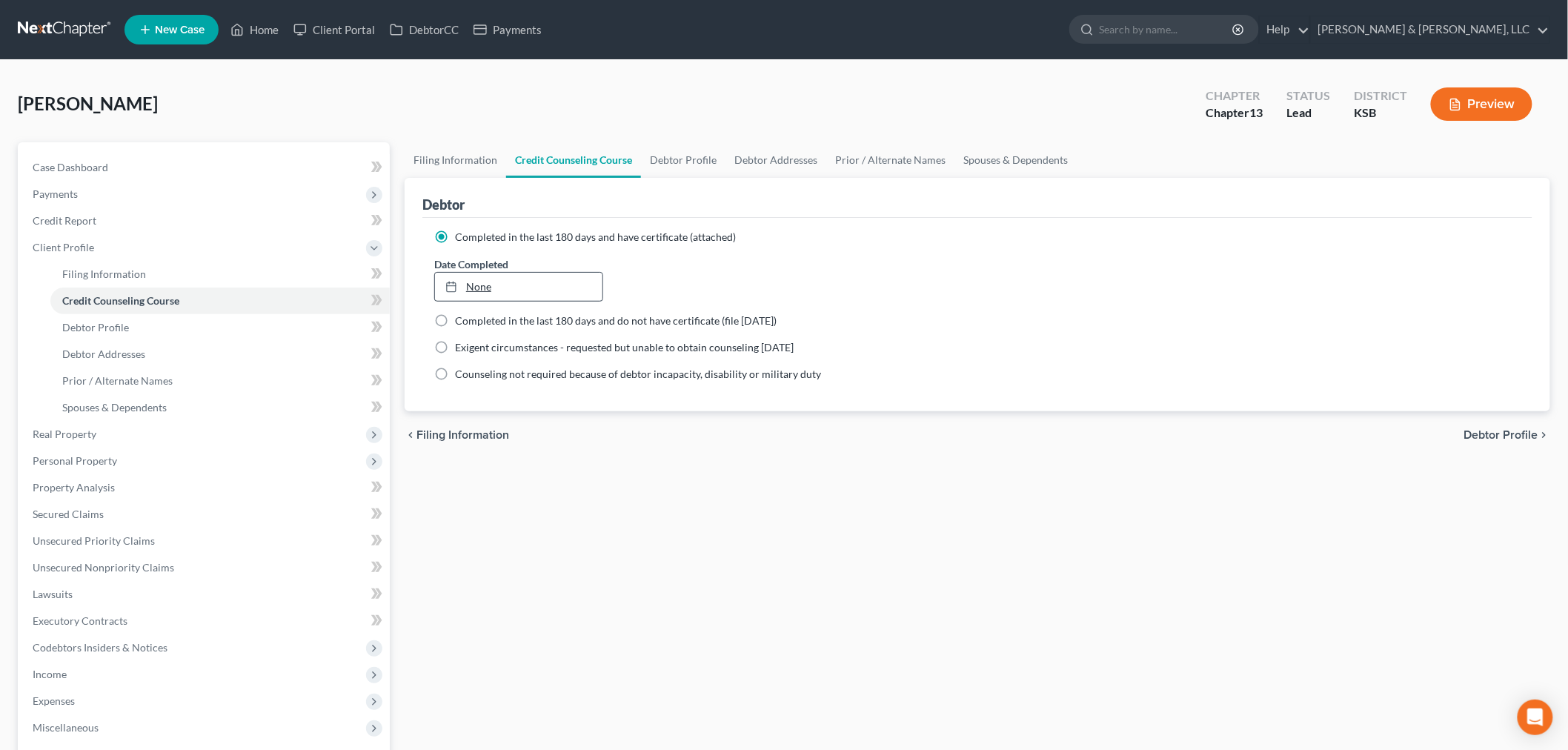
type input "9/9/2025"
click at [494, 289] on link "None" at bounding box center [519, 287] width 167 height 29
click at [70, 320] on link "Debtor Profile" at bounding box center [220, 327] width 340 height 27
select select "1"
select select "5"
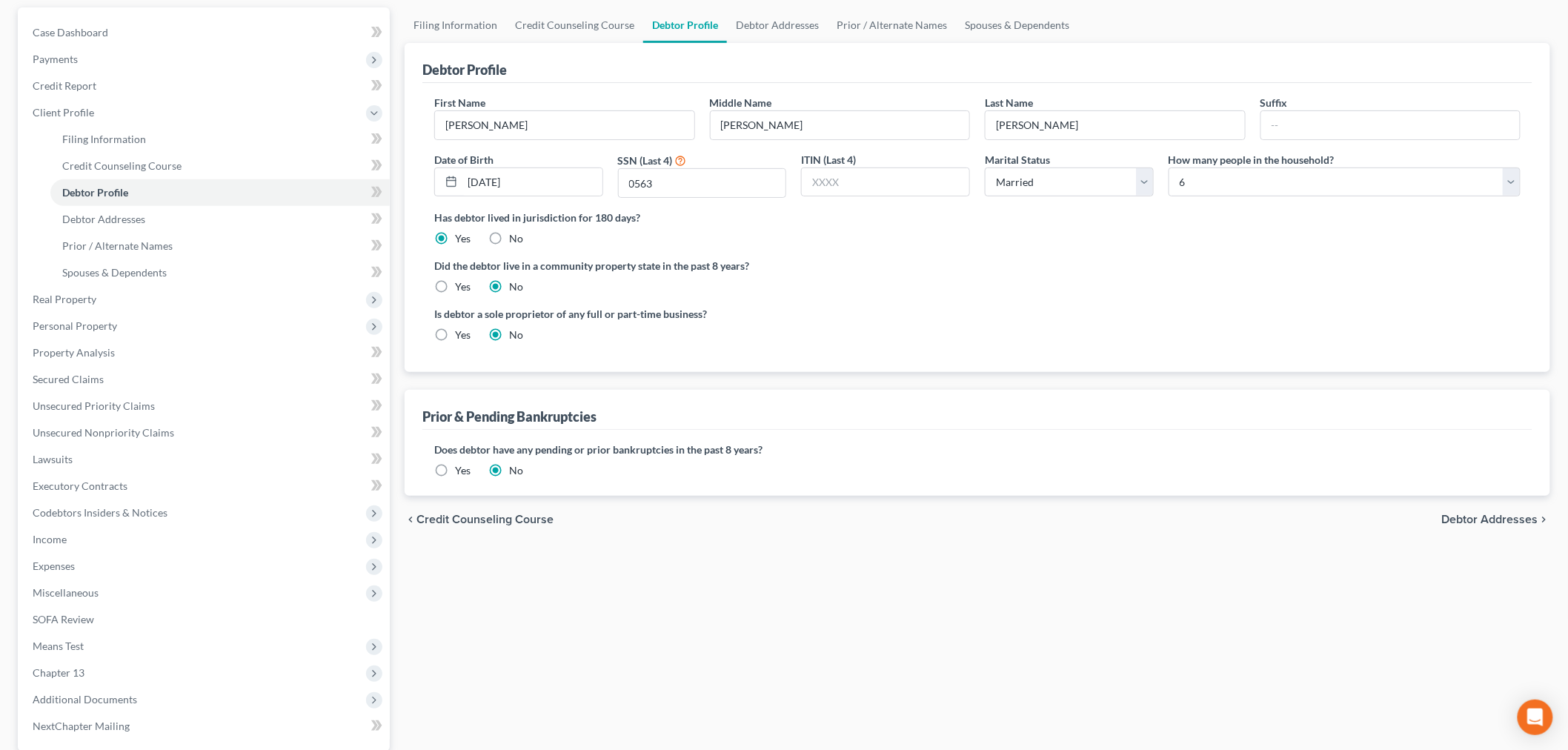
scroll to position [165, 0]
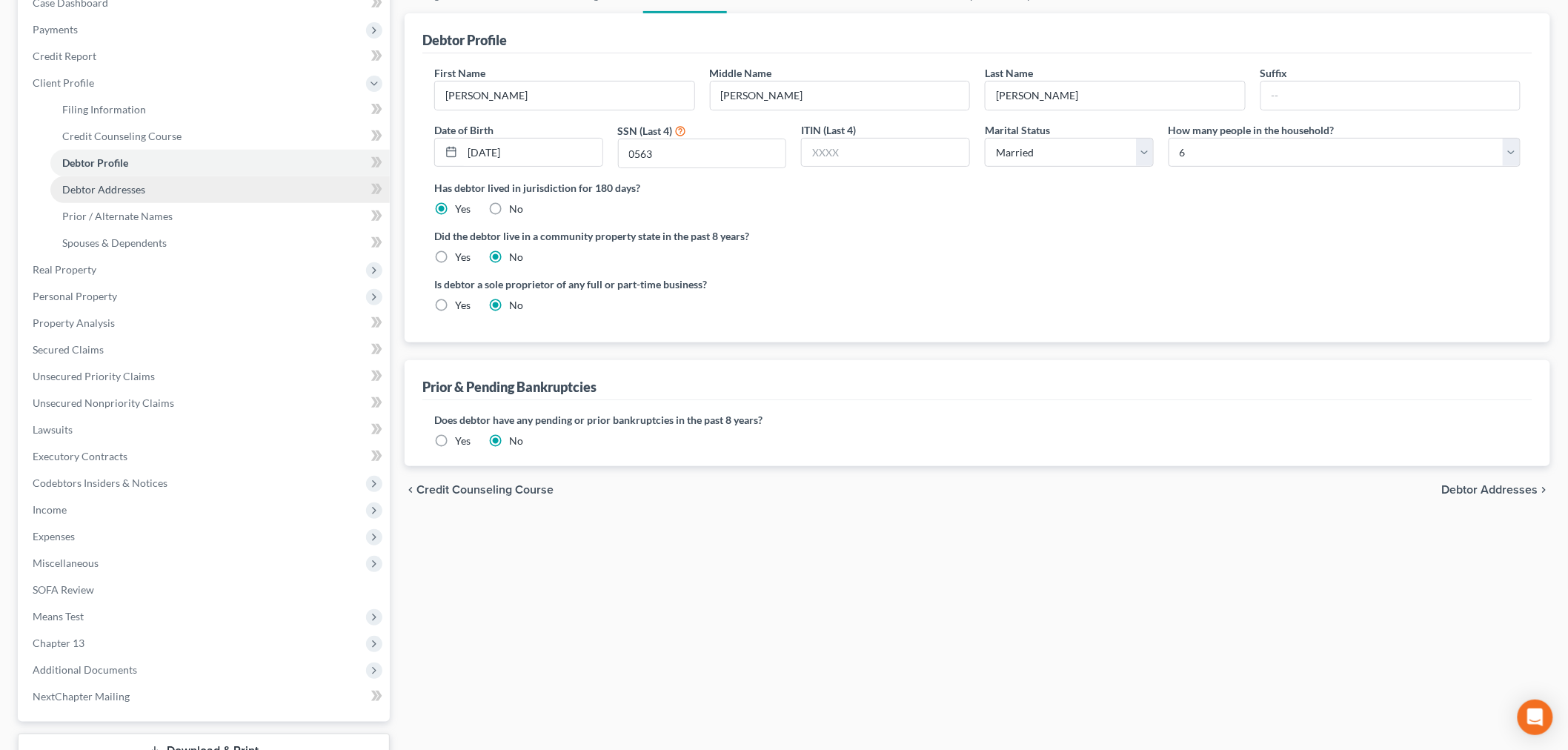
click at [83, 189] on span "Debtor Addresses" at bounding box center [103, 188] width 83 height 12
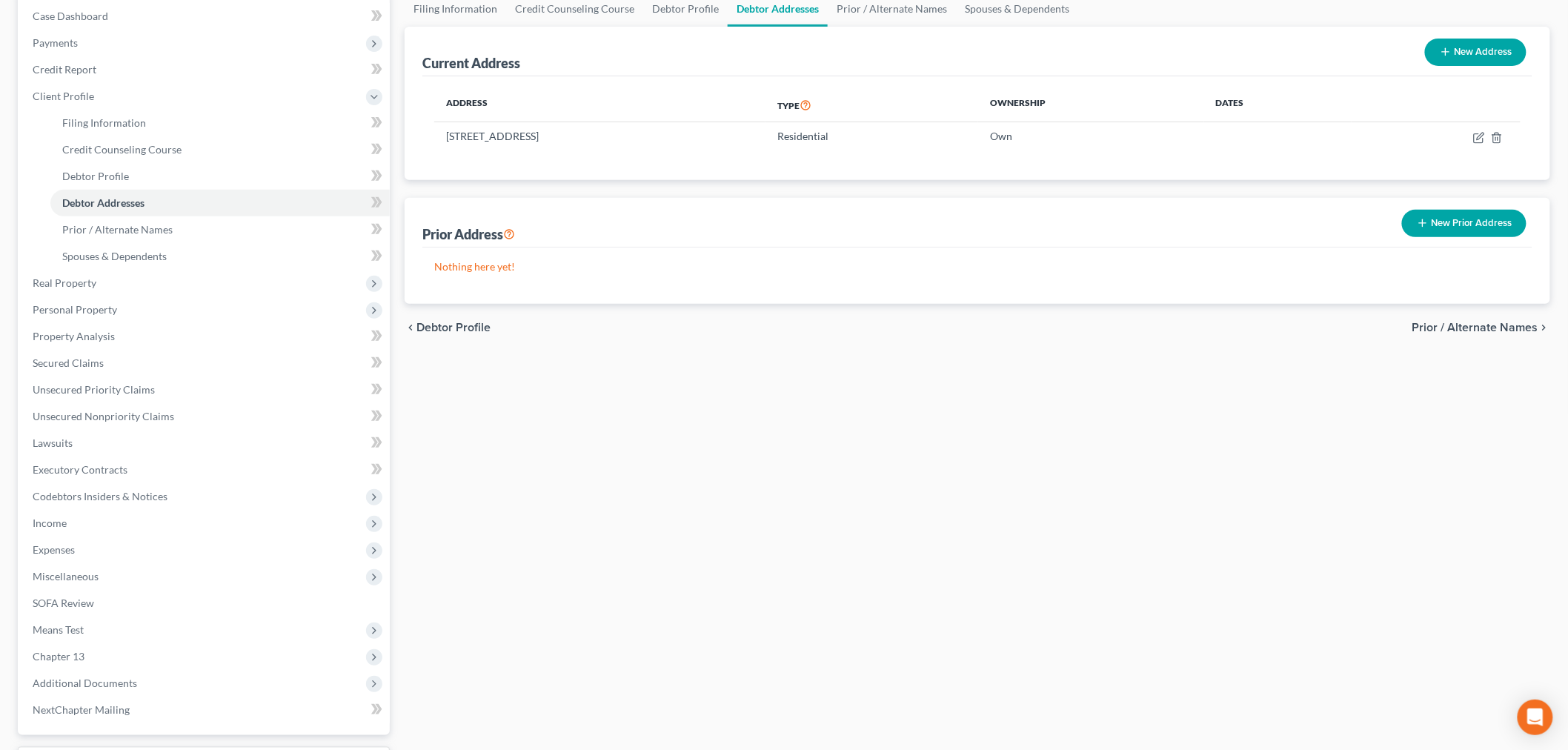
scroll to position [165, 0]
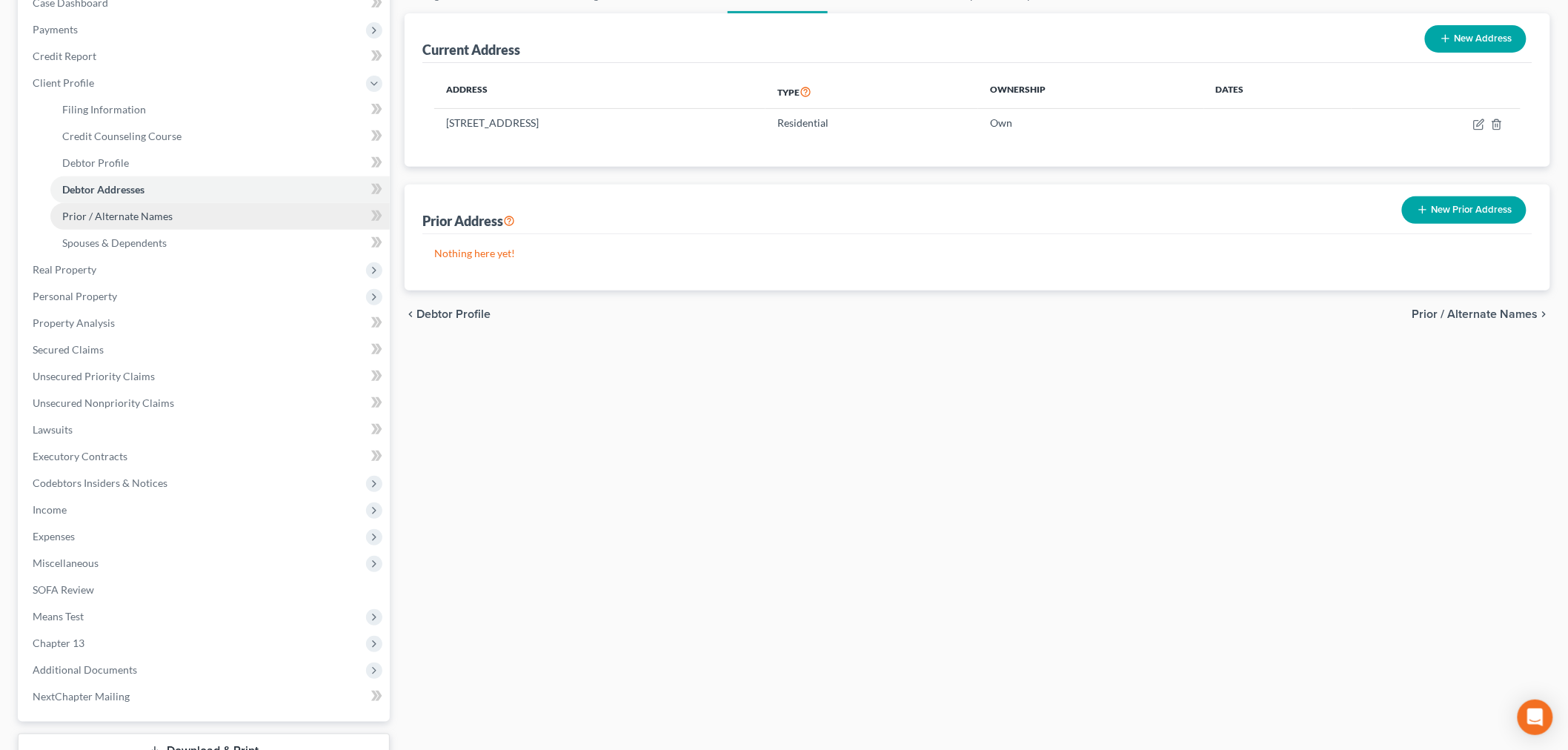
click at [128, 210] on span "Prior / Alternate Names" at bounding box center [117, 215] width 110 height 12
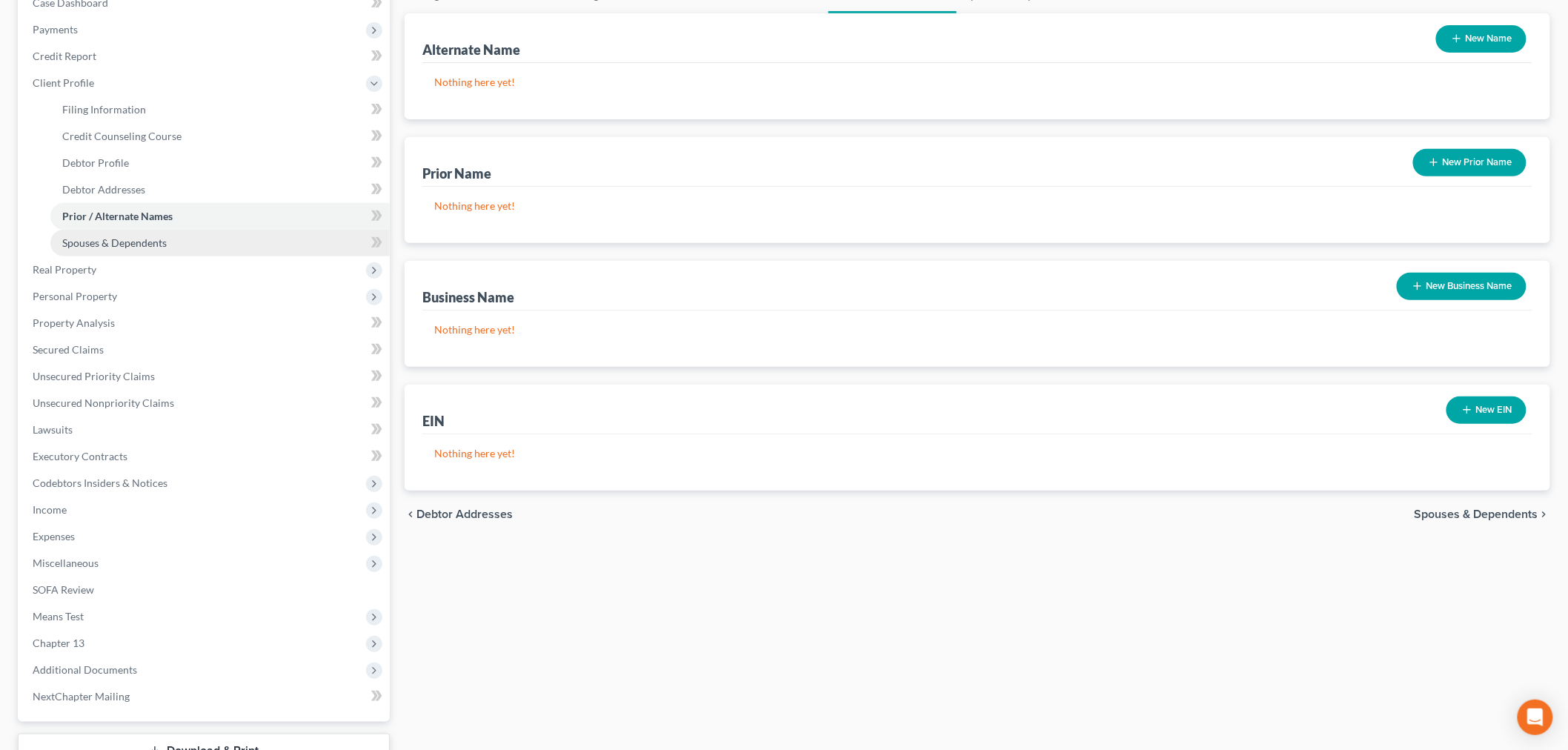
click at [72, 247] on span "Spouses & Dependents" at bounding box center [114, 242] width 105 height 12
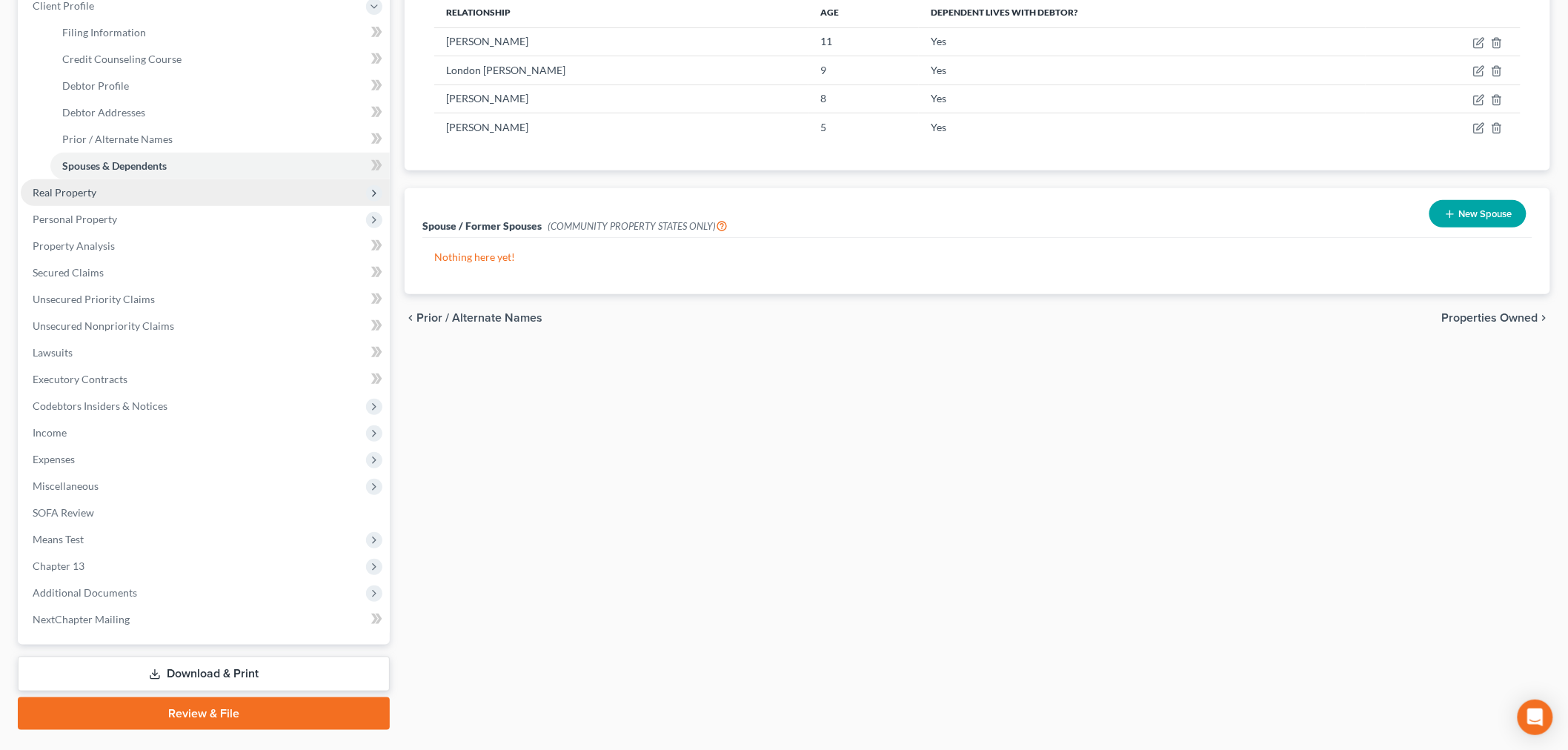
scroll to position [247, 0]
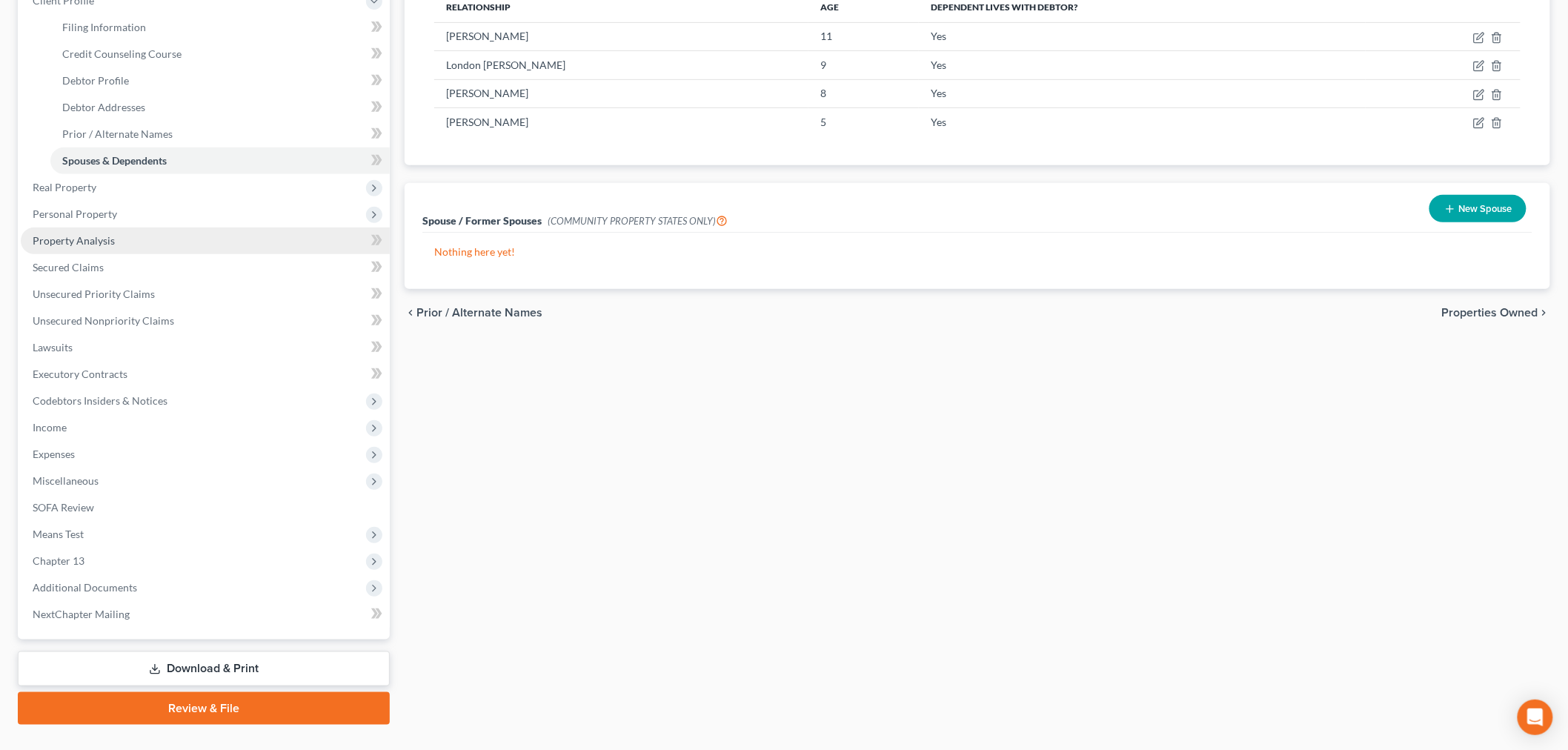
click at [76, 237] on span "Property Analysis" at bounding box center [73, 240] width 82 height 12
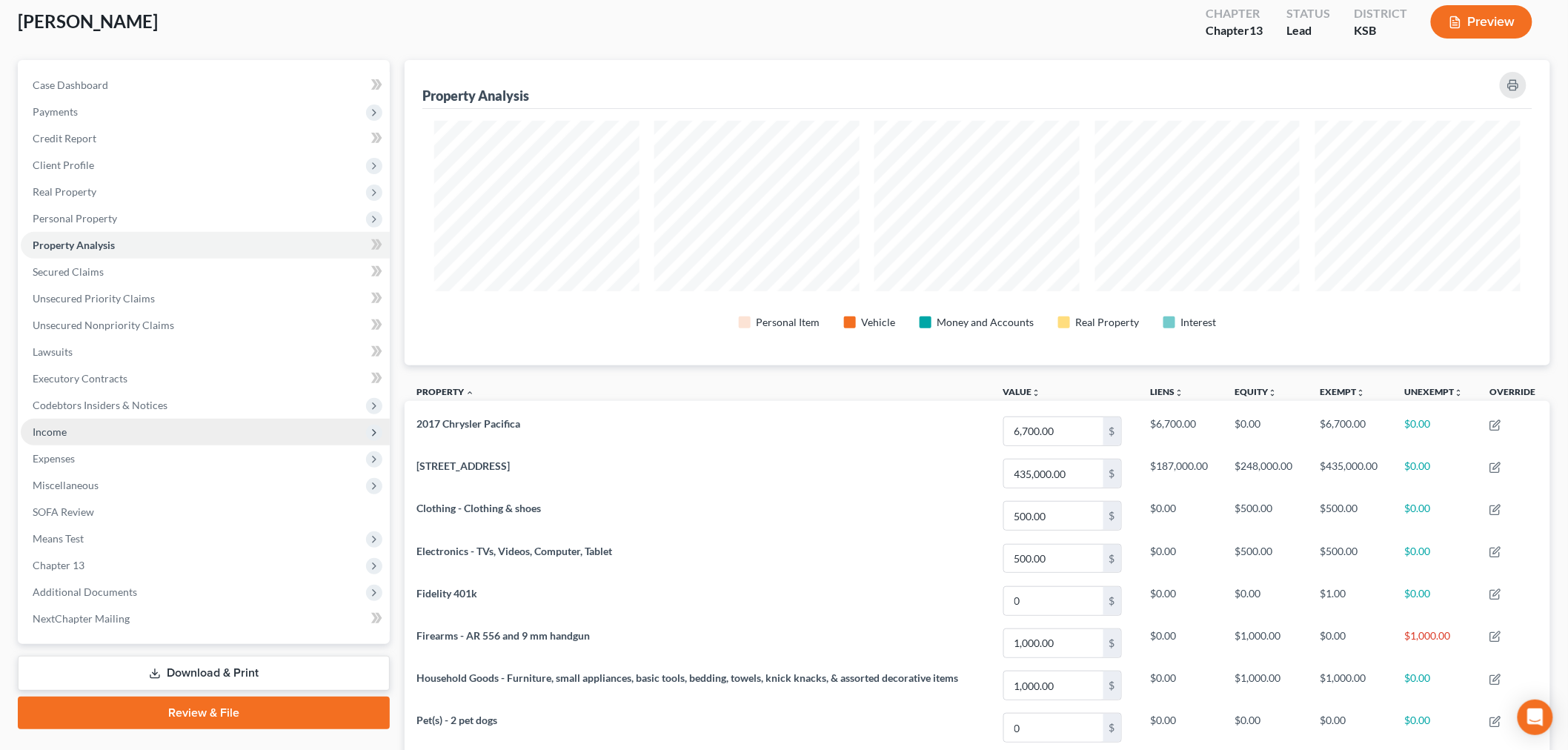
click at [37, 431] on span "Income" at bounding box center [49, 431] width 34 height 12
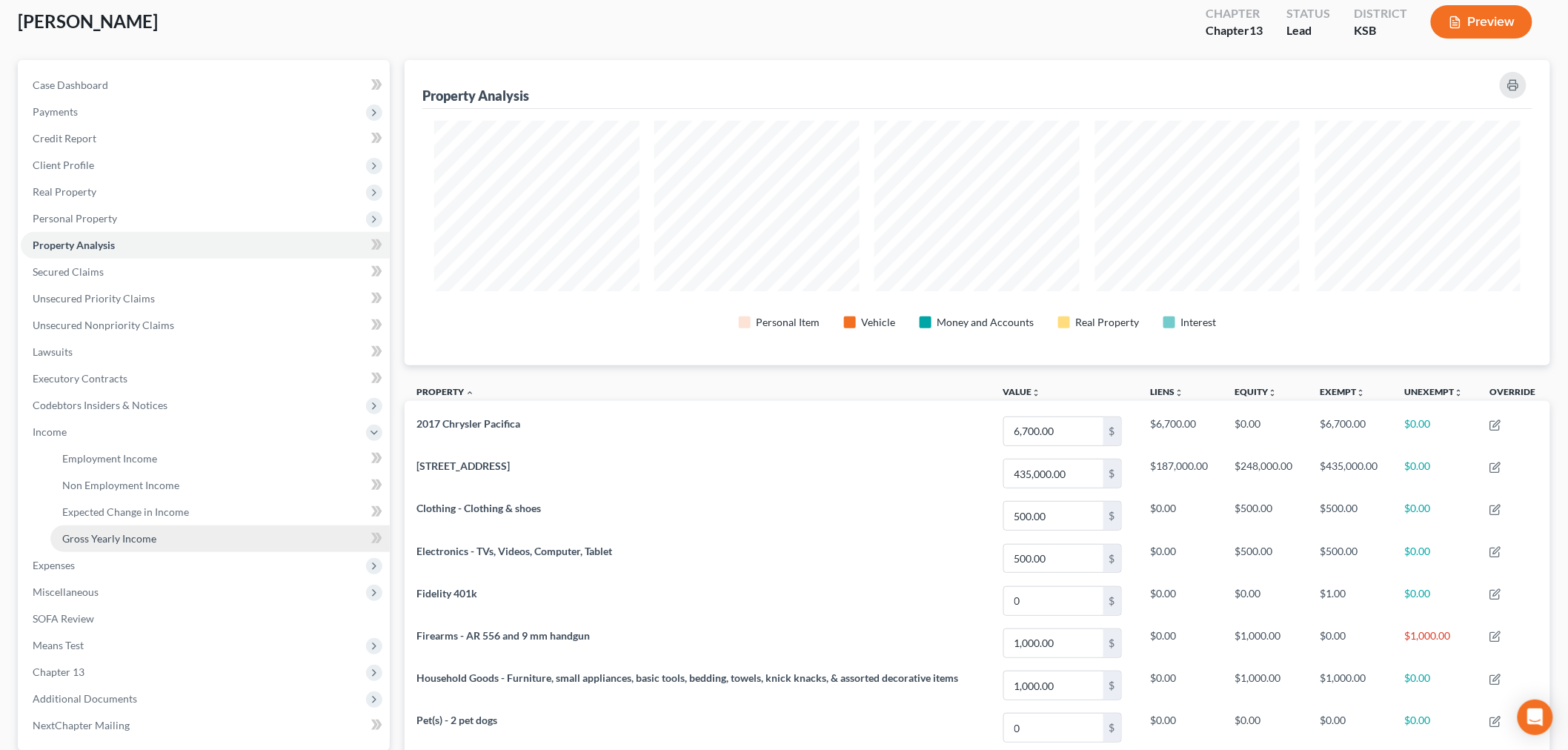
click at [106, 538] on span "Gross Yearly Income" at bounding box center [108, 538] width 94 height 12
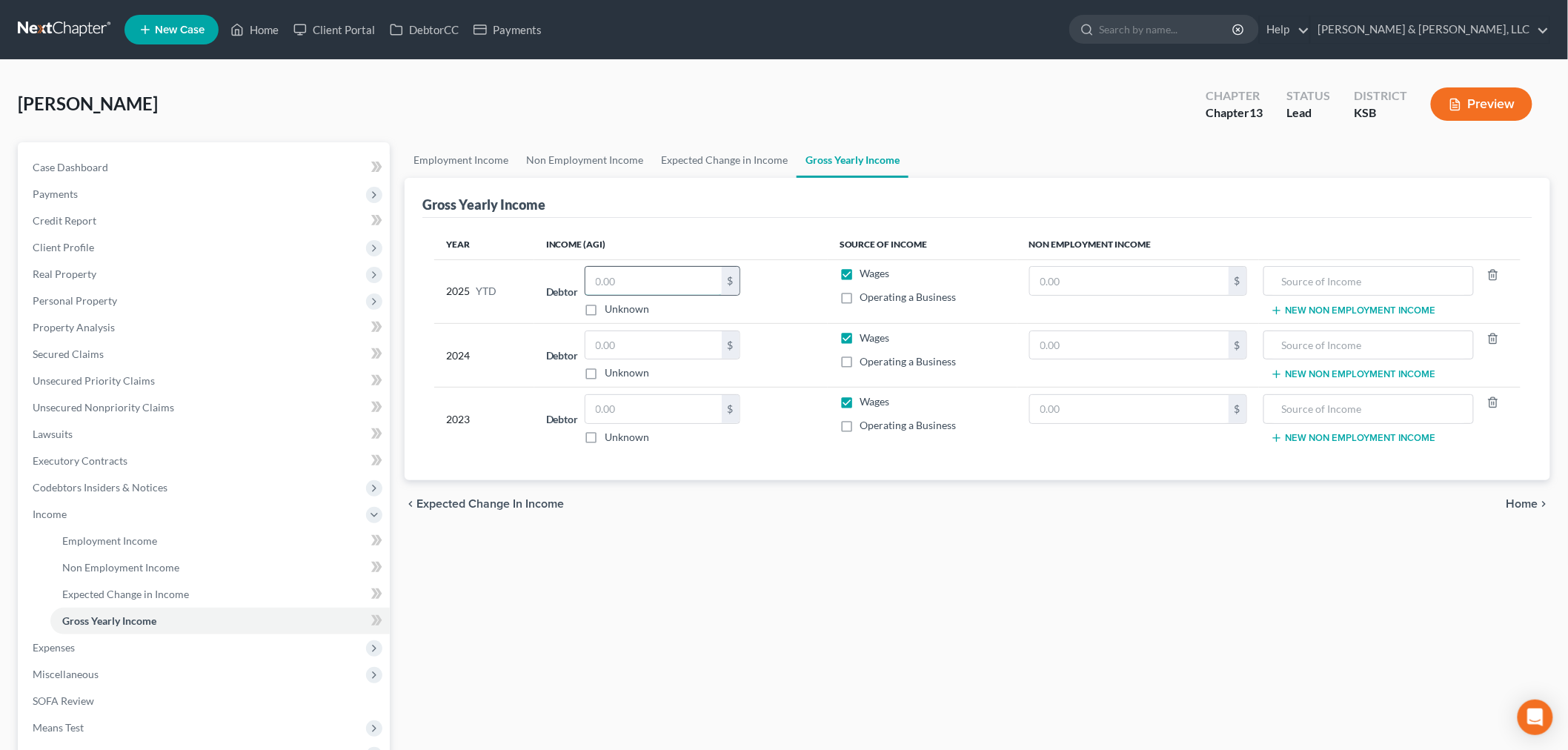
click at [633, 283] on input "text" at bounding box center [653, 281] width 136 height 29
type input "18,921"
click at [671, 334] on input "text" at bounding box center [653, 345] width 136 height 29
type input "50,723"
click at [641, 409] on input "text" at bounding box center [653, 409] width 136 height 29
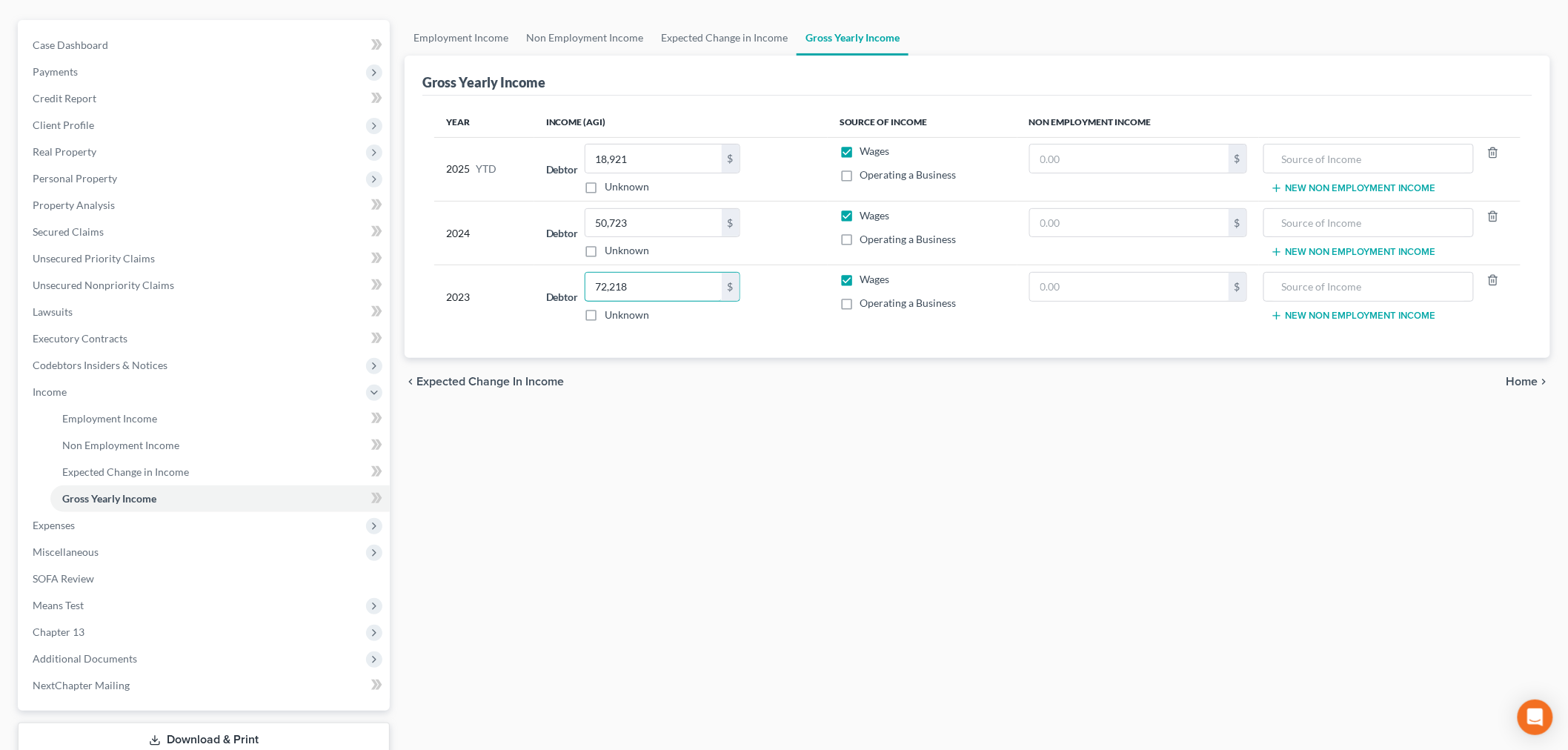
scroll to position [165, 0]
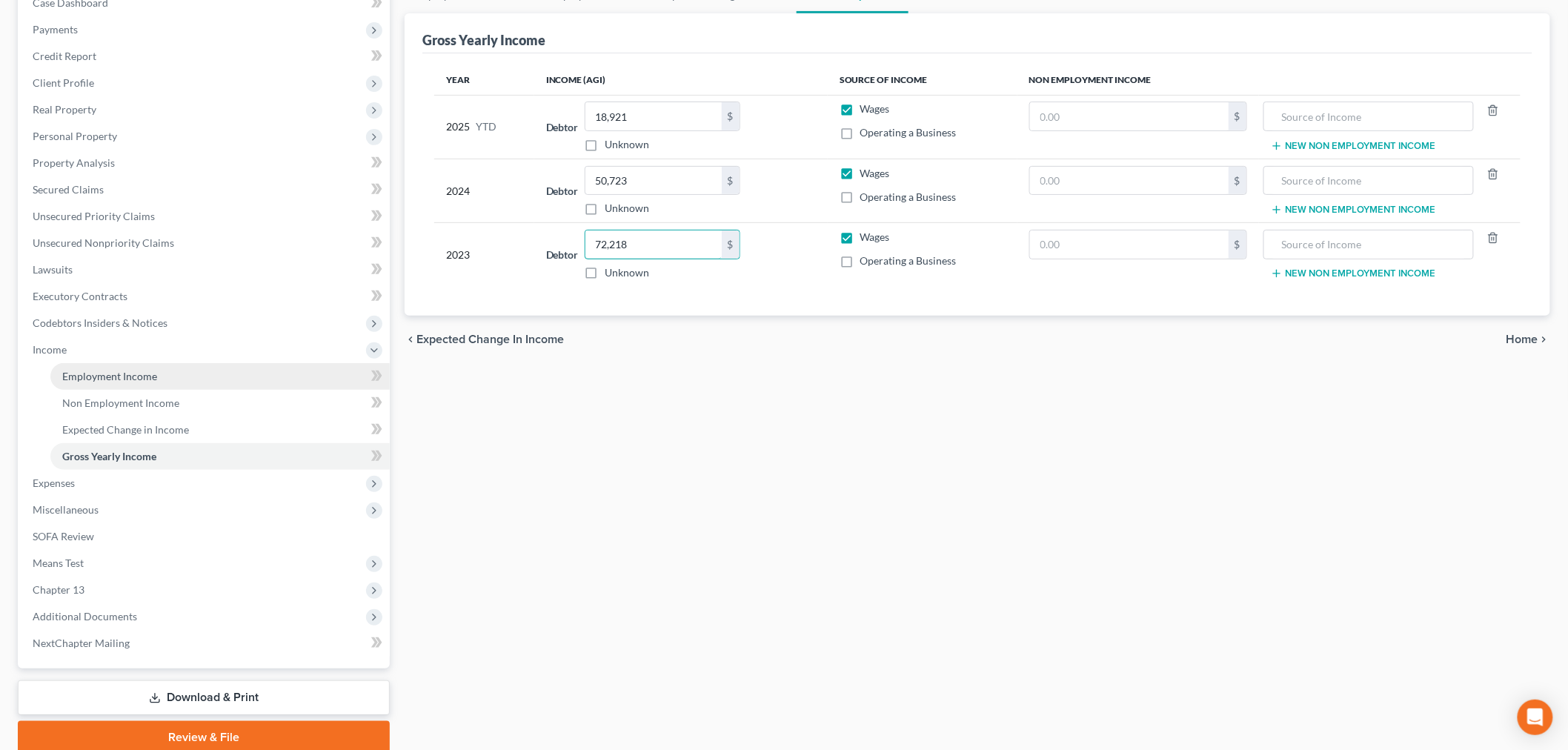
type input "72,218"
click at [115, 370] on span "Employment Income" at bounding box center [109, 376] width 95 height 12
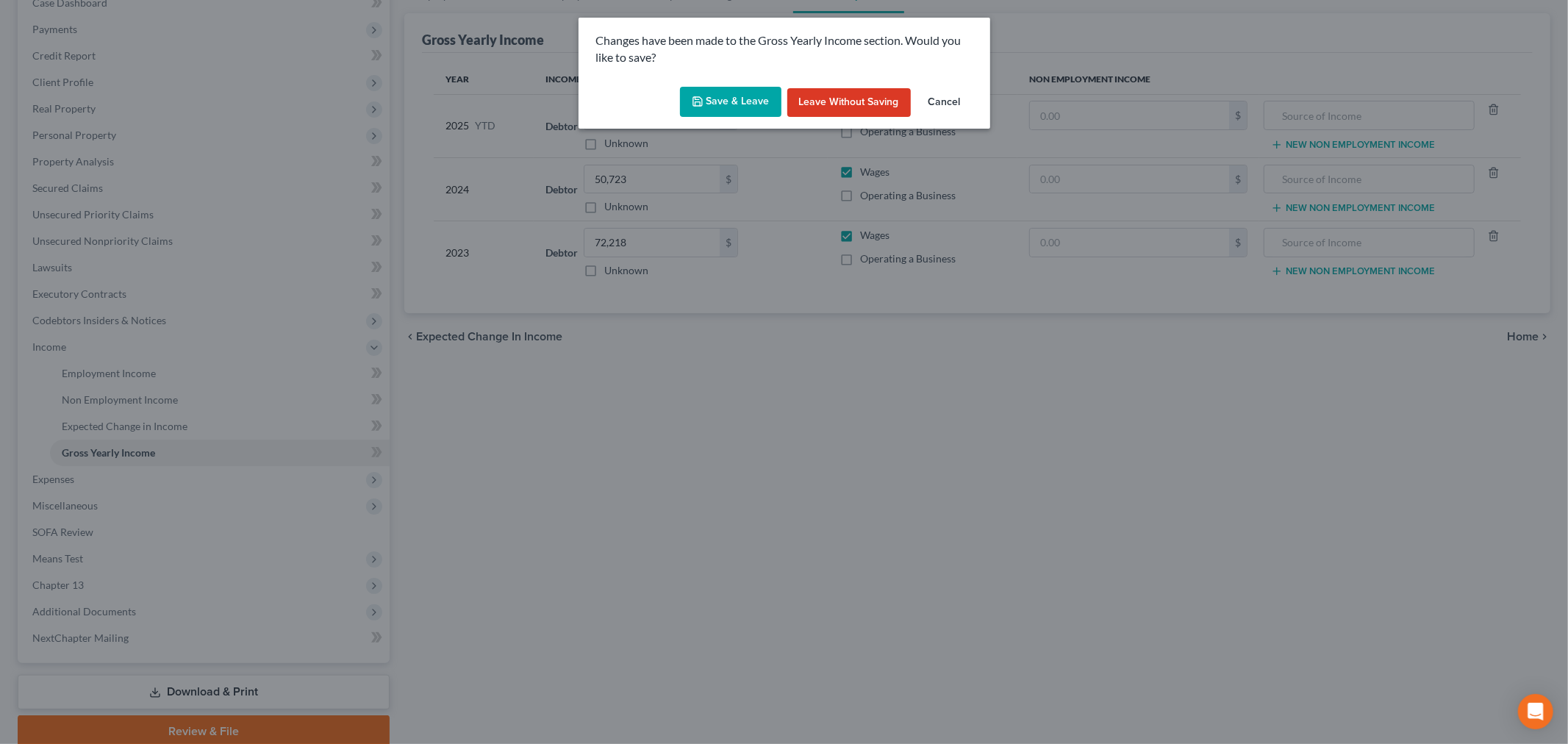
drag, startPoint x: 748, startPoint y: 104, endPoint x: 753, endPoint y: 111, distance: 8.6
click at [748, 103] on button "Save & Leave" at bounding box center [730, 102] width 101 height 31
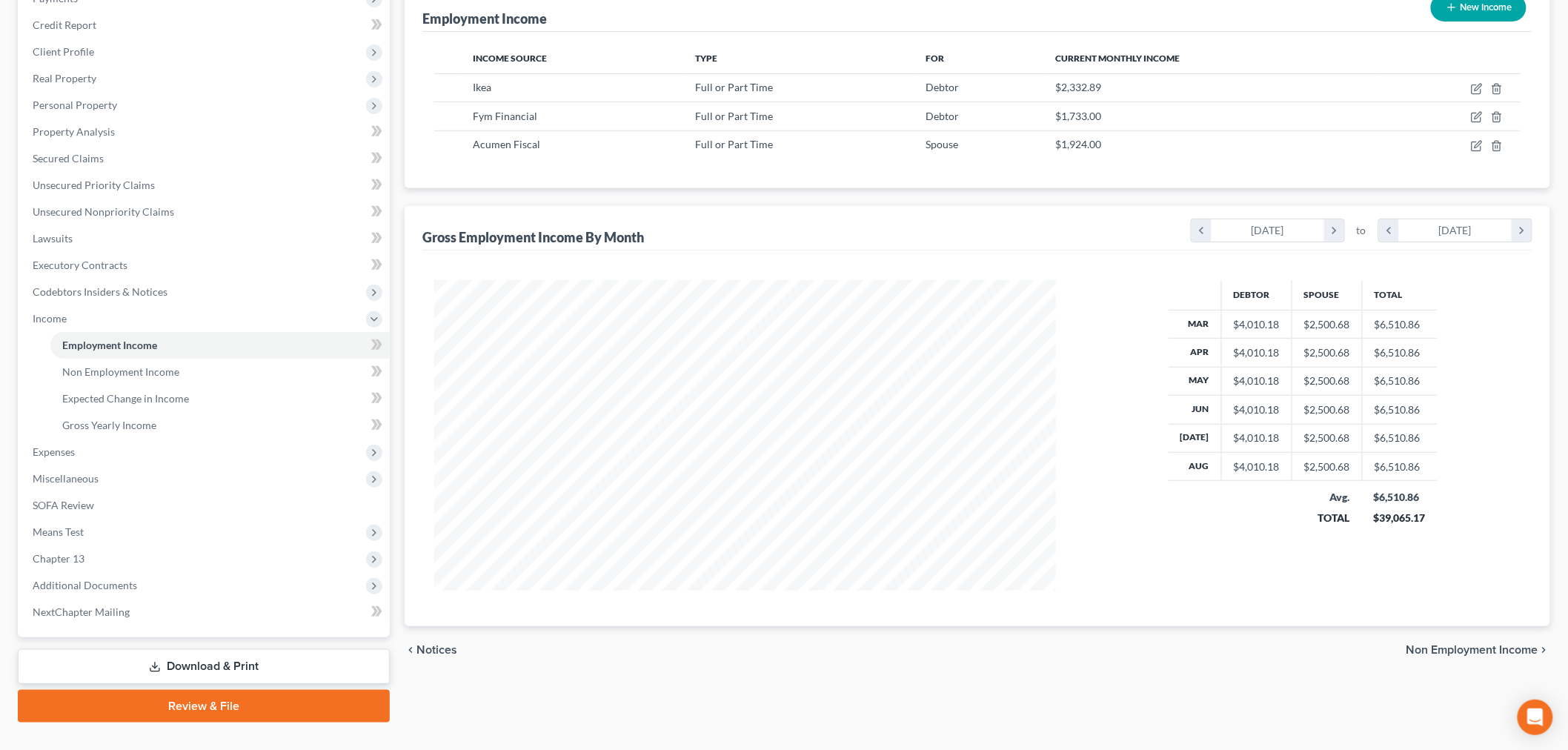
scroll to position [223, 0]
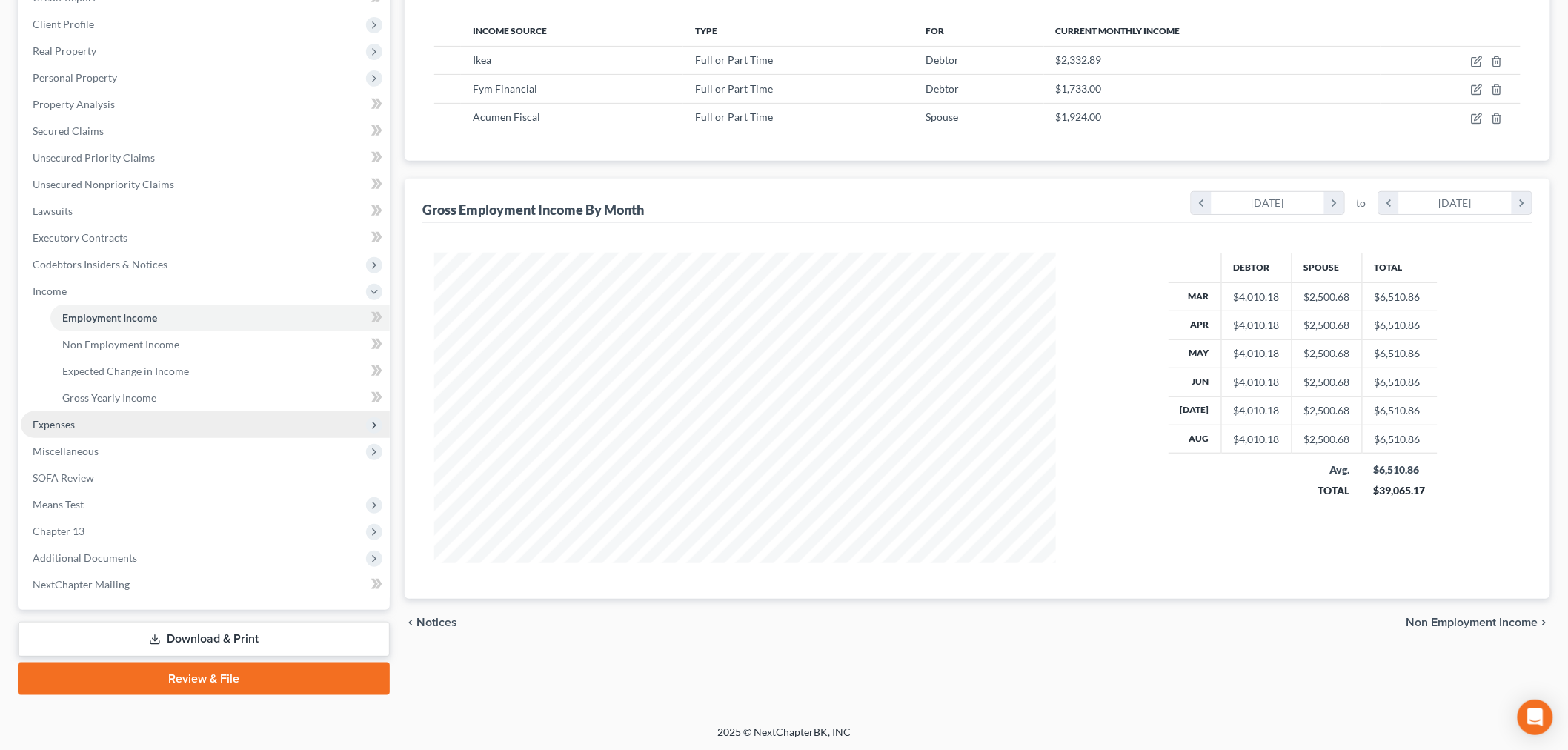
click at [91, 413] on span "Expenses" at bounding box center [206, 424] width 369 height 27
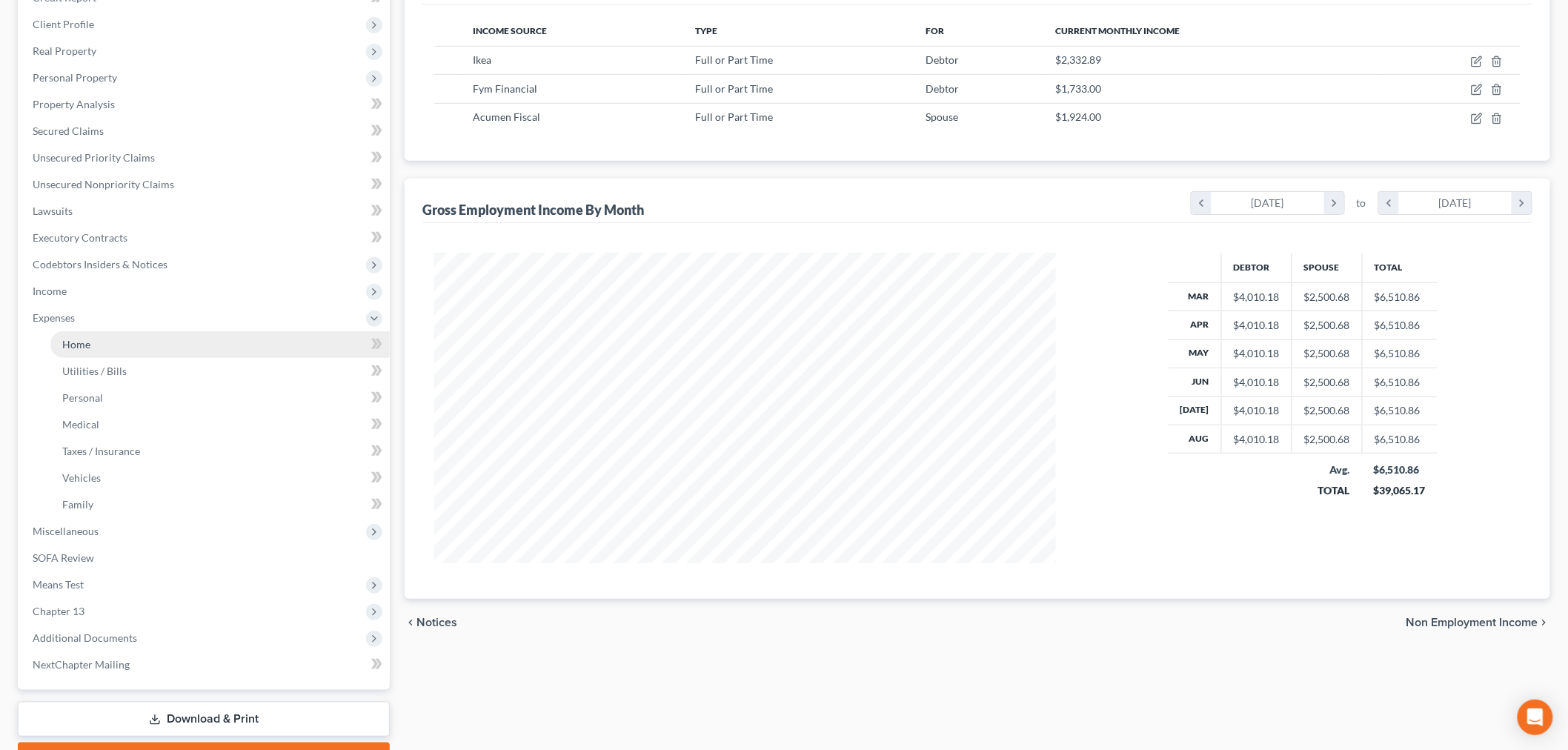
click at [77, 354] on link "Home" at bounding box center [220, 345] width 340 height 27
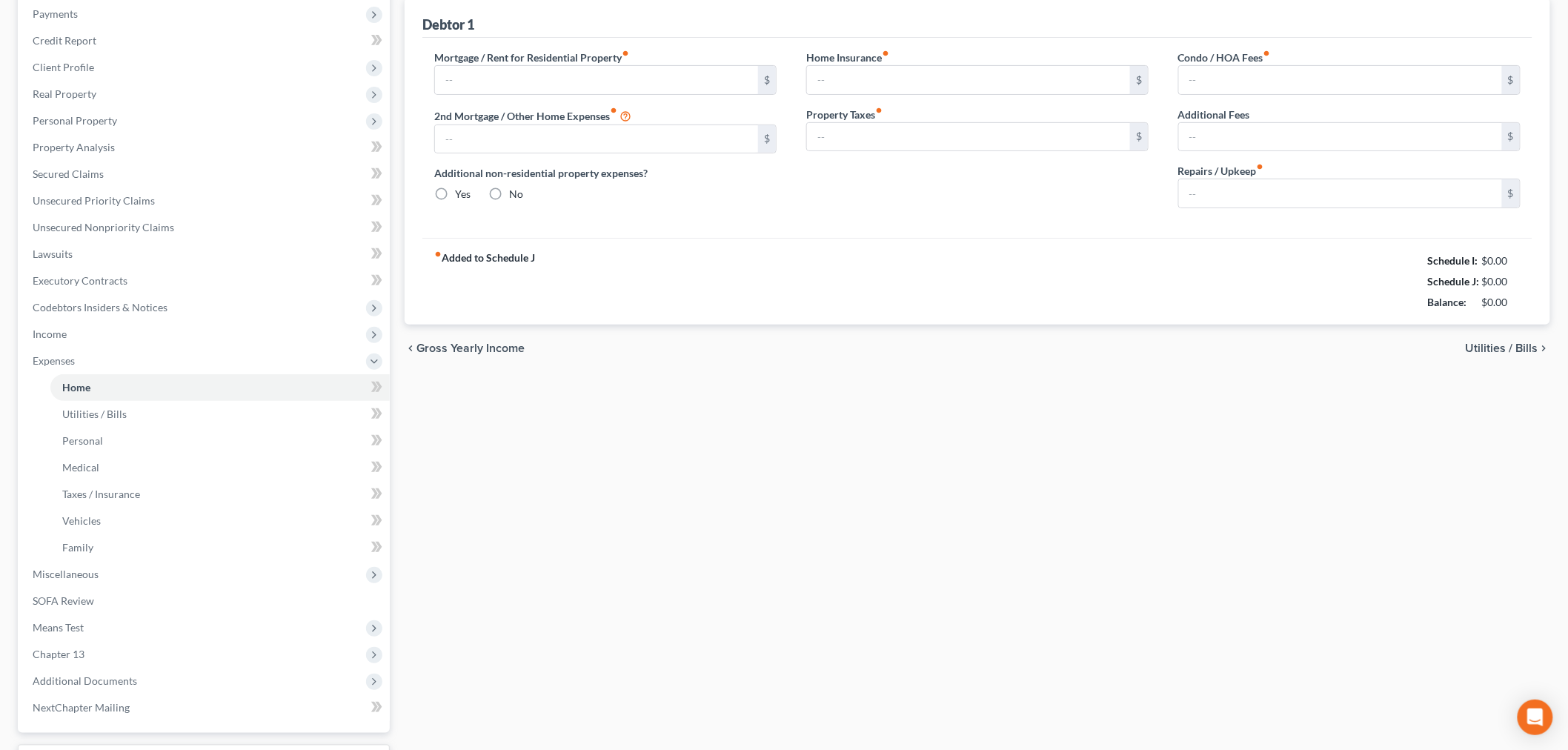
type input "1,867.00"
type input "0.00"
radio input "true"
type input "0.00"
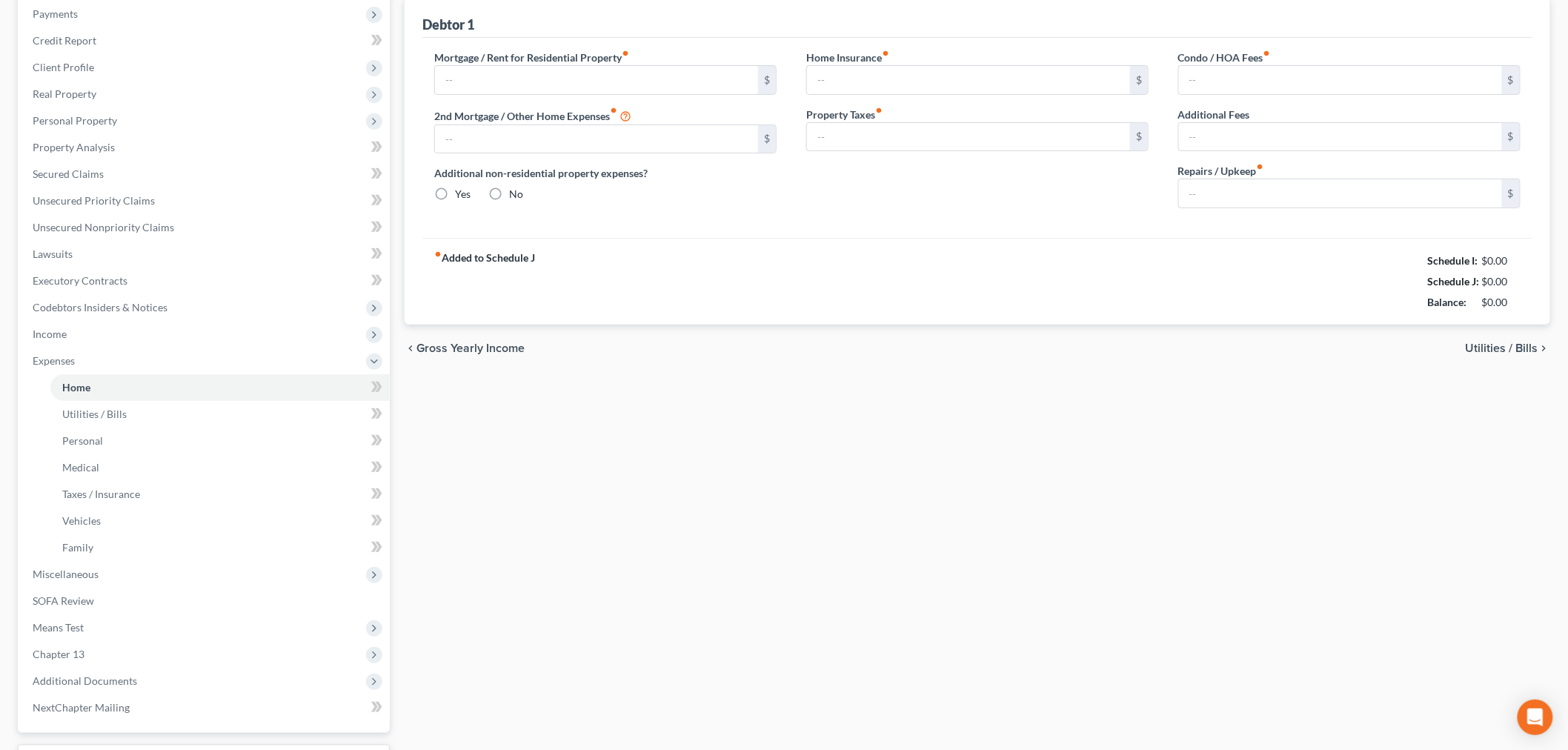
type input "0.00"
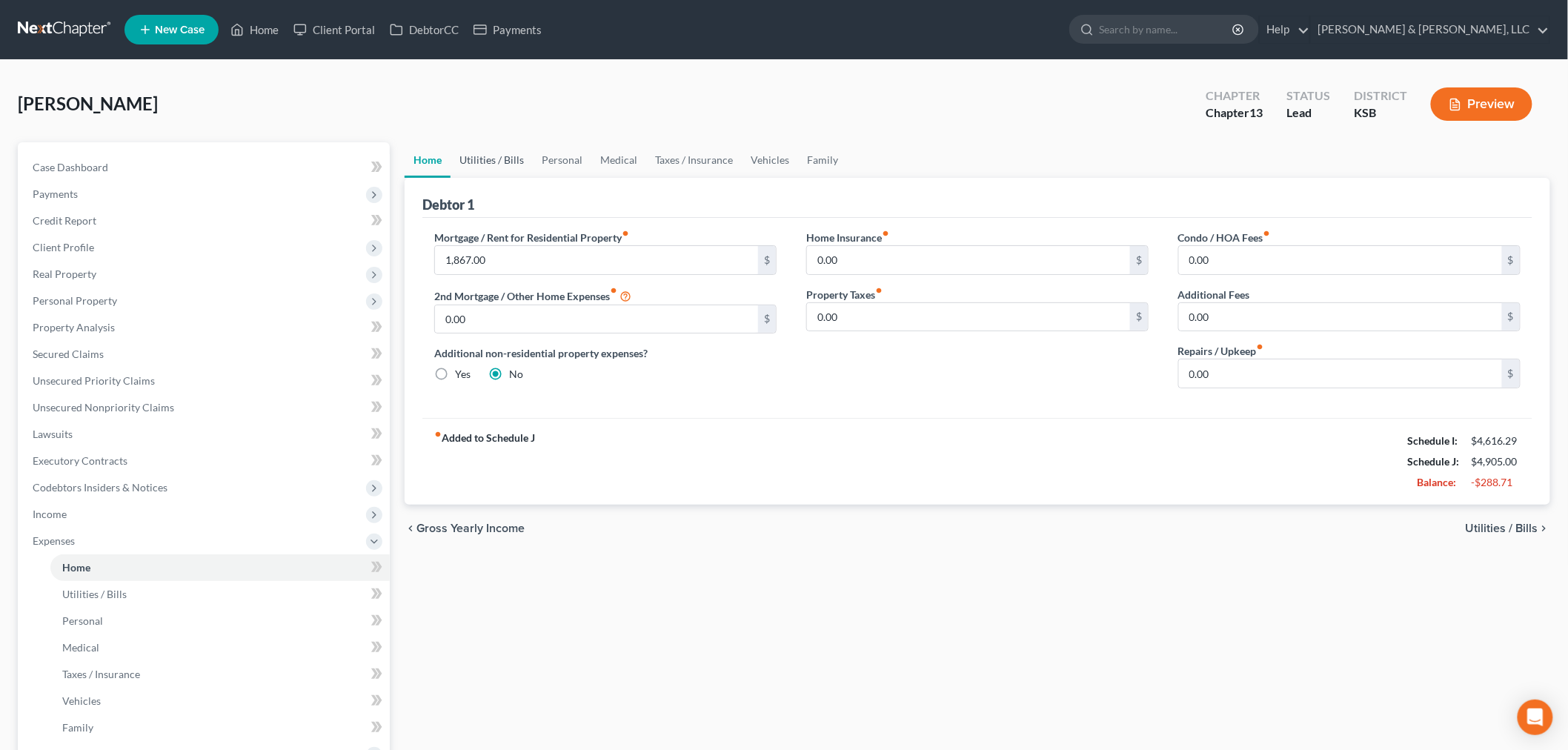
click at [499, 150] on link "Utilities / Bills" at bounding box center [492, 160] width 82 height 35
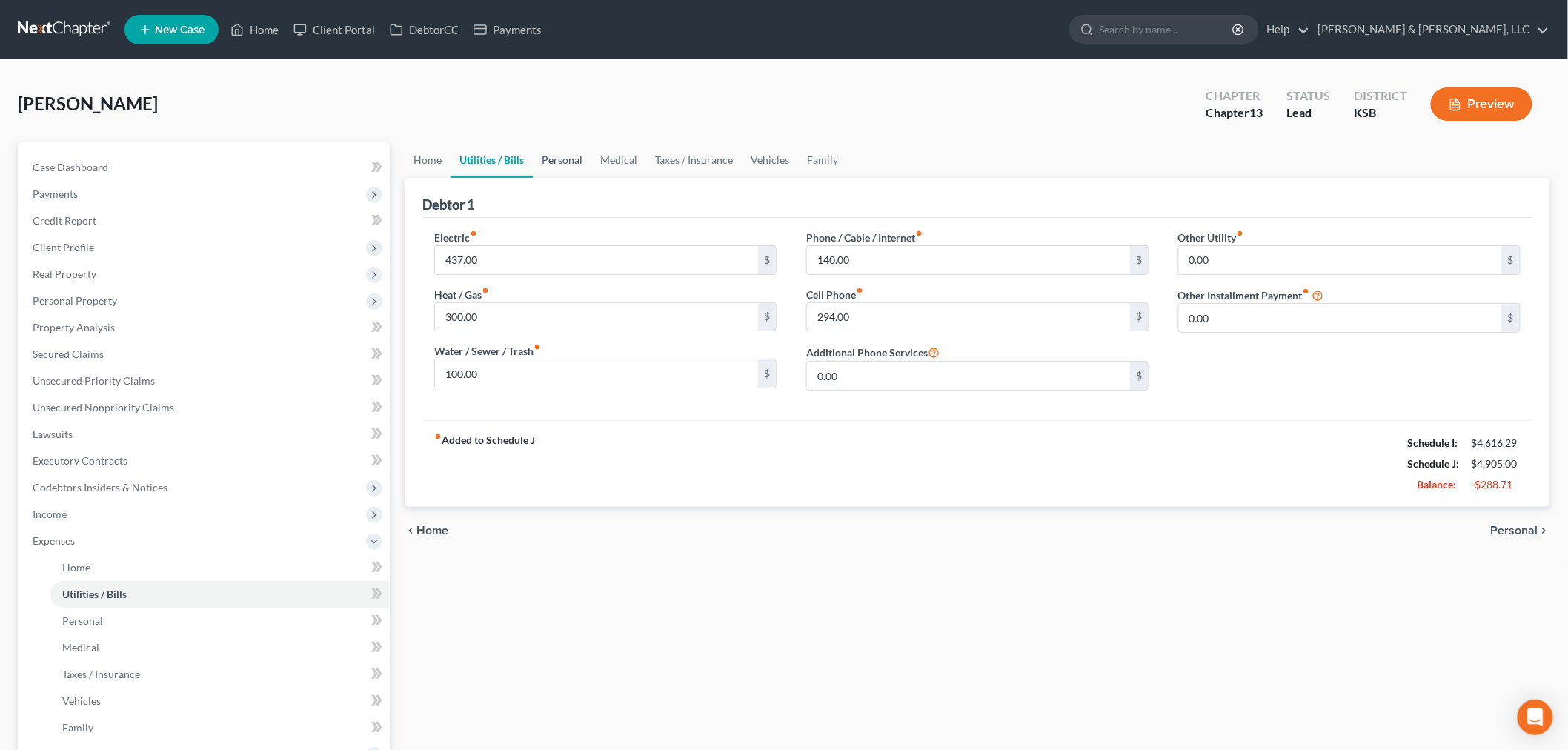
click at [559, 152] on link "Personal" at bounding box center [562, 160] width 59 height 35
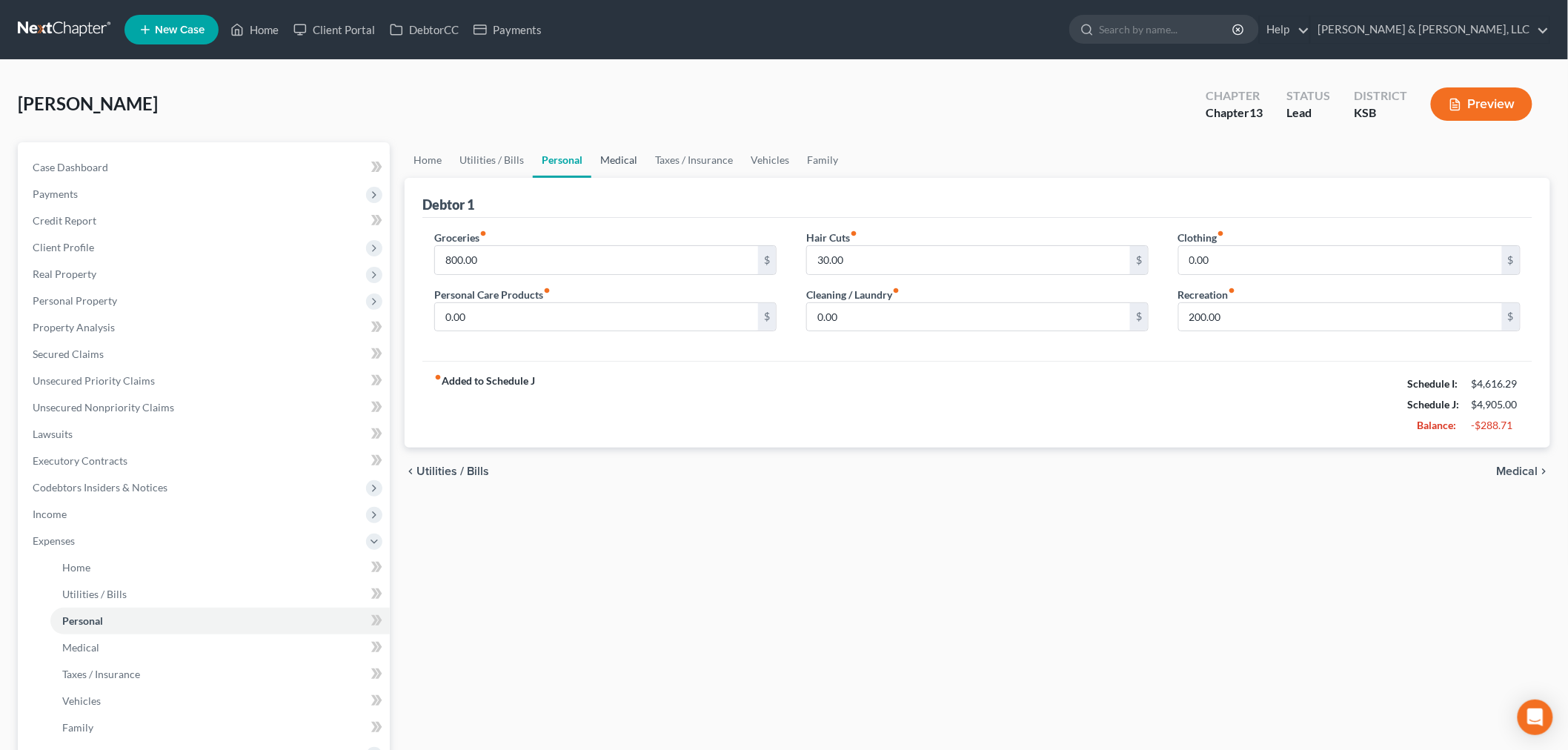
click at [620, 158] on link "Medical" at bounding box center [619, 160] width 55 height 35
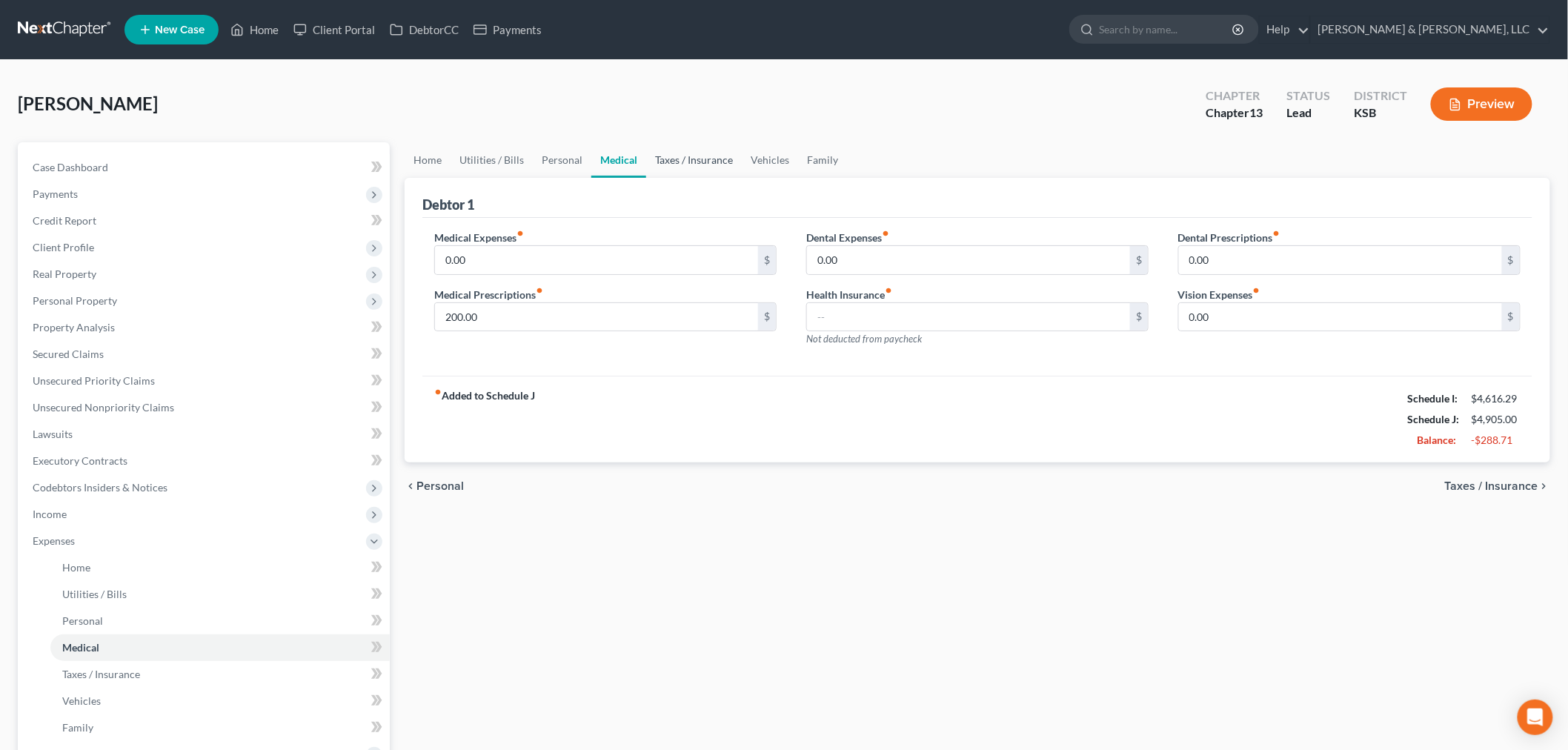
click at [693, 150] on link "Taxes / Insurance" at bounding box center [694, 160] width 95 height 35
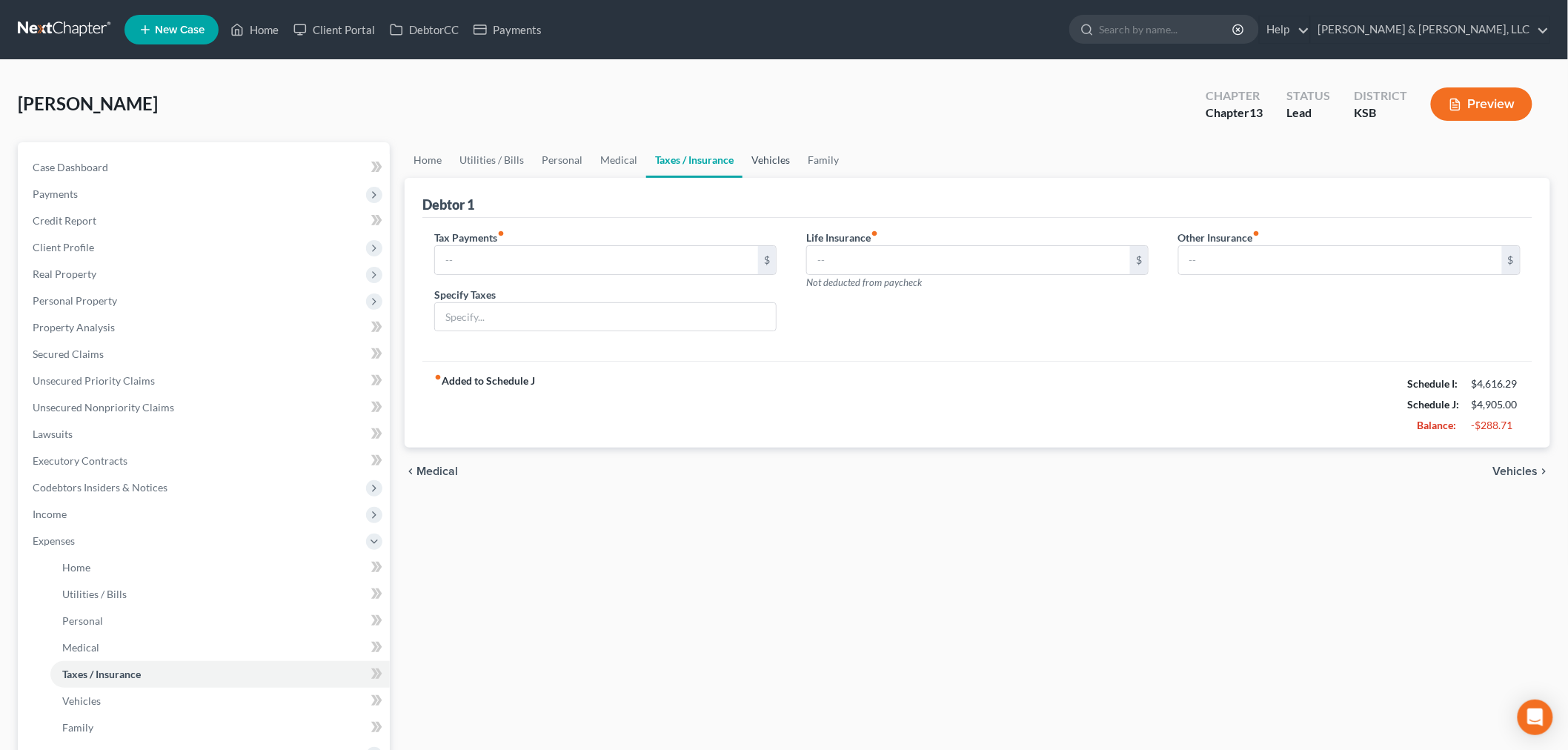
click at [772, 159] on link "Vehicles" at bounding box center [770, 160] width 56 height 35
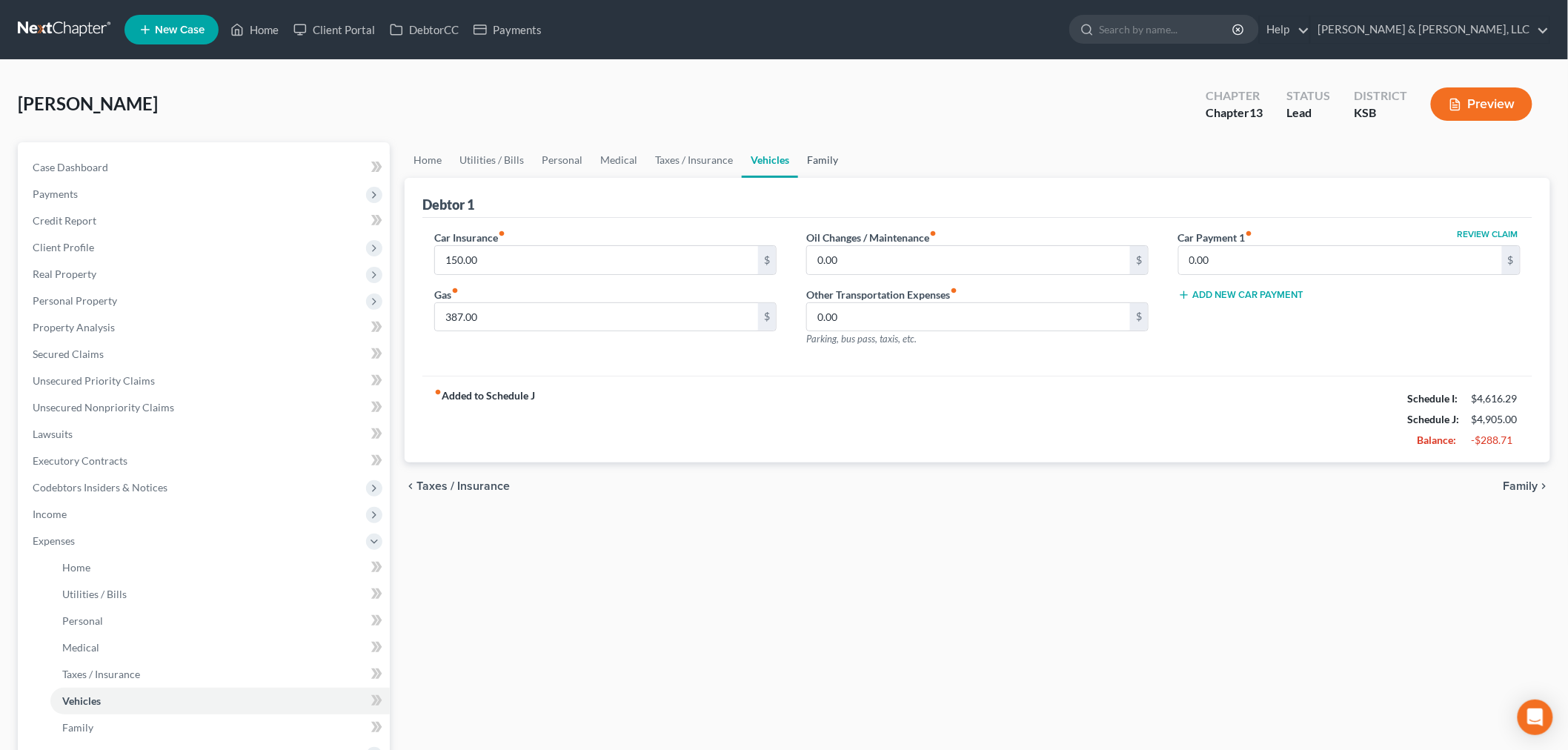
click at [833, 156] on link "Family" at bounding box center [822, 160] width 49 height 35
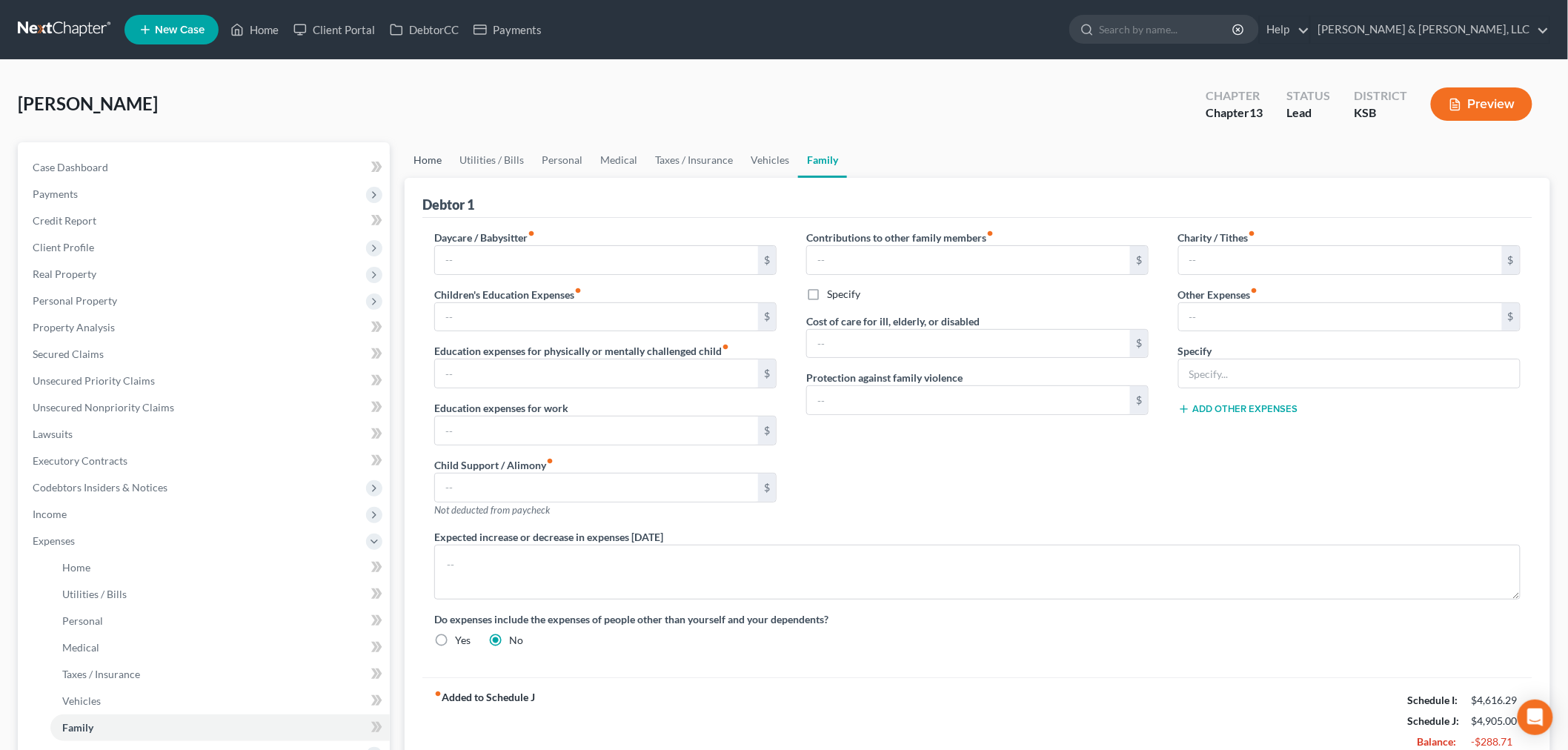
click at [430, 153] on link "Home" at bounding box center [427, 160] width 46 height 35
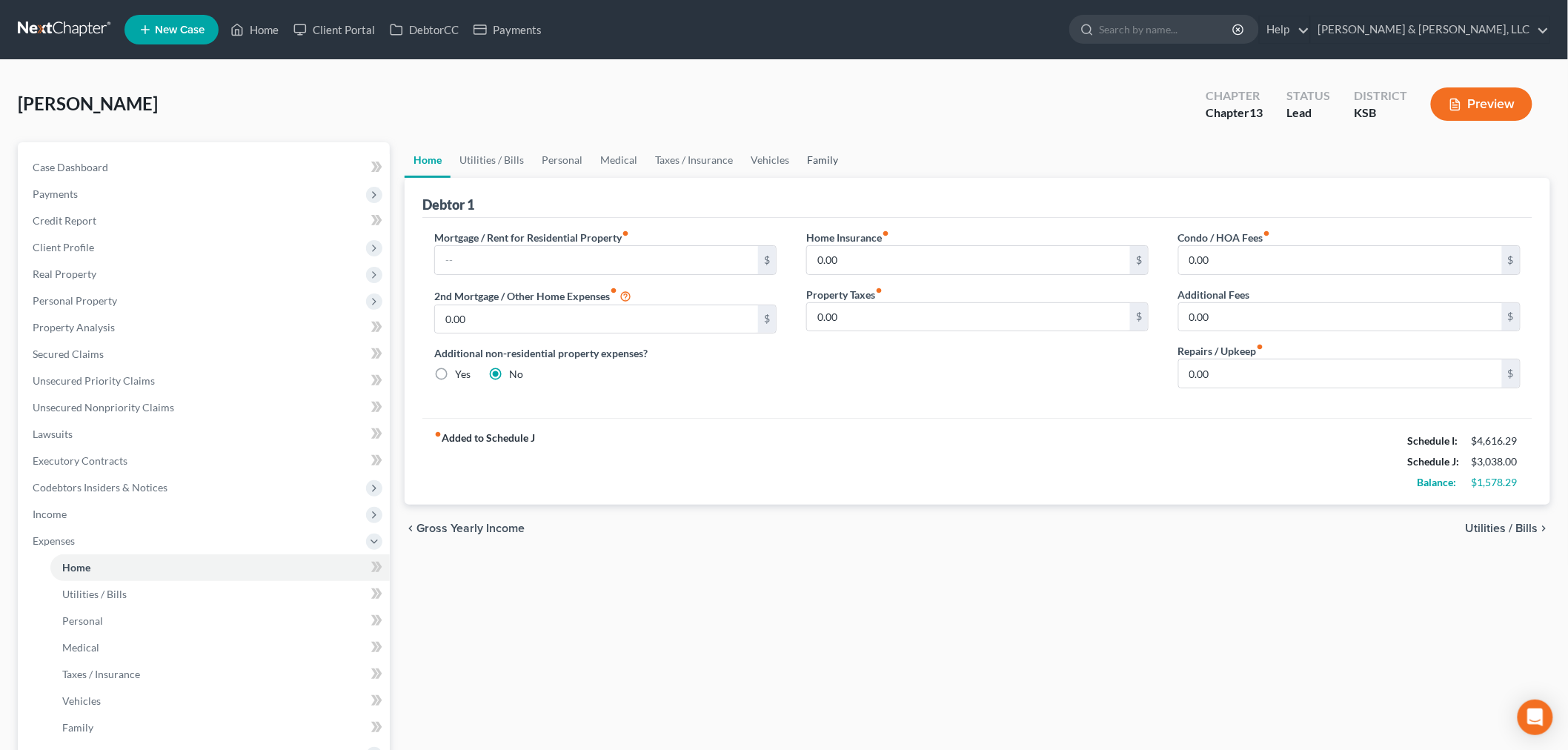
click at [829, 152] on link "Family" at bounding box center [822, 160] width 49 height 35
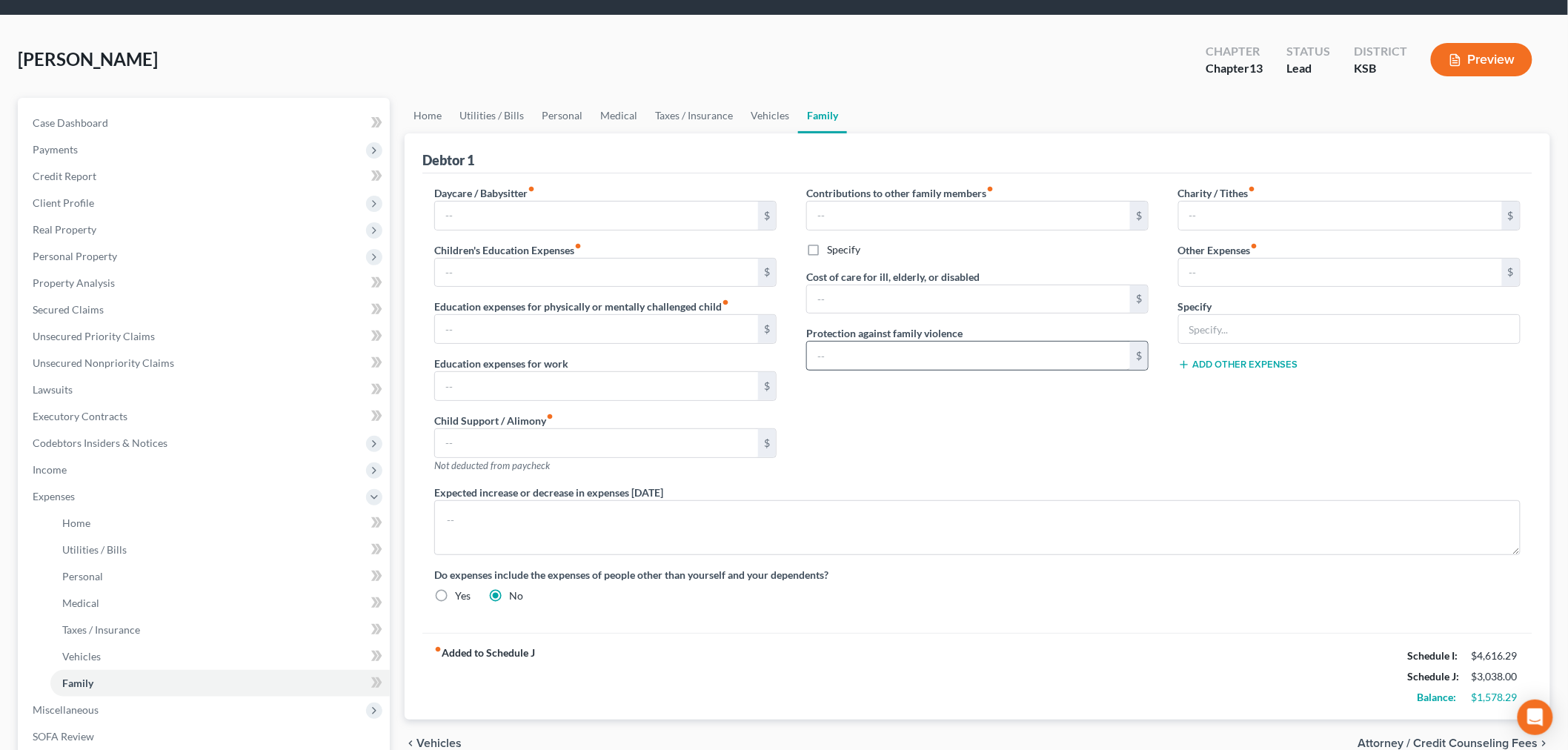
scroll to position [82, 0]
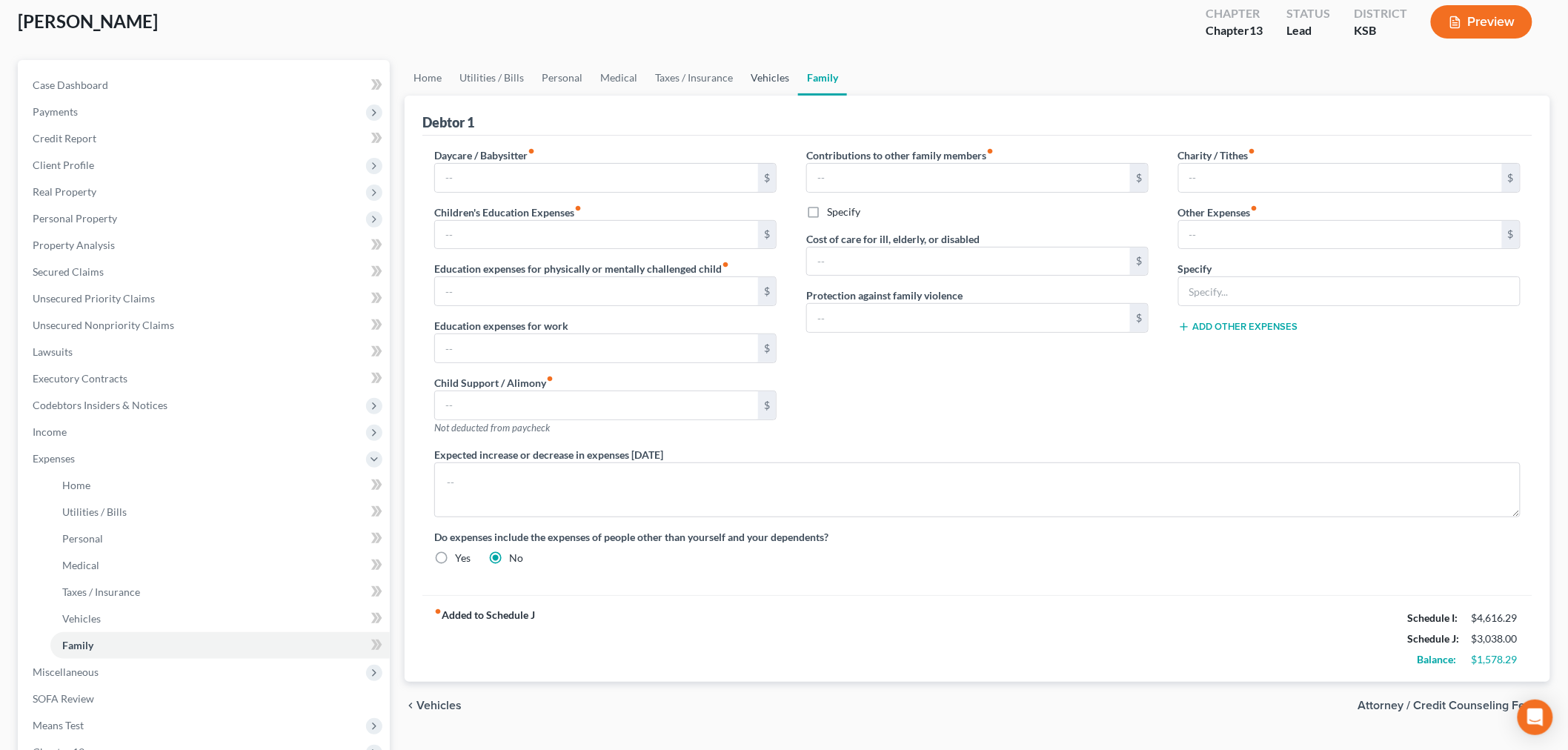
click at [753, 70] on link "Vehicles" at bounding box center [770, 77] width 56 height 35
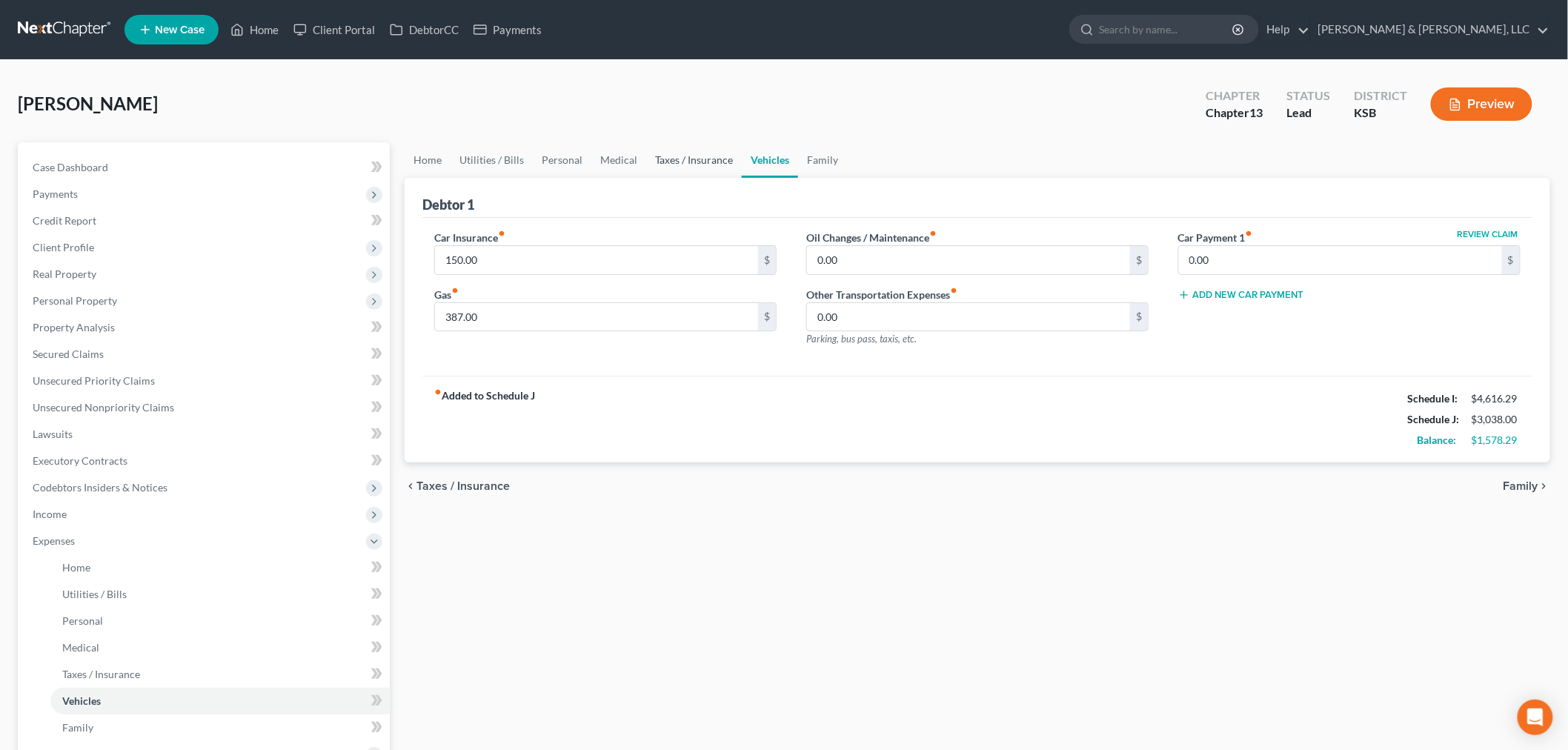
click at [694, 152] on link "Taxes / Insurance" at bounding box center [694, 160] width 95 height 35
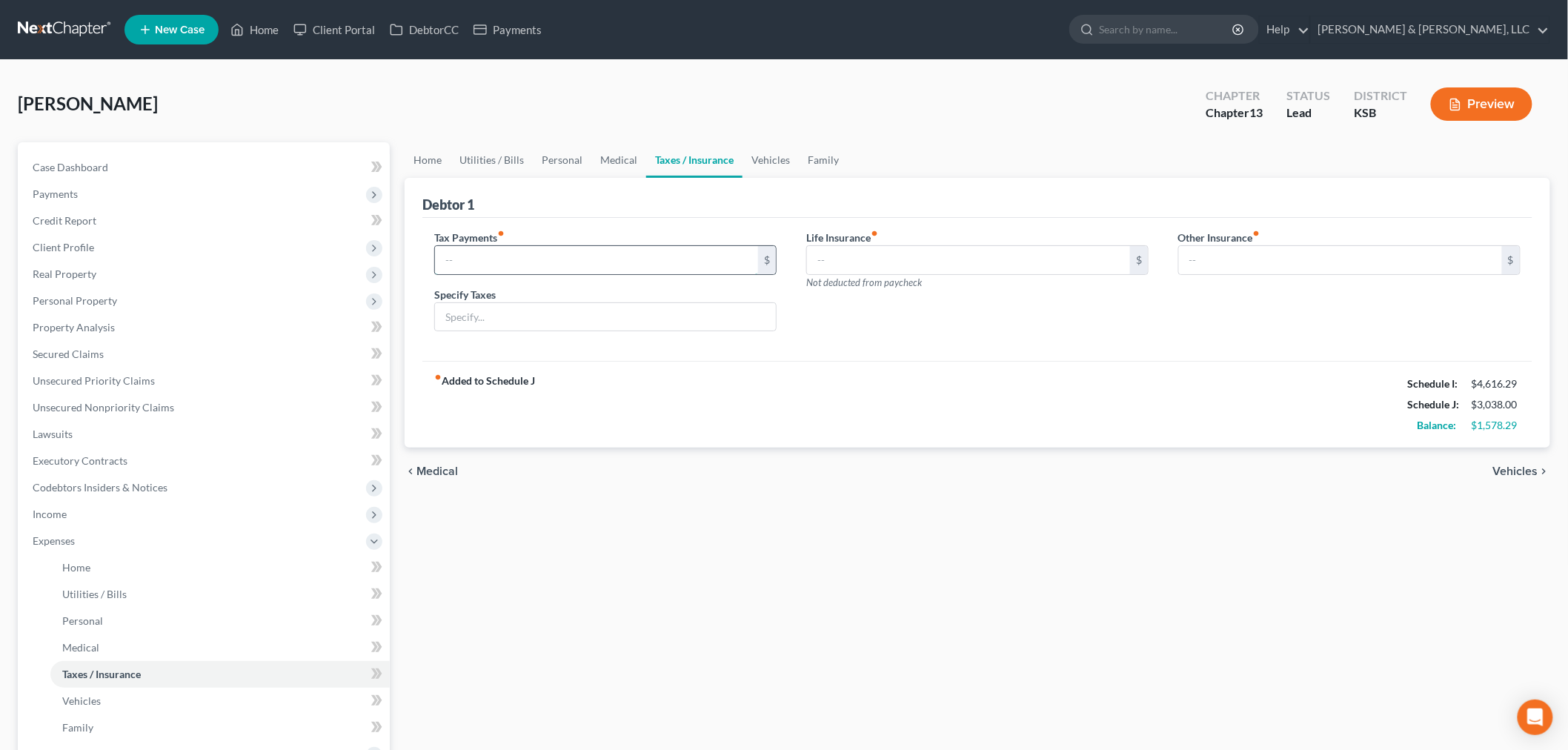
click at [592, 248] on input "text" at bounding box center [597, 261] width 323 height 29
type input "30"
click at [484, 316] on input "text" at bounding box center [605, 318] width 341 height 29
click at [615, 159] on link "Medical" at bounding box center [619, 160] width 55 height 35
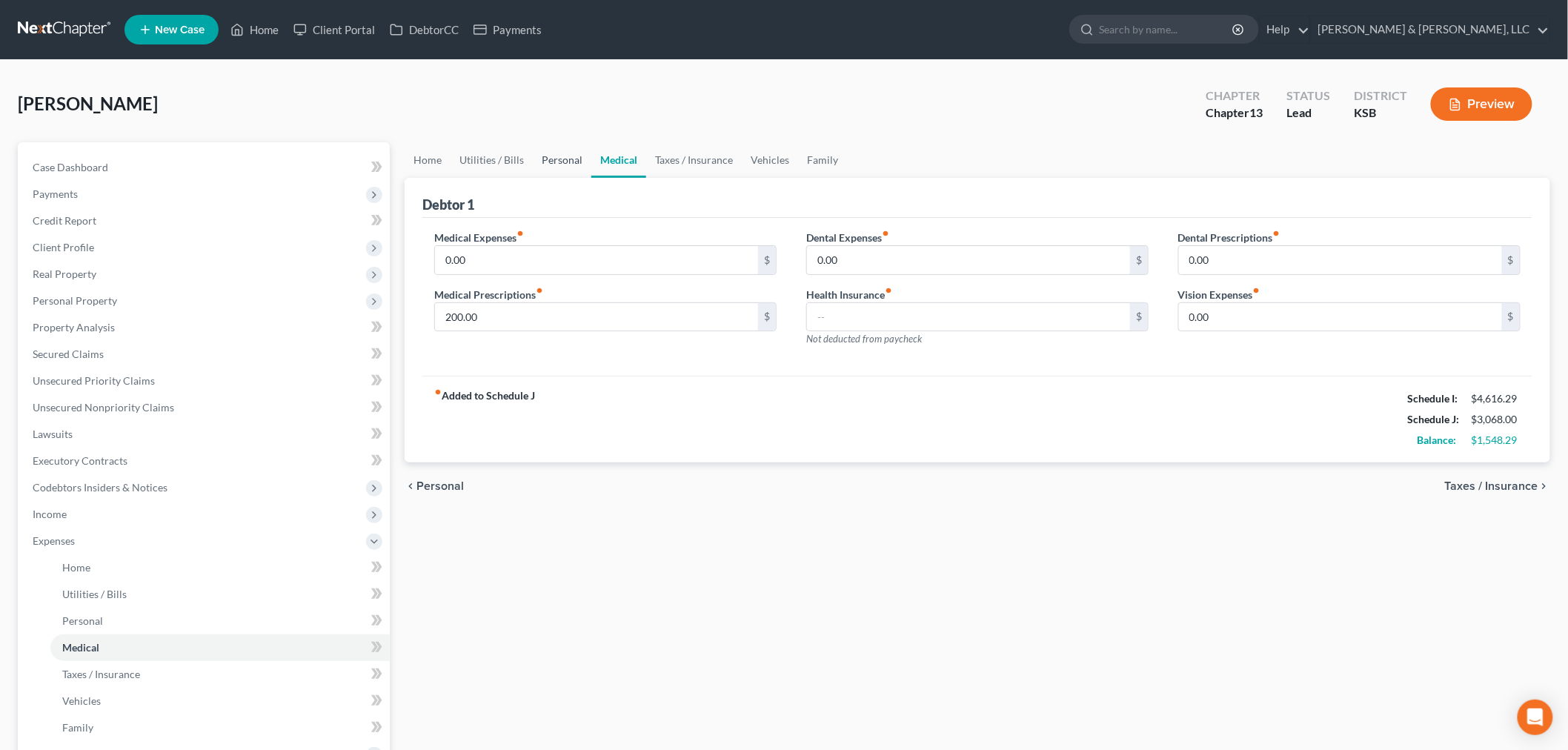
click at [571, 152] on link "Personal" at bounding box center [562, 160] width 59 height 35
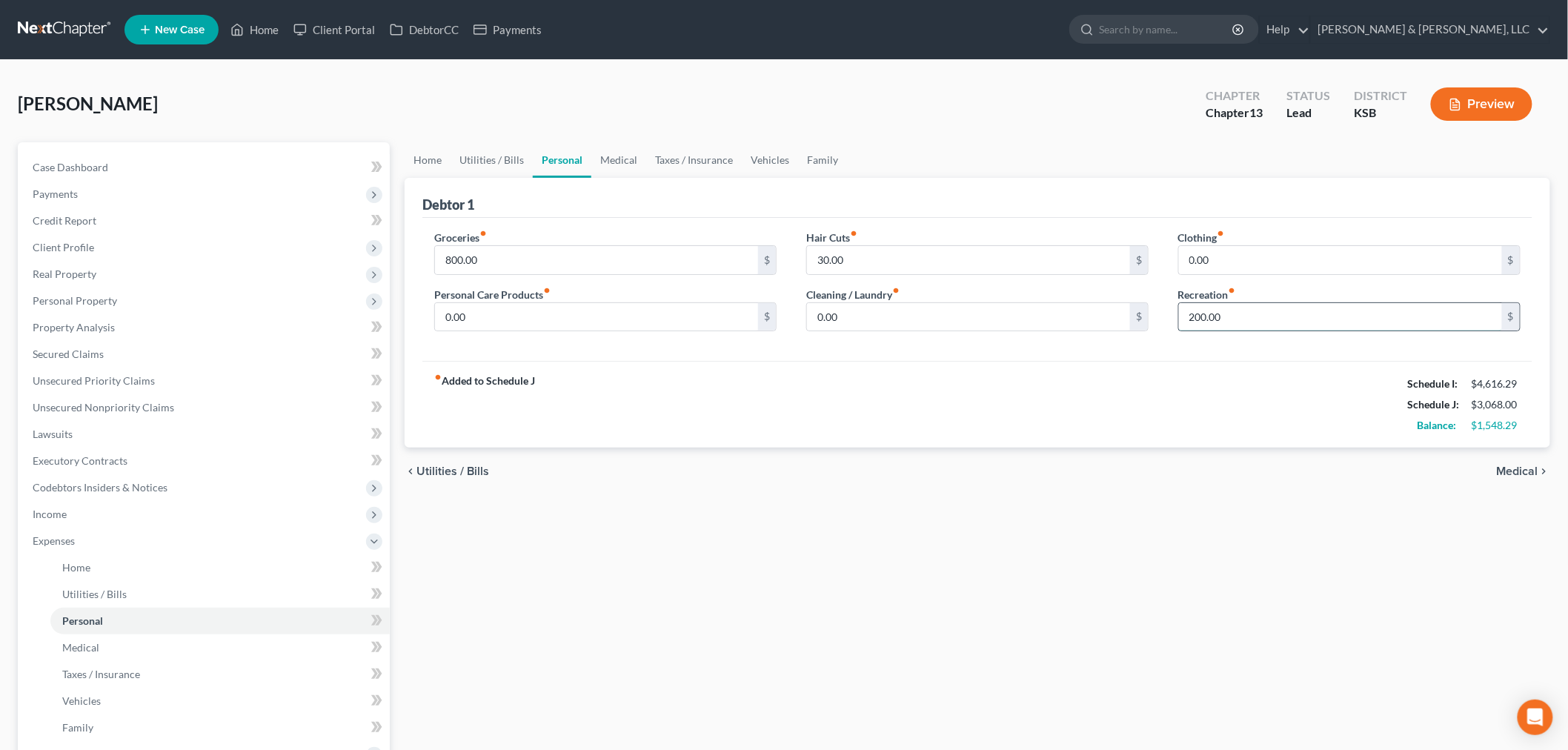
click at [1231, 316] on input "200.00" at bounding box center [1341, 318] width 323 height 29
click at [1230, 263] on input "0.00" at bounding box center [1341, 261] width 323 height 29
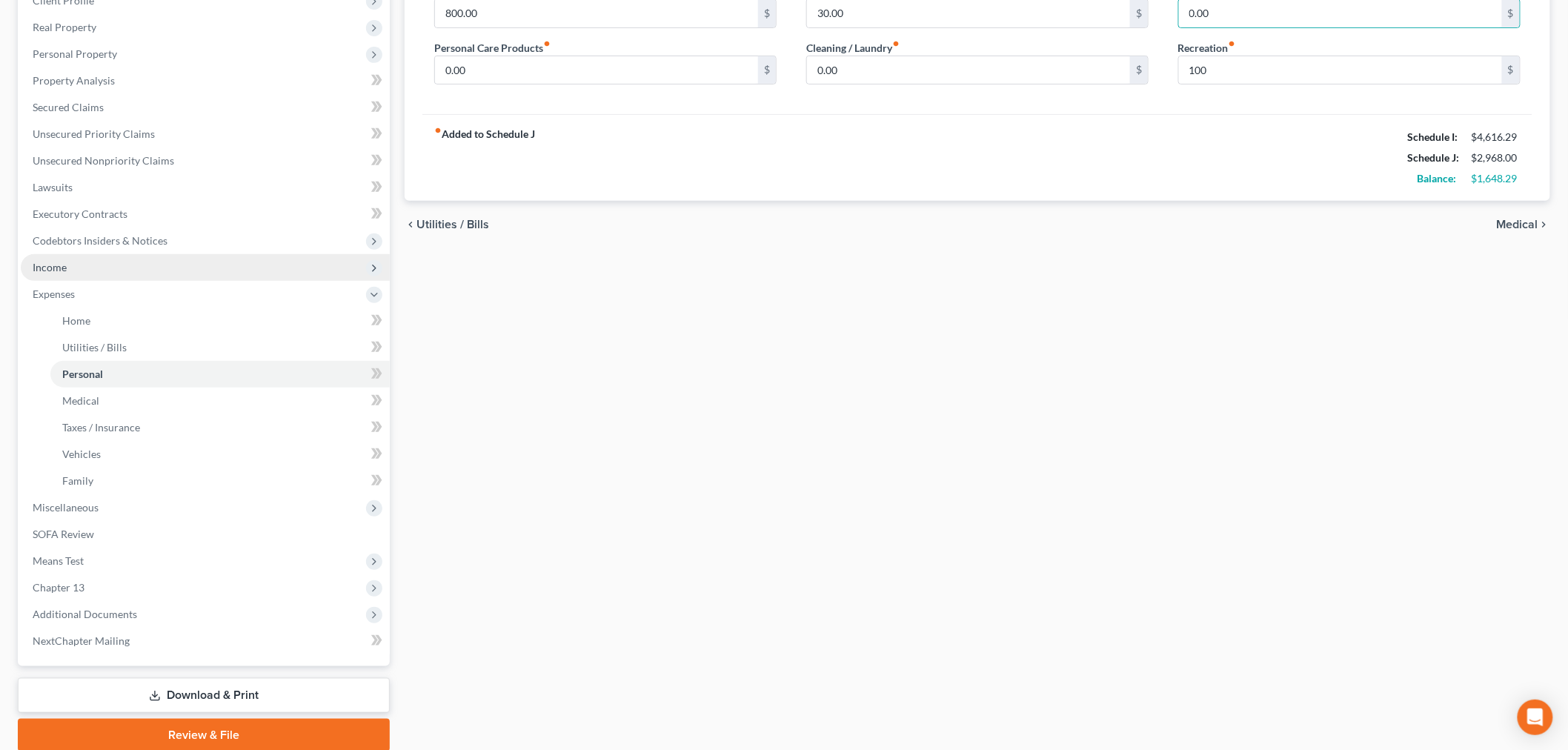
click at [89, 258] on span "Income" at bounding box center [206, 267] width 369 height 27
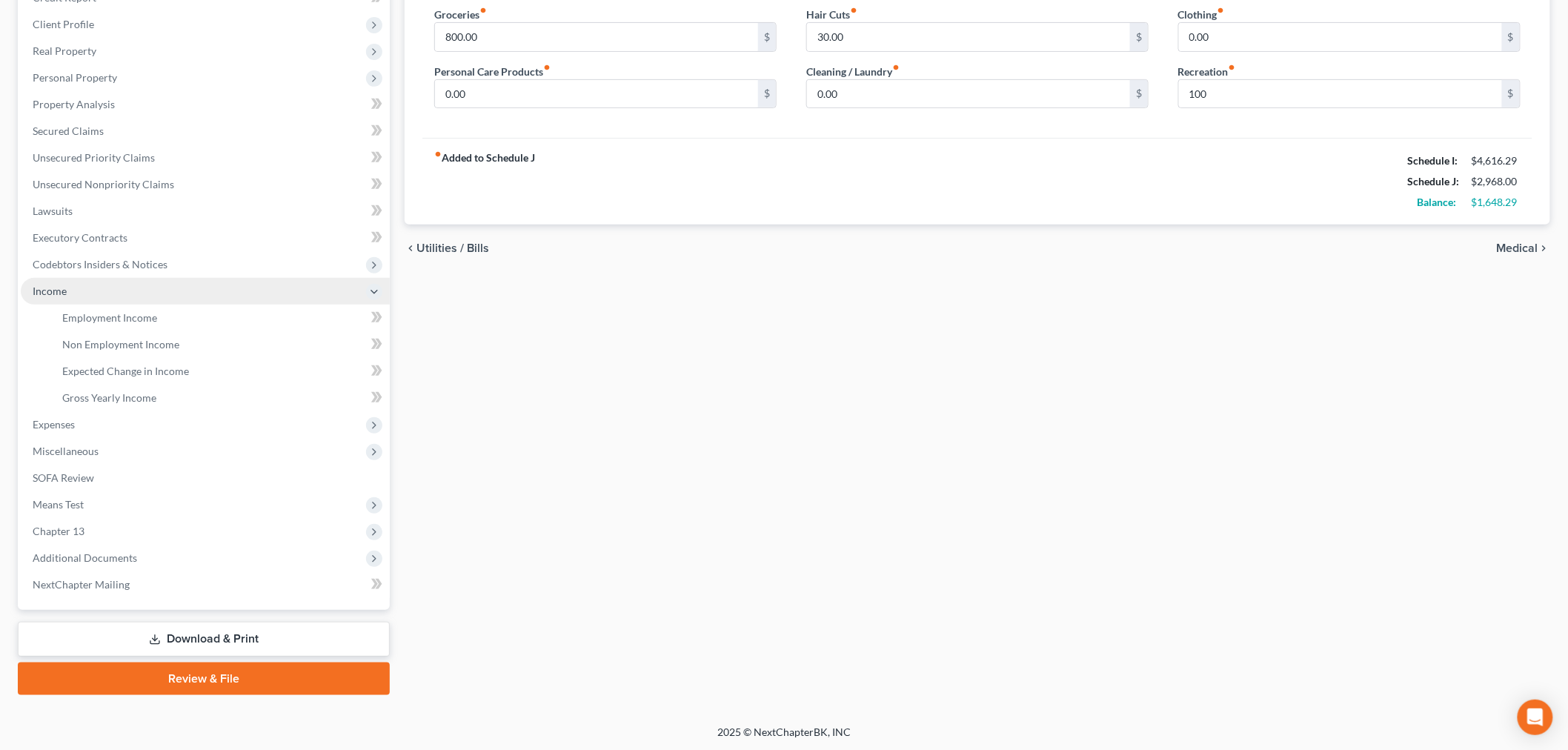
click at [96, 302] on span "Income" at bounding box center [206, 291] width 369 height 27
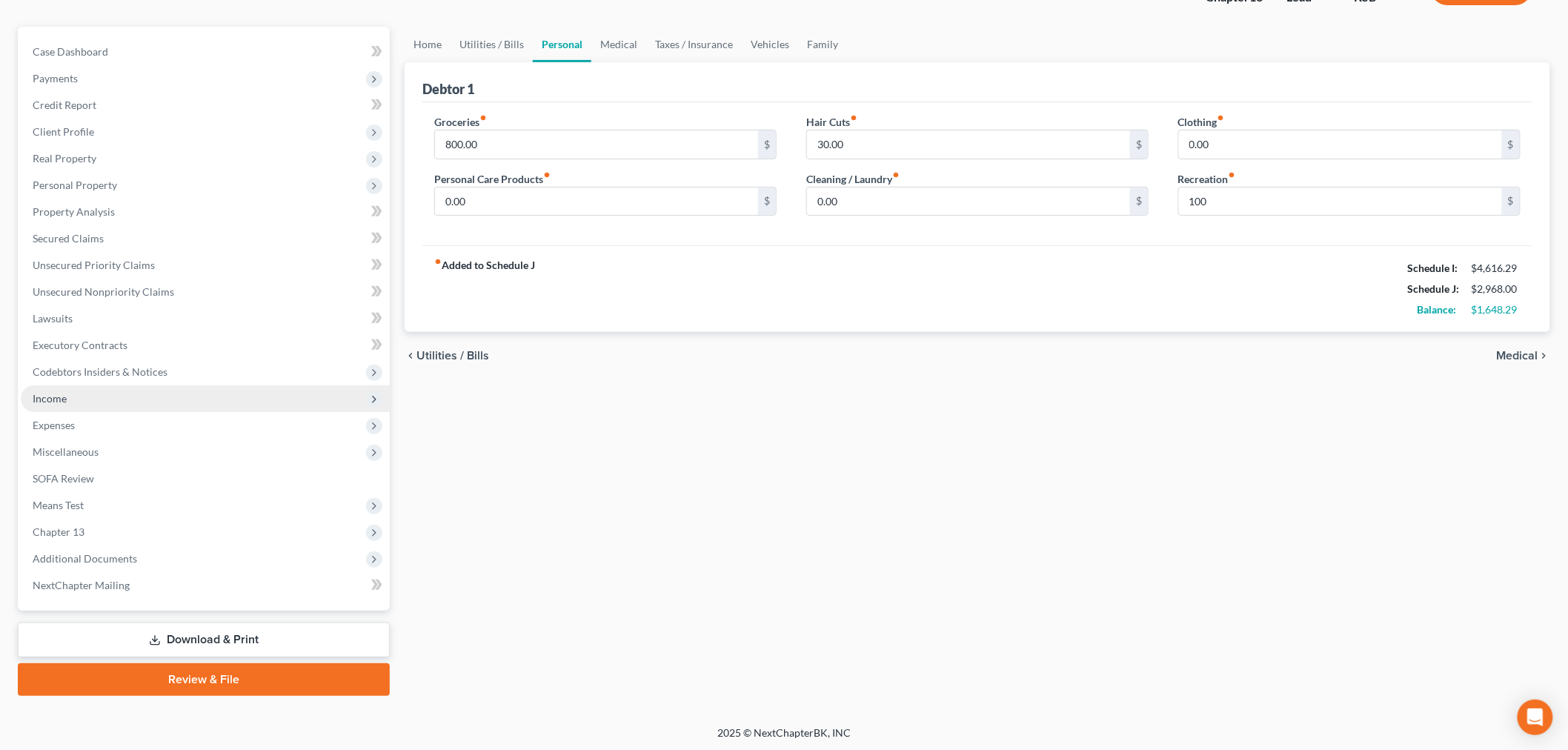
click at [54, 394] on span "Income" at bounding box center [49, 398] width 34 height 12
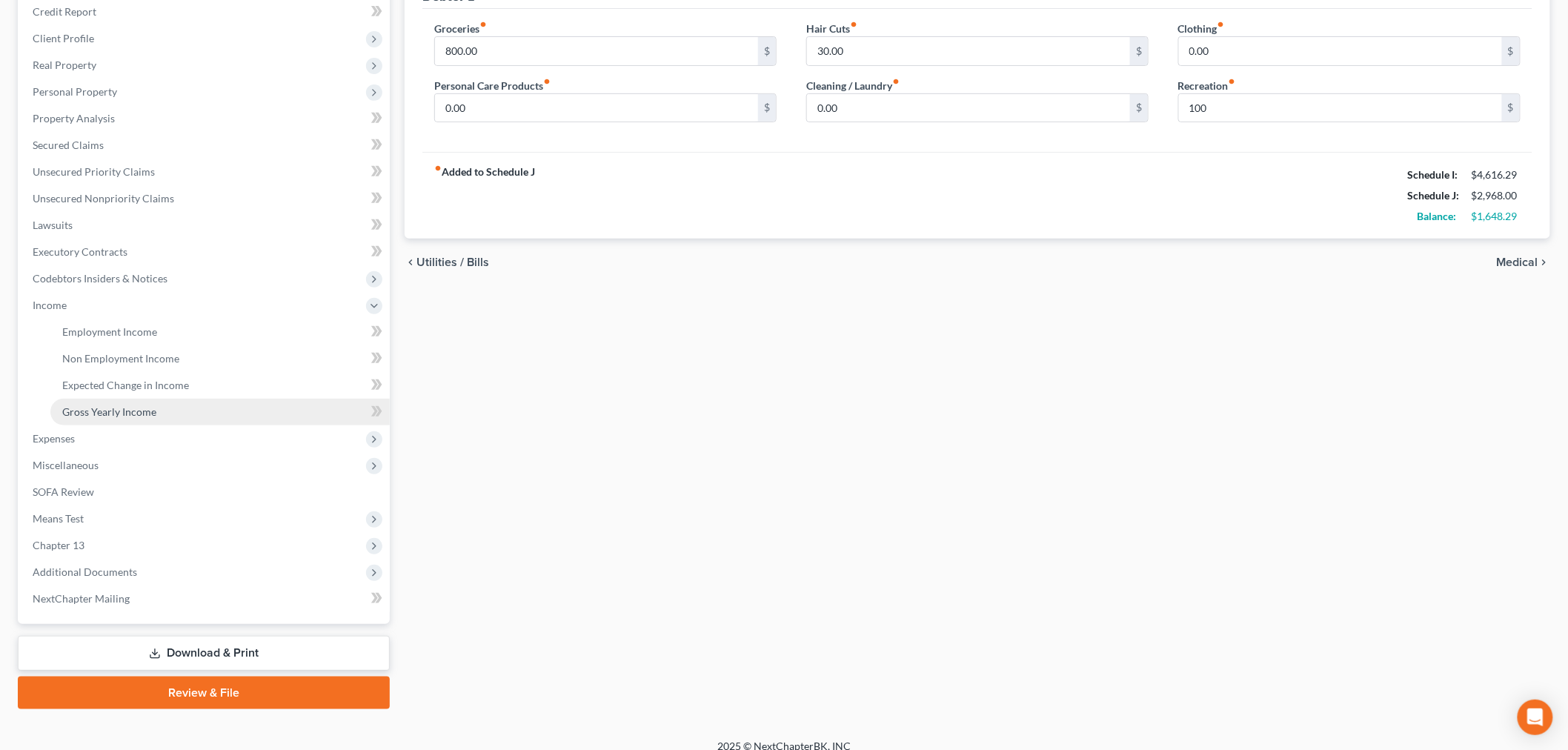
scroll to position [223, 0]
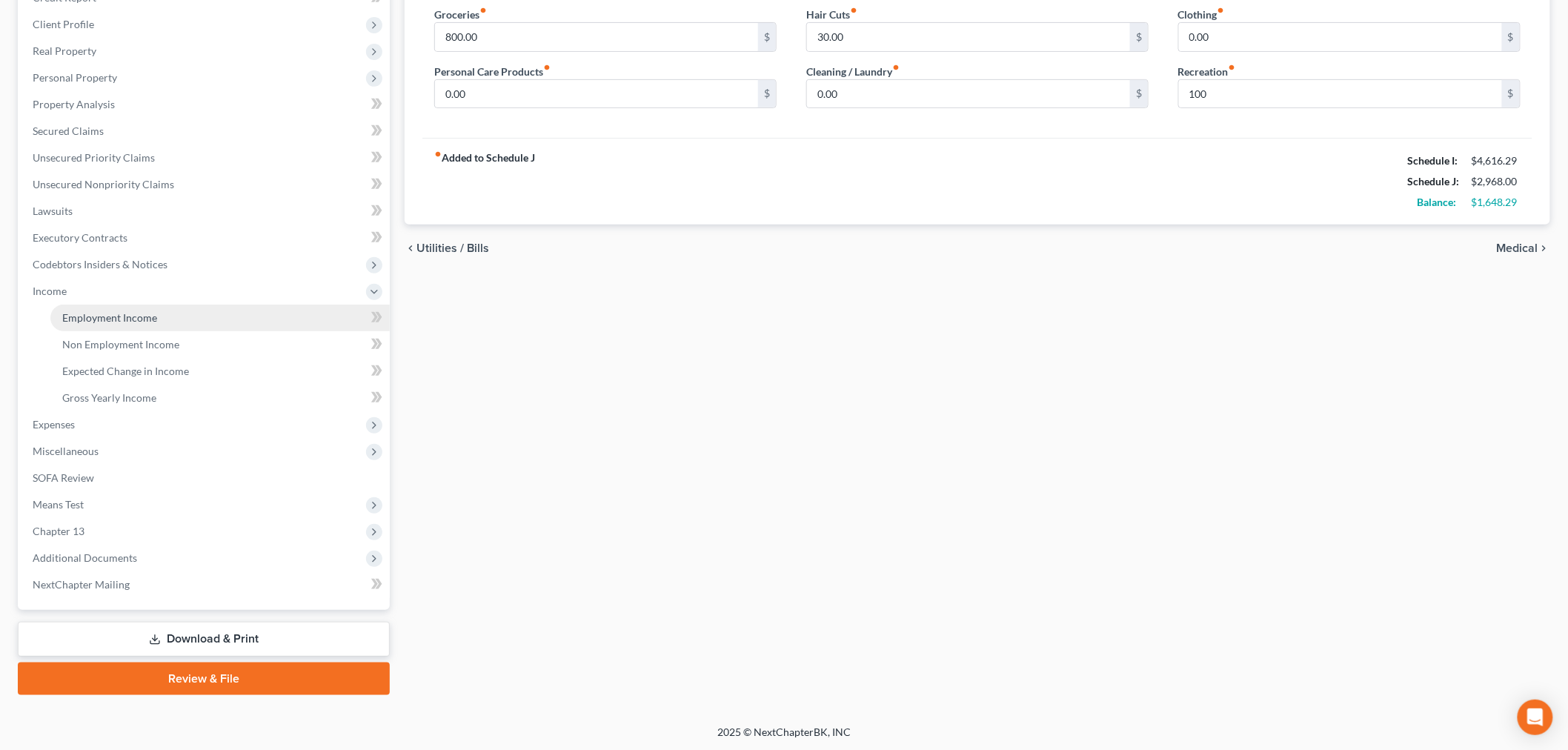
click at [88, 314] on span "Employment Income" at bounding box center [109, 317] width 95 height 12
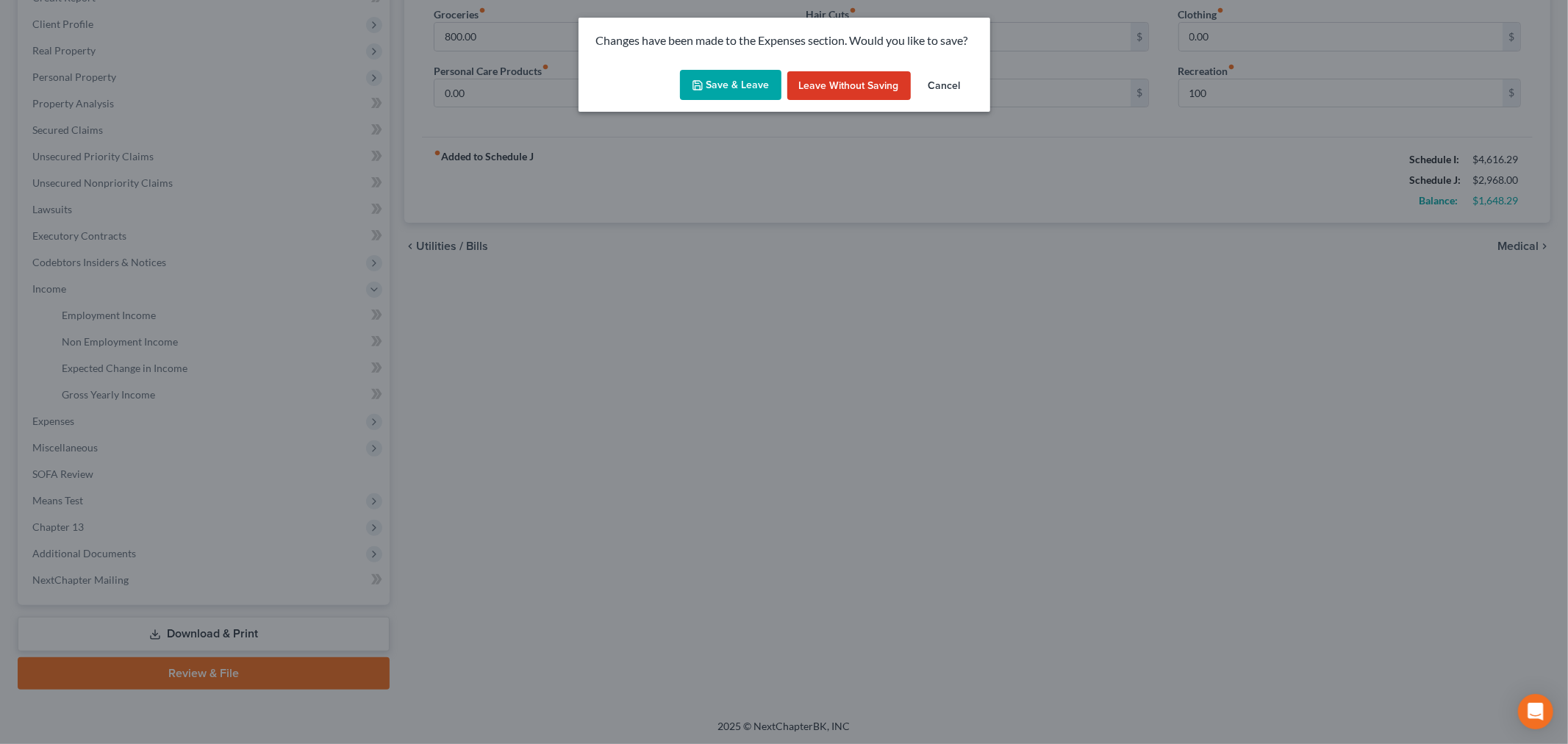
click at [723, 83] on button "Save & Leave" at bounding box center [730, 85] width 101 height 31
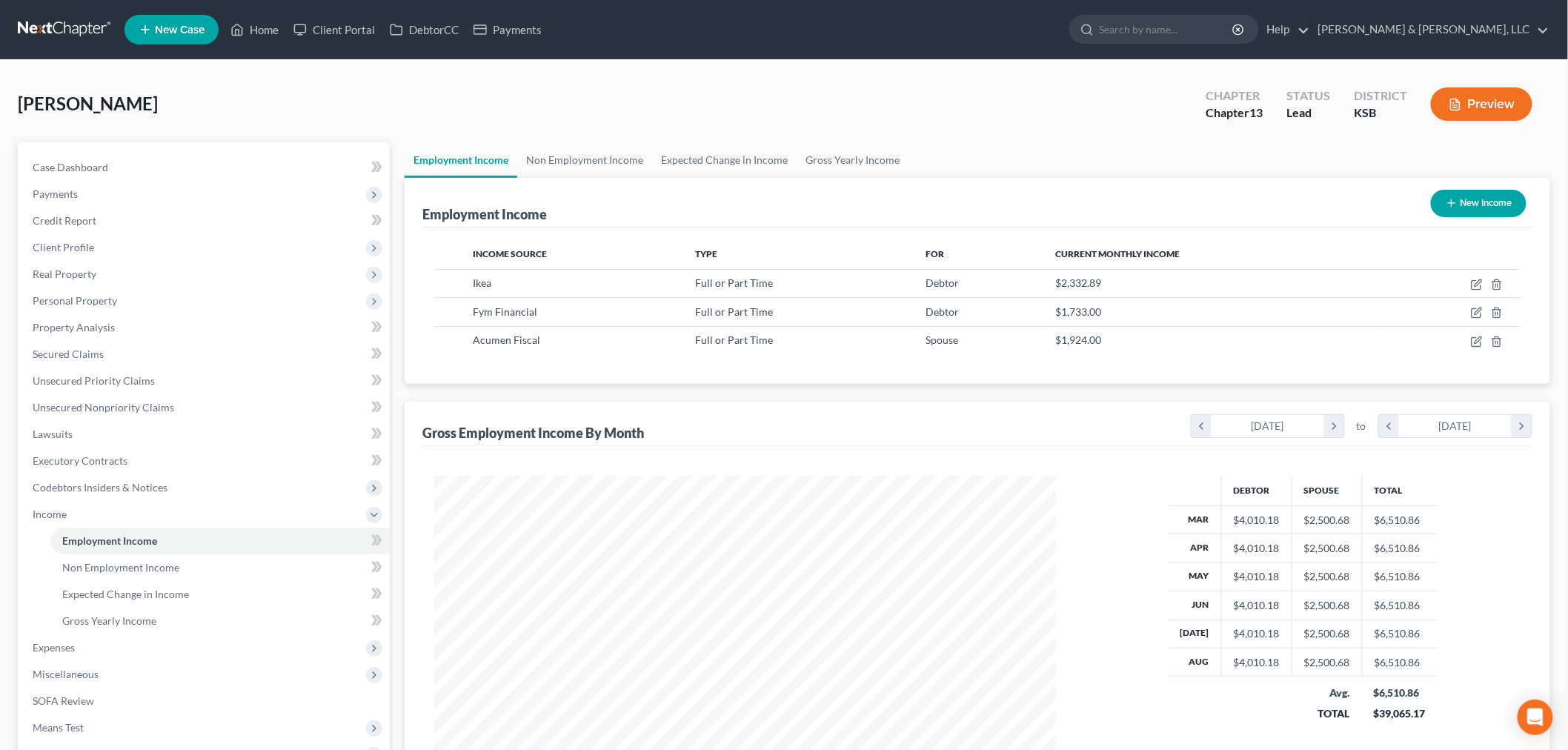
scroll to position [310, 651]
click at [75, 300] on span "Personal Property" at bounding box center [74, 300] width 85 height 12
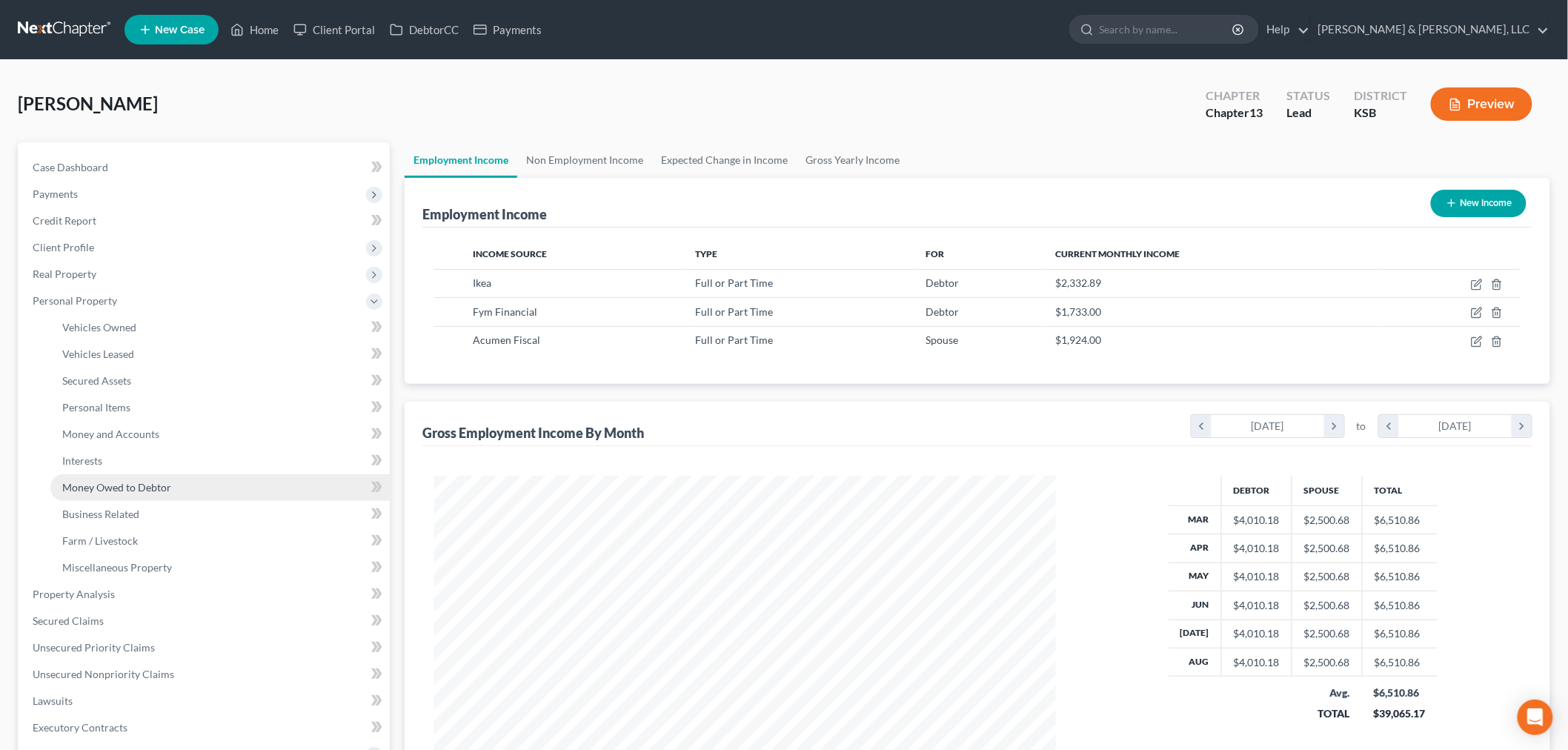
click at [123, 491] on span "Money Owed to Debtor" at bounding box center [116, 486] width 108 height 12
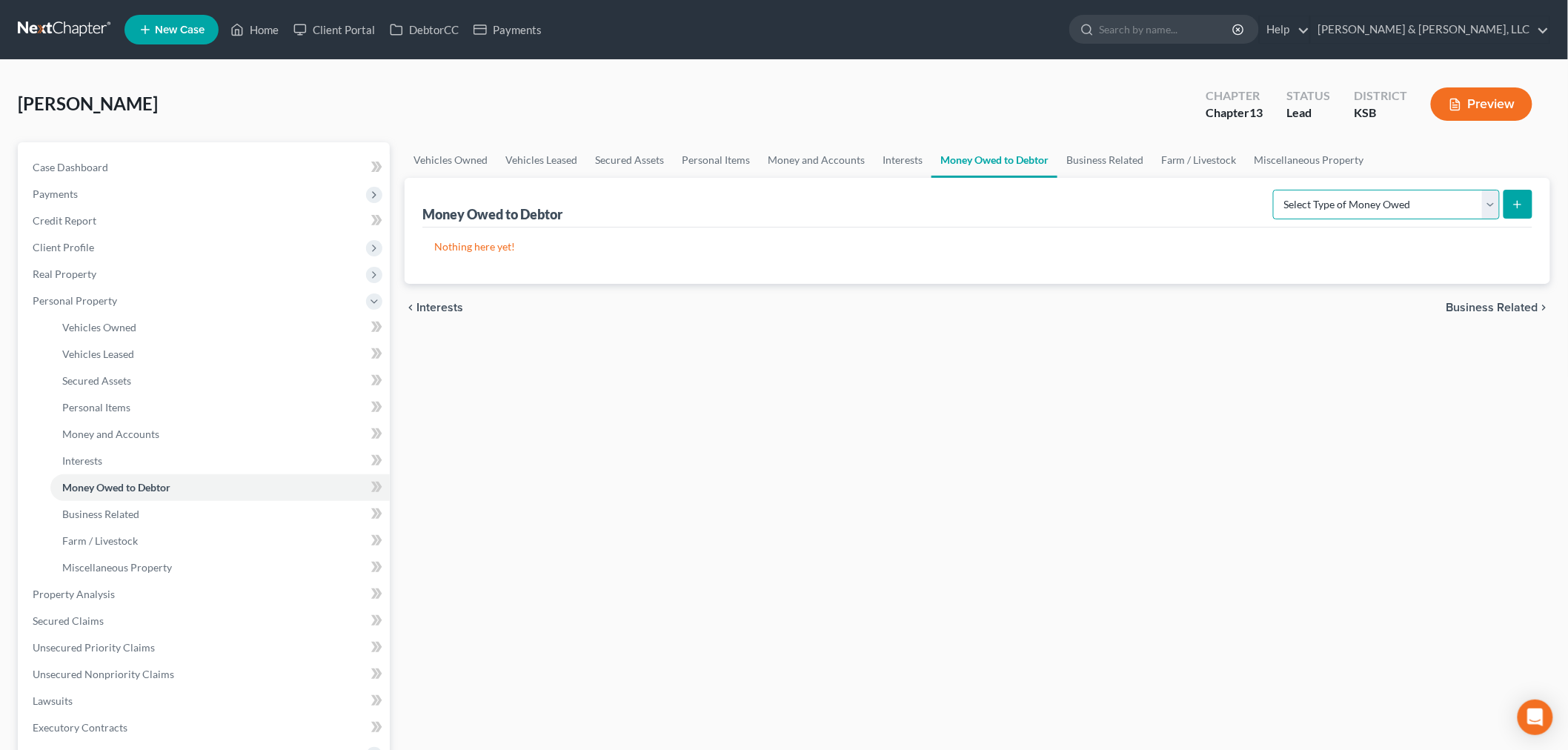
click at [1494, 196] on select "Select Type of Money Owed Accounts Receivable Alimony Child Support Claims Agai…" at bounding box center [1386, 204] width 226 height 30
click at [1276, 189] on select "Select Type of Money Owed Accounts Receivable Alimony Child Support Claims Agai…" at bounding box center [1386, 204] width 226 height 30
click at [1517, 199] on icon "submit" at bounding box center [1518, 205] width 11 height 11
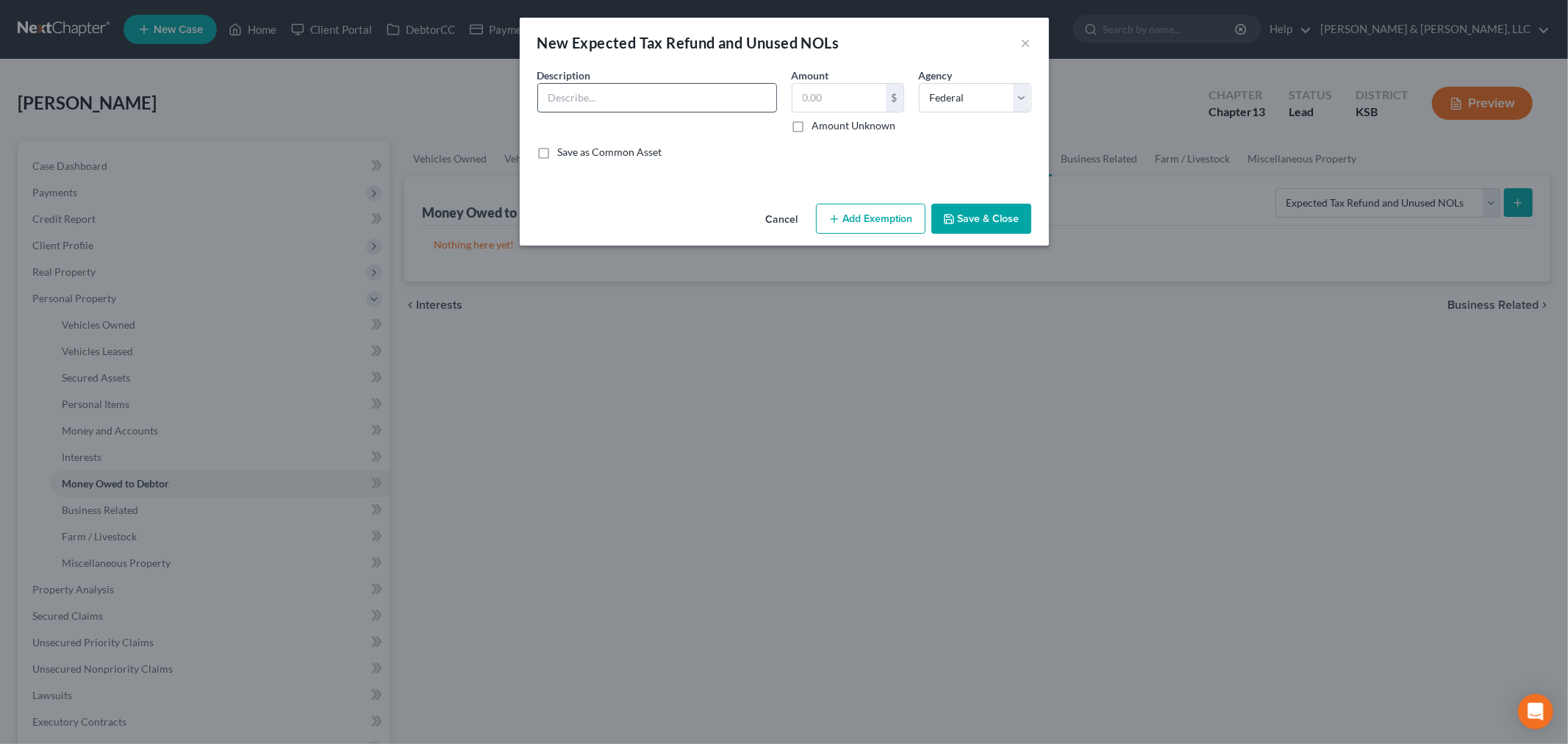
click at [609, 92] on input "text" at bounding box center [657, 98] width 238 height 28
click at [830, 97] on input "text" at bounding box center [839, 98] width 93 height 28
click at [998, 221] on button "Save & Close" at bounding box center [982, 219] width 100 height 31
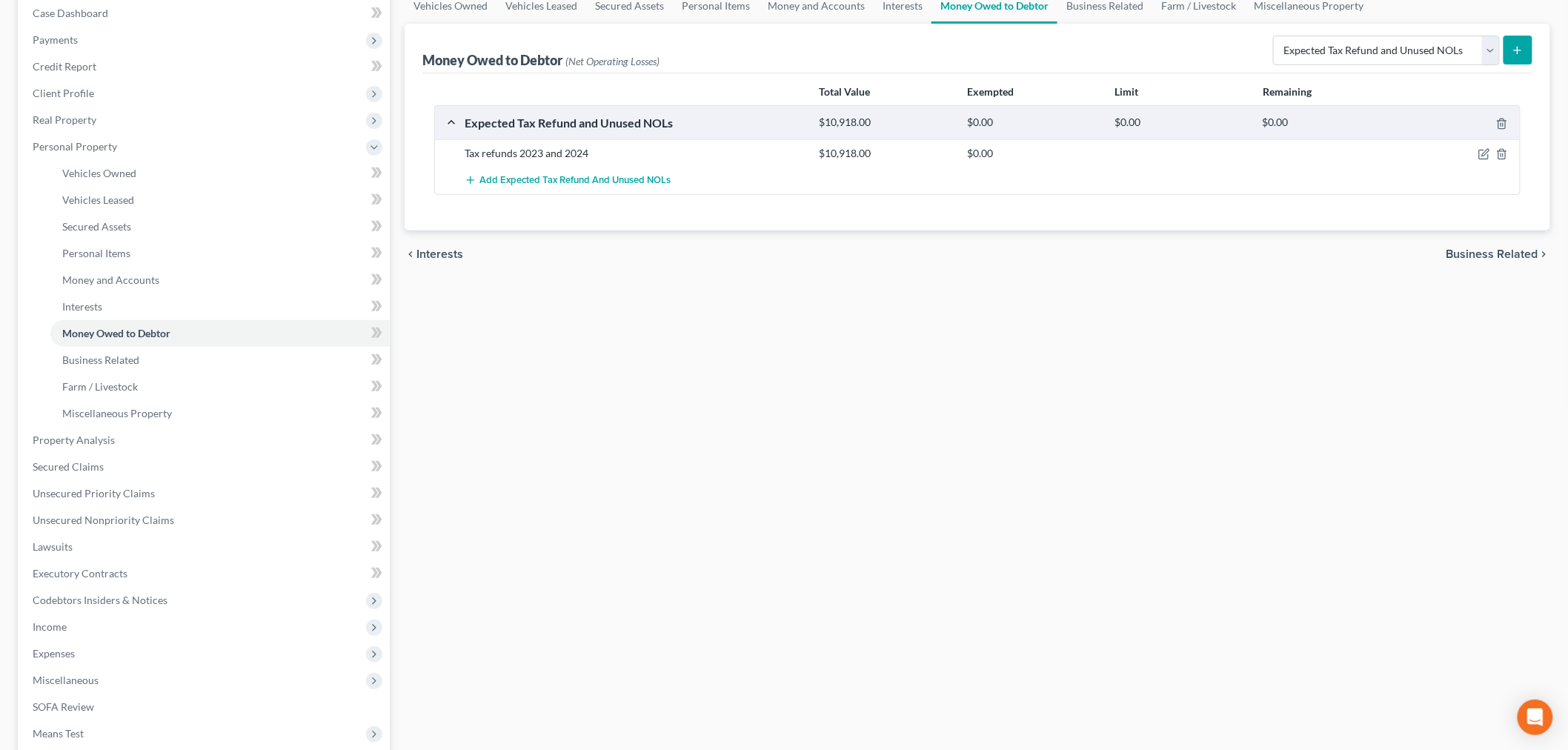
scroll to position [165, 0]
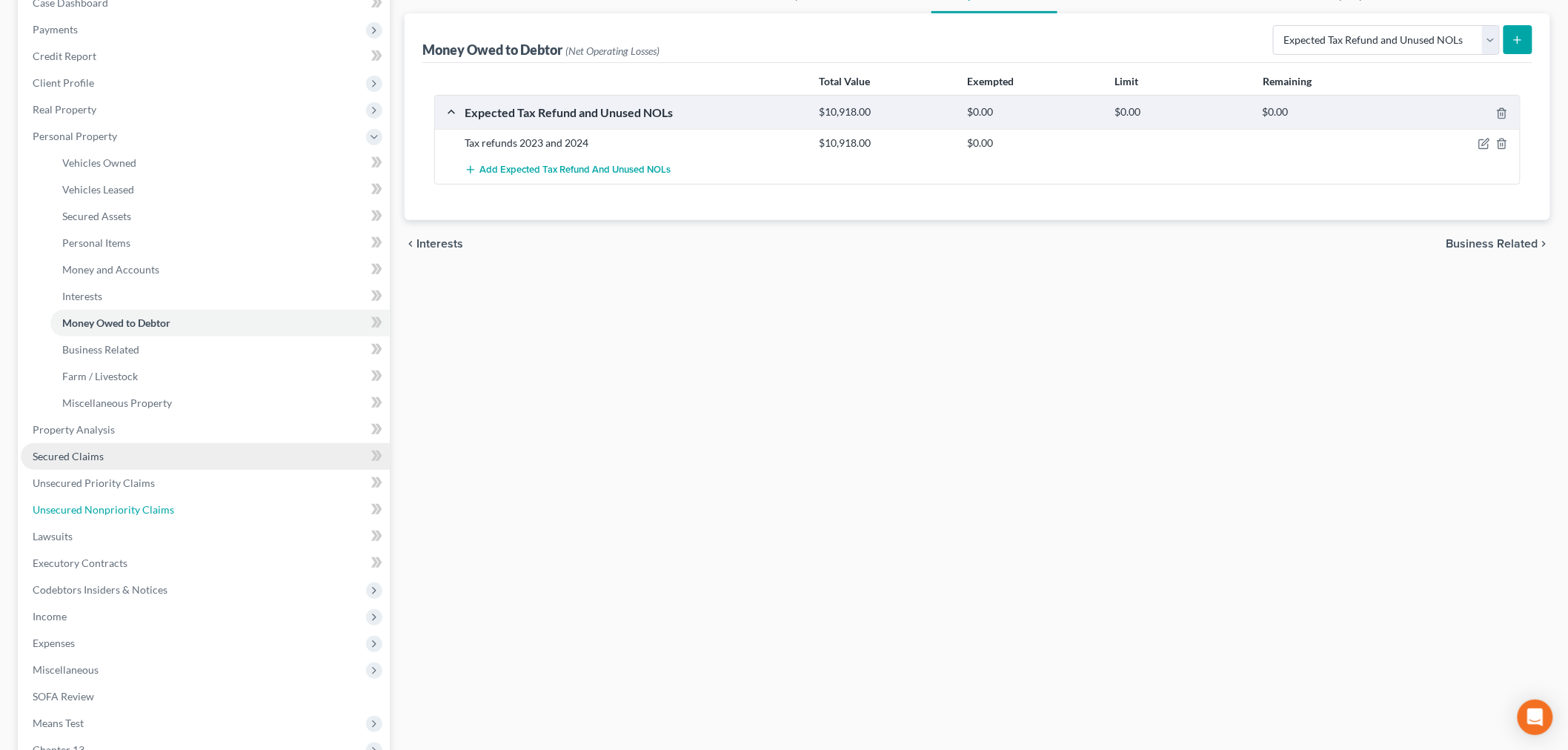
drag, startPoint x: 122, startPoint y: 503, endPoint x: 295, endPoint y: 467, distance: 176.7
click at [122, 503] on span "Unsecured Nonpriority Claims" at bounding box center [103, 509] width 142 height 12
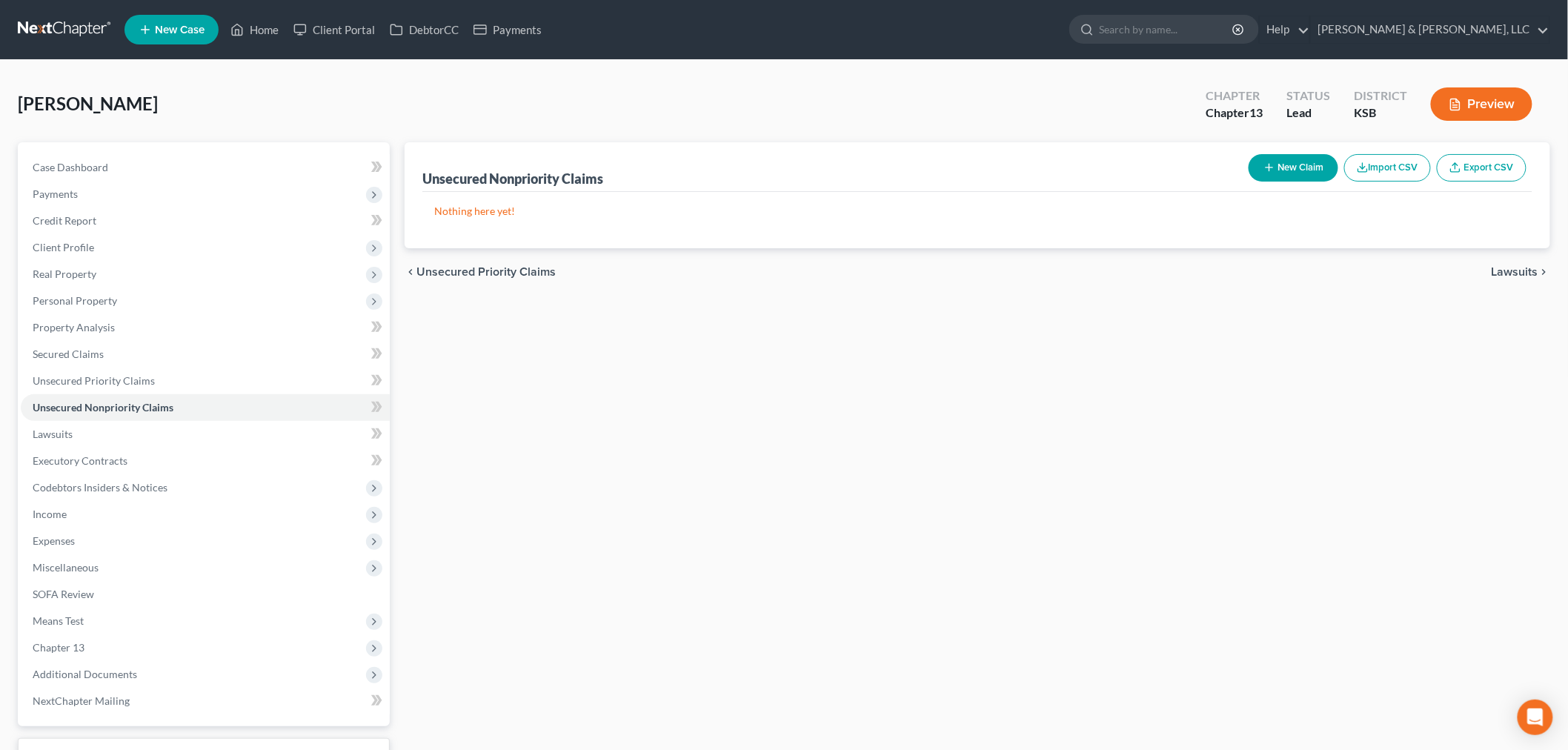
click at [1305, 166] on button "New Claim" at bounding box center [1293, 168] width 89 height 28
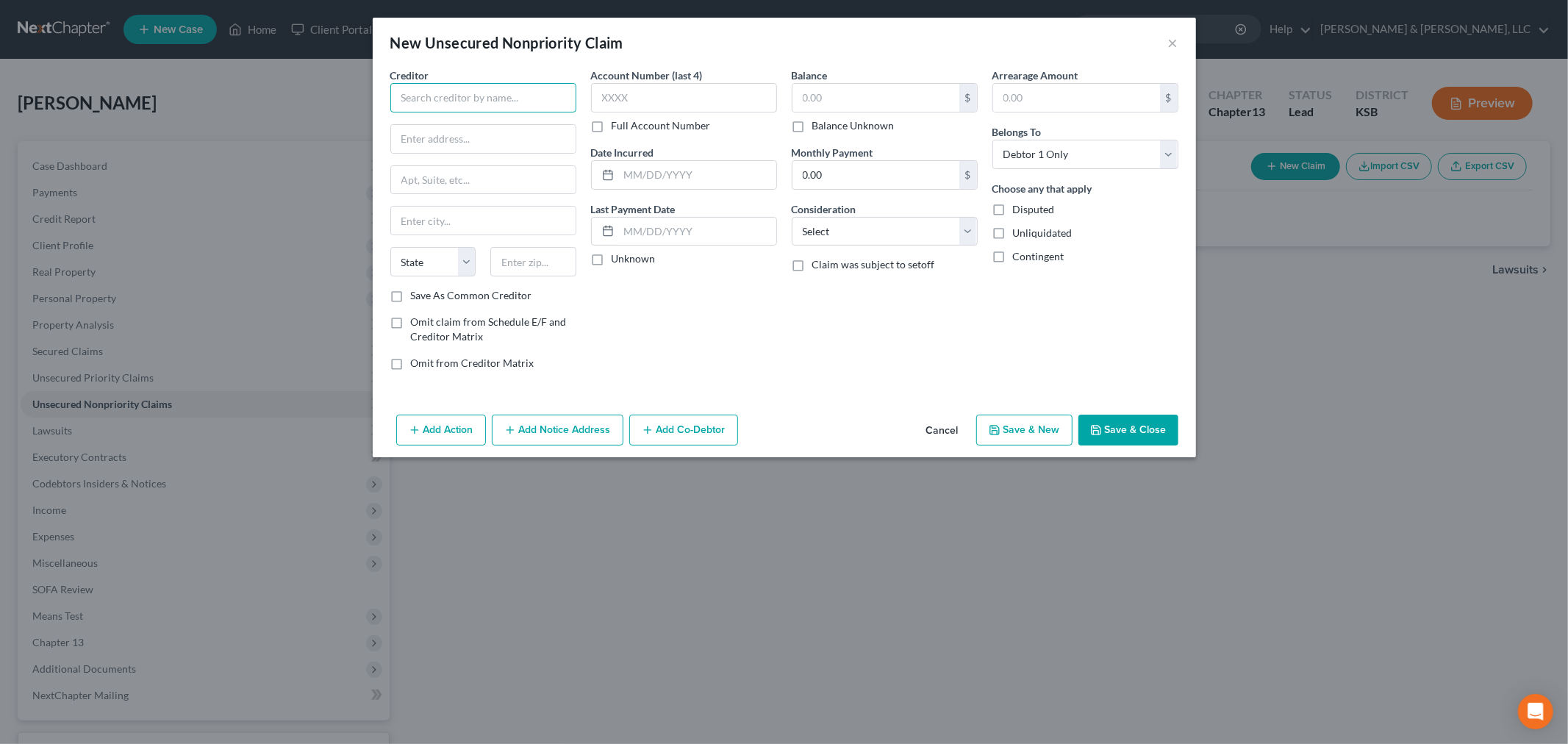
click at [493, 96] on input "text" at bounding box center [483, 97] width 186 height 29
drag, startPoint x: 451, startPoint y: 116, endPoint x: 444, endPoint y: 124, distance: 10.6
click at [444, 124] on div "KU Medical Center" at bounding box center [479, 124] width 153 height 15
click at [846, 96] on input "text" at bounding box center [876, 98] width 167 height 28
drag, startPoint x: 1159, startPoint y: 424, endPoint x: 1104, endPoint y: 470, distance: 71.7
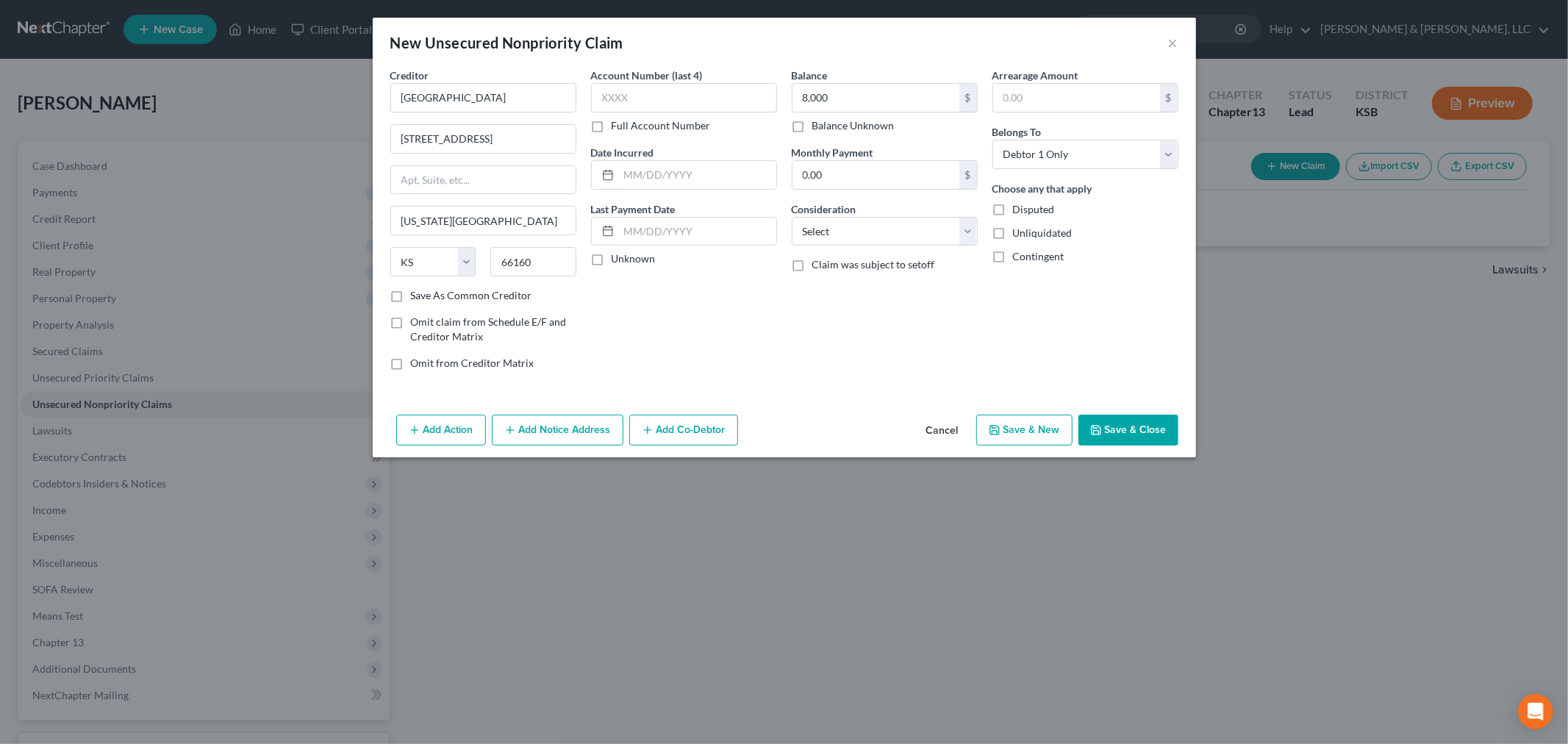
click at [1155, 425] on button "Save & Close" at bounding box center [1129, 430] width 100 height 31
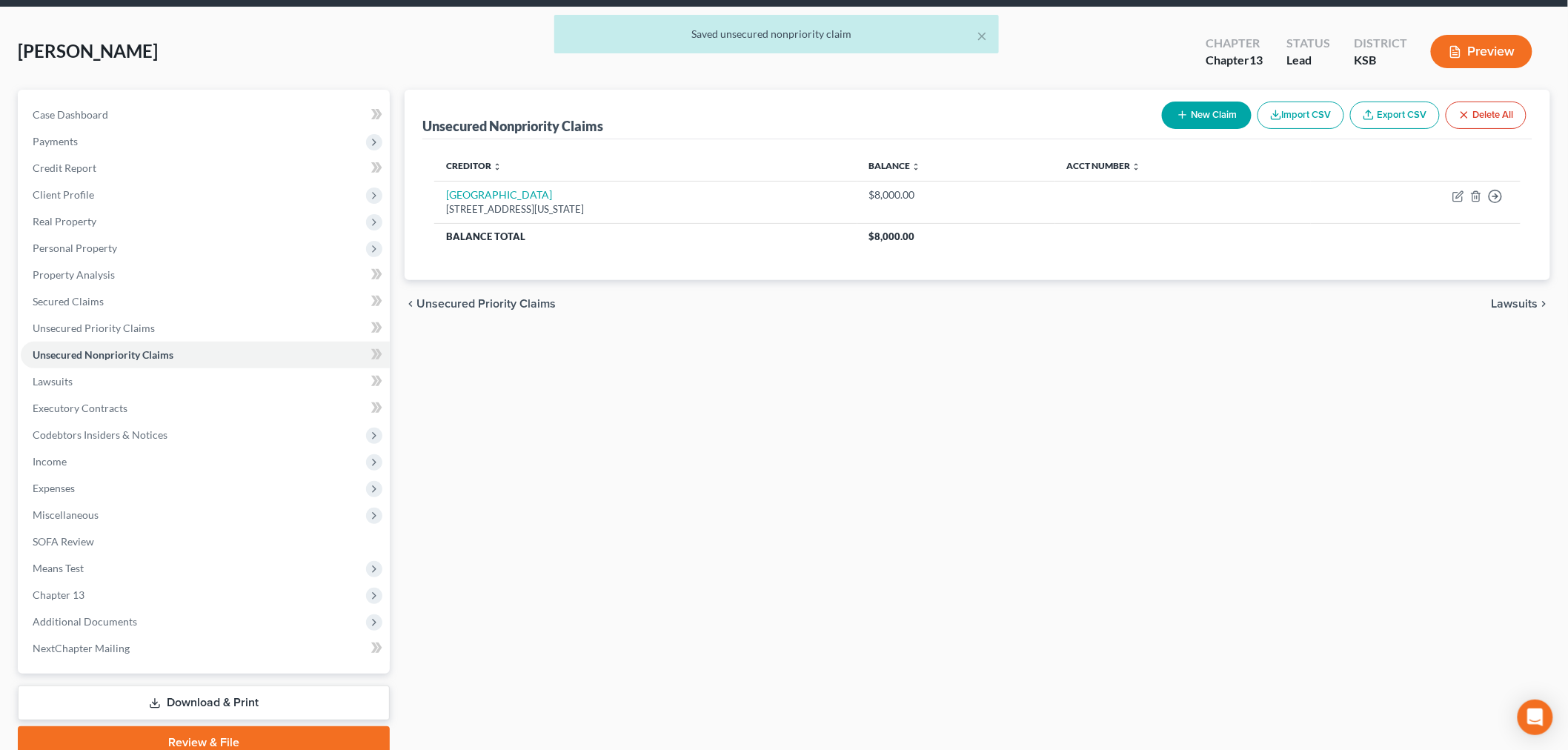
scroll to position [116, 0]
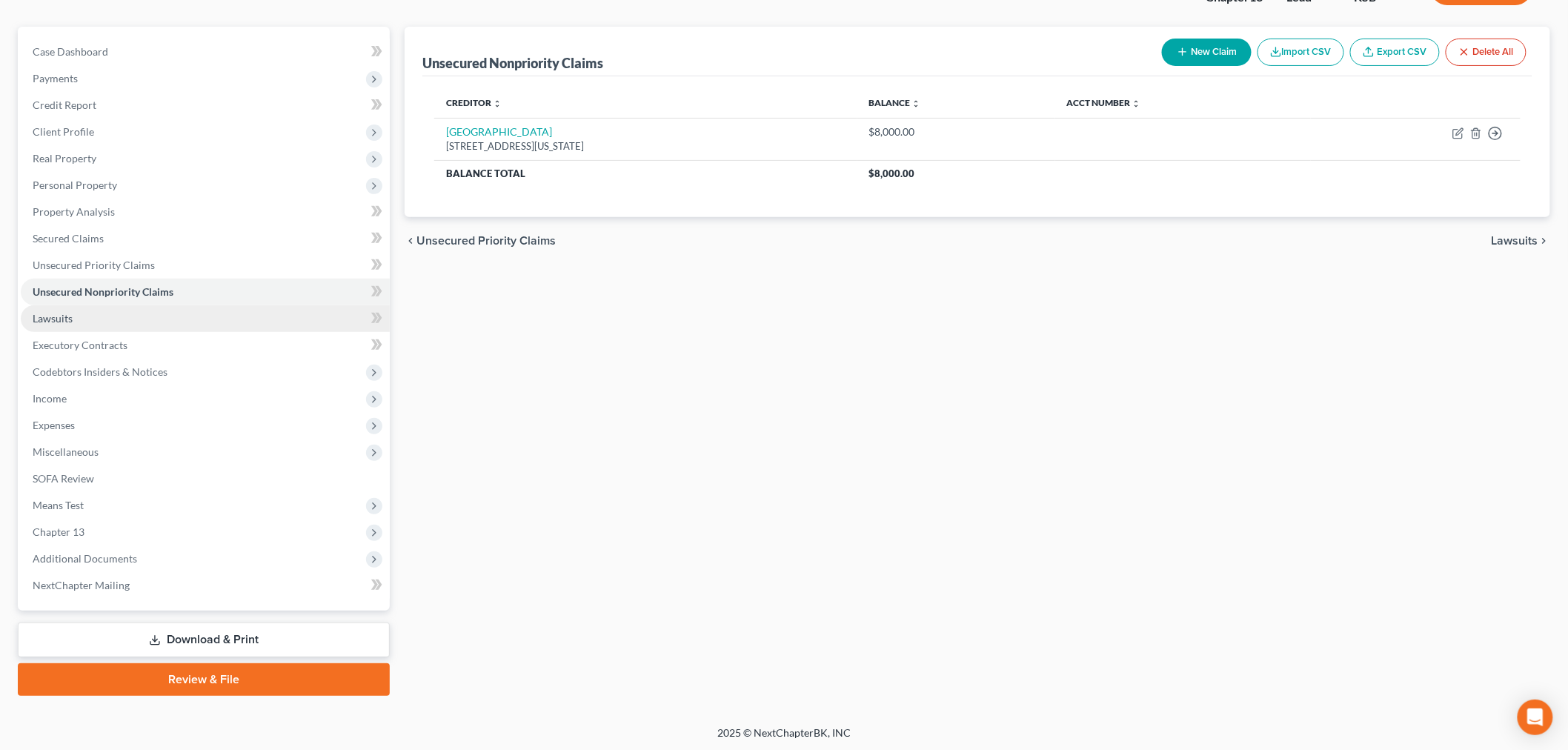
click at [54, 317] on span "Lawsuits" at bounding box center [52, 318] width 40 height 12
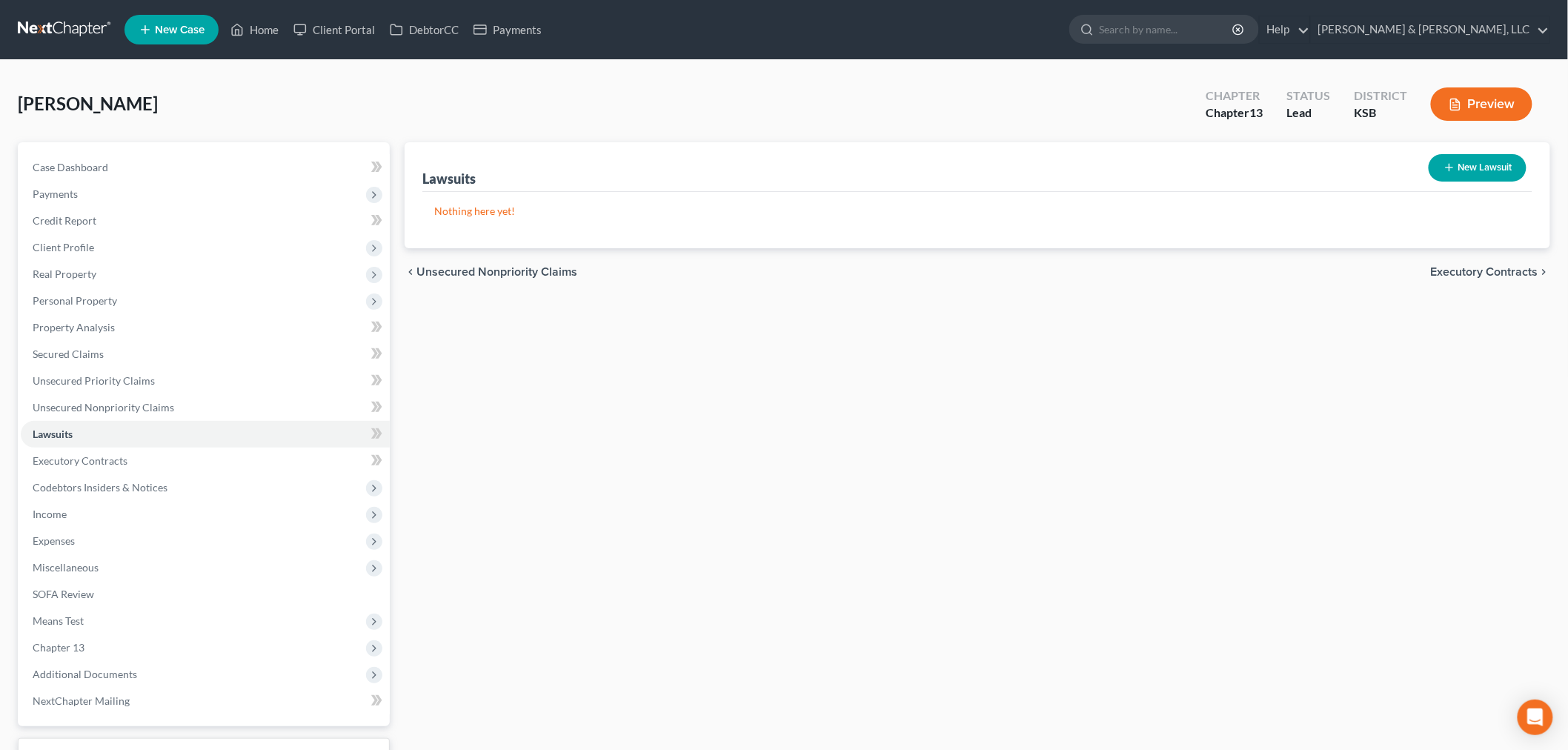
click at [1494, 167] on button "New Lawsuit" at bounding box center [1478, 168] width 98 height 28
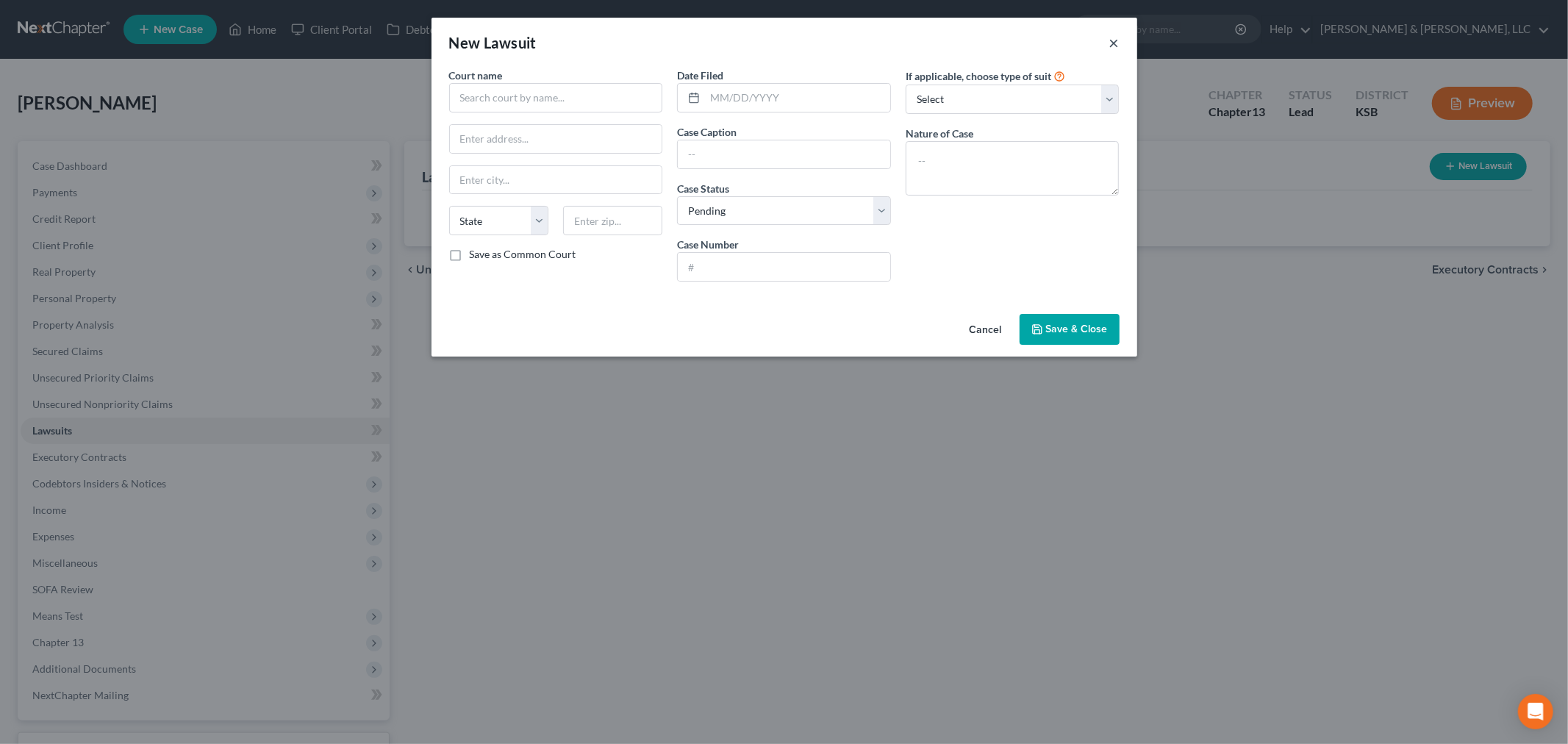
click at [1109, 41] on button "×" at bounding box center [1114, 42] width 10 height 18
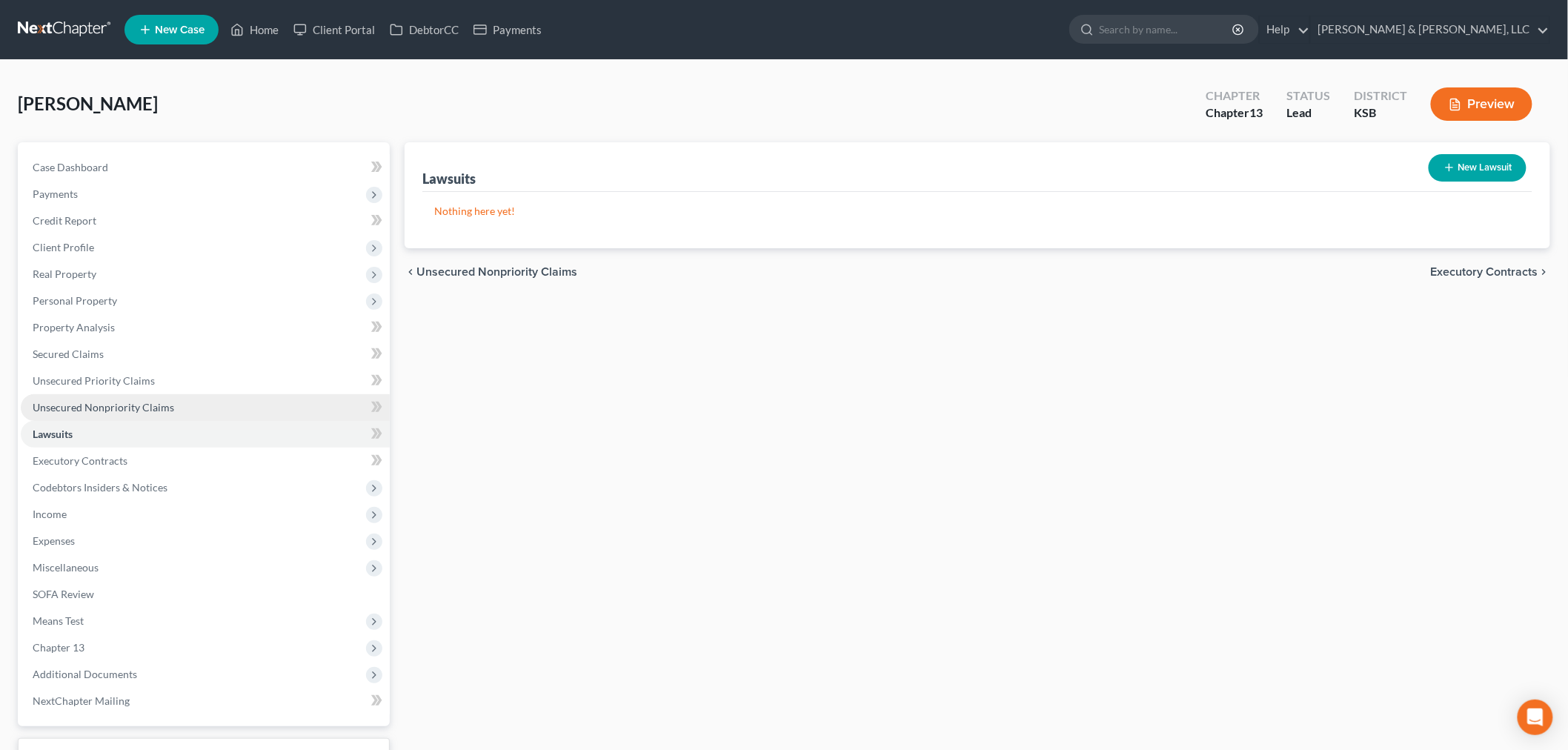
click at [88, 405] on span "Unsecured Nonpriority Claims" at bounding box center [103, 406] width 142 height 12
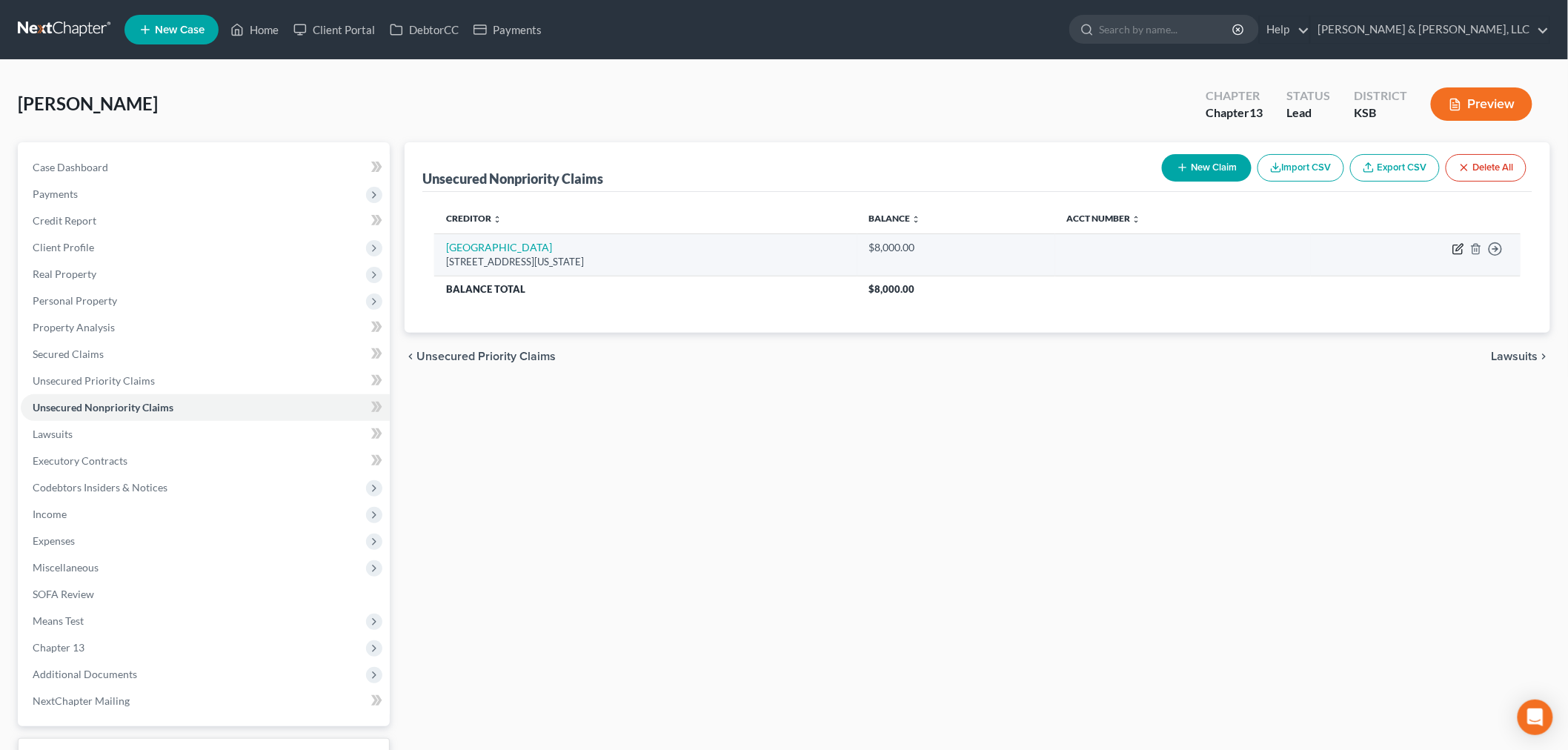
click at [1458, 247] on icon "button" at bounding box center [1459, 248] width 11 height 11
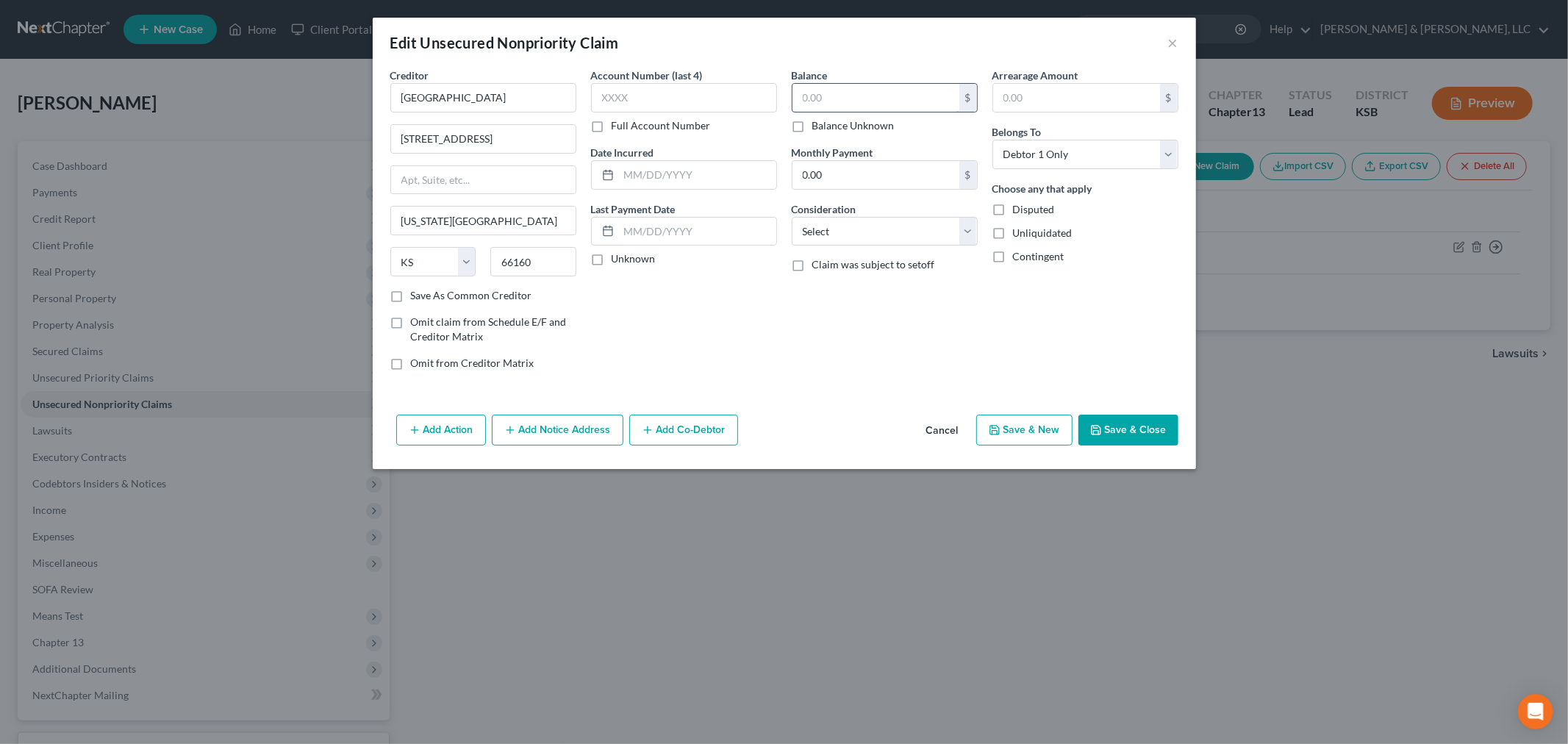
click at [878, 93] on input "text" at bounding box center [876, 98] width 167 height 28
click at [1145, 443] on button "Save & Close" at bounding box center [1129, 430] width 100 height 31
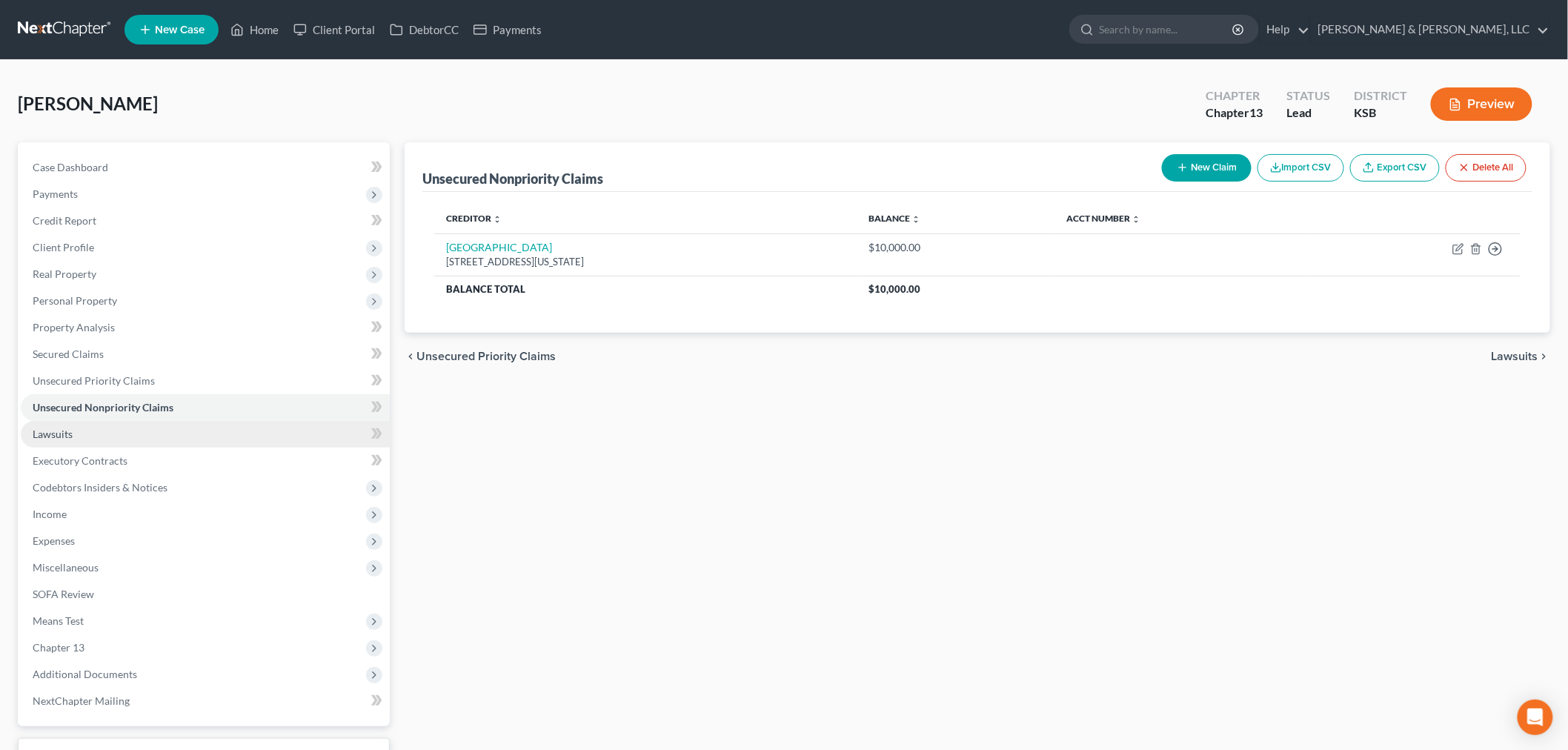
click at [86, 438] on link "Lawsuits" at bounding box center [206, 434] width 369 height 27
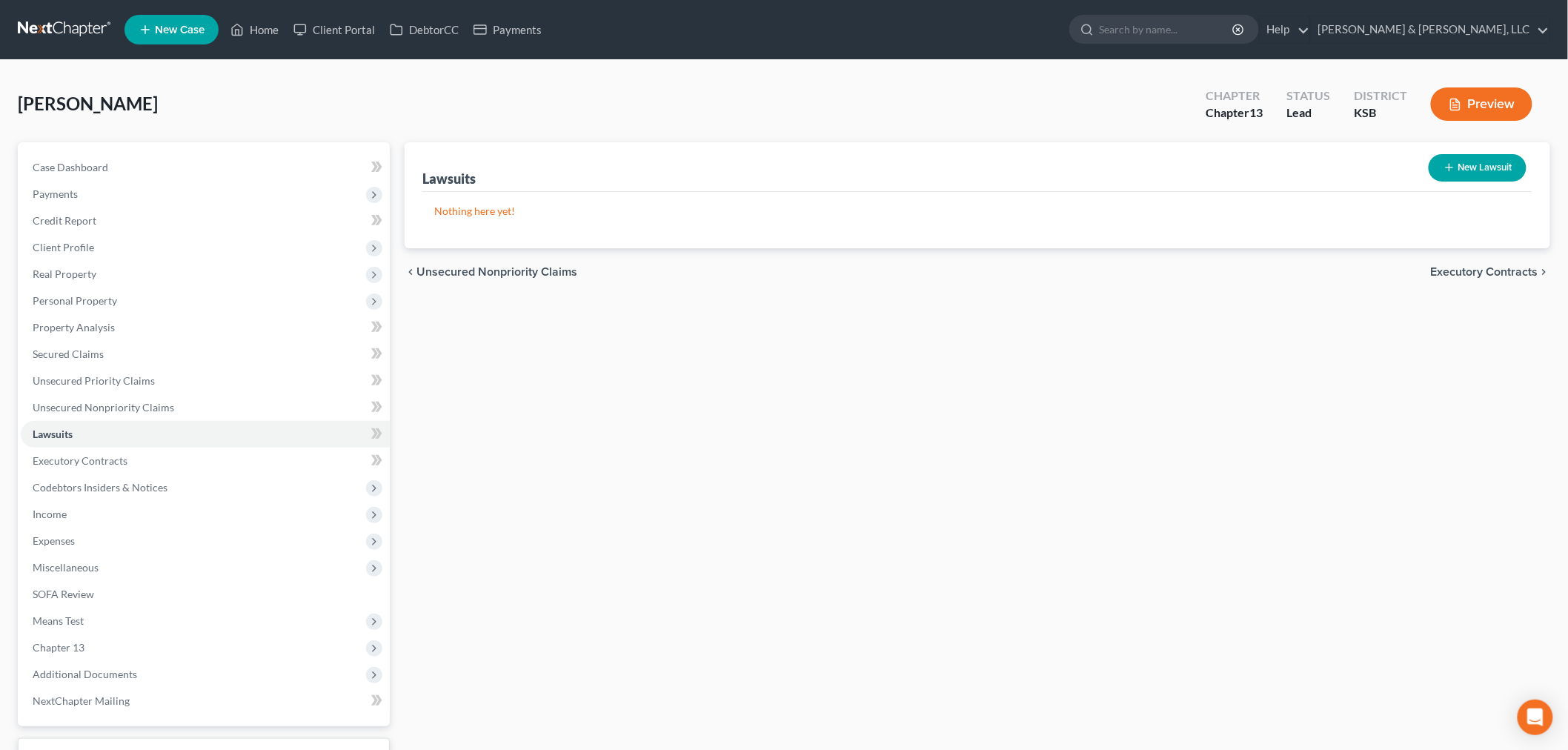
click at [1503, 165] on button "New Lawsuit" at bounding box center [1478, 168] width 98 height 28
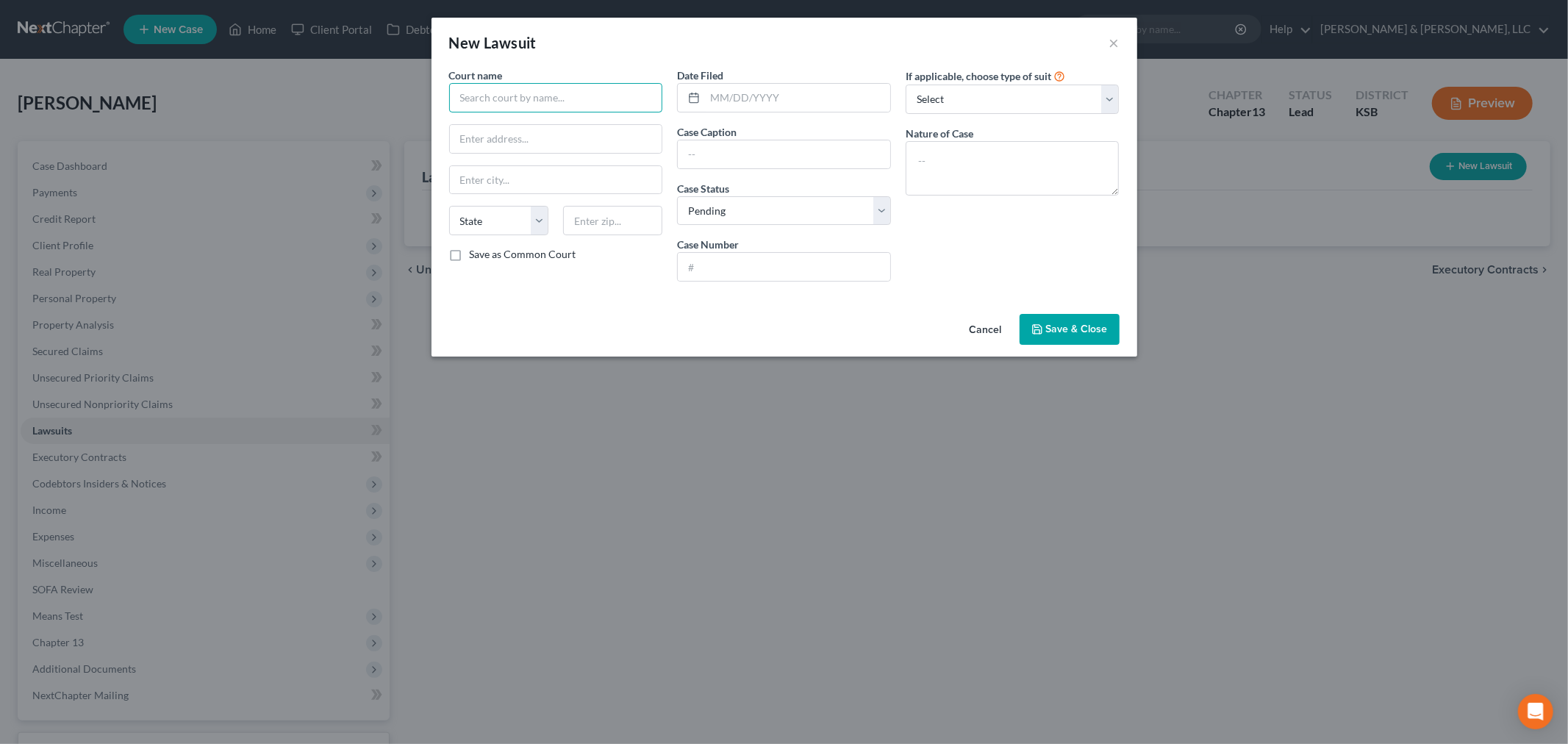
click at [527, 92] on input "text" at bounding box center [556, 97] width 214 height 29
drag, startPoint x: 750, startPoint y: 101, endPoint x: 753, endPoint y: 92, distance: 9.5
click at [750, 101] on input "text" at bounding box center [798, 98] width 185 height 28
click at [716, 155] on input "text" at bounding box center [784, 155] width 212 height 28
click at [747, 93] on input "text" at bounding box center [798, 98] width 185 height 28
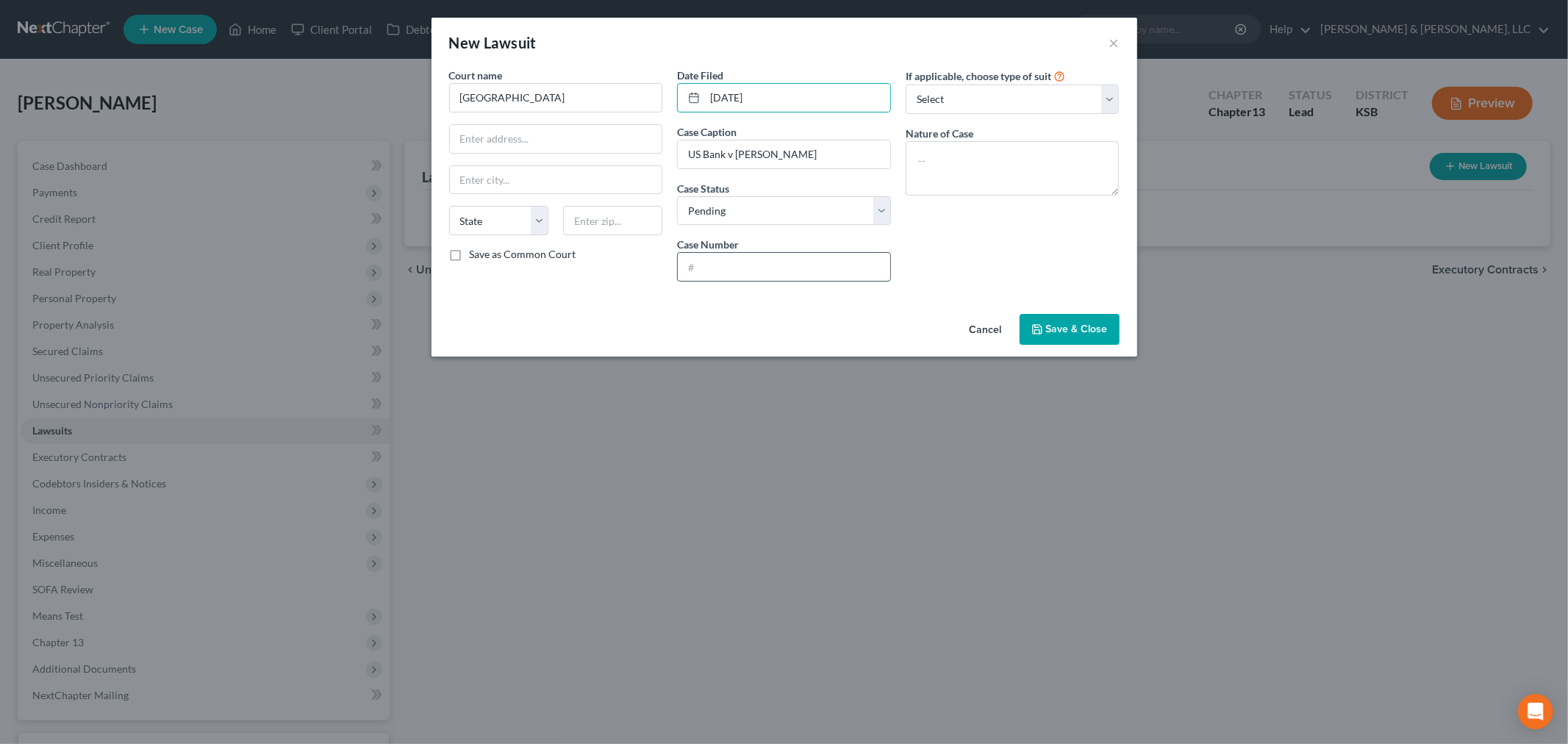
drag, startPoint x: 717, startPoint y: 276, endPoint x: 719, endPoint y: 268, distance: 8.2
click at [717, 276] on input "text" at bounding box center [784, 267] width 212 height 28
click at [733, 262] on input "text" at bounding box center [784, 267] width 212 height 28
paste input "24CV04885"
click at [939, 97] on select "Select Repossession Garnishment Foreclosure Attached, Seized, Or Levied Other" at bounding box center [1013, 99] width 214 height 29
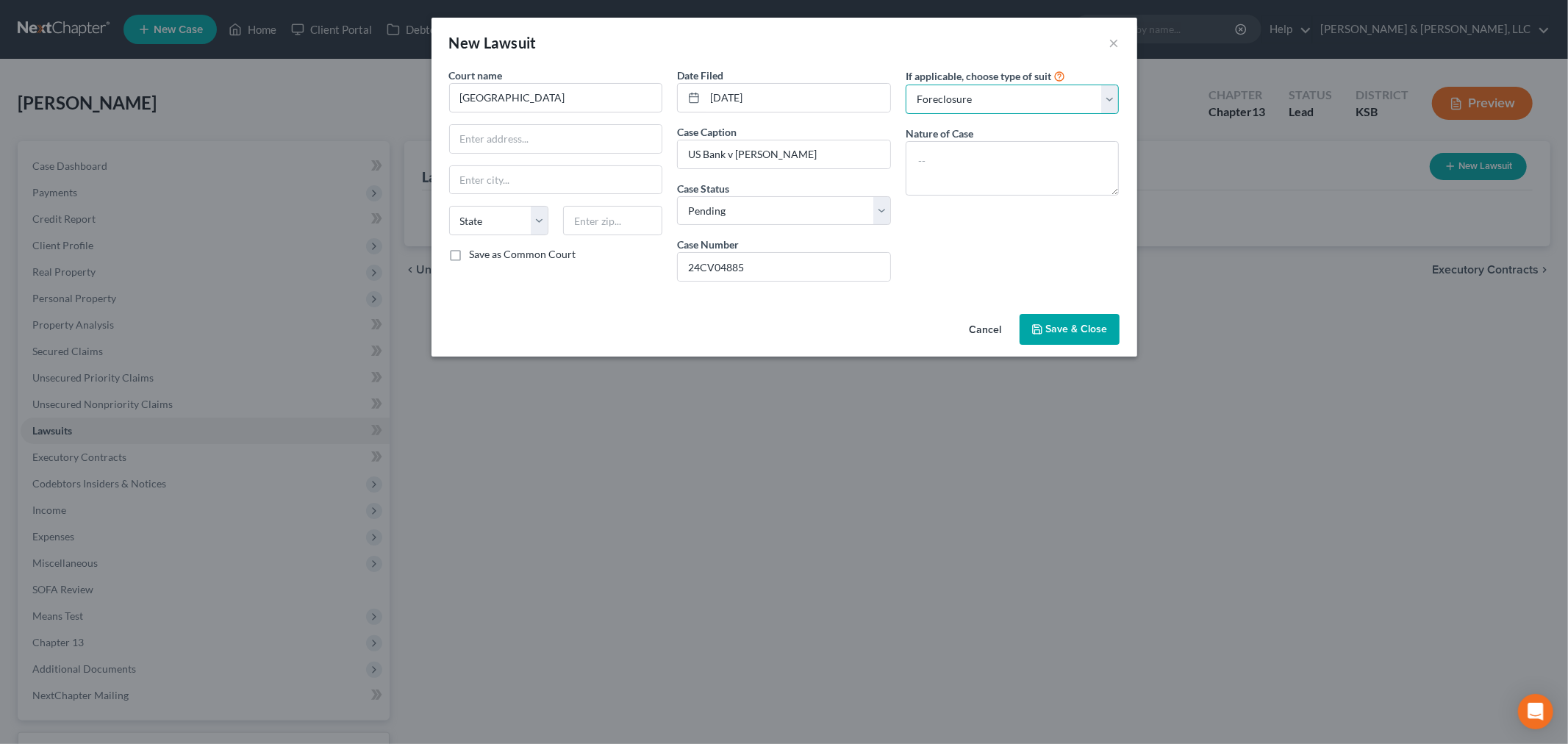
click at [906, 85] on select "Select Repossession Garnishment Foreclosure Attached, Seized, Or Levied Other" at bounding box center [1013, 99] width 214 height 29
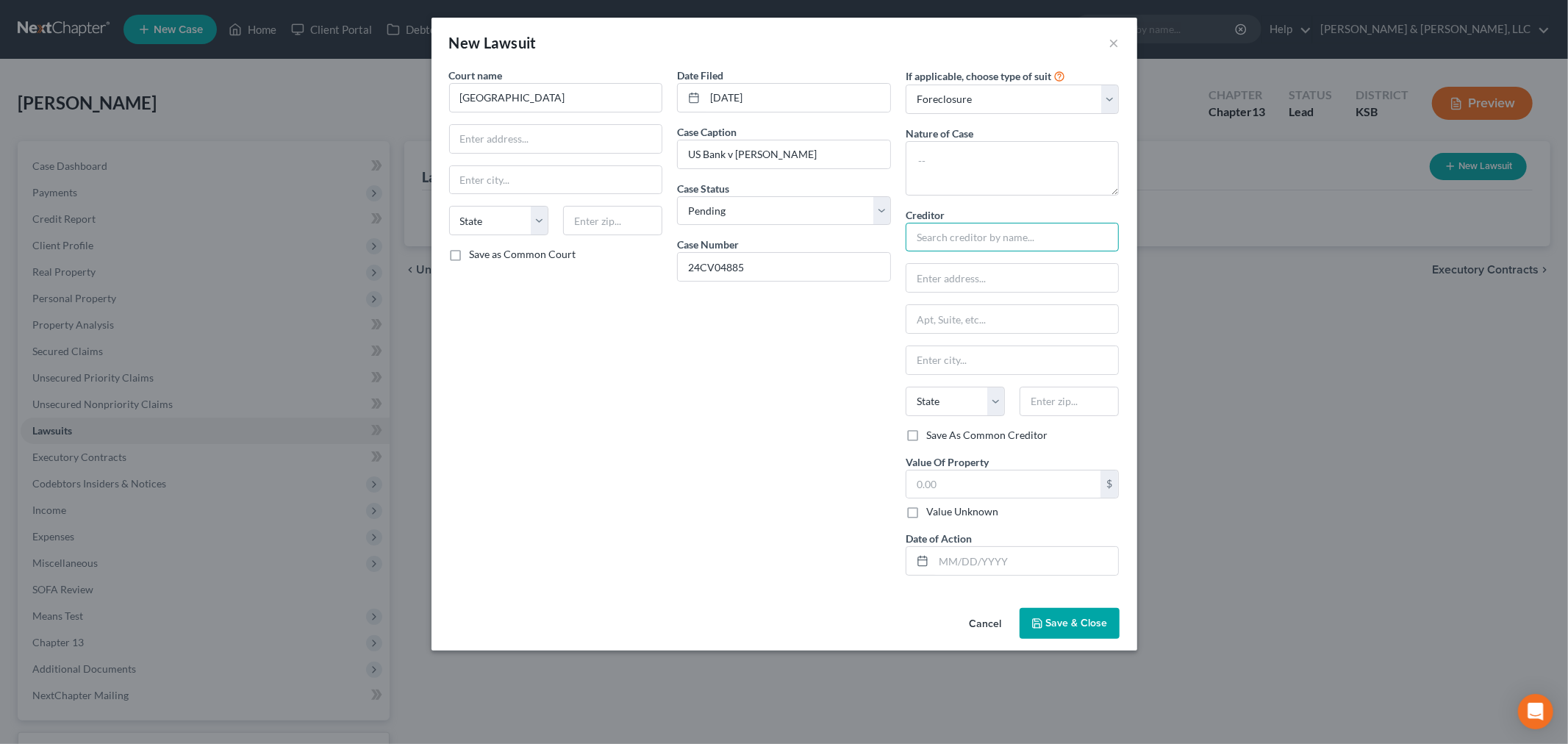
click at [946, 234] on input "text" at bounding box center [1013, 237] width 214 height 29
click at [942, 256] on div "Fay Servicing" at bounding box center [994, 262] width 153 height 15
click at [953, 487] on input "text" at bounding box center [1003, 484] width 194 height 28
click at [946, 186] on textarea at bounding box center [1013, 169] width 214 height 55
drag, startPoint x: 1082, startPoint y: 610, endPoint x: 1073, endPoint y: 622, distance: 15.0
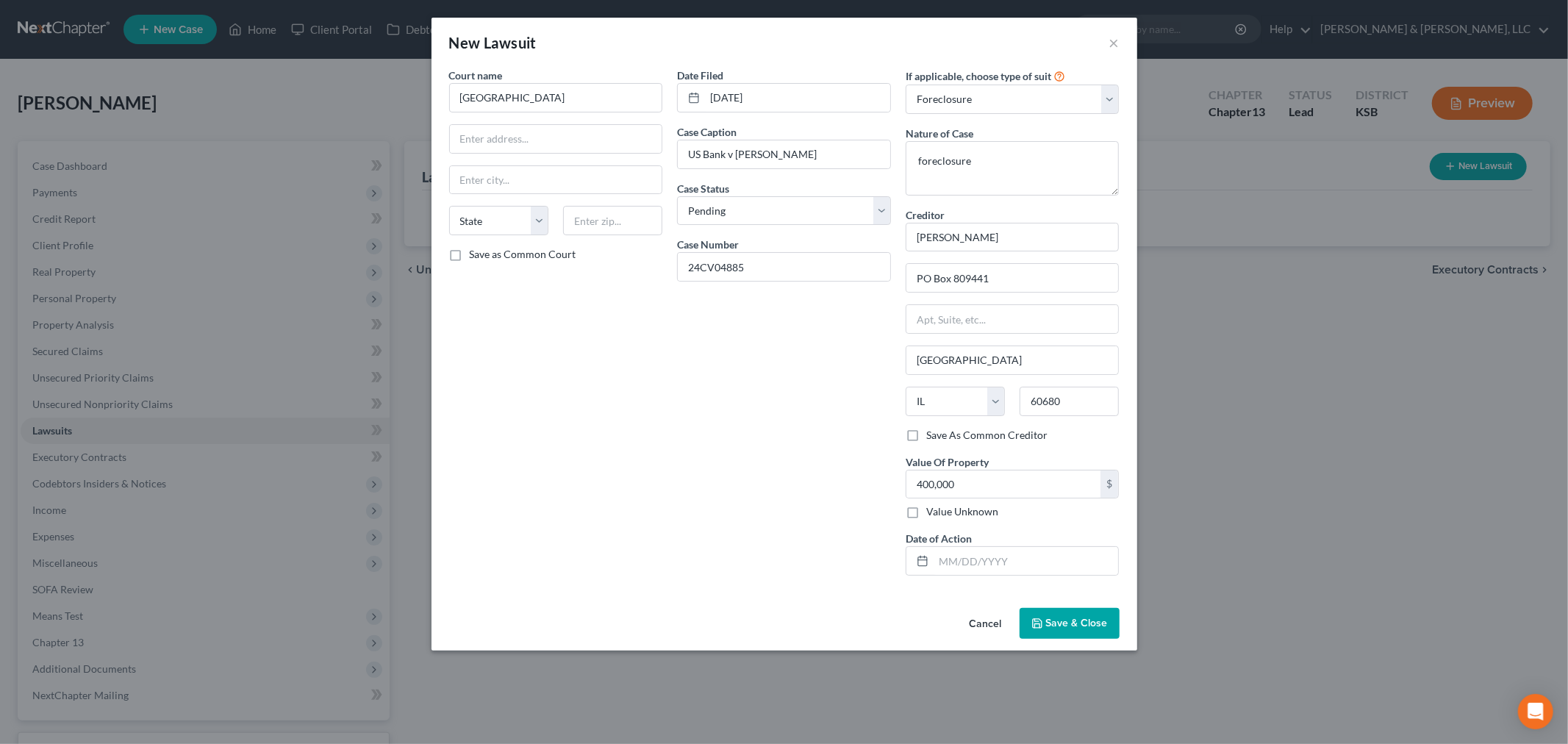
click at [1074, 622] on button "Save & Close" at bounding box center [1070, 623] width 100 height 31
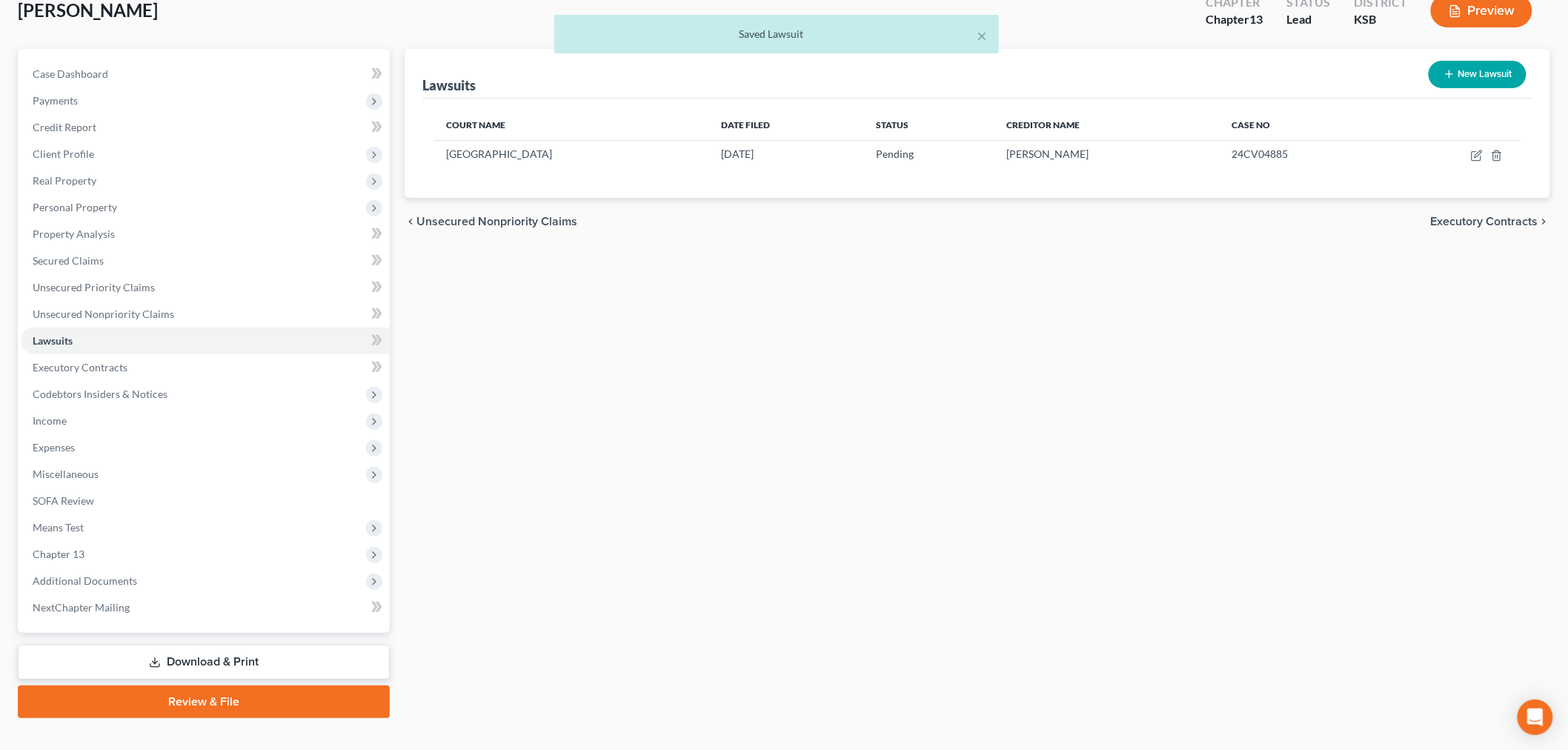
scroll to position [116, 0]
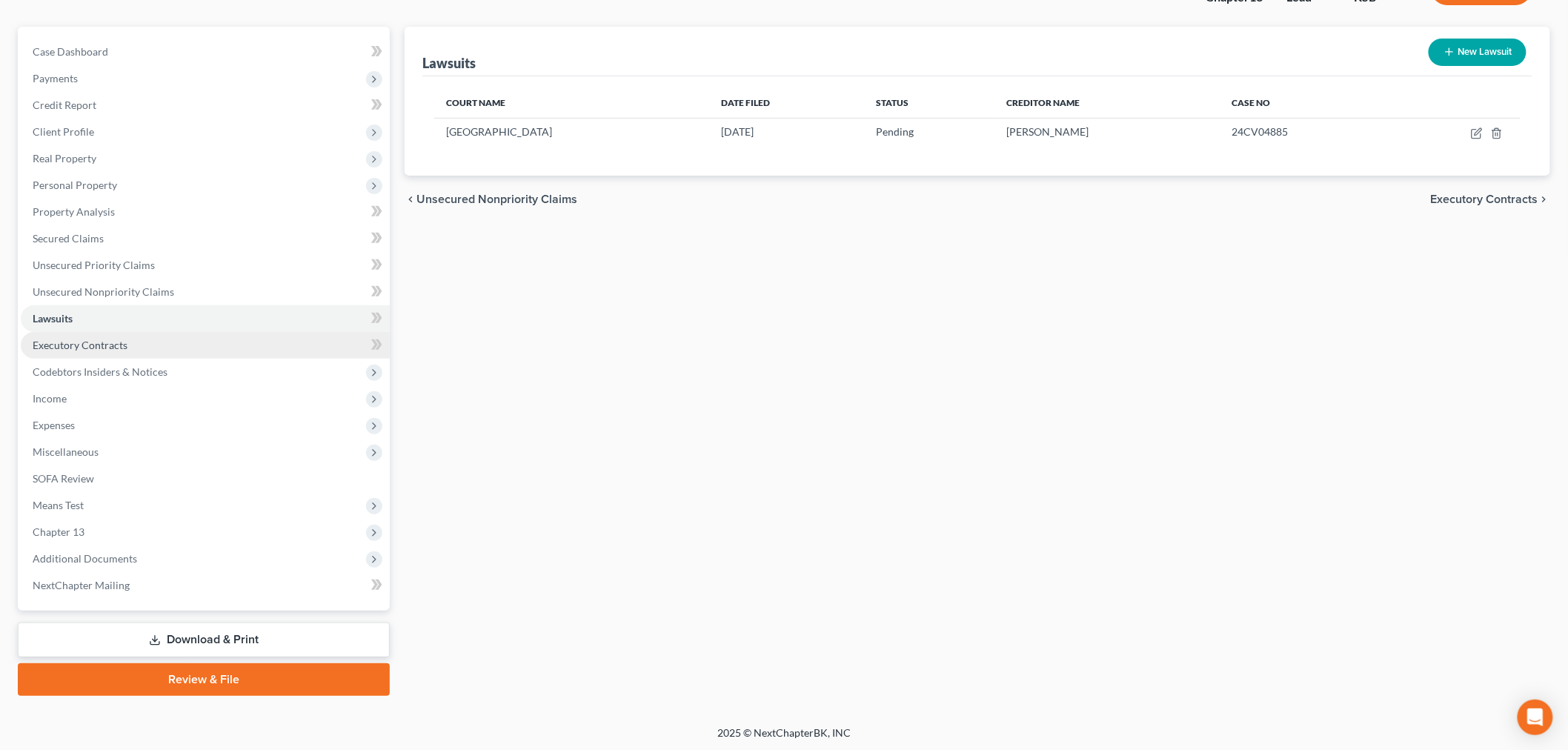
click at [112, 343] on span "Executory Contracts" at bounding box center [80, 345] width 95 height 12
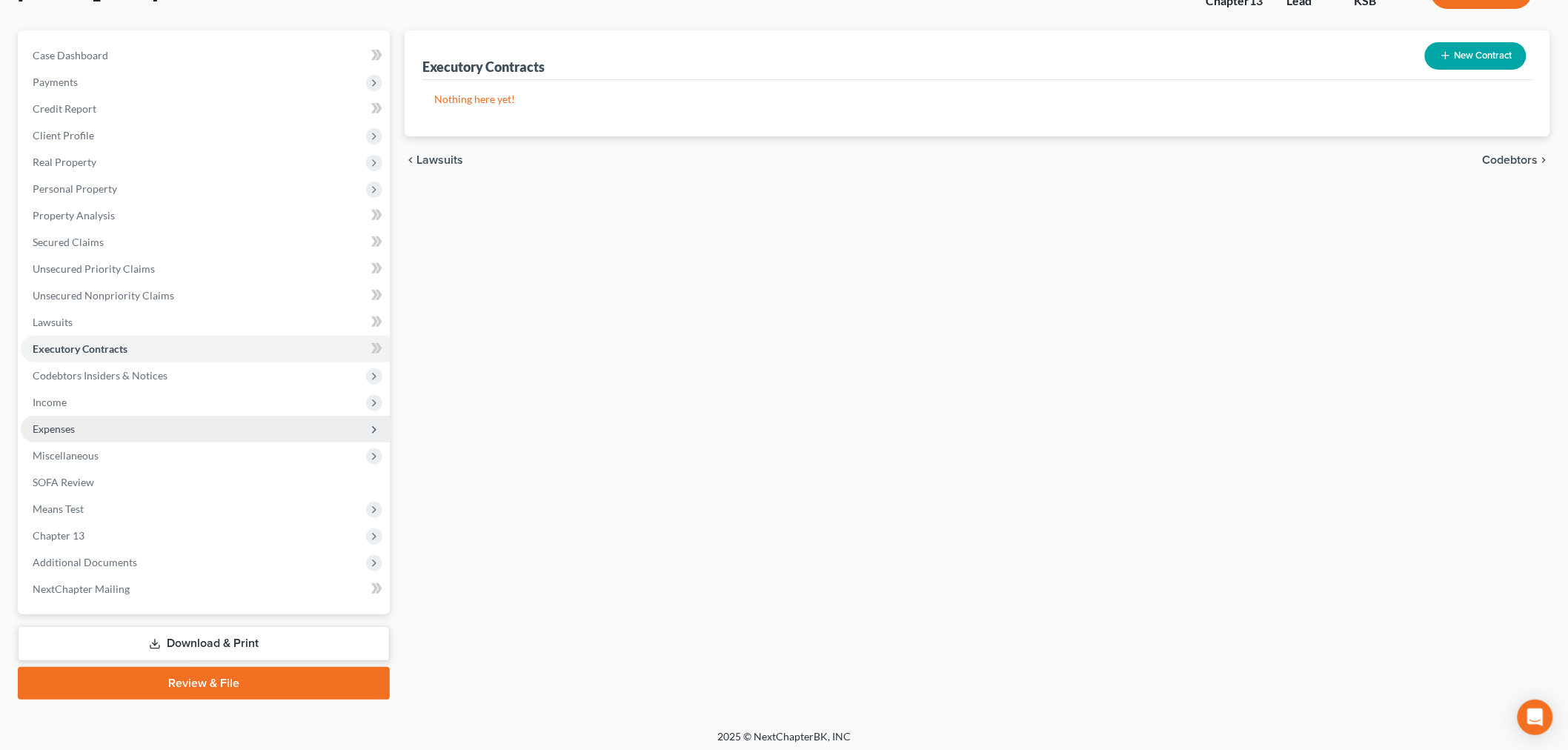
scroll to position [116, 0]
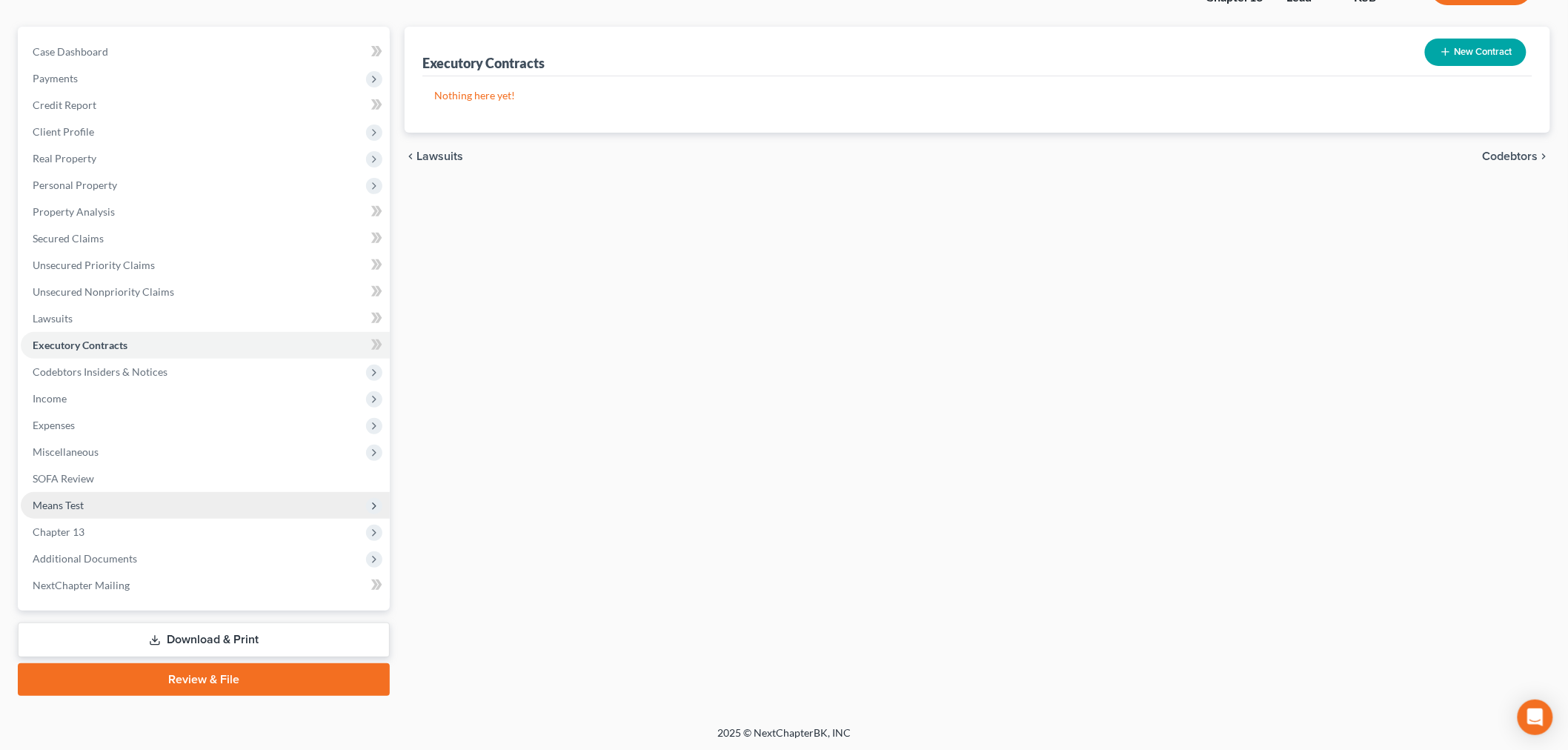
click at [66, 499] on span "Means Test" at bounding box center [58, 504] width 51 height 12
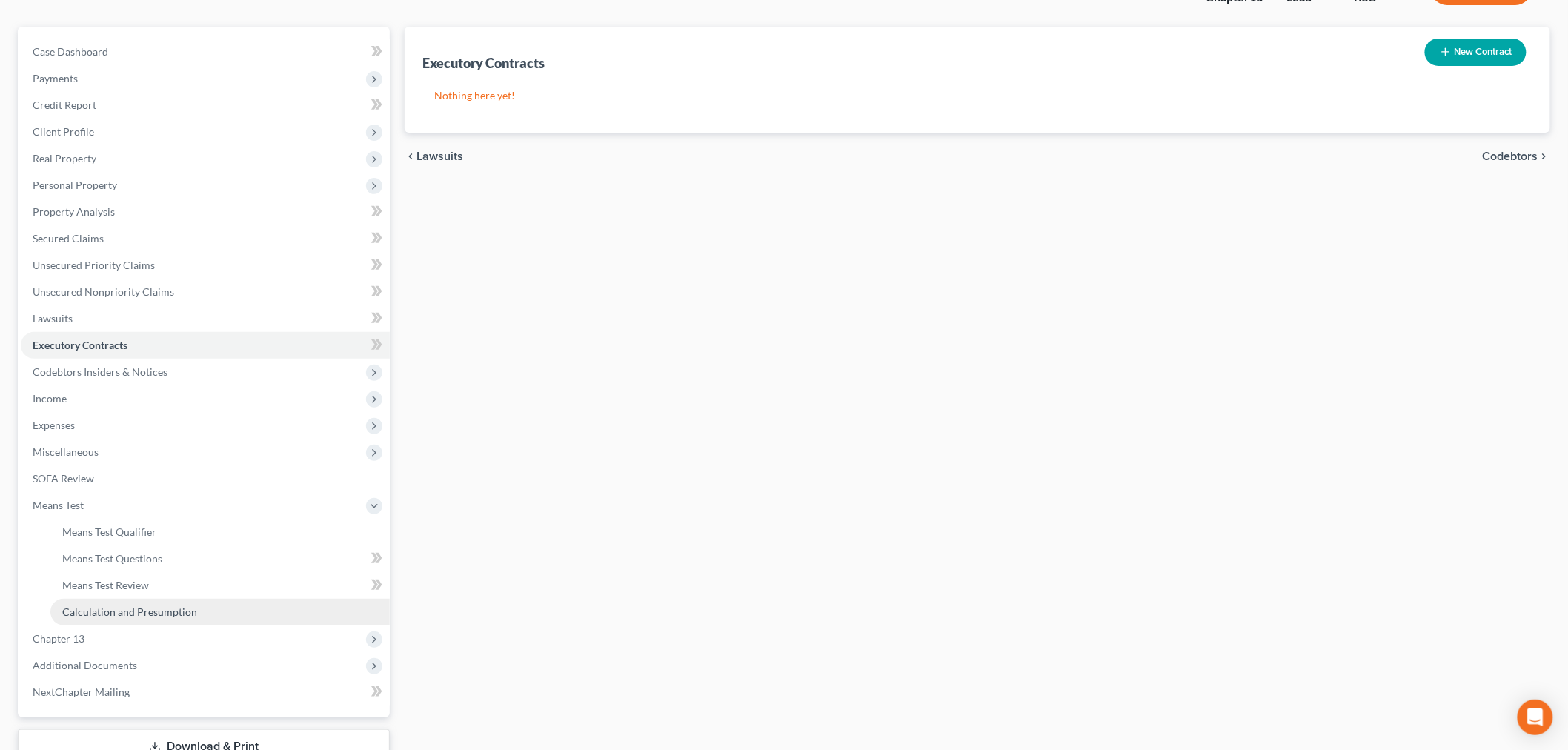
click at [123, 608] on span "Calculation and Presumption" at bounding box center [129, 611] width 135 height 12
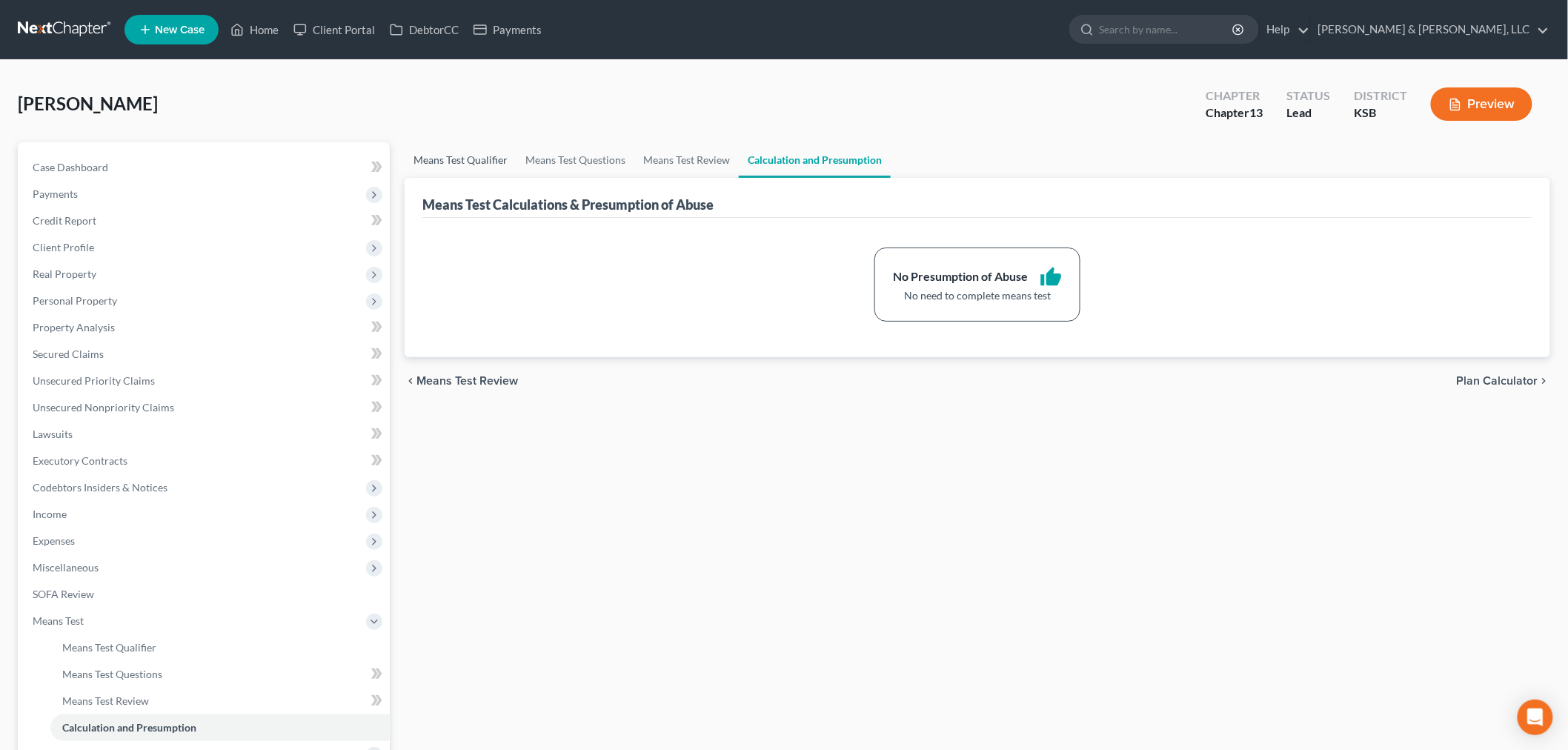
click at [453, 150] on link "Means Test Qualifier" at bounding box center [461, 160] width 112 height 35
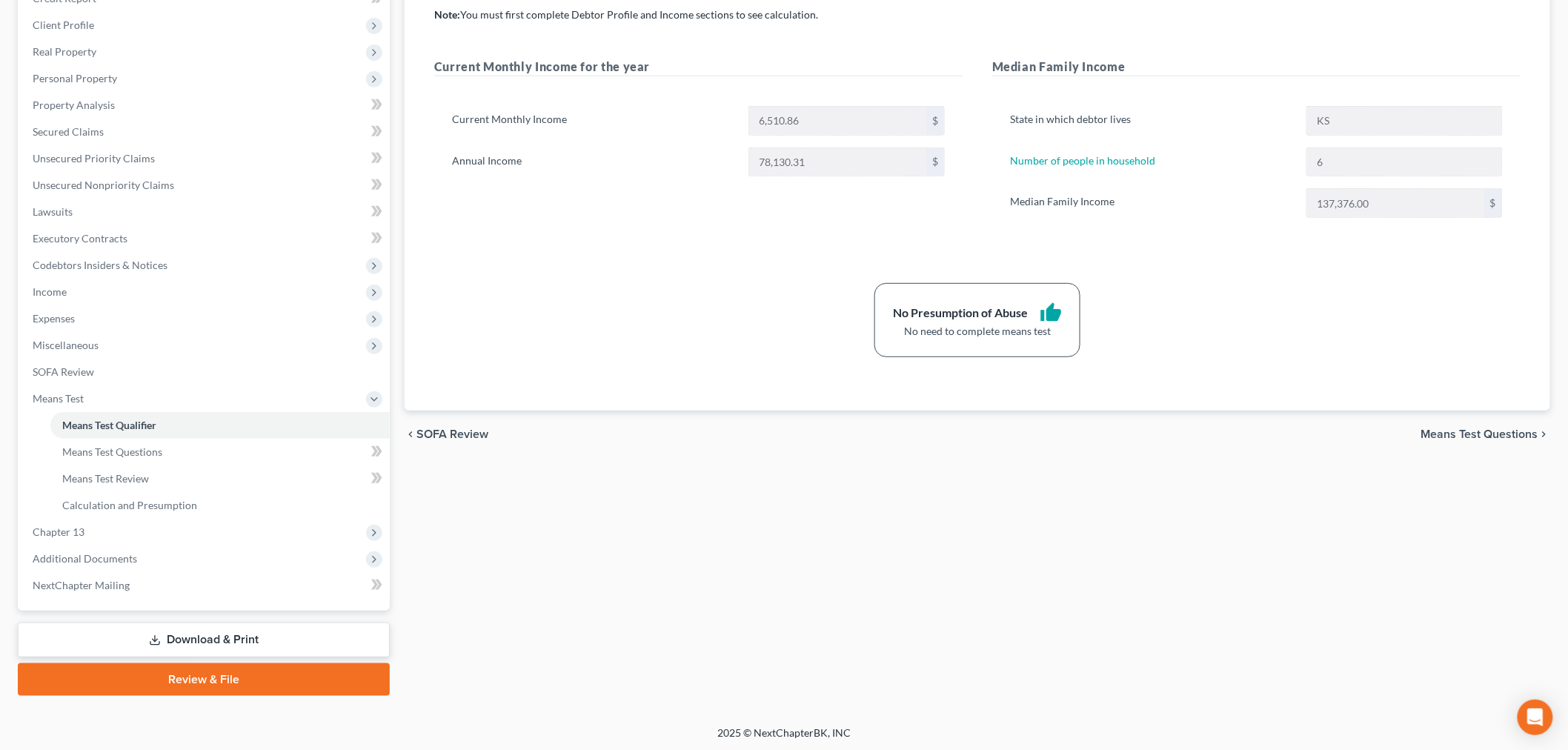
scroll to position [223, 0]
click at [119, 498] on span "Calculation and Presumption" at bounding box center [129, 503] width 135 height 12
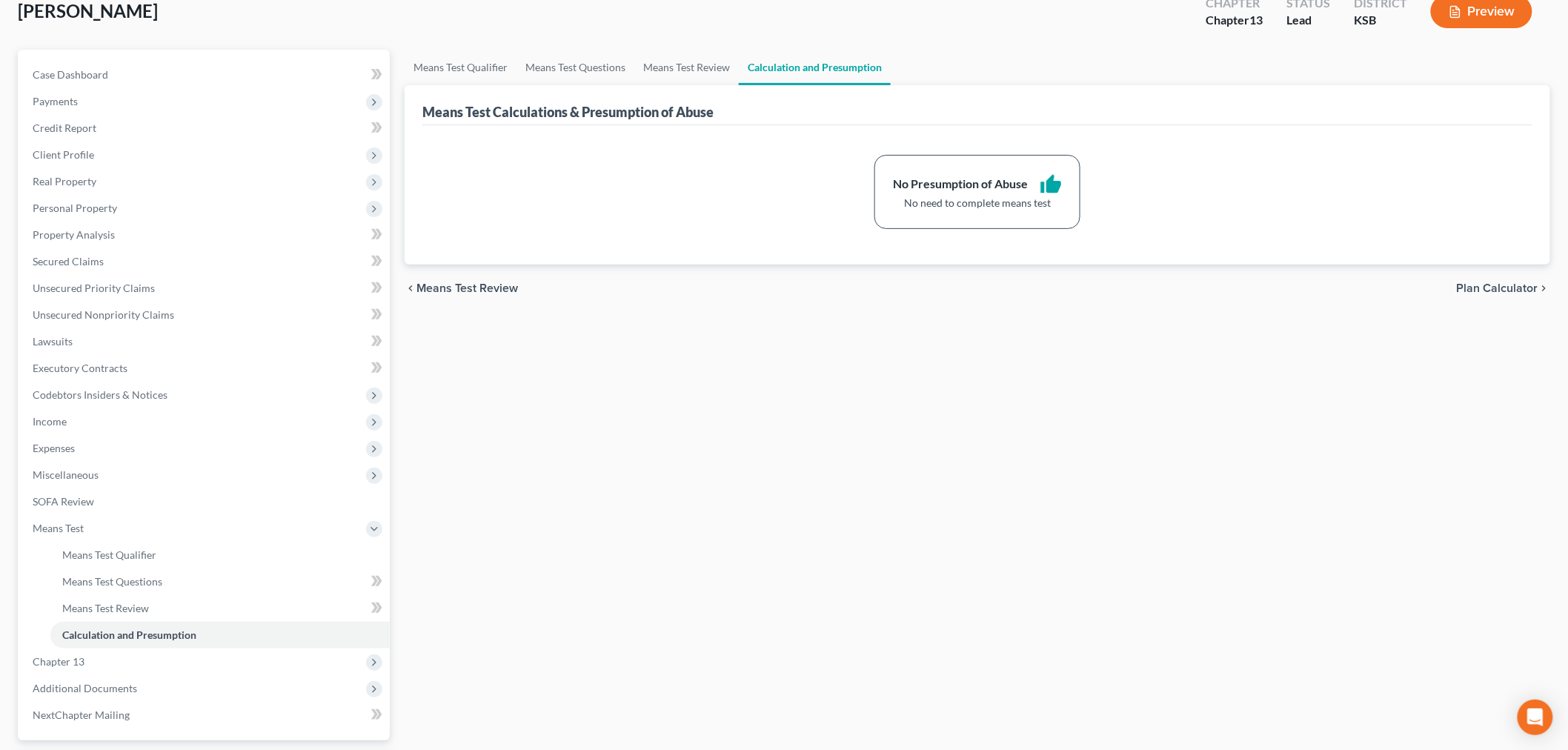
scroll to position [223, 0]
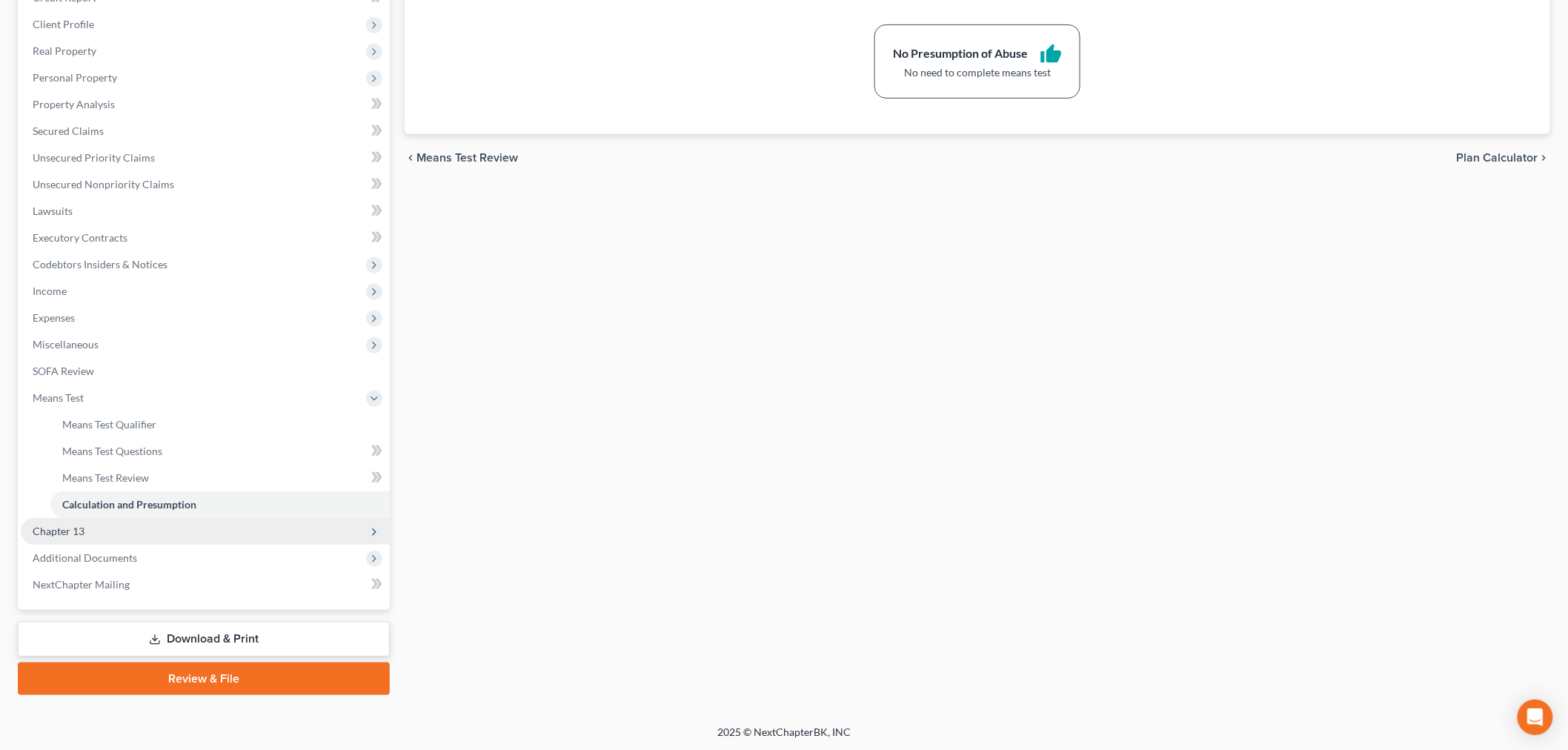
click at [74, 536] on span "Chapter 13" at bounding box center [206, 531] width 369 height 27
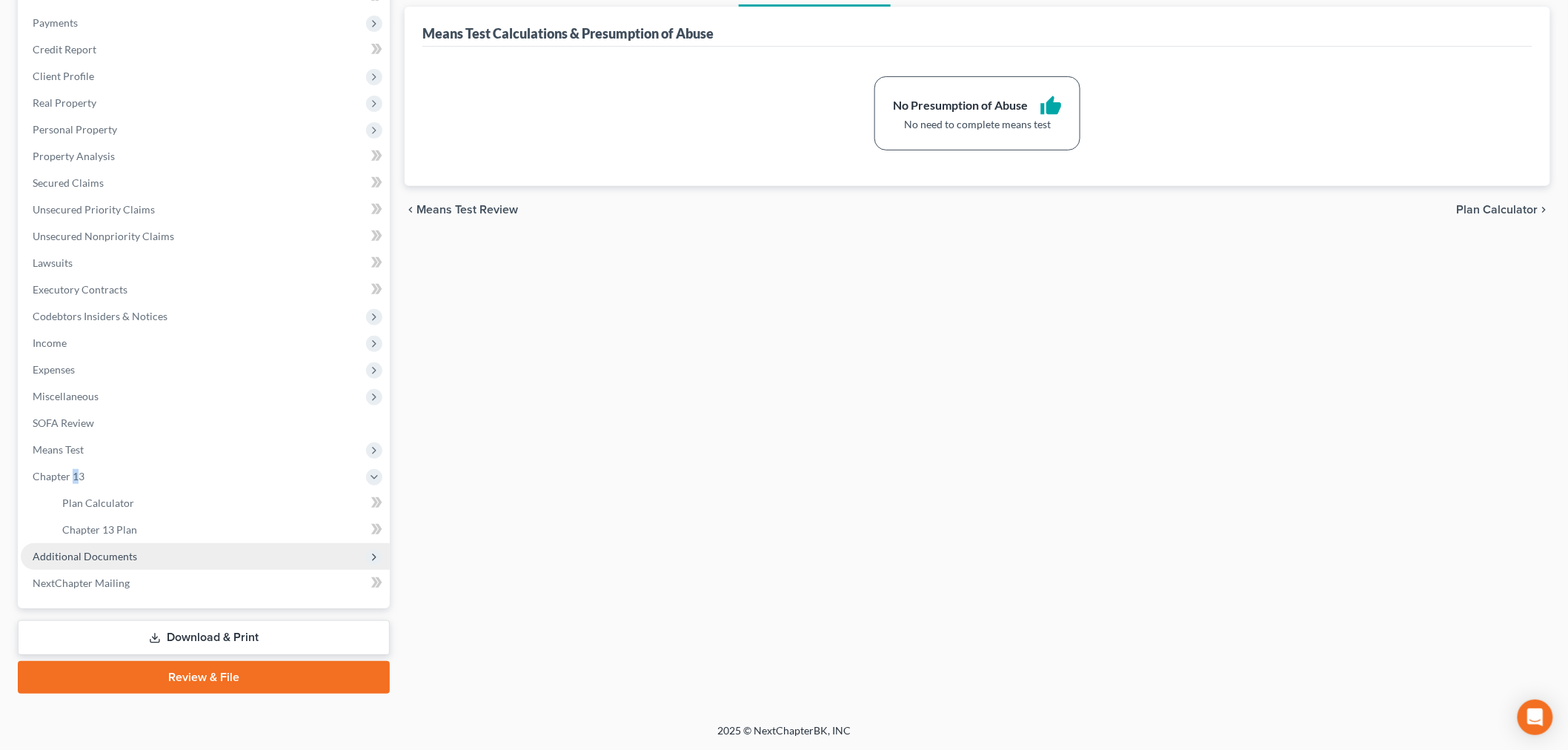
scroll to position [169, 0]
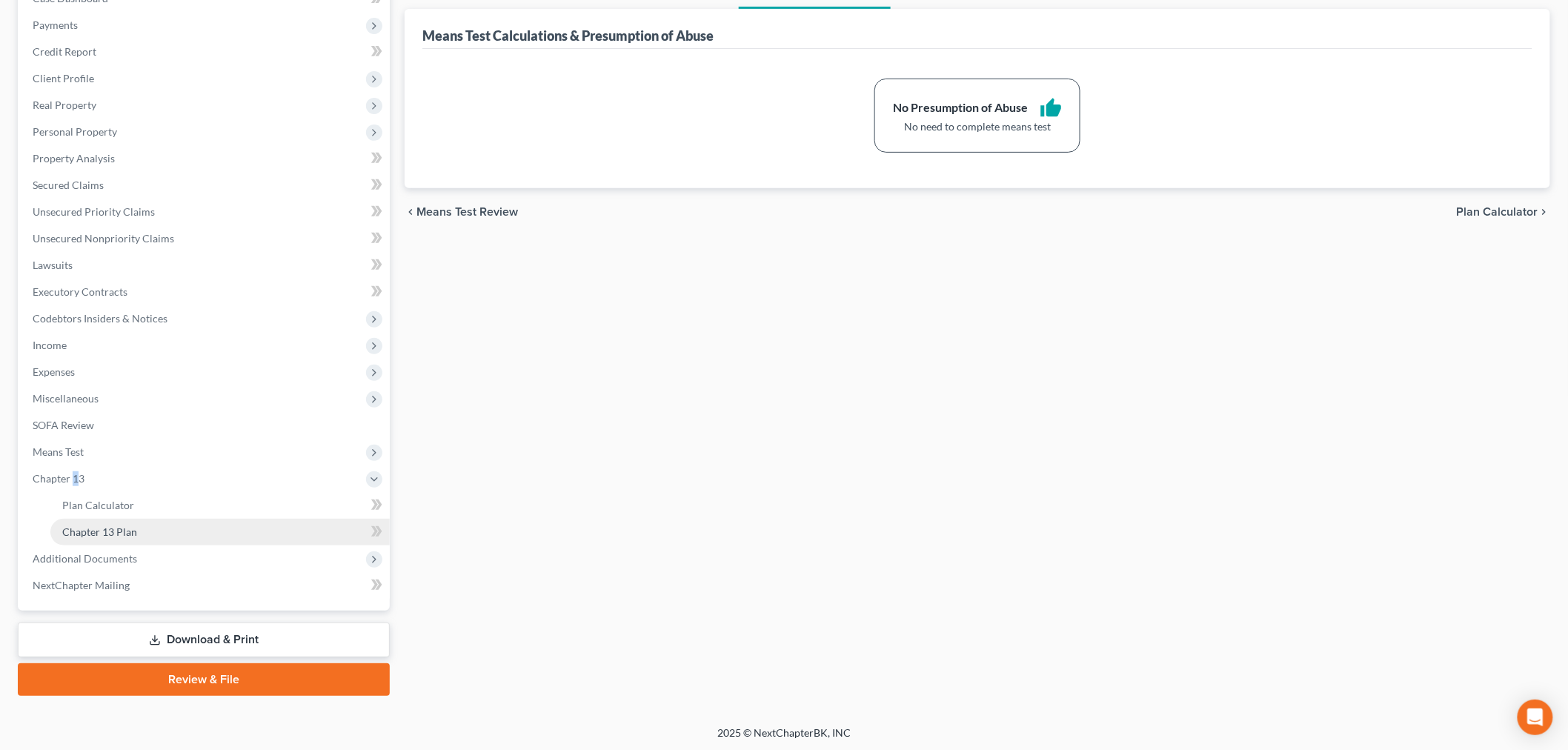
click at [90, 531] on span "Chapter 13 Plan" at bounding box center [99, 531] width 75 height 12
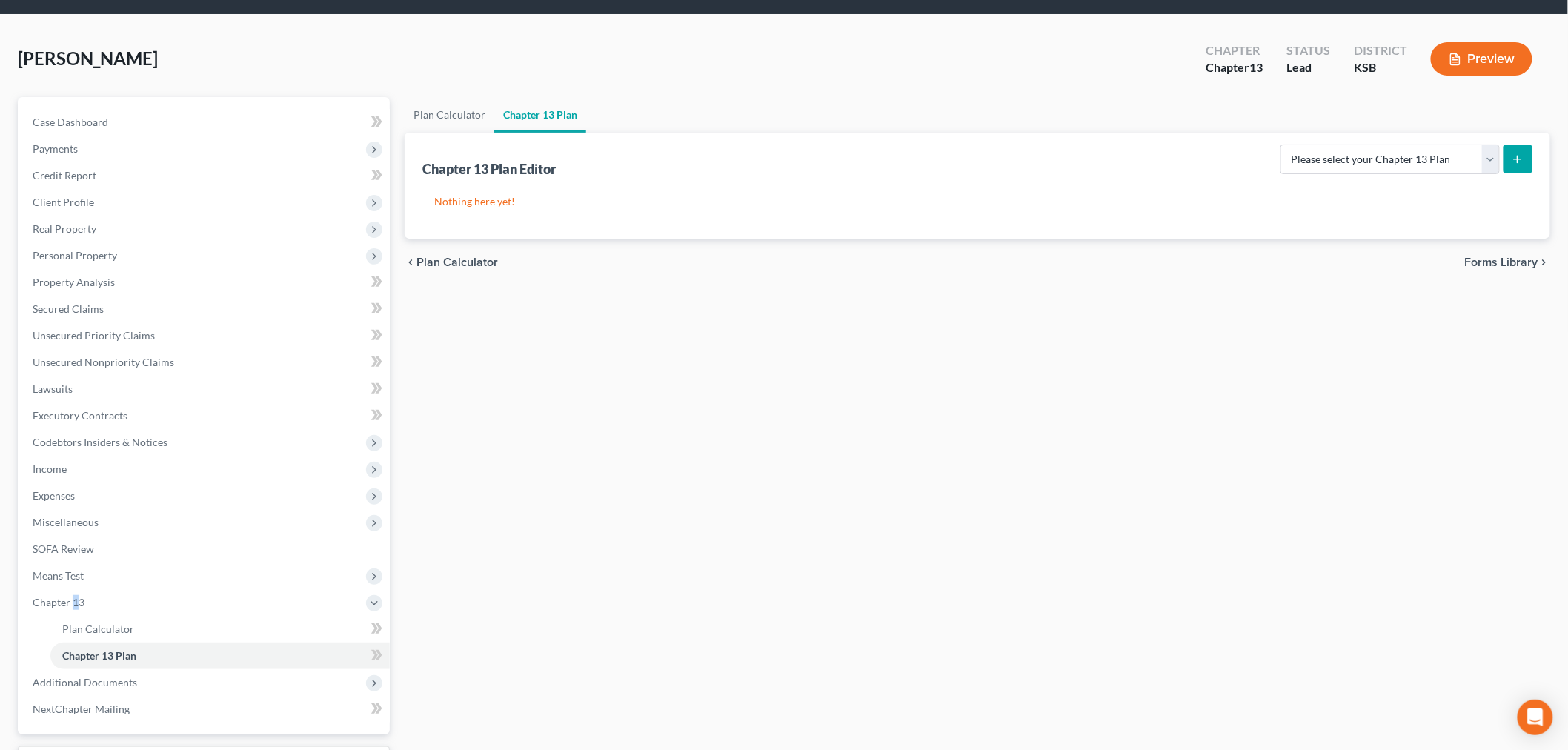
scroll to position [82, 0]
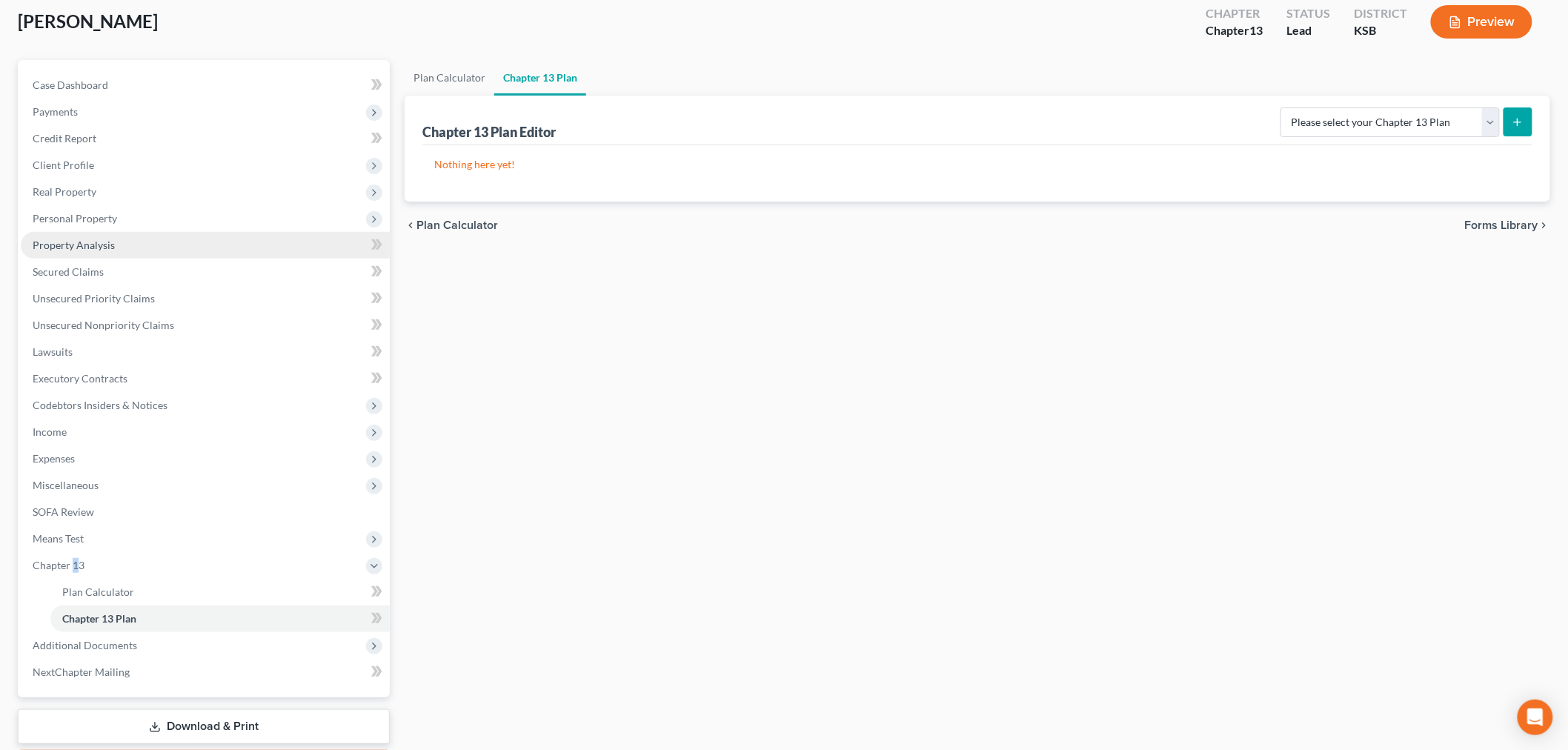
click at [62, 240] on span "Property Analysis" at bounding box center [73, 245] width 82 height 12
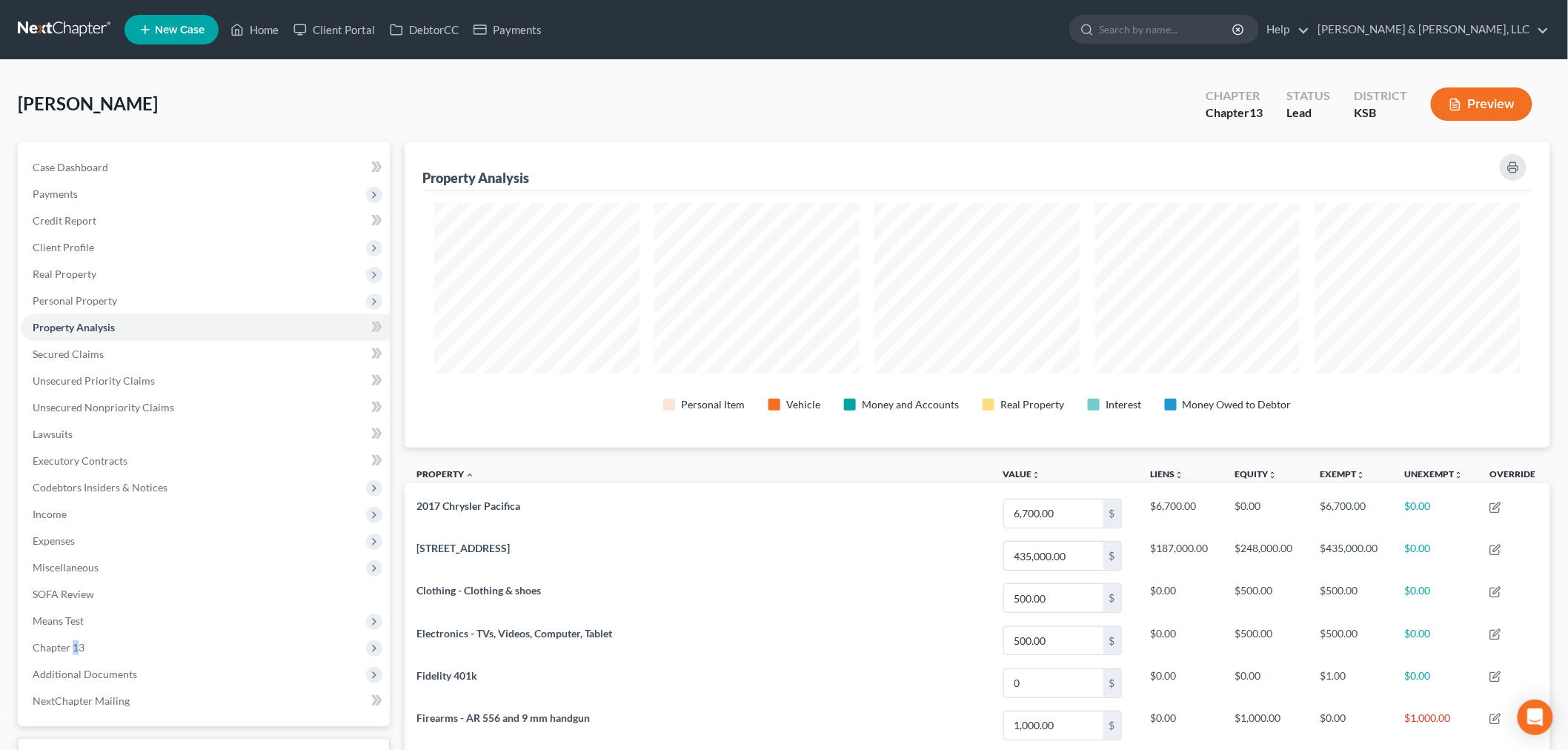
scroll to position [306, 1146]
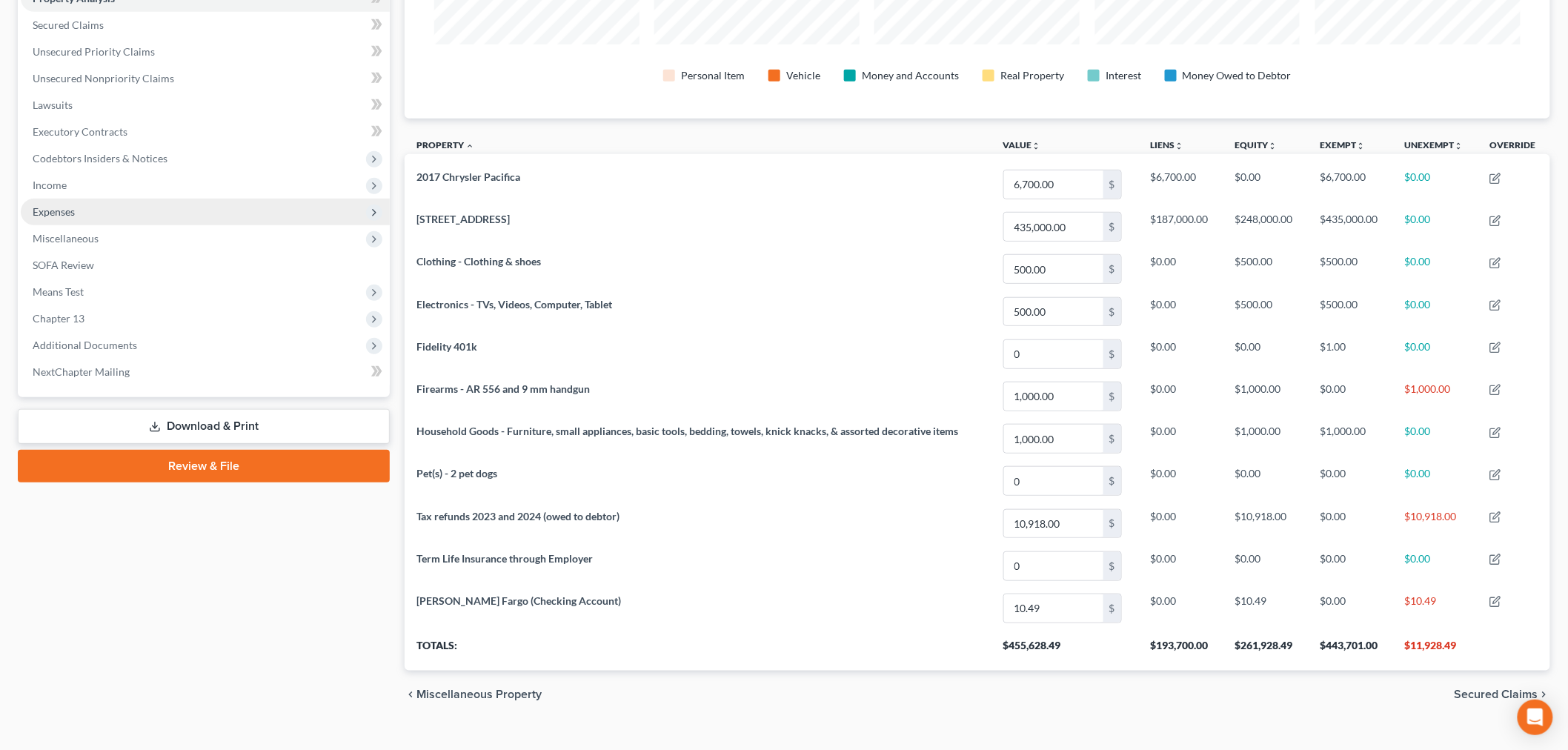
click at [46, 216] on span "Expenses" at bounding box center [53, 211] width 42 height 12
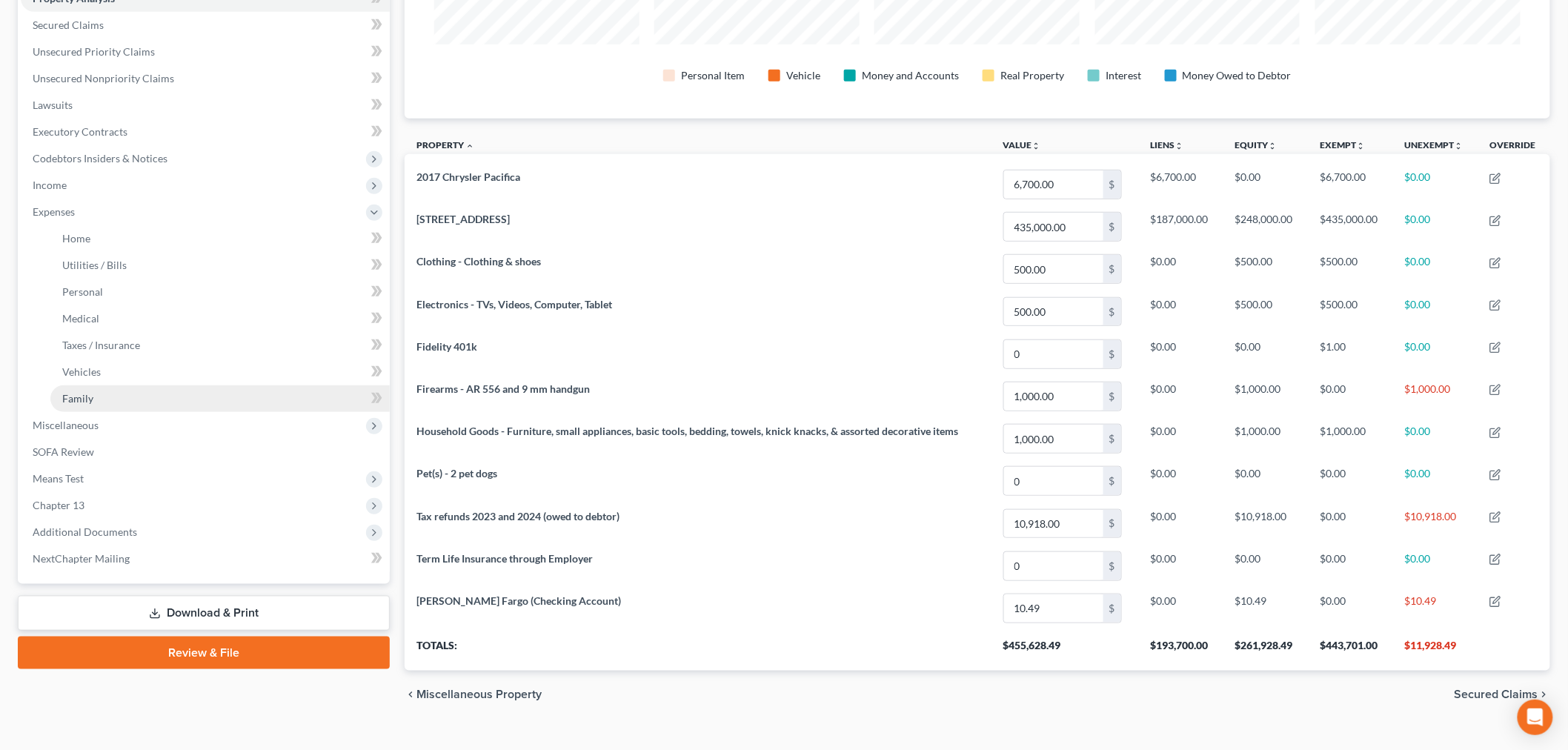
click at [64, 392] on span "Family" at bounding box center [77, 398] width 31 height 12
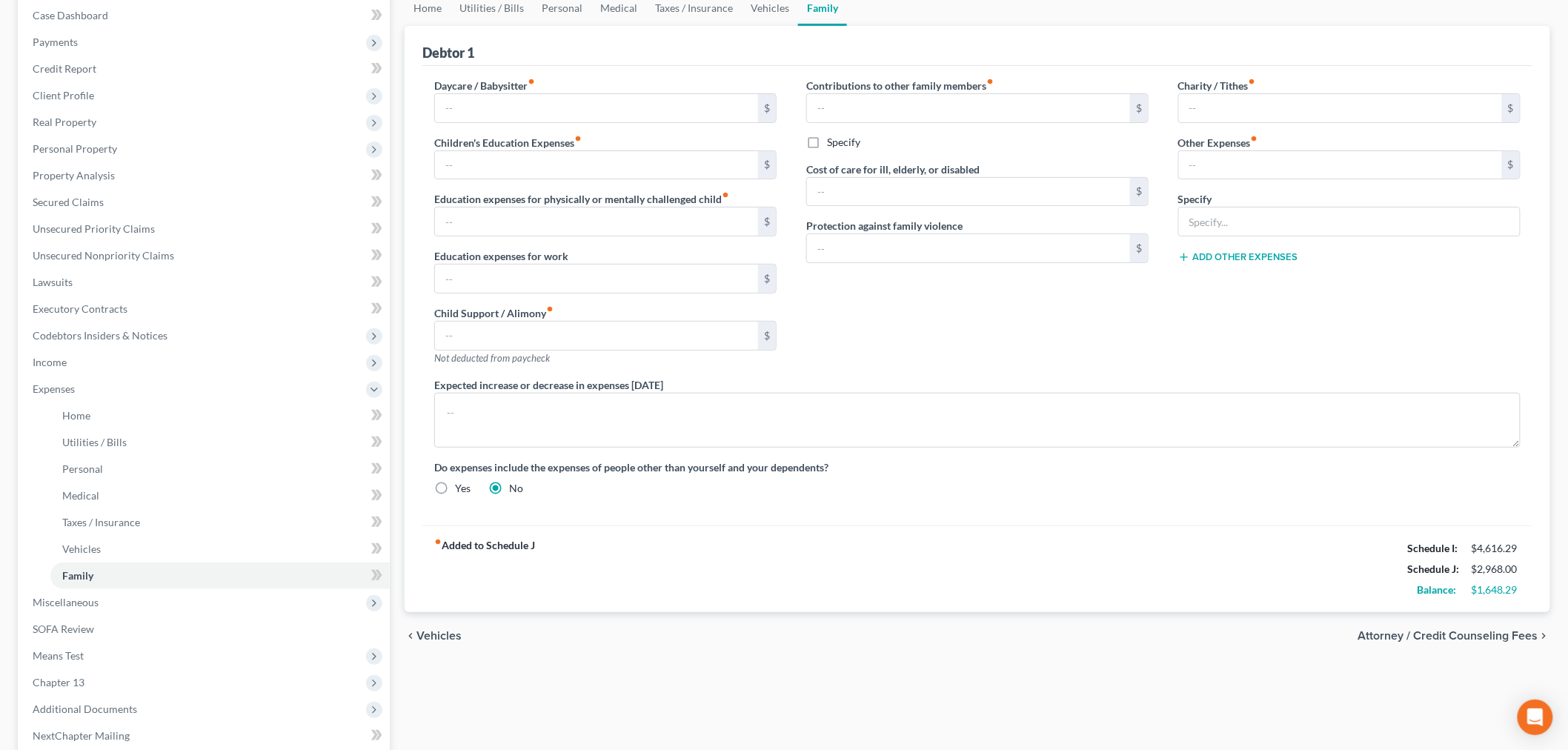
scroll to position [165, 0]
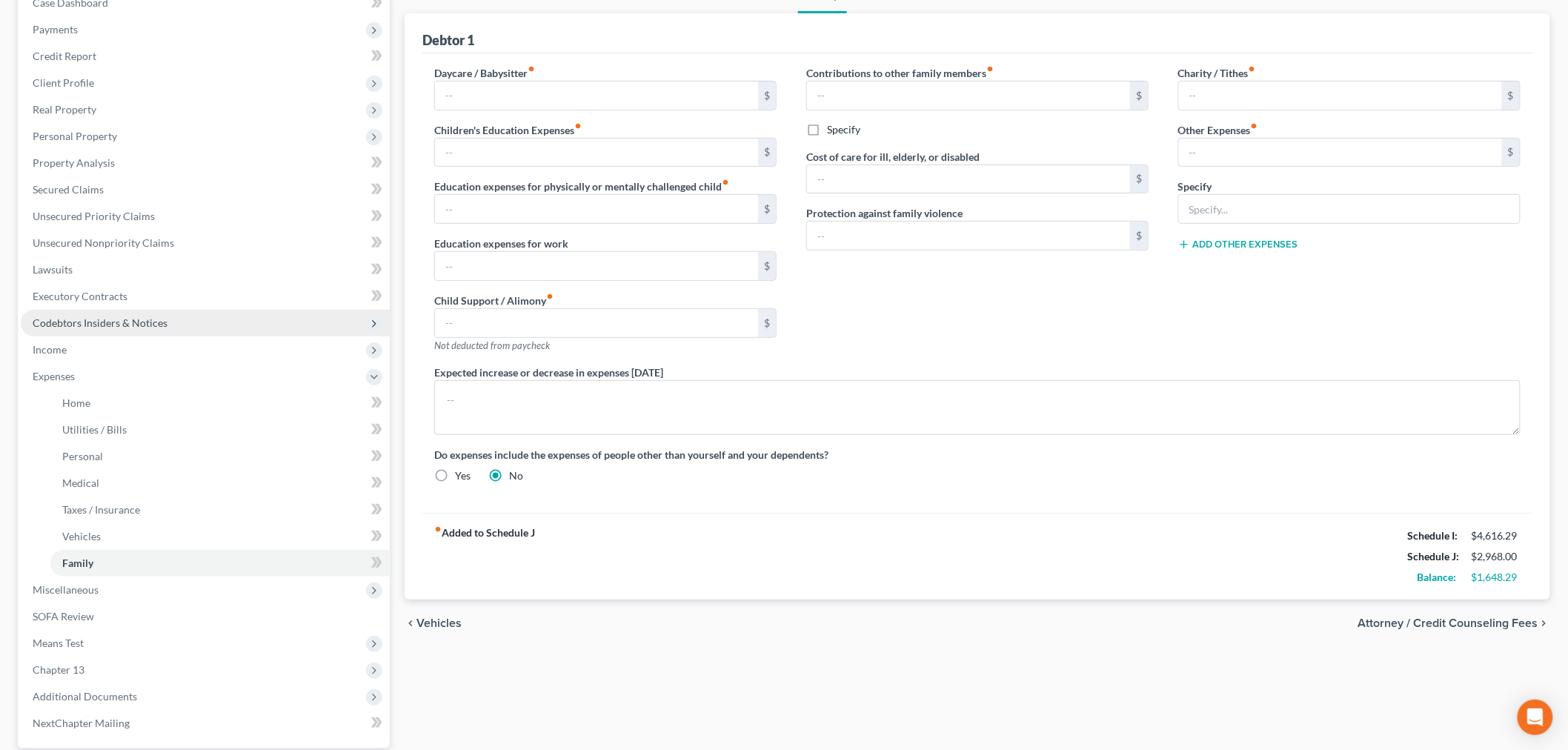
click at [111, 333] on span "Codebtors Insiders & Notices" at bounding box center [206, 324] width 369 height 27
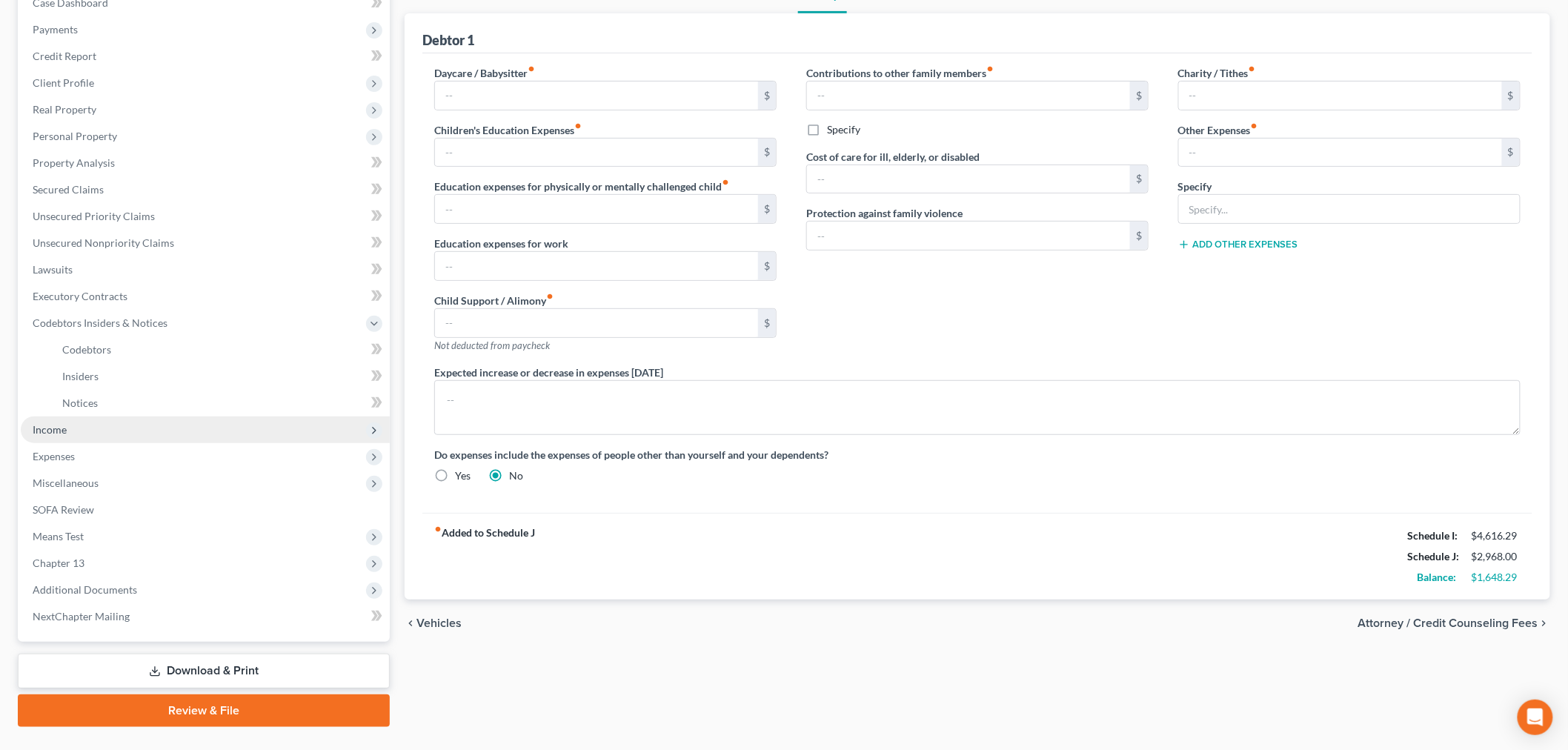
click at [48, 417] on span "Income" at bounding box center [206, 430] width 369 height 27
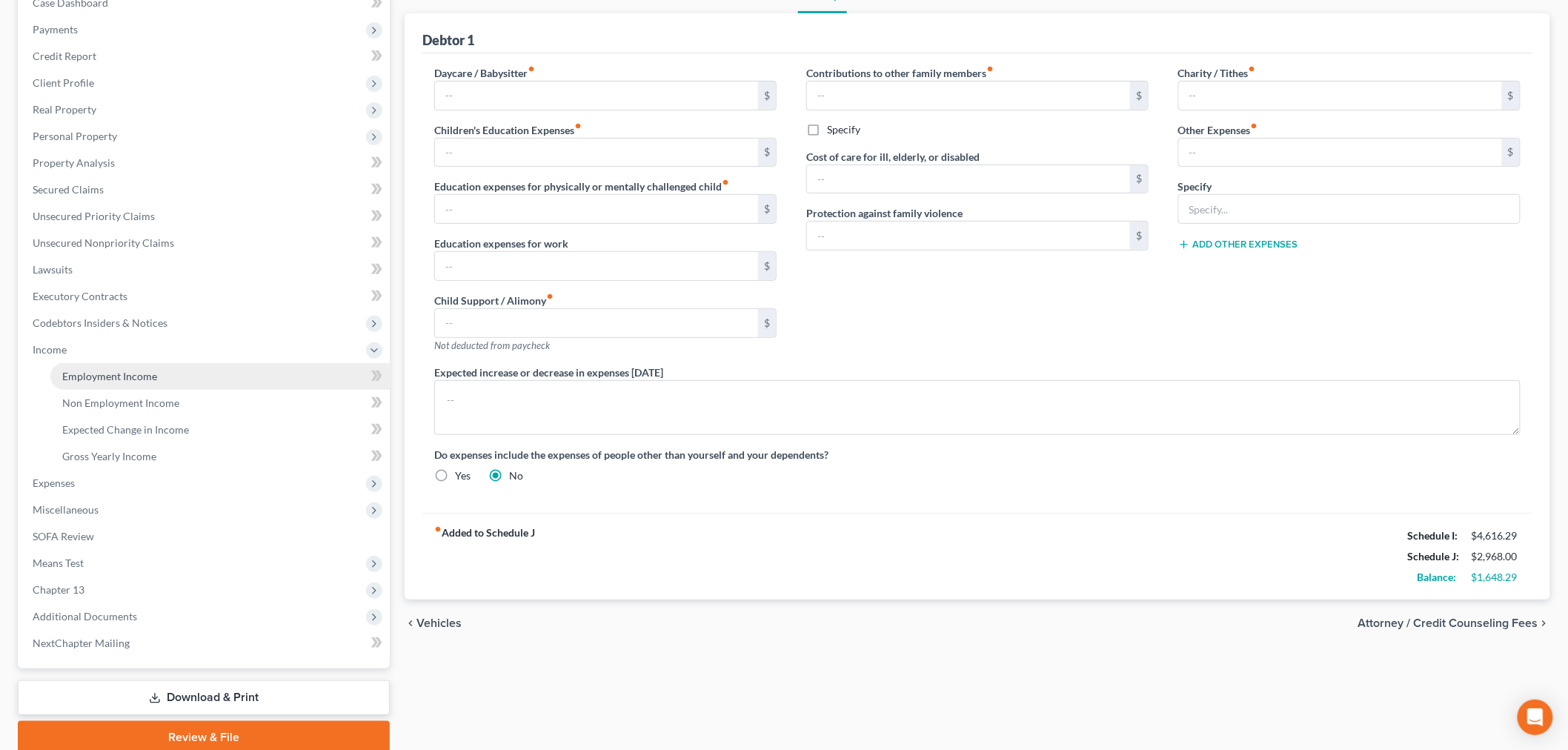
click at [131, 384] on link "Employment Income" at bounding box center [220, 377] width 340 height 27
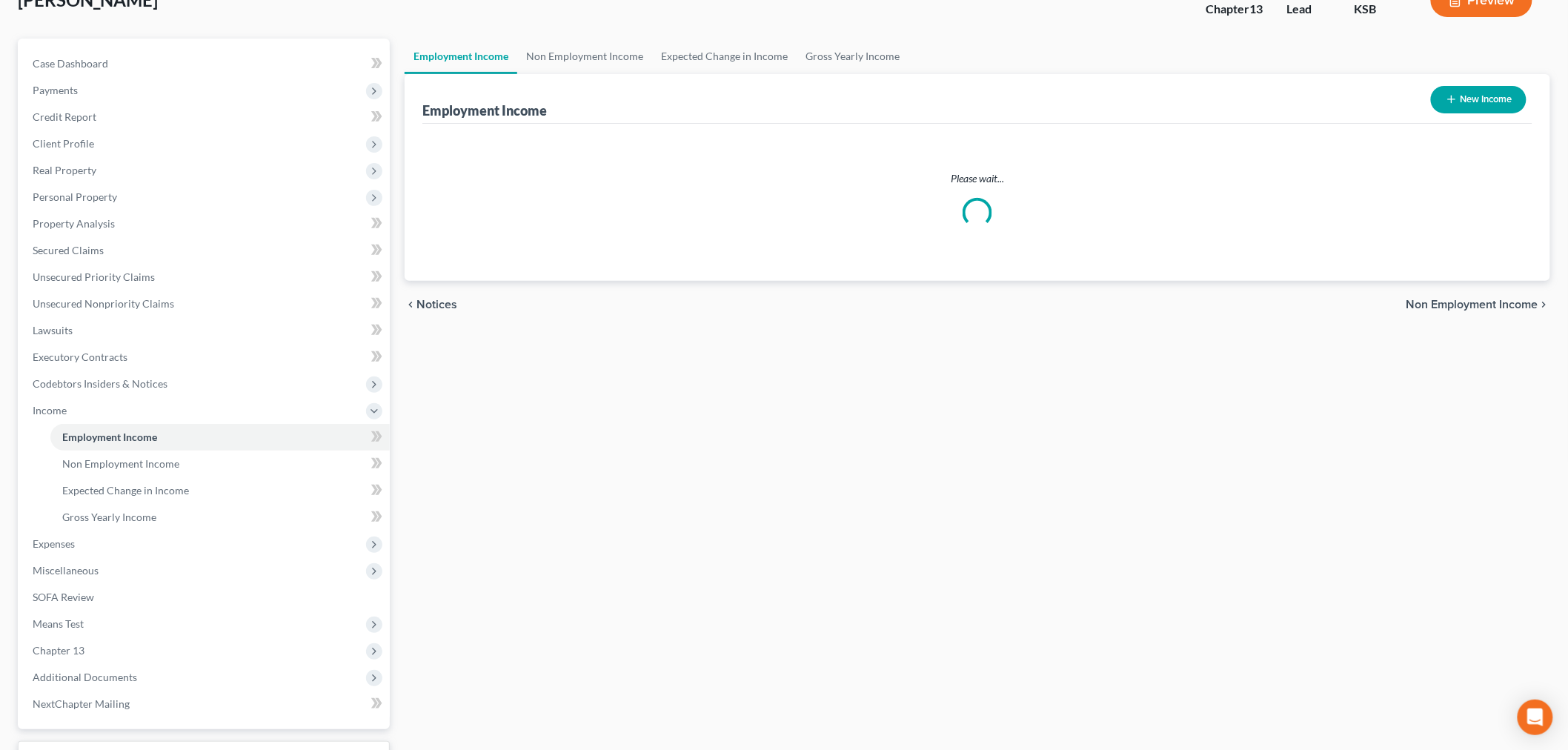
scroll to position [2, 0]
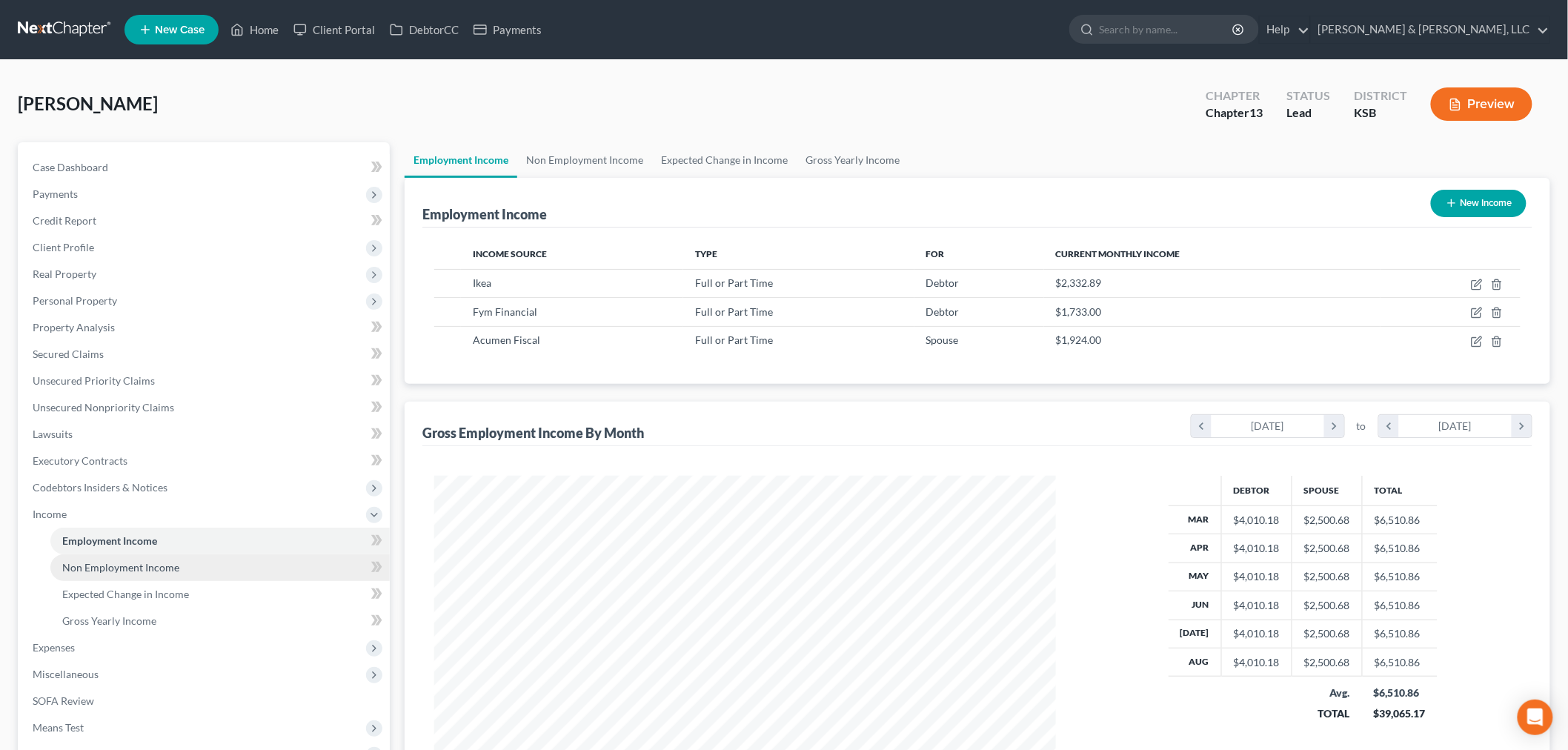
click at [93, 564] on span "Non Employment Income" at bounding box center [120, 567] width 117 height 12
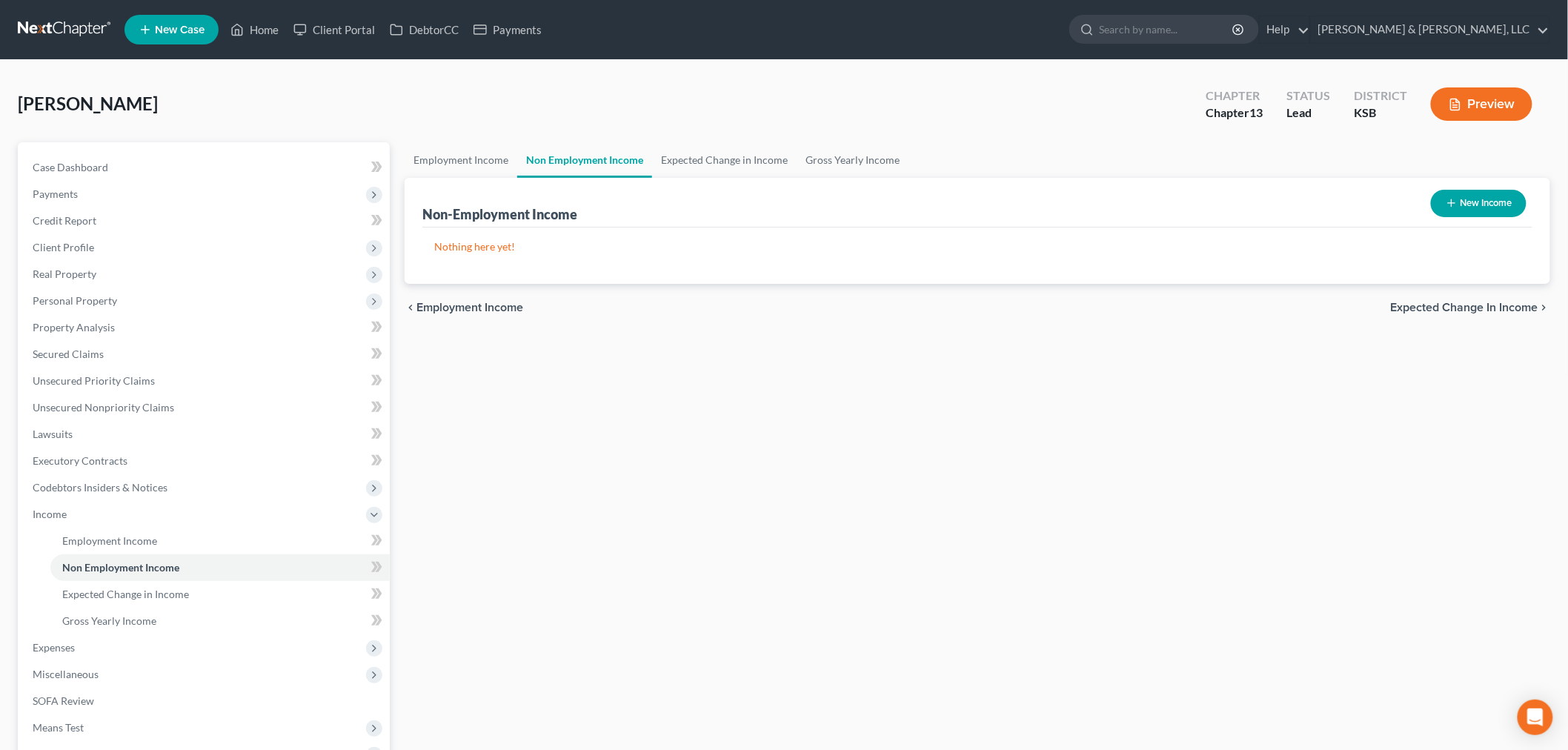
click at [1464, 205] on button "New Income" at bounding box center [1479, 203] width 95 height 28
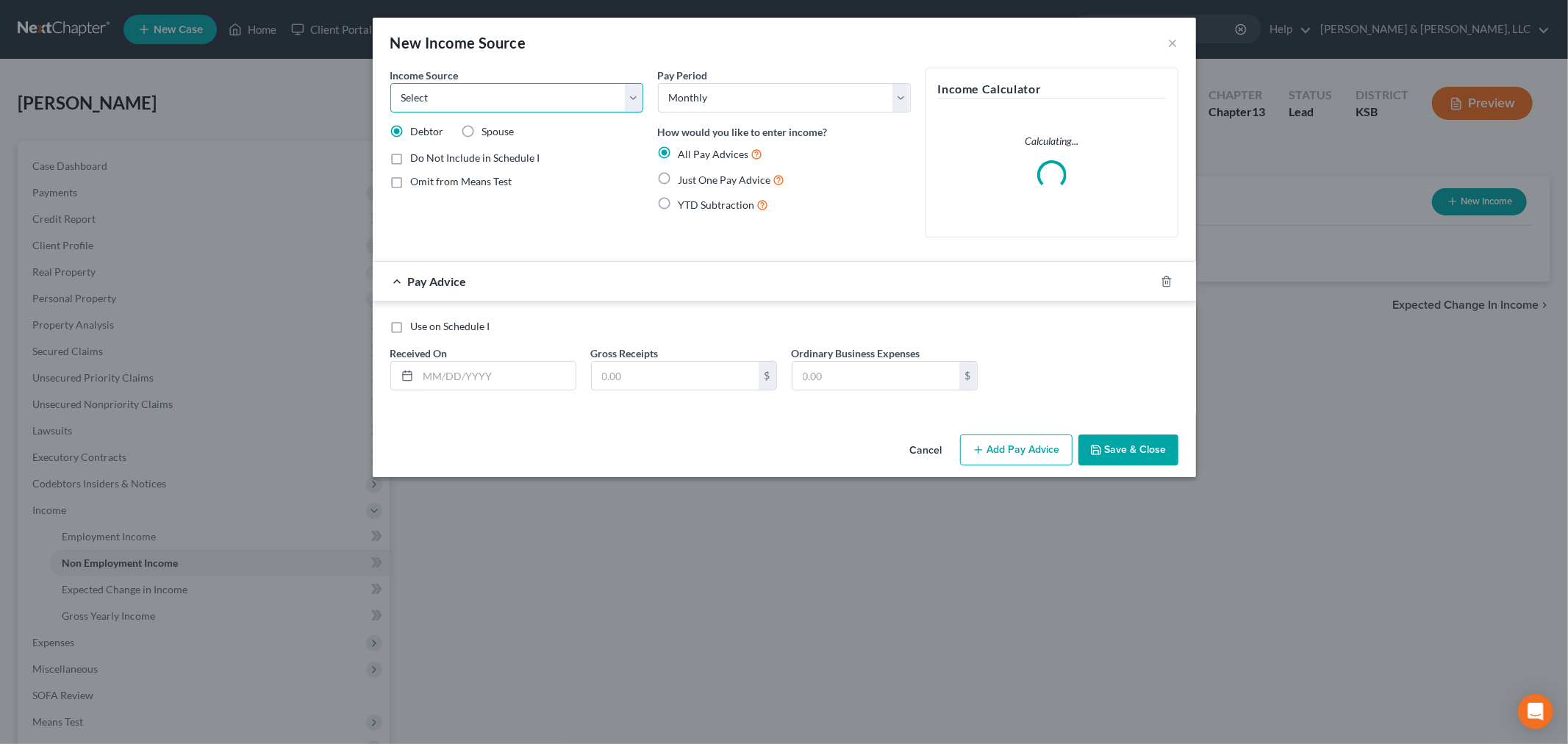
click at [479, 94] on select "Select Unemployment Disability (from employer) Pension Retirement Social Securi…" at bounding box center [517, 97] width 253 height 29
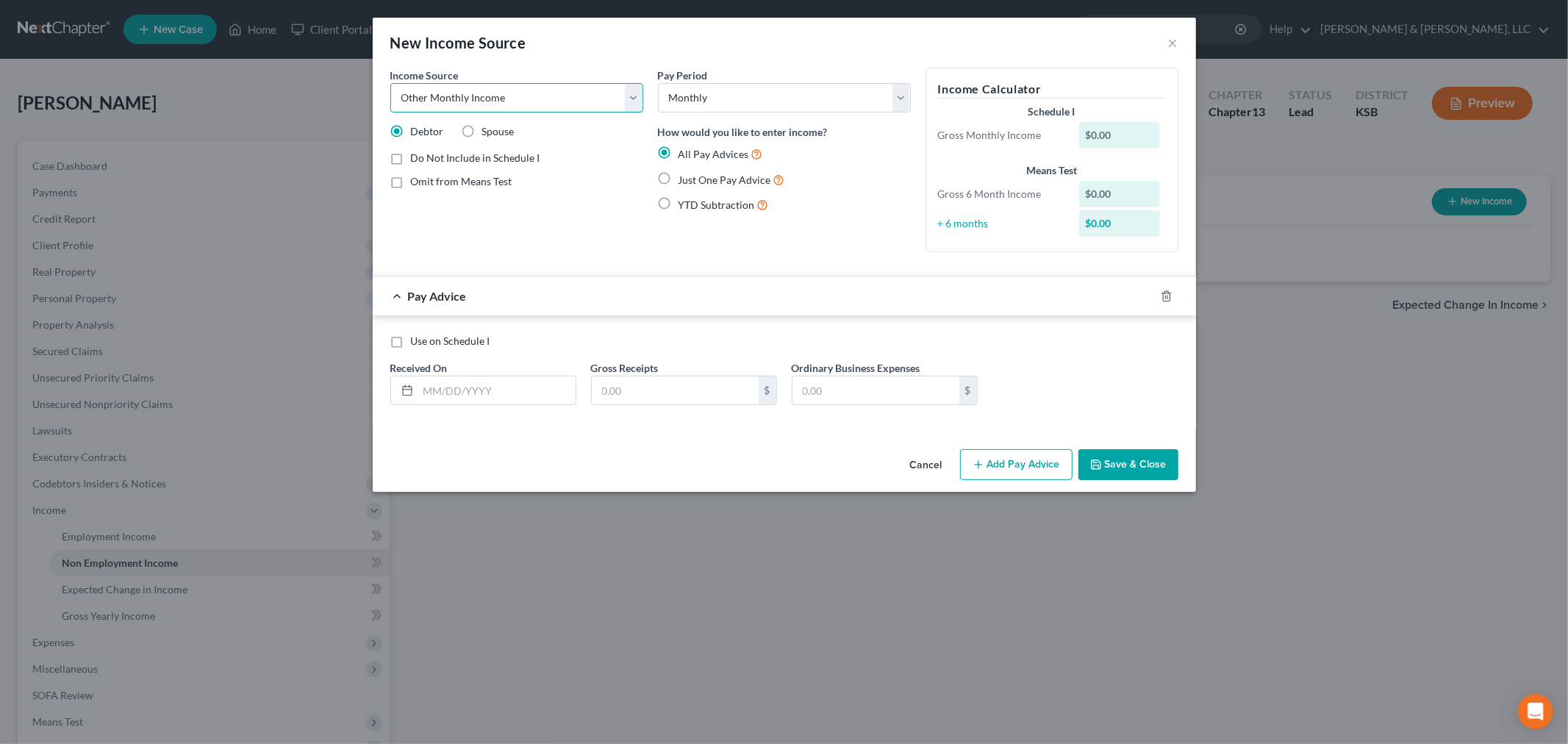
click at [391, 83] on select "Select Unemployment Disability (from employer) Pension Retirement Social Securi…" at bounding box center [517, 97] width 253 height 29
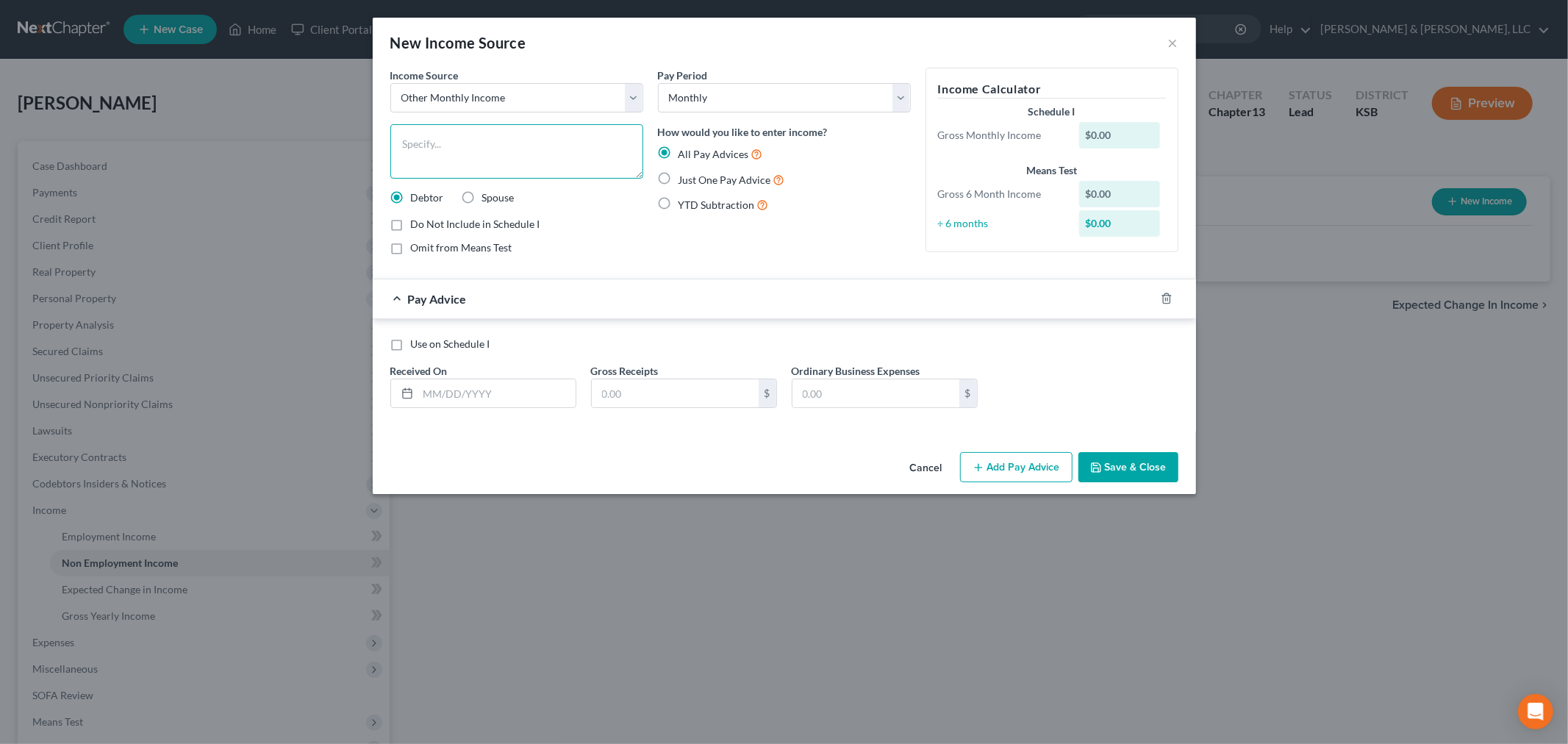
click at [441, 138] on textarea at bounding box center [517, 152] width 253 height 55
click at [679, 178] on label "Just One Pay Advice" at bounding box center [732, 179] width 107 height 17
click at [684, 178] on input "Just One Pay Advice" at bounding box center [689, 176] width 9 height 9
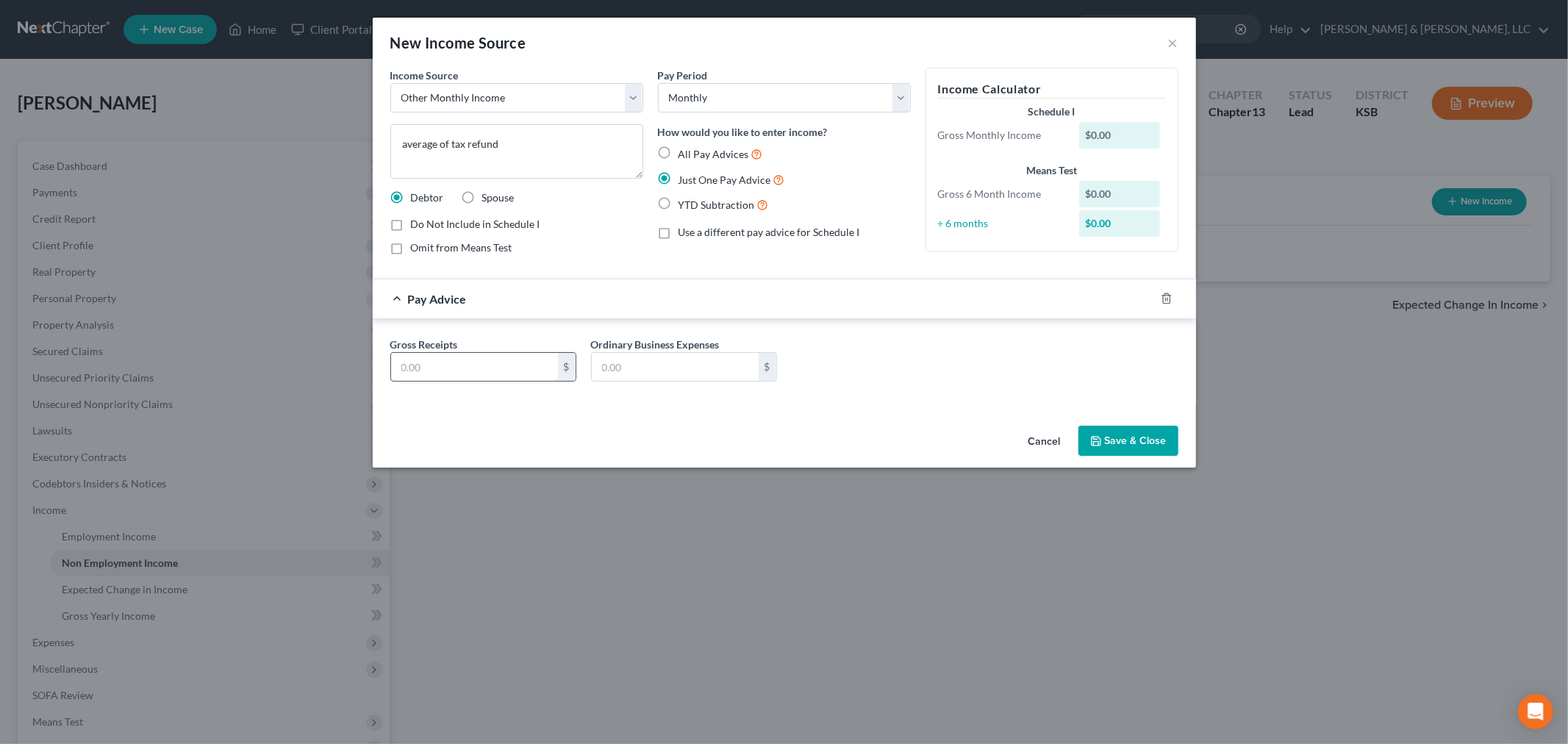
click at [445, 376] on input "text" at bounding box center [474, 367] width 167 height 28
click at [1142, 436] on button "Save & Close" at bounding box center [1129, 441] width 100 height 31
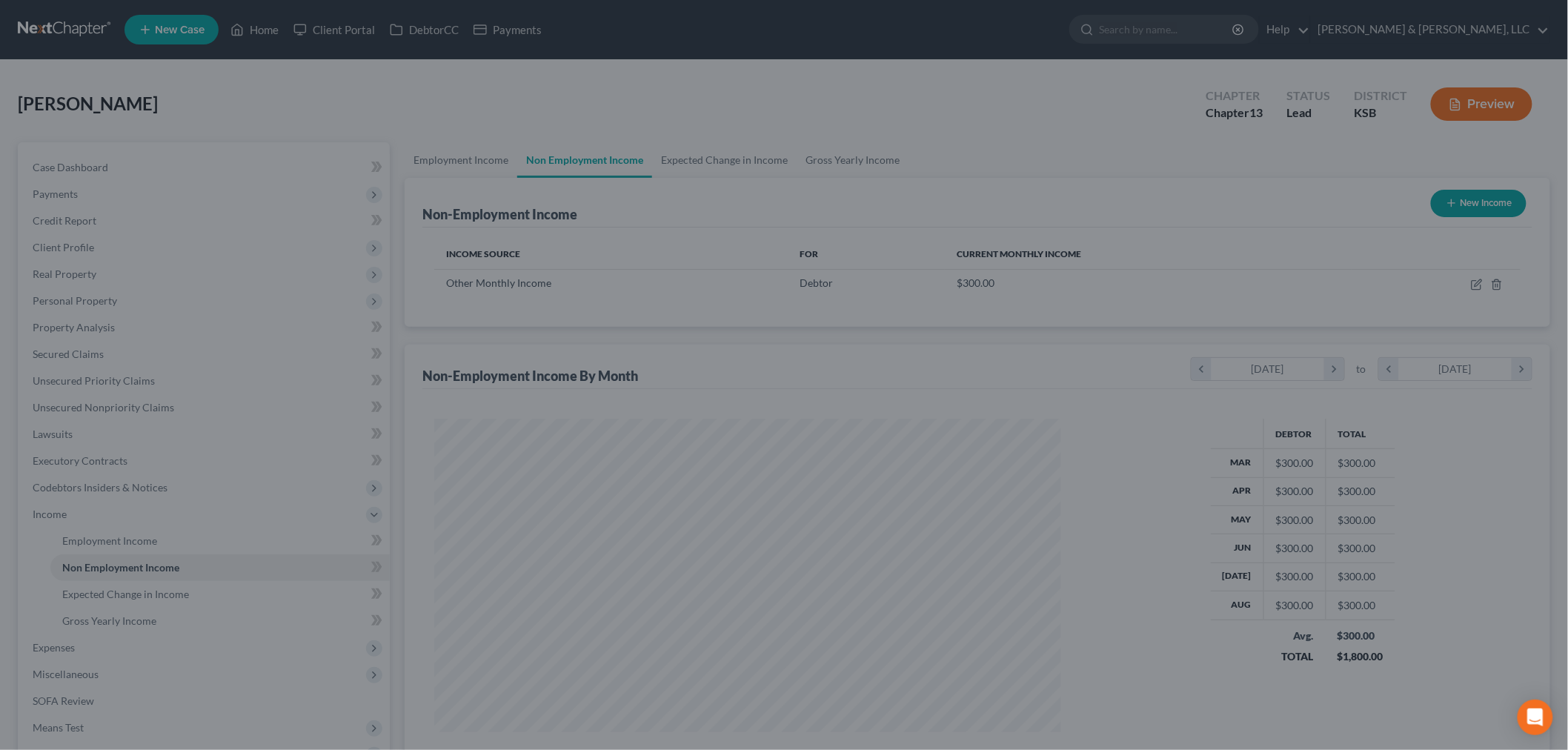
scroll to position [740981, 740391]
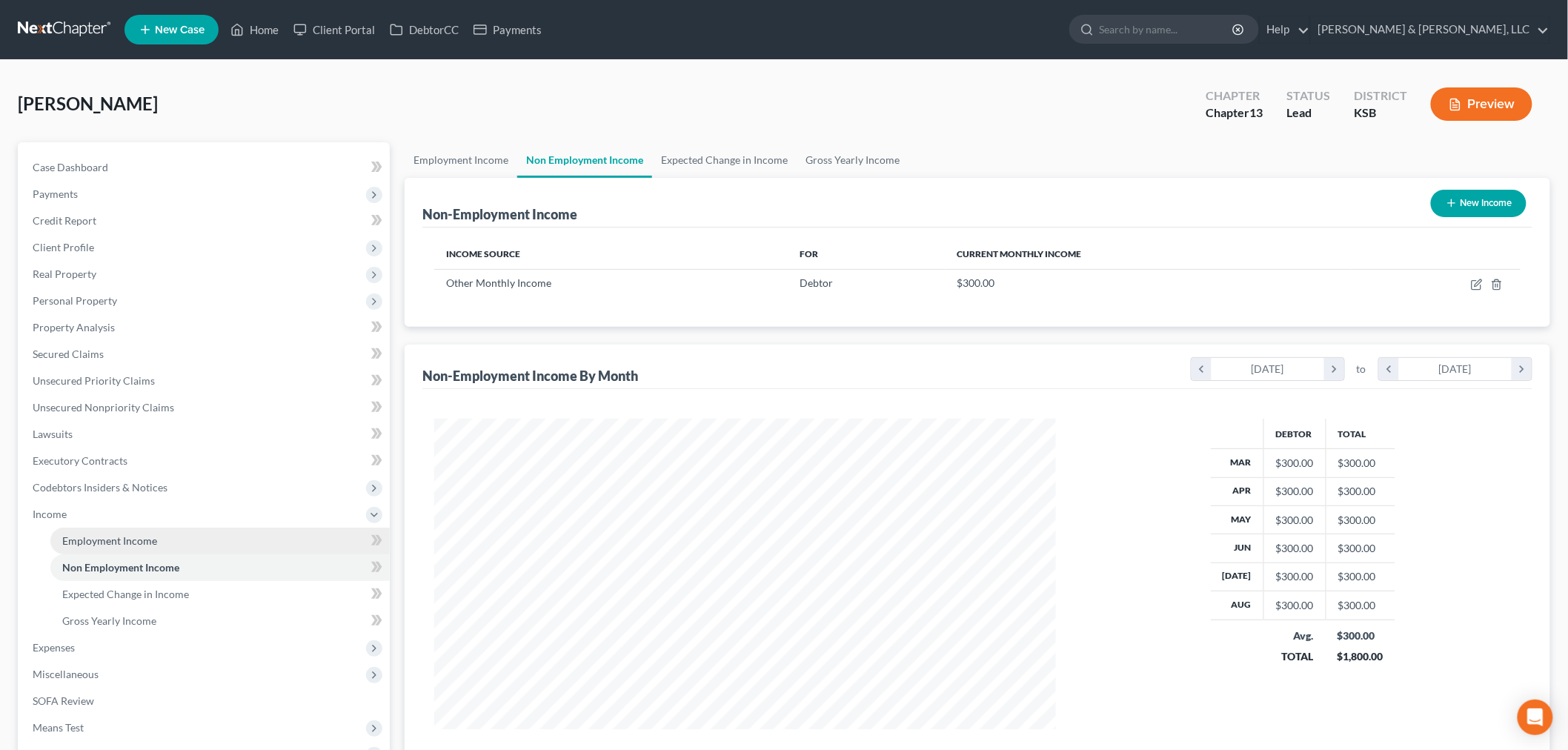
click at [85, 538] on span "Employment Income" at bounding box center [109, 541] width 95 height 12
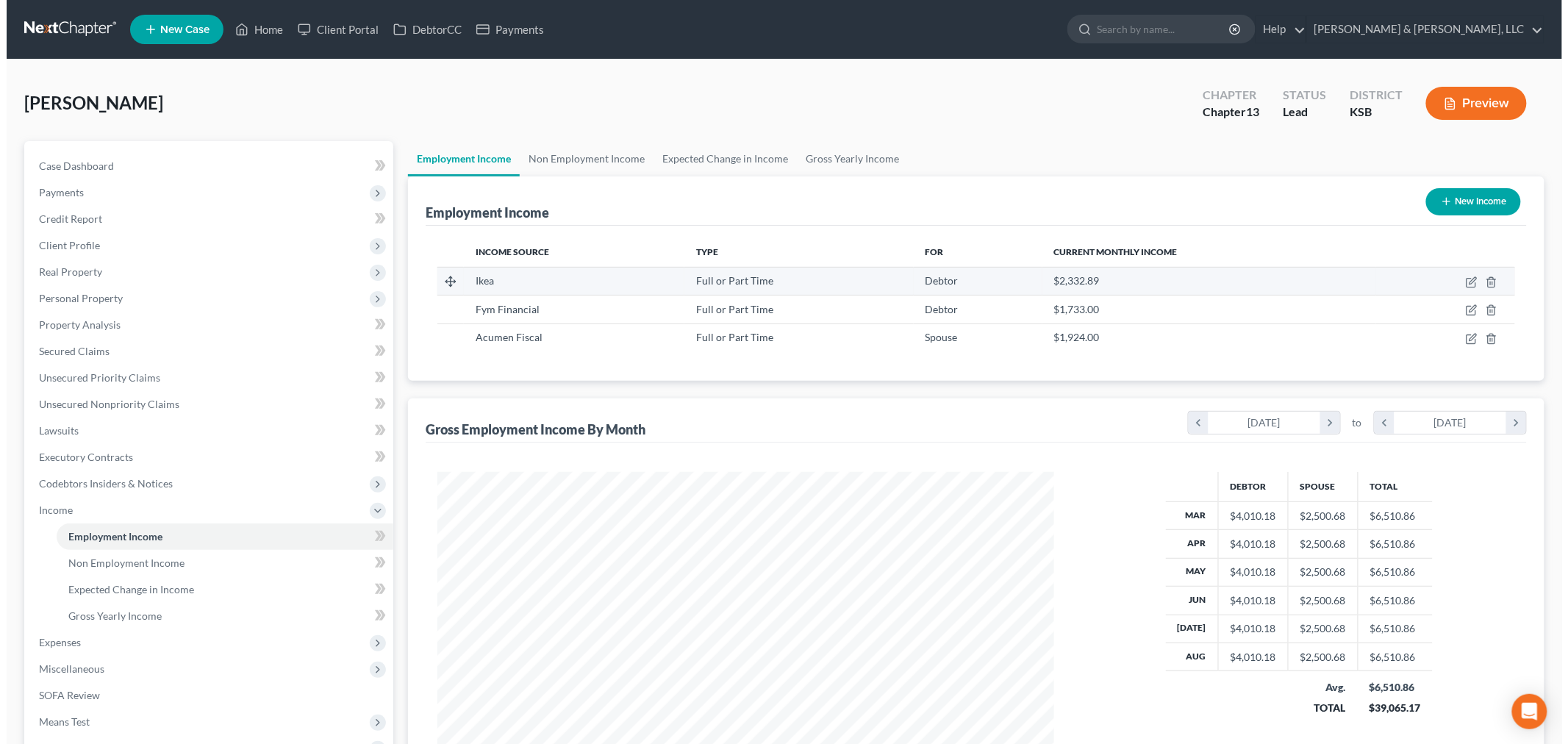
scroll to position [308, 646]
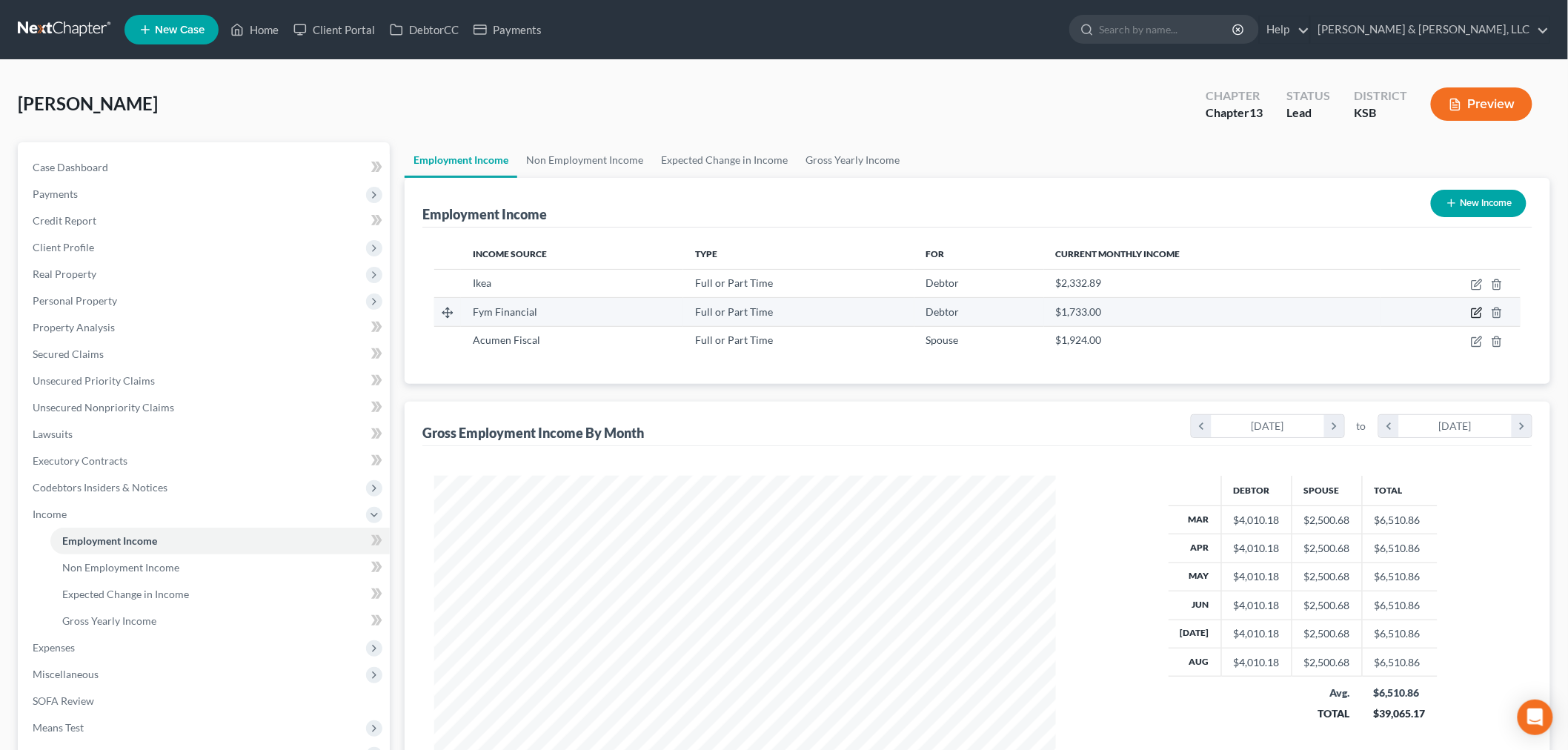
click at [1476, 311] on icon "button" at bounding box center [1477, 312] width 11 height 11
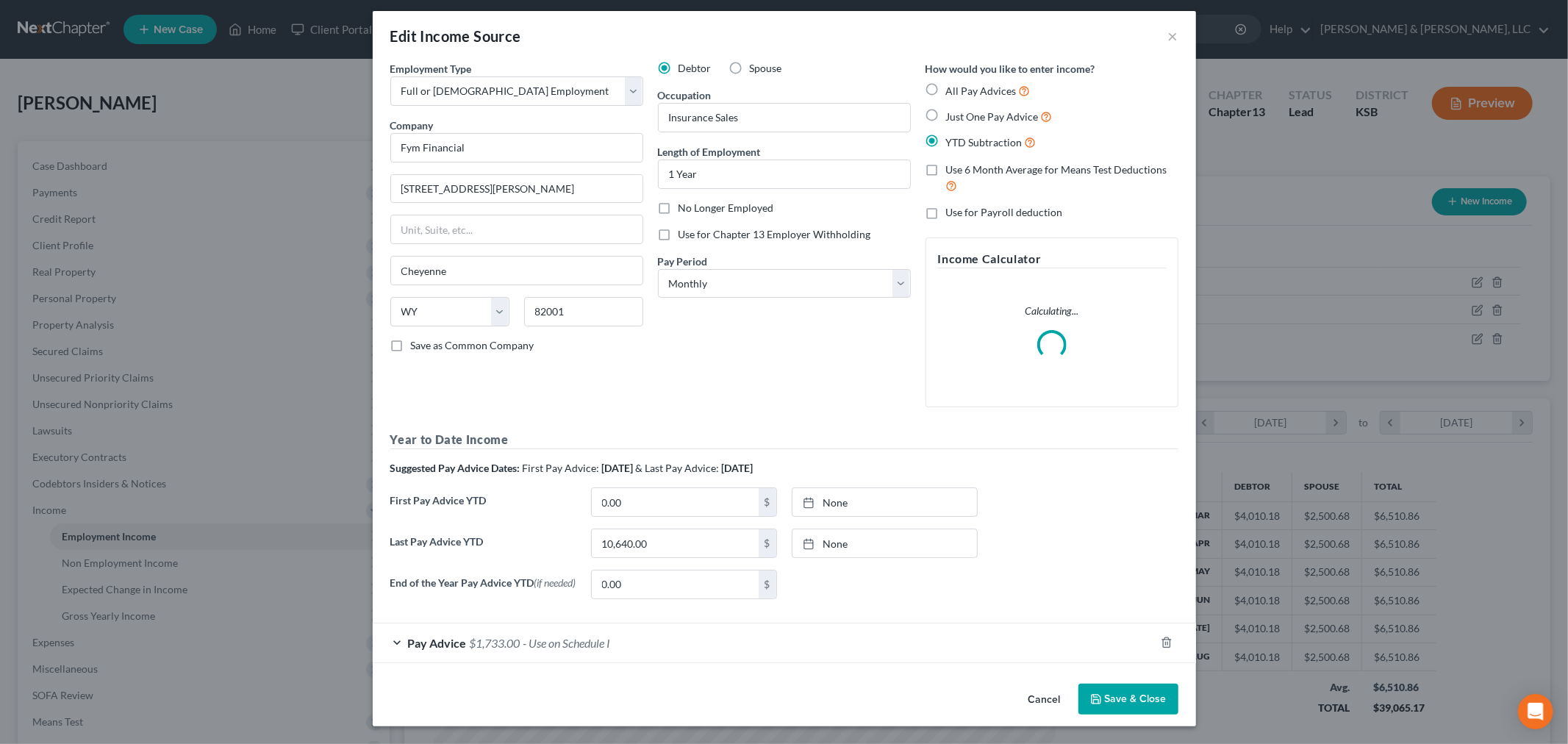
scroll to position [9, 0]
click at [490, 643] on span "$1,733.00" at bounding box center [496, 643] width 51 height 14
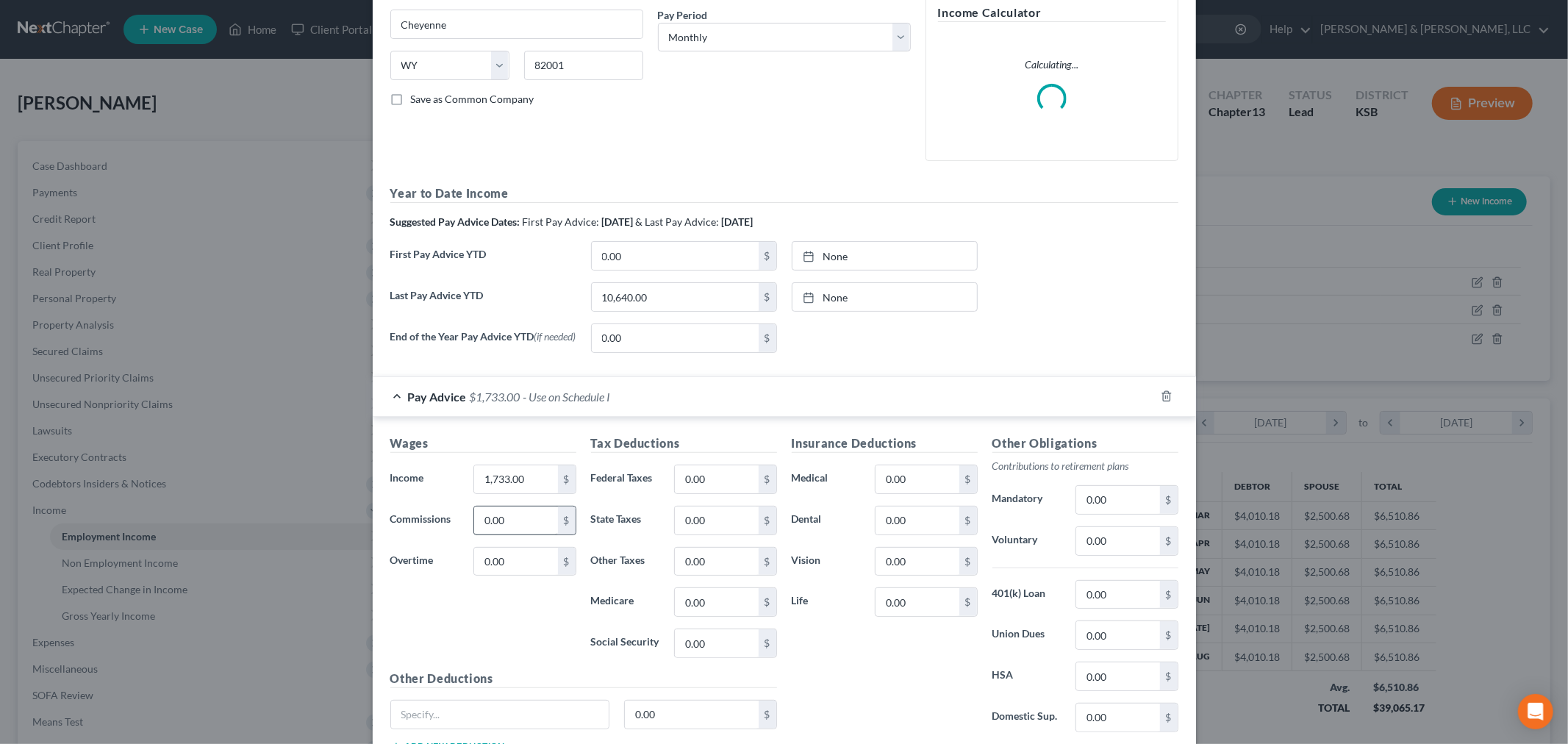
scroll to position [254, 0]
click at [494, 480] on input "1,733.00" at bounding box center [515, 478] width 83 height 28
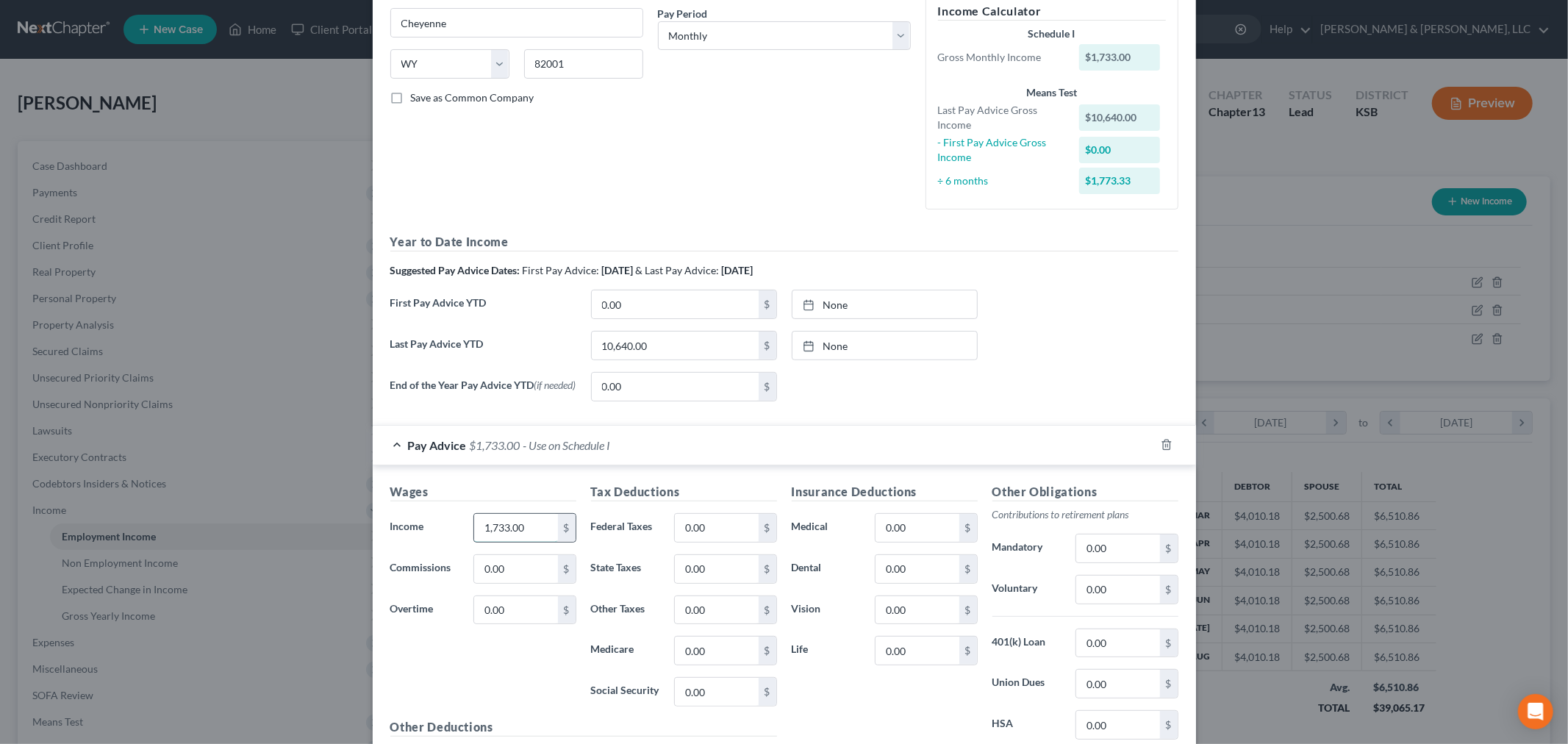
drag, startPoint x: 503, startPoint y: 527, endPoint x: 486, endPoint y: 524, distance: 17.3
click at [486, 524] on input "1,733.00" at bounding box center [515, 528] width 83 height 28
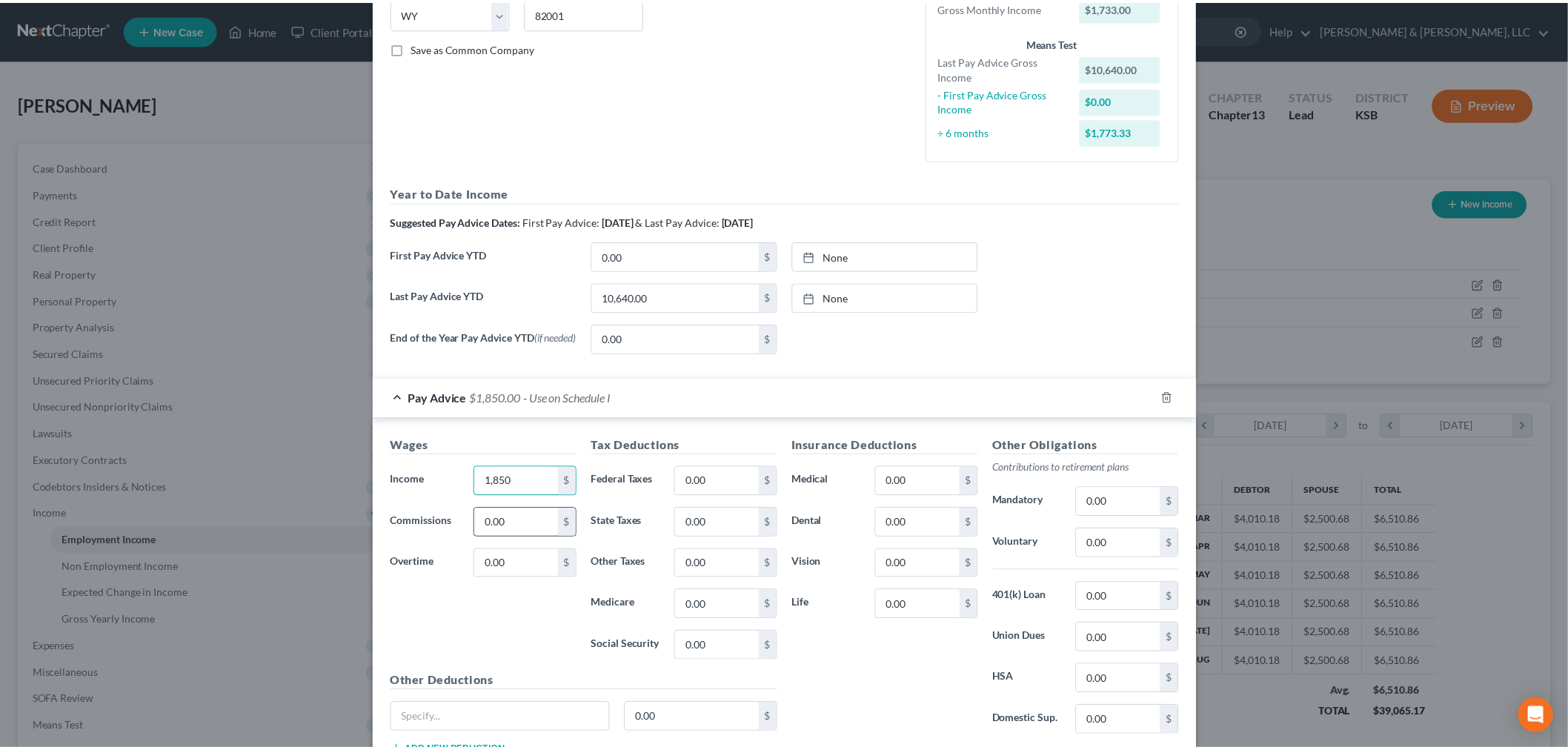
scroll to position [424, 0]
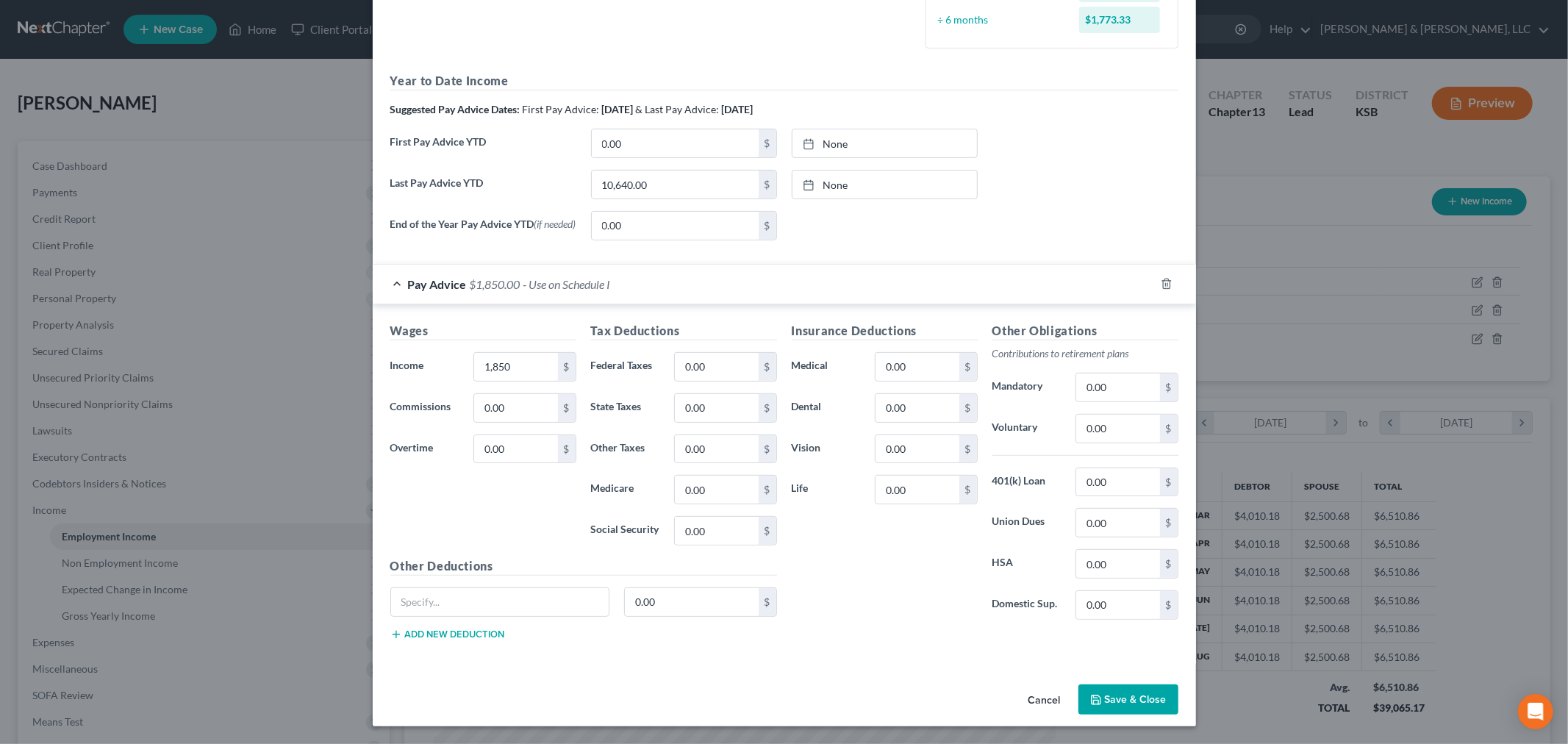
drag, startPoint x: 1131, startPoint y: 707, endPoint x: 1122, endPoint y: 697, distance: 13.5
click at [1130, 706] on button "Save & Close" at bounding box center [1129, 700] width 100 height 31
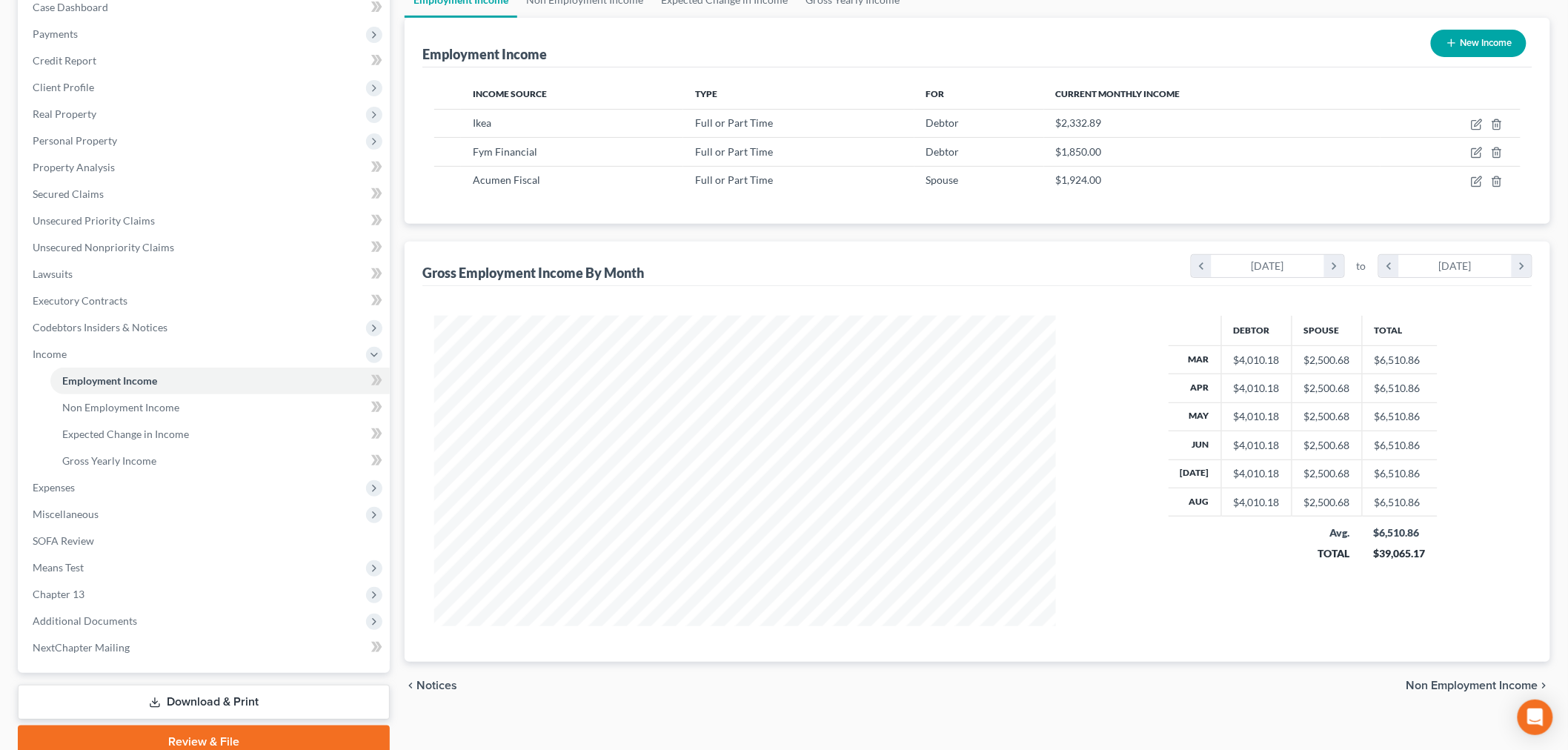
scroll to position [223, 0]
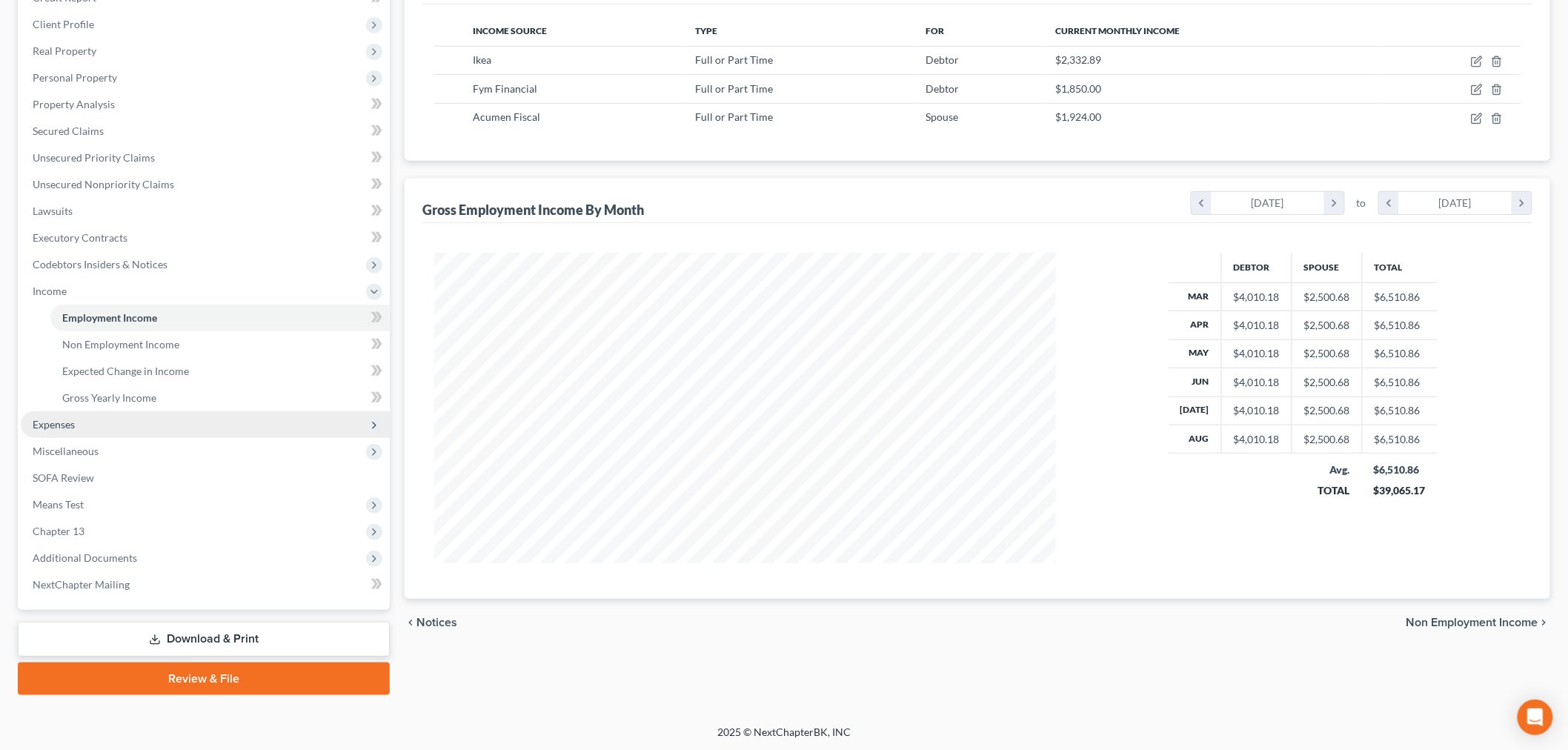
click at [87, 421] on span "Expenses" at bounding box center [206, 424] width 369 height 27
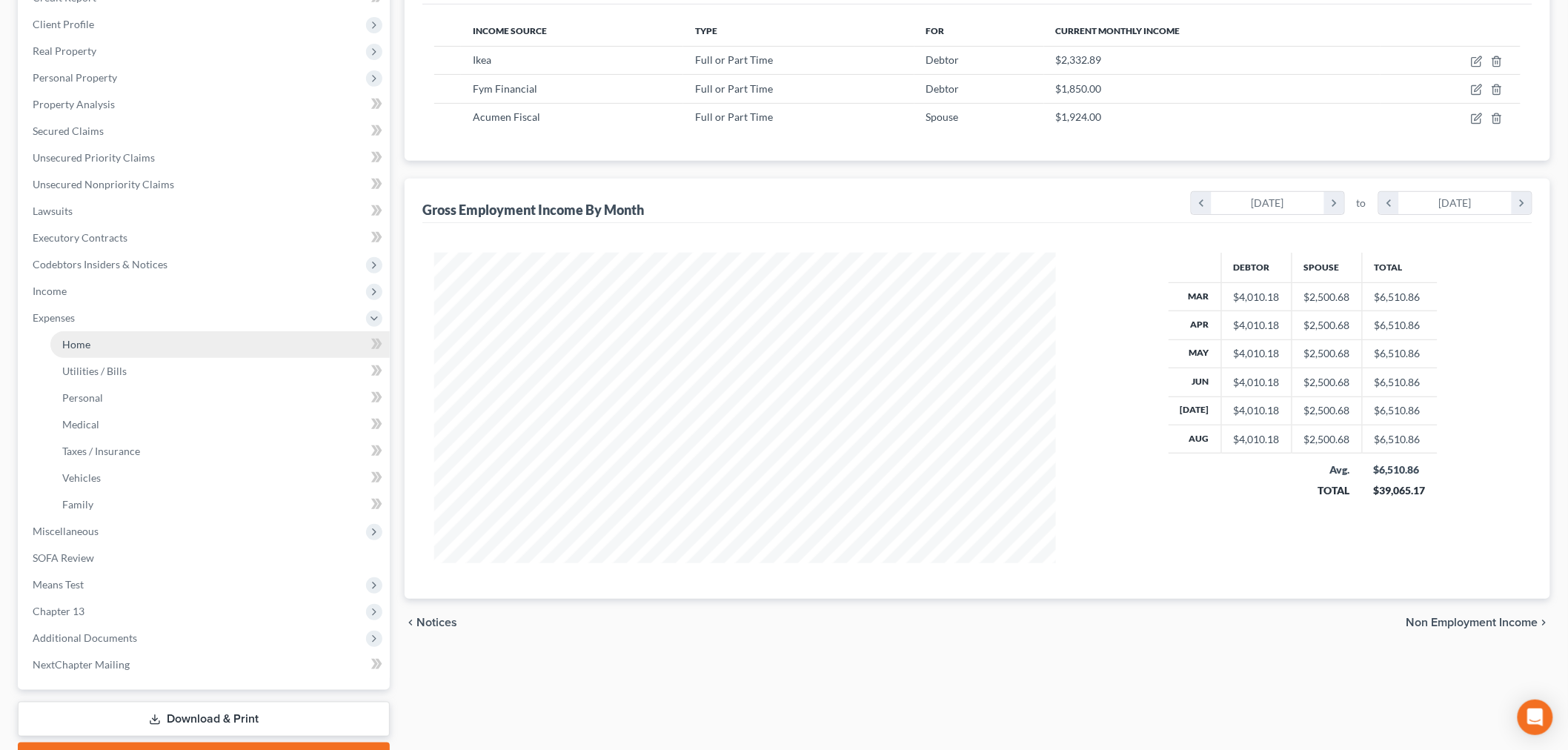
click at [82, 342] on span "Home" at bounding box center [76, 344] width 29 height 12
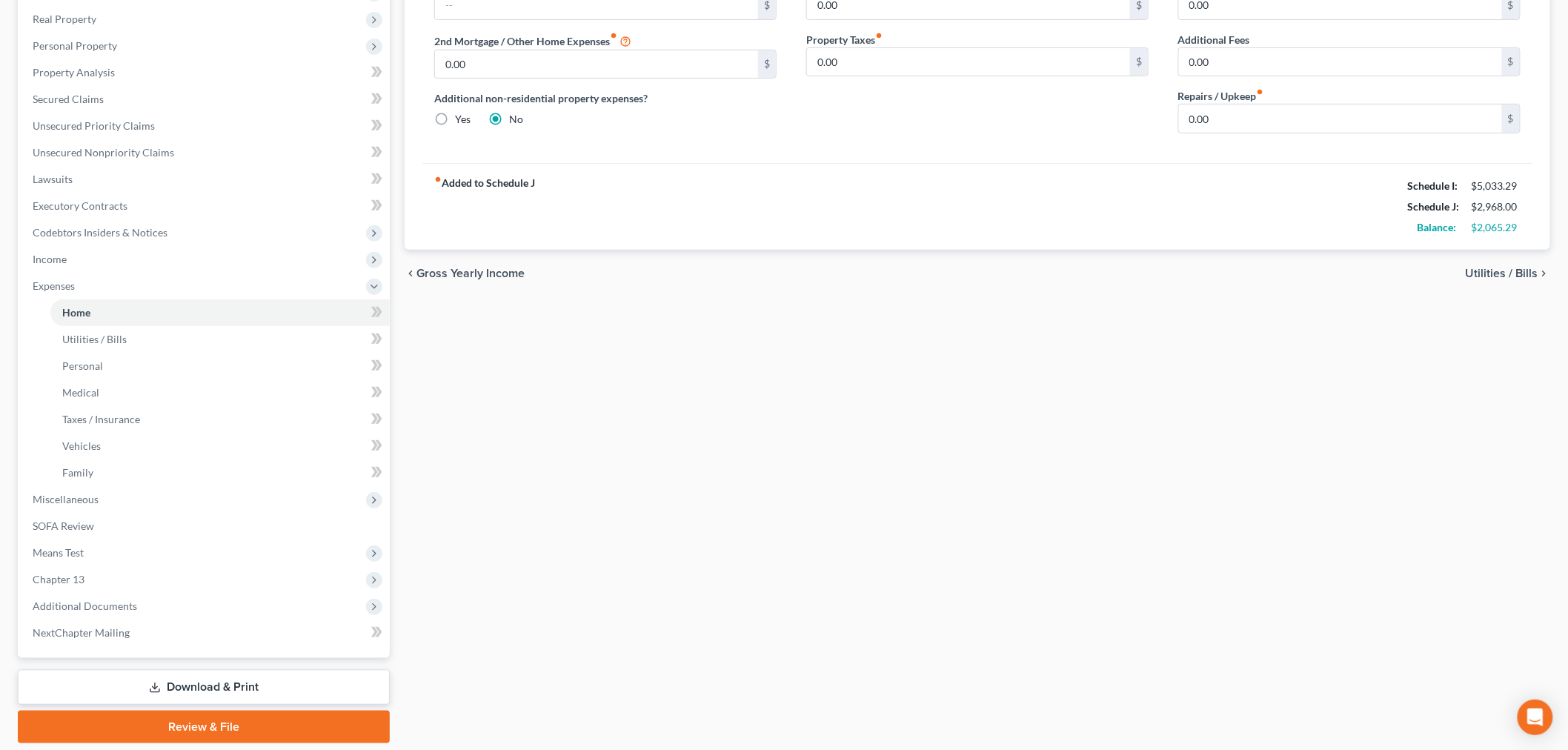
scroll to position [303, 0]
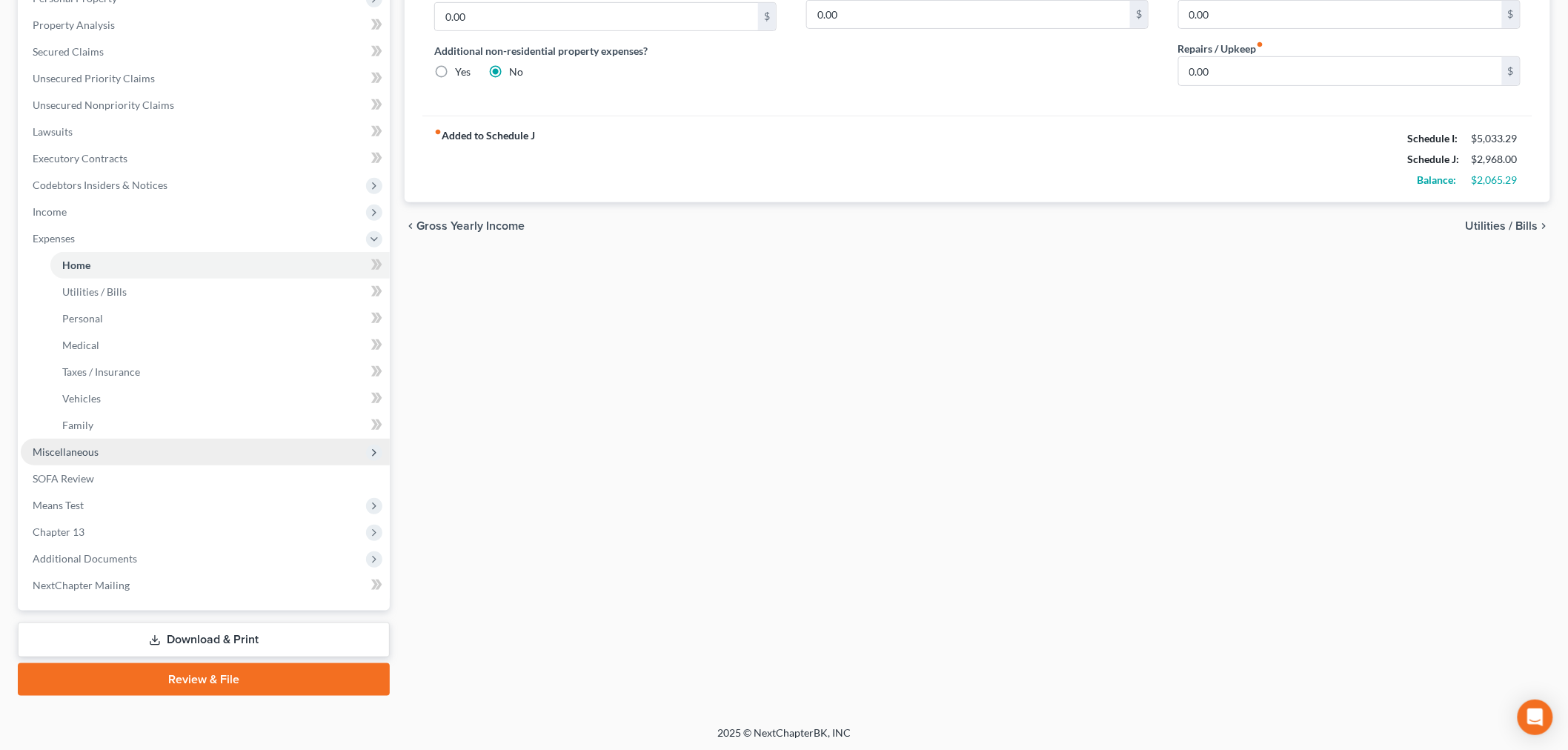
click at [72, 449] on span "Miscellaneous" at bounding box center [65, 451] width 66 height 12
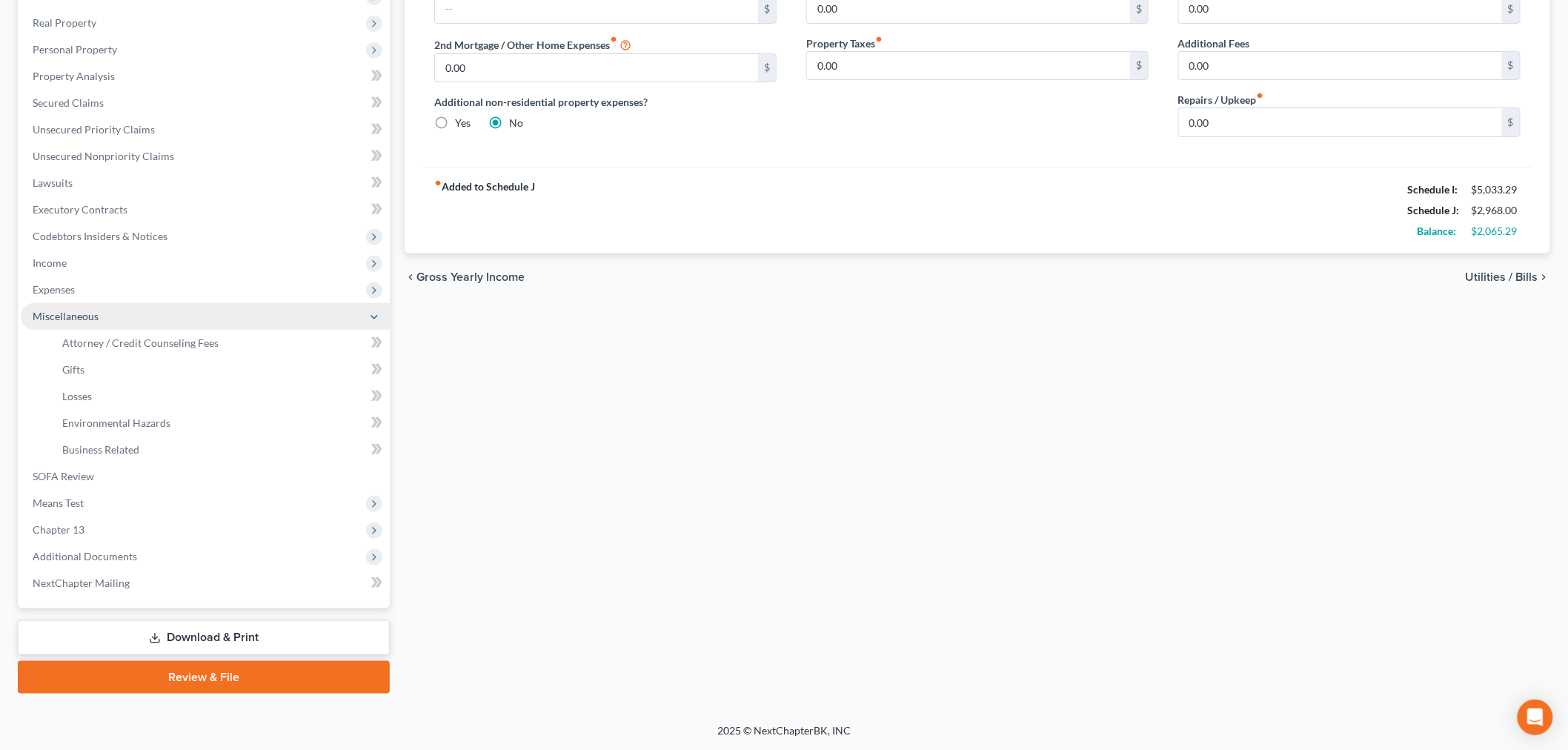
scroll to position [249, 0]
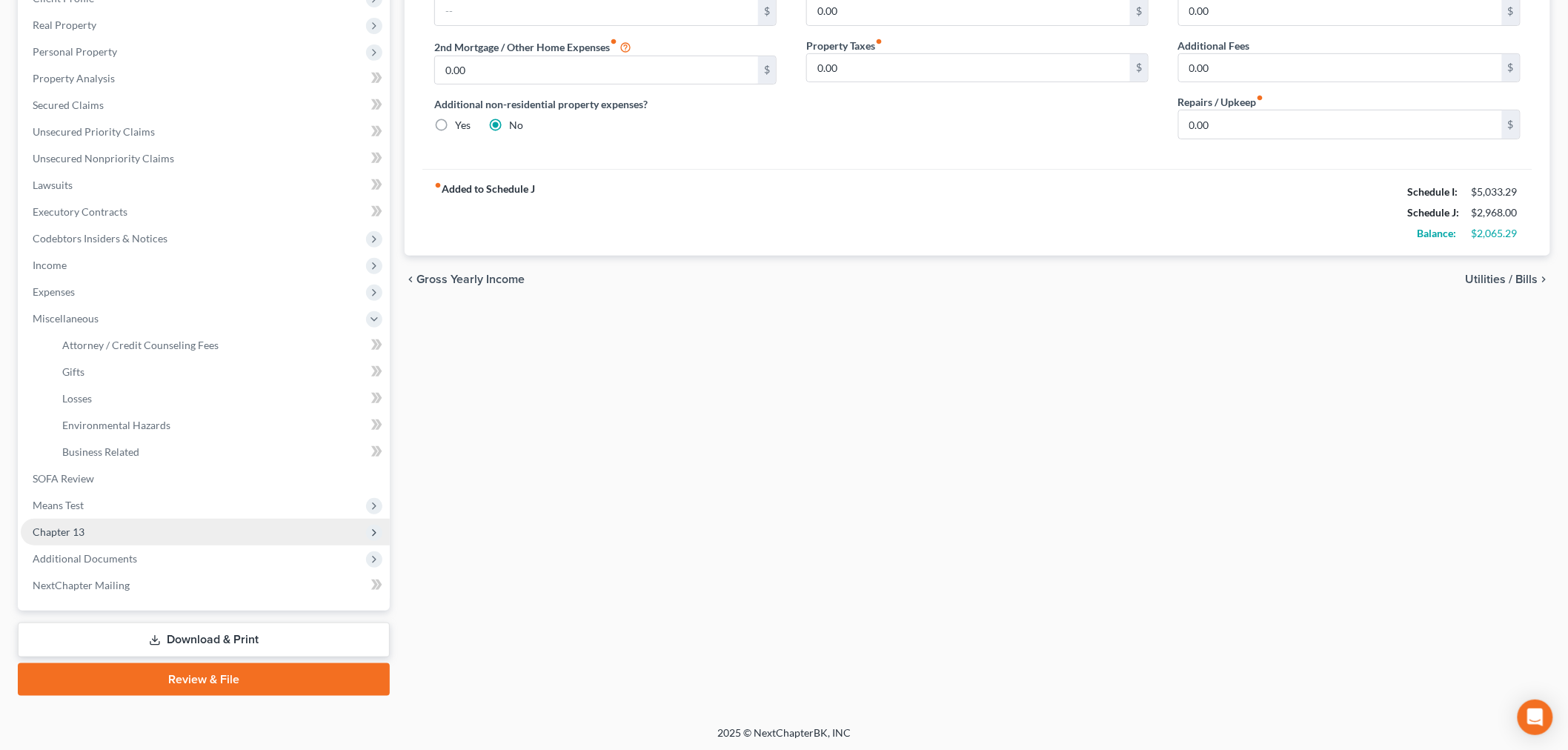
click at [72, 528] on span "Chapter 13" at bounding box center [58, 531] width 52 height 12
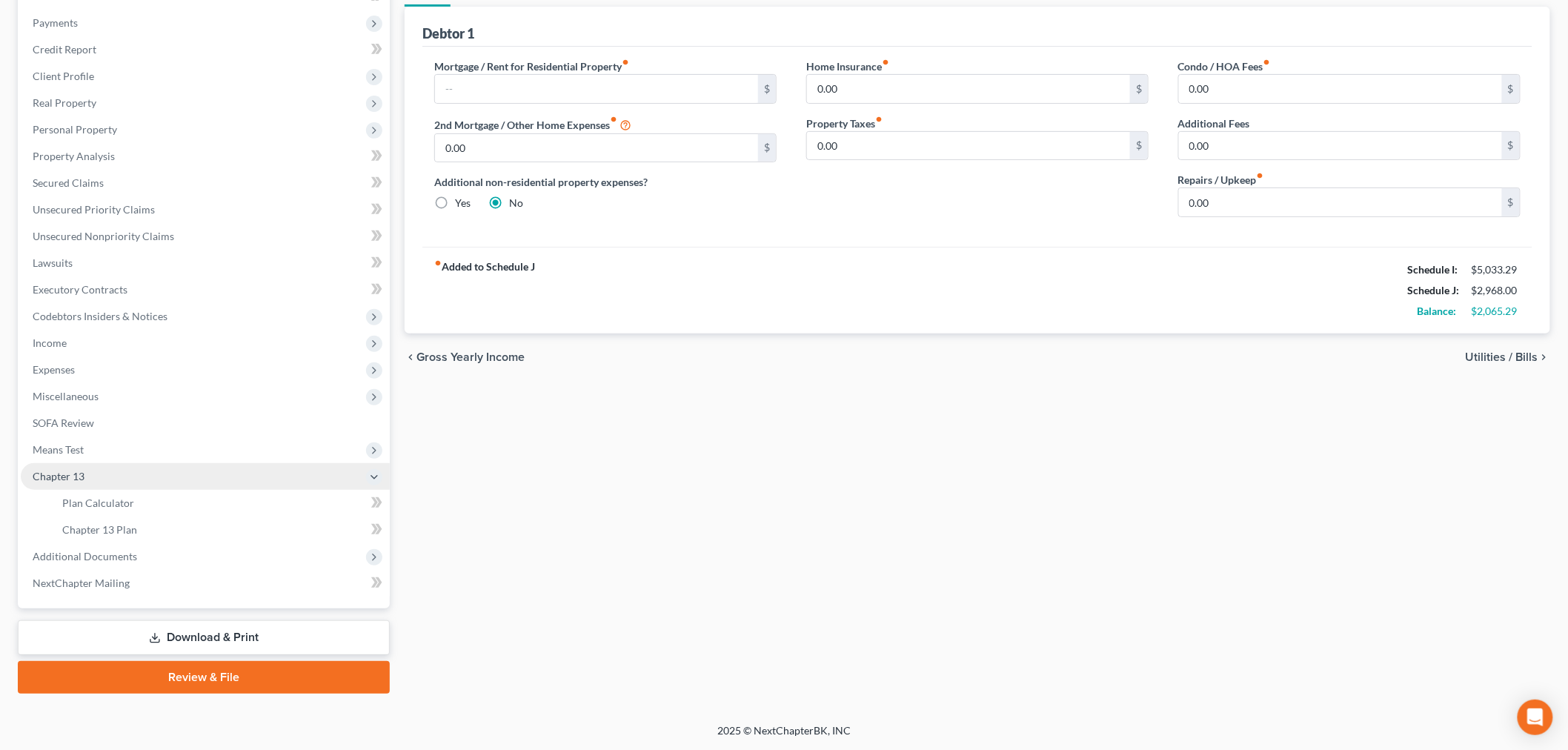
scroll to position [169, 0]
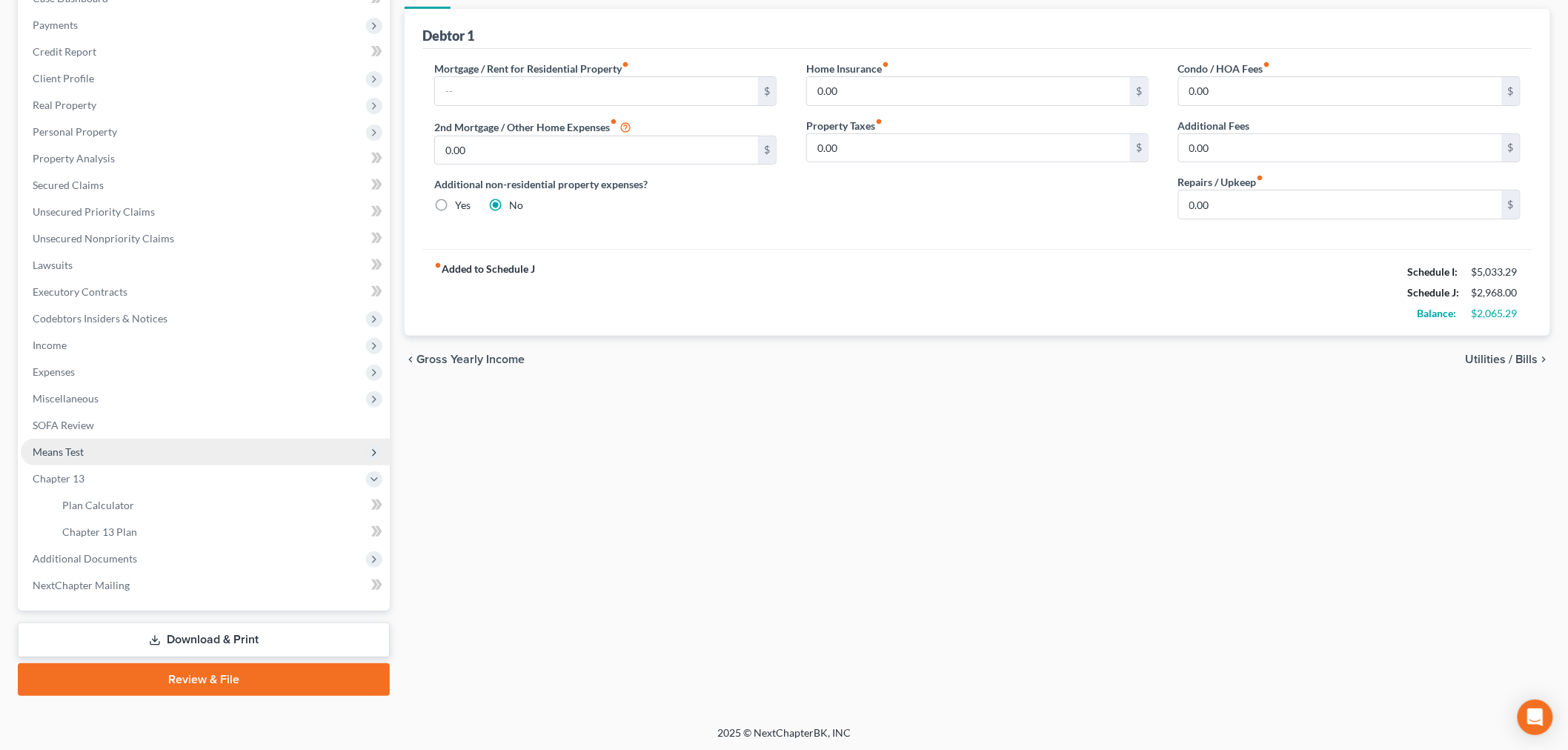
click at [65, 454] on span "Means Test" at bounding box center [58, 451] width 51 height 12
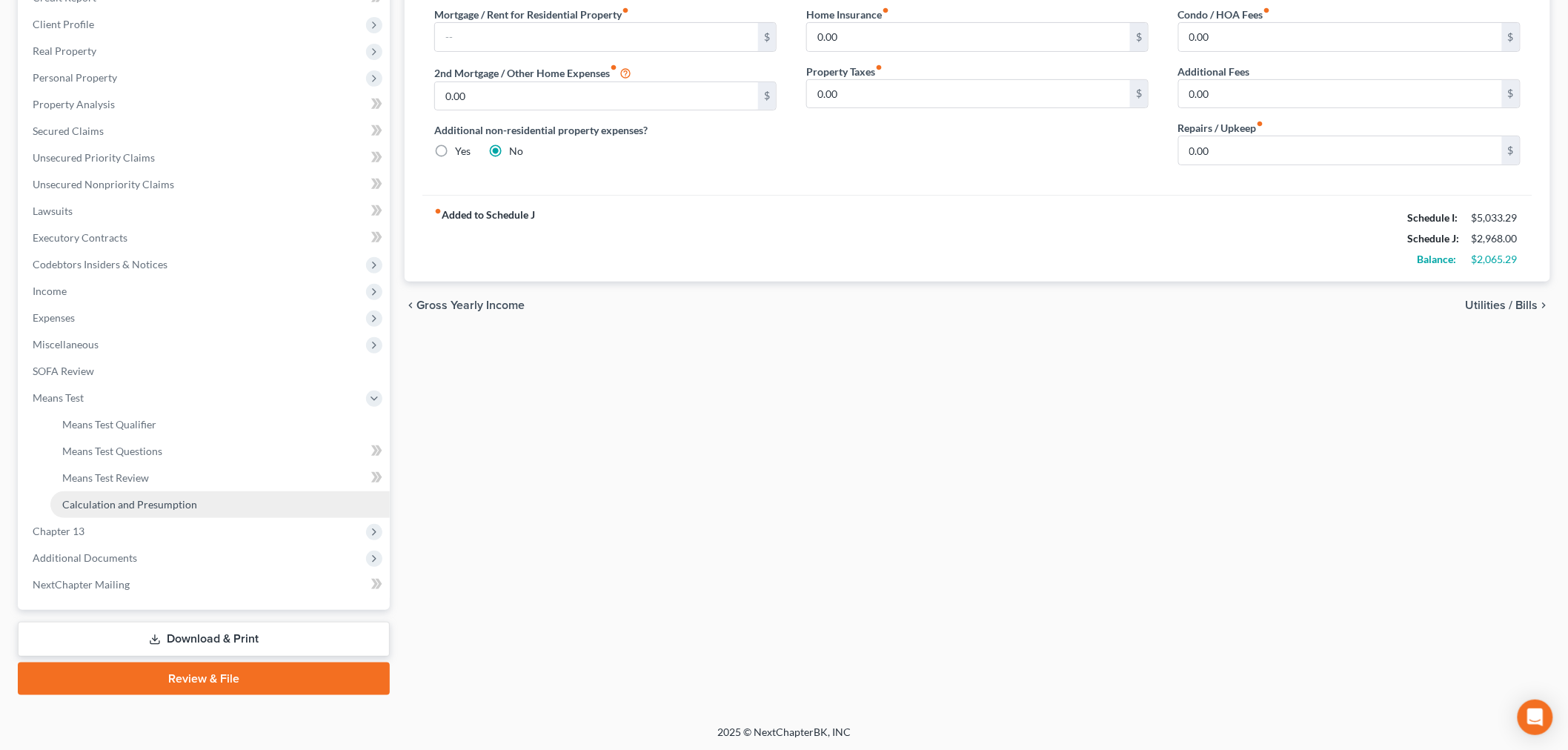
click at [128, 491] on link "Calculation and Presumption" at bounding box center [220, 504] width 340 height 27
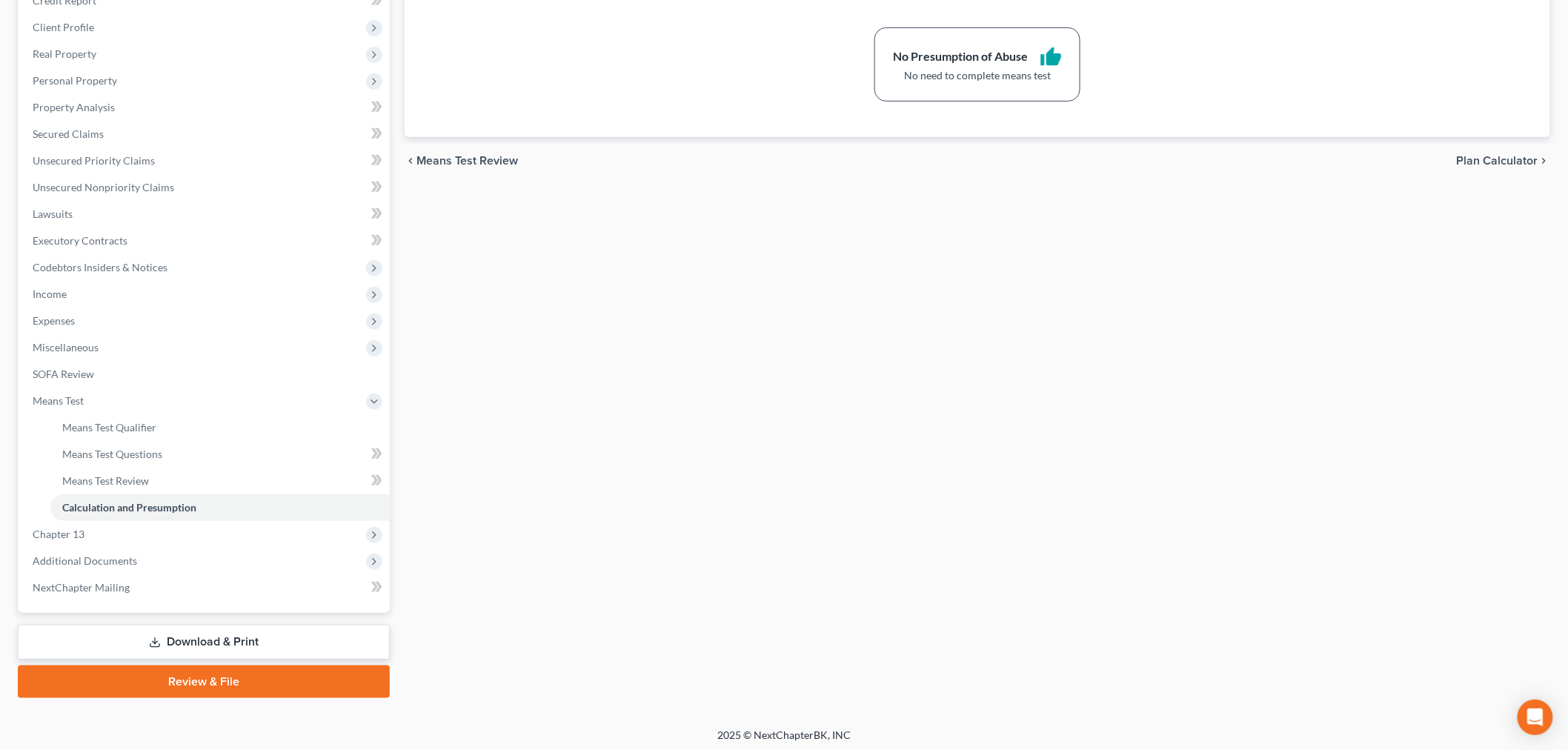
scroll to position [223, 0]
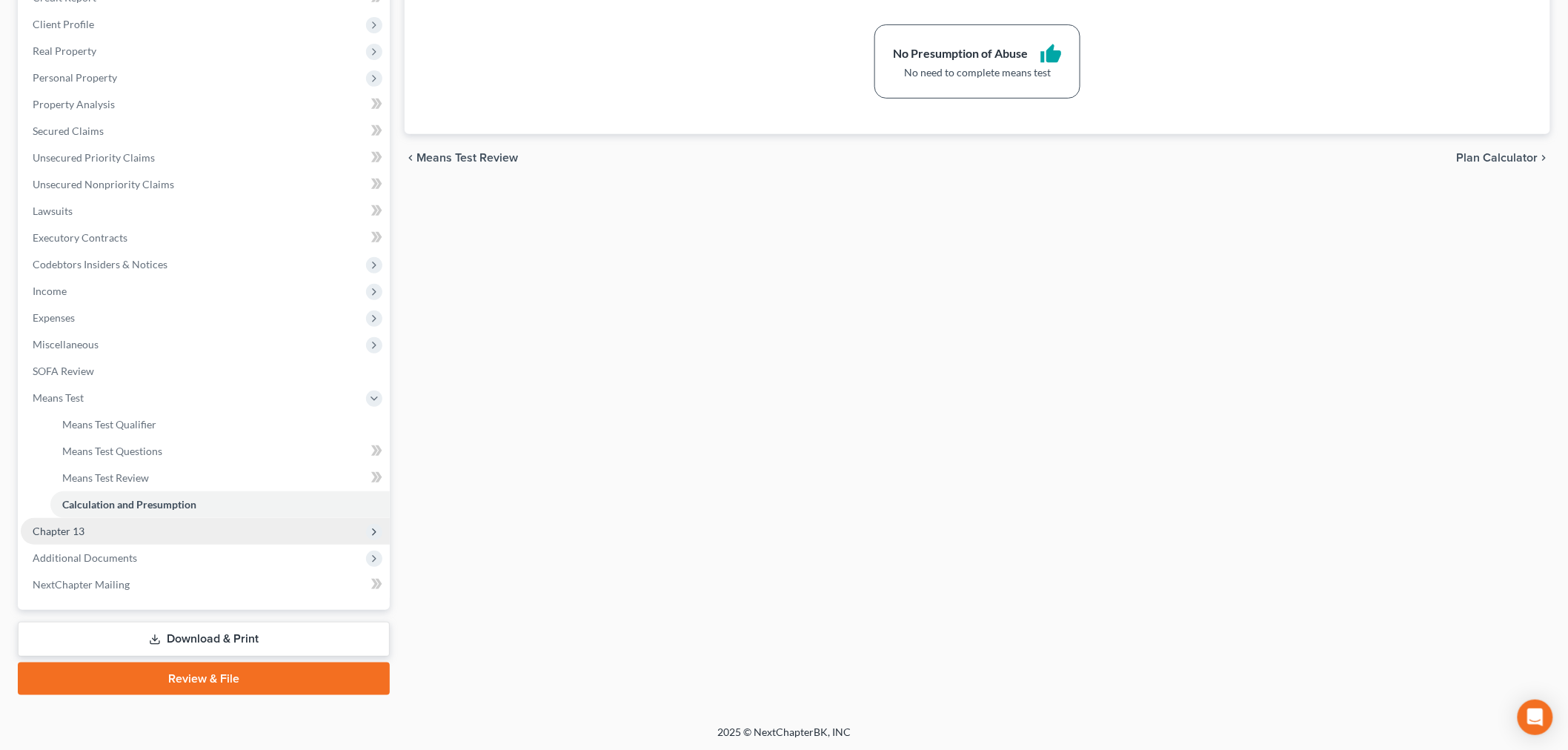
click at [49, 524] on span "Chapter 13" at bounding box center [58, 530] width 52 height 12
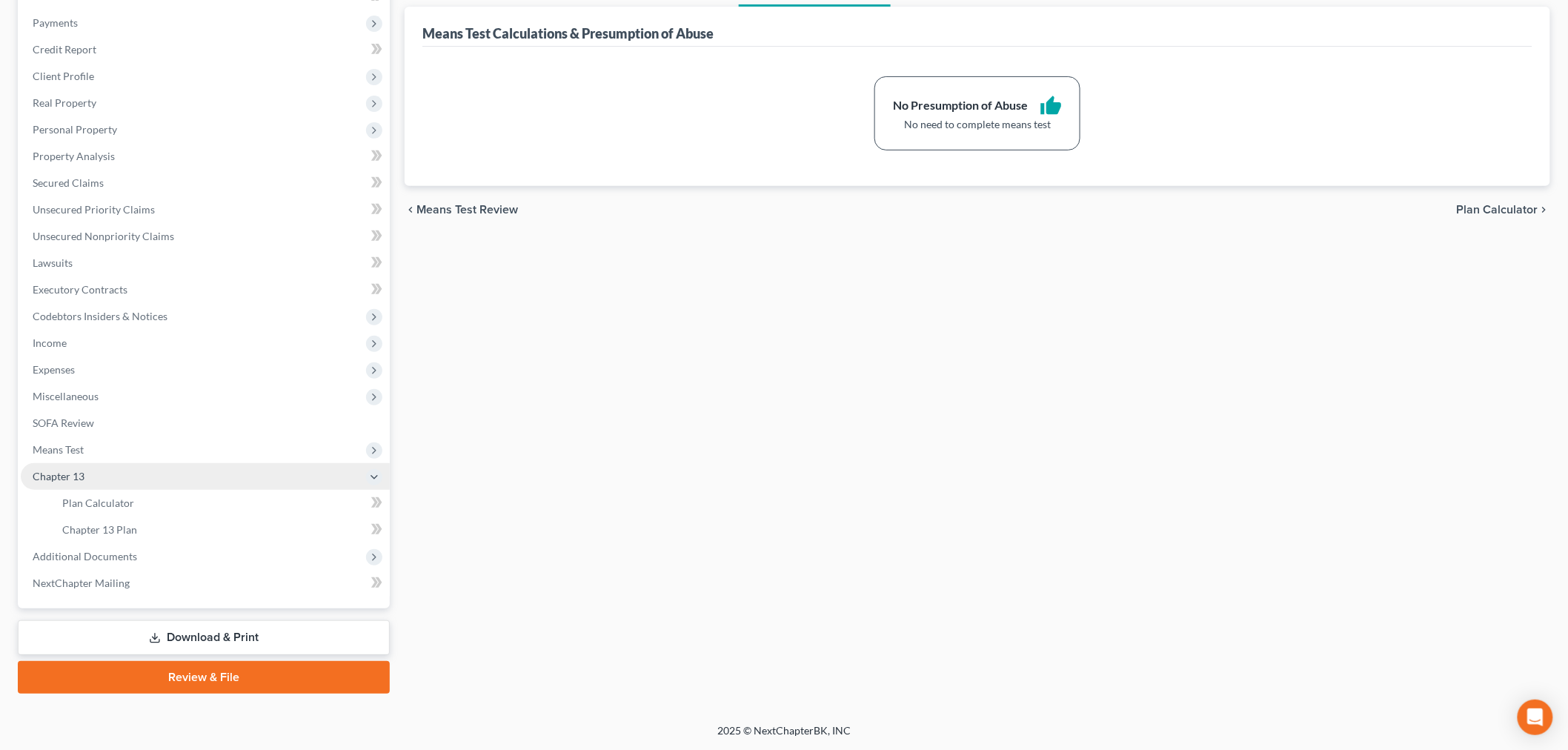
scroll to position [169, 0]
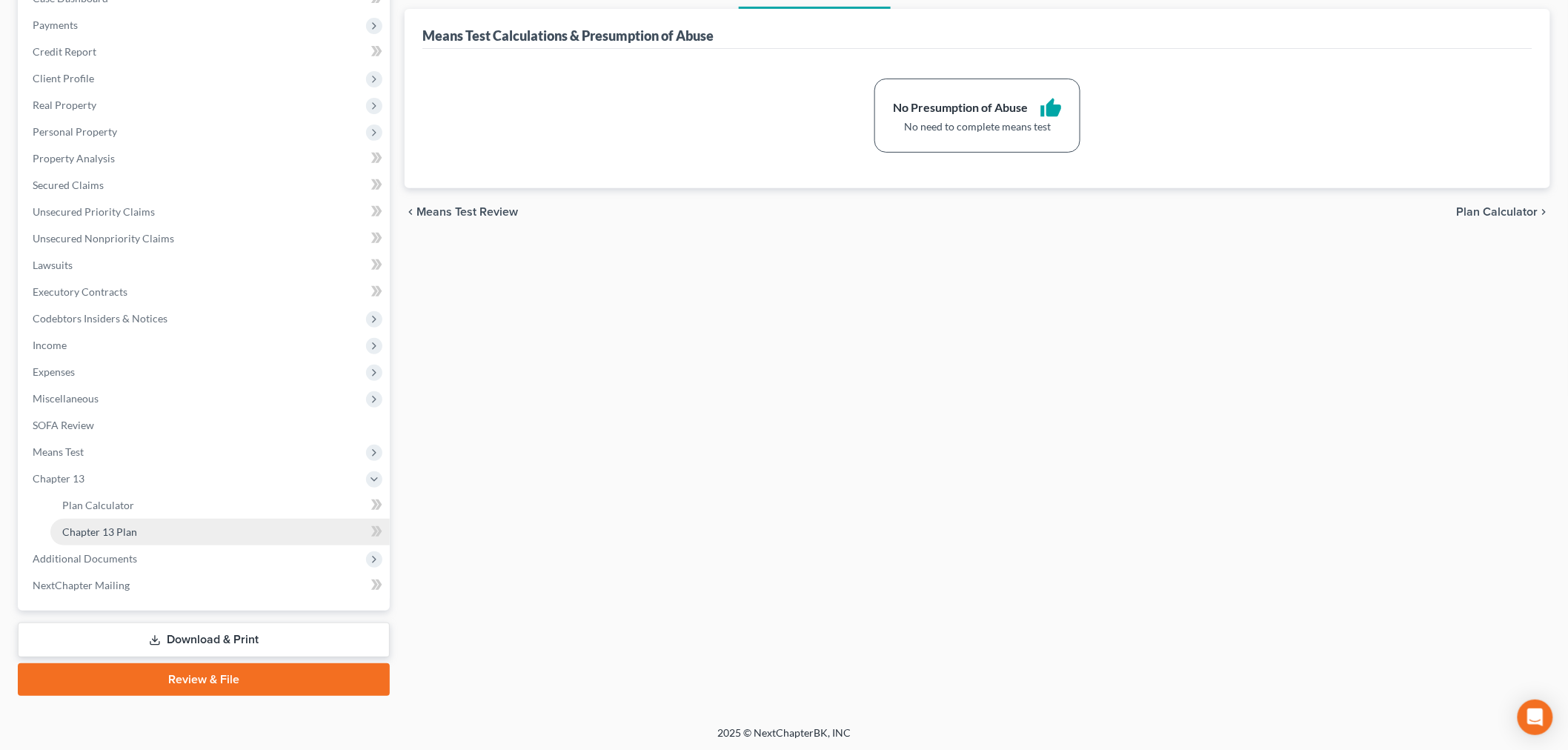
click at [100, 531] on span "Chapter 13 Plan" at bounding box center [99, 531] width 75 height 12
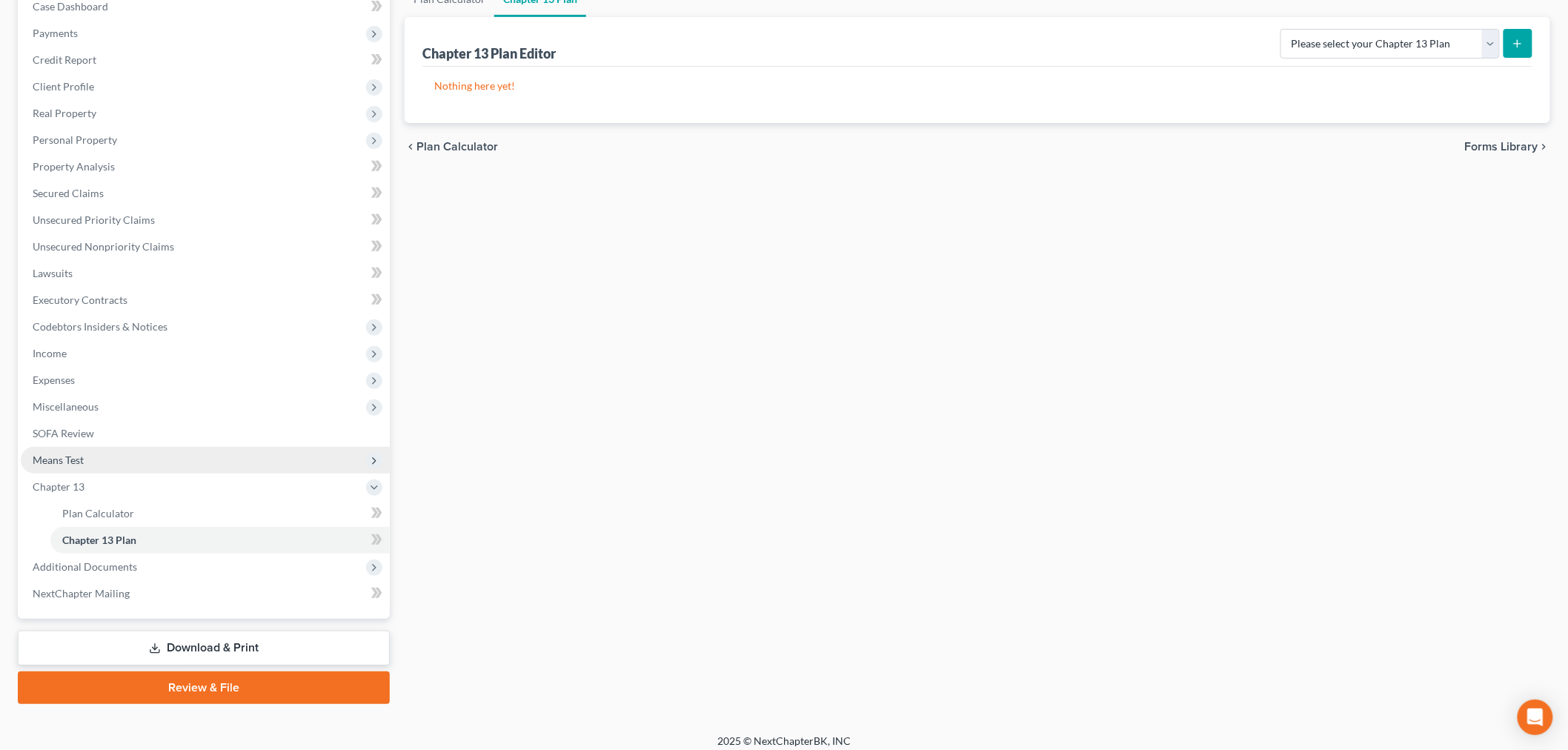
scroll to position [169, 0]
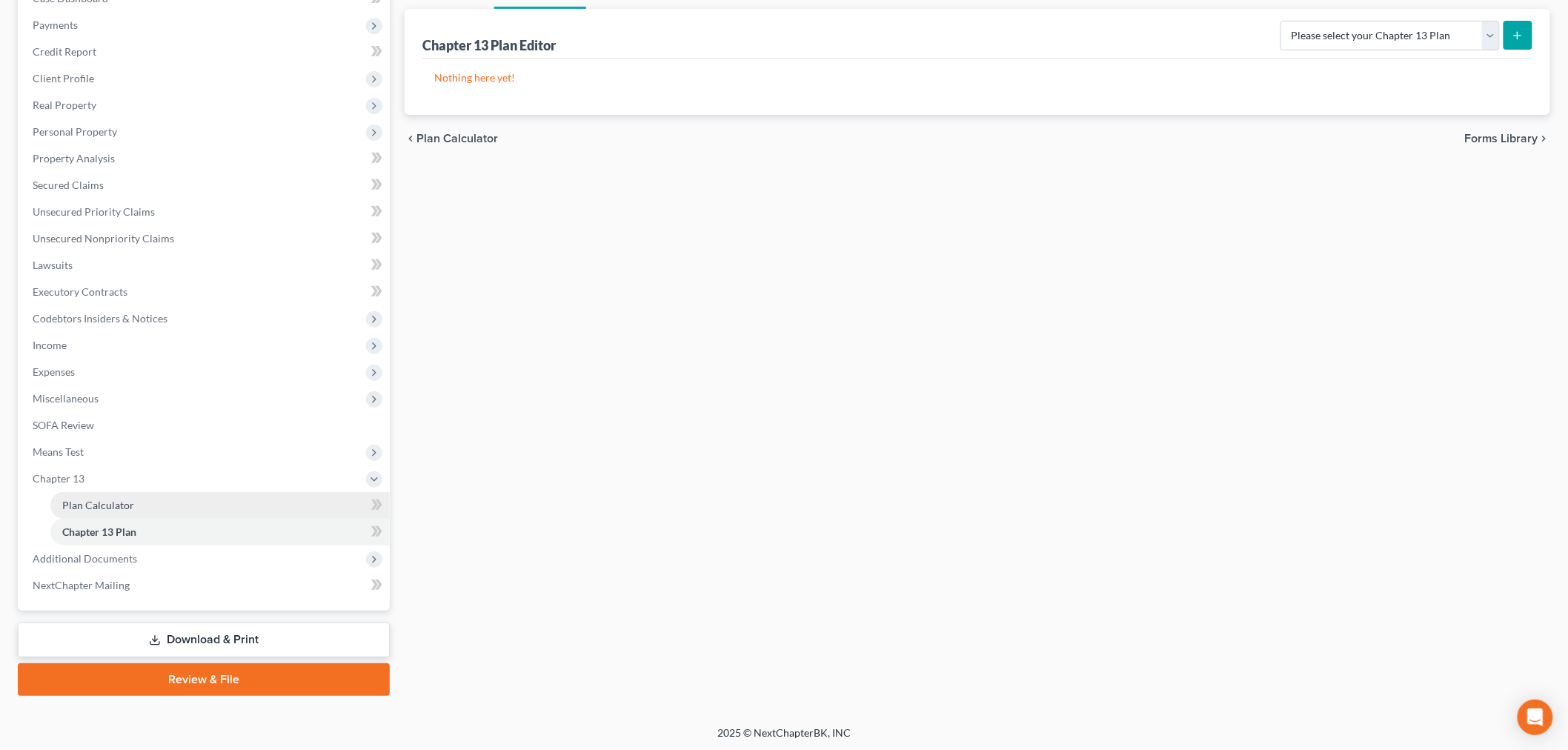
click at [83, 508] on span "Plan Calculator" at bounding box center [98, 504] width 72 height 12
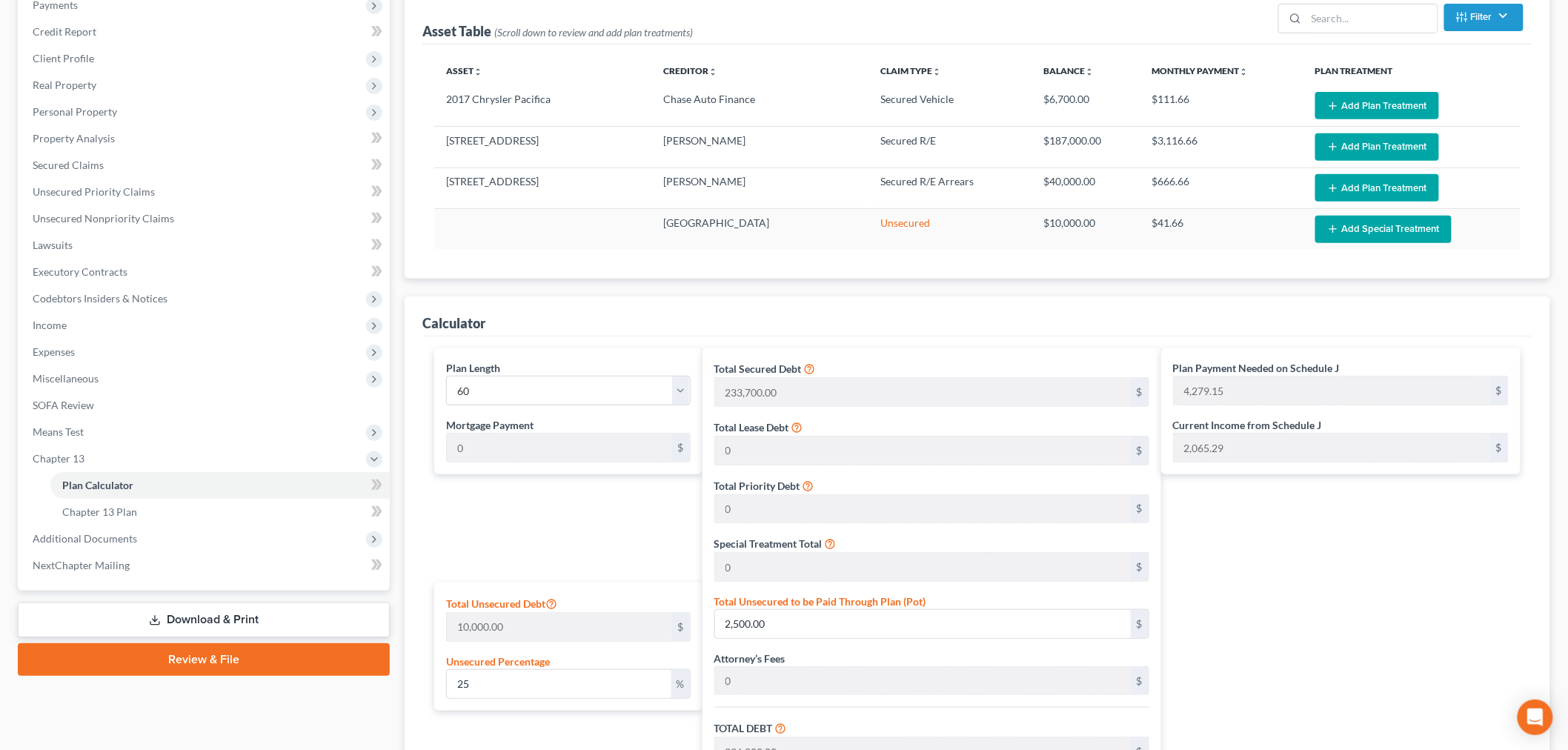
scroll to position [247, 0]
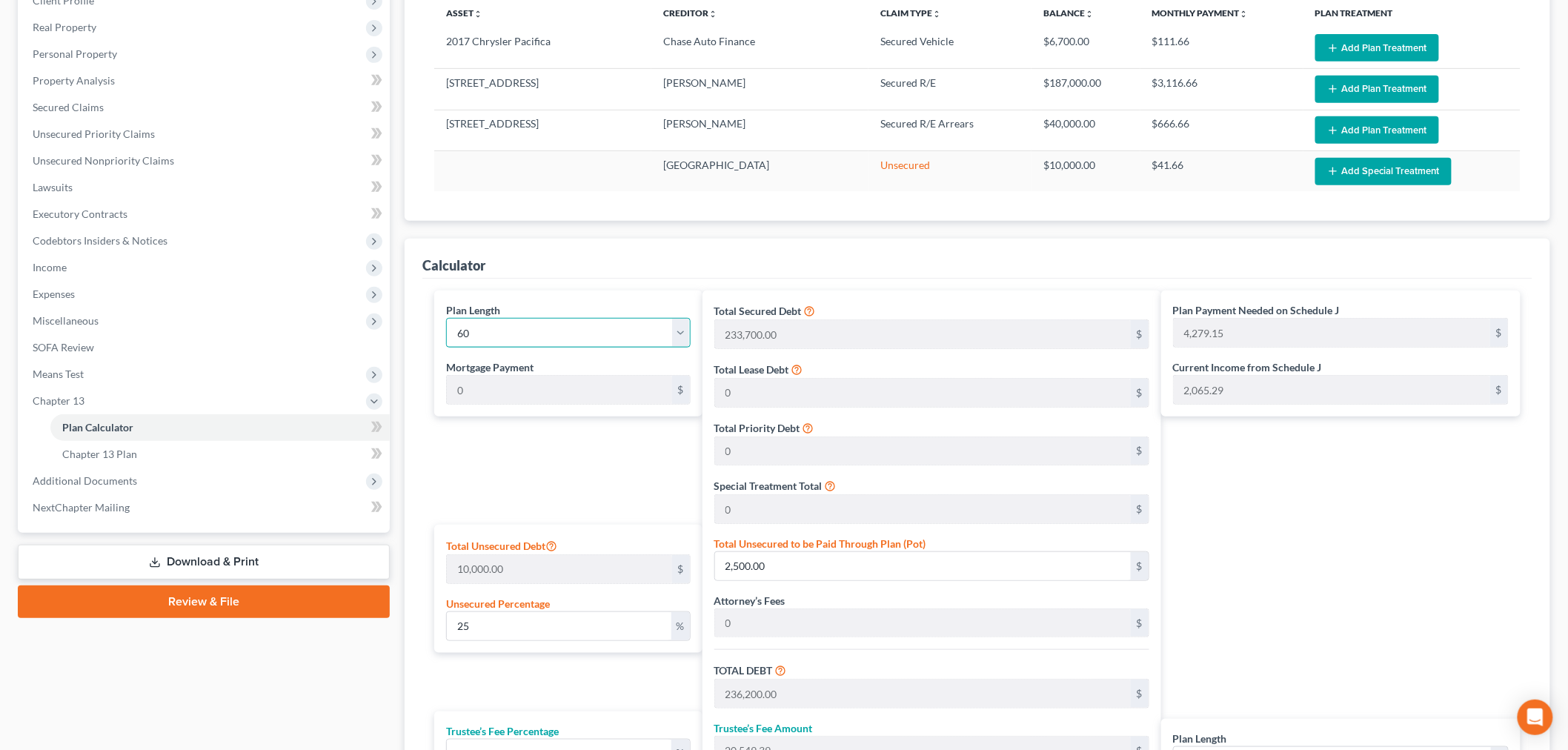
click at [551, 337] on select "1 2 3 4 5 6 7 8 9 10 11 12 13 14 15 16 17 18 19 20 21 22 23 24 25 26 27 28 29 3…" at bounding box center [568, 332] width 245 height 30
click at [446, 318] on select "1 2 3 4 5 6 7 8 9 10 11 12 13 14 15 16 17 18 19 20 21 22 23 24 25 26 27 28 29 3…" at bounding box center [568, 332] width 245 height 30
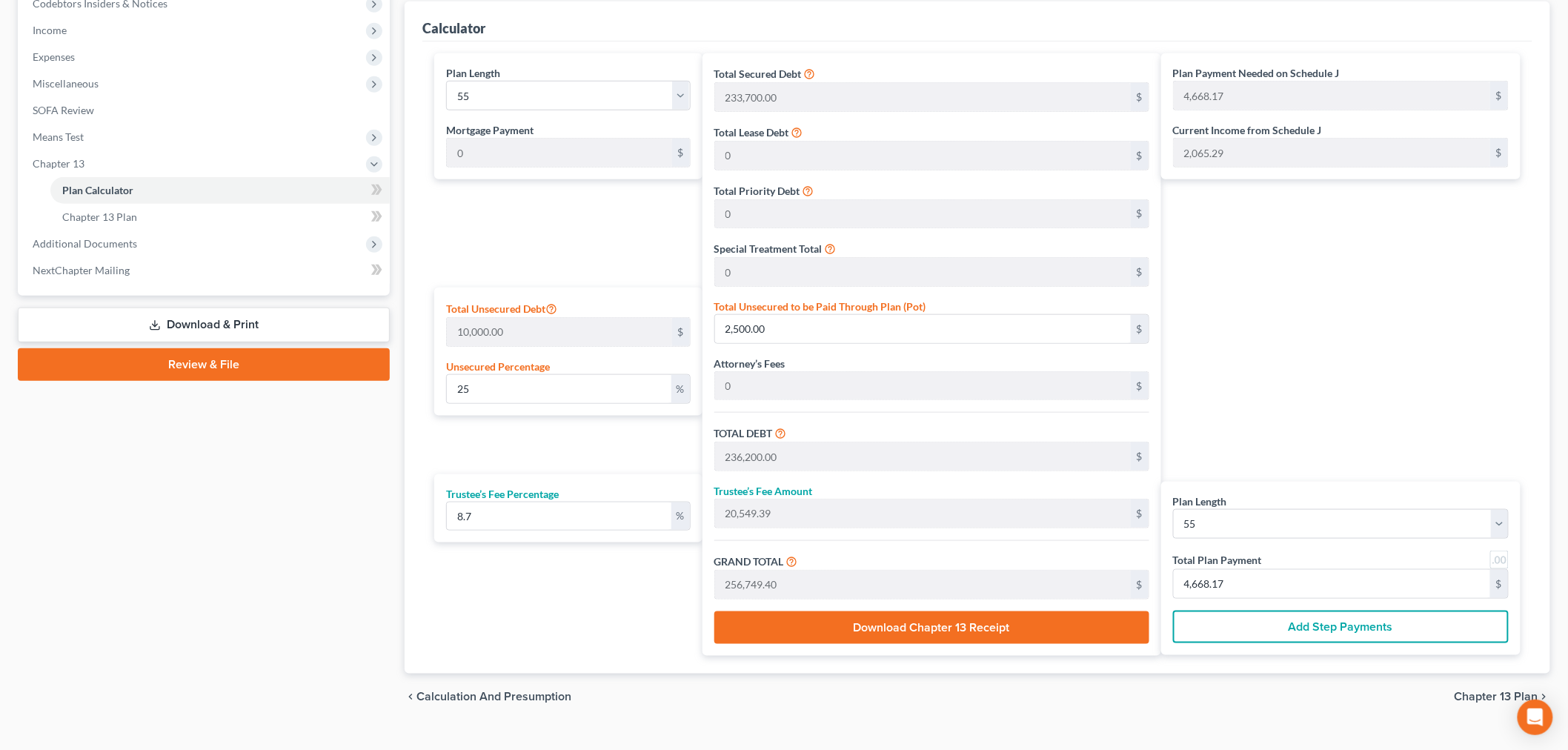
scroll to position [514, 0]
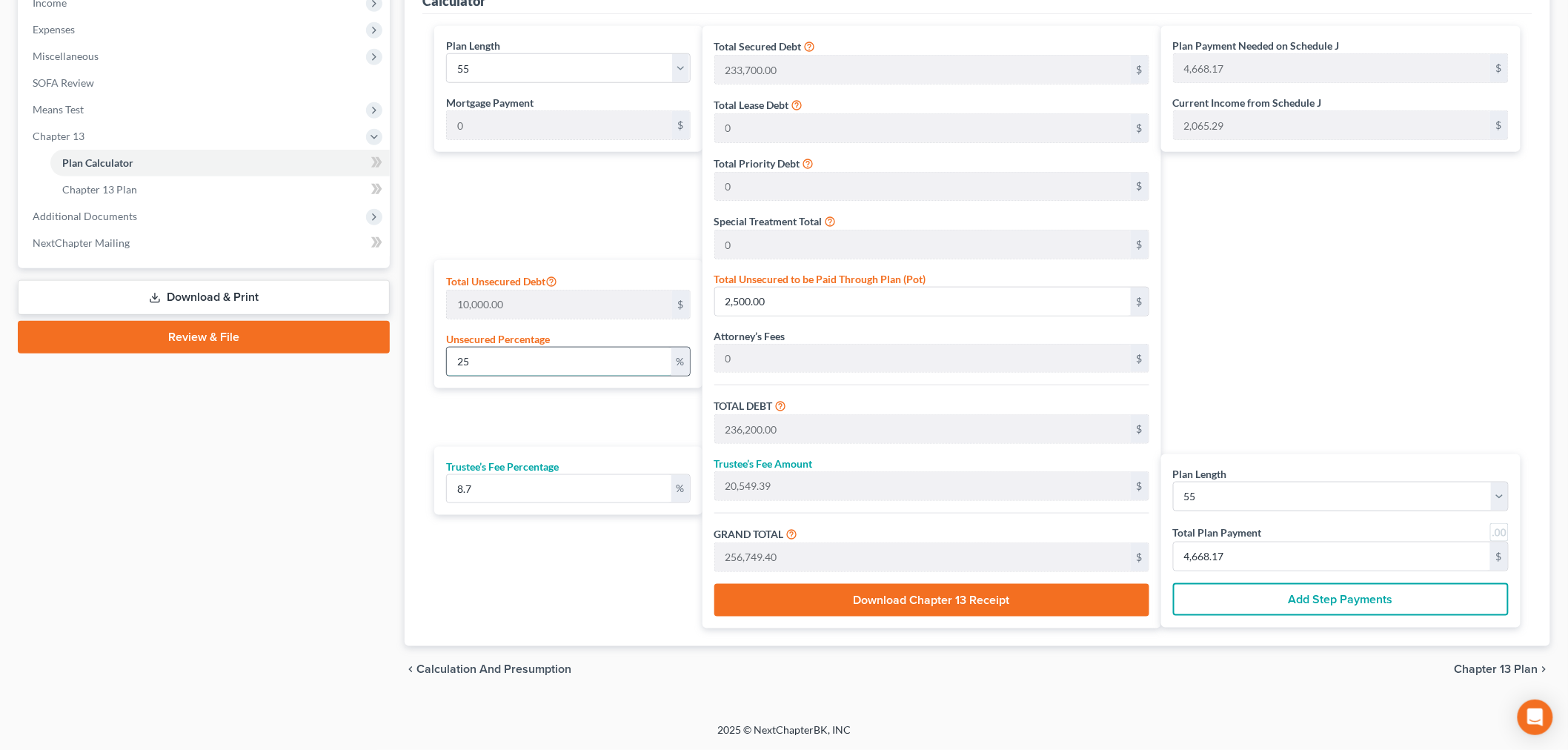
click at [509, 352] on input "25" at bounding box center [559, 362] width 225 height 29
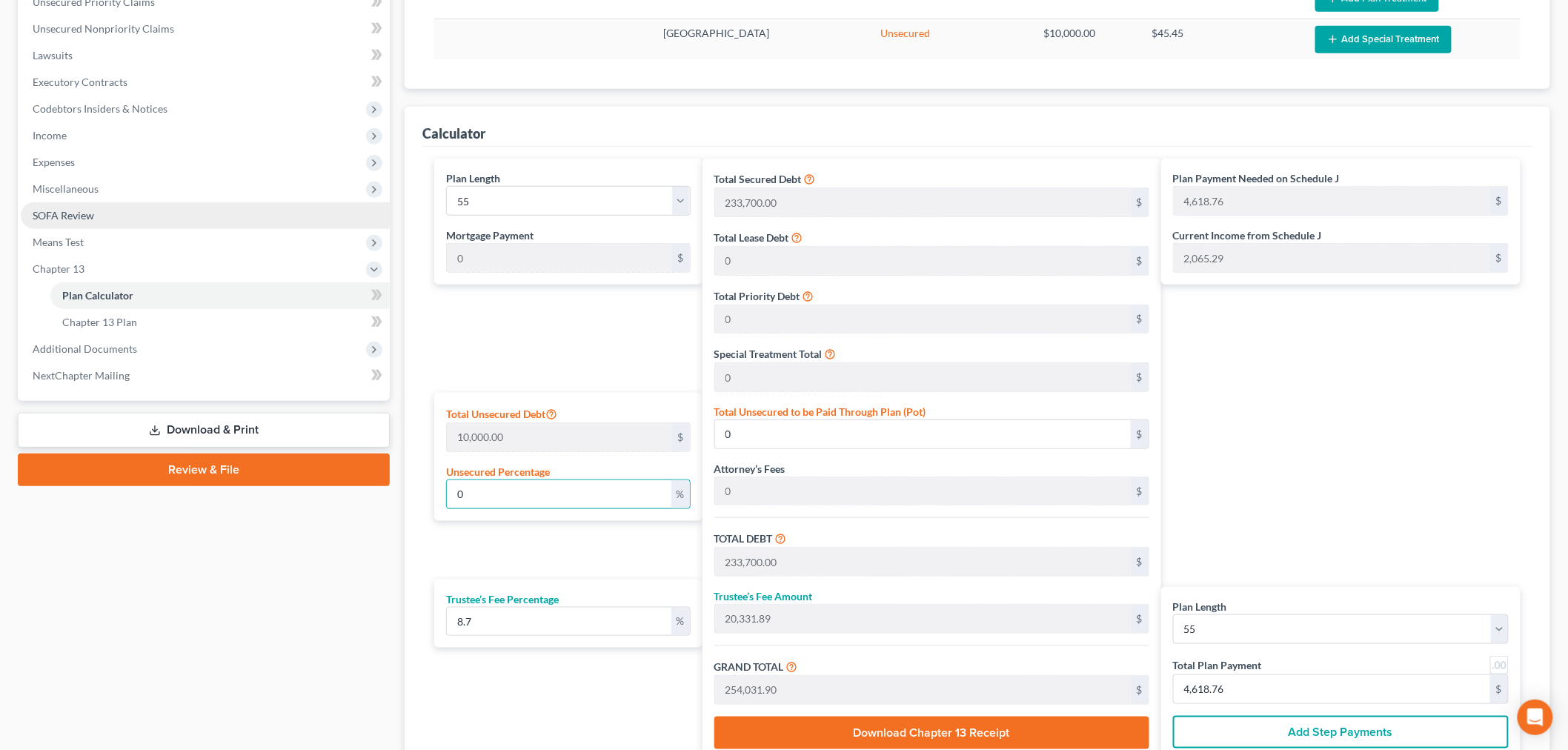
scroll to position [349, 0]
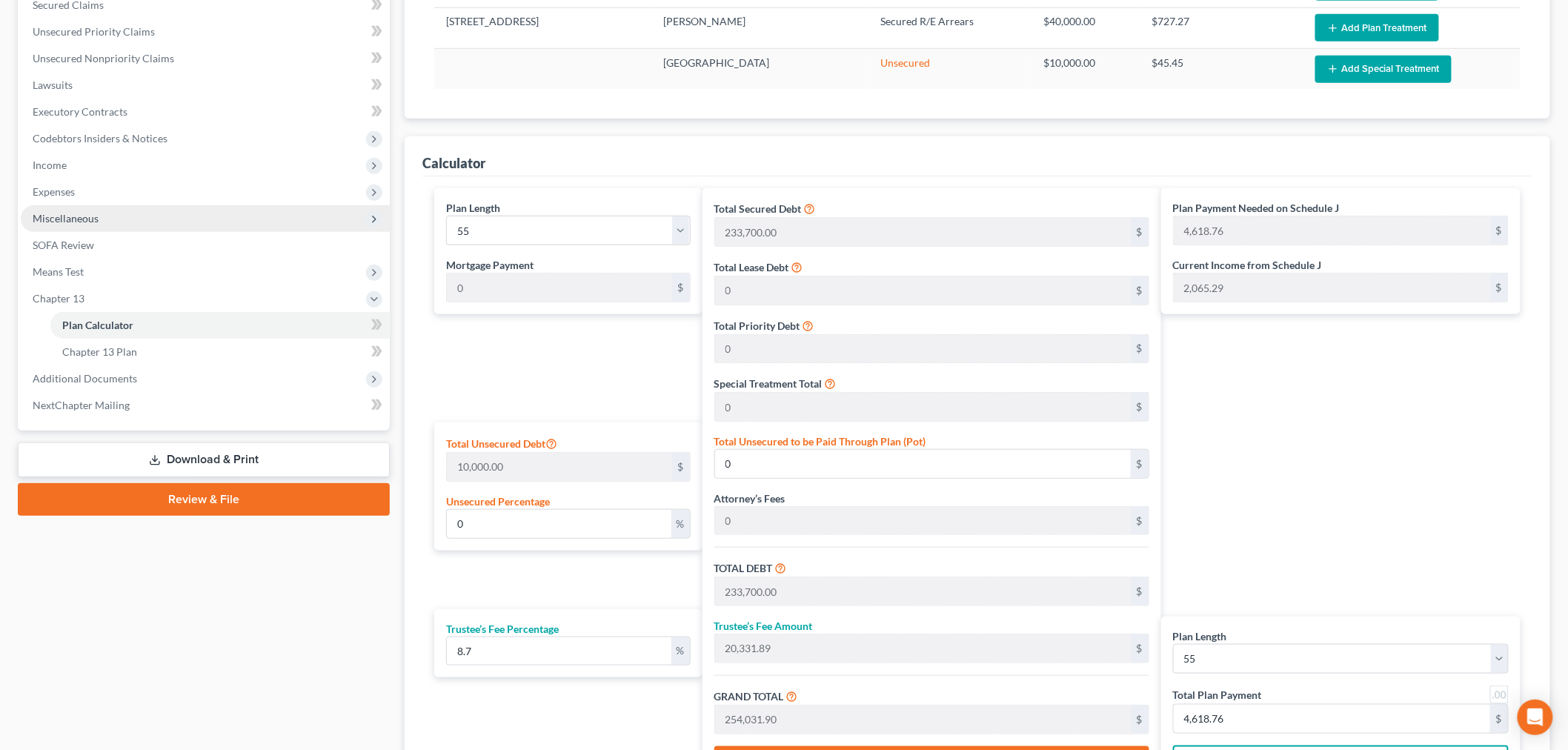
click at [56, 208] on span "Miscellaneous" at bounding box center [206, 219] width 369 height 27
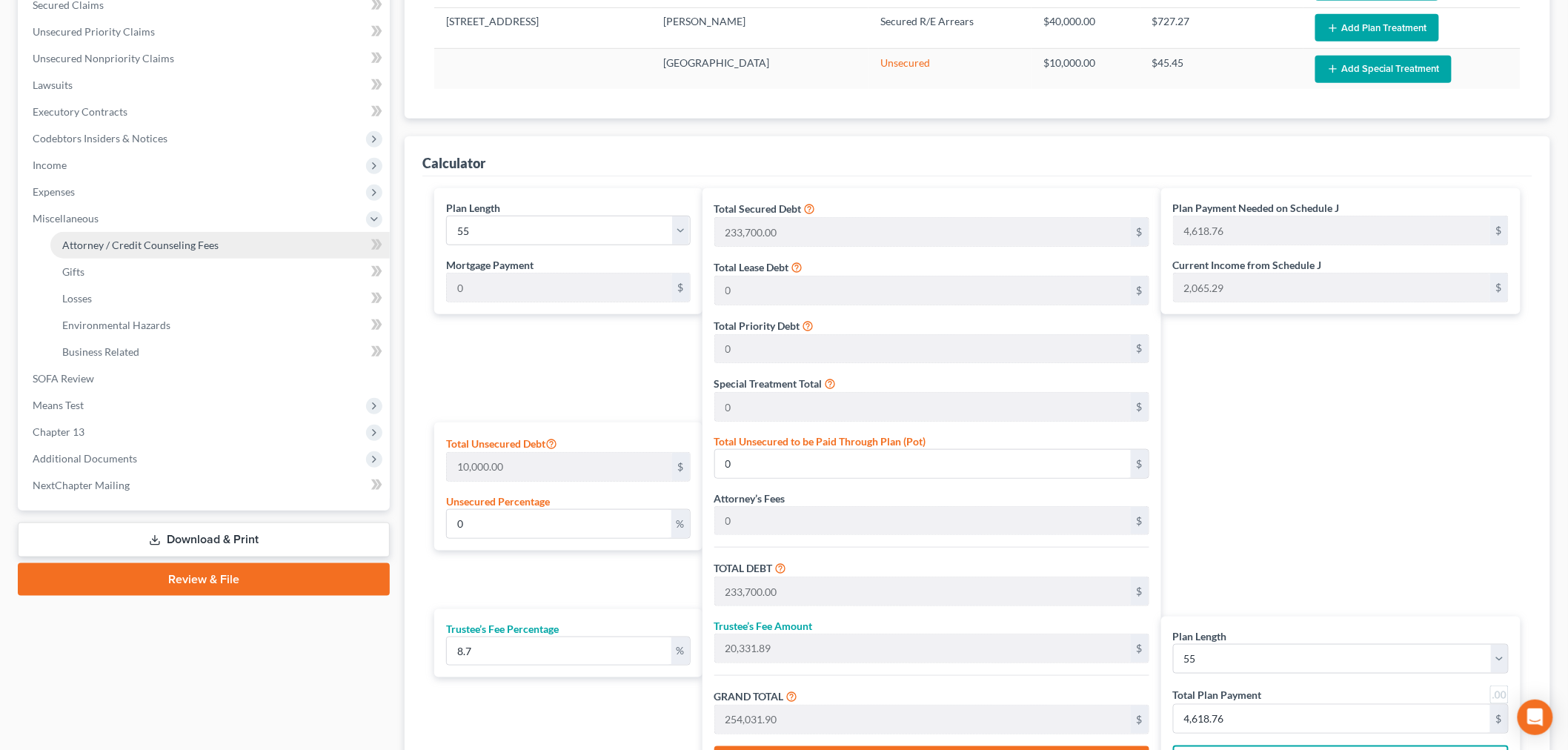
click at [84, 233] on link "Attorney / Credit Counseling Fees" at bounding box center [220, 246] width 340 height 27
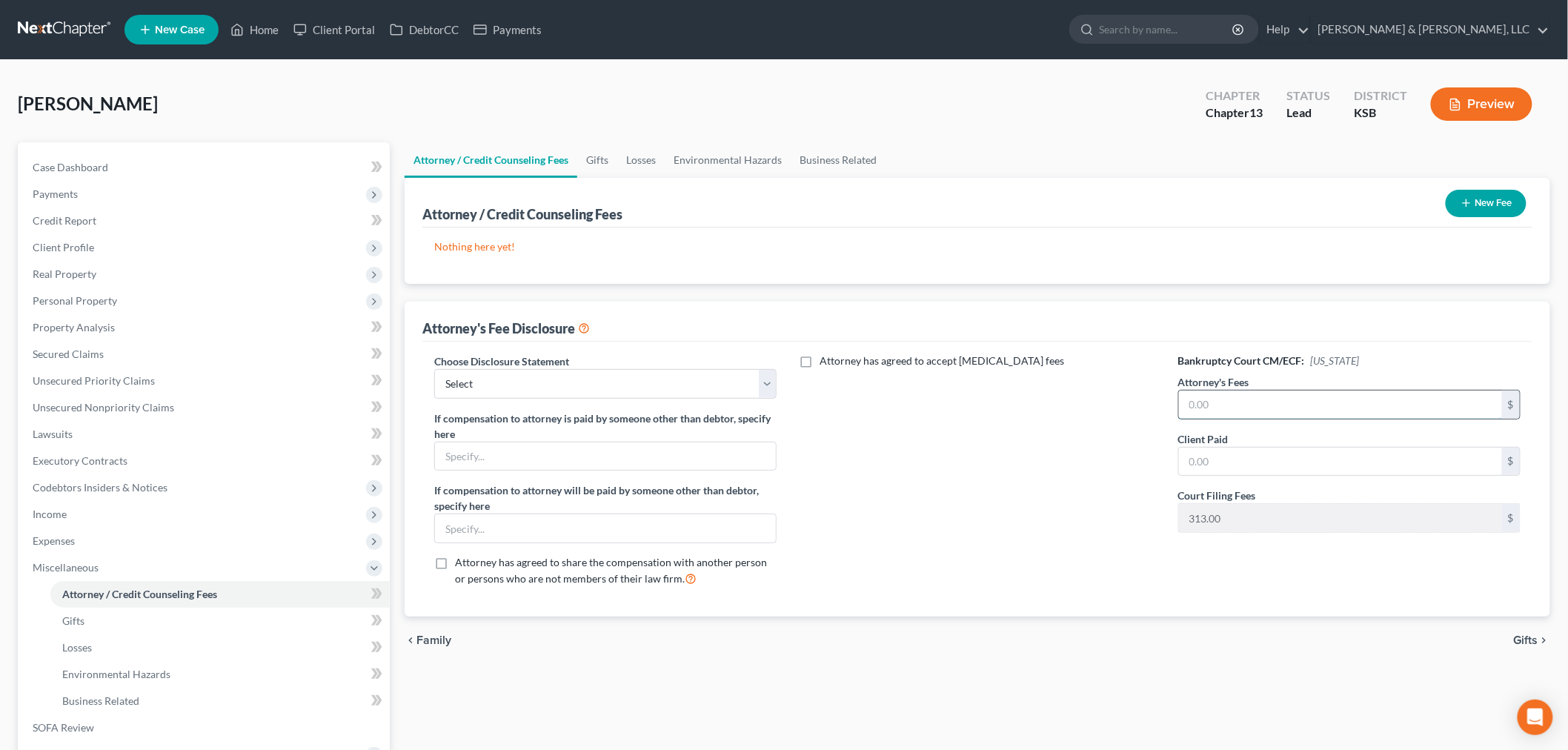
click at [1217, 397] on input "text" at bounding box center [1341, 405] width 323 height 29
click at [769, 381] on select "Select Attorney Disclosure of Compensation Statement" at bounding box center [605, 384] width 343 height 30
click at [434, 369] on select "Select Attorney Disclosure of Compensation Statement" at bounding box center [605, 384] width 343 height 30
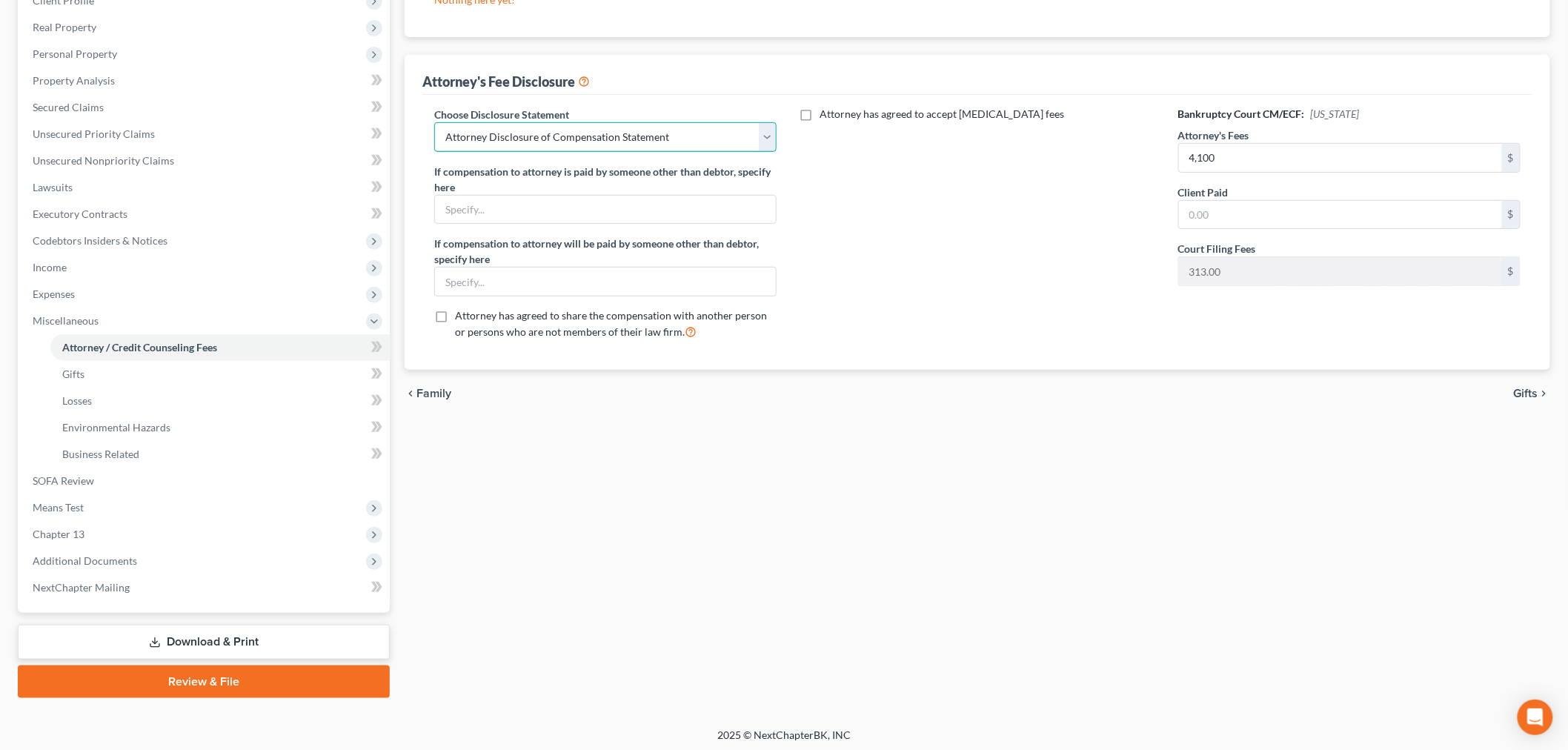
scroll to position [249, 0]
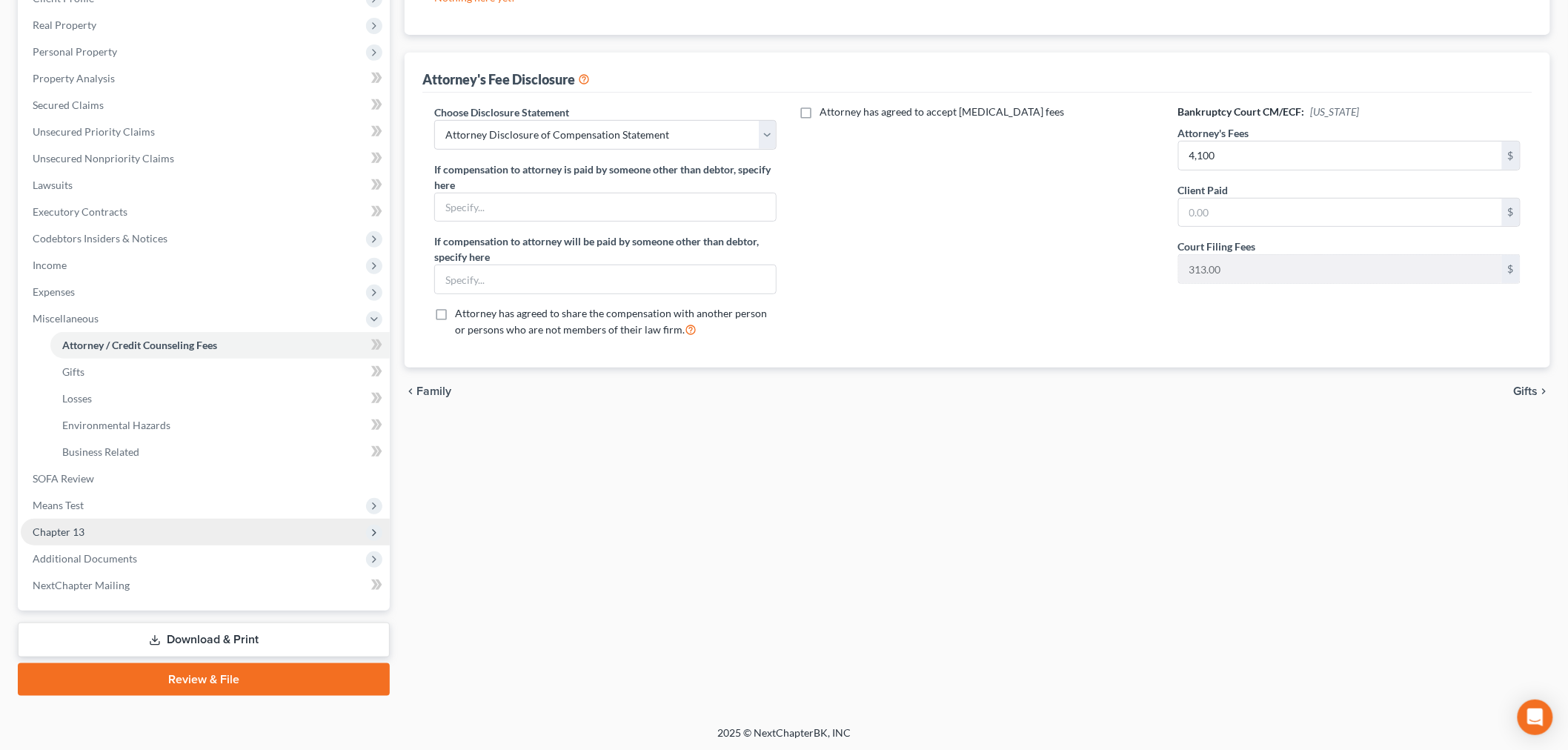
click at [66, 519] on span "Chapter 13" at bounding box center [206, 532] width 369 height 27
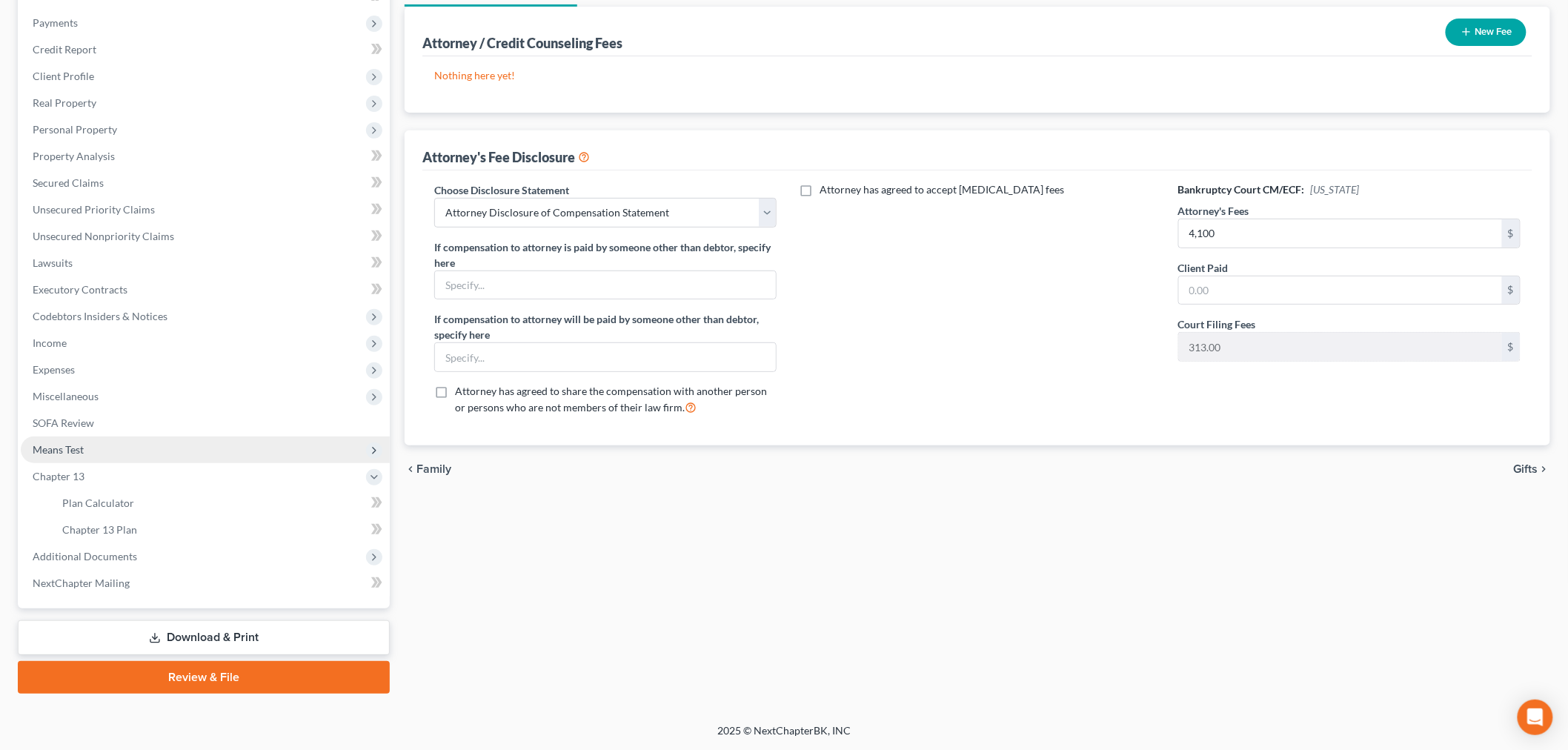
scroll to position [169, 0]
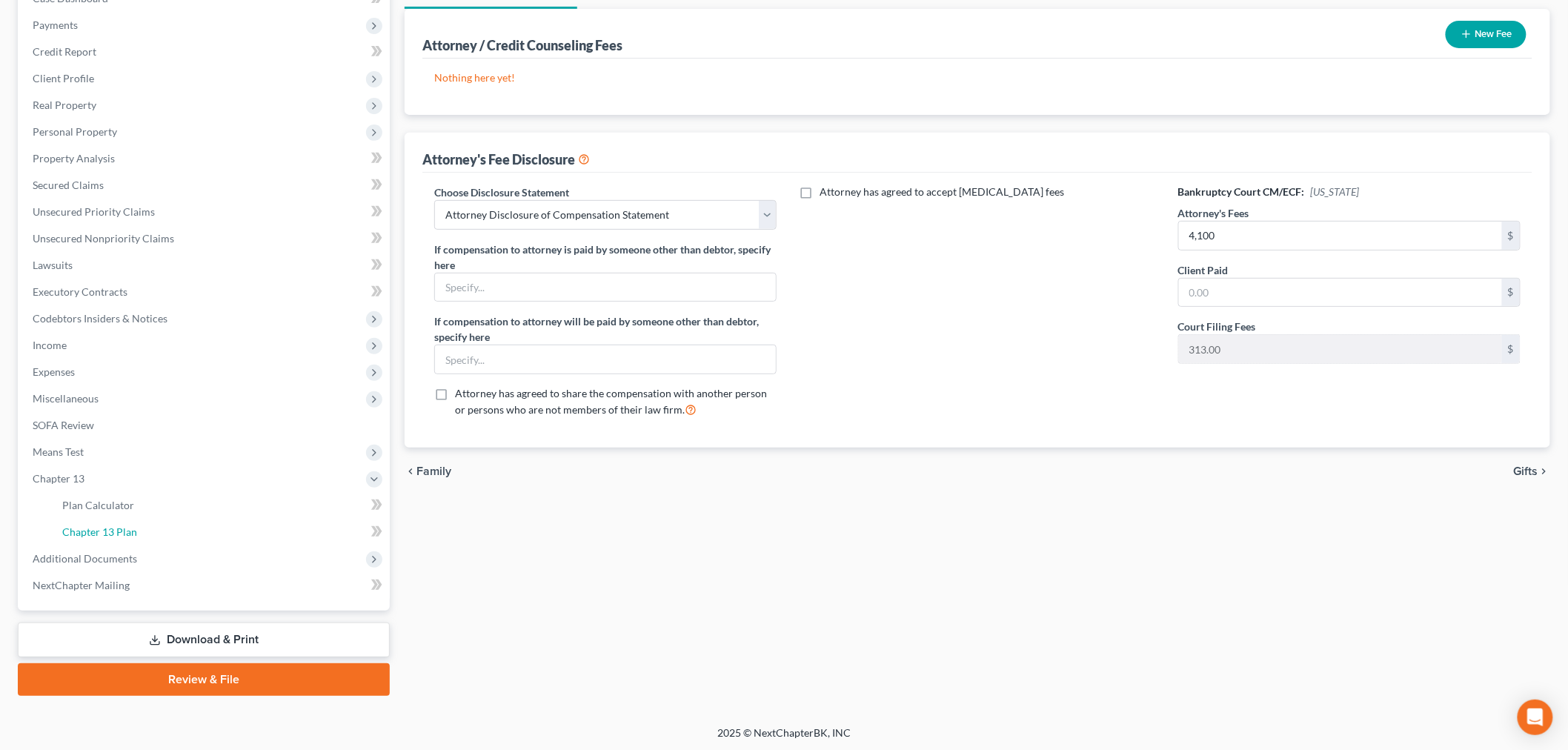
drag, startPoint x: 82, startPoint y: 527, endPoint x: 601, endPoint y: 453, distance: 524.2
click at [82, 527] on span "Chapter 13 Plan" at bounding box center [99, 531] width 75 height 12
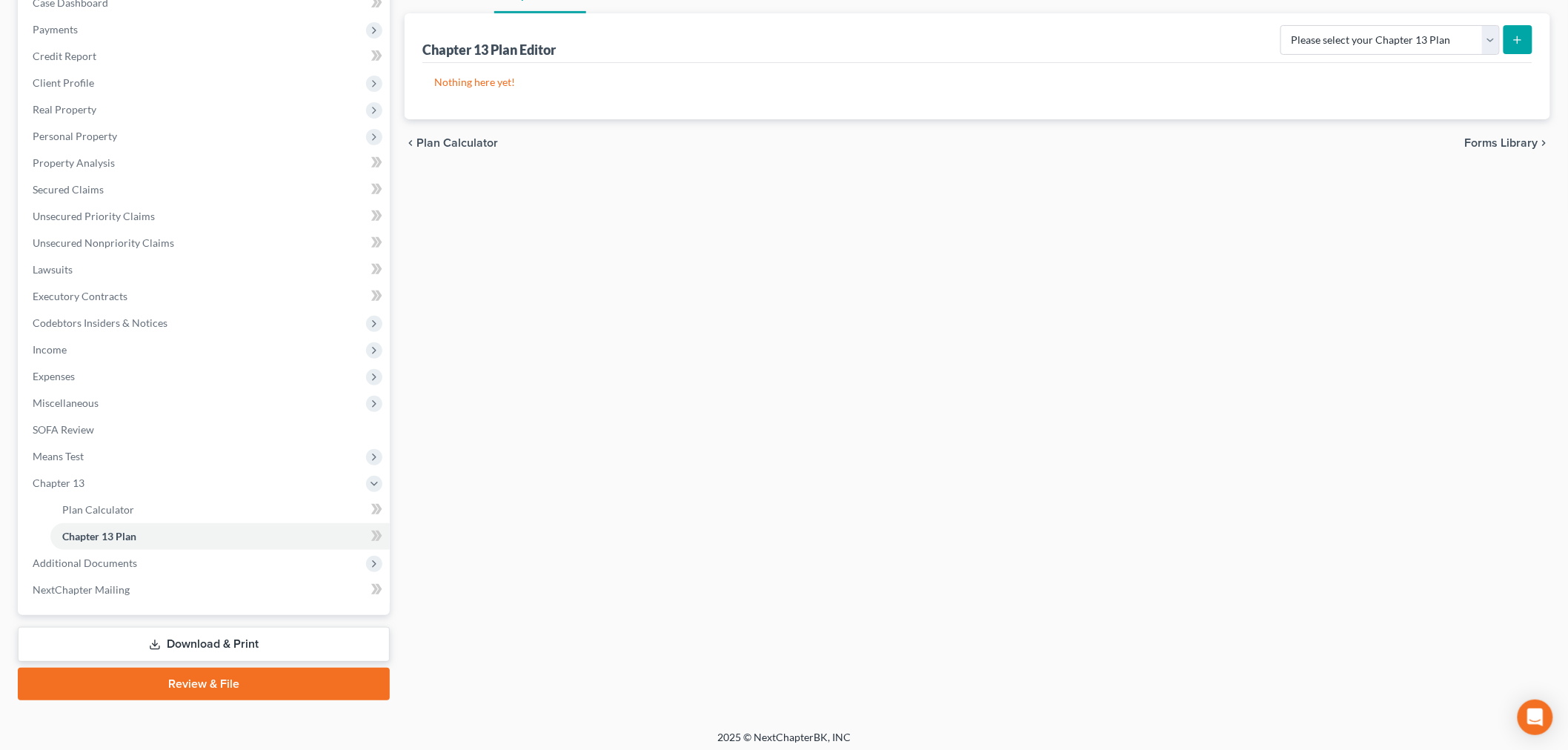
scroll to position [169, 0]
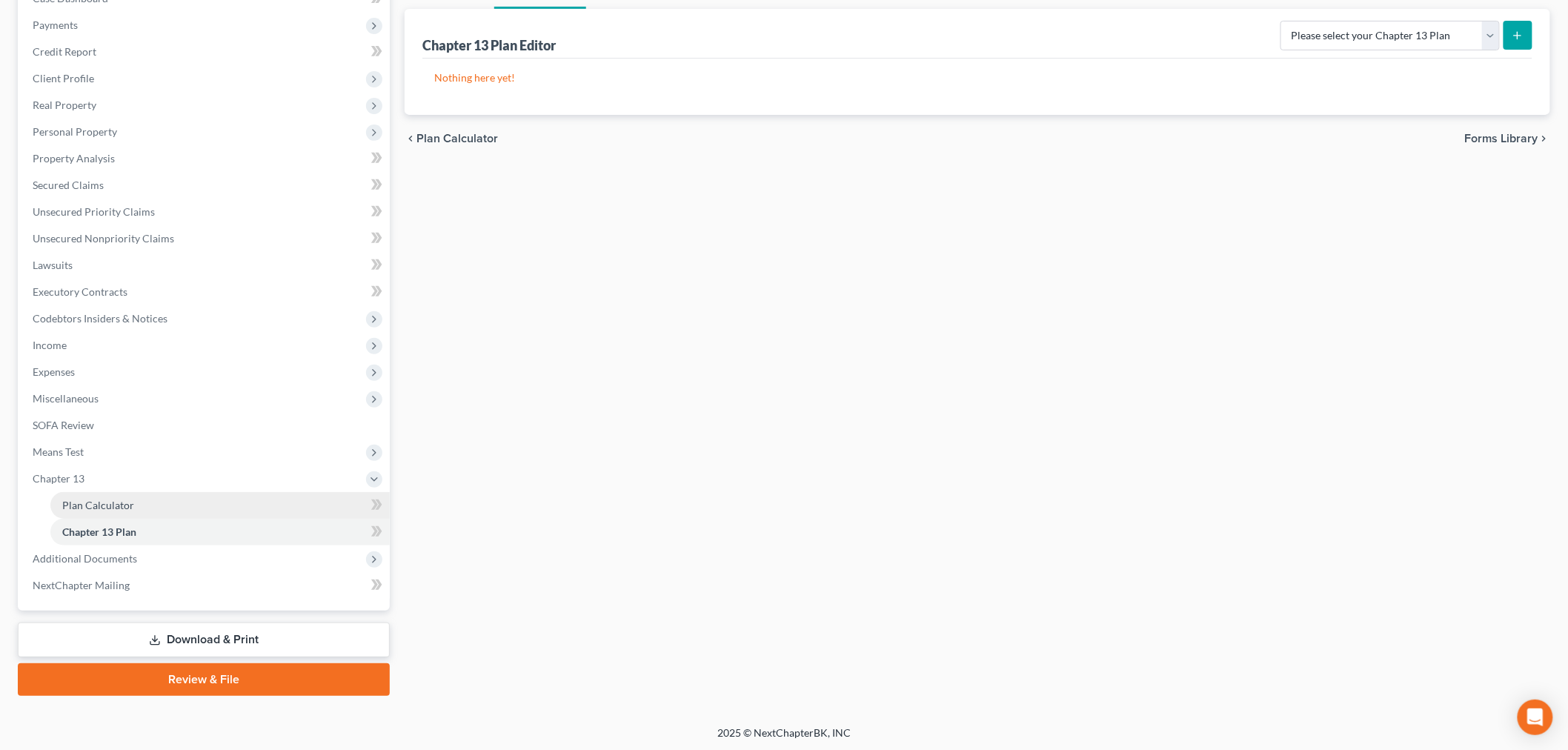
click at [92, 507] on span "Plan Calculator" at bounding box center [98, 504] width 72 height 12
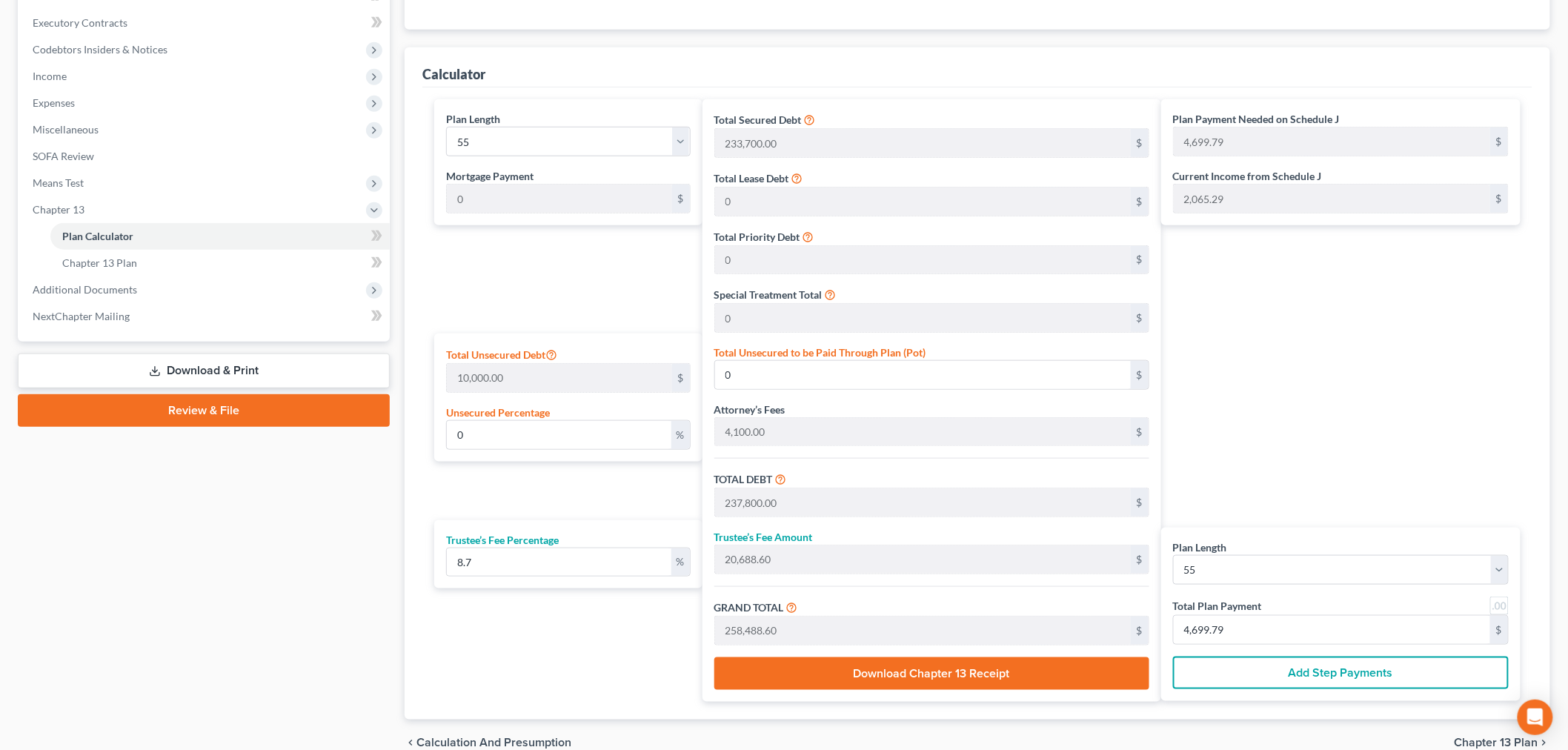
scroll to position [494, 0]
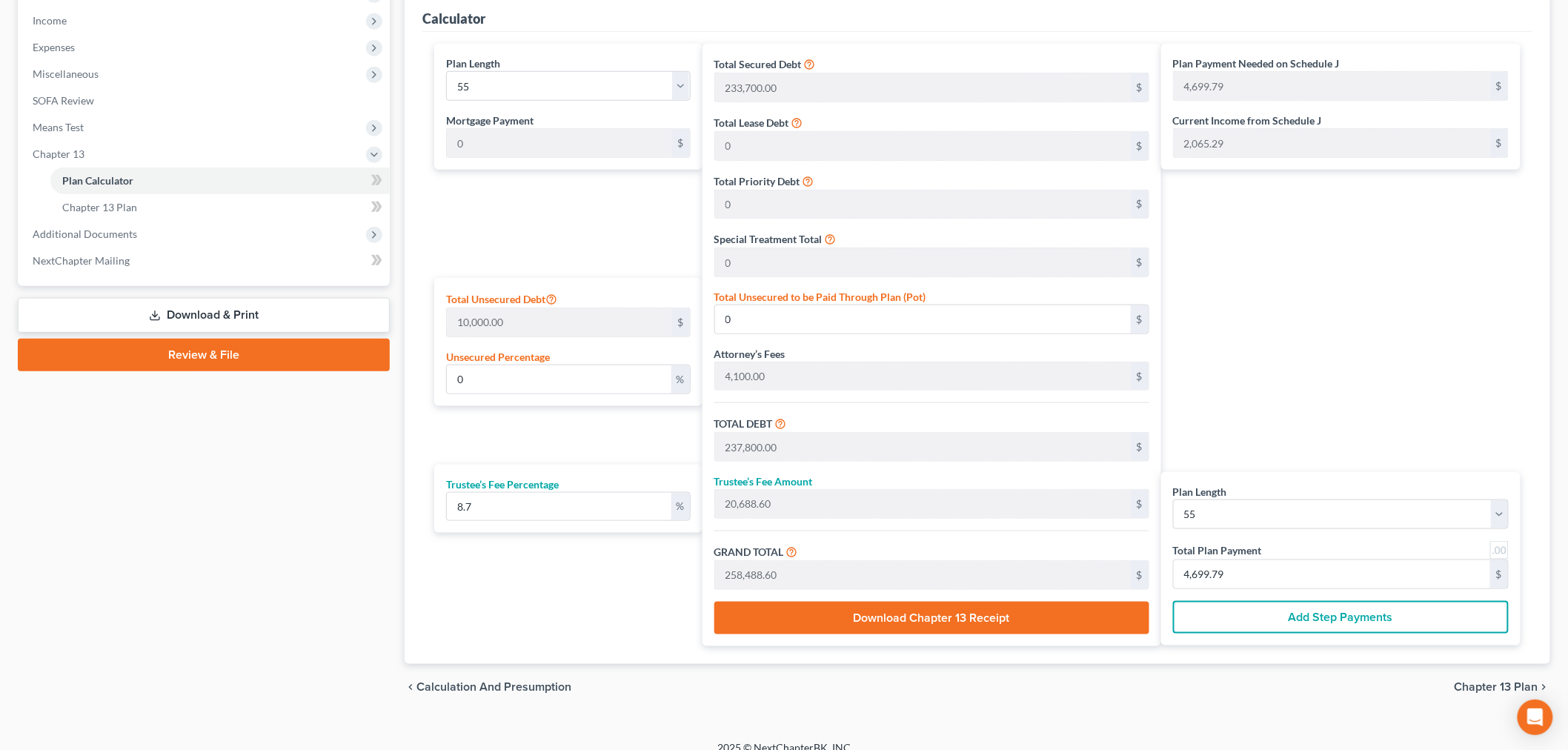
click at [1326, 615] on button "Add Step Payments" at bounding box center [1341, 618] width 336 height 32
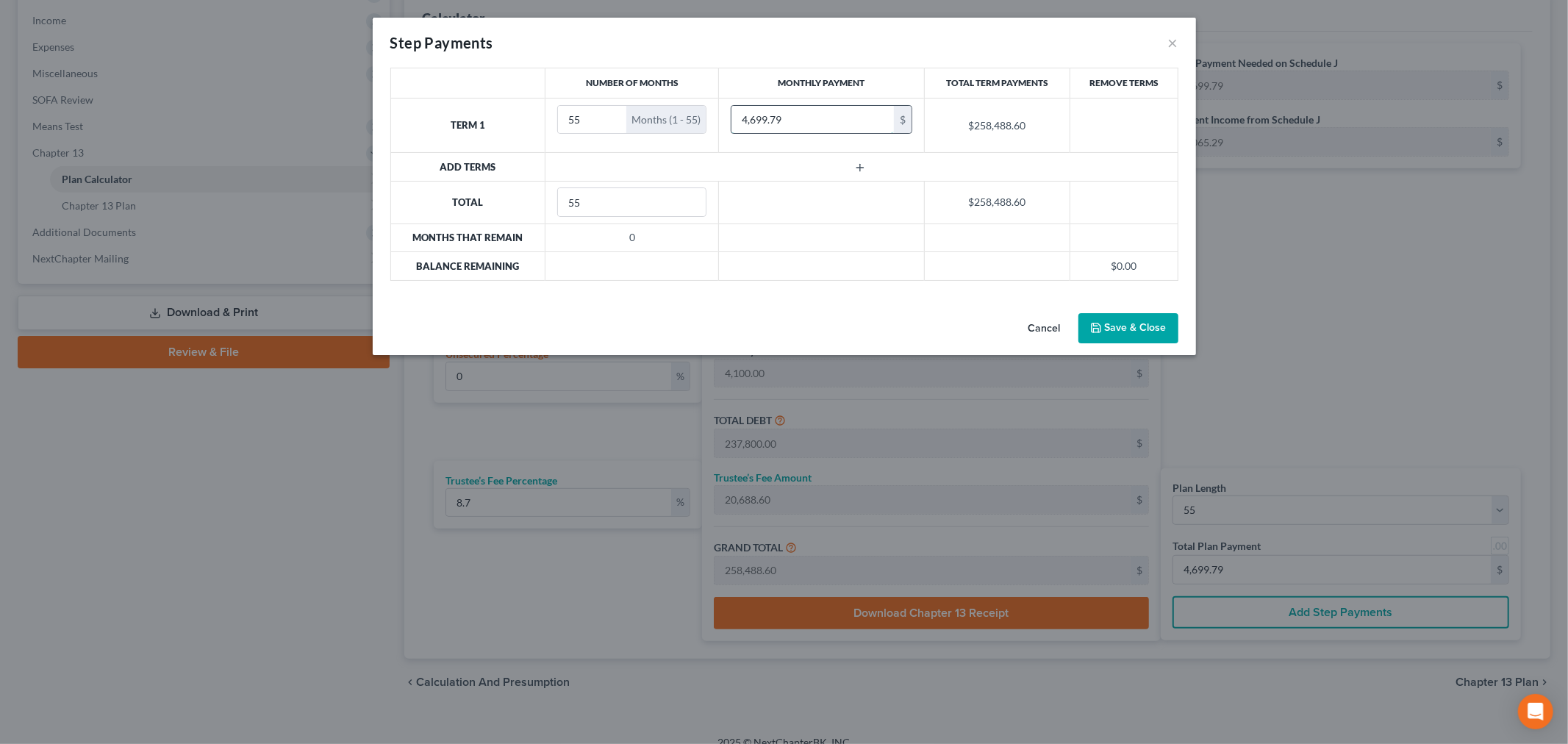
click at [780, 115] on input "4,699.79" at bounding box center [813, 120] width 162 height 28
click at [1142, 319] on button "Save & Close" at bounding box center [1129, 329] width 100 height 31
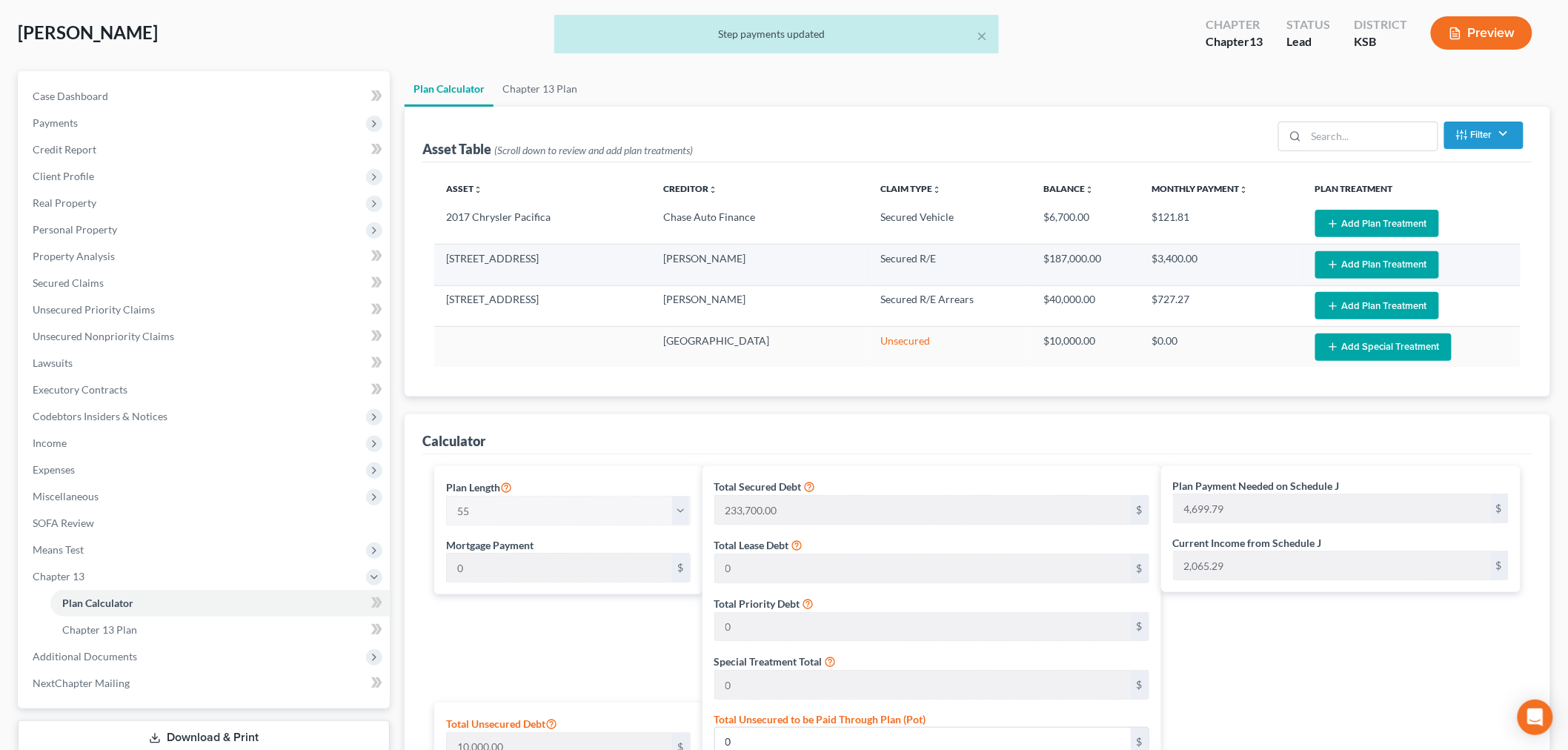
scroll to position [0, 0]
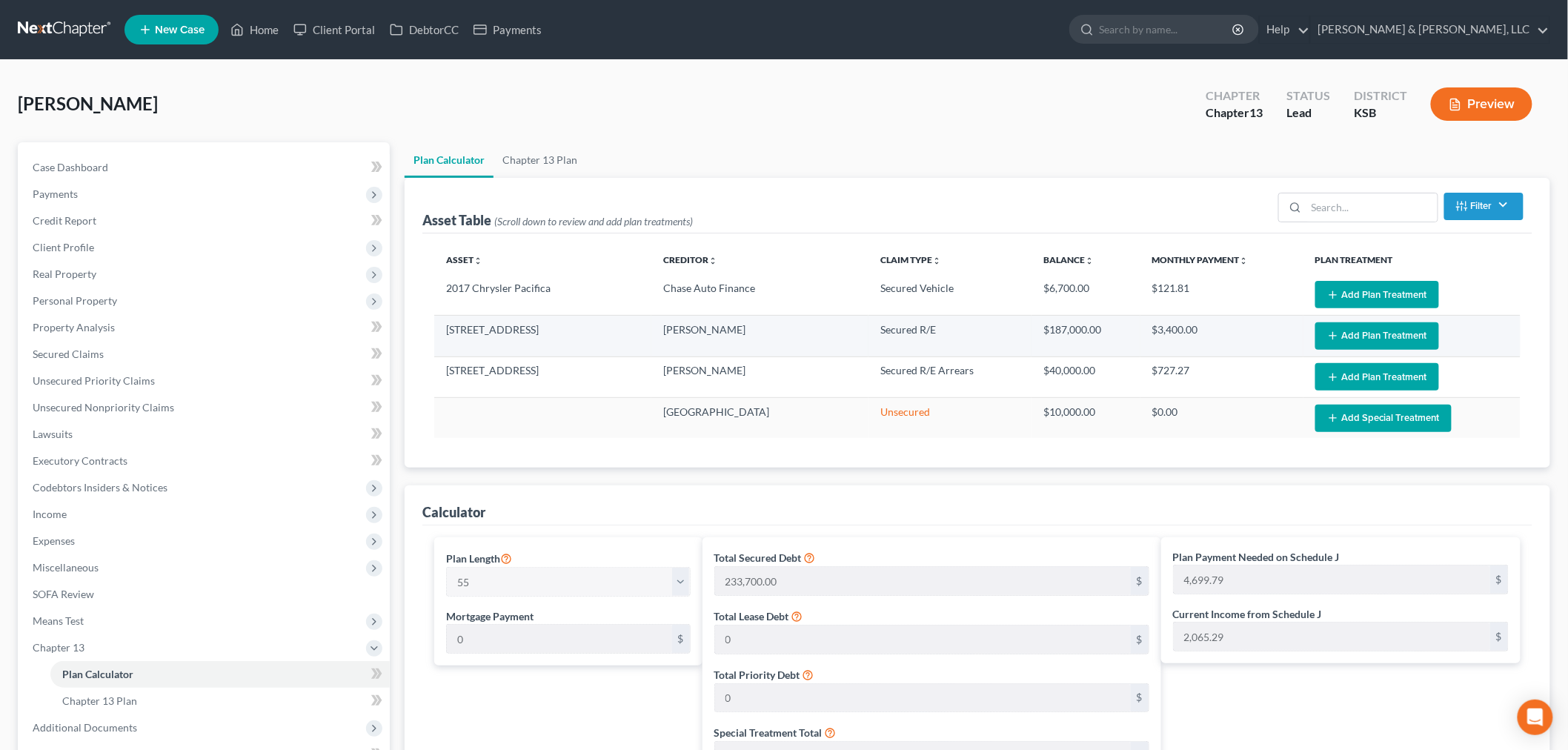
click at [1352, 332] on button "Add Plan Treatment" at bounding box center [1377, 336] width 124 height 28
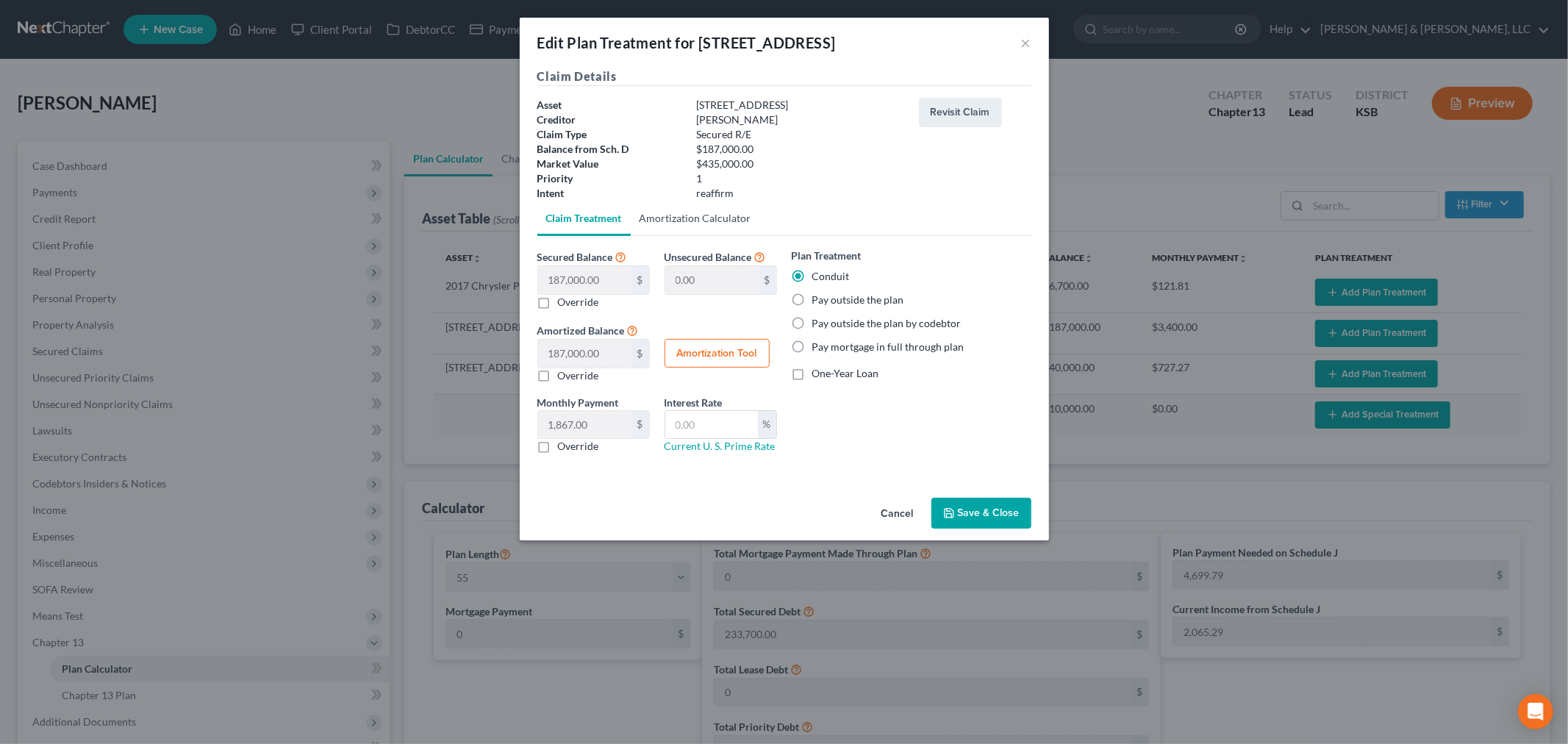
click at [703, 211] on link "Amortization Calculator" at bounding box center [695, 218] width 129 height 35
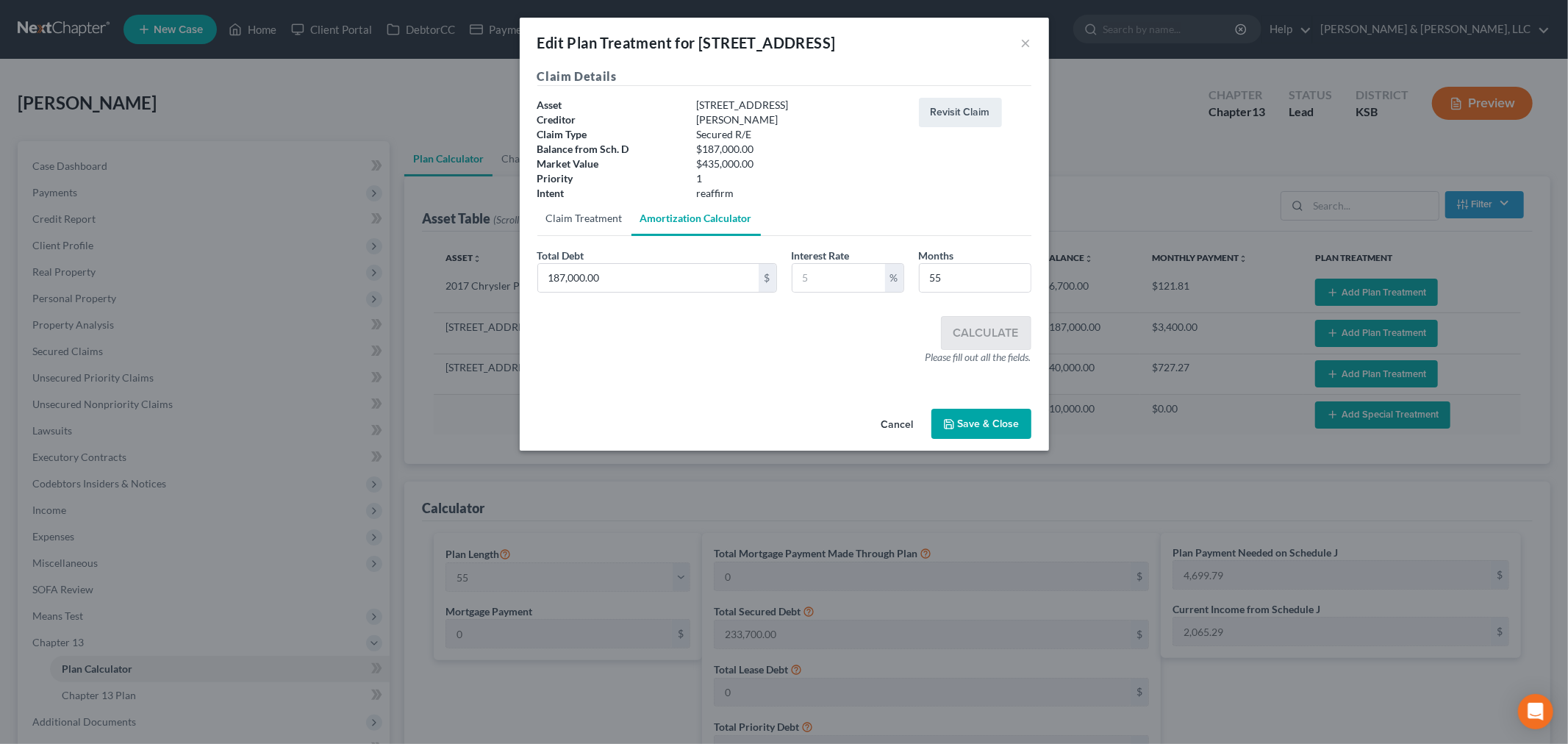
click at [574, 225] on link "Claim Treatment" at bounding box center [584, 218] width 94 height 35
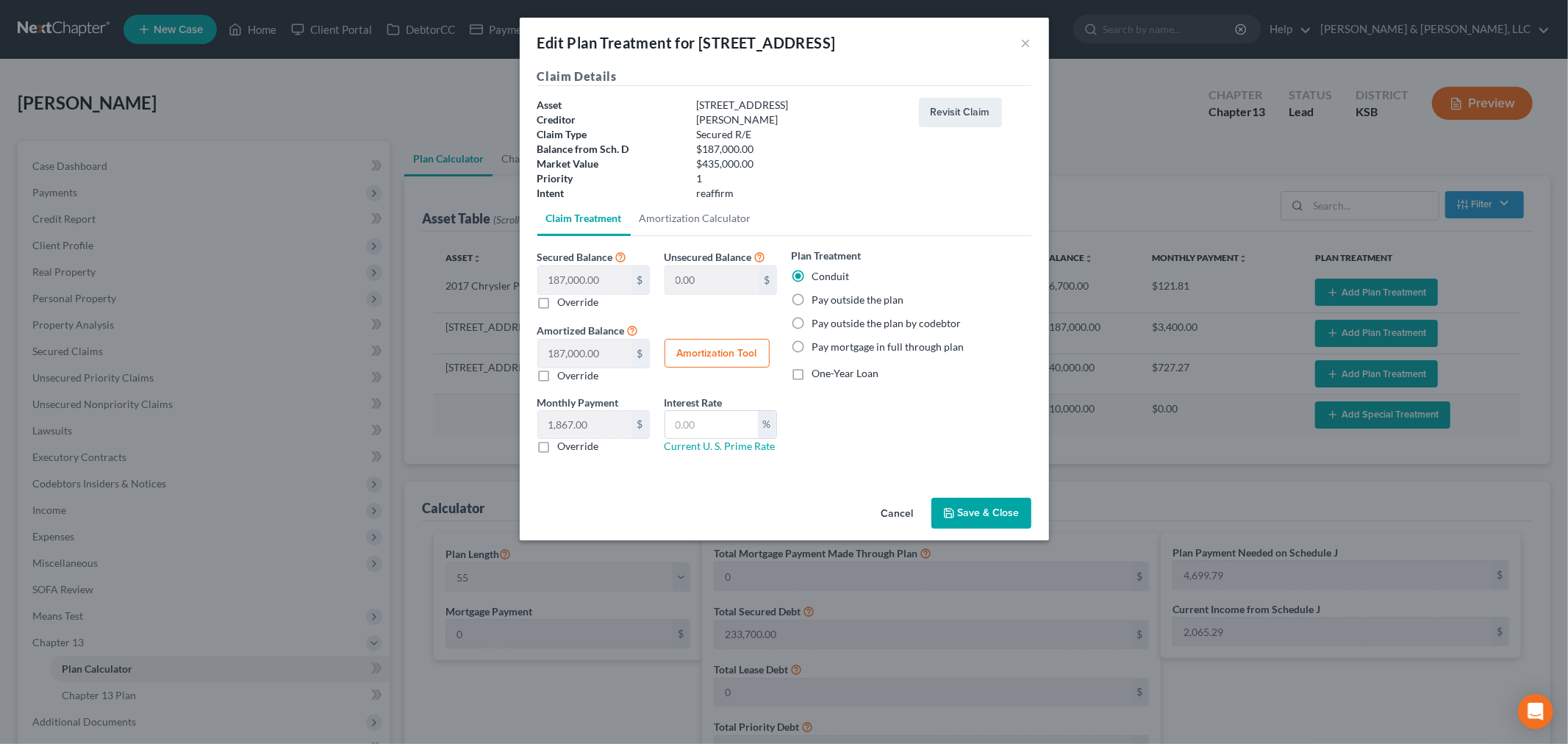
click at [972, 517] on button "Save & Close" at bounding box center [982, 513] width 100 height 31
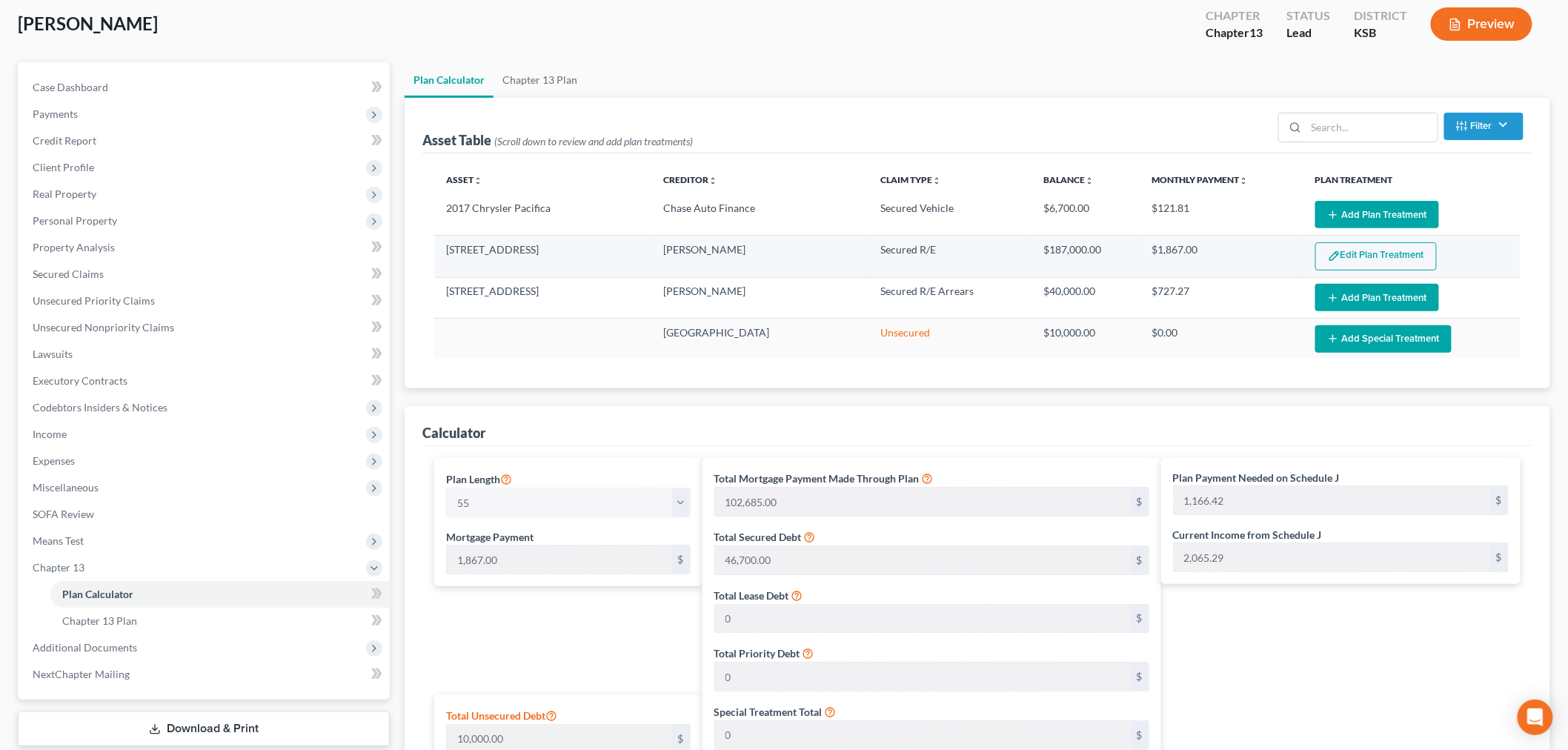
scroll to position [79, 0]
click at [1354, 256] on button "Edit Plan Treatment" at bounding box center [1376, 258] width 122 height 29
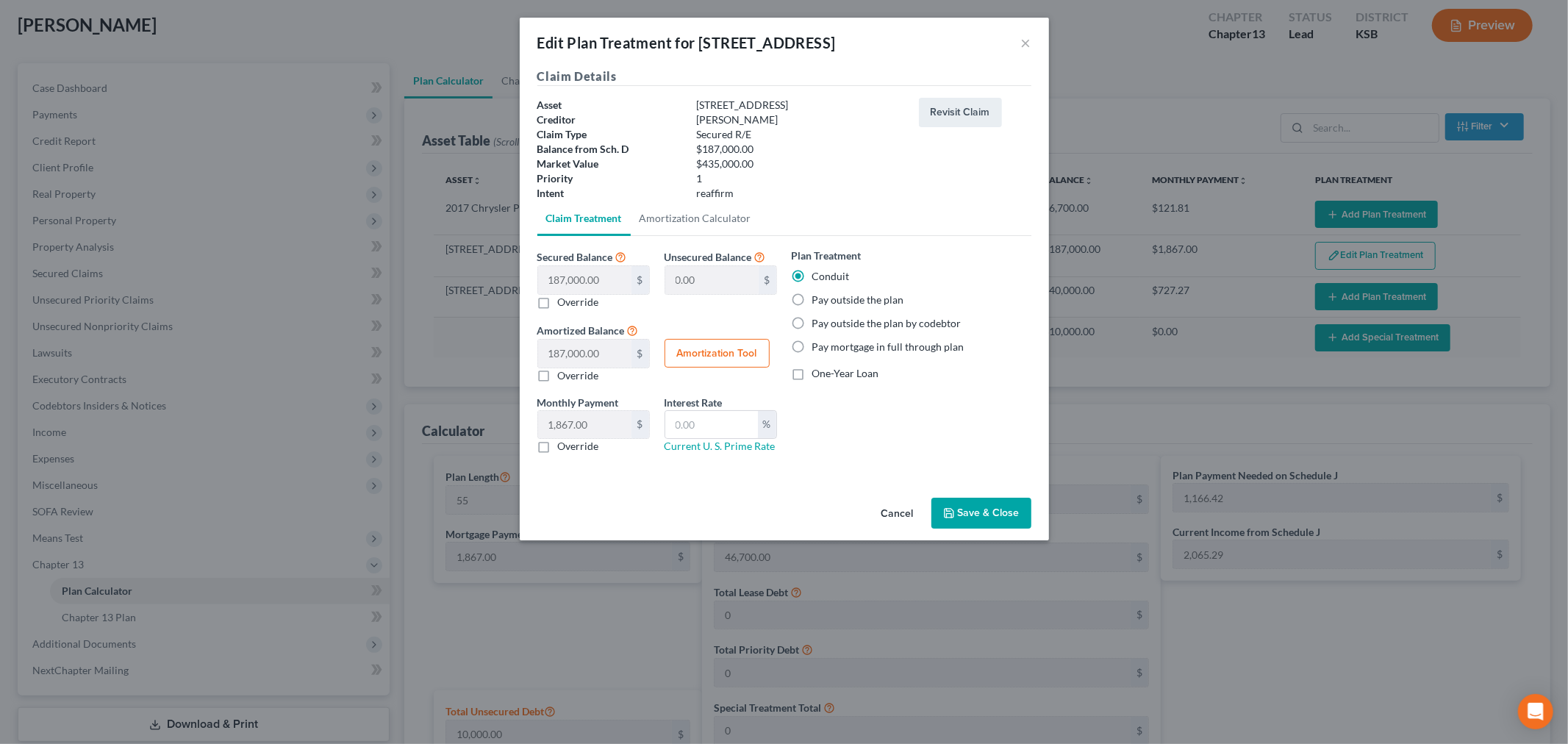
click at [959, 515] on button "Save & Close" at bounding box center [982, 513] width 100 height 31
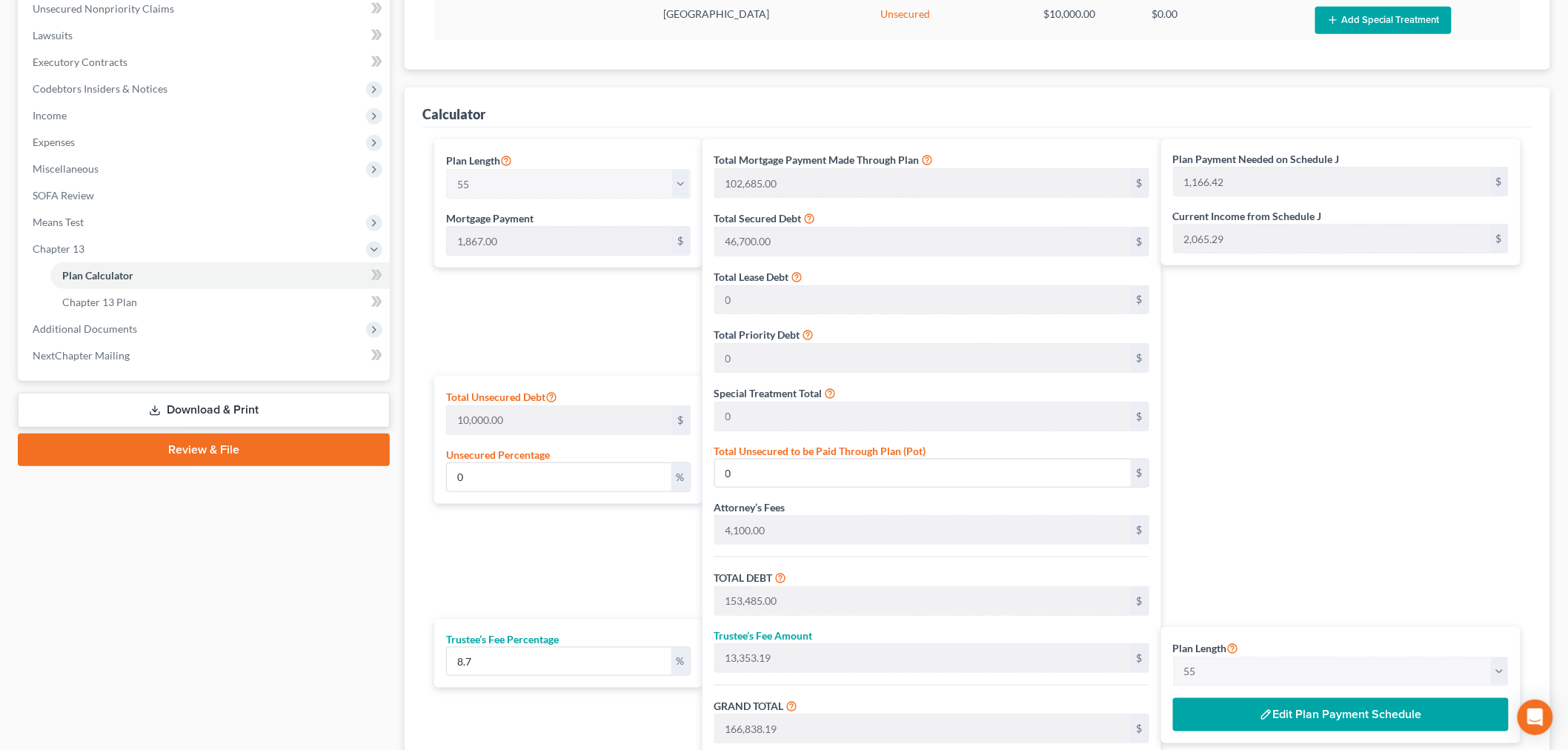
scroll to position [161, 0]
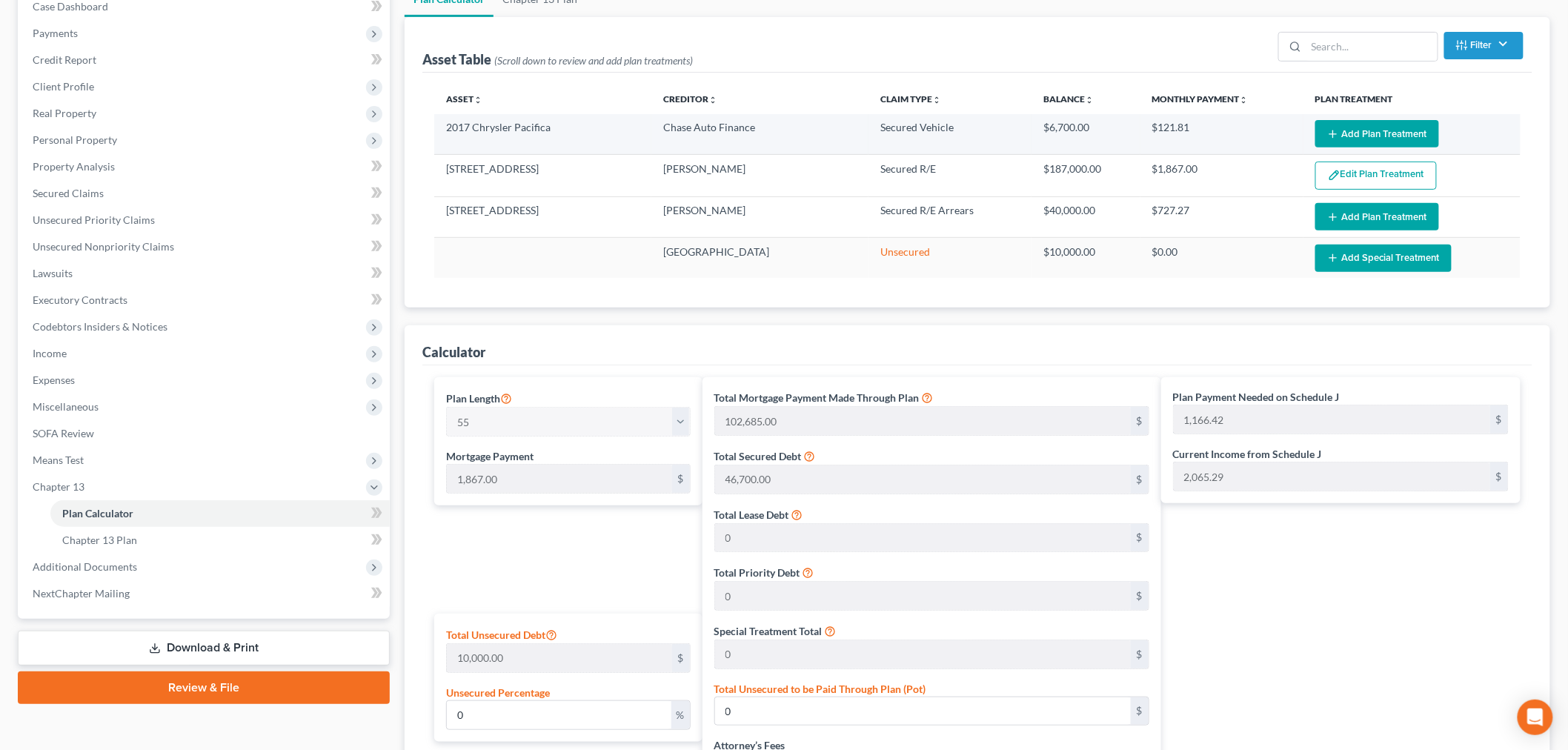
click at [1379, 135] on button "Add Plan Treatment" at bounding box center [1377, 133] width 124 height 28
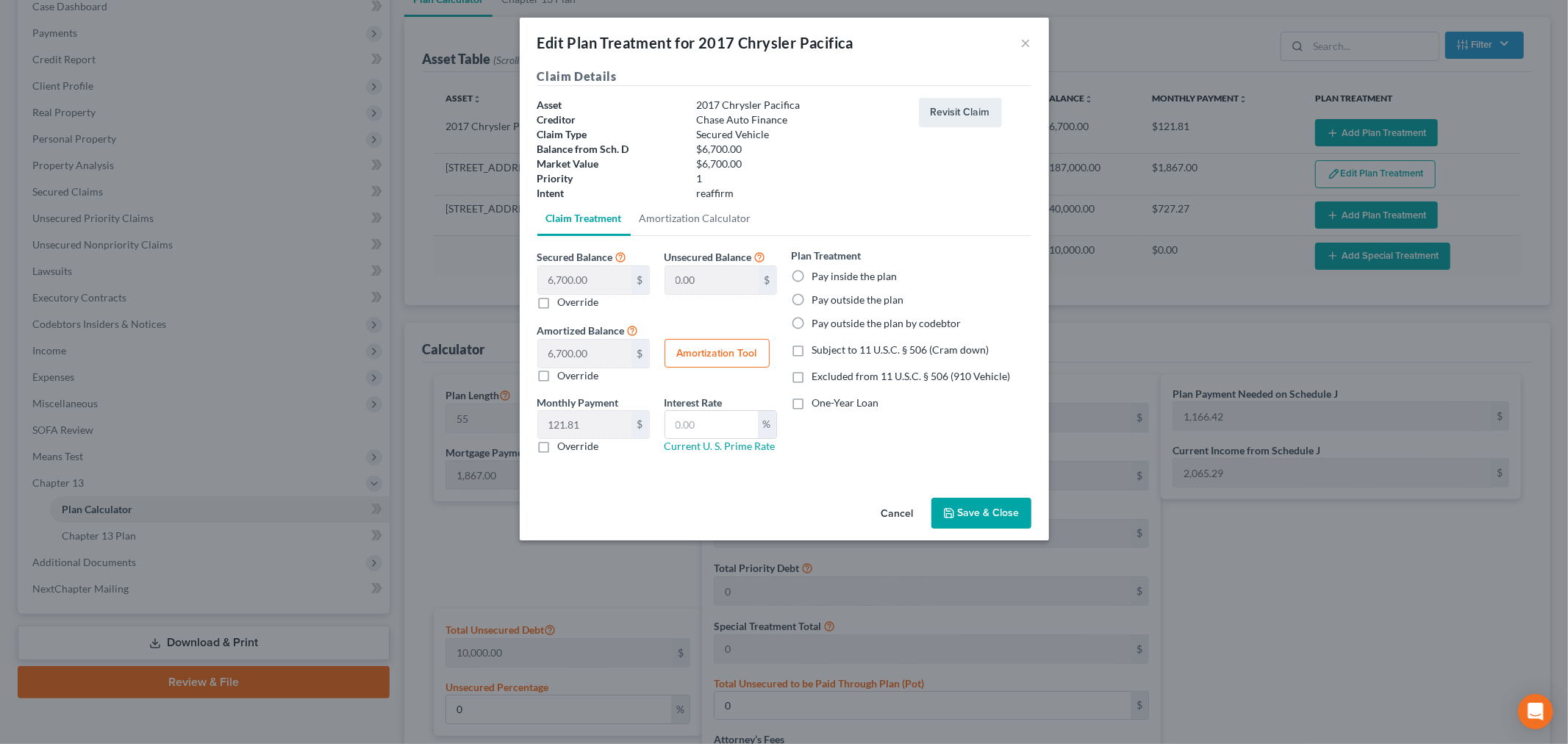
click at [813, 275] on label "Pay inside the plan" at bounding box center [855, 277] width 85 height 15
click at [818, 275] on input "Pay inside the plan" at bounding box center [823, 274] width 9 height 9
click at [813, 351] on label "Subject to 11 U.S.C. § 506 (Cram down)" at bounding box center [902, 350] width 177 height 15
click at [818, 351] on input "Subject to 11 U.S.C. § 506 (Cram down)" at bounding box center [823, 347] width 9 height 9
click at [813, 351] on label "Subject to 11 U.S.C. § 506 (Cram down)" at bounding box center [902, 350] width 177 height 15
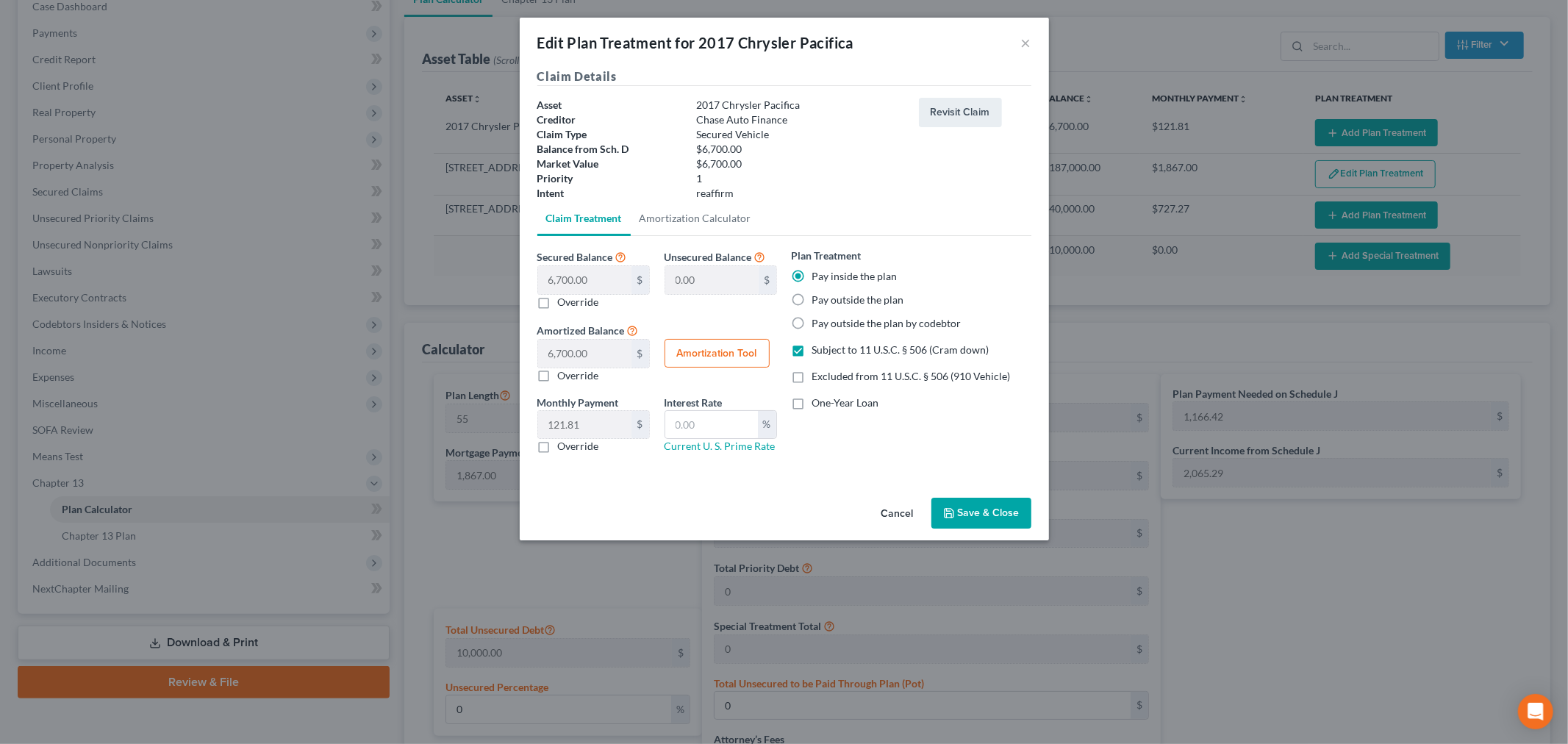
click at [818, 351] on input "Subject to 11 U.S.C. § 506 (Cram down)" at bounding box center [823, 347] width 9 height 9
drag, startPoint x: 796, startPoint y: 347, endPoint x: 806, endPoint y: 361, distance: 17.2
click at [813, 347] on label "Subject to 11 U.S.C. § 506 (Cram down)" at bounding box center [902, 350] width 177 height 15
click at [818, 347] on input "Subject to 11 U.S.C. § 506 (Cram down)" at bounding box center [823, 347] width 9 height 9
click at [715, 222] on link "Amortization Calculator" at bounding box center [695, 218] width 129 height 35
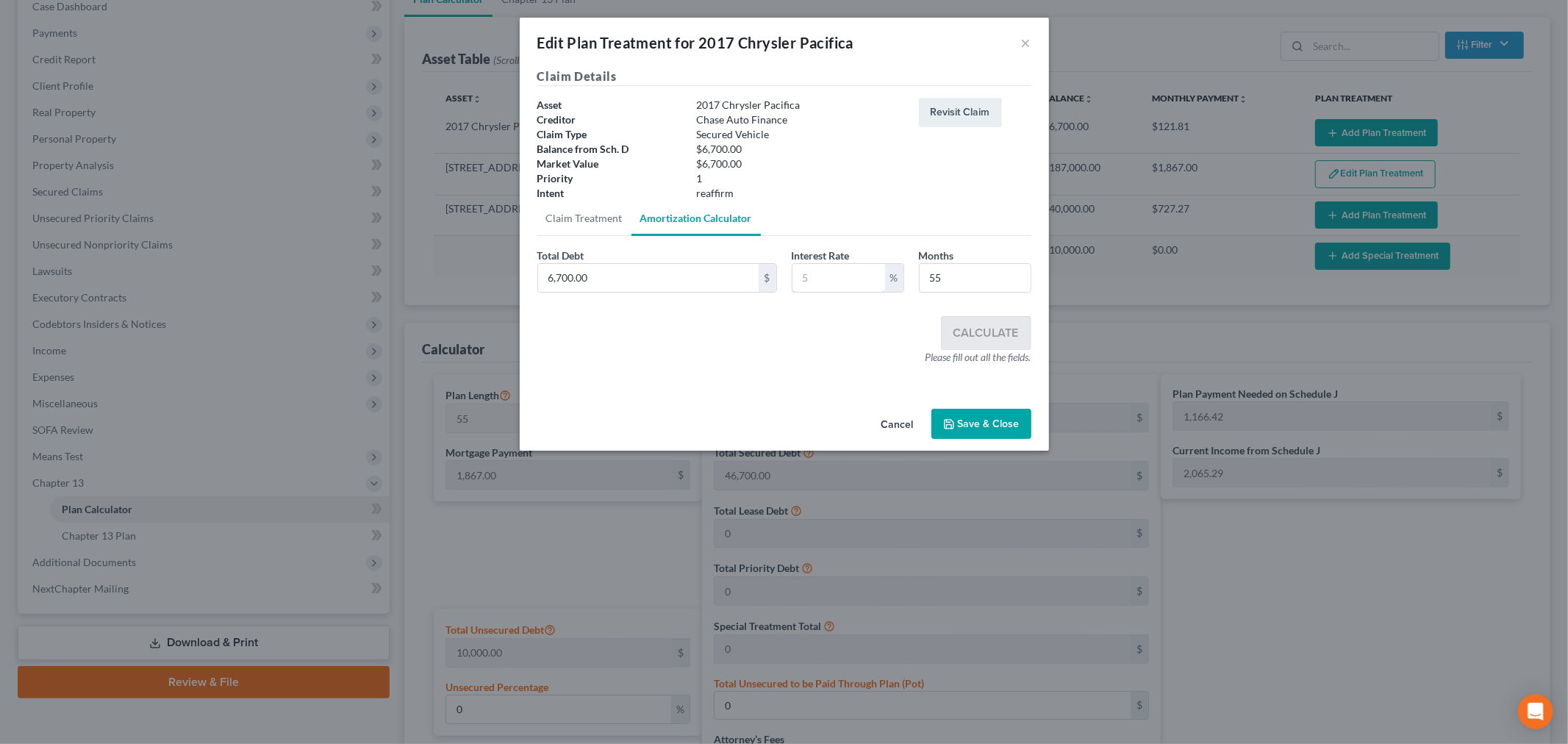
click at [818, 277] on input "text" at bounding box center [839, 279] width 93 height 28
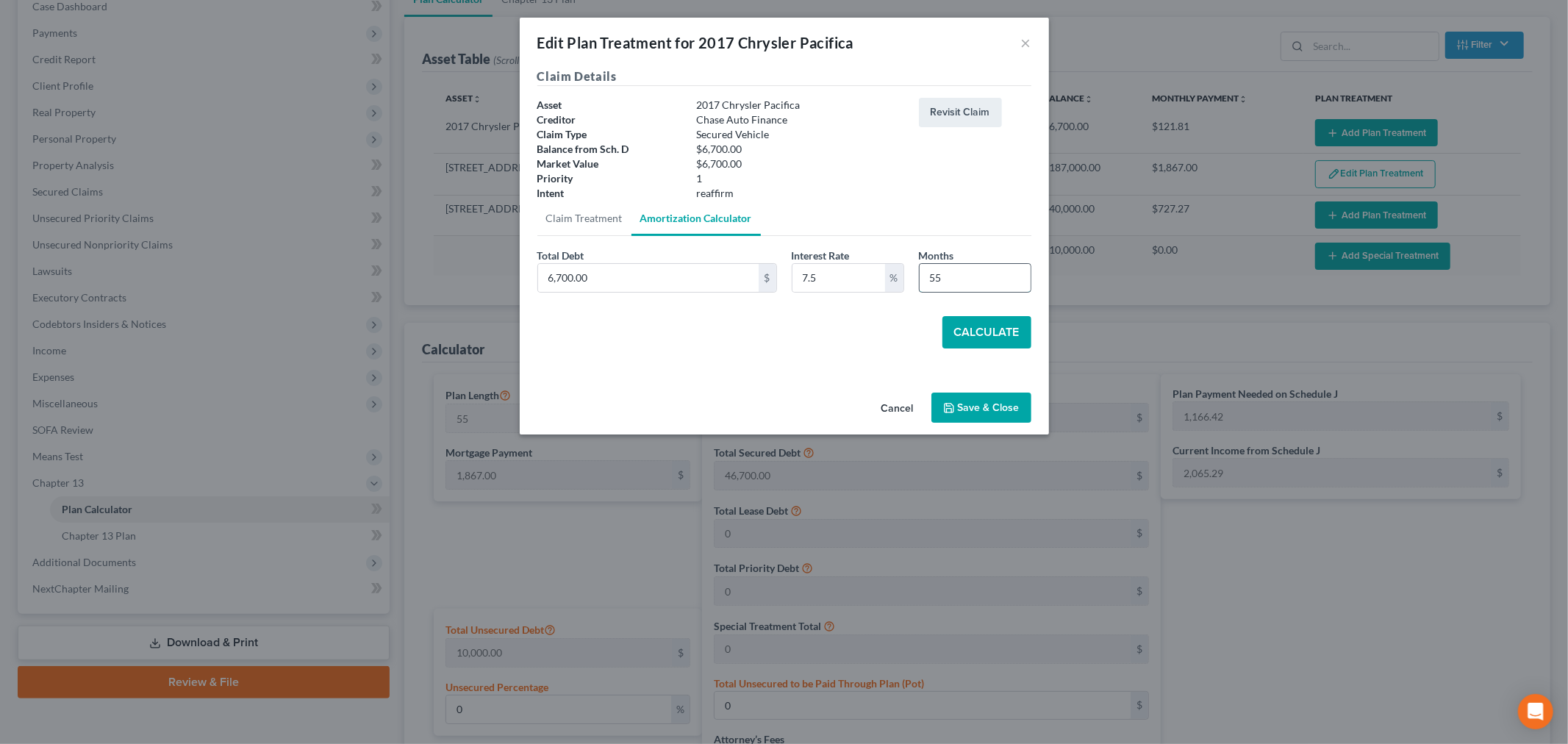
click at [949, 277] on input "55" at bounding box center [975, 279] width 111 height 28
drag, startPoint x: 941, startPoint y: 273, endPoint x: 939, endPoint y: 231, distance: 42.0
click at [917, 272] on div "Months 55" at bounding box center [975, 270] width 127 height 45
click at [976, 341] on button "Calculate" at bounding box center [986, 332] width 89 height 32
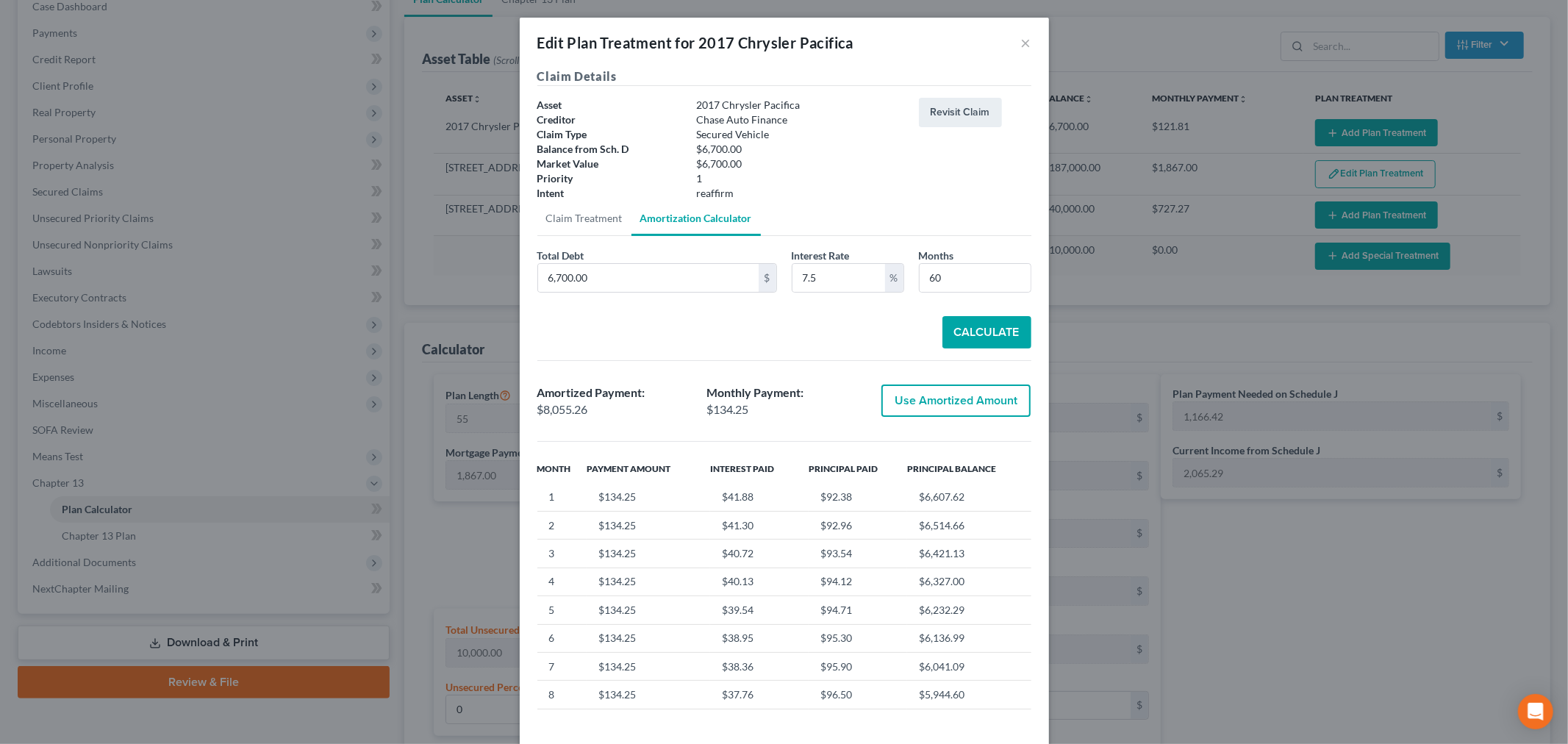
click at [929, 399] on button "Use Amortized Amount" at bounding box center [956, 400] width 149 height 32
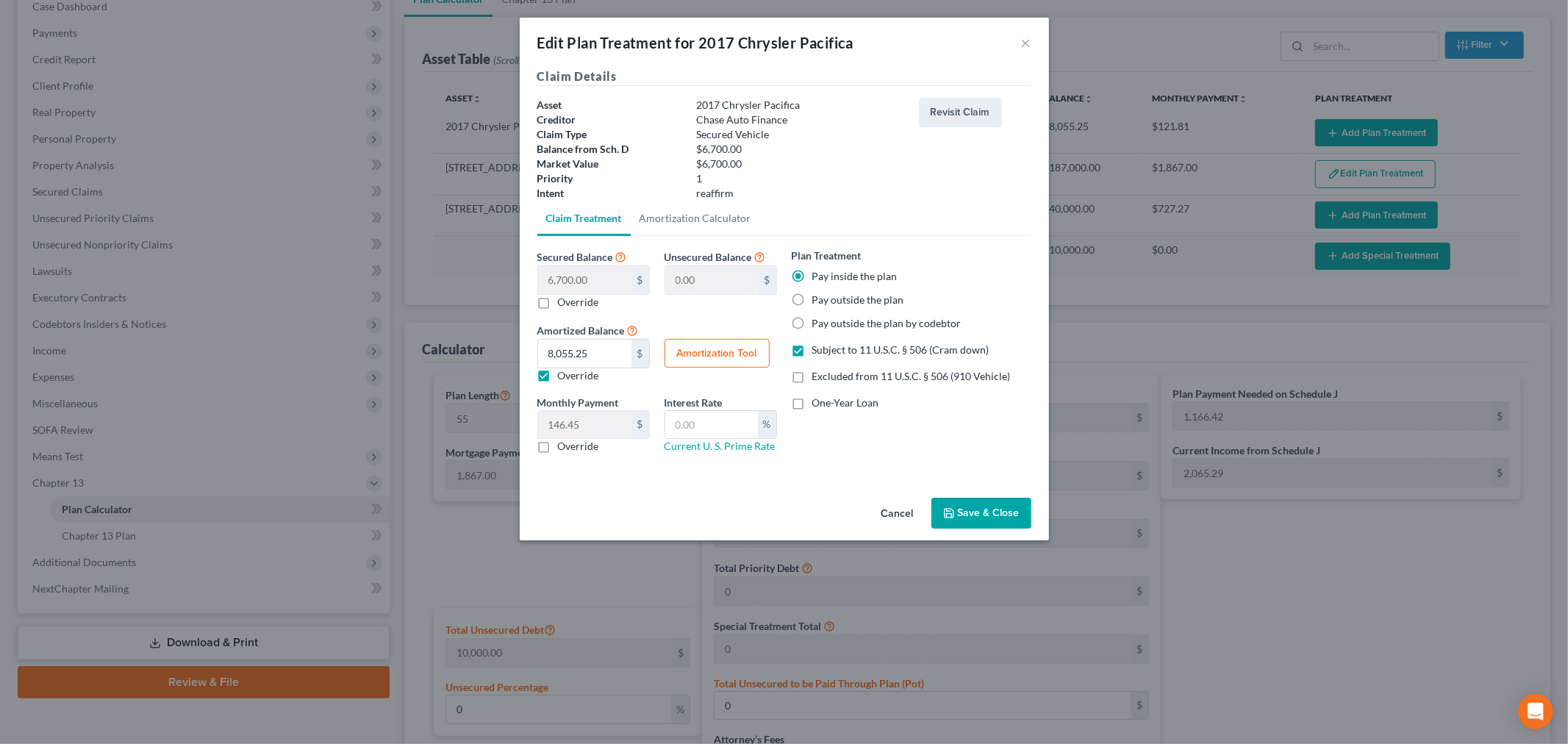
click at [976, 524] on button "Save & Close" at bounding box center [982, 513] width 100 height 31
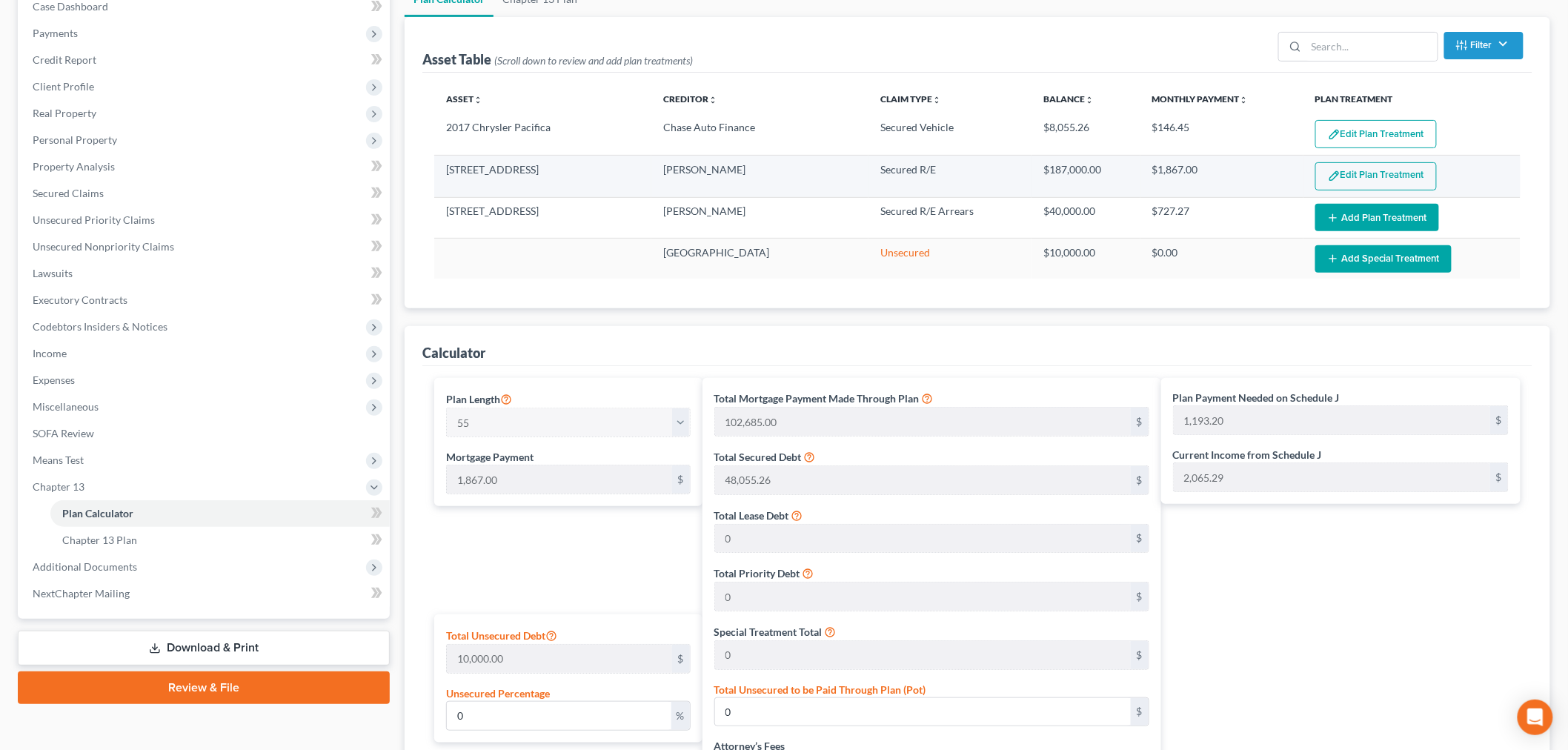
click at [1372, 172] on button "Edit Plan Treatment" at bounding box center [1376, 177] width 122 height 29
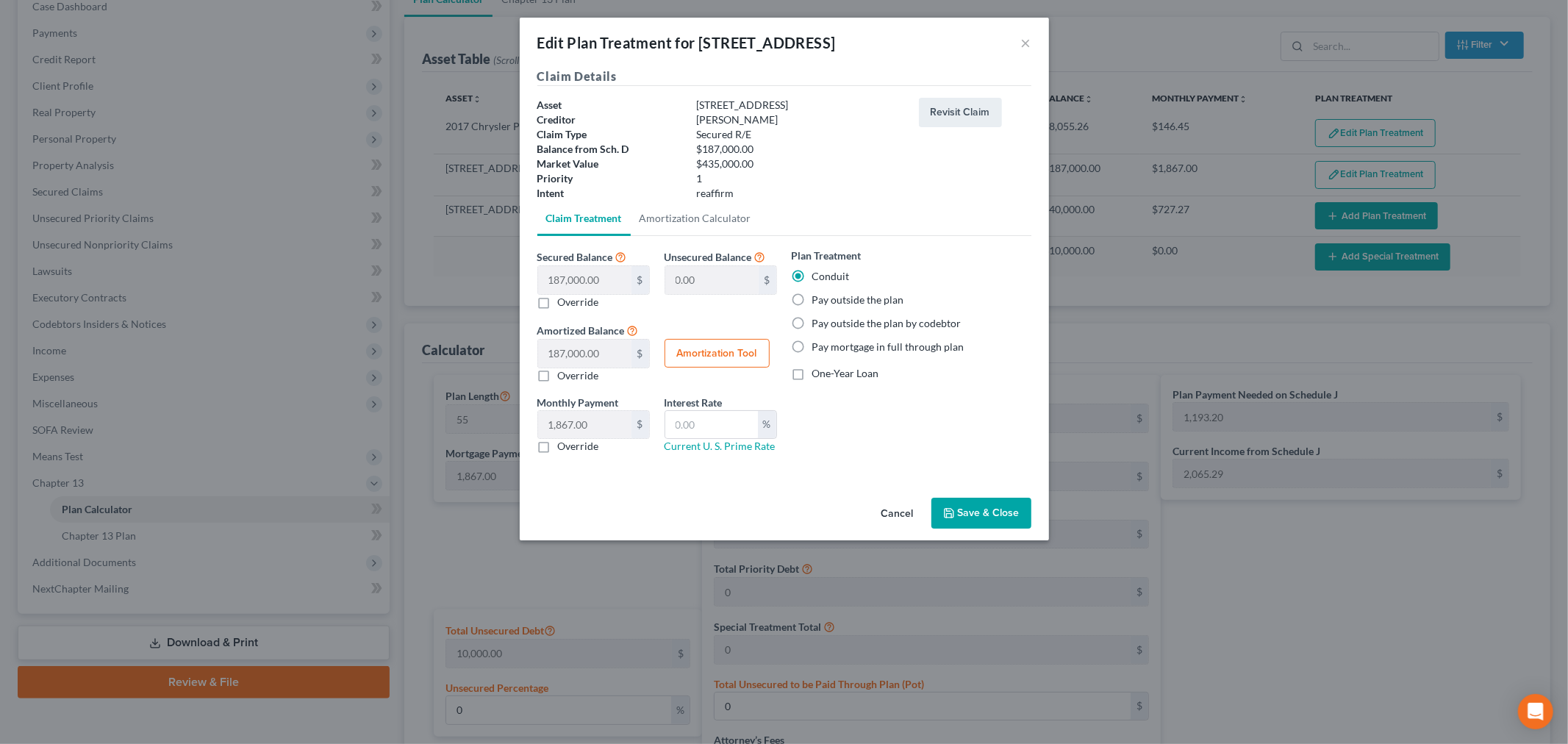
click at [989, 508] on button "Save & Close" at bounding box center [982, 513] width 100 height 31
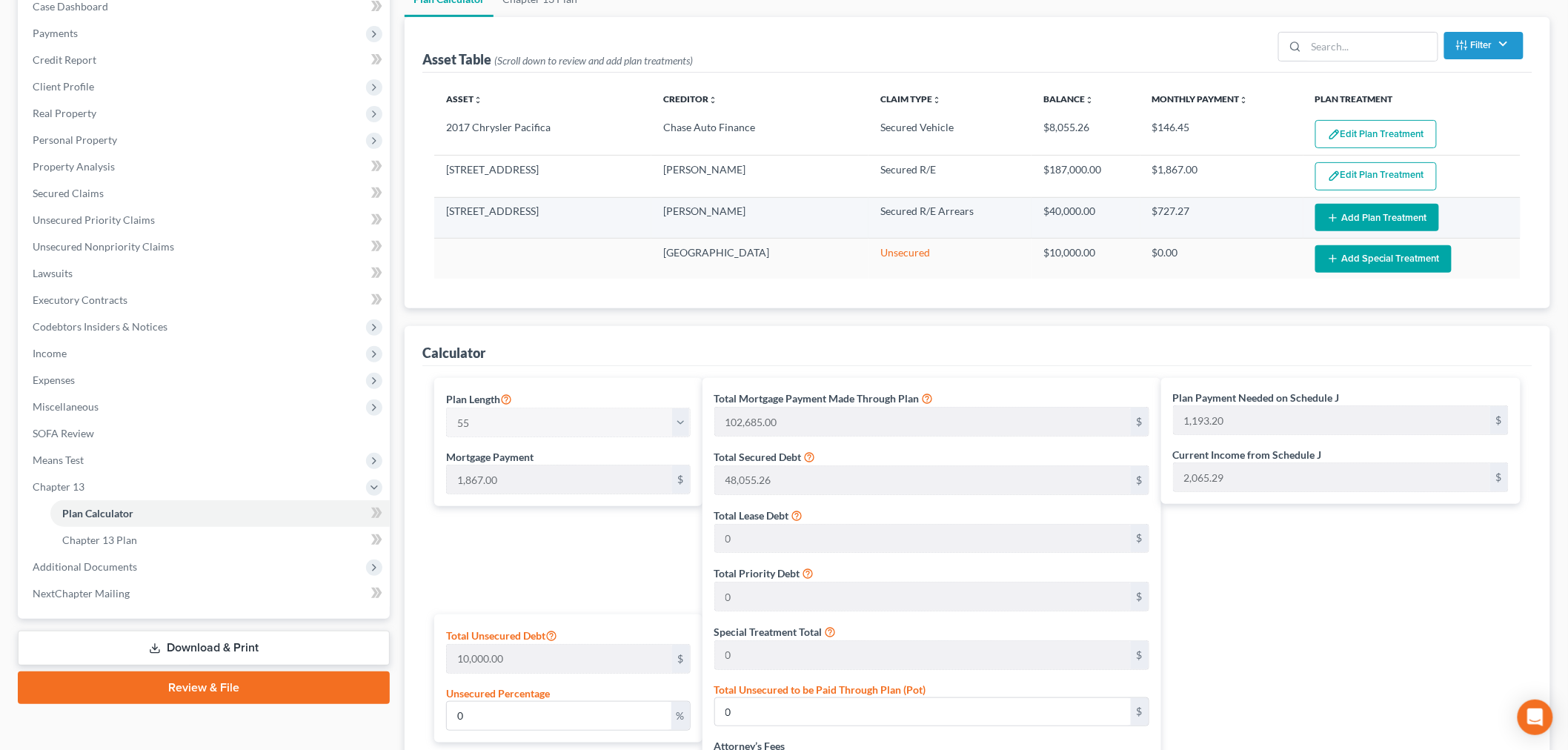
click at [1345, 209] on button "Add Plan Treatment" at bounding box center [1377, 217] width 124 height 28
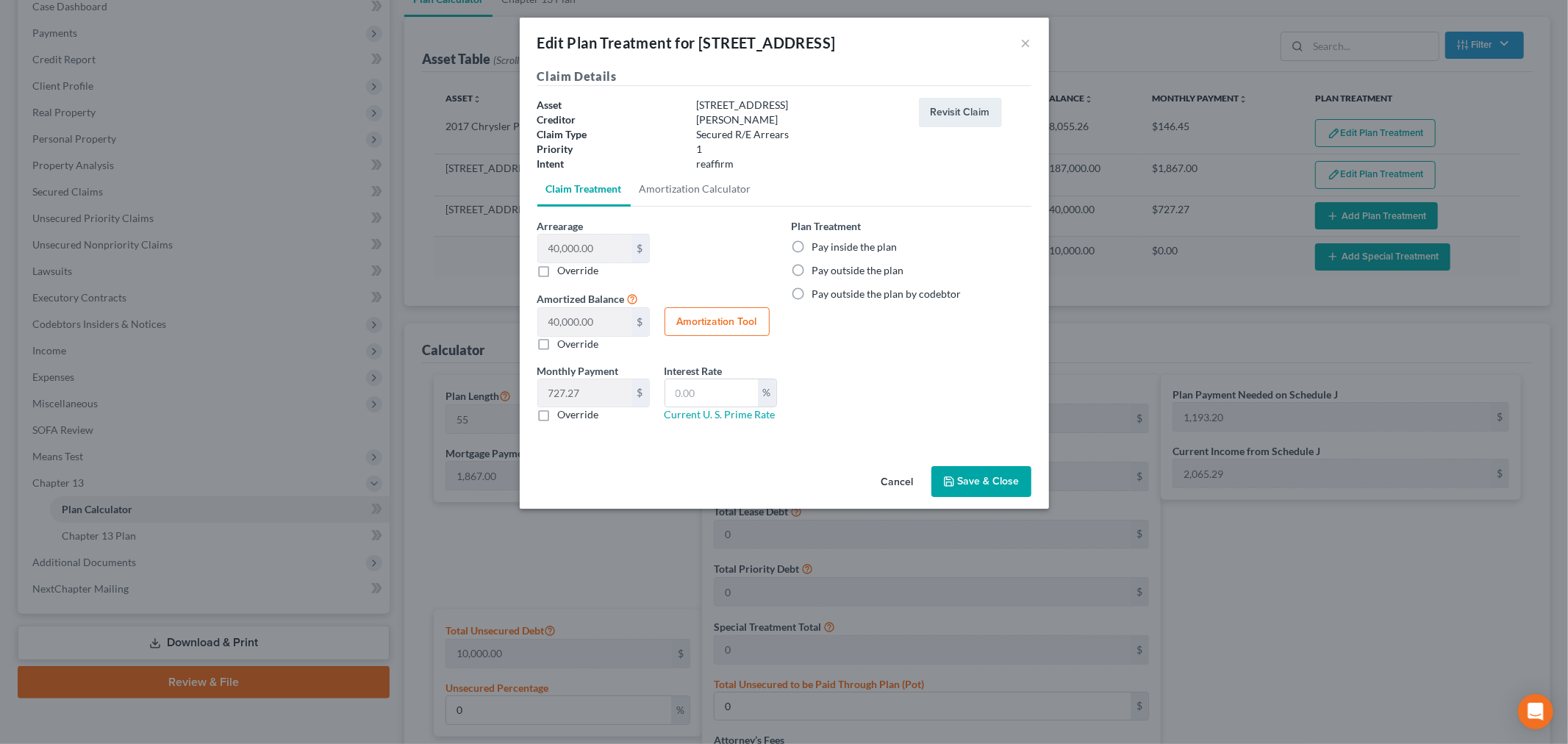
click at [813, 240] on label "Pay inside the plan" at bounding box center [855, 247] width 85 height 15
click at [818, 240] on input "Pay inside the plan" at bounding box center [823, 245] width 9 height 9
click at [988, 475] on button "Save & Close" at bounding box center [982, 482] width 100 height 31
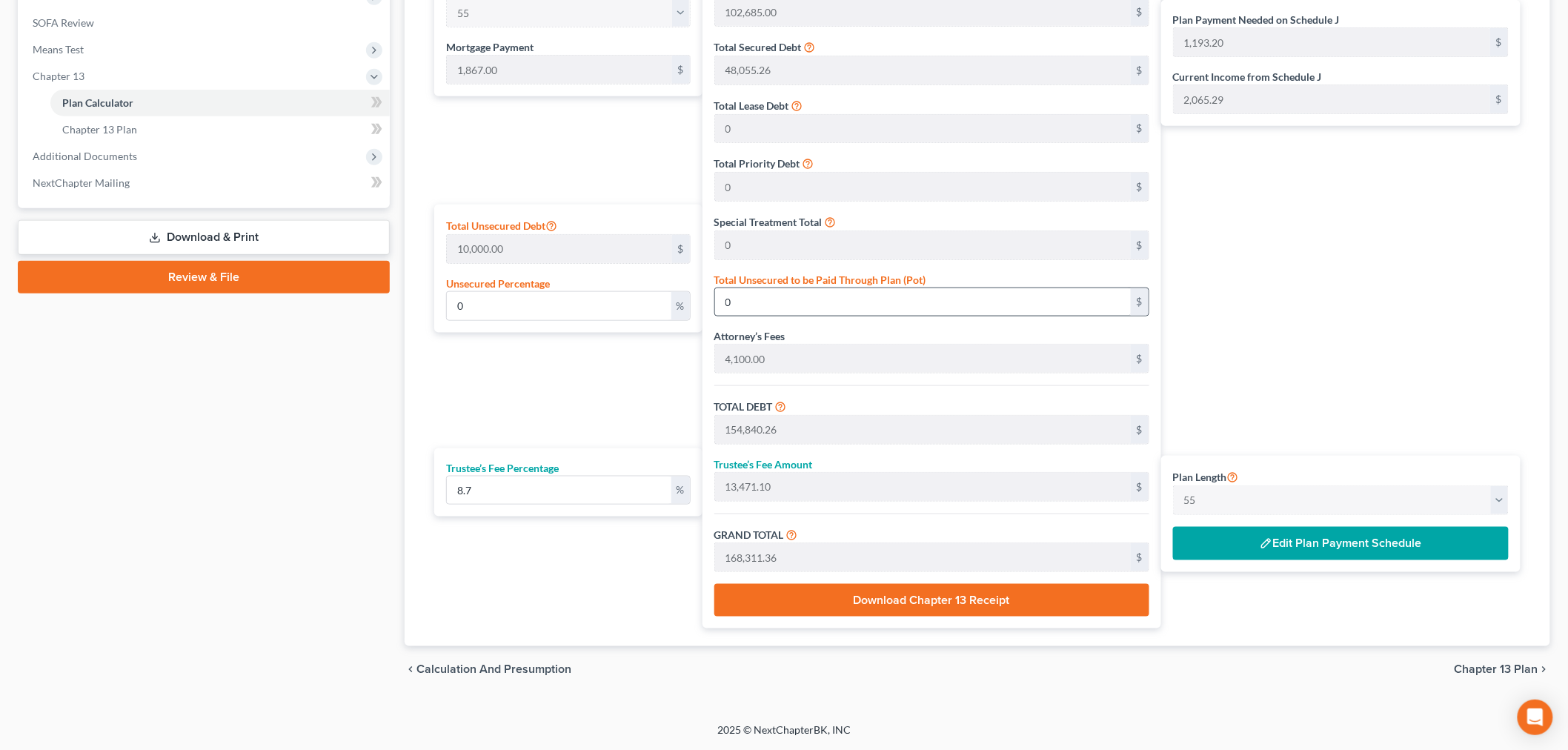
scroll to position [573, 0]
click at [1297, 551] on button "Edit Plan Payment Schedule" at bounding box center [1341, 544] width 336 height 34
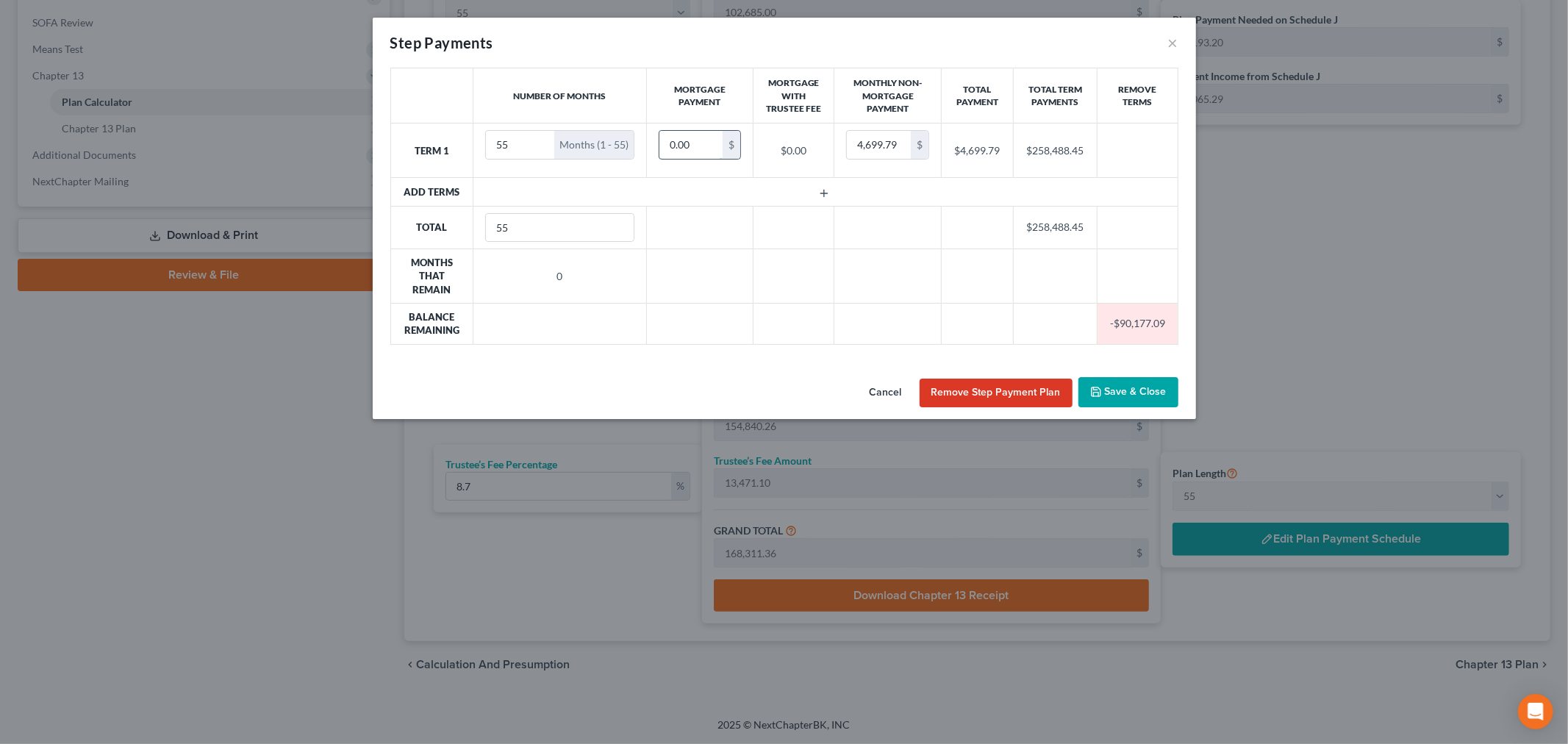
click at [703, 148] on input "0.00" at bounding box center [691, 145] width 63 height 28
click at [522, 159] on input "55" at bounding box center [519, 145] width 68 height 28
drag, startPoint x: 514, startPoint y: 153, endPoint x: 476, endPoint y: 158, distance: 38.3
click at [476, 158] on td "55 Months (1 - 55)" at bounding box center [560, 151] width 174 height 55
drag, startPoint x: 824, startPoint y: 189, endPoint x: 733, endPoint y: 147, distance: 100.2
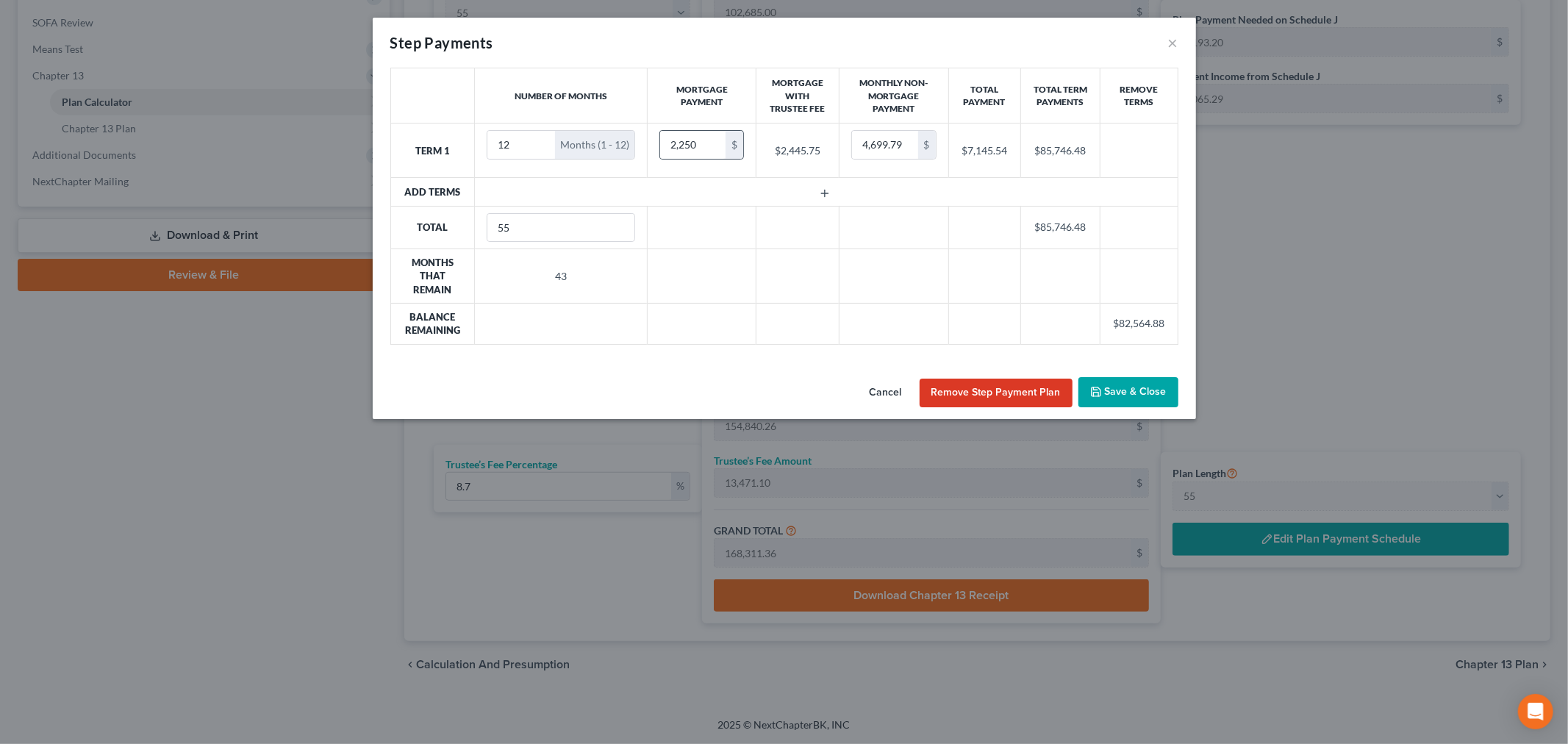
click at [761, 161] on tbody "Term 1 12 Months (1 - 12) 2,250 $ $2,445.75 4,699.79 $ $7,145.54 $85,746.48 Add…" at bounding box center [784, 234] width 787 height 221
click at [821, 192] on icon "button" at bounding box center [825, 194] width 11 height 11
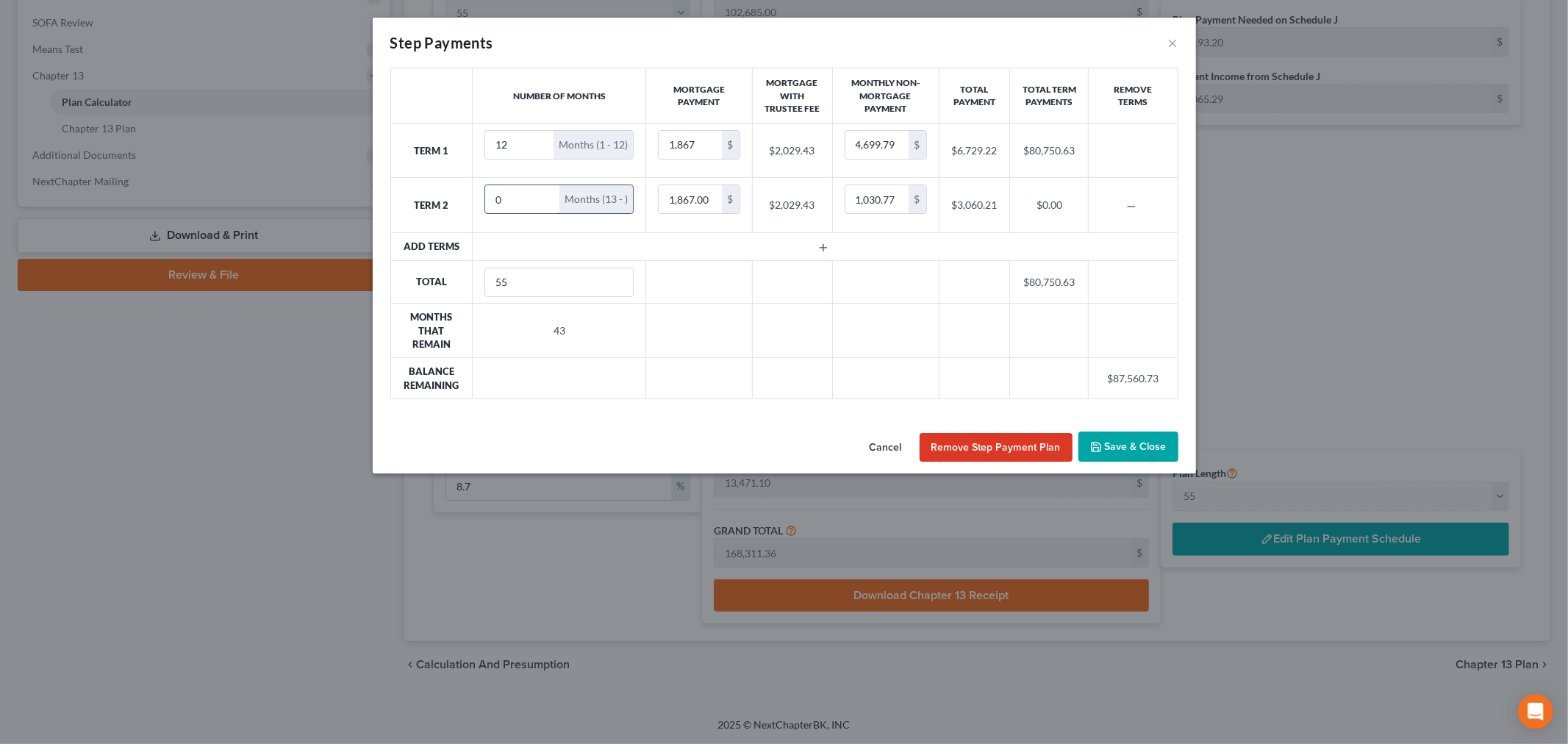
click at [522, 194] on input "0" at bounding box center [522, 199] width 75 height 28
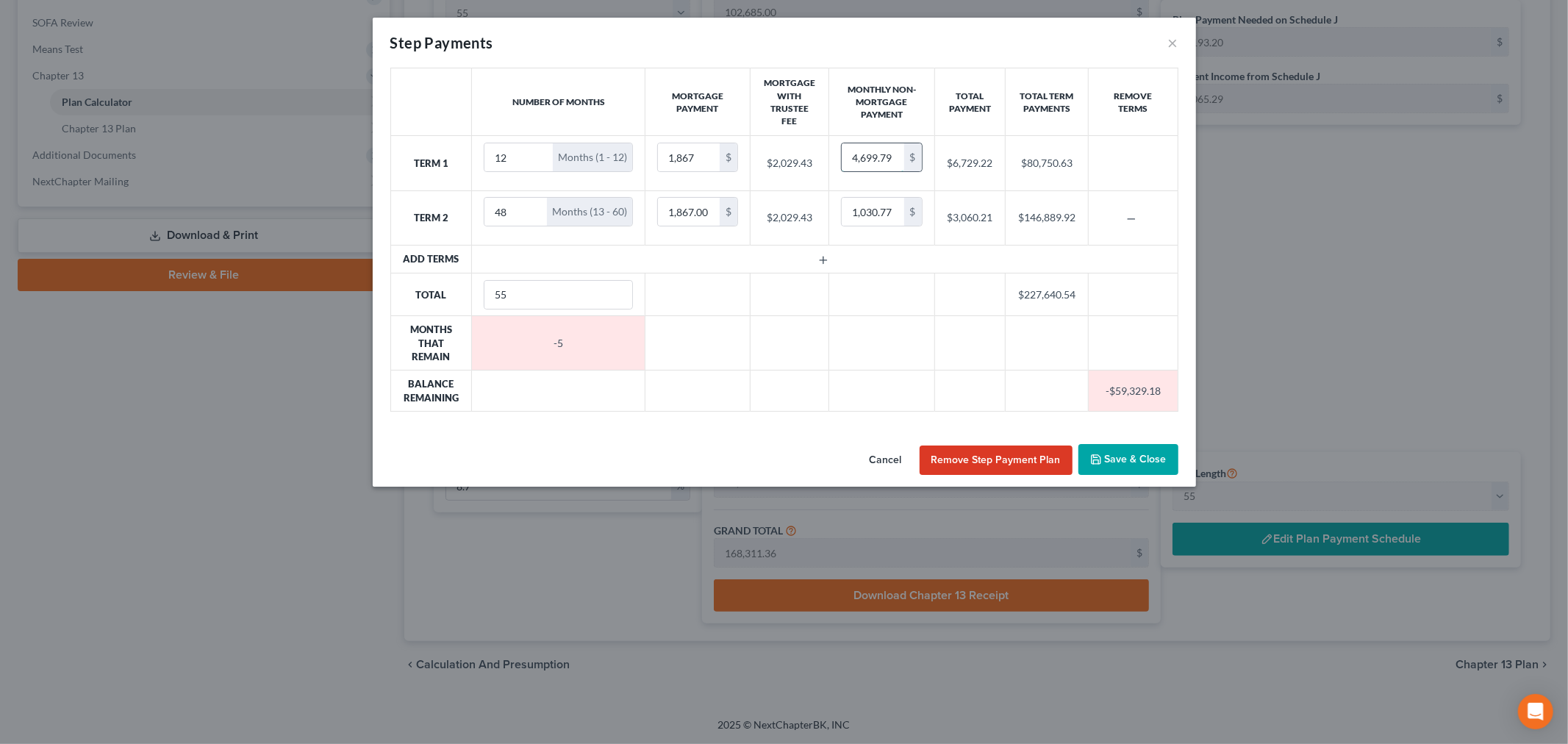
click at [884, 157] on input "4,699.79" at bounding box center [872, 158] width 61 height 28
click at [1132, 464] on button "Save & Close" at bounding box center [1129, 459] width 100 height 31
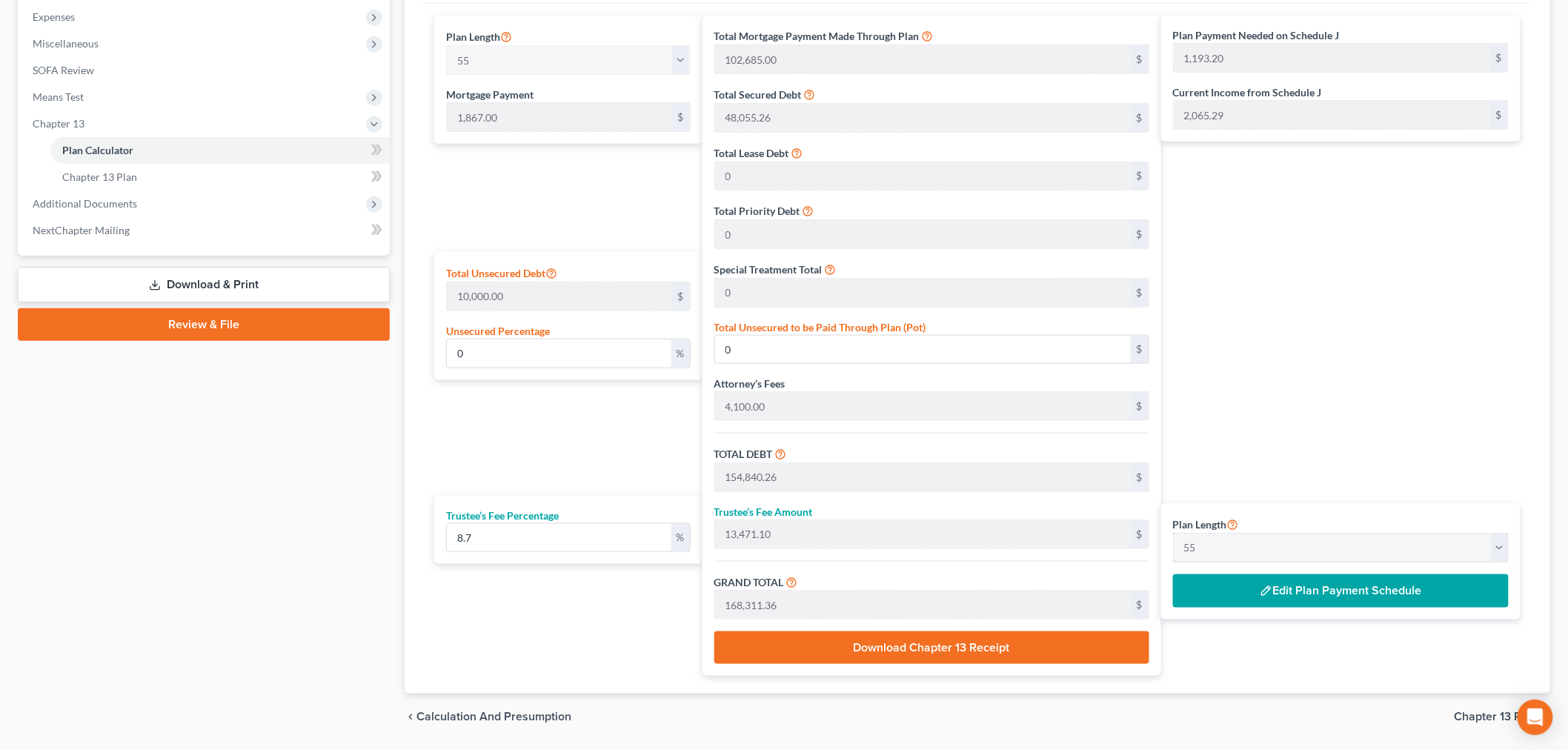
scroll to position [575, 0]
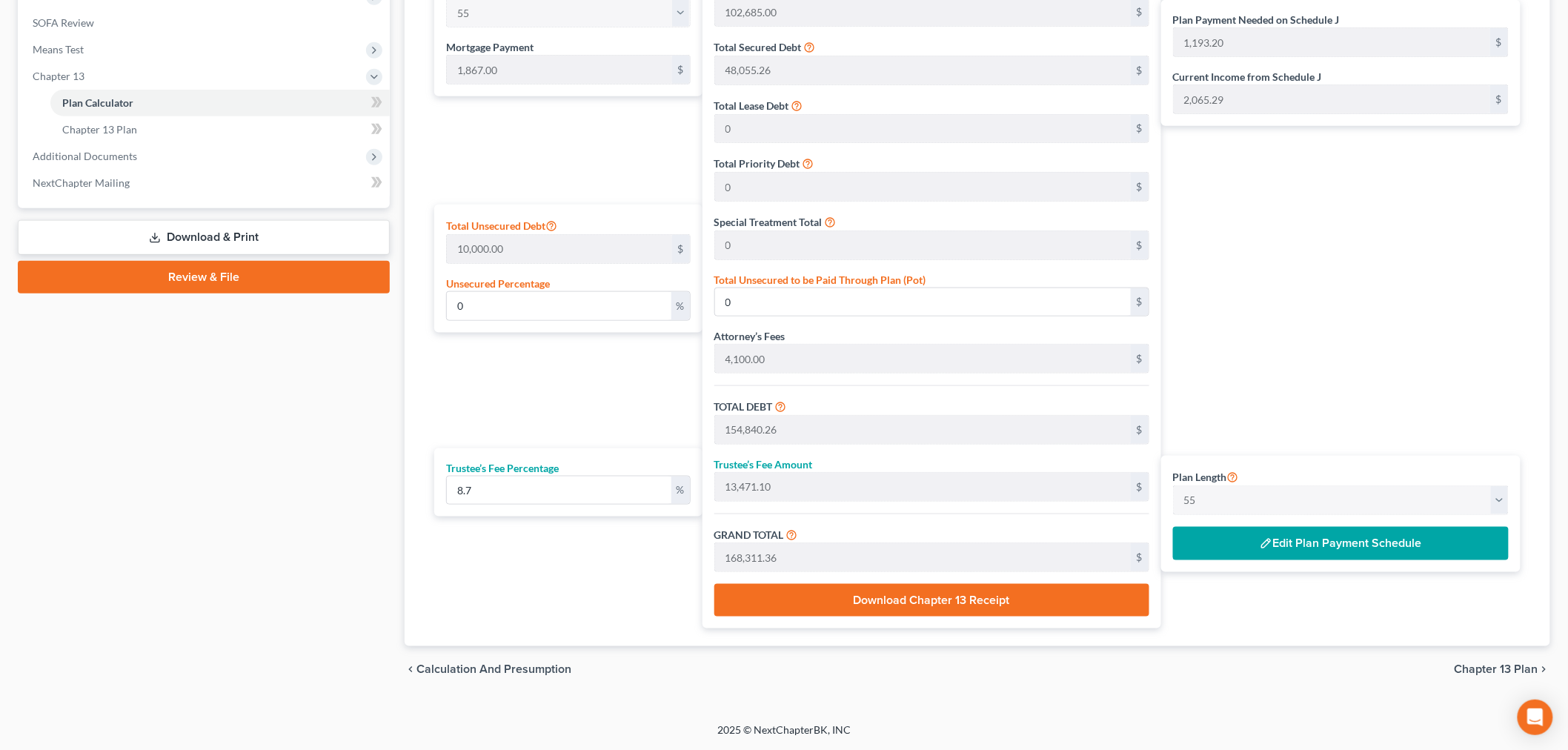
click at [1264, 538] on img "button" at bounding box center [1265, 543] width 12 height 12
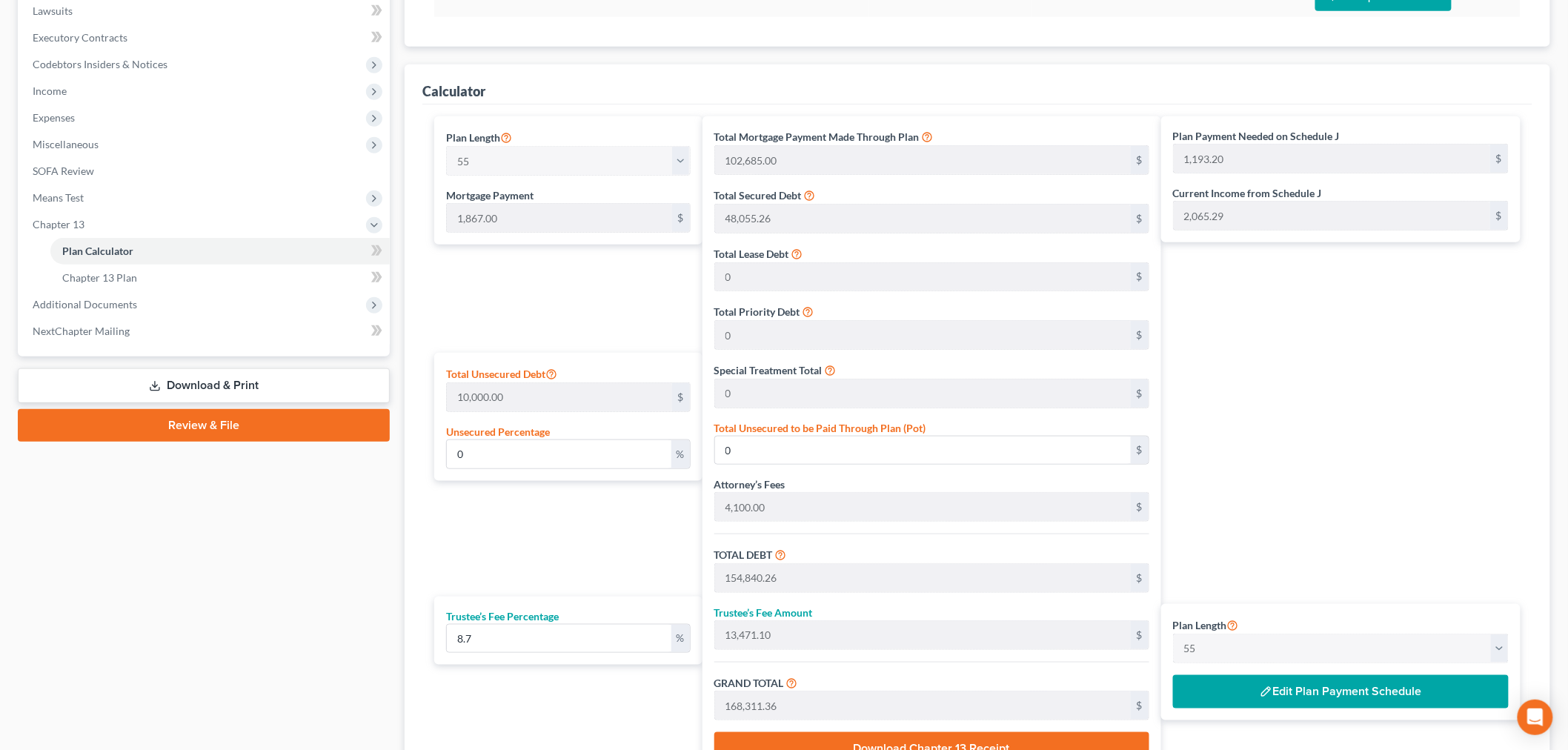
scroll to position [410, 0]
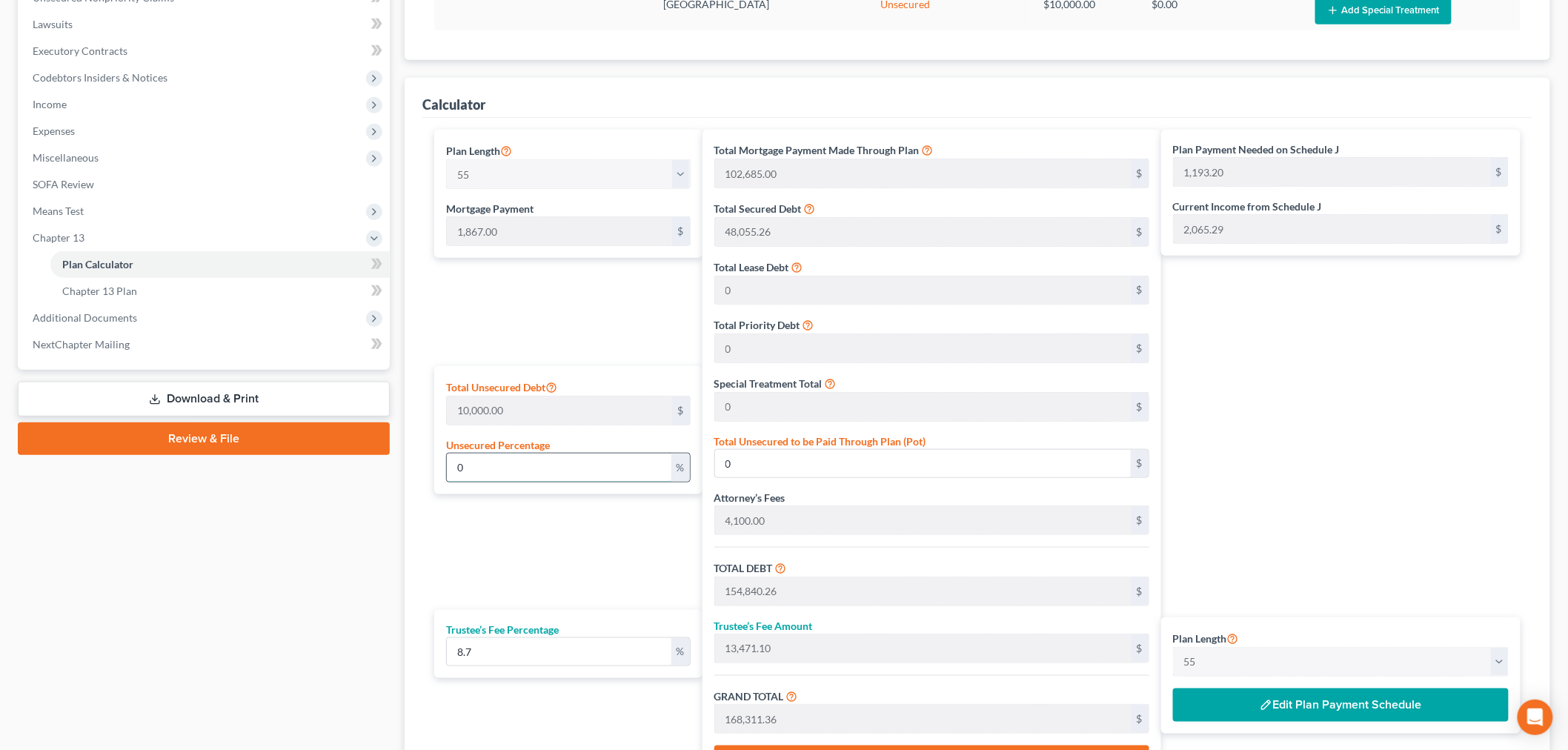
click at [516, 470] on input "0" at bounding box center [559, 468] width 225 height 29
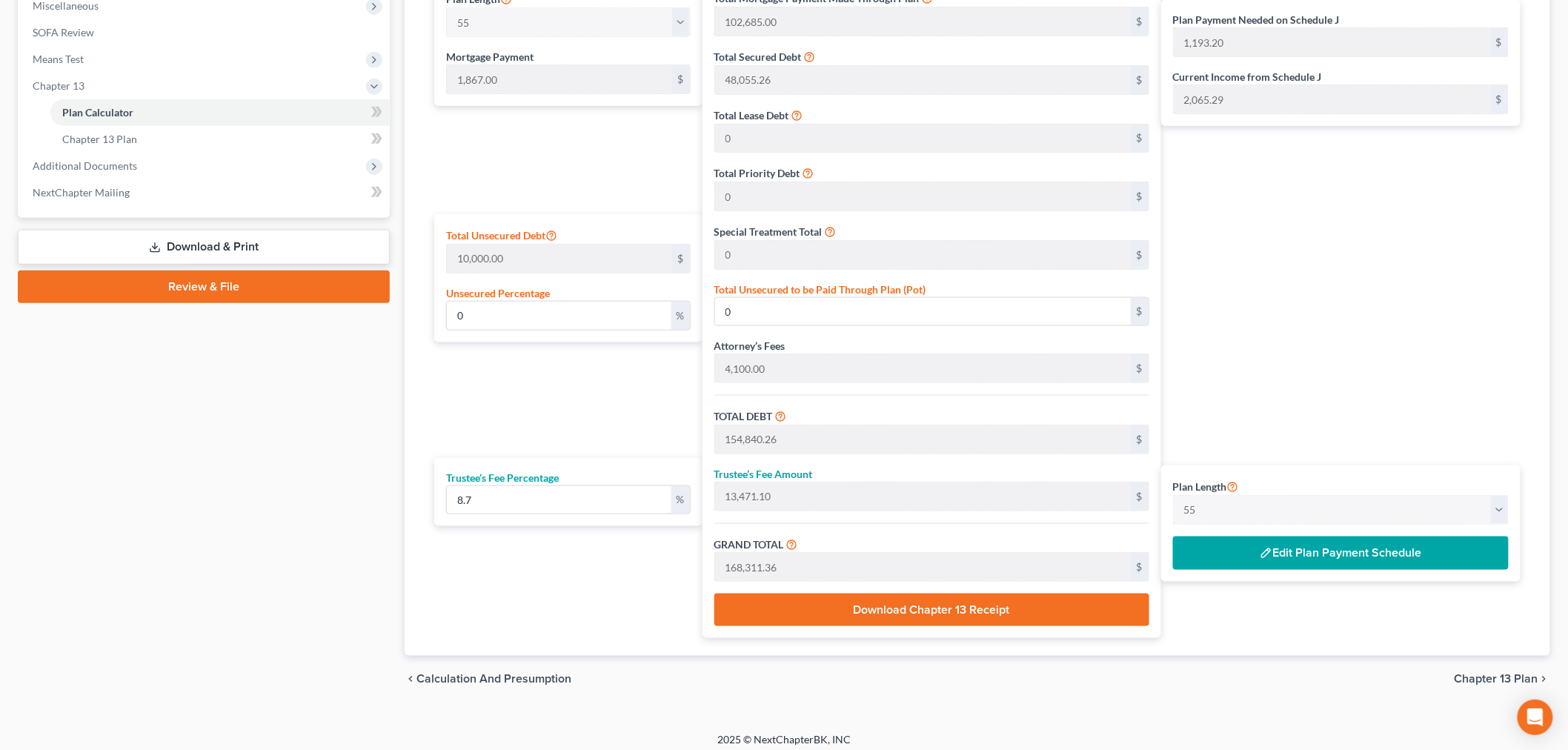
scroll to position [575, 0]
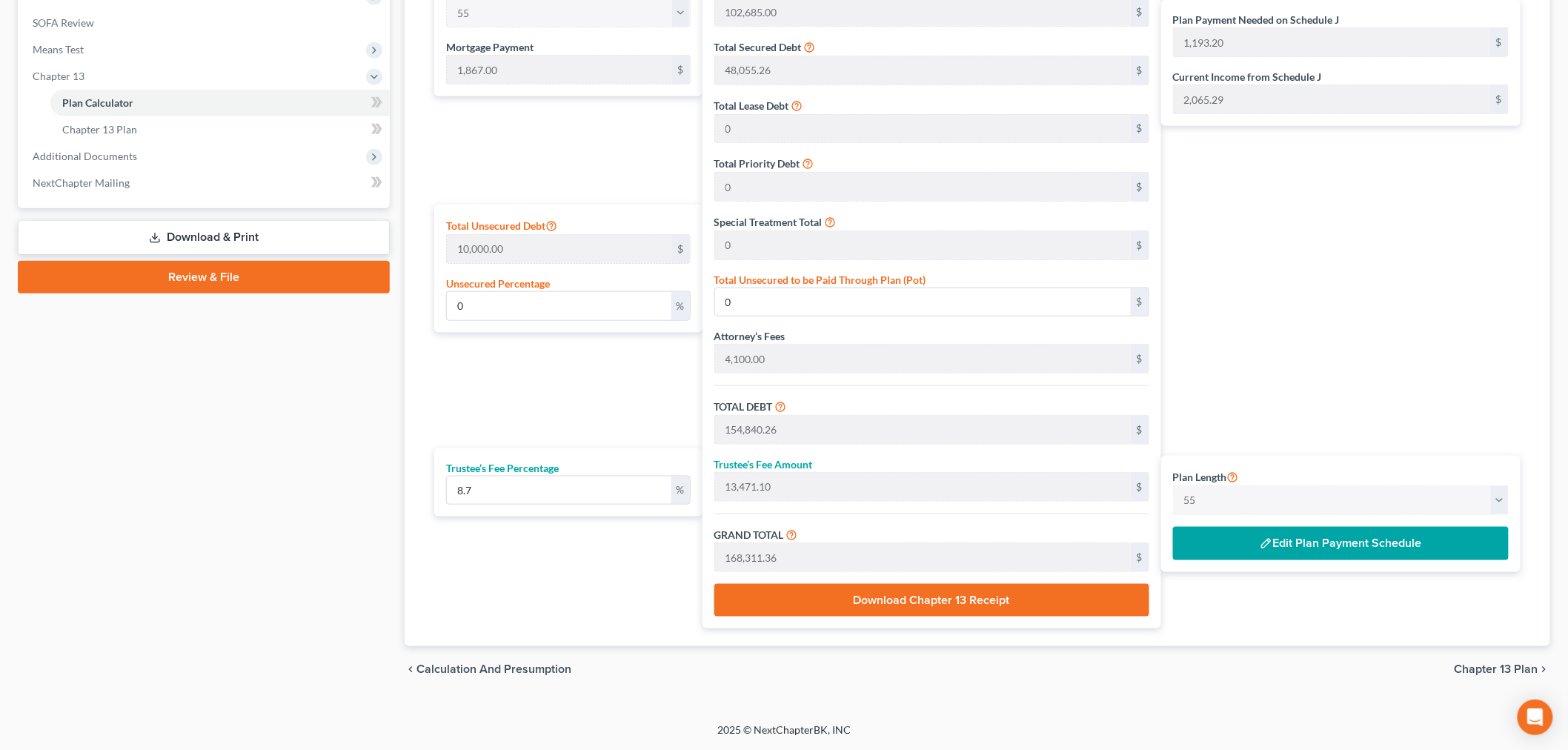
click at [1339, 546] on button "Edit Plan Payment Schedule" at bounding box center [1341, 544] width 336 height 34
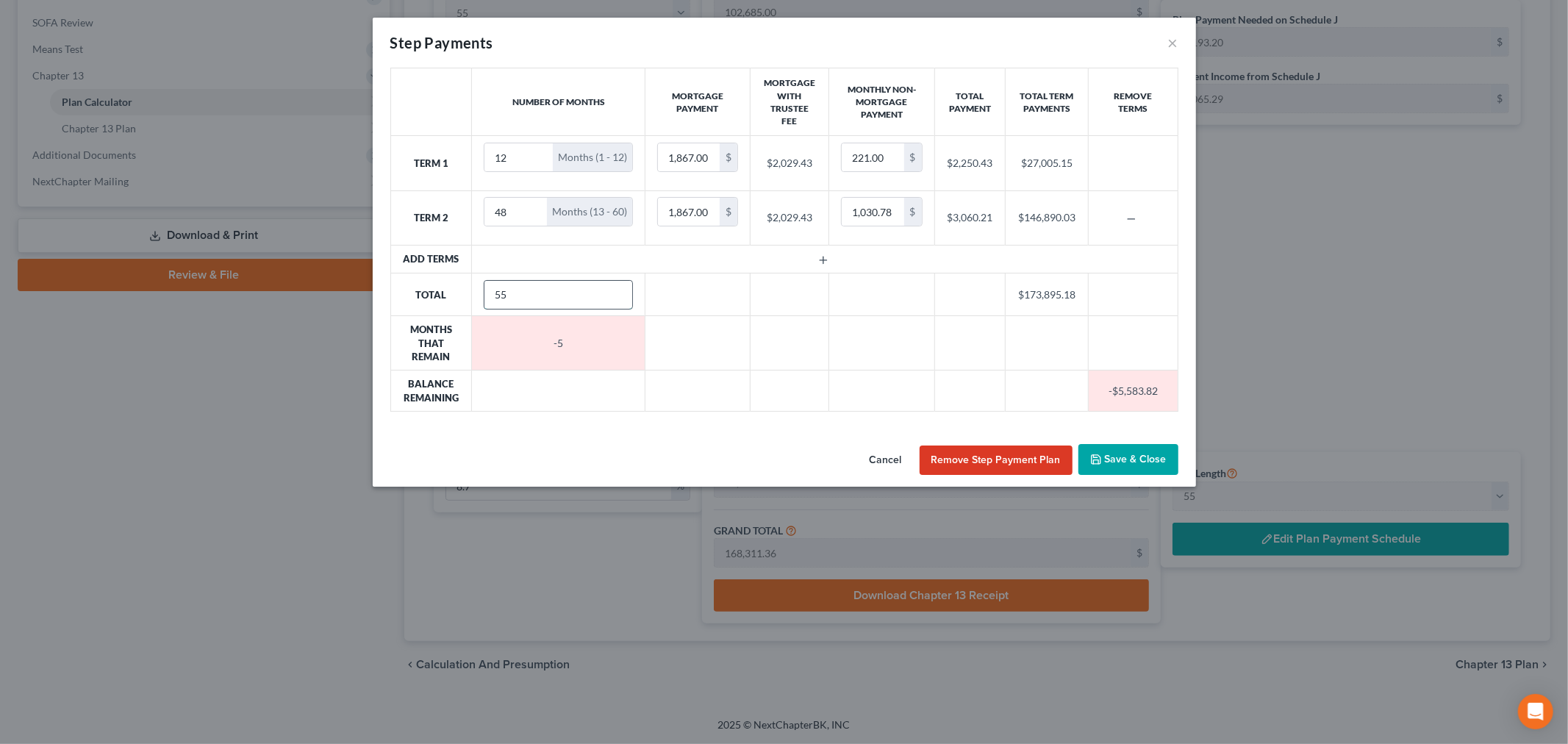
click at [537, 291] on input "55" at bounding box center [558, 296] width 148 height 28
click at [614, 290] on input "56" at bounding box center [558, 296] width 148 height 28
click at [614, 290] on input "57" at bounding box center [558, 296] width 148 height 28
click at [614, 290] on input "58" at bounding box center [558, 296] width 148 height 28
click at [614, 290] on input "59" at bounding box center [558, 296] width 148 height 28
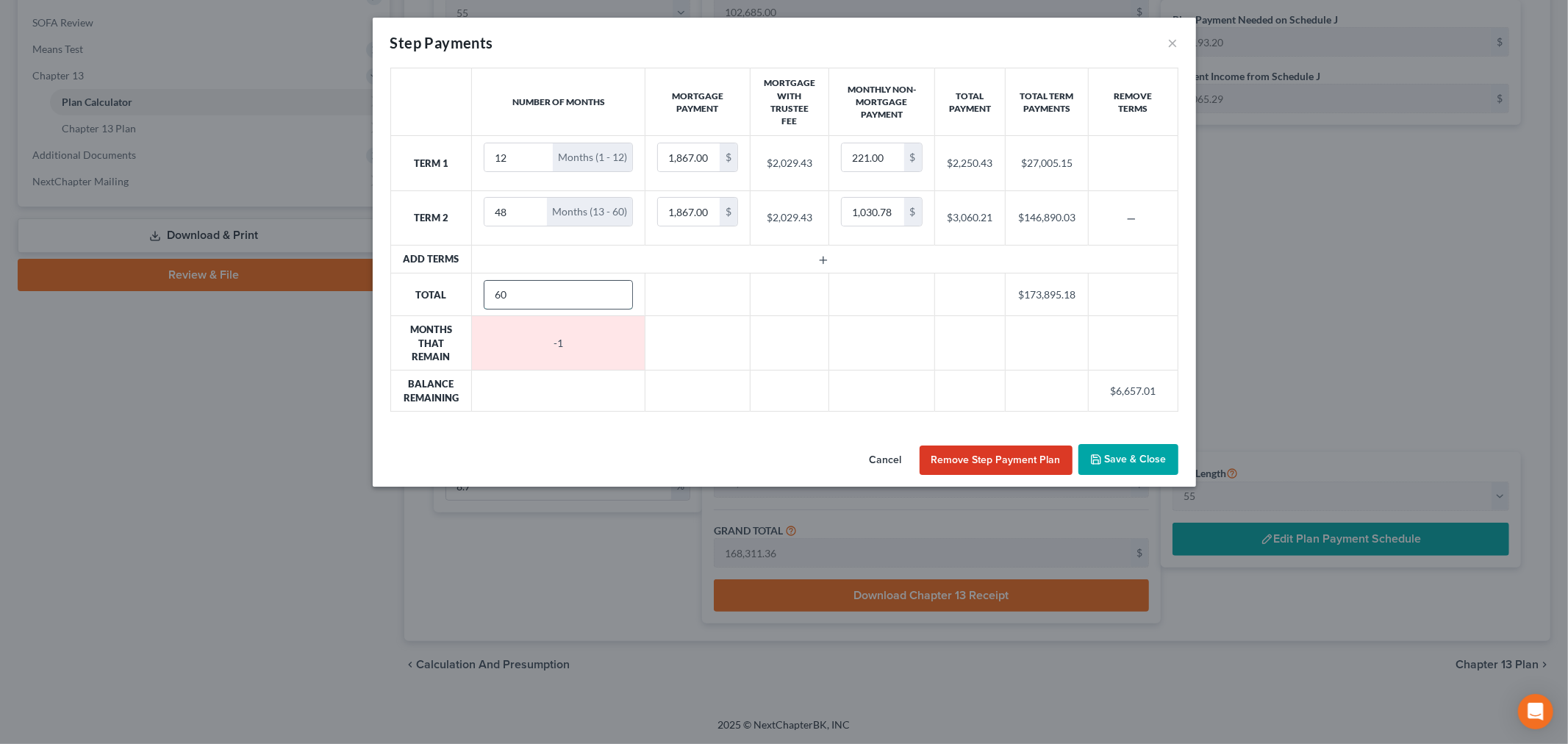
click at [614, 290] on input "60" at bounding box center [558, 296] width 148 height 28
click at [1130, 451] on button "Save & Close" at bounding box center [1129, 459] width 100 height 31
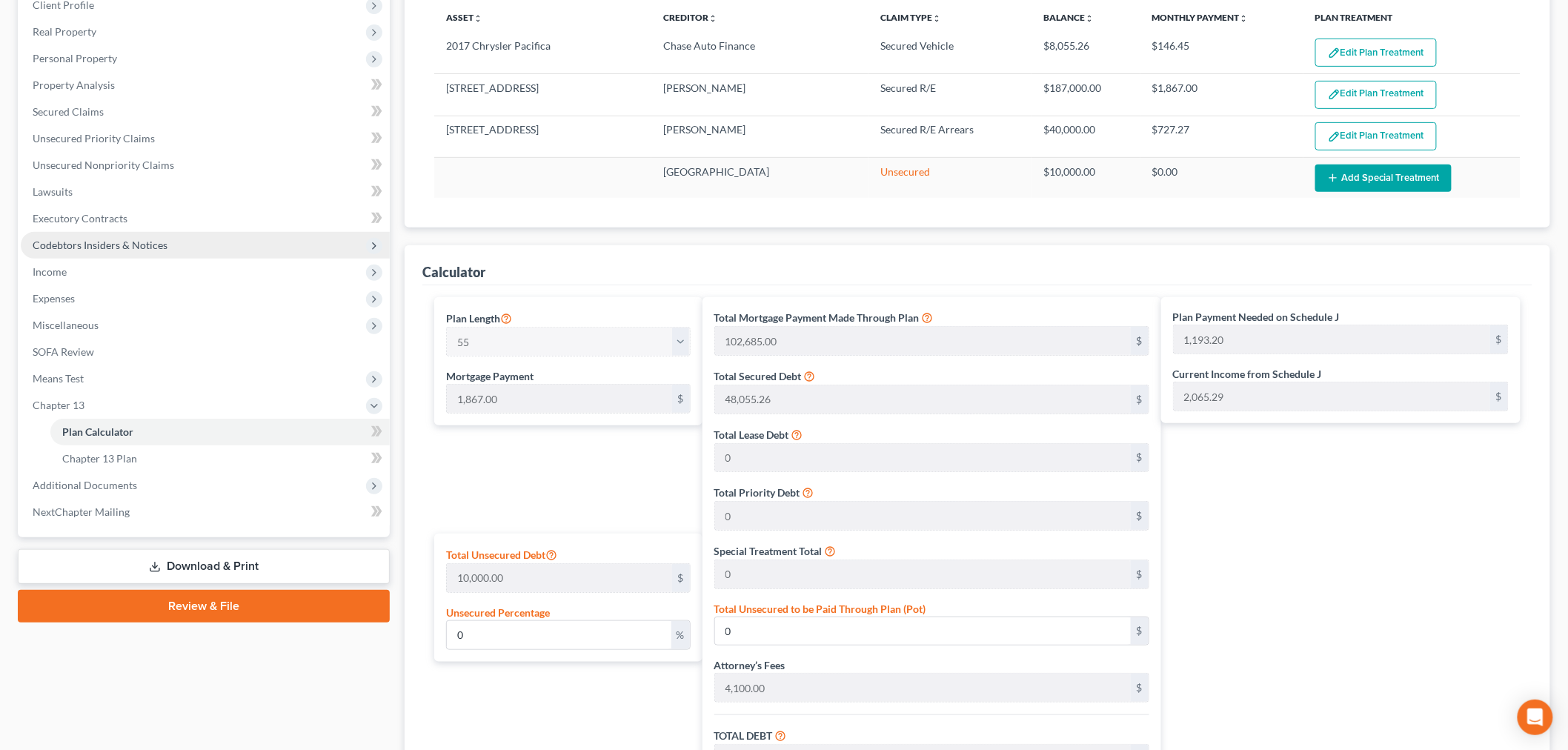
scroll to position [163, 0]
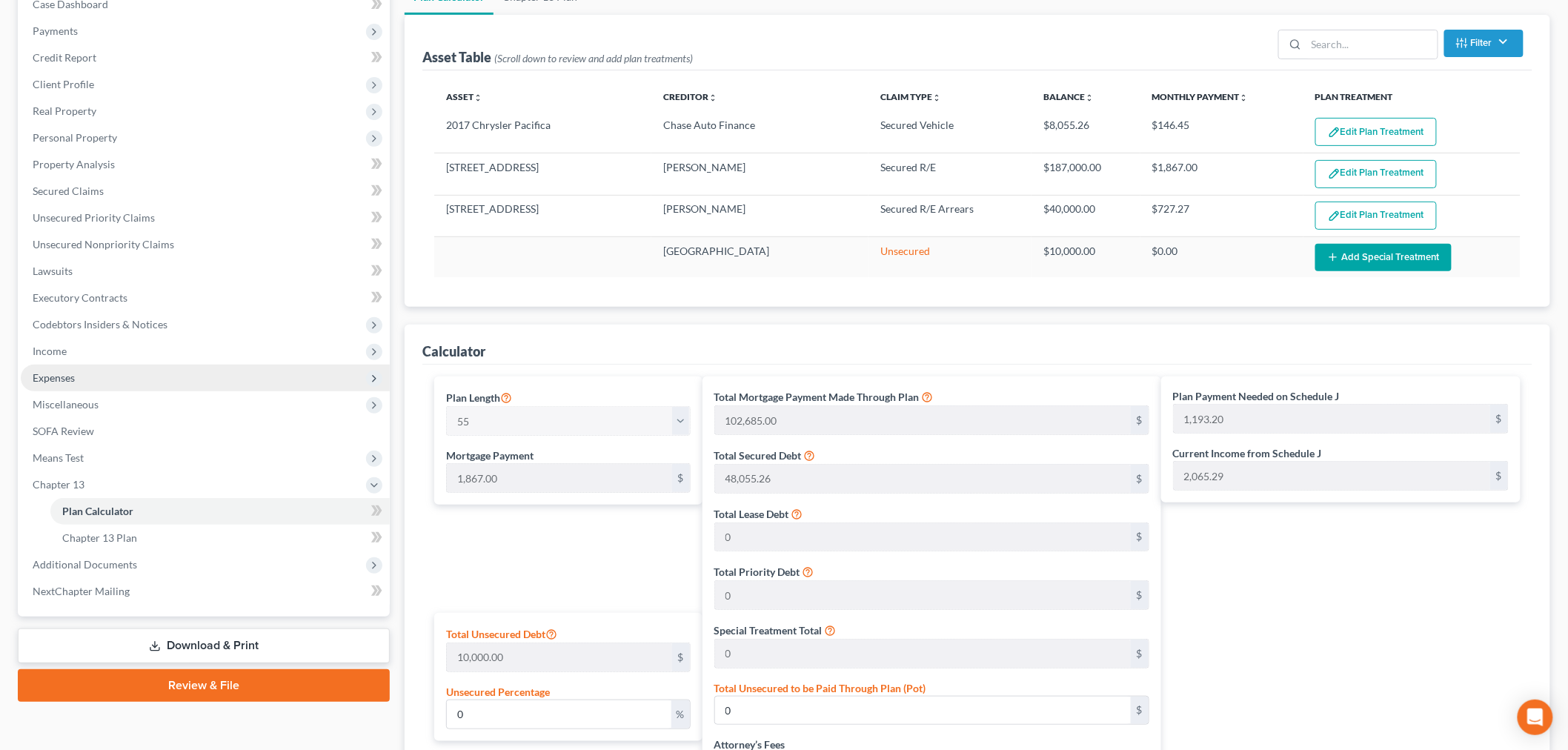
click at [65, 387] on span "Expenses" at bounding box center [206, 378] width 369 height 27
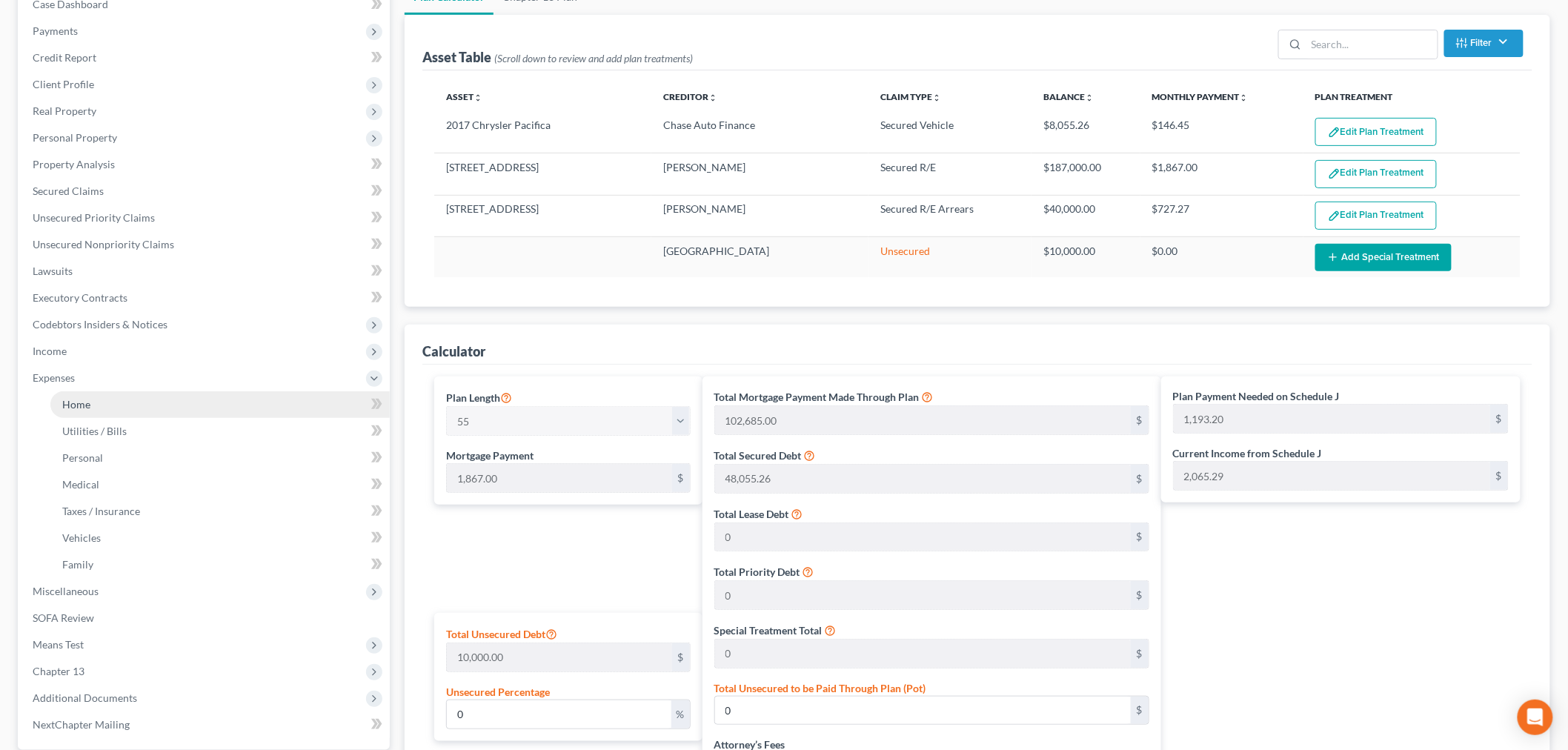
click at [99, 414] on link "Home" at bounding box center [220, 405] width 340 height 27
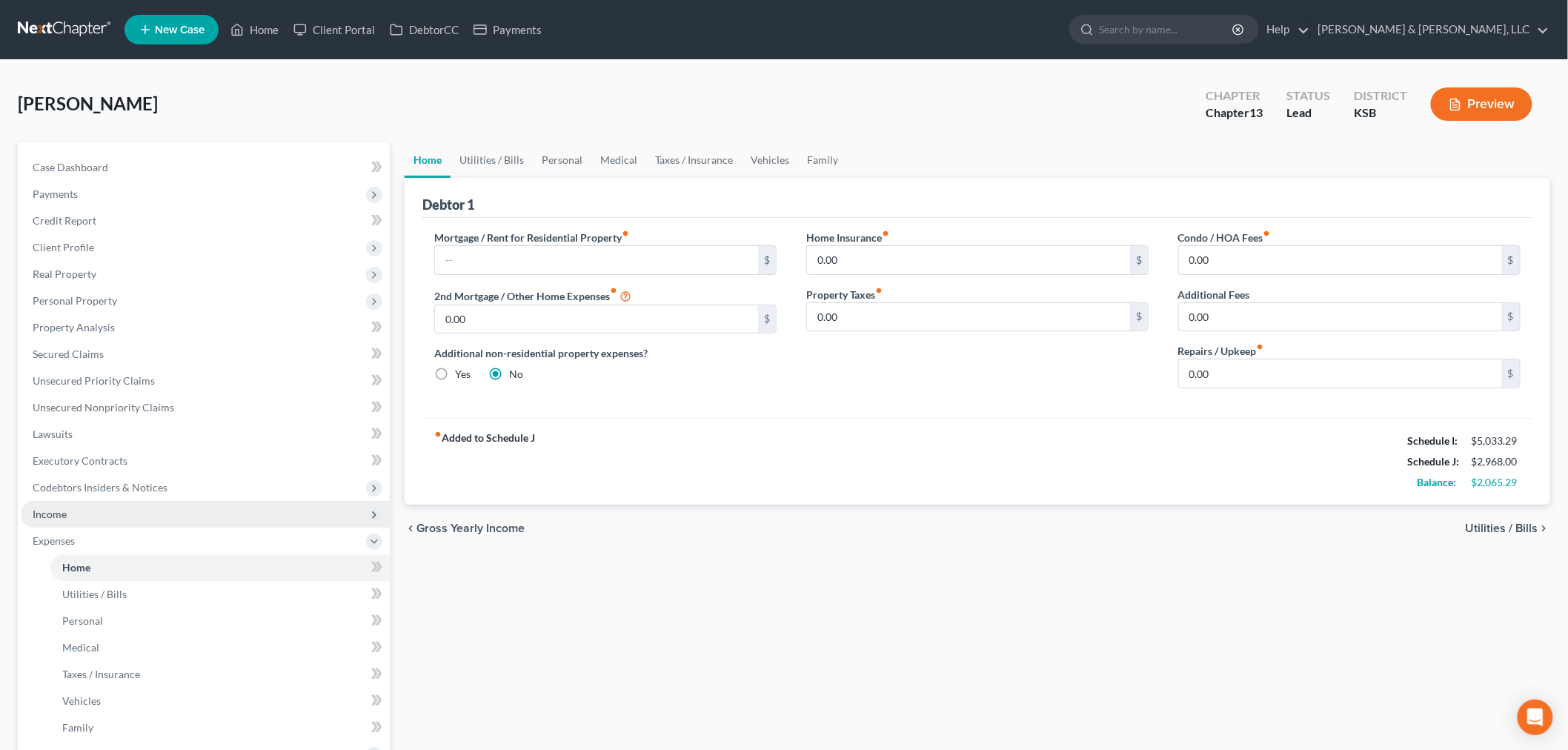
click at [75, 516] on span "Income" at bounding box center [206, 515] width 369 height 27
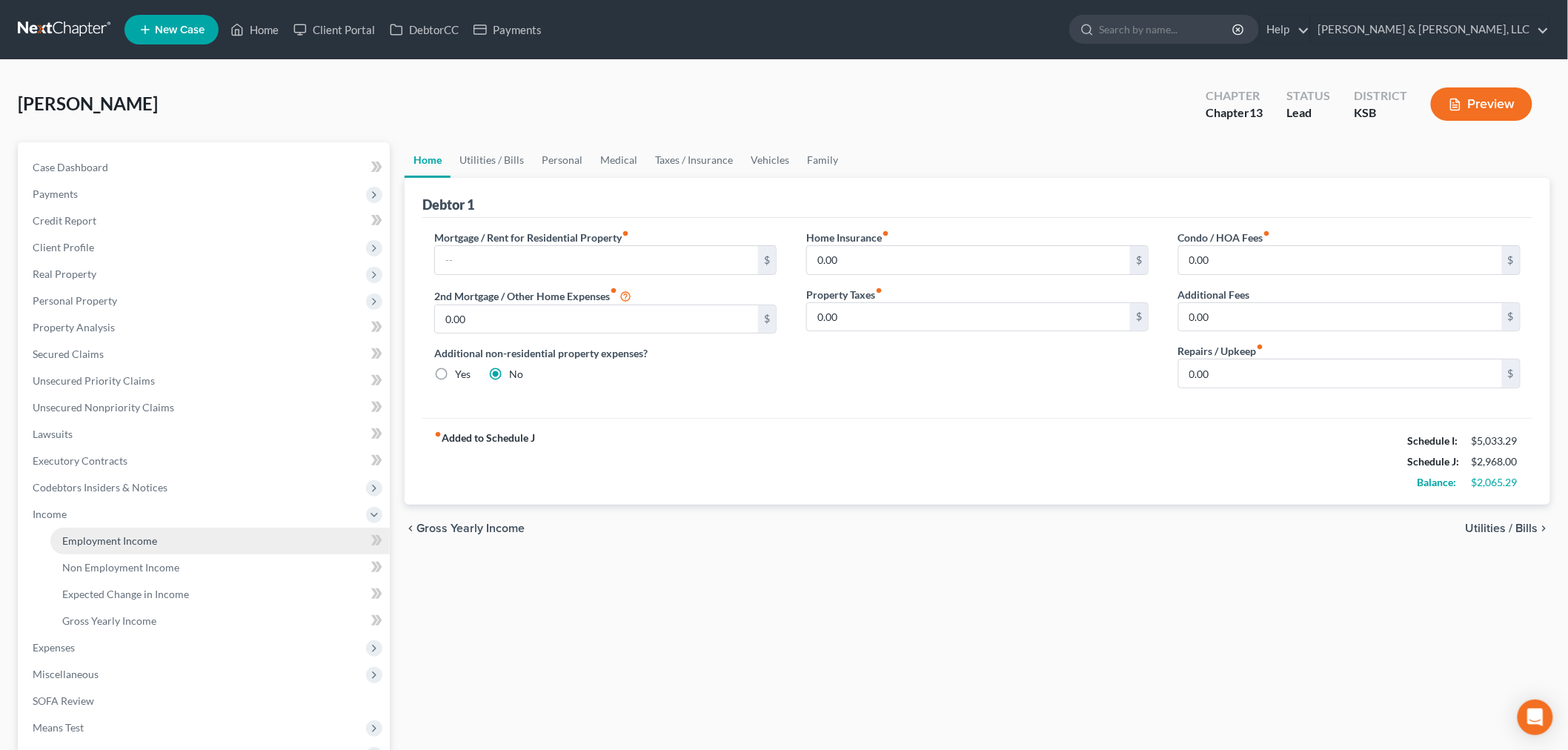
click at [97, 538] on span "Employment Income" at bounding box center [109, 541] width 95 height 12
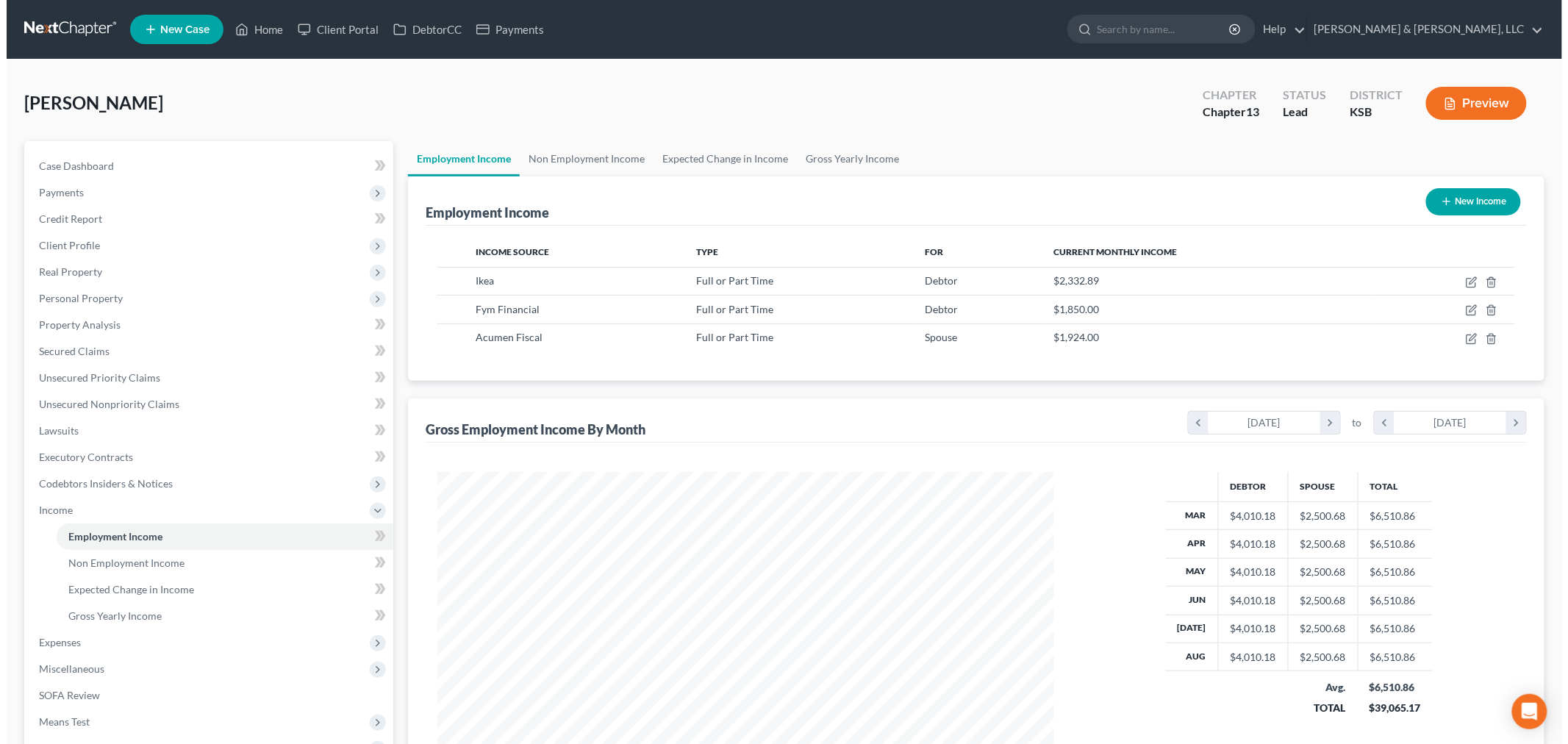
scroll to position [308, 646]
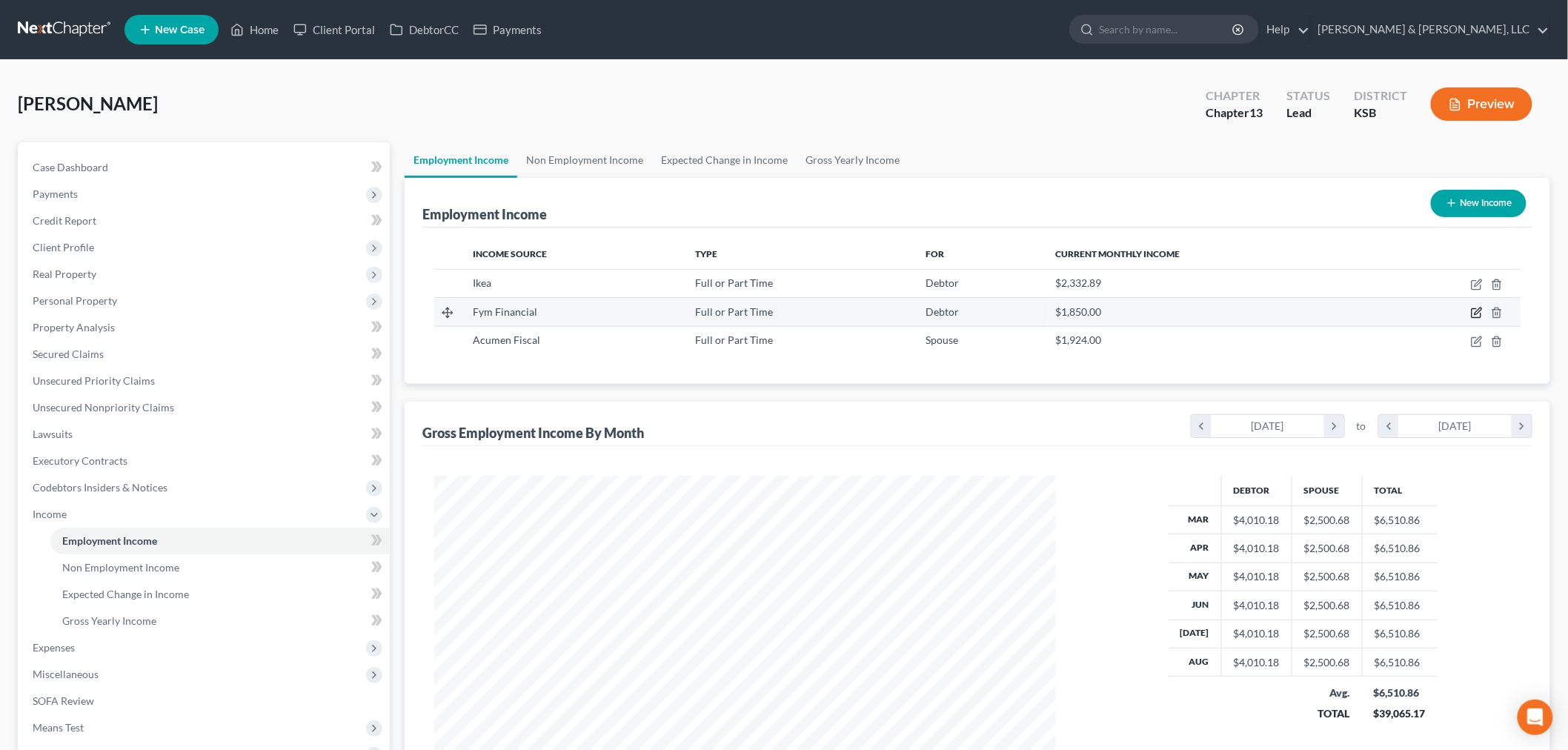
click at [1480, 313] on icon "button" at bounding box center [1477, 312] width 11 height 11
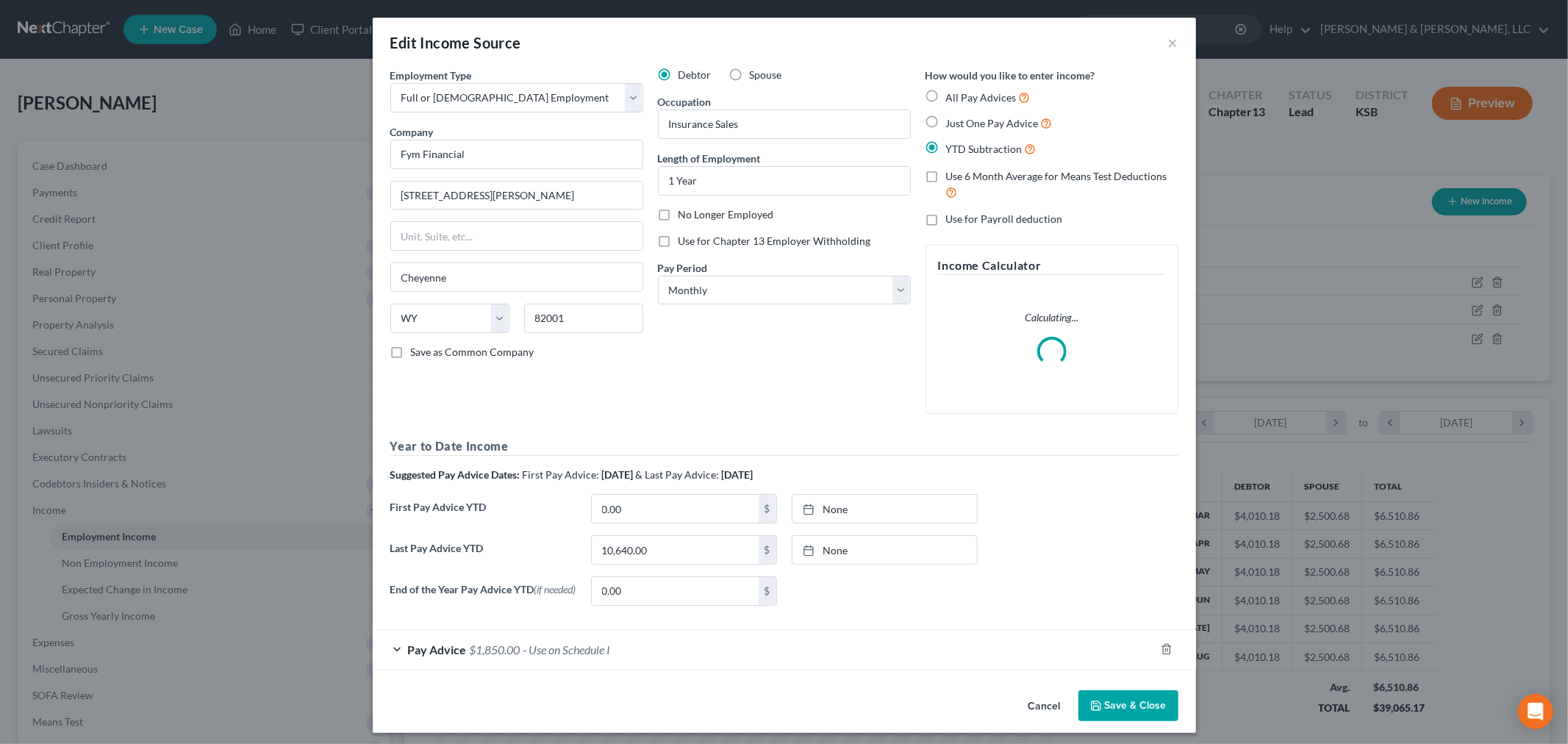
scroll to position [311, 651]
click at [482, 656] on span "$1,850.00" at bounding box center [496, 650] width 51 height 14
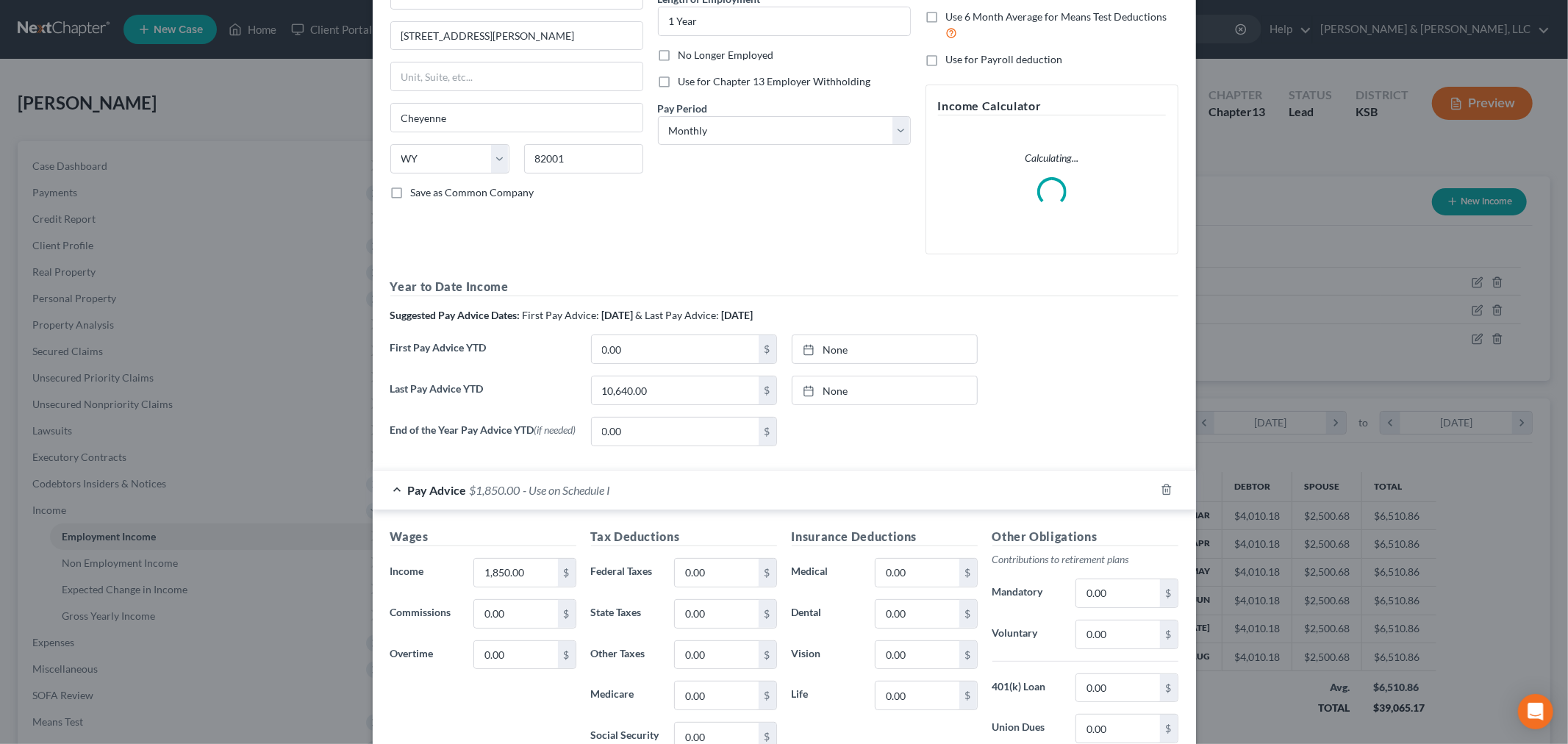
scroll to position [163, 0]
click at [497, 571] on input "1,850.00" at bounding box center [515, 569] width 83 height 28
click at [504, 577] on div "Wages Income * 1,850.00 $ Commissions 0.00 $ Overtime 0.00 $ Tax Deductions Fed…" at bounding box center [784, 686] width 823 height 360
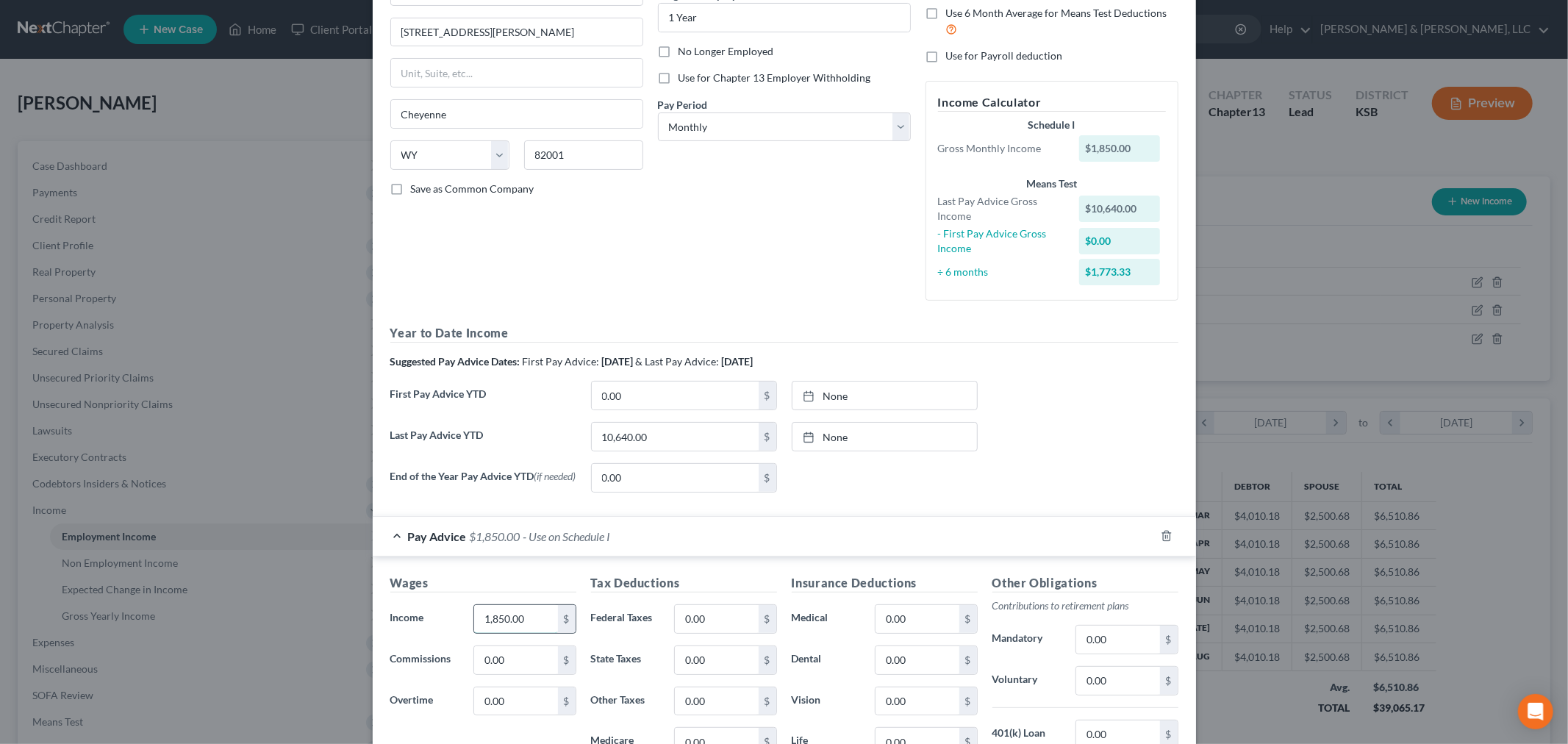
click at [503, 622] on input "1,850.00" at bounding box center [515, 619] width 83 height 28
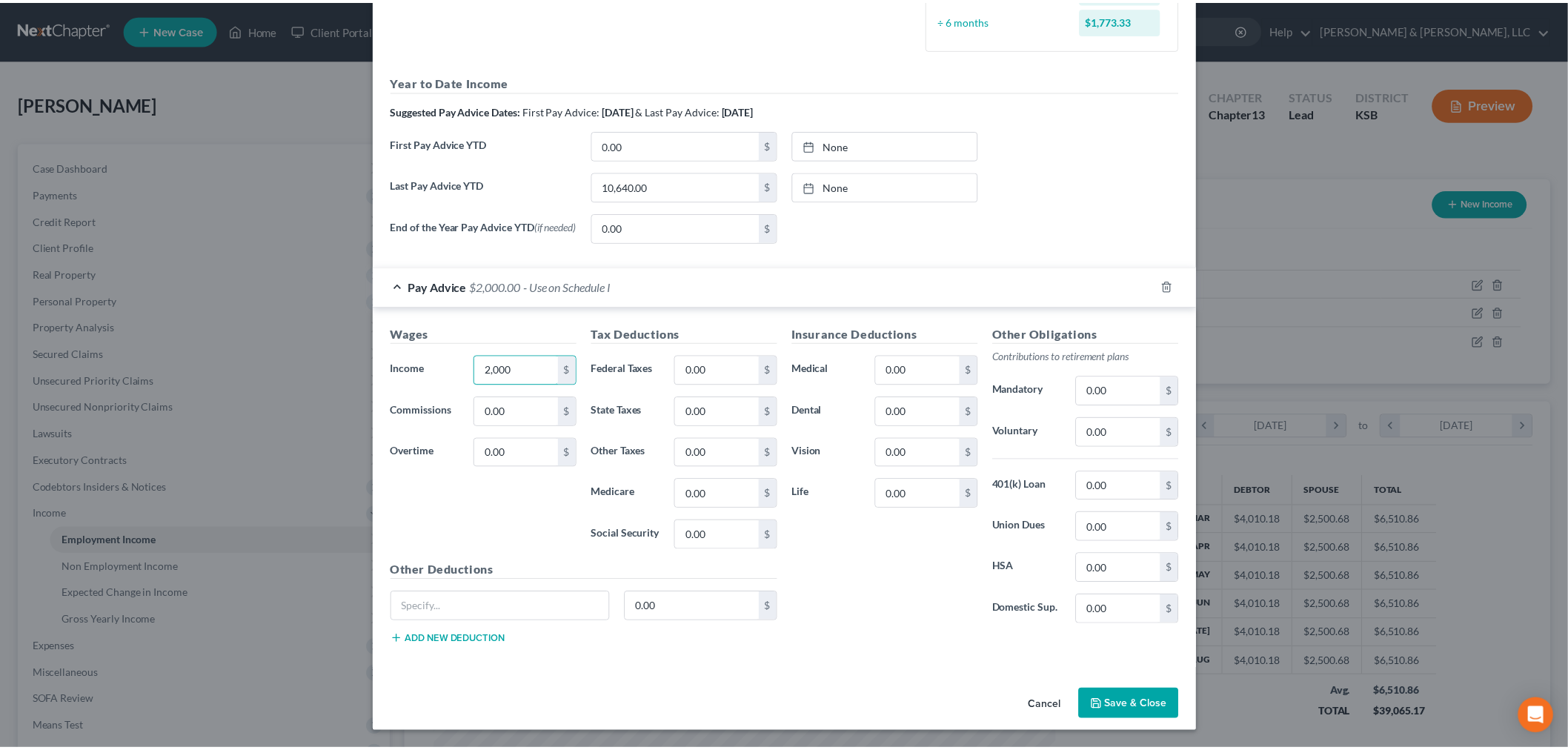
scroll to position [424, 0]
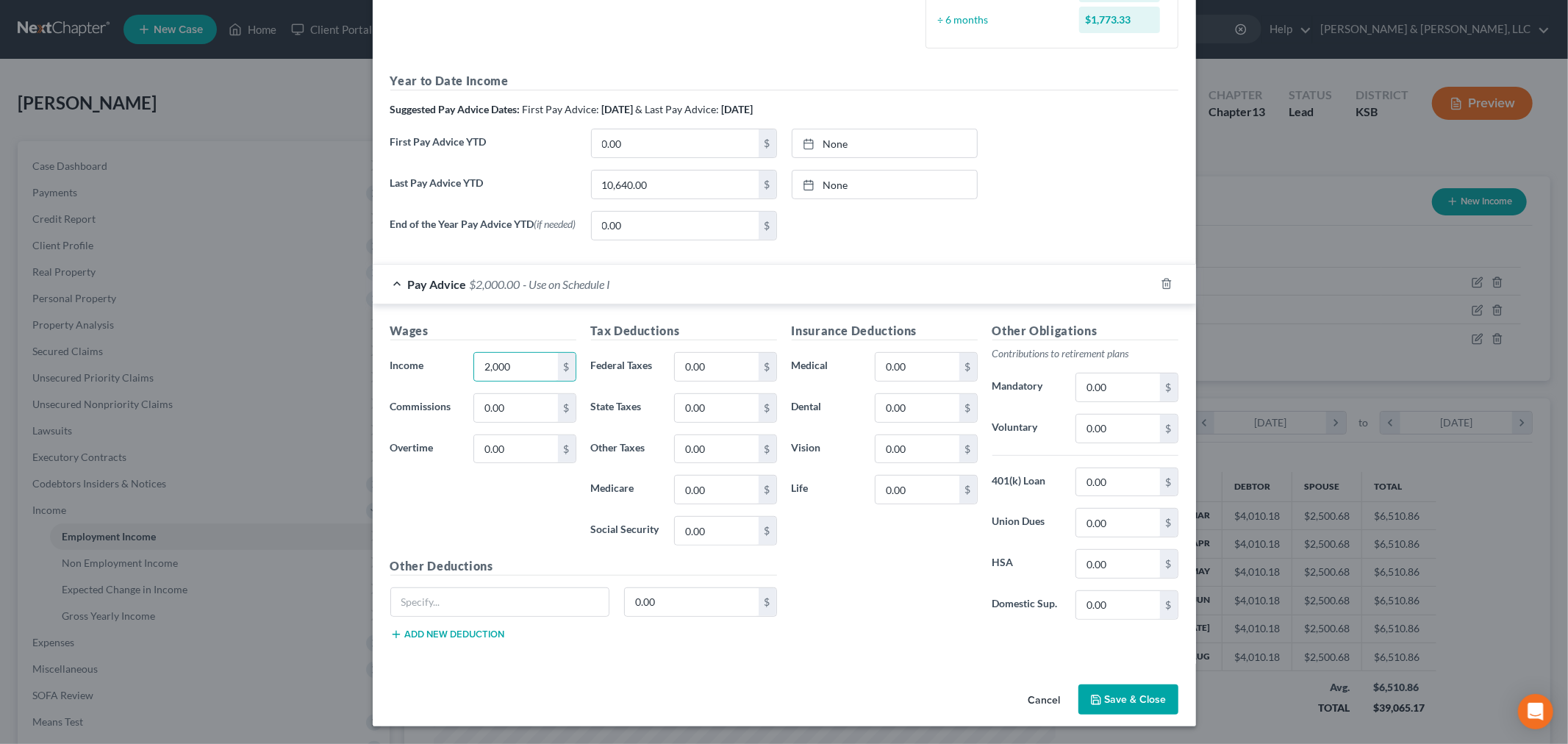
click at [1134, 682] on div "Cancel Save & Close" at bounding box center [784, 702] width 823 height 48
click at [1136, 702] on button "Save & Close" at bounding box center [1129, 700] width 100 height 31
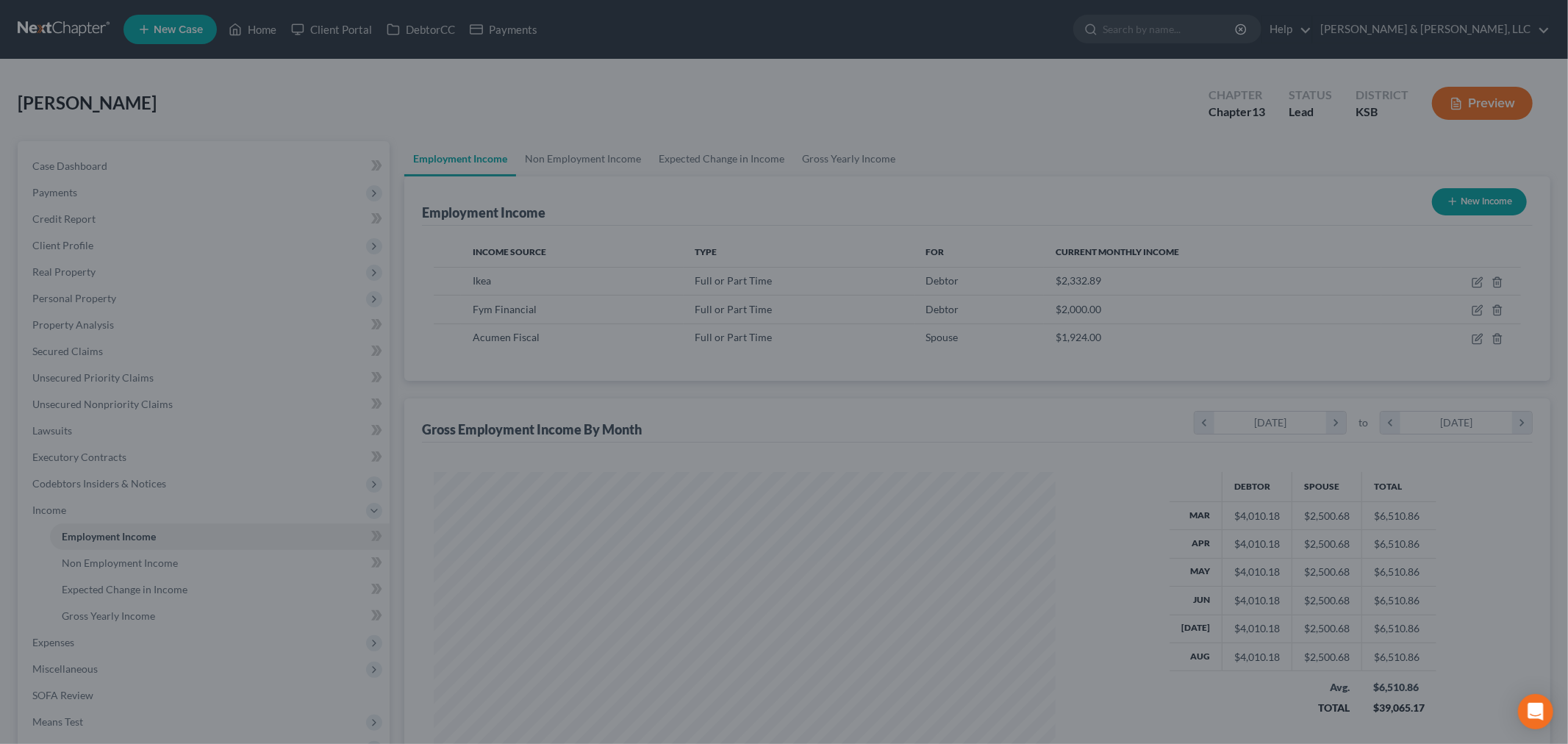
scroll to position [735053, 734596]
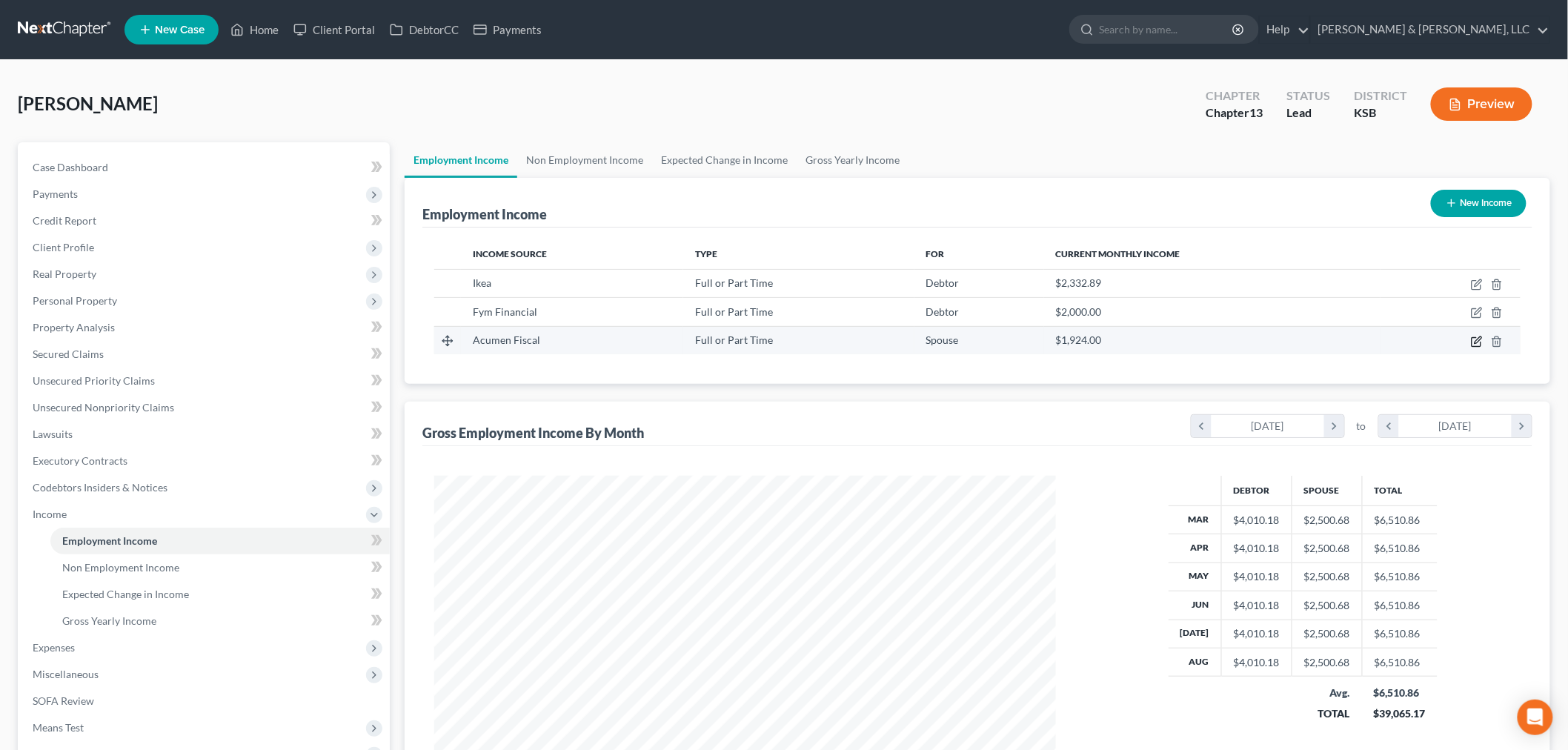
click at [1476, 342] on icon "button" at bounding box center [1478, 340] width 7 height 7
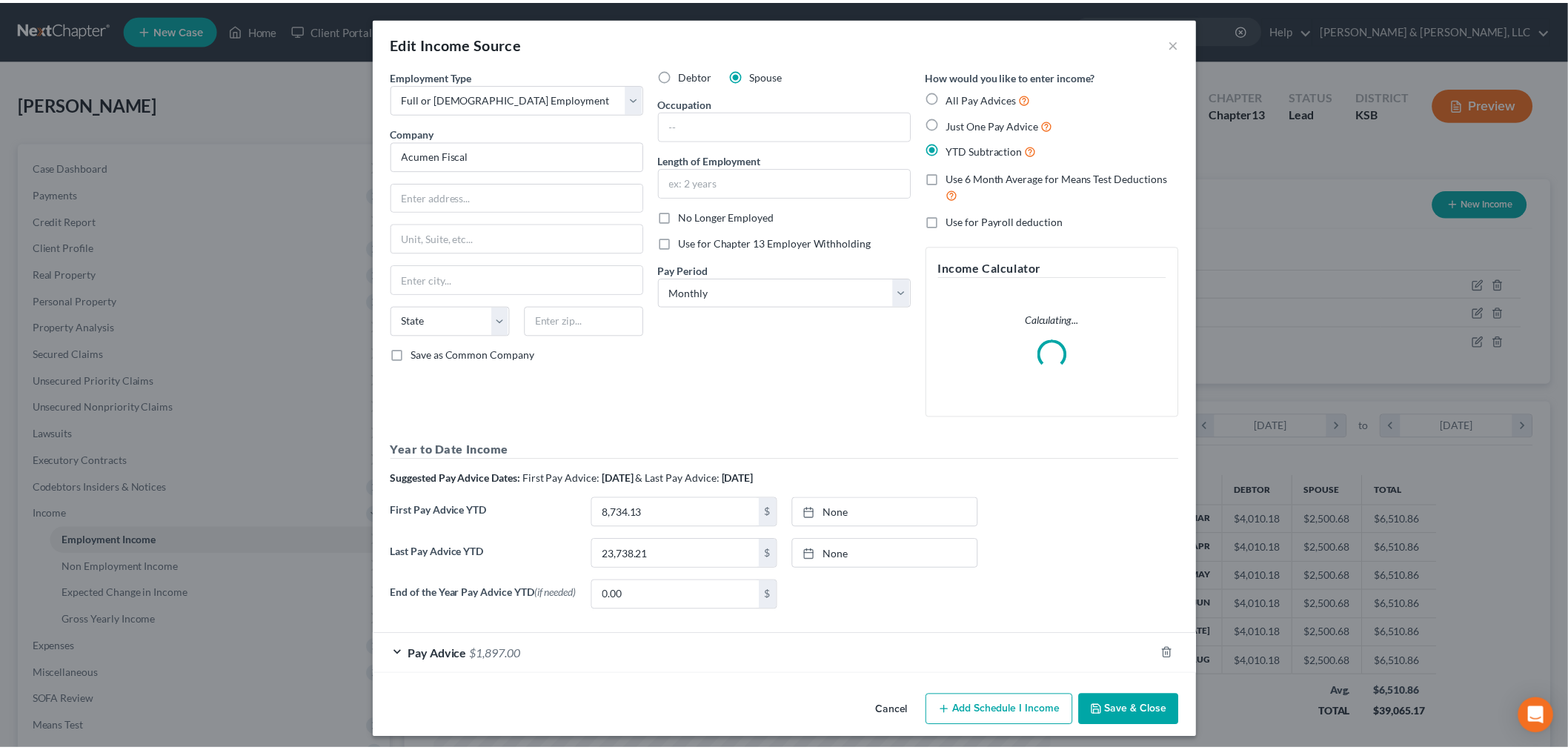
scroll to position [313, 657]
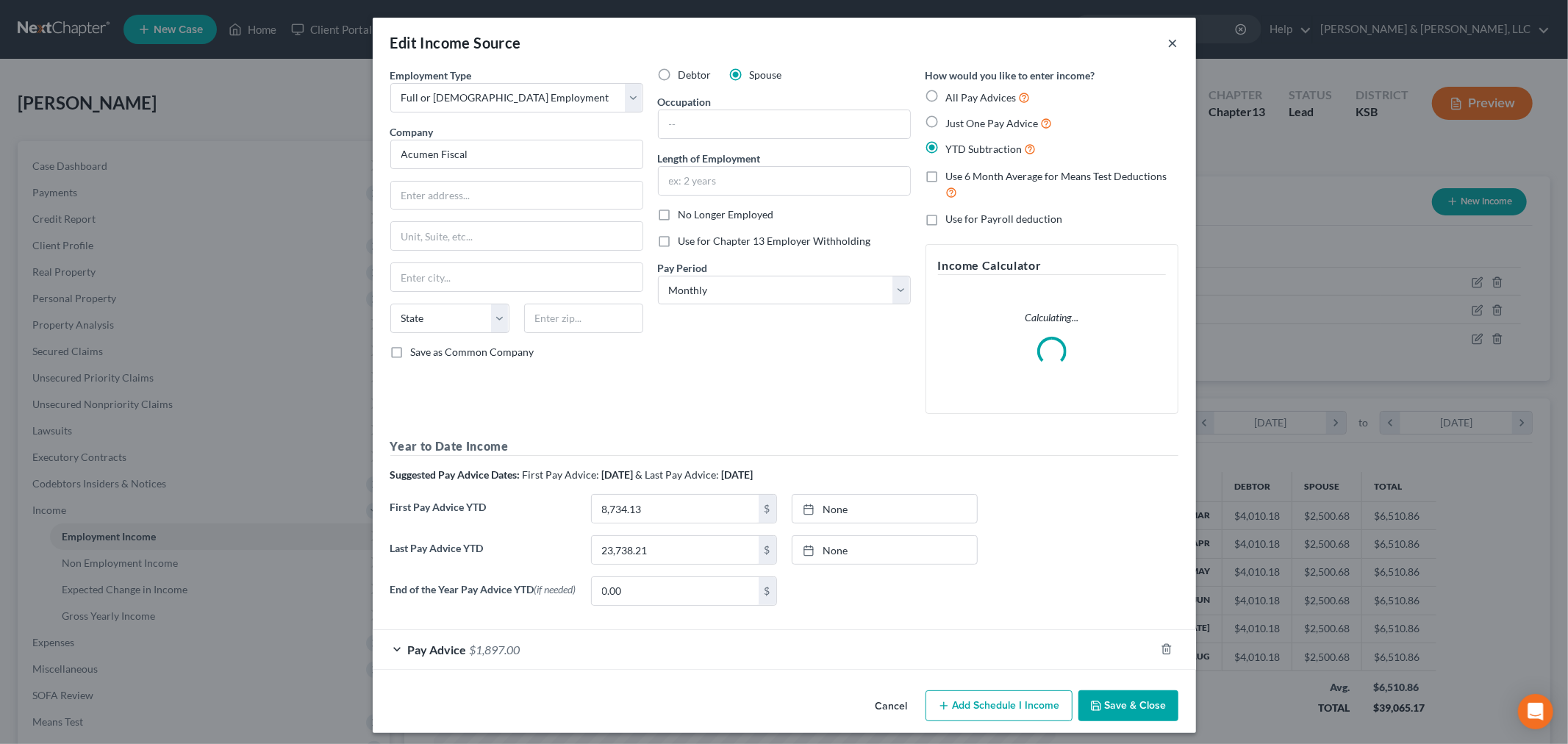
click at [1169, 34] on button "×" at bounding box center [1173, 42] width 10 height 18
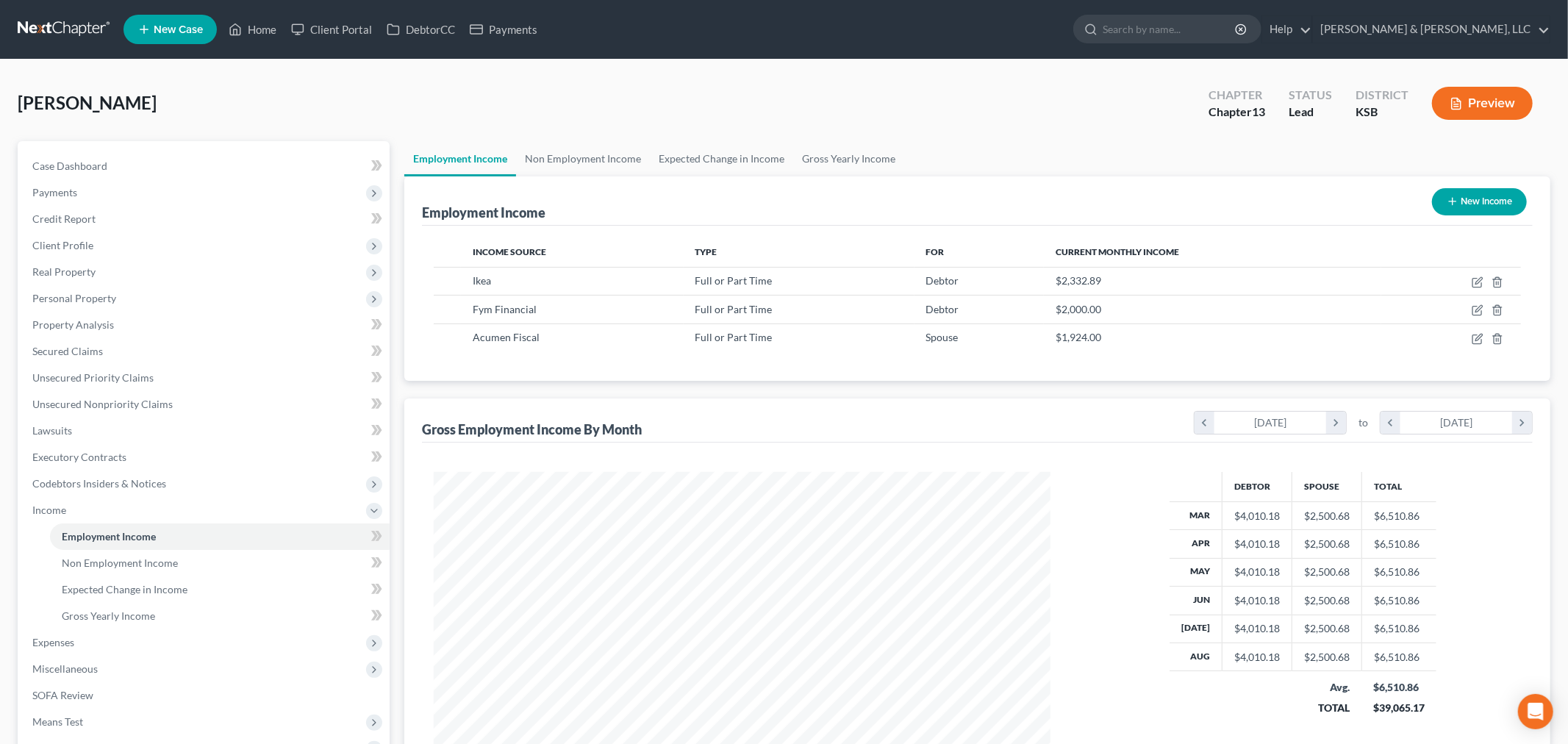
scroll to position [735053, 734596]
click at [1468, 307] on icon "button" at bounding box center [1465, 310] width 11 height 11
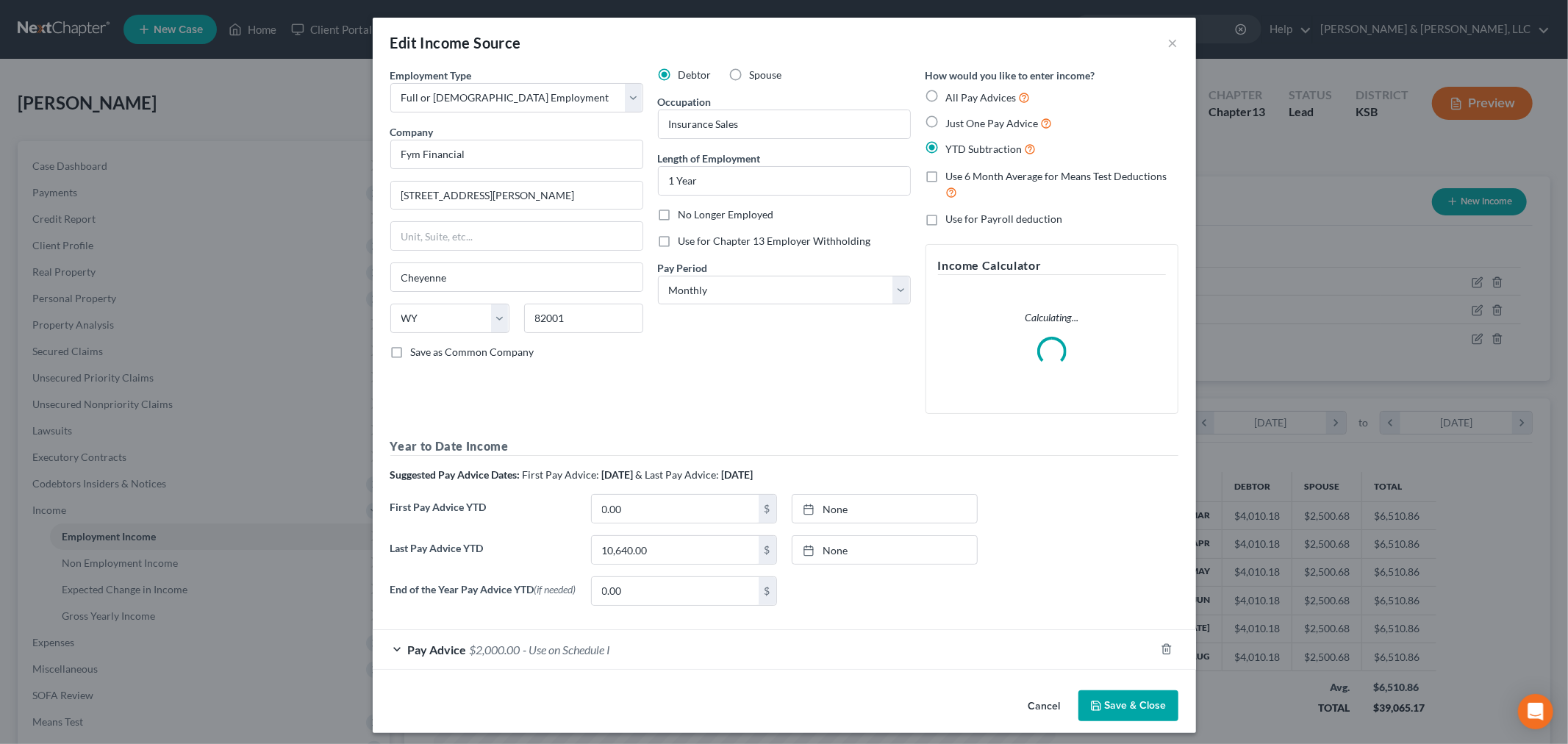
scroll to position [311, 651]
click at [489, 651] on span "$2,000.00" at bounding box center [496, 650] width 51 height 14
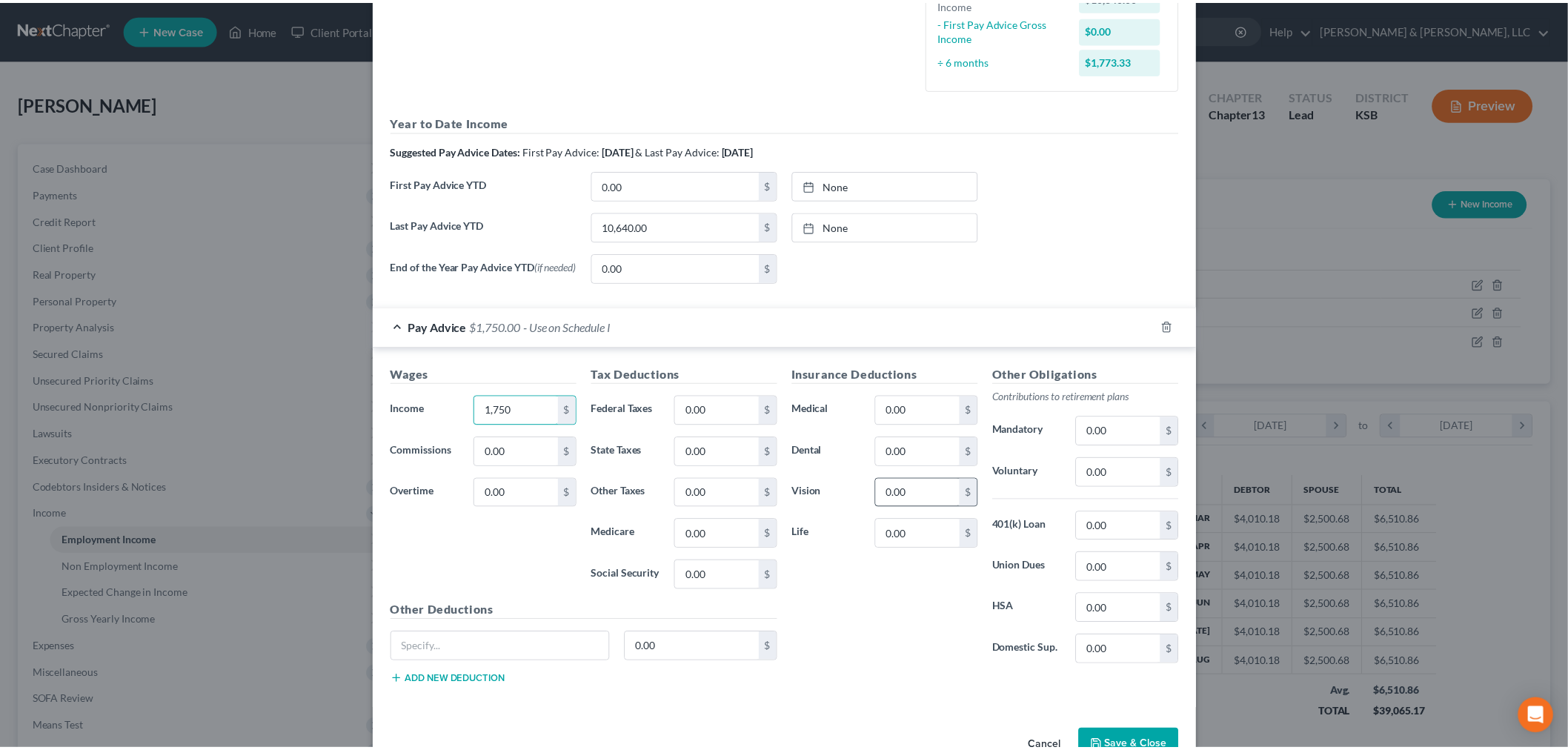
scroll to position [424, 0]
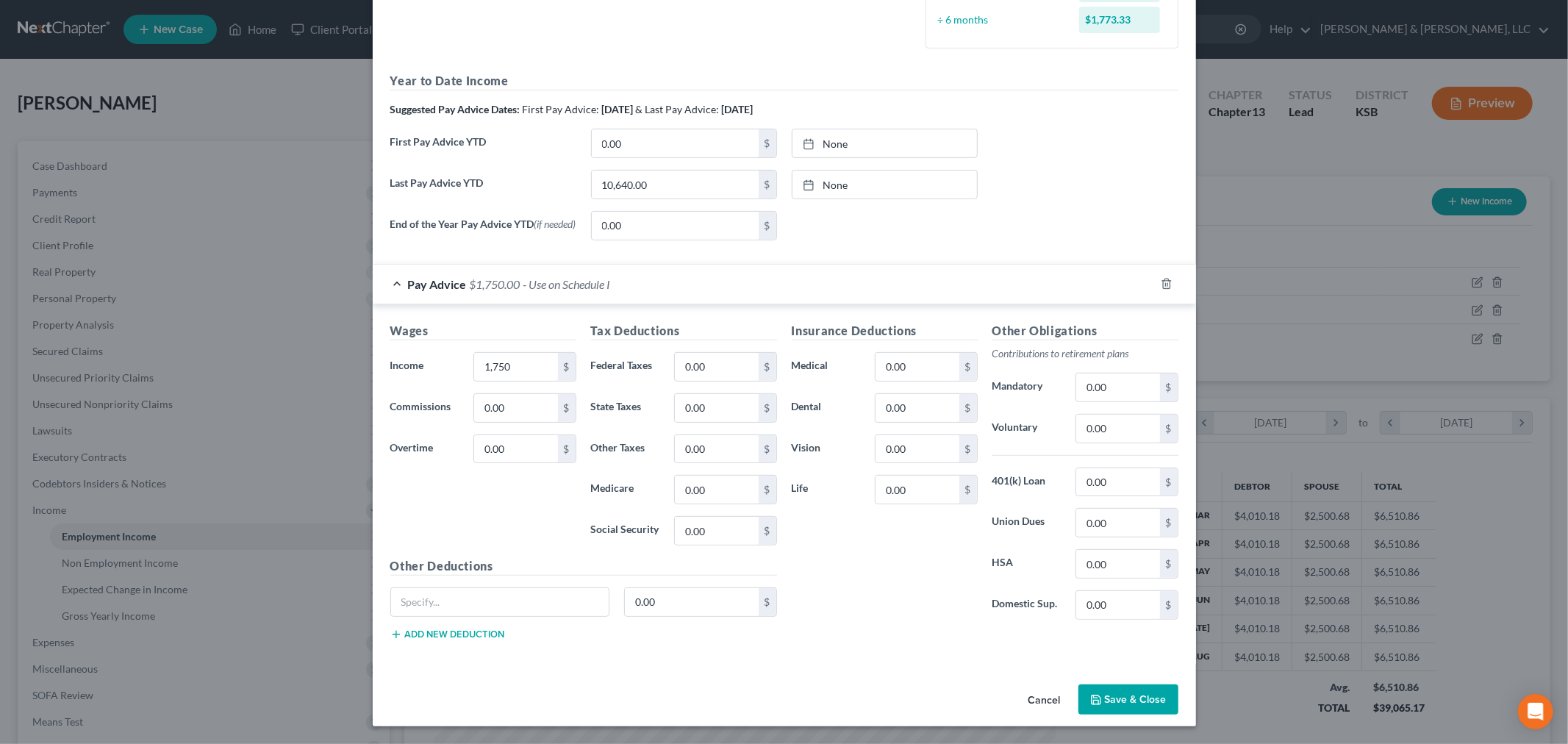
click at [1143, 689] on button "Save & Close" at bounding box center [1129, 700] width 100 height 31
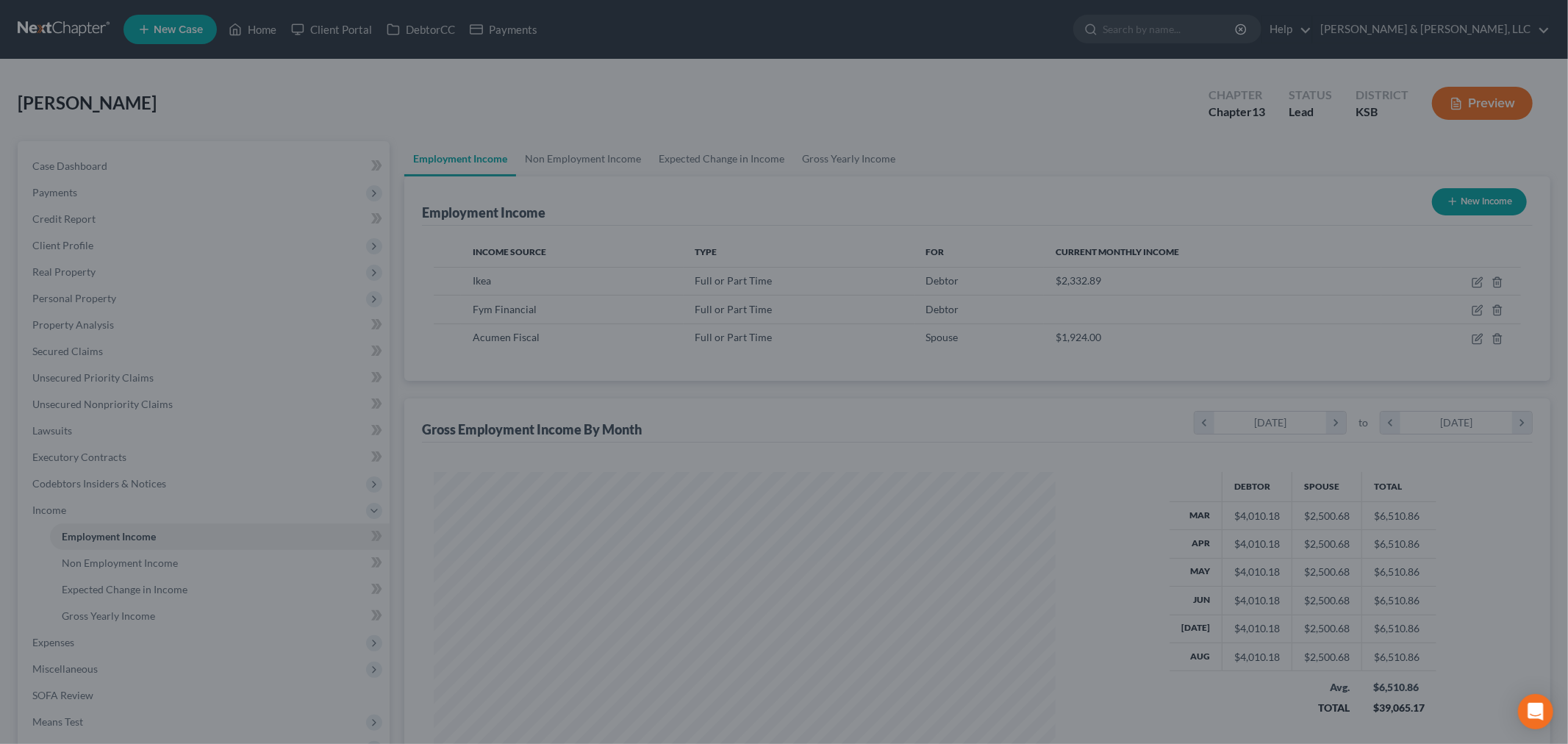
scroll to position [735053, 734596]
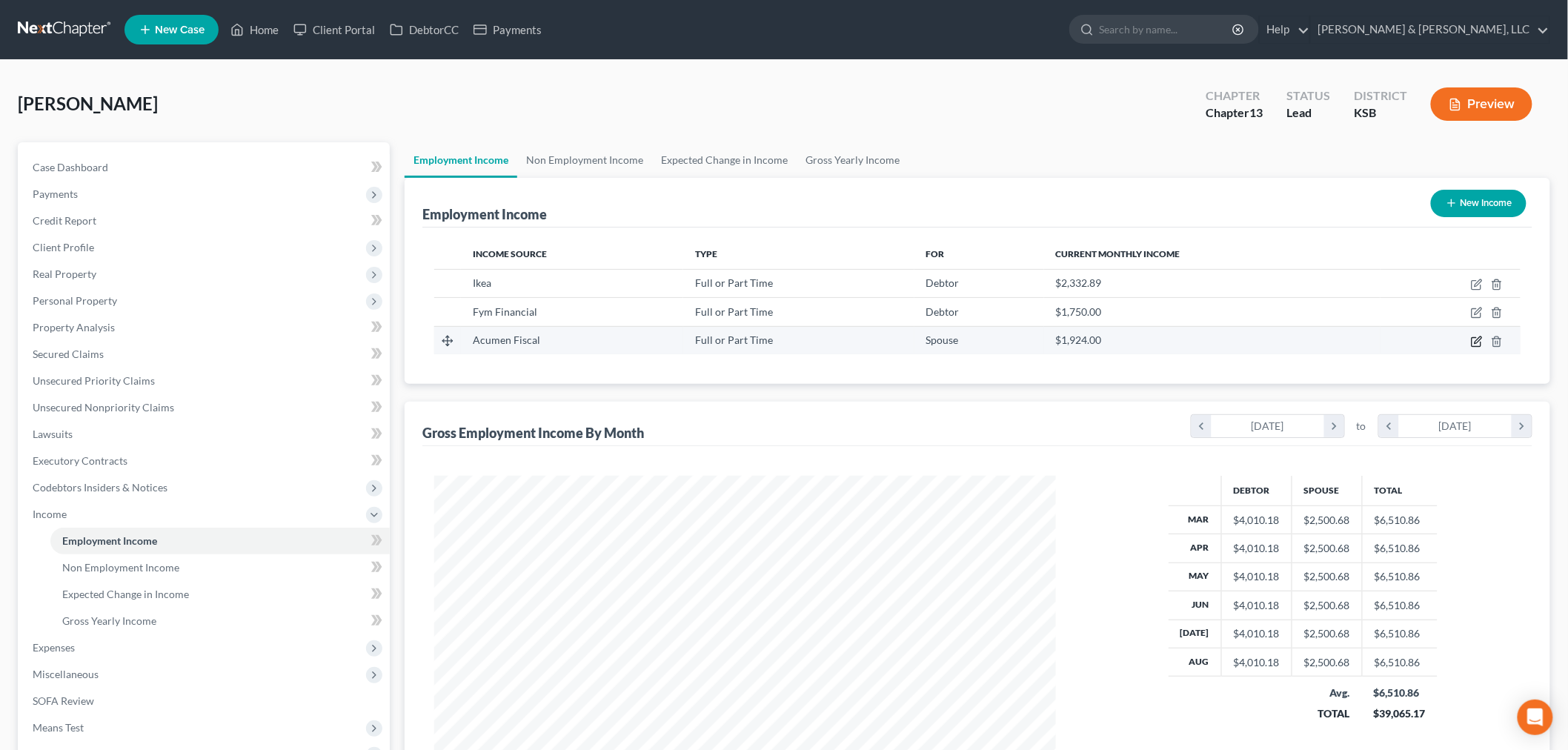
click at [1480, 342] on icon "button" at bounding box center [1477, 342] width 11 height 11
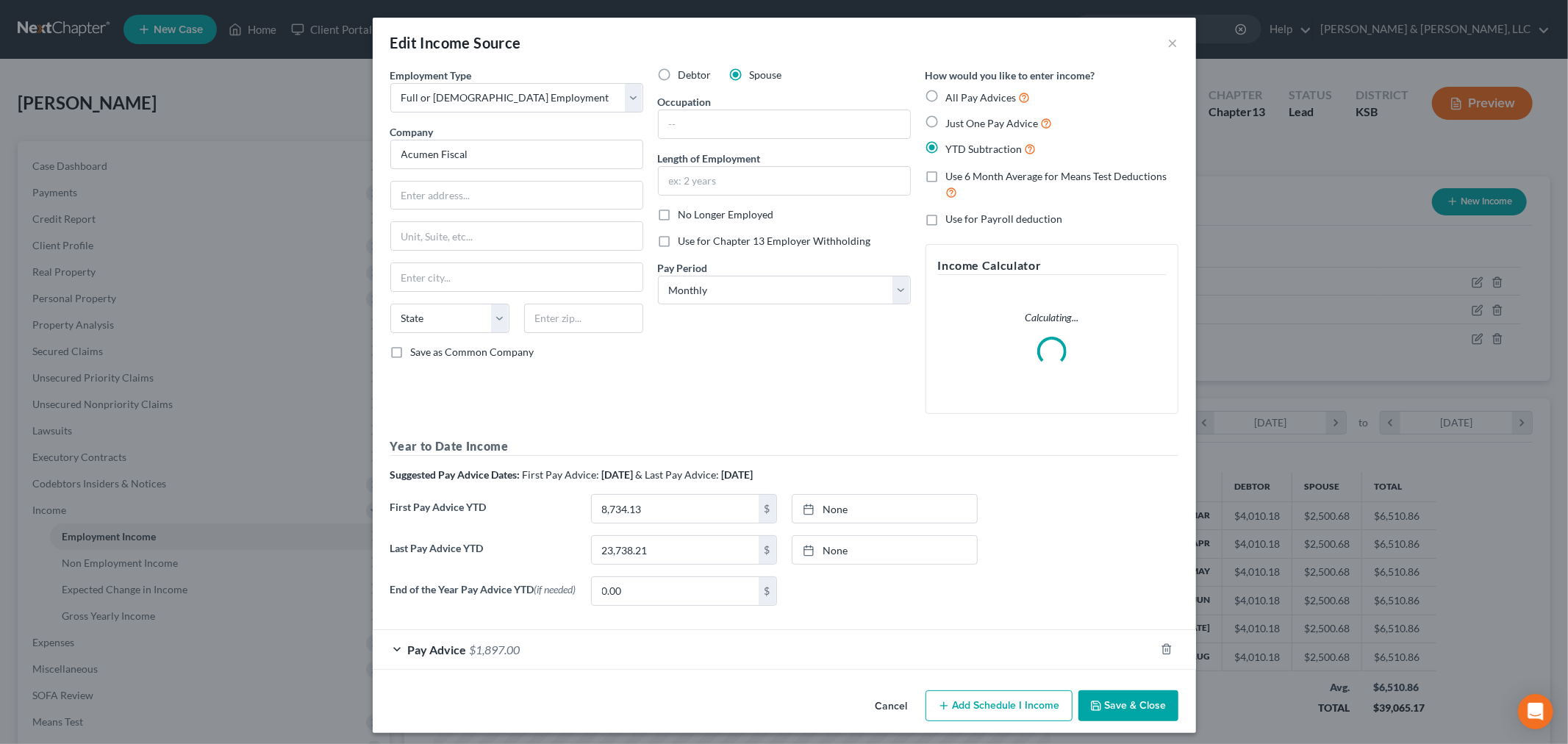
scroll to position [311, 651]
click at [447, 652] on span "Pay Advice" at bounding box center [437, 650] width 59 height 14
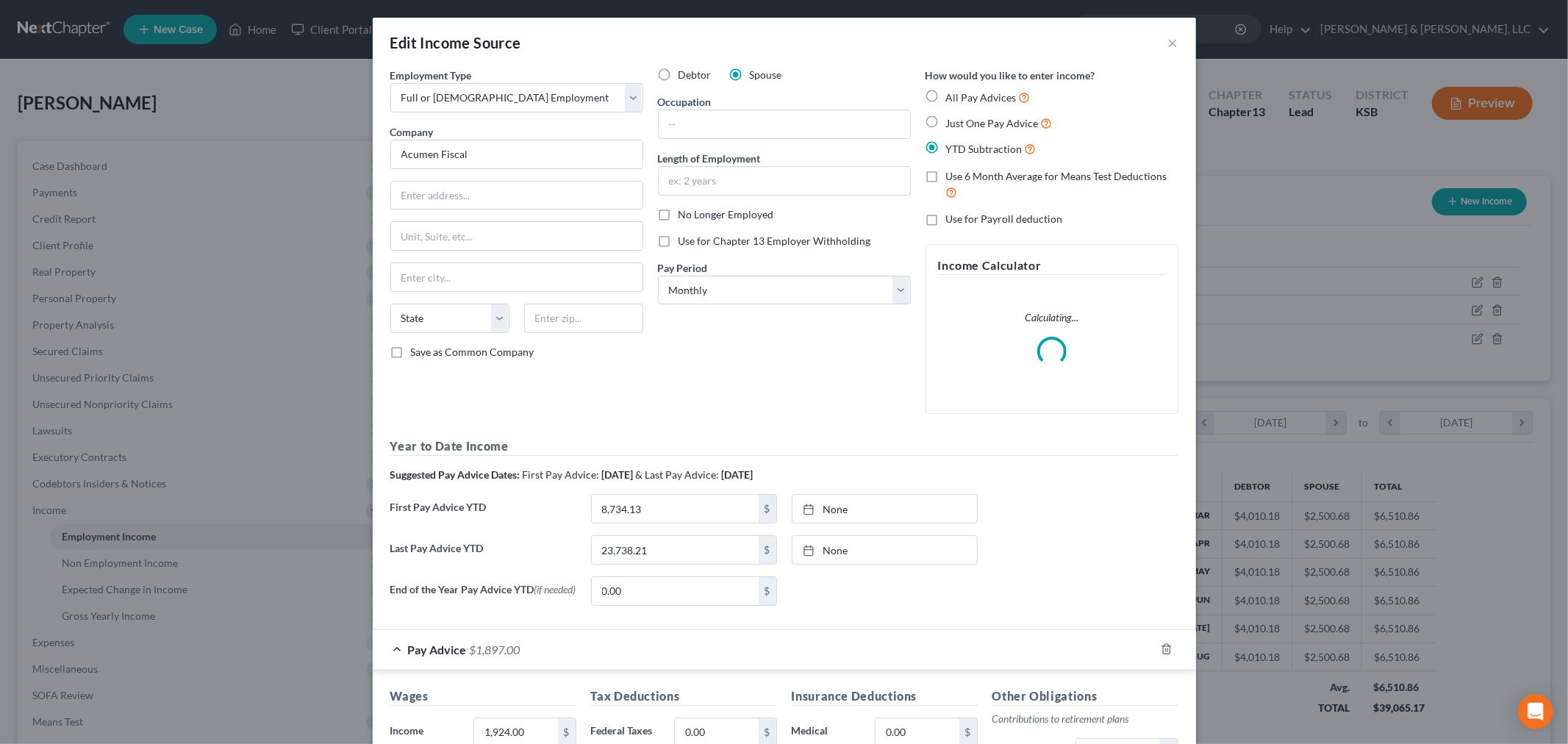
scroll to position [245, 0]
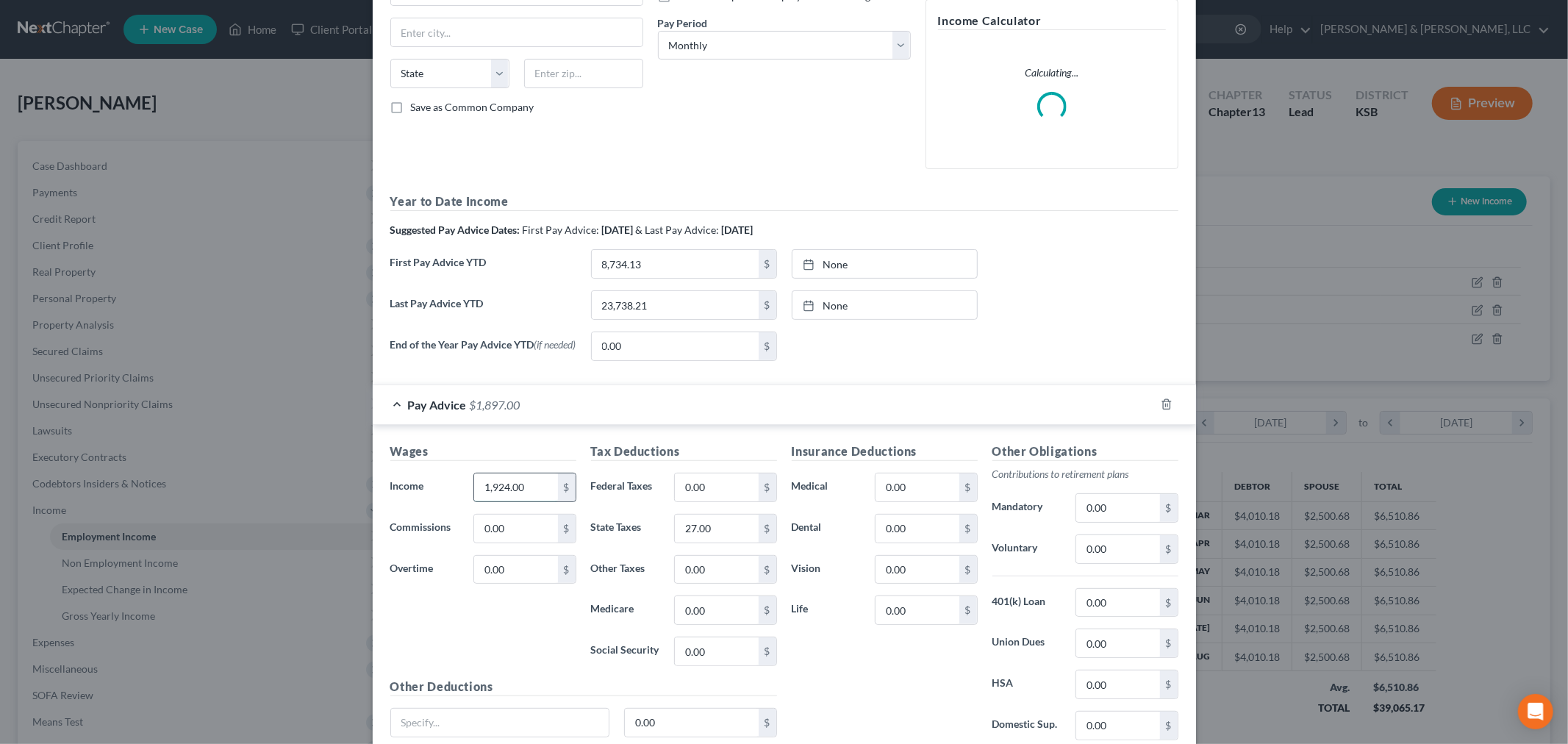
click at [504, 487] on input "1,924.00" at bounding box center [515, 488] width 83 height 28
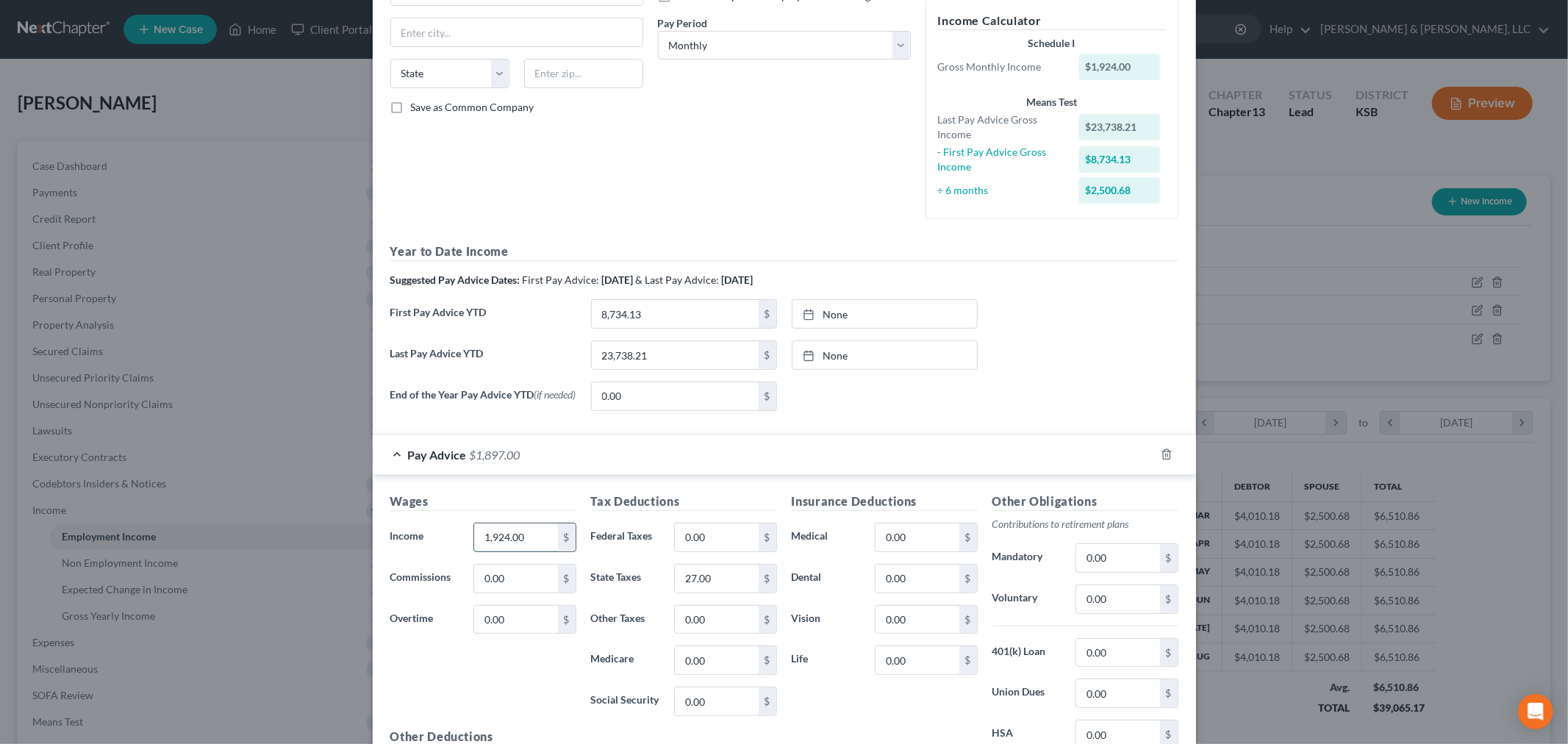
click at [504, 548] on input "1,924.00" at bounding box center [515, 538] width 83 height 28
drag, startPoint x: 504, startPoint y: 541, endPoint x: 472, endPoint y: 528, distance: 34.5
click at [466, 533] on div "1,924.00 $" at bounding box center [525, 537] width 117 height 29
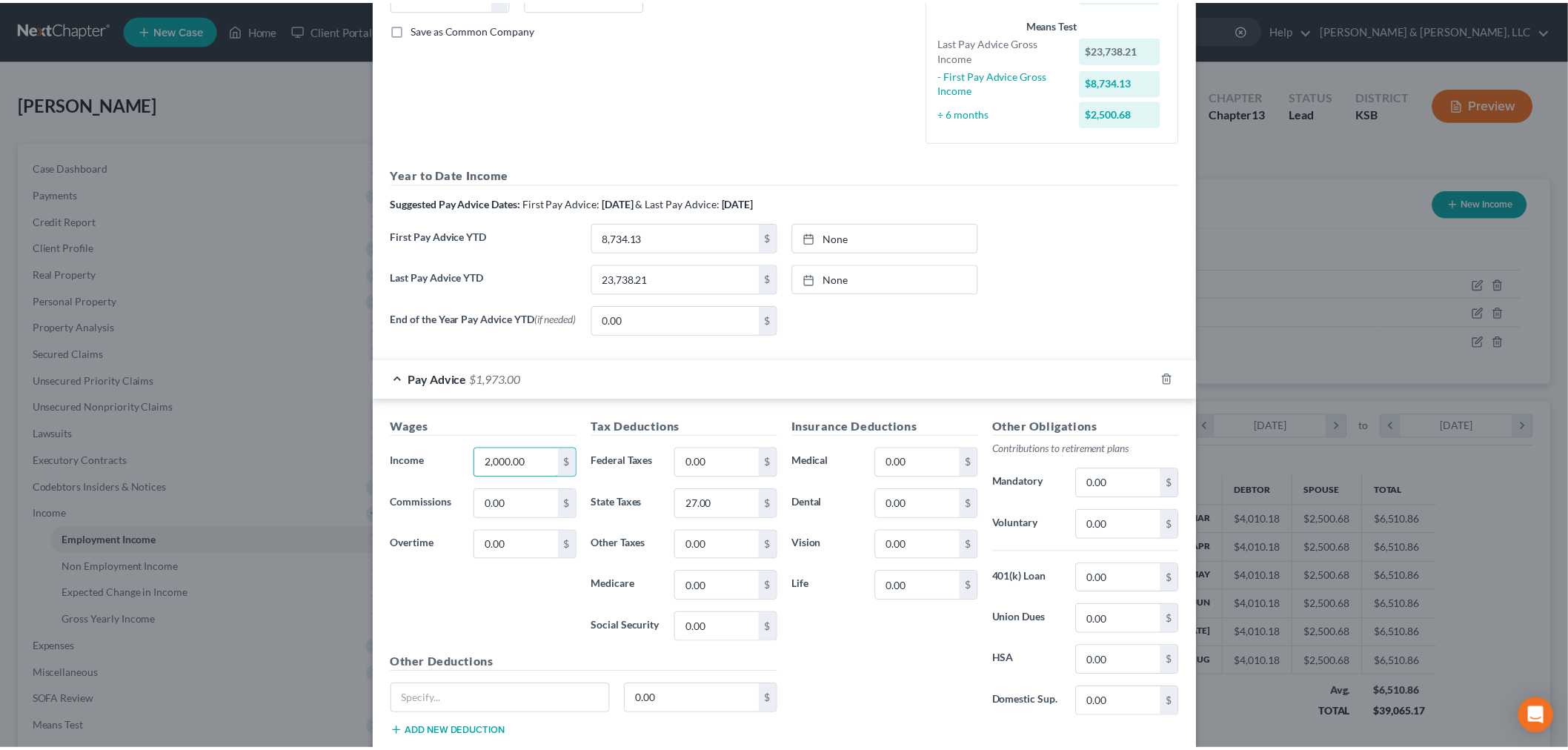
scroll to position [424, 0]
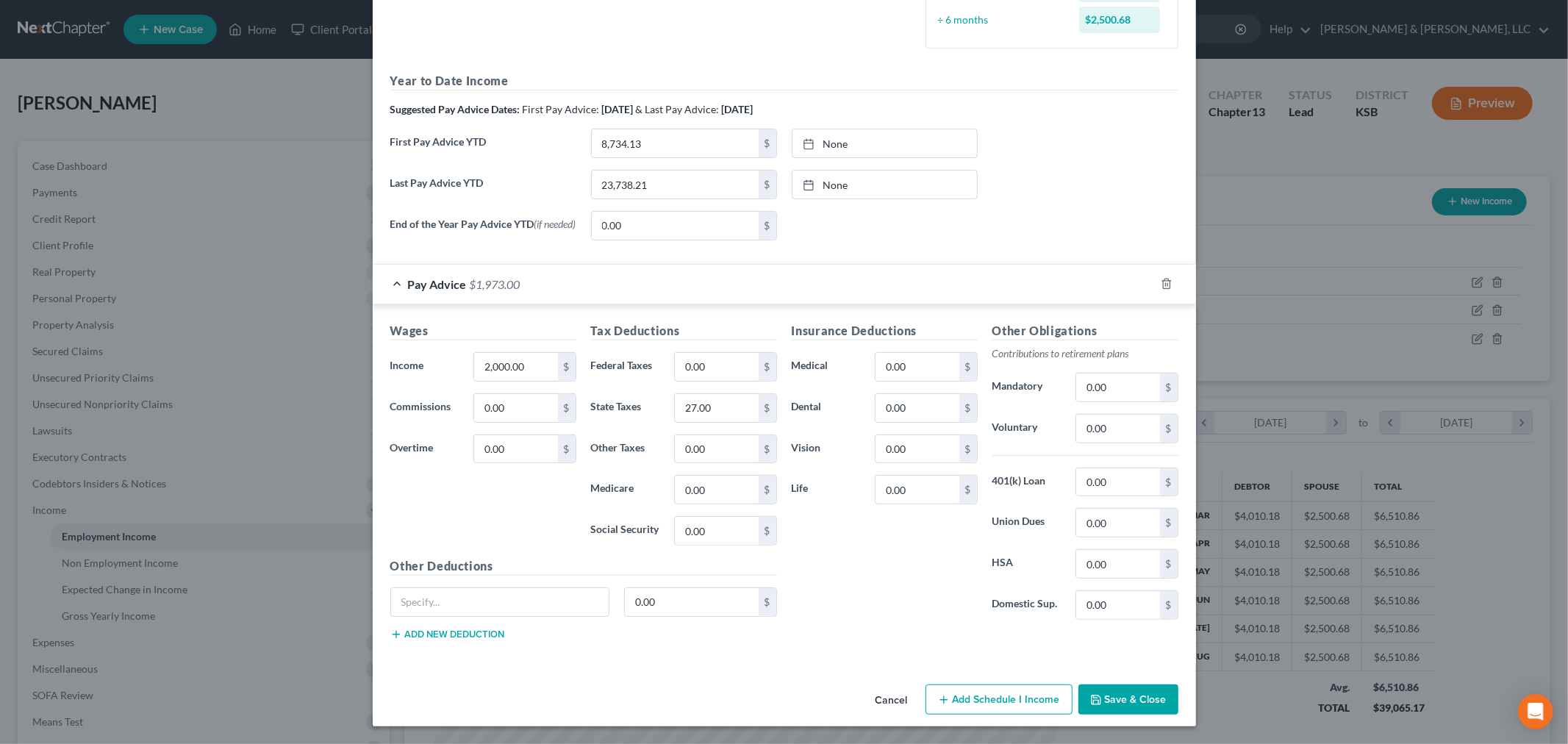
click at [1149, 697] on button "Save & Close" at bounding box center [1129, 700] width 100 height 31
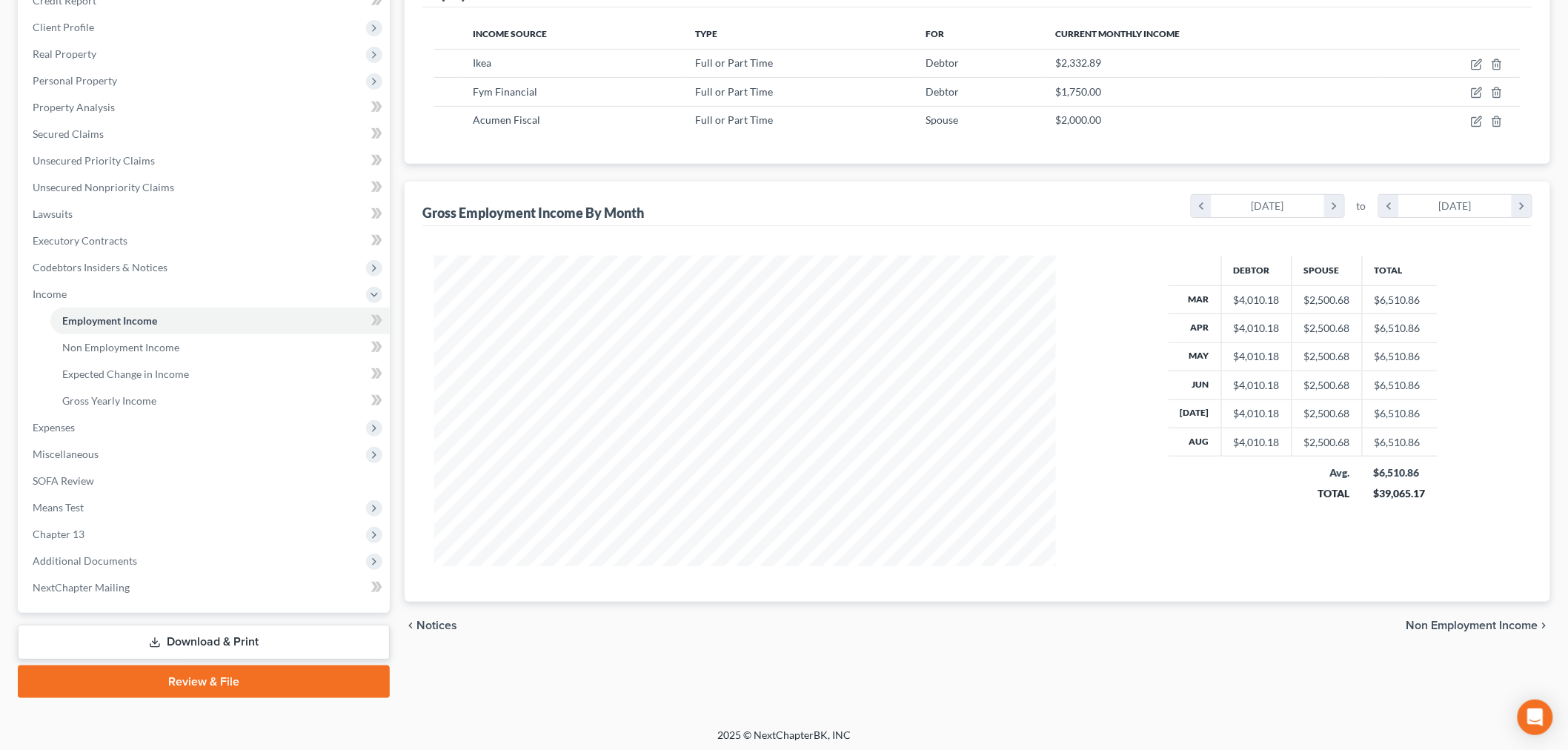
scroll to position [223, 0]
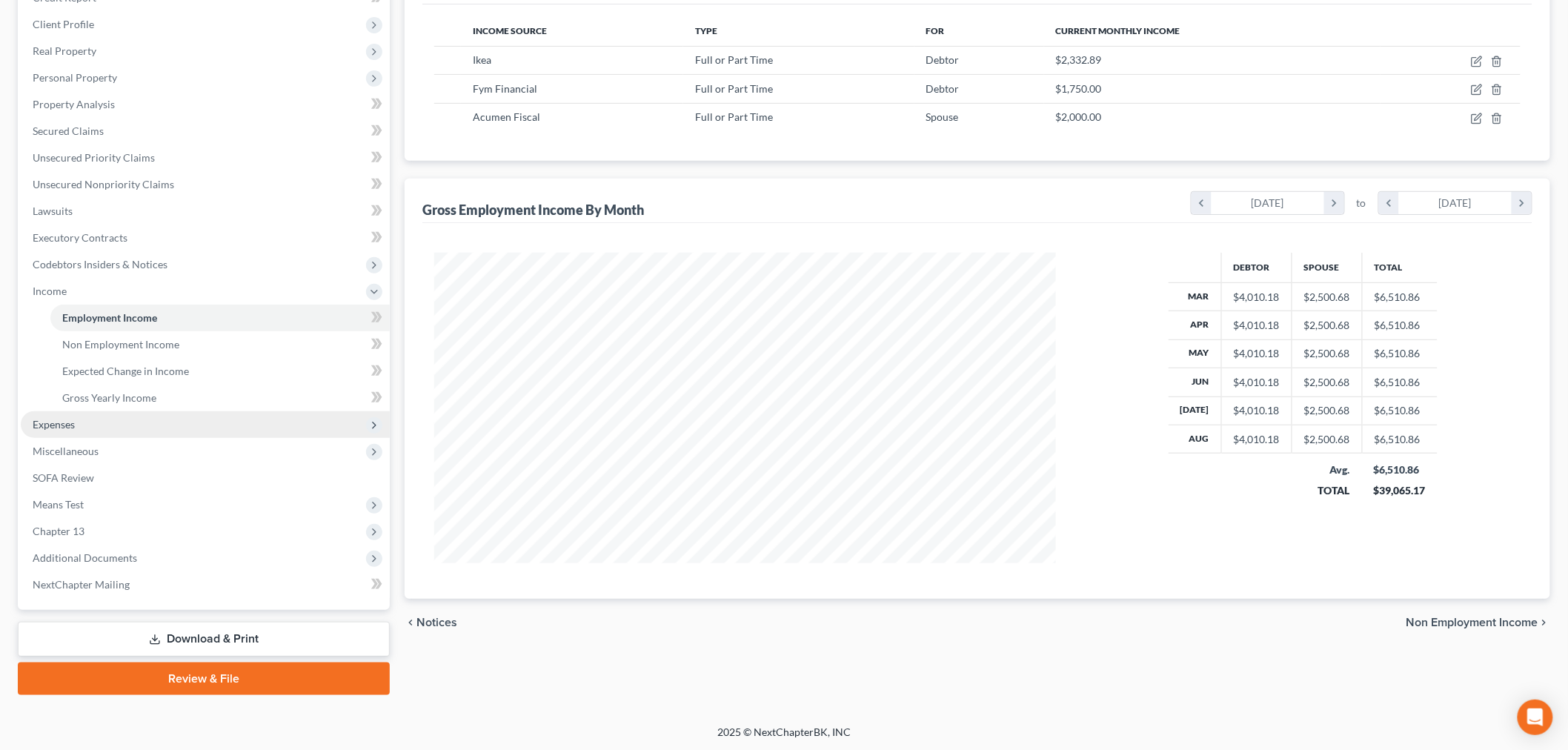
click at [136, 424] on span "Expenses" at bounding box center [206, 424] width 369 height 27
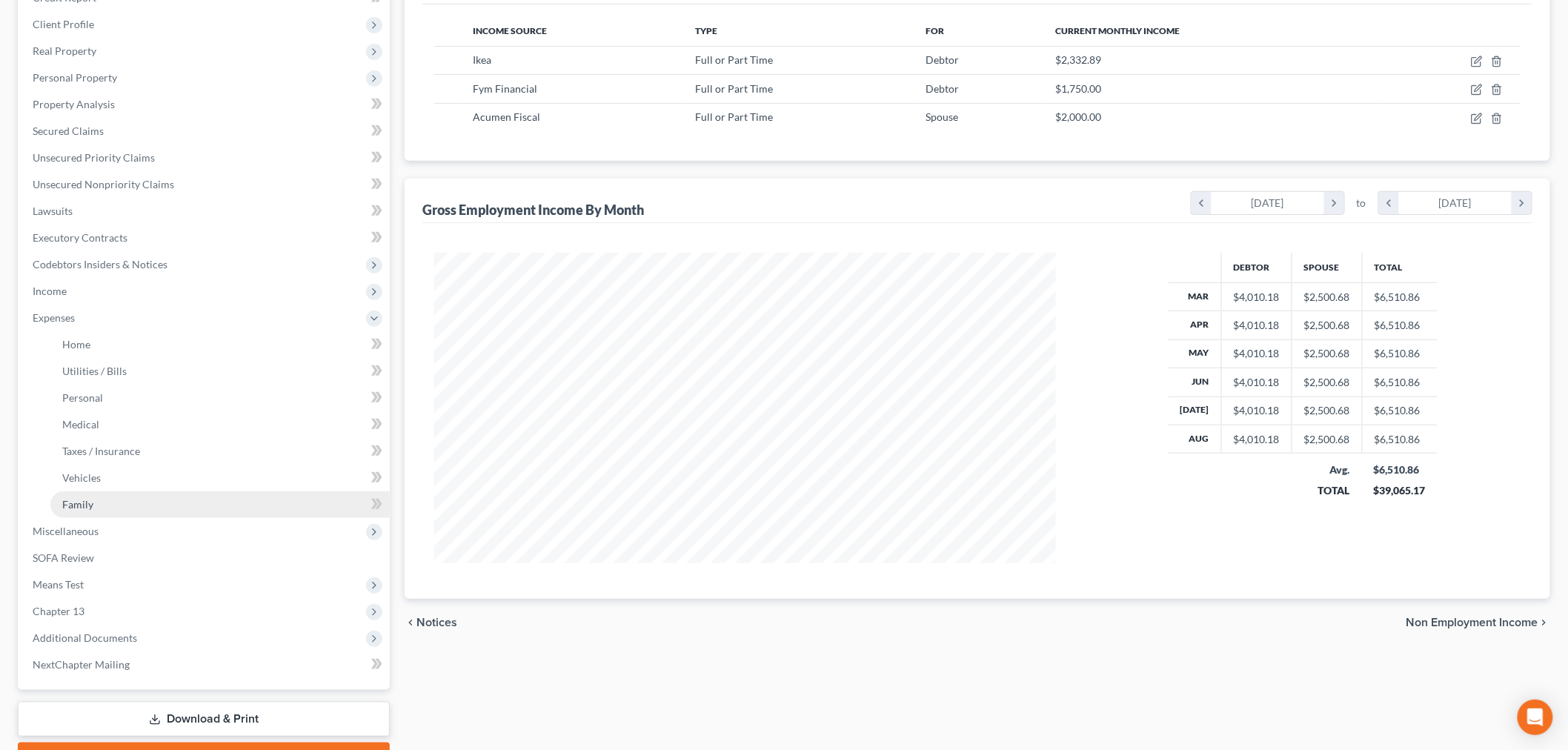
click at [136, 499] on link "Family" at bounding box center [220, 504] width 340 height 27
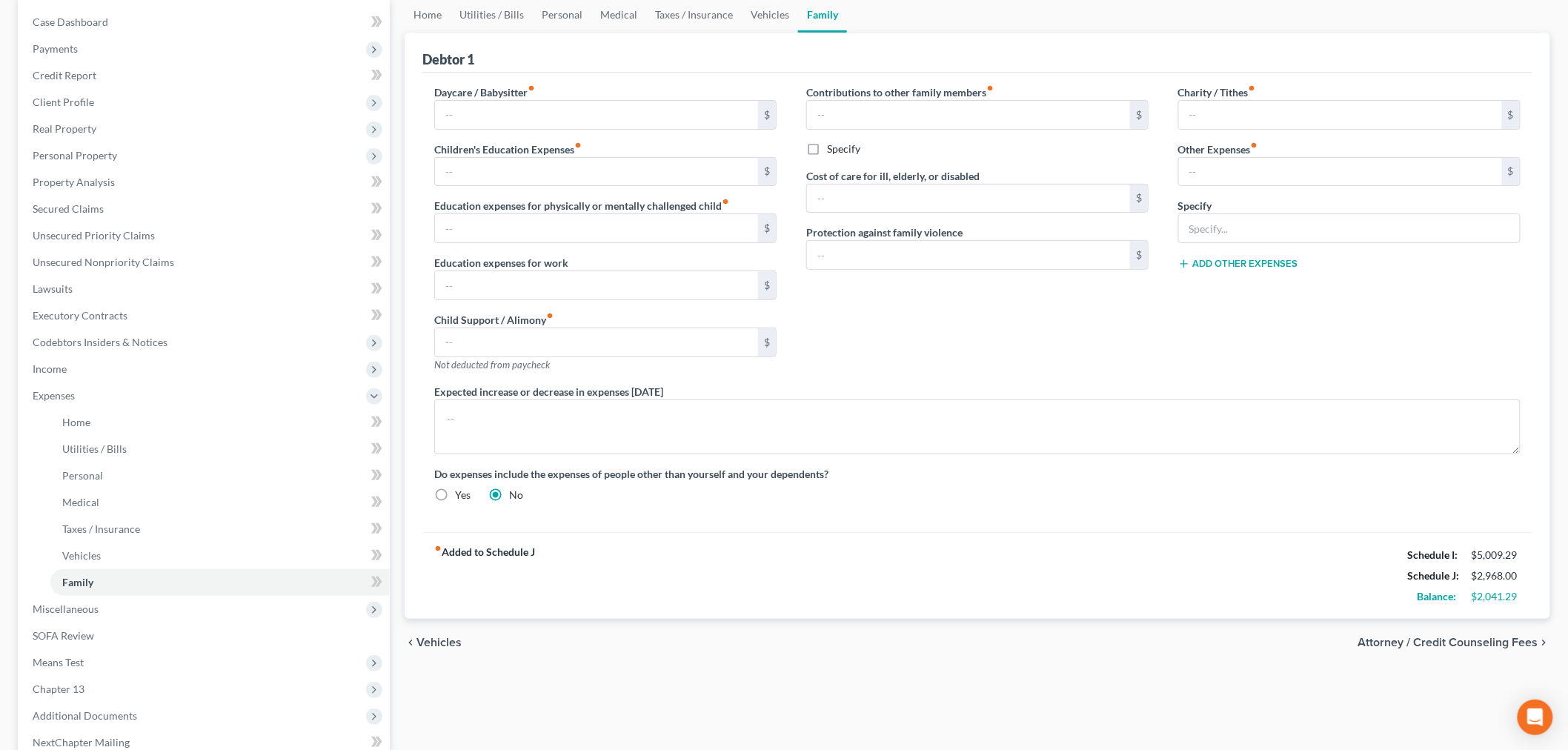
scroll to position [82, 0]
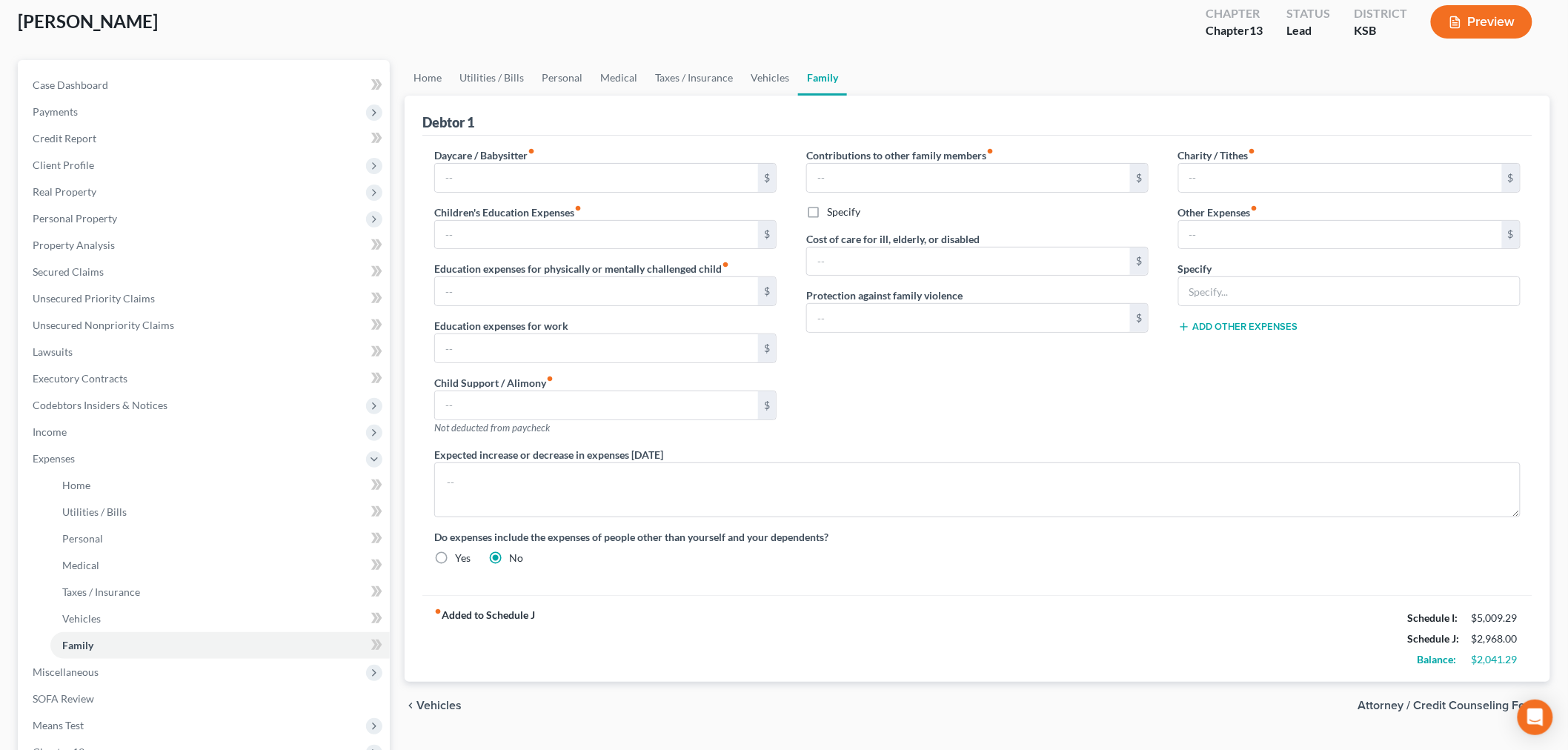
drag, startPoint x: 62, startPoint y: 434, endPoint x: 79, endPoint y: 444, distance: 19.7
click at [62, 434] on span "Income" at bounding box center [49, 431] width 34 height 12
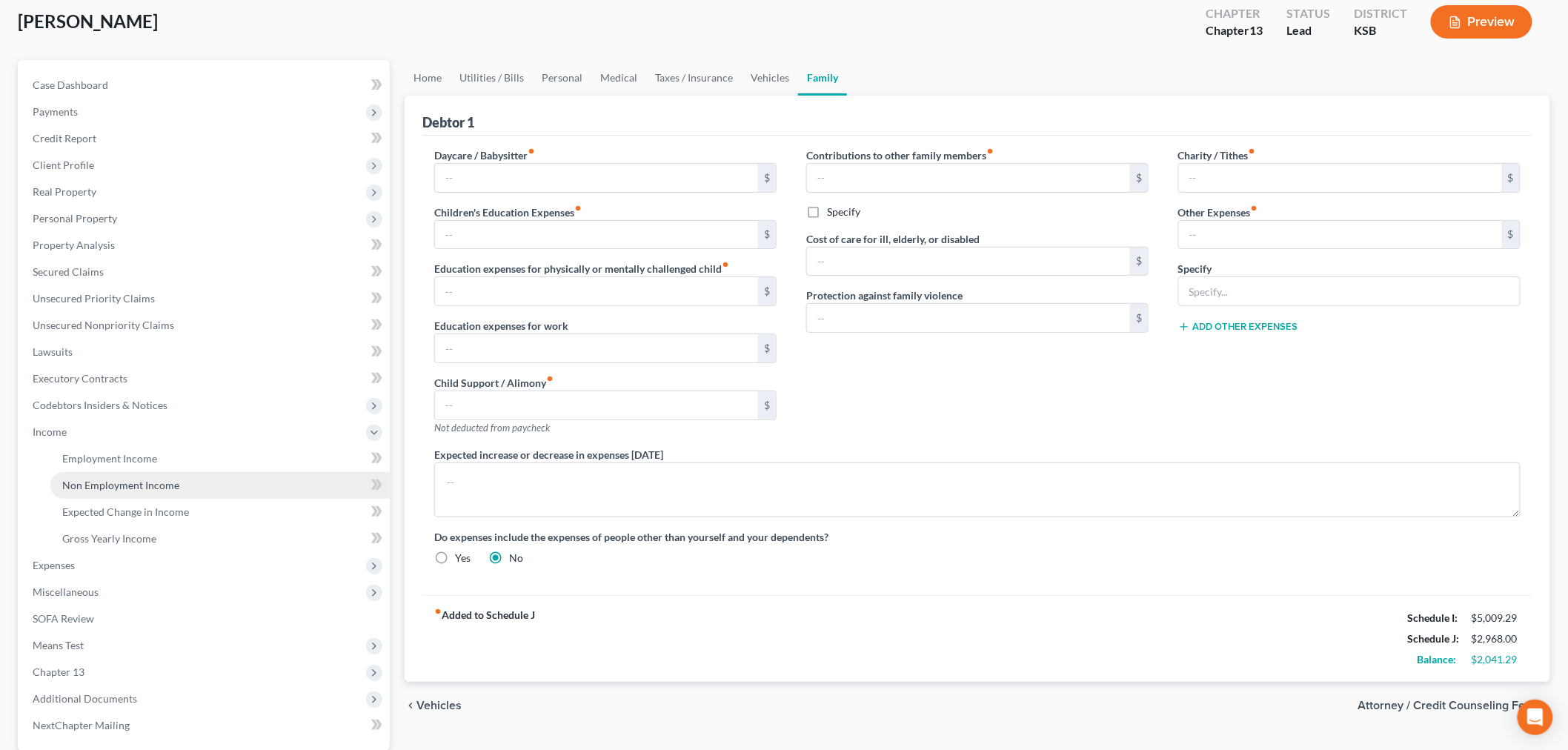
click at [137, 489] on span "Non Employment Income" at bounding box center [120, 484] width 117 height 12
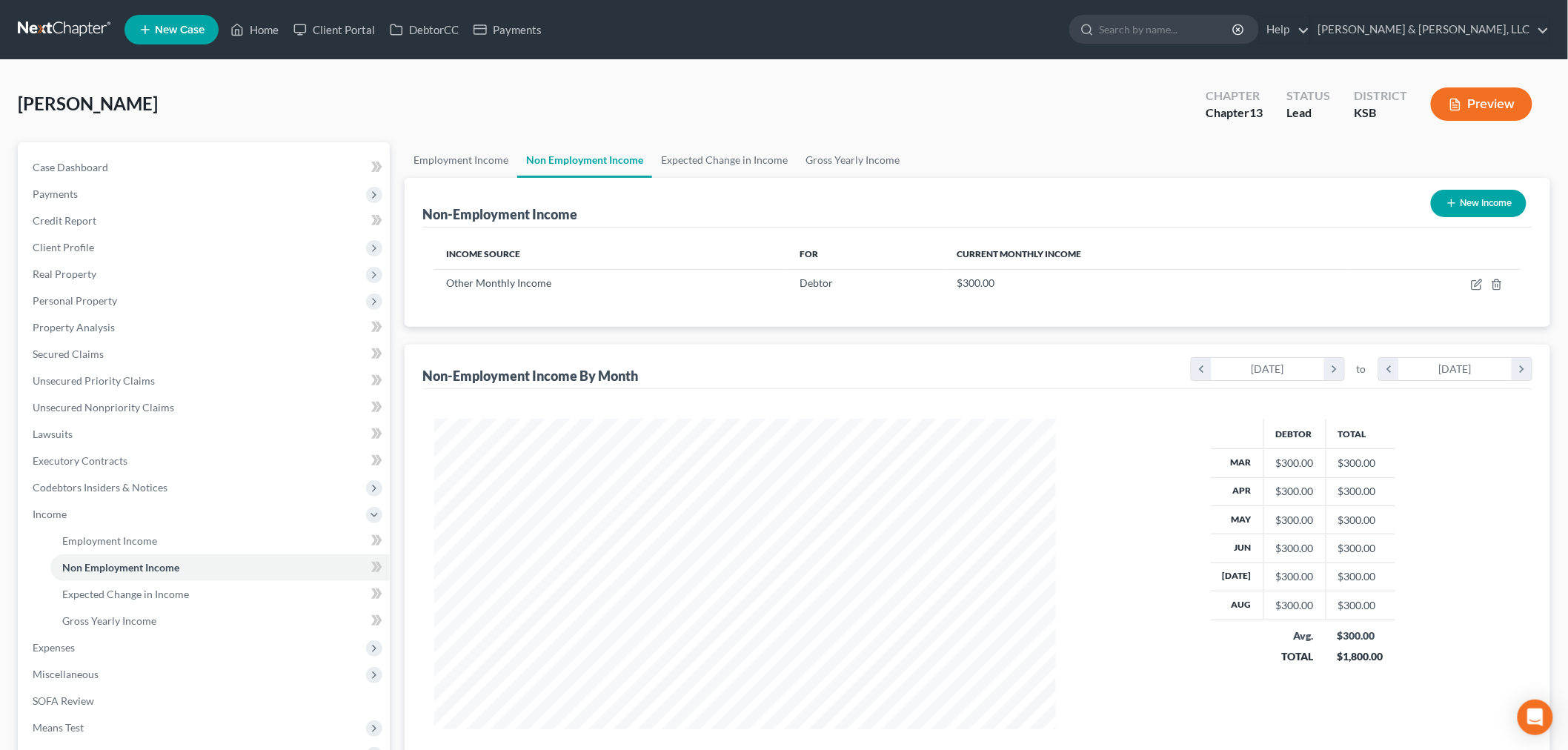
scroll to position [310, 651]
click at [77, 540] on span "Employment Income" at bounding box center [109, 541] width 95 height 12
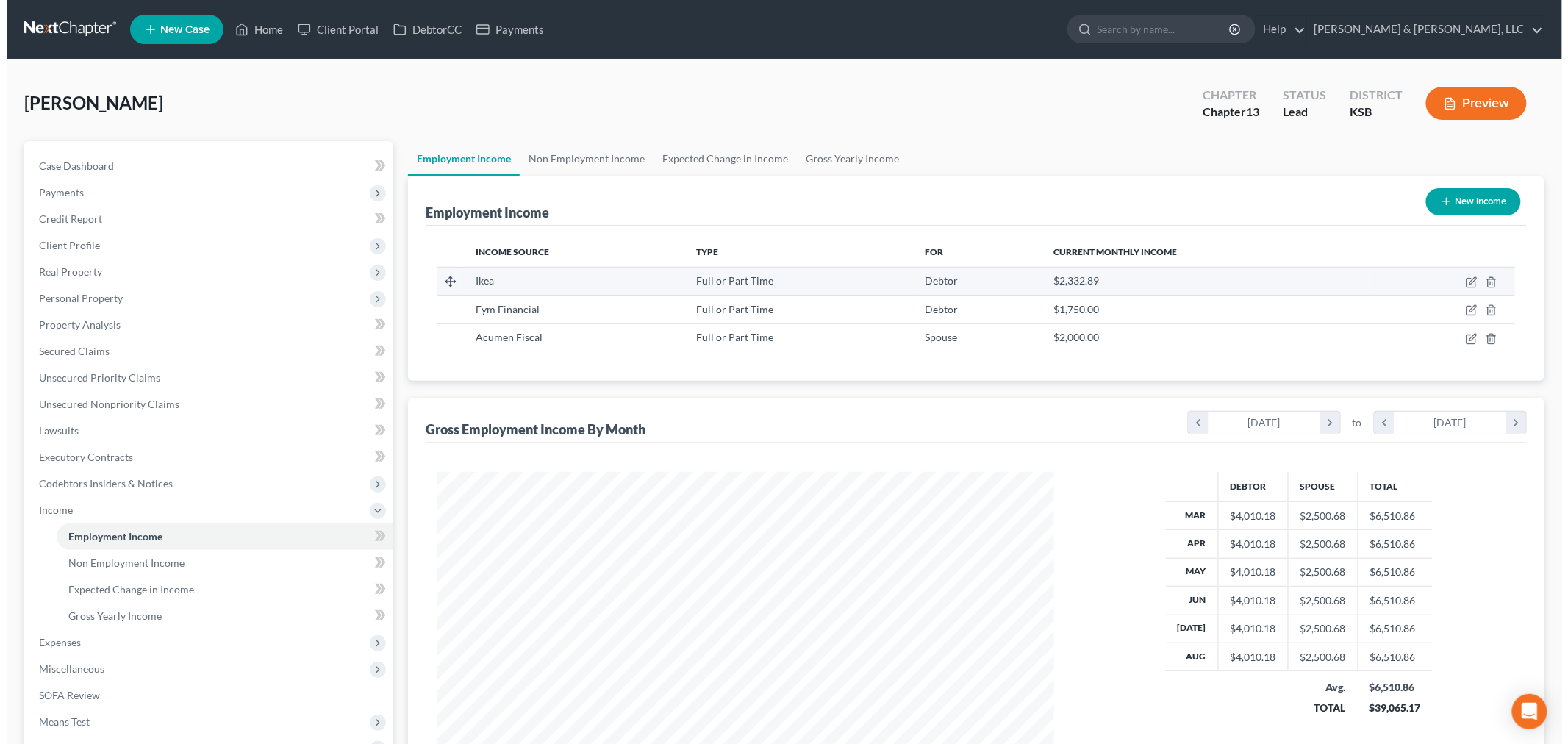
scroll to position [308, 646]
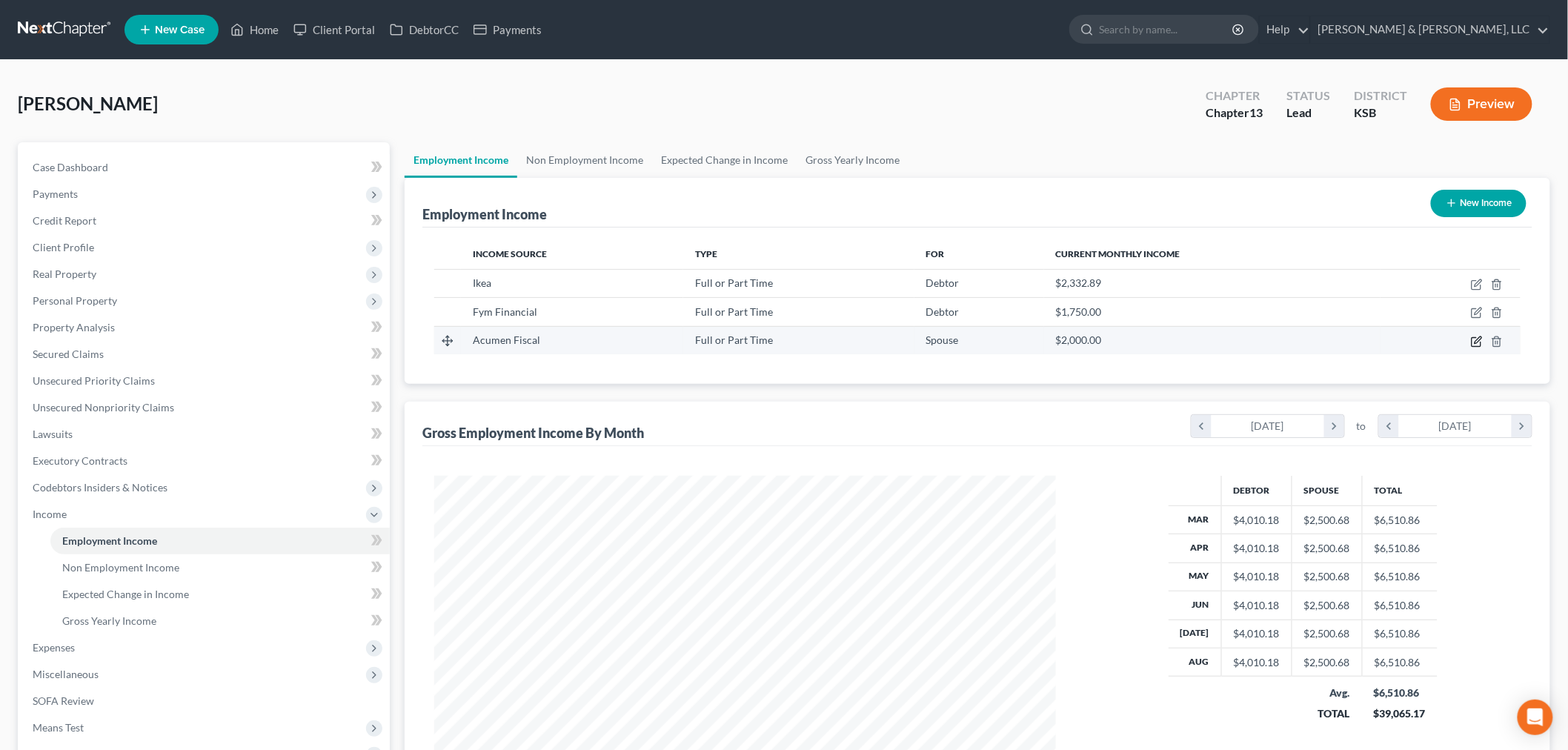
click at [1476, 344] on icon "button" at bounding box center [1477, 342] width 11 height 11
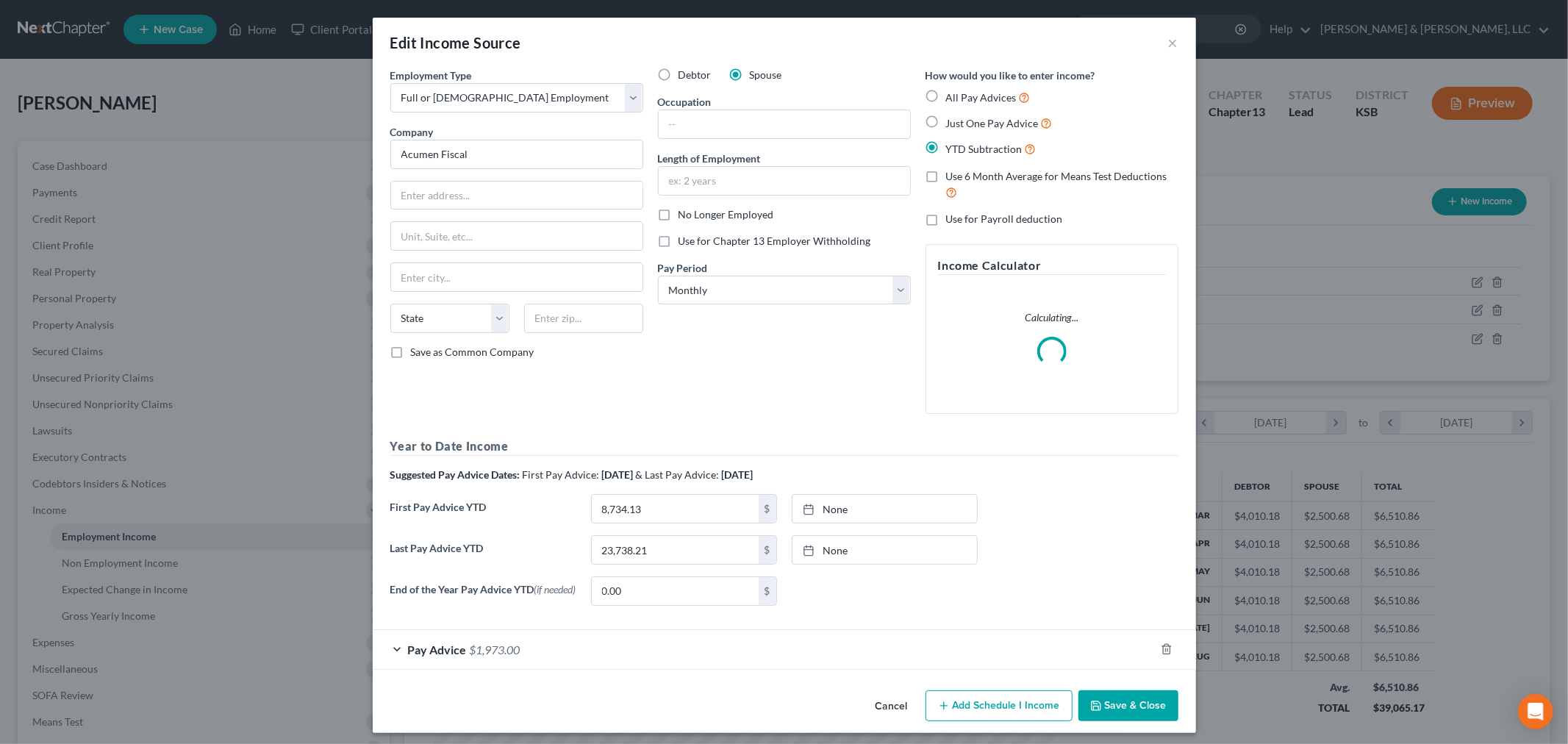
scroll to position [9, 0]
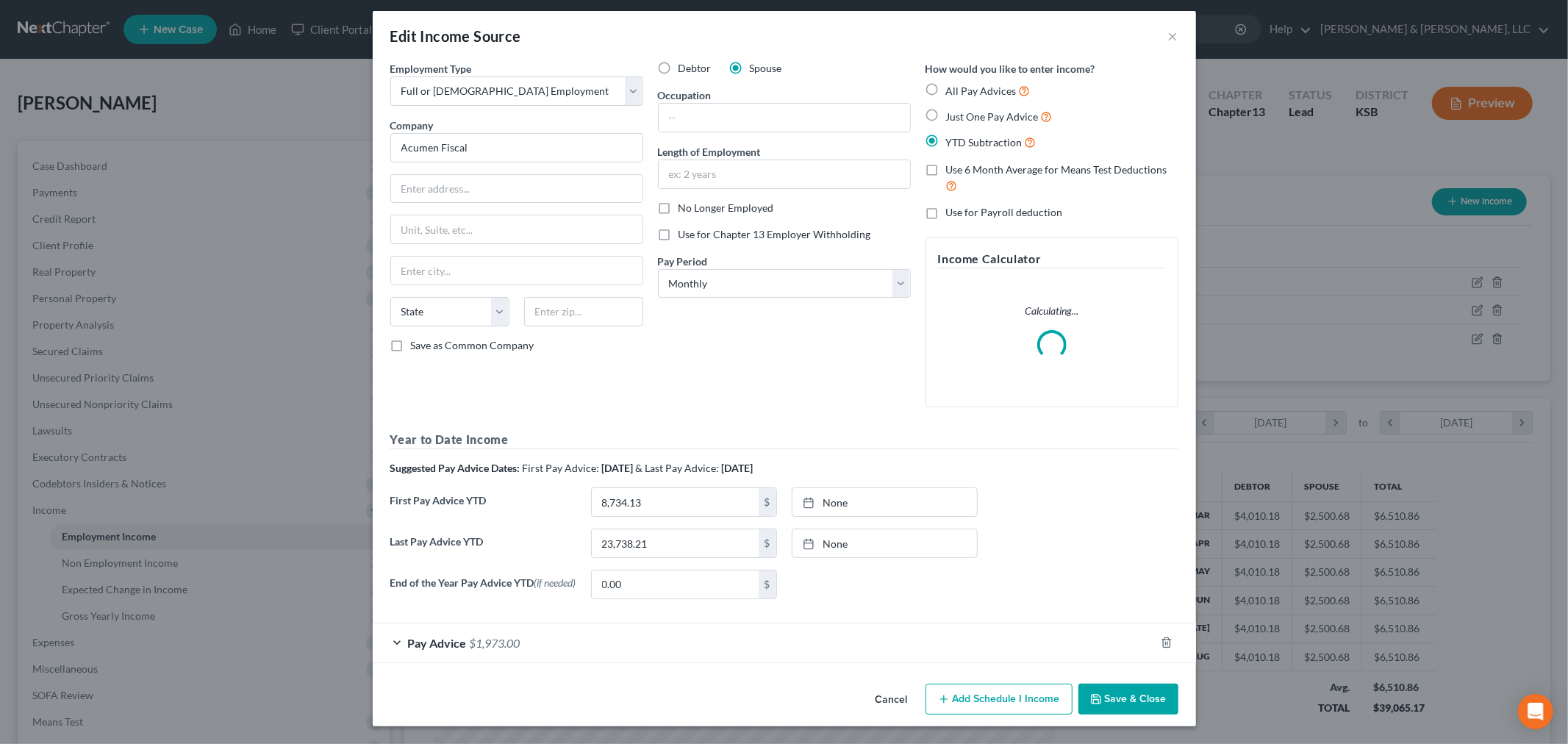
click at [472, 640] on span "$1,973.00" at bounding box center [496, 643] width 51 height 14
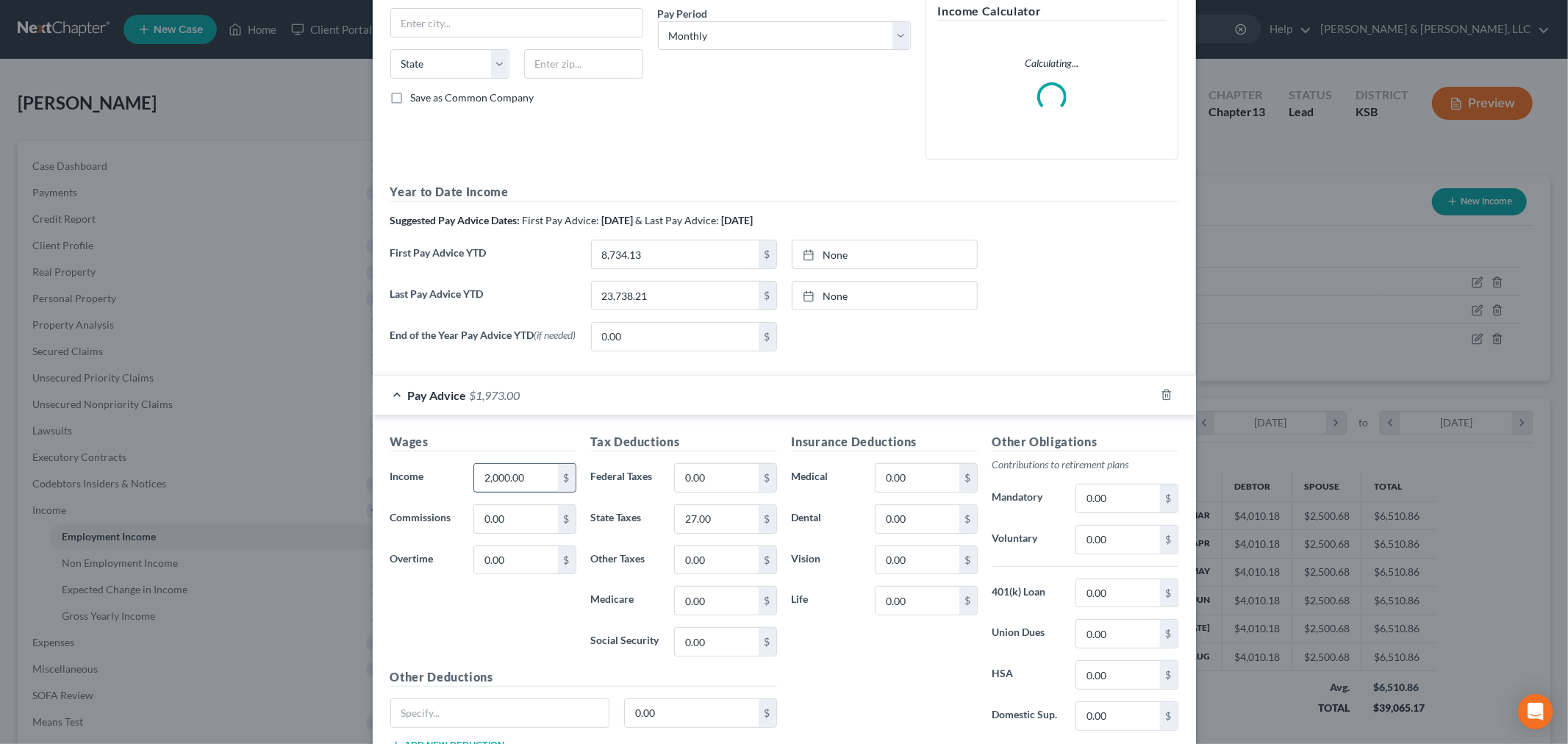
click at [494, 480] on input "2,000.00" at bounding box center [515, 478] width 83 height 28
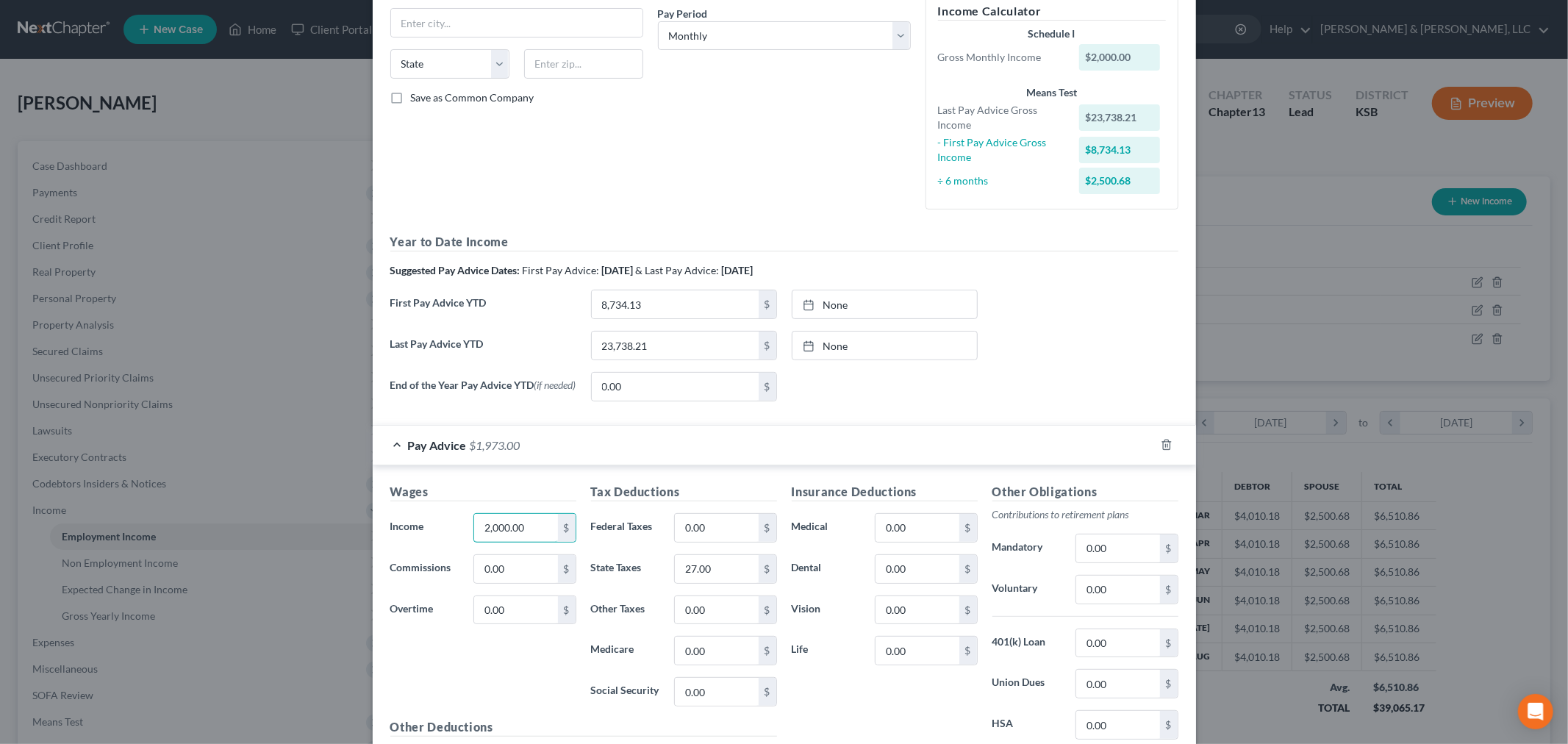
click at [486, 479] on div "Wages Income * 2,000.00 $ Commissions 0.00 $ Overtime 0.00 $ Tax Deductions Fed…" at bounding box center [784, 645] width 823 height 360
click at [487, 480] on div "Wages Income * 2,000.00 $ Commissions 0.00 $ Overtime 0.00 $ Tax Deductions Fed…" at bounding box center [784, 645] width 823 height 360
click at [487, 530] on input "2,000.00" at bounding box center [515, 528] width 83 height 28
click at [494, 528] on input "2,000.00" at bounding box center [515, 528] width 83 height 28
click at [491, 527] on input "2,000.00" at bounding box center [515, 528] width 83 height 28
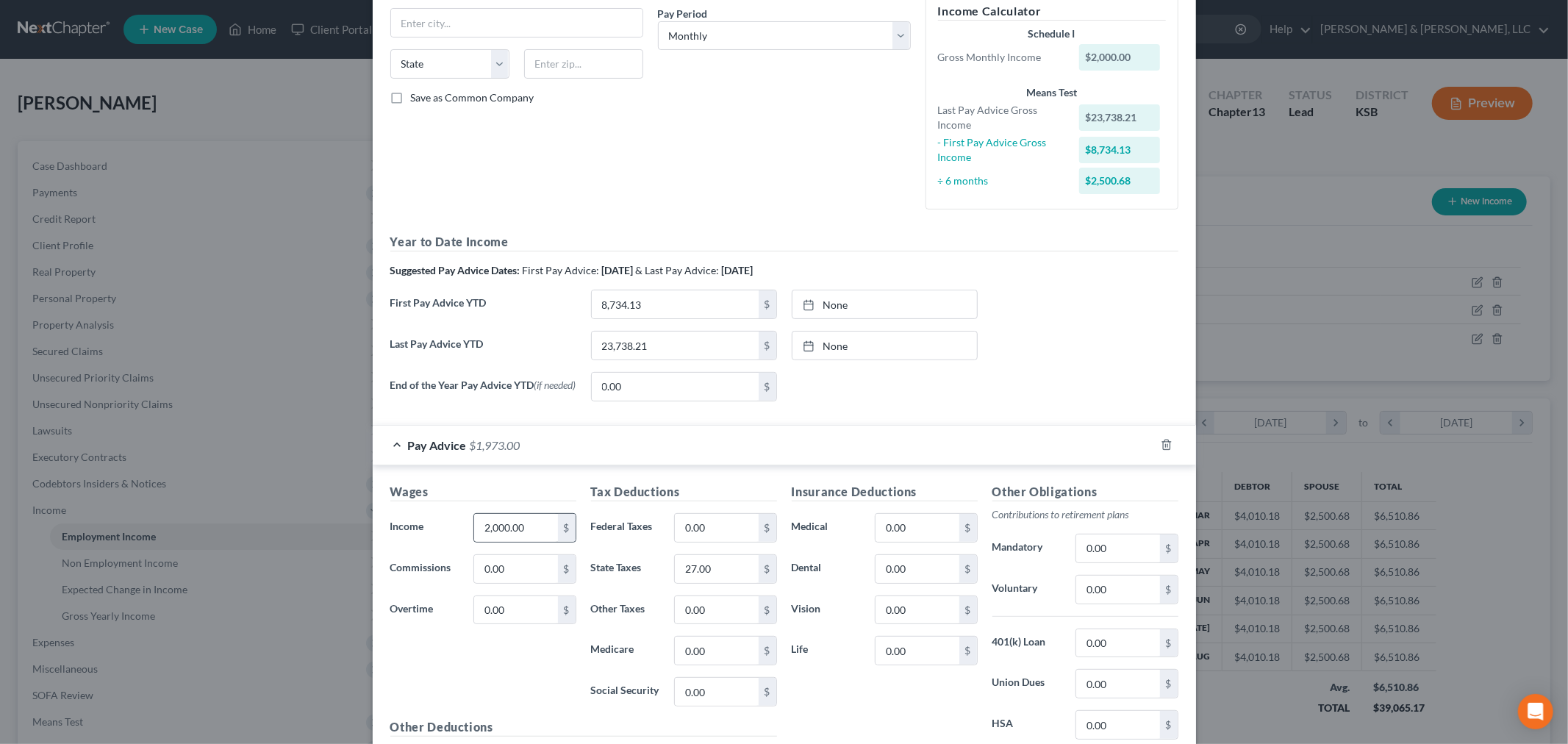
click at [487, 543] on div "2,000.00 $" at bounding box center [525, 528] width 102 height 29
click at [490, 531] on input "2,000.00" at bounding box center [515, 528] width 83 height 28
drag, startPoint x: 490, startPoint y: 531, endPoint x: 498, endPoint y: 519, distance: 14.4
click at [490, 531] on input "2,000.00" at bounding box center [515, 528] width 83 height 28
drag, startPoint x: 503, startPoint y: 533, endPoint x: 523, endPoint y: 532, distance: 20.0
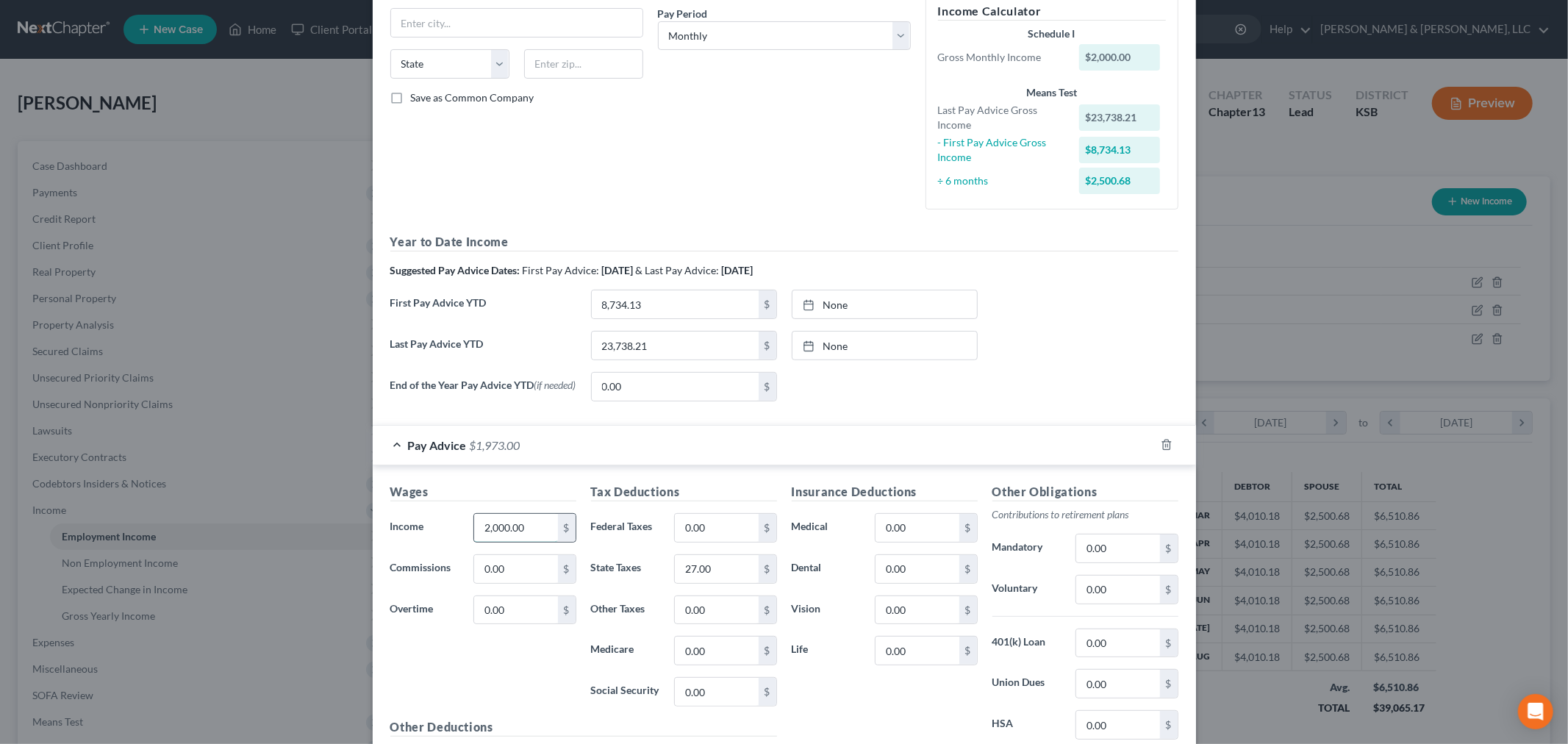
click at [504, 532] on input "2,000.00" at bounding box center [515, 528] width 83 height 28
click at [524, 531] on input "2,000.00" at bounding box center [515, 528] width 83 height 28
click at [515, 527] on input "2,000.00" at bounding box center [515, 528] width 83 height 28
click at [474, 533] on input "2,000.00" at bounding box center [515, 528] width 83 height 28
click at [487, 524] on input "2,000.00" at bounding box center [515, 528] width 83 height 28
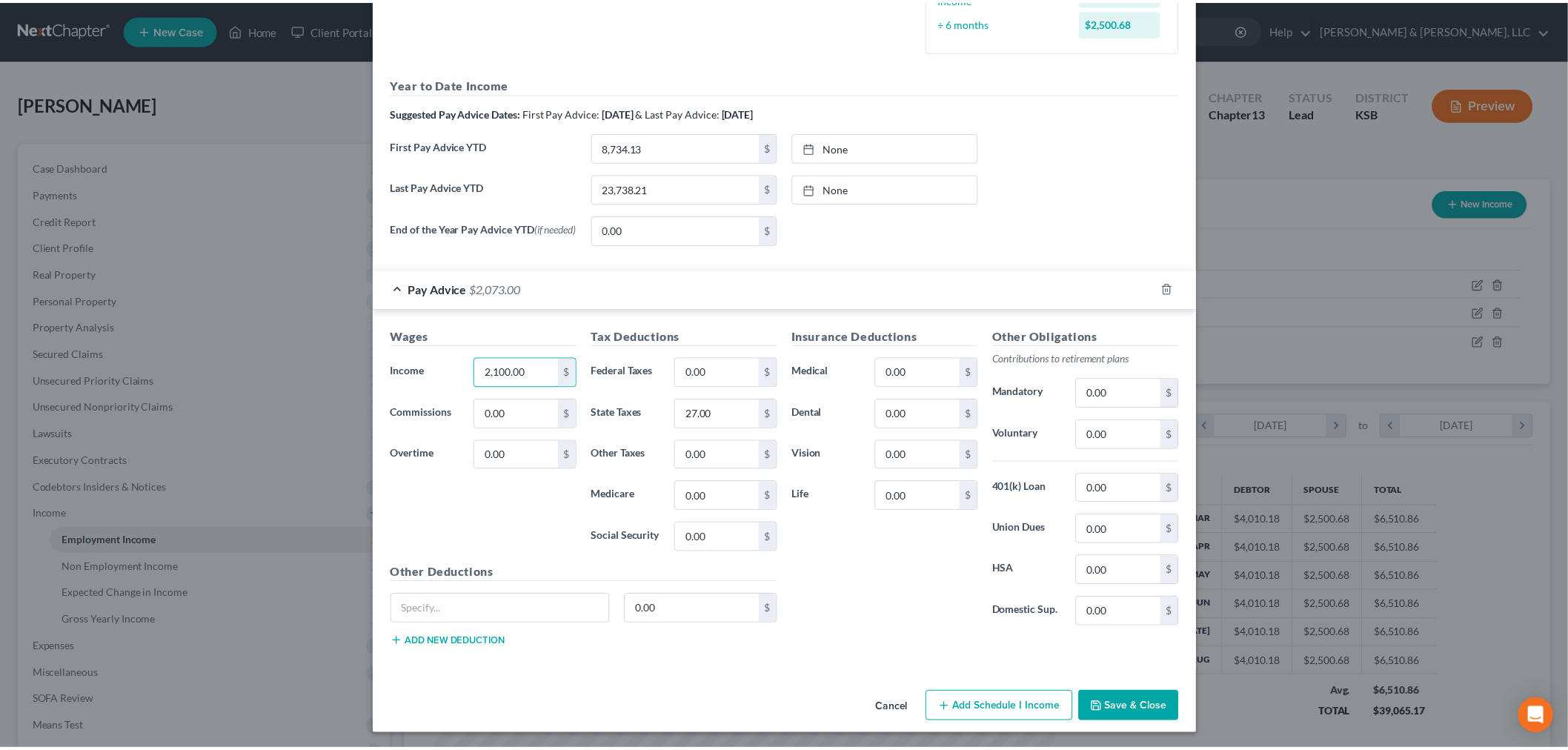
scroll to position [424, 0]
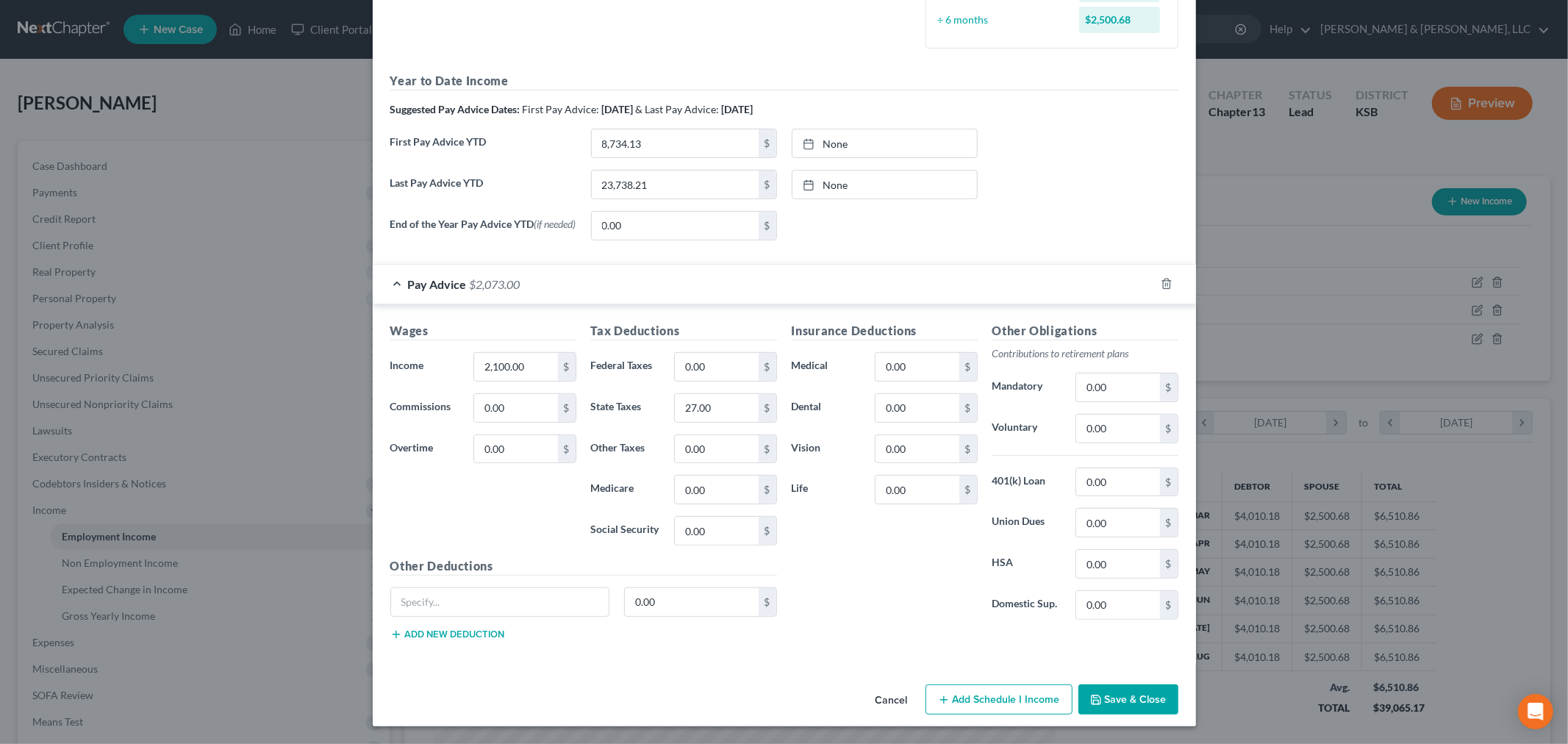
click at [1121, 703] on button "Save & Close" at bounding box center [1129, 700] width 100 height 31
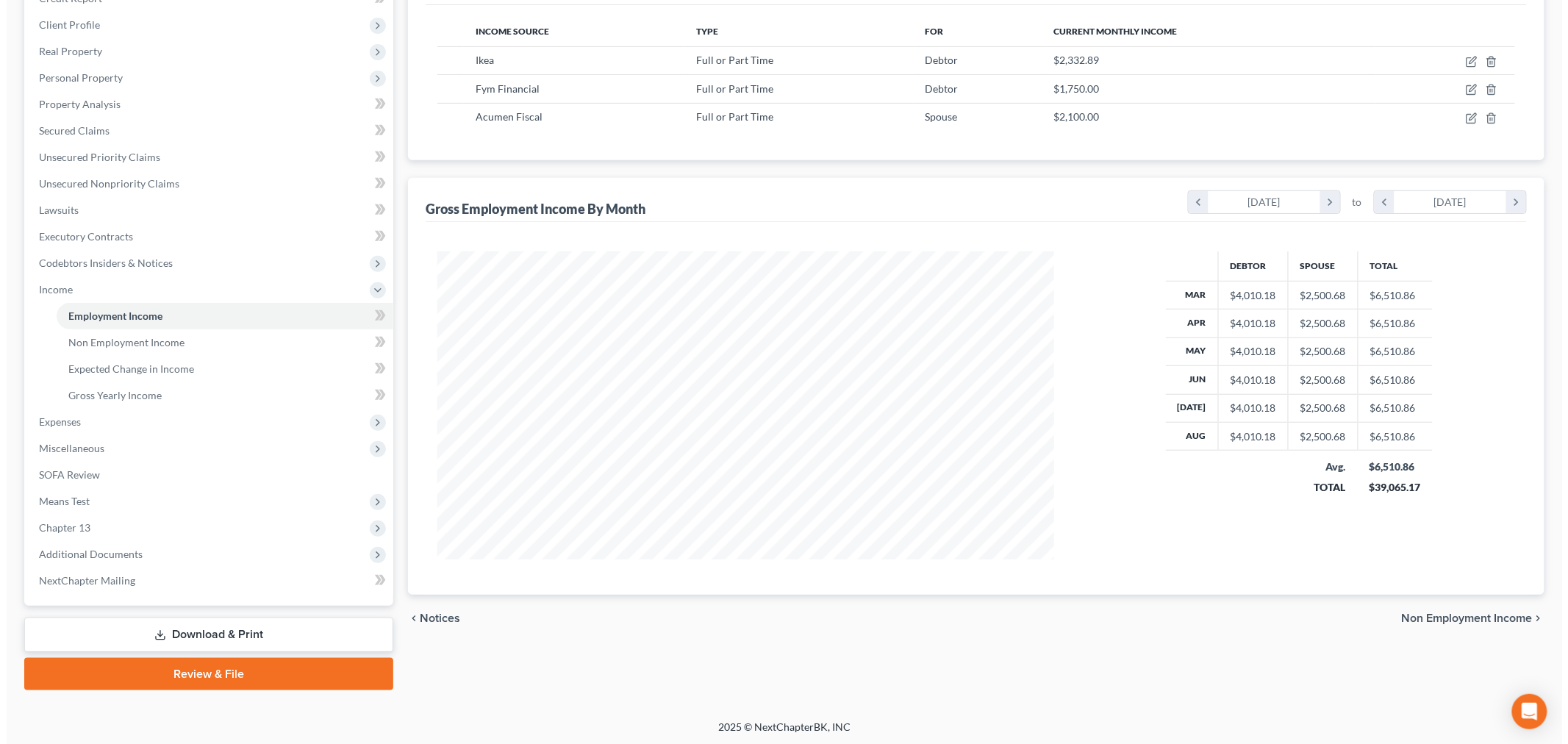
scroll to position [221, 0]
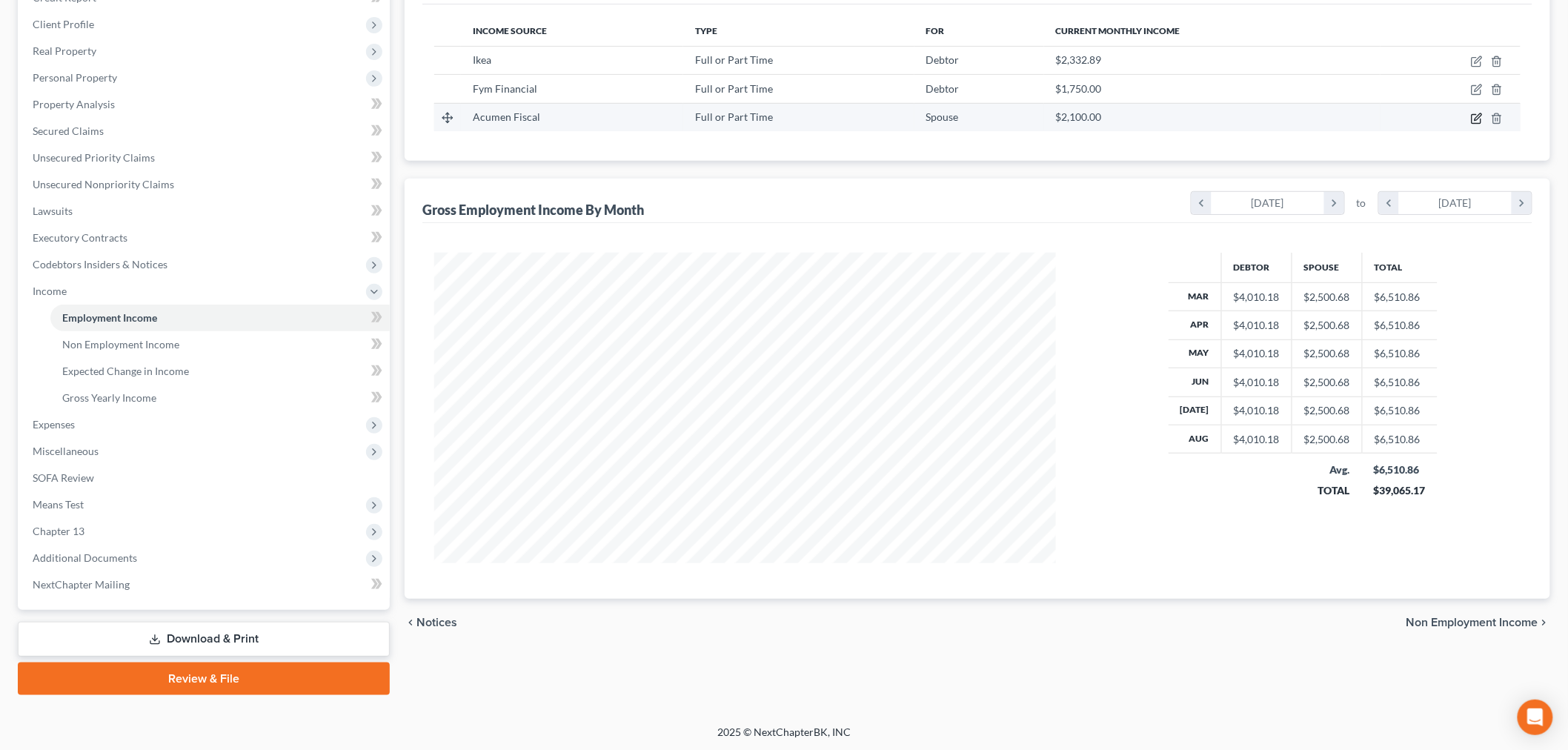
click at [1476, 122] on icon "button" at bounding box center [1477, 118] width 11 height 11
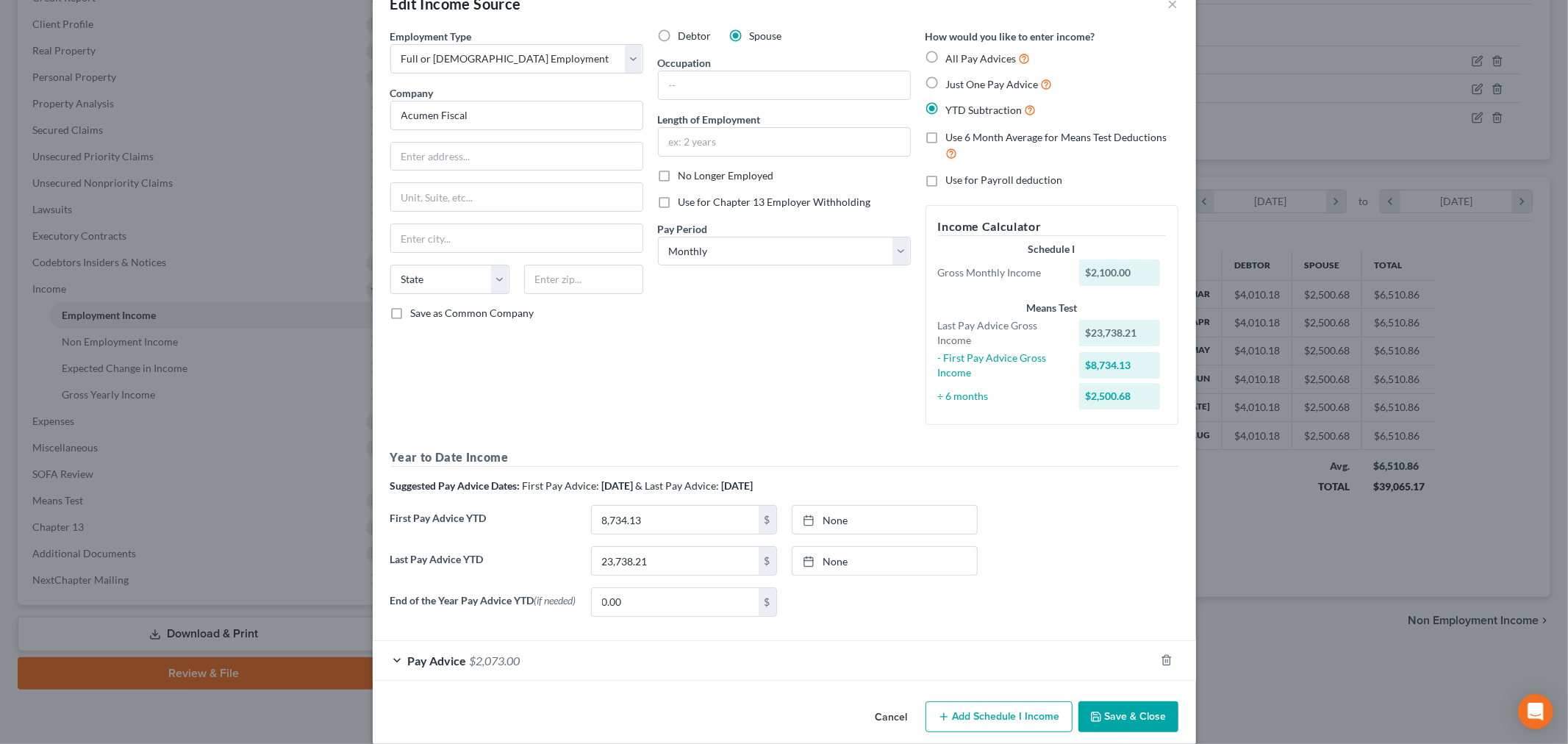
scroll to position [59, 0]
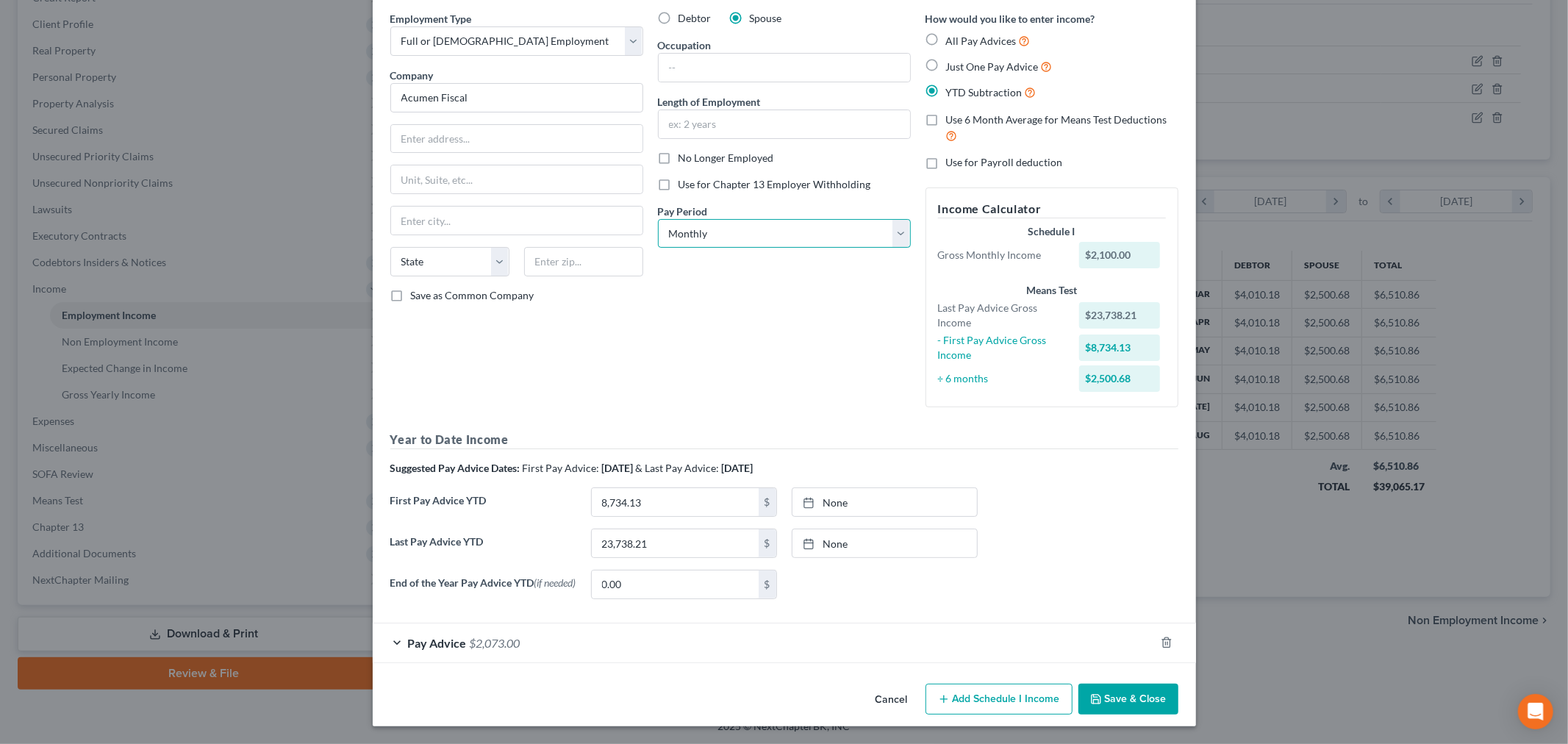
click at [714, 225] on select "Select Monthly Twice Monthly Every Other Week Weekly" at bounding box center [784, 233] width 253 height 29
click at [658, 219] on select "Select Monthly Twice Monthly Every Other Week Weekly" at bounding box center [784, 233] width 253 height 29
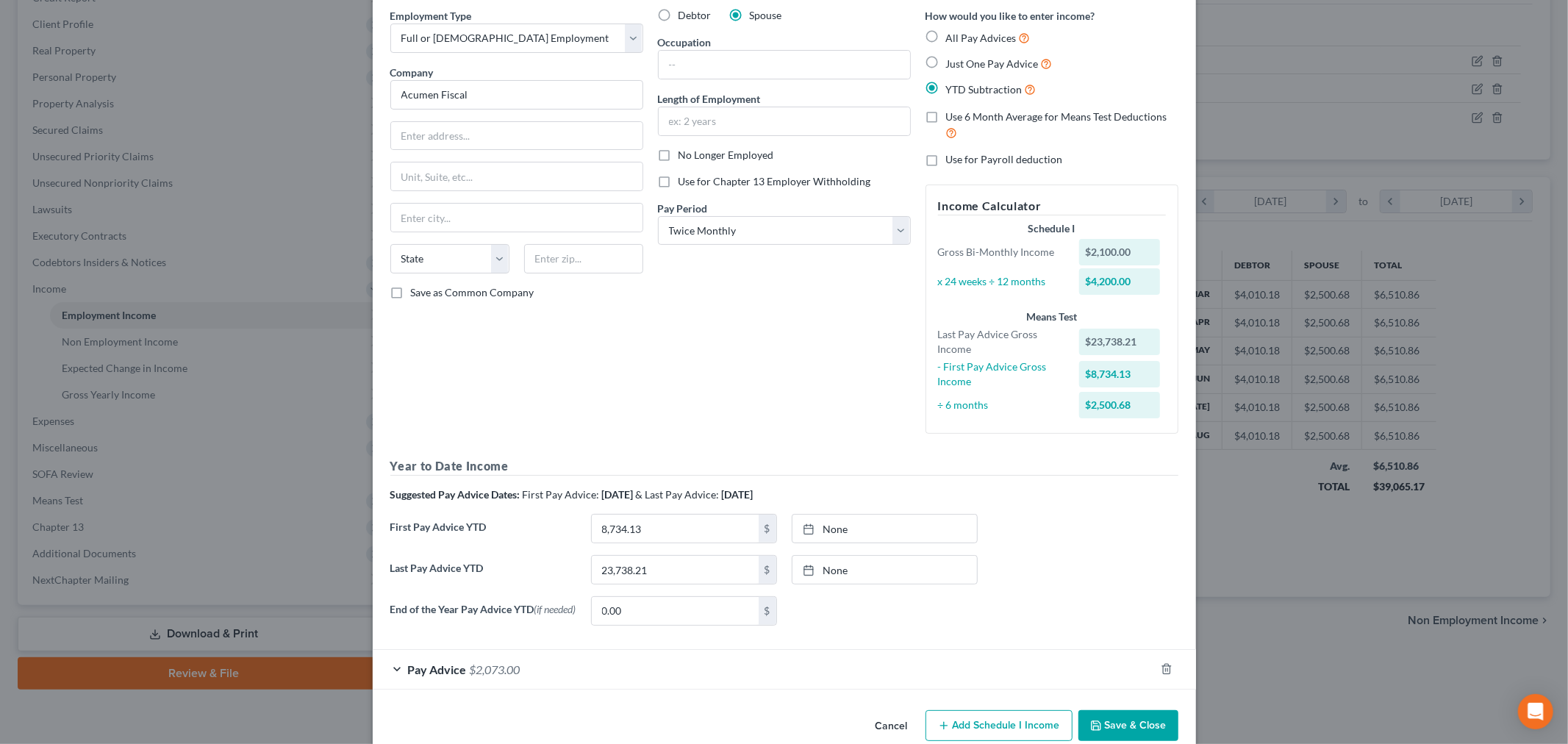
click at [493, 666] on span "$2,073.00" at bounding box center [496, 669] width 51 height 14
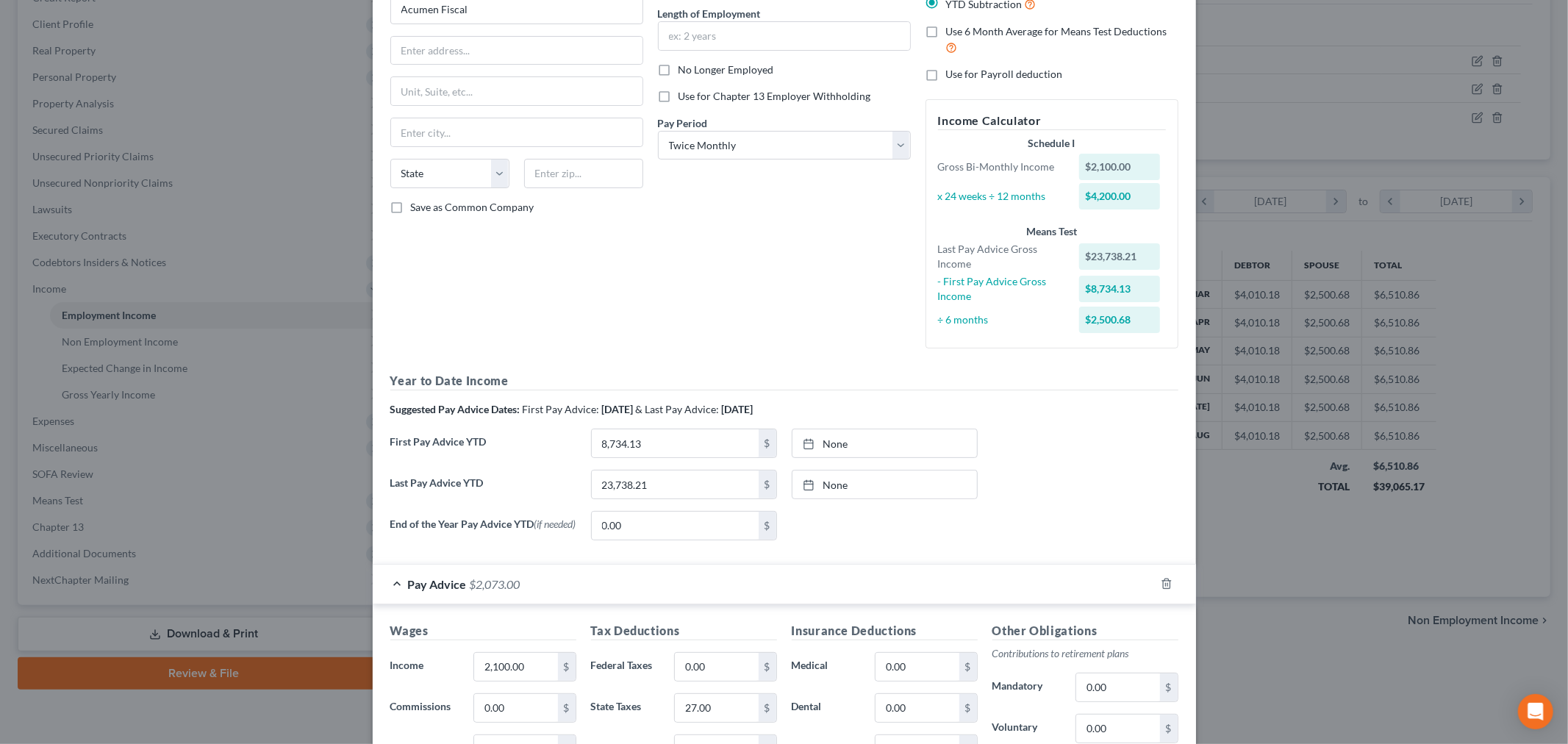
scroll to position [142, 0]
click at [789, 151] on select "Select Monthly Twice Monthly Every Other Week Weekly" at bounding box center [784, 149] width 253 height 29
click at [658, 135] on select "Select Monthly Twice Monthly Every Other Week Weekly" at bounding box center [784, 149] width 253 height 29
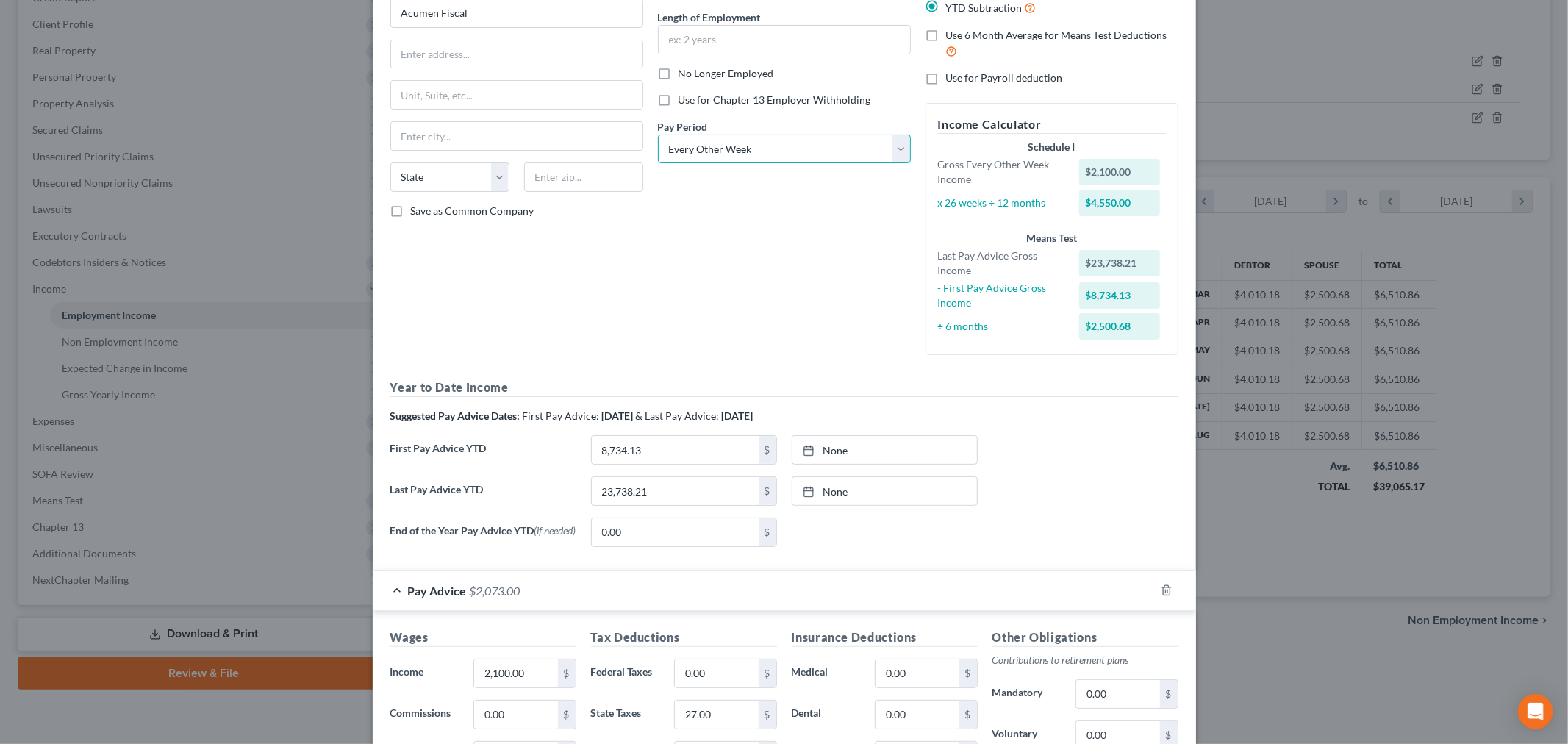
drag, startPoint x: 759, startPoint y: 150, endPoint x: 754, endPoint y: 161, distance: 12.1
click at [759, 150] on select "Select Monthly Twice Monthly Every Other Week Weekly" at bounding box center [784, 149] width 253 height 29
click at [658, 135] on select "Select Monthly Twice Monthly Every Other Week Weekly" at bounding box center [784, 149] width 253 height 29
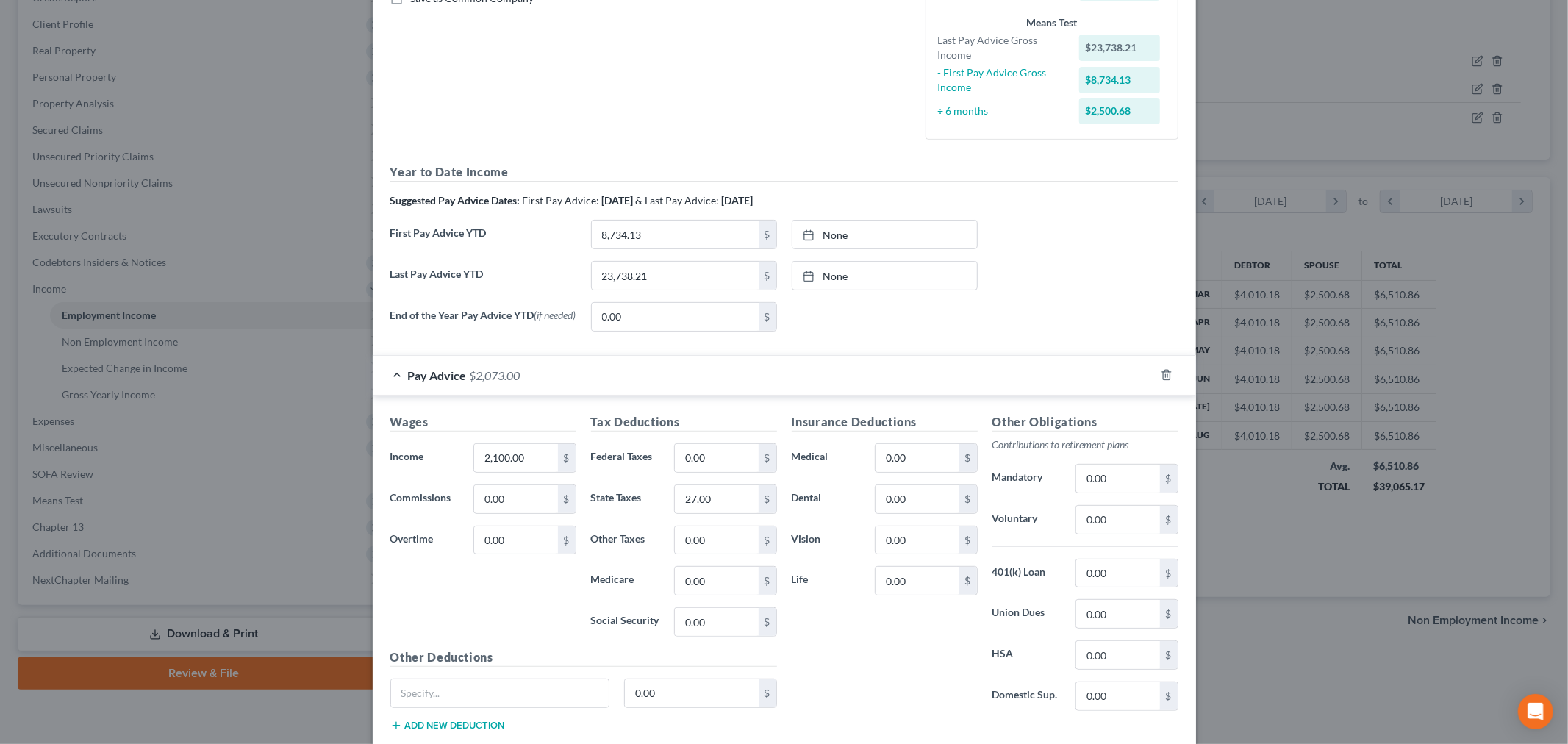
scroll to position [386, 0]
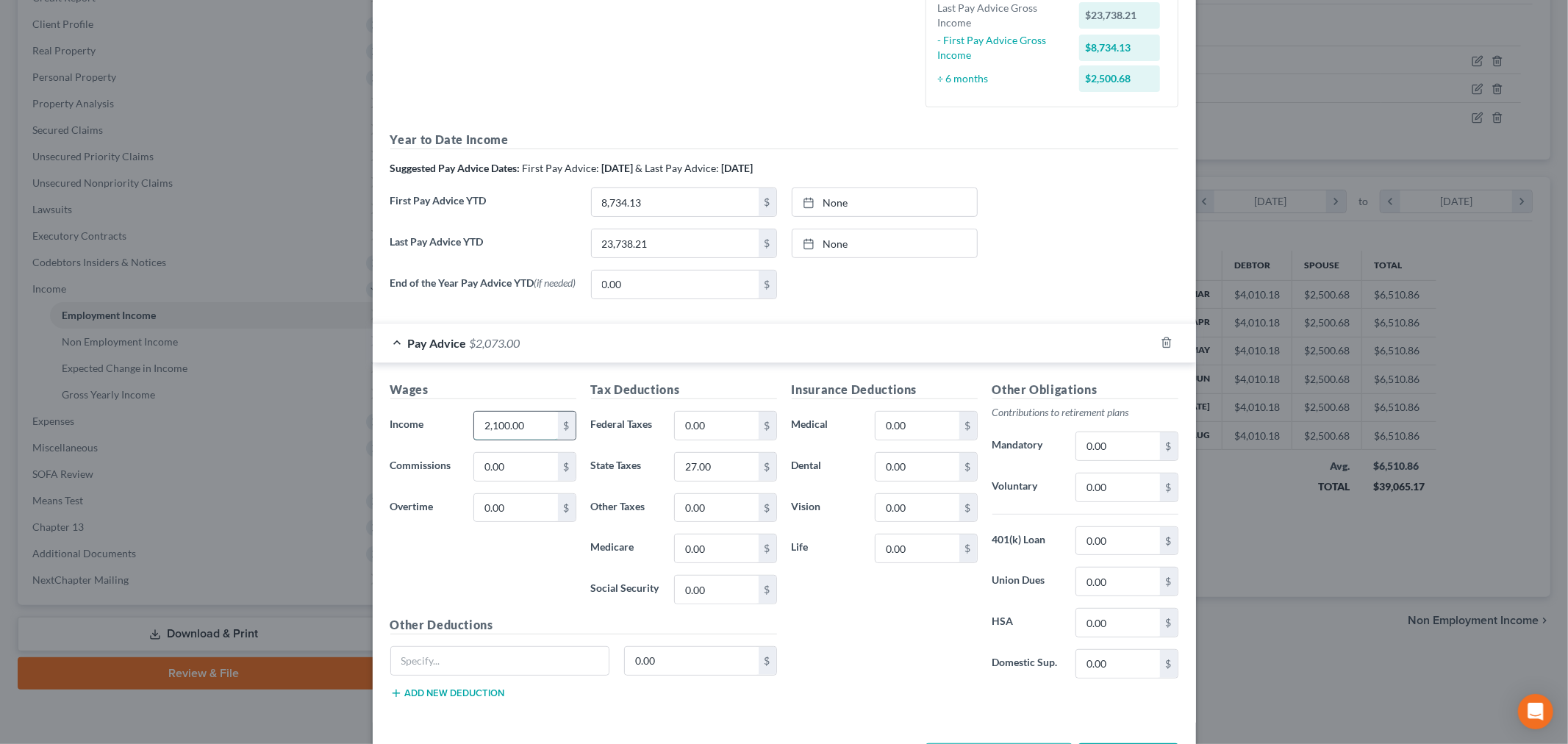
click at [528, 431] on input "2,100.00" at bounding box center [515, 426] width 83 height 28
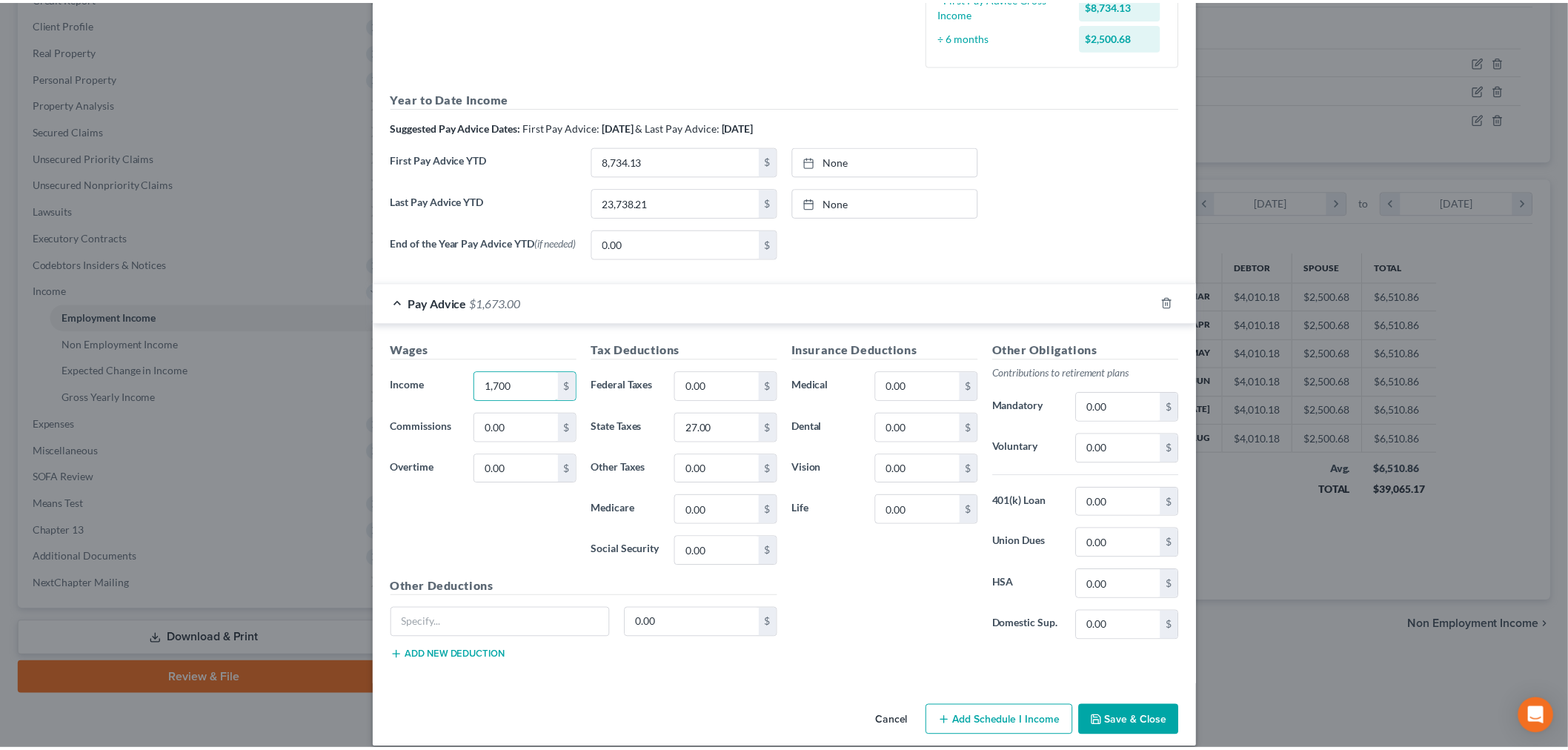
scroll to position [453, 0]
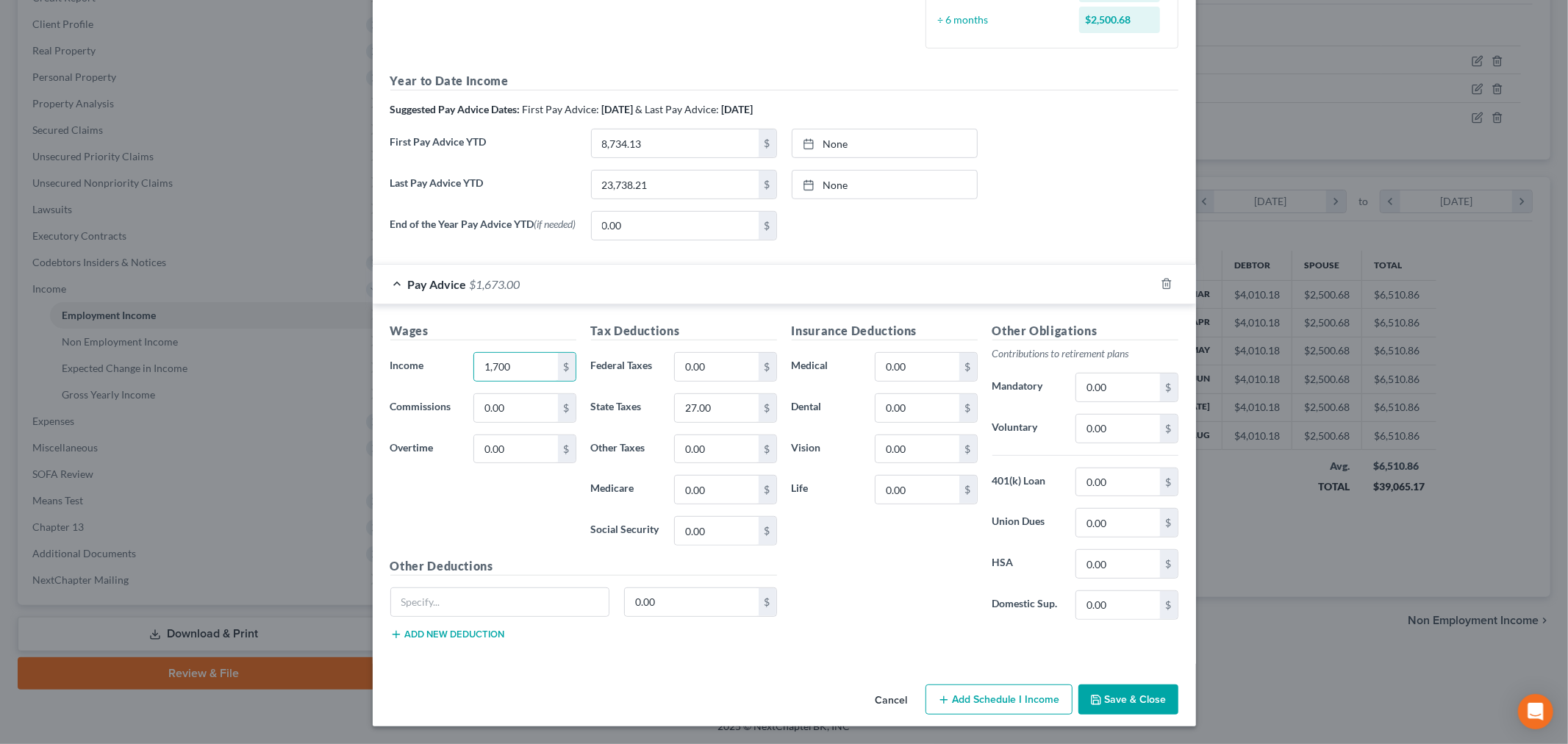
click at [1139, 695] on button "Save & Close" at bounding box center [1129, 700] width 100 height 31
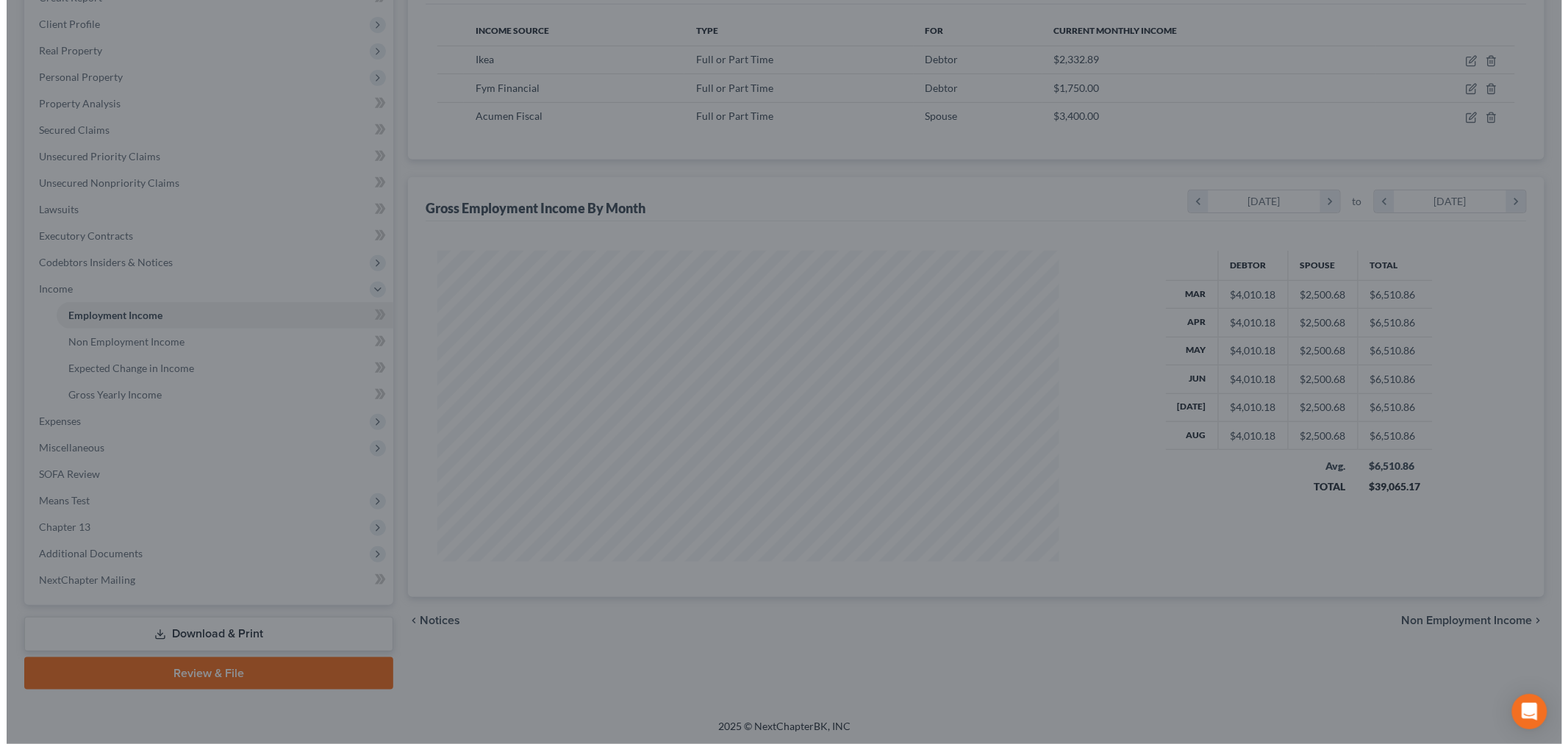
scroll to position [735053, 734596]
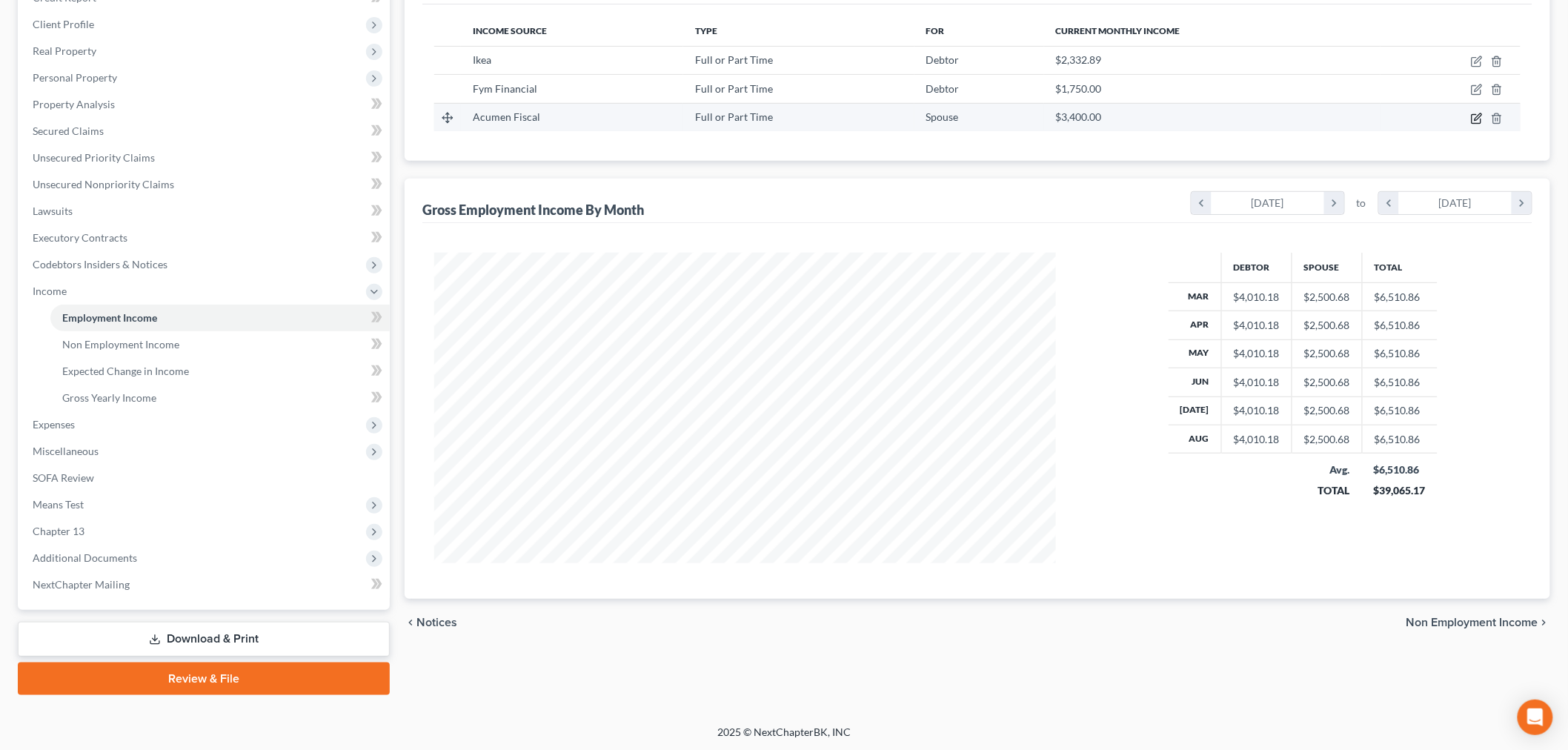
click at [1477, 119] on icon "button" at bounding box center [1477, 118] width 11 height 11
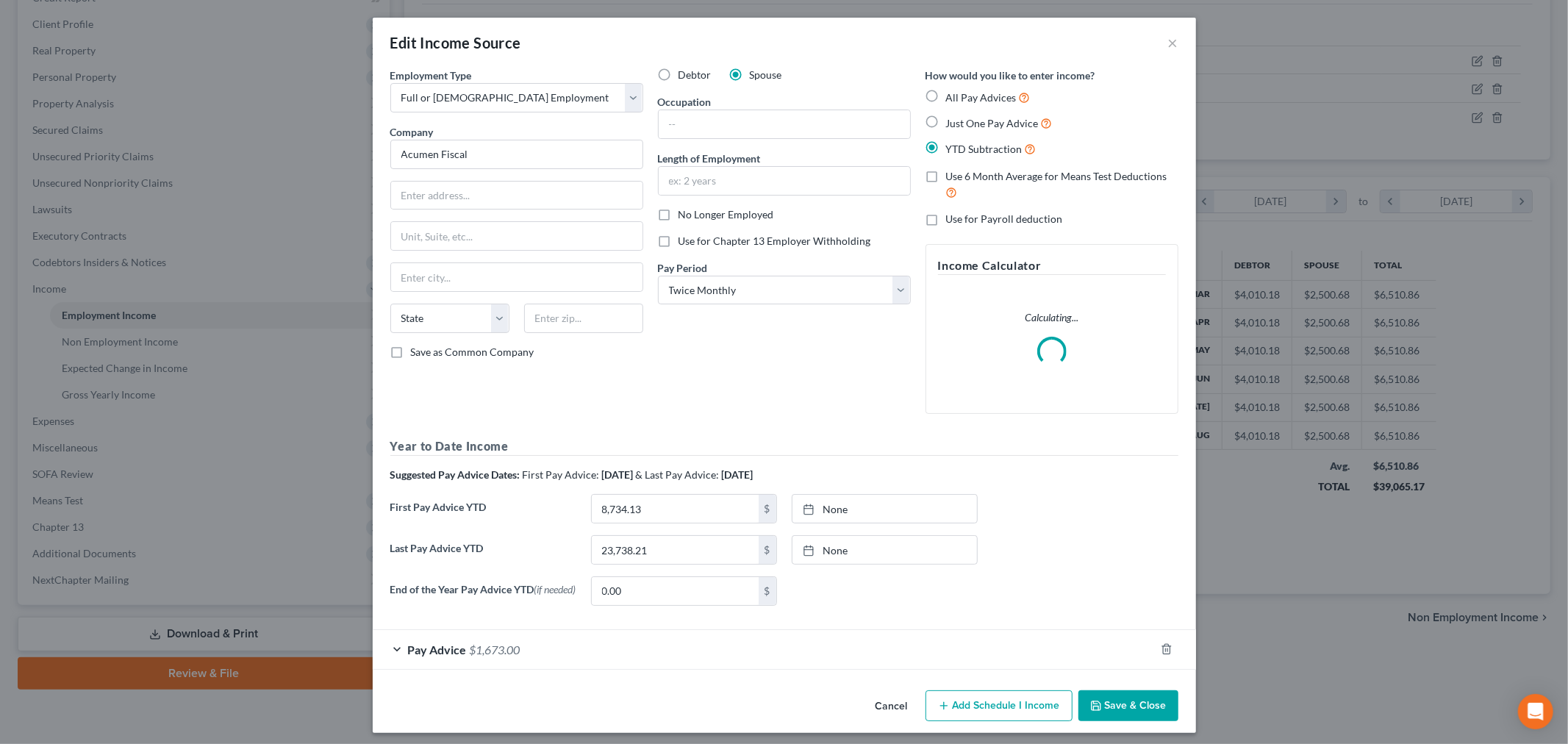
scroll to position [311, 651]
click at [451, 644] on div "Pay Advice $1,673.00" at bounding box center [764, 649] width 783 height 39
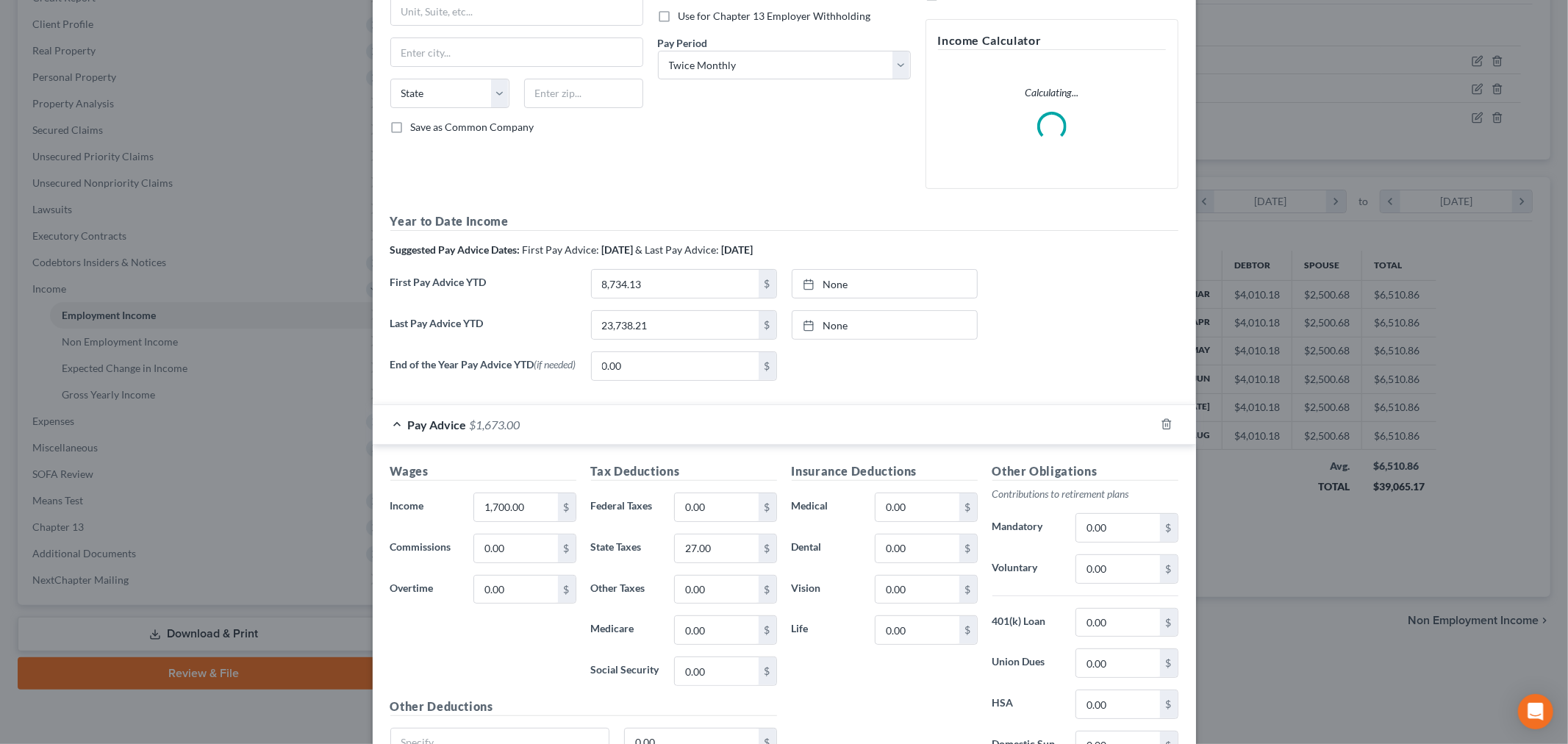
scroll to position [245, 0]
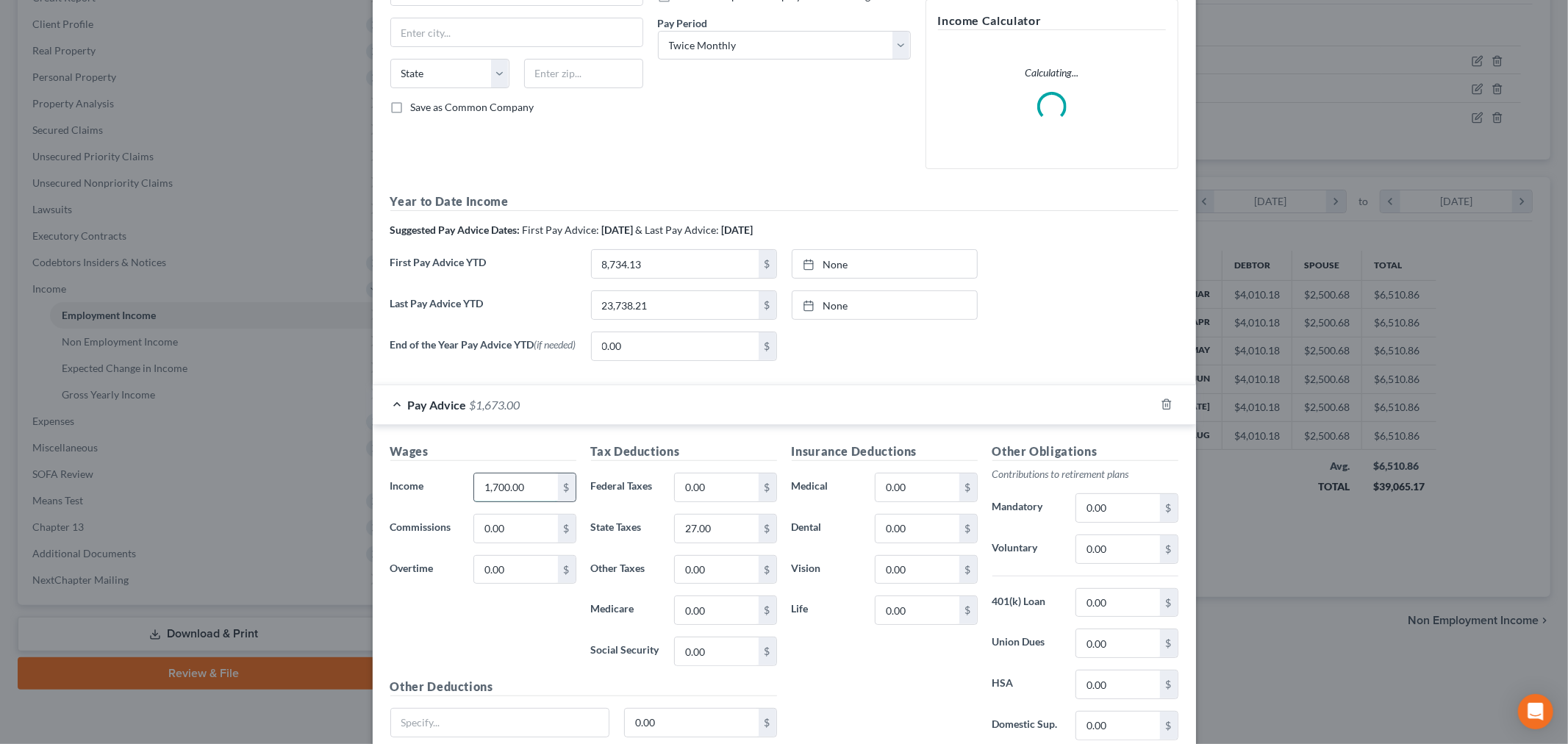
click at [490, 487] on input "1,700.00" at bounding box center [515, 488] width 83 height 28
click at [490, 488] on input "1,700.00" at bounding box center [515, 488] width 83 height 28
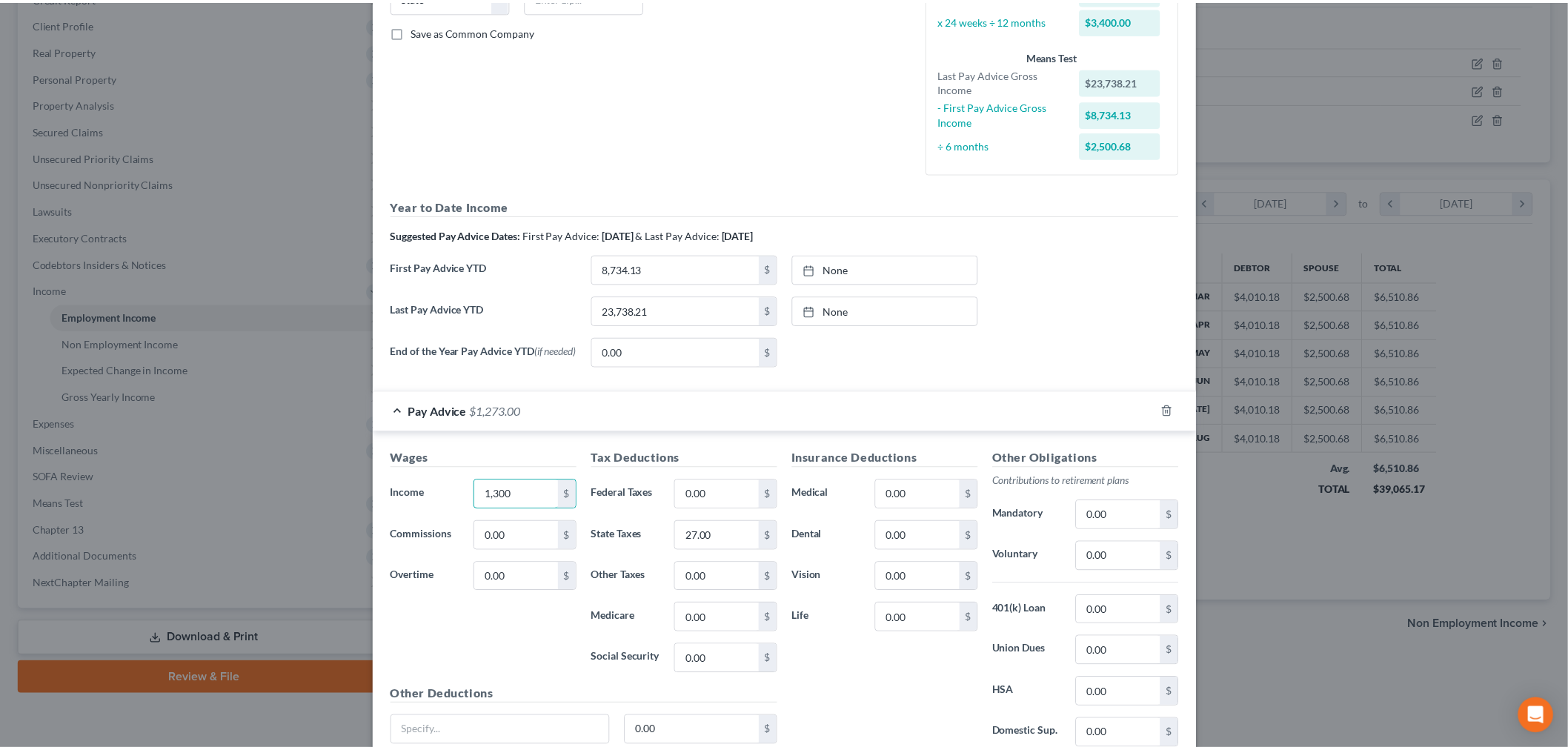
scroll to position [453, 0]
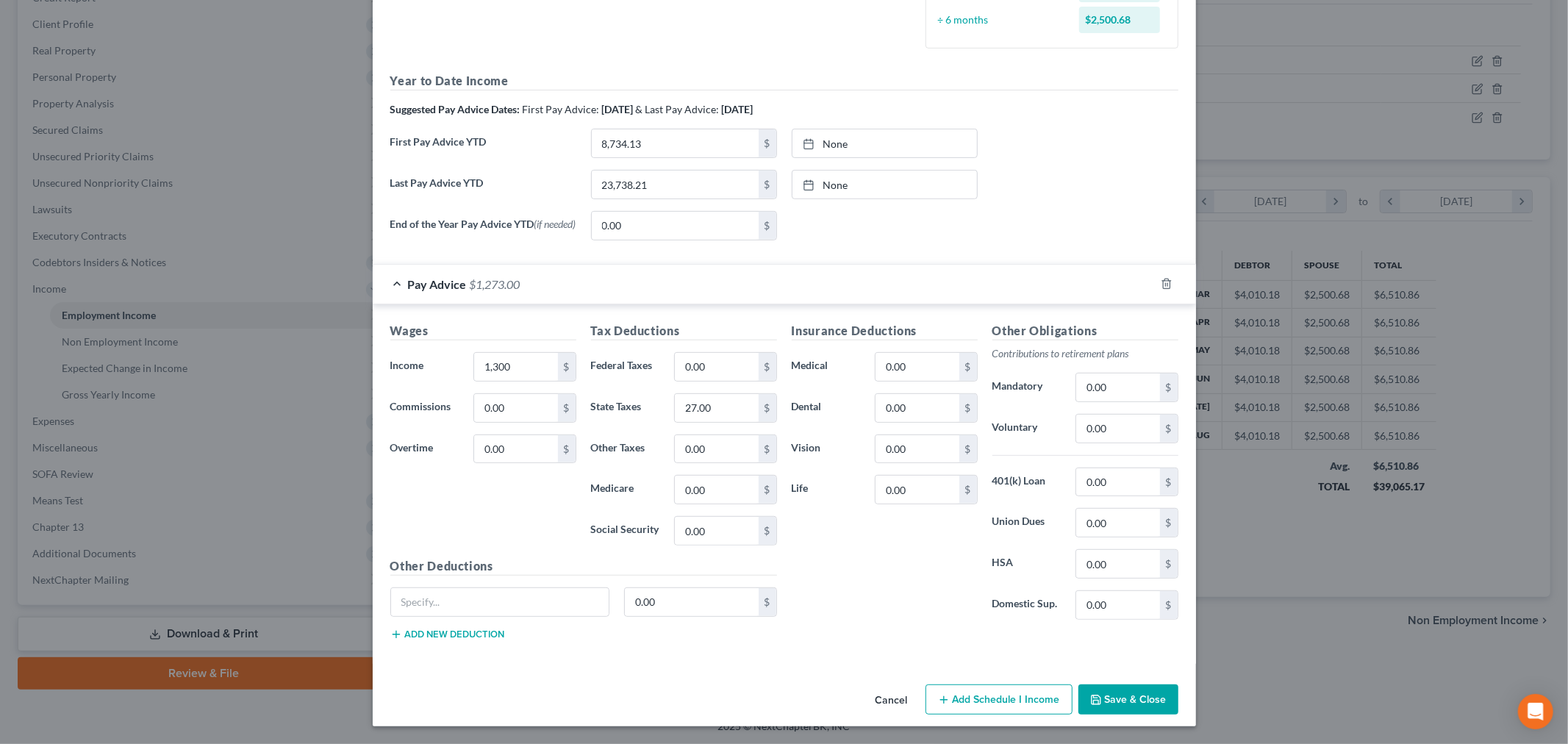
click at [1133, 687] on button "Save & Close" at bounding box center [1129, 700] width 100 height 31
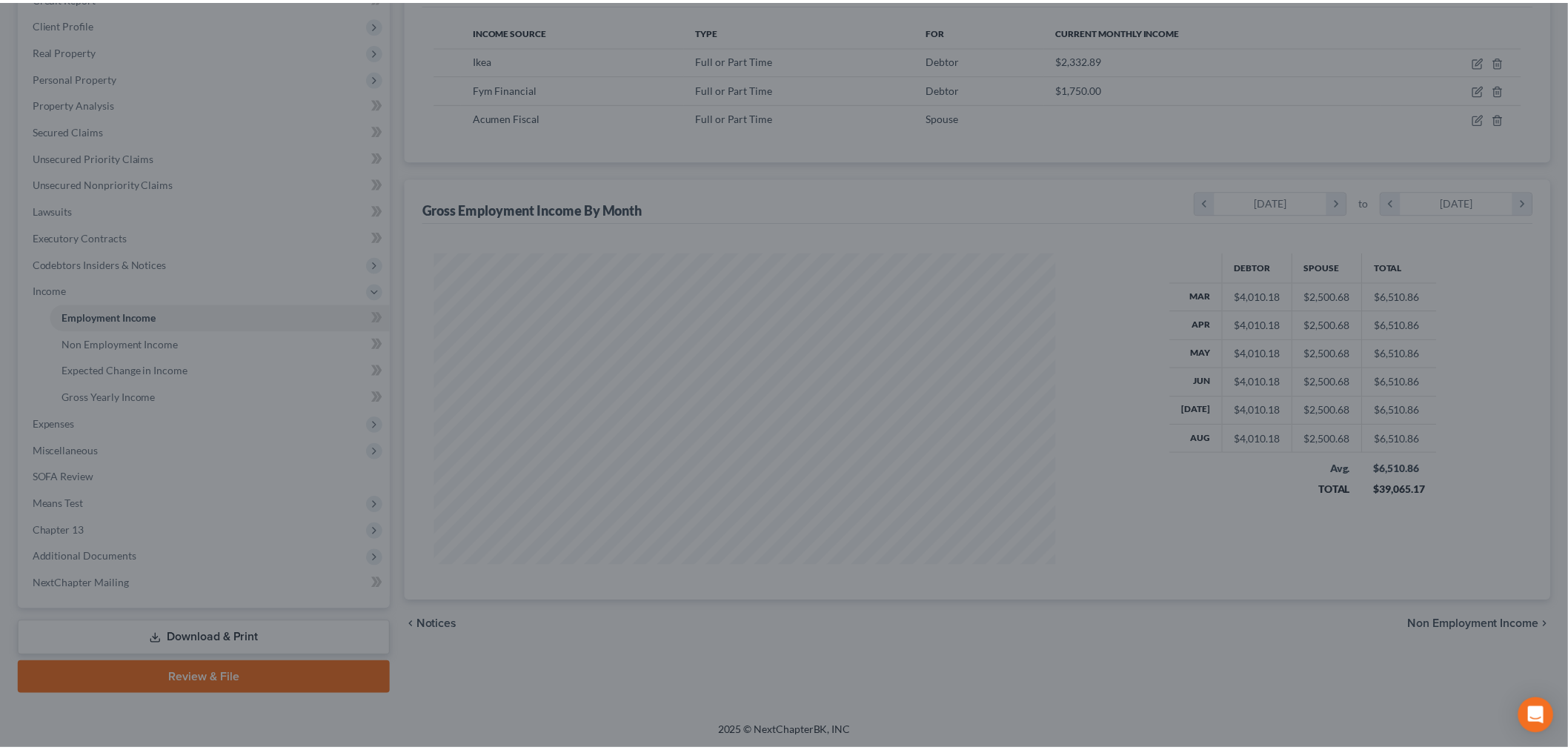
scroll to position [740981, 740391]
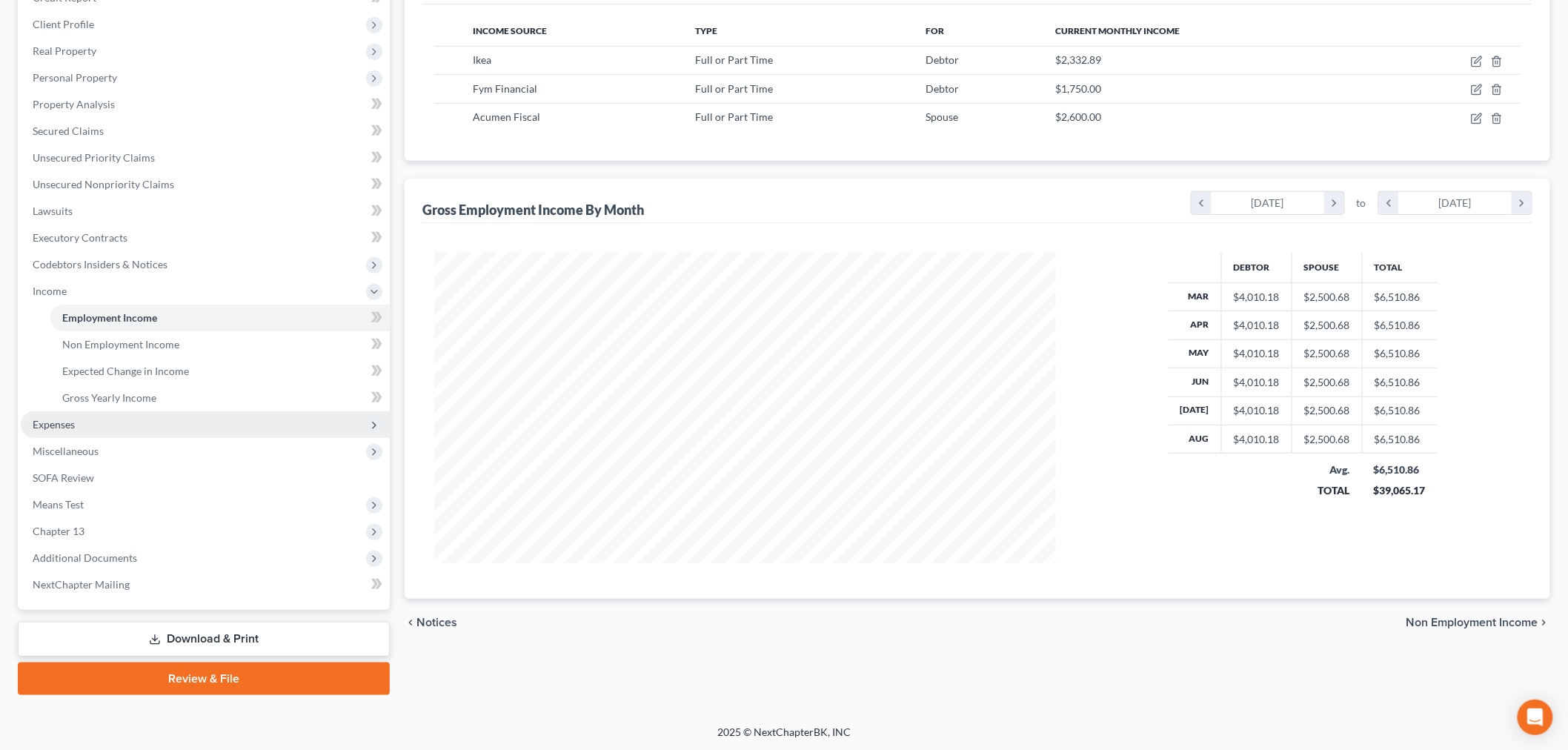
click at [55, 424] on span "Expenses" at bounding box center [53, 424] width 42 height 12
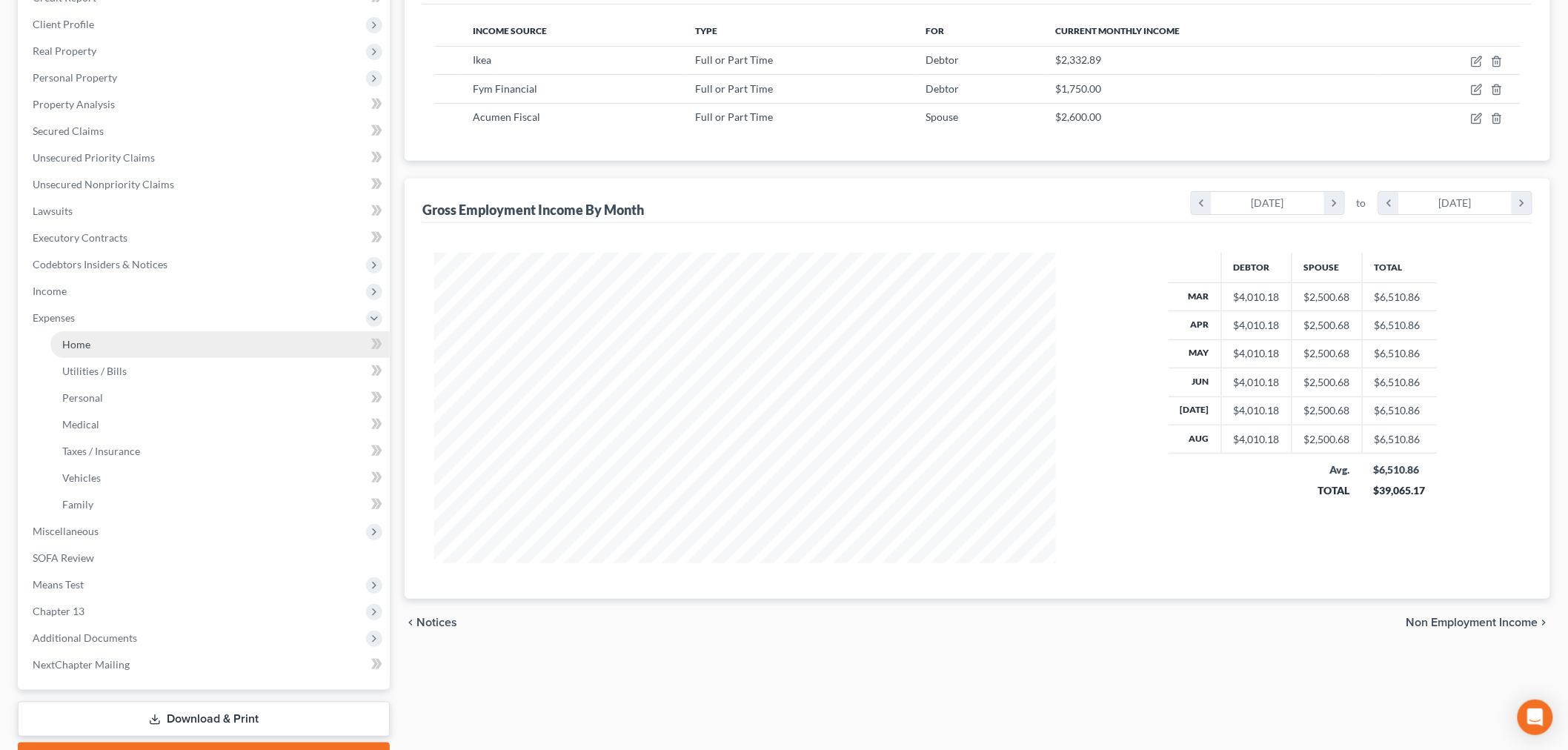
click at [86, 334] on link "Home" at bounding box center [220, 345] width 340 height 27
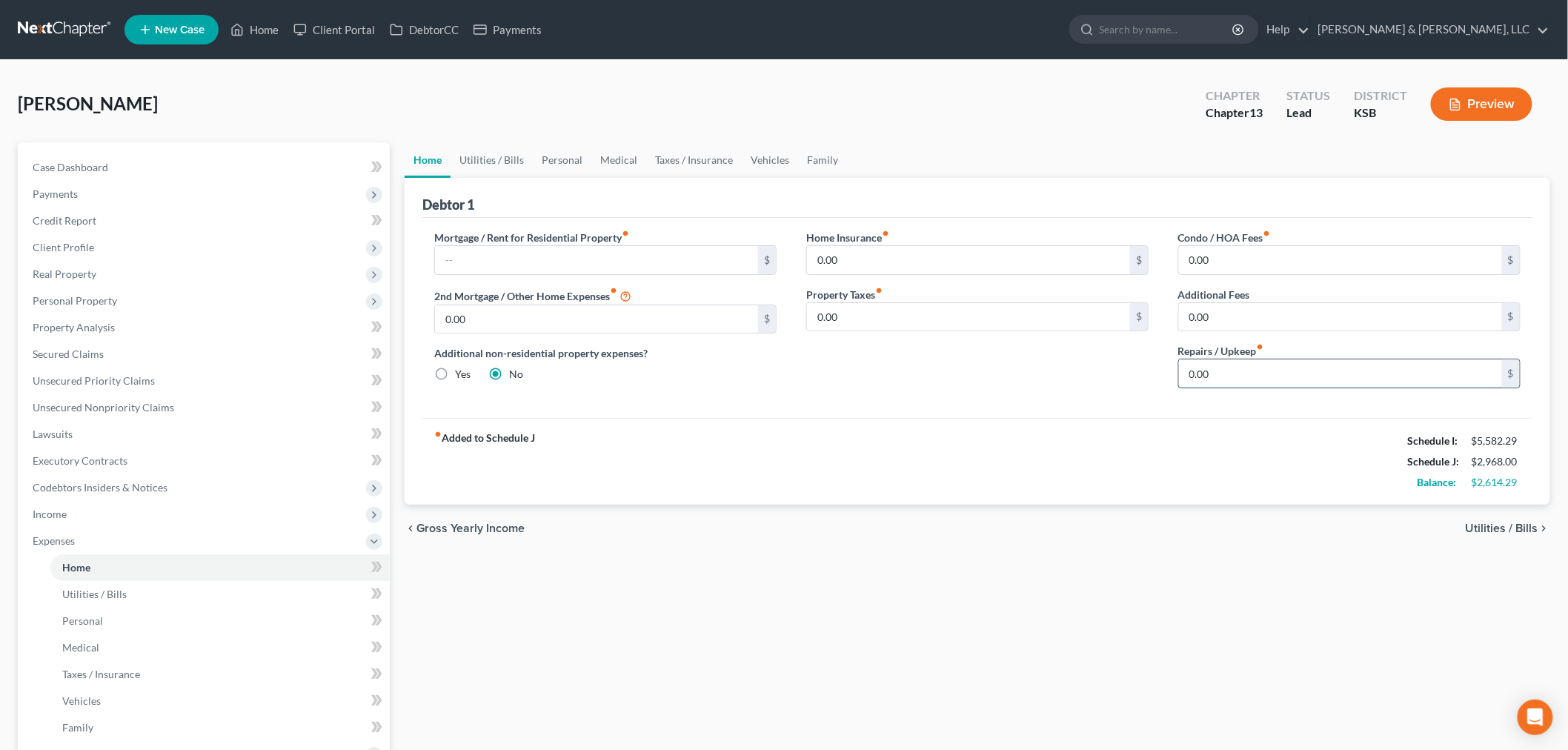
click at [1236, 367] on input "0.00" at bounding box center [1341, 374] width 323 height 29
click at [830, 159] on link "Family" at bounding box center [822, 160] width 49 height 35
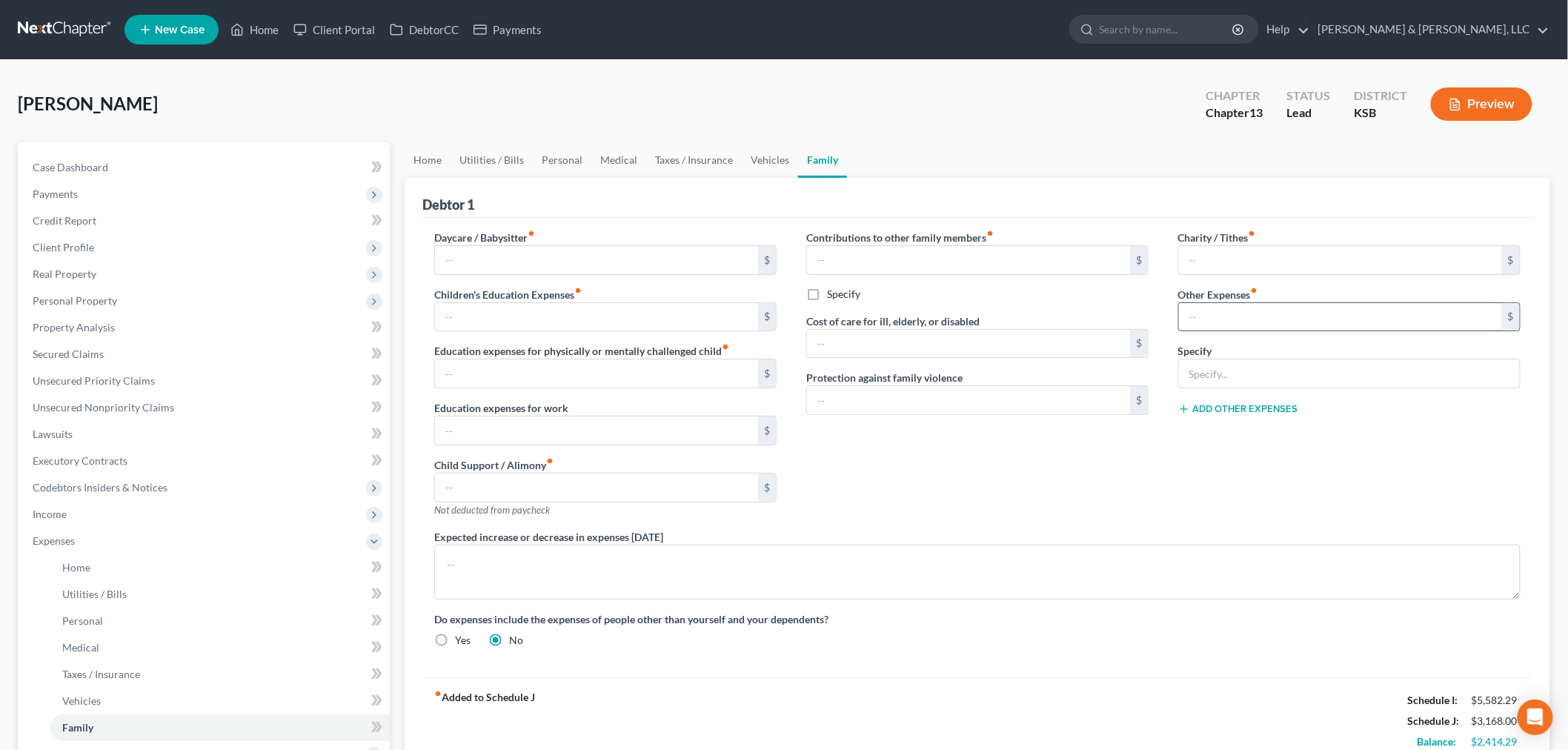
click at [1249, 306] on input "text" at bounding box center [1341, 318] width 323 height 29
click at [1254, 371] on input "text" at bounding box center [1349, 374] width 341 height 29
click at [1225, 320] on input "200" at bounding box center [1341, 318] width 323 height 29
click at [1206, 377] on input "text" at bounding box center [1349, 374] width 341 height 29
drag, startPoint x: 1075, startPoint y: 487, endPoint x: 1064, endPoint y: 494, distance: 13.0
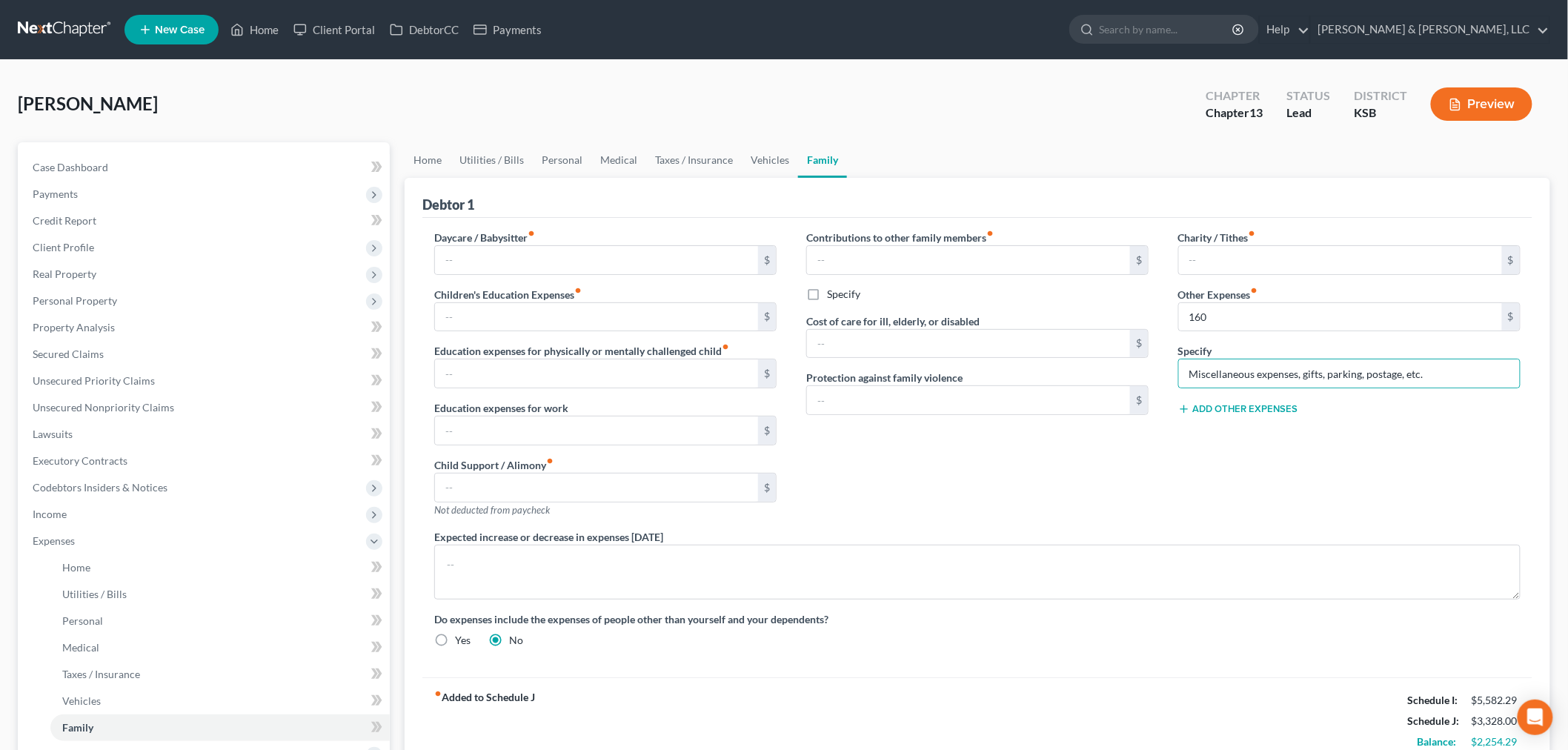
click at [1075, 487] on div "Contributions to other family members fiber_manual_record $ Specify Cost of car…" at bounding box center [977, 379] width 372 height 300
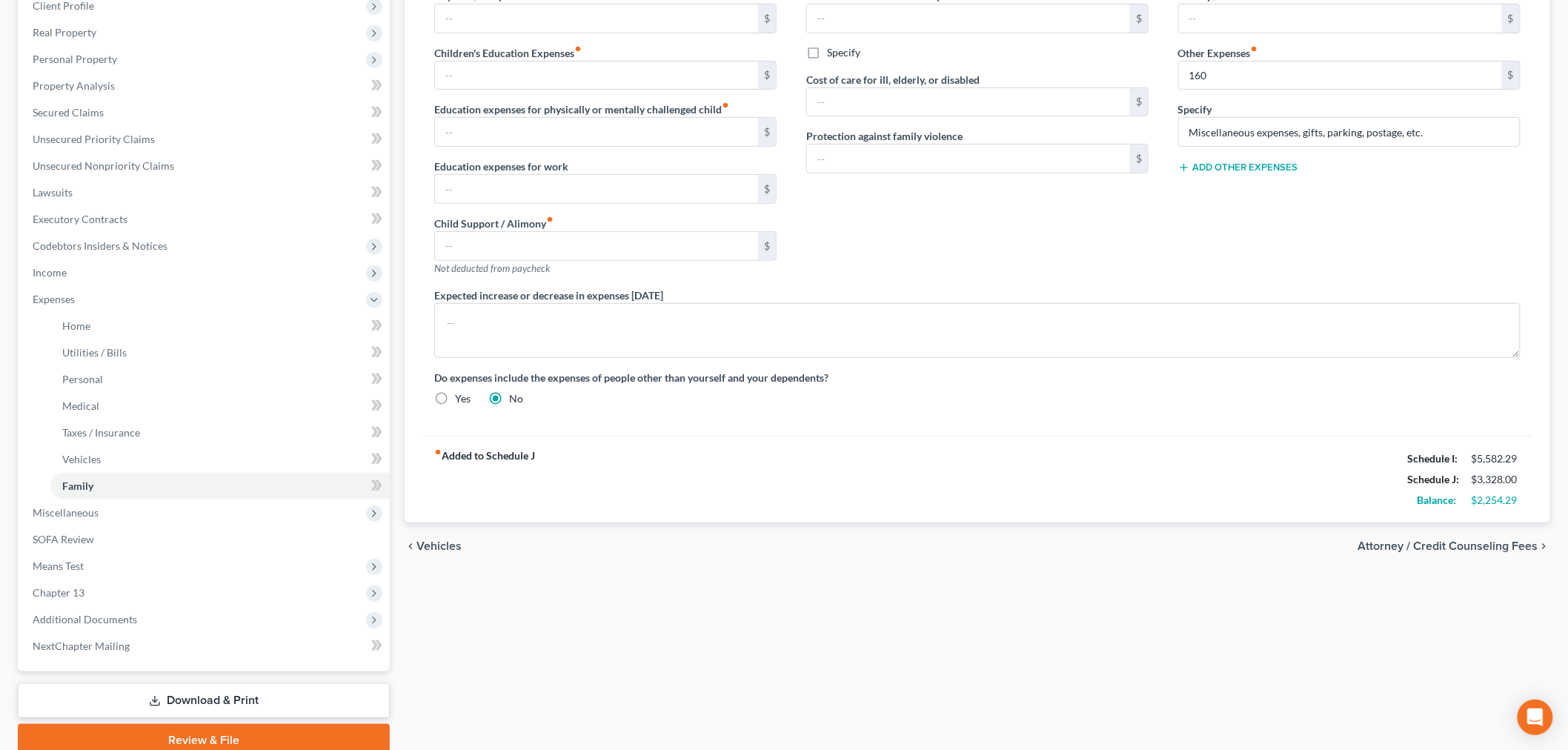
scroll to position [247, 0]
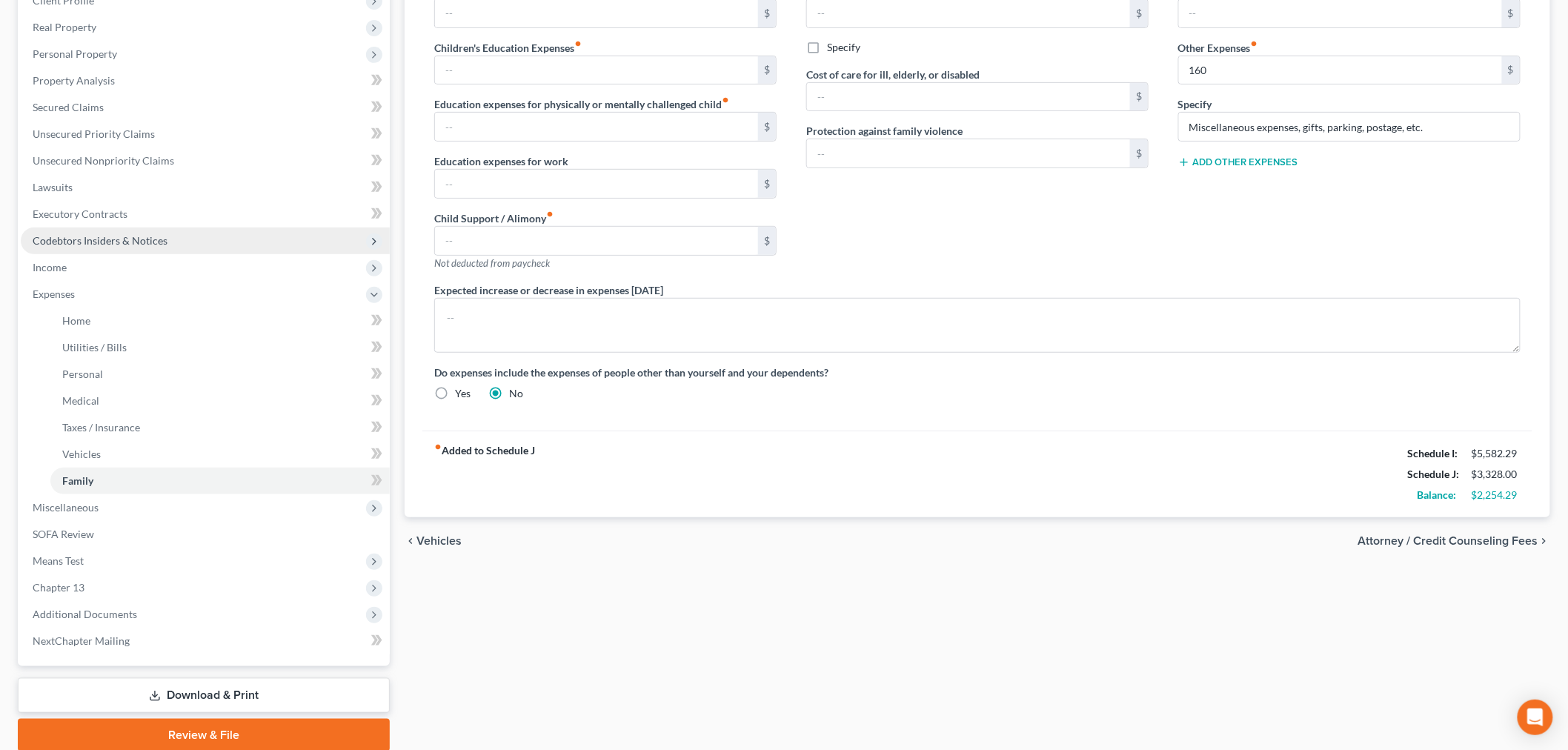
click at [42, 252] on span "Codebtors Insiders & Notices" at bounding box center [206, 241] width 369 height 27
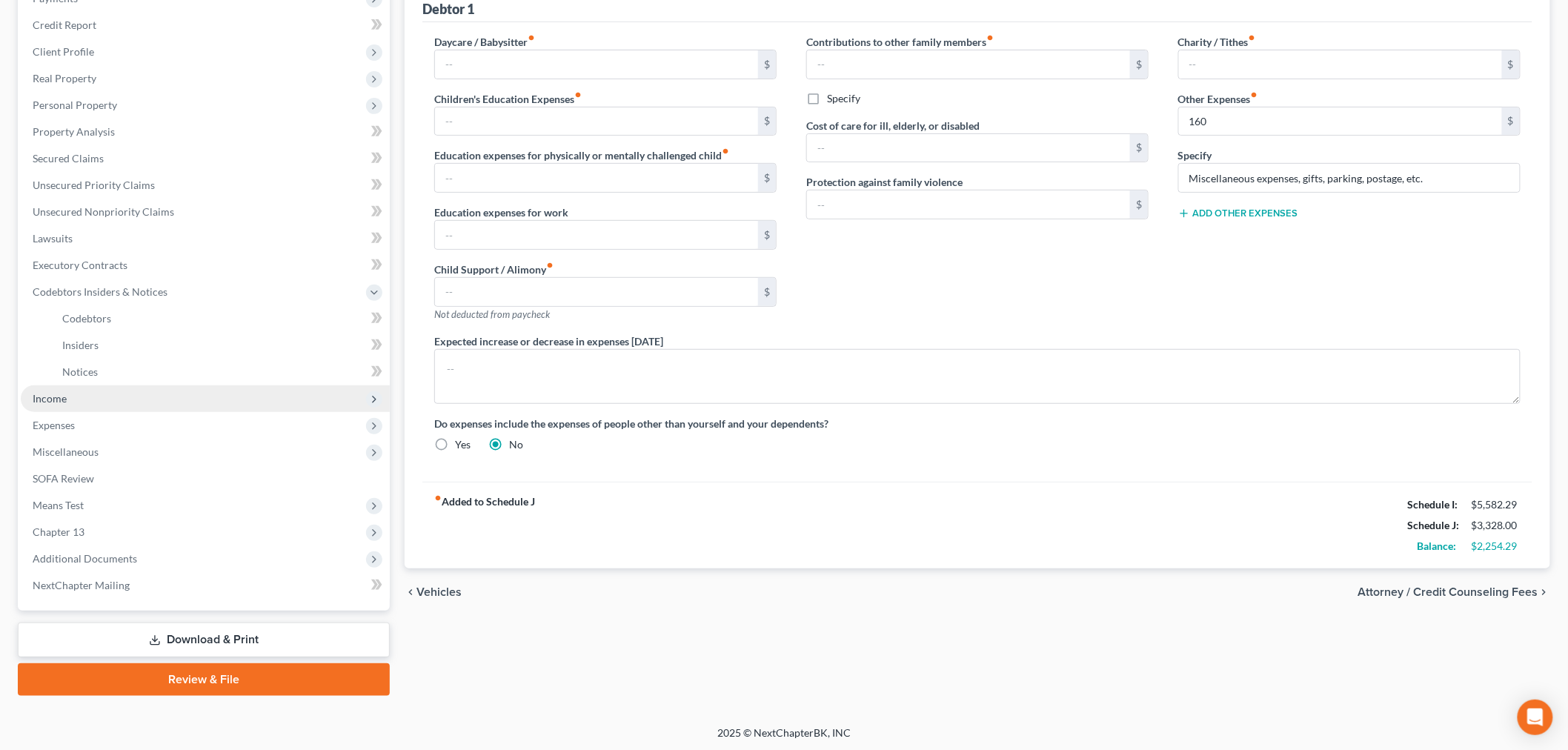
click at [56, 387] on span "Income" at bounding box center [206, 399] width 369 height 27
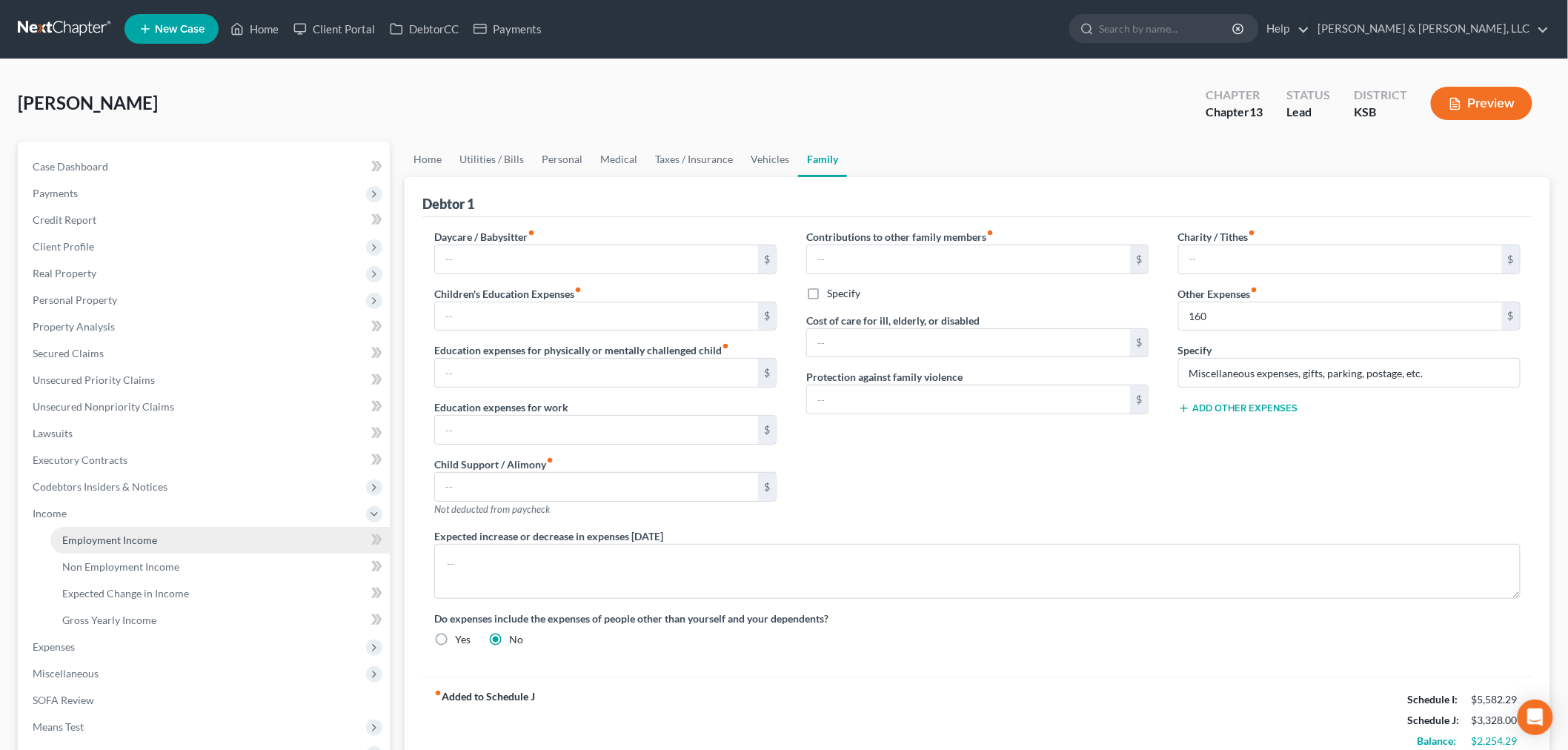
scroll to position [0, 0]
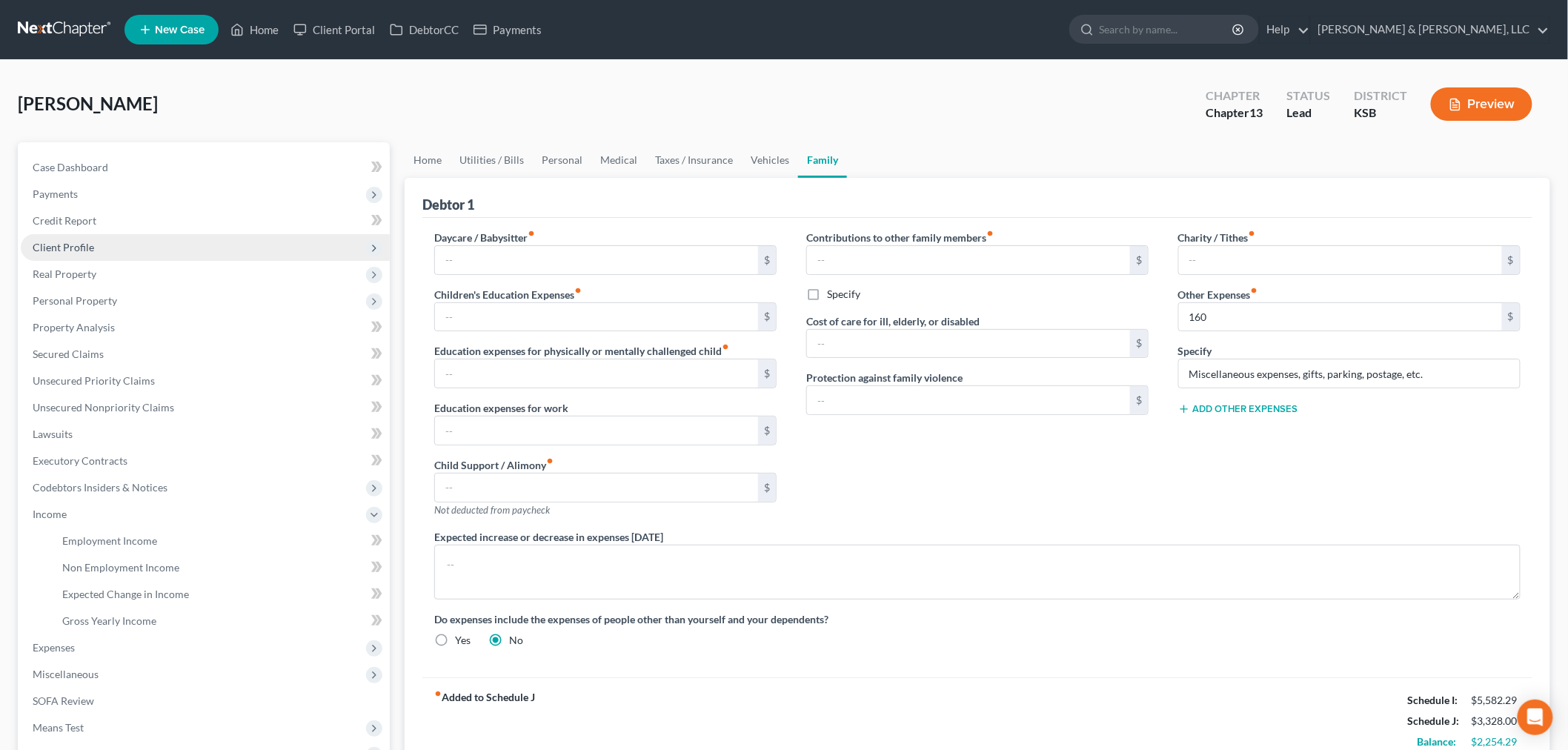
click at [49, 236] on span "Client Profile" at bounding box center [206, 247] width 369 height 27
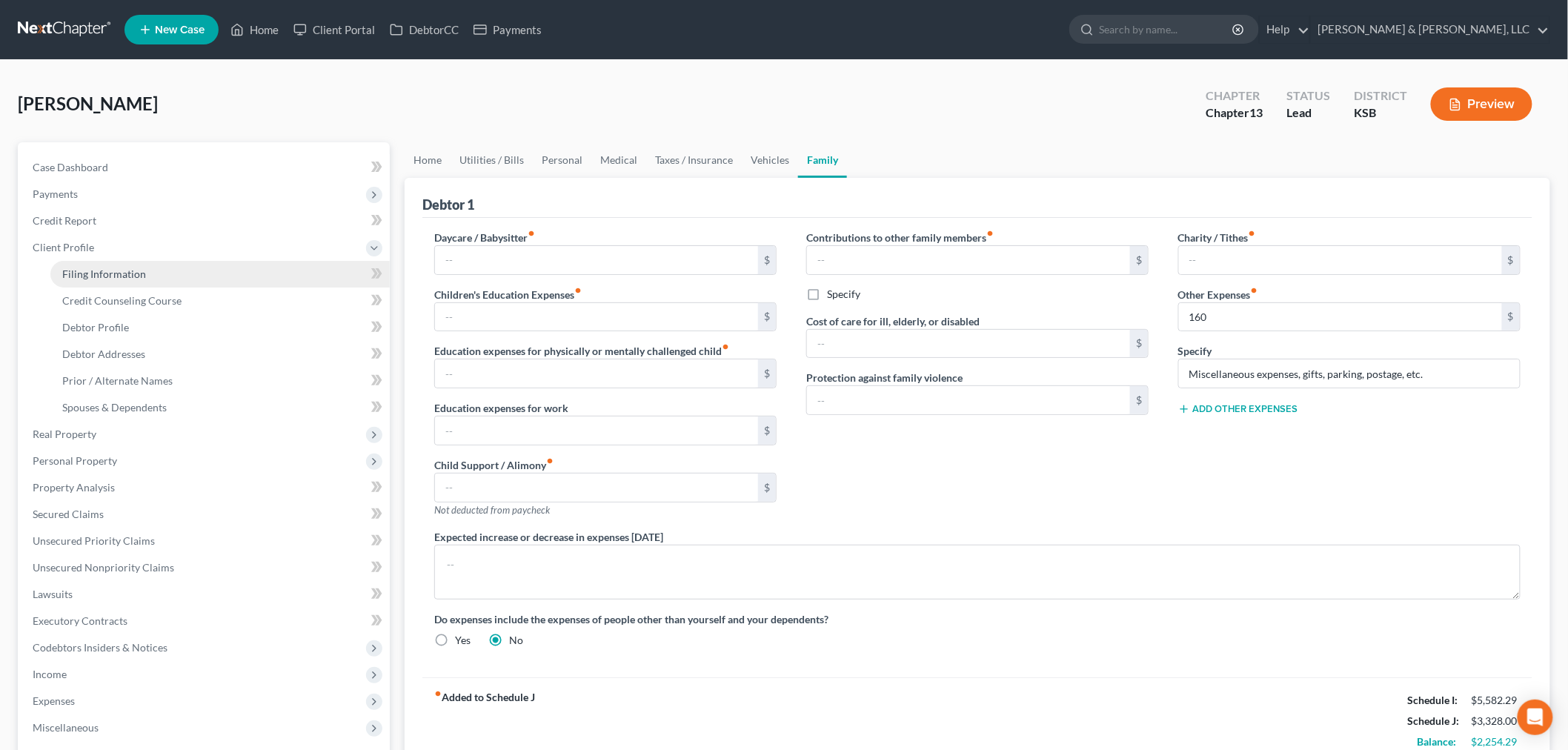
click at [88, 270] on span "Filing Information" at bounding box center [104, 273] width 84 height 12
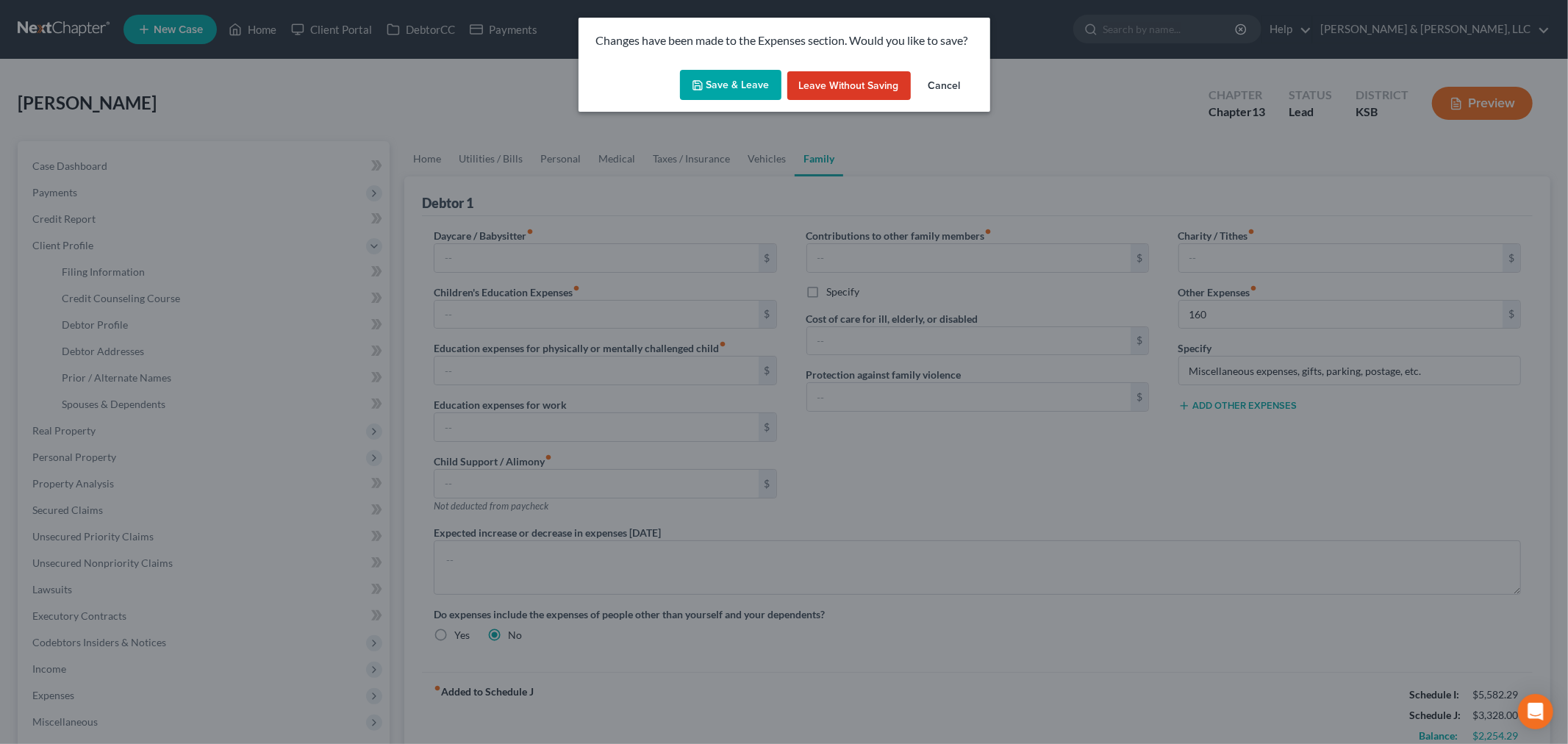
click at [736, 82] on button "Save & Leave" at bounding box center [730, 85] width 101 height 31
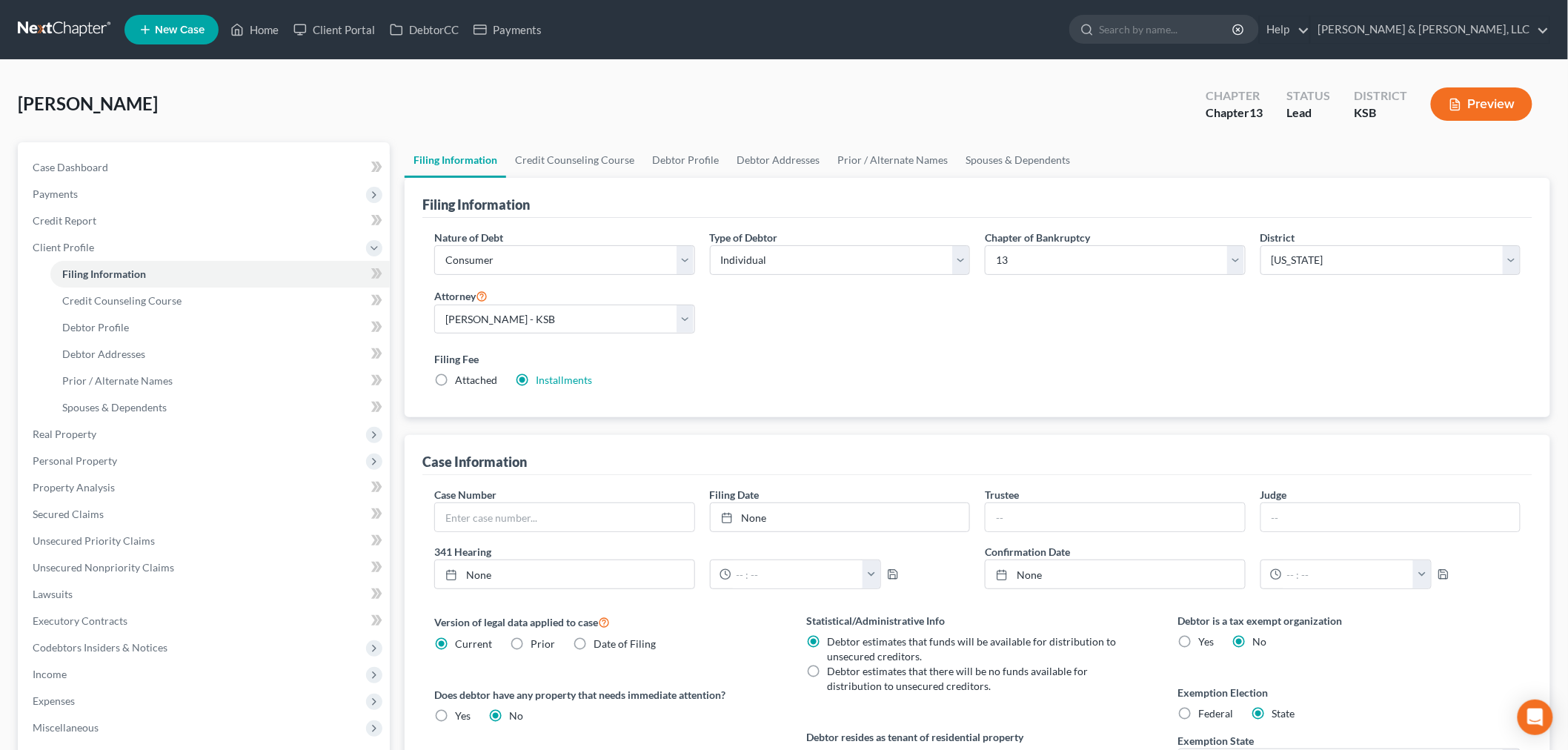
scroll to position [82, 0]
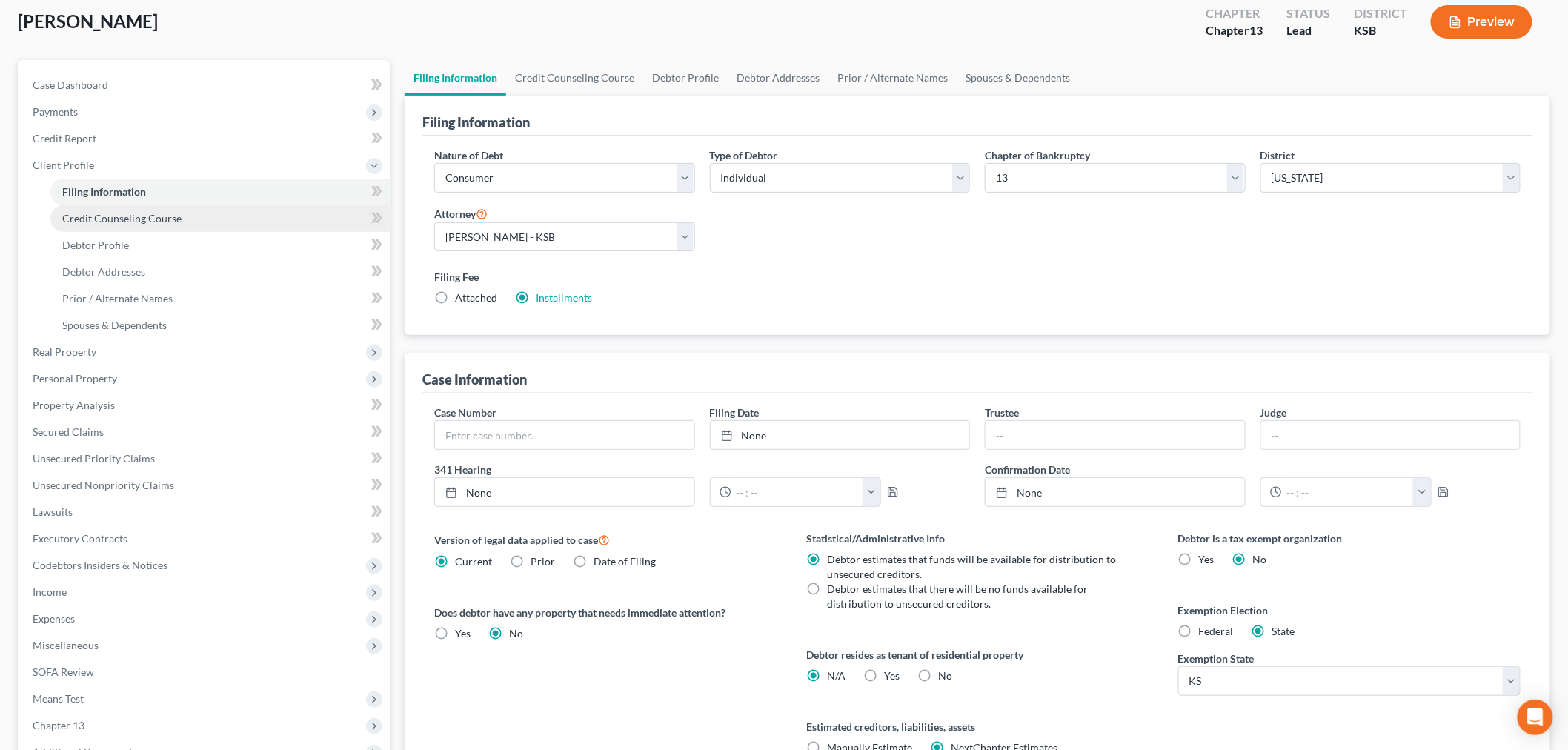
click at [144, 217] on span "Credit Counseling Course" at bounding box center [121, 218] width 119 height 12
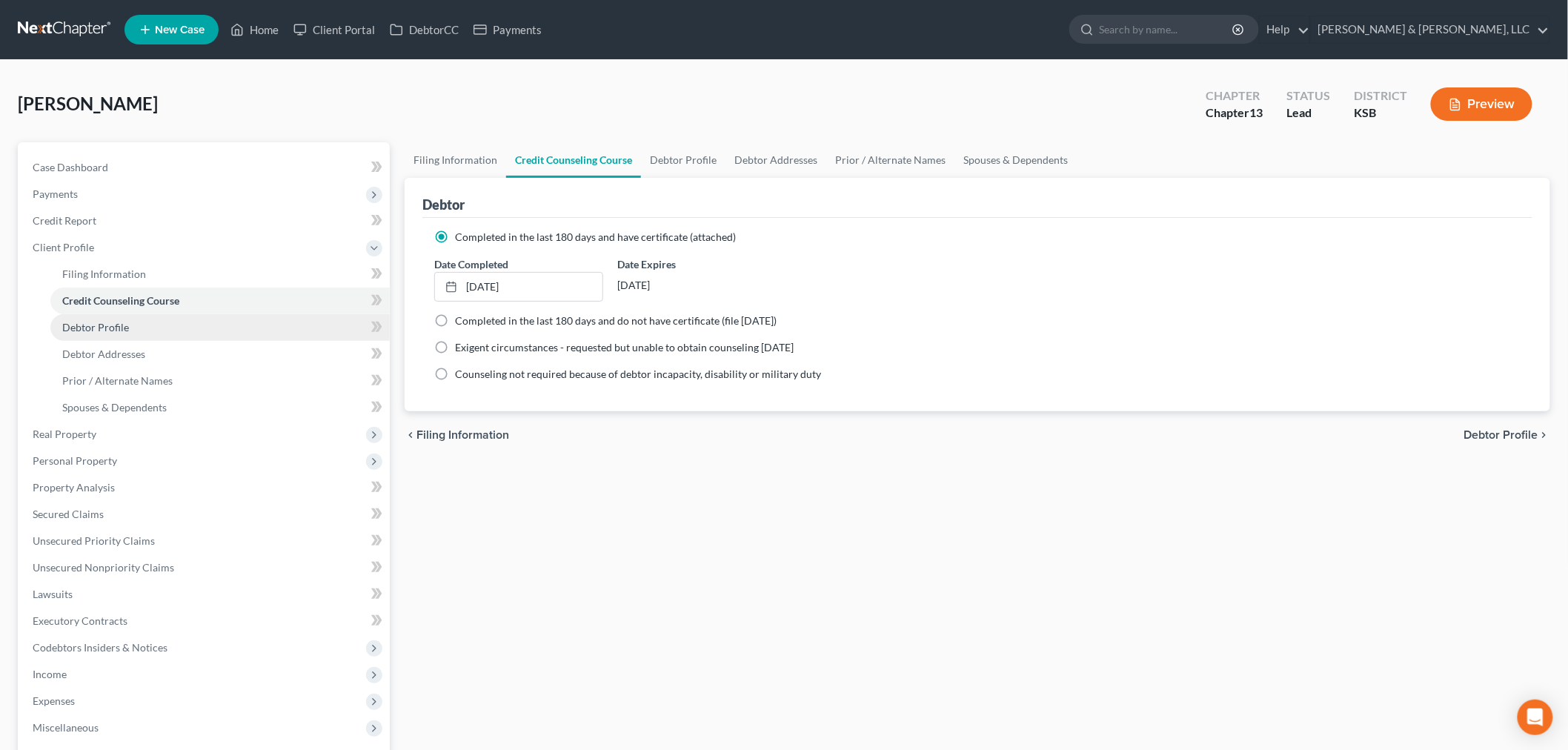
click at [130, 328] on link "Debtor Profile" at bounding box center [220, 327] width 340 height 27
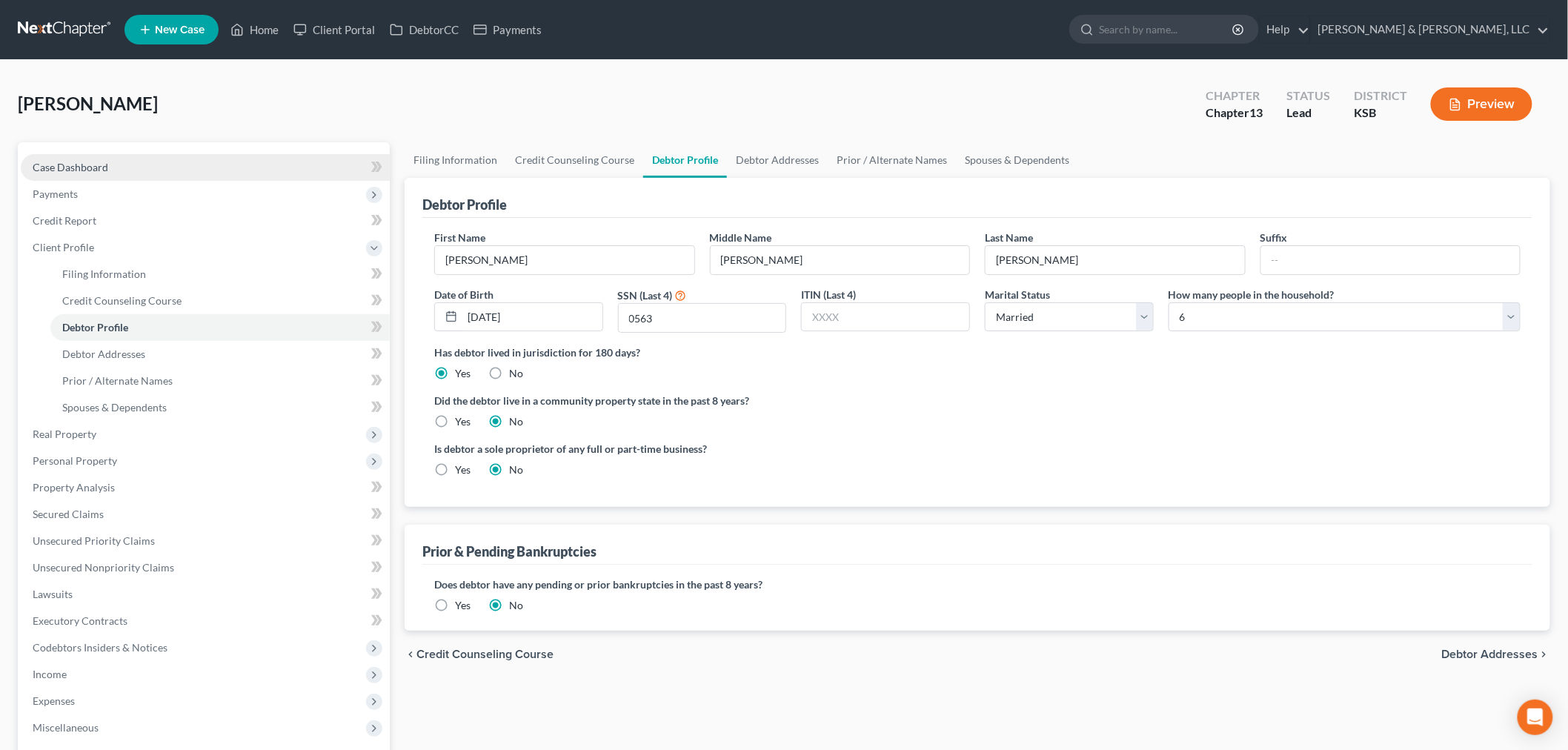
click at [67, 170] on span "Case Dashboard" at bounding box center [69, 167] width 75 height 12
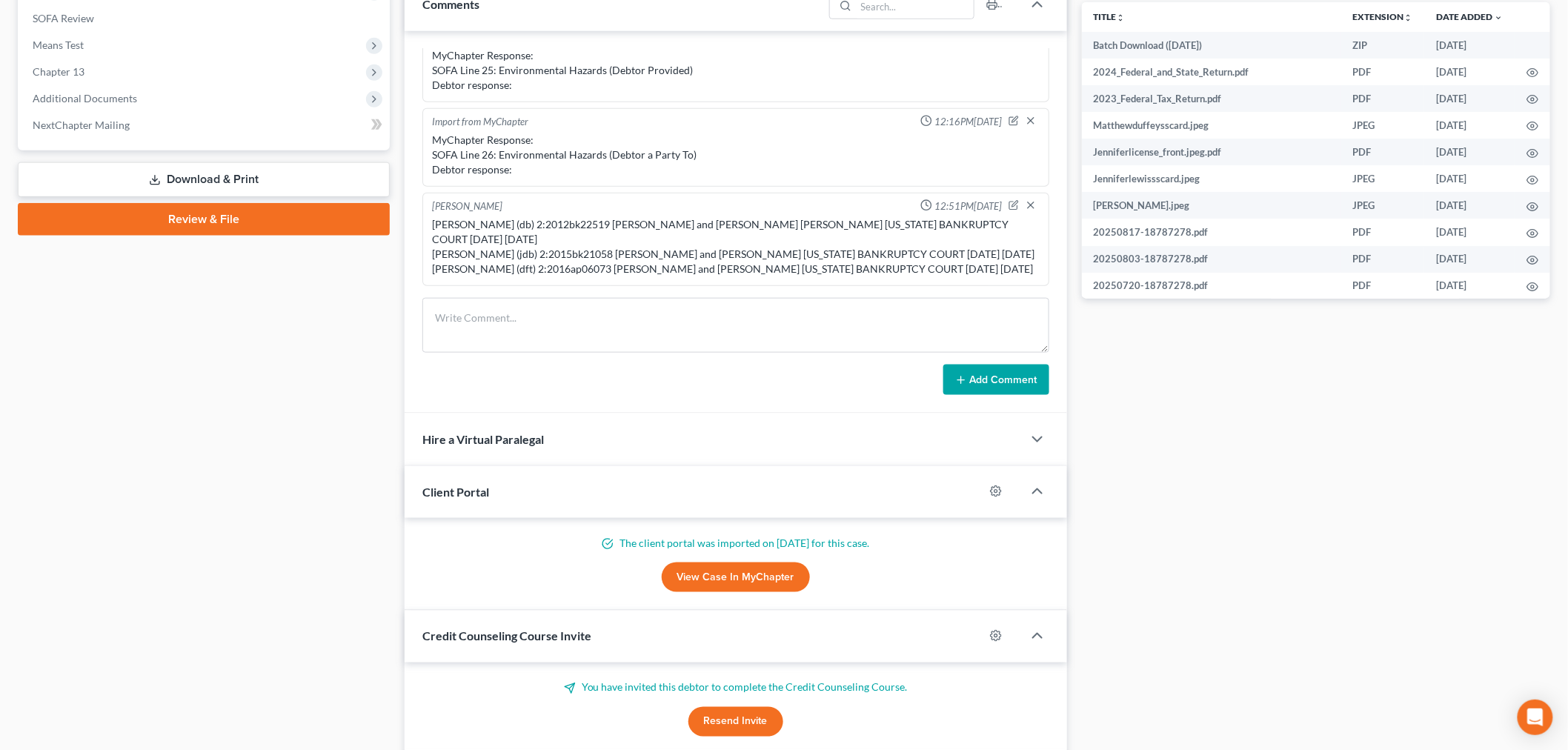
scroll to position [1966, 0]
drag, startPoint x: 943, startPoint y: 265, endPoint x: 891, endPoint y: 267, distance: 52.0
click at [891, 267] on div "[PERSON_NAME] (db) 2:2012bk22519 [PERSON_NAME] and [PERSON_NAME] [PERSON_NAME] …" at bounding box center [735, 247] width 608 height 59
click at [884, 267] on div "[PERSON_NAME] (db) 2:2012bk22519 [PERSON_NAME] and [PERSON_NAME] [PERSON_NAME] …" at bounding box center [735, 247] width 608 height 59
drag, startPoint x: 884, startPoint y: 267, endPoint x: 831, endPoint y: 269, distance: 53.0
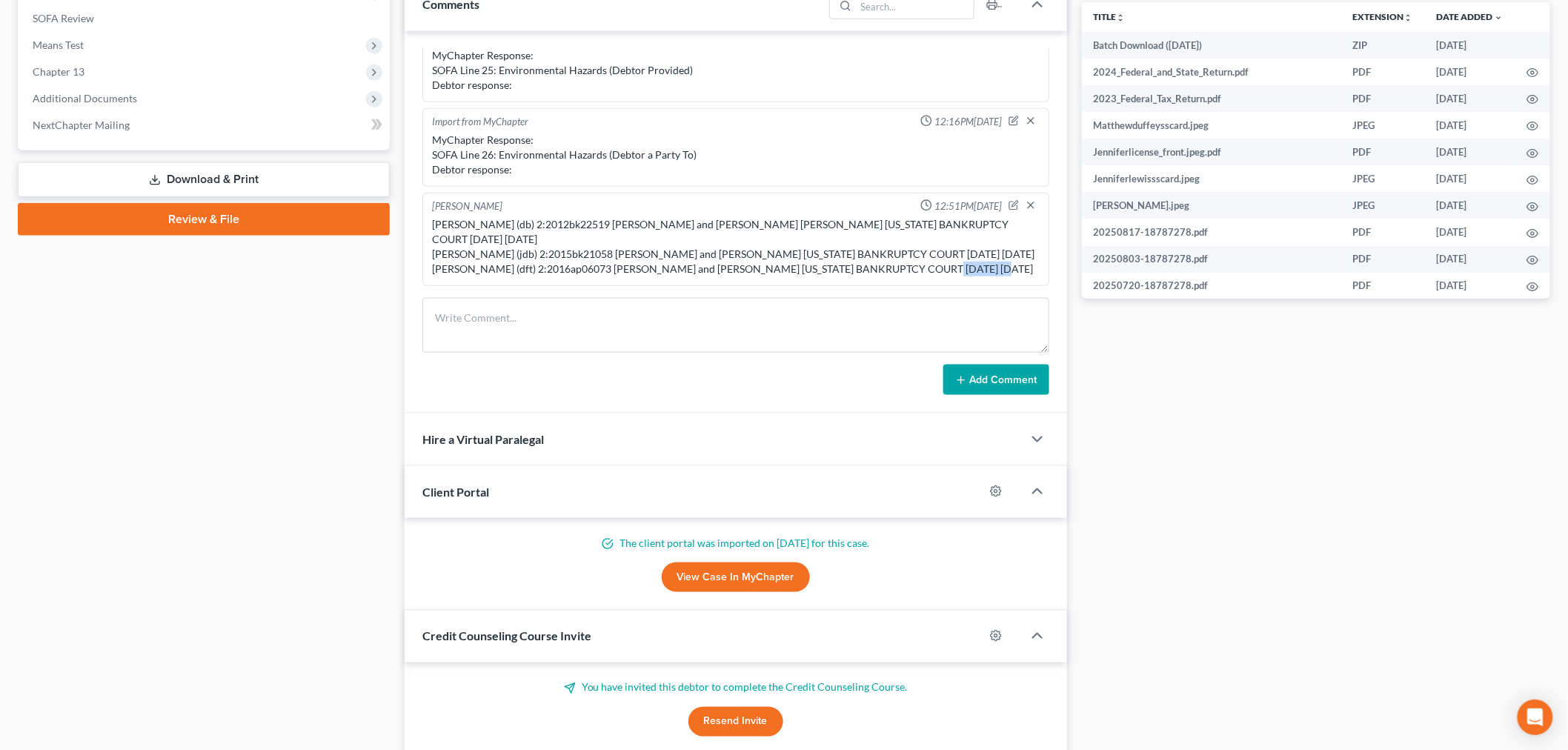
click at [831, 269] on div "[PERSON_NAME] (db) 2:2012bk22519 [PERSON_NAME] and [PERSON_NAME] [PERSON_NAME] …" at bounding box center [735, 247] width 608 height 59
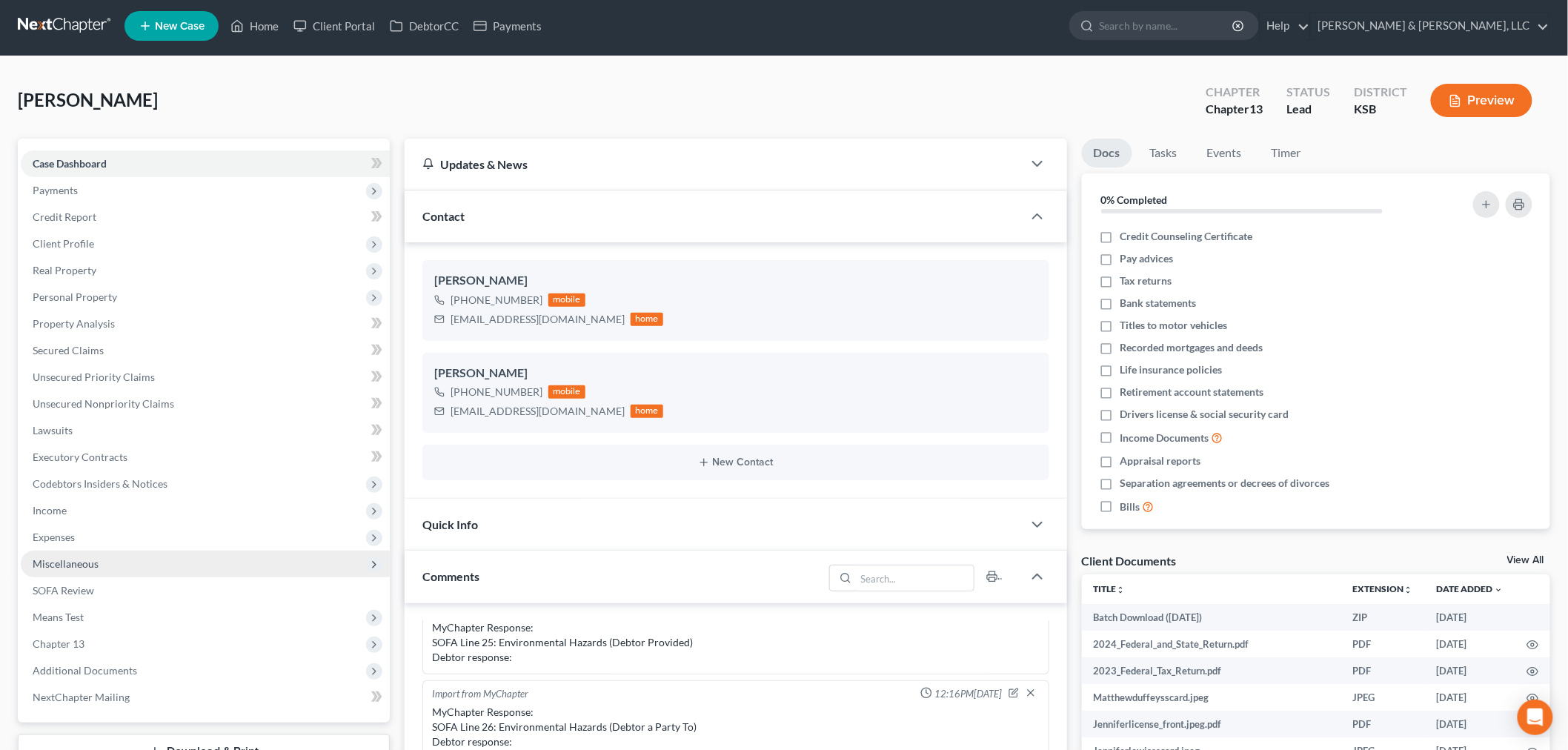
scroll to position [0, 0]
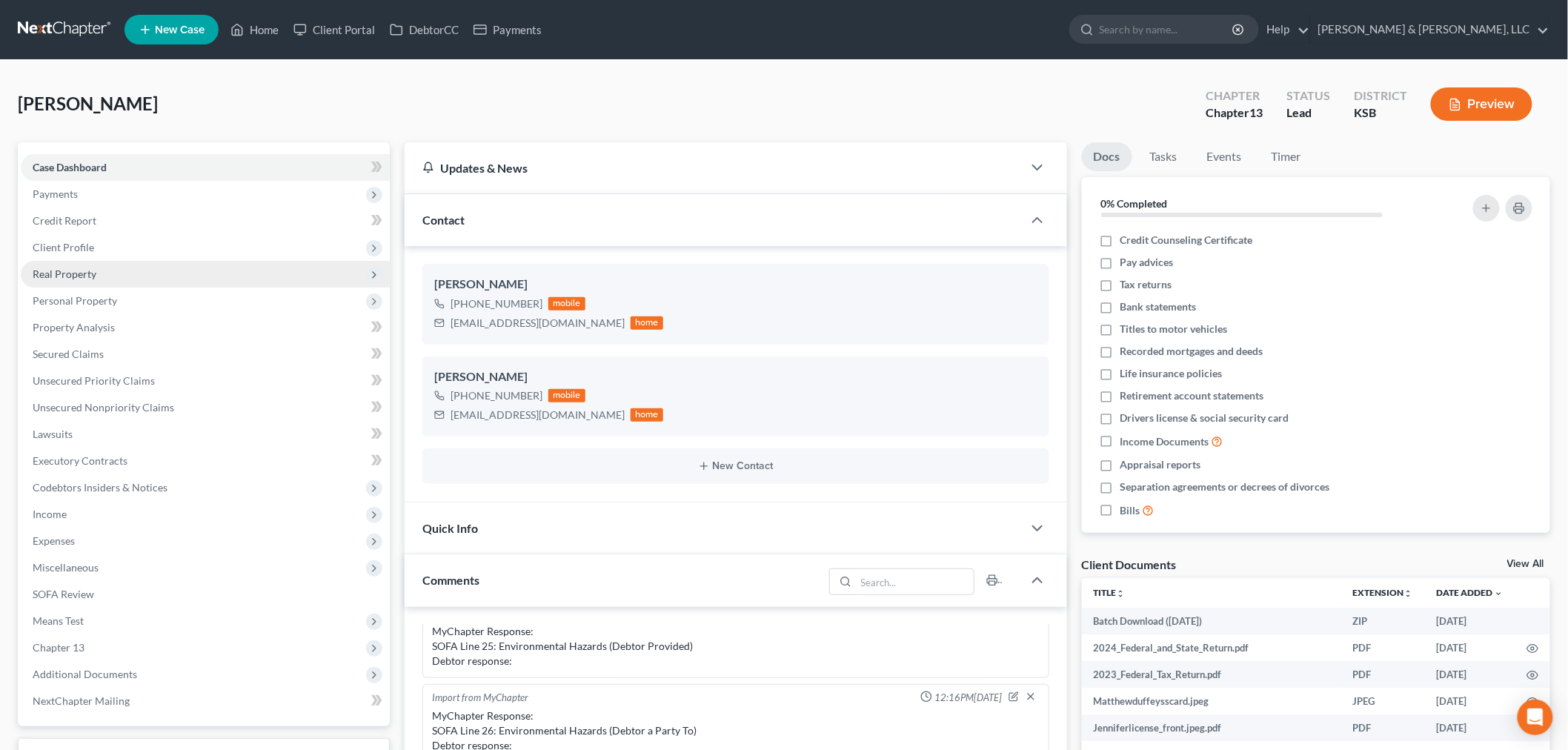
drag, startPoint x: 69, startPoint y: 246, endPoint x: 106, endPoint y: 275, distance: 47.0
click at [69, 245] on span "Client Profile" at bounding box center [63, 247] width 62 height 12
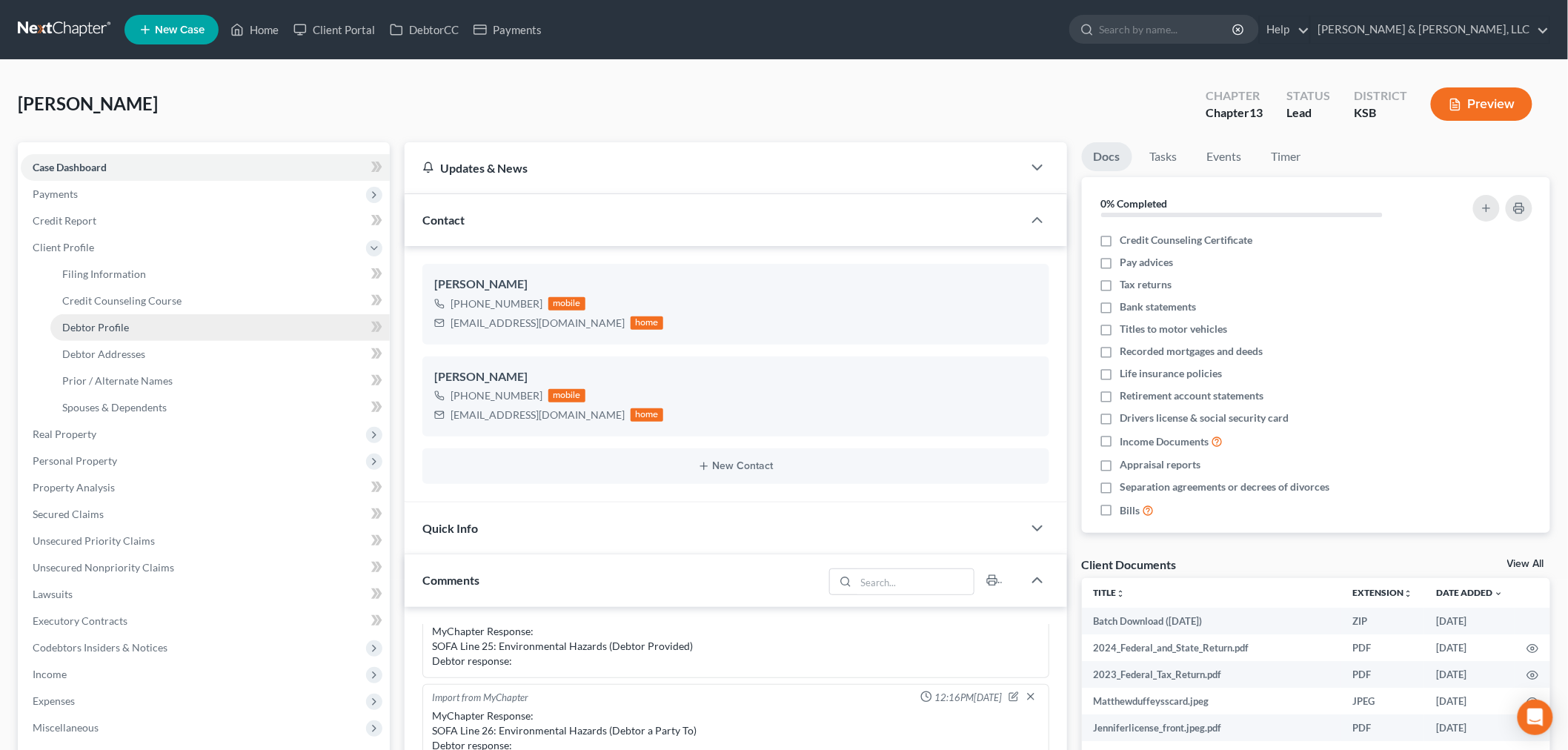
click at [106, 326] on span "Debtor Profile" at bounding box center [95, 326] width 67 height 12
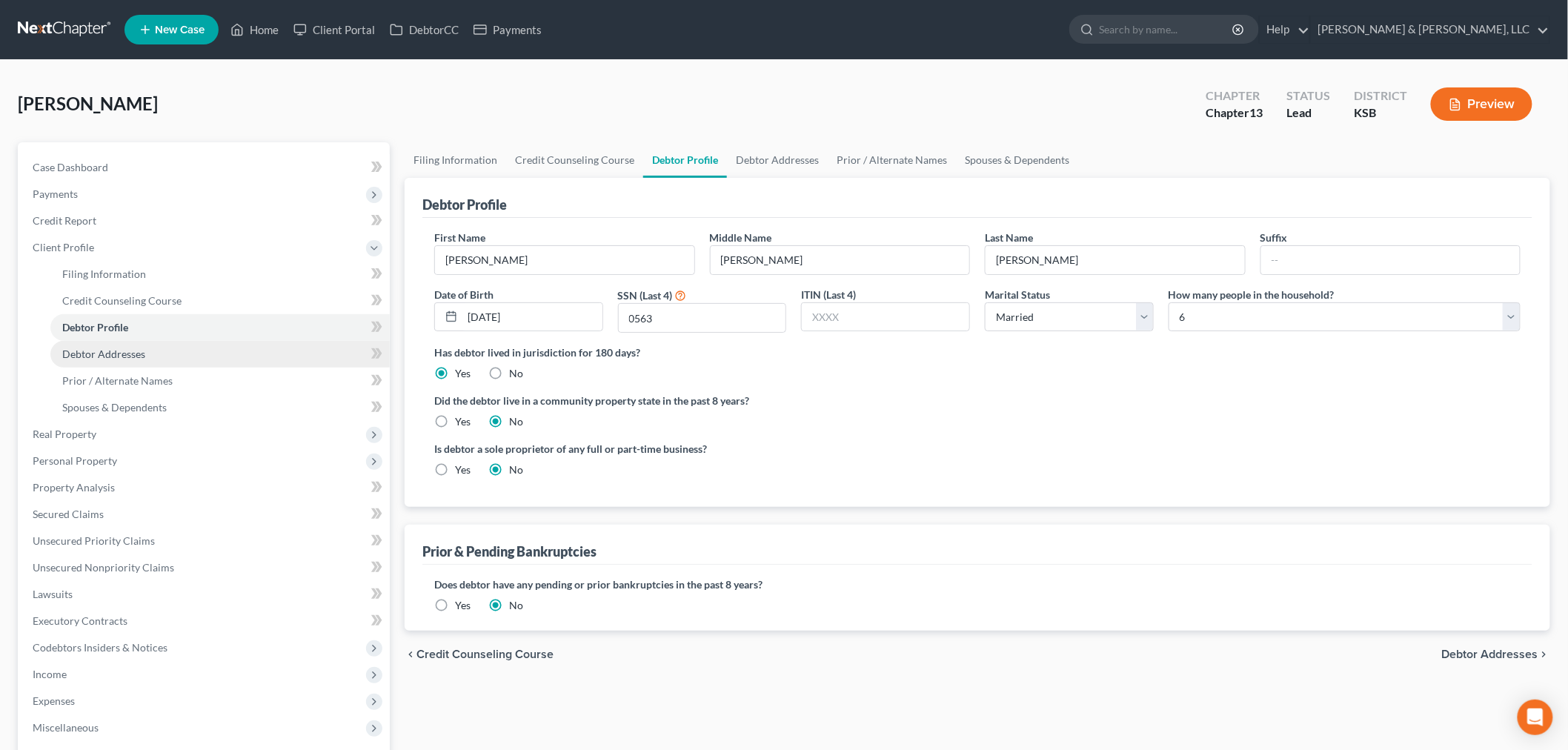
click at [105, 349] on span "Debtor Addresses" at bounding box center [103, 353] width 83 height 12
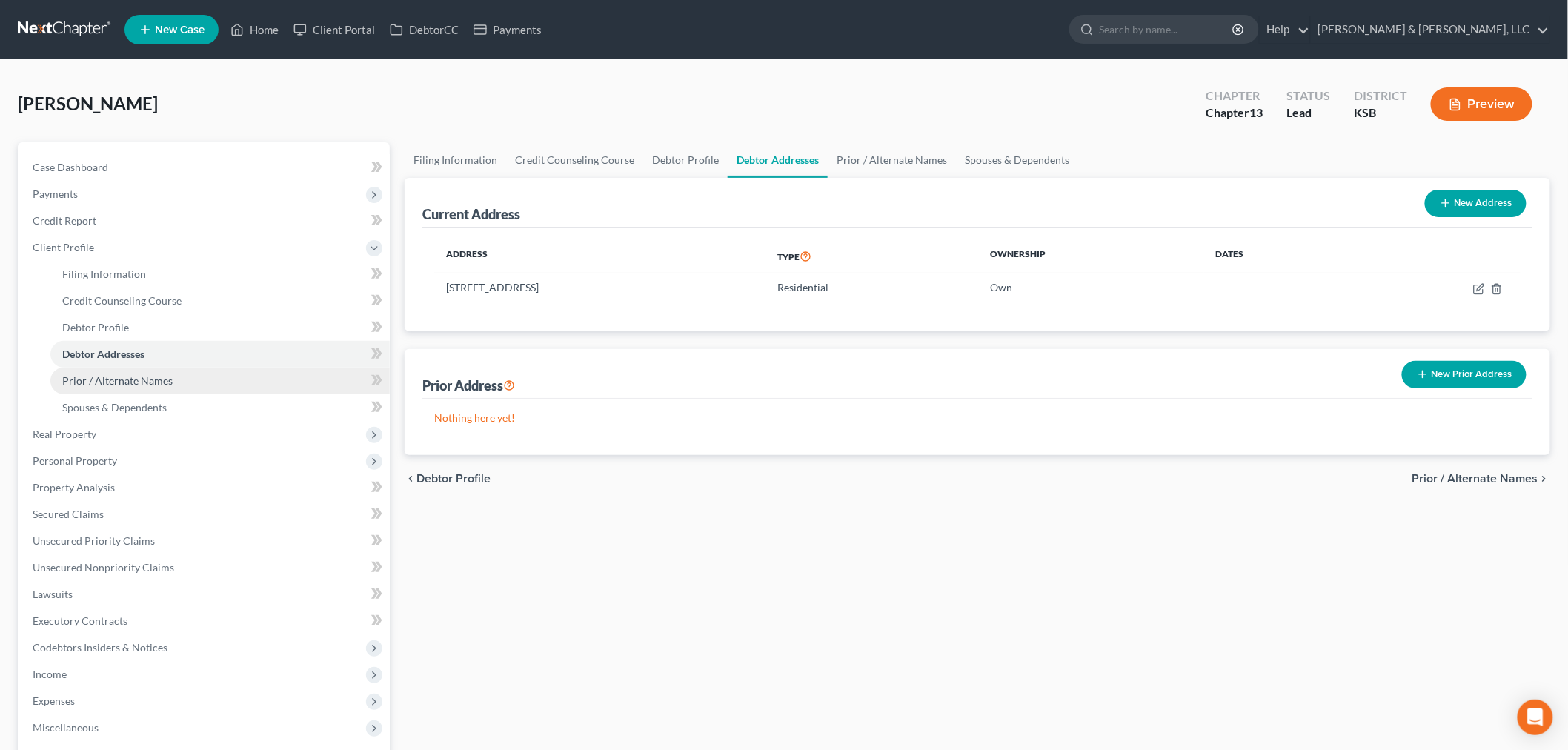
click at [106, 380] on span "Prior / Alternate Names" at bounding box center [117, 380] width 110 height 12
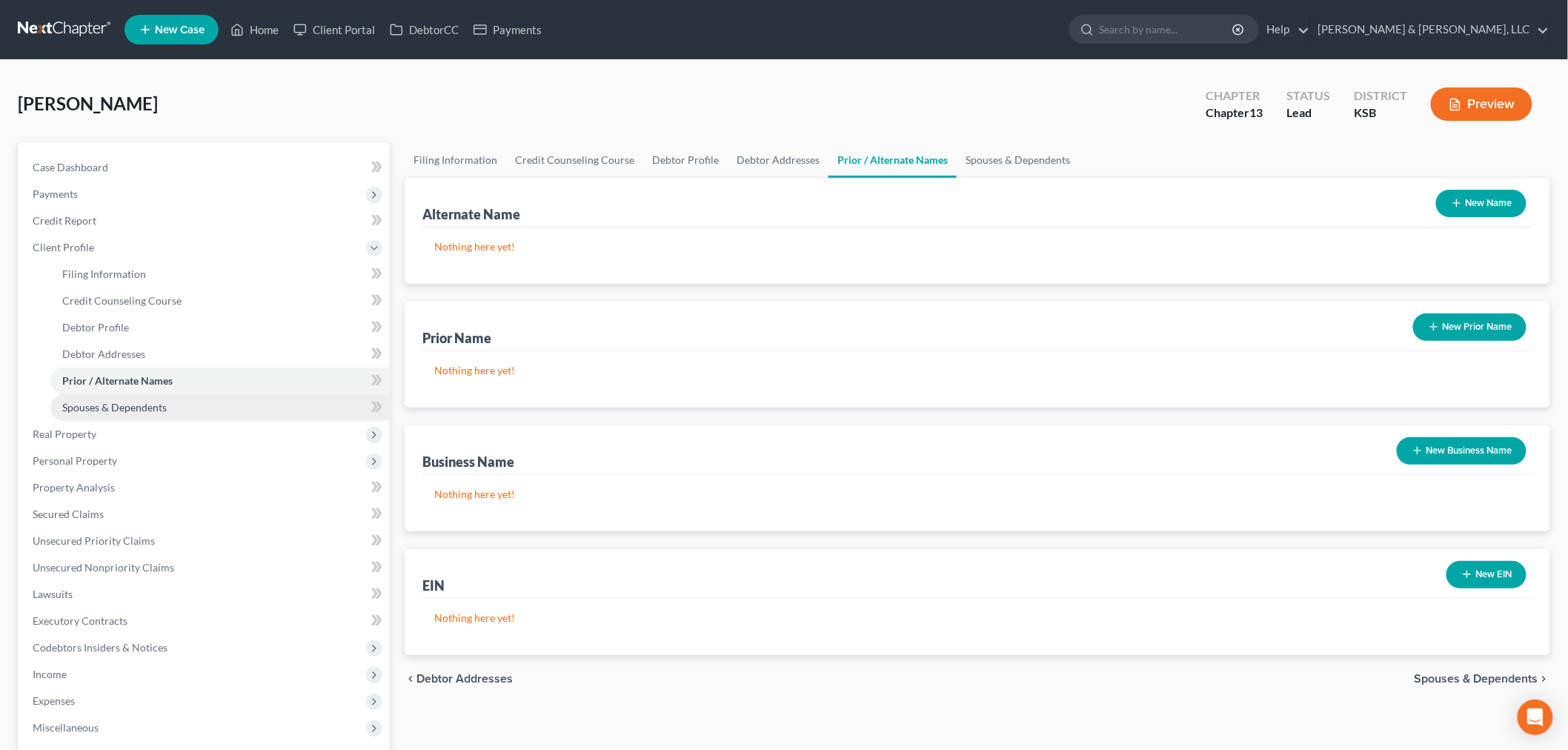
click at [135, 407] on span "Spouses & Dependents" at bounding box center [114, 406] width 105 height 12
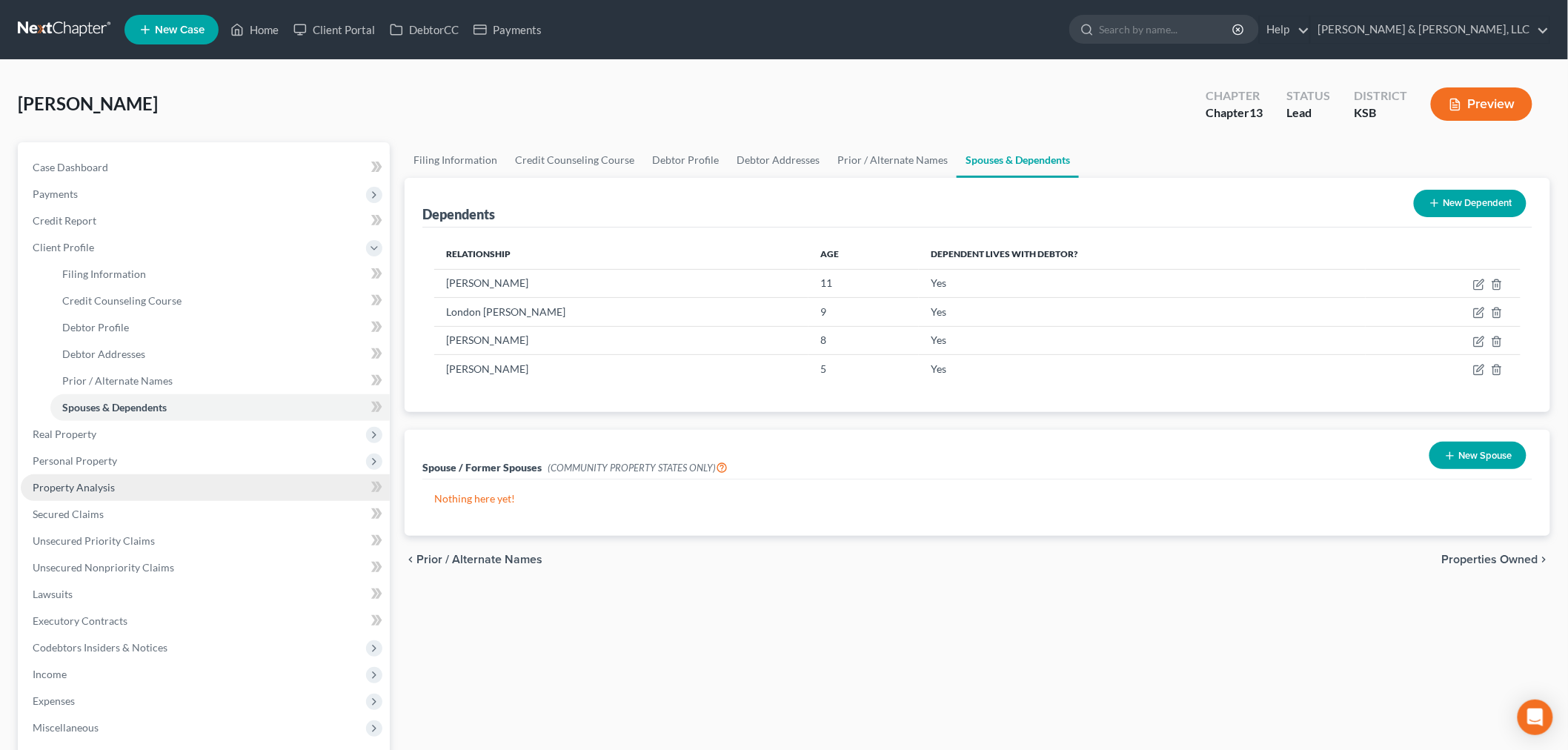
click at [96, 489] on span "Property Analysis" at bounding box center [73, 486] width 82 height 12
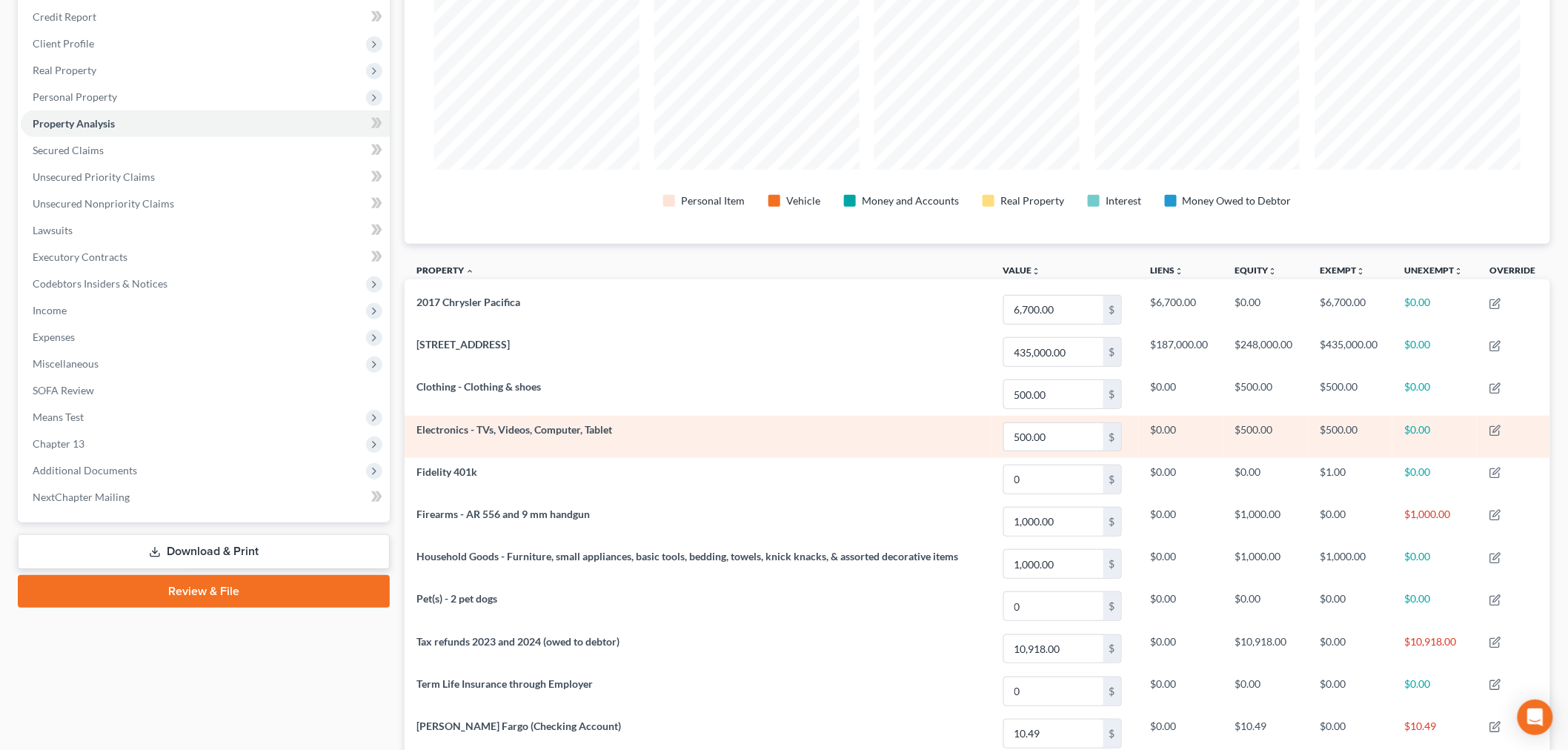
scroll to position [189, 0]
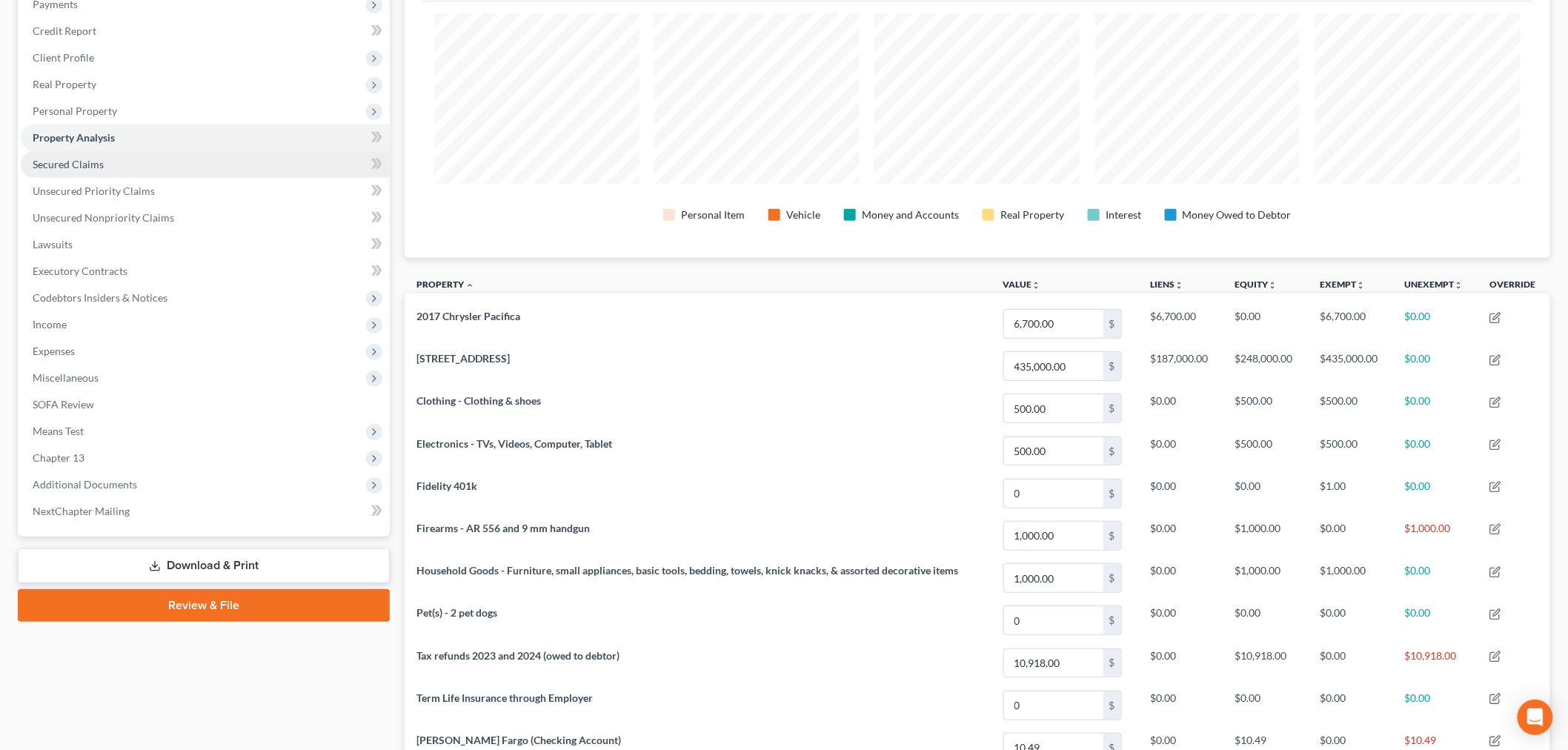
click at [32, 158] on link "Secured Claims" at bounding box center [206, 165] width 369 height 27
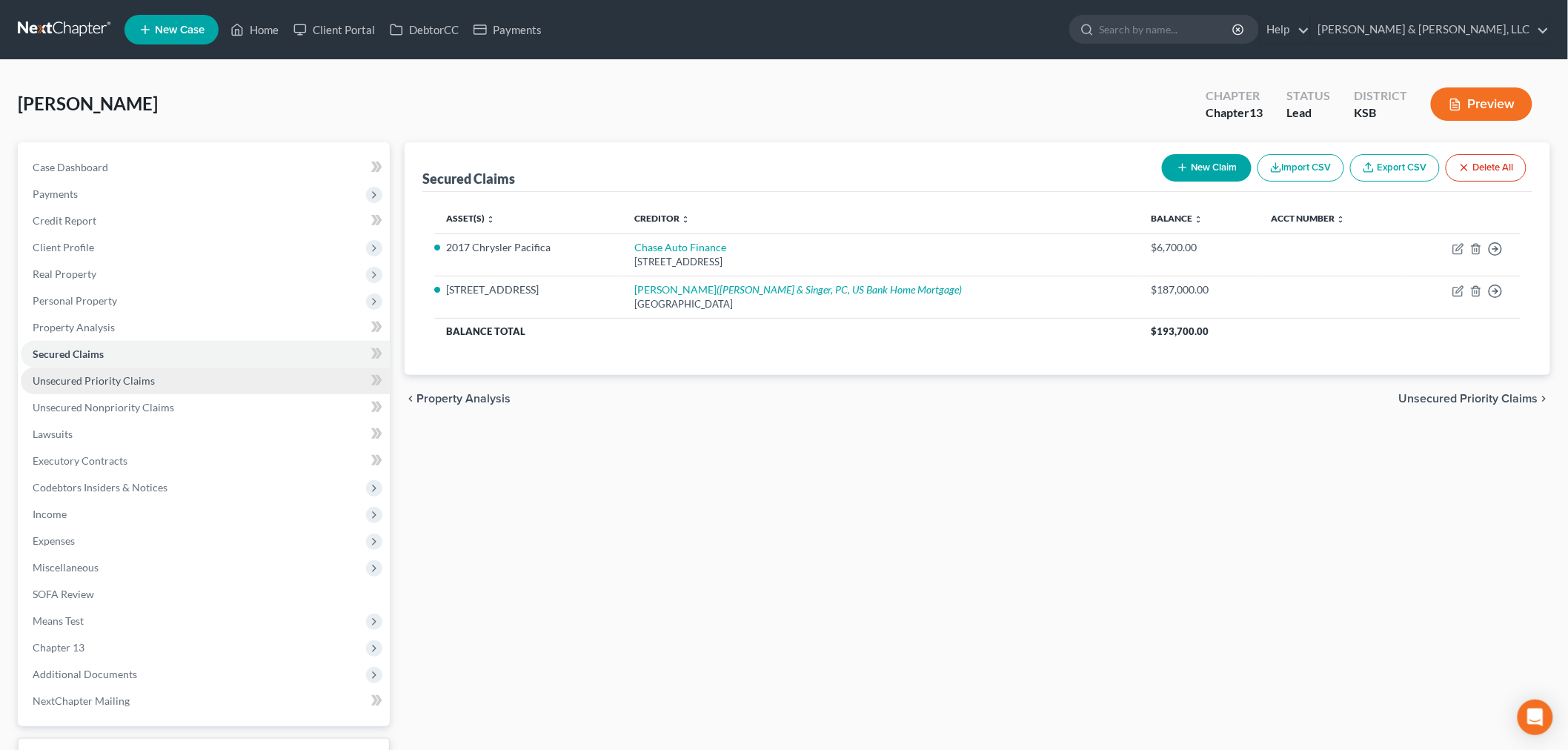
click at [126, 386] on link "Unsecured Priority Claims" at bounding box center [206, 381] width 369 height 27
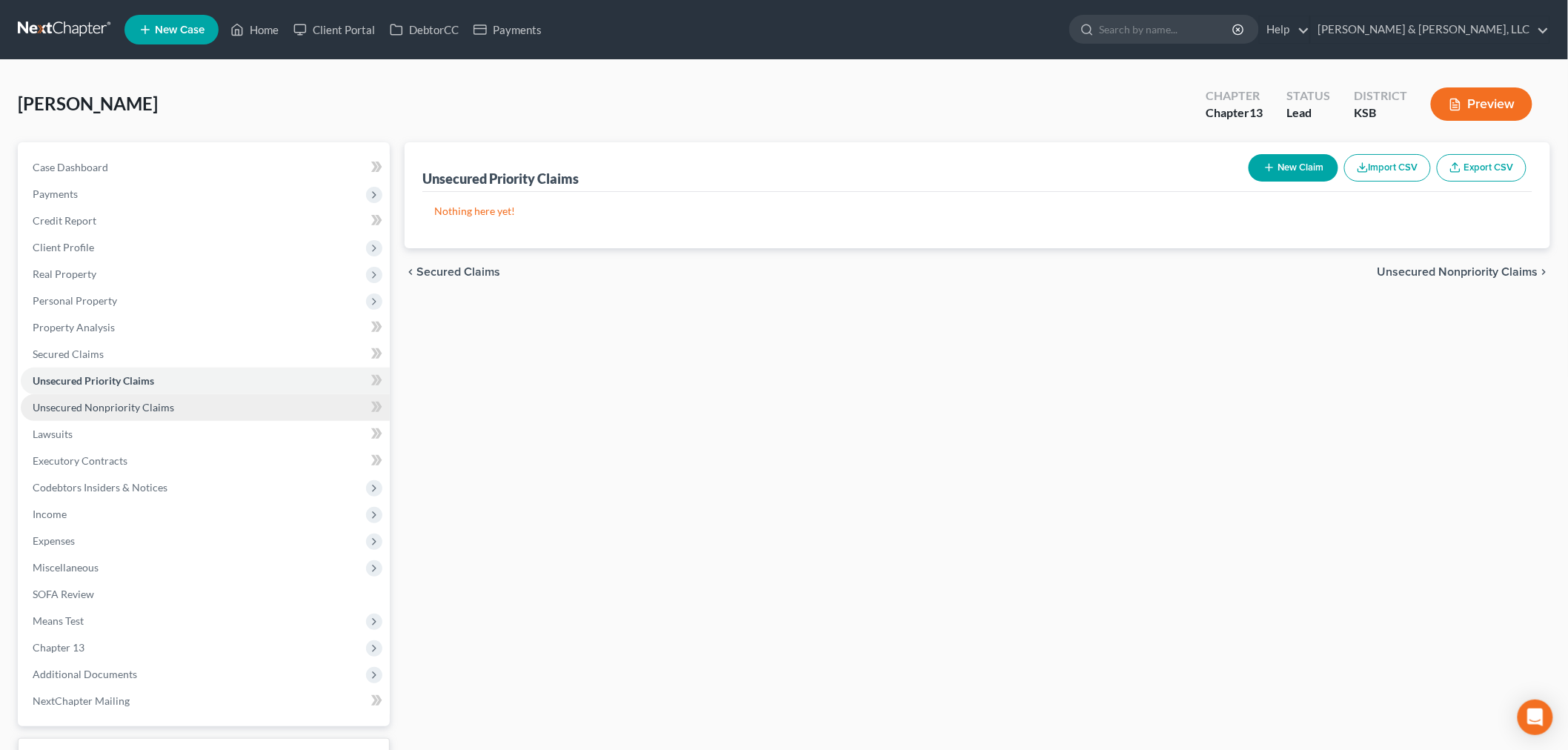
click at [91, 404] on span "Unsecured Nonpriority Claims" at bounding box center [103, 406] width 142 height 12
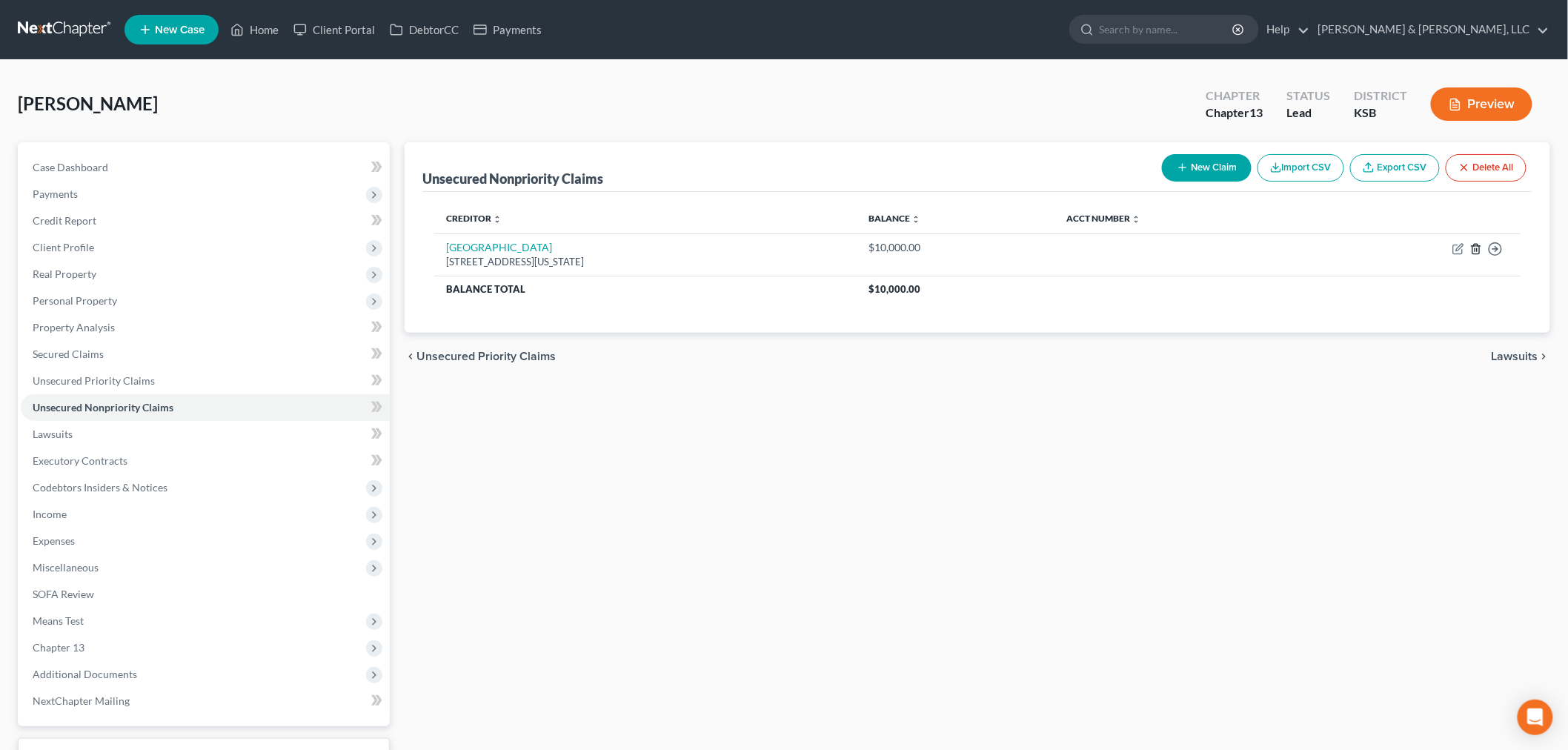
drag, startPoint x: 1476, startPoint y: 249, endPoint x: 1423, endPoint y: 337, distance: 102.7
click at [1423, 337] on ui-view "Unsecured Nonpriority Claims New Claim Import CSV Export CSV Delete All Credito…" at bounding box center [977, 262] width 1146 height 238
click at [1480, 247] on polyline "button" at bounding box center [1476, 247] width 9 height 0
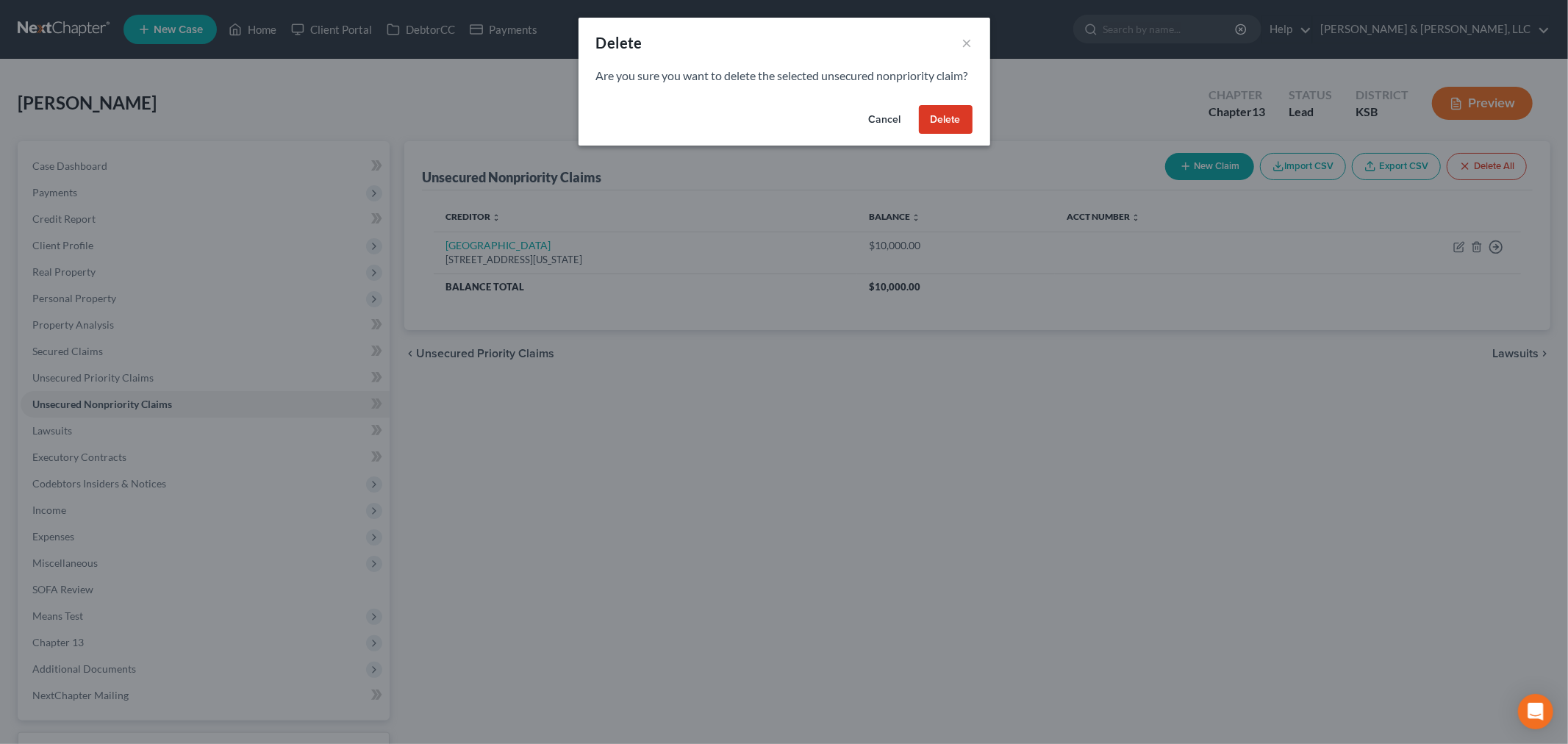
click at [958, 135] on button "Delete" at bounding box center [946, 119] width 54 height 29
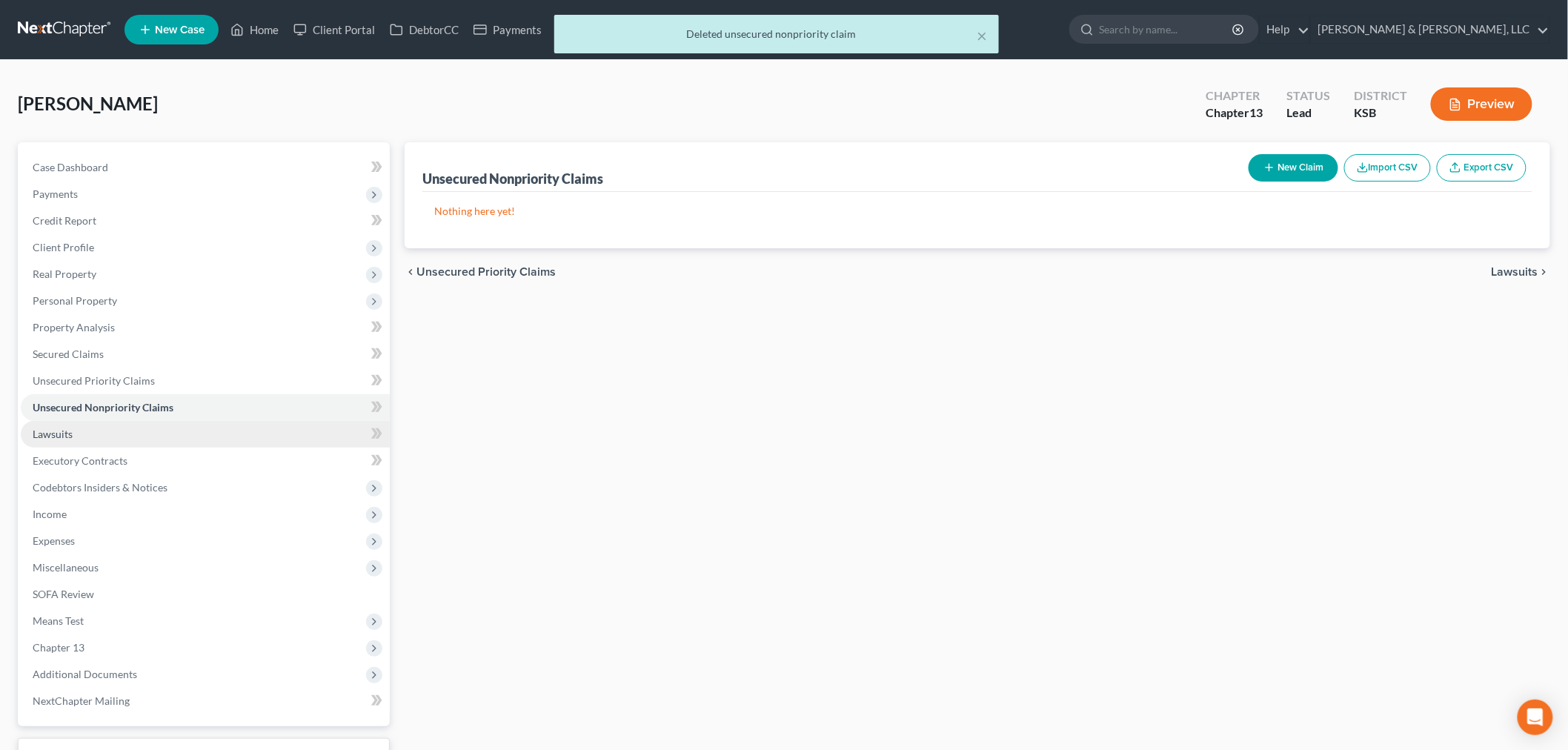
click at [106, 427] on link "Lawsuits" at bounding box center [206, 434] width 369 height 27
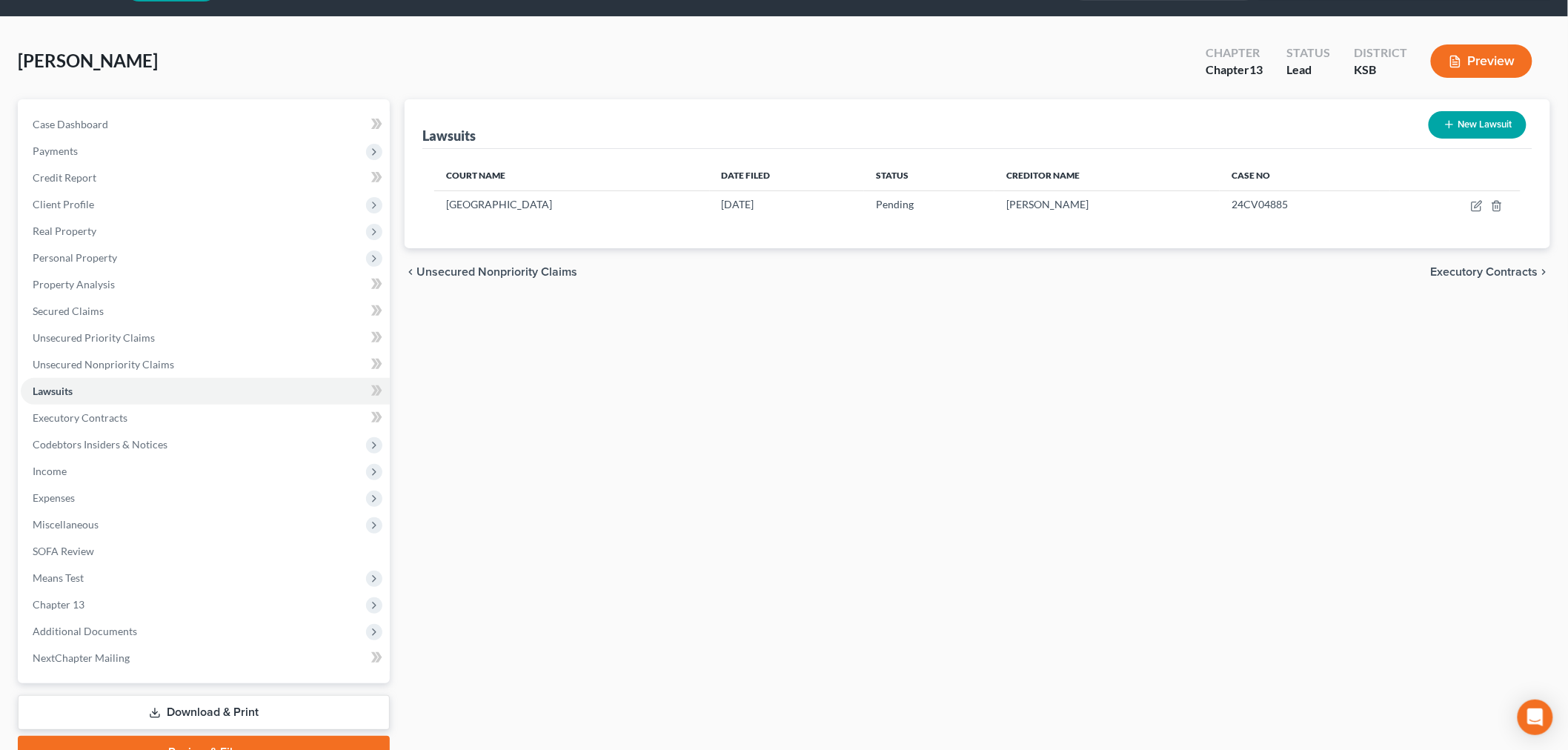
scroll to position [82, 0]
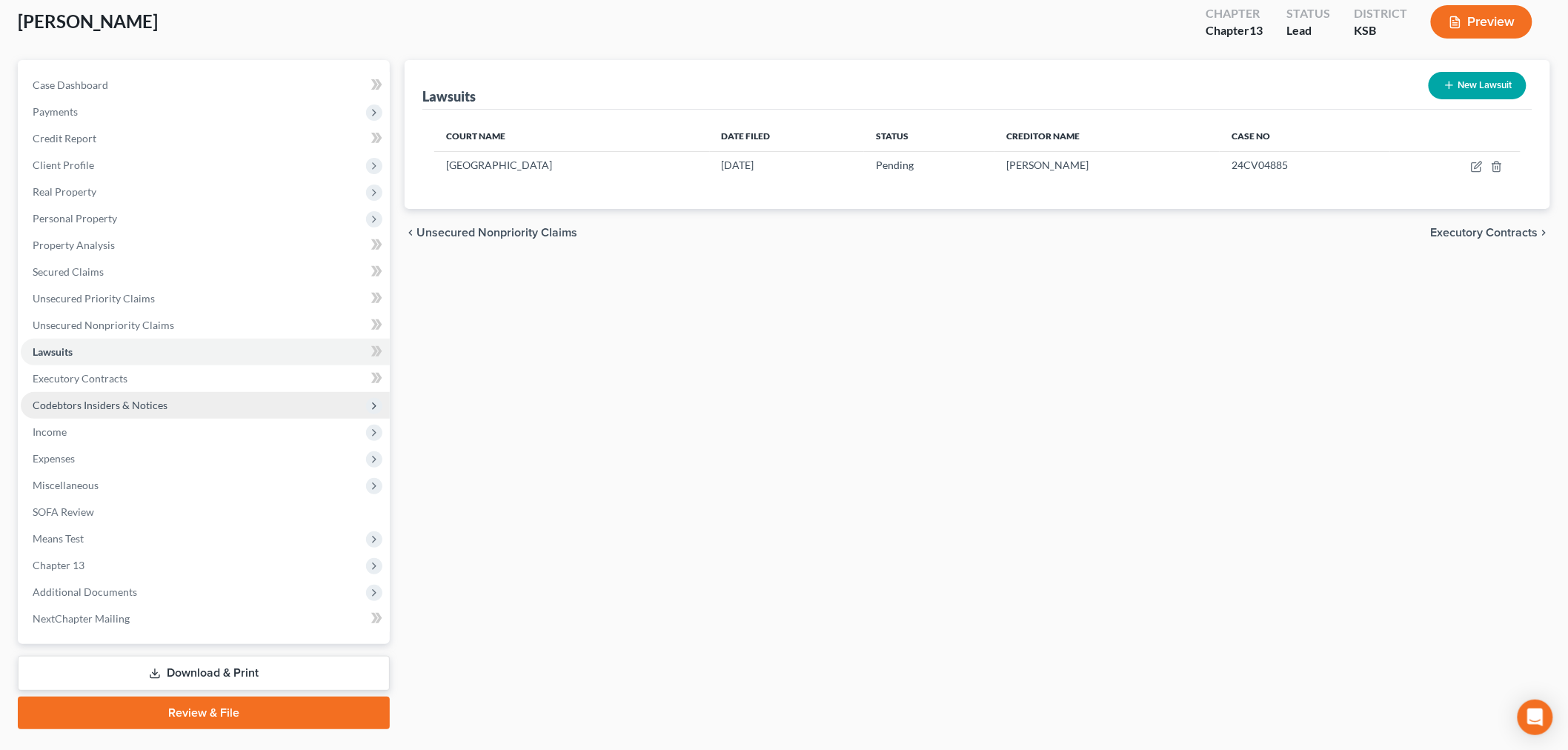
click at [69, 404] on span "Codebtors Insiders & Notices" at bounding box center [100, 405] width 135 height 12
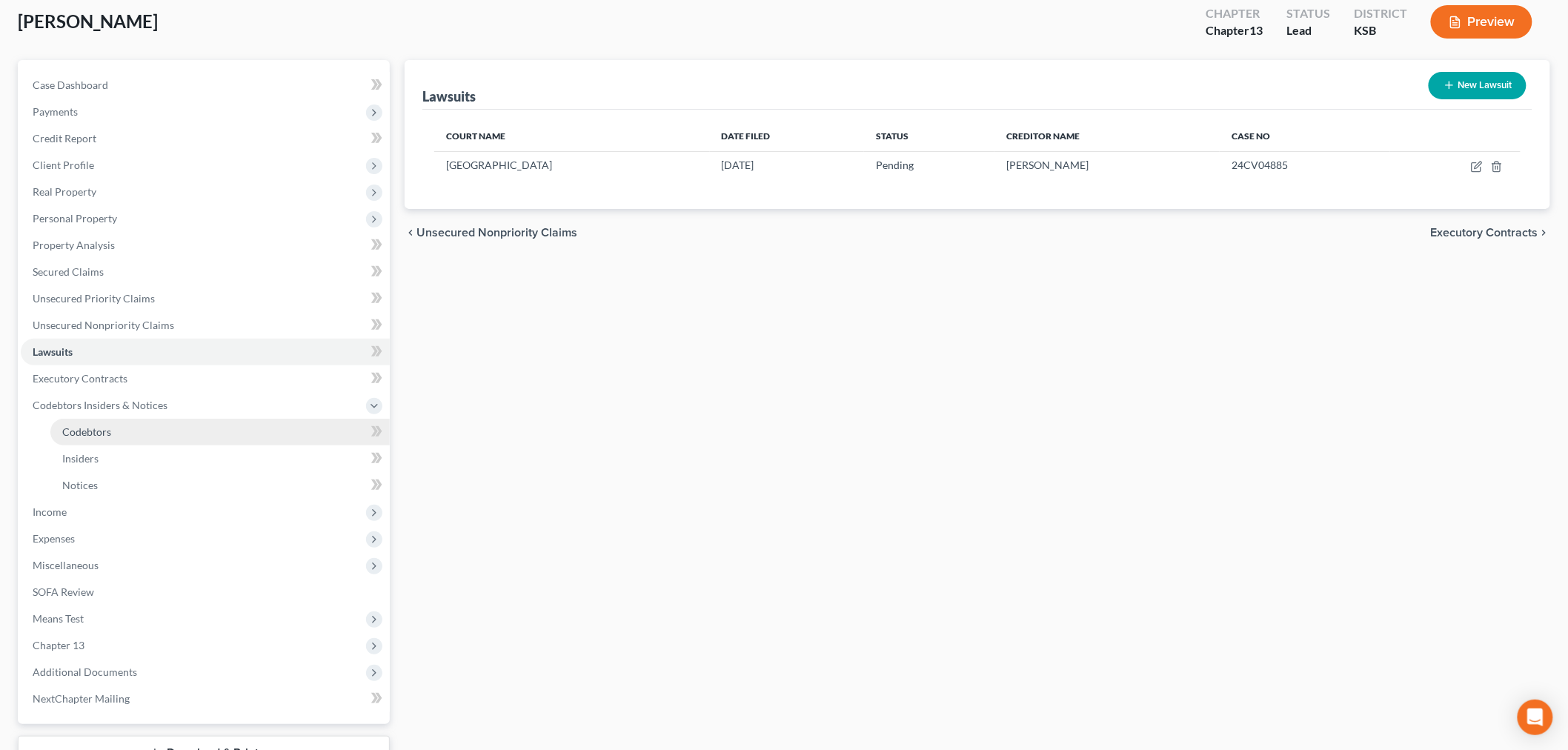
click at [83, 435] on span "Codebtors" at bounding box center [86, 431] width 49 height 12
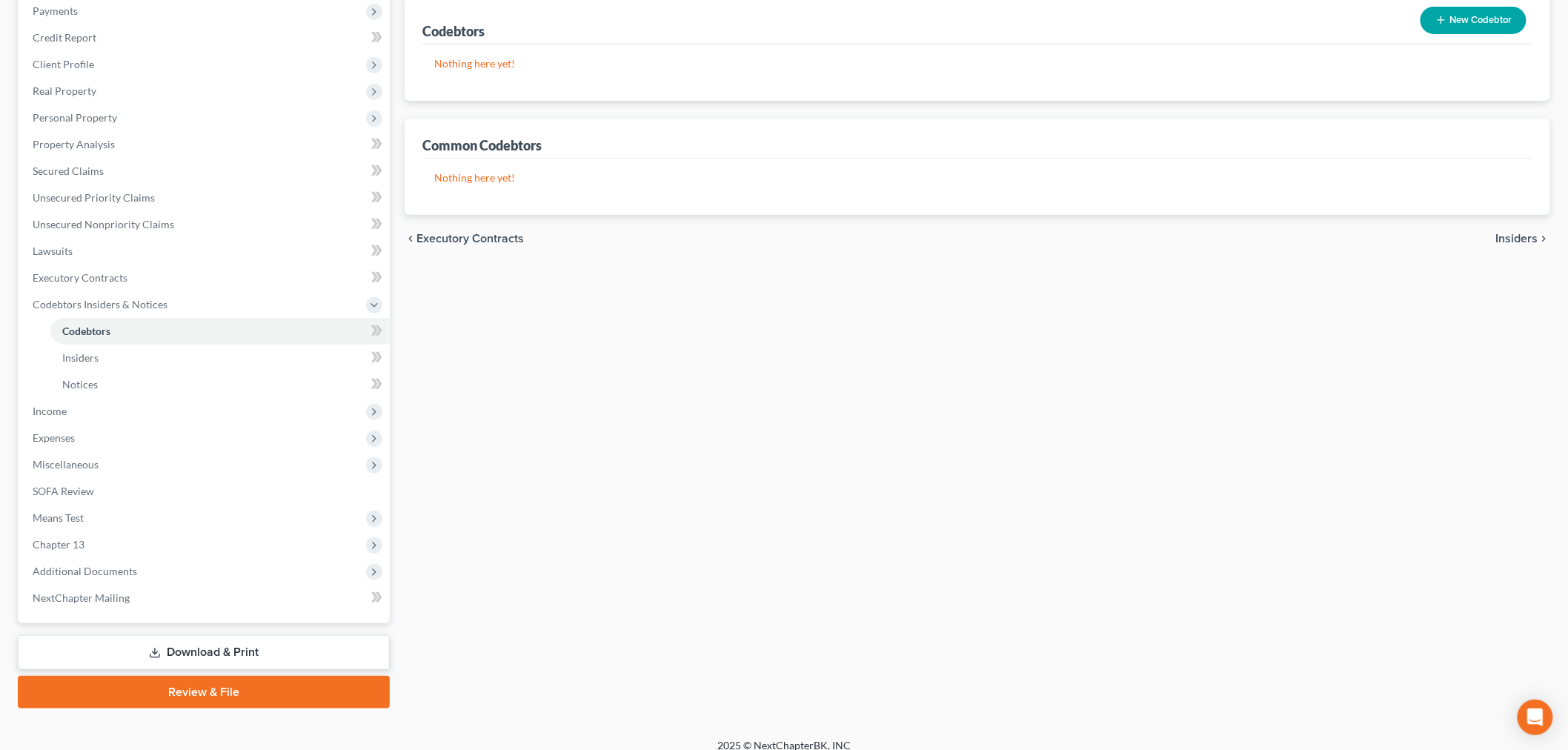
scroll to position [196, 0]
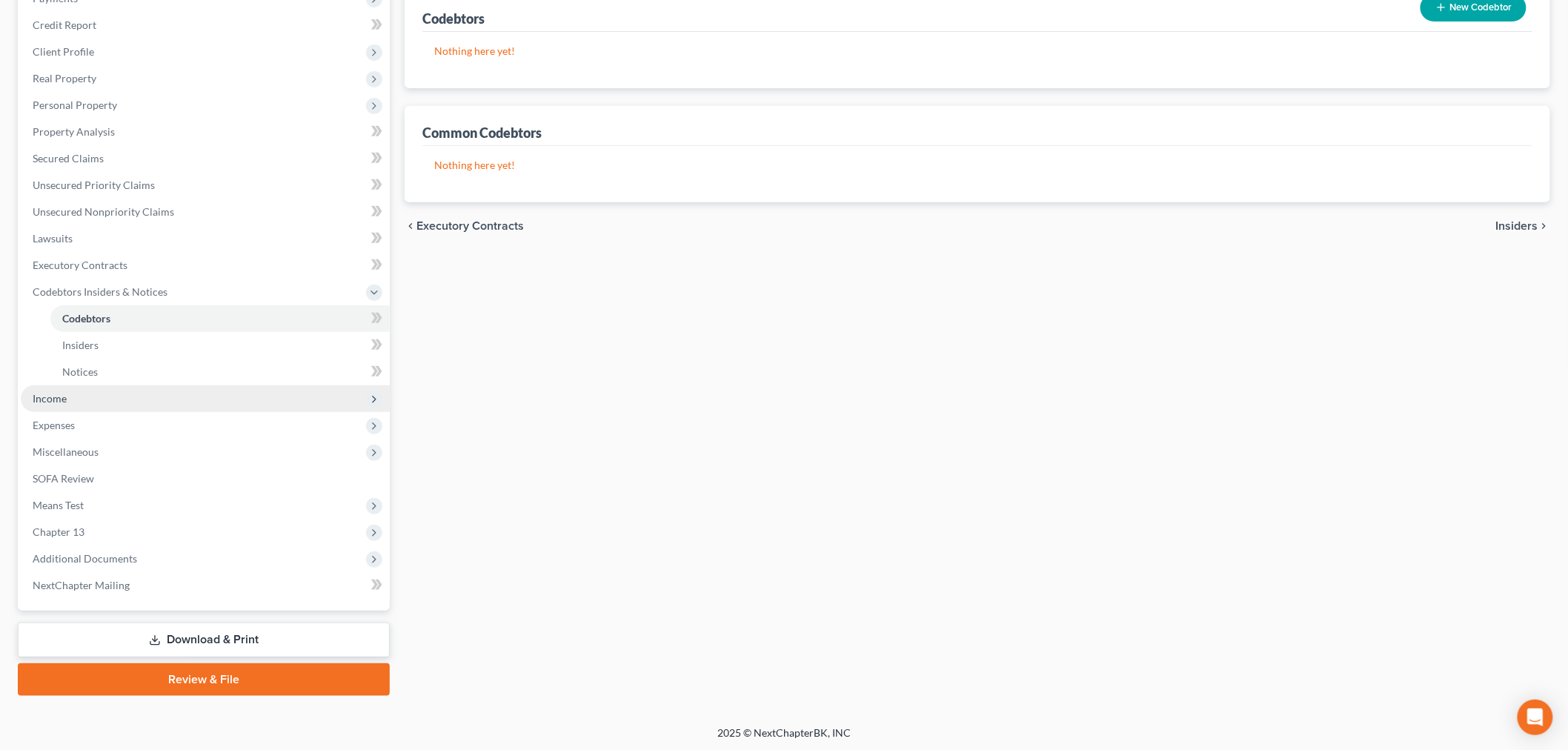
click at [92, 398] on span "Income" at bounding box center [206, 399] width 369 height 27
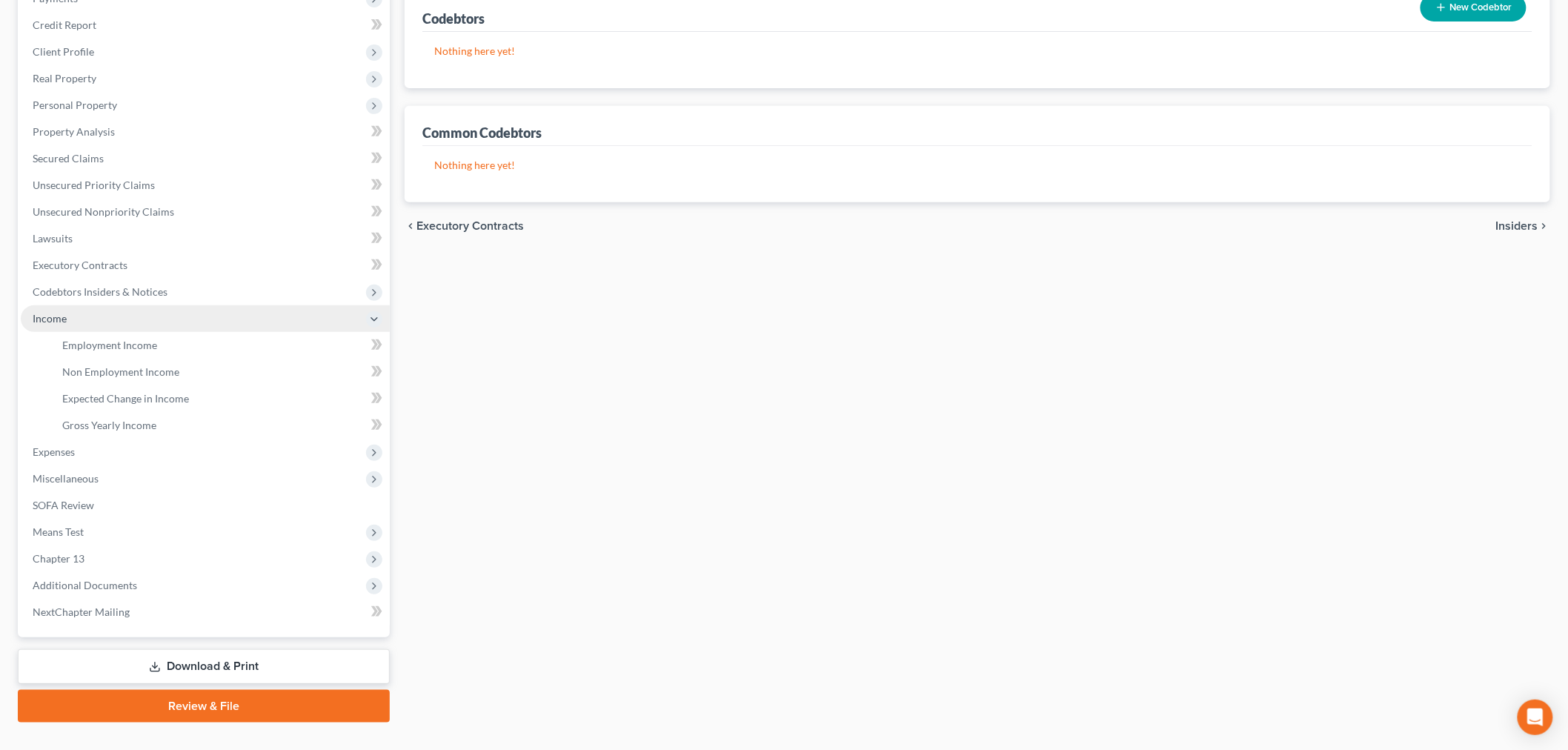
click at [136, 317] on span "Income" at bounding box center [206, 319] width 369 height 27
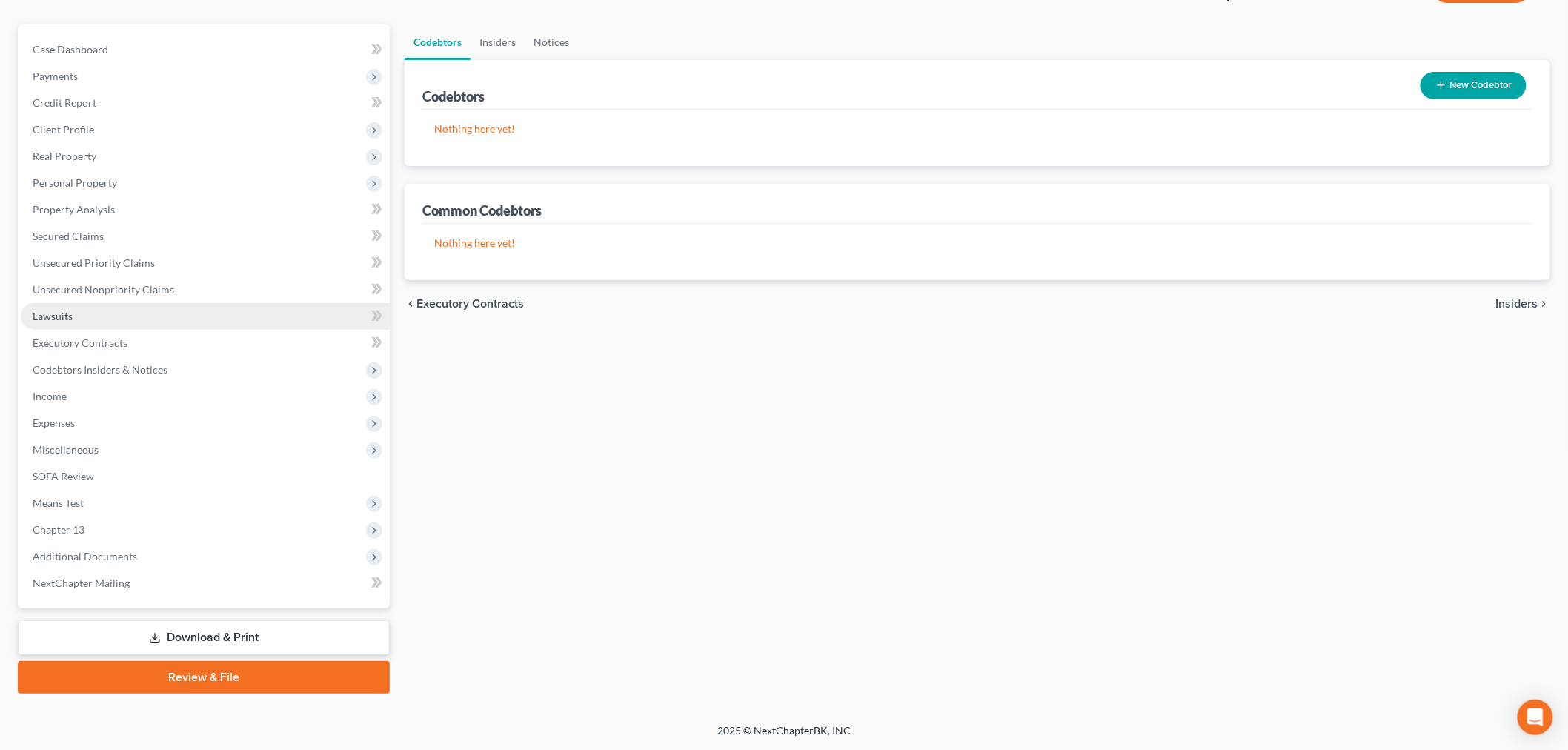
scroll to position [116, 0]
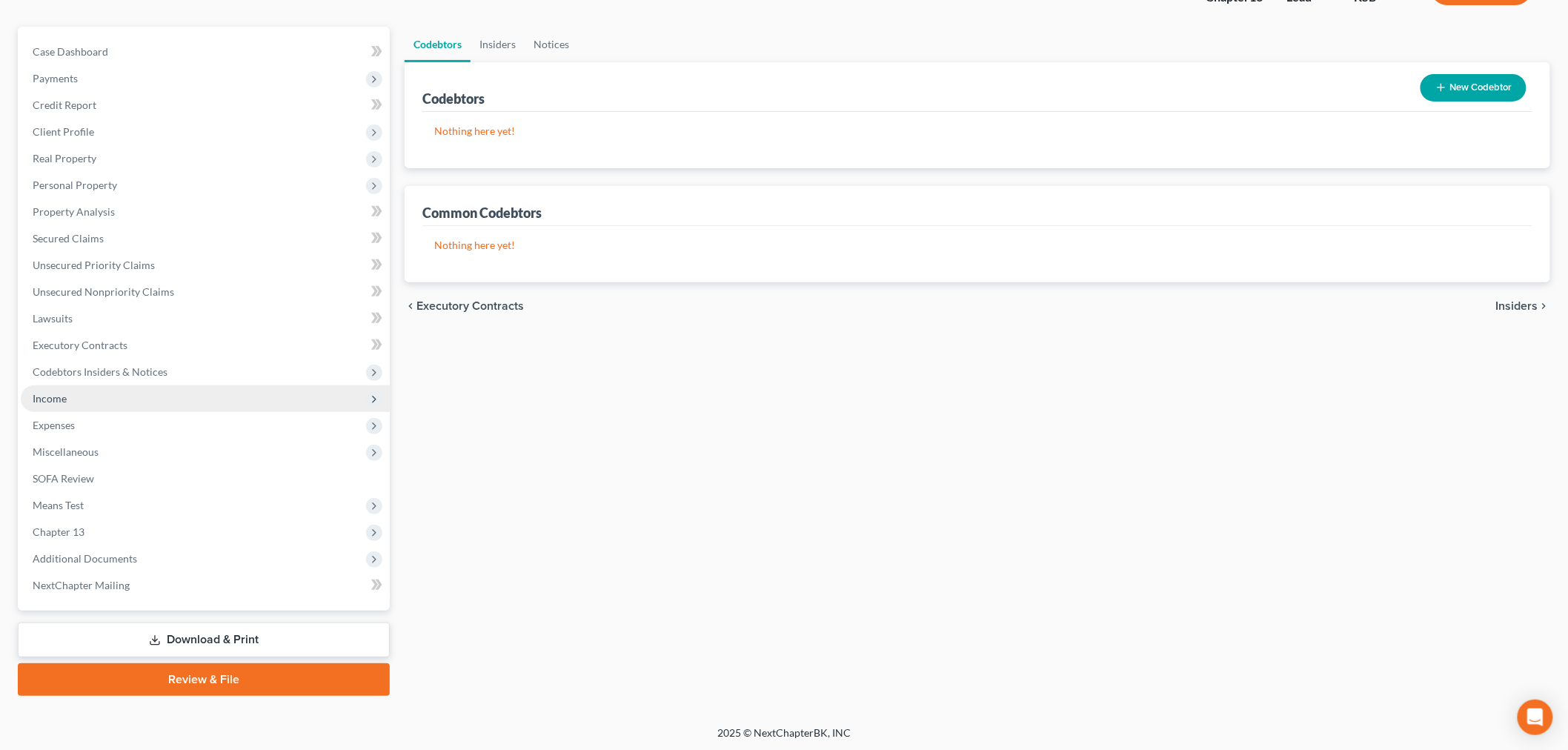
click at [79, 385] on span "Income" at bounding box center [206, 399] width 369 height 27
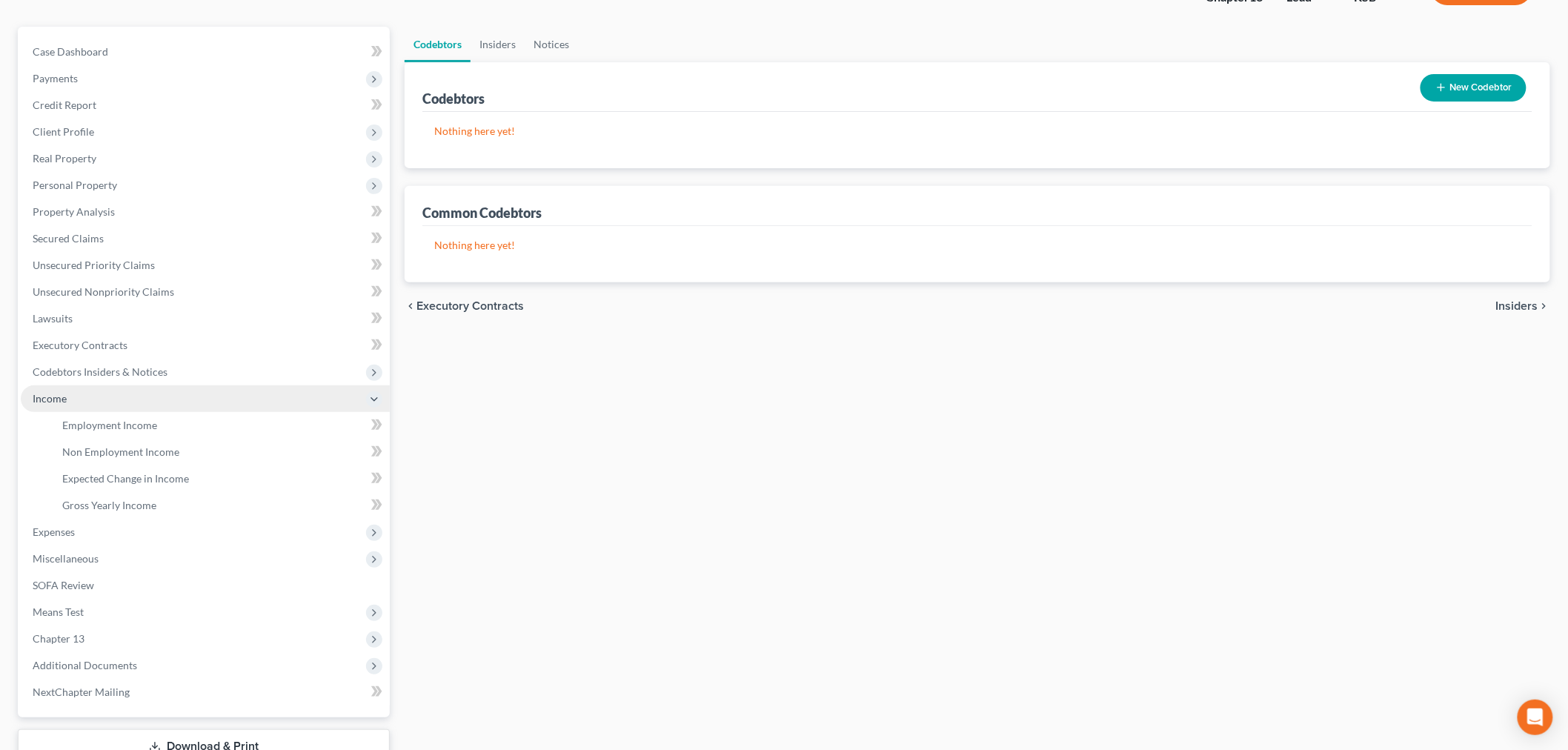
scroll to position [196, 0]
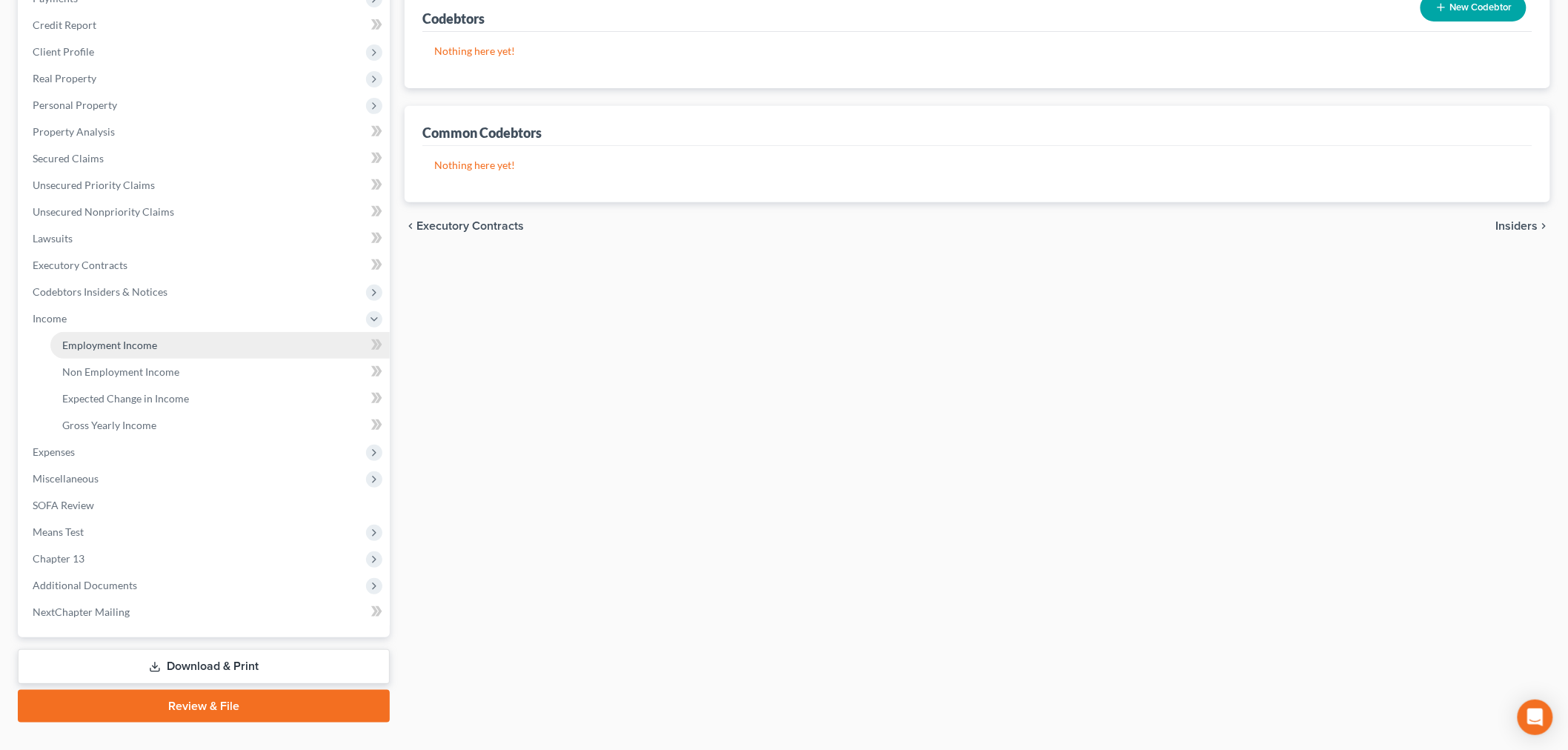
click at [113, 350] on link "Employment Income" at bounding box center [220, 345] width 340 height 27
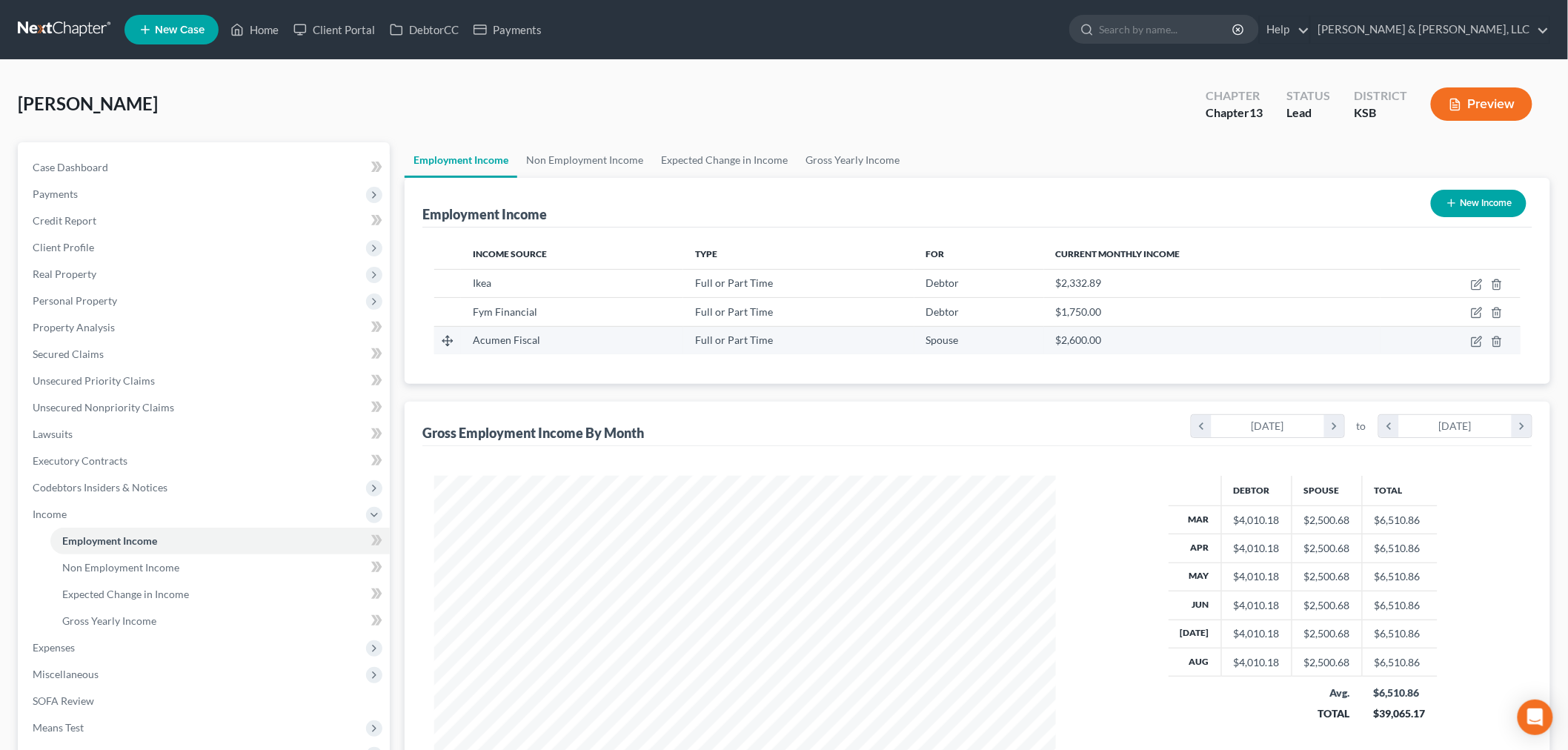
scroll to position [82, 0]
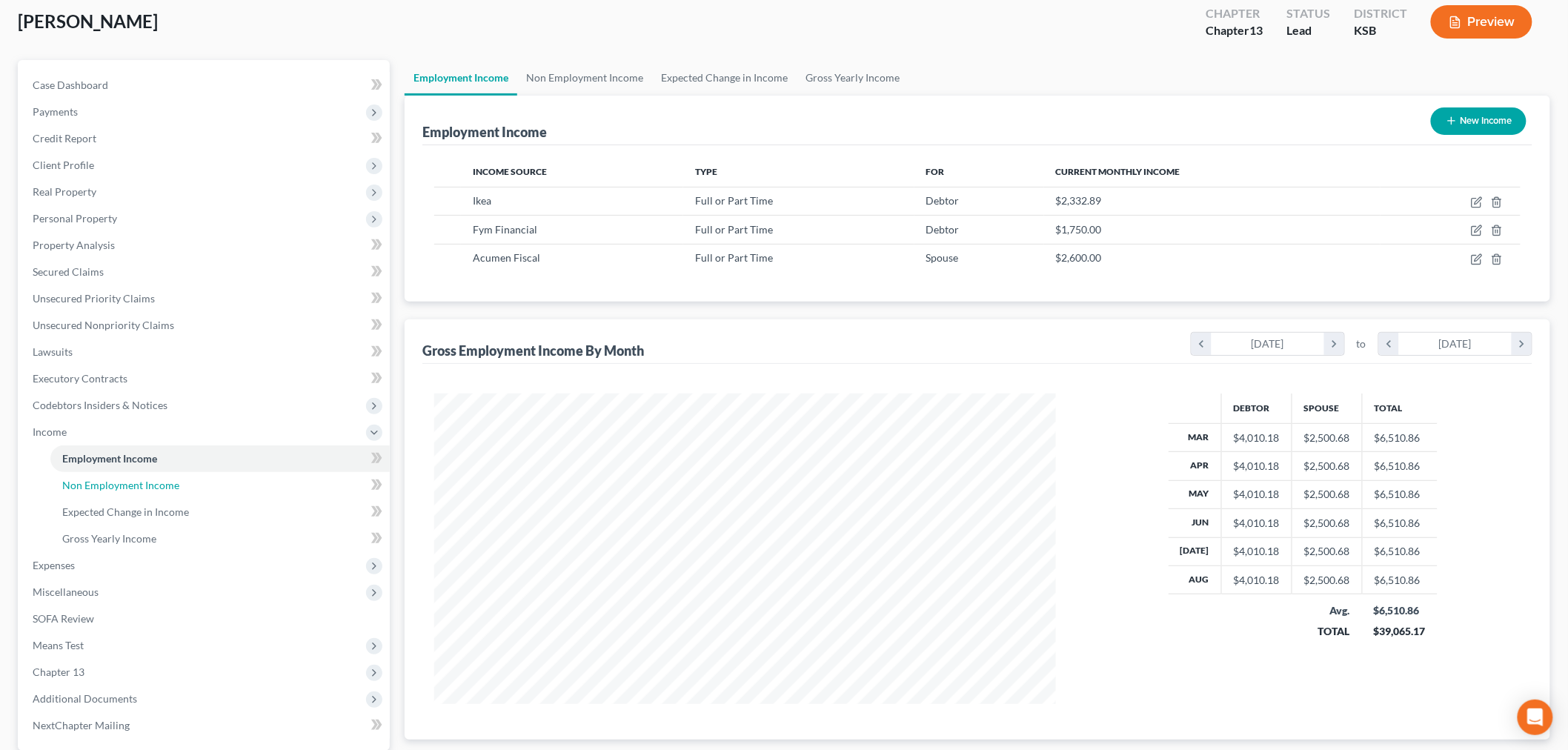
drag, startPoint x: 150, startPoint y: 484, endPoint x: 513, endPoint y: 365, distance: 382.0
click at [150, 484] on span "Non Employment Income" at bounding box center [120, 484] width 117 height 12
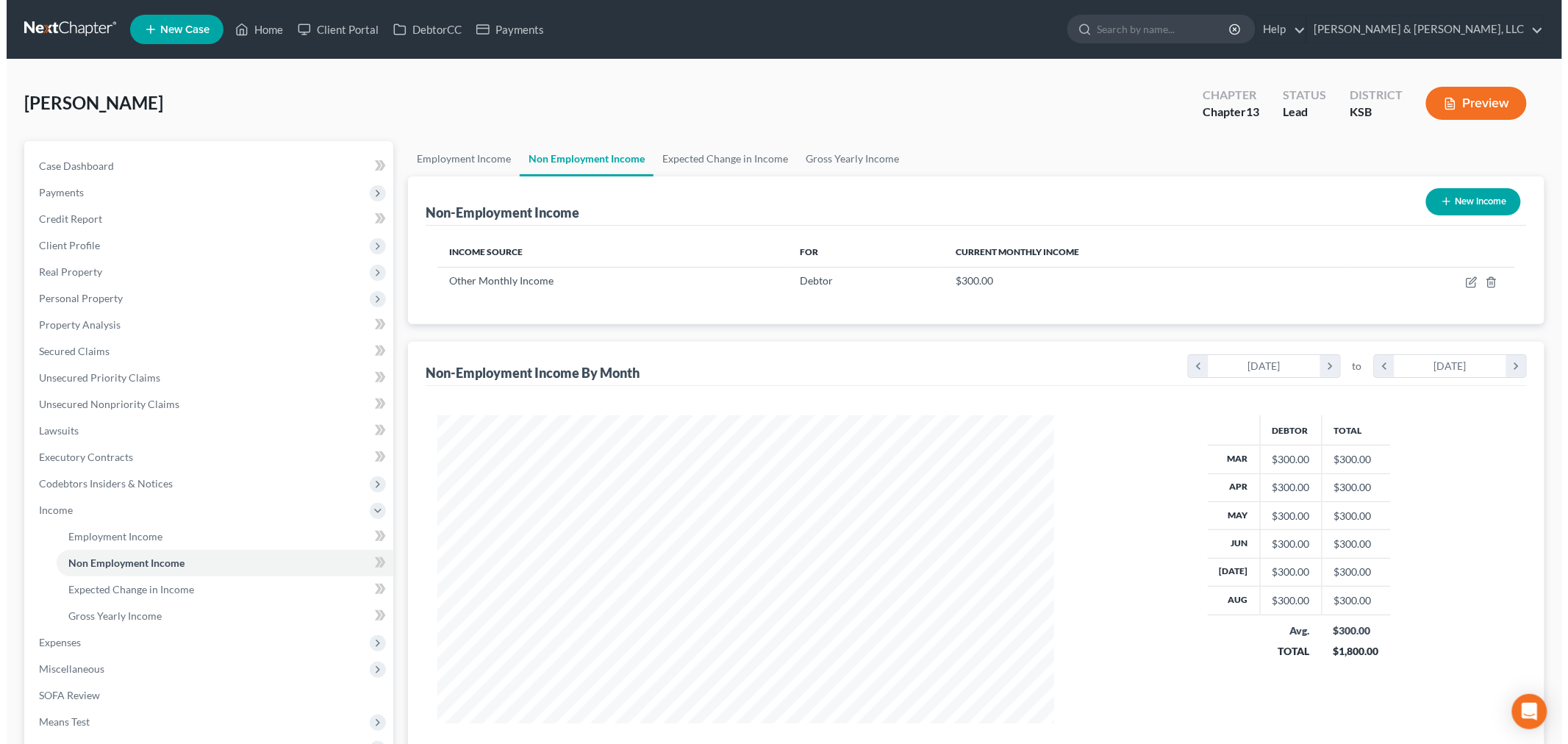
scroll to position [308, 646]
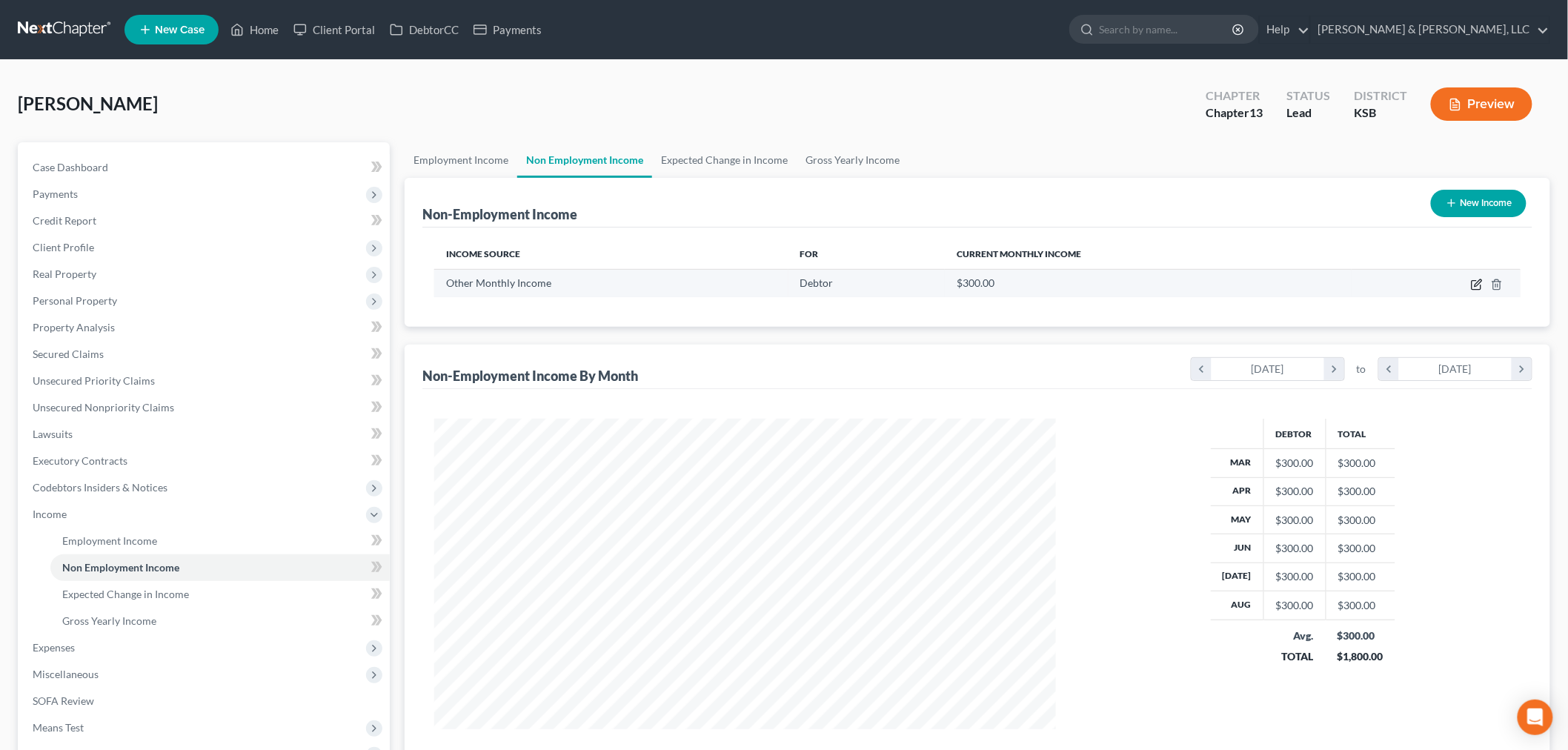
click at [1472, 284] on icon "button" at bounding box center [1477, 285] width 11 height 11
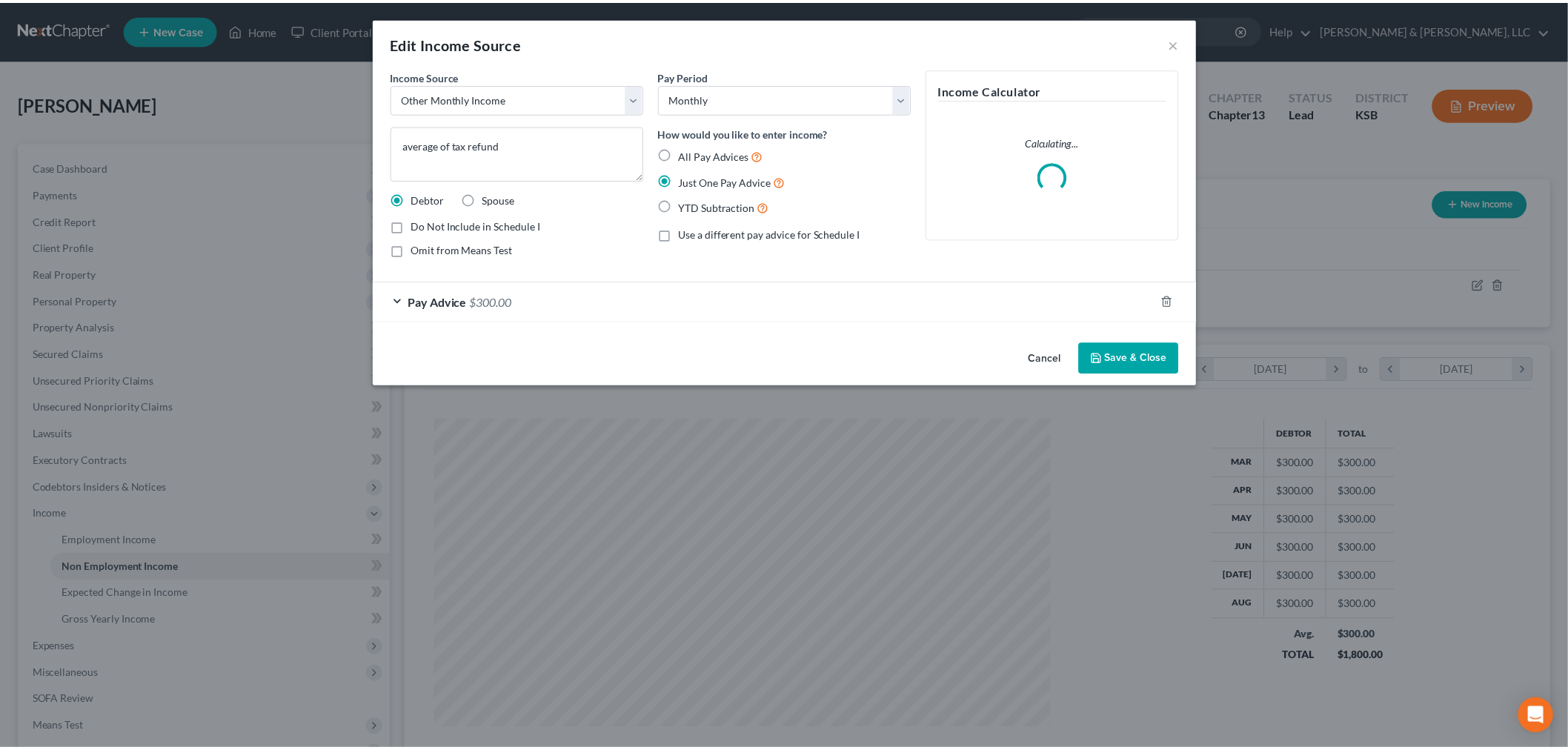
scroll to position [313, 657]
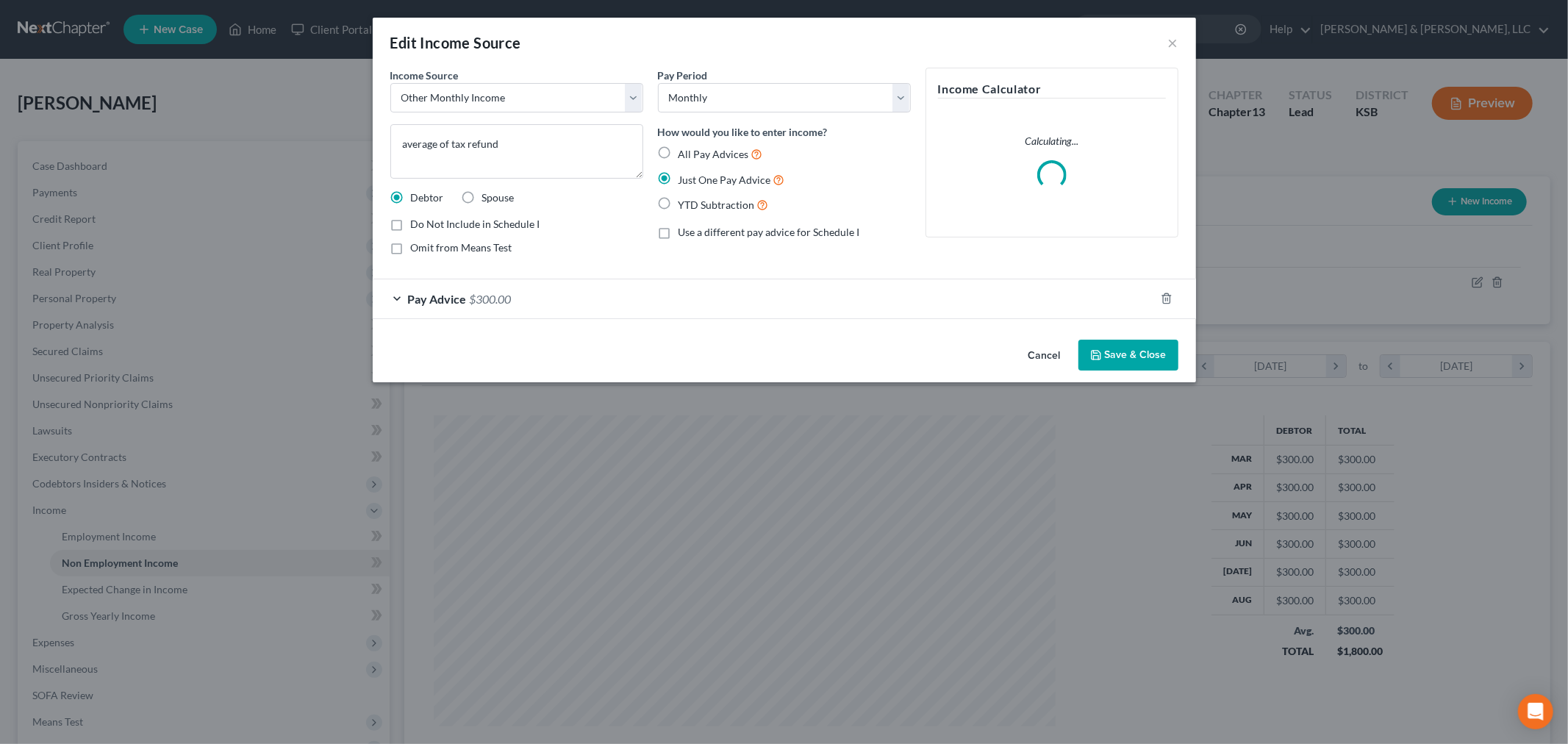
click at [1141, 361] on button "Save & Close" at bounding box center [1129, 355] width 100 height 31
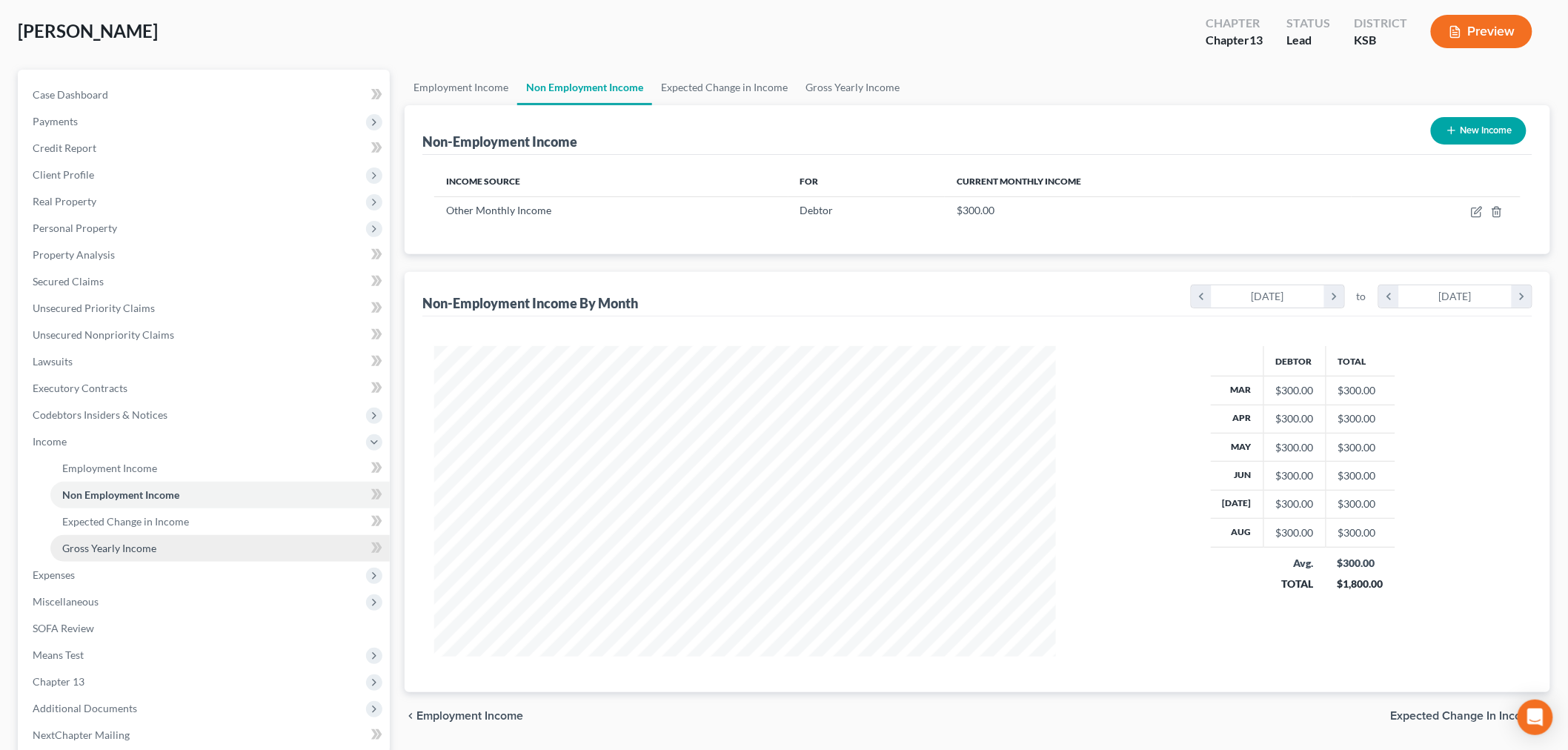
scroll to position [165, 0]
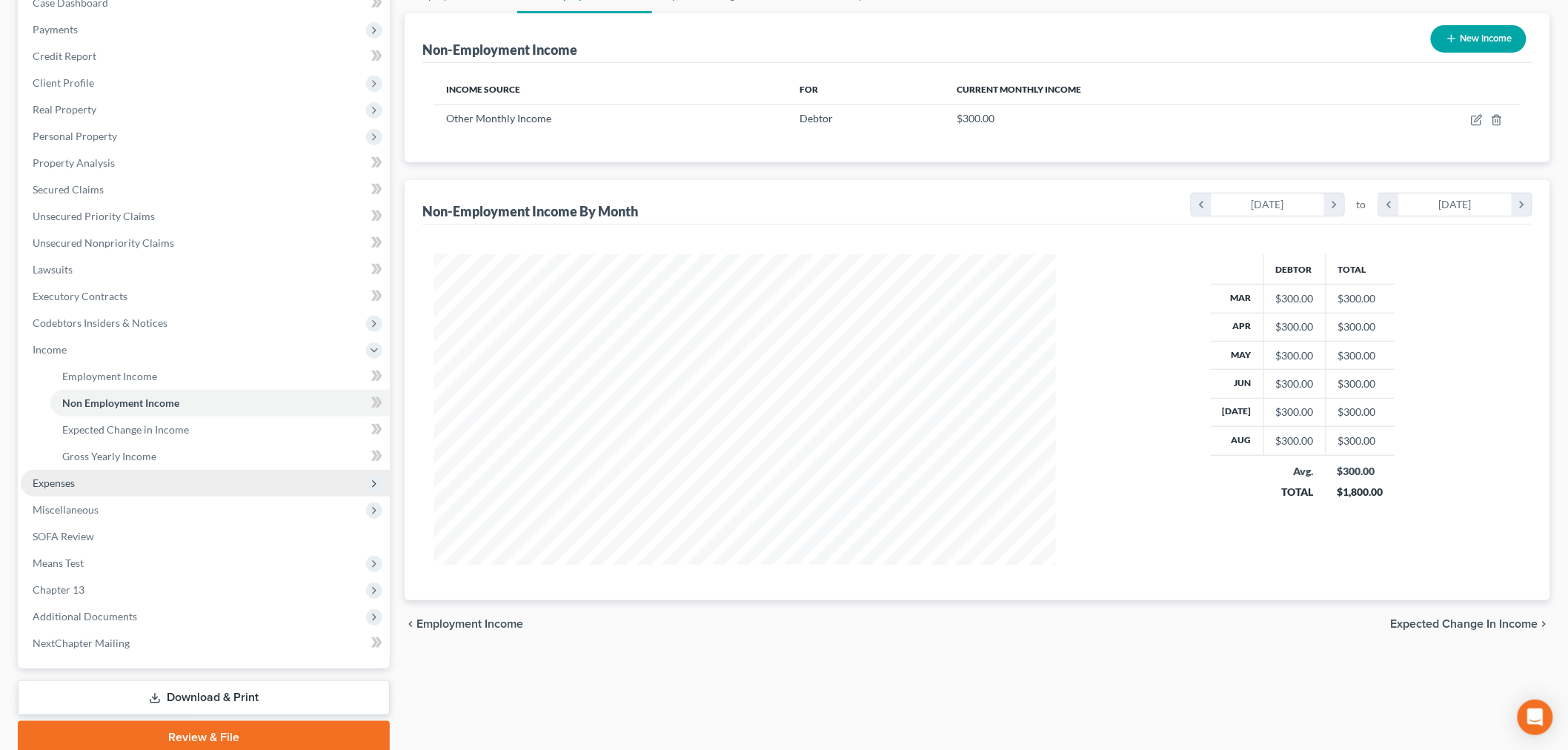
click at [40, 483] on span "Expenses" at bounding box center [53, 483] width 42 height 12
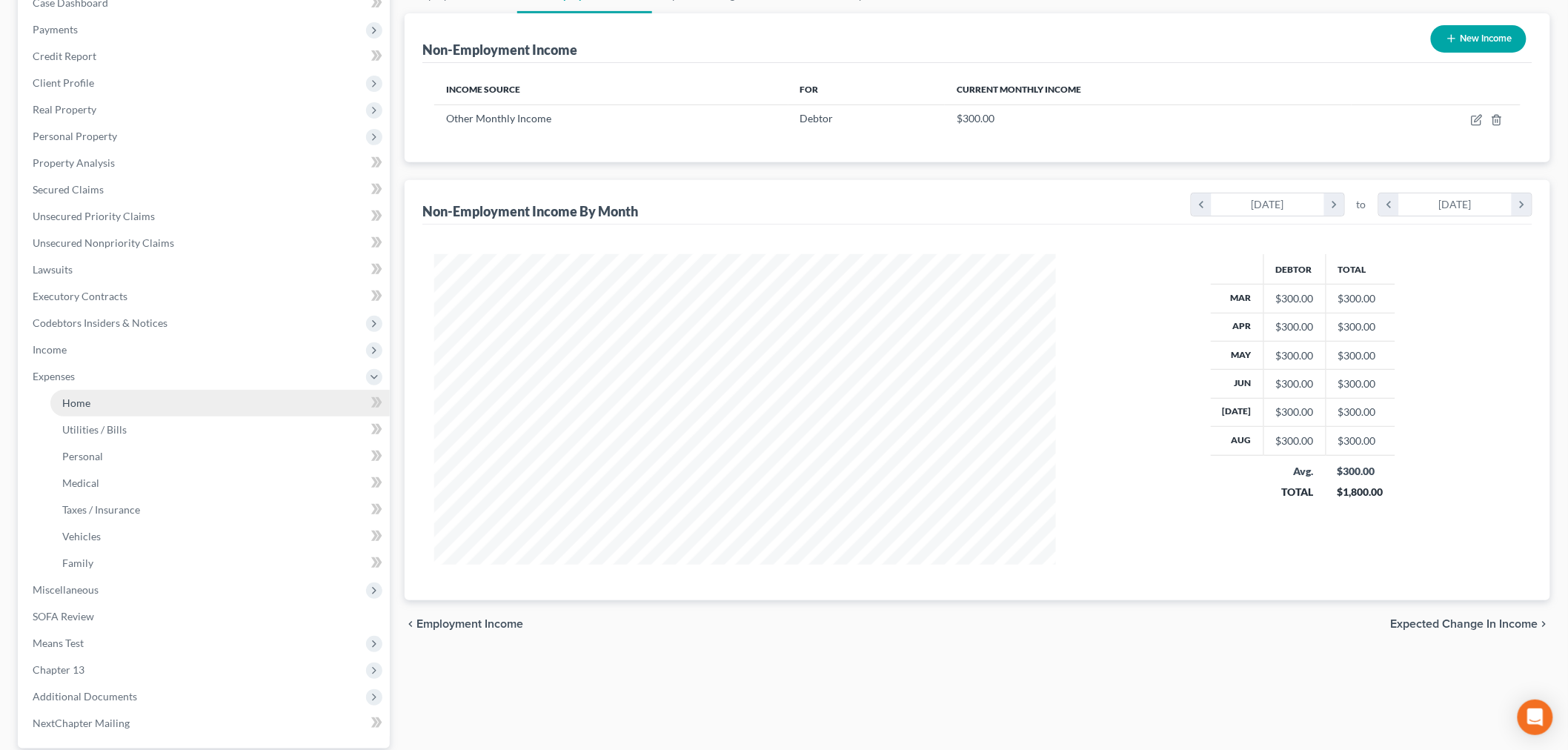
click at [86, 399] on span "Home" at bounding box center [76, 403] width 29 height 12
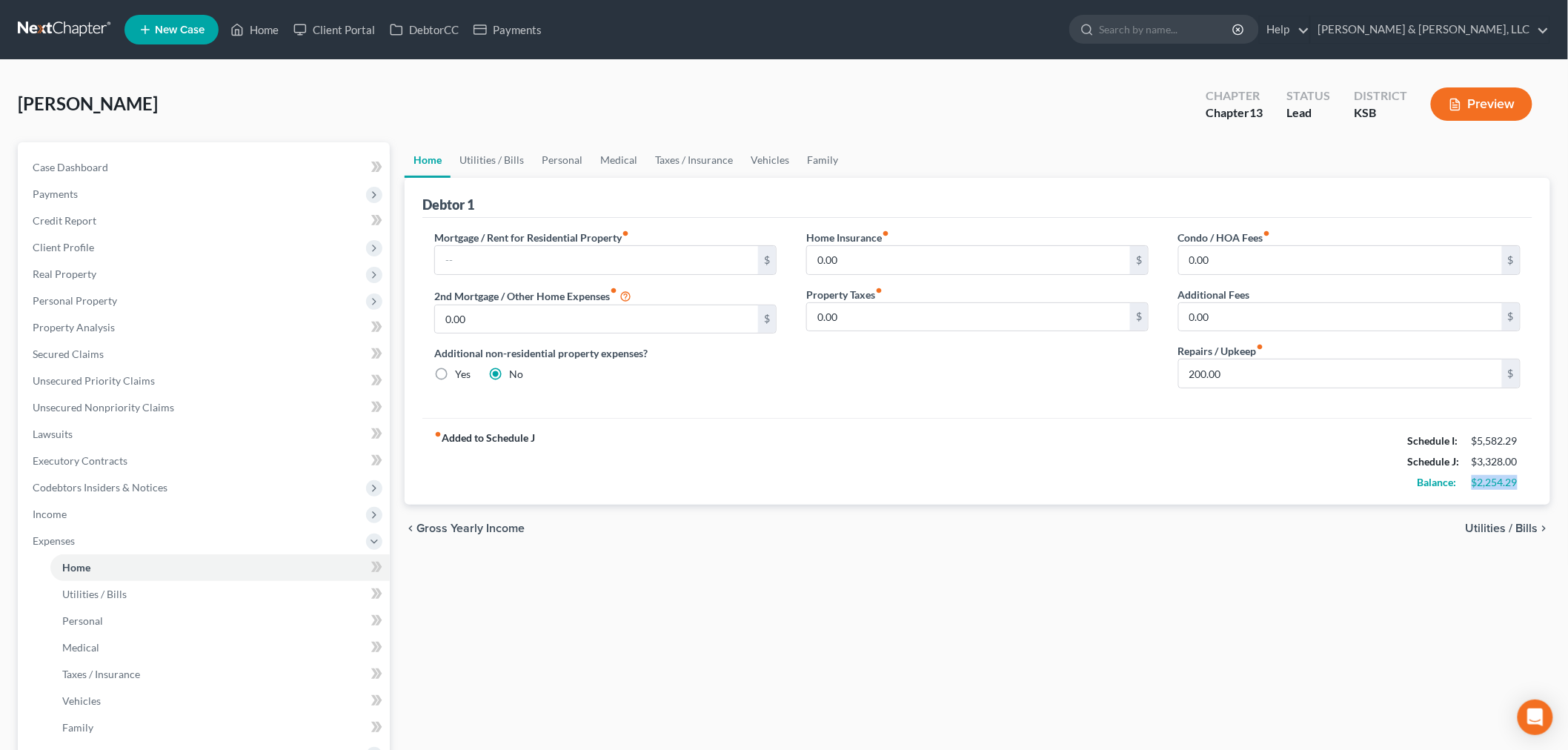
drag, startPoint x: 1469, startPoint y: 482, endPoint x: 1522, endPoint y: 483, distance: 53.0
click at [1522, 483] on div "$2,254.29" at bounding box center [1496, 483] width 64 height 15
click at [464, 159] on link "Utilities / Bills" at bounding box center [492, 160] width 82 height 35
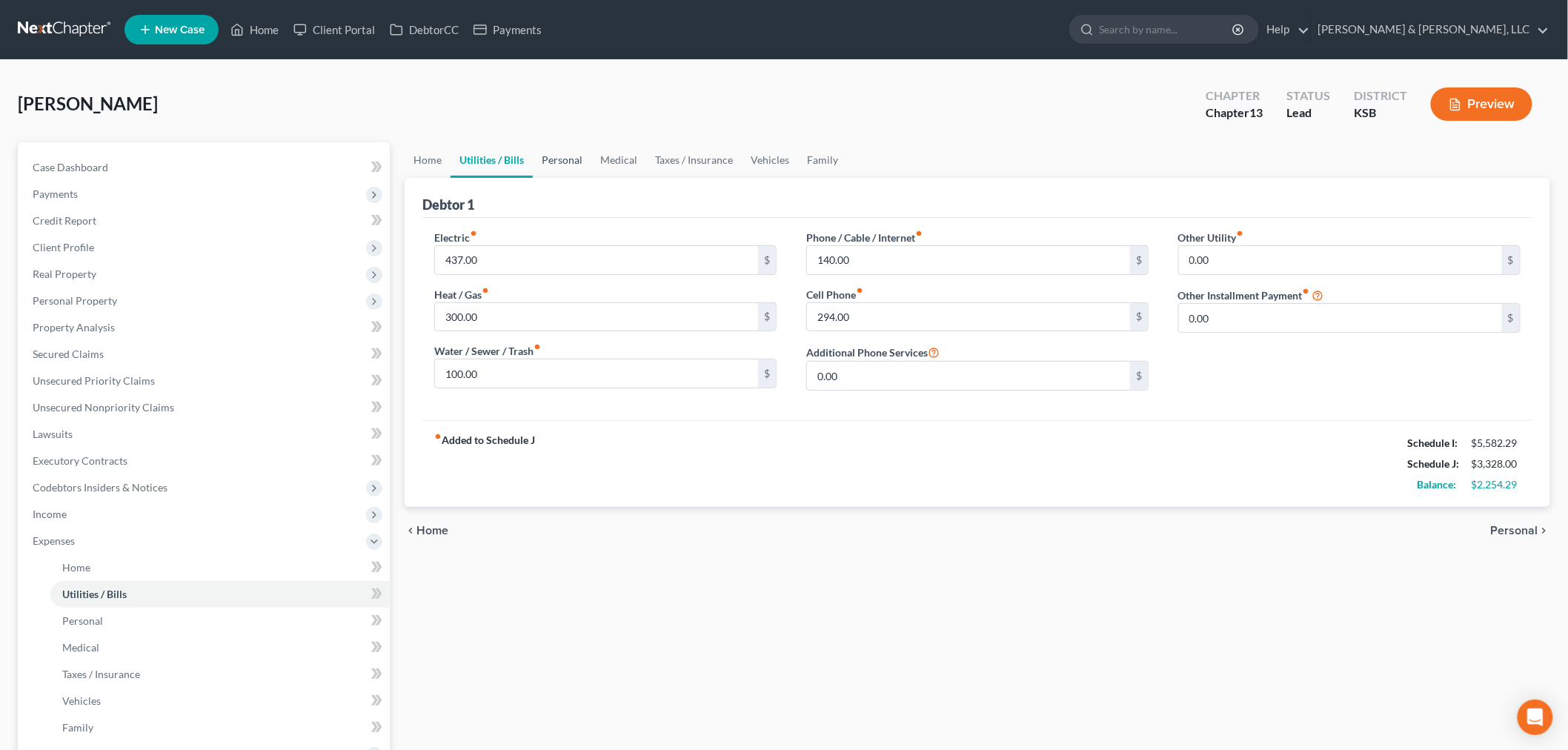
click at [565, 157] on link "Personal" at bounding box center [562, 160] width 59 height 35
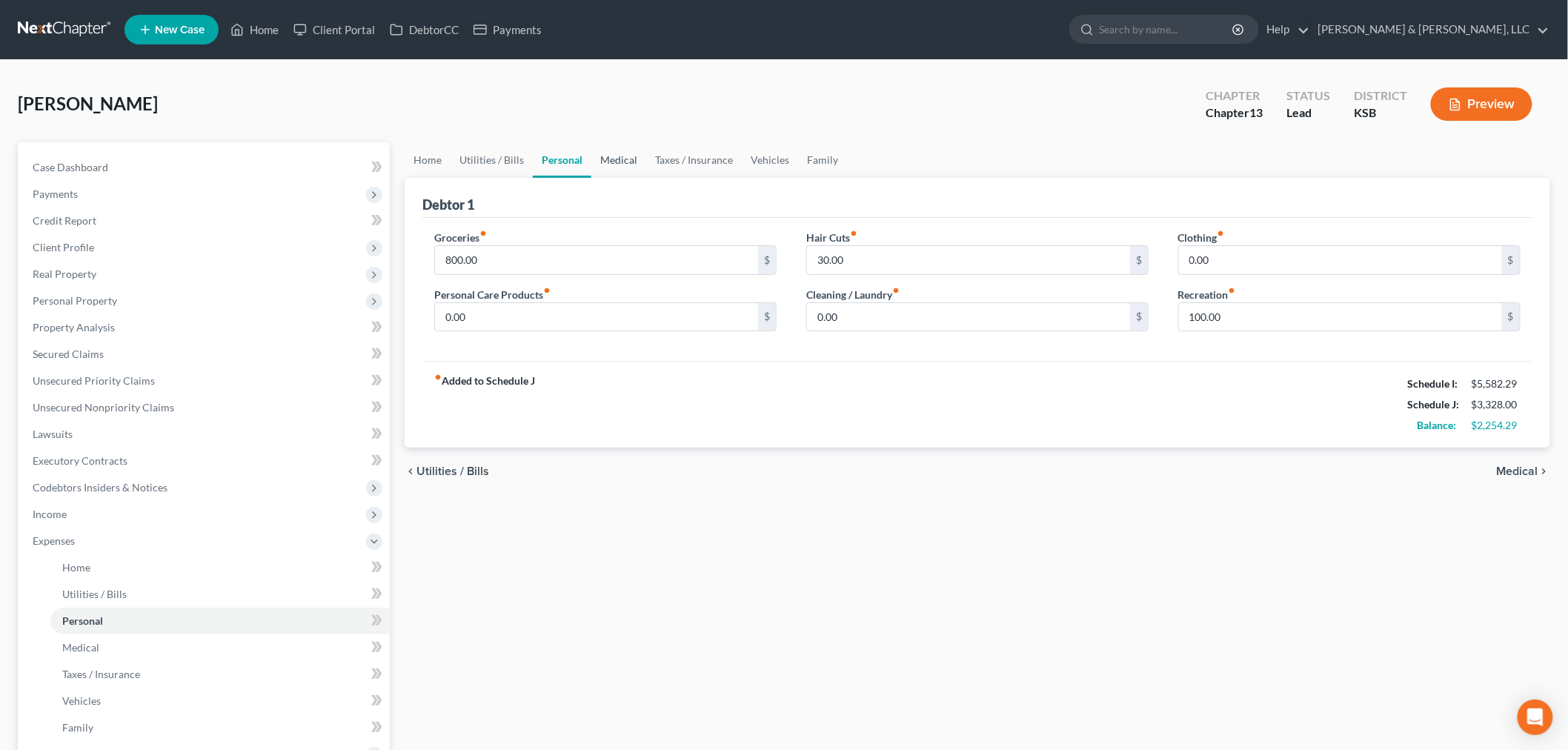
click at [611, 158] on link "Medical" at bounding box center [619, 160] width 55 height 35
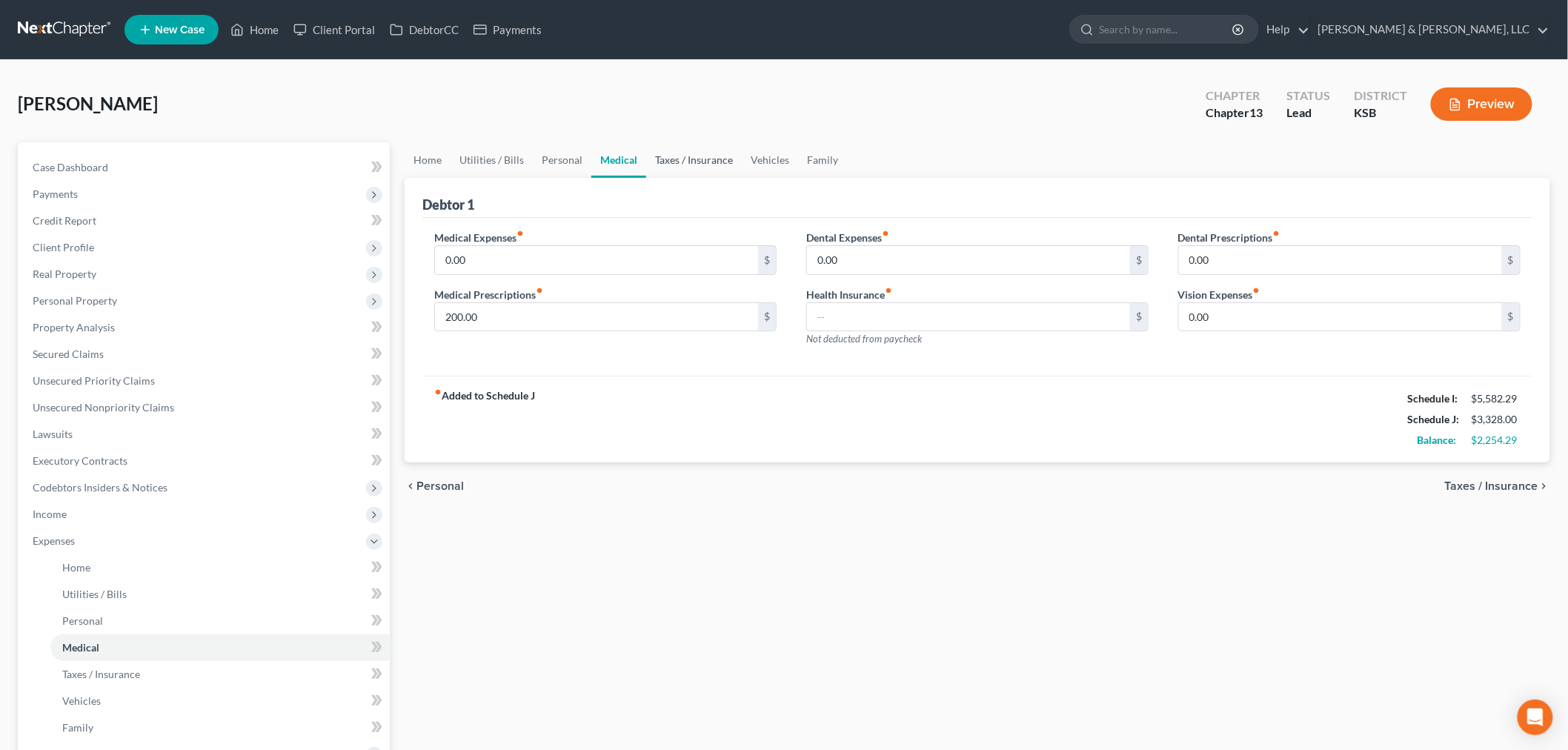
click at [678, 156] on link "Taxes / Insurance" at bounding box center [694, 160] width 95 height 35
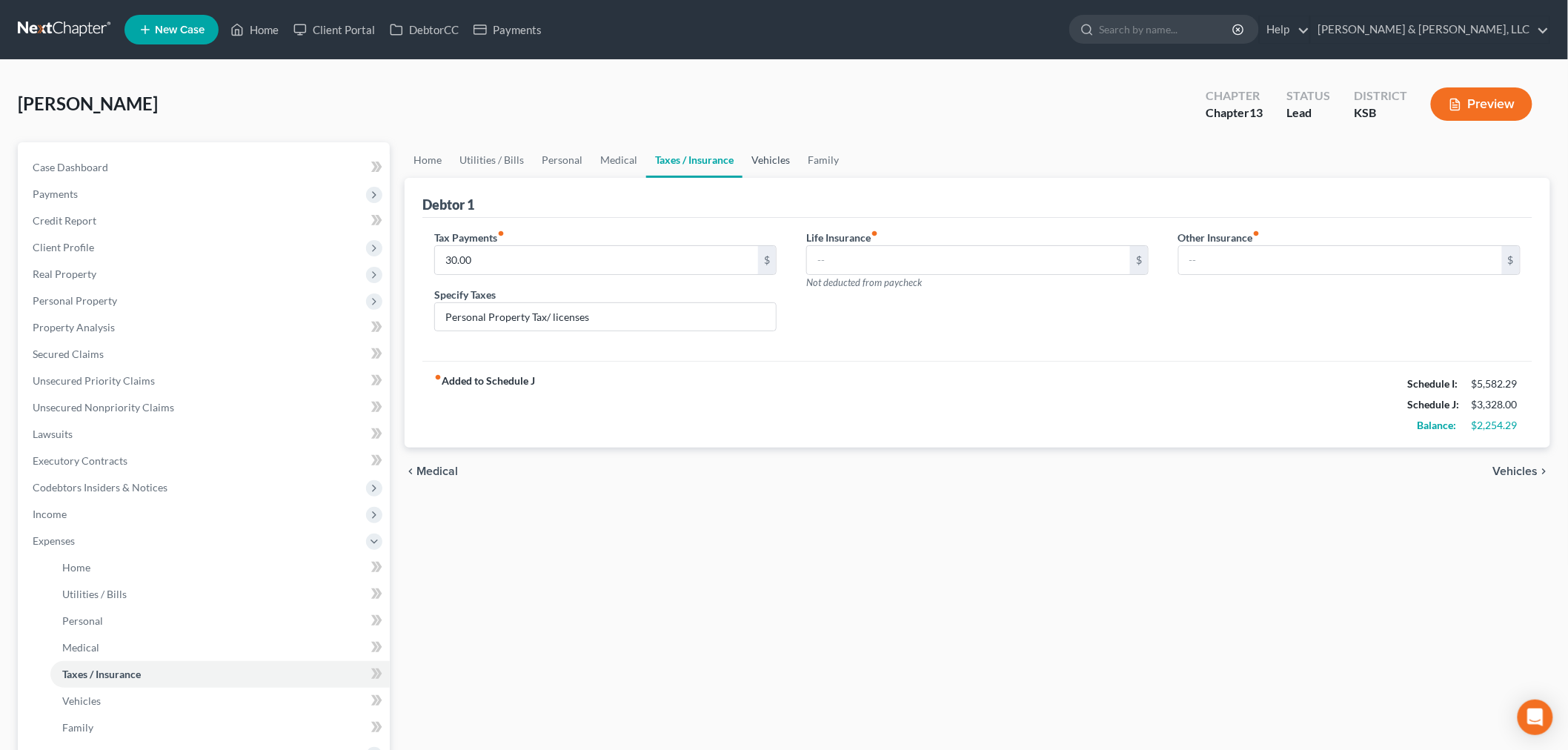
click at [771, 149] on link "Vehicles" at bounding box center [770, 160] width 56 height 35
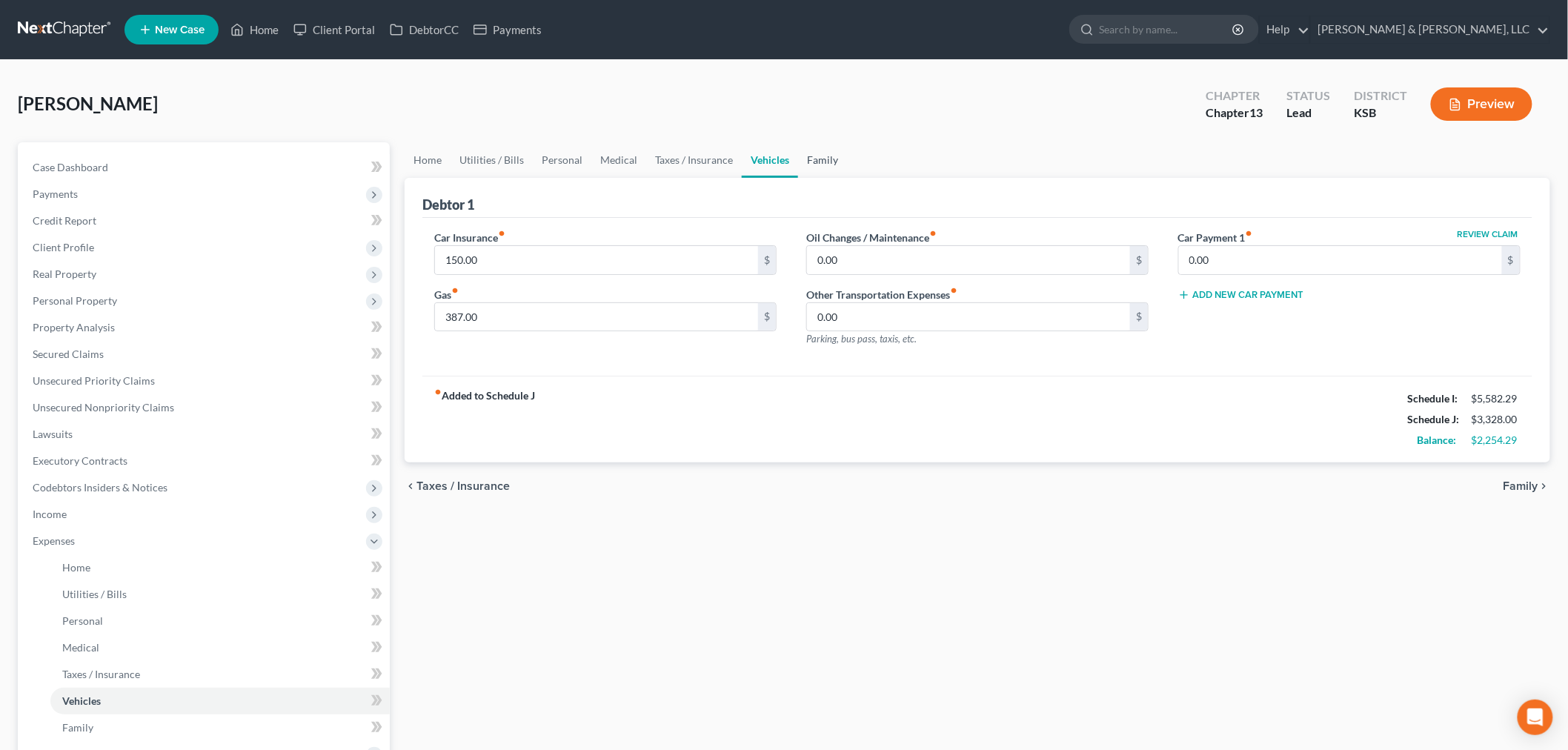
click at [817, 160] on link "Family" at bounding box center [822, 160] width 49 height 35
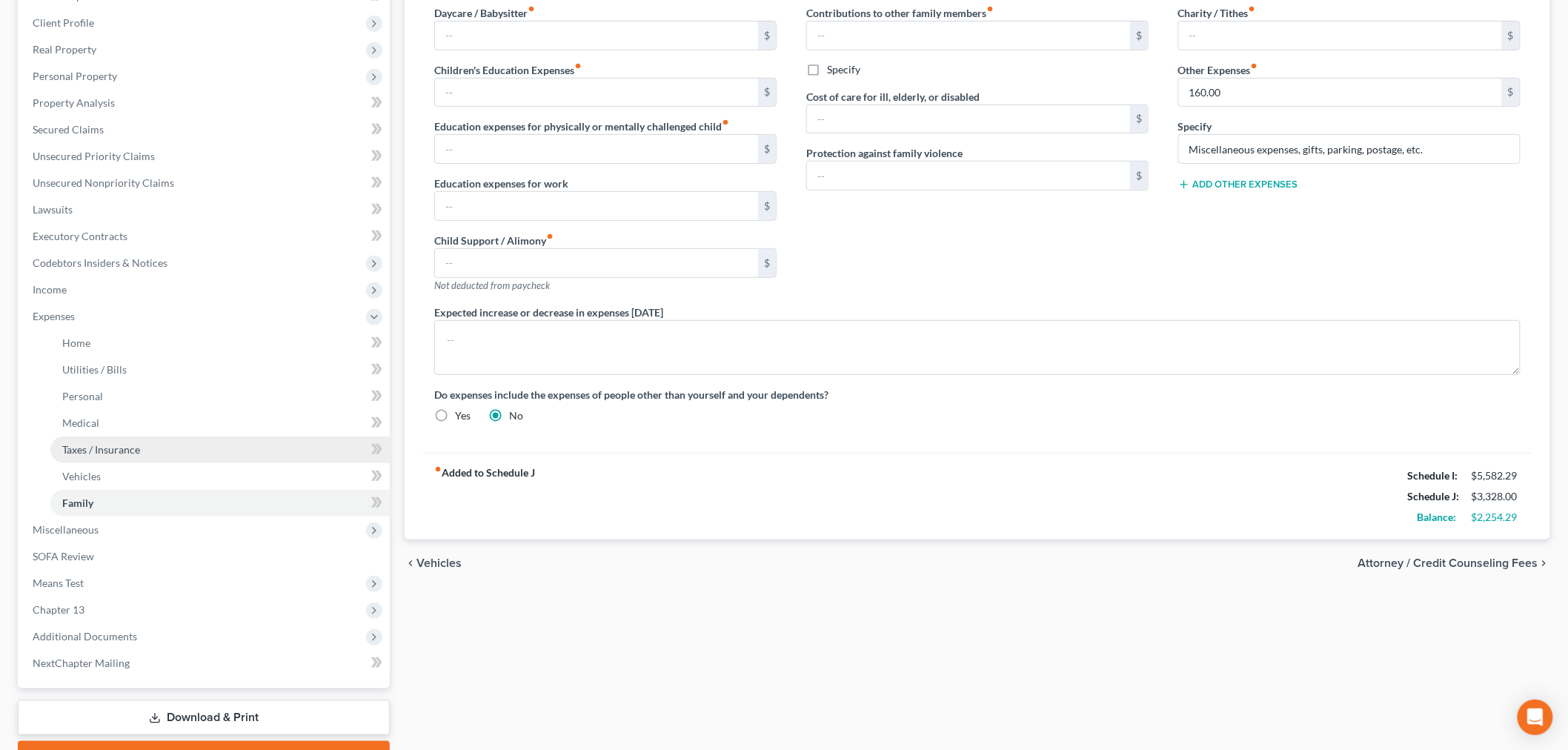
scroll to position [303, 0]
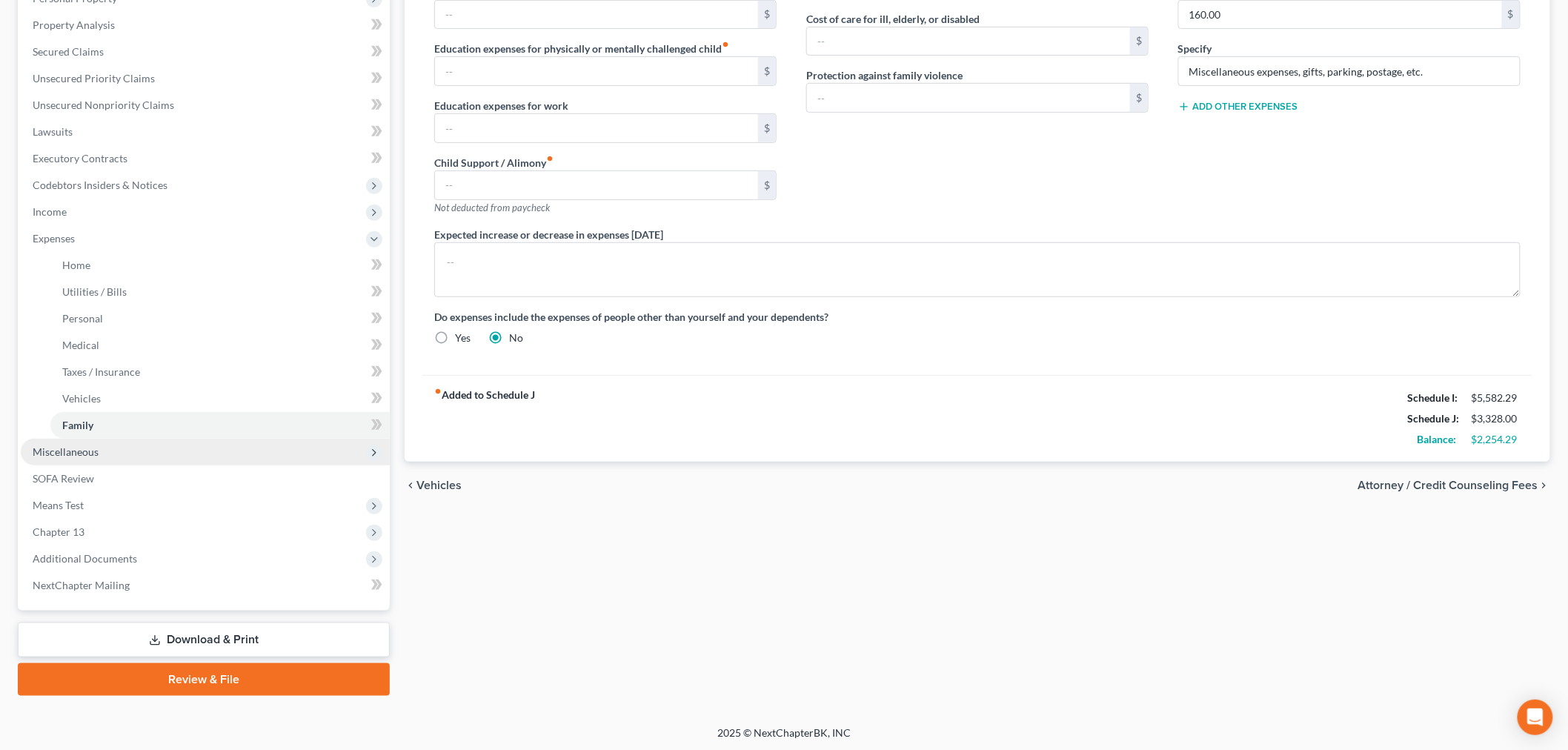
click at [87, 447] on span "Miscellaneous" at bounding box center [65, 451] width 66 height 12
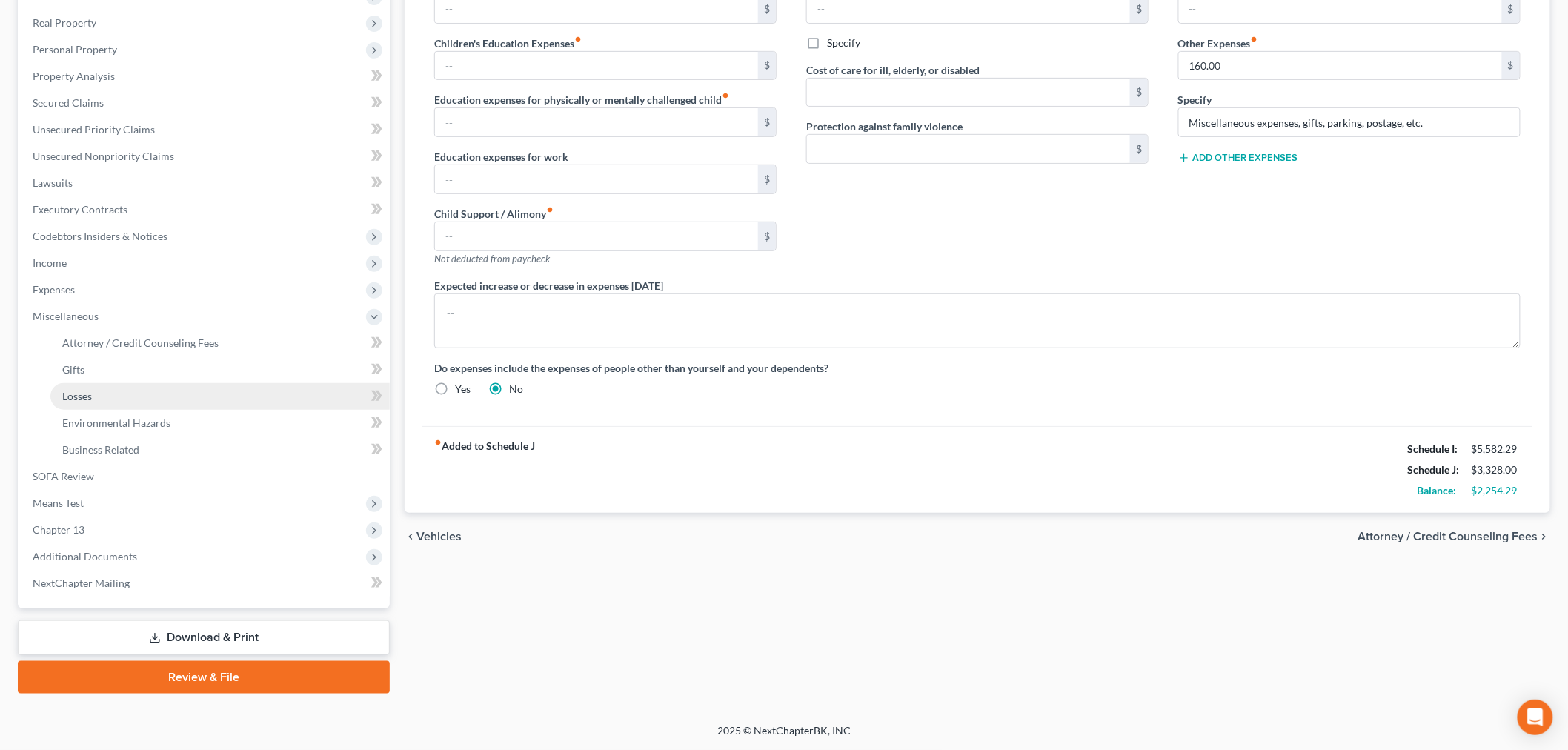
scroll to position [249, 0]
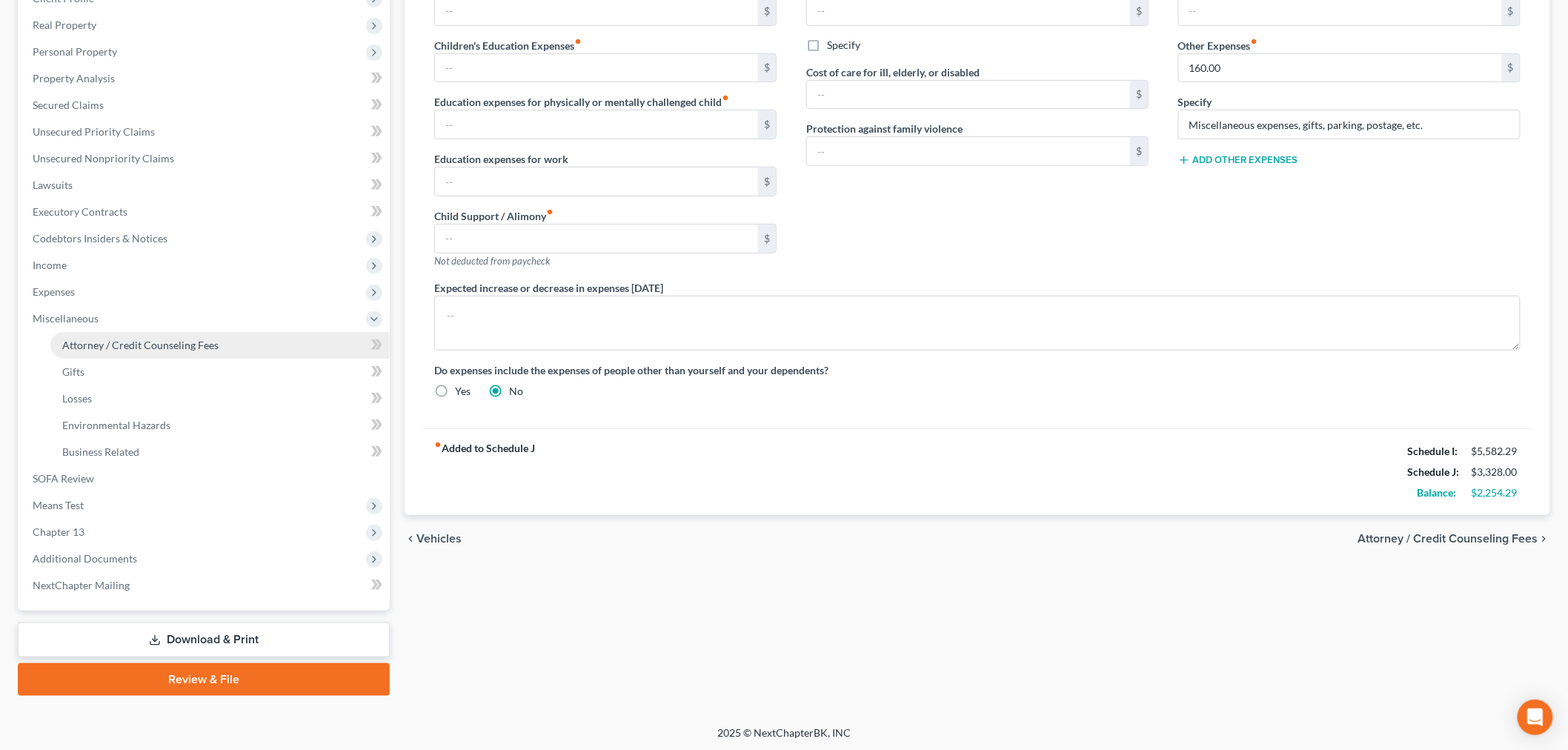
click at [127, 335] on link "Attorney / Credit Counseling Fees" at bounding box center [220, 345] width 340 height 27
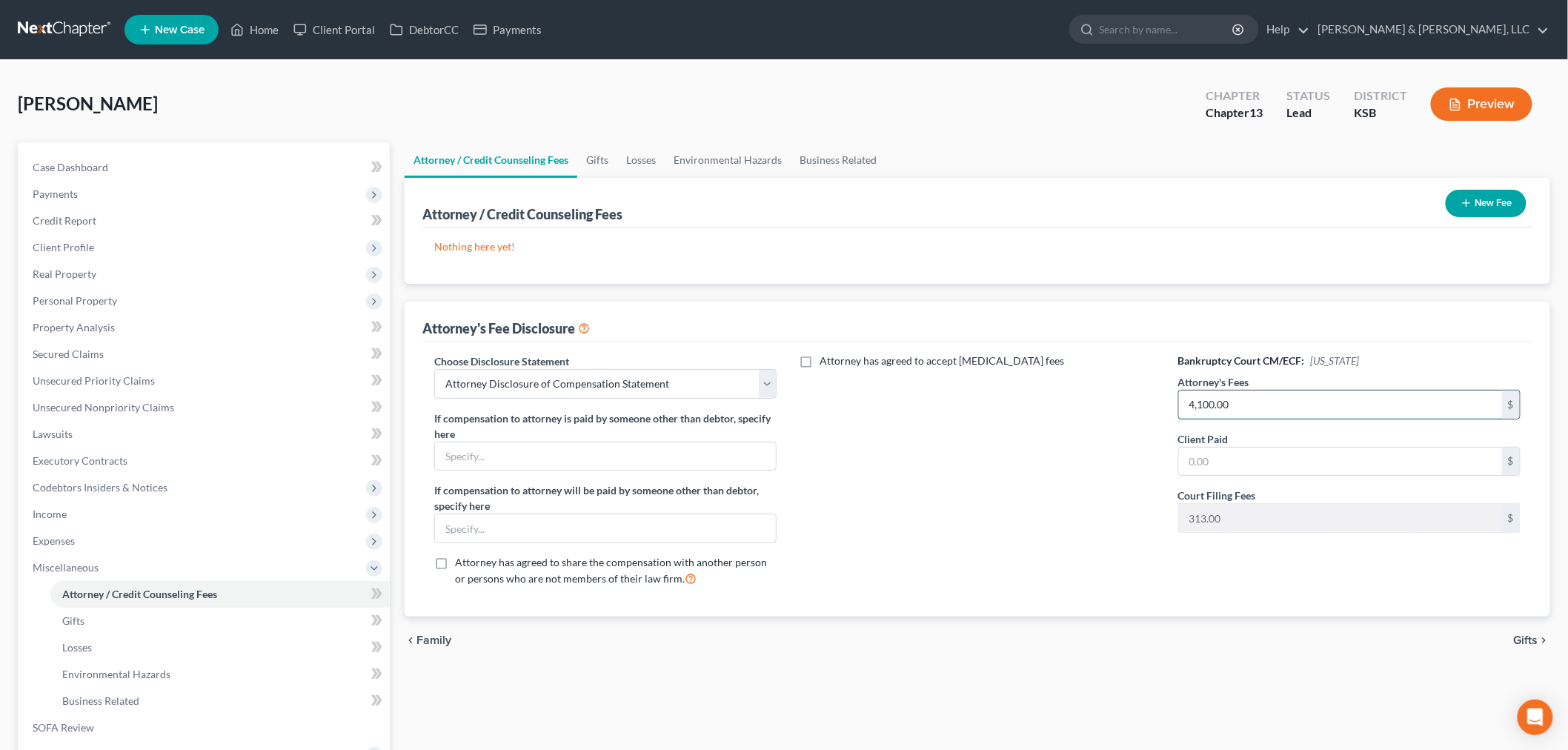
click at [1265, 395] on input "4,100.00" at bounding box center [1341, 405] width 323 height 29
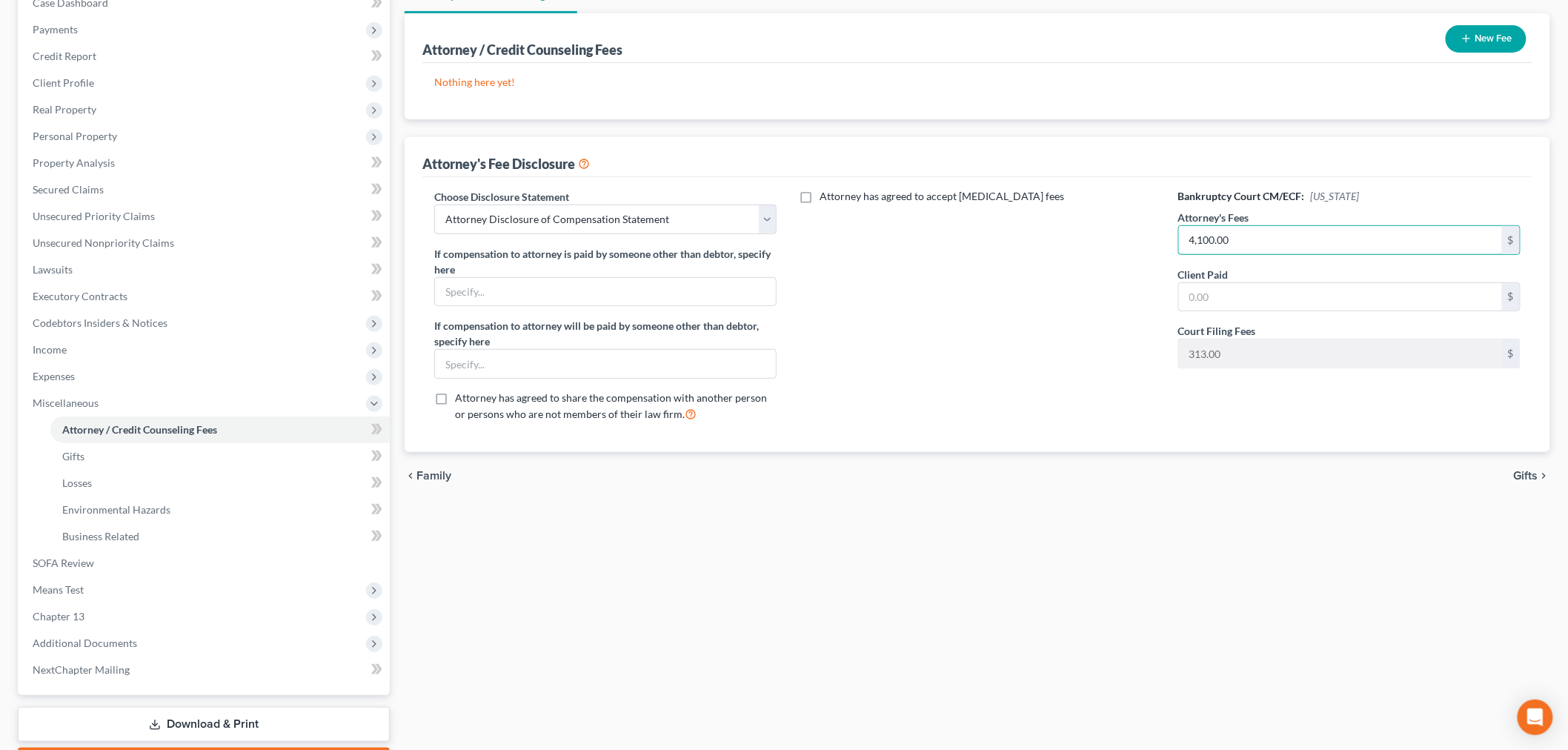
scroll to position [249, 0]
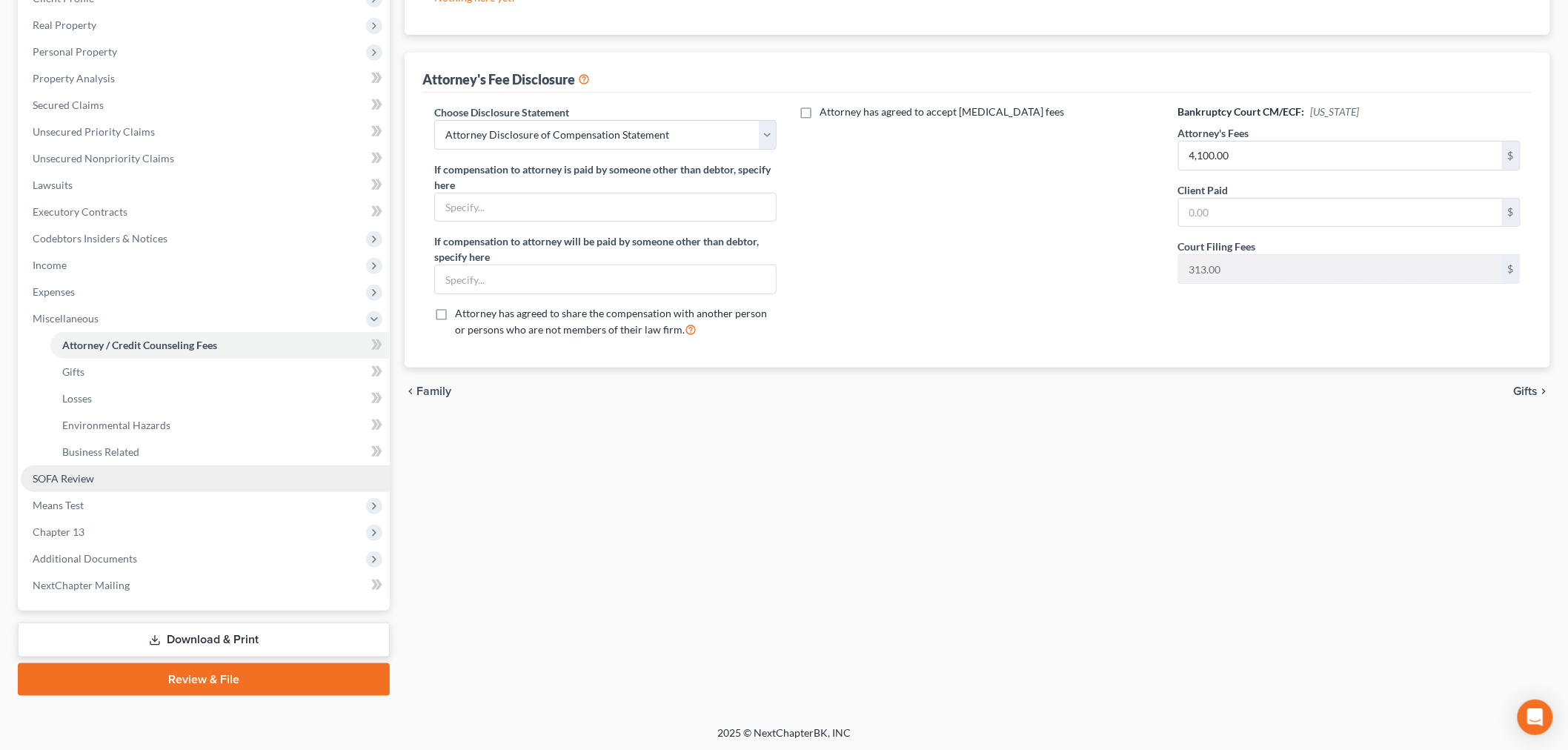
click at [52, 477] on span "SOFA Review" at bounding box center [63, 478] width 62 height 12
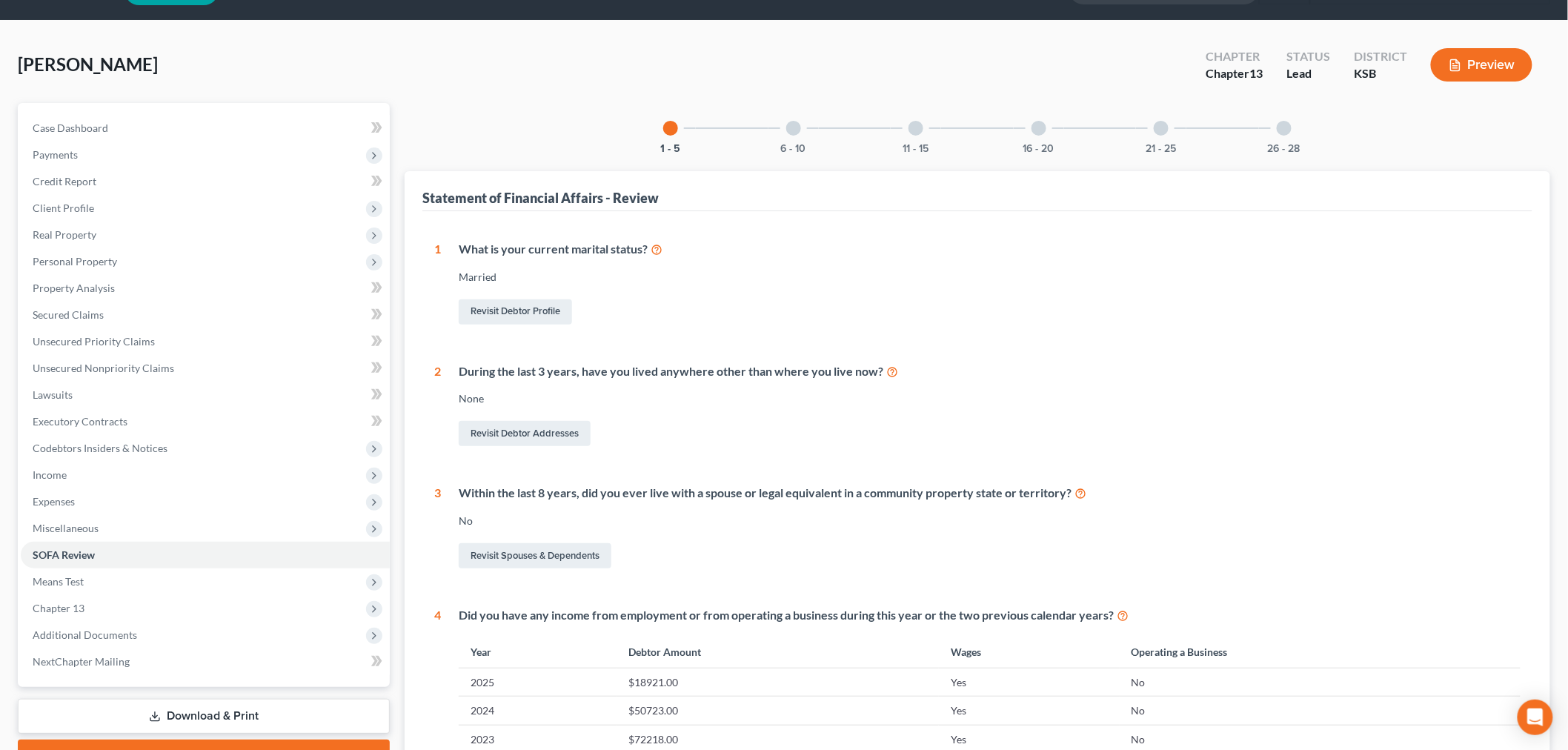
scroll to position [34, 0]
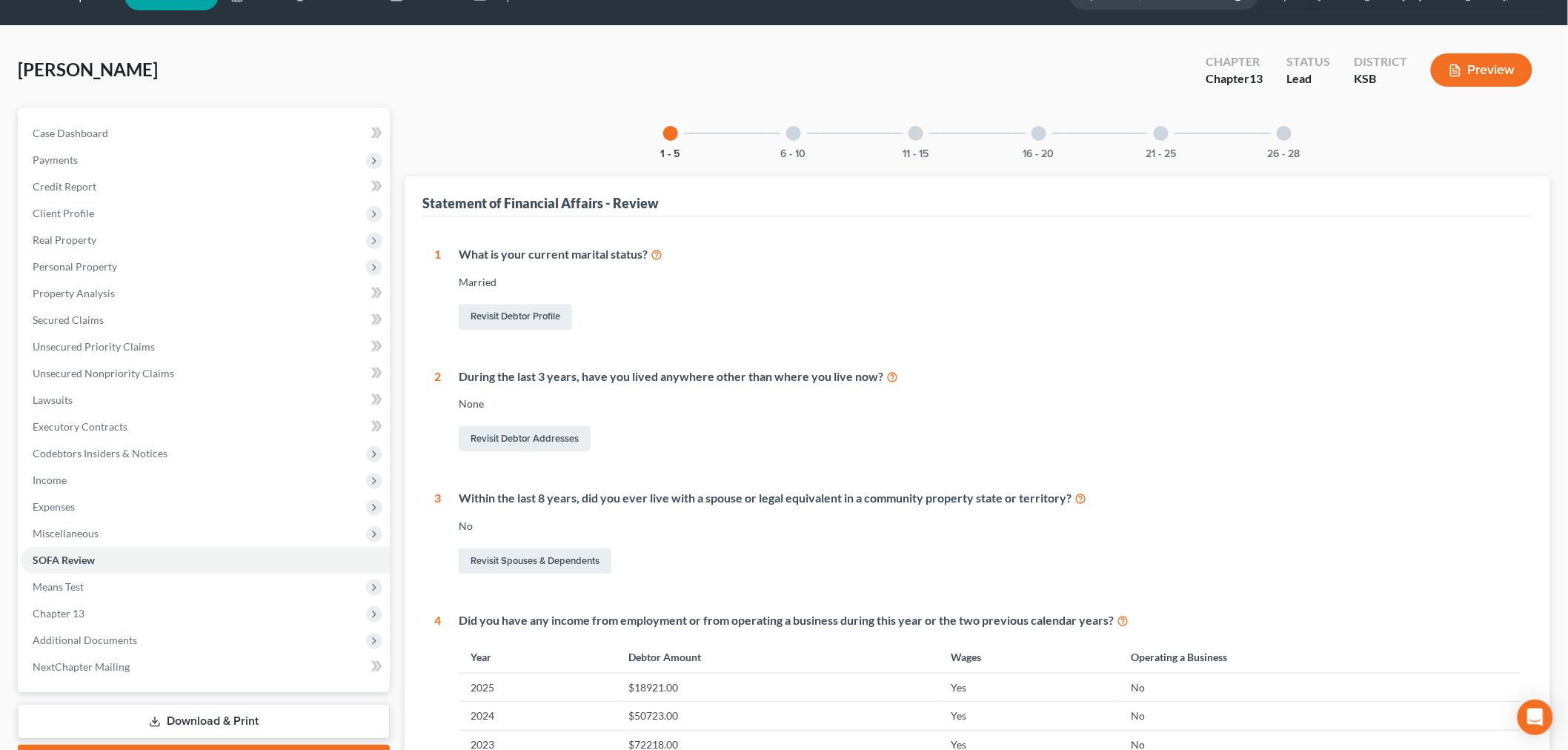
click at [789, 130] on div at bounding box center [794, 133] width 15 height 15
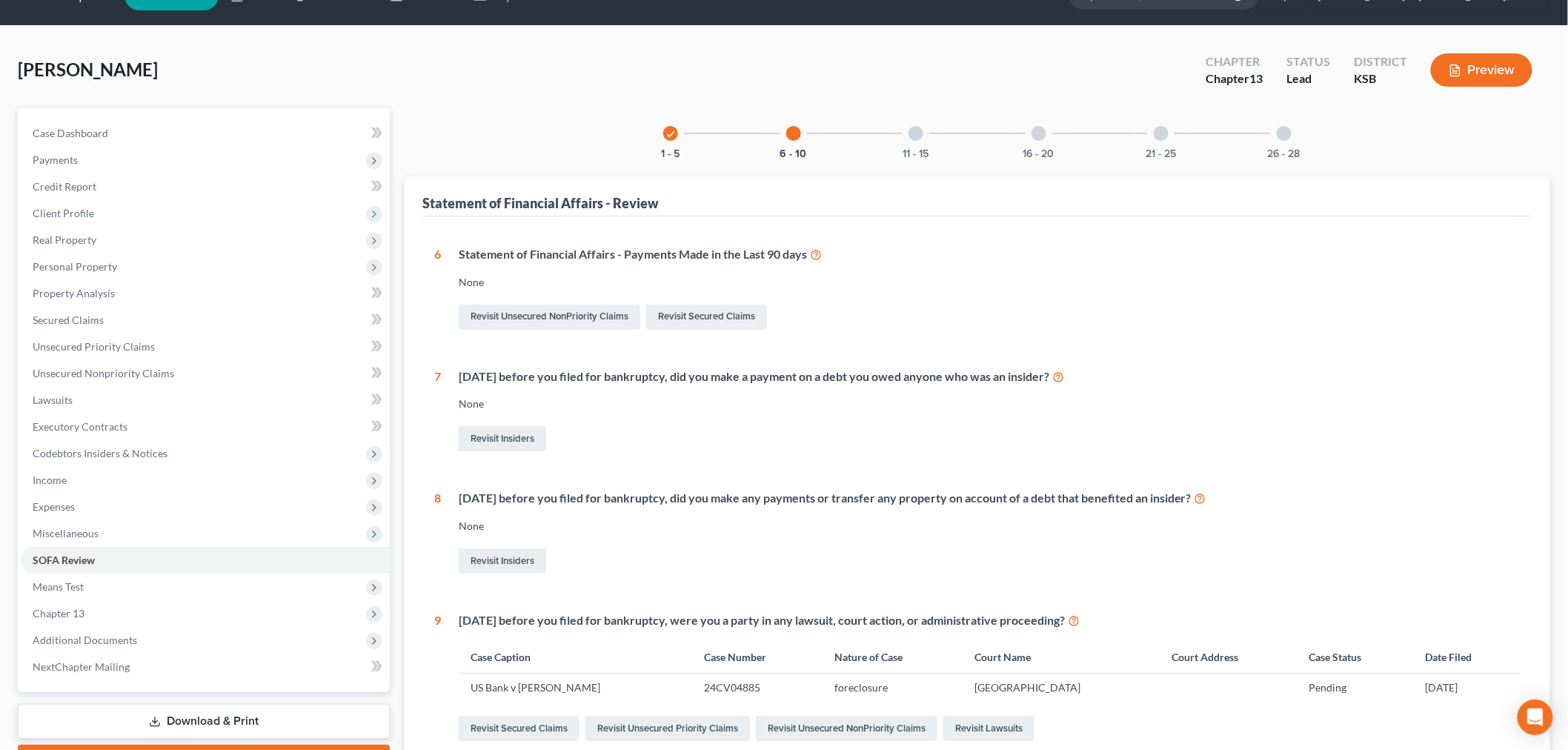
click at [672, 139] on icon "check" at bounding box center [670, 134] width 10 height 10
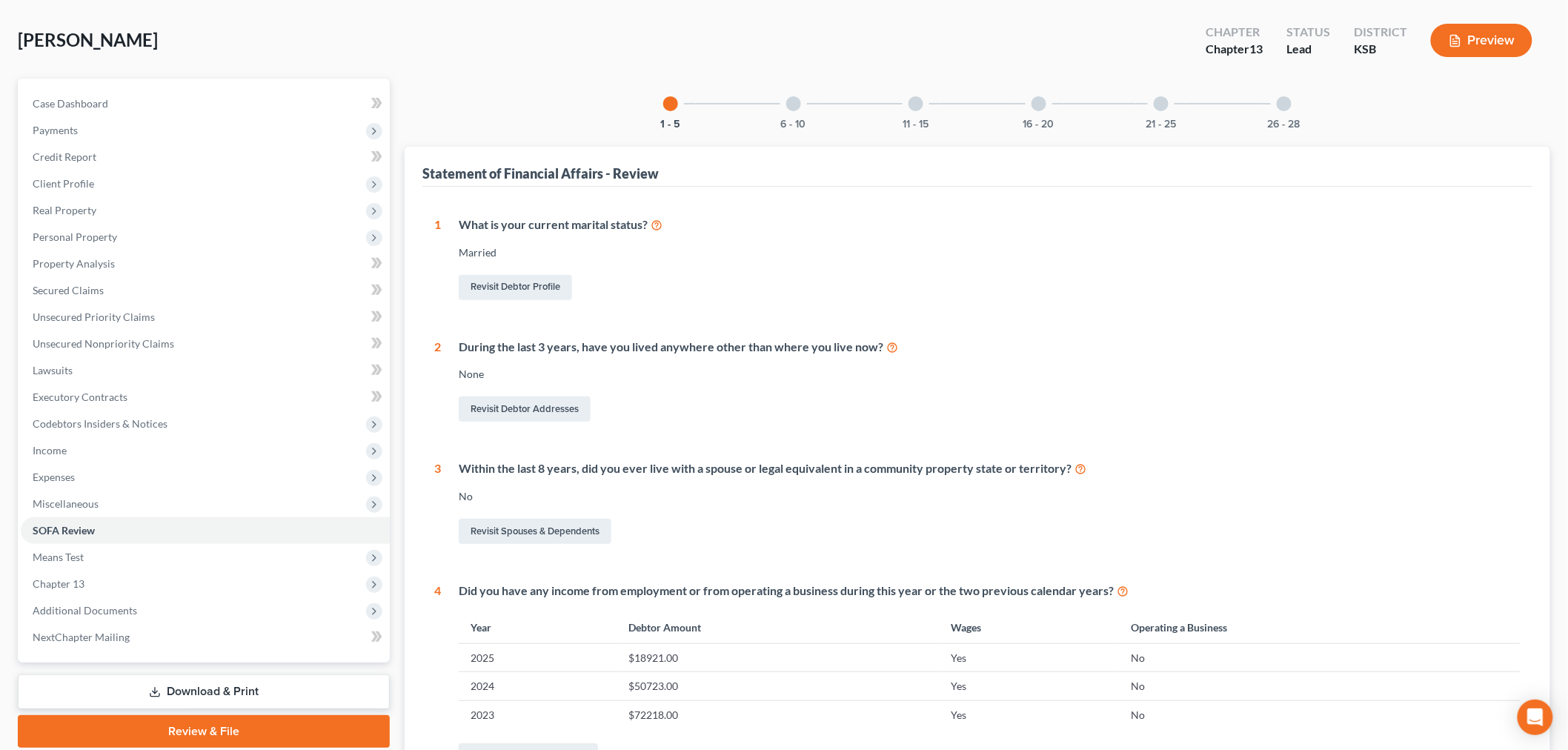
scroll to position [0, 0]
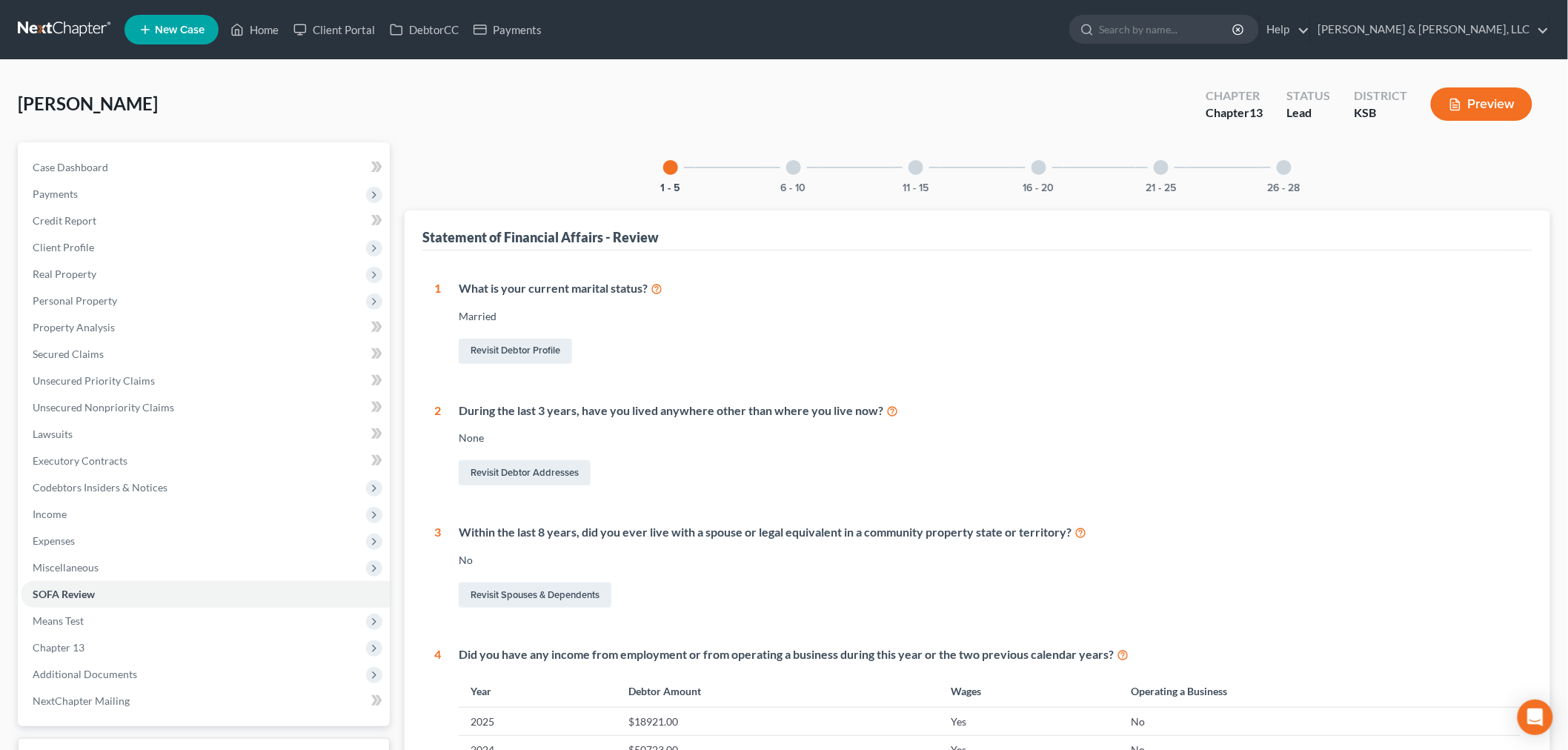
click at [789, 166] on div at bounding box center [794, 168] width 15 height 15
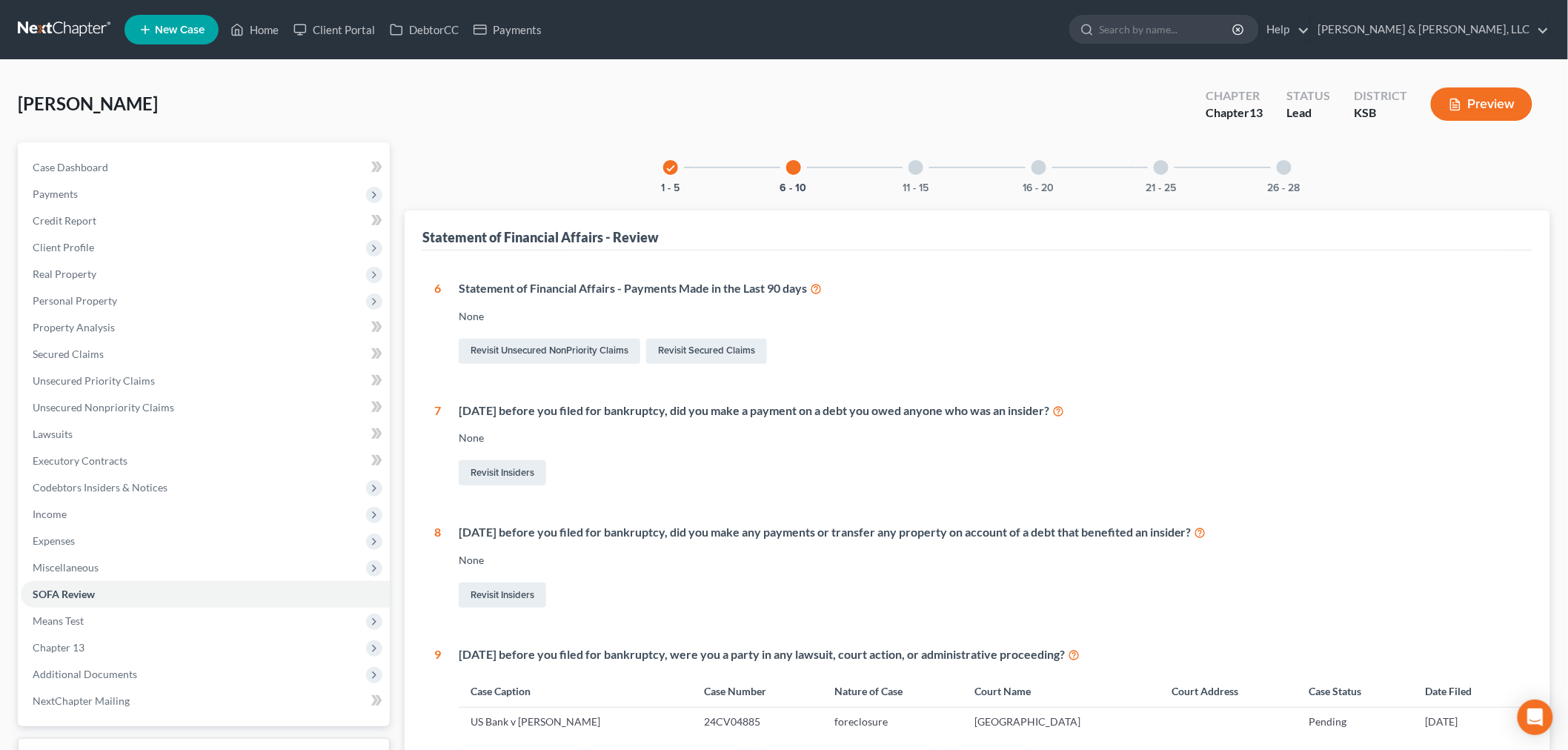
click at [910, 167] on div at bounding box center [916, 168] width 15 height 15
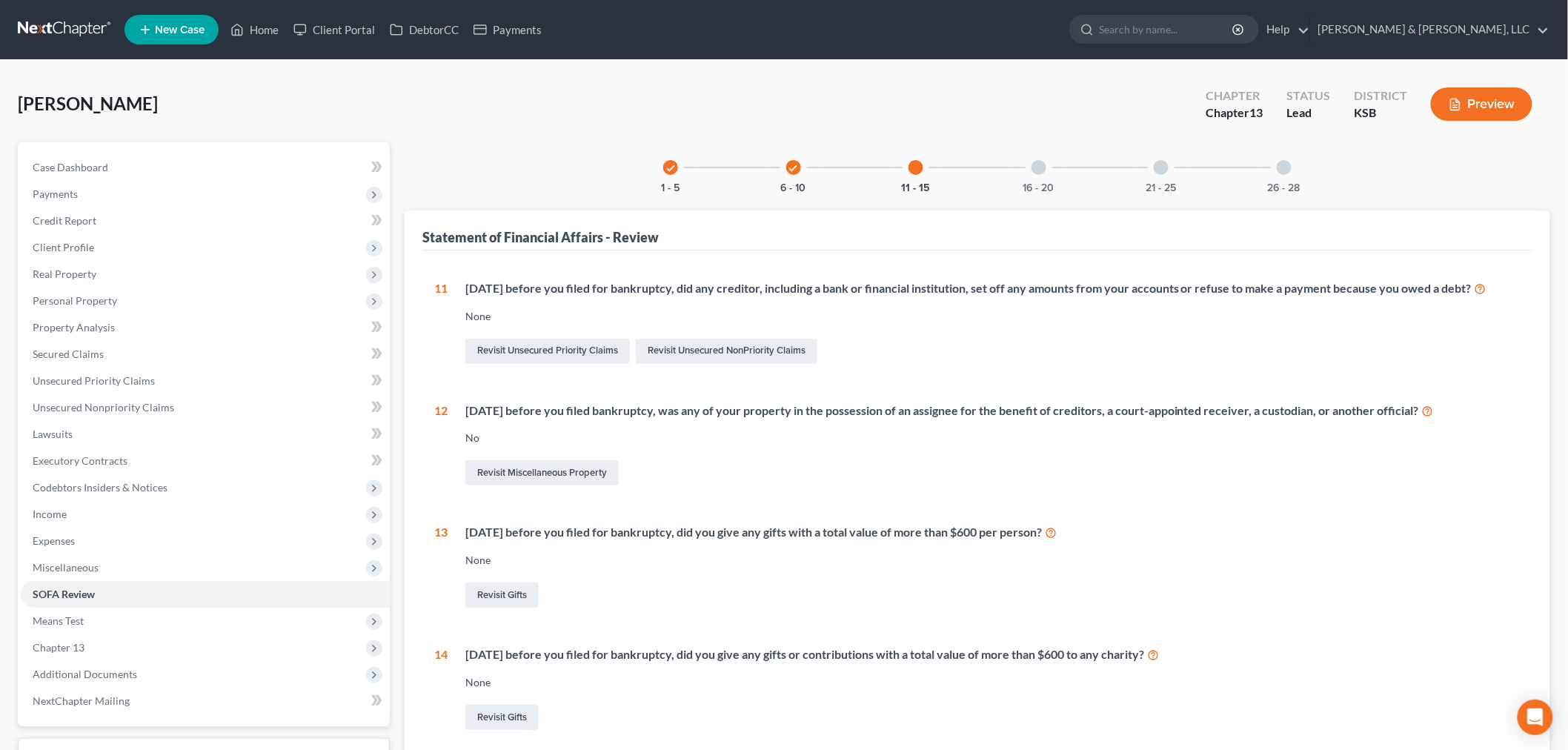
click at [1041, 165] on div at bounding box center [1039, 168] width 15 height 15
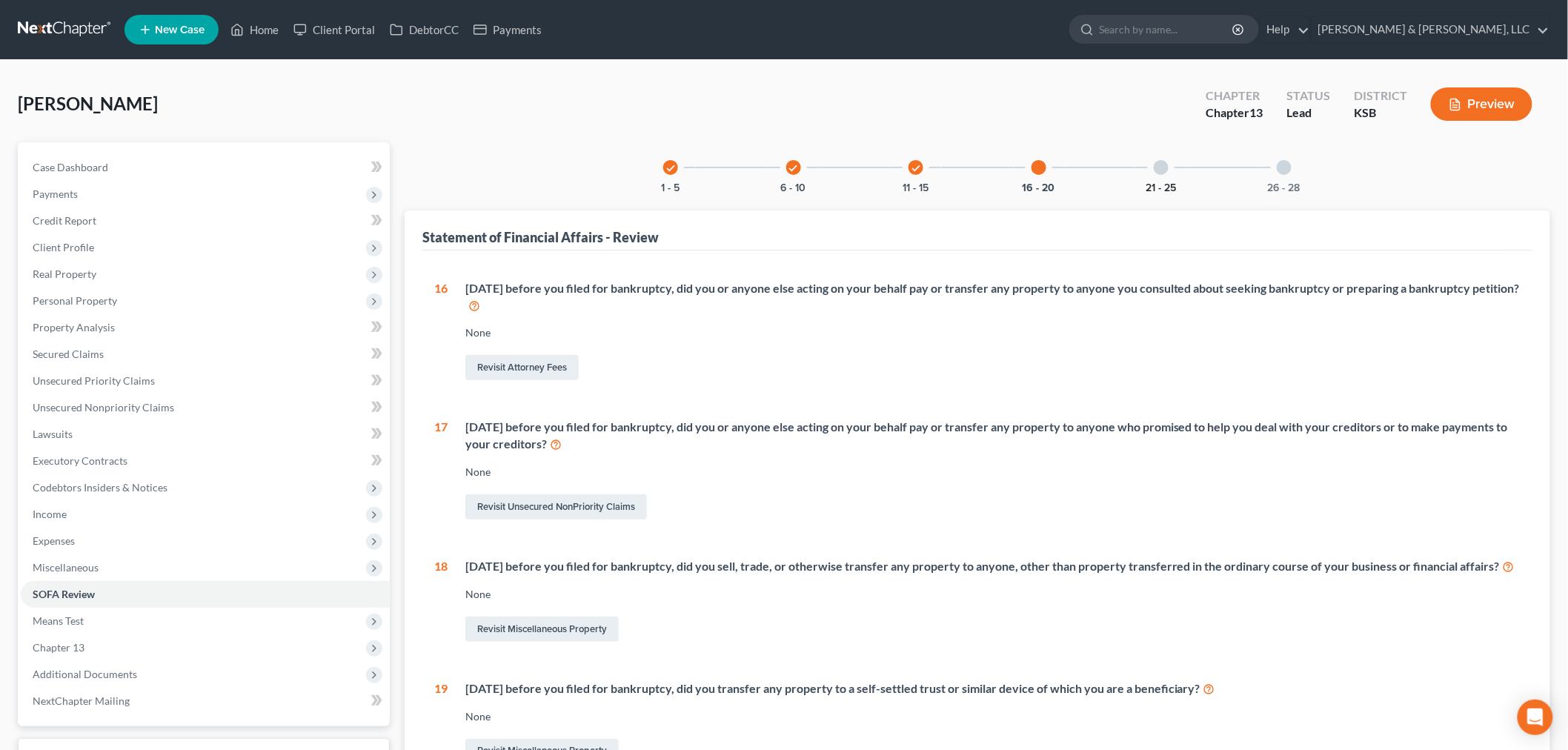
click at [1161, 183] on button "21 - 25" at bounding box center [1162, 188] width 30 height 10
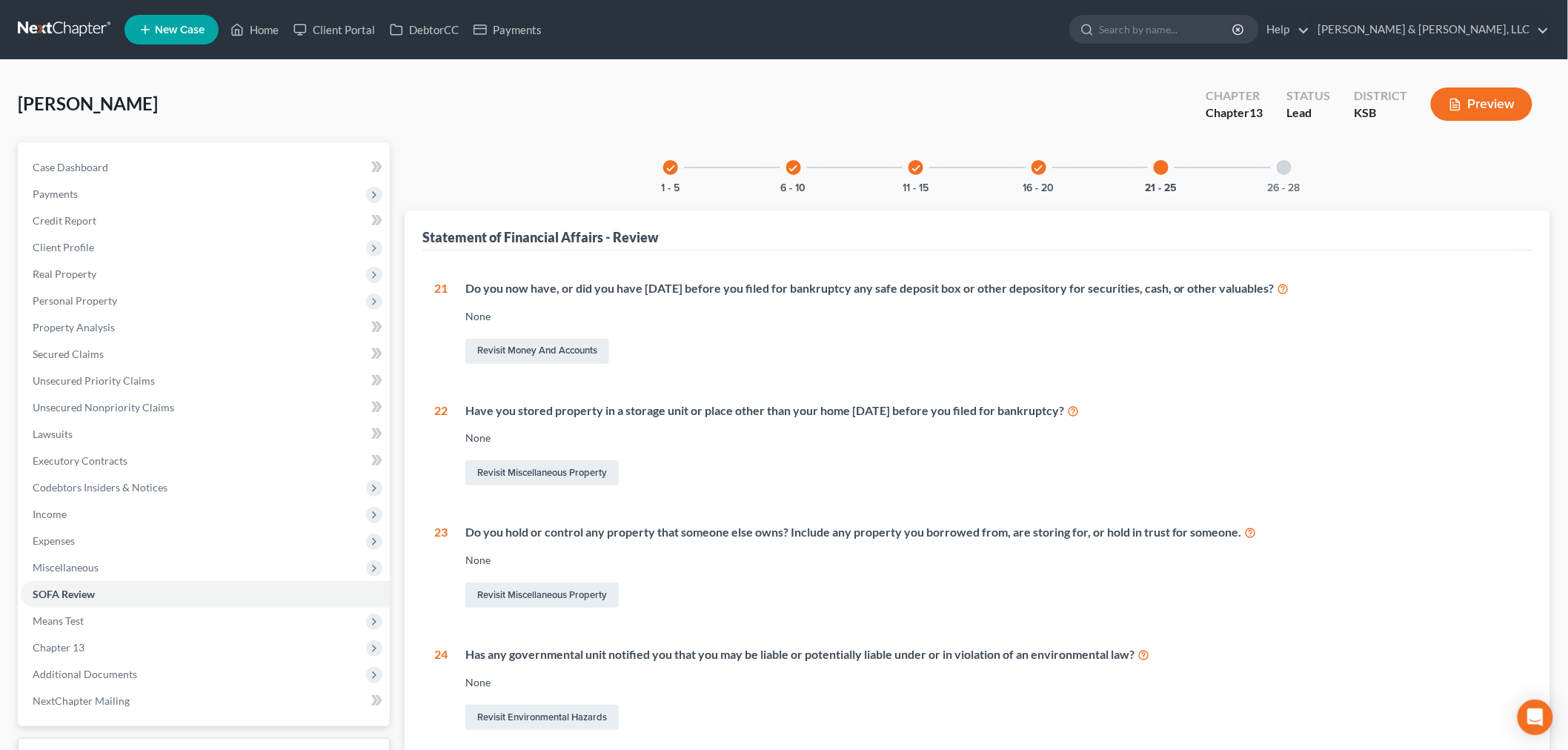
click at [1165, 167] on div at bounding box center [1162, 168] width 15 height 15
click at [1284, 167] on div at bounding box center [1284, 168] width 15 height 15
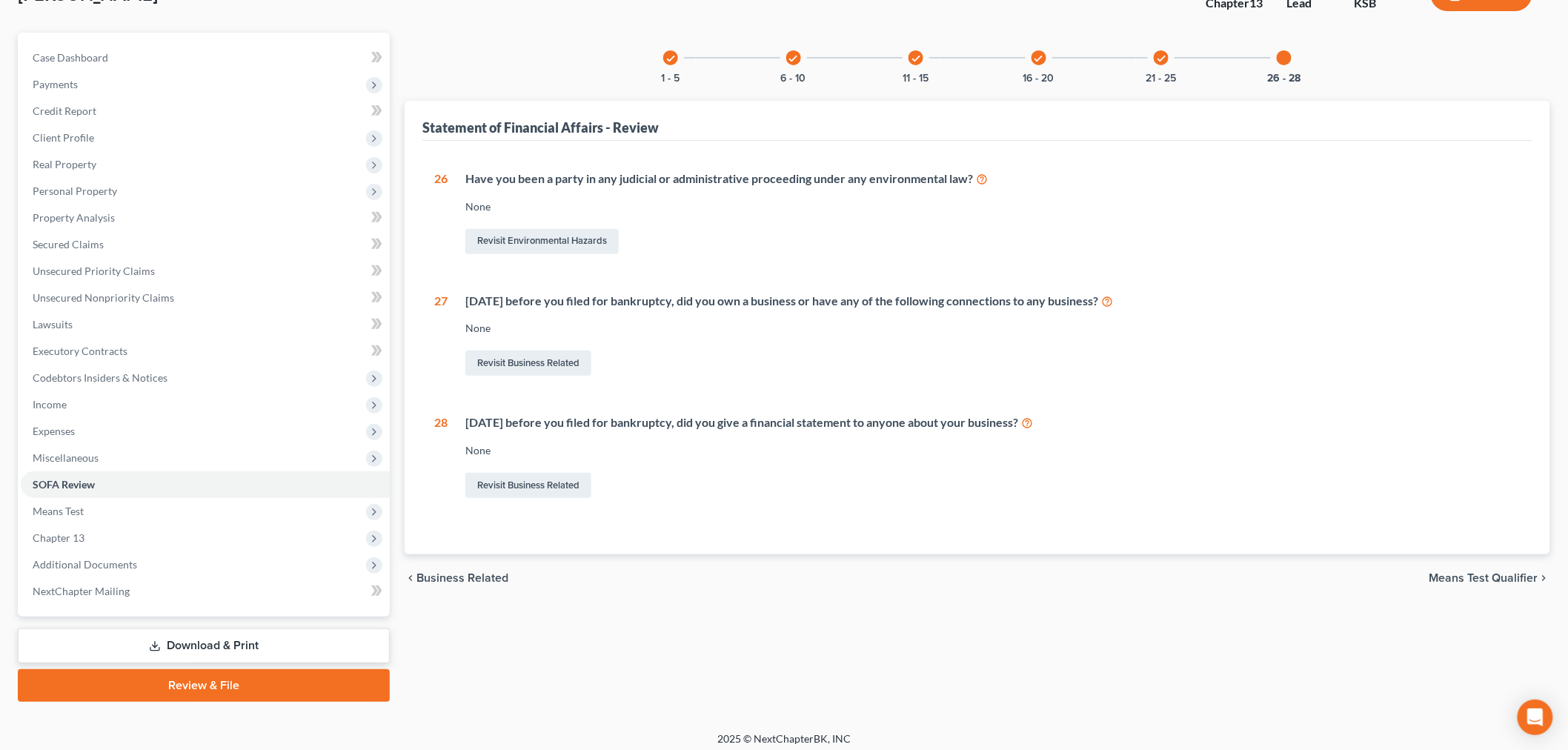
scroll to position [116, 0]
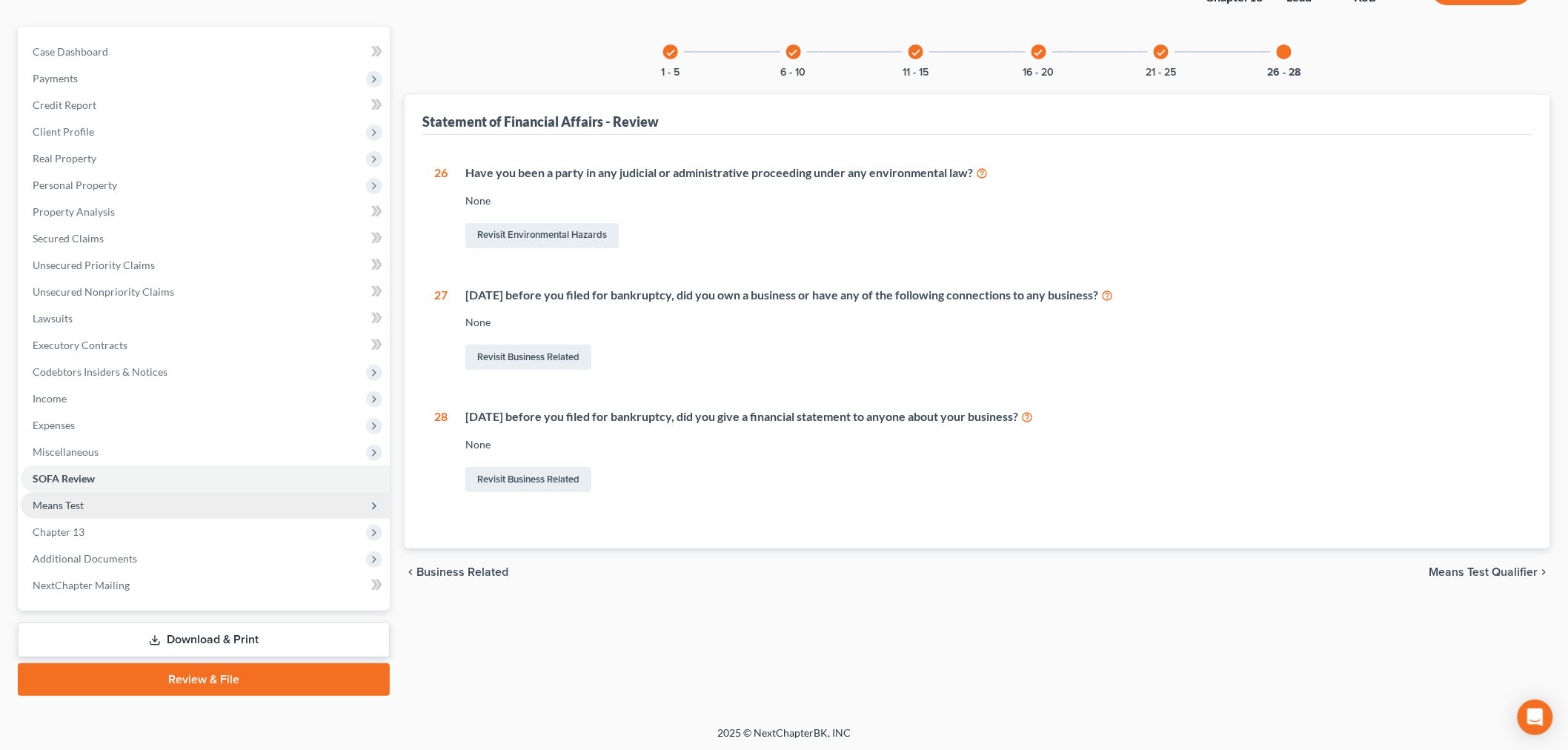
click at [70, 510] on span "Means Test" at bounding box center [206, 505] width 369 height 27
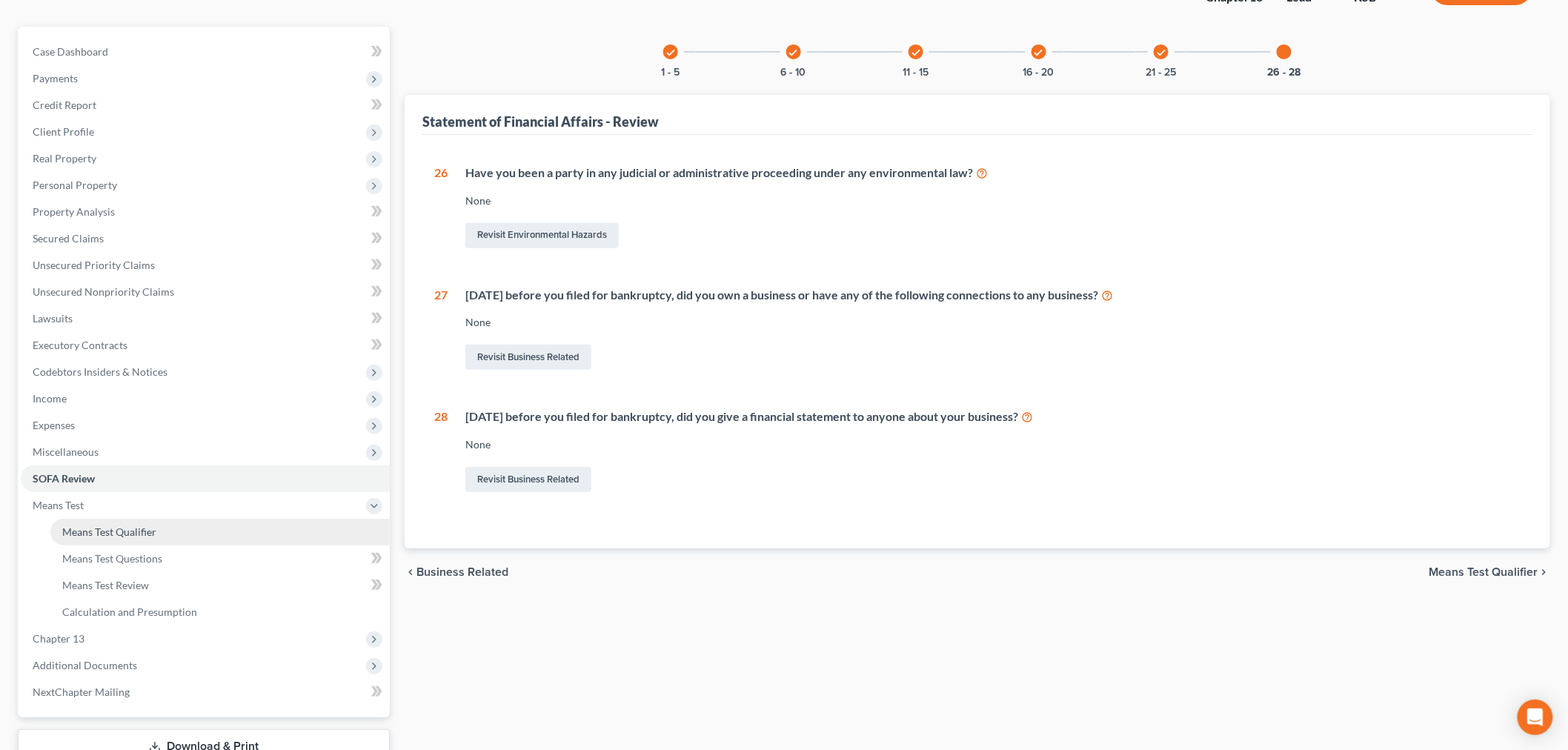
click at [82, 528] on span "Means Test Qualifier" at bounding box center [108, 531] width 94 height 12
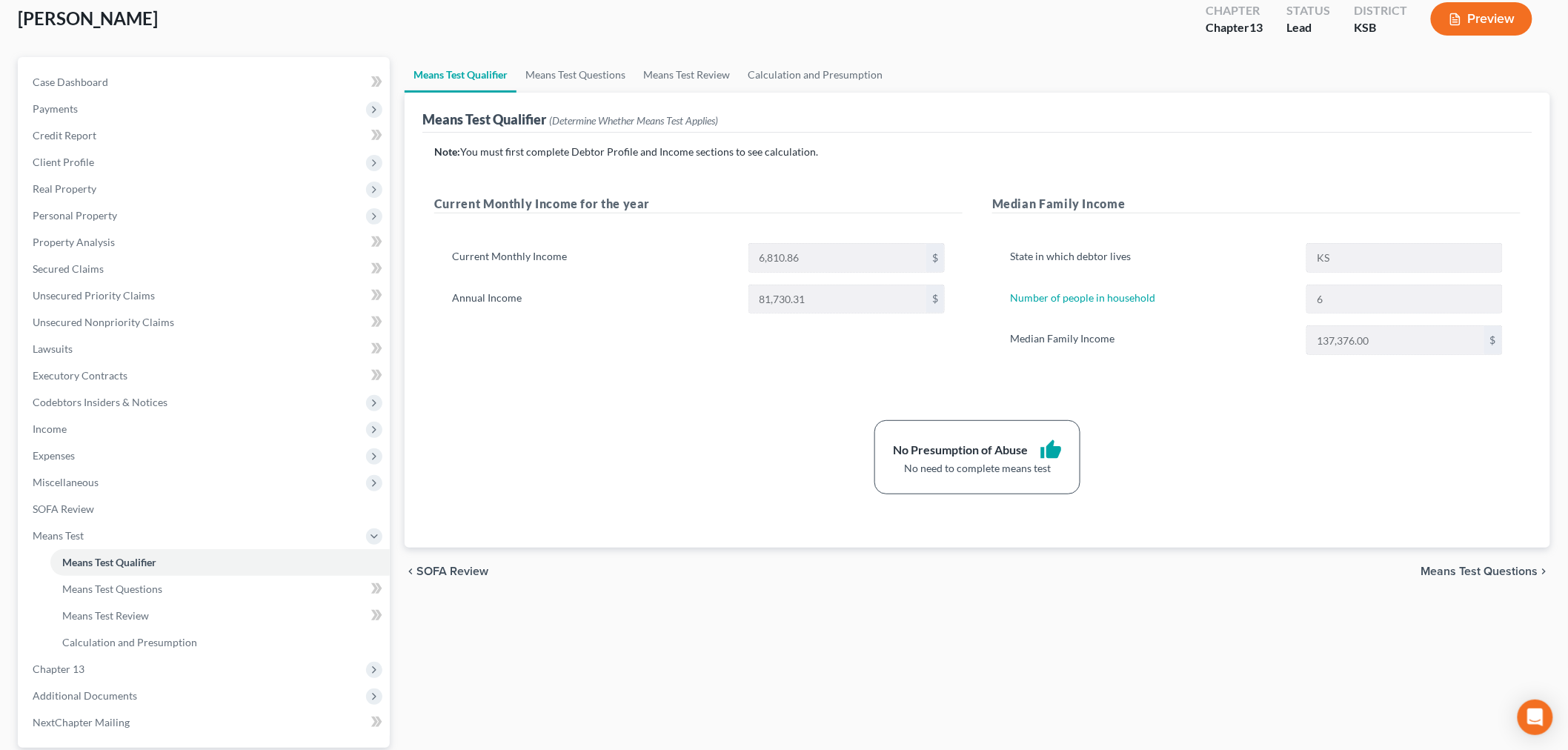
scroll to position [223, 0]
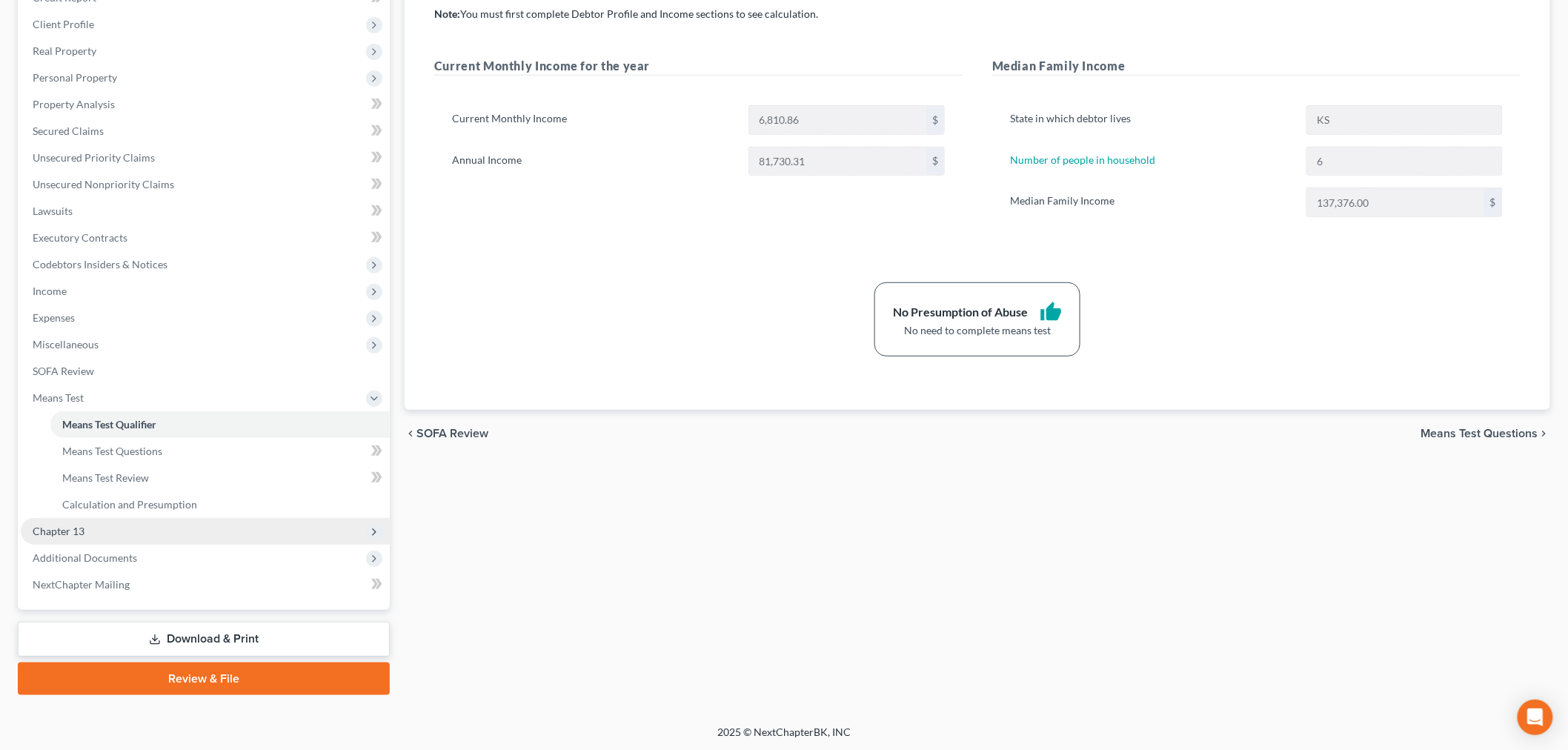
click at [71, 534] on span "Chapter 13" at bounding box center [58, 530] width 52 height 12
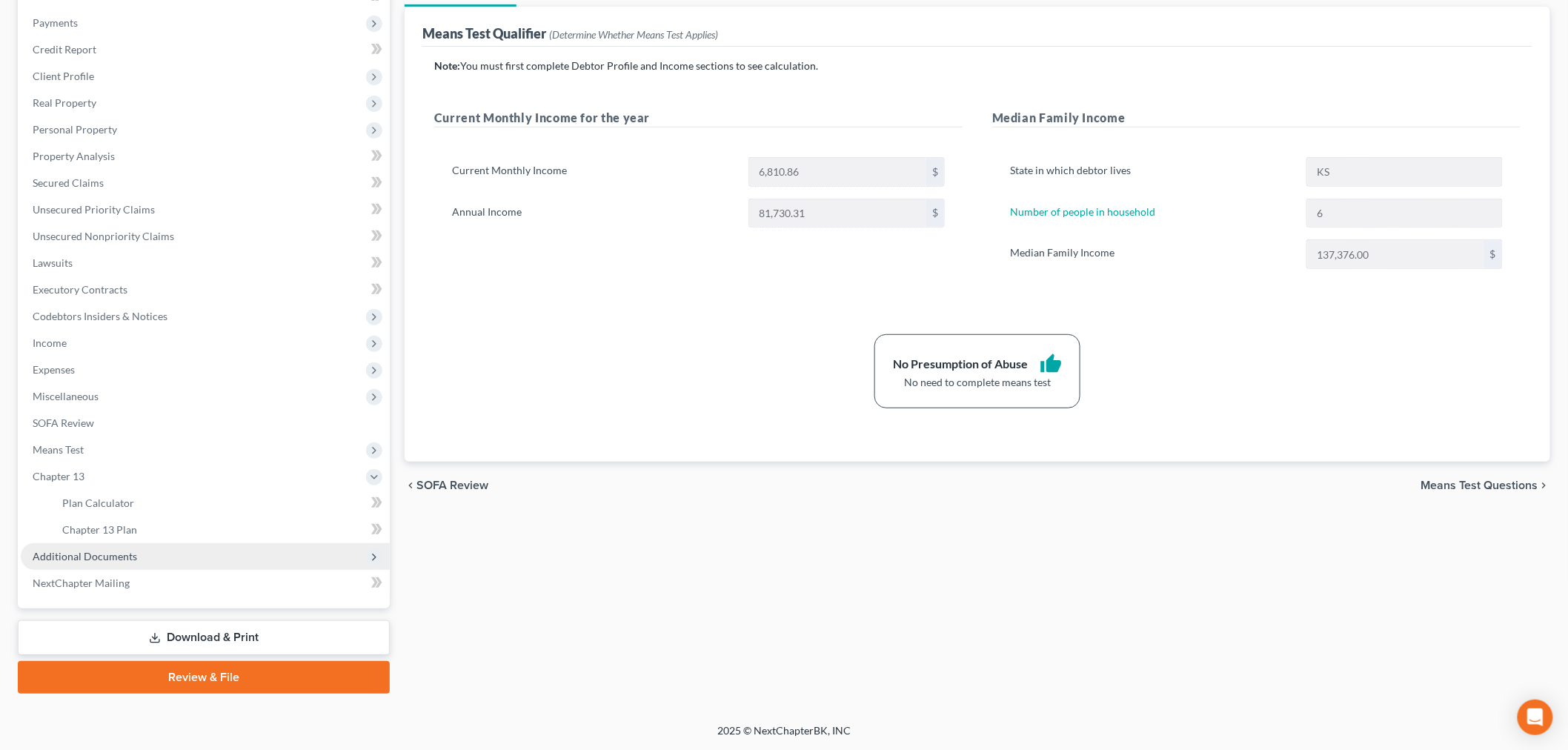
scroll to position [169, 0]
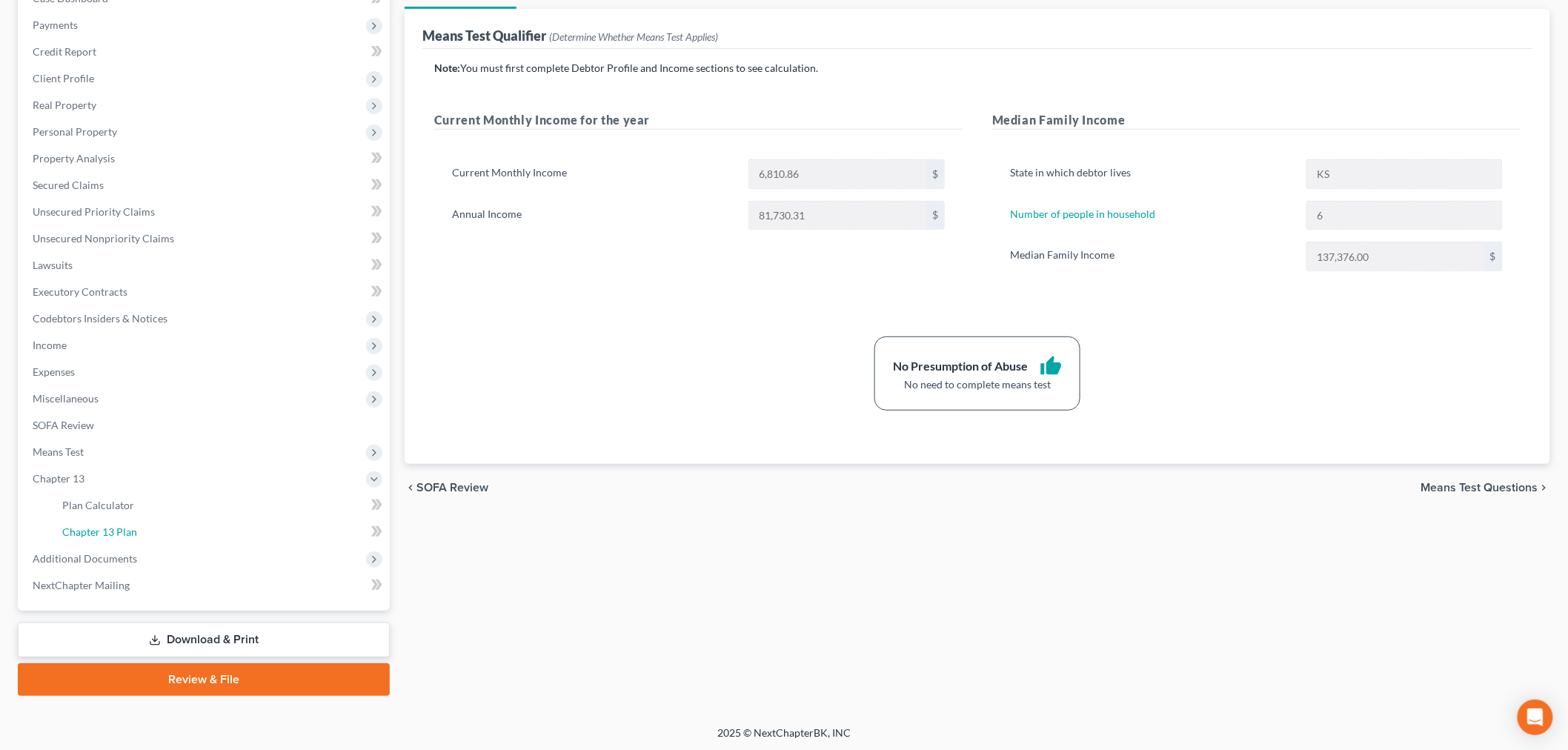
click at [99, 535] on span "Chapter 13 Plan" at bounding box center [99, 531] width 75 height 12
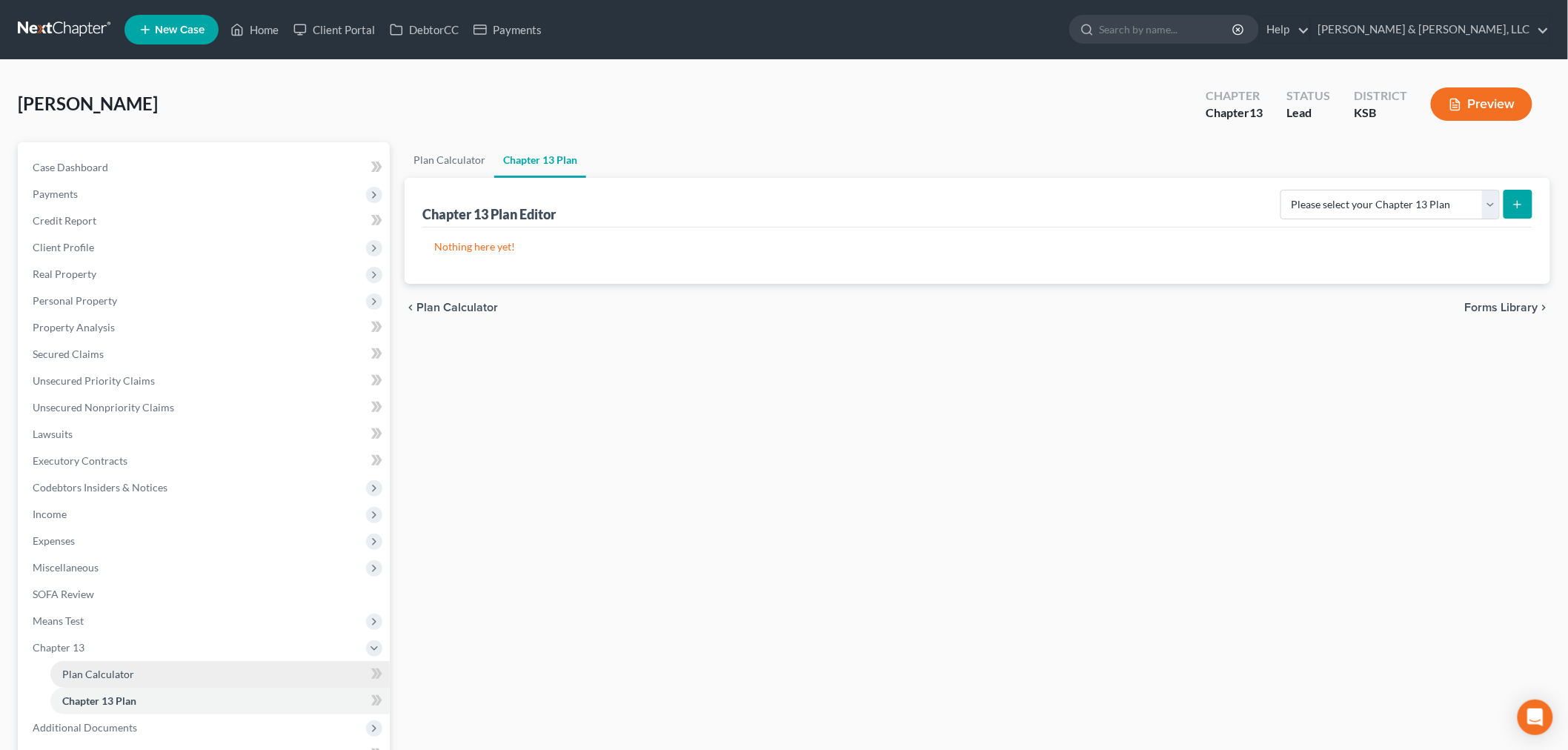
click at [131, 676] on link "Plan Calculator" at bounding box center [220, 675] width 340 height 27
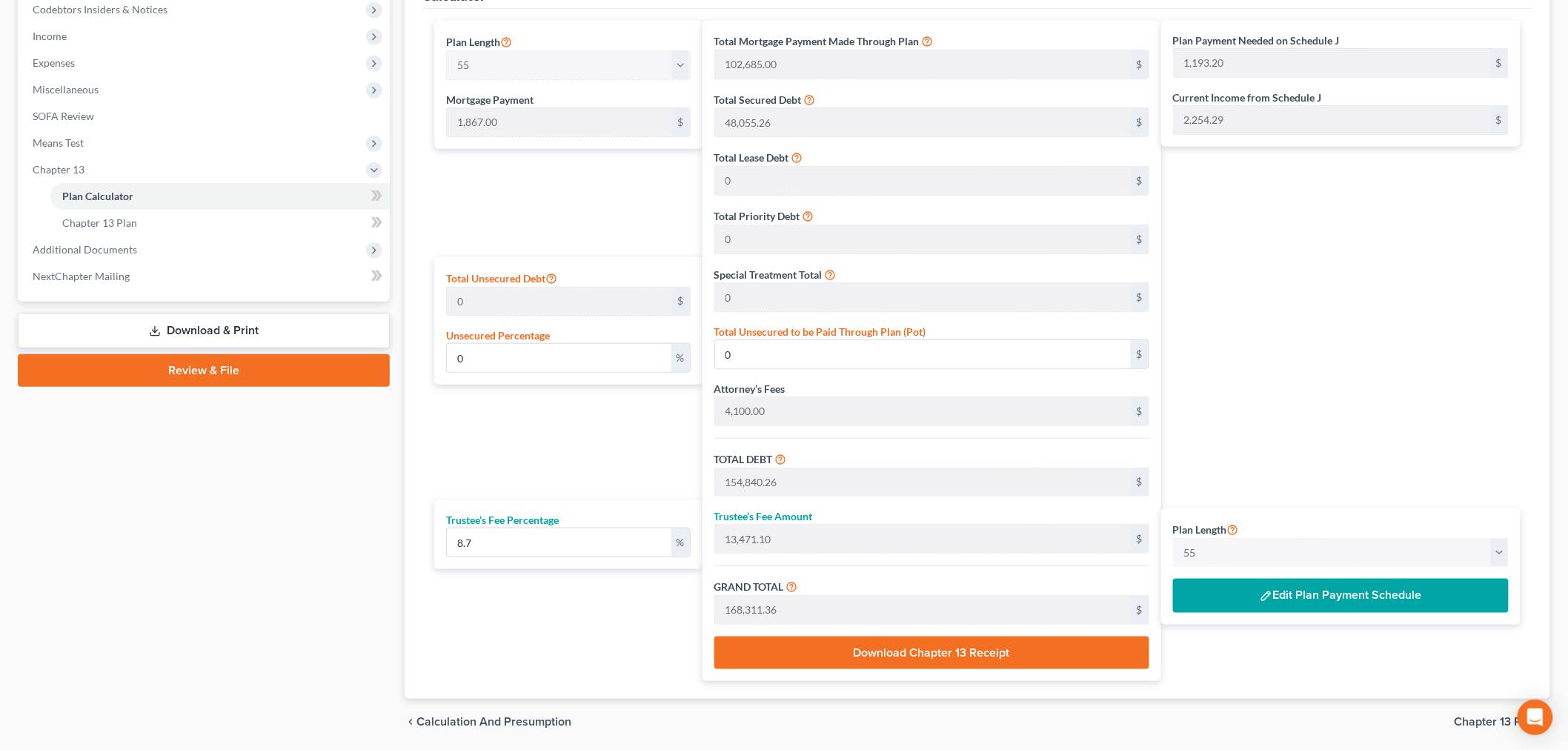
scroll to position [499, 0]
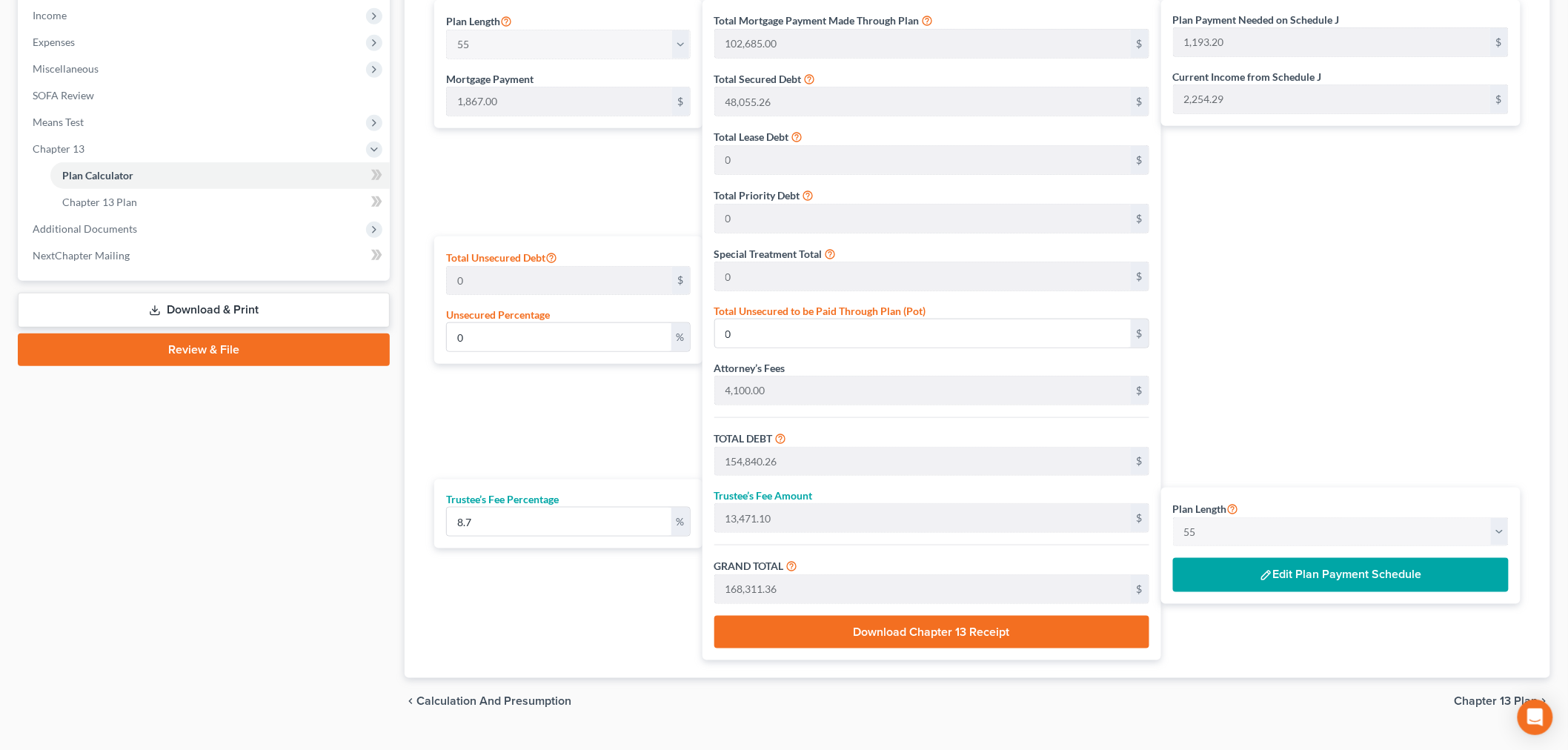
click at [1343, 575] on button "Edit Plan Payment Schedule" at bounding box center [1341, 575] width 336 height 34
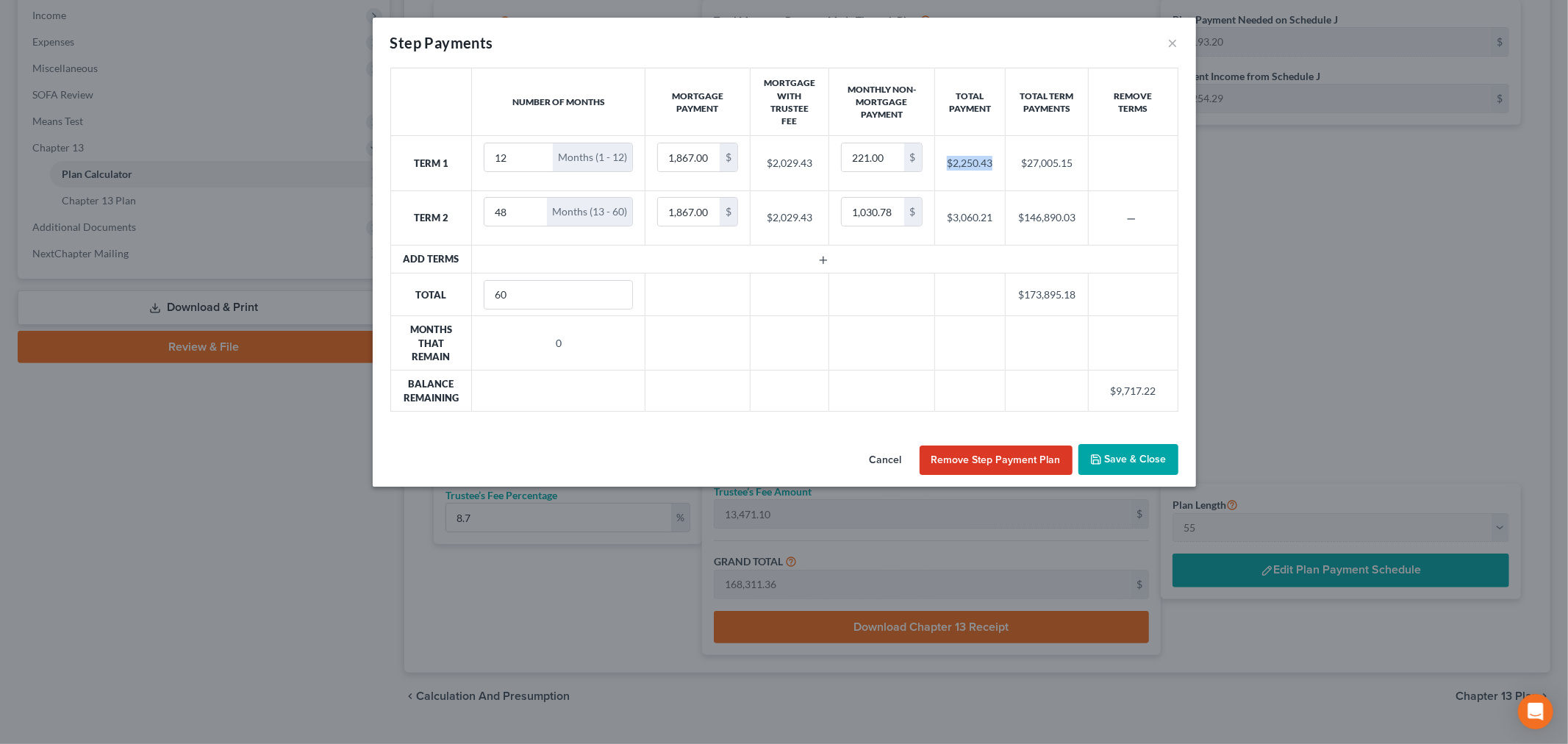
drag, startPoint x: 941, startPoint y: 171, endPoint x: 1002, endPoint y: 164, distance: 61.4
click at [1002, 164] on td "$2,250.43" at bounding box center [969, 163] width 71 height 55
click at [1125, 464] on button "Save & Close" at bounding box center [1129, 459] width 100 height 31
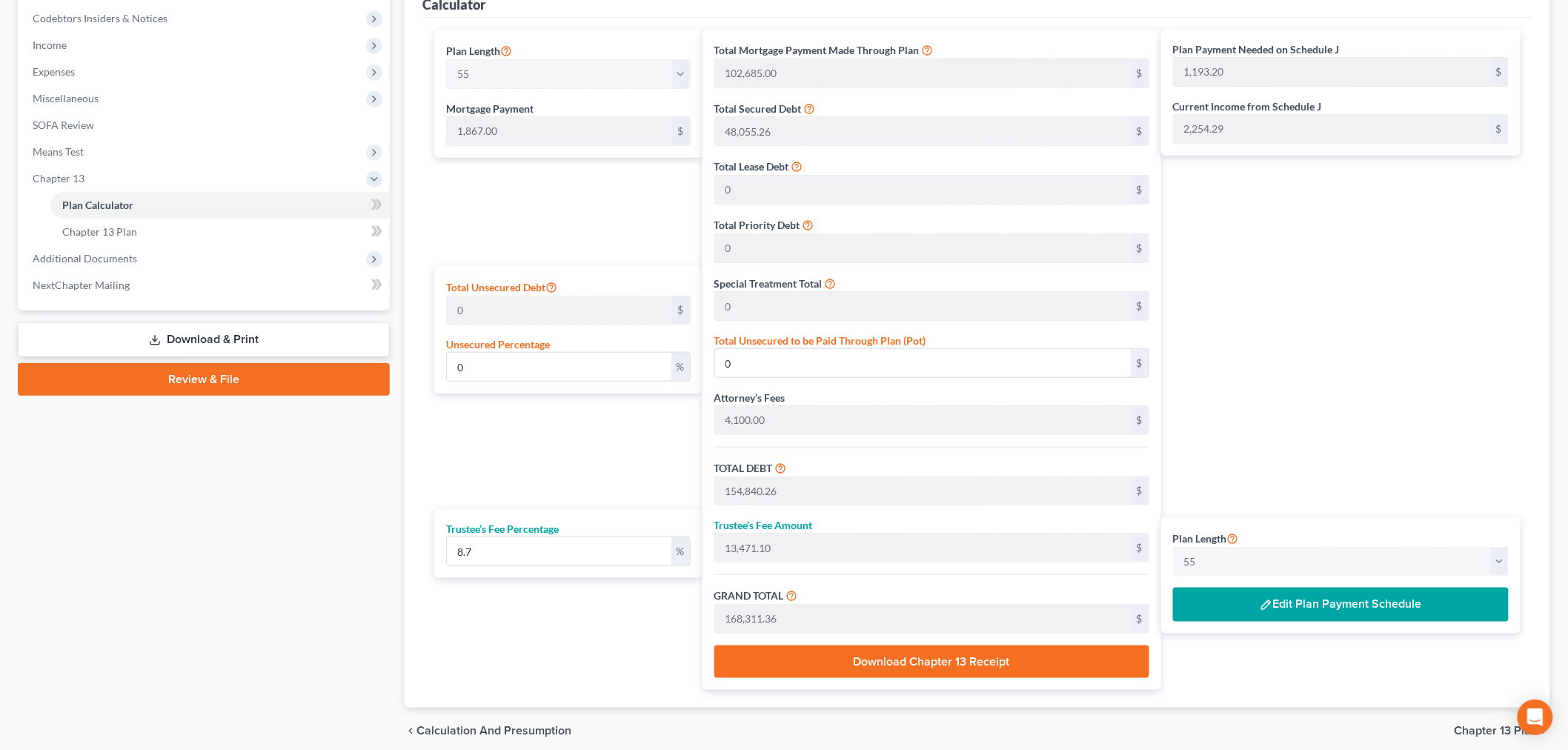
scroll to position [534, 0]
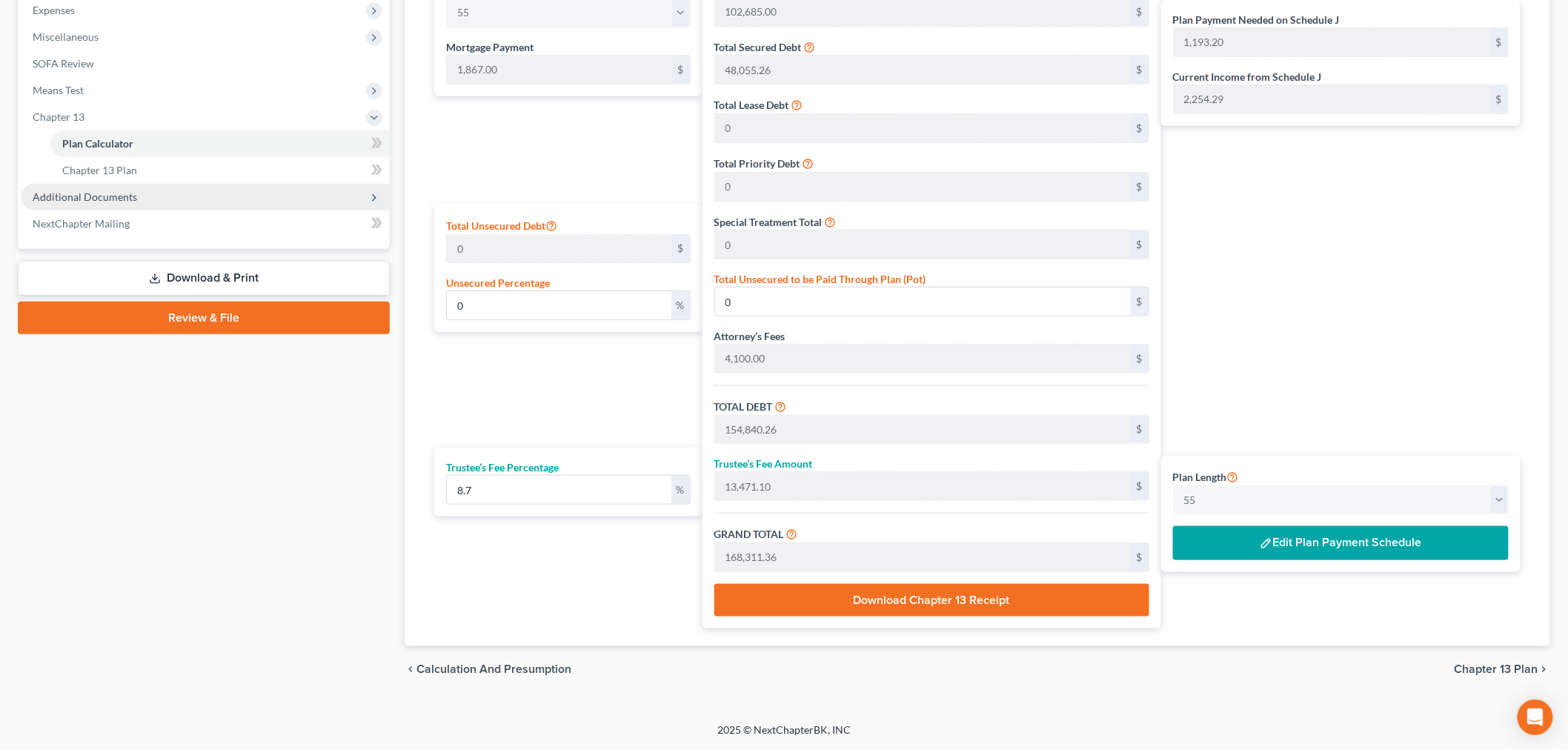
click at [80, 193] on span "Additional Documents" at bounding box center [85, 196] width 105 height 12
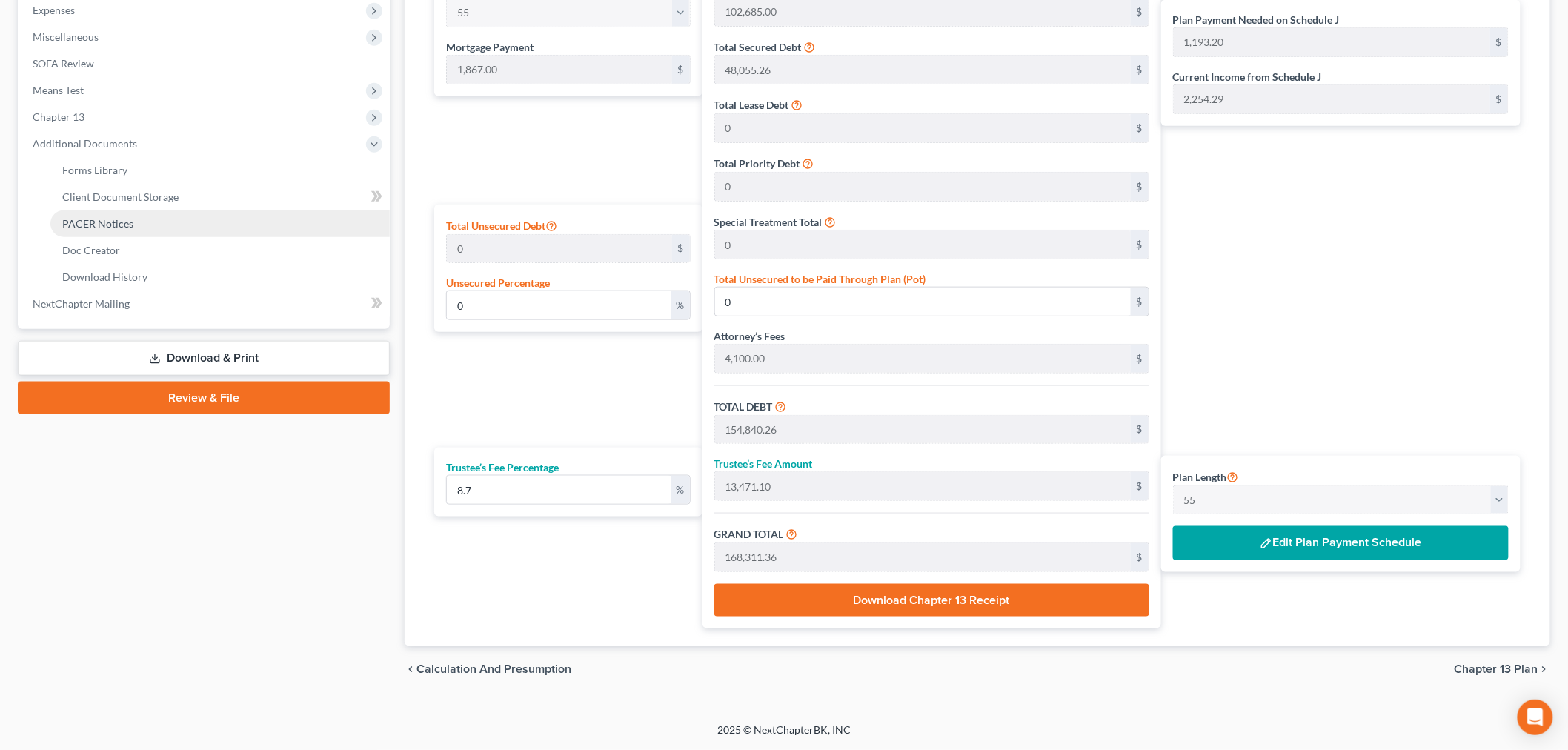
click at [91, 221] on span "PACER Notices" at bounding box center [97, 223] width 71 height 12
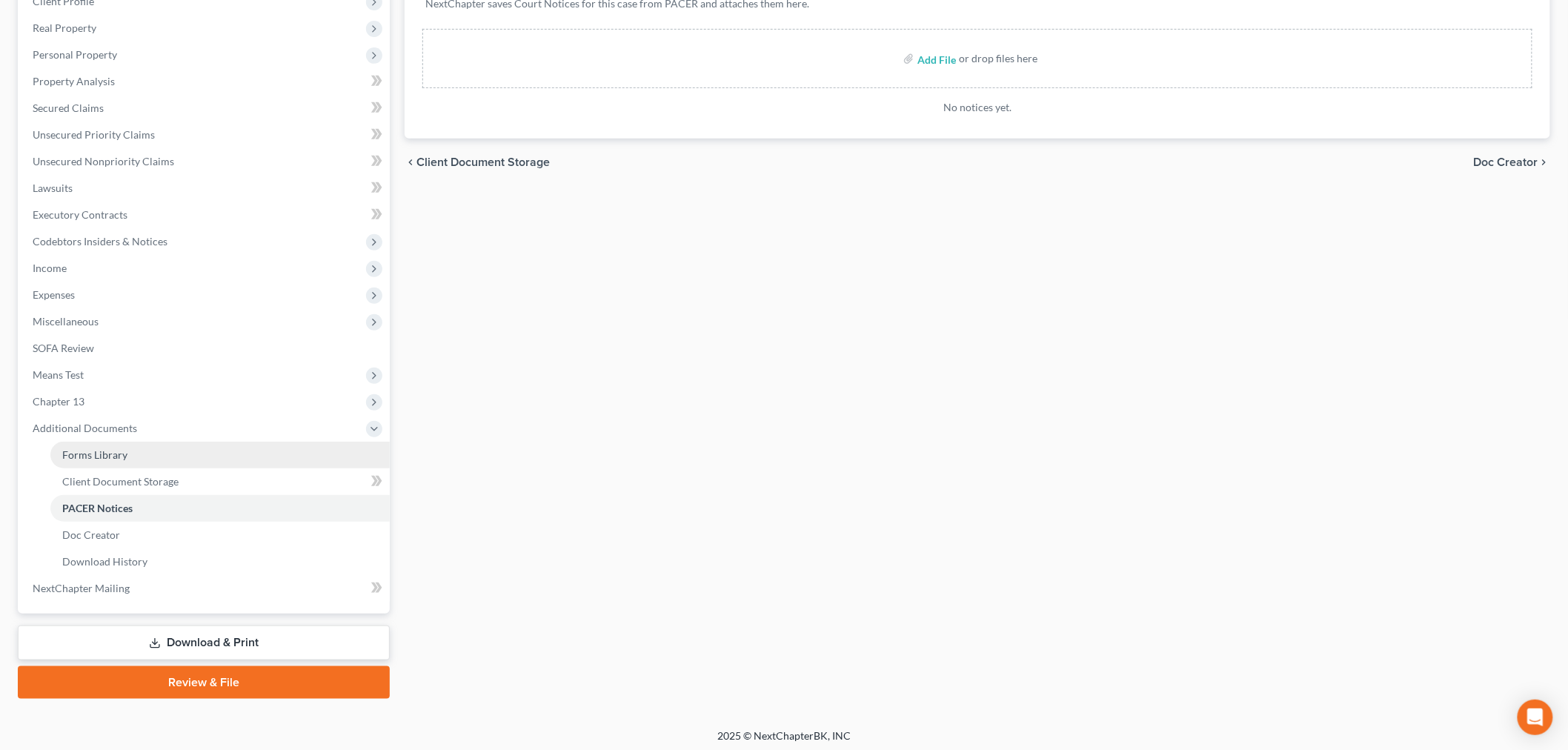
scroll to position [249, 0]
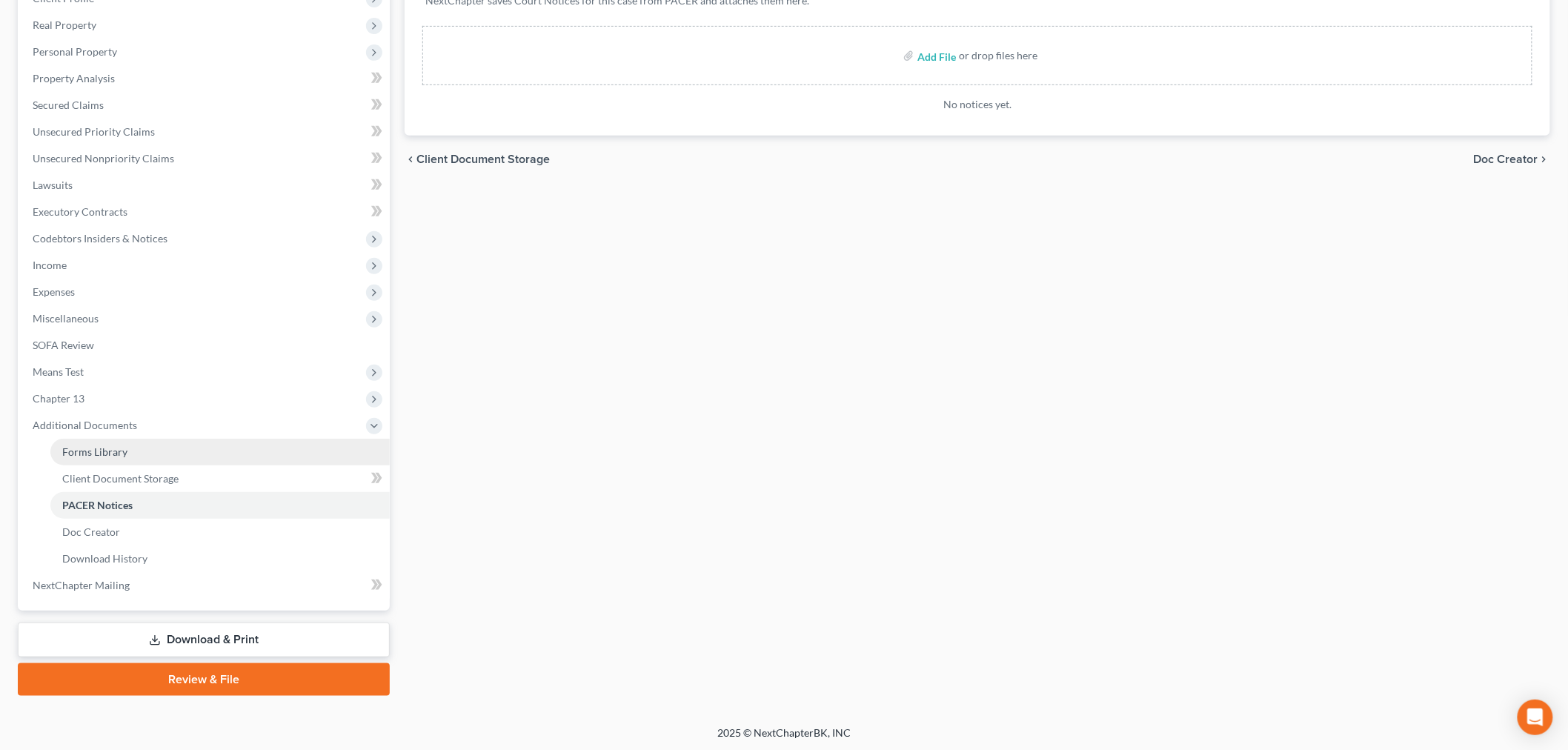
click at [92, 452] on span "Forms Library" at bounding box center [94, 451] width 66 height 12
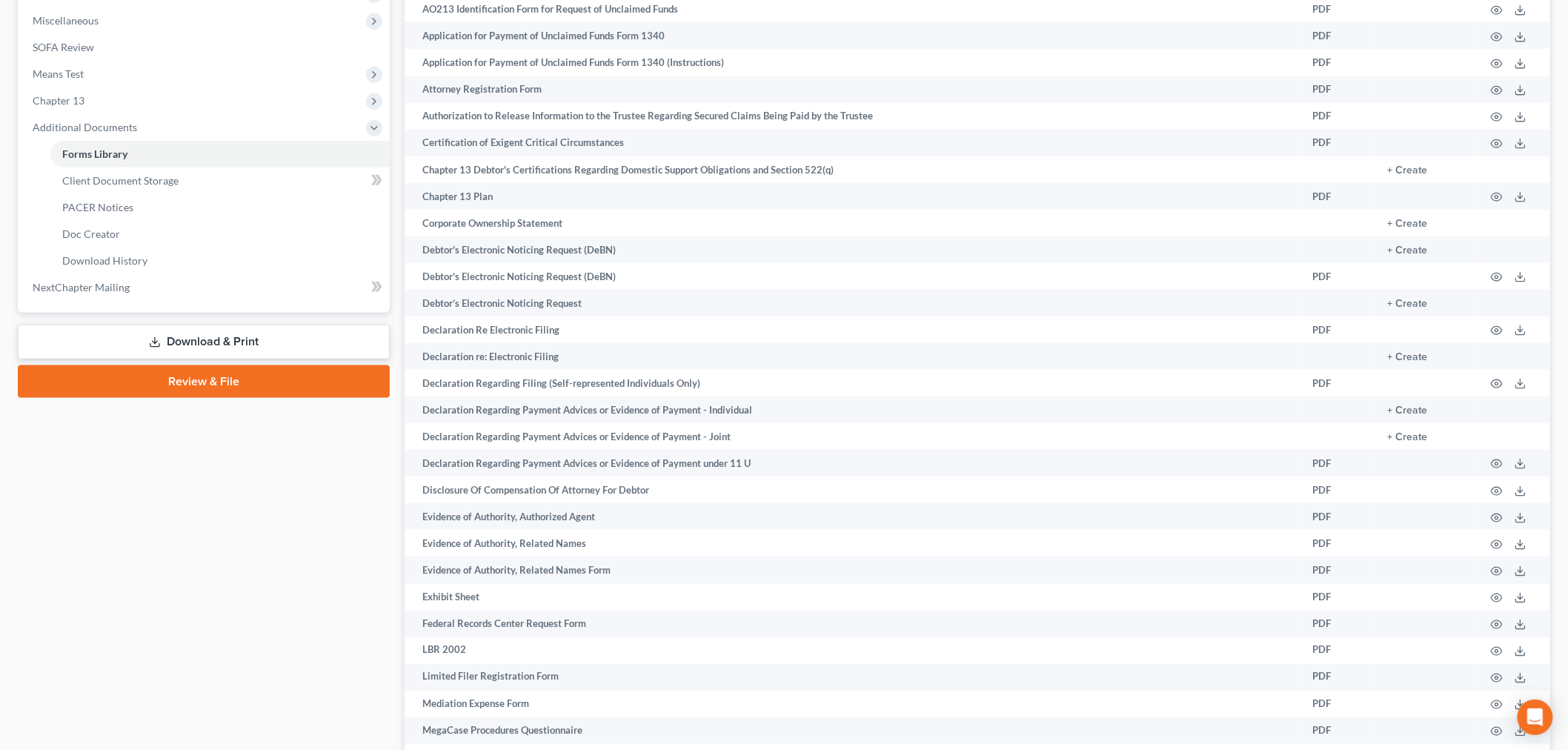
scroll to position [576, 0]
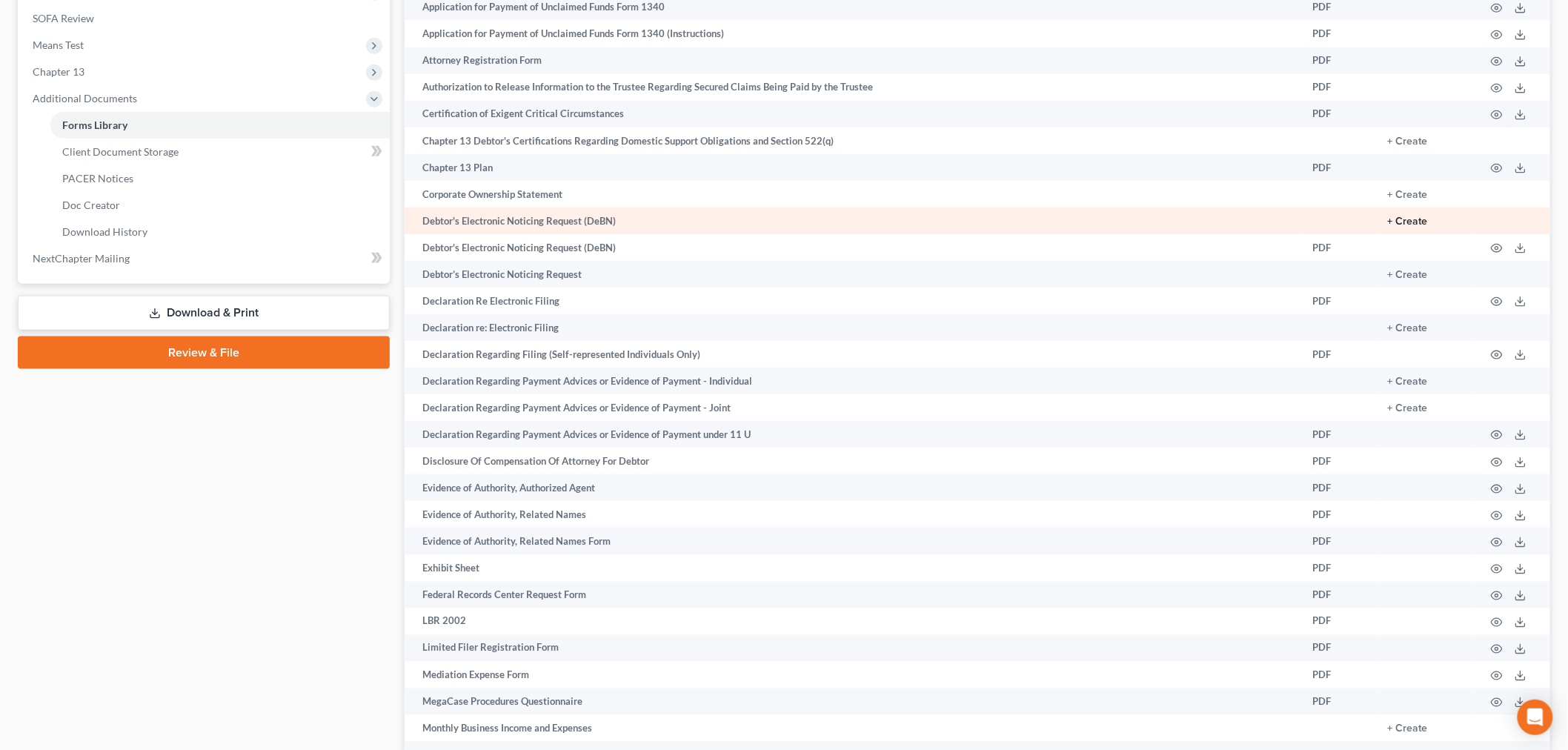
click at [1417, 225] on button "+ Create" at bounding box center [1408, 221] width 40 height 10
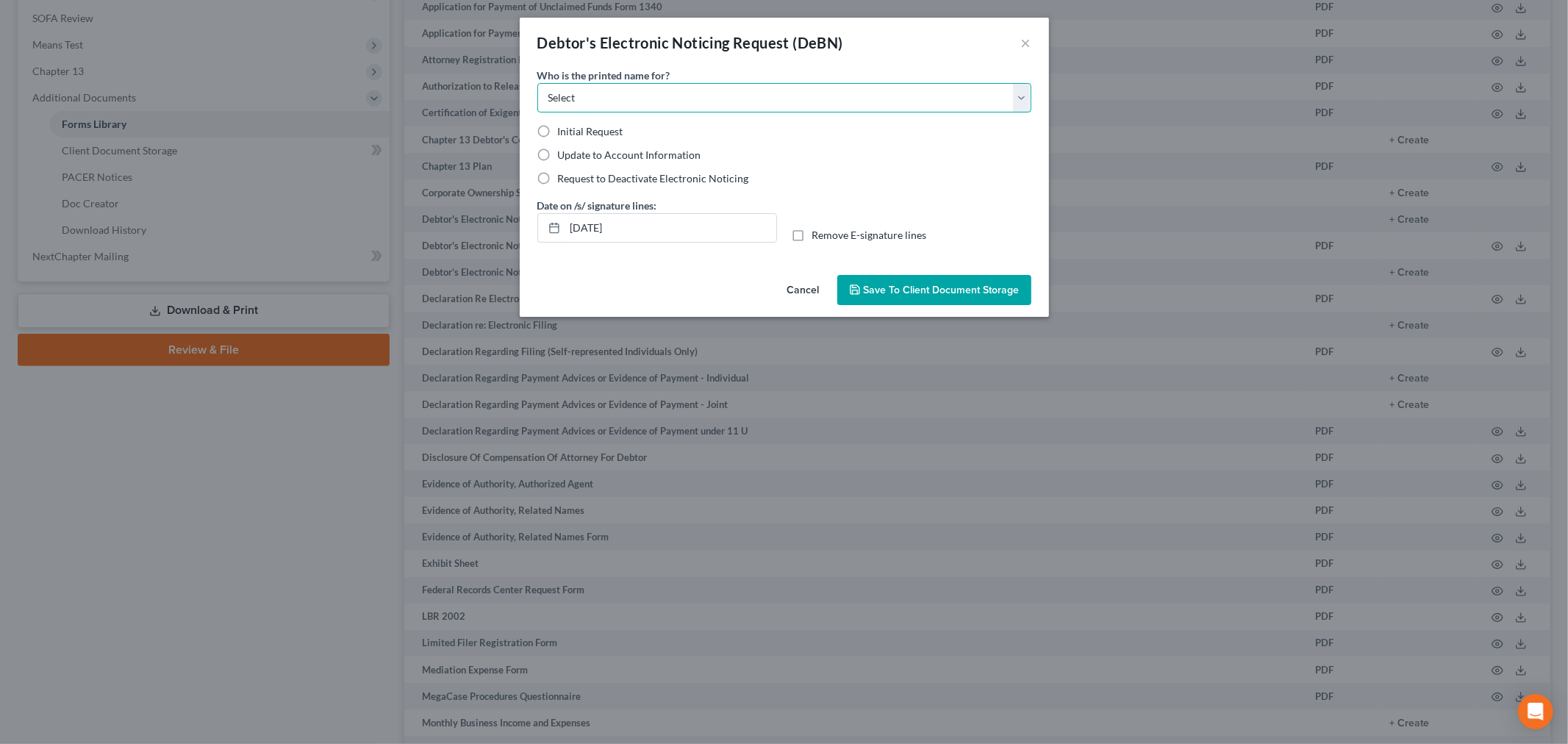
click at [646, 100] on select "Select Debtor Attorney" at bounding box center [784, 97] width 494 height 29
click at [537, 83] on select "Select Debtor Attorney" at bounding box center [784, 97] width 494 height 29
click at [558, 130] on label "Initial Request" at bounding box center [590, 132] width 65 height 15
click at [564, 130] on input "Initial Request" at bounding box center [568, 129] width 9 height 9
drag, startPoint x: 683, startPoint y: 93, endPoint x: 682, endPoint y: 104, distance: 11.0
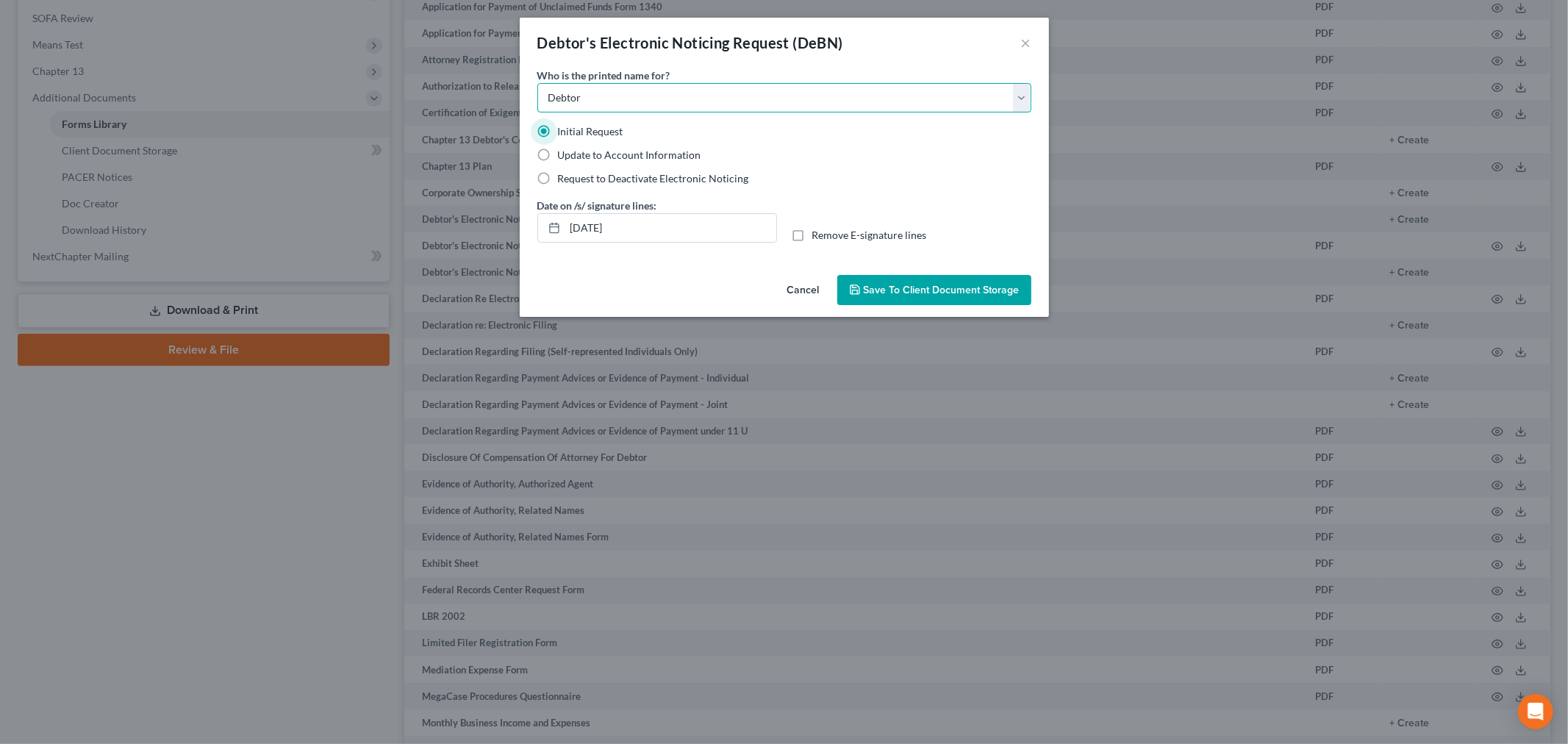
click at [683, 93] on select "Select Debtor Attorney" at bounding box center [784, 97] width 494 height 29
click at [537, 83] on select "Select Debtor Attorney" at bounding box center [784, 97] width 494 height 29
click at [1028, 40] on button "×" at bounding box center [1026, 42] width 10 height 18
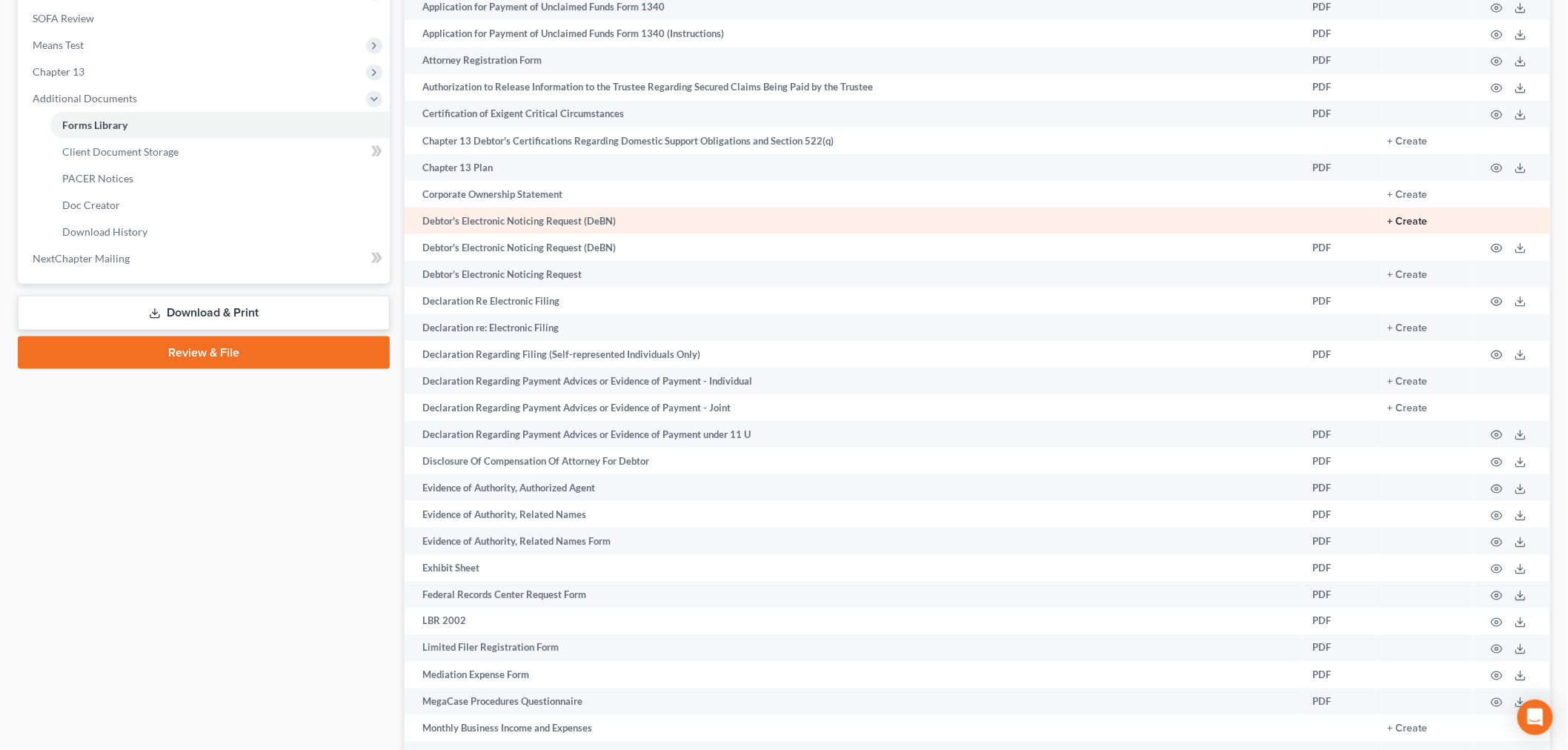
click at [1405, 224] on button "+ Create" at bounding box center [1408, 221] width 40 height 10
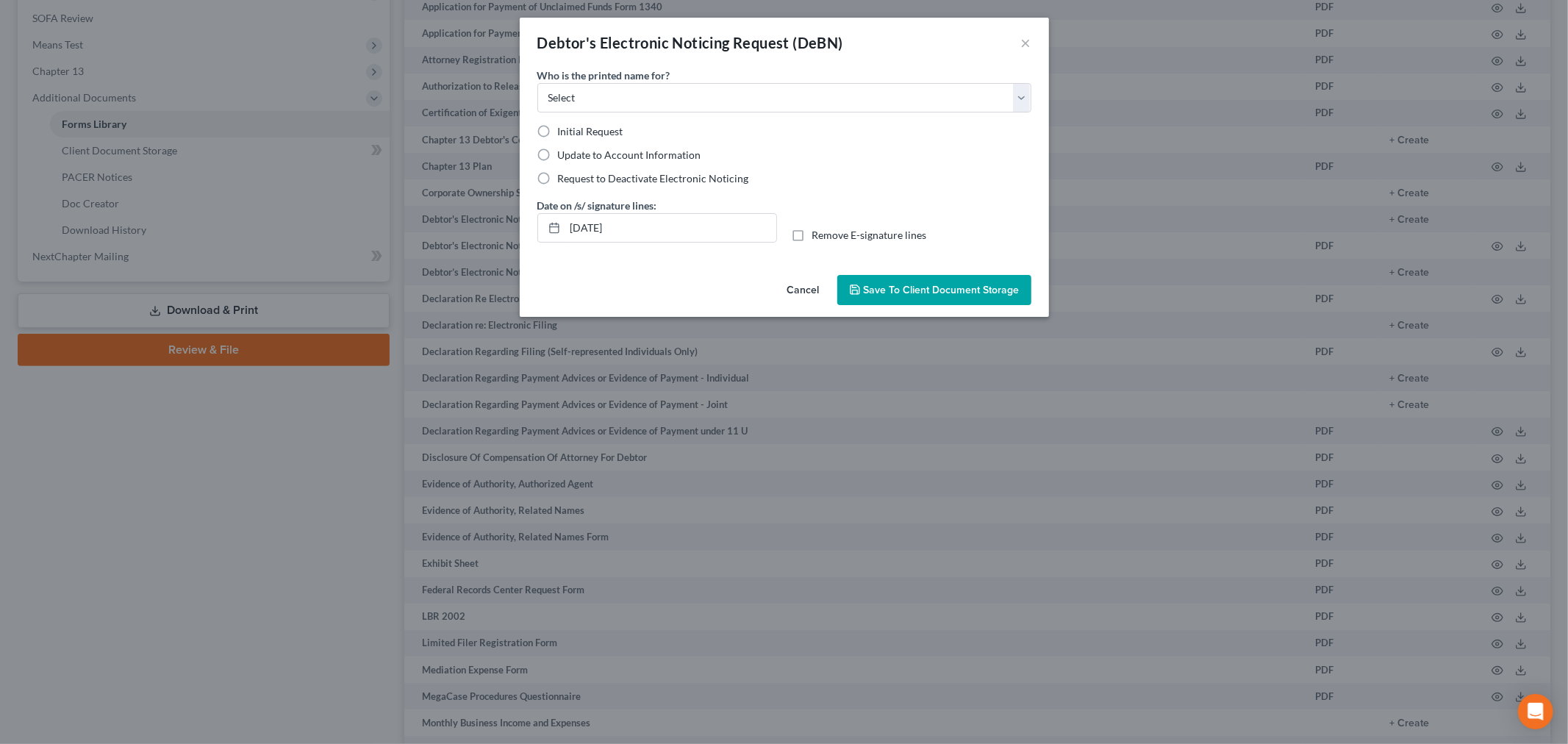
click at [787, 113] on div "Who is the printed name for? Select Debtor Attorney Initial Request Update to A…" at bounding box center [784, 127] width 494 height 118
click at [787, 99] on select "Select Debtor Attorney" at bounding box center [784, 97] width 494 height 29
click at [537, 83] on select "Select Debtor Attorney" at bounding box center [784, 97] width 494 height 29
click at [567, 135] on span "Initial Request" at bounding box center [590, 130] width 65 height 12
click at [567, 134] on input "Initial Request" at bounding box center [568, 129] width 9 height 9
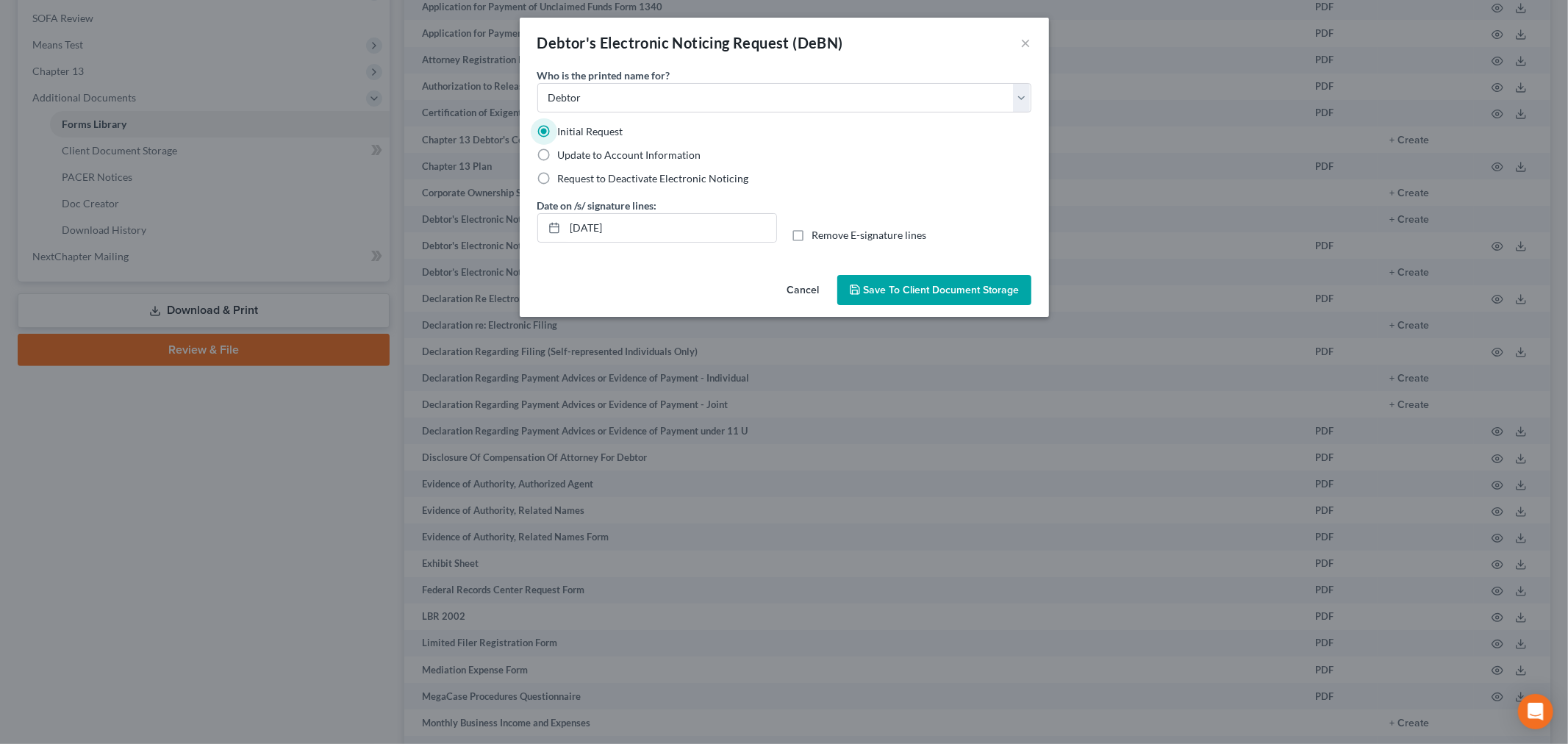
click at [930, 295] on span "Save to Client Document Storage" at bounding box center [941, 290] width 156 height 12
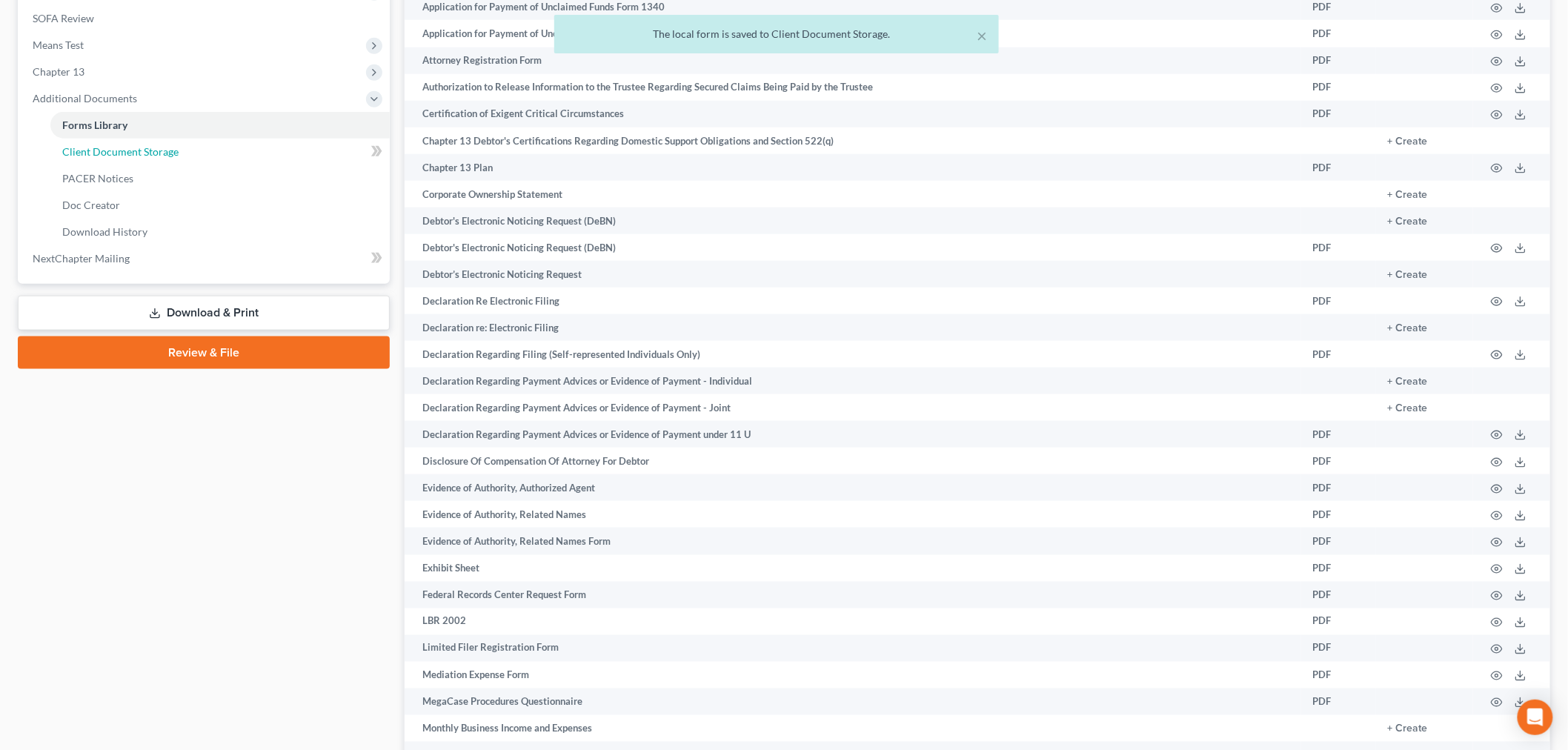
drag, startPoint x: 93, startPoint y: 158, endPoint x: 1033, endPoint y: 270, distance: 946.6
click at [94, 158] on link "Client Document Storage" at bounding box center [220, 152] width 340 height 27
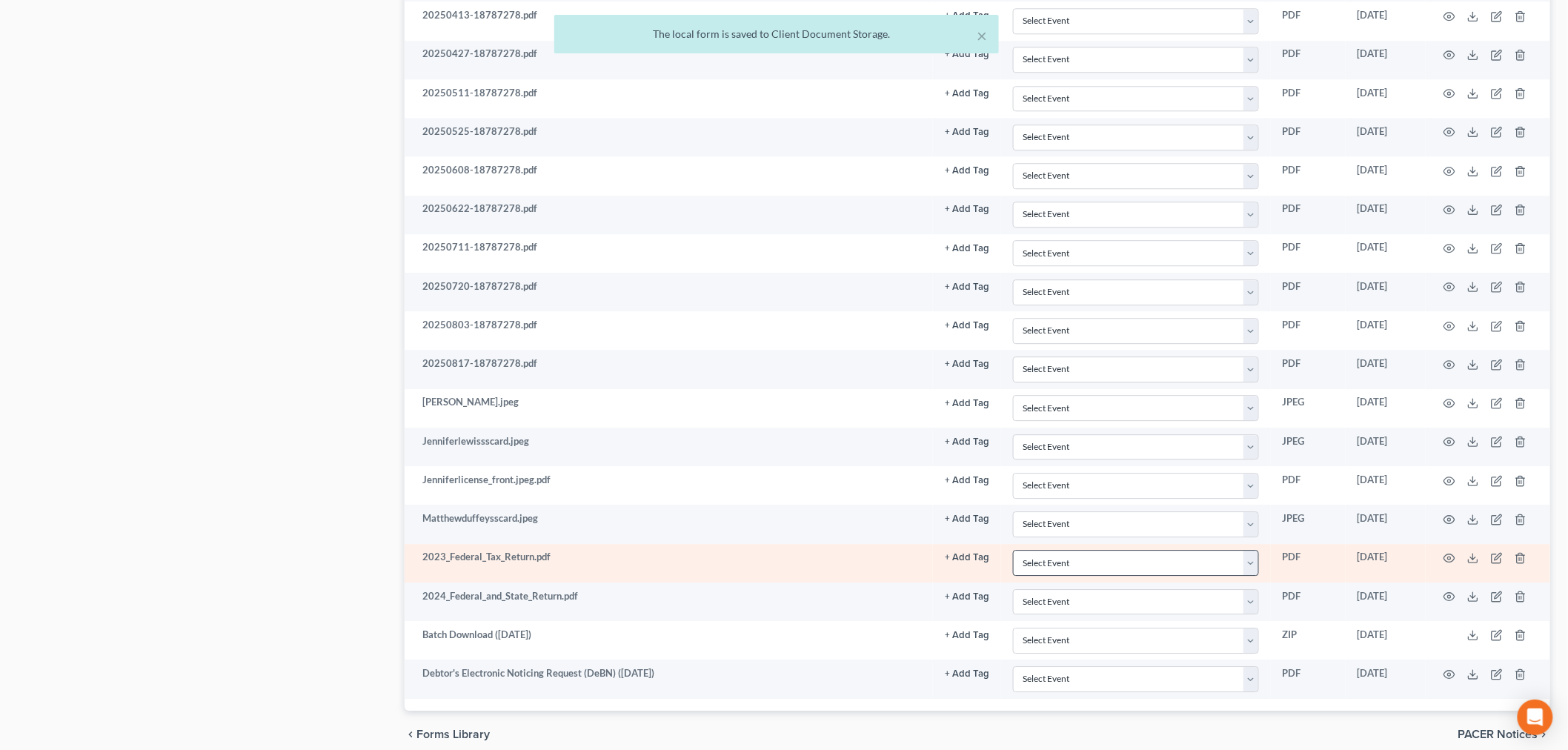
scroll to position [1650, 0]
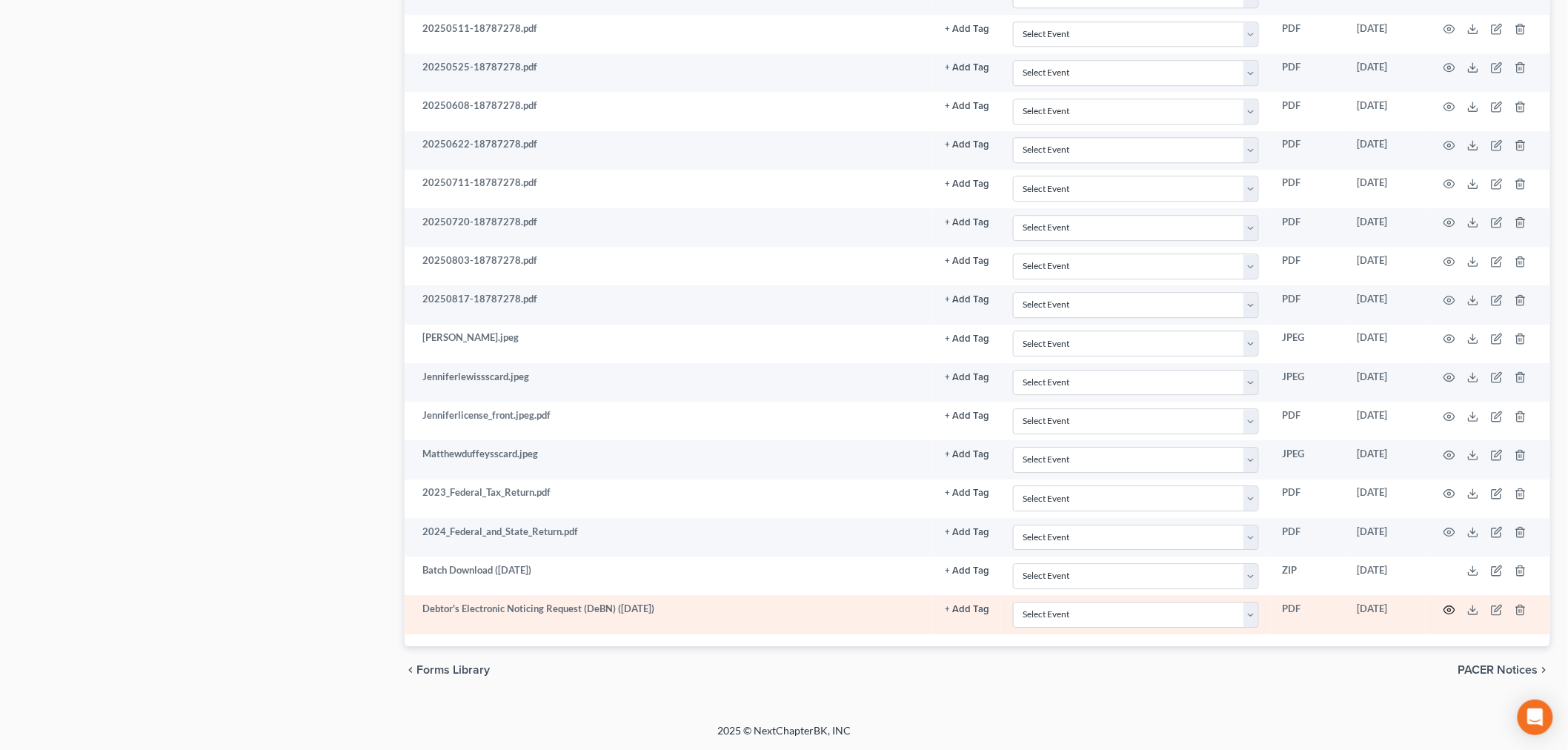
click at [1453, 605] on icon "button" at bounding box center [1449, 610] width 11 height 11
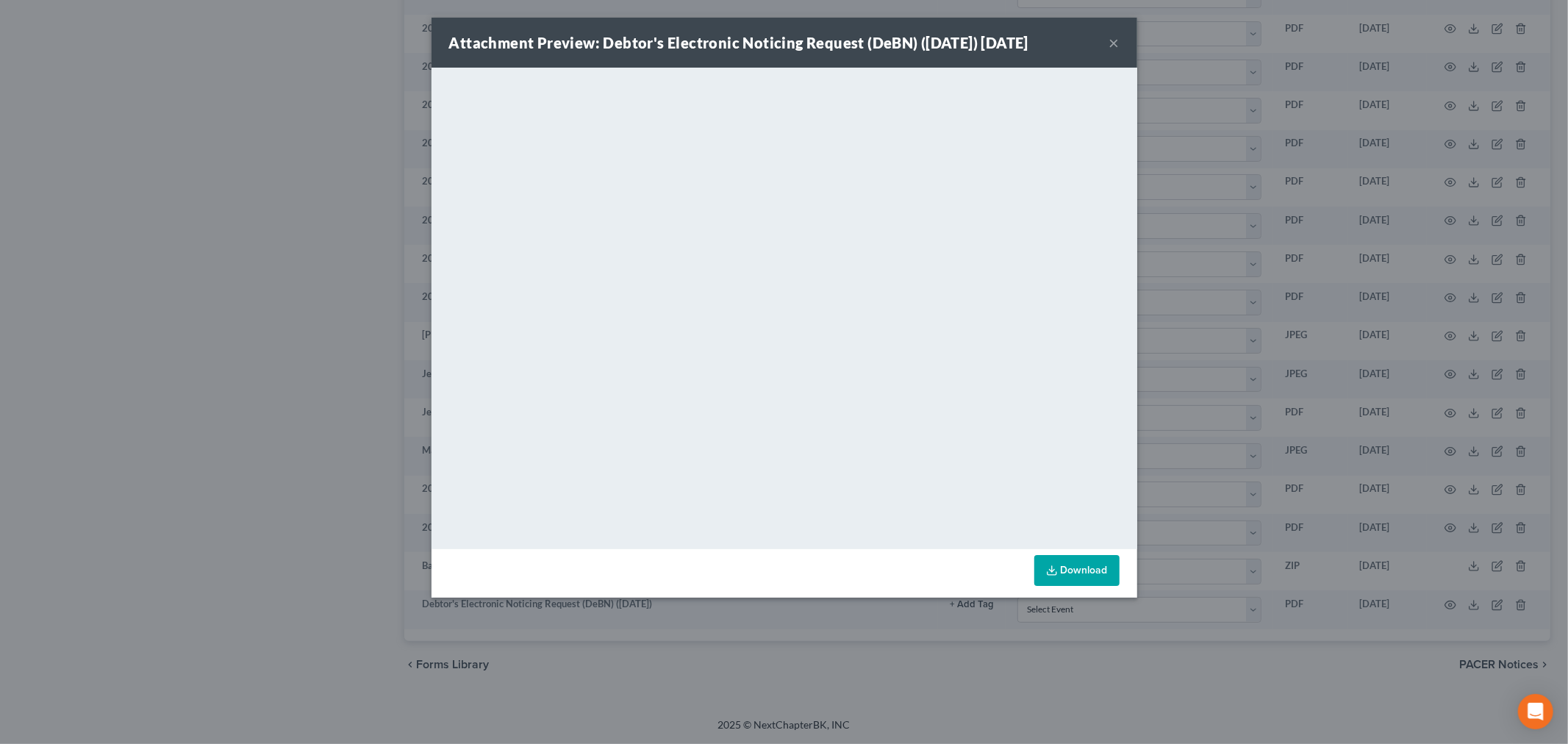
click at [1077, 566] on link "Download" at bounding box center [1077, 570] width 85 height 31
click at [1116, 34] on button "×" at bounding box center [1114, 42] width 10 height 18
click at [1116, 41] on button "×" at bounding box center [1114, 42] width 10 height 18
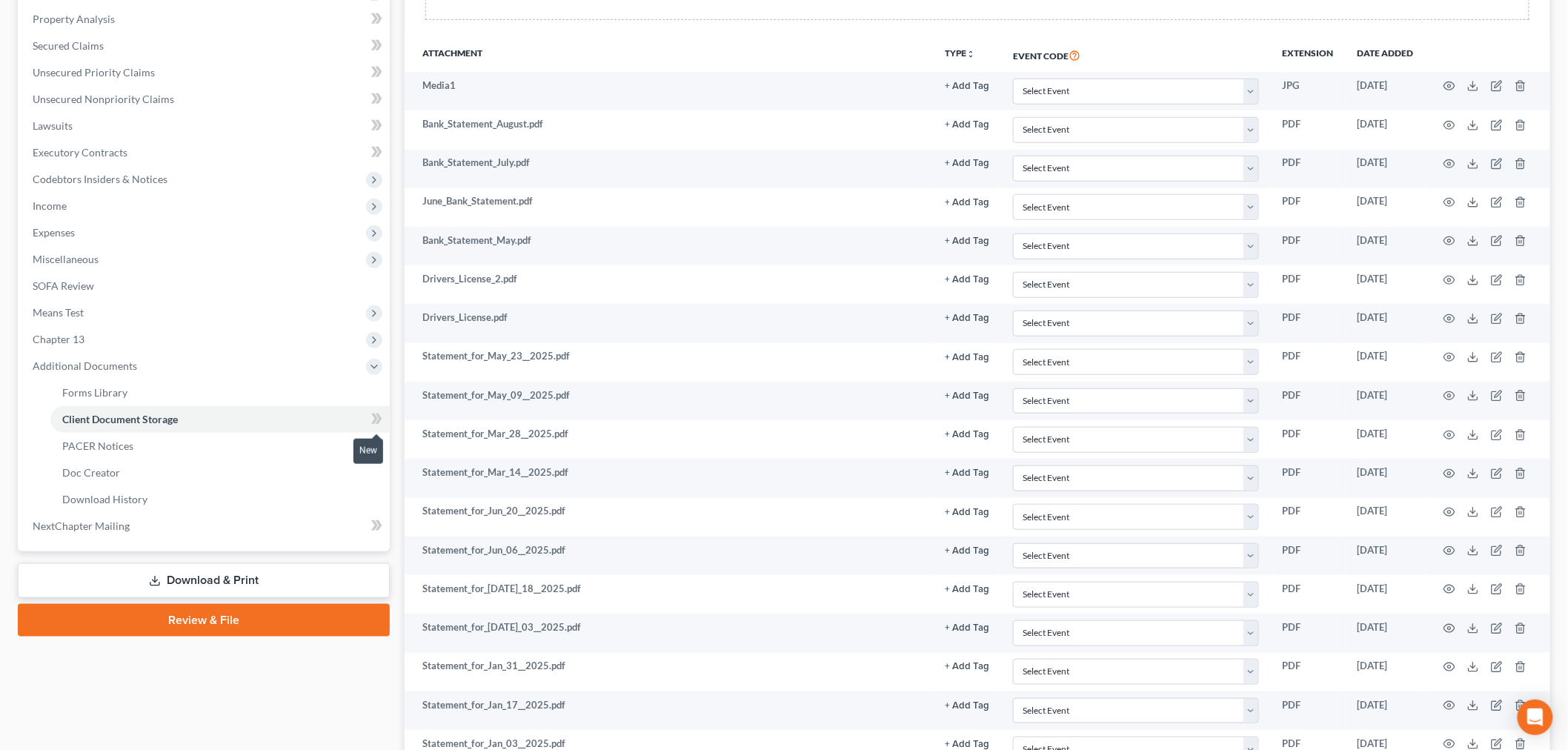
scroll to position [0, 0]
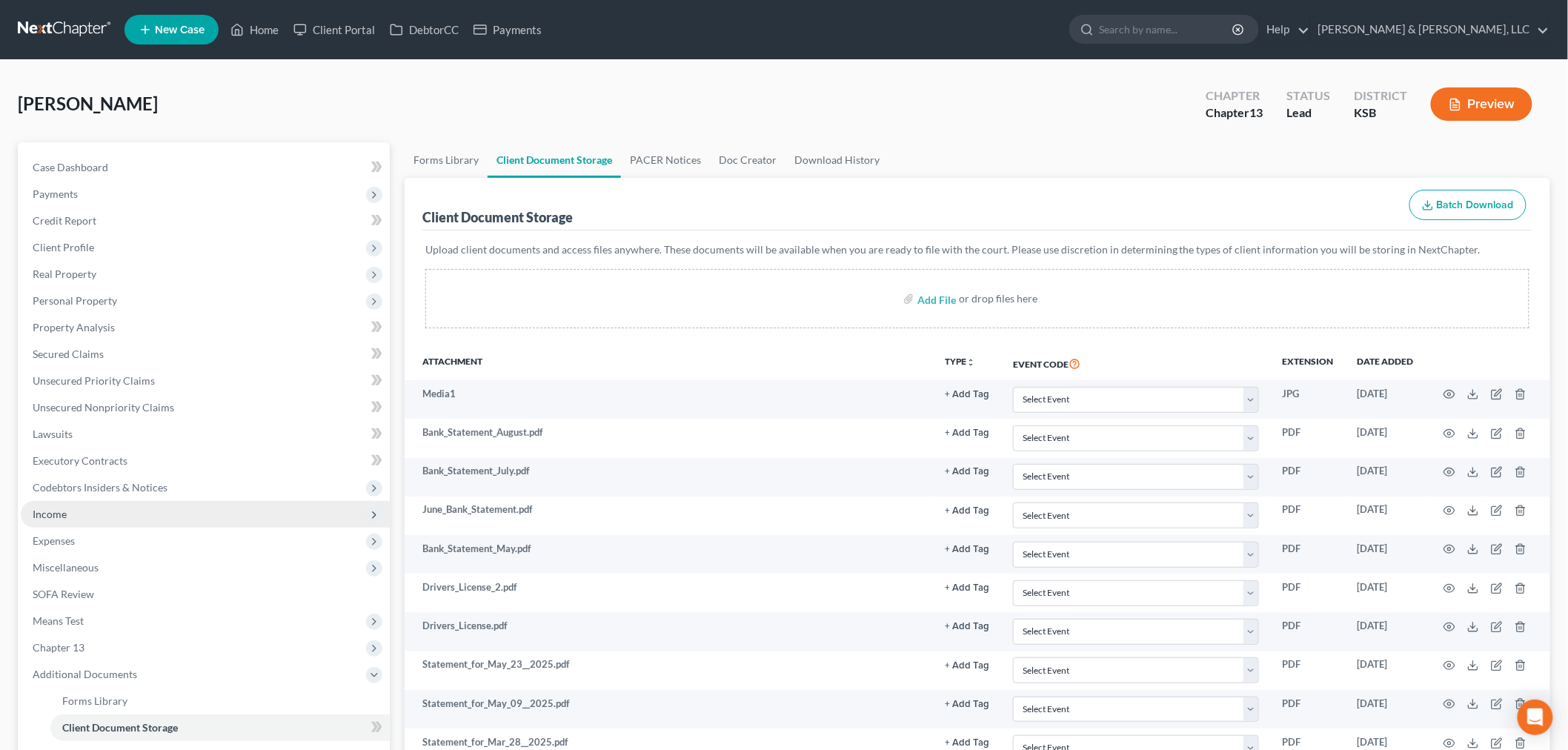
click at [68, 502] on span "Income" at bounding box center [206, 515] width 369 height 27
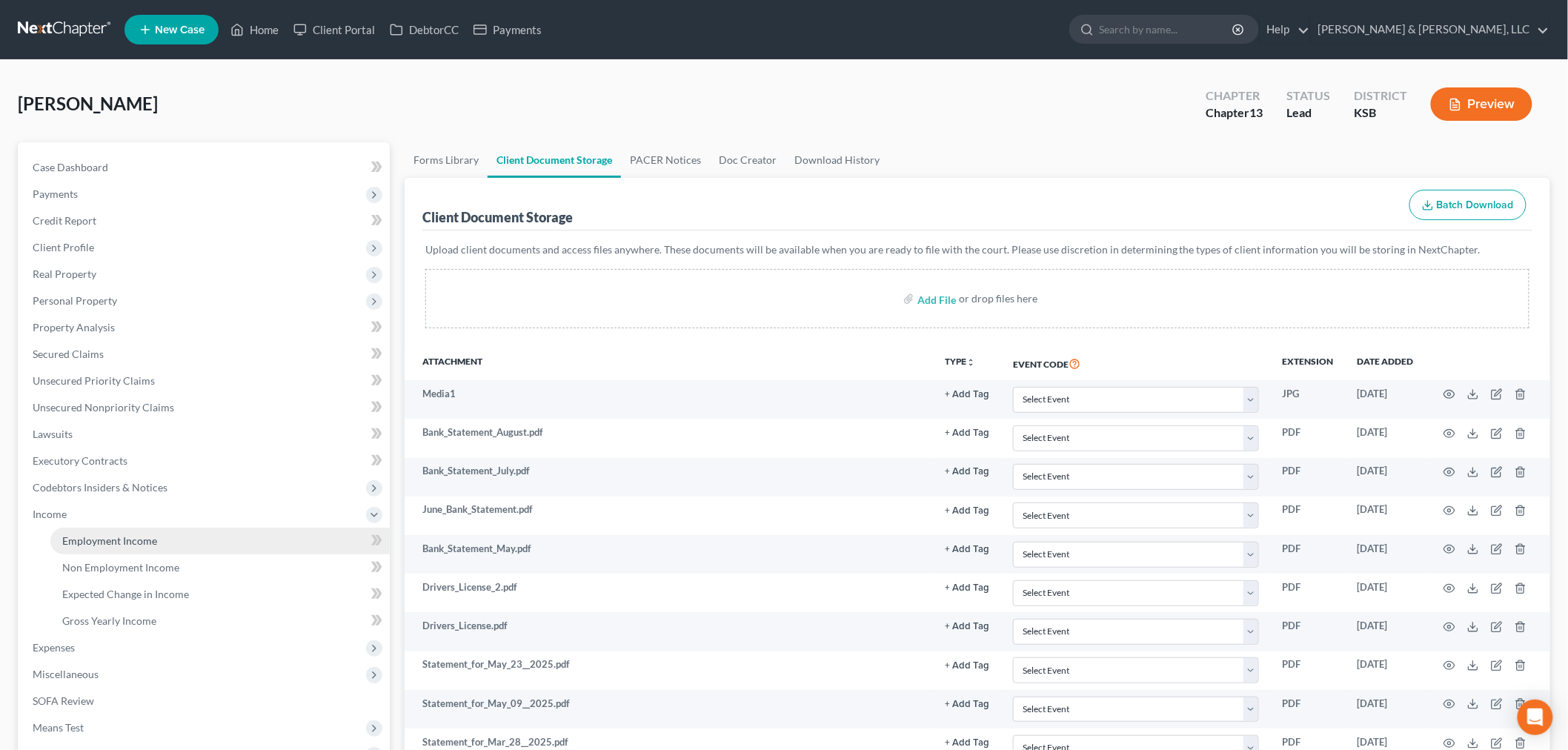
click at [93, 538] on span "Employment Income" at bounding box center [109, 541] width 95 height 12
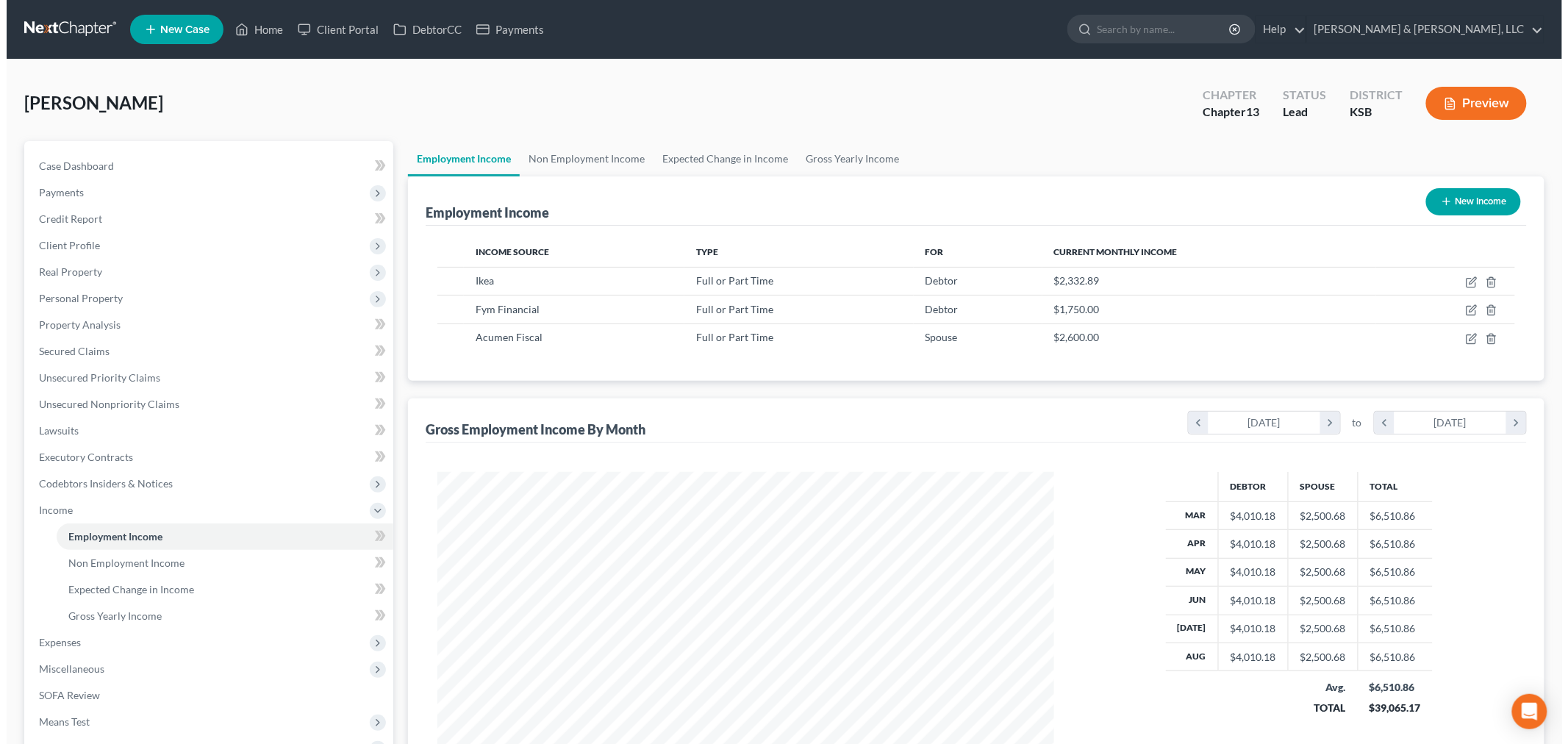
scroll to position [308, 646]
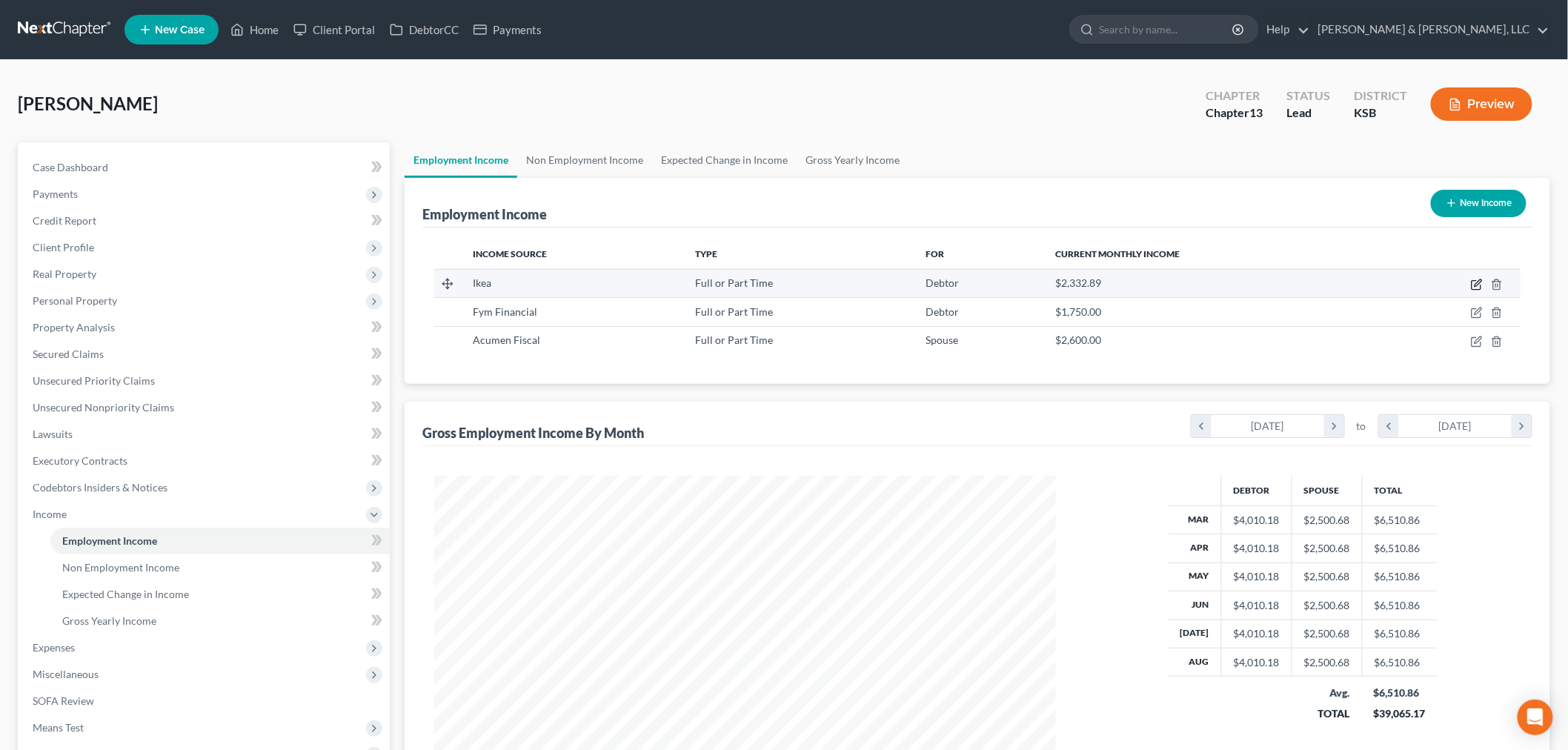
click at [1472, 286] on icon "button" at bounding box center [1477, 285] width 11 height 11
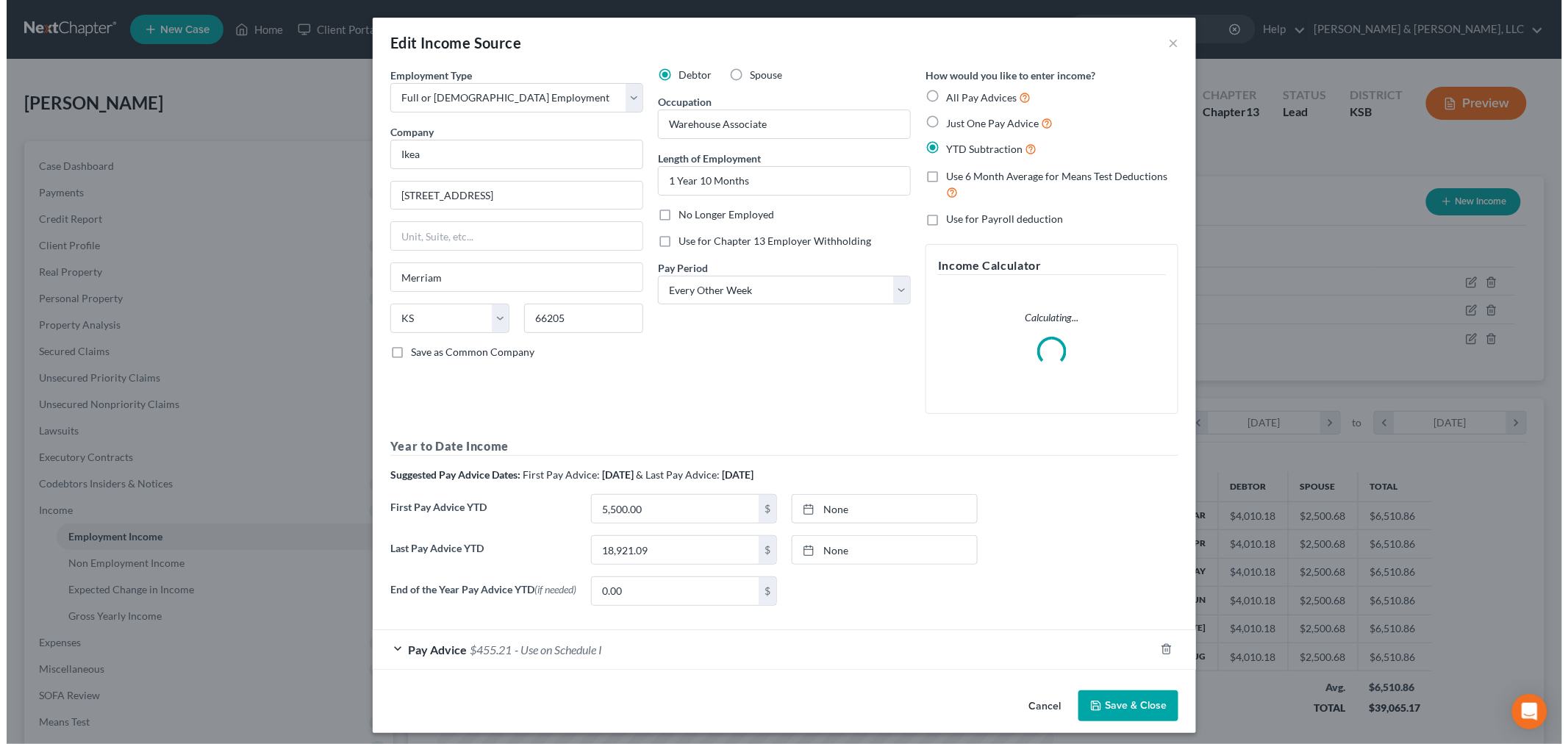
scroll to position [311, 651]
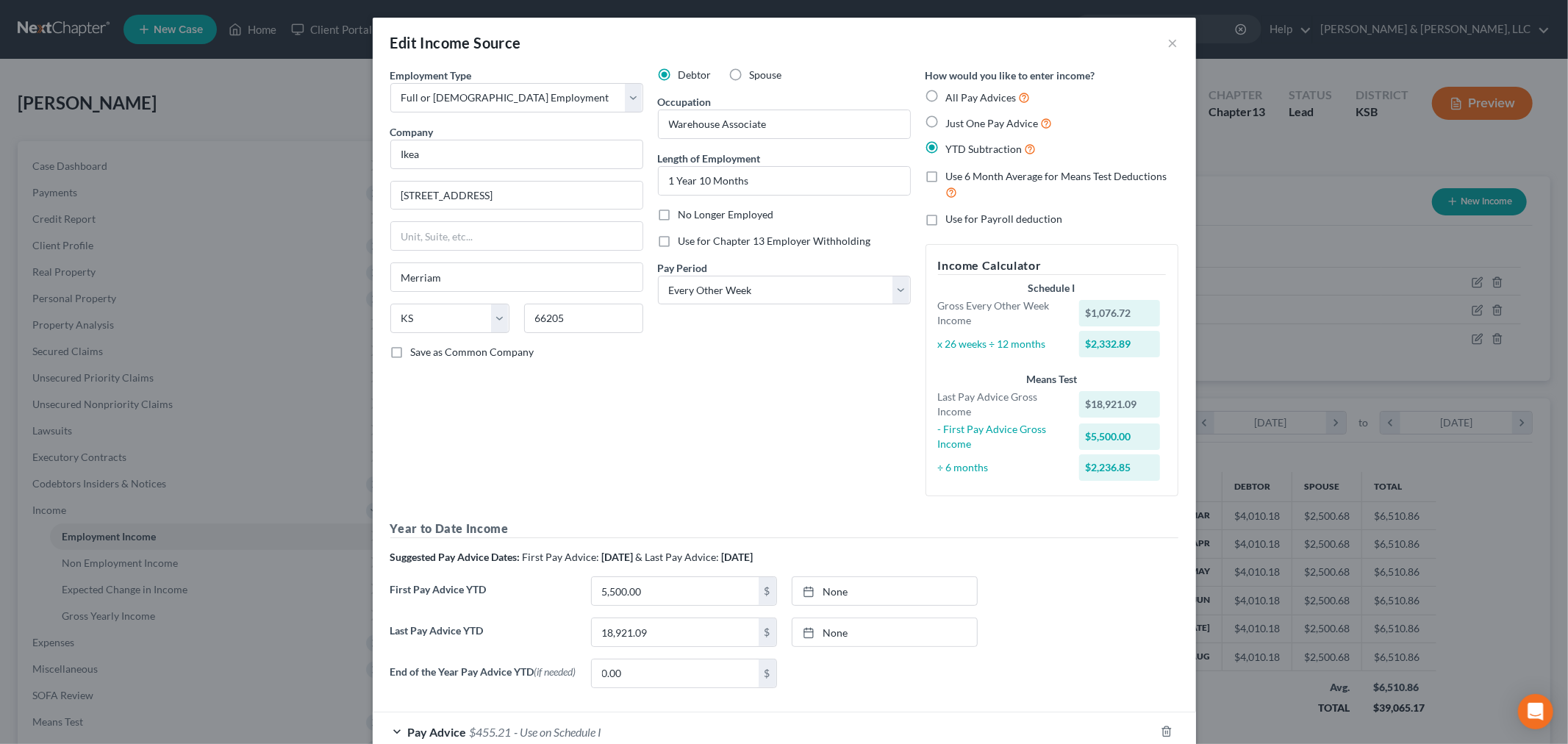
click at [679, 238] on label "Use for Chapter 13 Employer Withholding" at bounding box center [775, 242] width 193 height 15
click at [684, 238] on input "Use for Chapter 13 Employer Withholding" at bounding box center [689, 239] width 9 height 9
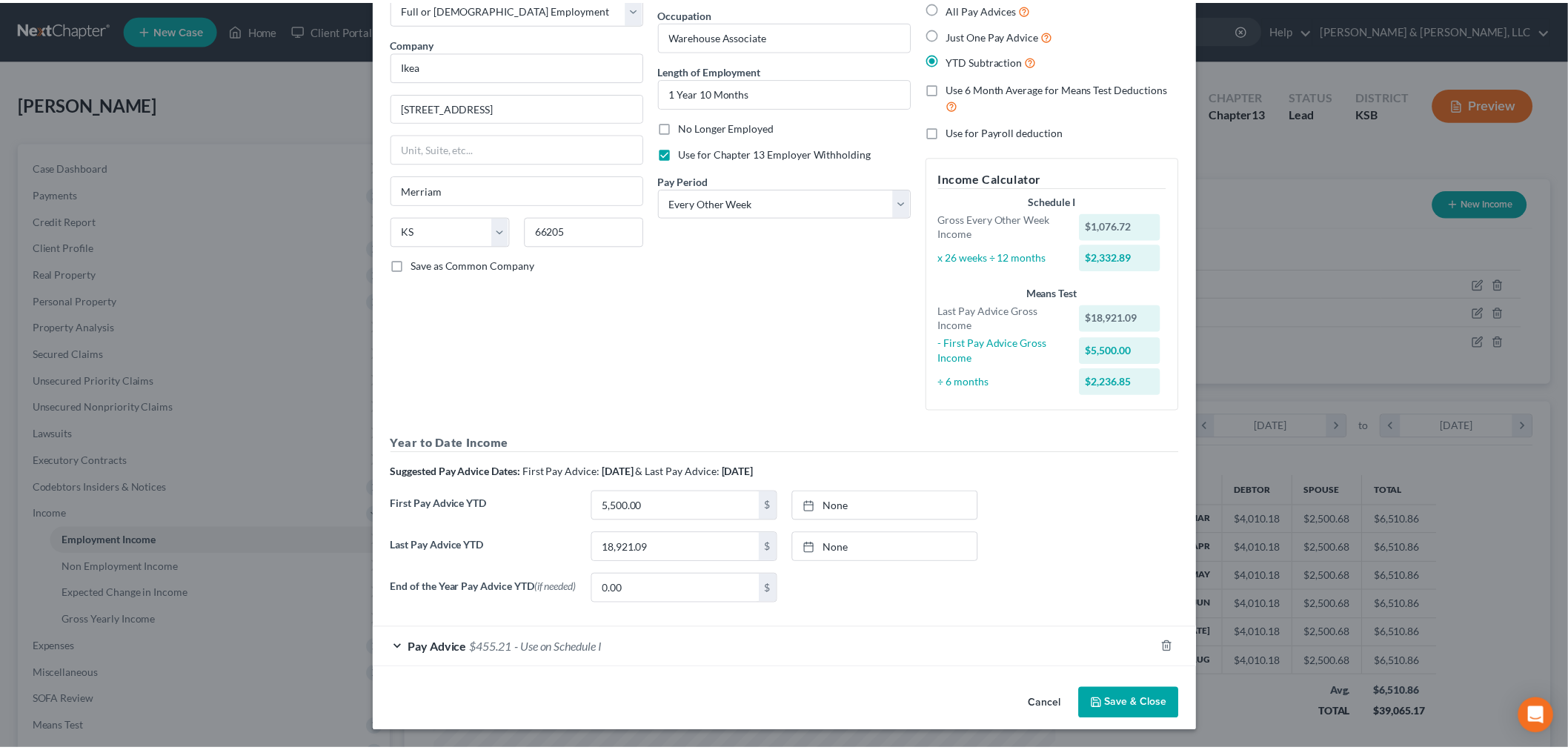
scroll to position [92, 0]
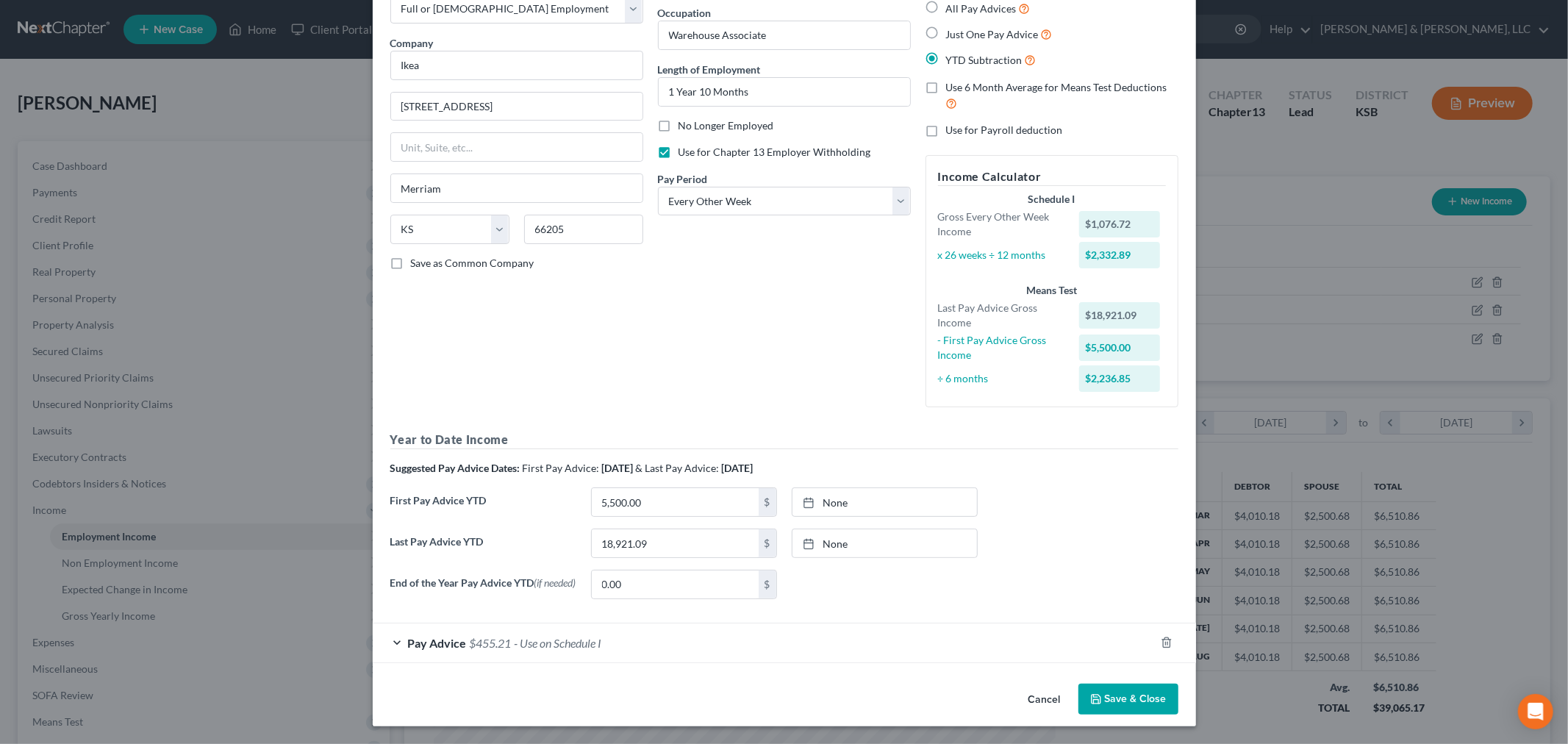
click at [1120, 703] on button "Save & Close" at bounding box center [1129, 699] width 100 height 31
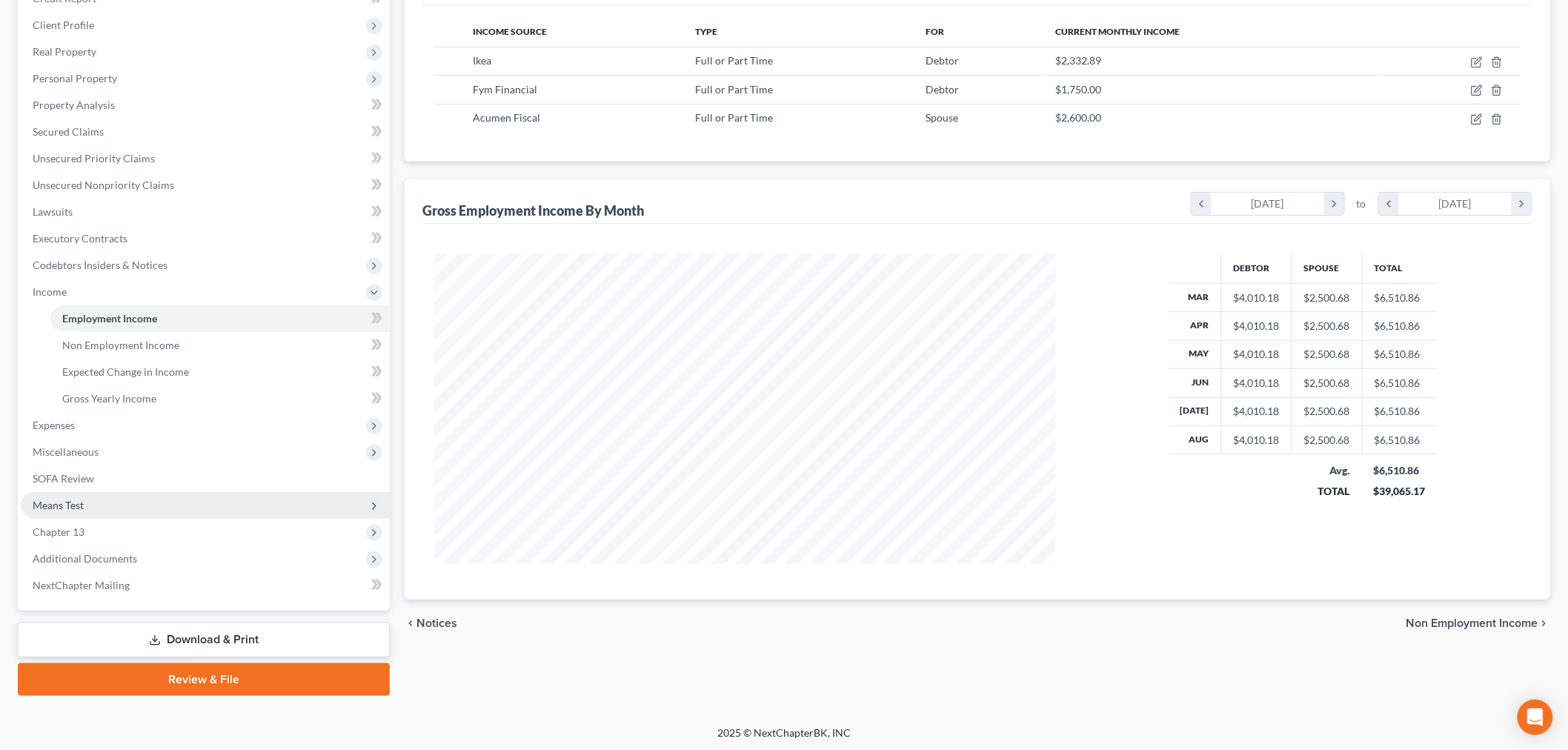
scroll to position [223, 0]
click at [59, 524] on span "Chapter 13" at bounding box center [58, 530] width 52 height 12
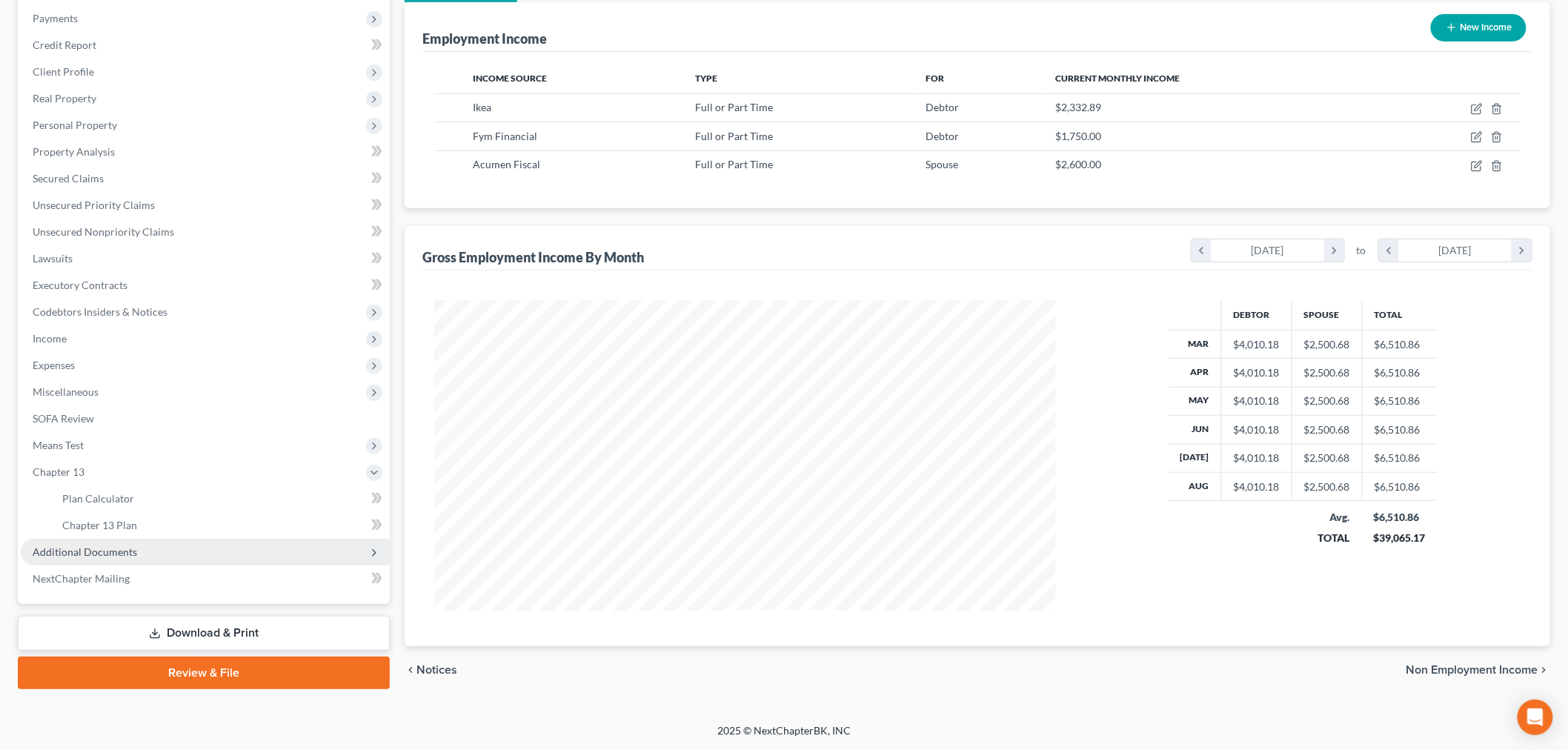
scroll to position [175, 0]
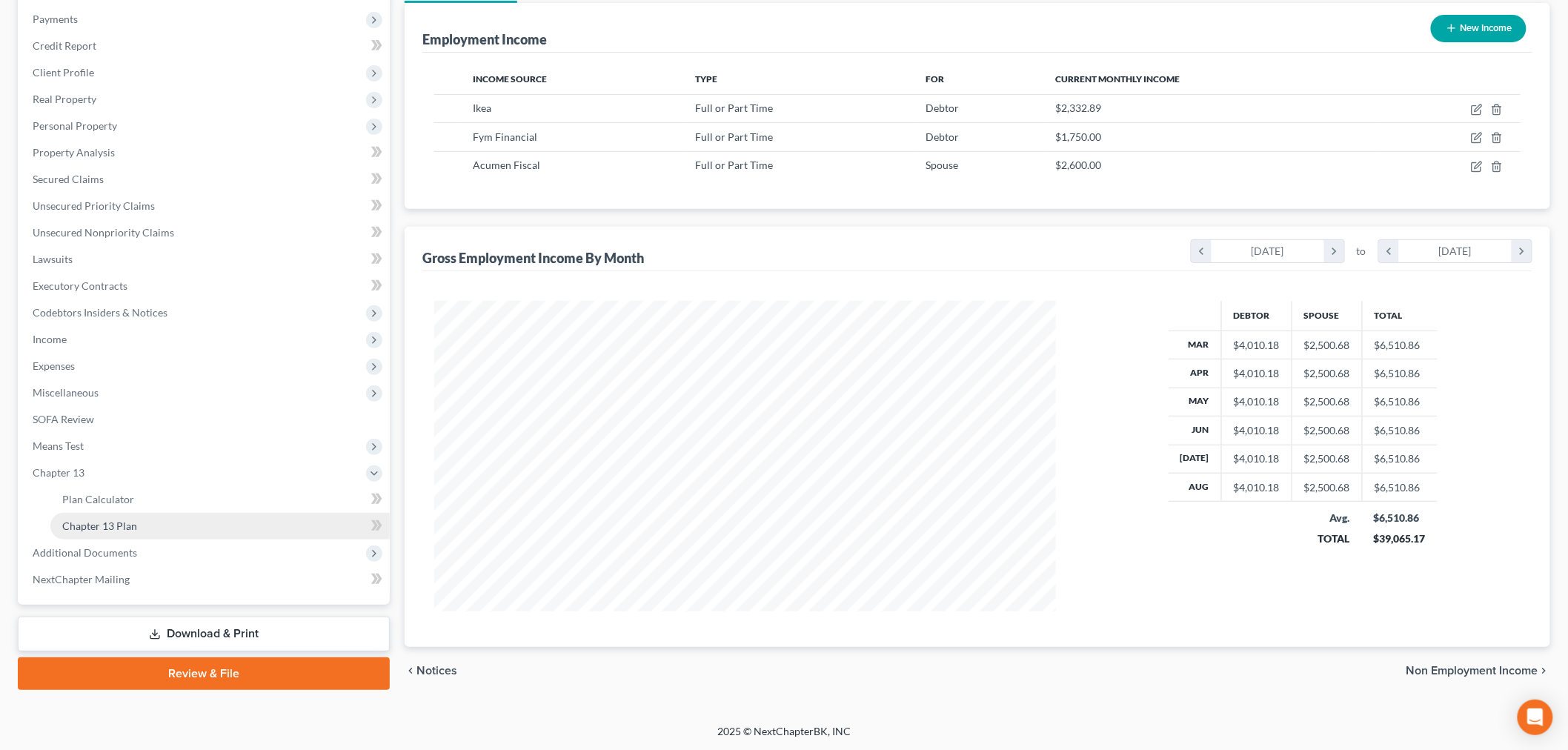
click at [120, 523] on span "Chapter 13 Plan" at bounding box center [99, 525] width 75 height 12
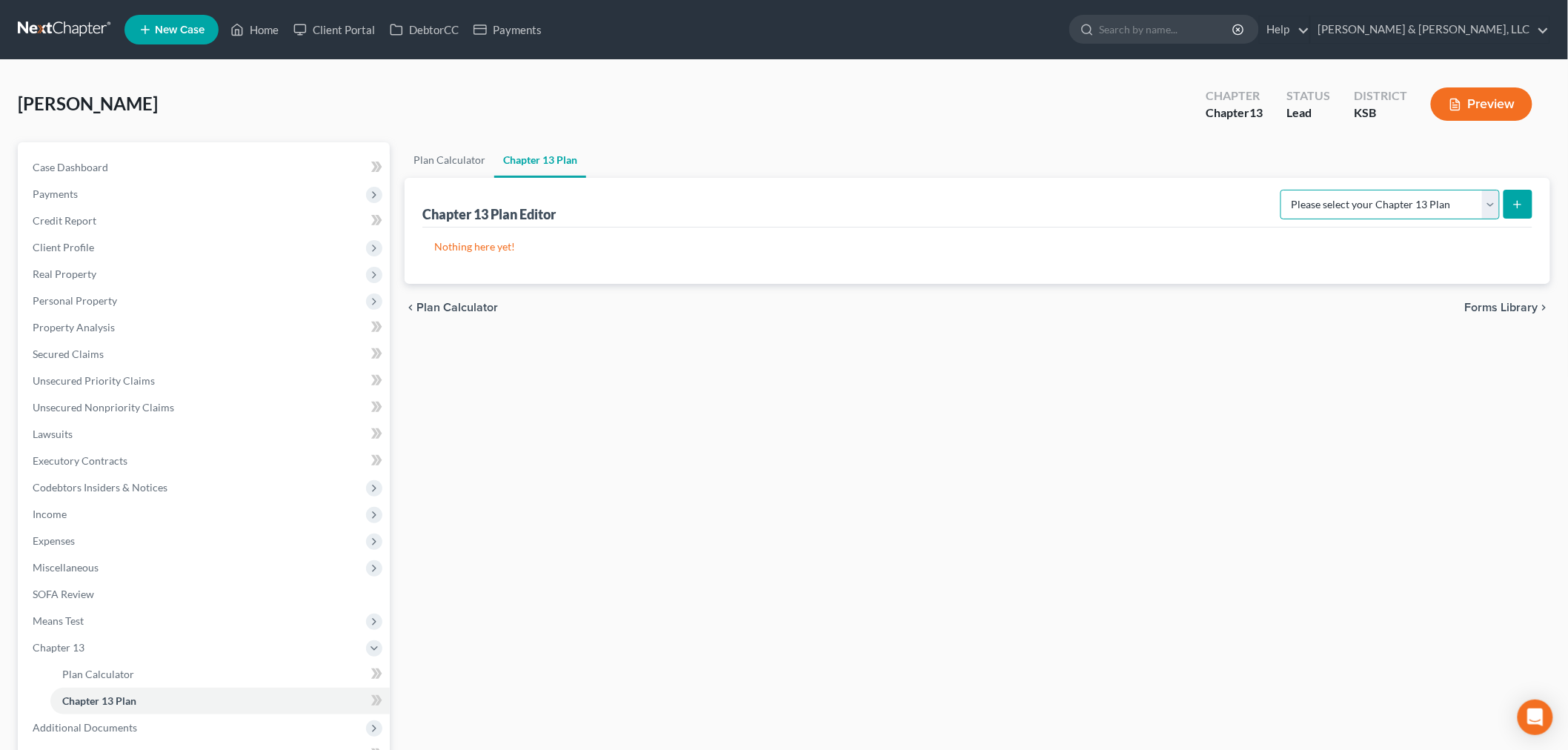
click at [1490, 204] on select "Please select your Chapter 13 Plan Kansas Plan - Effective 12/1/17 Kansas Plan …" at bounding box center [1390, 204] width 220 height 30
click at [1285, 189] on select "Please select your Chapter 13 Plan Kansas Plan - Effective 12/1/17 Kansas Plan …" at bounding box center [1390, 204] width 220 height 30
click at [1514, 202] on icon "submit" at bounding box center [1518, 205] width 11 height 11
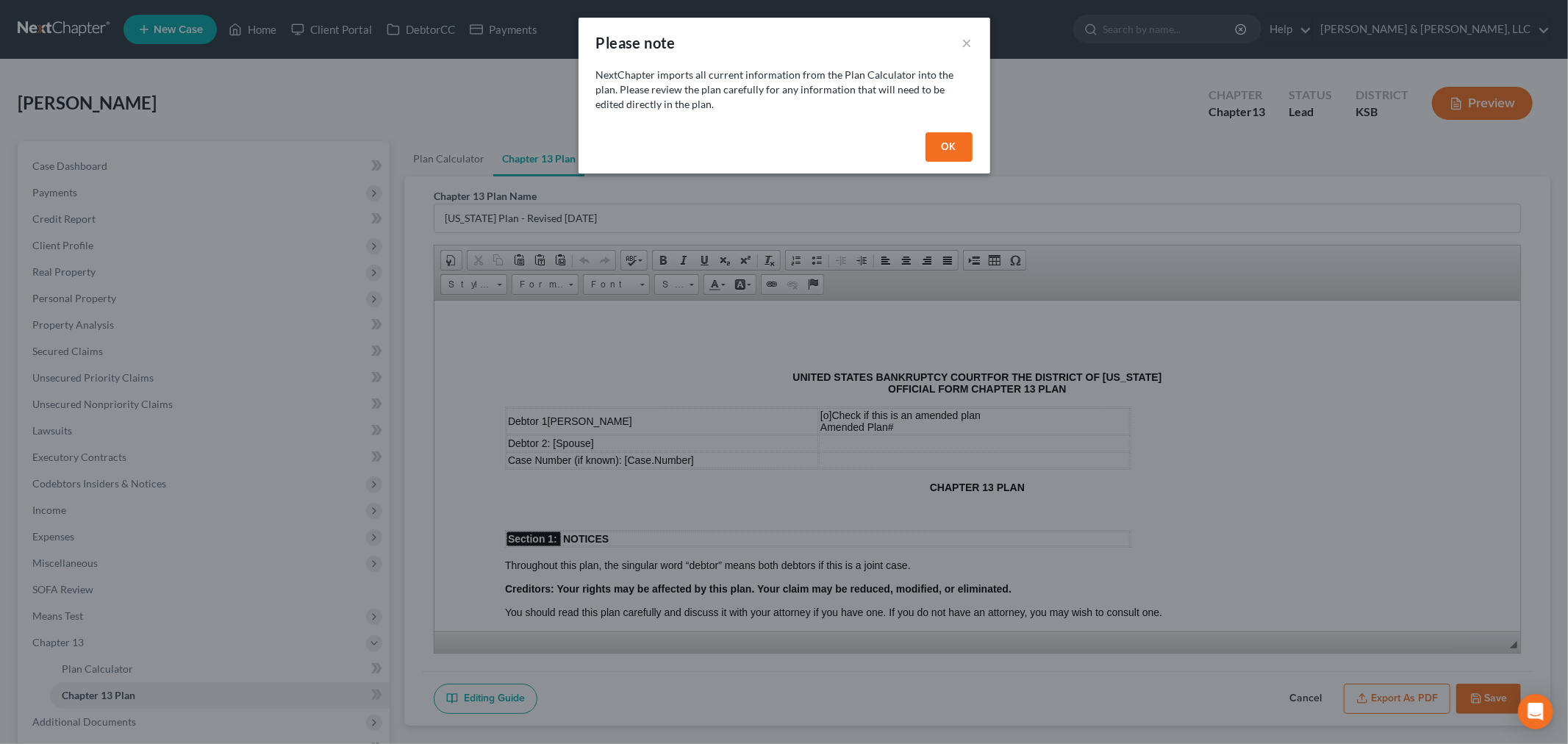
click at [952, 144] on button "OK" at bounding box center [950, 146] width 47 height 29
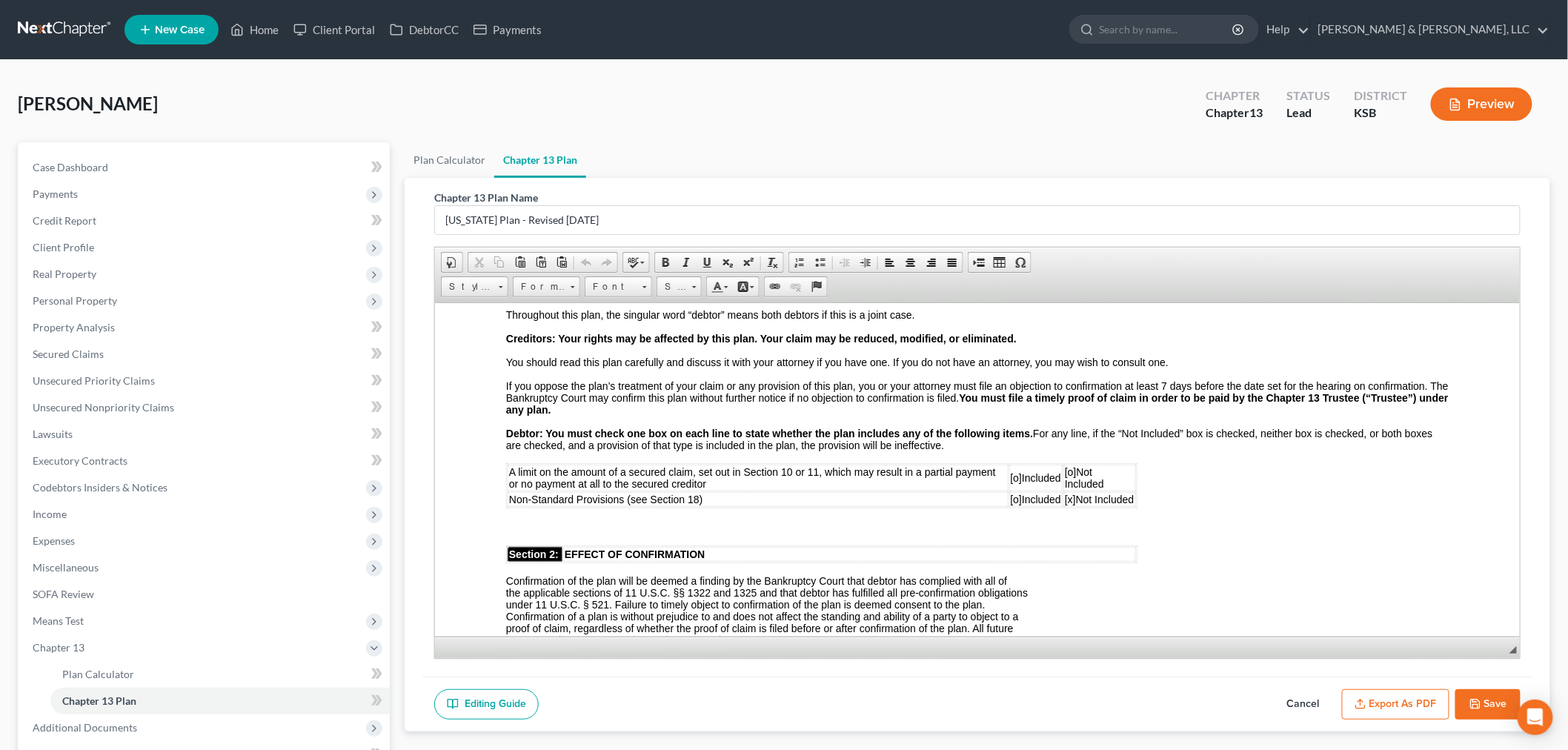
scroll to position [329, 0]
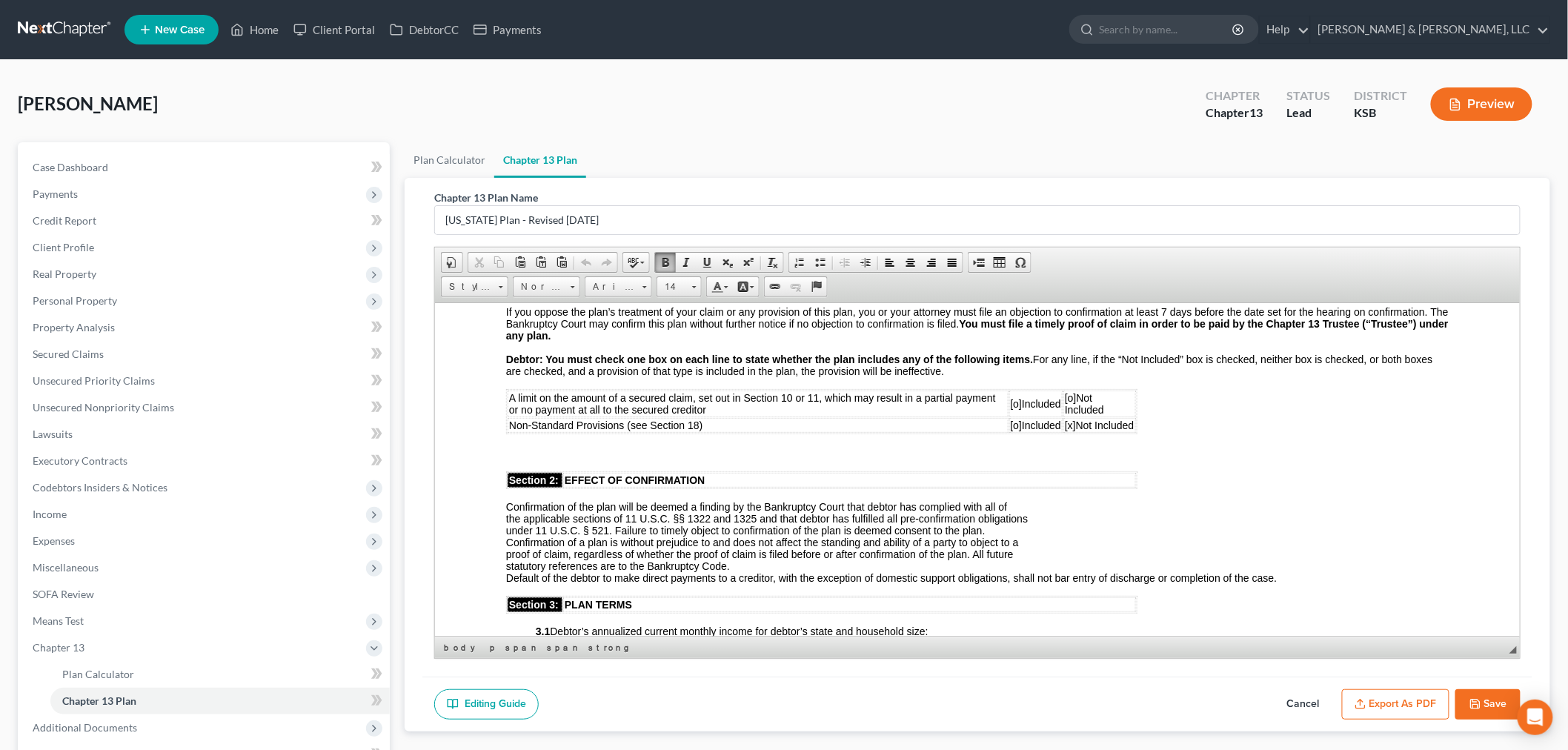
click at [1012, 397] on span "[o]" at bounding box center [1016, 403] width 11 height 11
click at [1010, 397] on span "[o]" at bounding box center [1016, 403] width 11 height 11
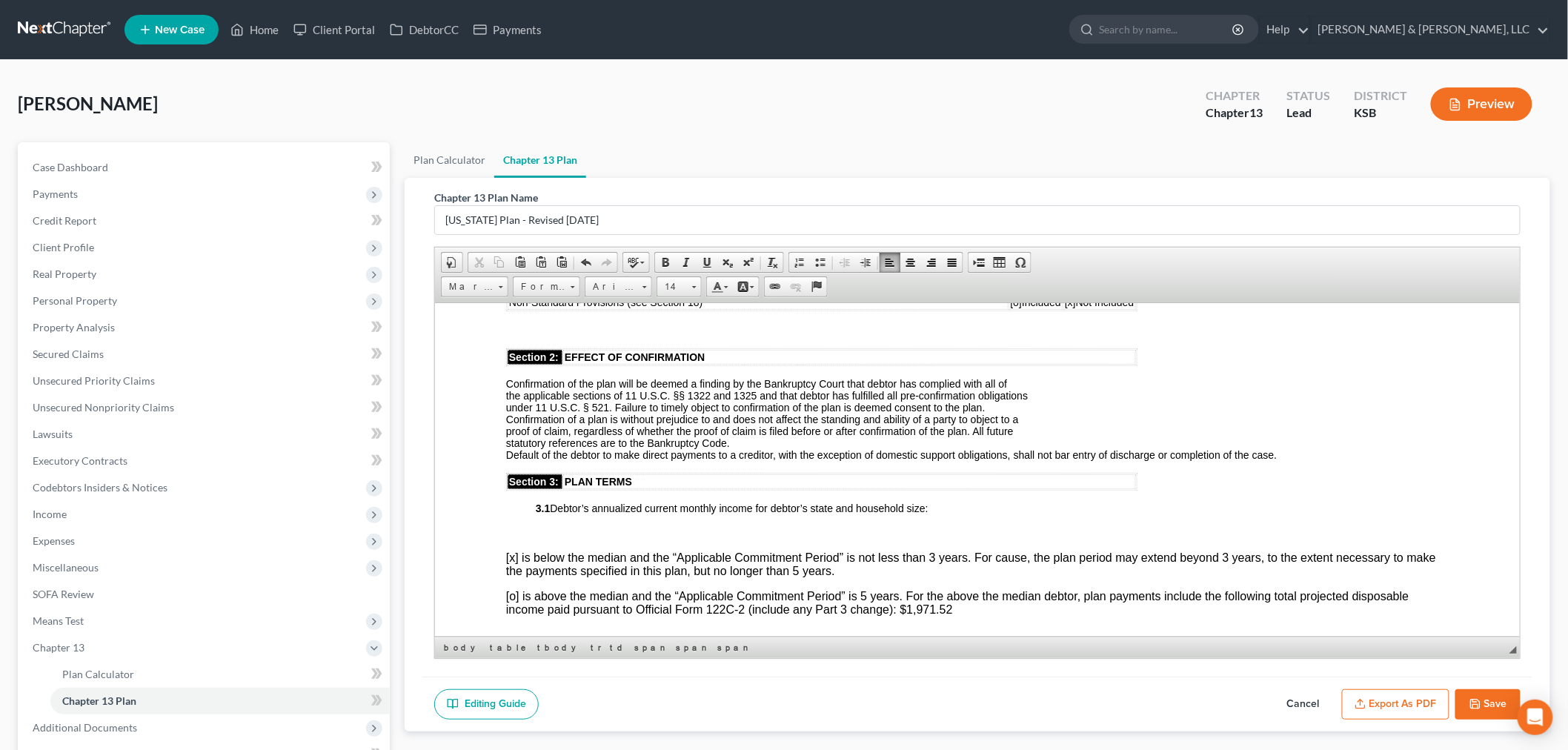
scroll to position [494, 0]
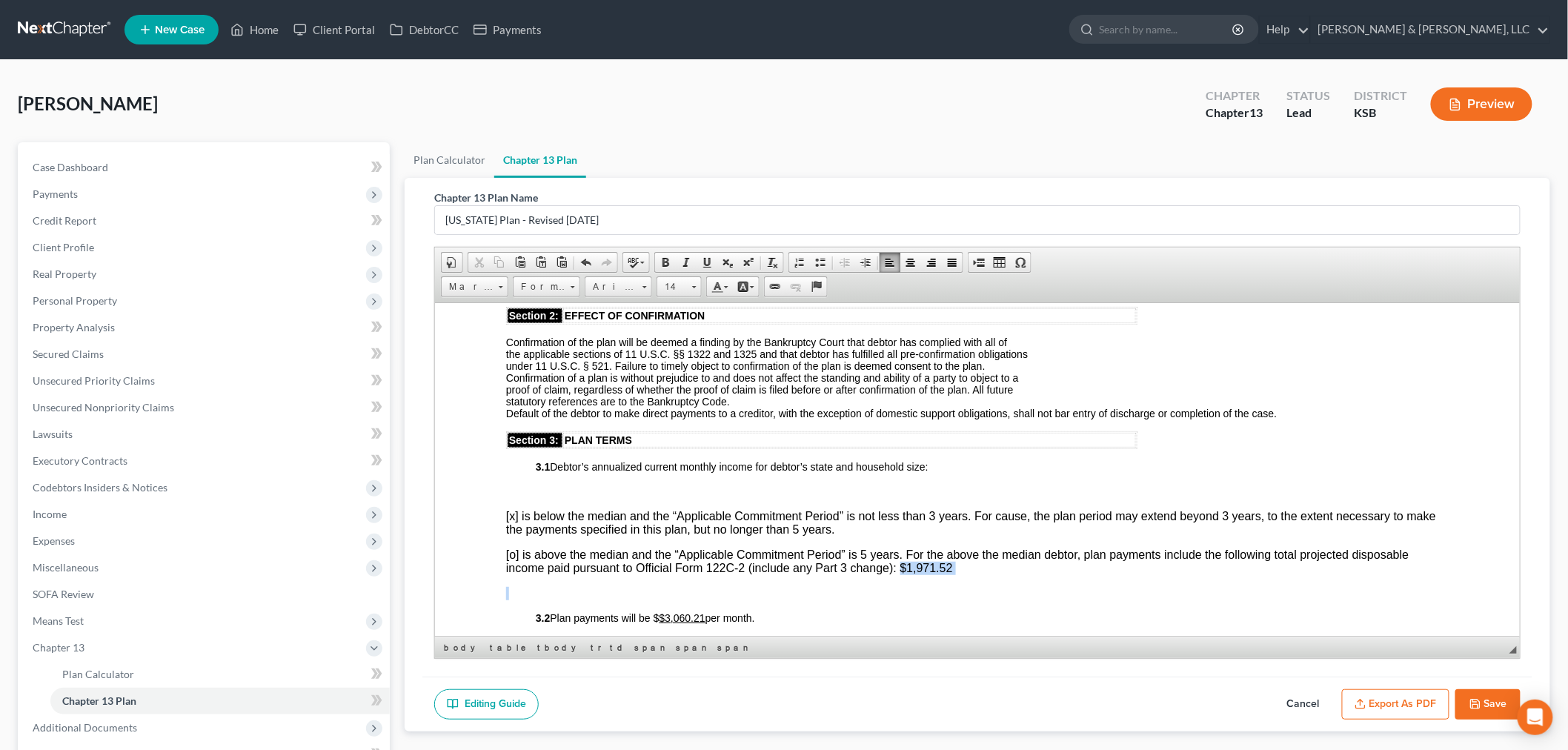
drag, startPoint x: 950, startPoint y: 558, endPoint x: 898, endPoint y: 558, distance: 52.0
drag, startPoint x: 710, startPoint y: 575, endPoint x: 670, endPoint y: 578, distance: 40.1
click at [670, 586] on span "3.2 Plan payments will be $ $3,060.21 per month." at bounding box center [644, 592] width 220 height 11
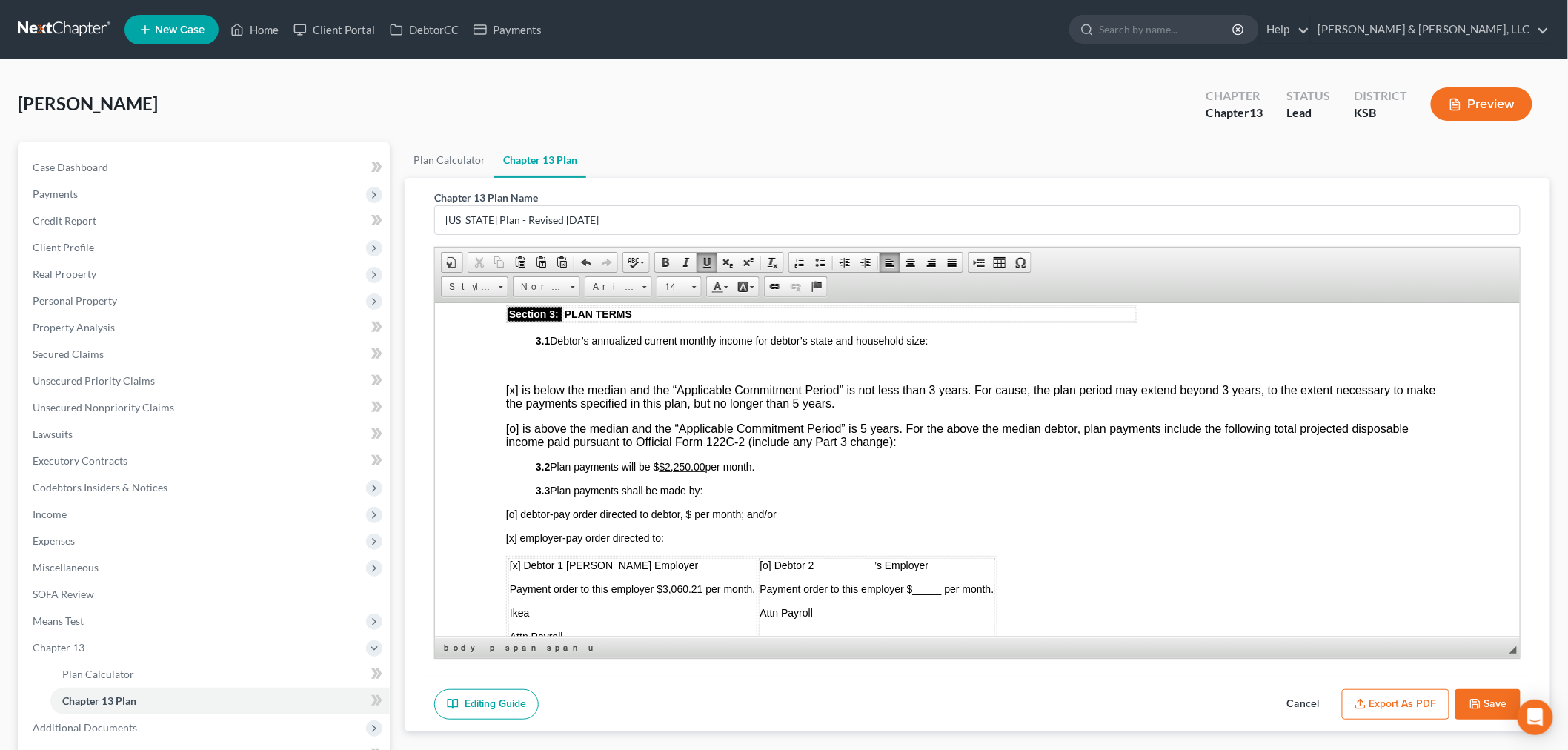
scroll to position [659, 0]
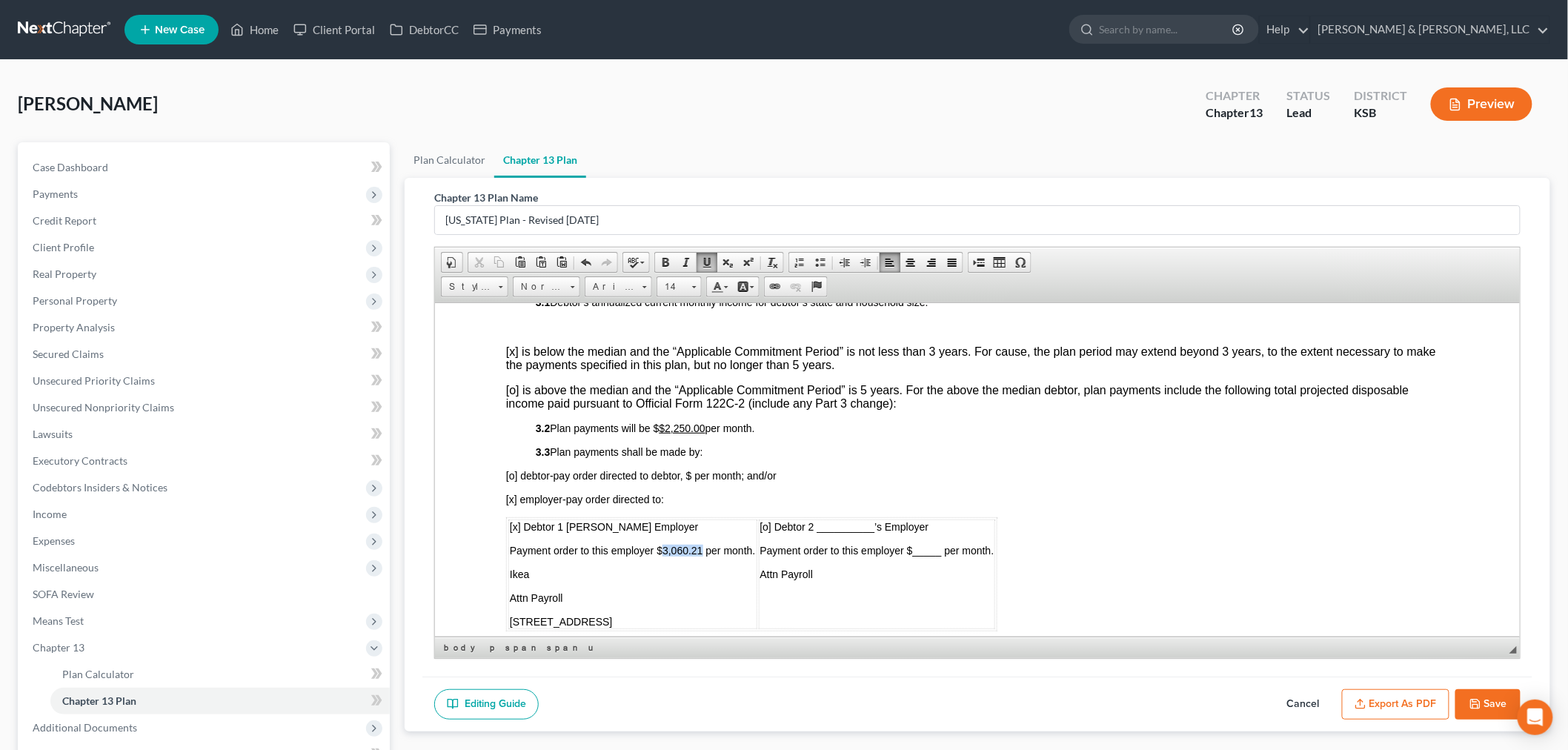
drag, startPoint x: 700, startPoint y: 528, endPoint x: 662, endPoint y: 528, distance: 38.0
click at [662, 544] on span "Payment order to this employer $3,060.21 per month." at bounding box center [632, 550] width 246 height 11
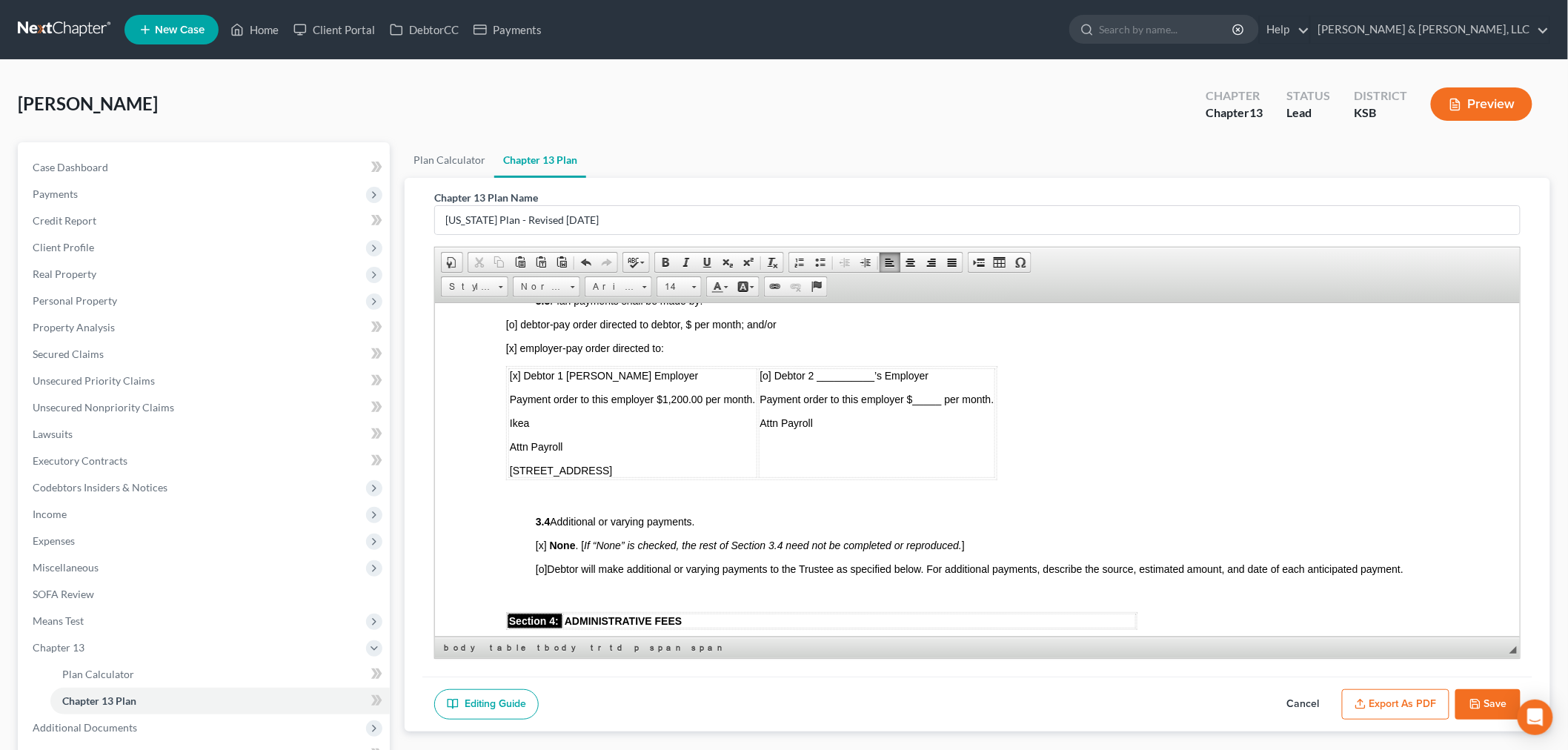
scroll to position [906, 0]
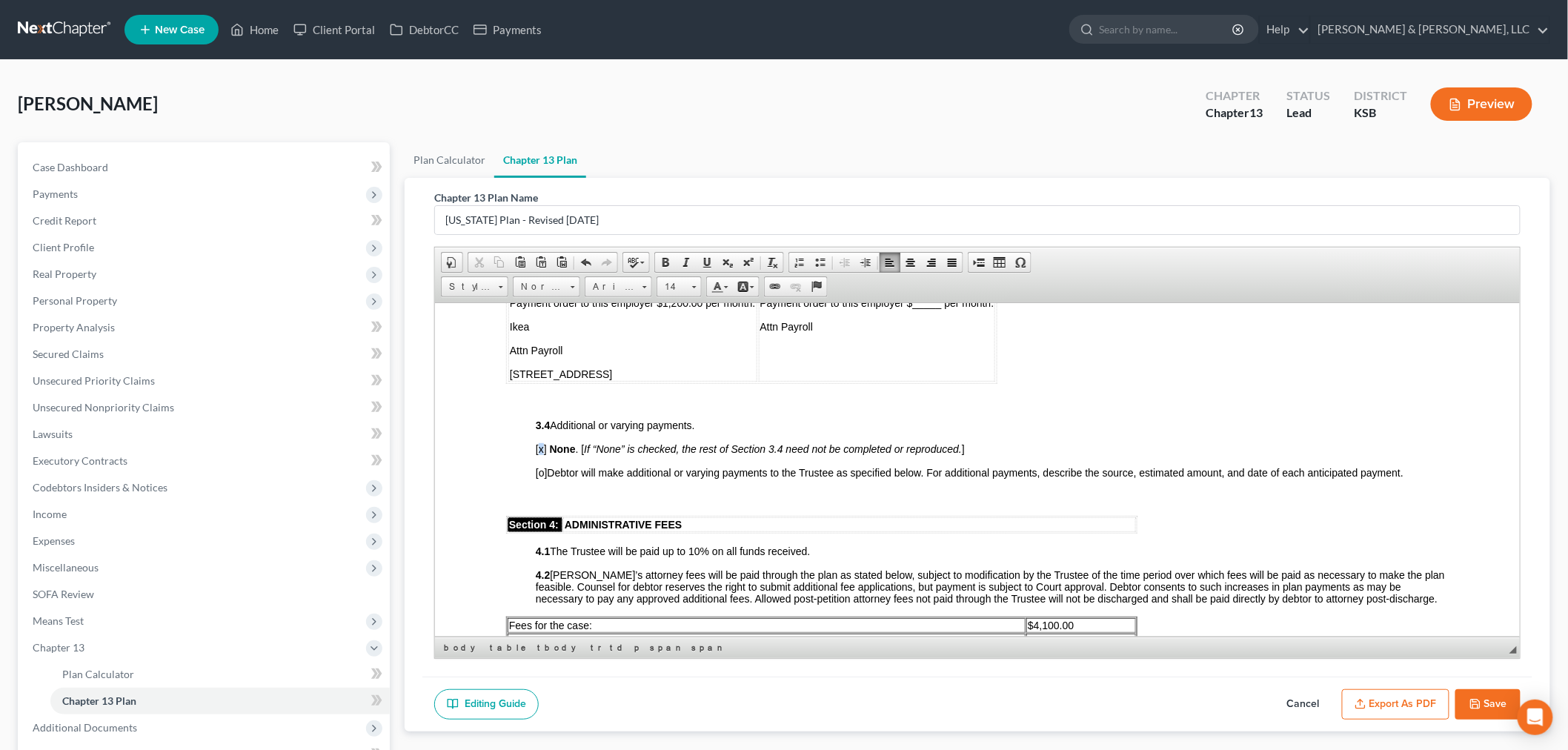
click at [539, 443] on span "[x]" at bounding box center [540, 448] width 11 height 11
click at [539, 466] on span "[o]" at bounding box center [540, 472] width 11 height 11
click at [1410, 466] on p "[x] Debtor will make additional or varying payments to the Trustee as specified…" at bounding box center [991, 472] width 913 height 11
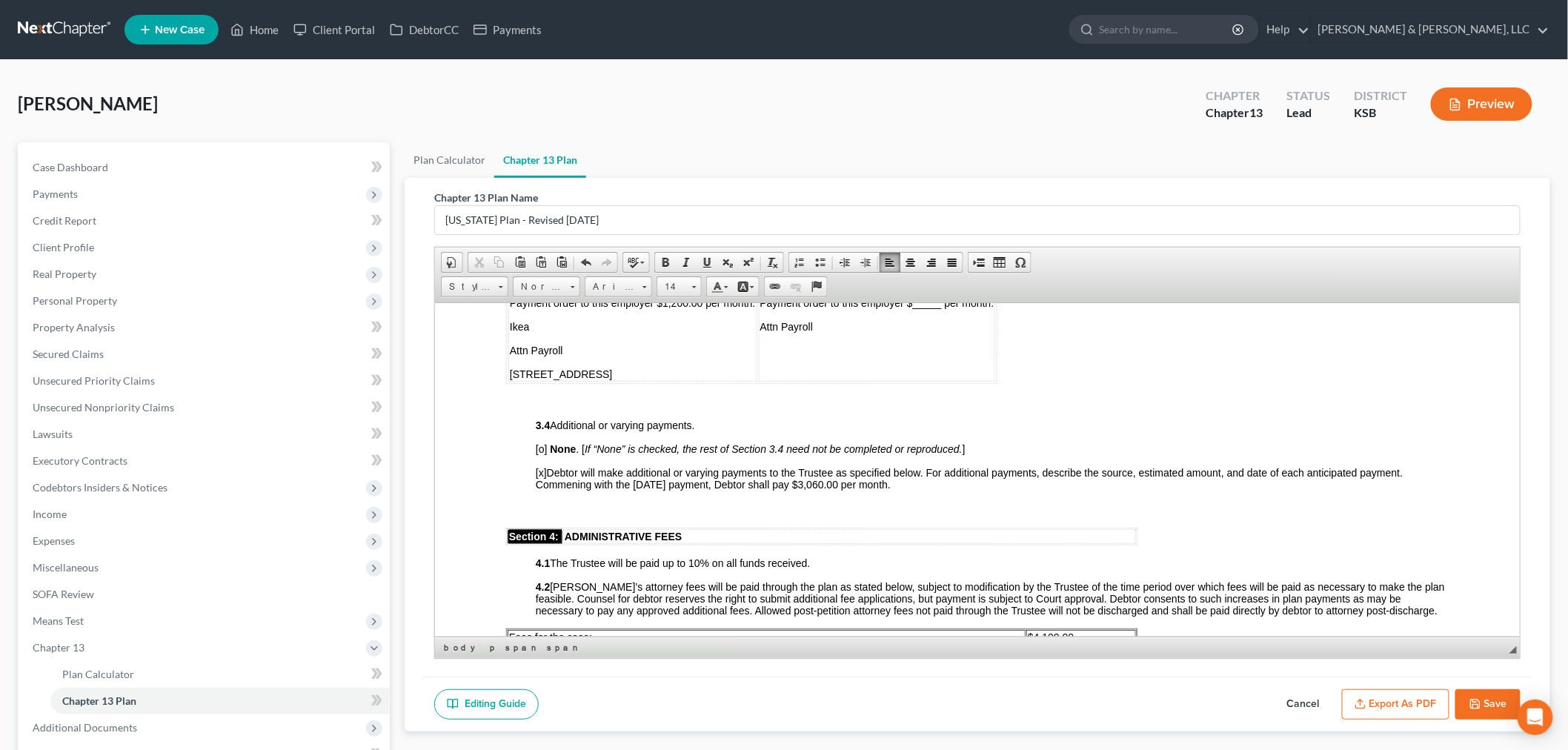
click at [1420, 712] on button "Export as PDF" at bounding box center [1395, 704] width 108 height 31
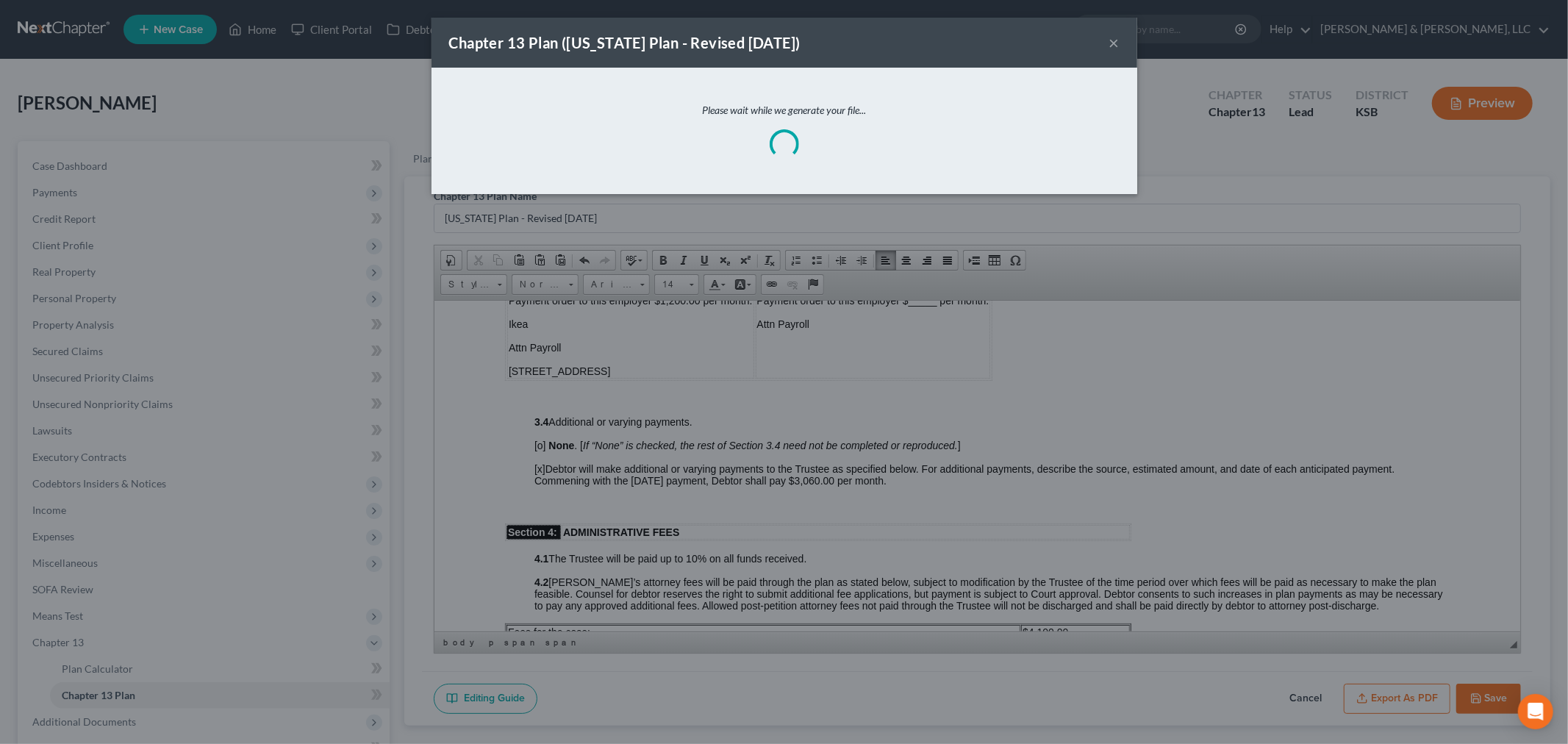
drag, startPoint x: 1408, startPoint y: 706, endPoint x: 1226, endPoint y: 225, distance: 514.3
click at [1357, 533] on body "Home New Case Client Portal DebtorCC Payments Patton & Dean, LLC ddean@pattonde…" at bounding box center [784, 457] width 1568 height 914
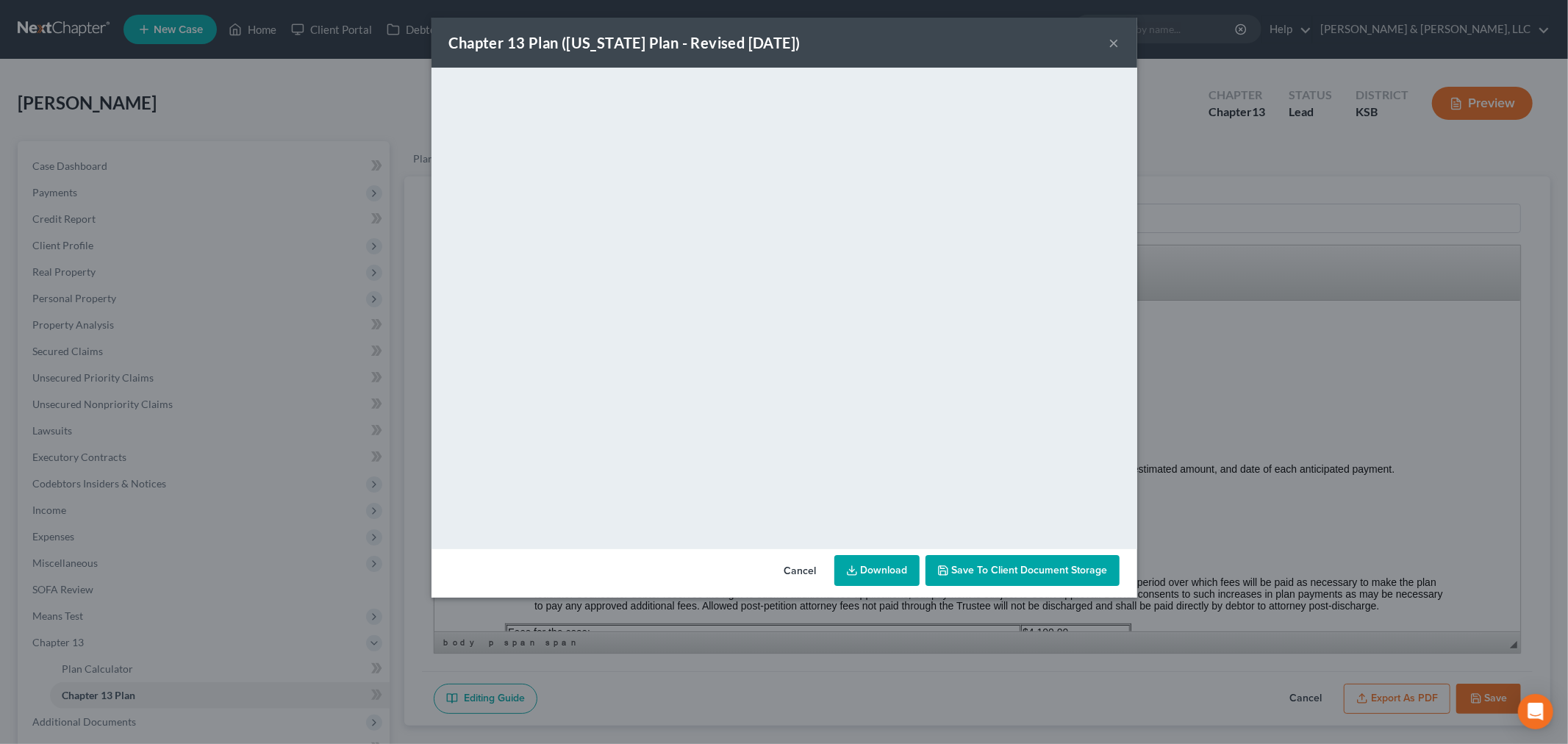
click at [1111, 40] on button "×" at bounding box center [1114, 42] width 10 height 18
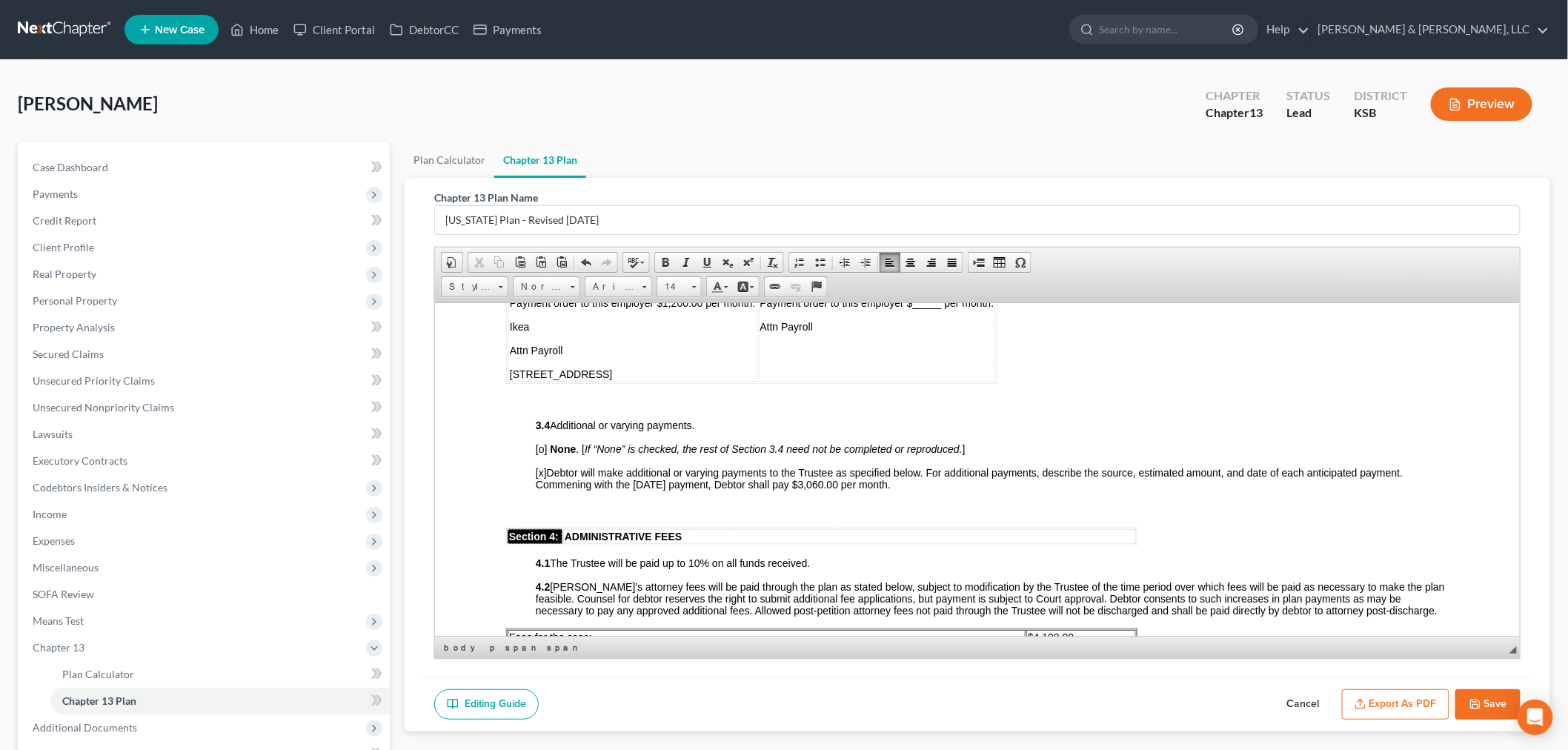
click at [1488, 712] on button "Save" at bounding box center [1488, 704] width 66 height 31
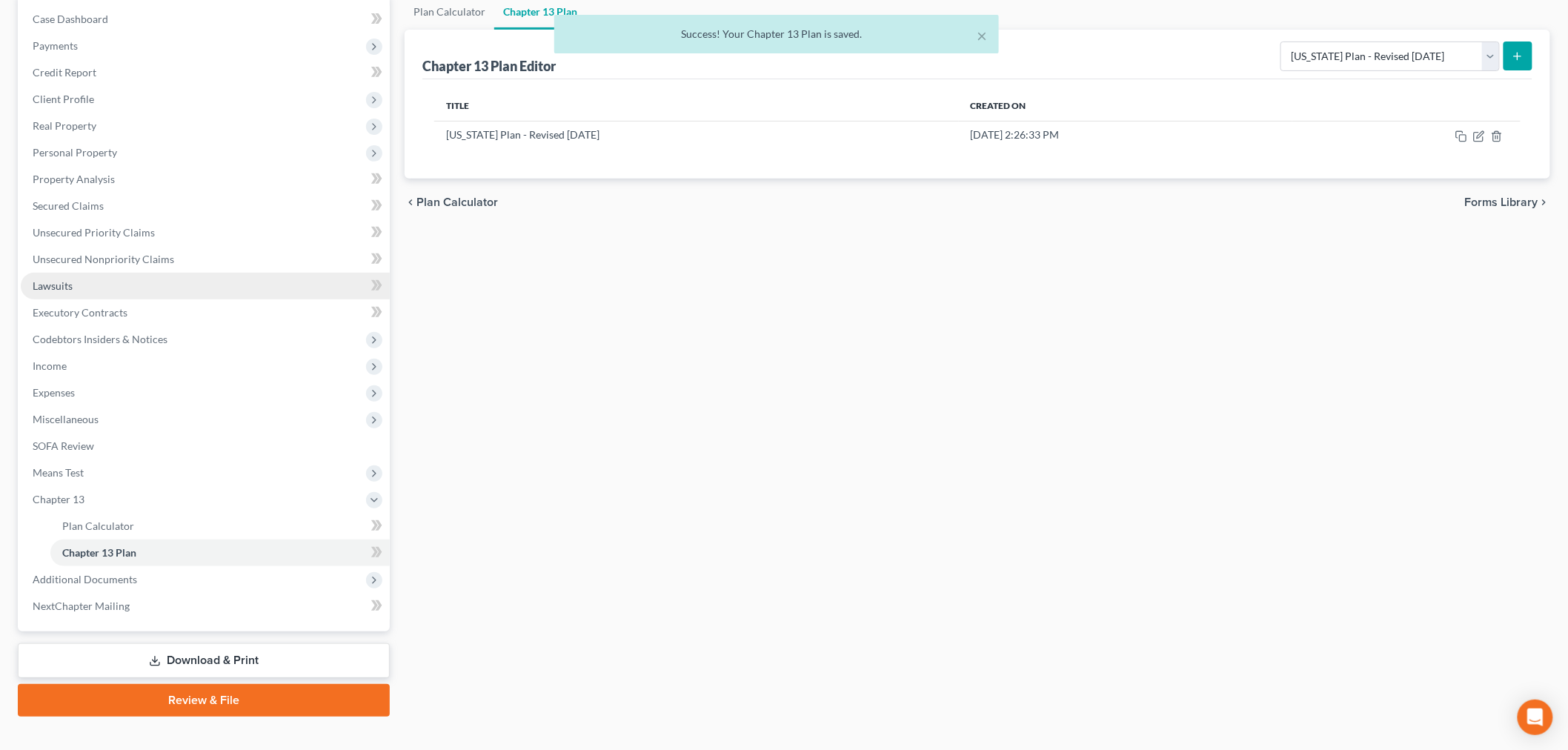
scroll to position [169, 0]
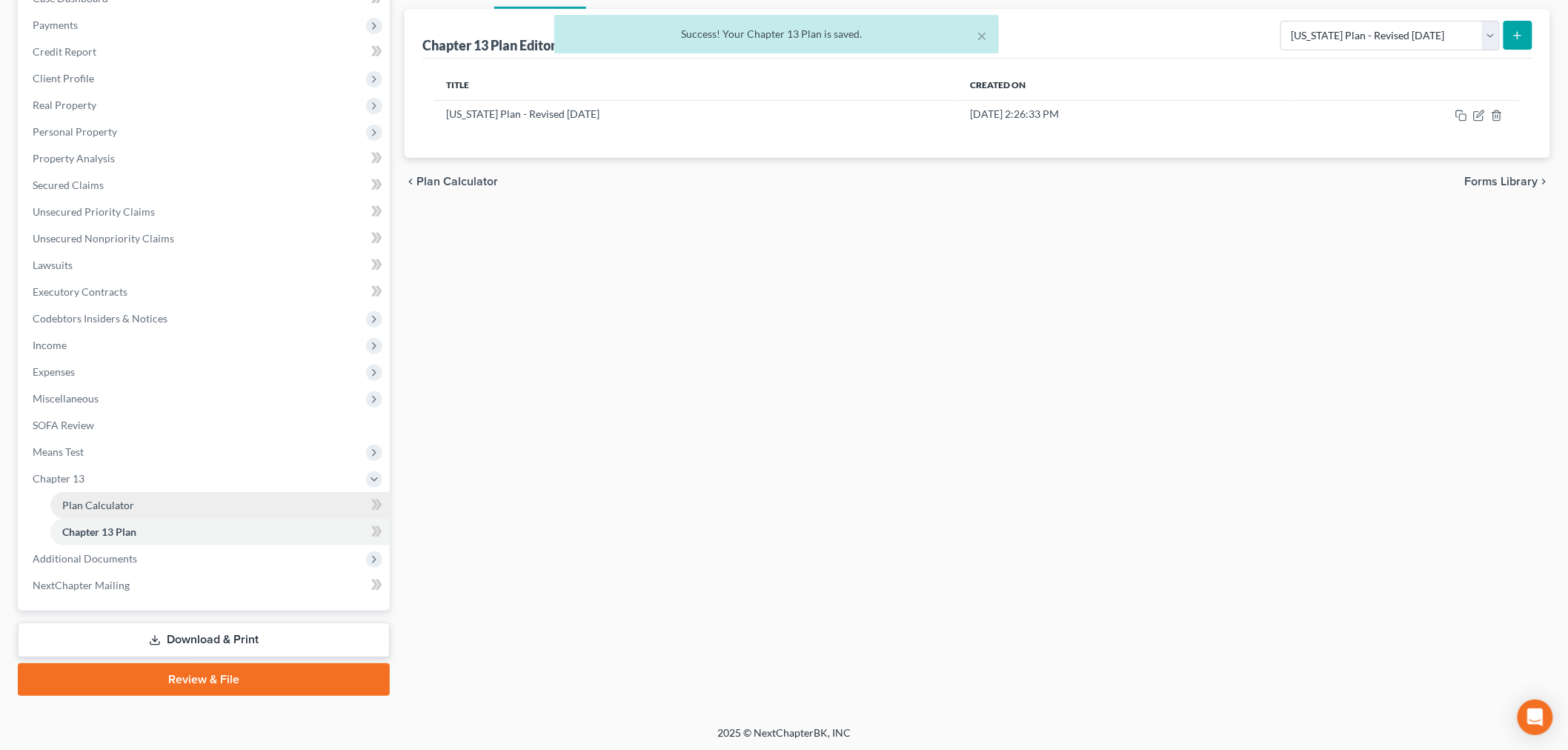
click at [80, 500] on span "Plan Calculator" at bounding box center [98, 504] width 72 height 12
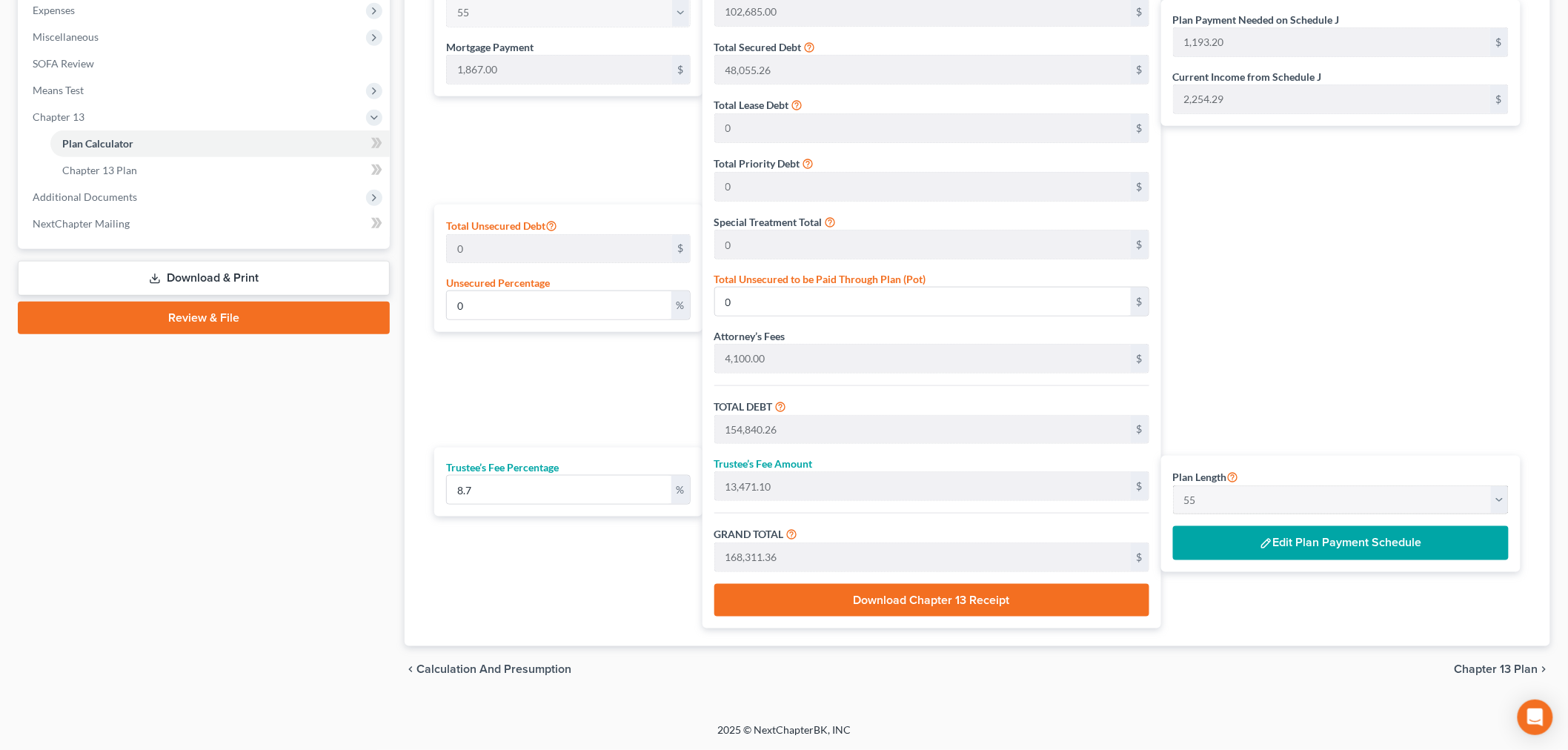
scroll to position [534, 0]
click at [1345, 545] on button "Edit Plan Payment Schedule" at bounding box center [1341, 543] width 336 height 34
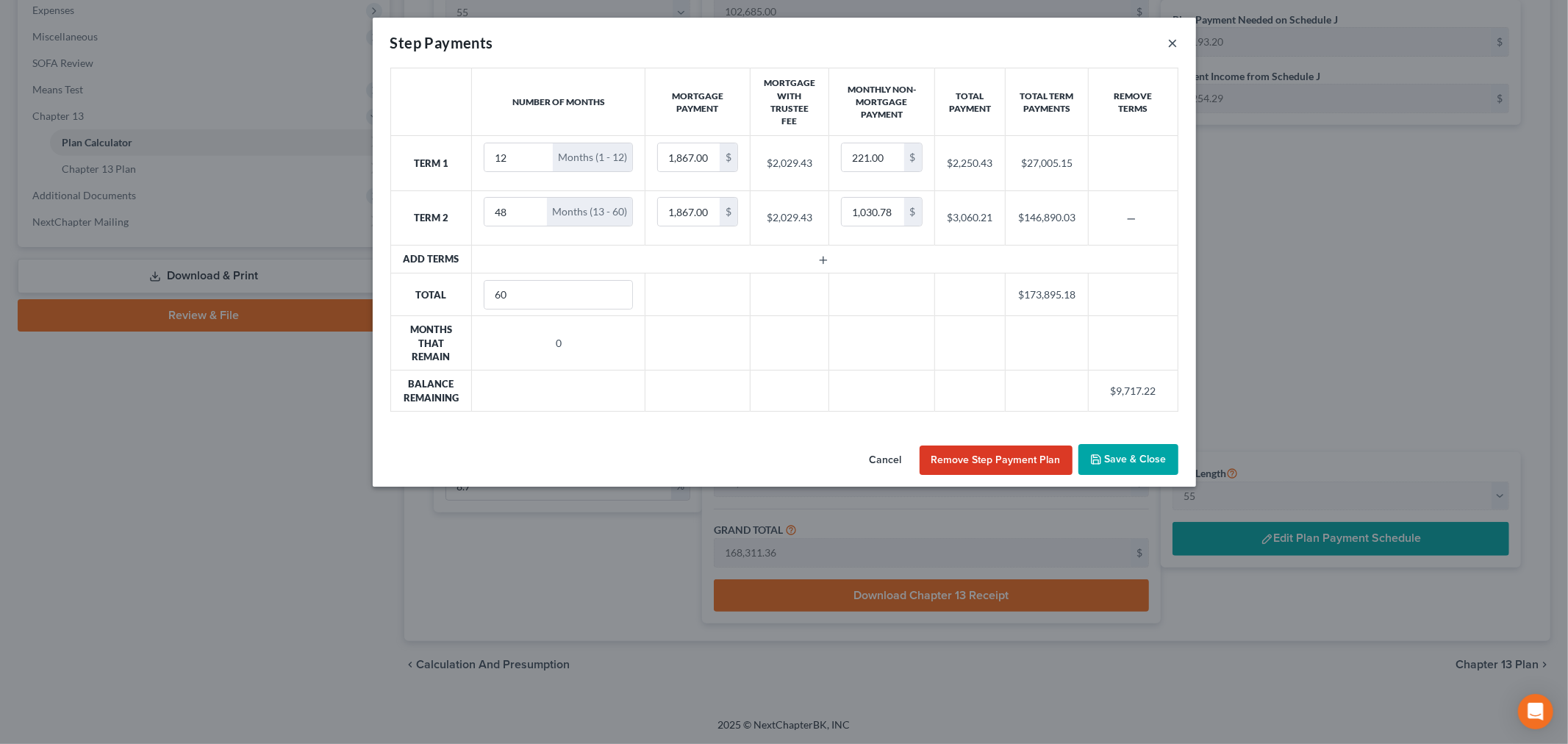
click at [1172, 35] on button "×" at bounding box center [1173, 42] width 10 height 18
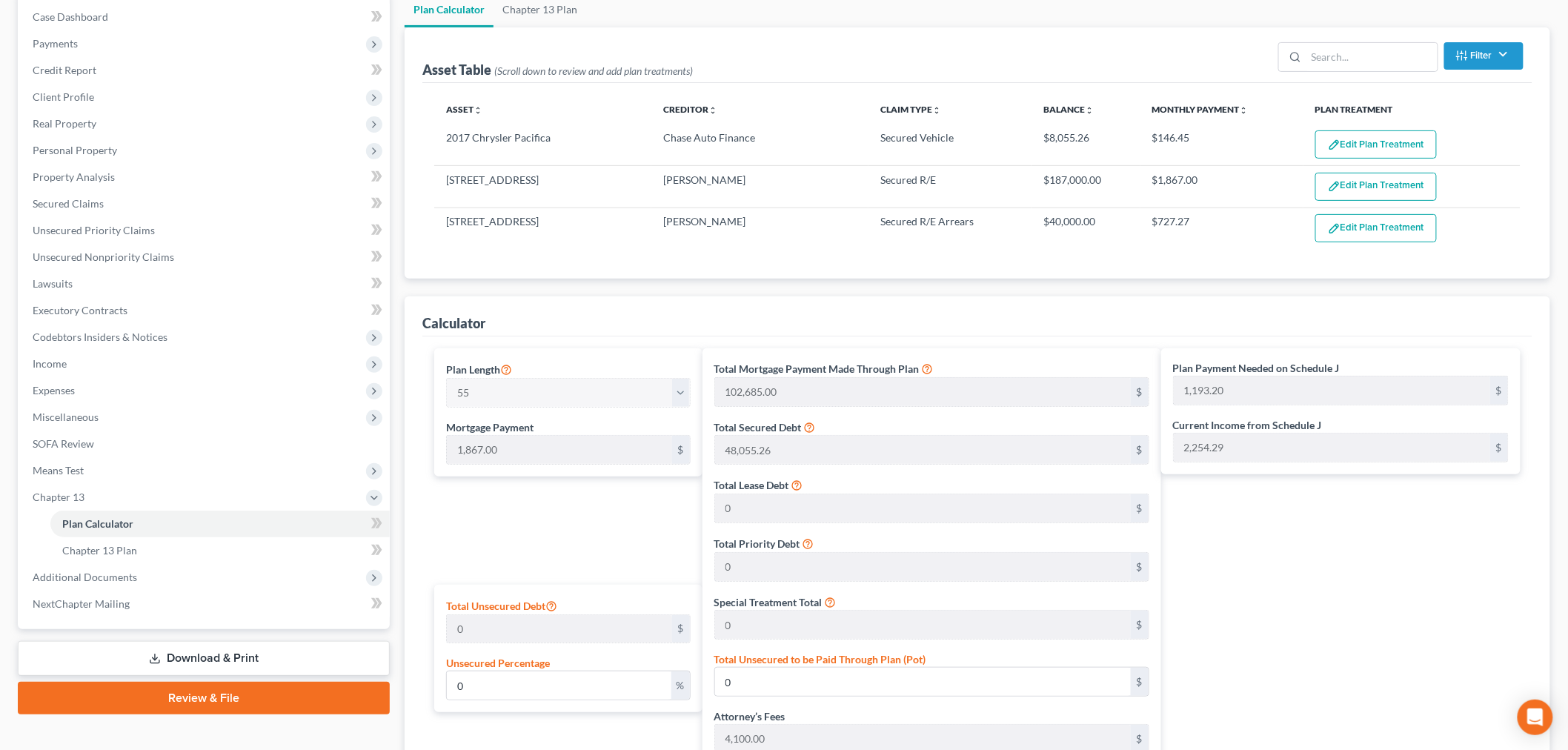
scroll to position [122, 0]
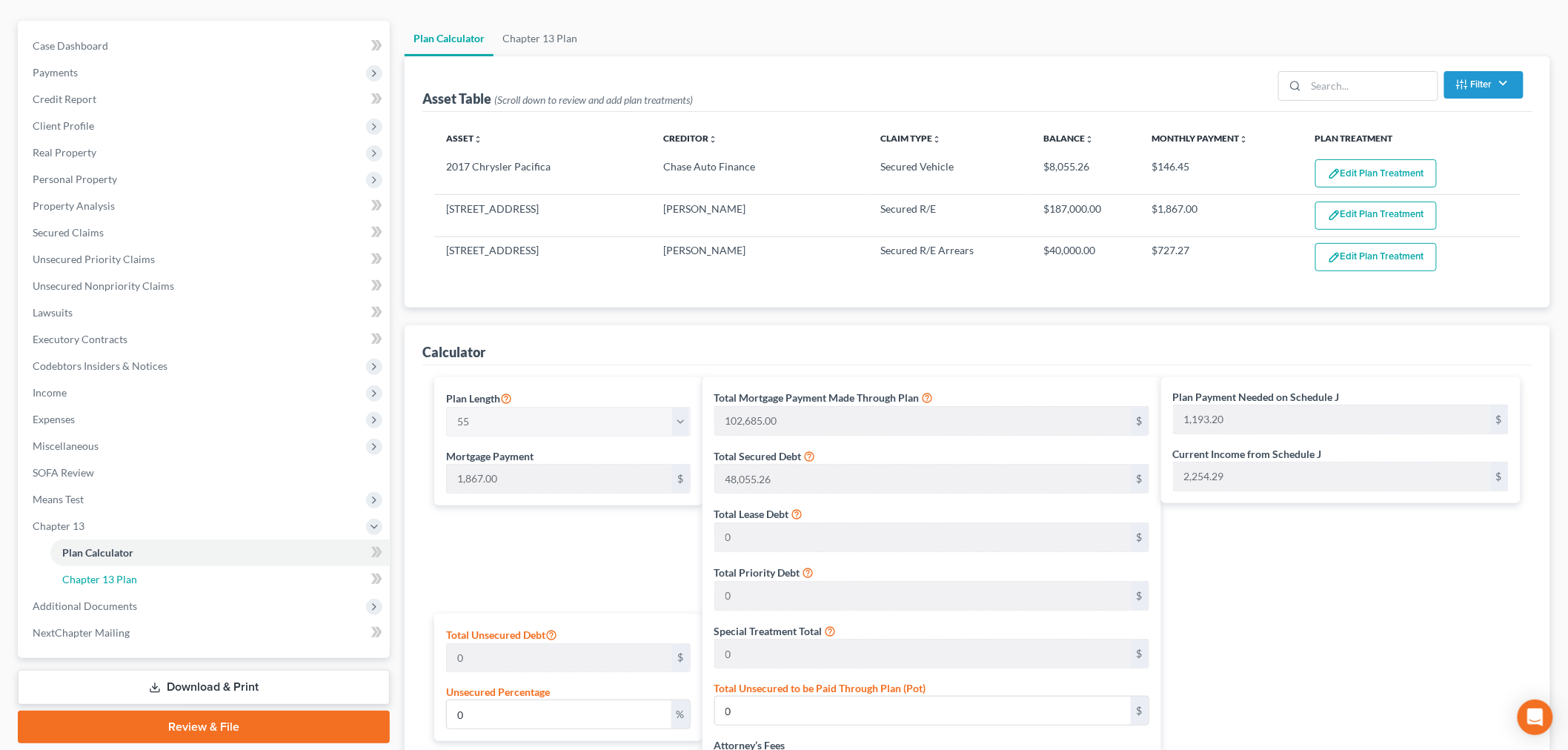
click at [127, 582] on span "Chapter 13 Plan" at bounding box center [99, 579] width 75 height 12
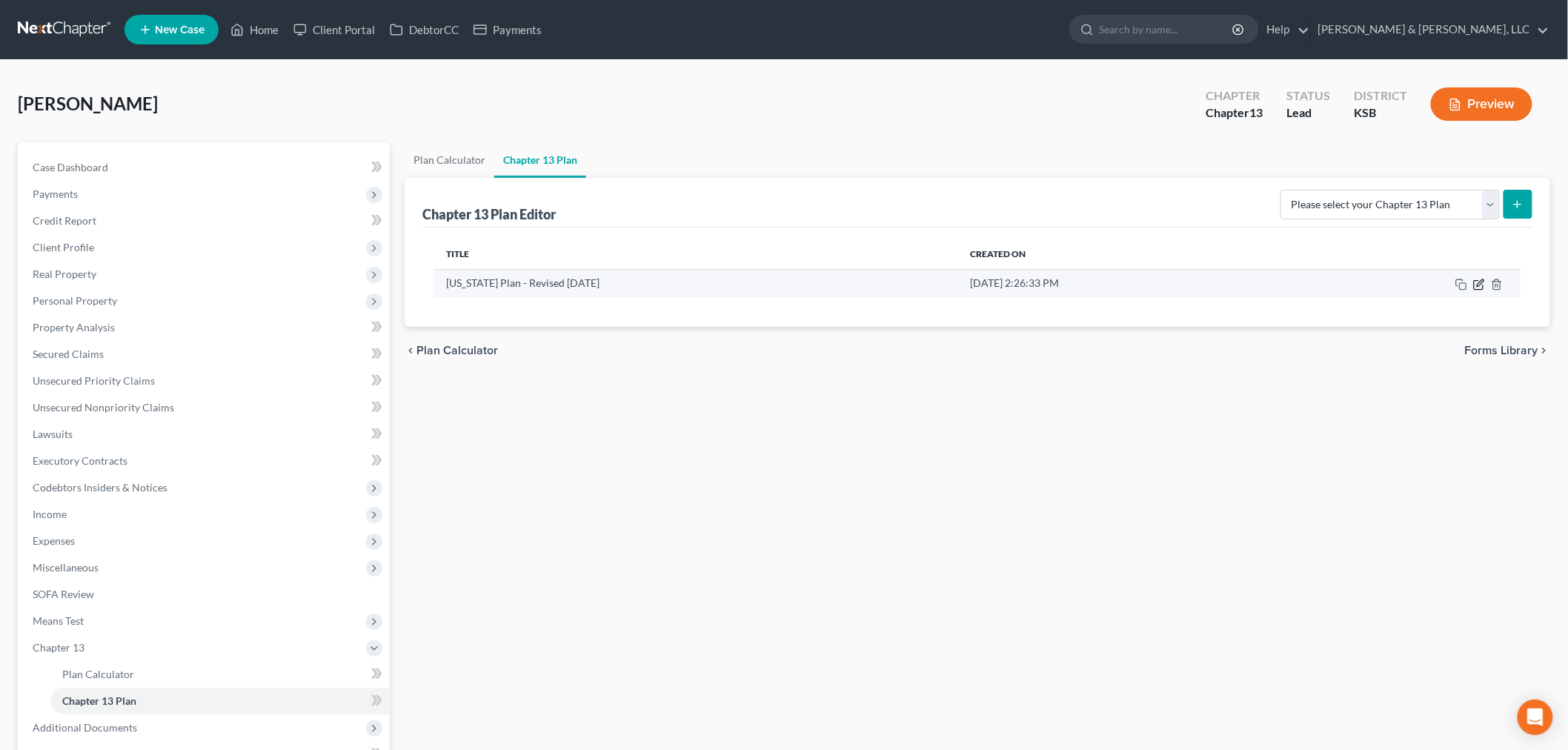
click at [1480, 286] on icon "button" at bounding box center [1480, 283] width 7 height 7
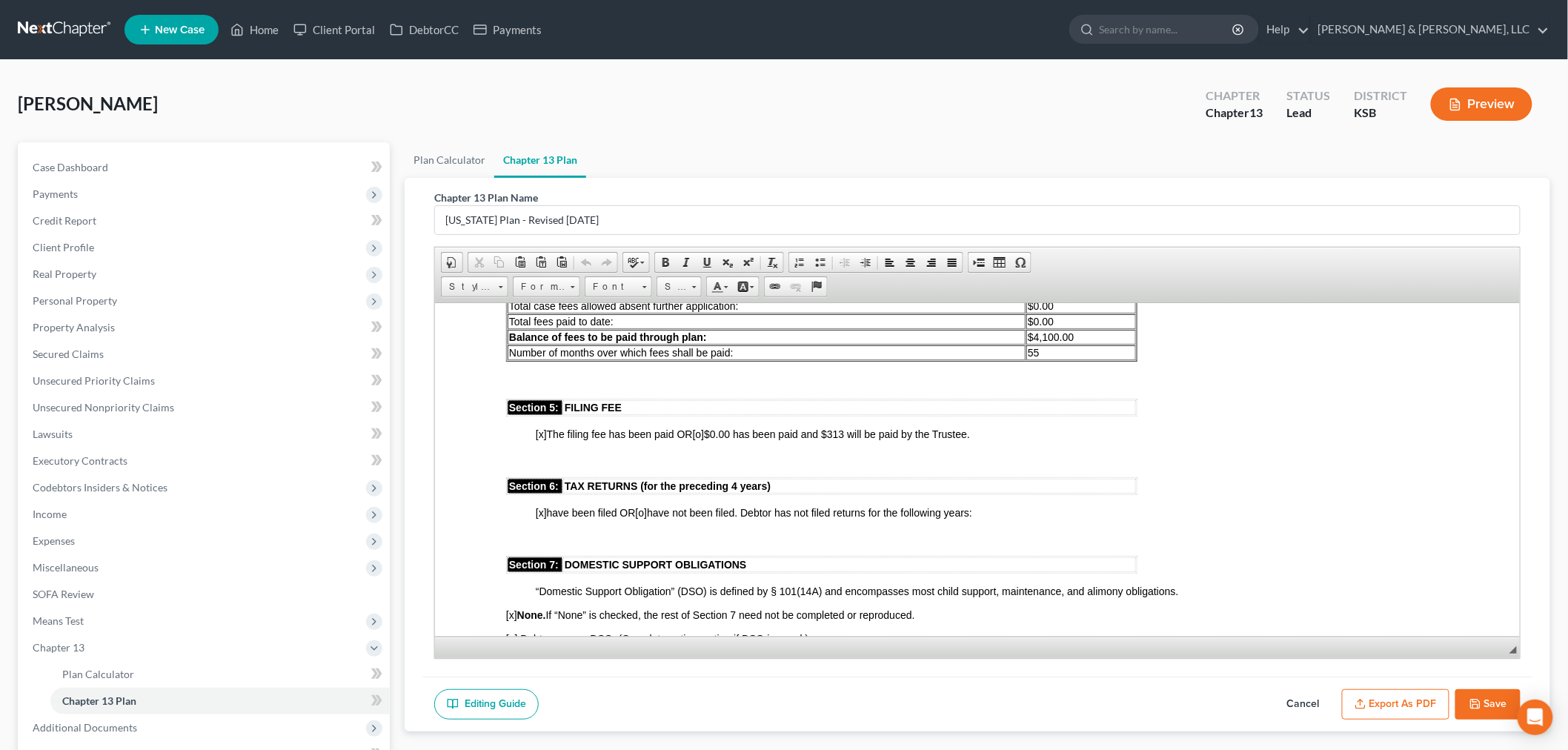
scroll to position [1317, 0]
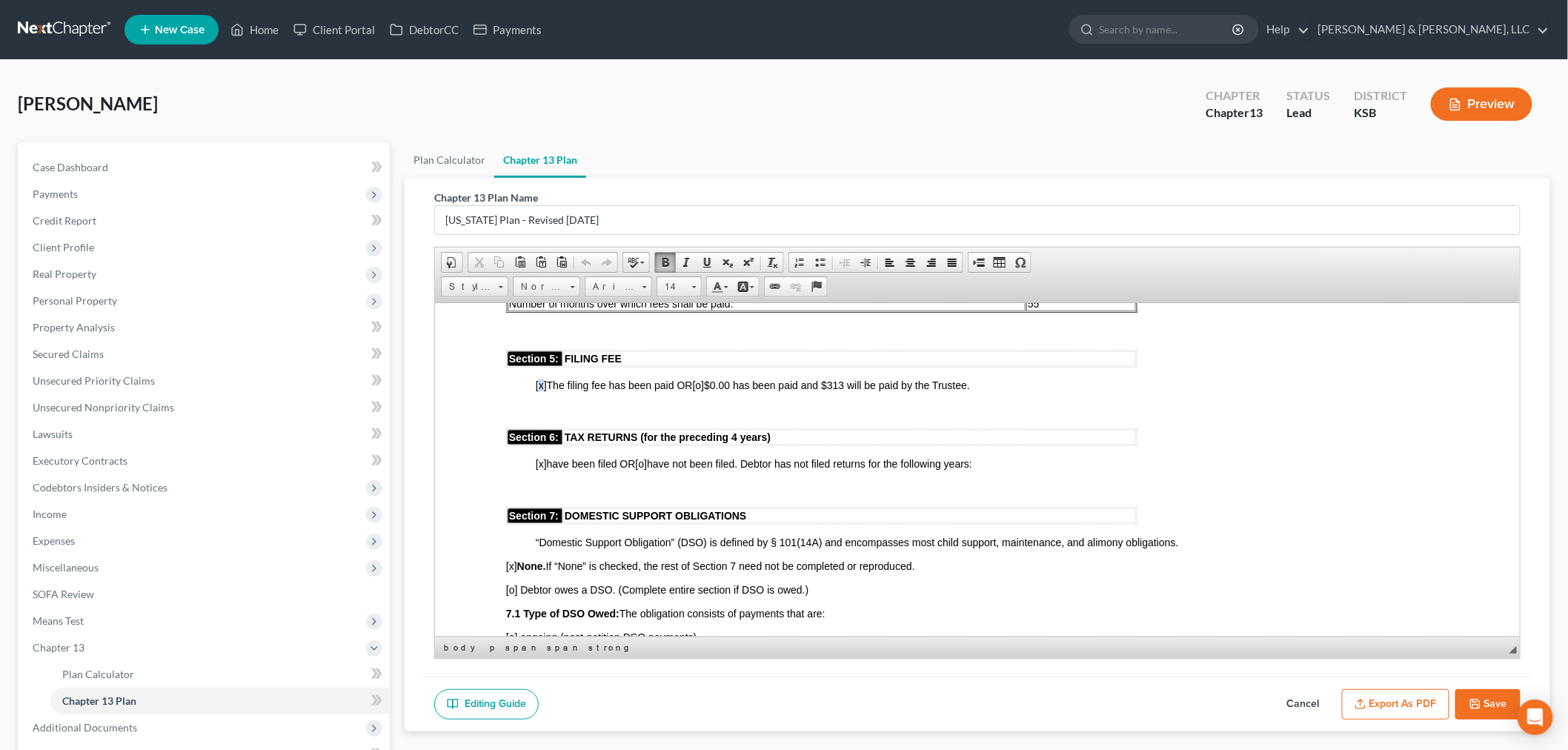
click at [539, 379] on span "[x]" at bounding box center [540, 385] width 11 height 11
click at [700, 379] on span "[o]" at bounding box center [697, 385] width 11 height 11
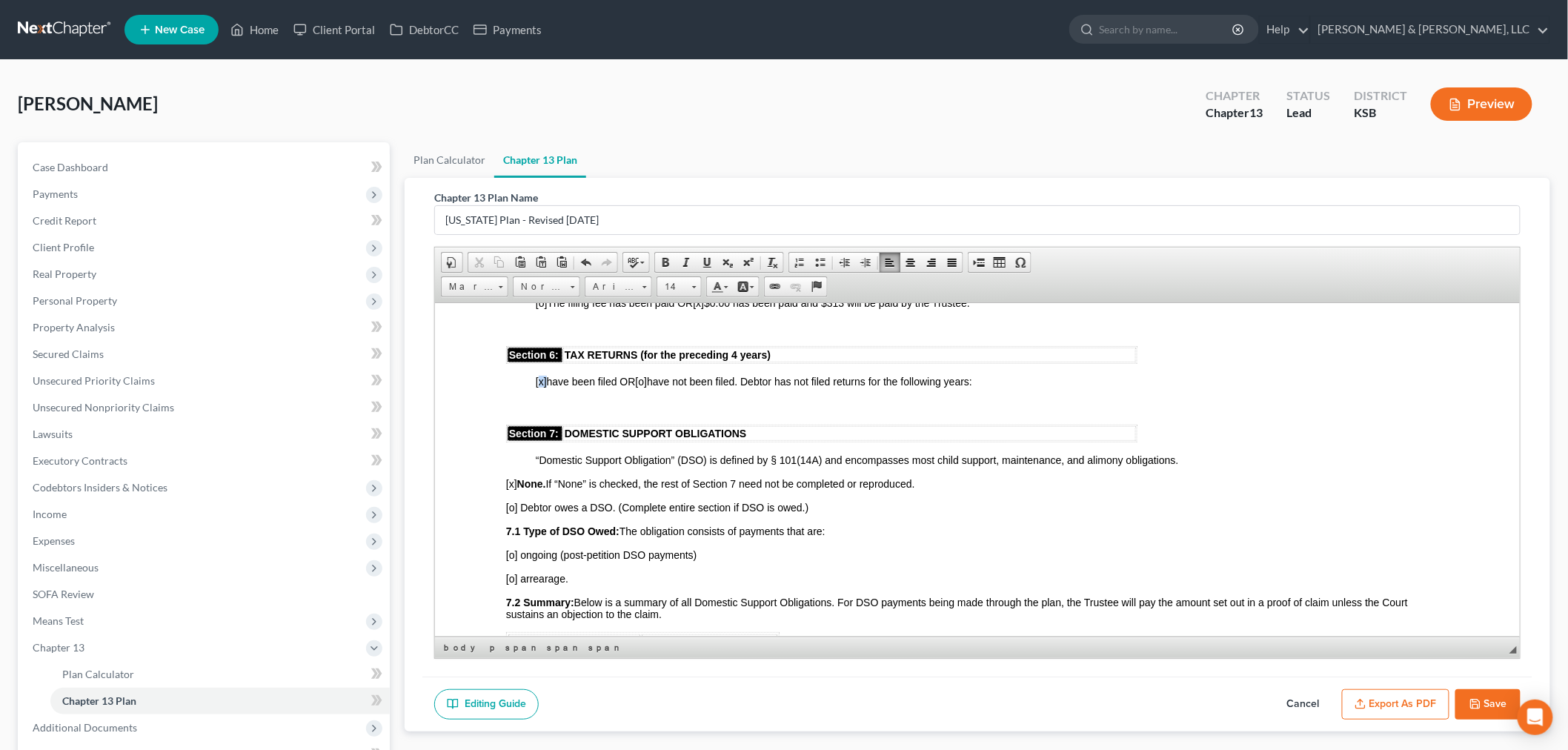
click at [539, 375] on span "[x]" at bounding box center [540, 381] width 11 height 11
click at [540, 375] on span "[x]" at bounding box center [540, 381] width 11 height 11
click at [539, 375] on span "[x]" at bounding box center [540, 381] width 11 height 11
click at [643, 375] on span "[o]" at bounding box center [640, 381] width 11 height 11
click at [1008, 375] on p "[o] have been filed OR [x] have not been filed. Debtor has not filed returns fo…" at bounding box center [991, 381] width 913 height 11
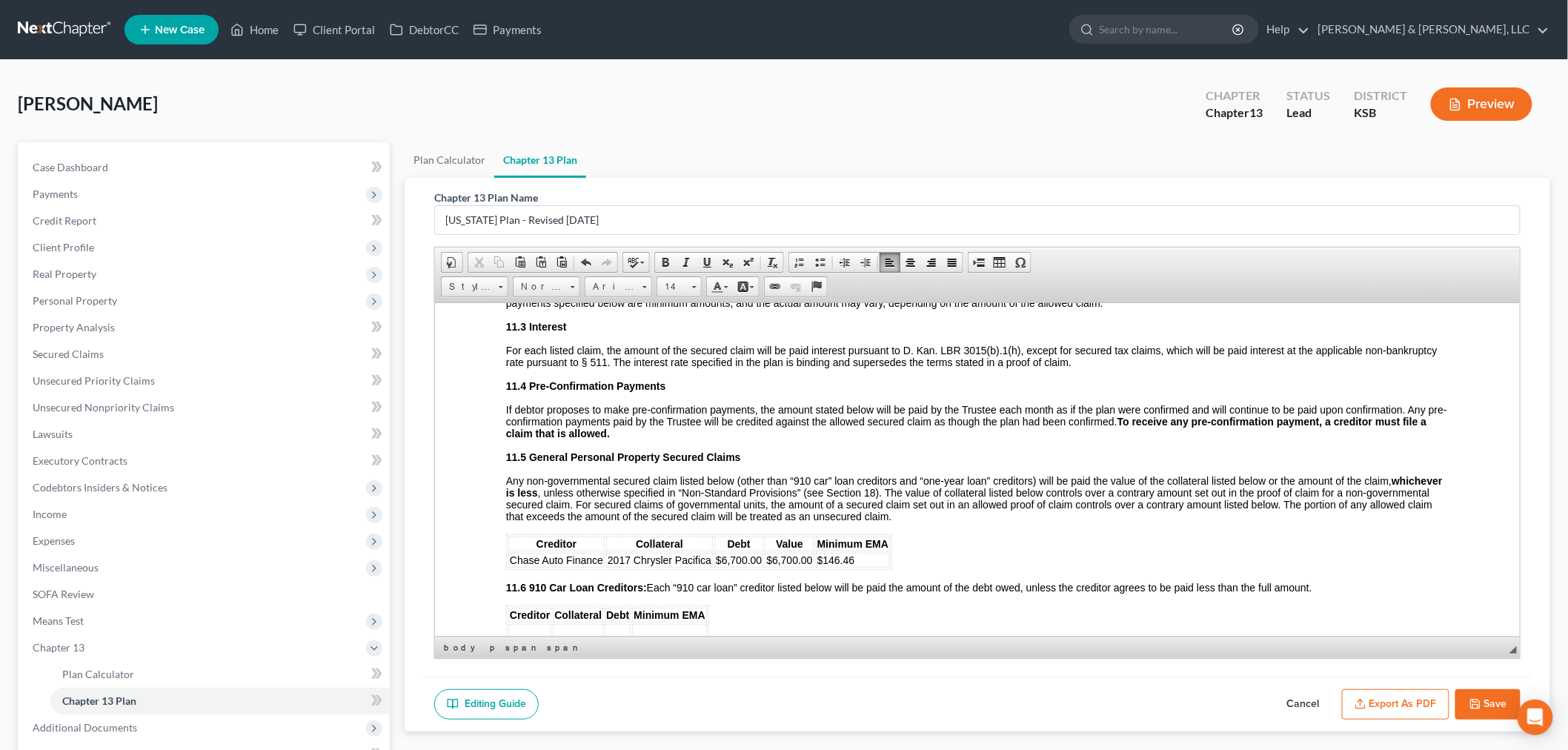
scroll to position [3048, 0]
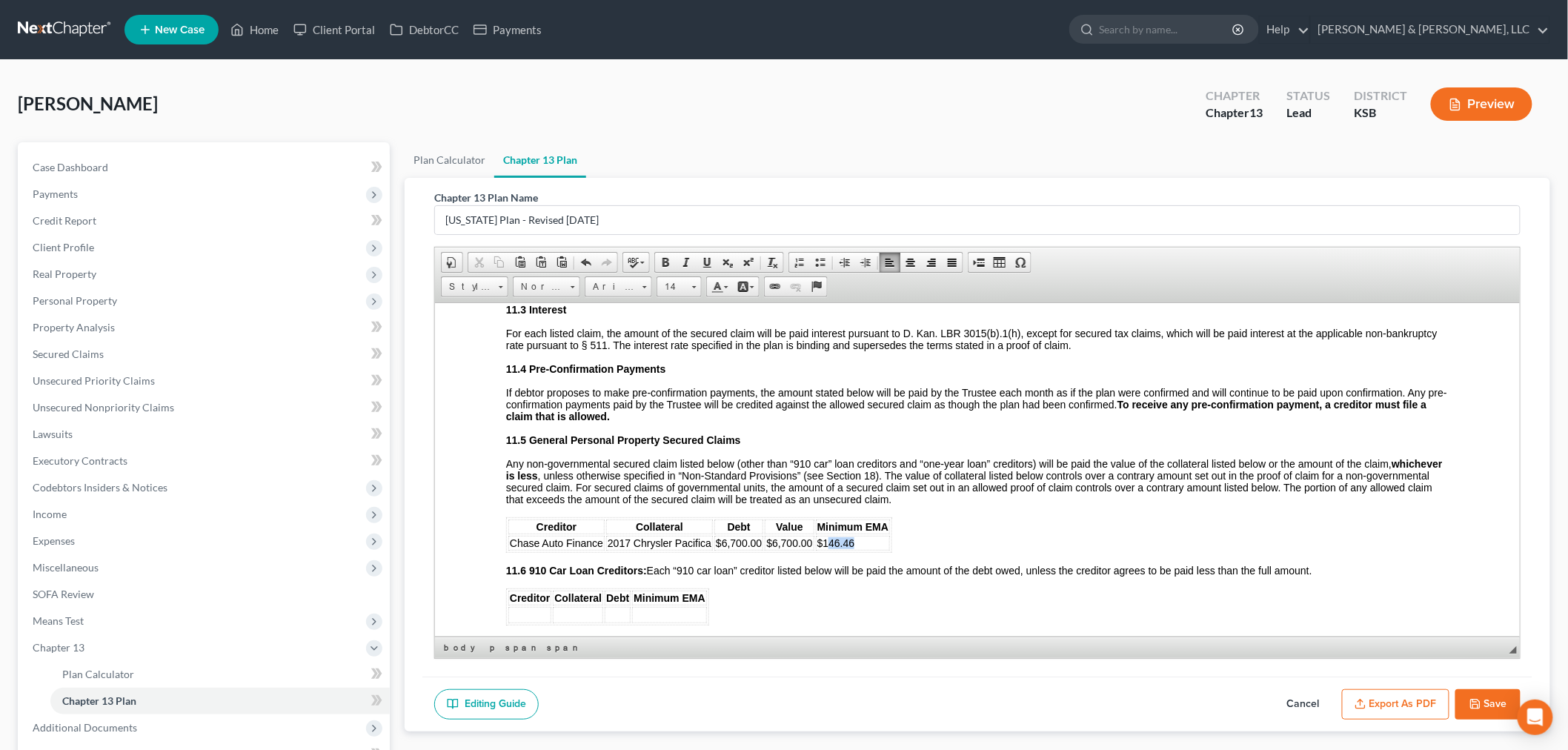
drag, startPoint x: 853, startPoint y: 485, endPoint x: 828, endPoint y: 485, distance: 25.0
click at [828, 535] on td "$146.46" at bounding box center [853, 543] width 74 height 15
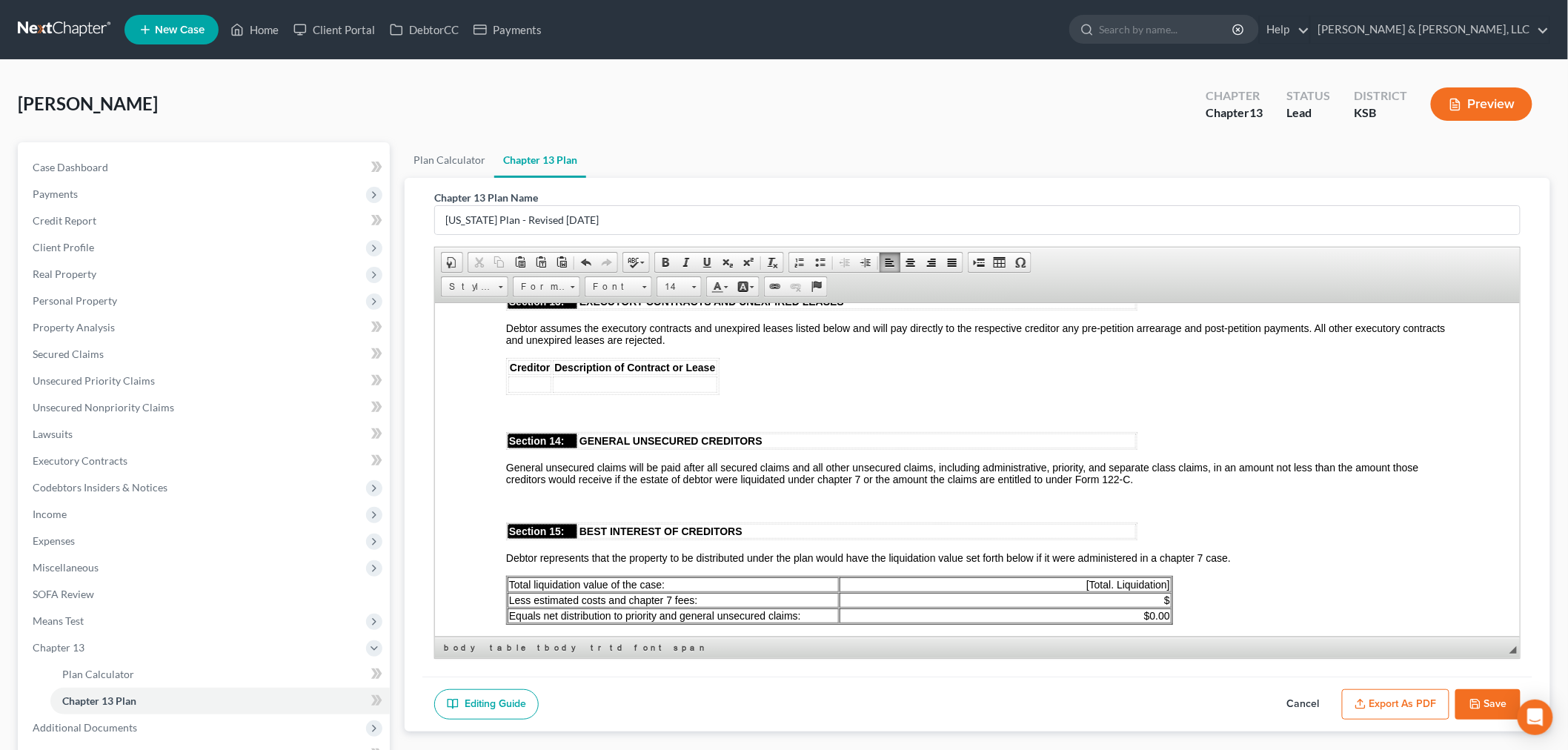
scroll to position [3706, 0]
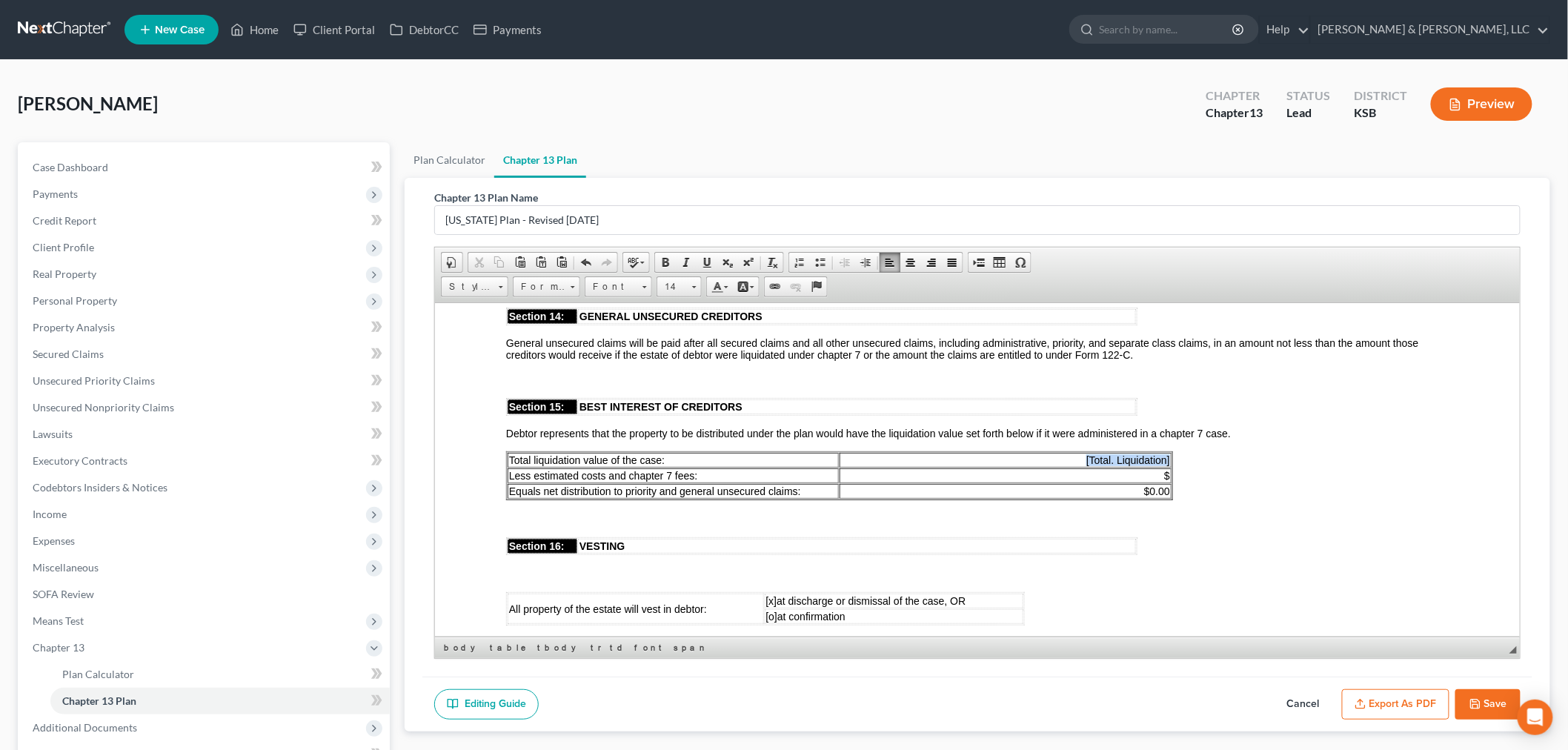
drag, startPoint x: 1070, startPoint y: 397, endPoint x: 1170, endPoint y: 393, distance: 100.1
click at [1170, 452] on td "[Total. Liquidation]" at bounding box center [1005, 460] width 332 height 15
click at [1122, 452] on td "11,928.49" at bounding box center [1005, 460] width 330 height 15
click at [1169, 469] on span "$" at bounding box center [1166, 475] width 6 height 11
drag, startPoint x: 1167, startPoint y: 421, endPoint x: 1150, endPoint y: 425, distance: 17.5
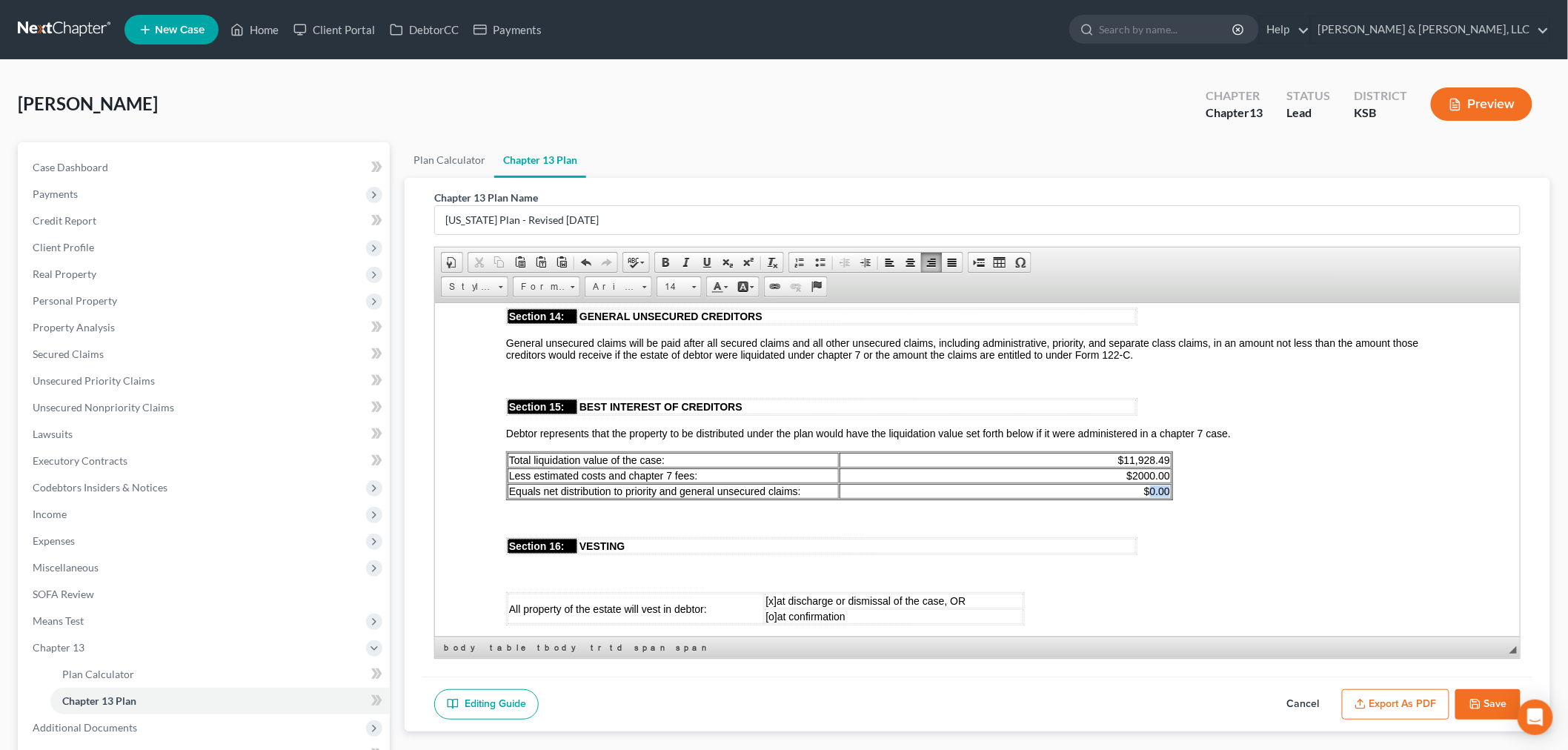
click at [1150, 484] on span "$0.00" at bounding box center [1156, 490] width 26 height 11
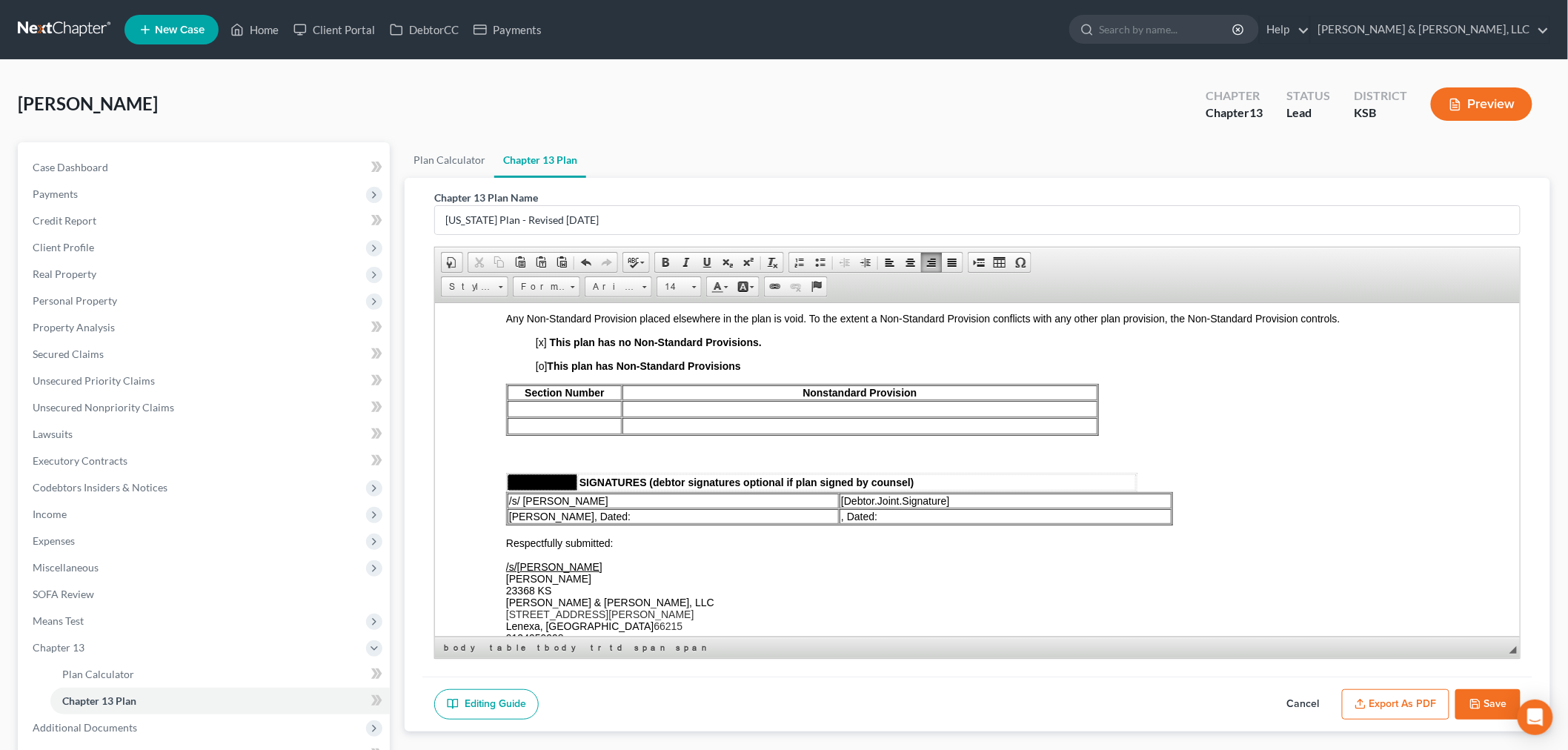
scroll to position [4282, 0]
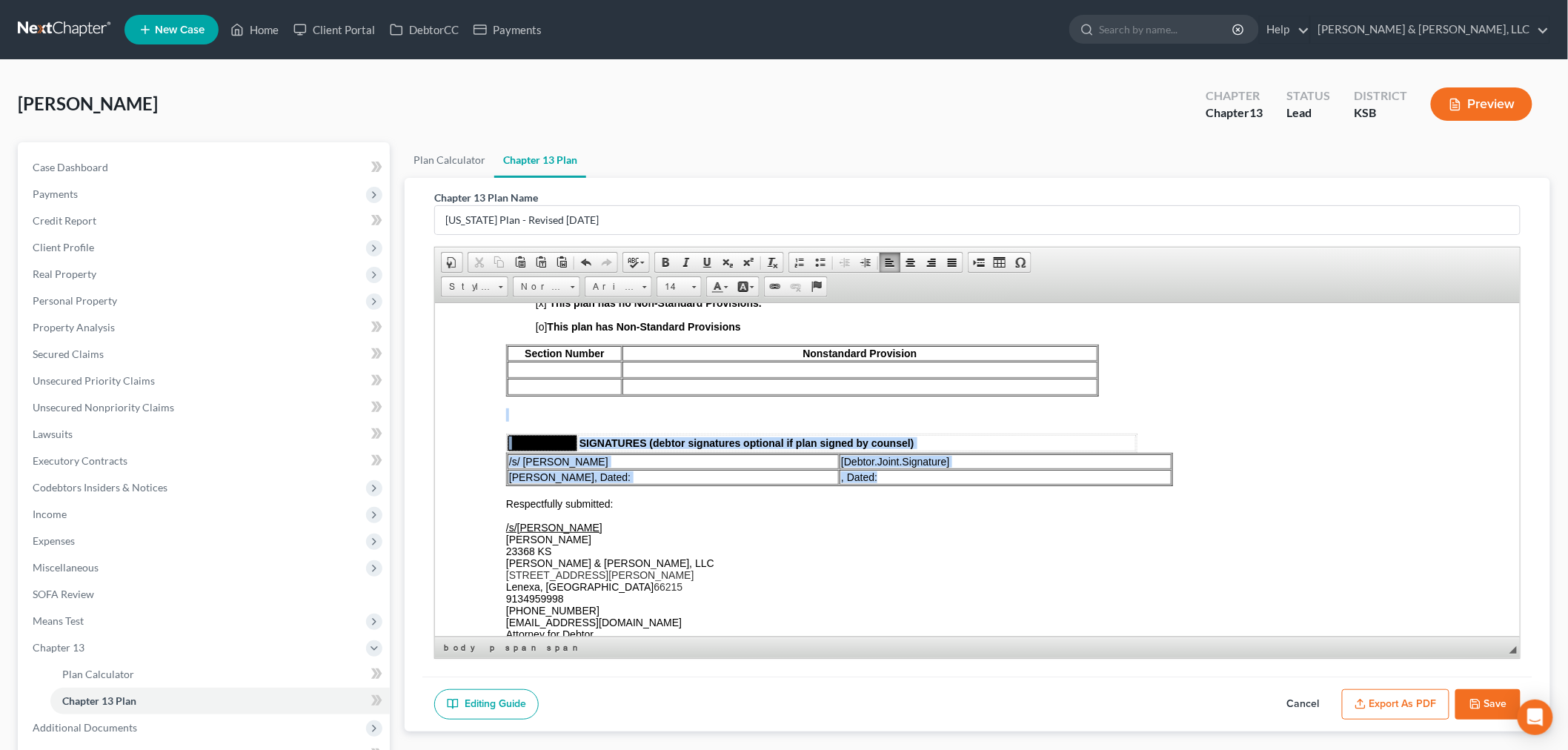
drag, startPoint x: 497, startPoint y: 422, endPoint x: 481, endPoint y: 340, distance: 83.5
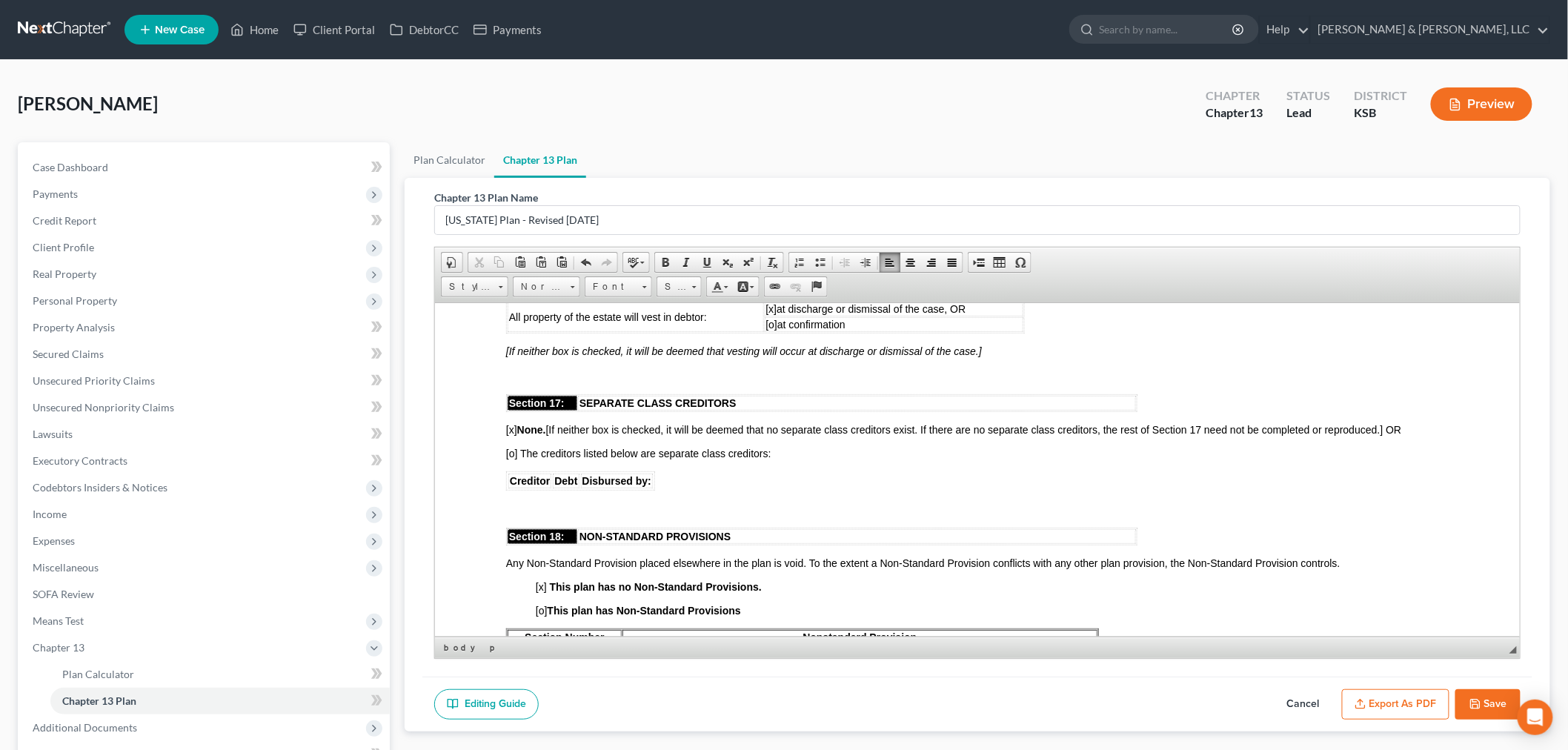
scroll to position [3954, 0]
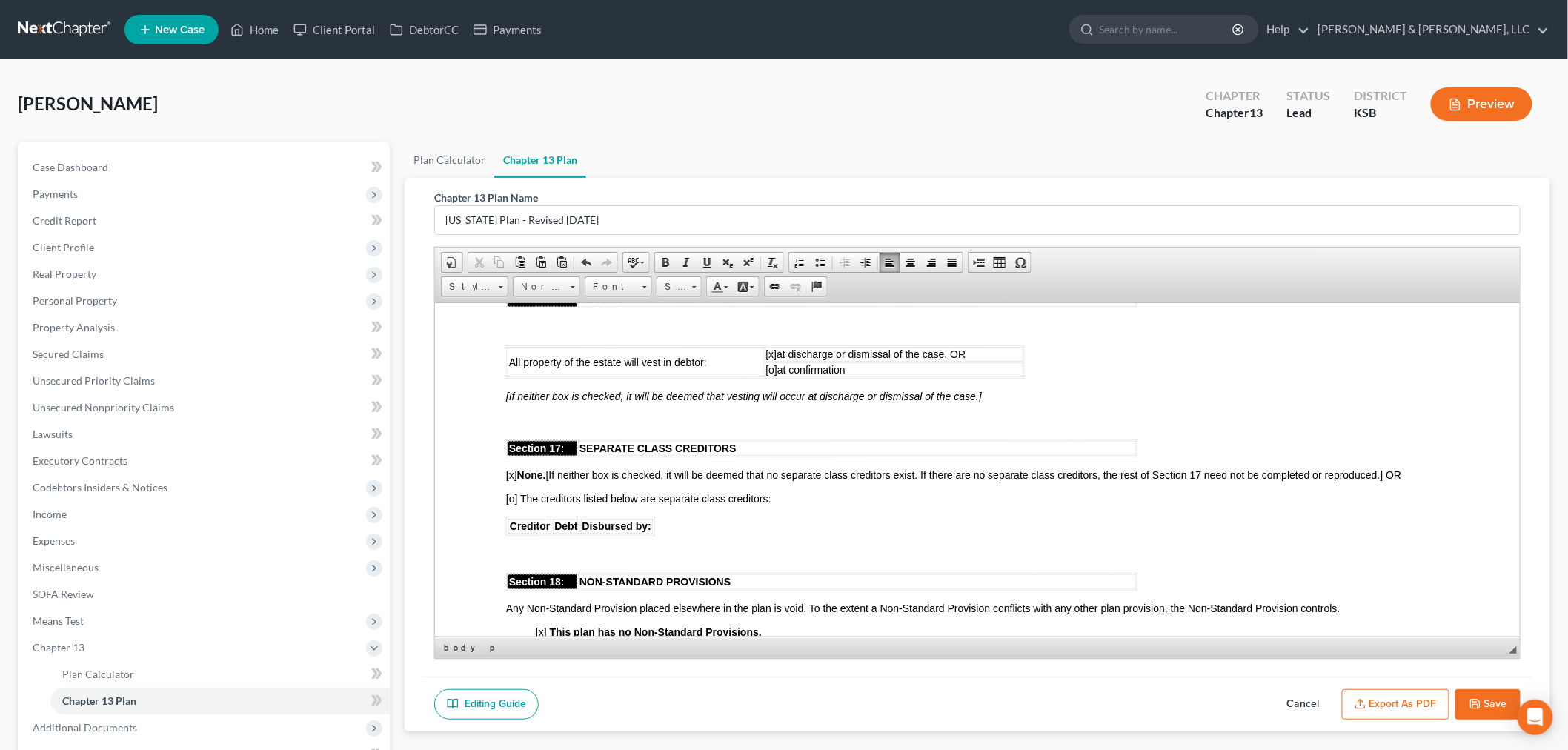
click at [1480, 701] on icon "button" at bounding box center [1475, 703] width 9 height 9
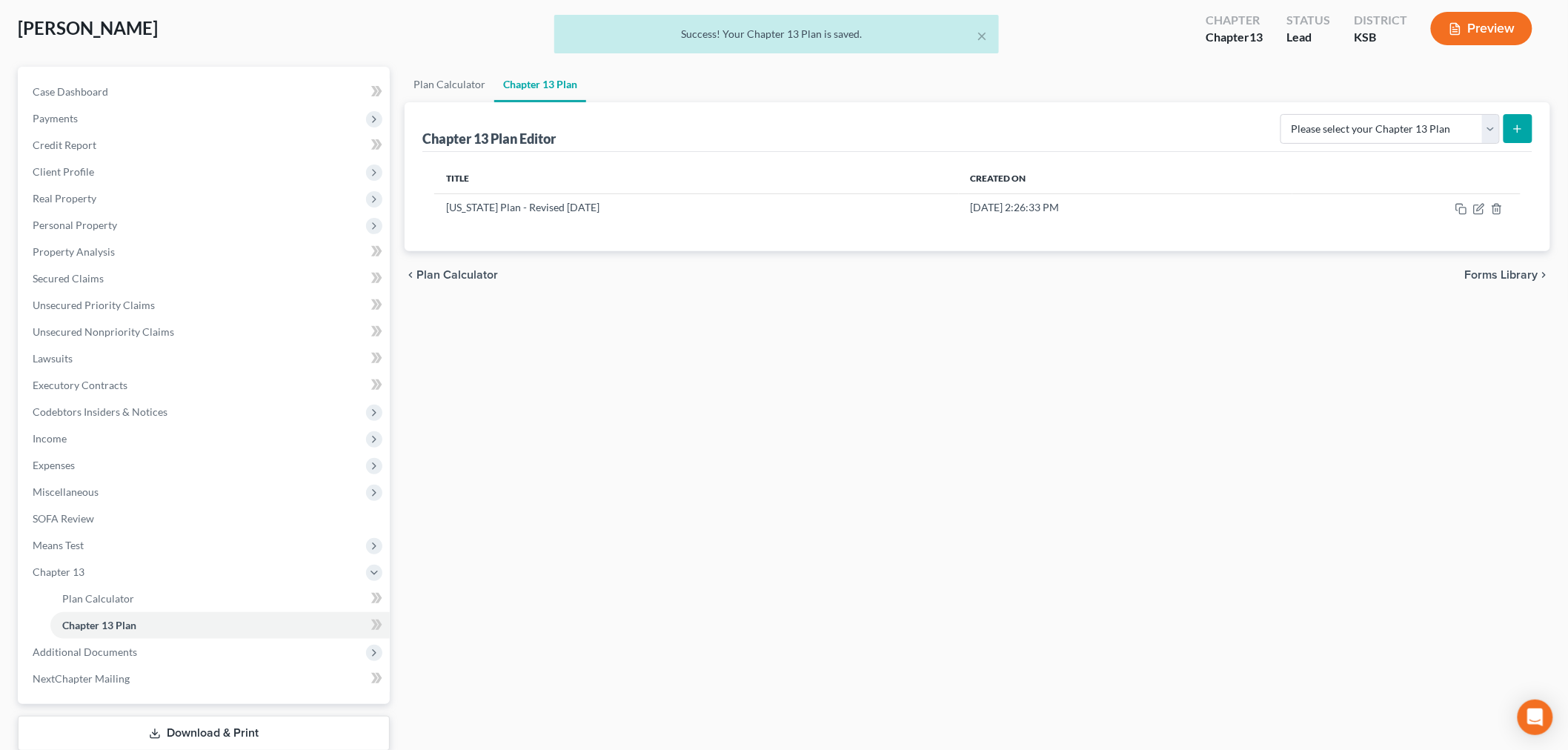
scroll to position [169, 0]
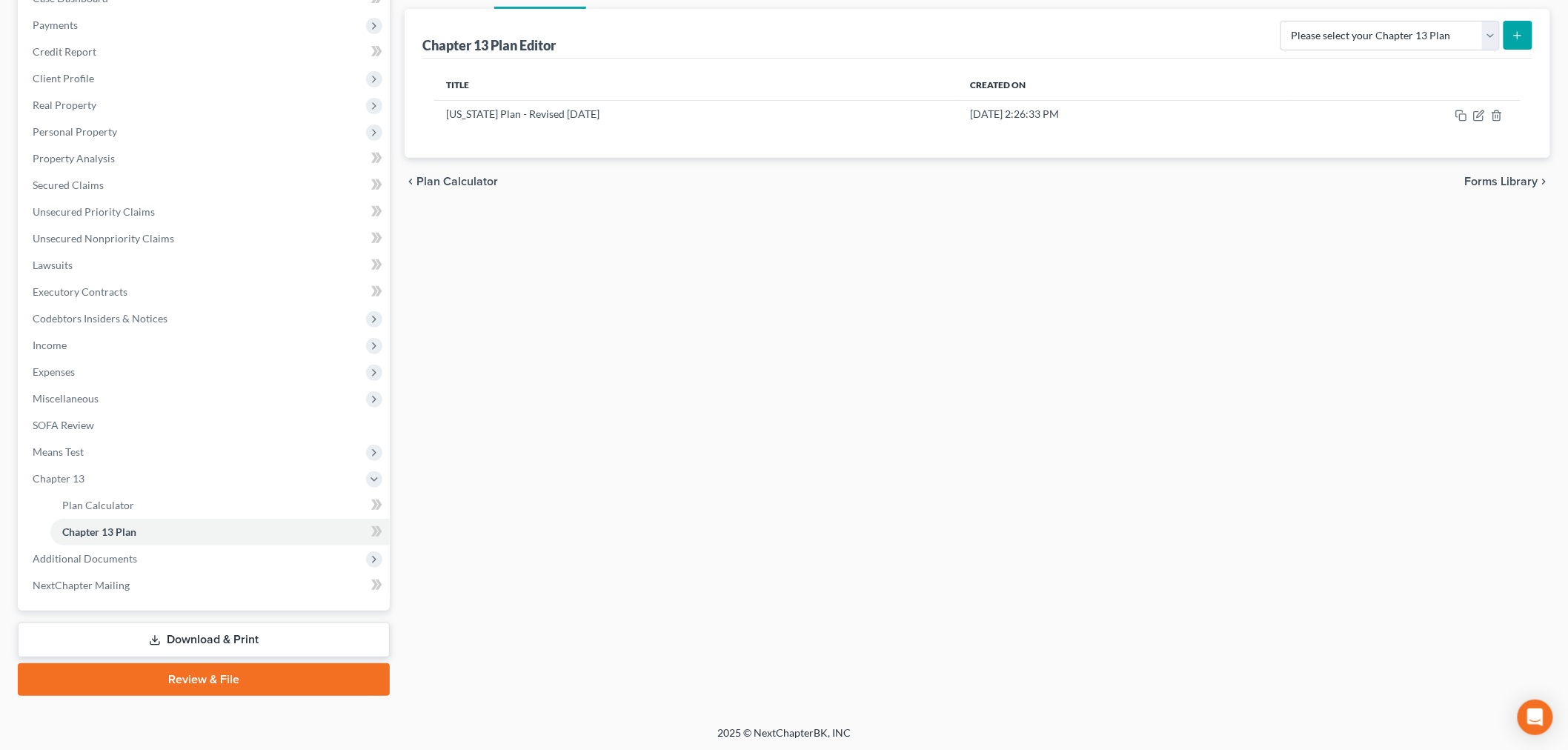
drag, startPoint x: 170, startPoint y: 635, endPoint x: 204, endPoint y: 620, distance: 37.2
click at [170, 635] on link "Download & Print" at bounding box center [204, 640] width 372 height 35
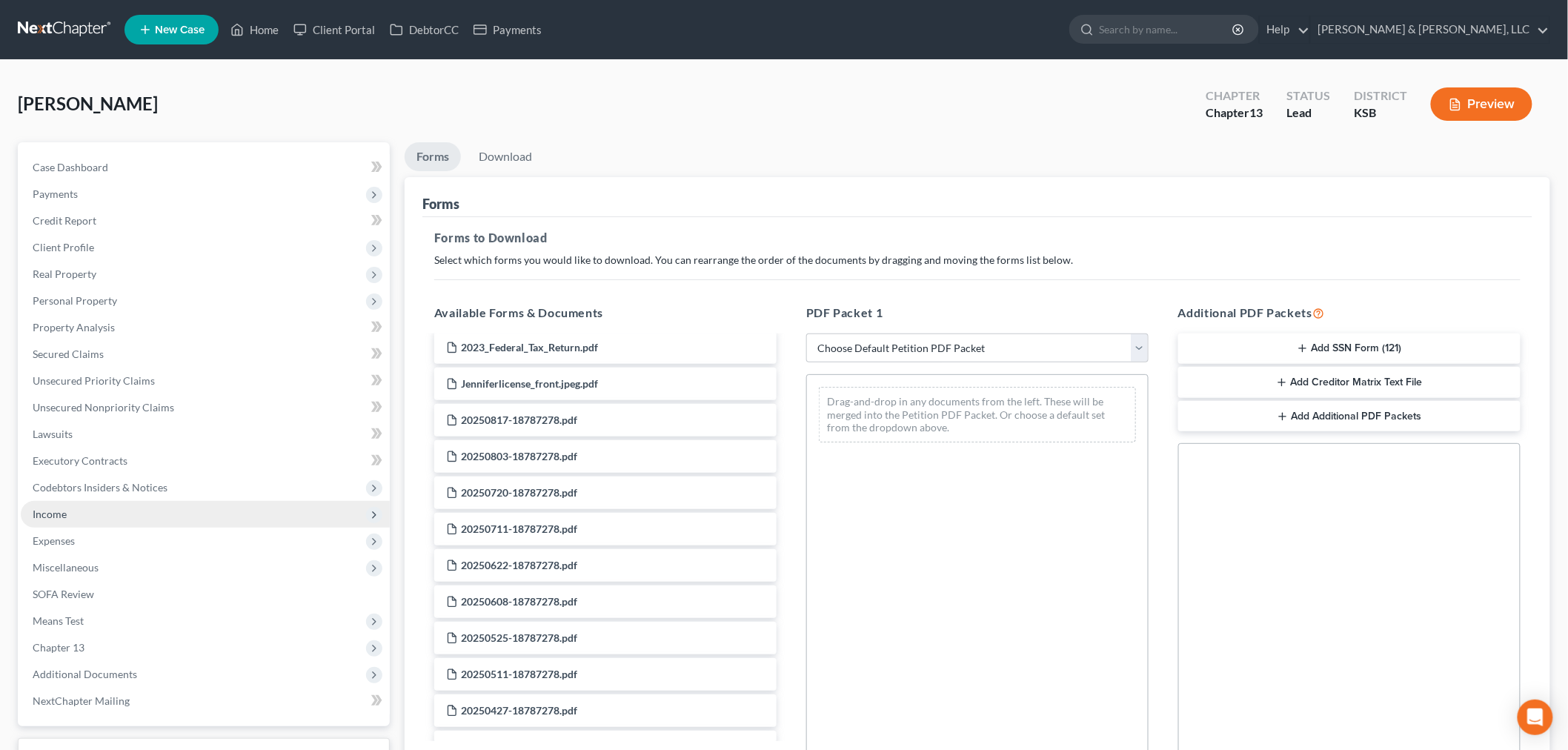
scroll to position [329, 0]
click at [109, 668] on span "Additional Documents" at bounding box center [85, 674] width 105 height 12
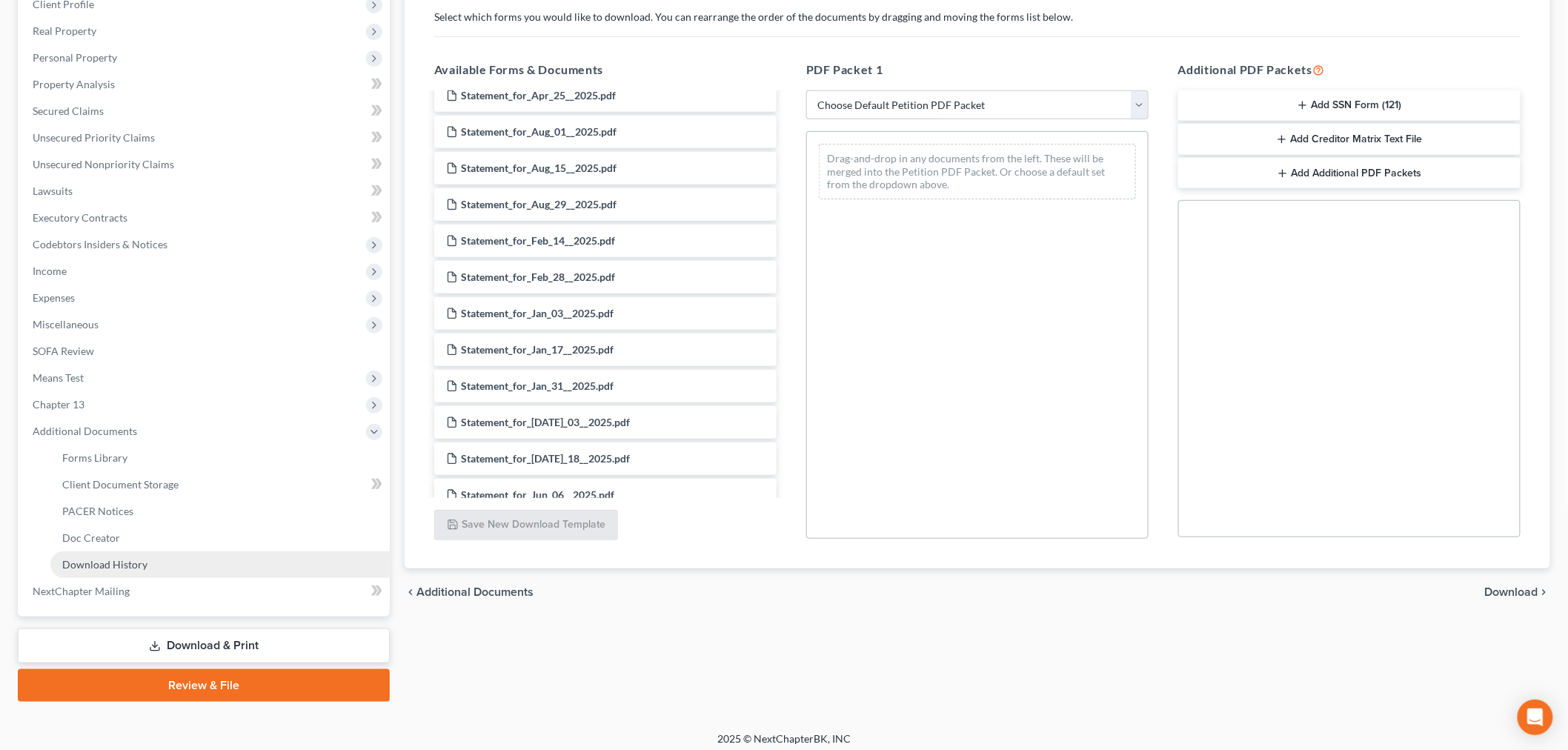
scroll to position [249, 0]
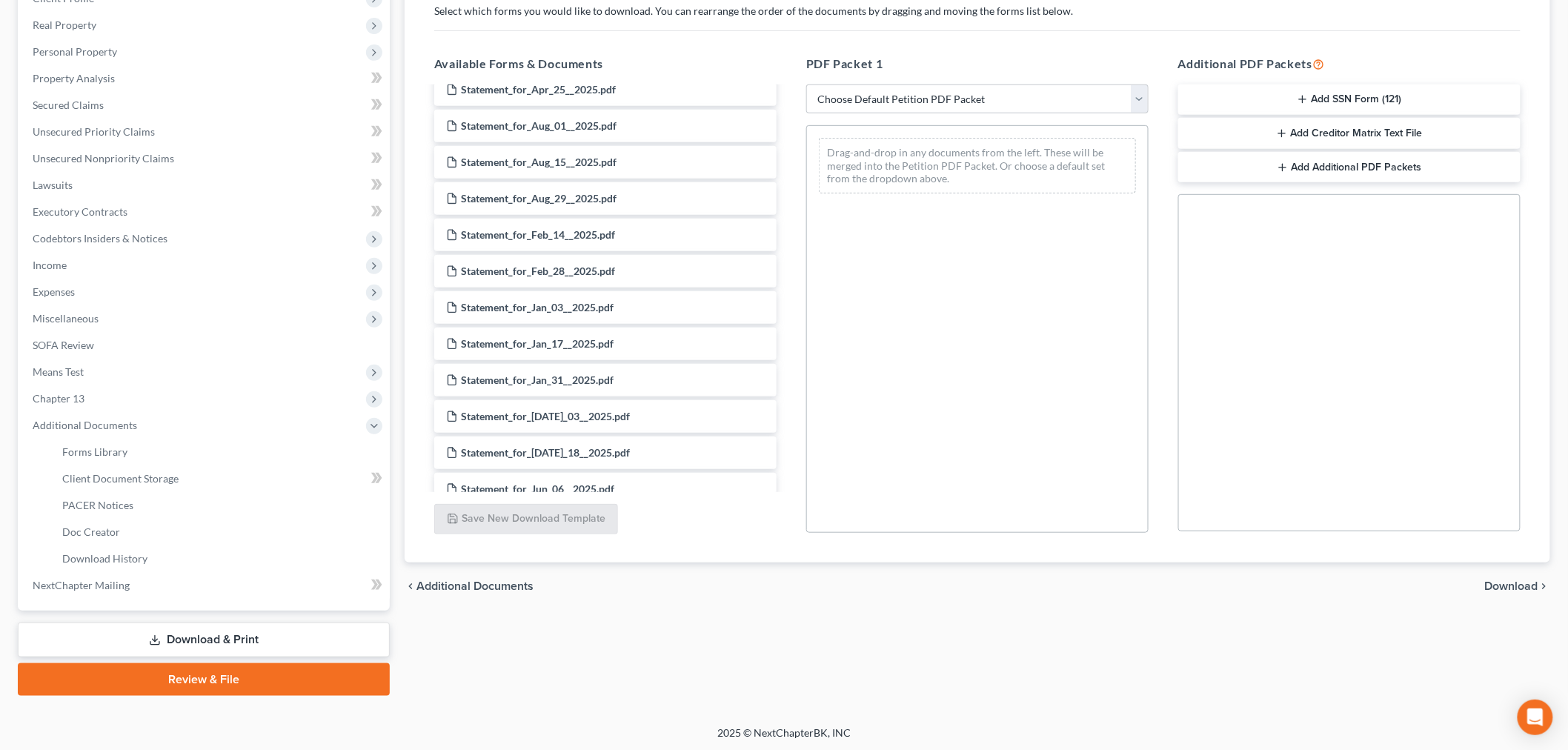
click at [161, 639] on link "Download & Print" at bounding box center [204, 640] width 372 height 35
click at [149, 635] on icon at bounding box center [155, 641] width 11 height 11
click at [892, 95] on select "Choose Default Petition PDF Packet Complete Bankruptcy Petition (all forms and …" at bounding box center [977, 99] width 343 height 30
click at [806, 85] on select "Choose Default Petition PDF Packet Complete Bankruptcy Petition (all forms and …" at bounding box center [977, 99] width 343 height 30
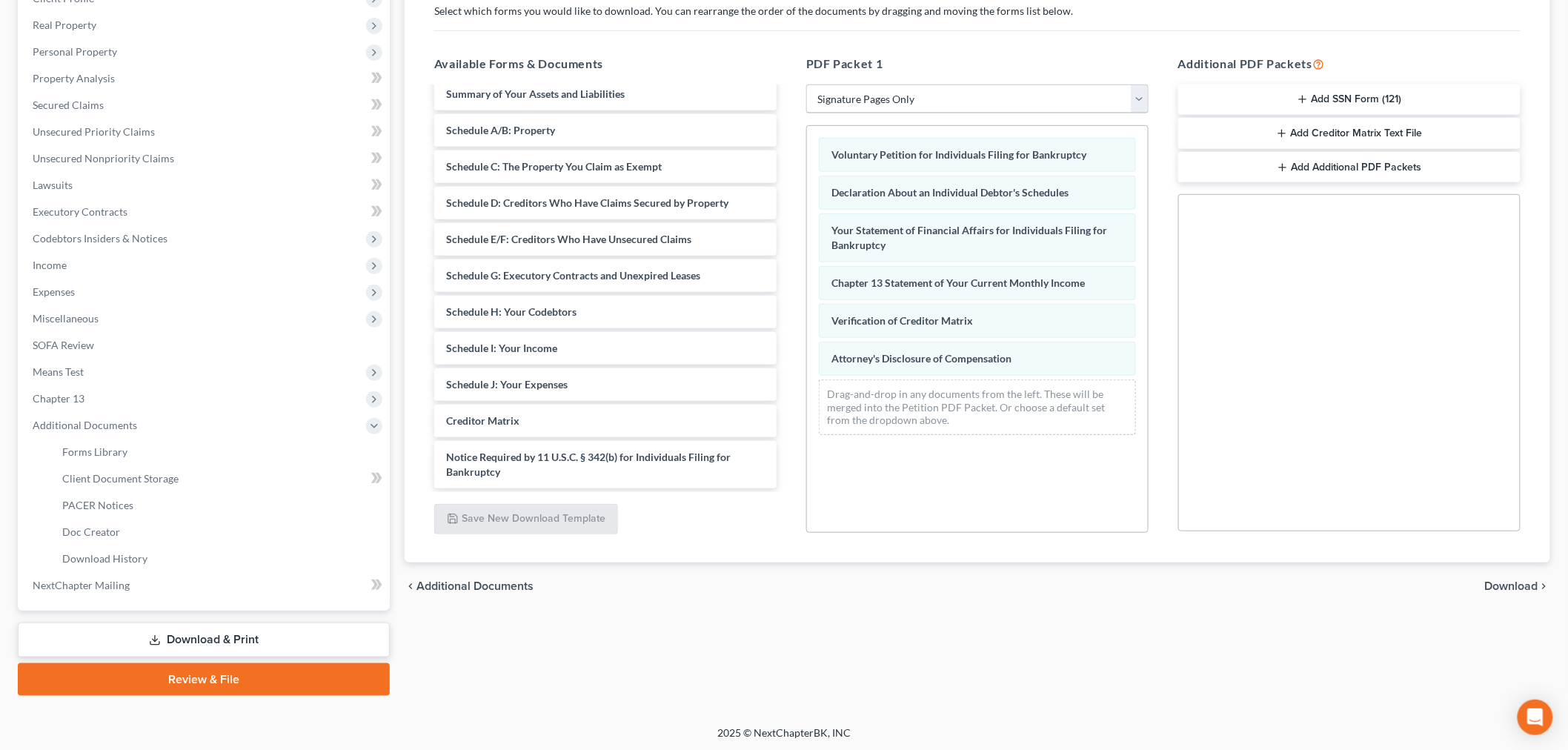
scroll to position [10, 0]
click at [1517, 587] on span "Download" at bounding box center [1512, 586] width 53 height 11
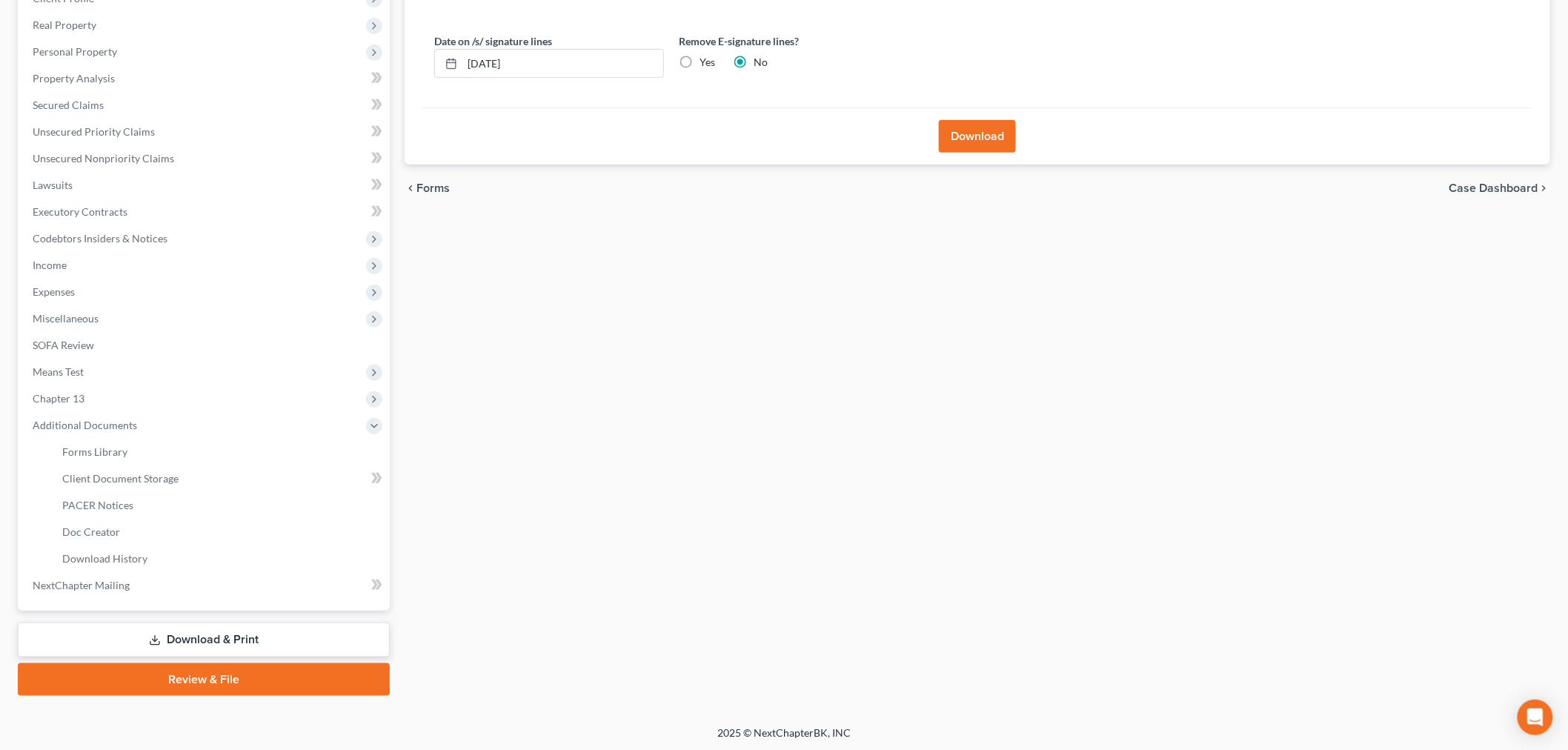
click at [969, 139] on button "Download" at bounding box center [977, 136] width 77 height 32
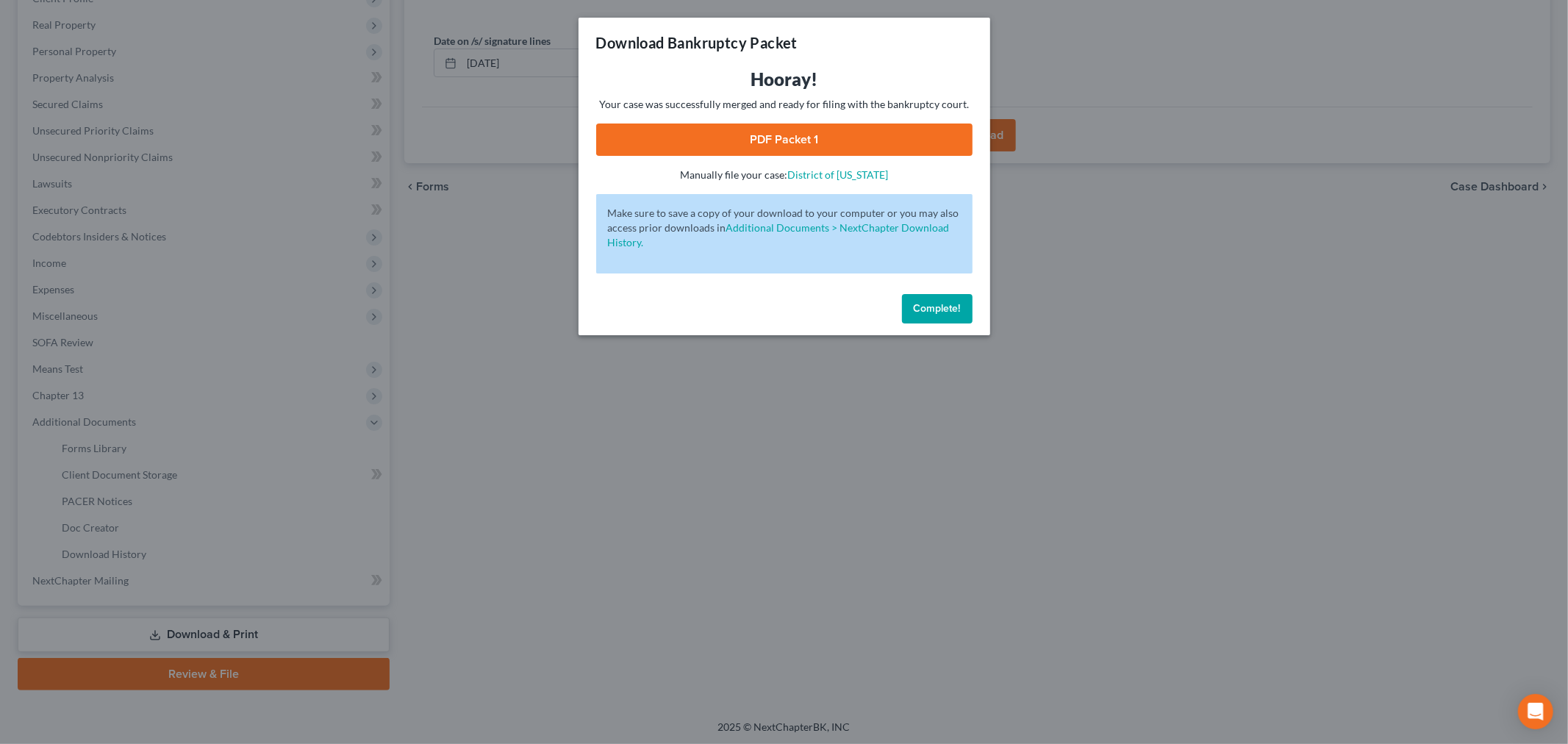
drag, startPoint x: 761, startPoint y: 135, endPoint x: 781, endPoint y: 214, distance: 81.5
click at [761, 135] on link "PDF Packet 1" at bounding box center [784, 140] width 377 height 32
drag, startPoint x: 918, startPoint y: 312, endPoint x: 904, endPoint y: 313, distance: 14.0
click at [918, 312] on span "Complete!" at bounding box center [937, 308] width 47 height 12
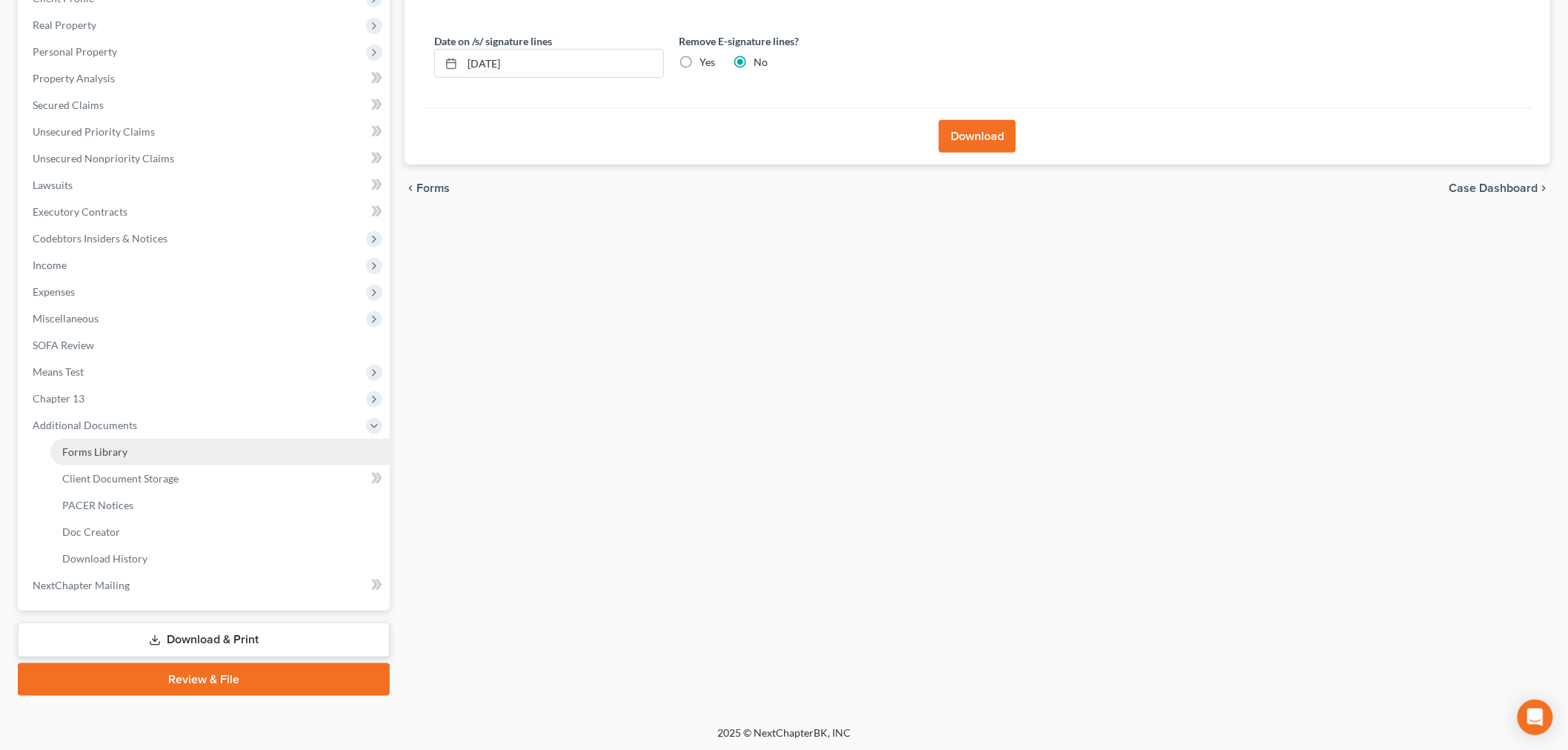
click at [90, 447] on span "Forms Library" at bounding box center [94, 451] width 66 height 12
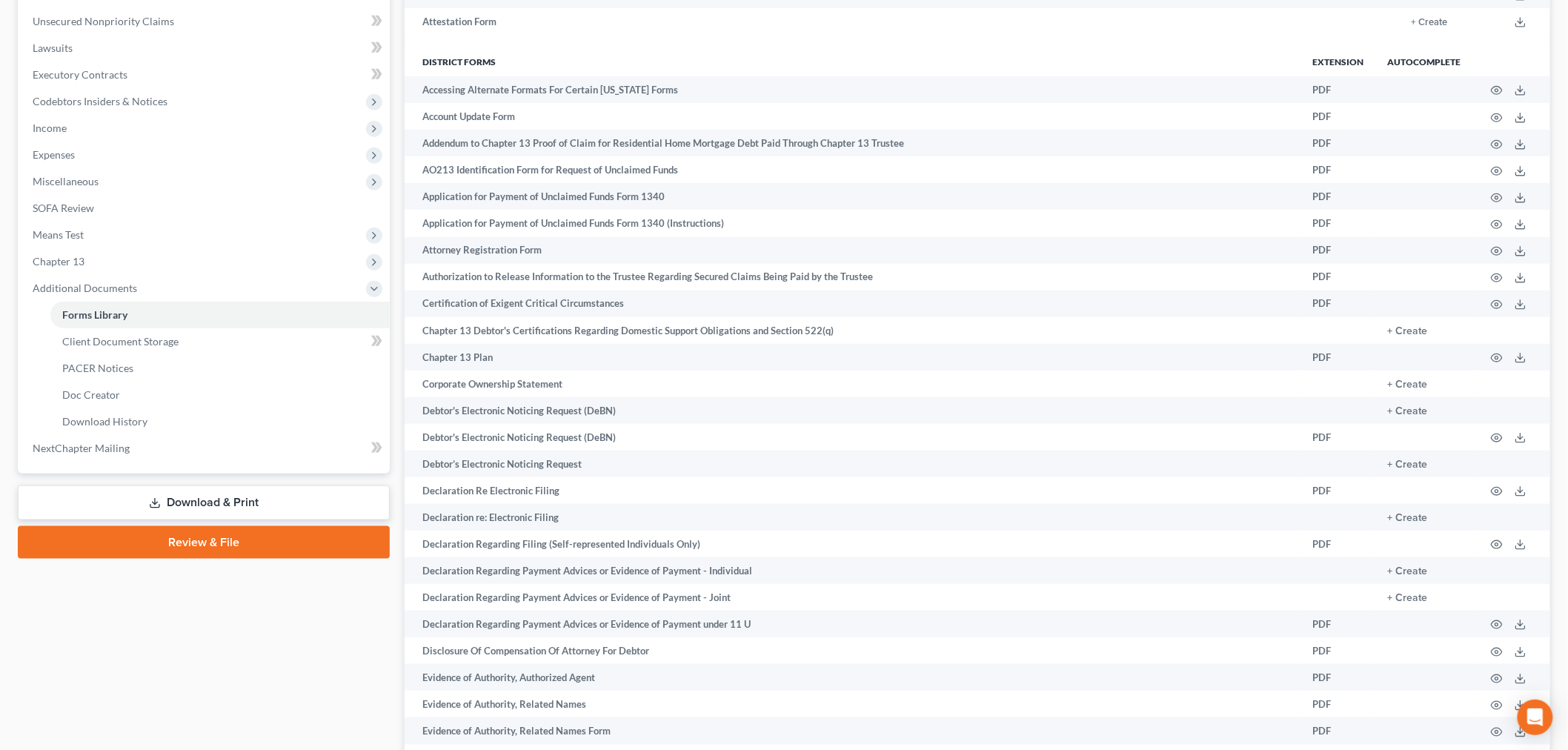
scroll to position [414, 0]
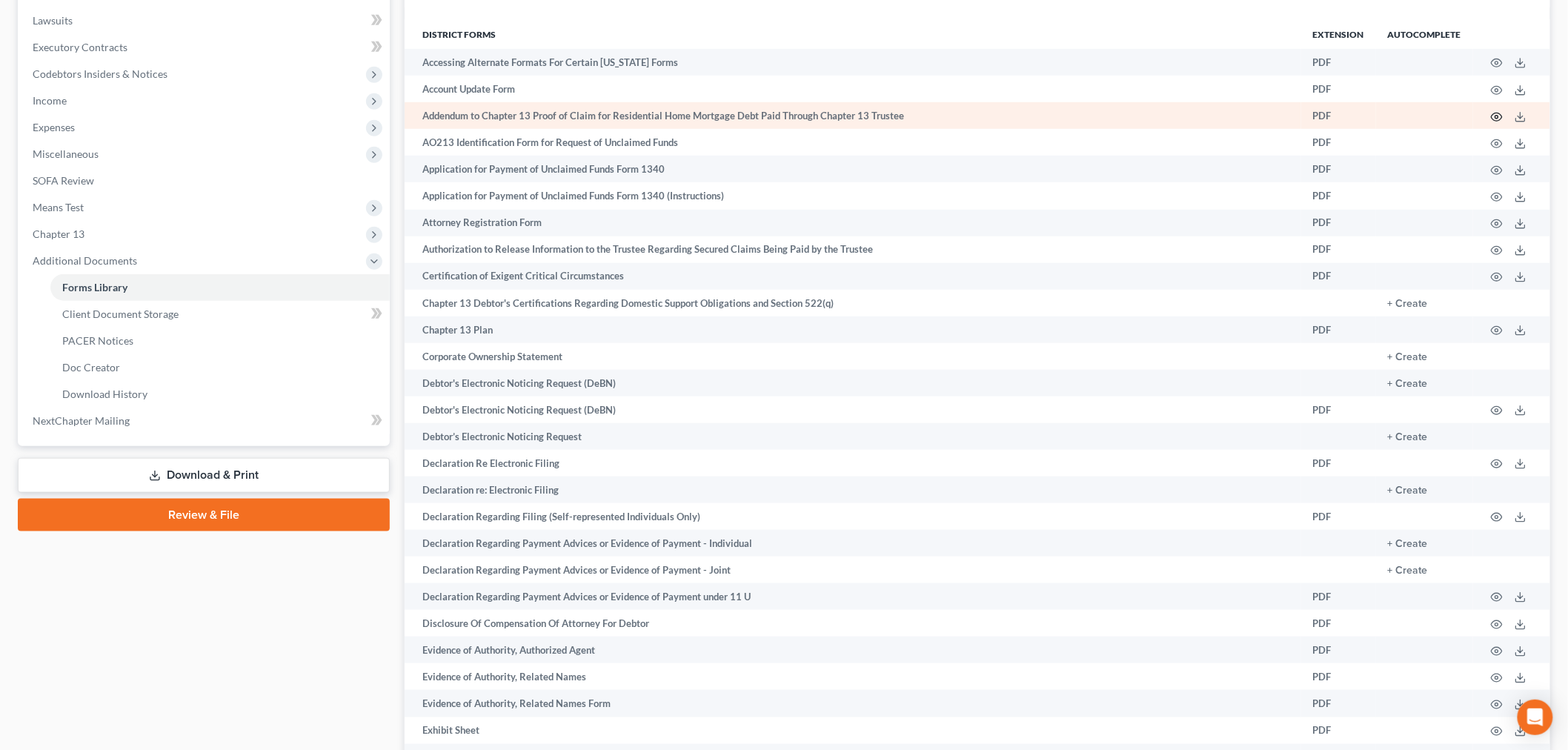
click at [1496, 116] on icon "button" at bounding box center [1497, 117] width 11 height 11
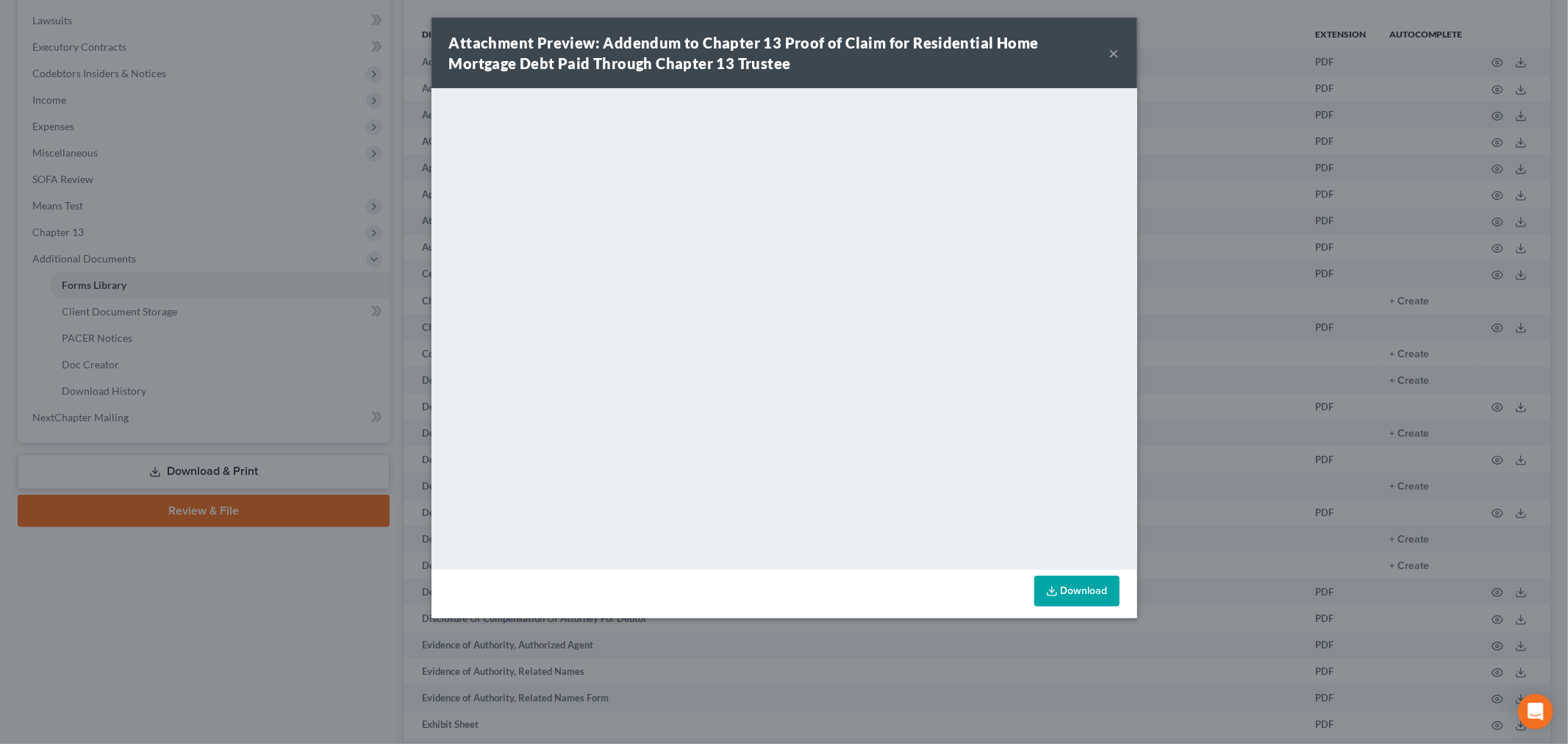
click at [1111, 52] on button "×" at bounding box center [1114, 53] width 10 height 18
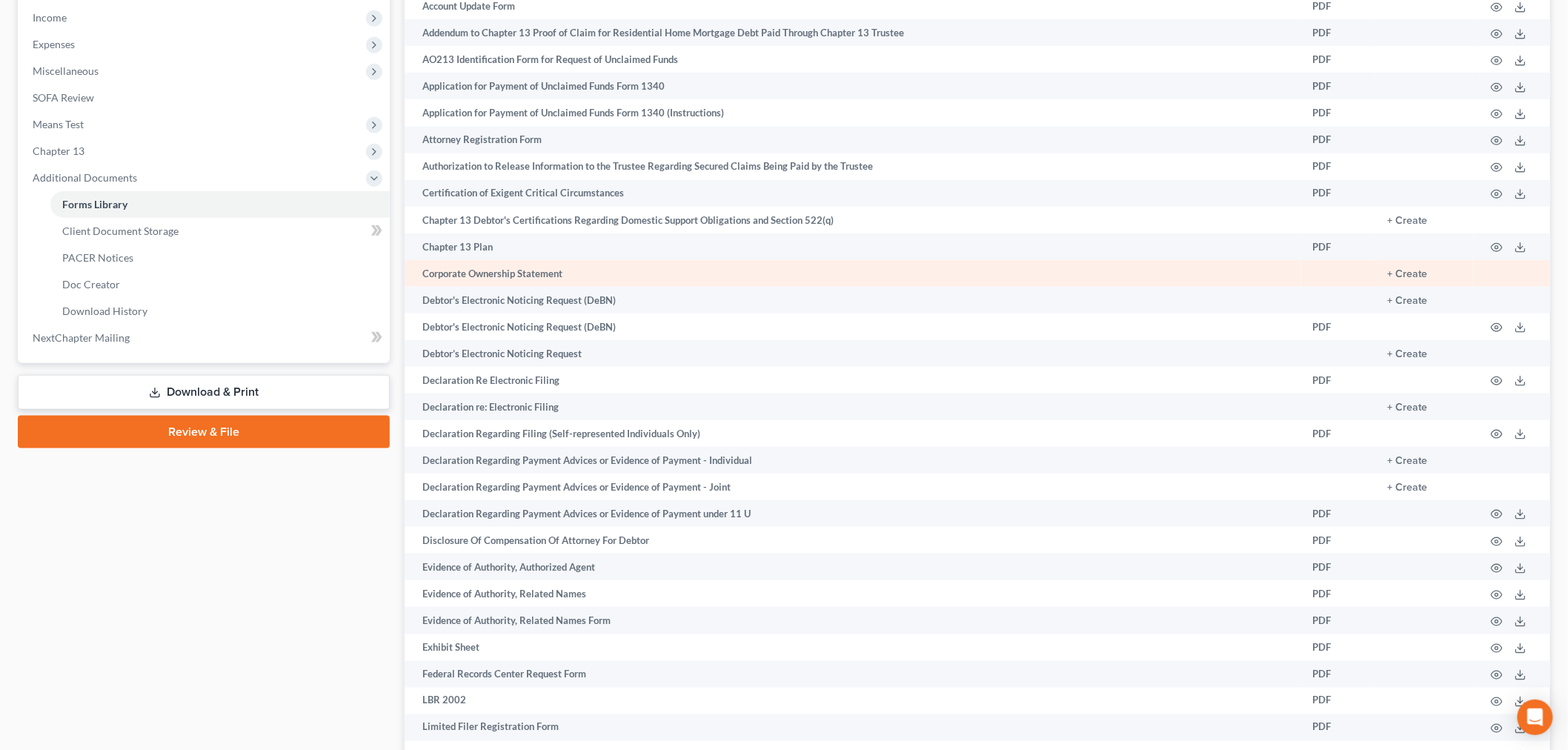
scroll to position [579, 0]
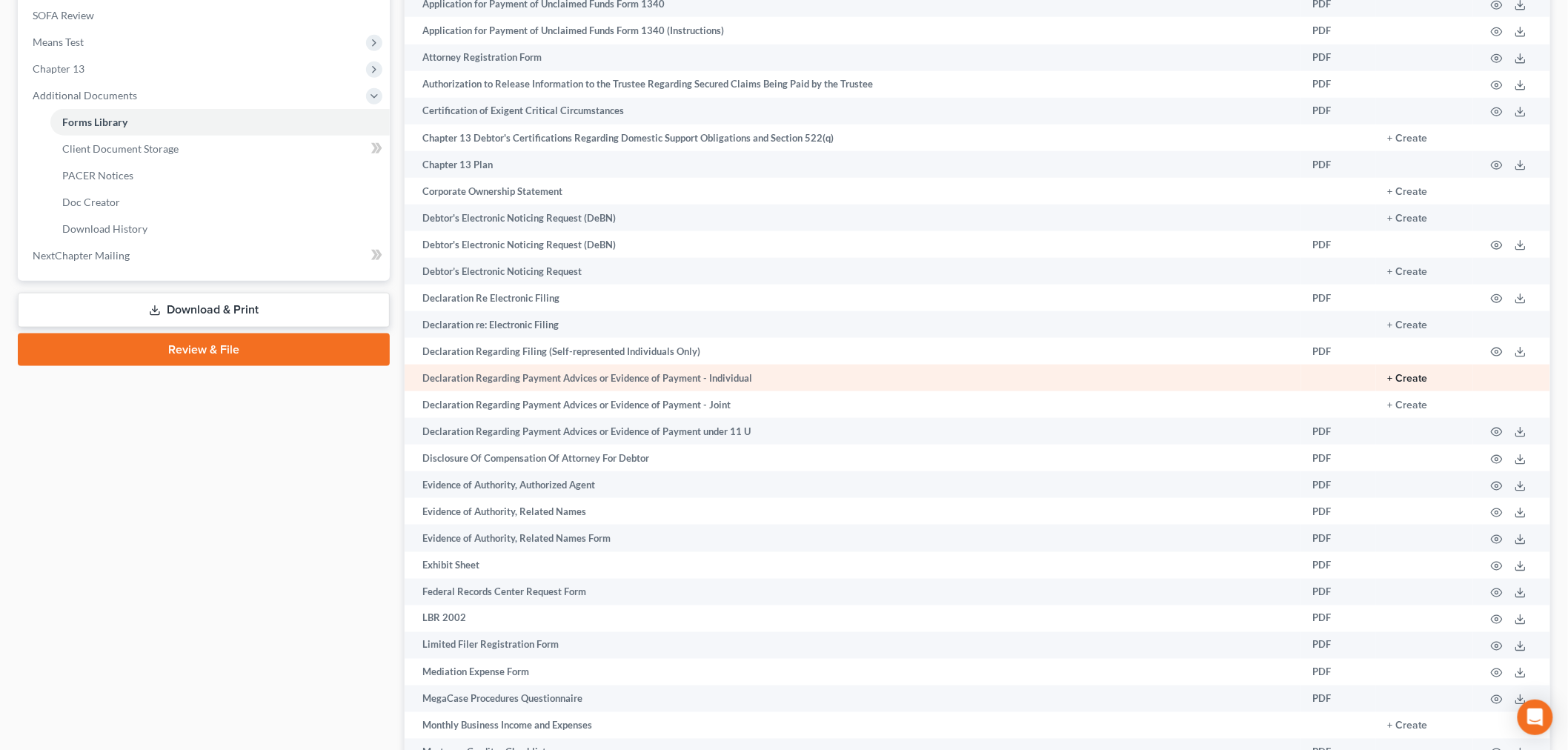
click at [1410, 384] on button "+ Create" at bounding box center [1408, 379] width 40 height 10
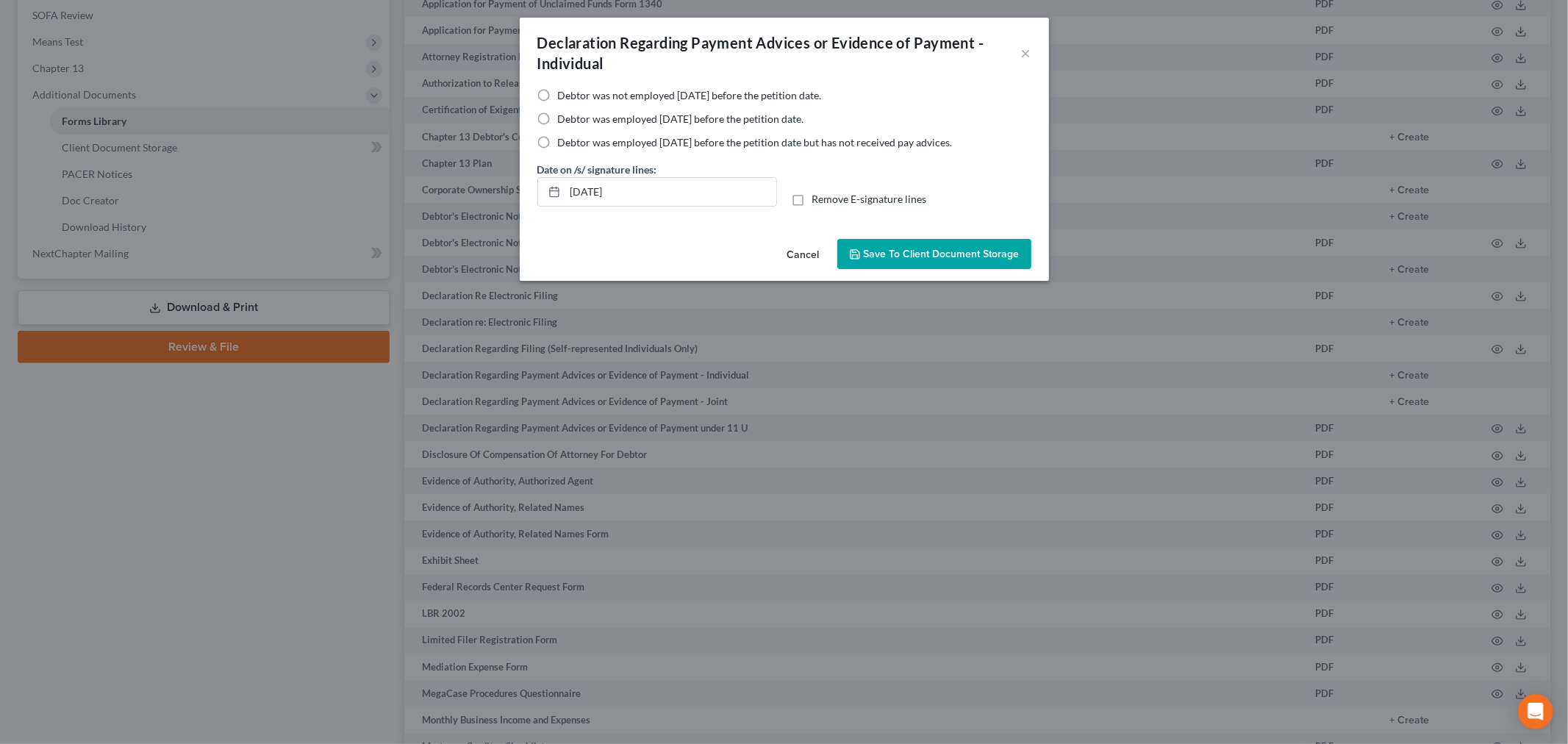
drag, startPoint x: 548, startPoint y: 111, endPoint x: 585, endPoint y: 121, distance: 38.3
click at [558, 111] on label "Debtor was employed within 60 days before the petition date." at bounding box center [681, 119] width 246 height 15
click at [564, 111] on input "Debtor was employed within 60 days before the petition date." at bounding box center [568, 116] width 9 height 9
click at [922, 253] on span "Save to Client Document Storage" at bounding box center [941, 253] width 156 height 12
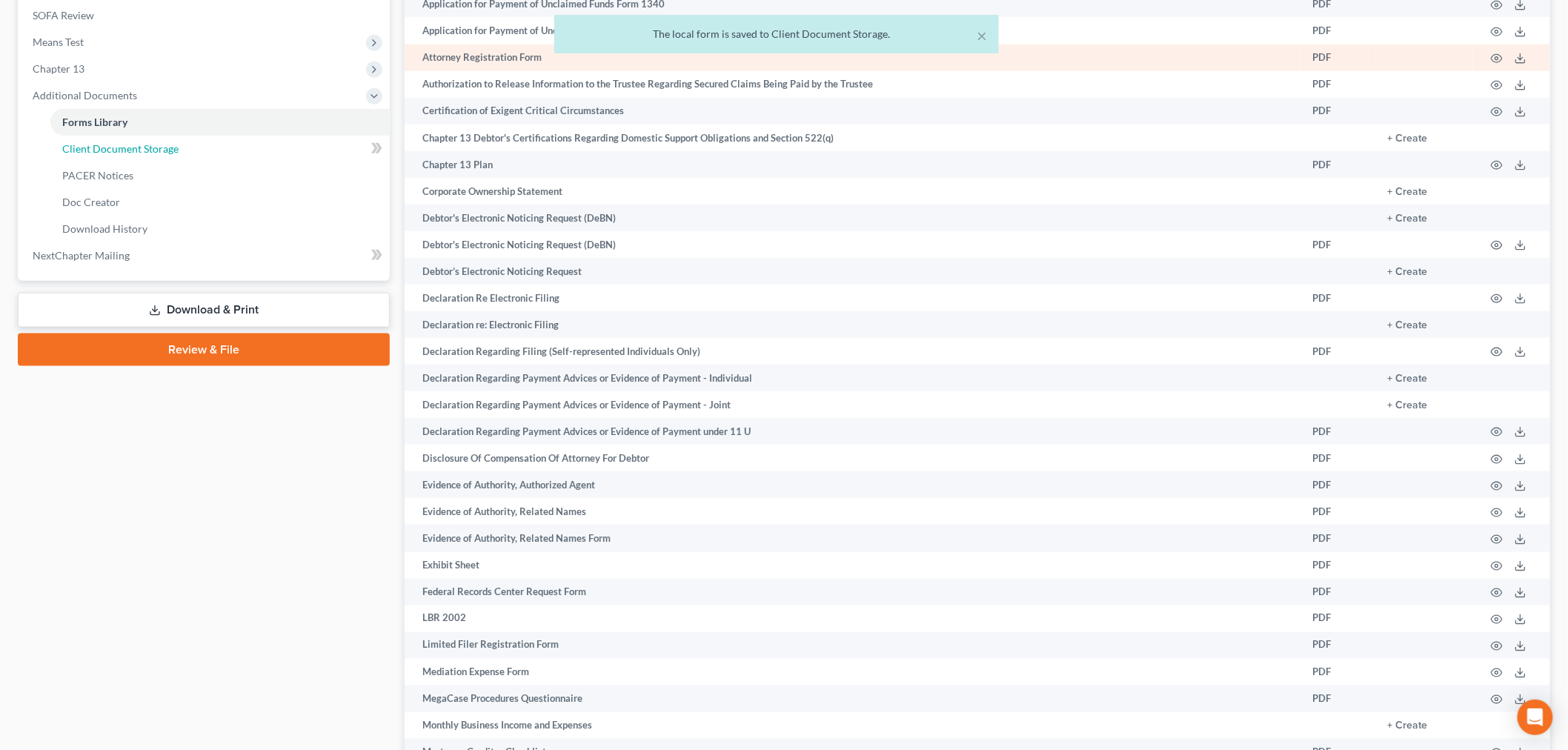
drag, startPoint x: 123, startPoint y: 146, endPoint x: 1032, endPoint y: 64, distance: 912.7
click at [123, 146] on span "Client Document Storage" at bounding box center [120, 148] width 116 height 12
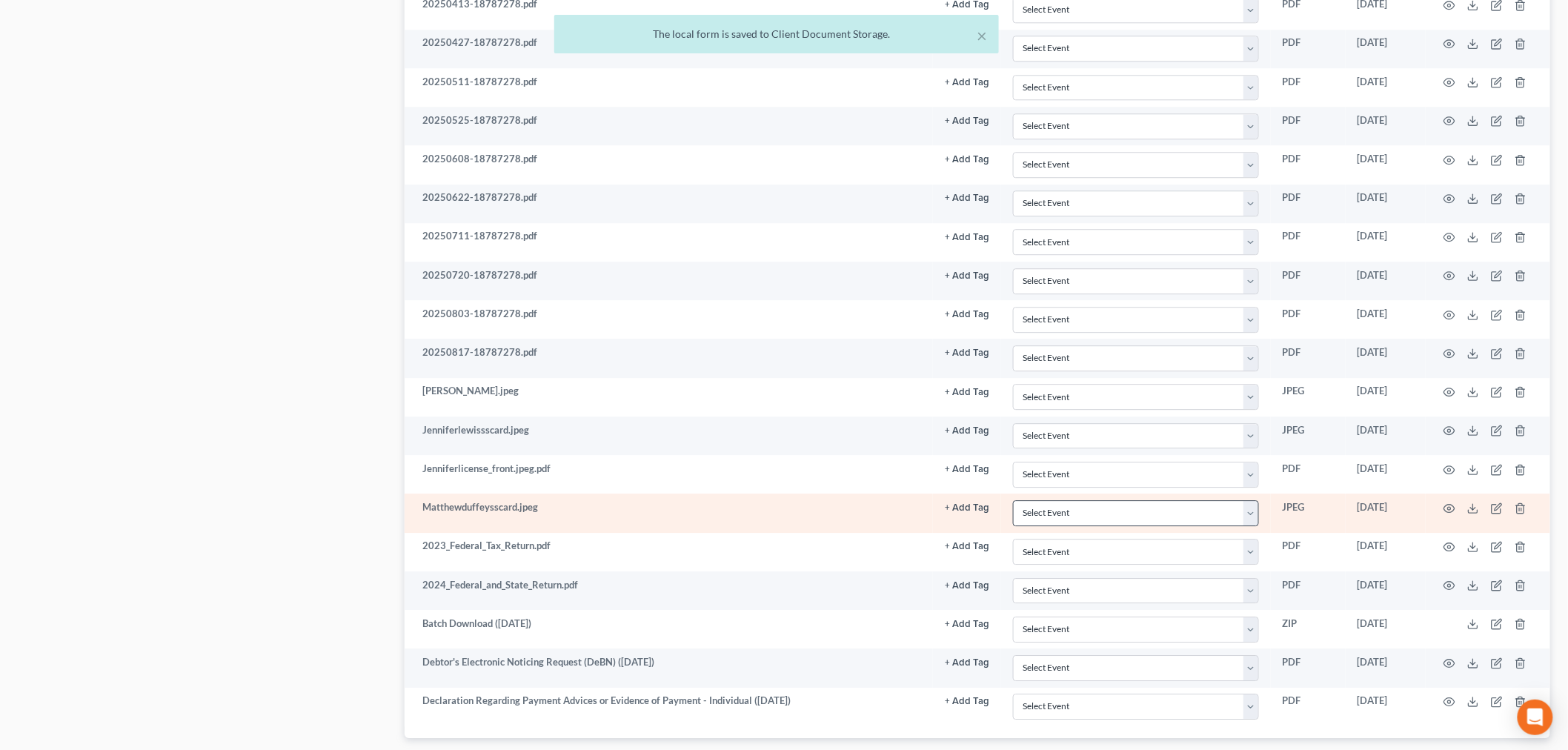
scroll to position [1688, 0]
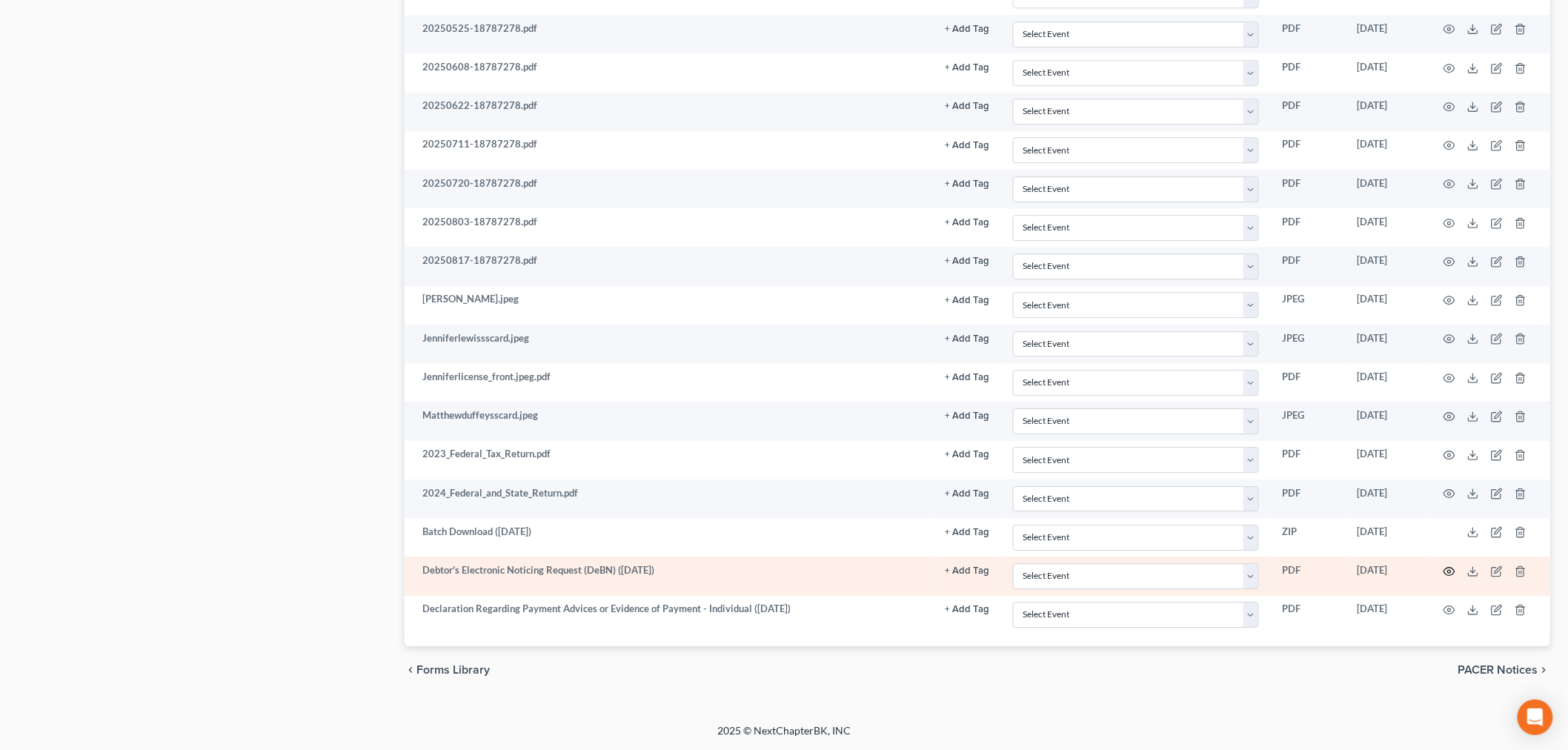
click at [1448, 569] on icon "button" at bounding box center [1449, 571] width 11 height 11
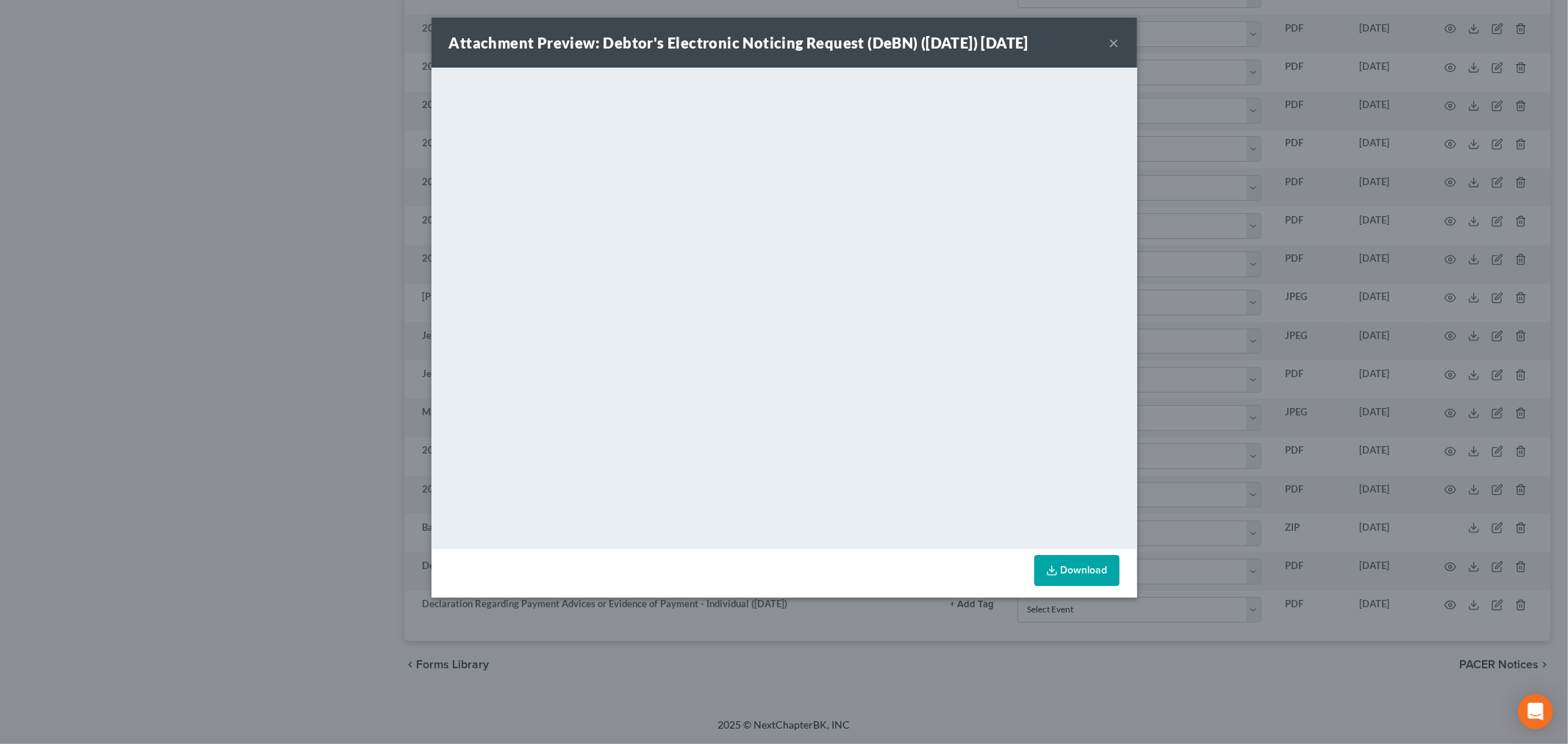
click at [1113, 34] on button "×" at bounding box center [1114, 42] width 10 height 18
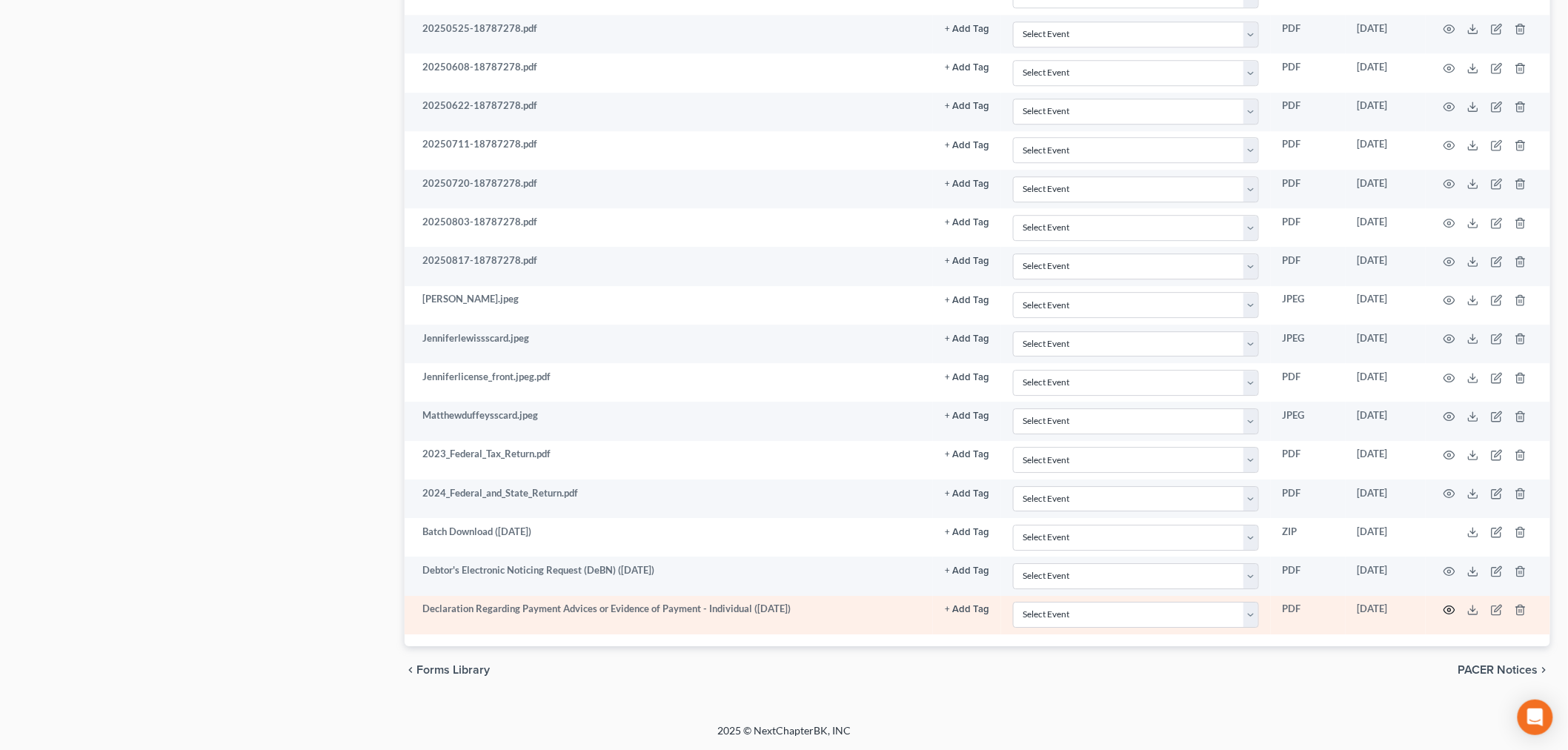
click at [1448, 611] on circle "button" at bounding box center [1449, 609] width 3 height 3
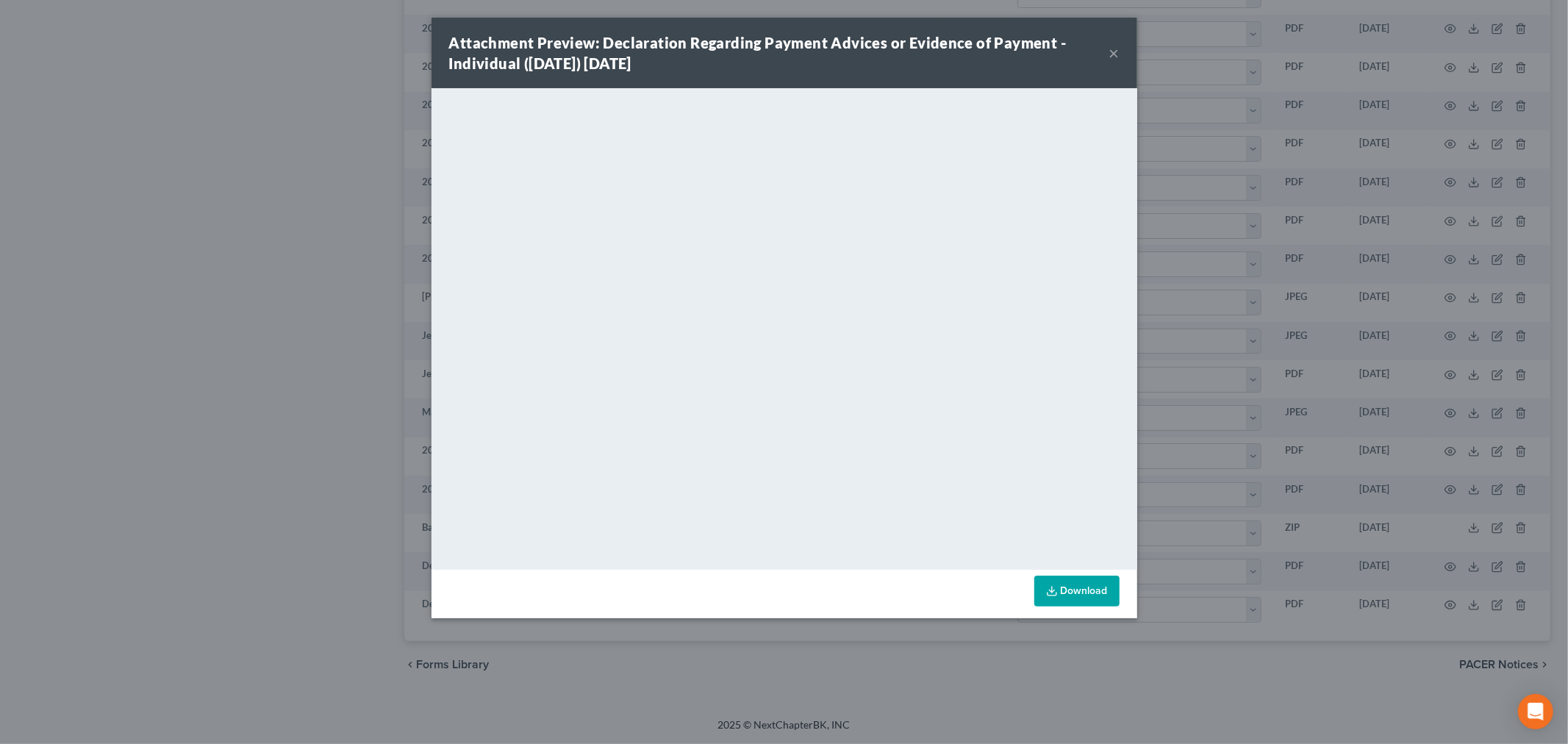
click at [1114, 55] on button "×" at bounding box center [1114, 53] width 10 height 18
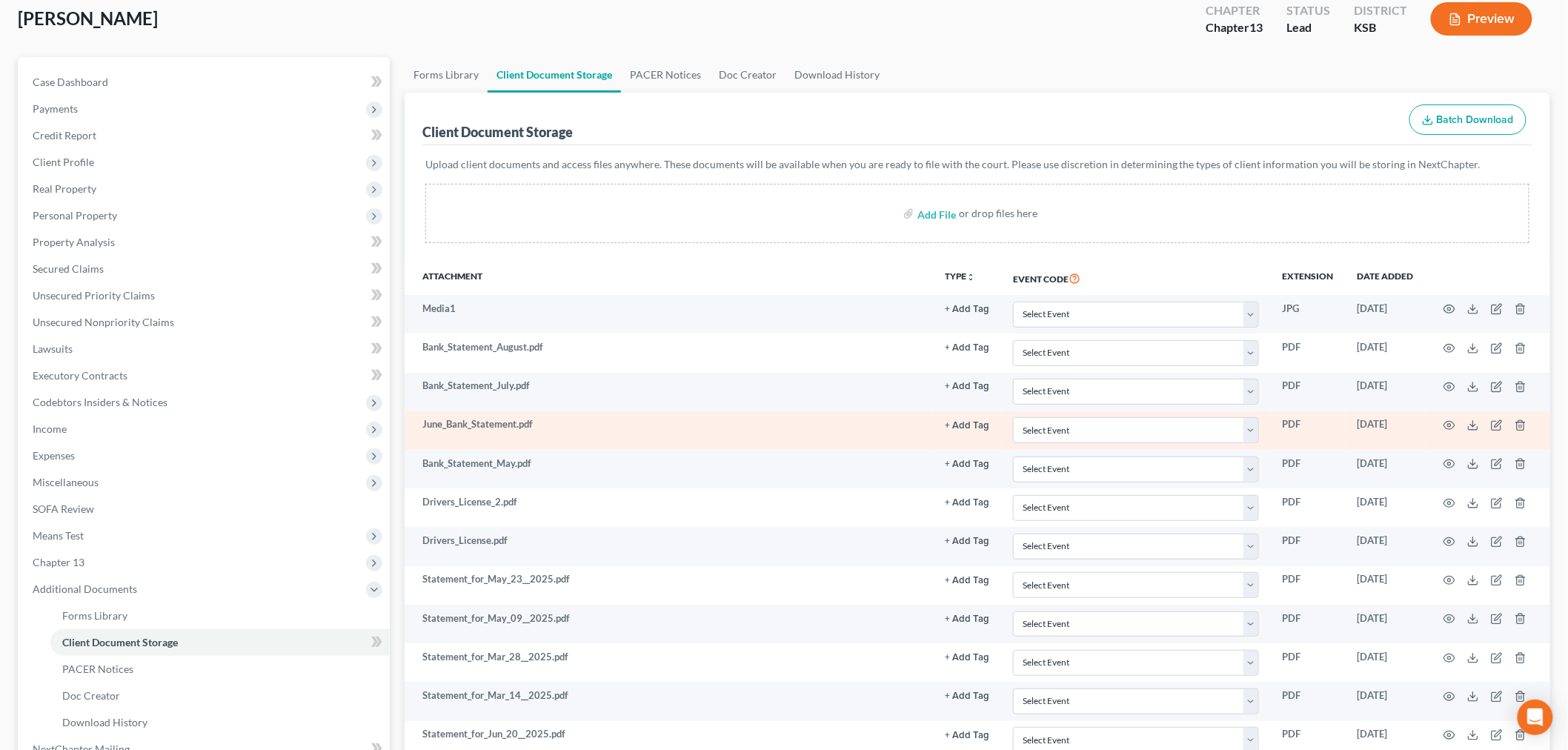
scroll to position [0, 0]
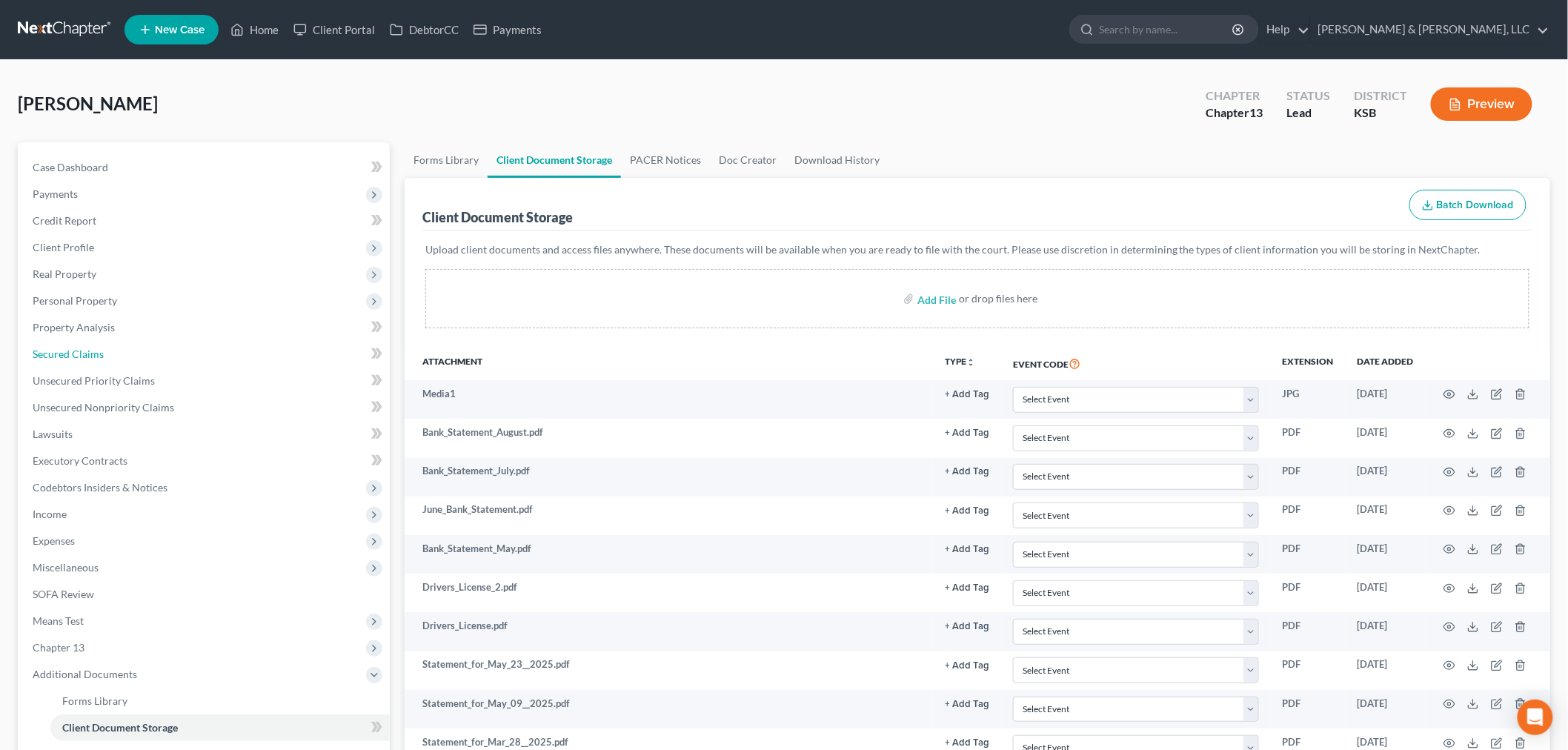
drag, startPoint x: 65, startPoint y: 351, endPoint x: 1182, endPoint y: 247, distance: 1121.8
click at [64, 352] on span "Secured Claims" at bounding box center [68, 353] width 71 height 12
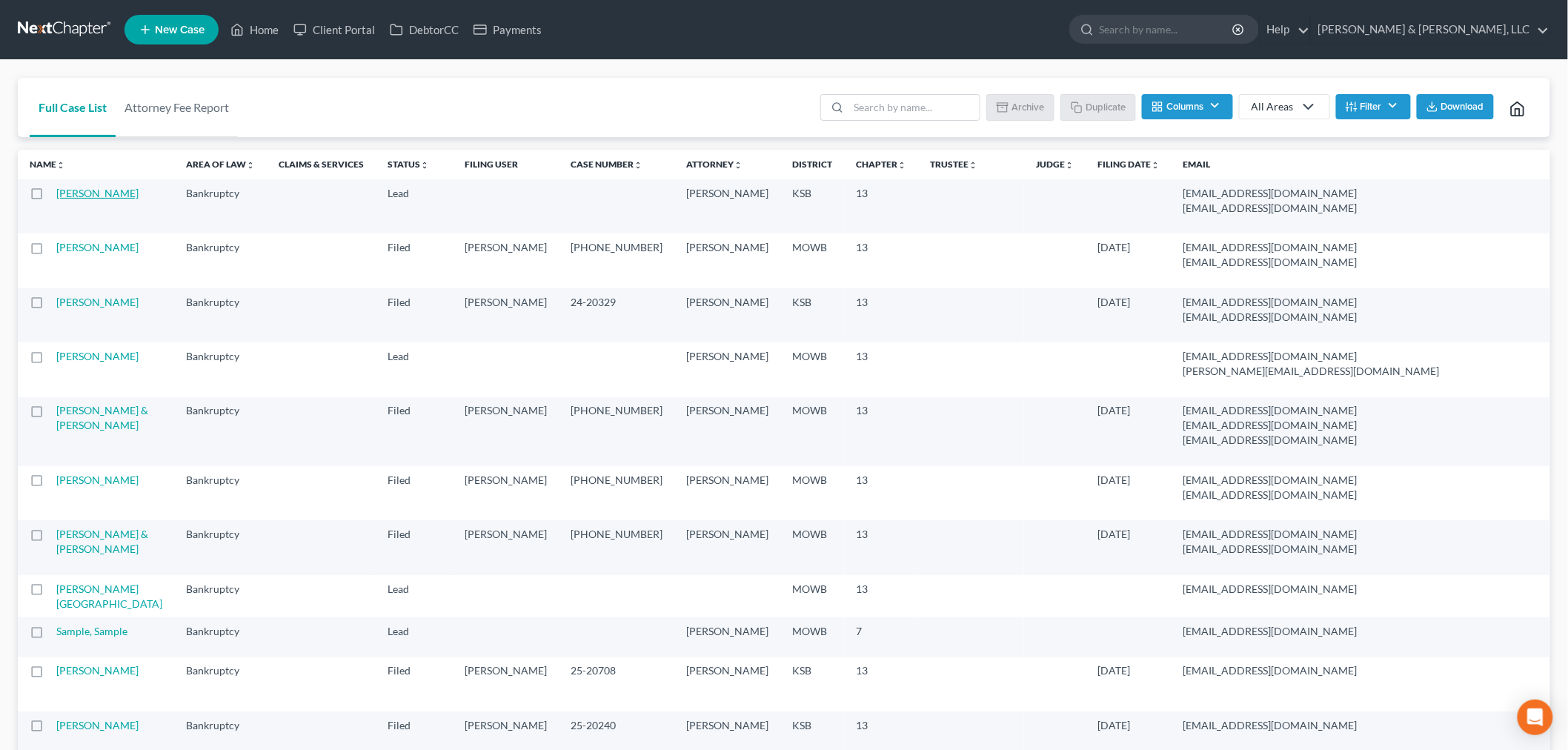
click at [69, 200] on link "[PERSON_NAME]" at bounding box center [97, 192] width 82 height 12
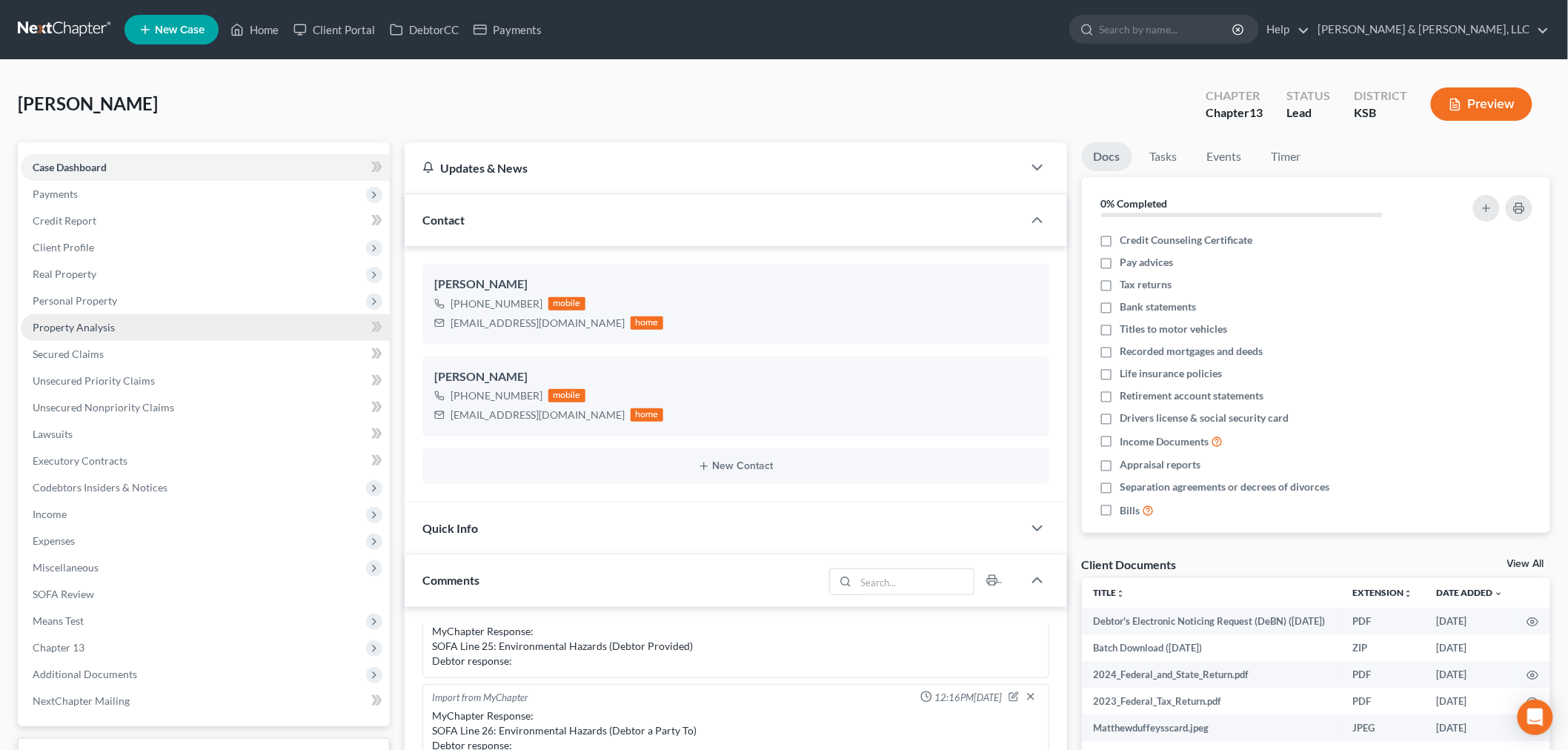
scroll to position [1966, 0]
click at [53, 323] on span "Property Analysis" at bounding box center [73, 326] width 82 height 12
